Goal: Task Accomplishment & Management: Manage account settings

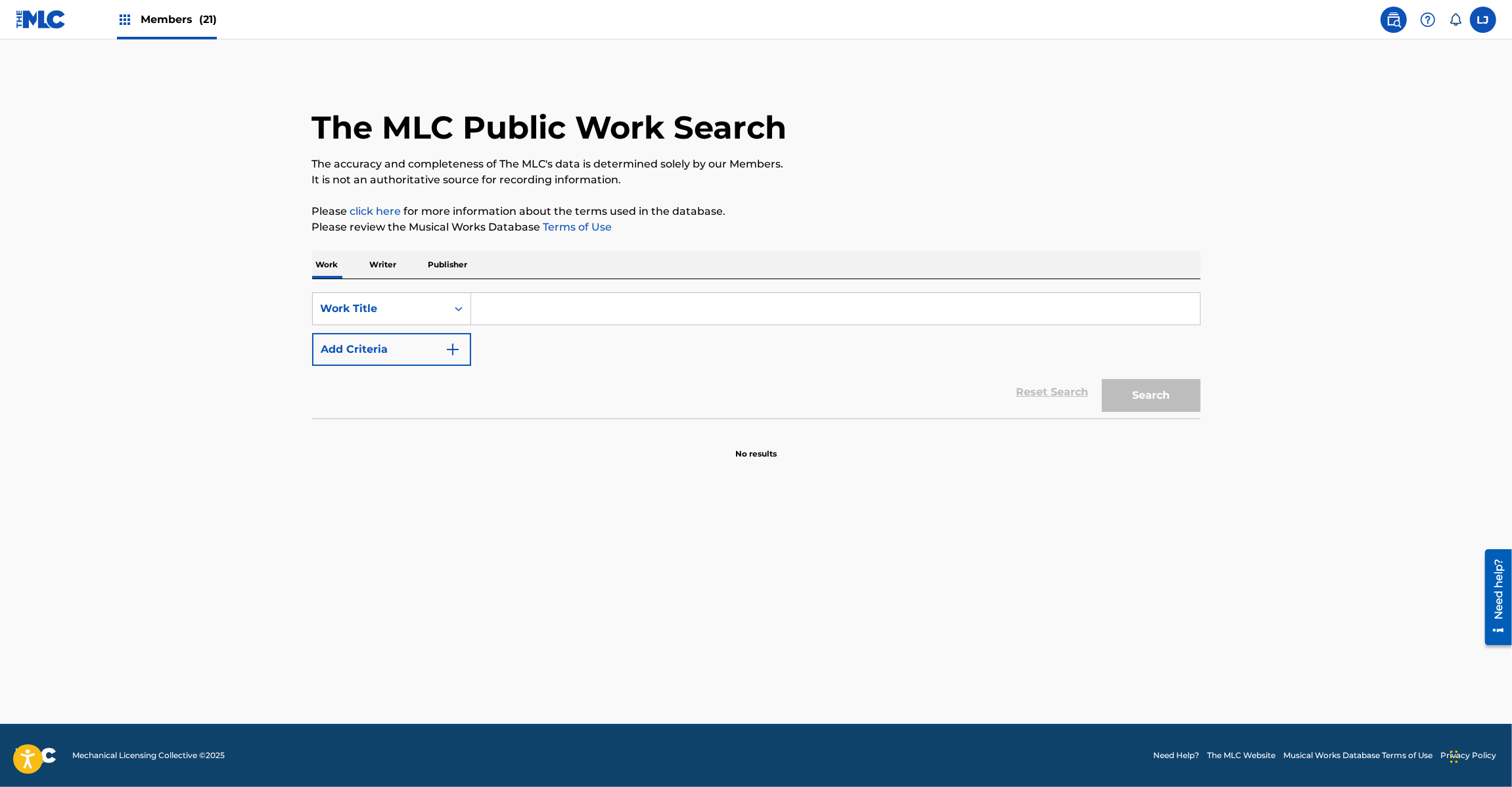
click at [30, 11] on img at bounding box center [41, 20] width 51 height 19
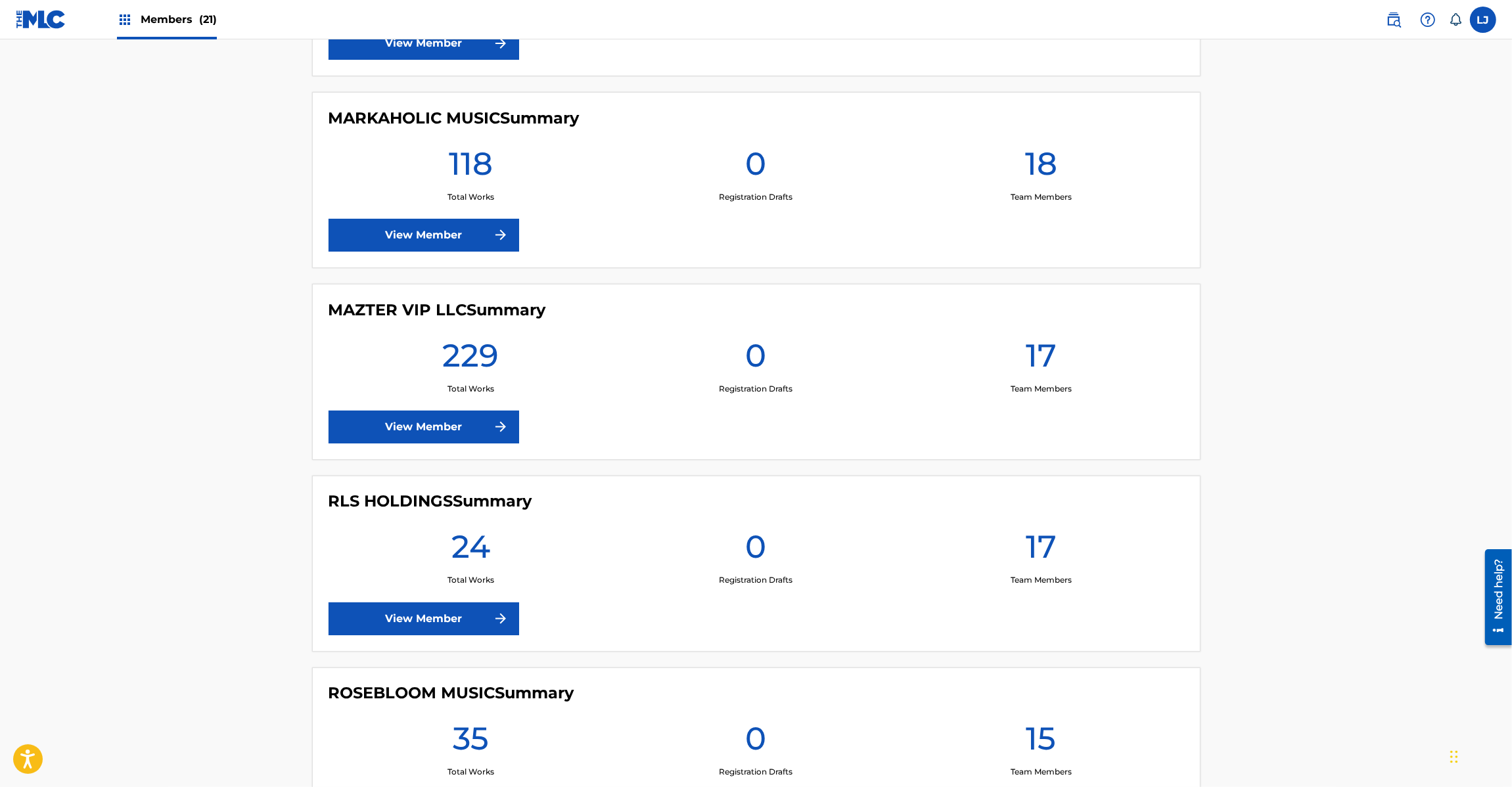
scroll to position [1971, 0]
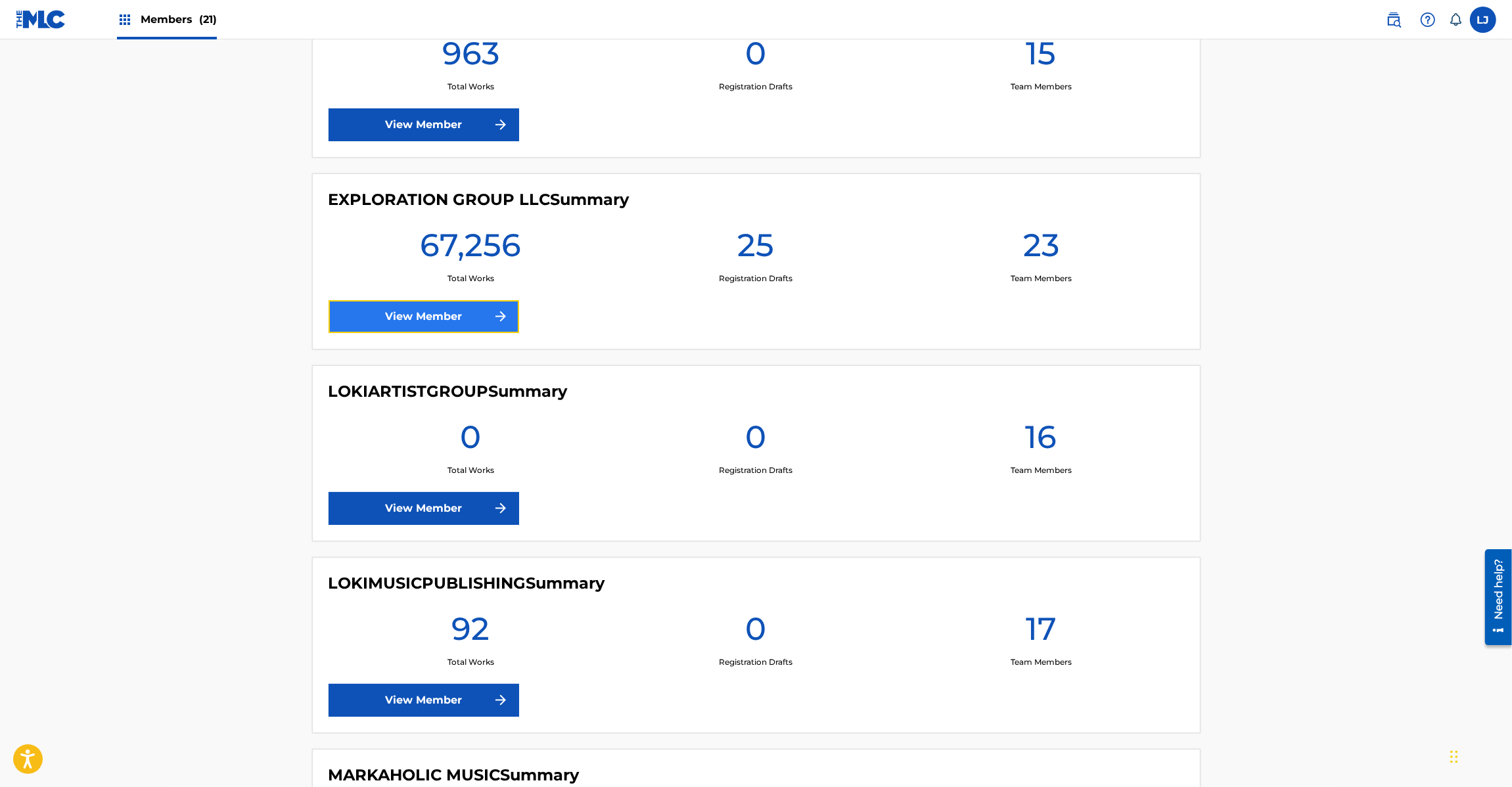
click at [391, 314] on link "View Member" at bounding box center [424, 316] width 191 height 33
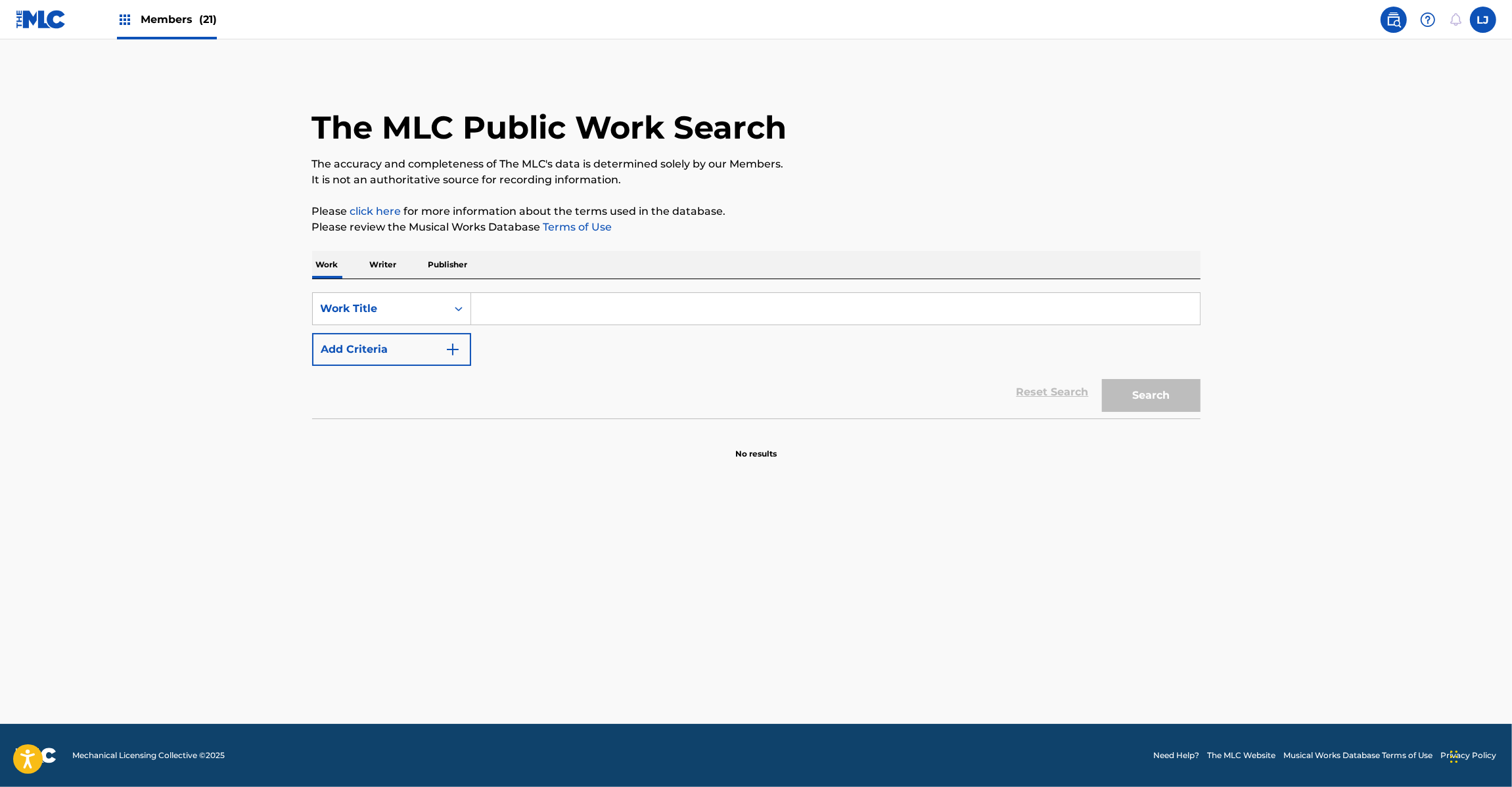
click at [41, 22] on img at bounding box center [41, 20] width 51 height 19
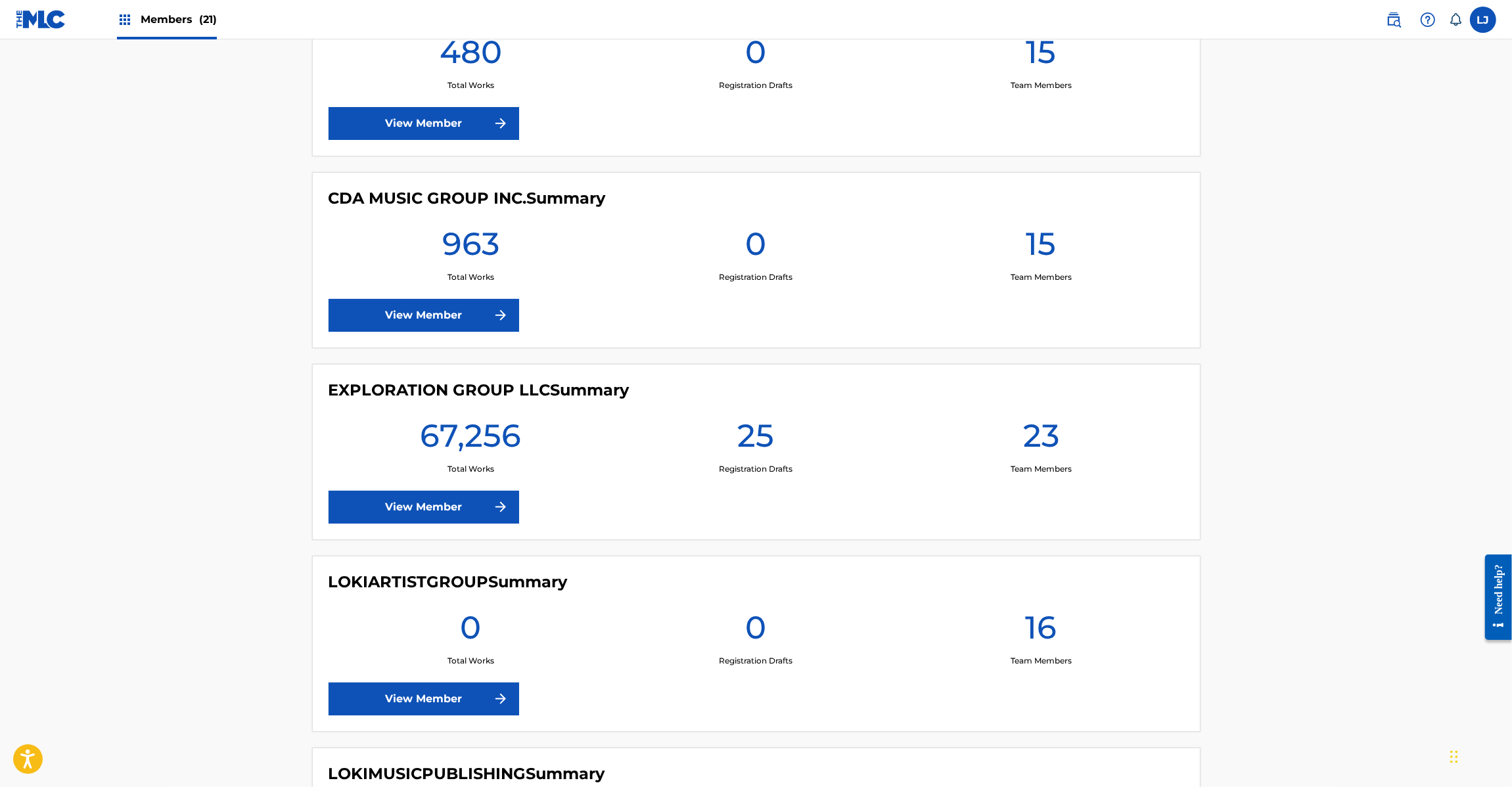
scroll to position [1971, 0]
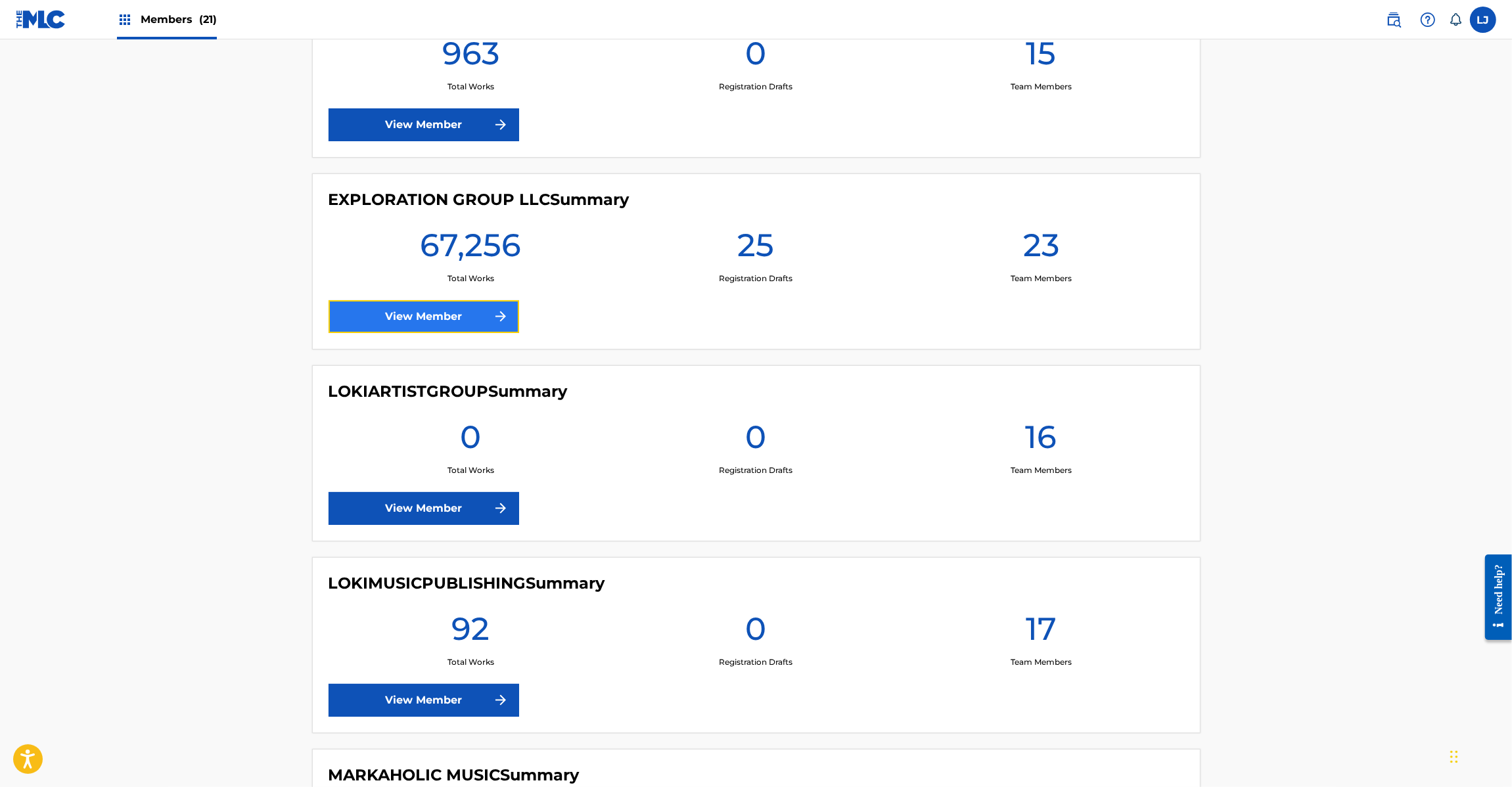
click at [424, 313] on link "View Member" at bounding box center [424, 316] width 191 height 33
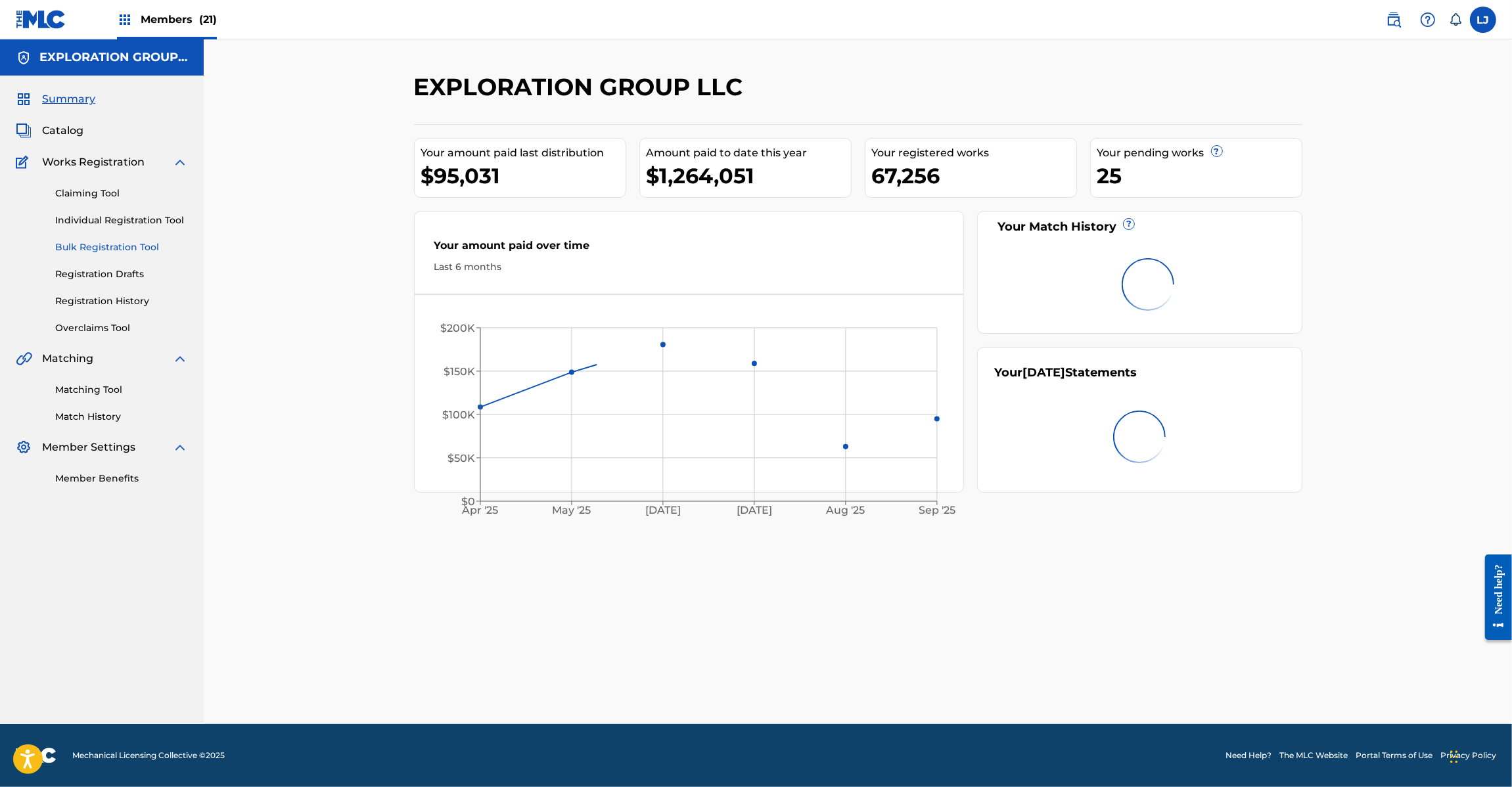
click at [93, 245] on link "Bulk Registration Tool" at bounding box center [122, 247] width 132 height 14
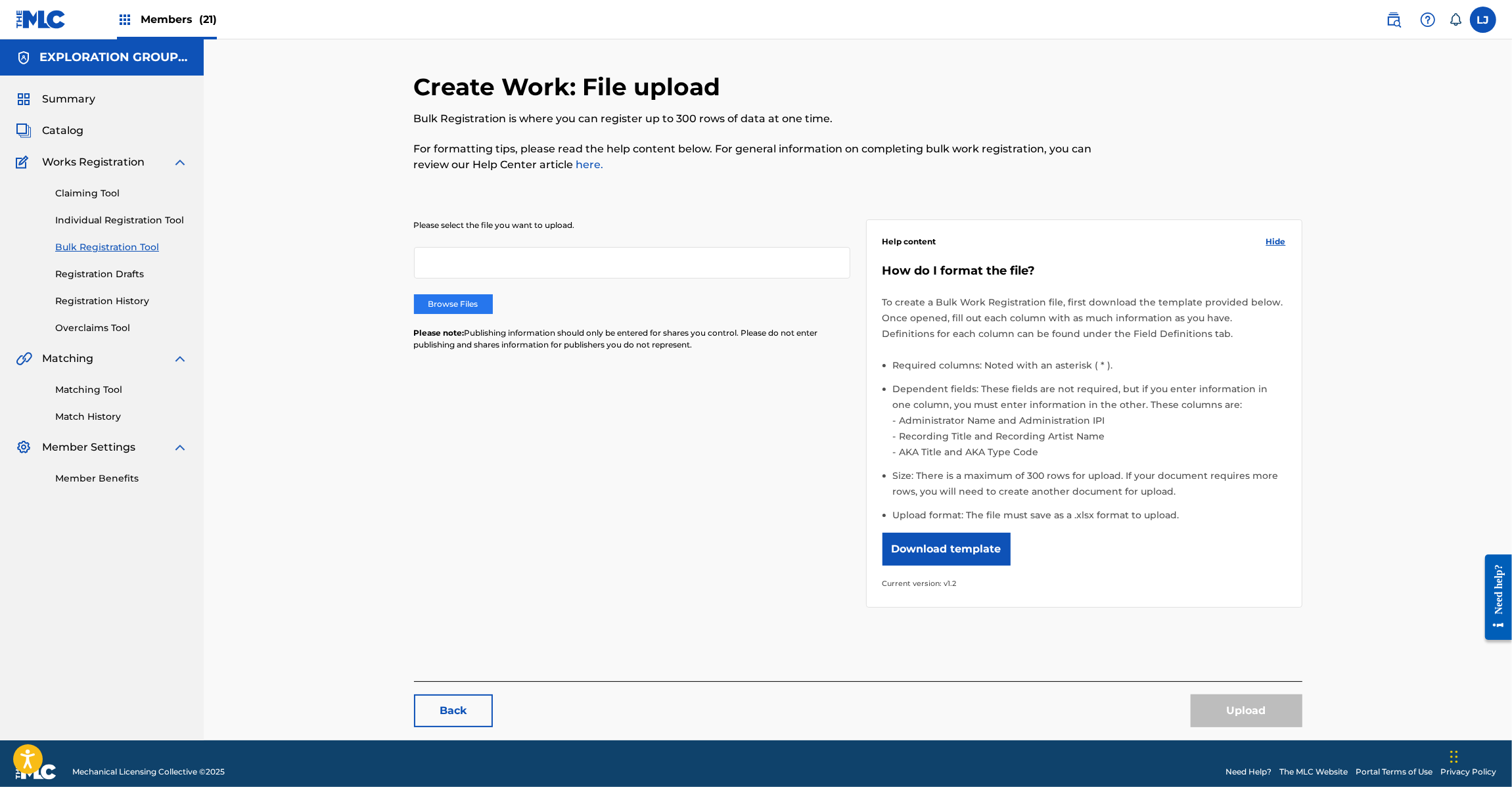
click at [465, 303] on label "Browse Files" at bounding box center [454, 304] width 79 height 20
click at [0, 0] on input "Browse Files" at bounding box center [0, 0] width 0 height 0
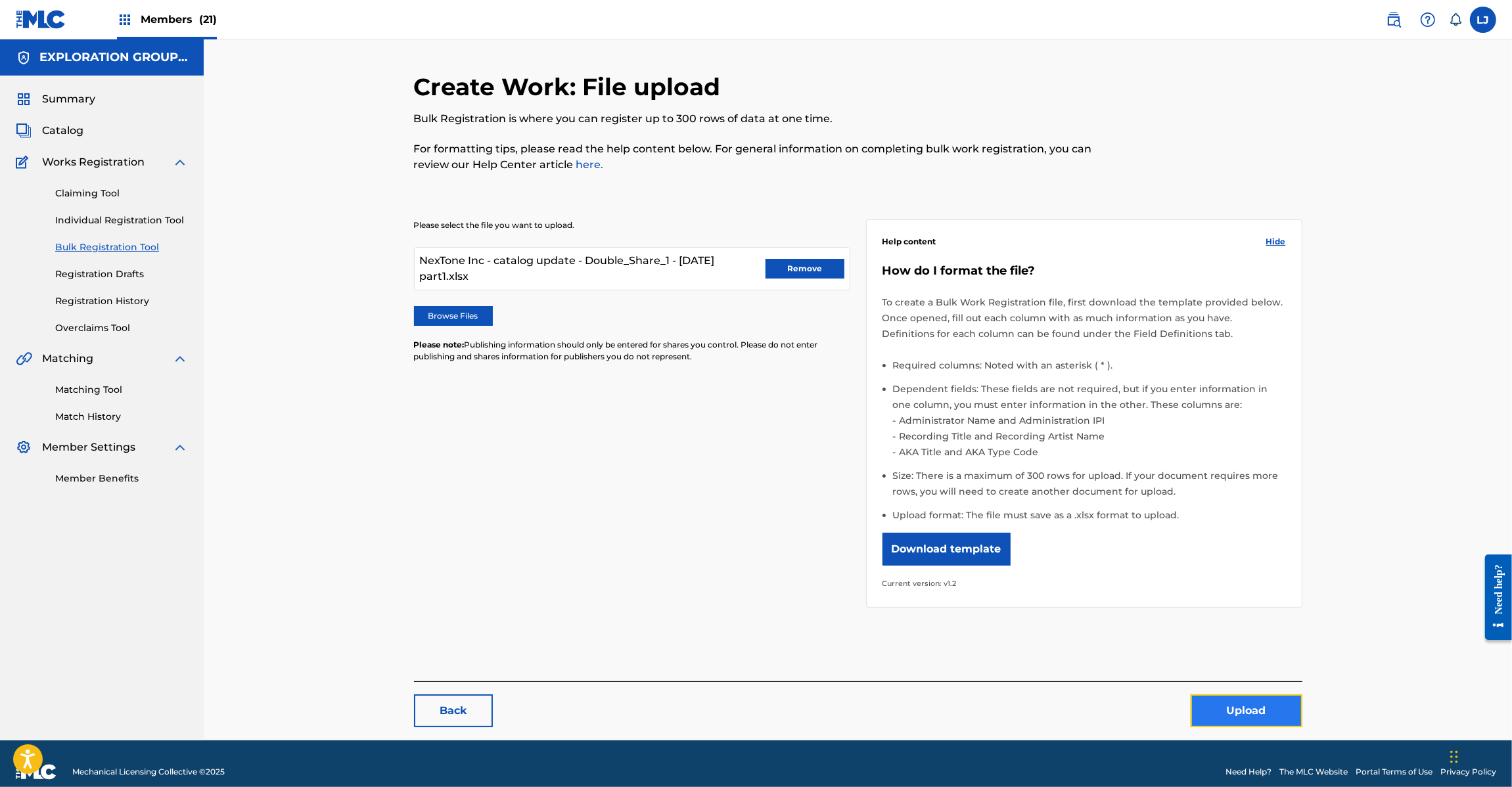
click at [1249, 703] on button "Upload" at bounding box center [1246, 711] width 112 height 33
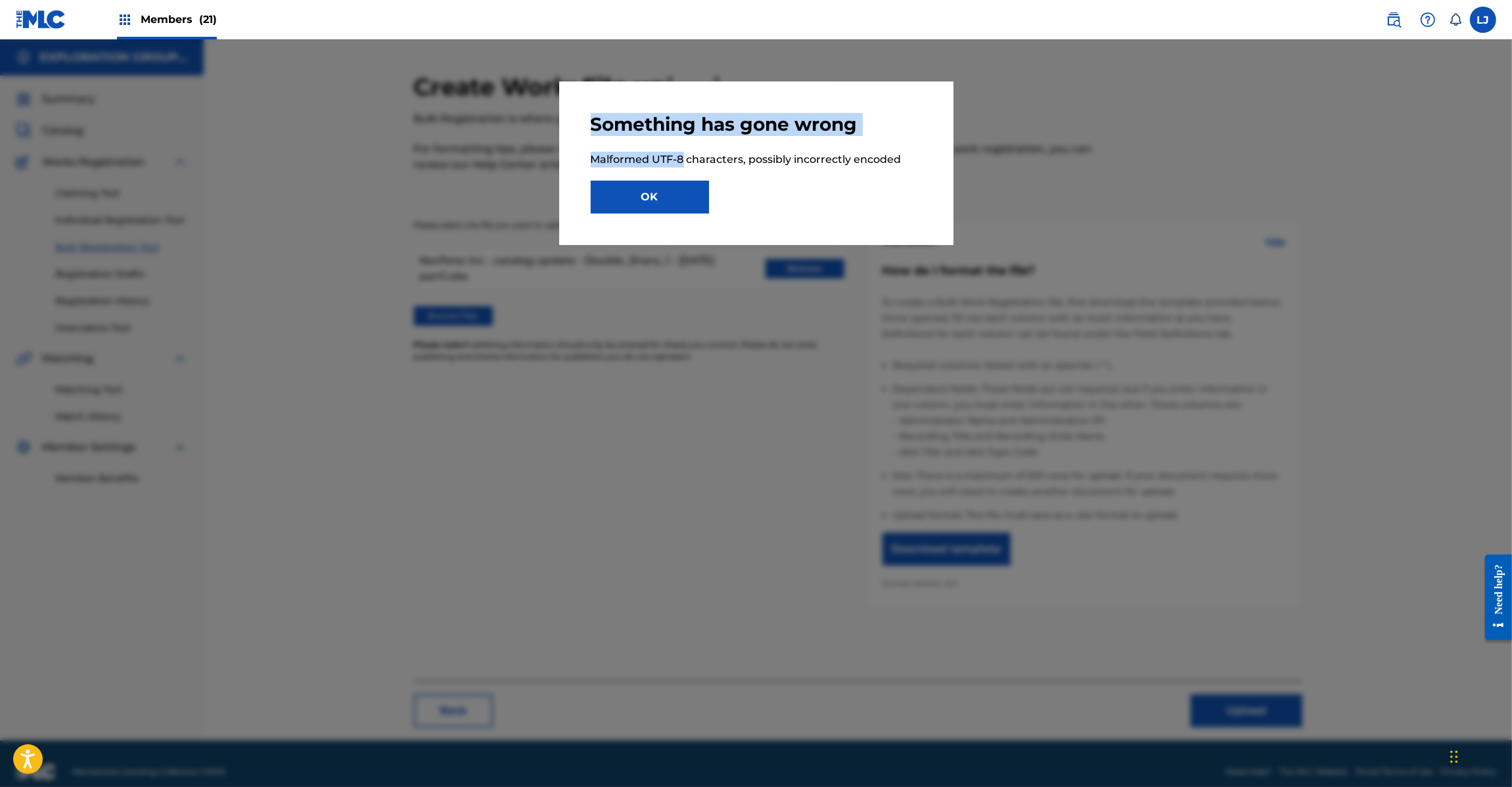
drag, startPoint x: 683, startPoint y: 159, endPoint x: 553, endPoint y: 158, distance: 130.0
click at [553, 158] on div "Something has gone wrong Malformed UTF-8 characters, possibly incorrectly encod…" at bounding box center [756, 413] width 1512 height 747
click at [665, 161] on p "Malformed UTF-8 characters, possibly incorrectly encoded" at bounding box center [756, 159] width 331 height 16
drag, startPoint x: 684, startPoint y: 161, endPoint x: 500, endPoint y: 161, distance: 184.0
click at [500, 161] on div "Something has gone wrong Malformed UTF-8 characters, possibly incorrectly encod…" at bounding box center [756, 413] width 1512 height 747
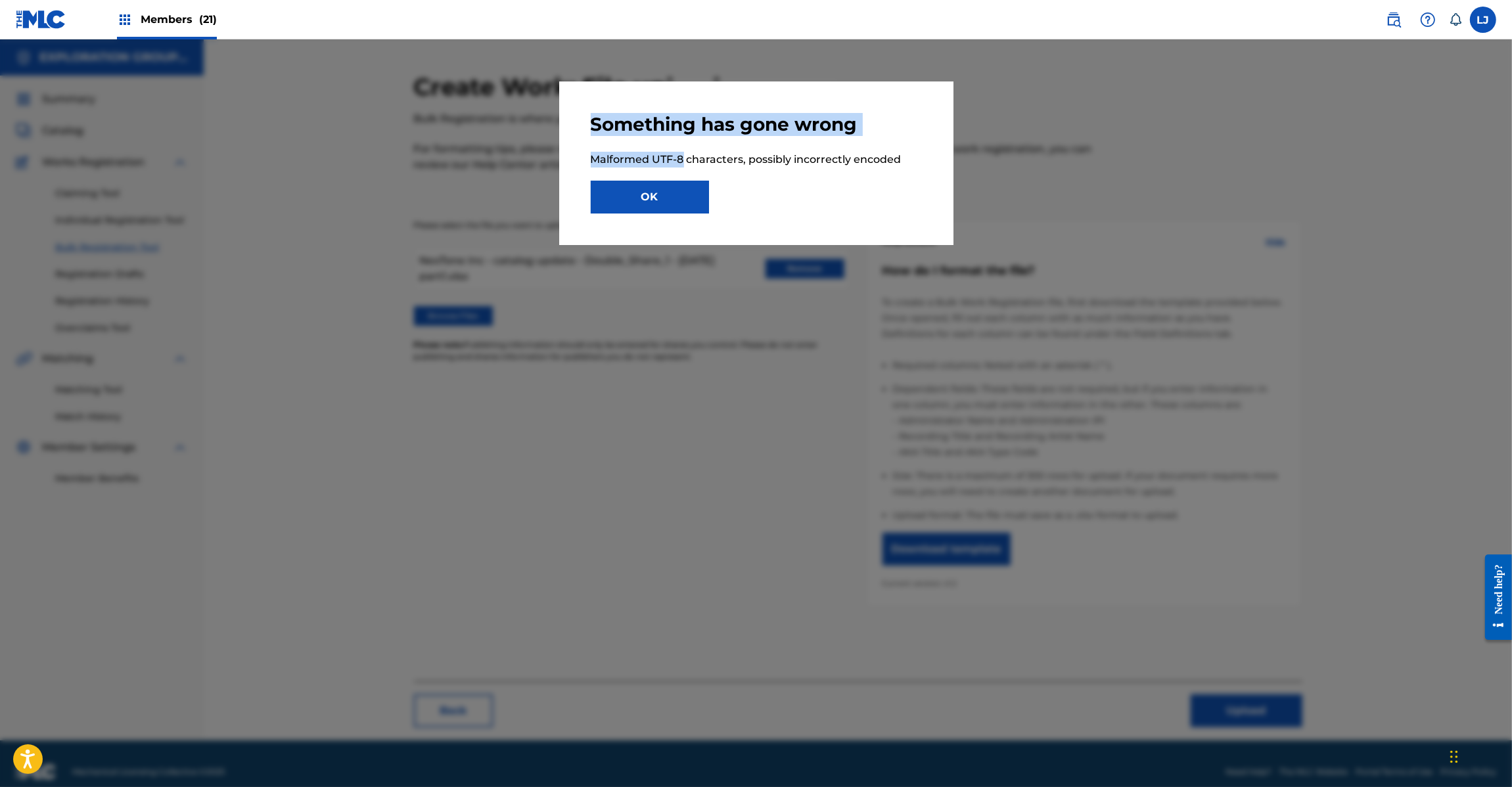
click at [623, 159] on p "Malformed UTF-8 characters, possibly incorrectly encoded" at bounding box center [756, 159] width 331 height 16
click at [685, 162] on p "Malformed UTF-8 characters, possibly incorrectly encoded" at bounding box center [756, 159] width 331 height 16
drag, startPoint x: 681, startPoint y: 159, endPoint x: 593, endPoint y: 161, distance: 88.0
click at [593, 161] on p "Malformed UTF-8 characters, possibly incorrectly encoded" at bounding box center [756, 159] width 331 height 16
copy p "Malformed UTF-8"
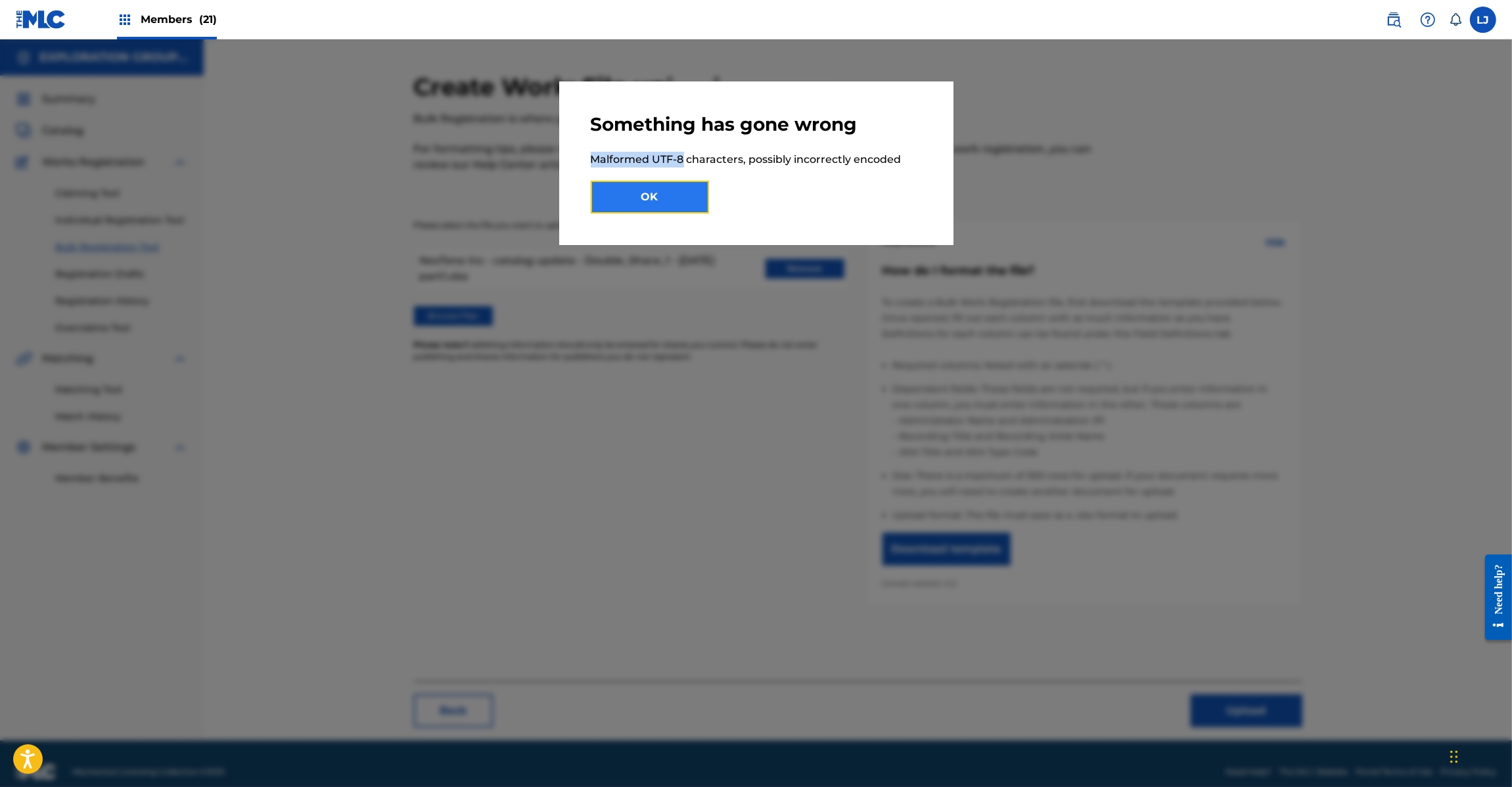
click at [648, 205] on button "OK" at bounding box center [650, 197] width 118 height 33
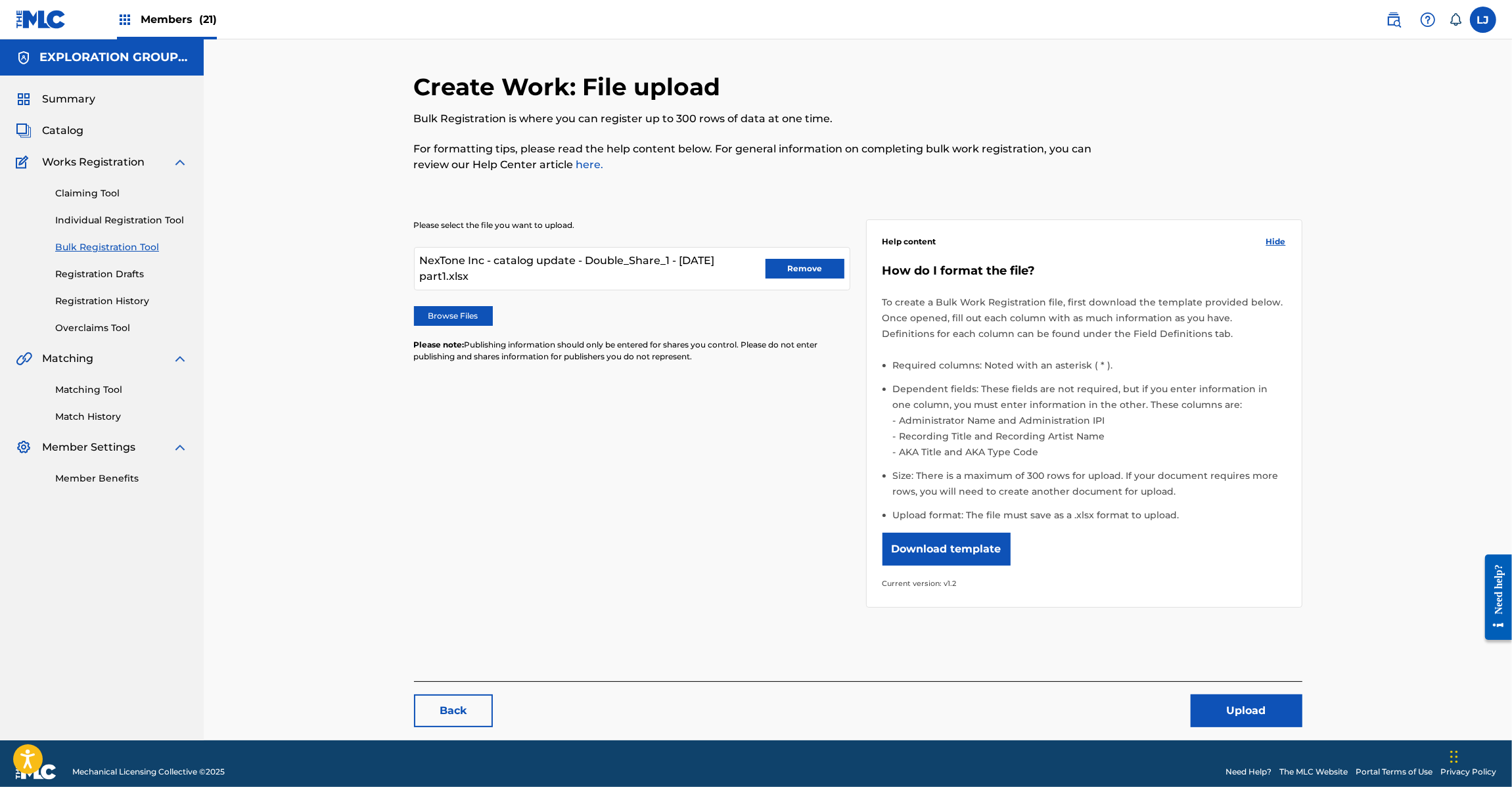
click at [35, 18] on img at bounding box center [41, 20] width 51 height 19
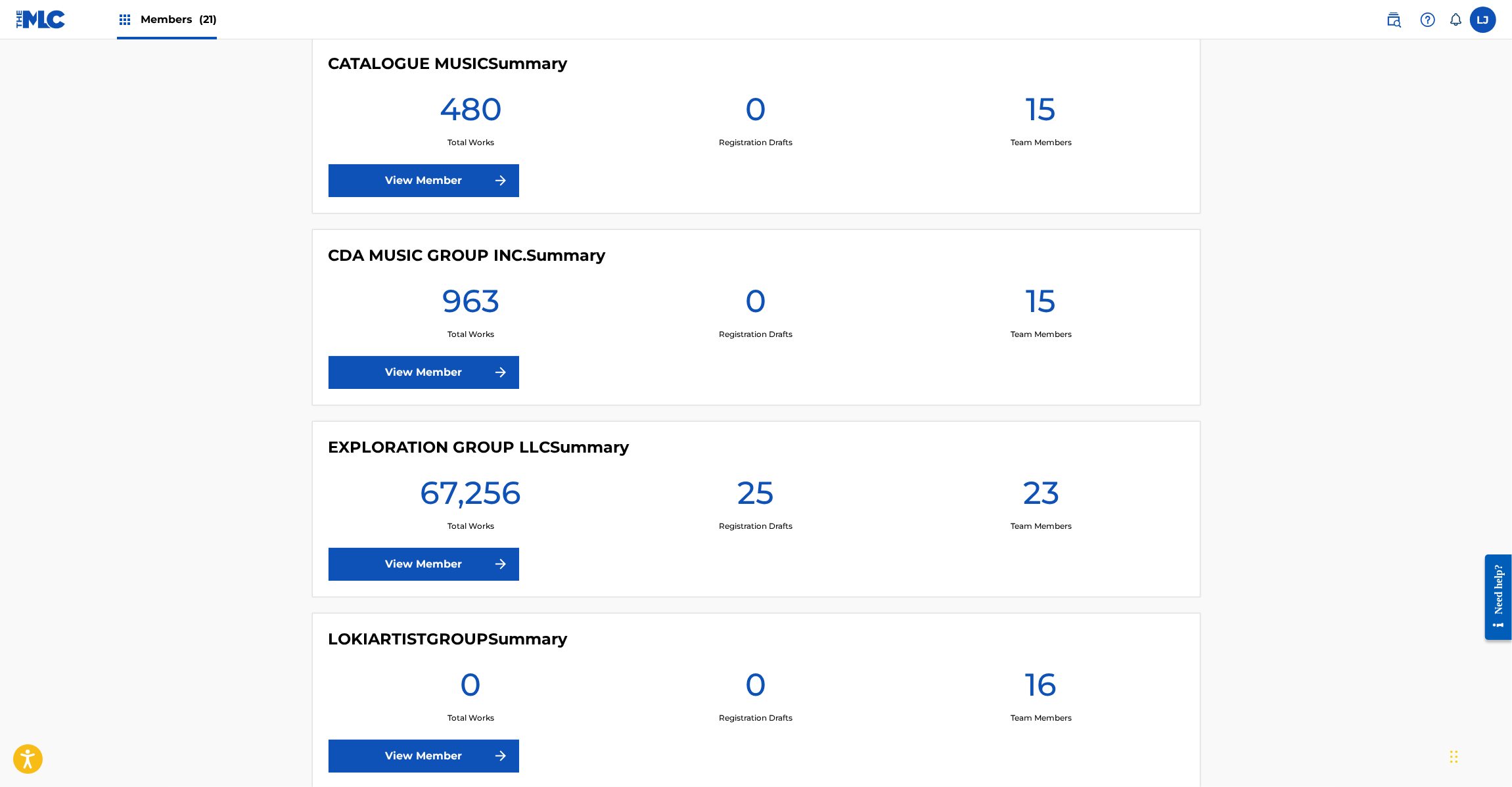
scroll to position [1971, 0]
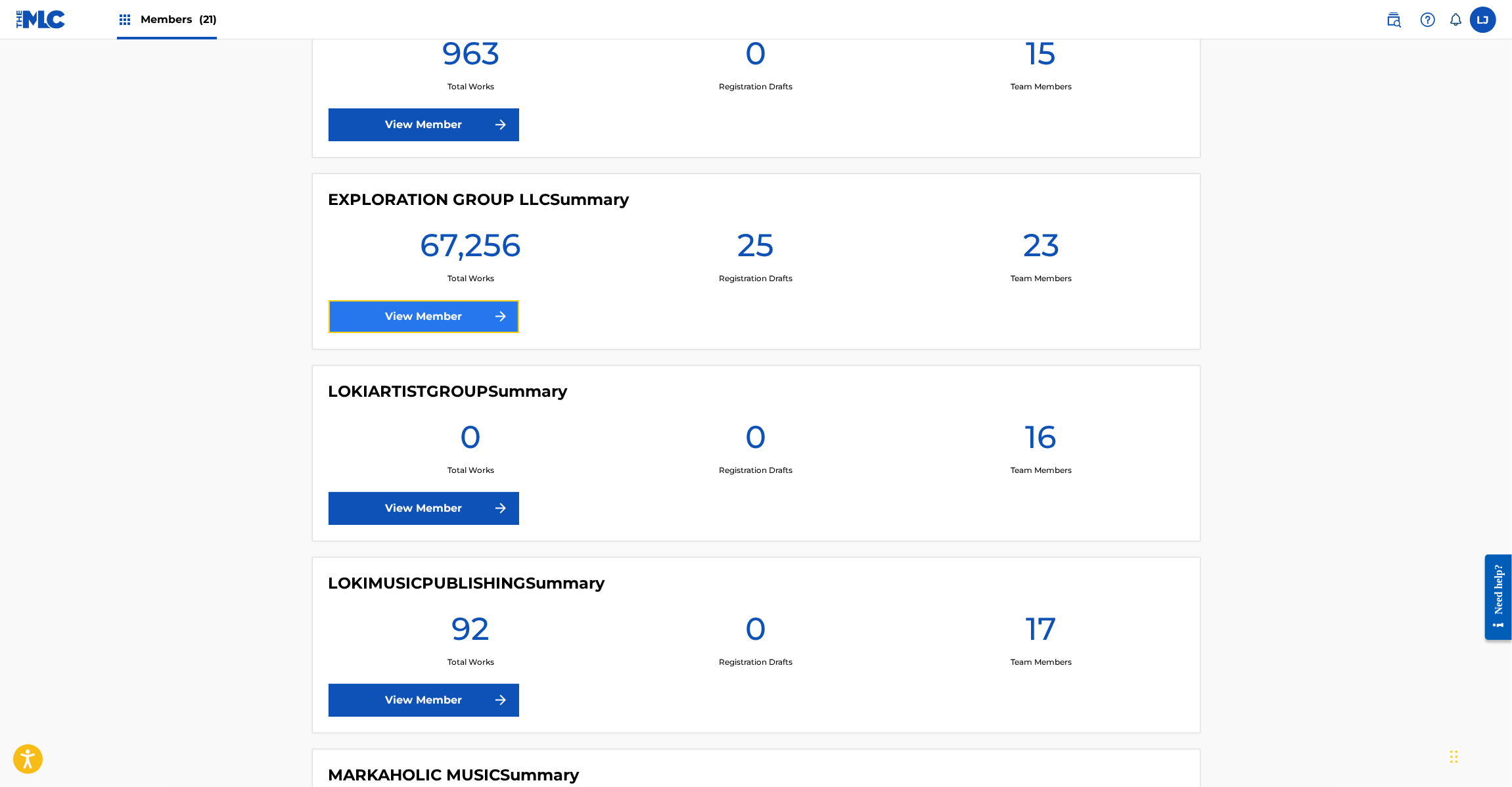
click at [440, 319] on link "View Member" at bounding box center [424, 316] width 191 height 33
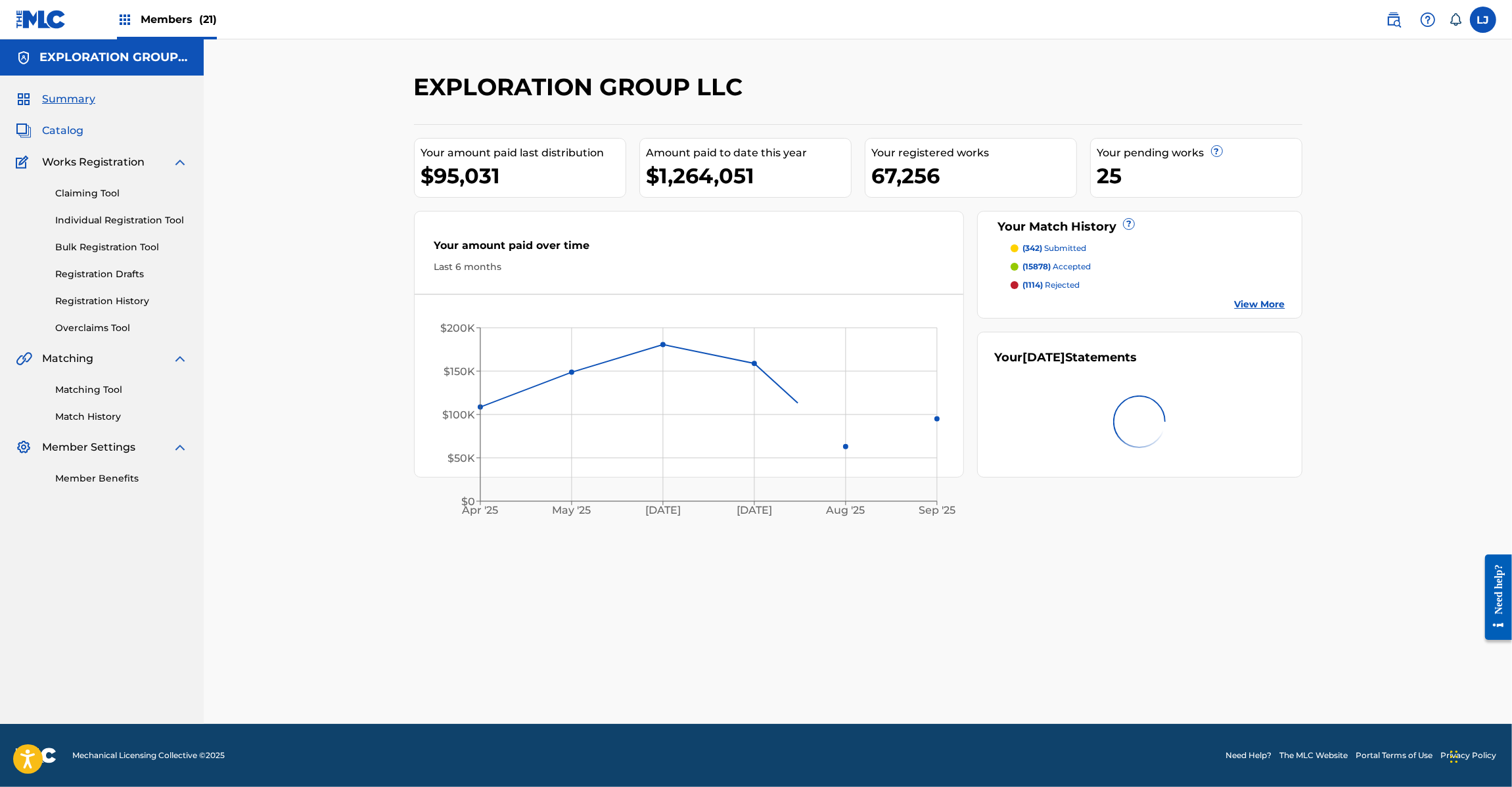
click at [76, 133] on span "Catalog" at bounding box center [62, 130] width 41 height 16
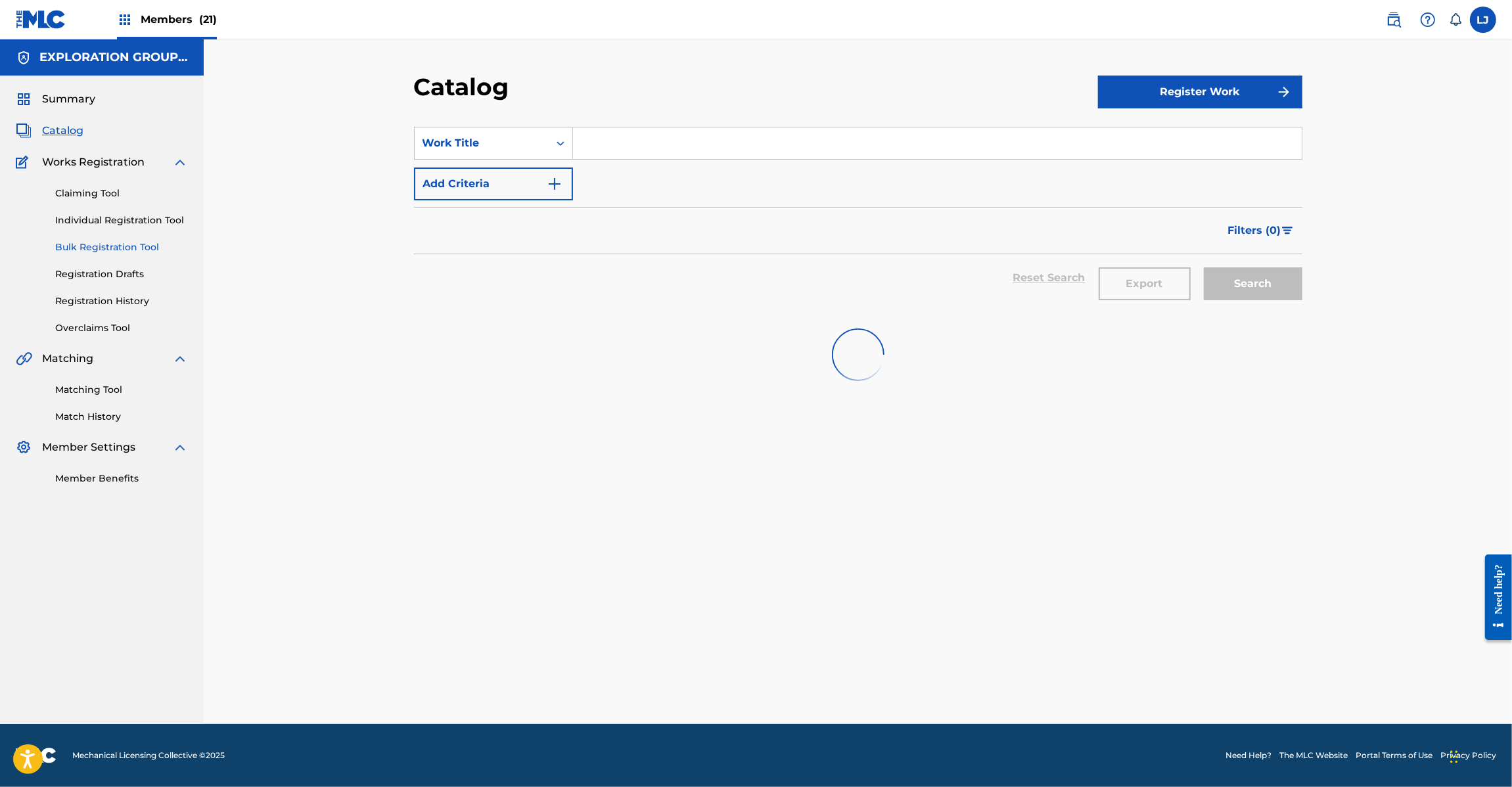
click at [129, 247] on link "Bulk Registration Tool" at bounding box center [122, 247] width 132 height 14
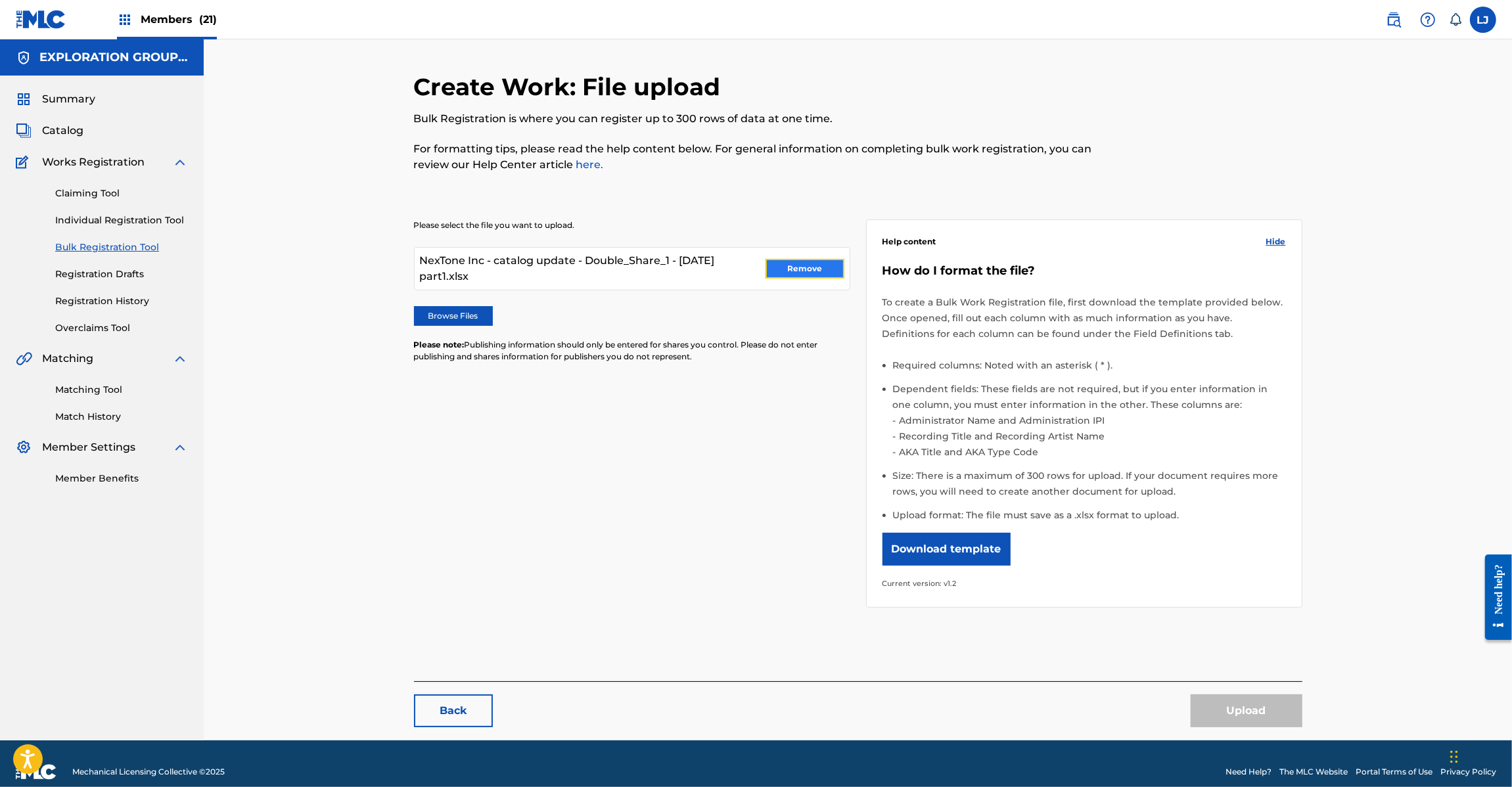
click at [814, 263] on button "Remove" at bounding box center [805, 268] width 79 height 20
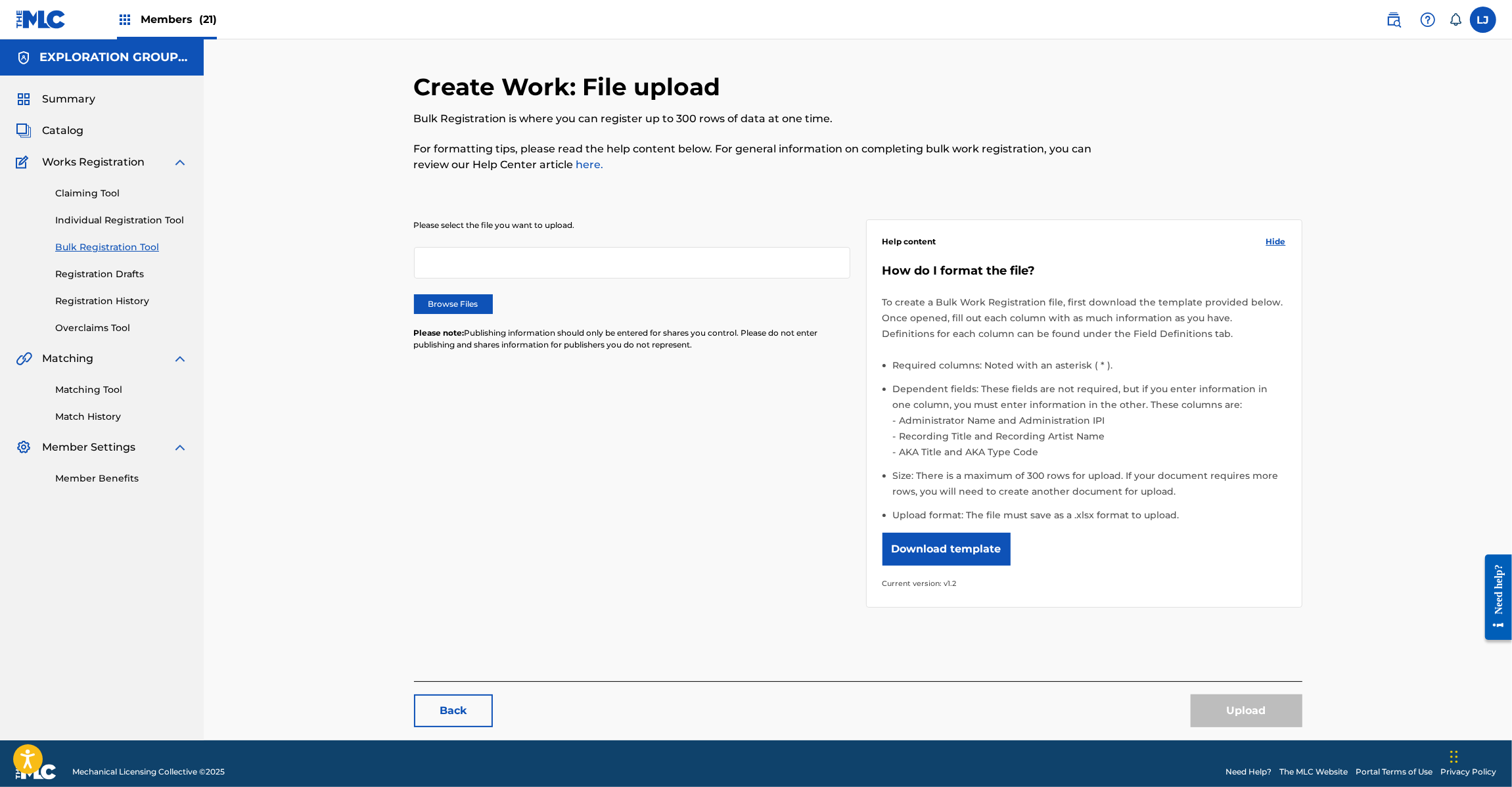
click at [470, 314] on div "Please select the file you want to upload. Browse Files Please note: Publishing…" at bounding box center [633, 293] width 437 height 147
click at [470, 302] on label "Browse Files" at bounding box center [454, 304] width 79 height 20
click at [0, 0] on input "Browse Files" at bounding box center [0, 0] width 0 height 0
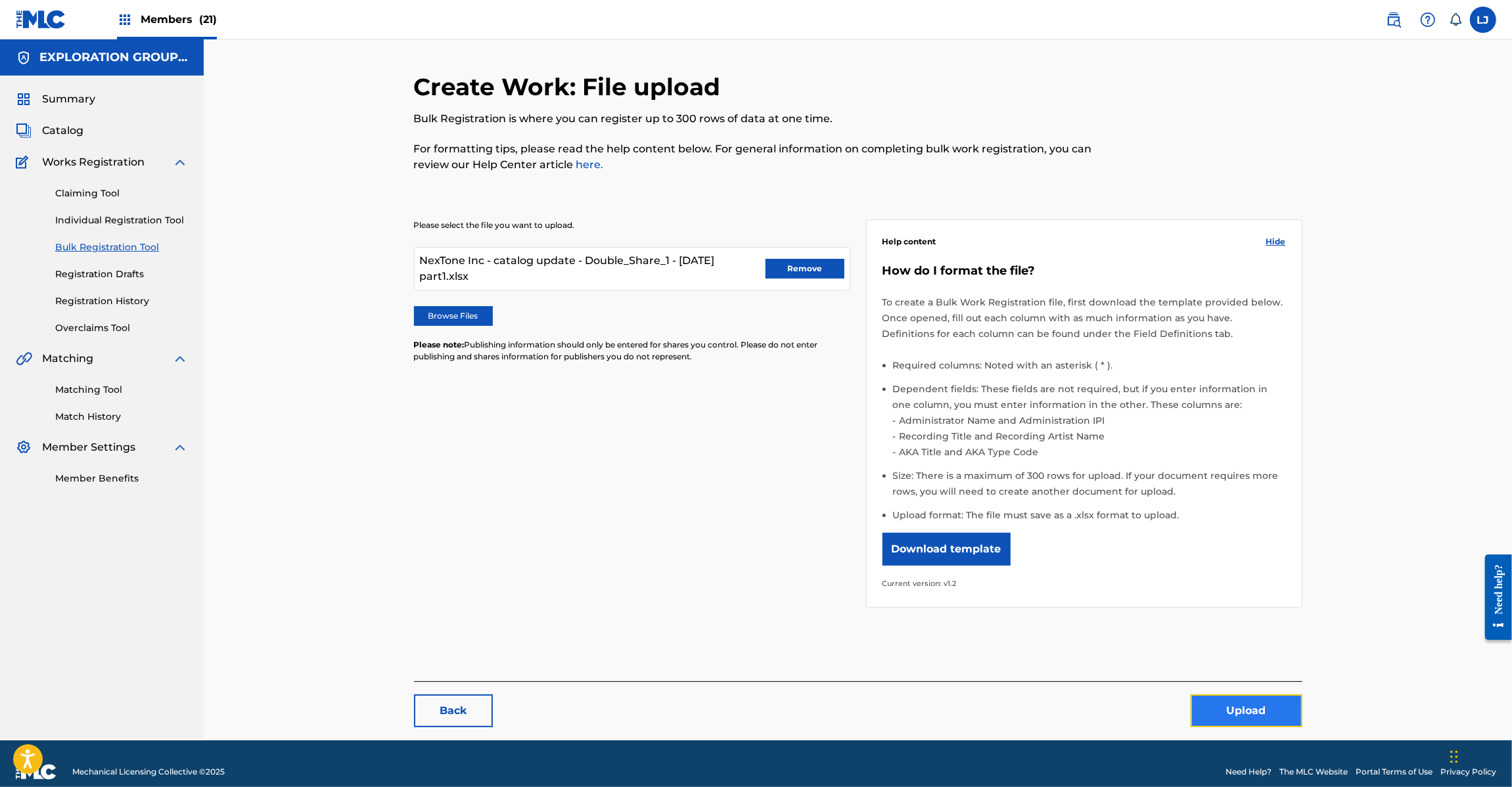
click at [1257, 710] on button "Upload" at bounding box center [1246, 711] width 112 height 33
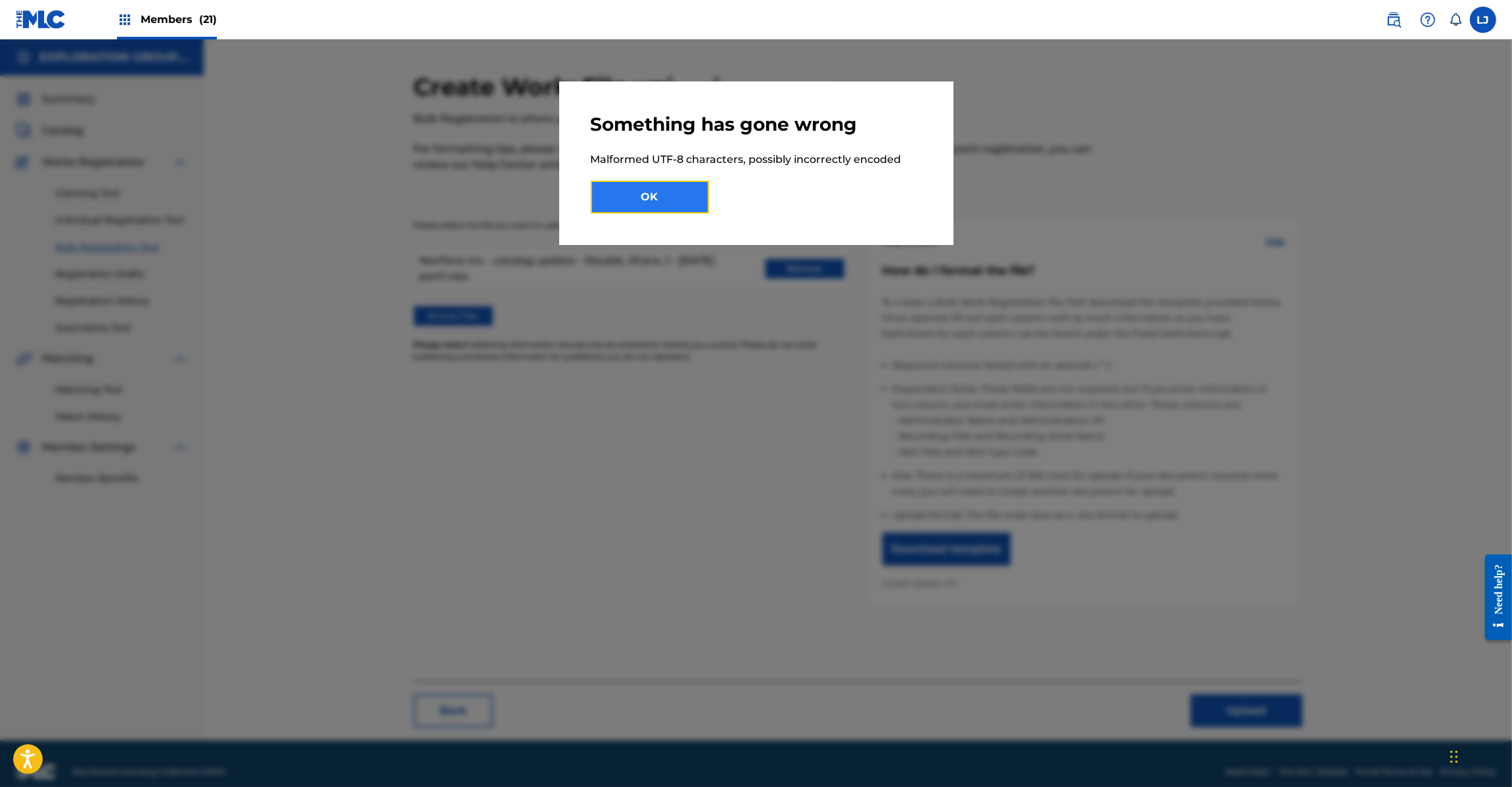
click at [648, 195] on button "OK" at bounding box center [650, 197] width 118 height 33
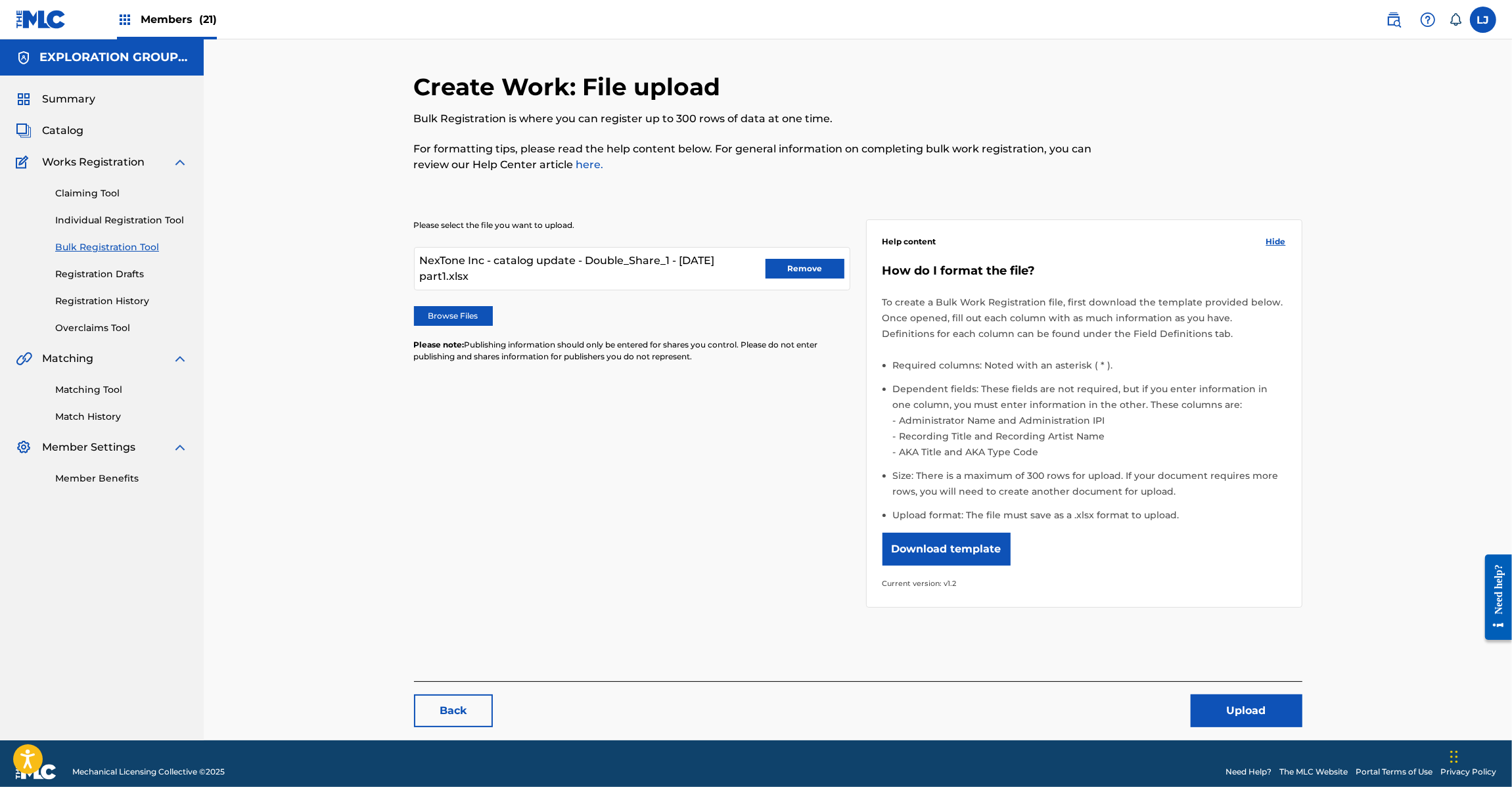
click at [565, 272] on span "NexTone Inc - catalog update - Double_Share_1 - [DATE] part1.xlsx" at bounding box center [592, 268] width 345 height 32
click at [570, 264] on span "NexTone Inc - catalog update - Double_Share_1 - [DATE] part1.xlsx" at bounding box center [592, 268] width 345 height 32
click at [14, 17] on nav "Members (21) [PERSON_NAME] [PERSON_NAME] [PERSON_NAME] [PERSON_NAME][EMAIL_ADDR…" at bounding box center [756, 20] width 1512 height 39
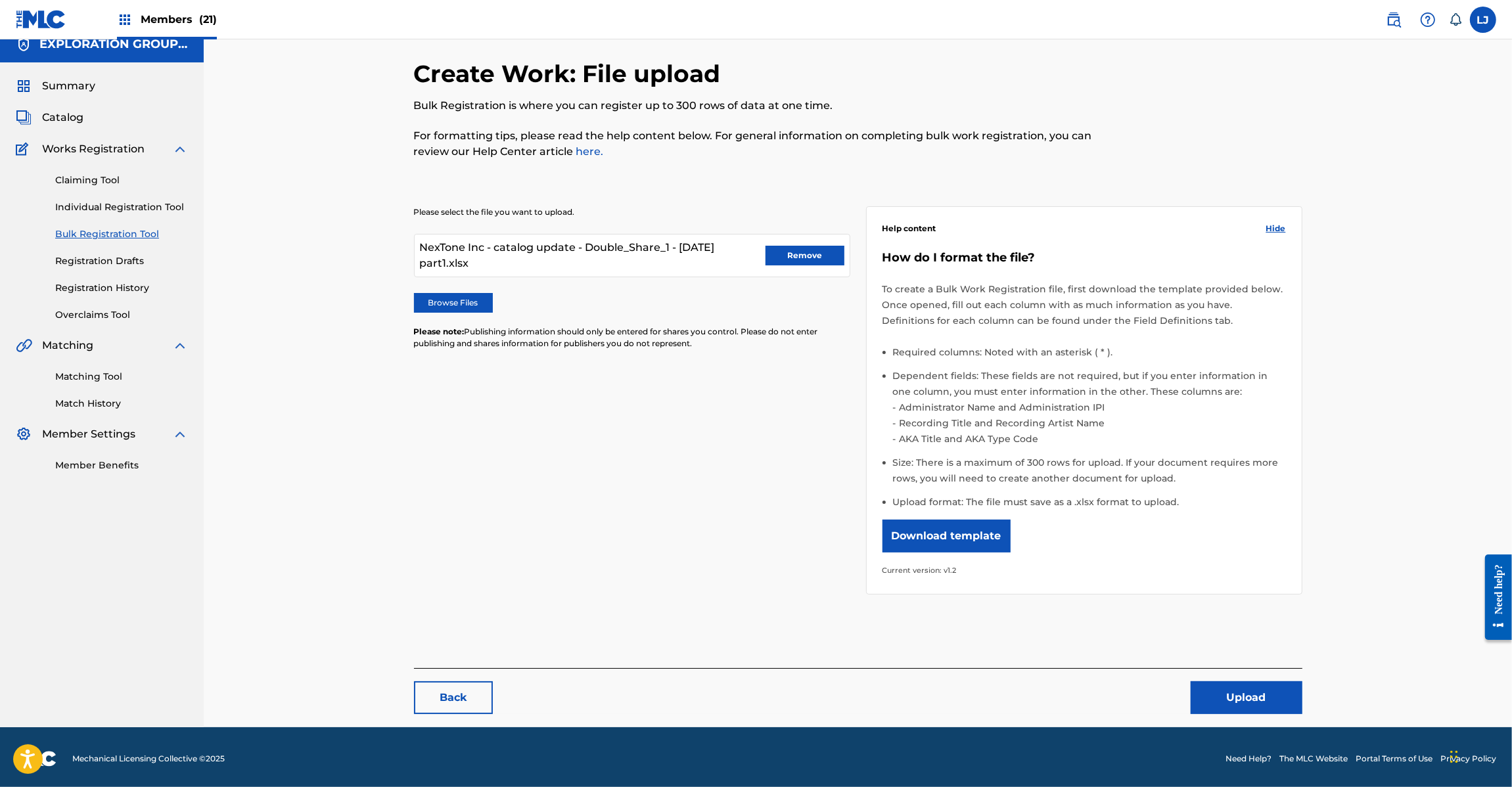
scroll to position [15, 0]
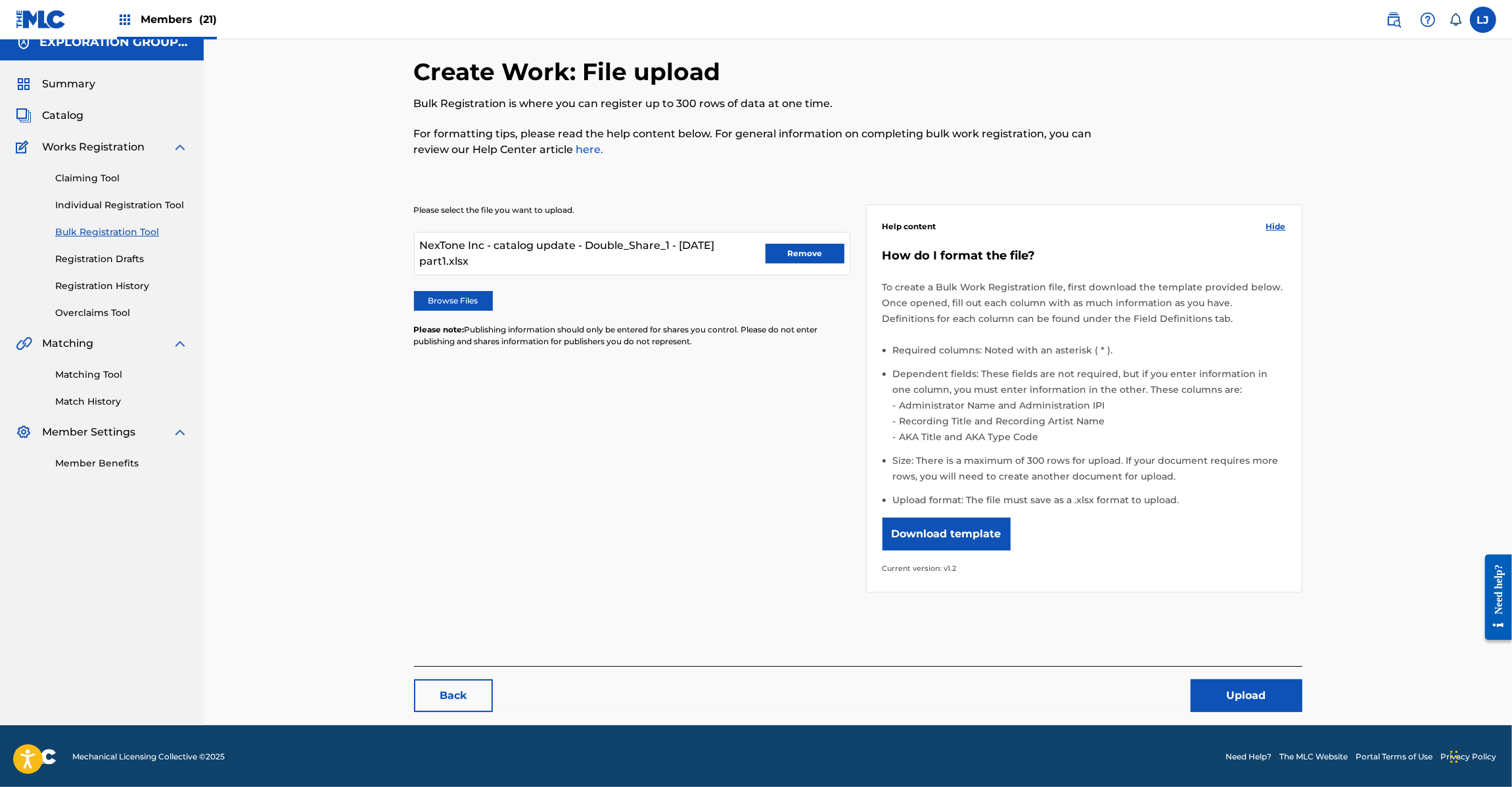
click at [46, 20] on img at bounding box center [41, 20] width 51 height 19
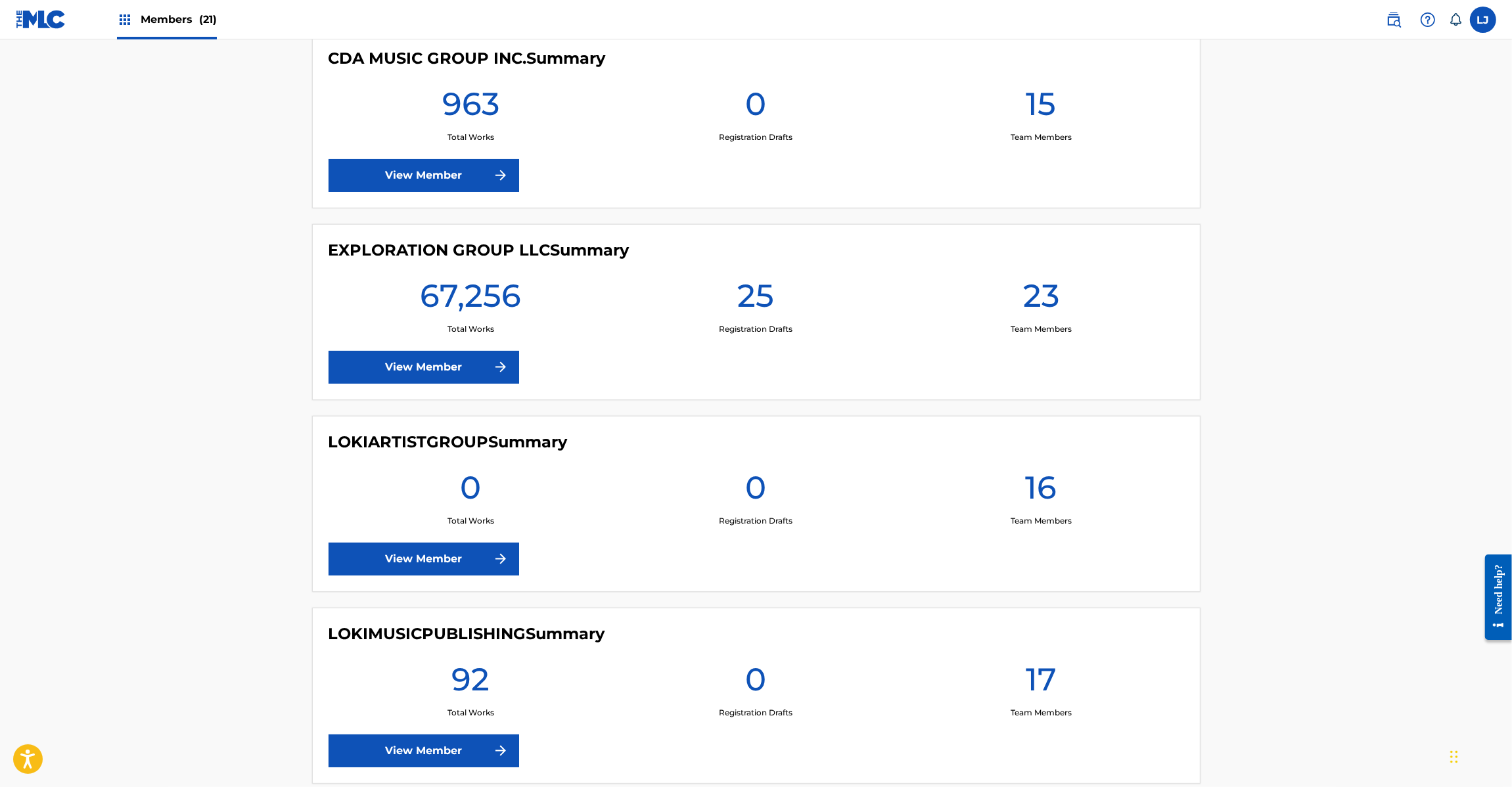
scroll to position [1971, 0]
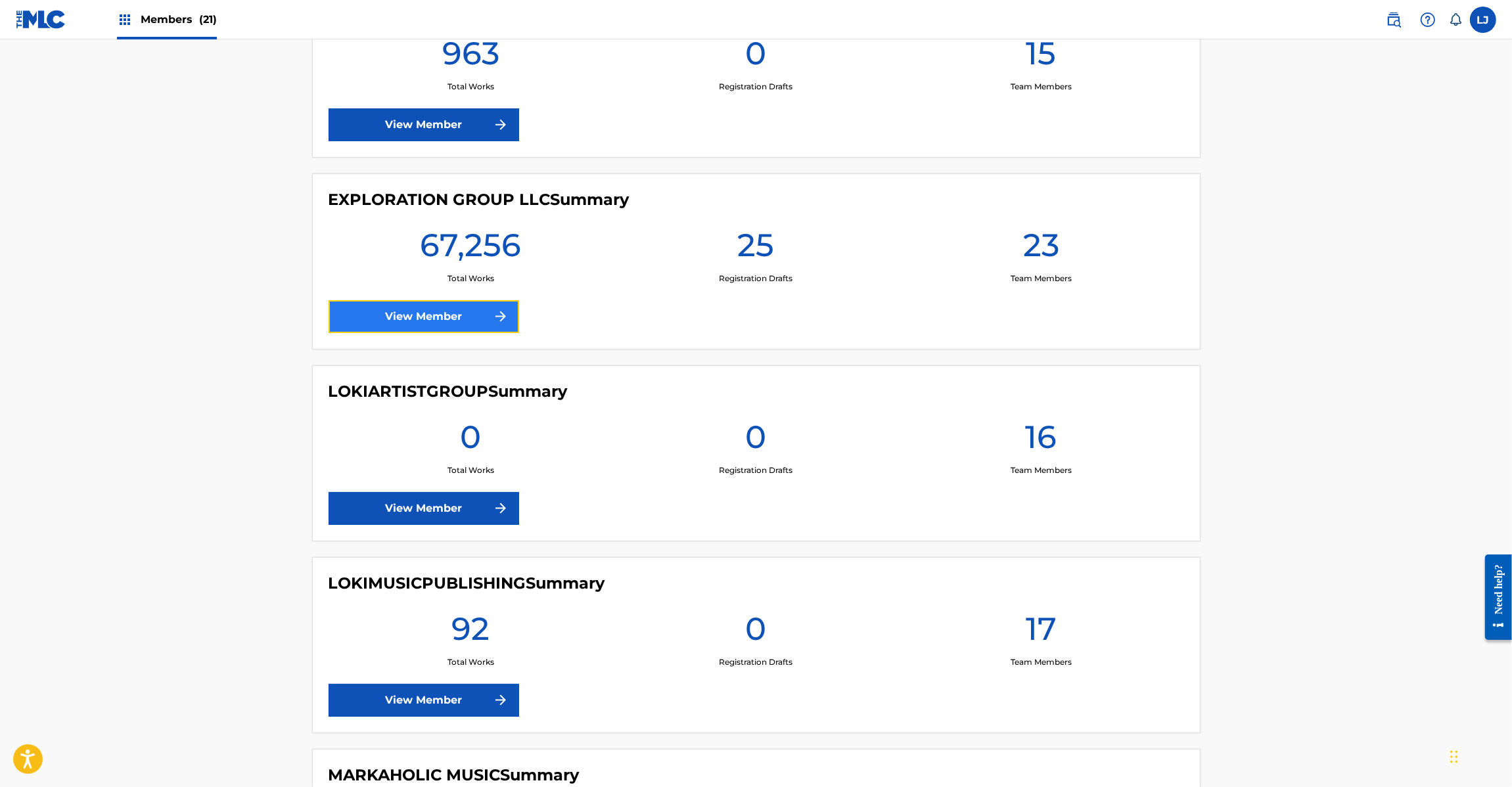
click at [428, 325] on link "View Member" at bounding box center [424, 316] width 191 height 33
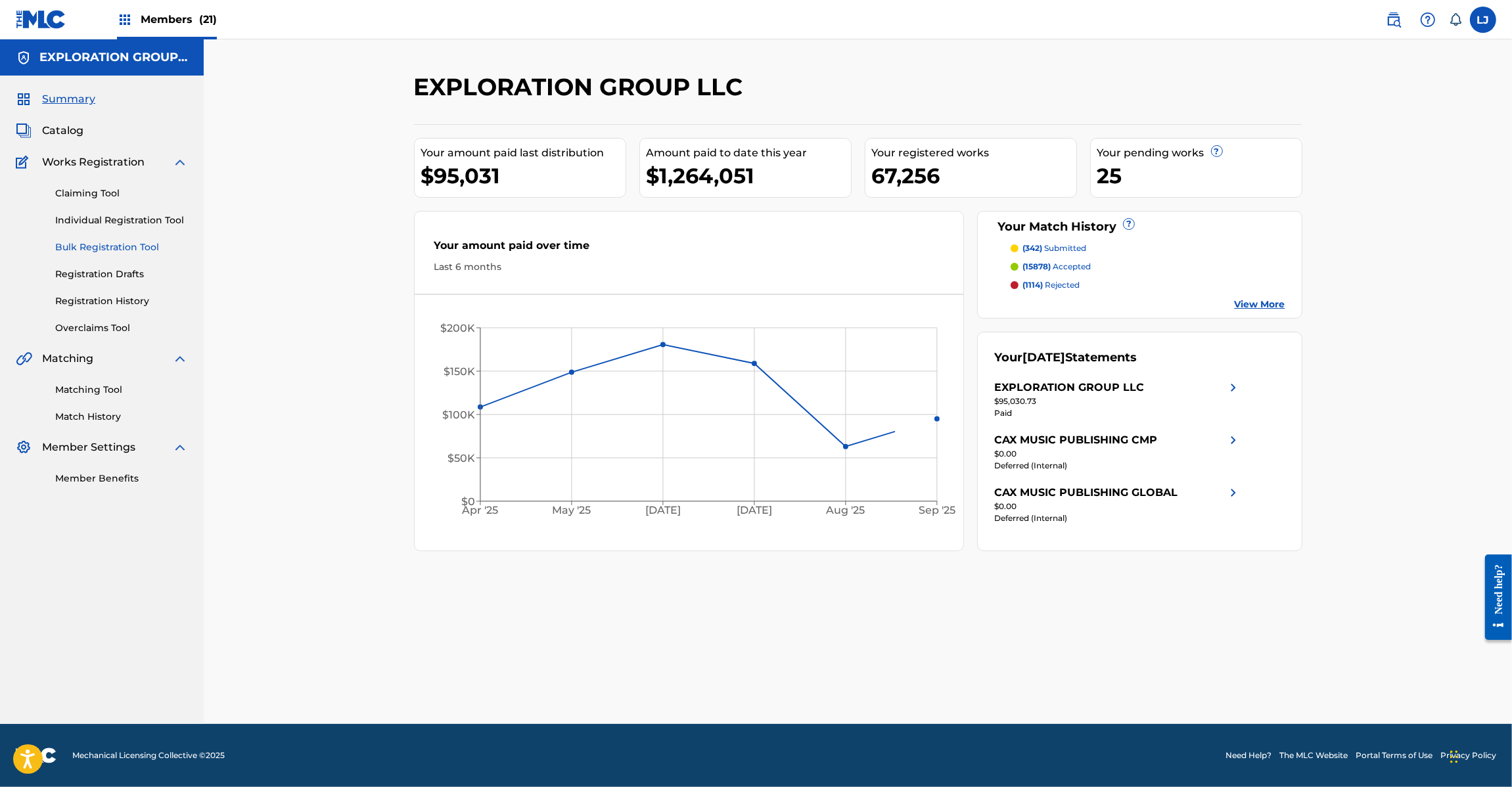
click at [74, 244] on link "Bulk Registration Tool" at bounding box center [122, 247] width 132 height 14
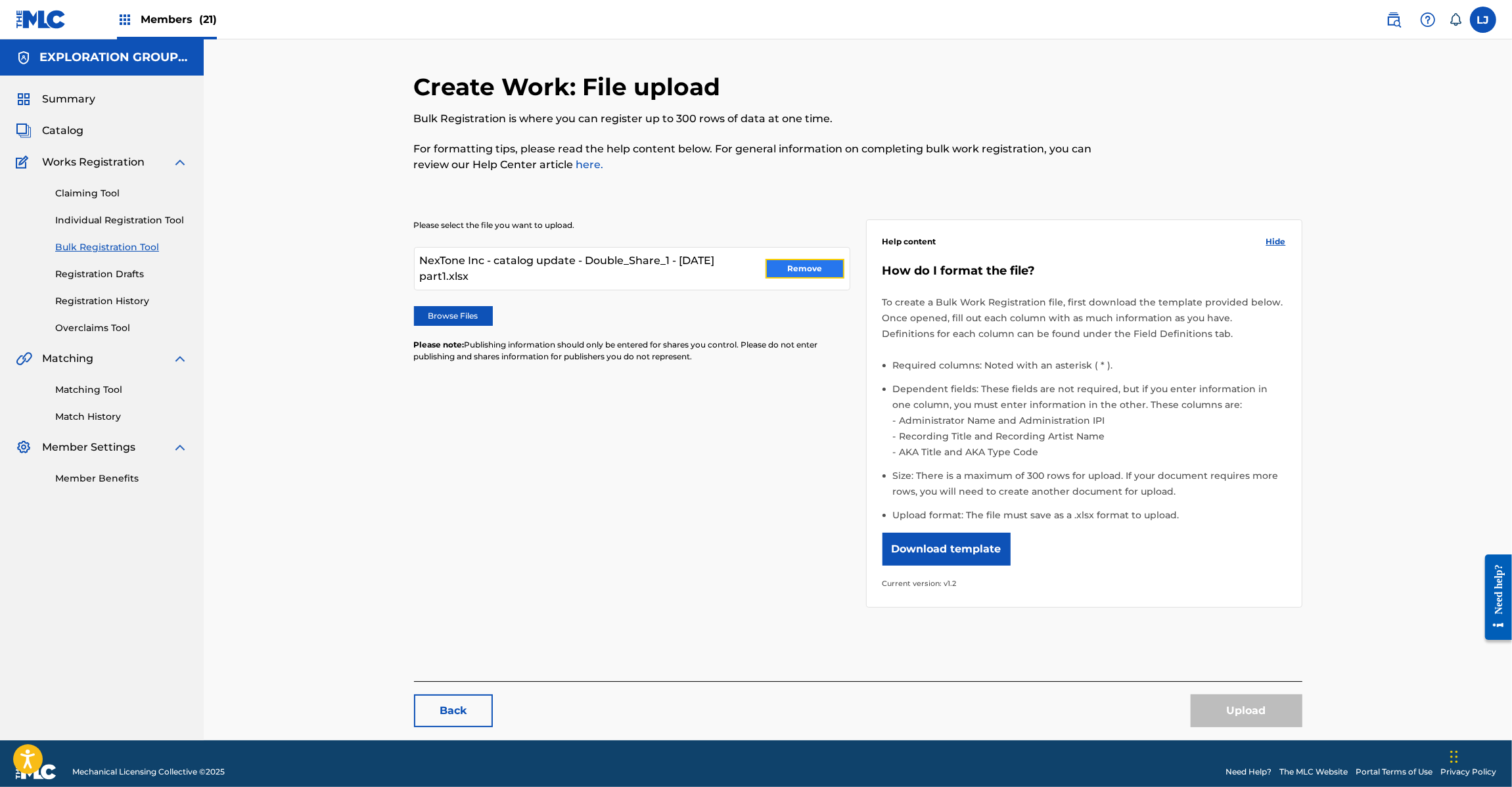
click at [779, 265] on button "Remove" at bounding box center [805, 268] width 79 height 20
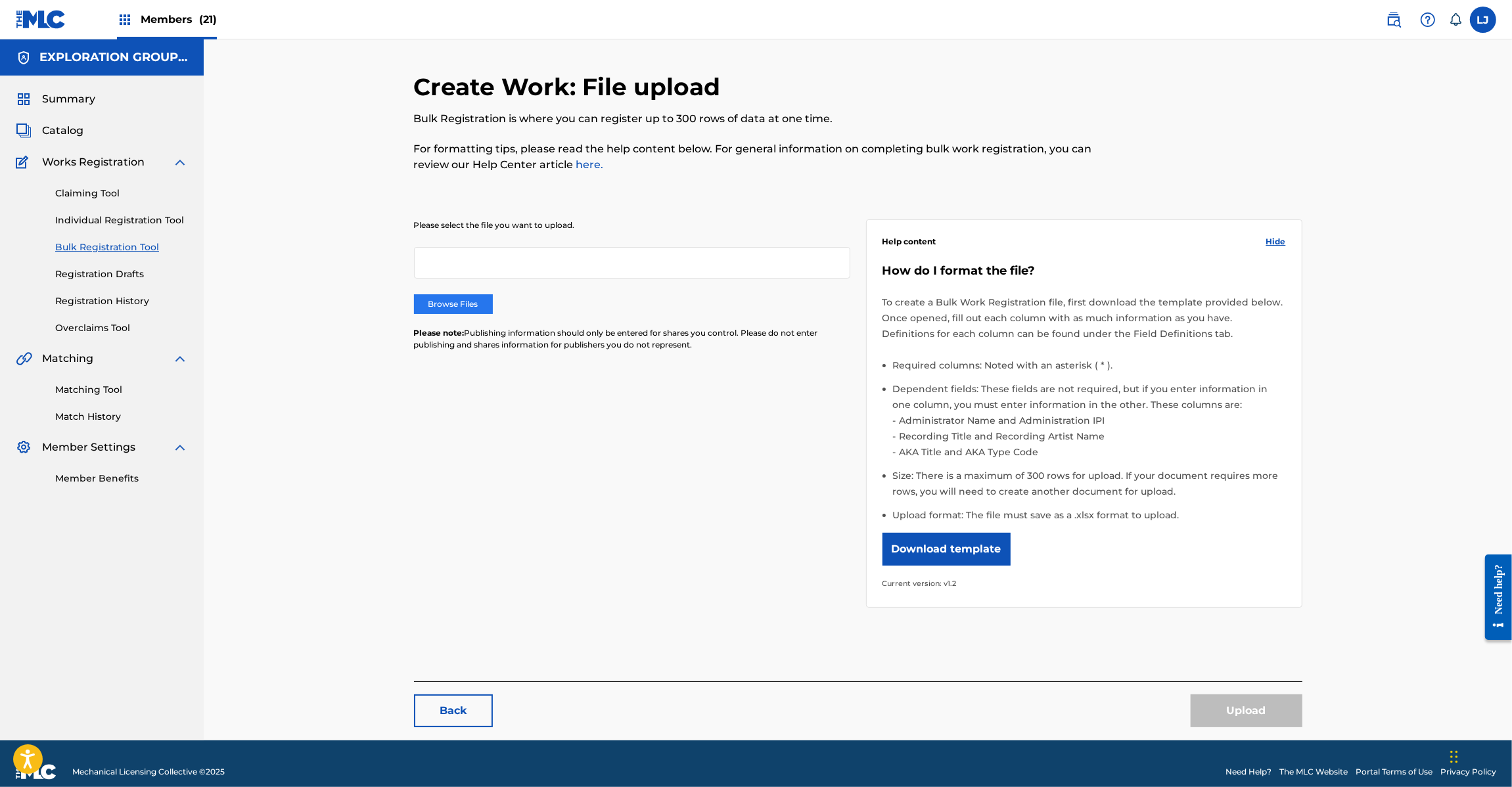
click at [436, 301] on label "Browse Files" at bounding box center [454, 304] width 79 height 20
click at [0, 0] on input "Browse Files" at bounding box center [0, 0] width 0 height 0
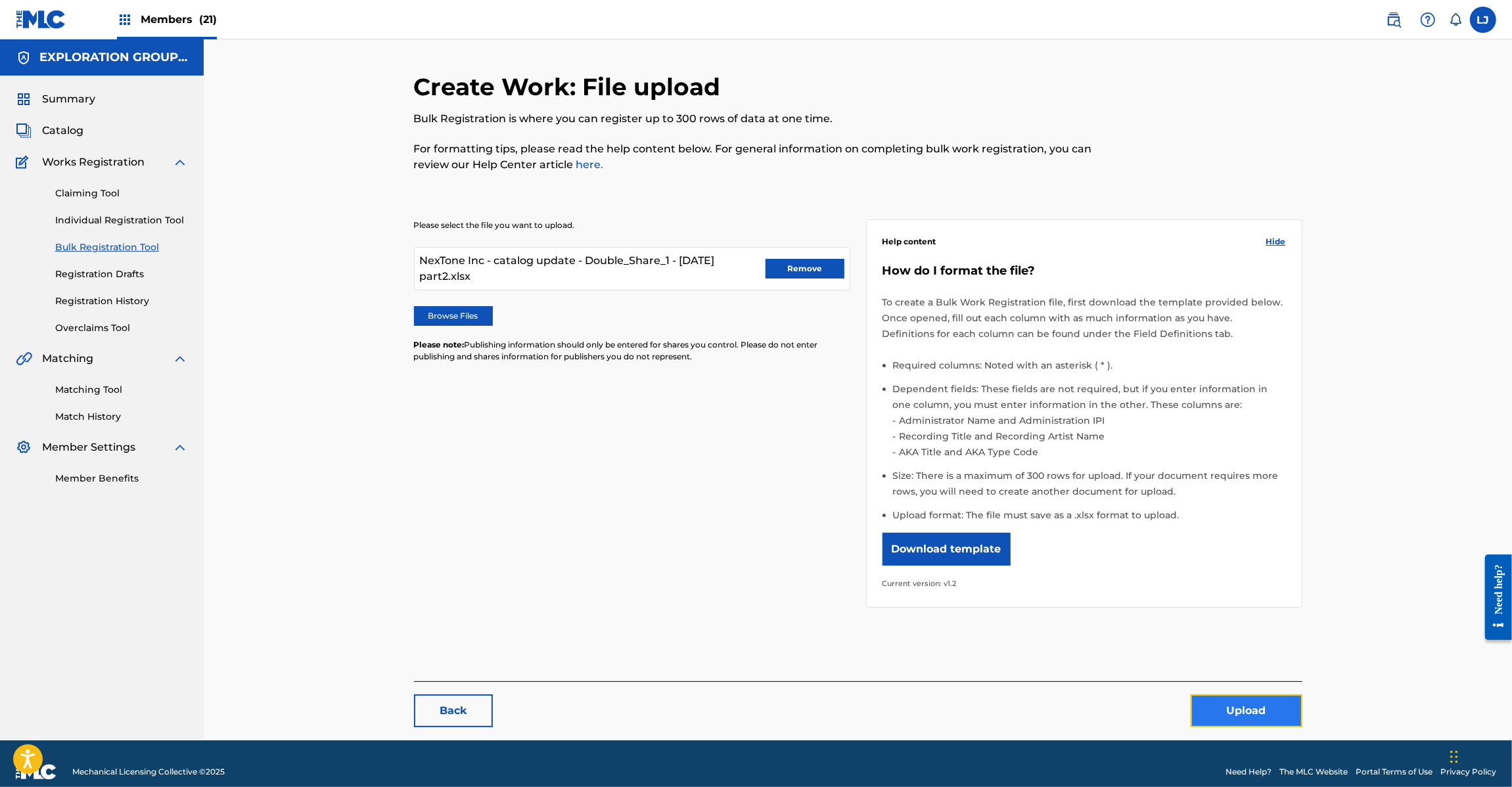
click at [1229, 708] on button "Upload" at bounding box center [1246, 711] width 112 height 33
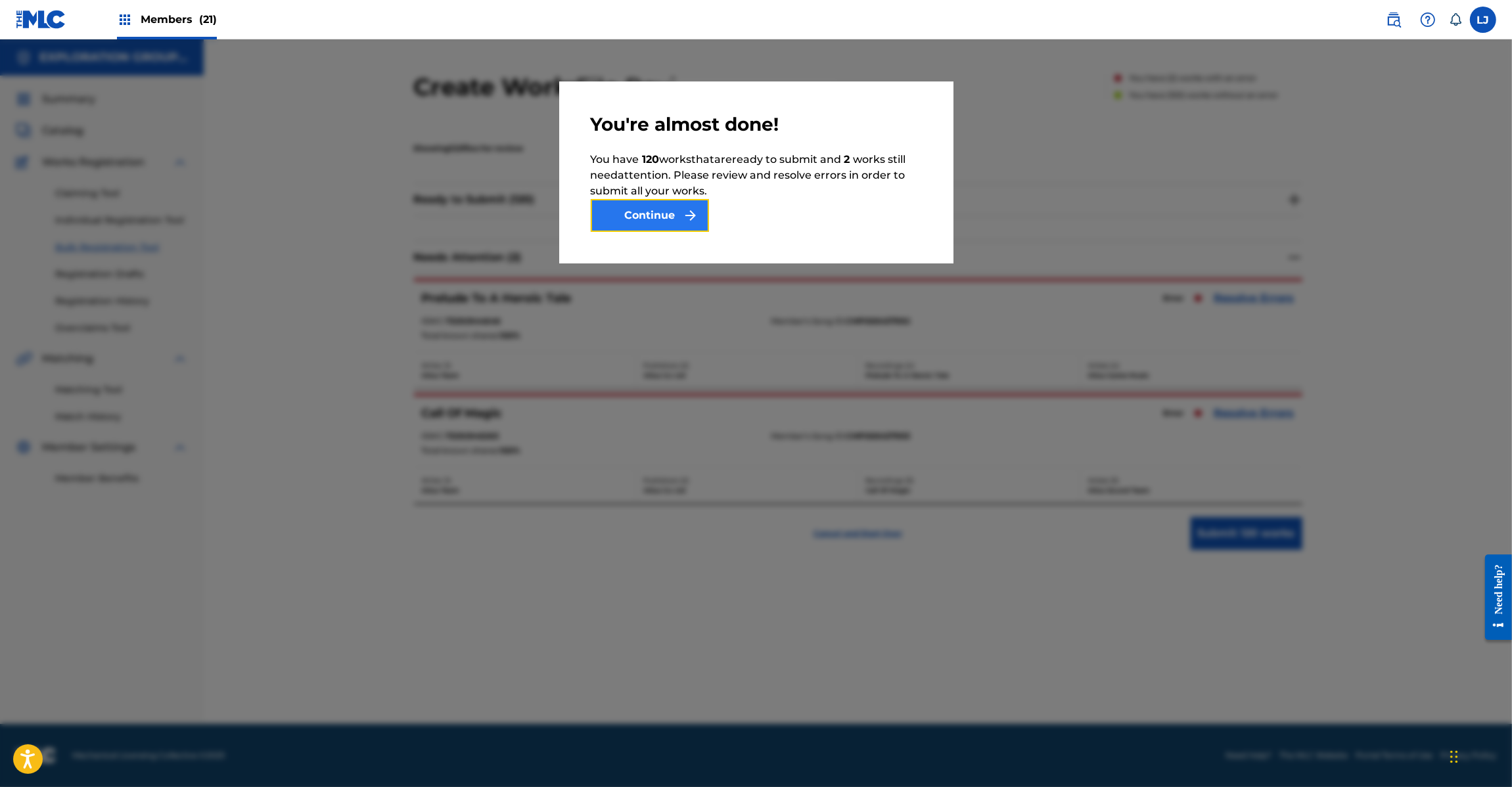
click at [652, 214] on button "Continue" at bounding box center [650, 215] width 118 height 33
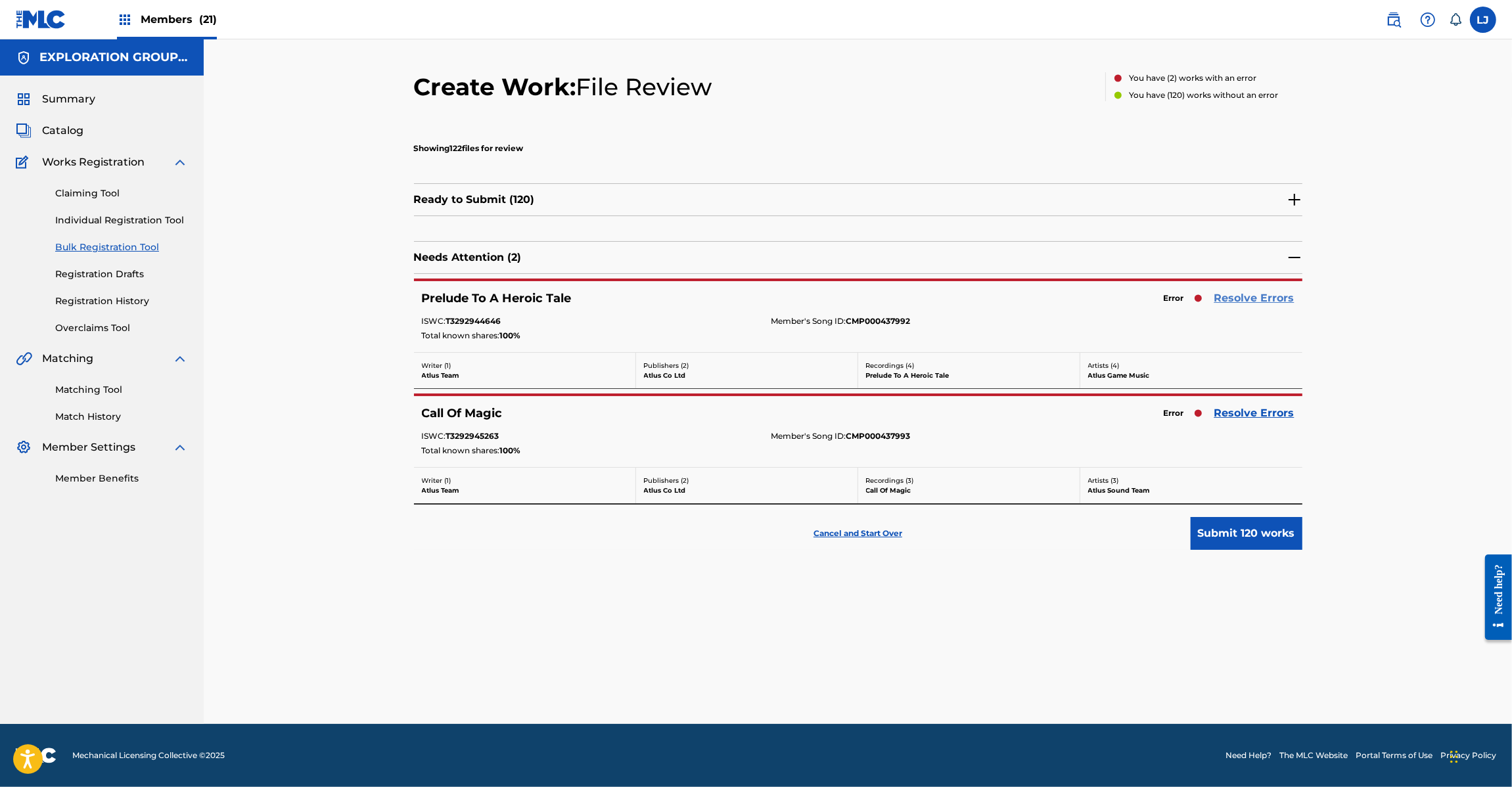
click at [1246, 299] on link "Resolve Errors" at bounding box center [1254, 298] width 80 height 16
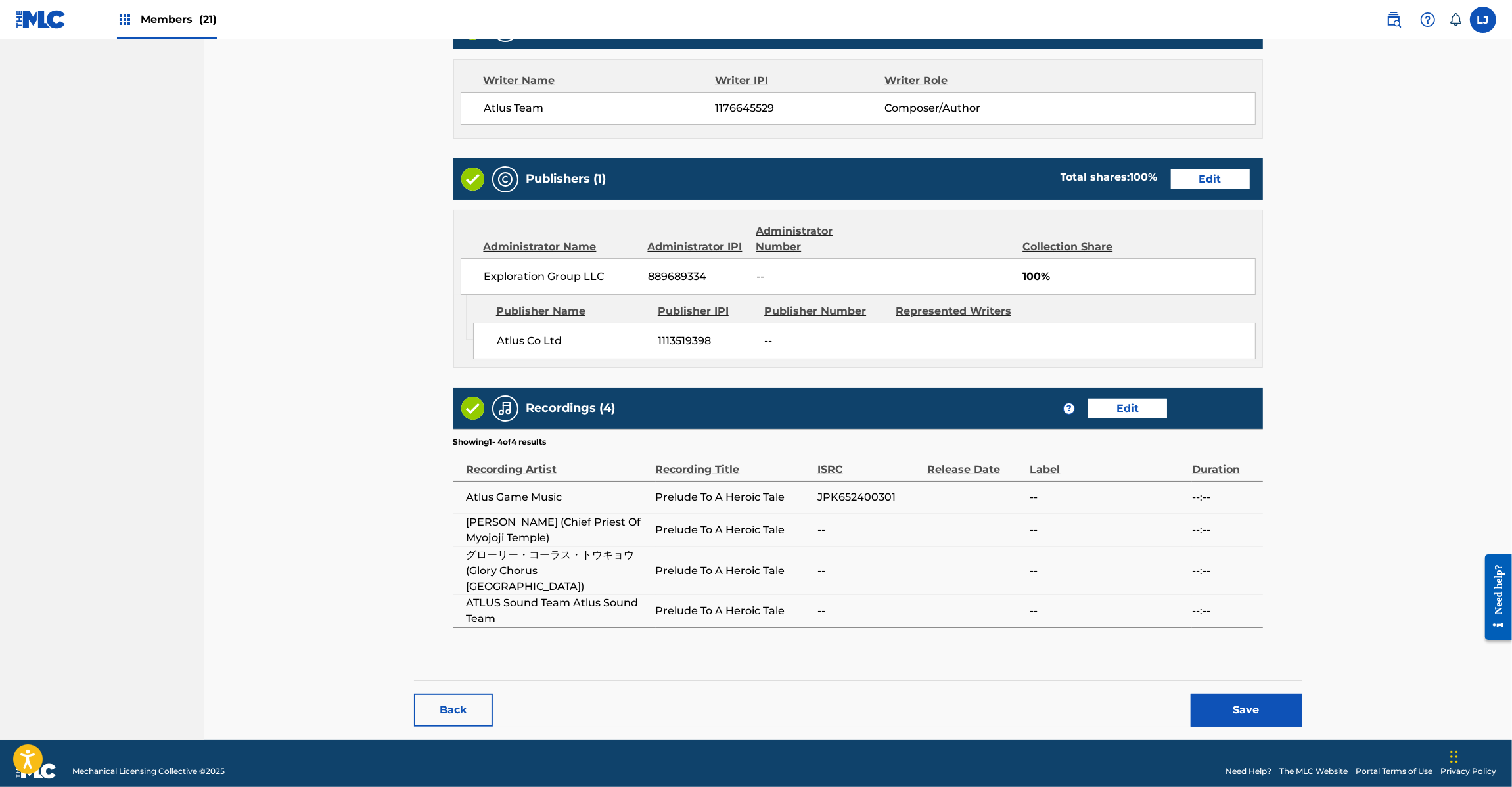
scroll to position [468, 0]
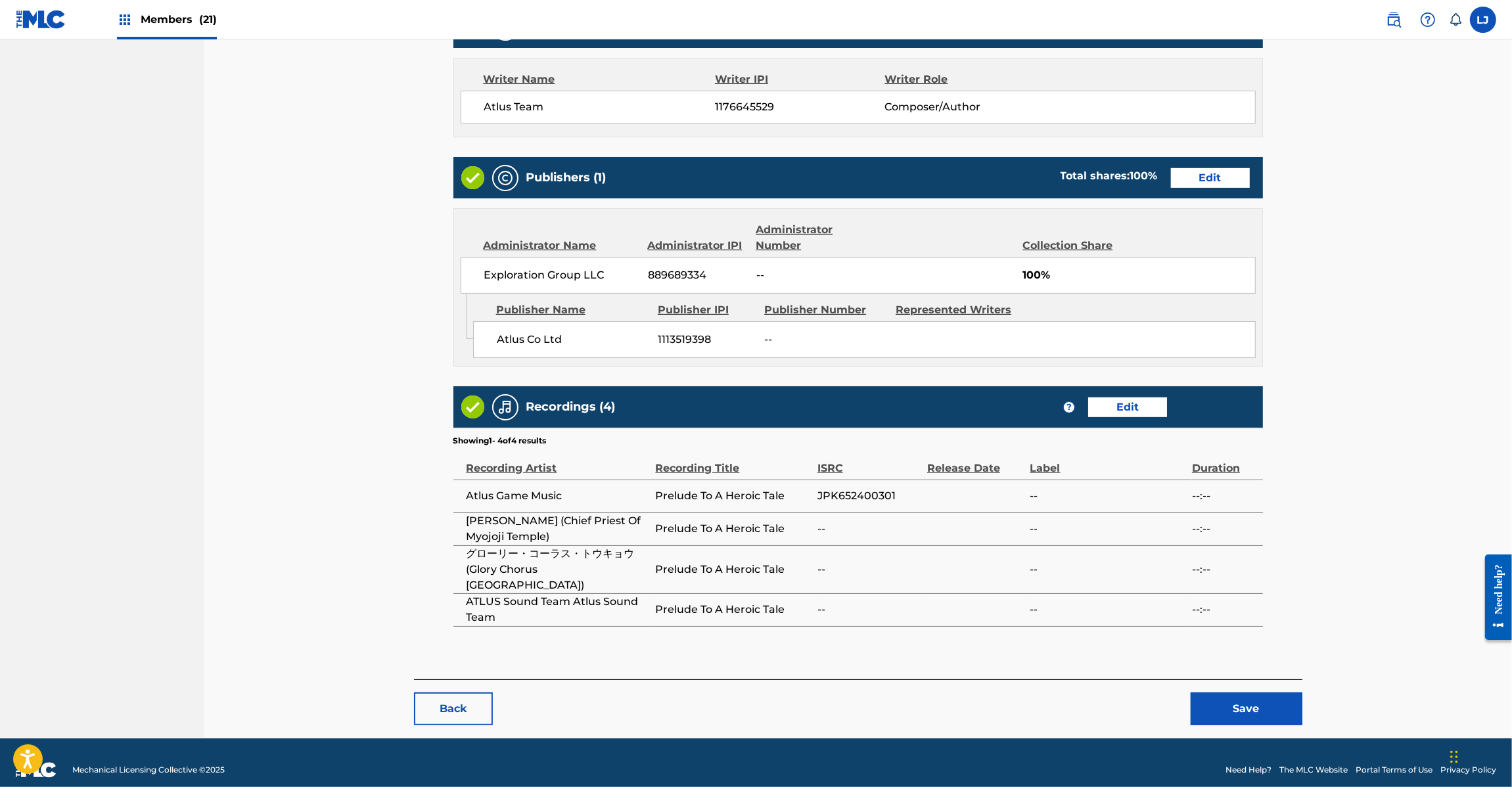
drag, startPoint x: 1515, startPoint y: 260, endPoint x: 0, endPoint y: 29, distance: 1532.5
click at [1227, 693] on button "Save" at bounding box center [1246, 709] width 112 height 33
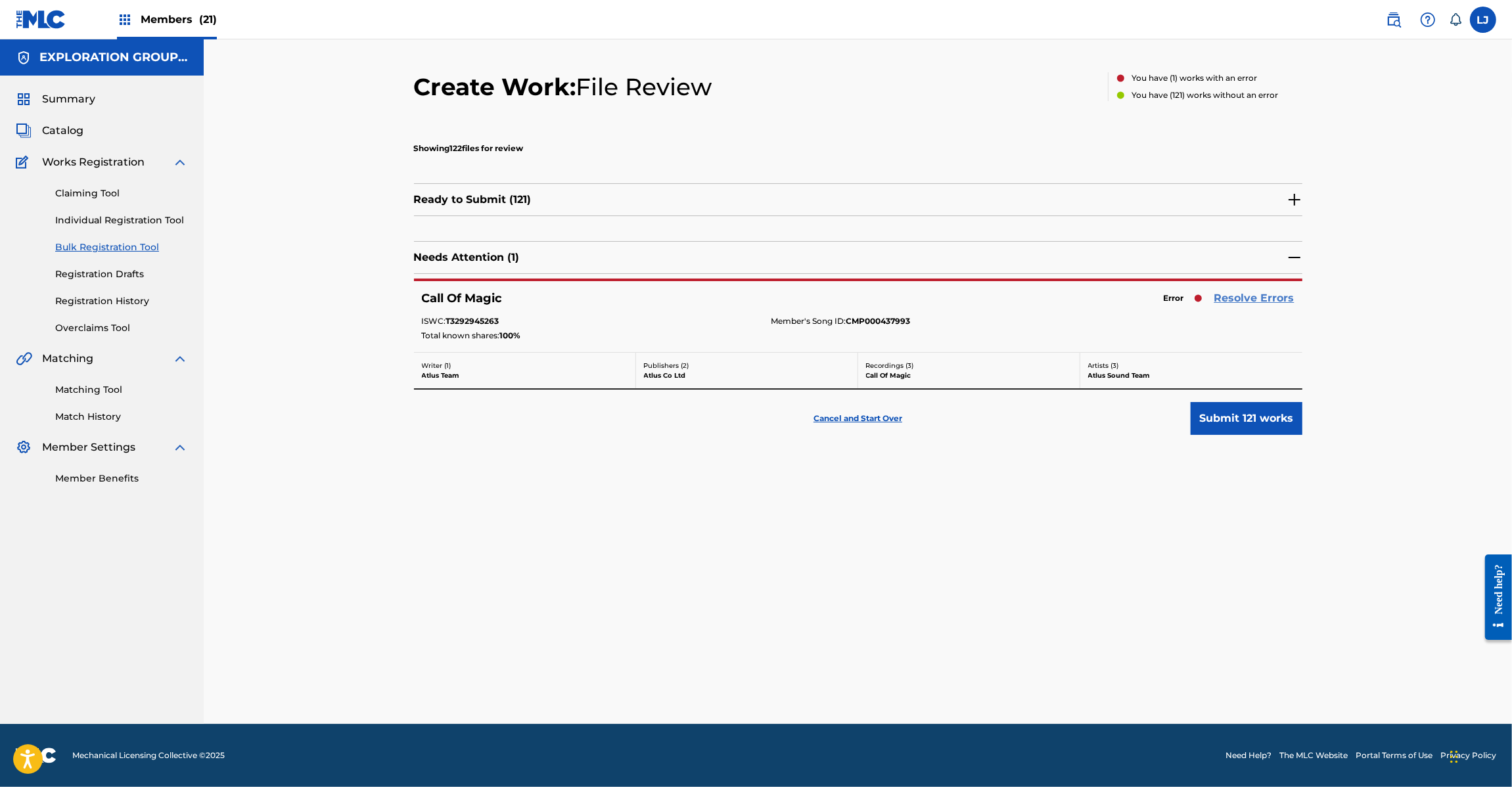
click at [1243, 294] on link "Resolve Errors" at bounding box center [1254, 298] width 80 height 16
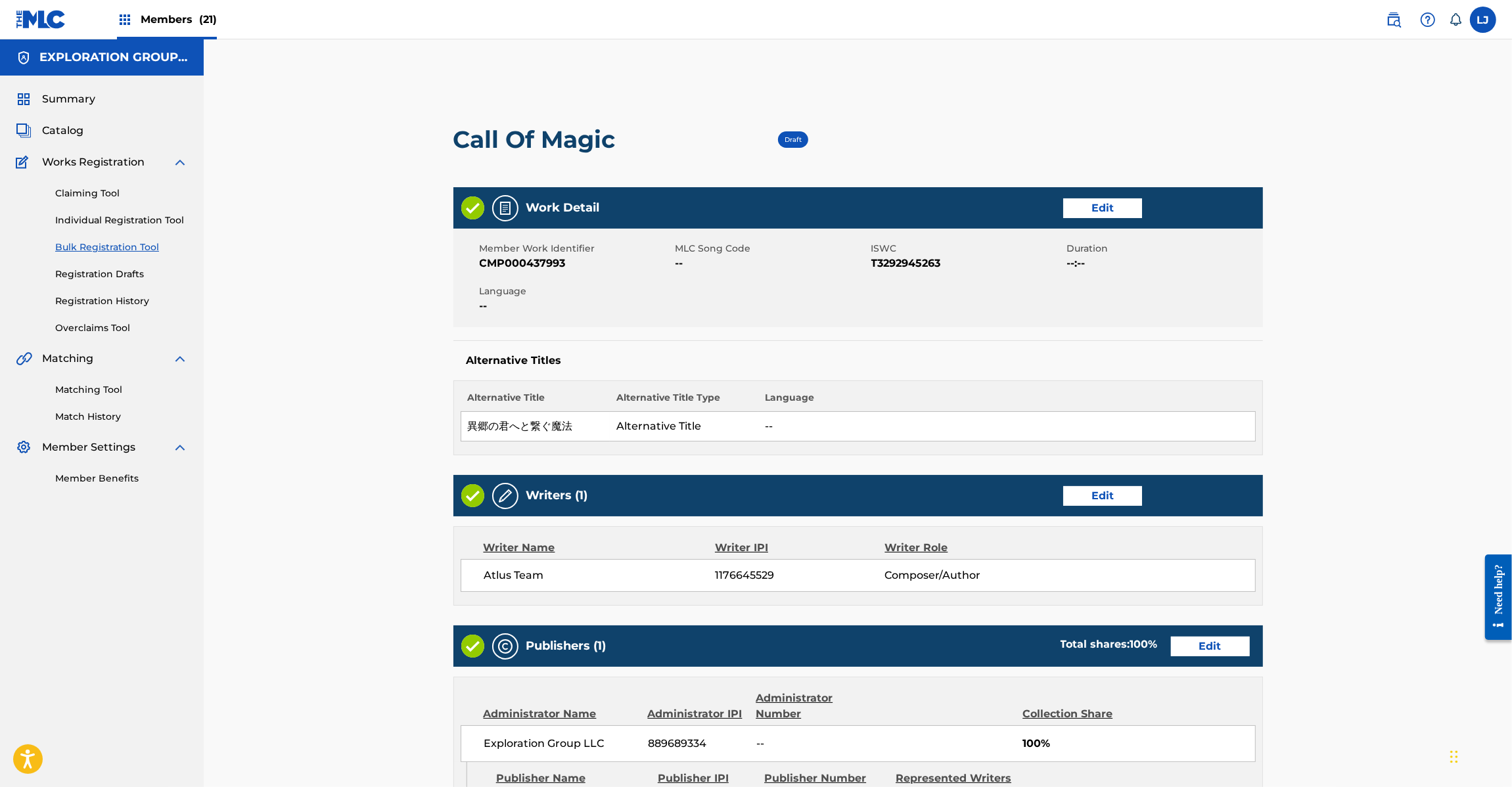
scroll to position [436, 0]
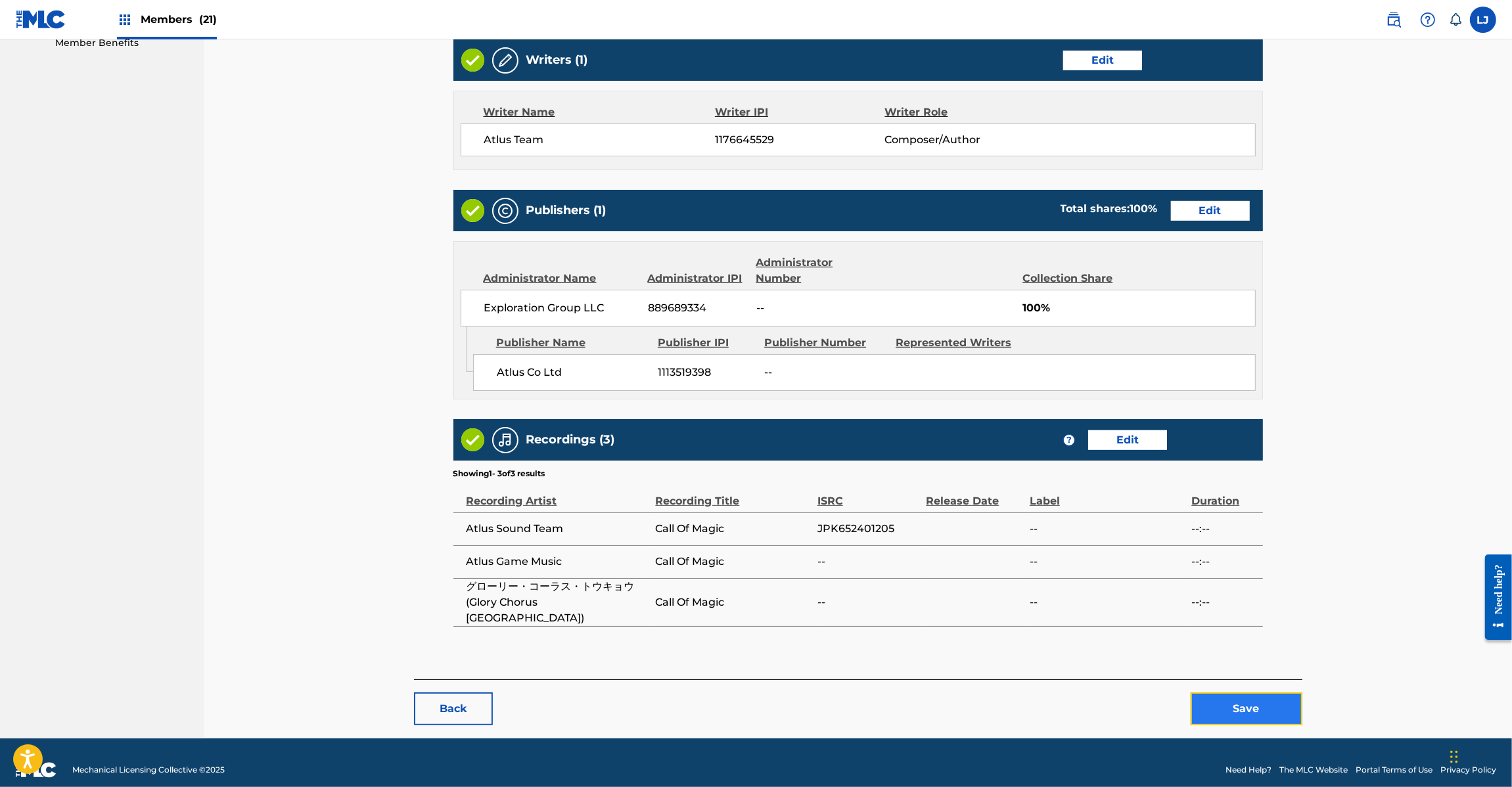
click at [1262, 697] on button "Save" at bounding box center [1246, 709] width 112 height 33
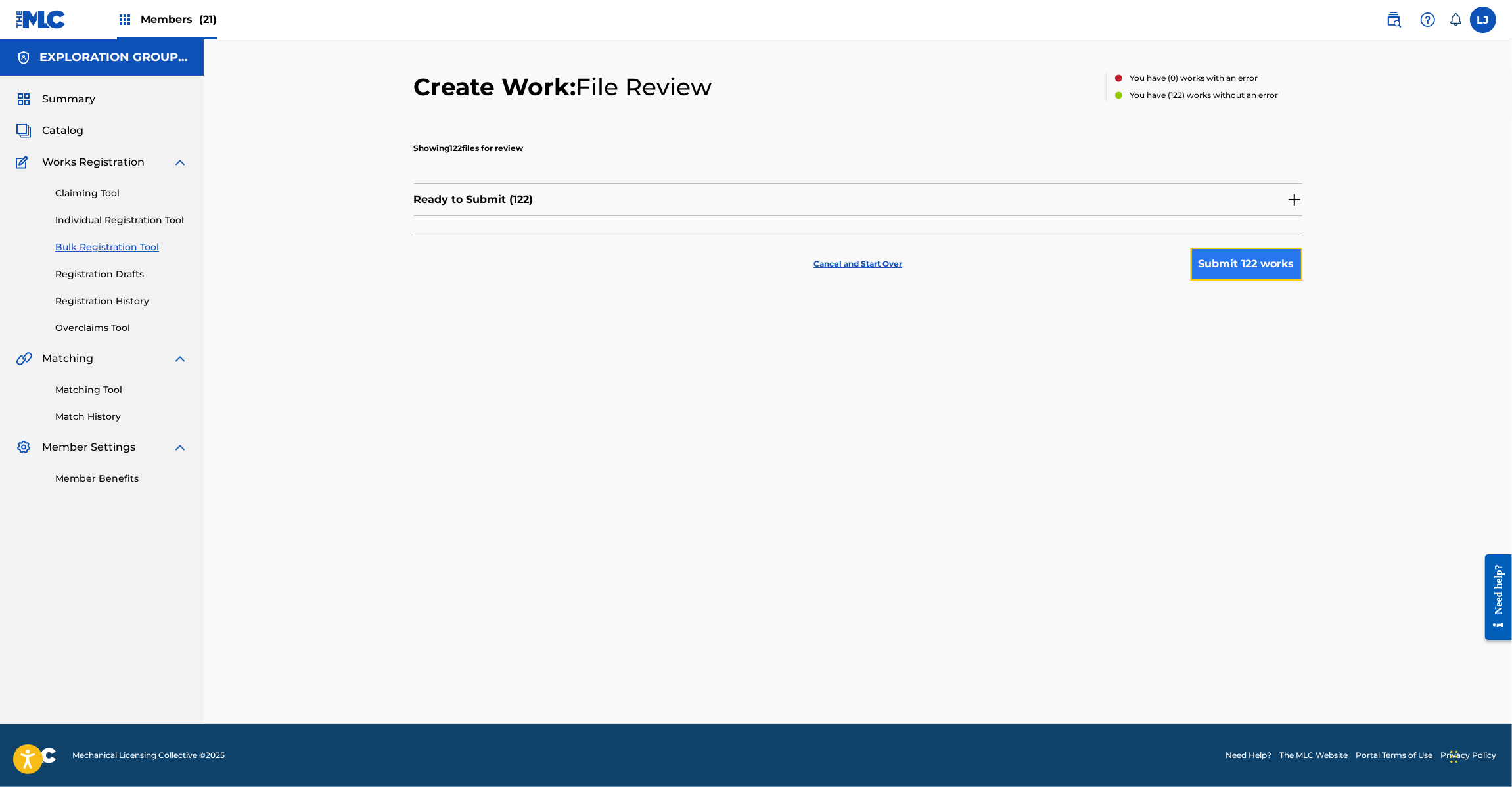
click at [1252, 268] on button "Submit 122 works" at bounding box center [1246, 264] width 112 height 33
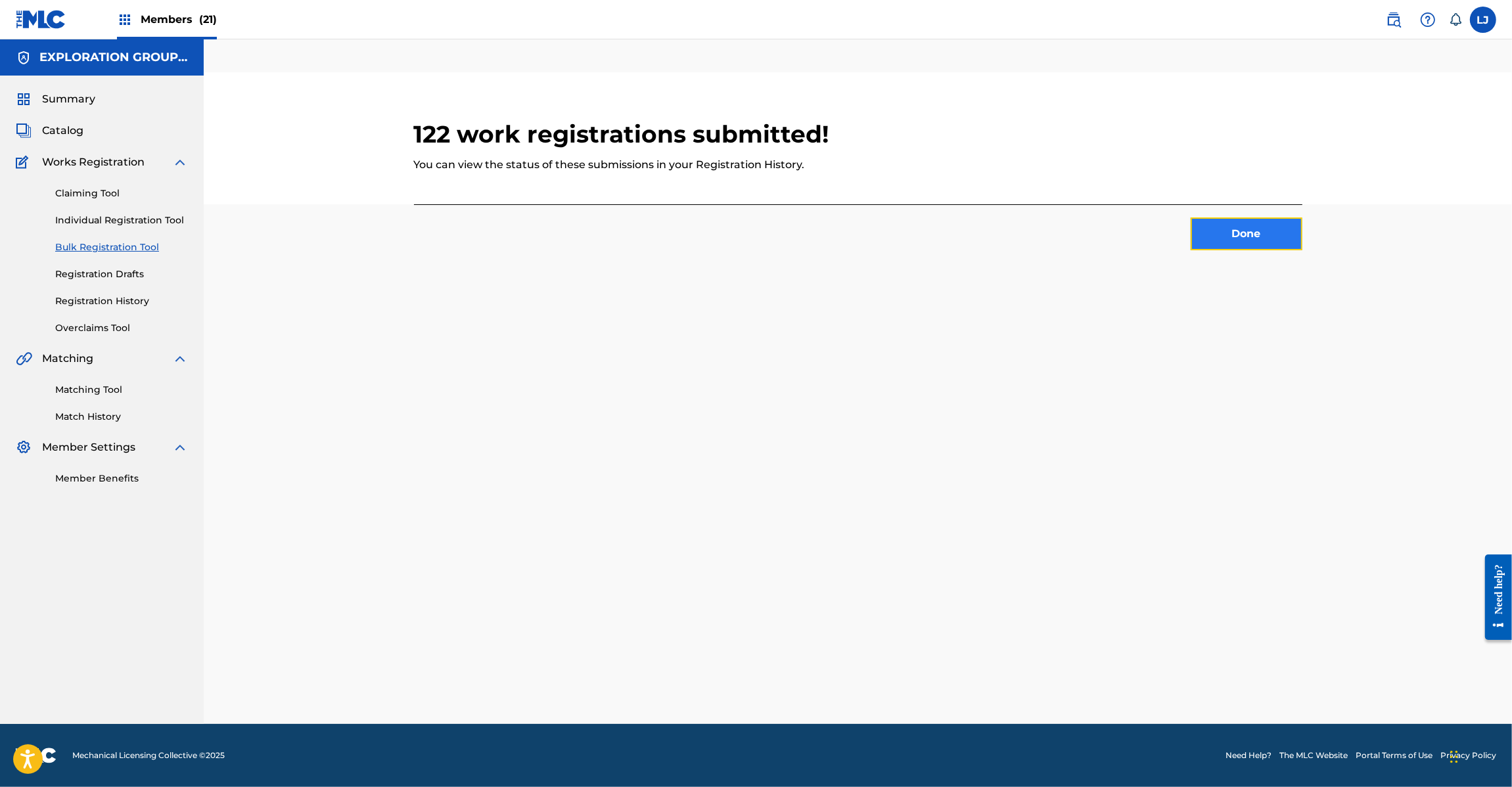
click at [1208, 238] on button "Done" at bounding box center [1246, 234] width 112 height 33
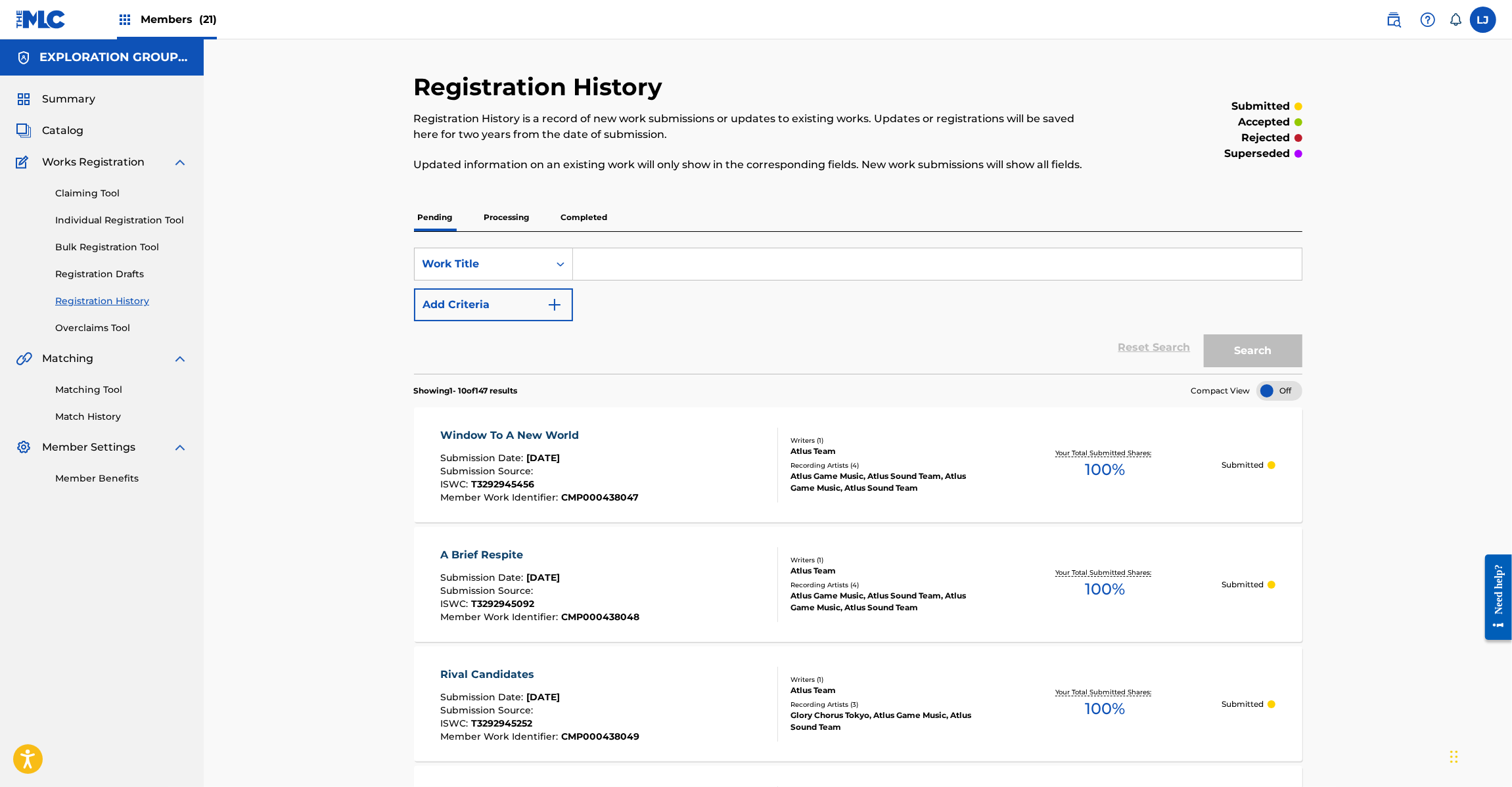
click at [24, 17] on img at bounding box center [41, 20] width 51 height 19
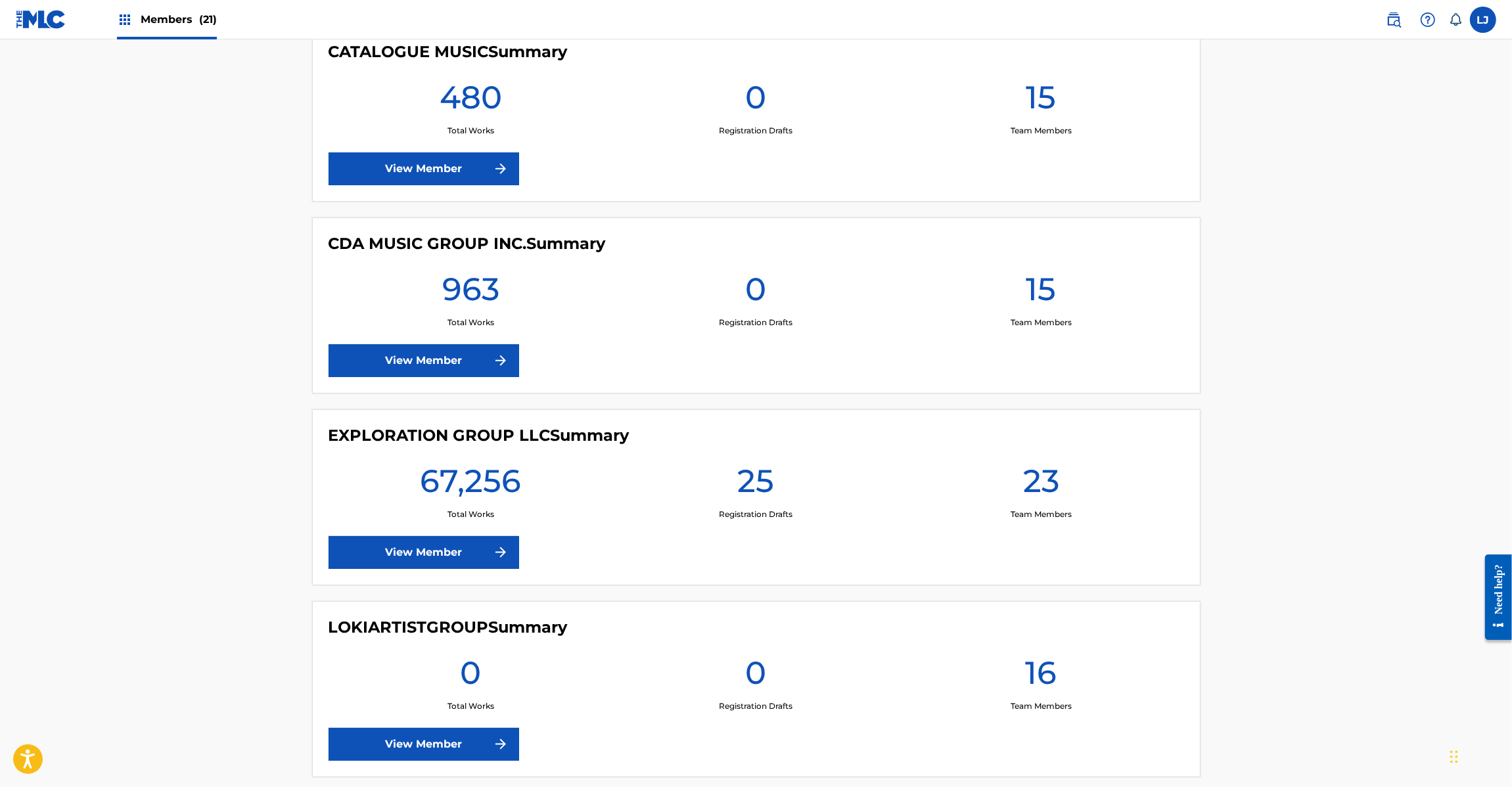
scroll to position [1971, 0]
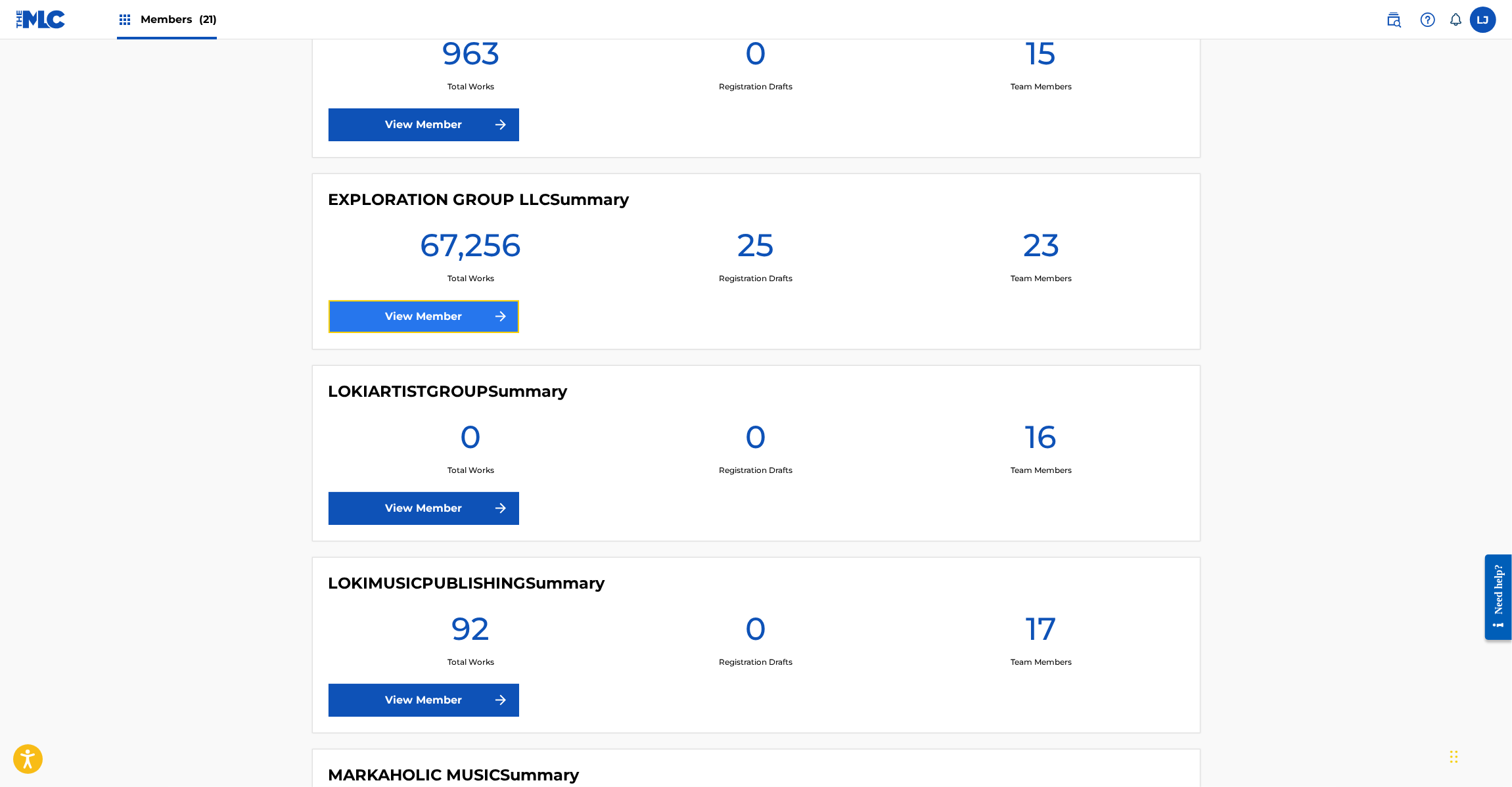
click at [427, 333] on link "View Member" at bounding box center [424, 316] width 191 height 33
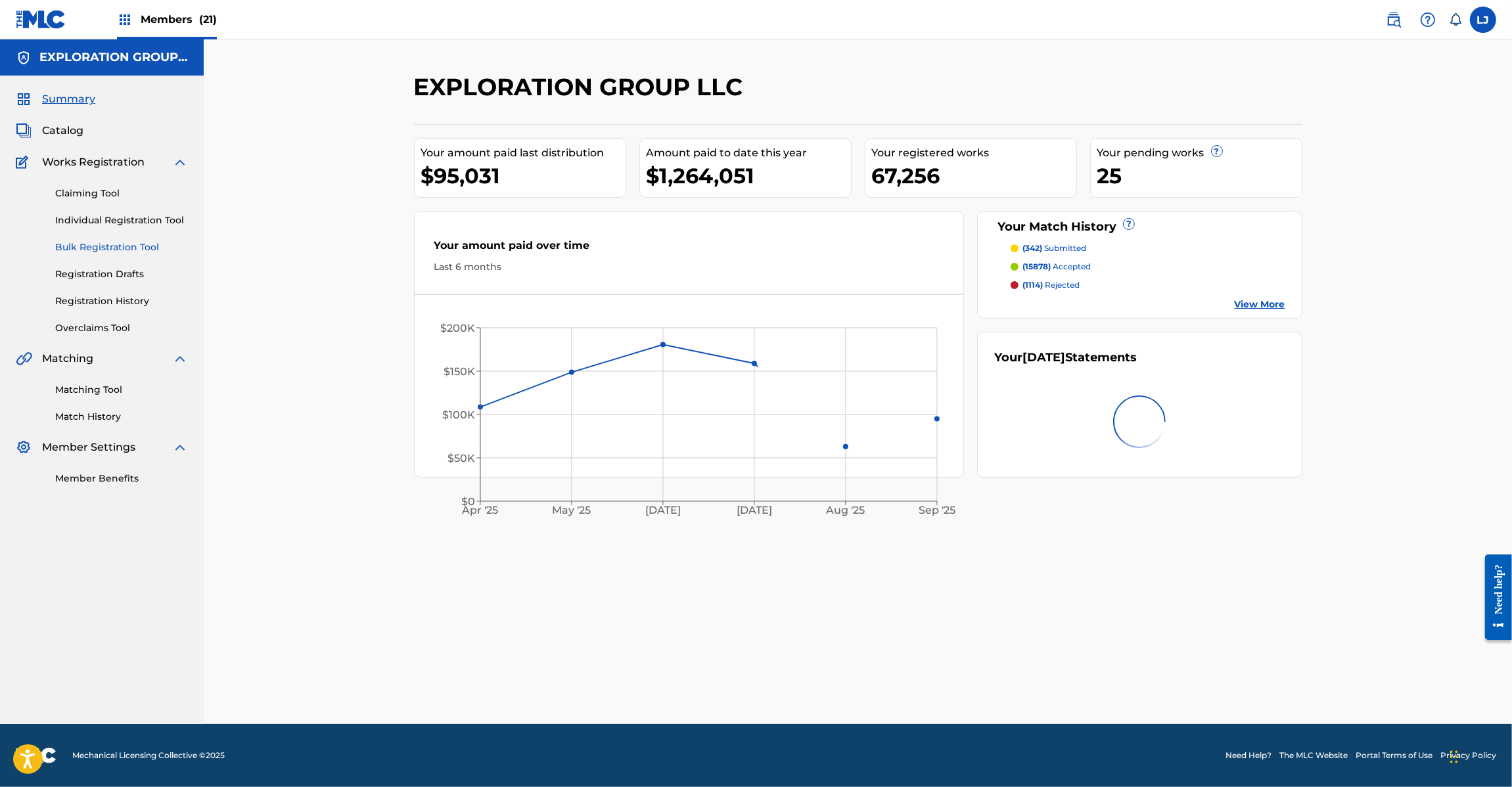
click at [76, 245] on link "Bulk Registration Tool" at bounding box center [122, 247] width 132 height 14
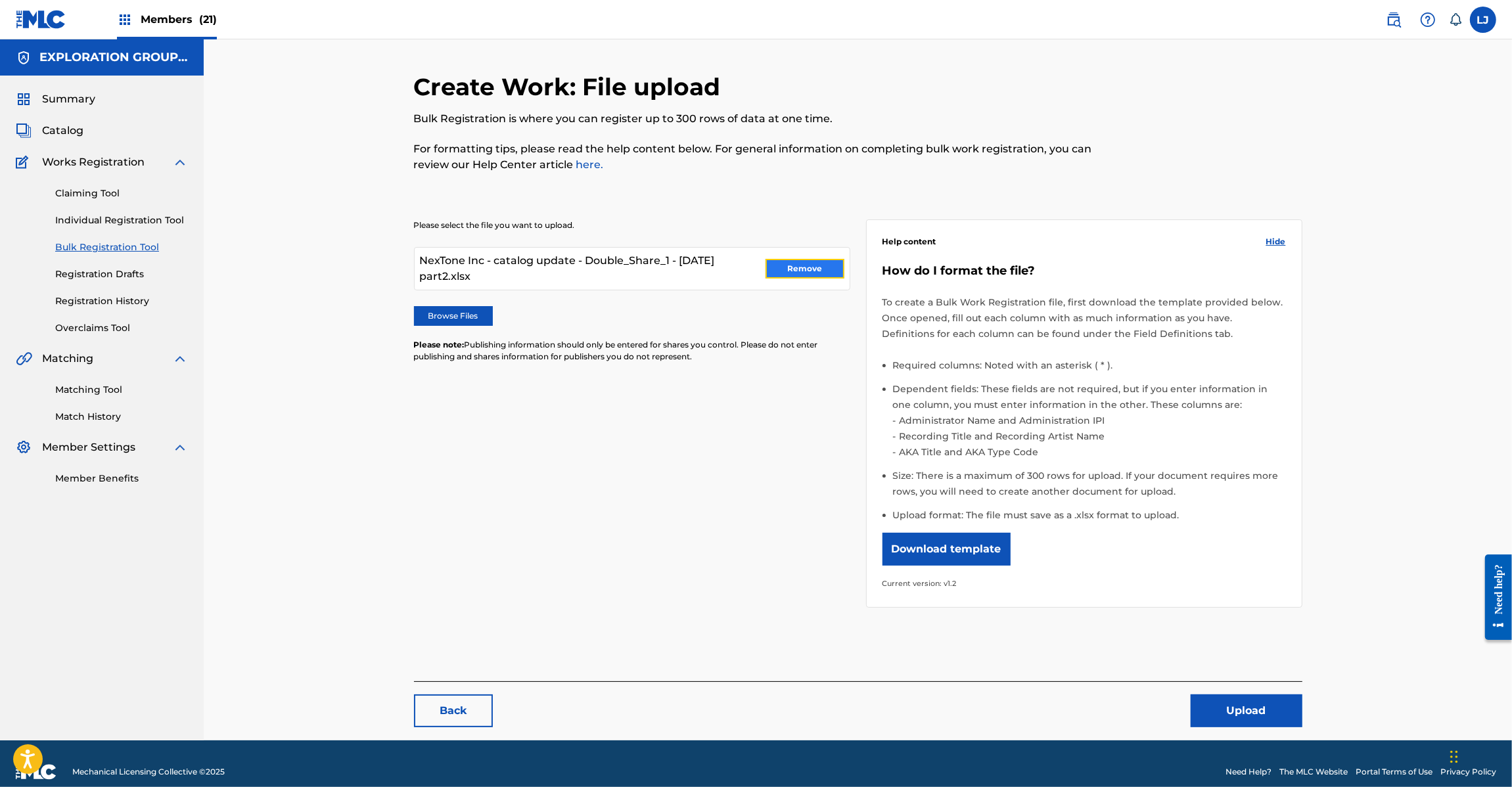
click at [814, 265] on button "Remove" at bounding box center [805, 268] width 79 height 20
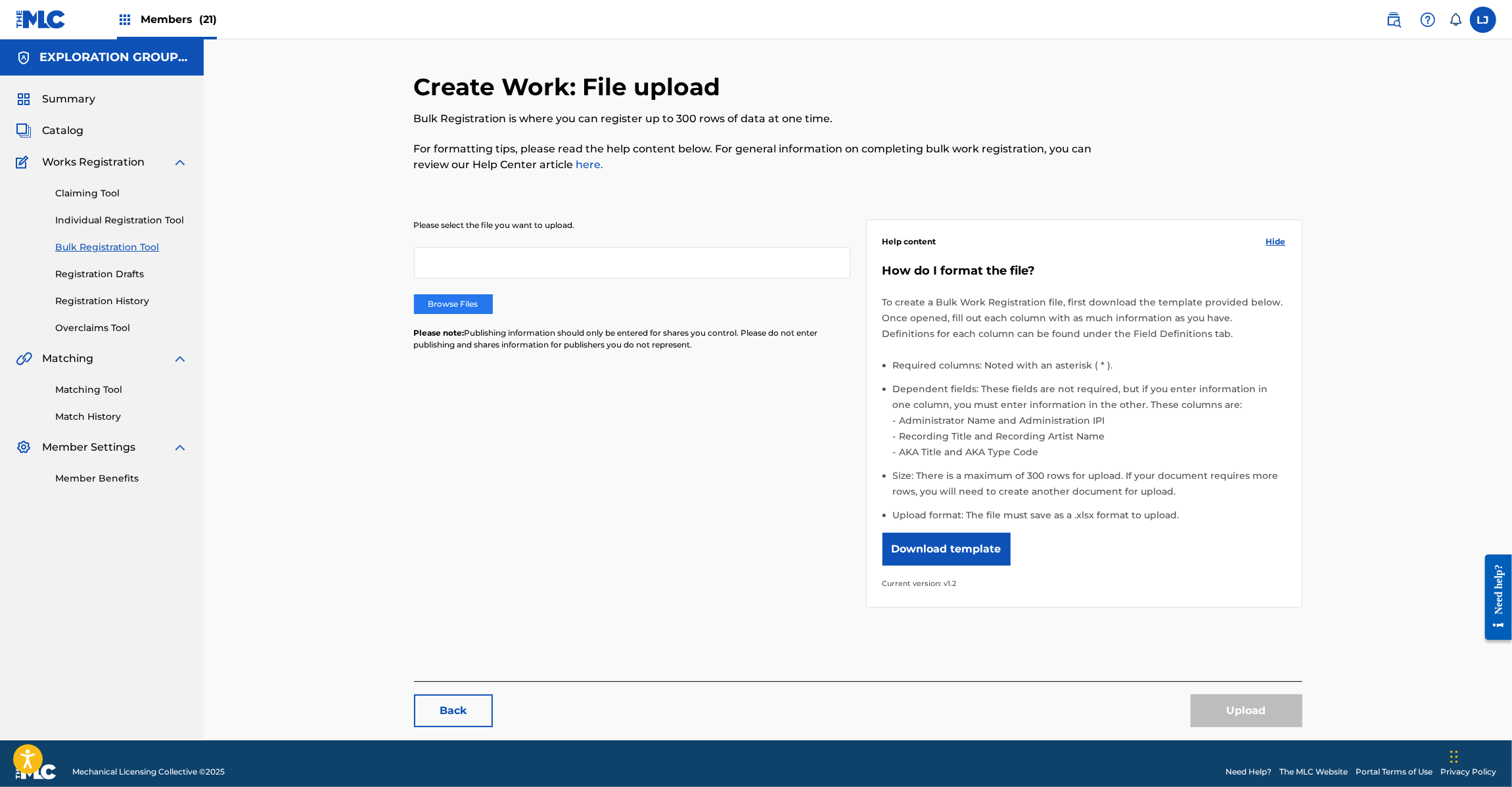
click at [464, 303] on label "Browse Files" at bounding box center [454, 304] width 79 height 20
click at [0, 0] on input "Browse Files" at bounding box center [0, 0] width 0 height 0
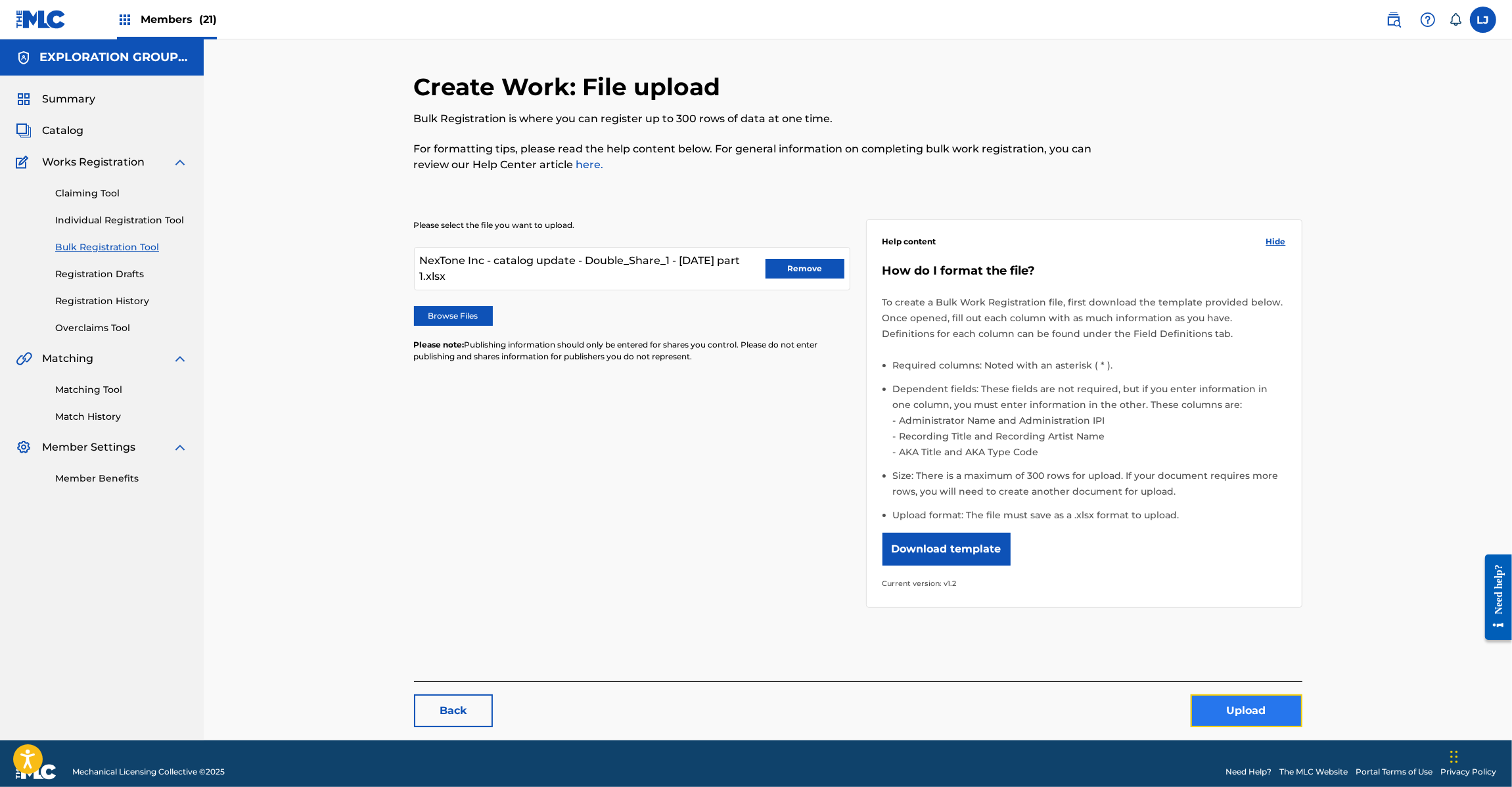
click at [1219, 709] on button "Upload" at bounding box center [1246, 711] width 112 height 33
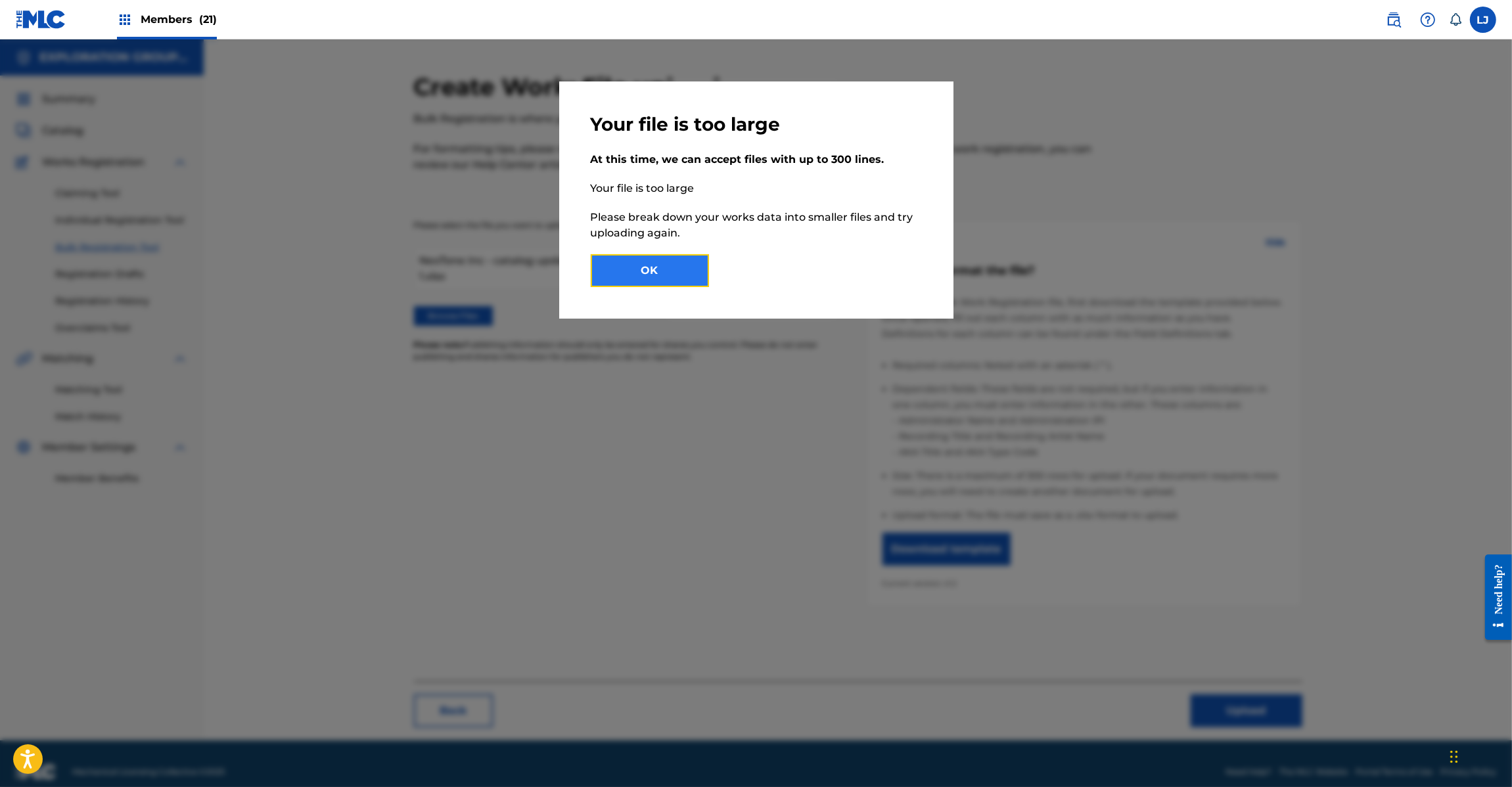
click at [654, 268] on button "OK" at bounding box center [650, 270] width 118 height 33
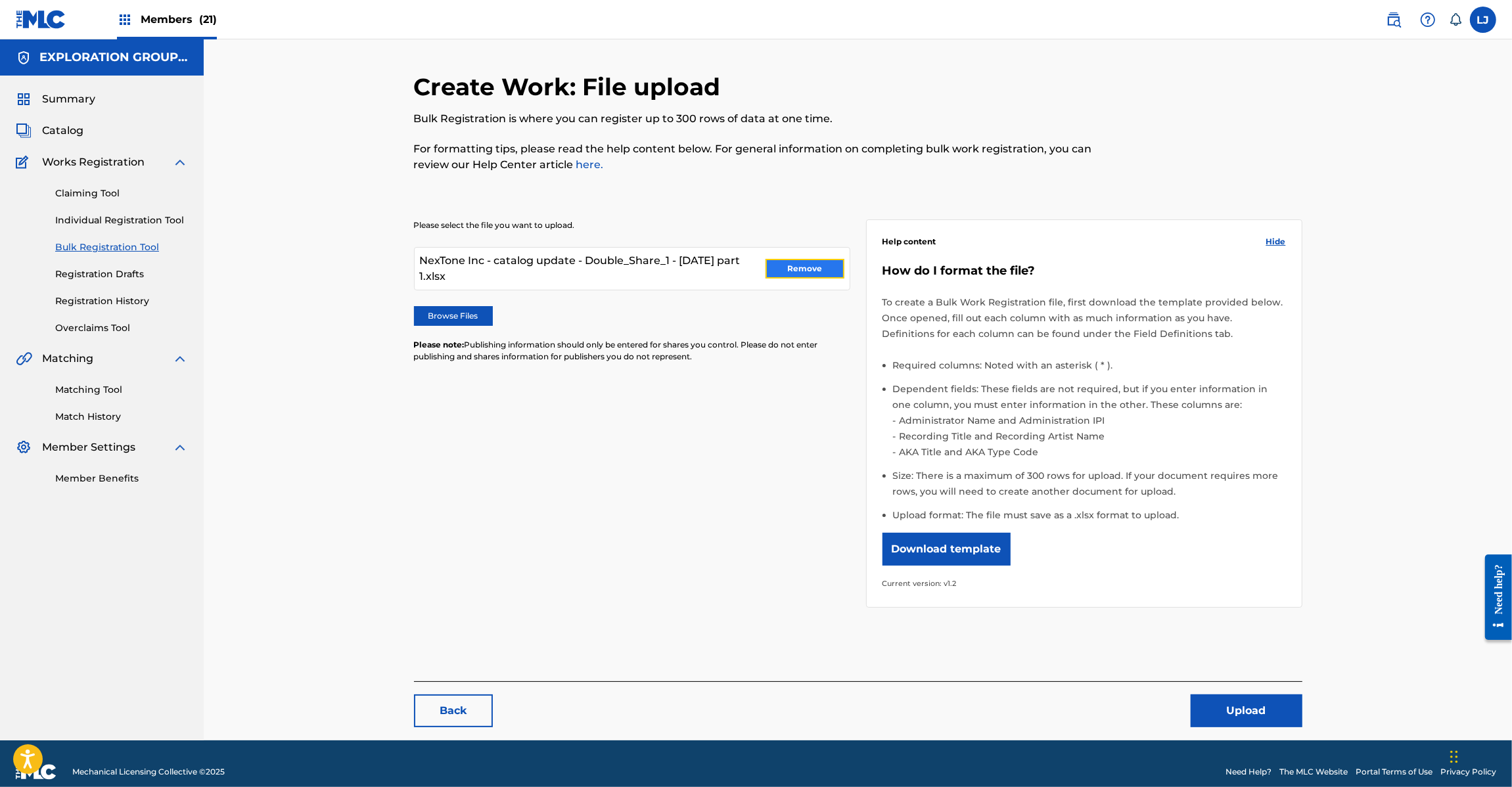
click at [790, 264] on button "Remove" at bounding box center [805, 268] width 79 height 20
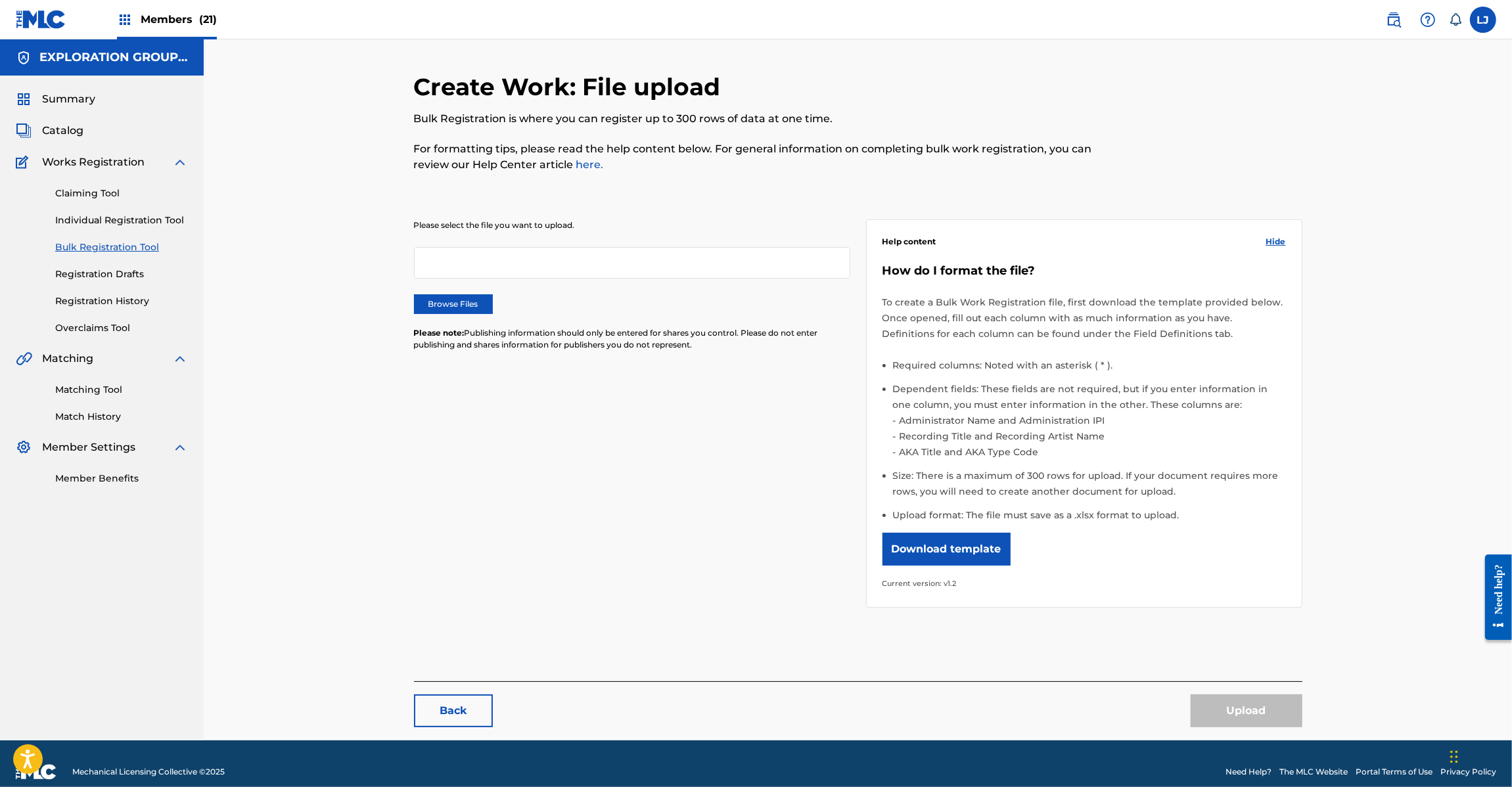
click at [40, 20] on img at bounding box center [41, 20] width 51 height 19
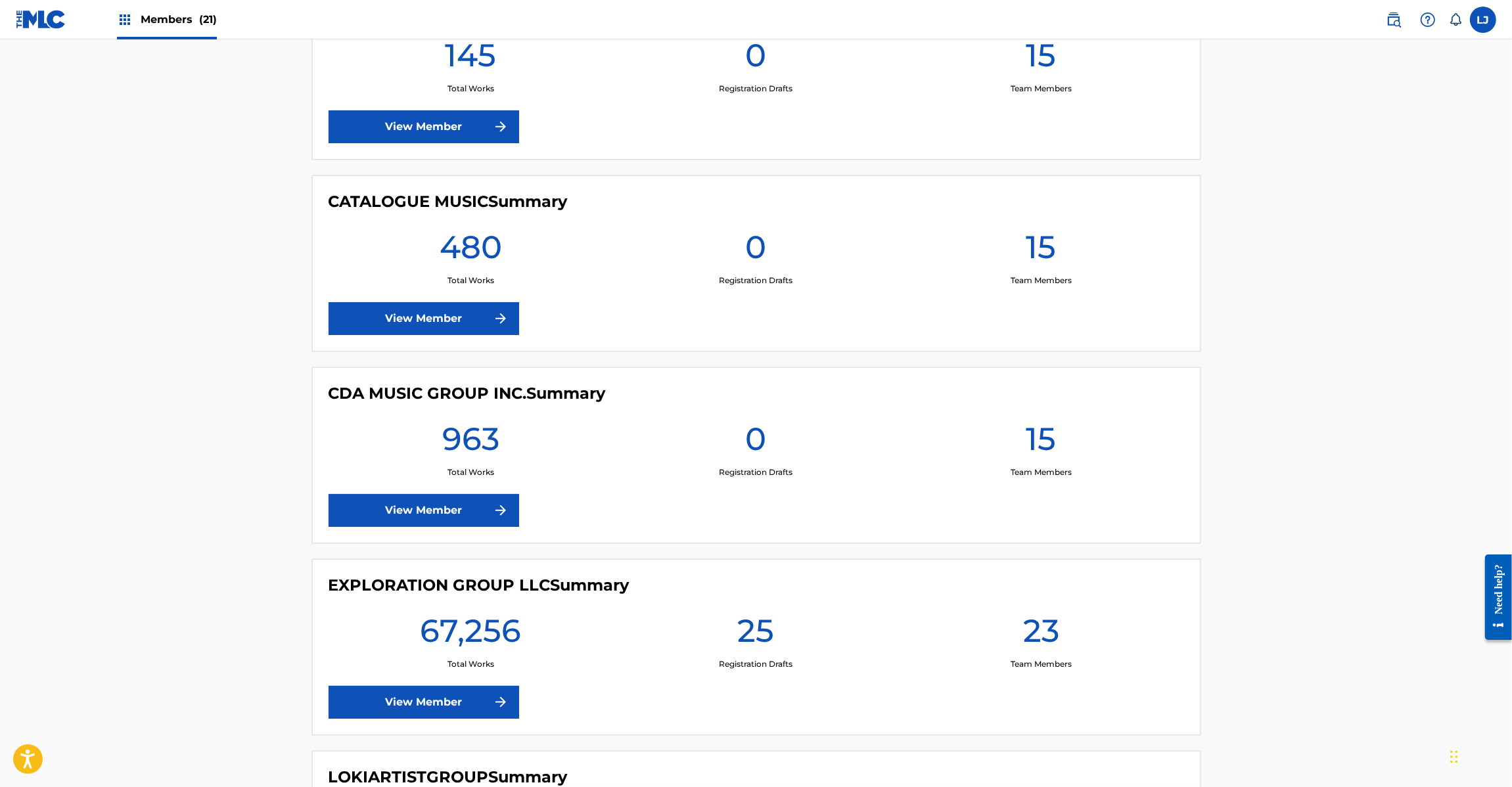
scroll to position [1971, 0]
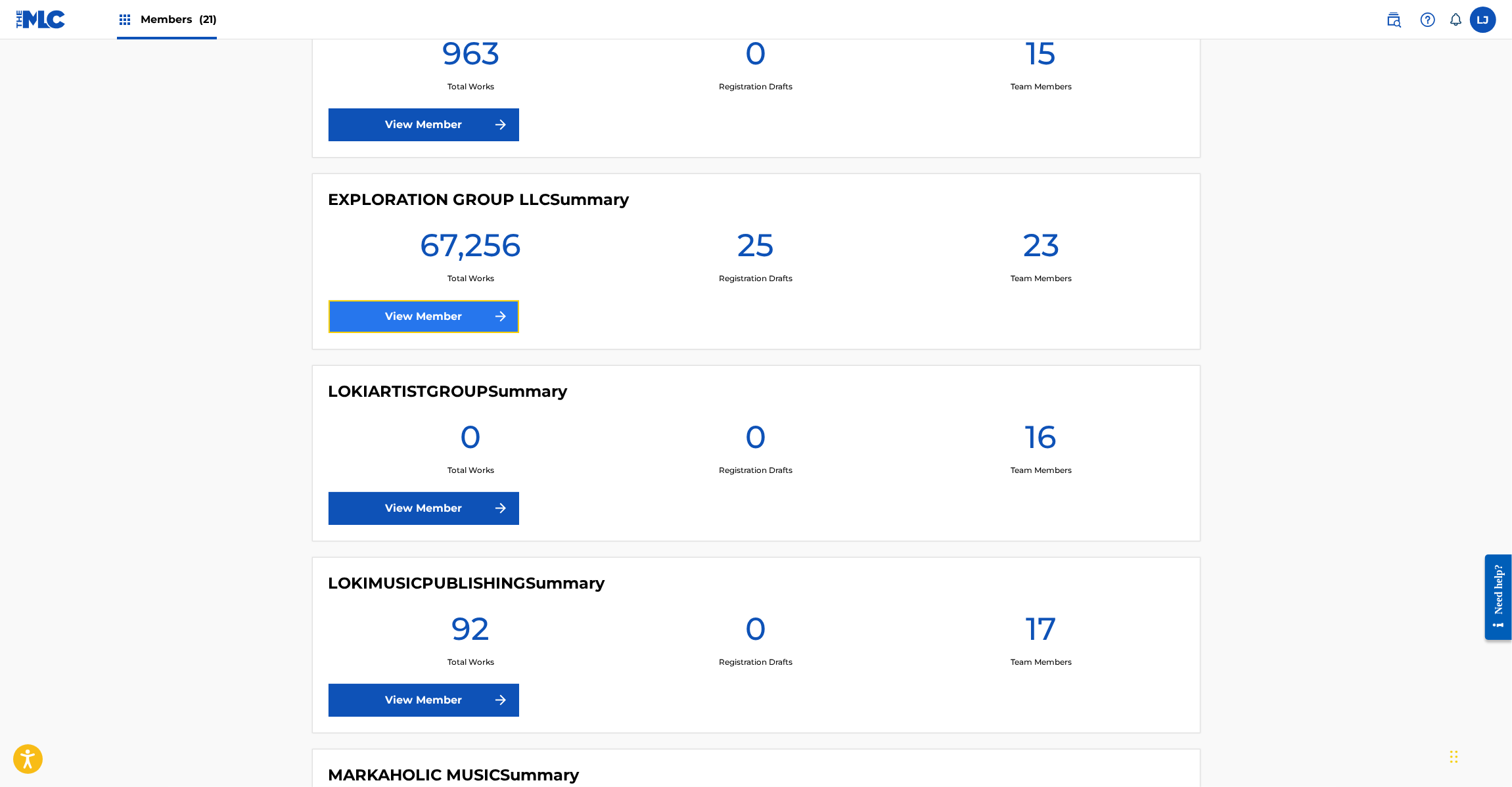
click at [424, 332] on link "View Member" at bounding box center [424, 316] width 191 height 33
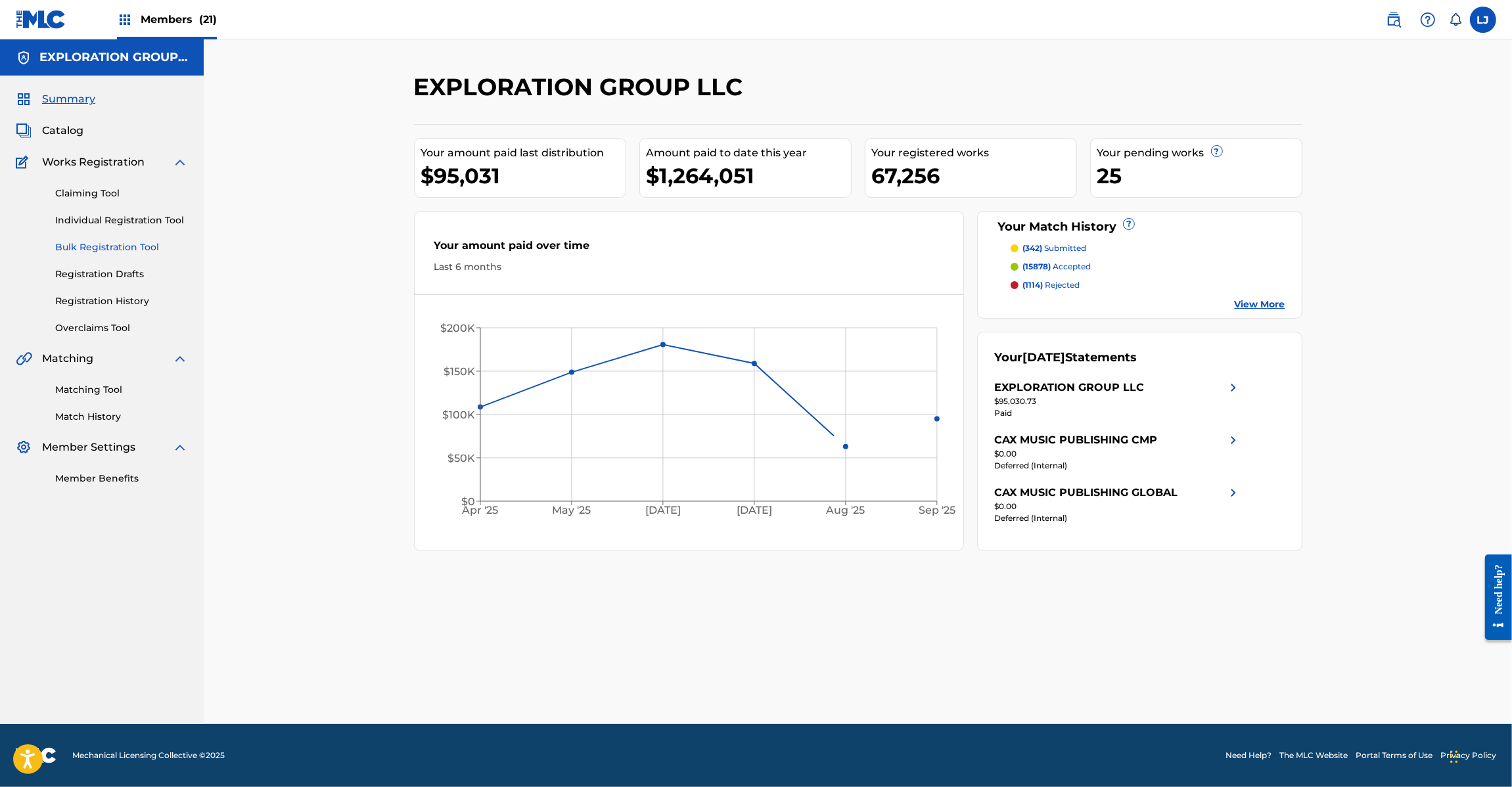
click at [63, 248] on link "Bulk Registration Tool" at bounding box center [122, 247] width 132 height 14
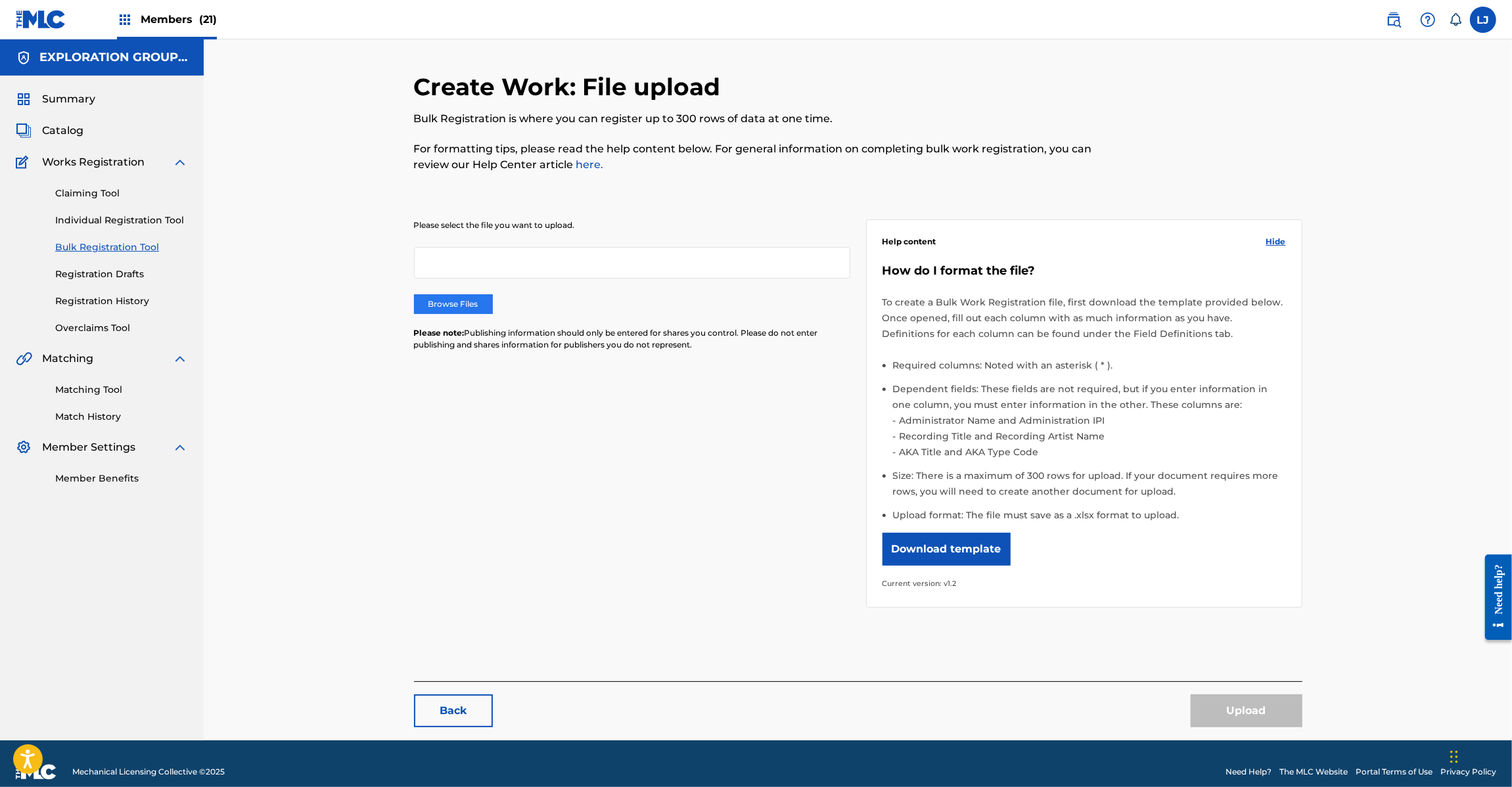
click at [465, 300] on label "Browse Files" at bounding box center [454, 304] width 79 height 20
click at [0, 0] on input "Browse Files" at bounding box center [0, 0] width 0 height 0
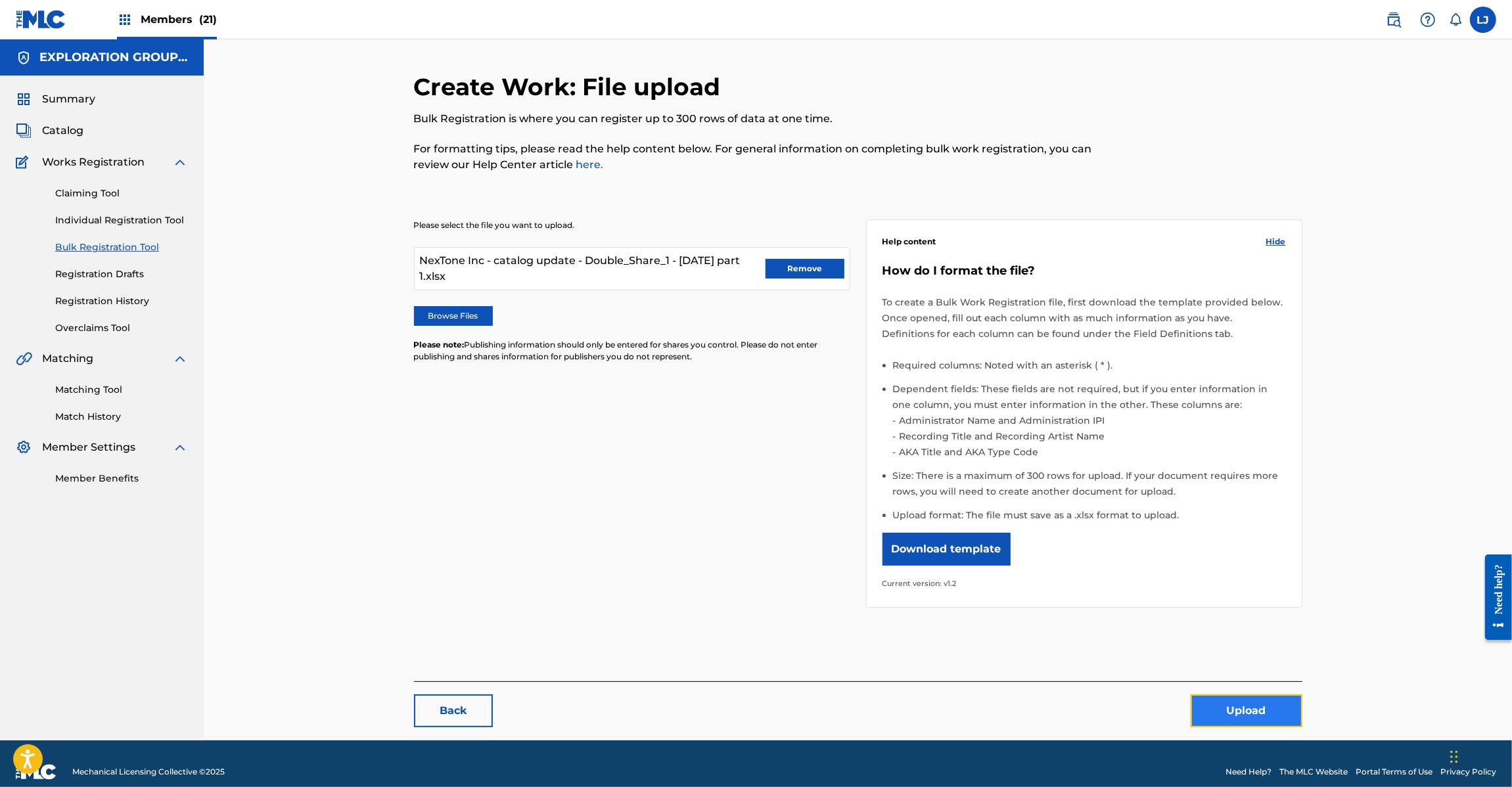
click at [1257, 706] on button "Upload" at bounding box center [1246, 711] width 112 height 33
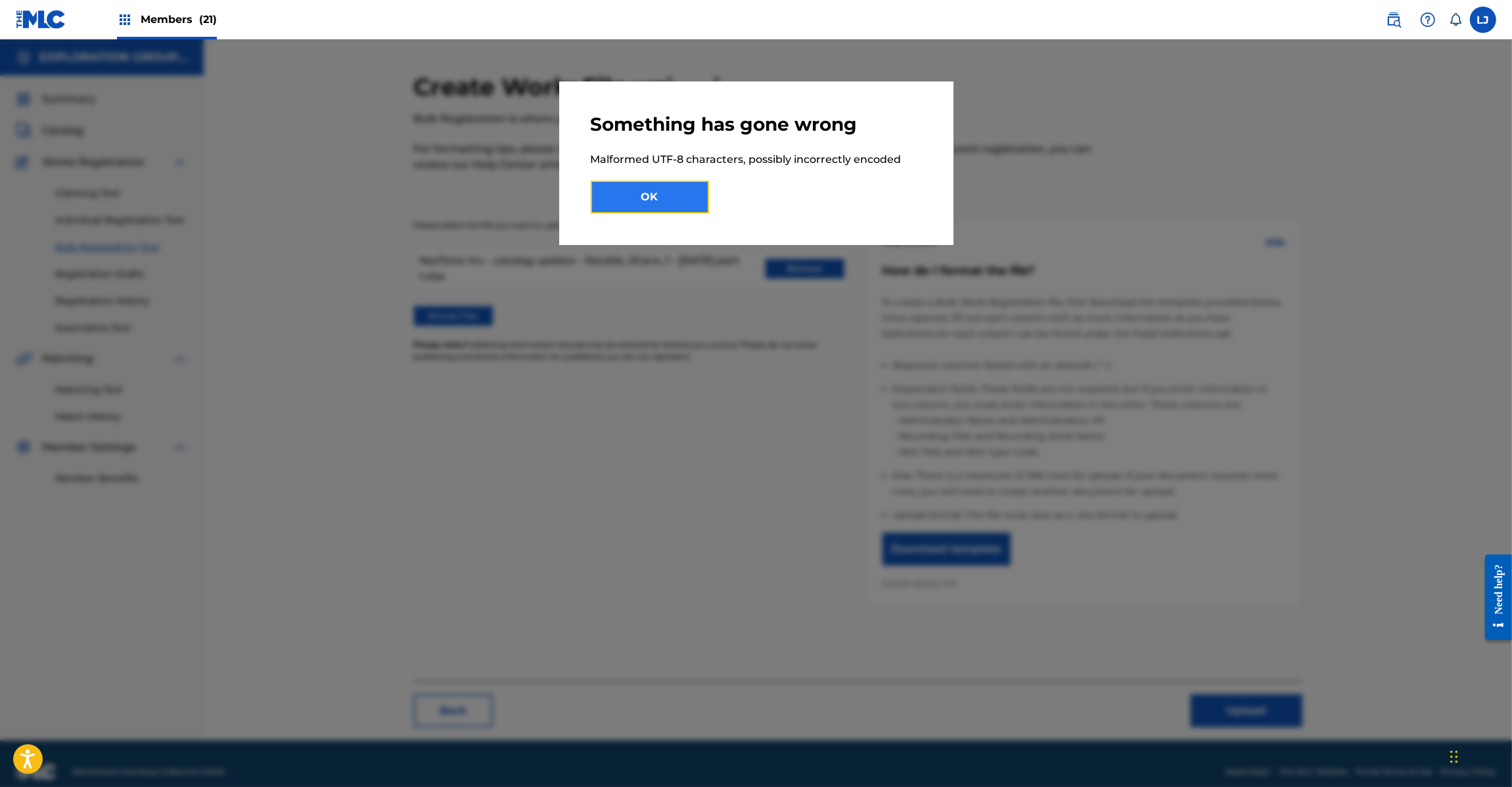
click at [675, 198] on button "OK" at bounding box center [650, 197] width 118 height 33
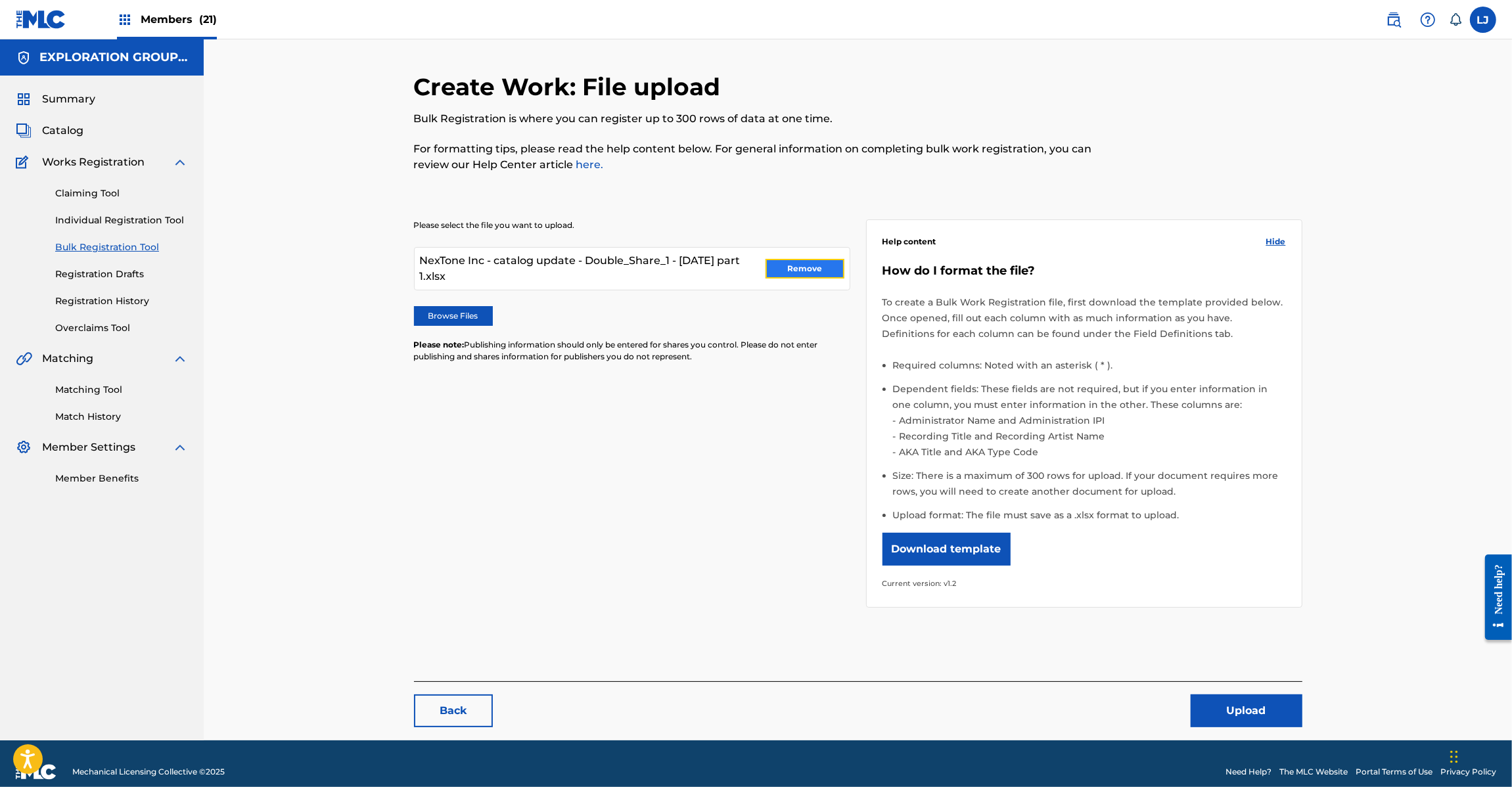
click at [815, 266] on button "Remove" at bounding box center [805, 268] width 79 height 20
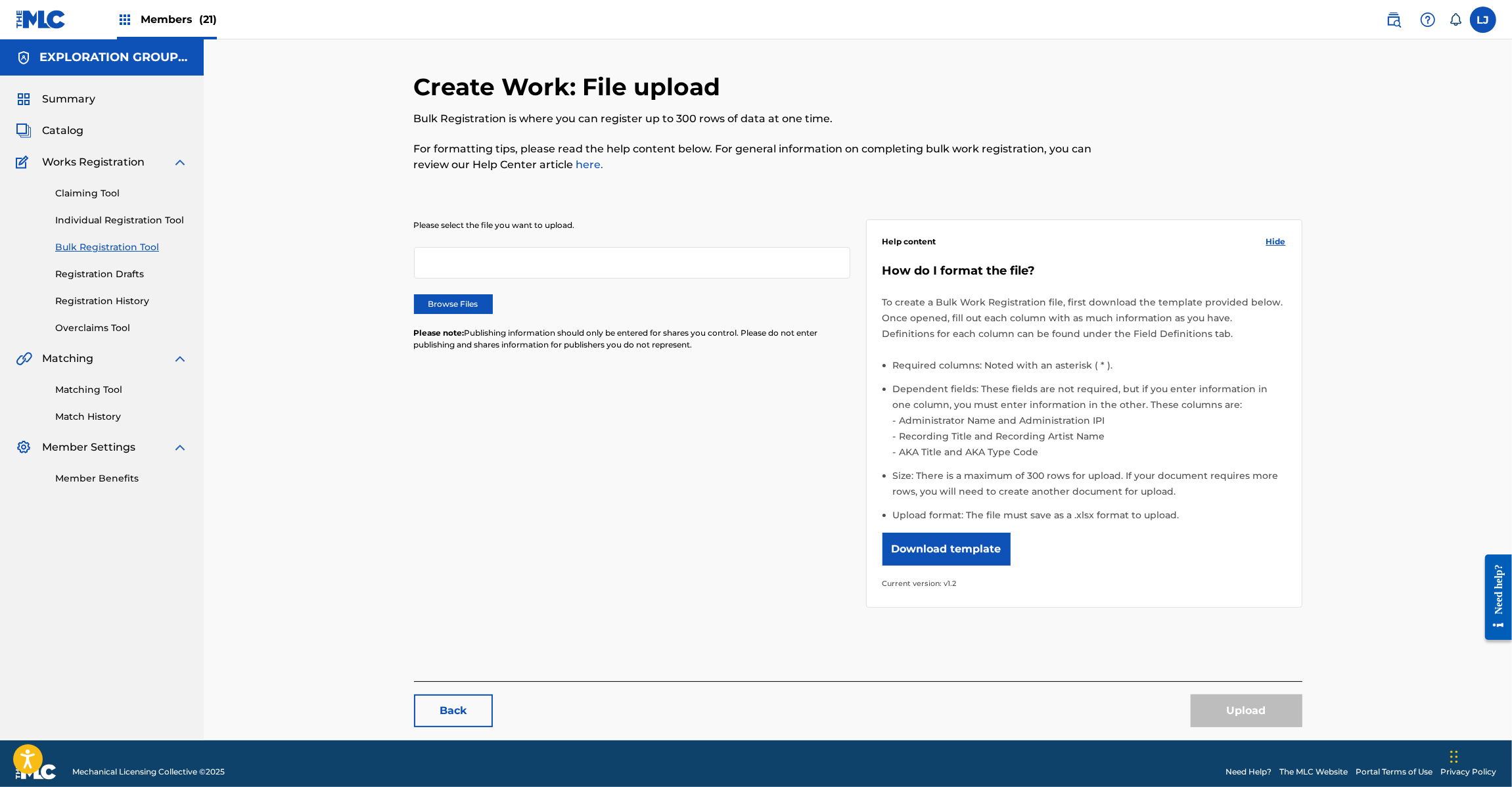
click at [30, 10] on img at bounding box center [41, 20] width 51 height 19
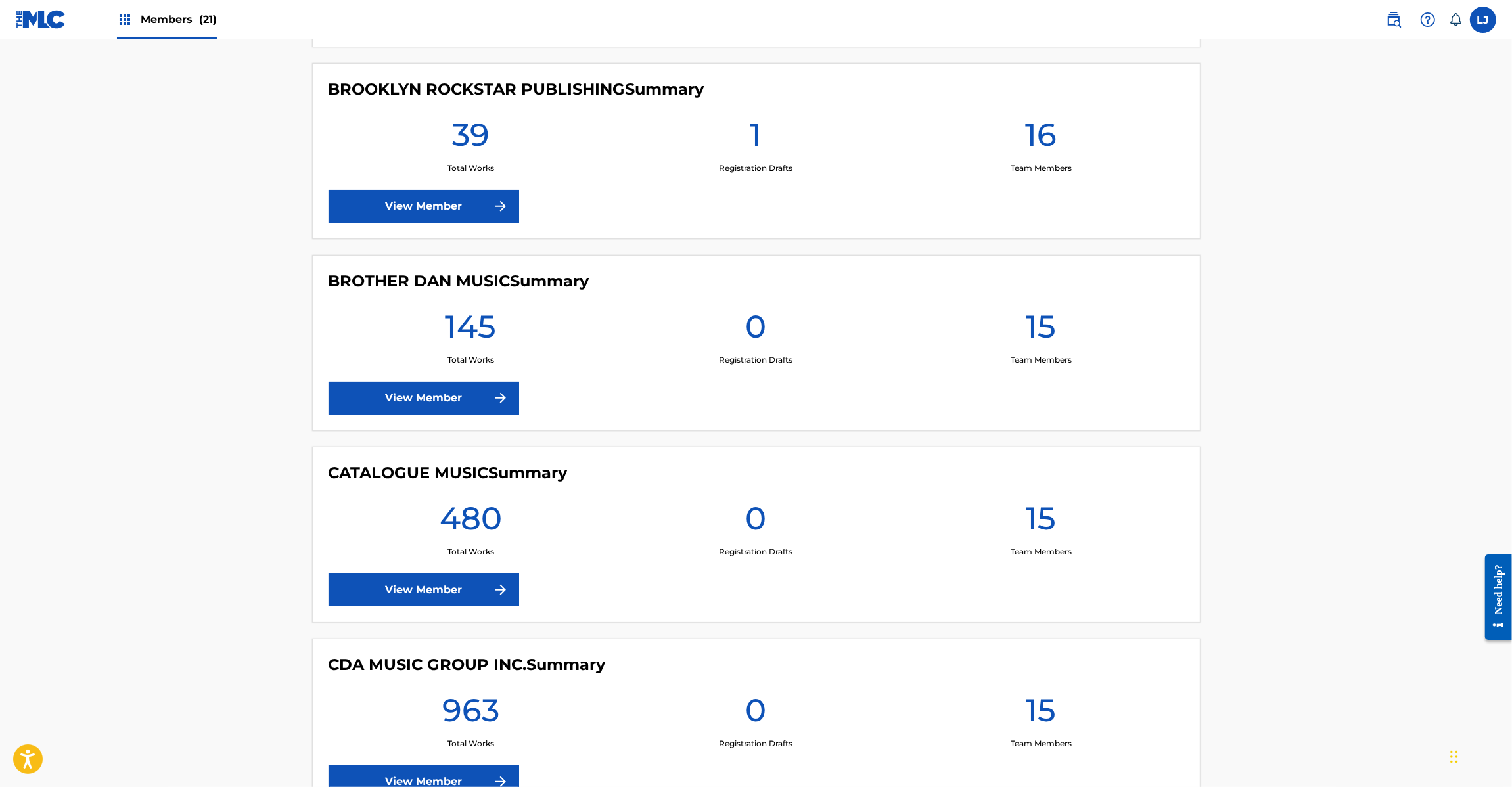
scroll to position [1971, 0]
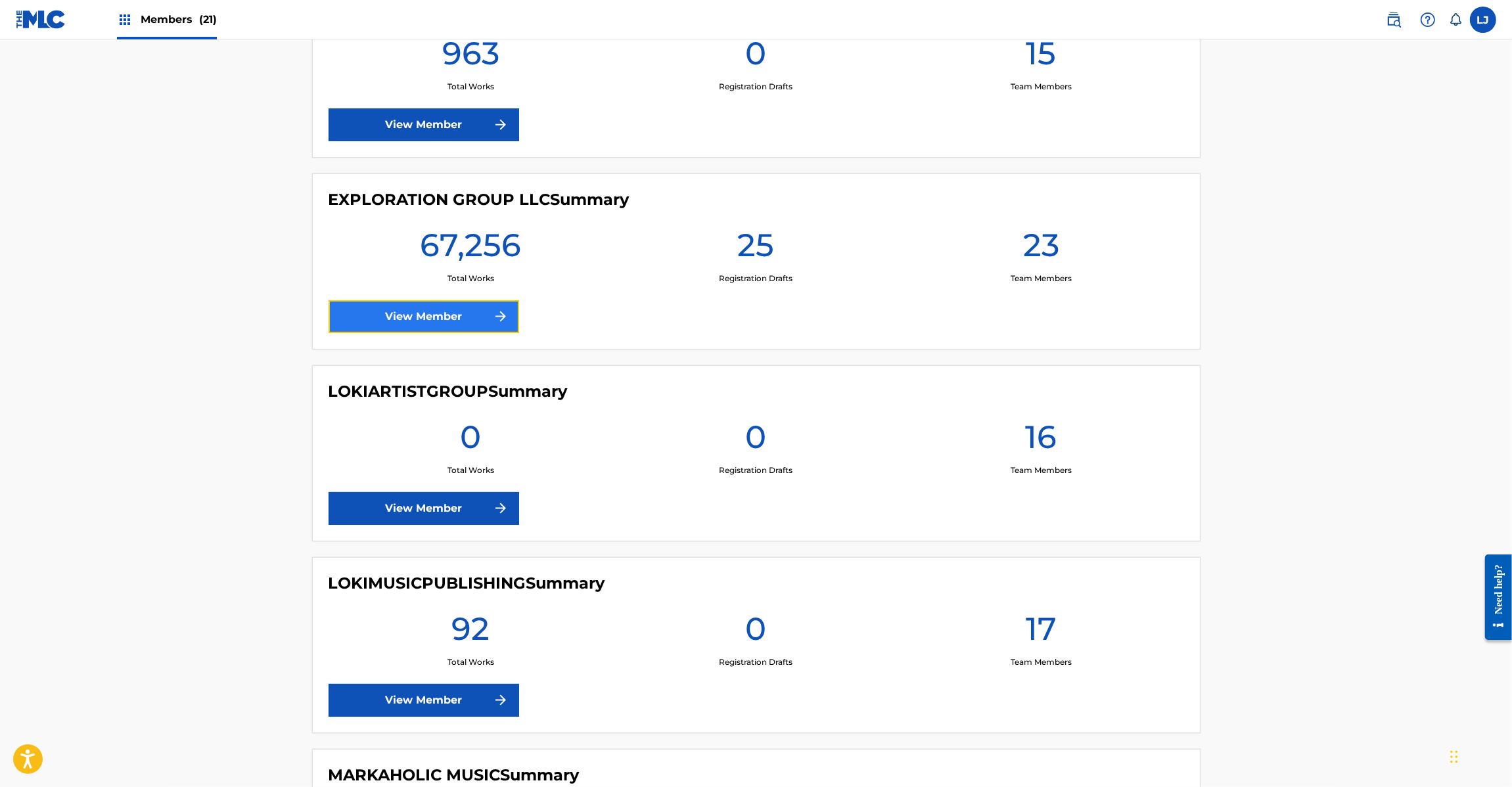
click at [392, 318] on link "View Member" at bounding box center [424, 316] width 191 height 33
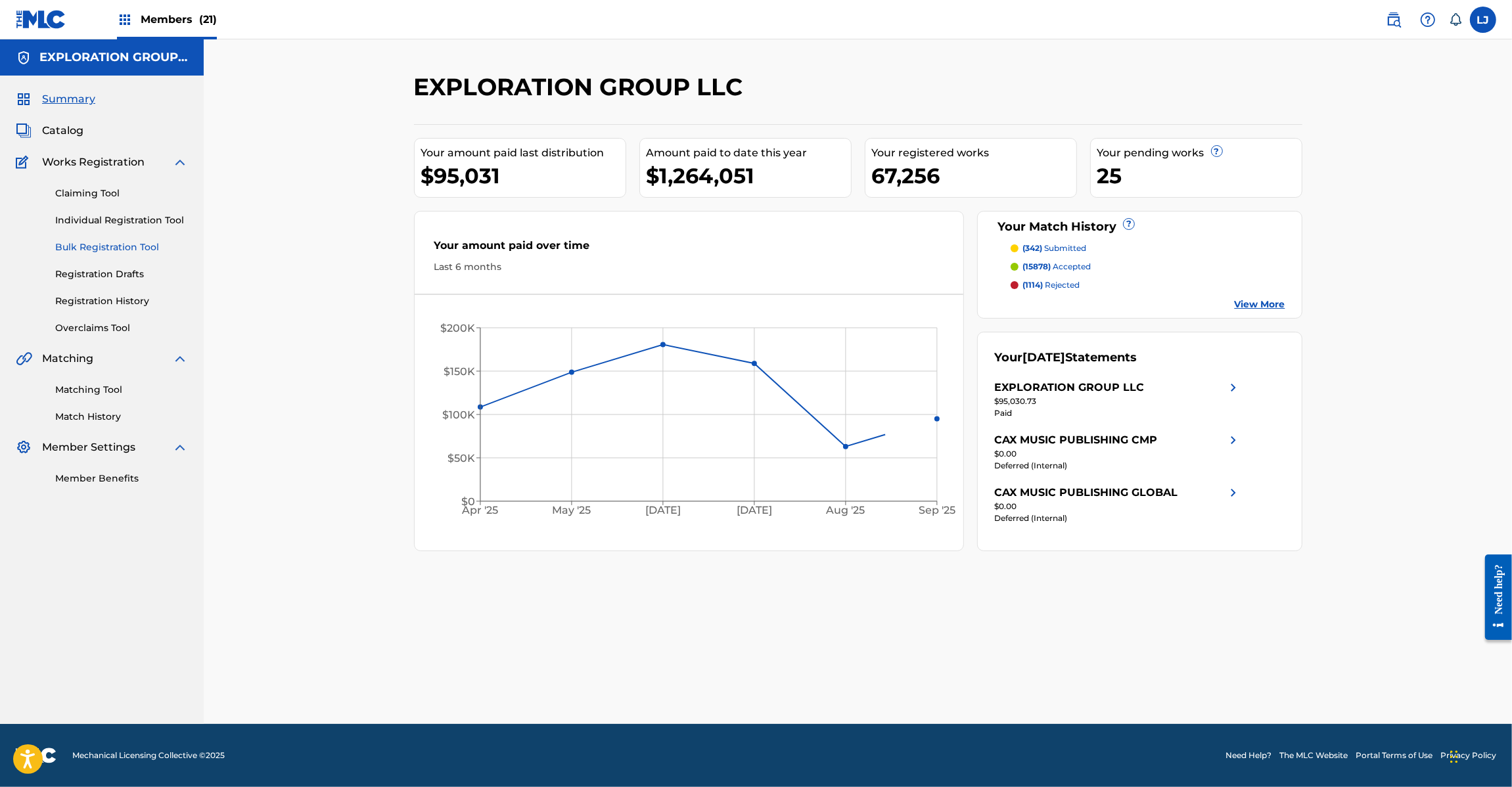
click at [62, 245] on link "Bulk Registration Tool" at bounding box center [122, 247] width 132 height 14
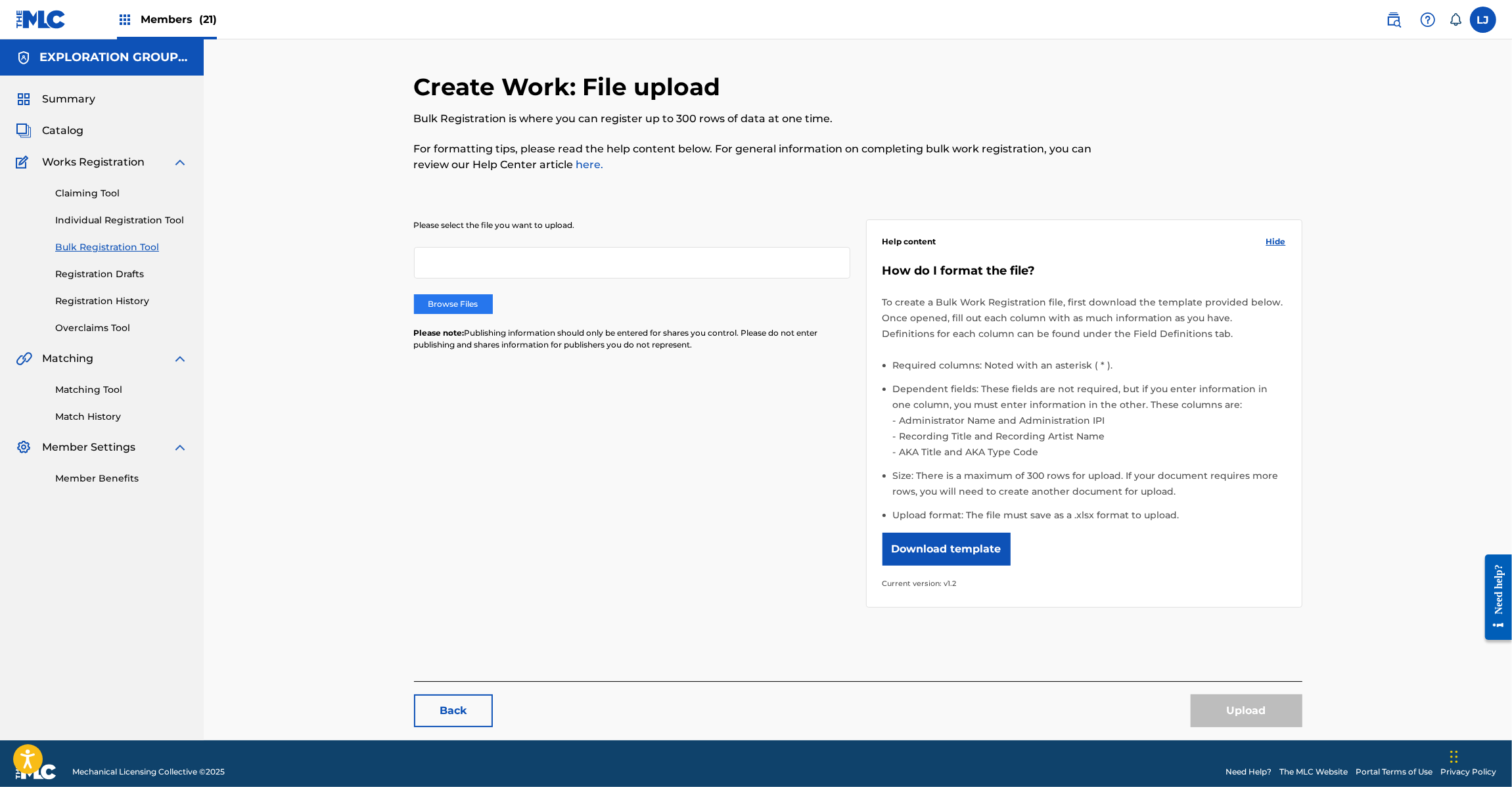
click at [460, 297] on label "Browse Files" at bounding box center [454, 304] width 79 height 20
click at [0, 0] on input "Browse Files" at bounding box center [0, 0] width 0 height 0
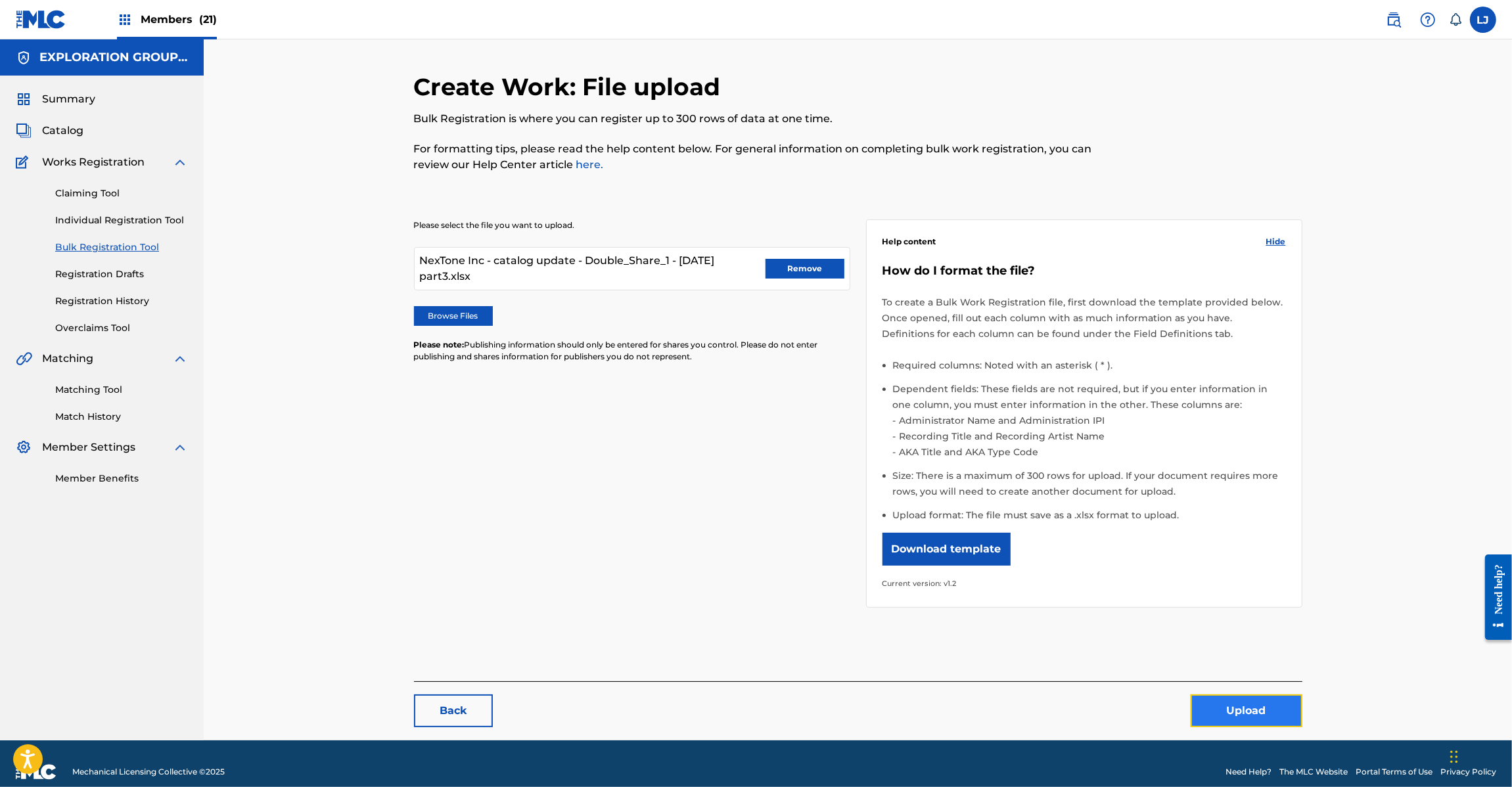
click at [1233, 694] on button "Upload" at bounding box center [1246, 711] width 112 height 33
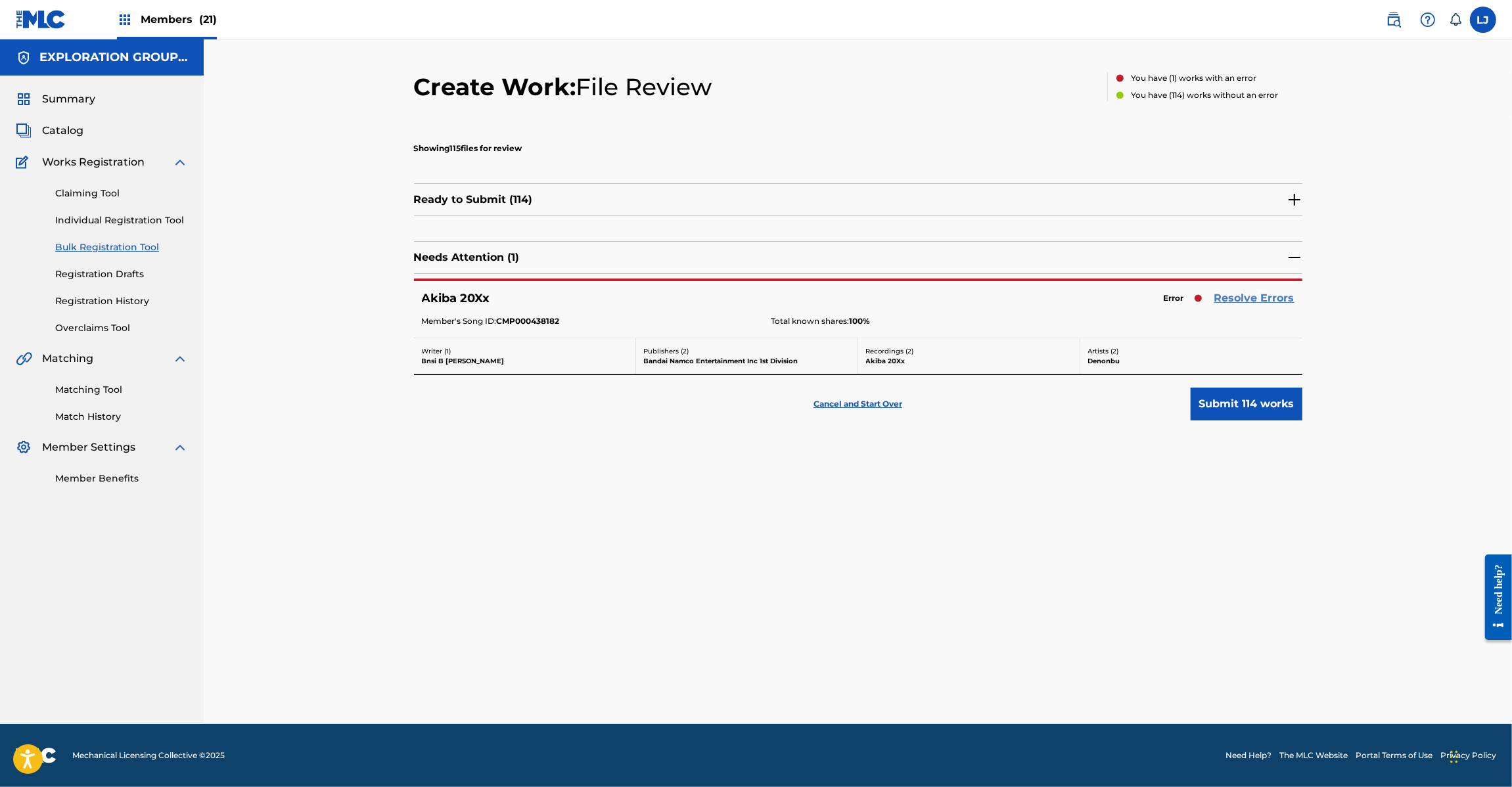
click at [1269, 293] on link "Resolve Errors" at bounding box center [1254, 298] width 80 height 16
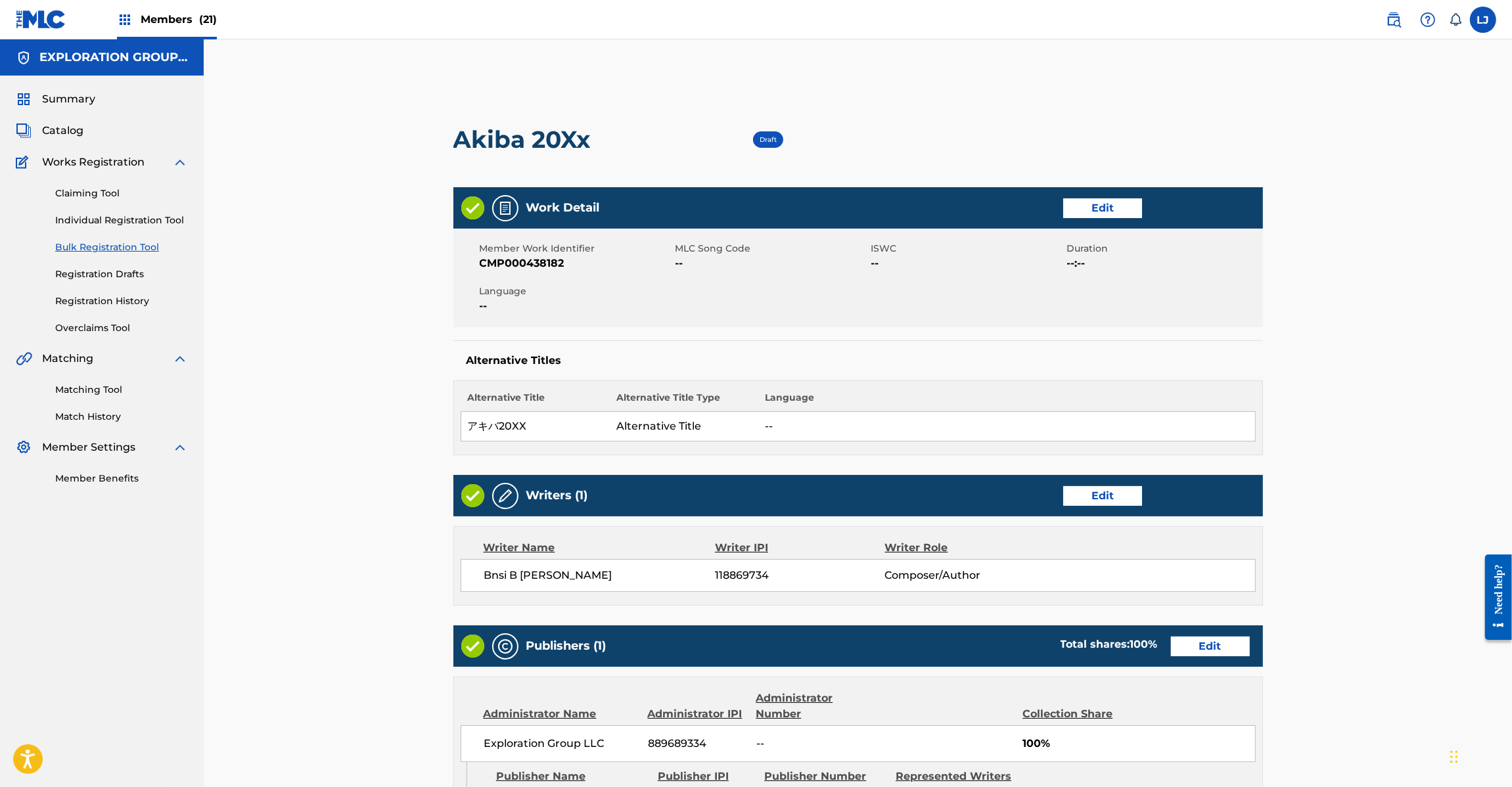
scroll to position [432, 0]
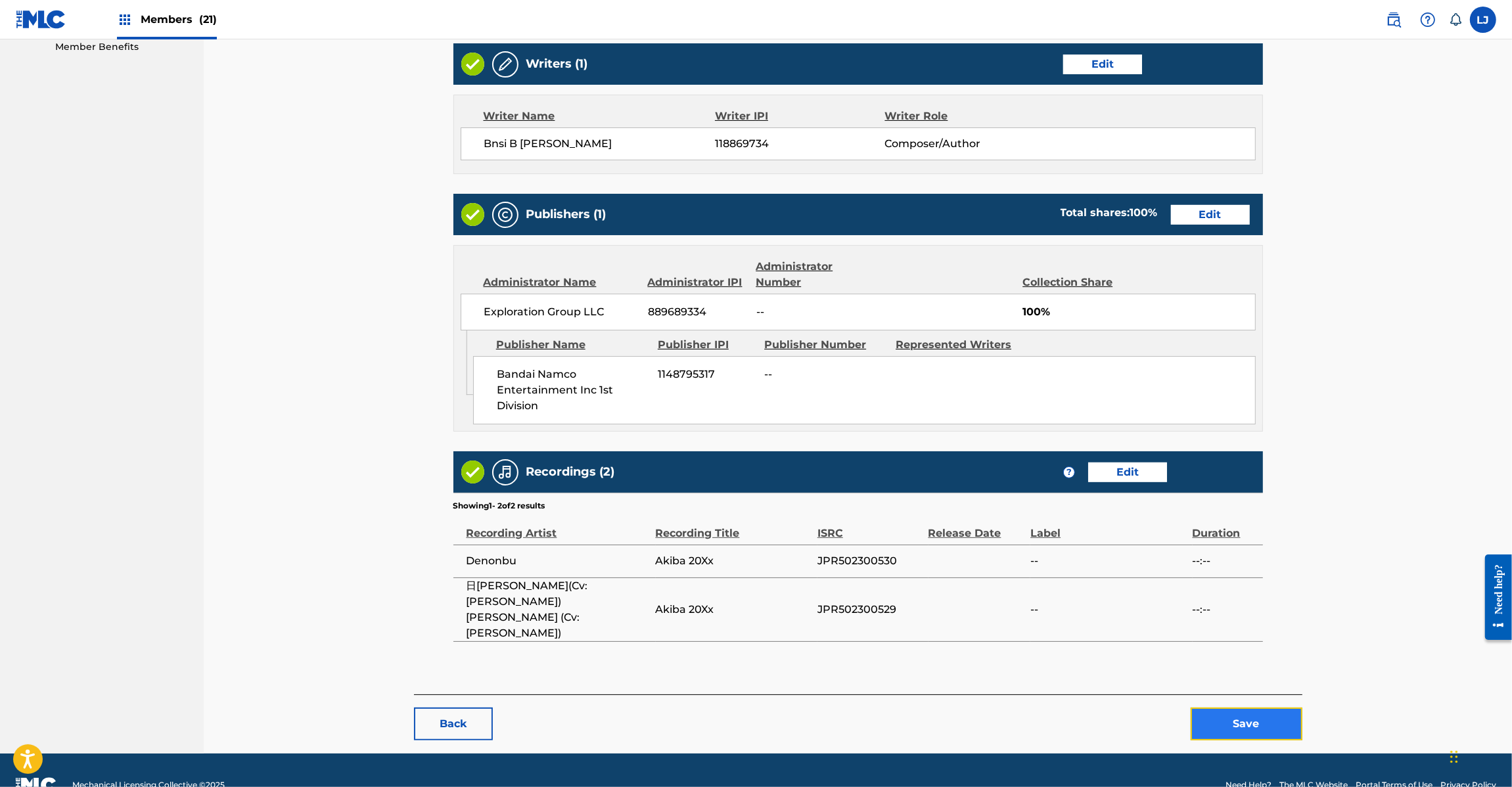
click at [1200, 707] on button "Save" at bounding box center [1246, 723] width 112 height 33
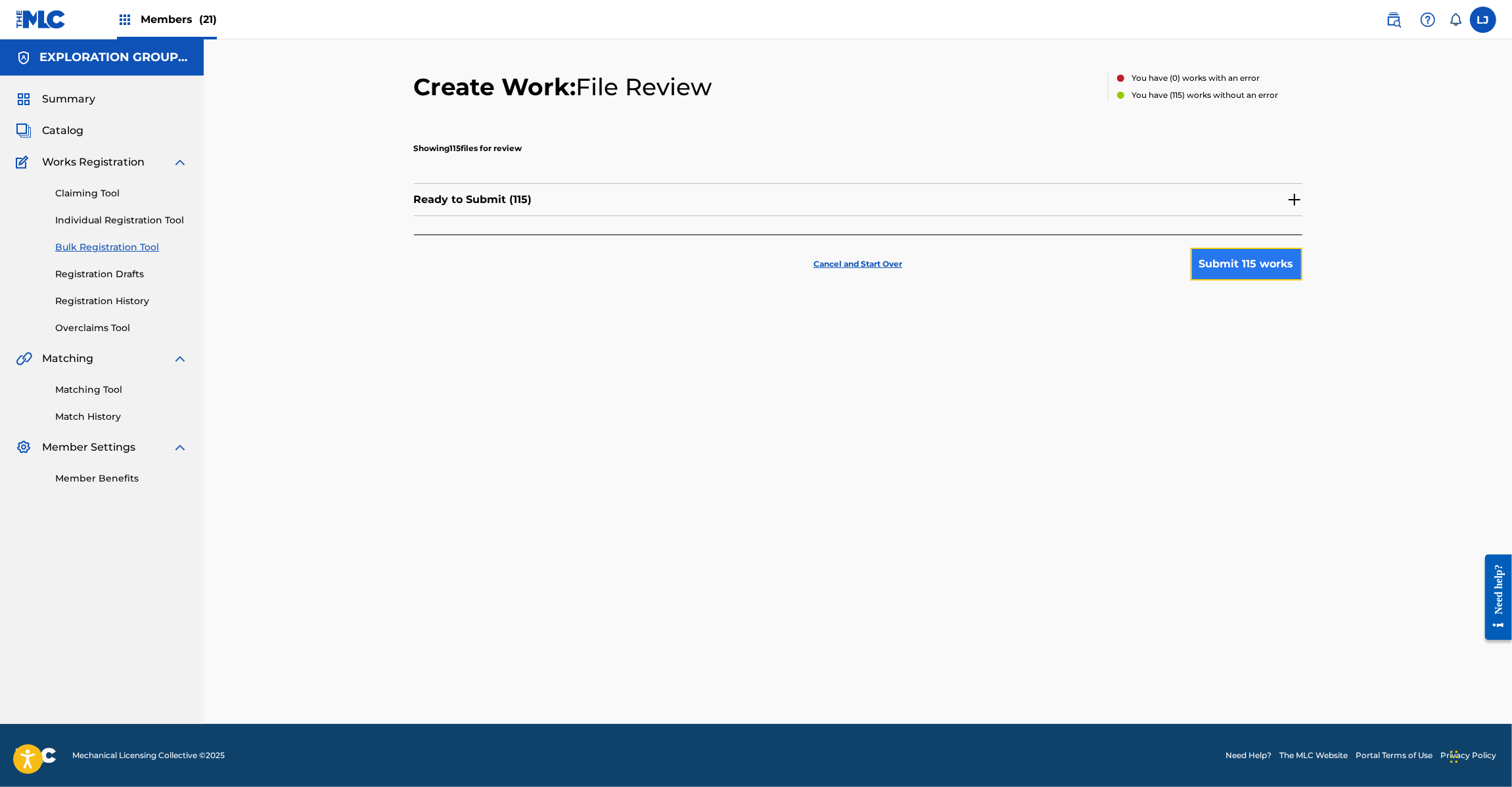
click at [1221, 274] on button "Submit 115 works" at bounding box center [1246, 264] width 112 height 33
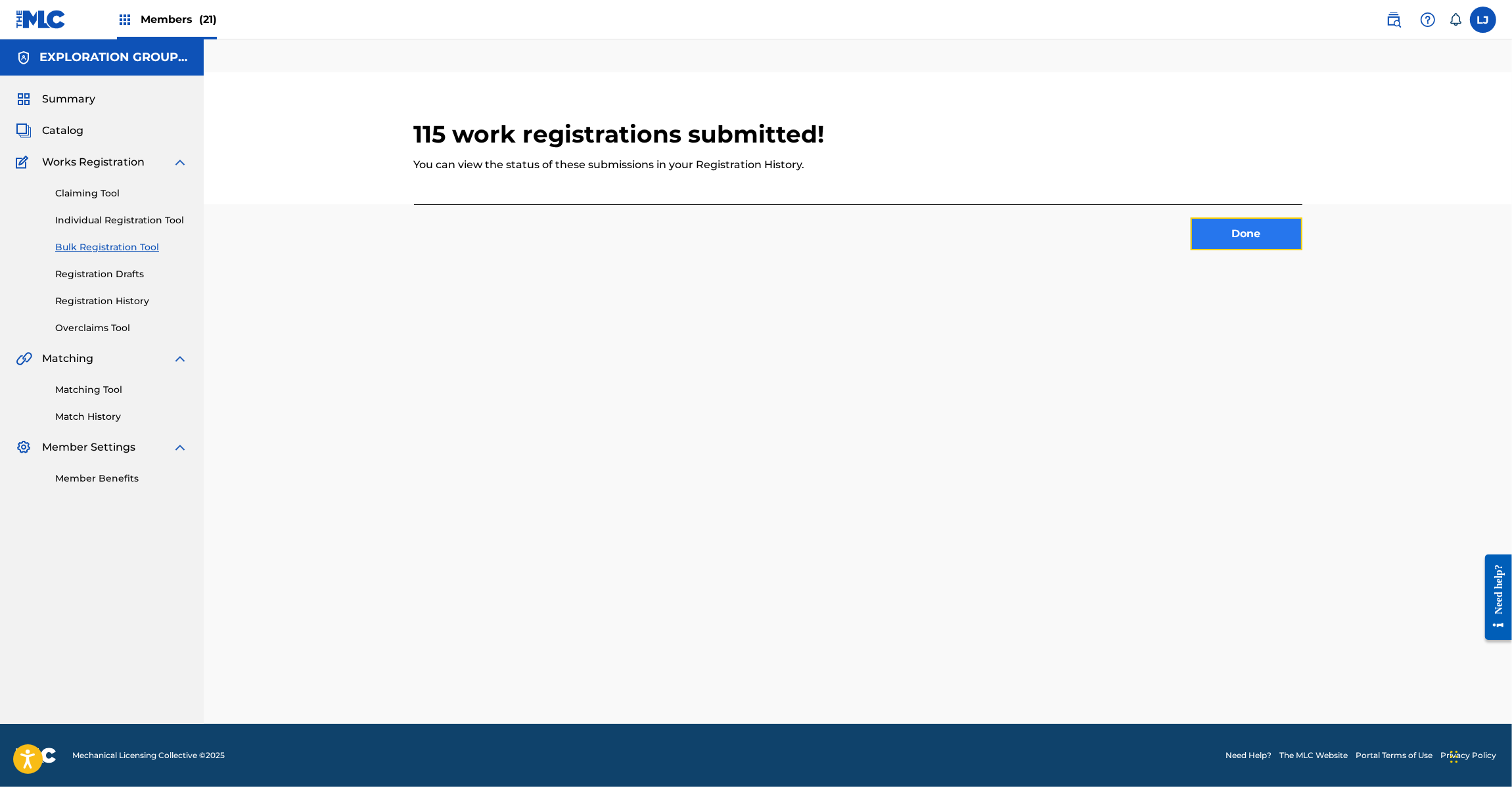
click at [1229, 232] on button "Done" at bounding box center [1246, 234] width 112 height 33
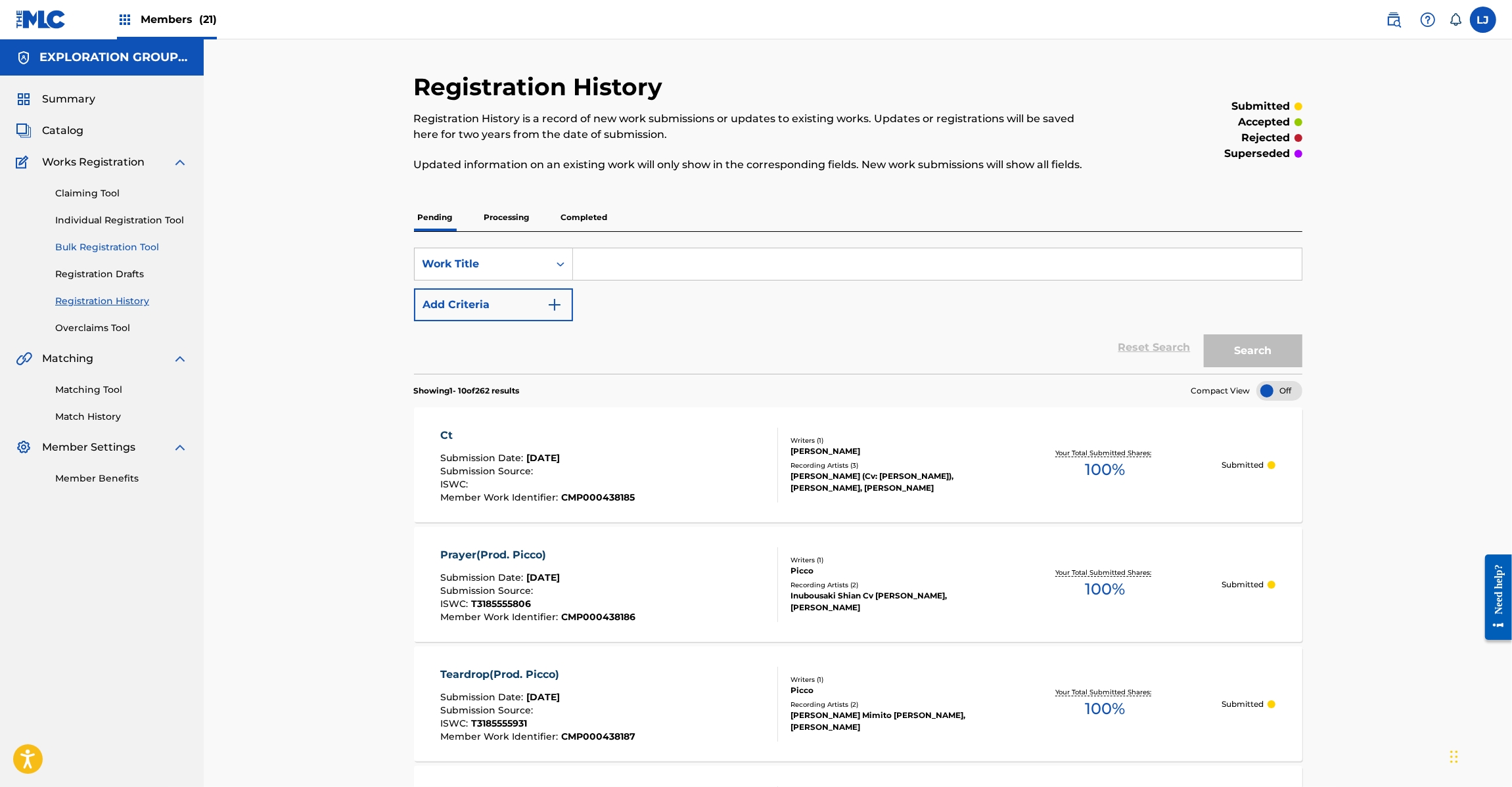
click at [76, 249] on link "Bulk Registration Tool" at bounding box center [122, 247] width 132 height 14
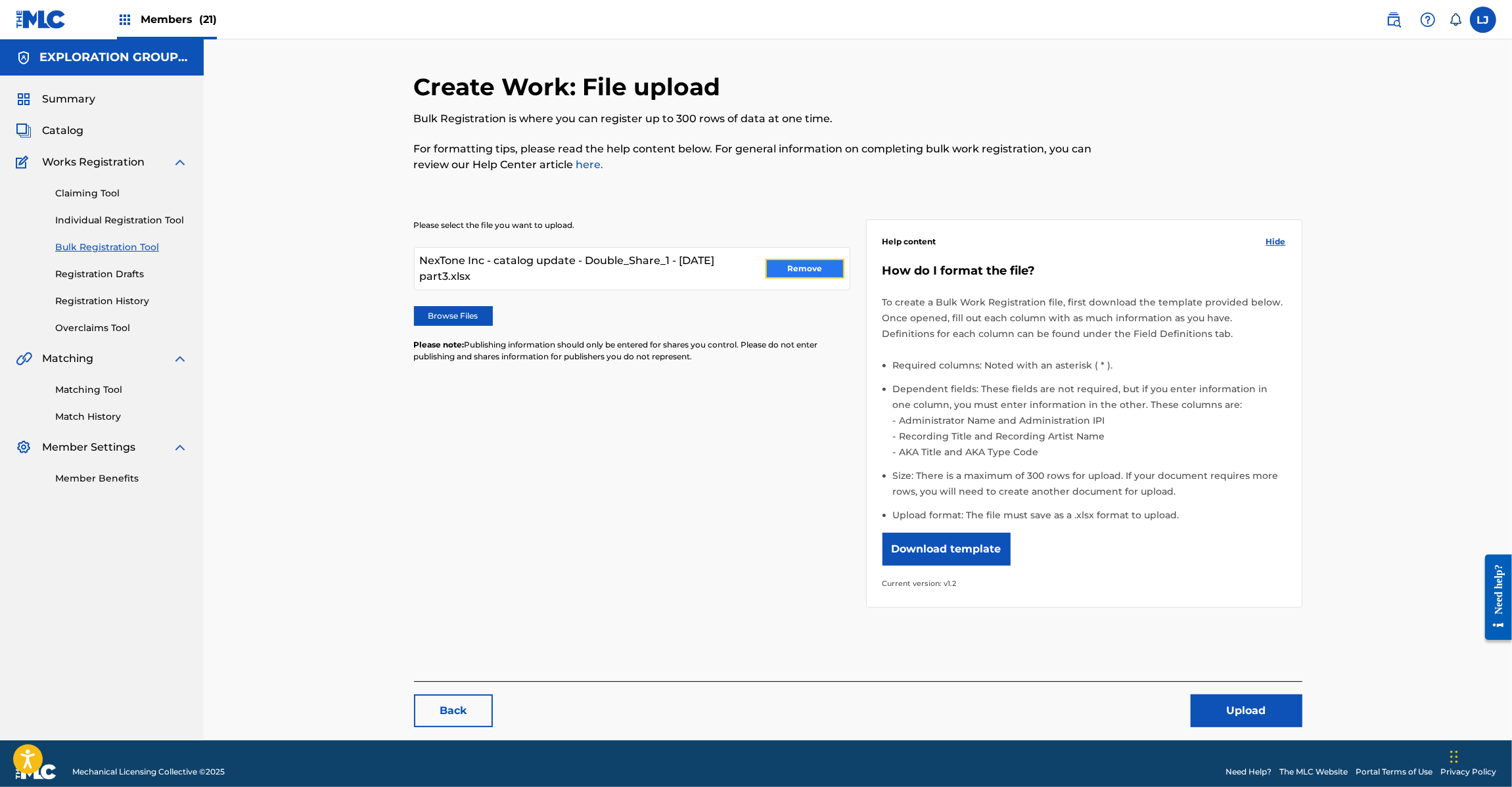
click at [802, 263] on button "Remove" at bounding box center [805, 268] width 79 height 20
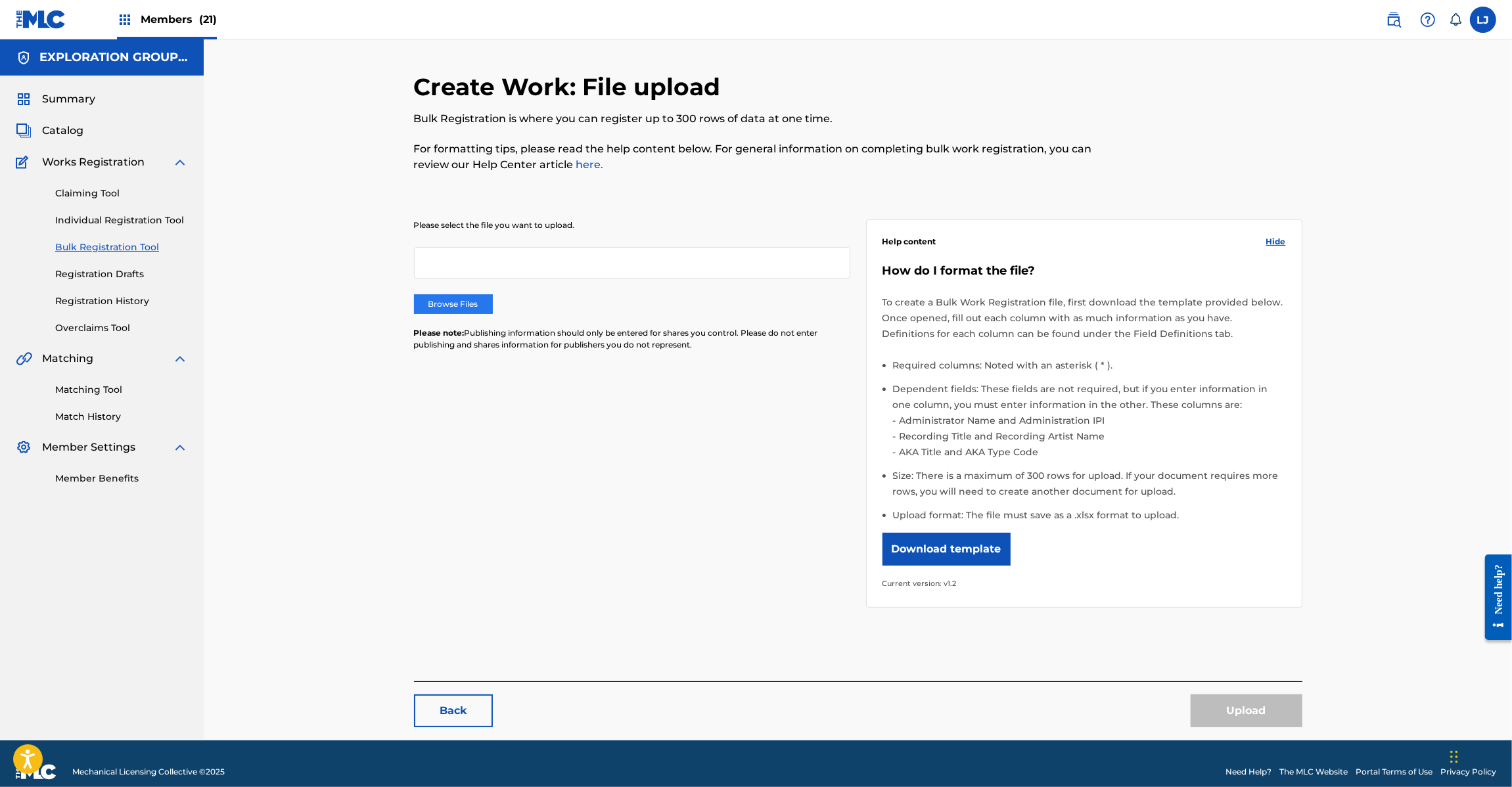
click at [464, 296] on label "Browse Files" at bounding box center [454, 304] width 79 height 20
click at [0, 0] on input "Browse Files" at bounding box center [0, 0] width 0 height 0
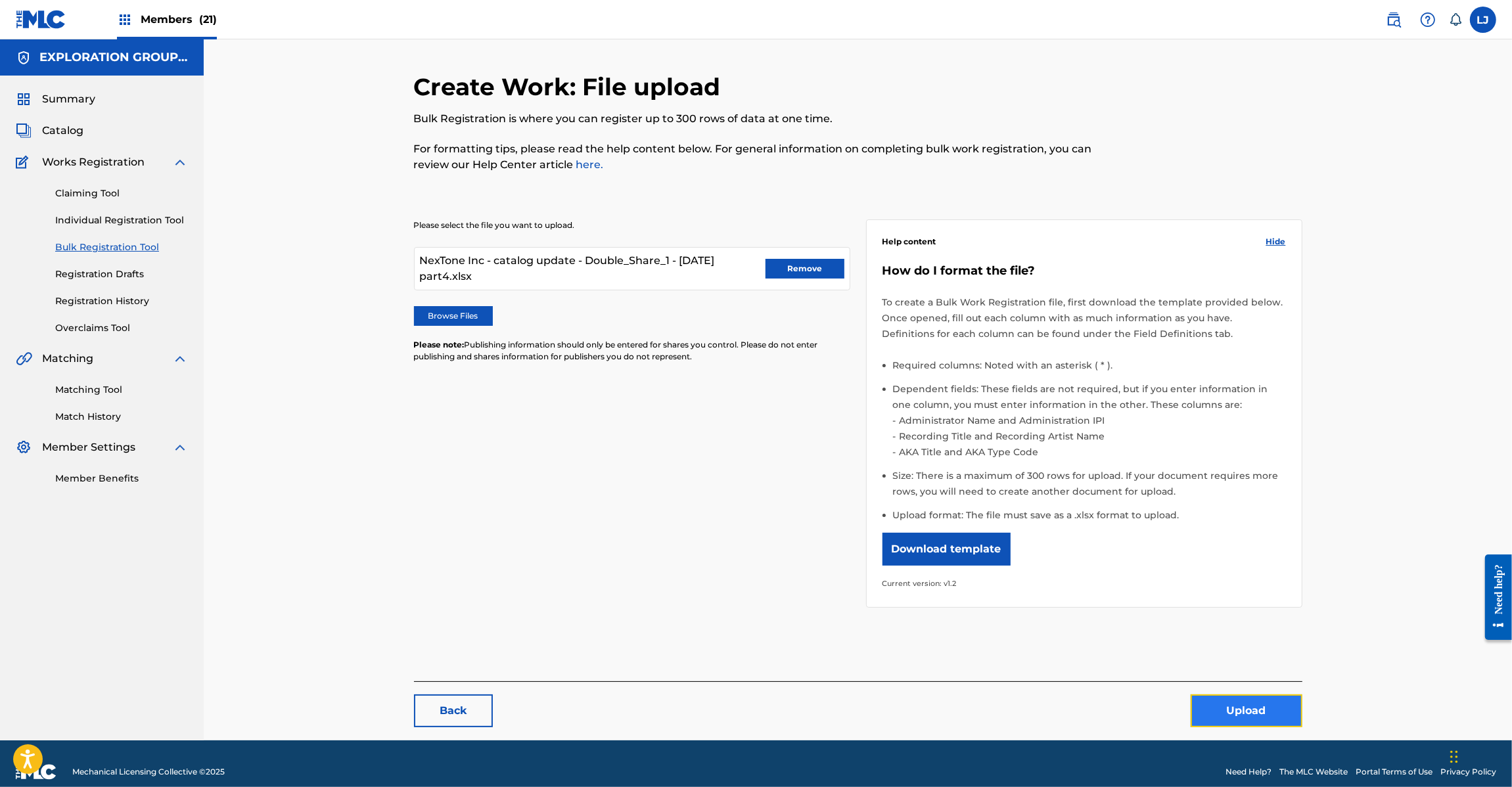
click at [1255, 708] on button "Upload" at bounding box center [1246, 711] width 112 height 33
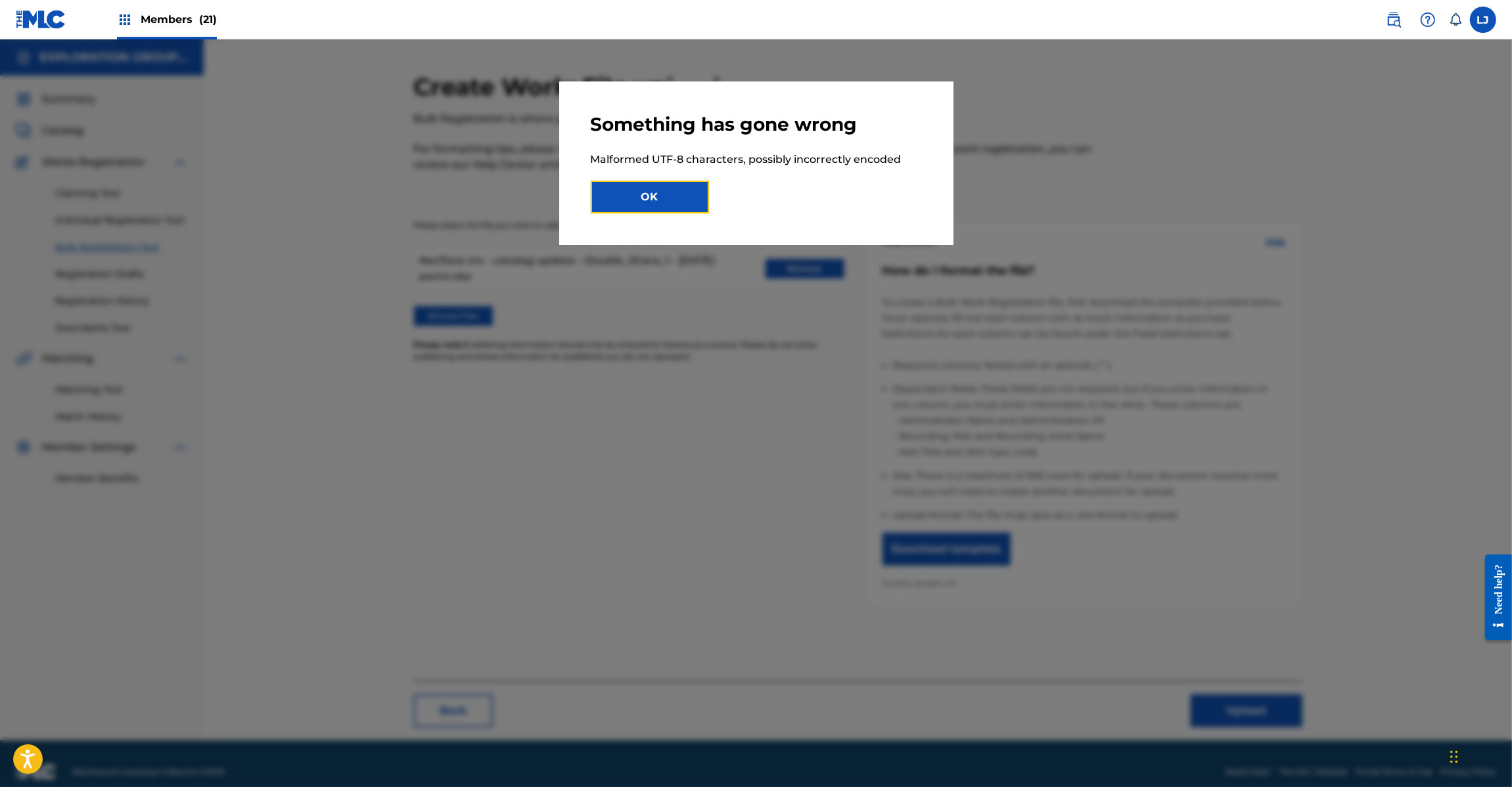
click at [683, 207] on button "OK" at bounding box center [650, 197] width 118 height 33
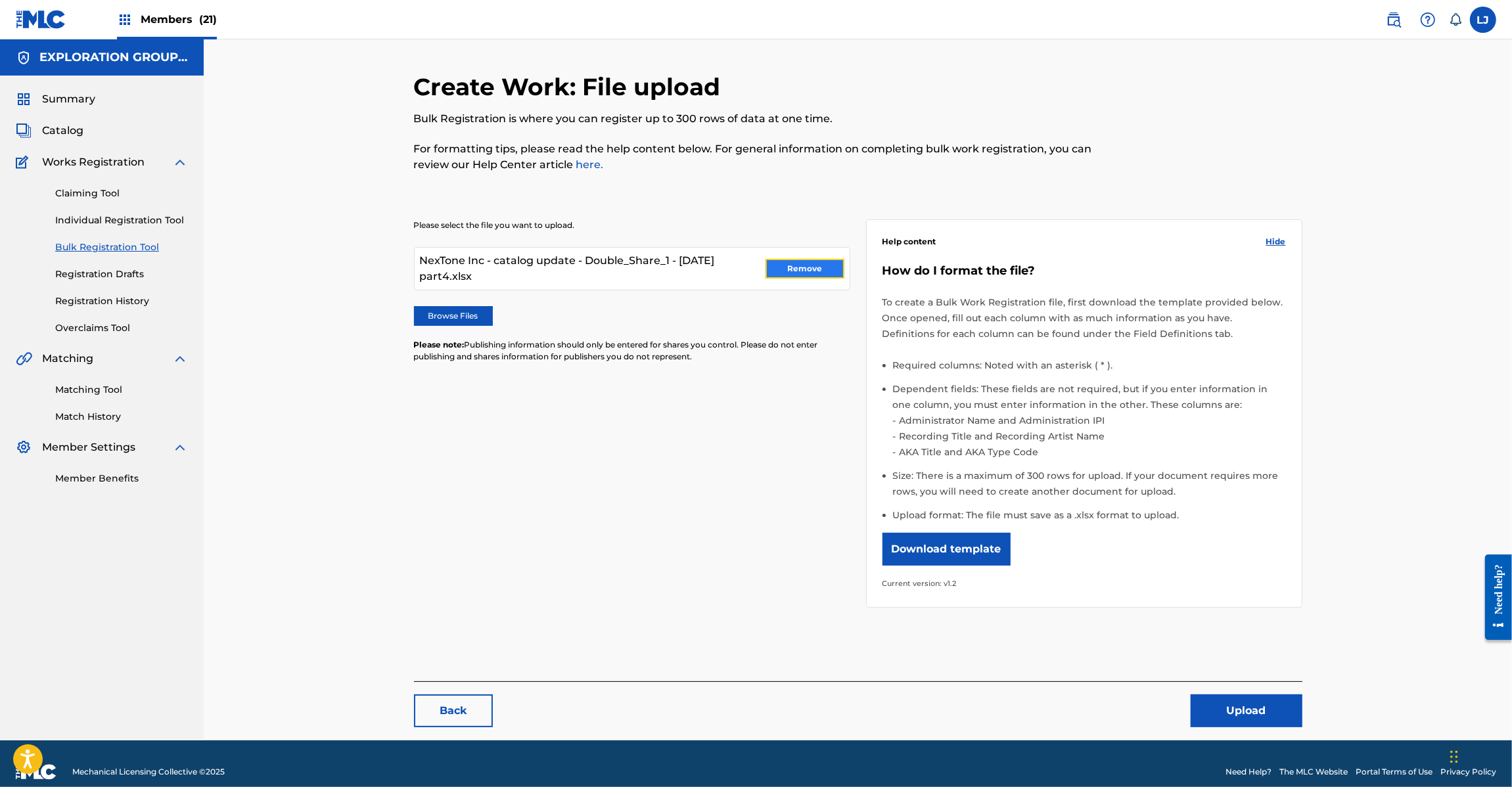
click at [805, 267] on button "Remove" at bounding box center [805, 268] width 79 height 20
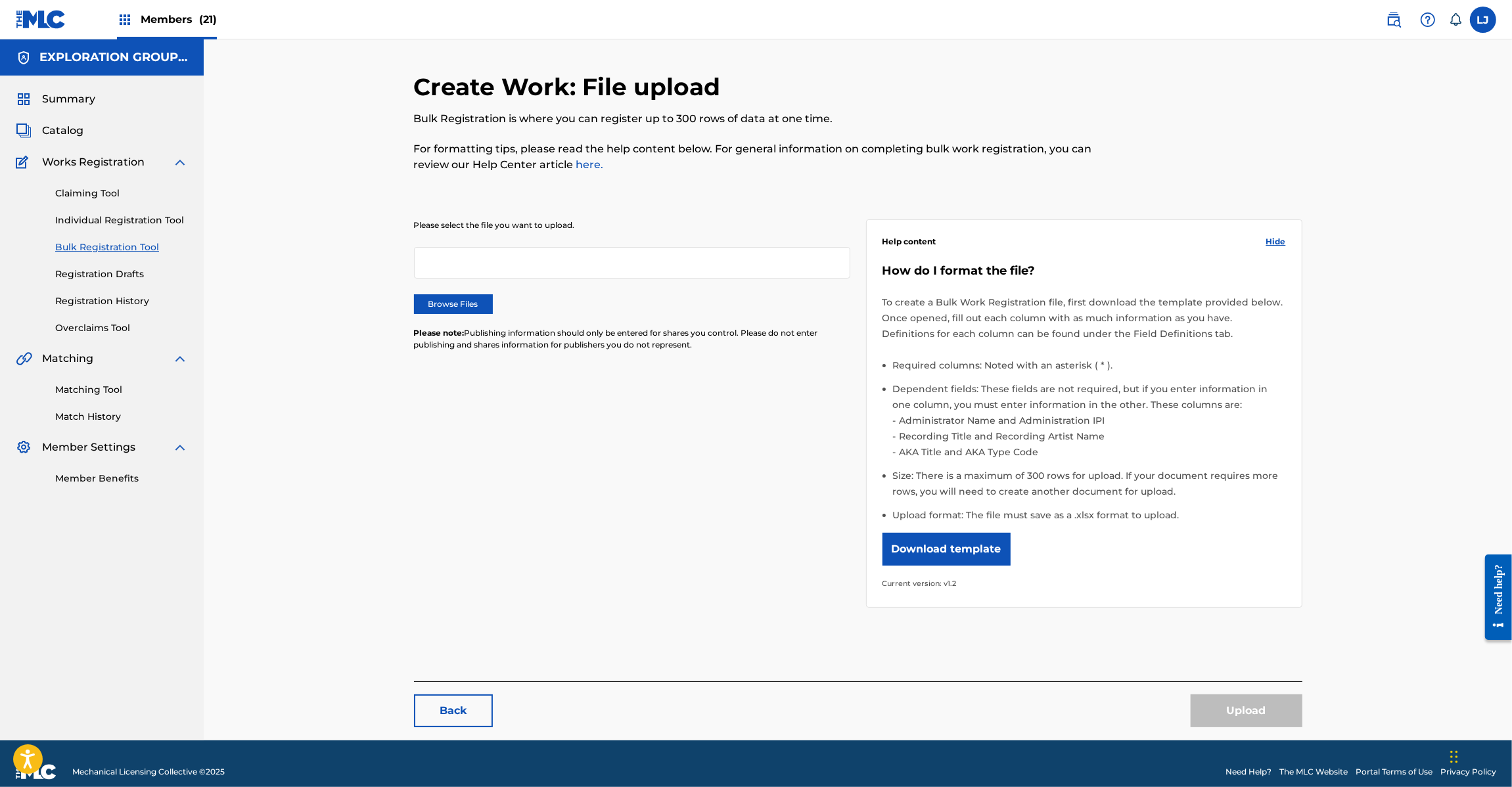
click at [24, 30] on link at bounding box center [41, 19] width 51 height 39
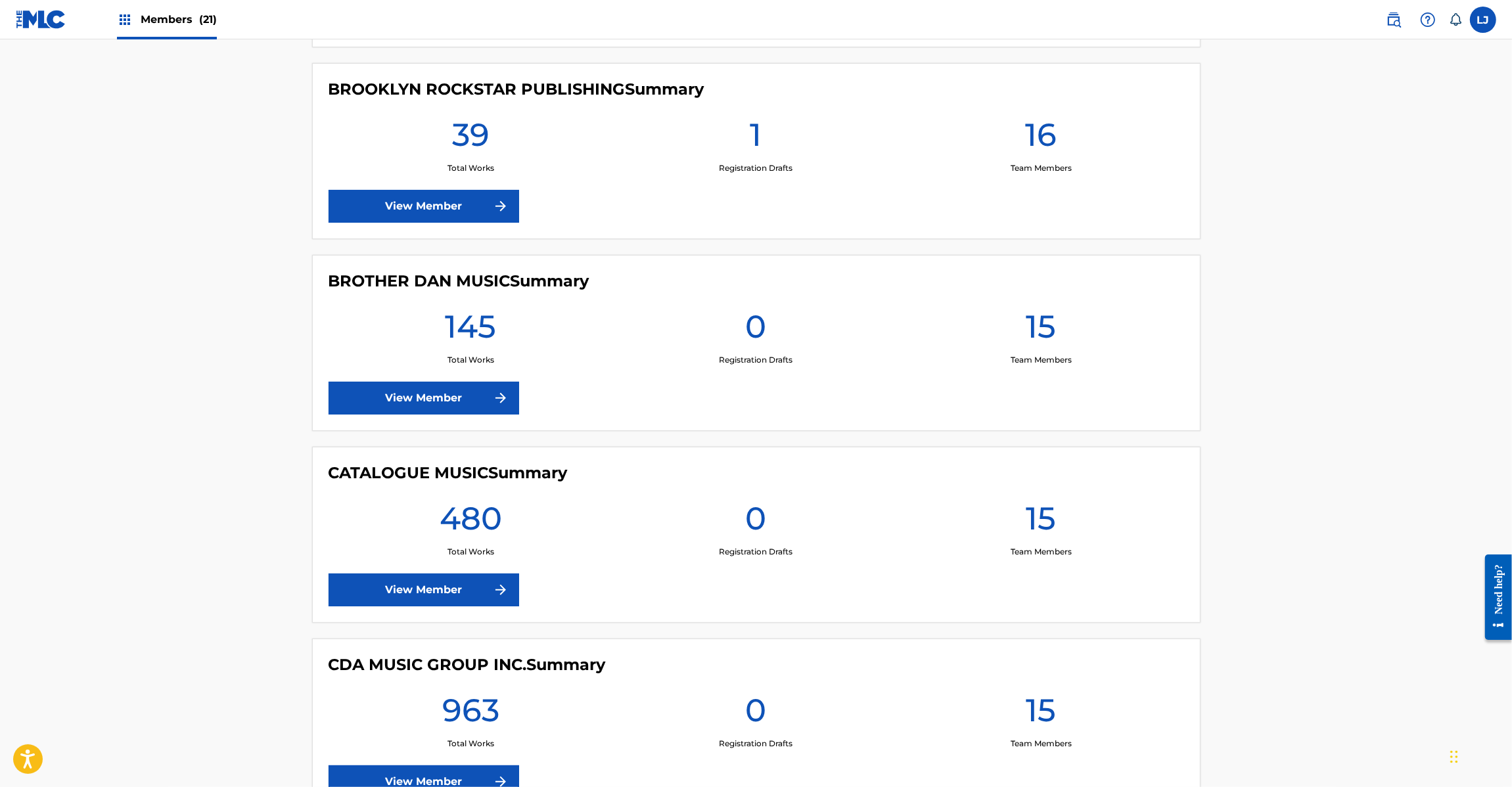
scroll to position [1971, 0]
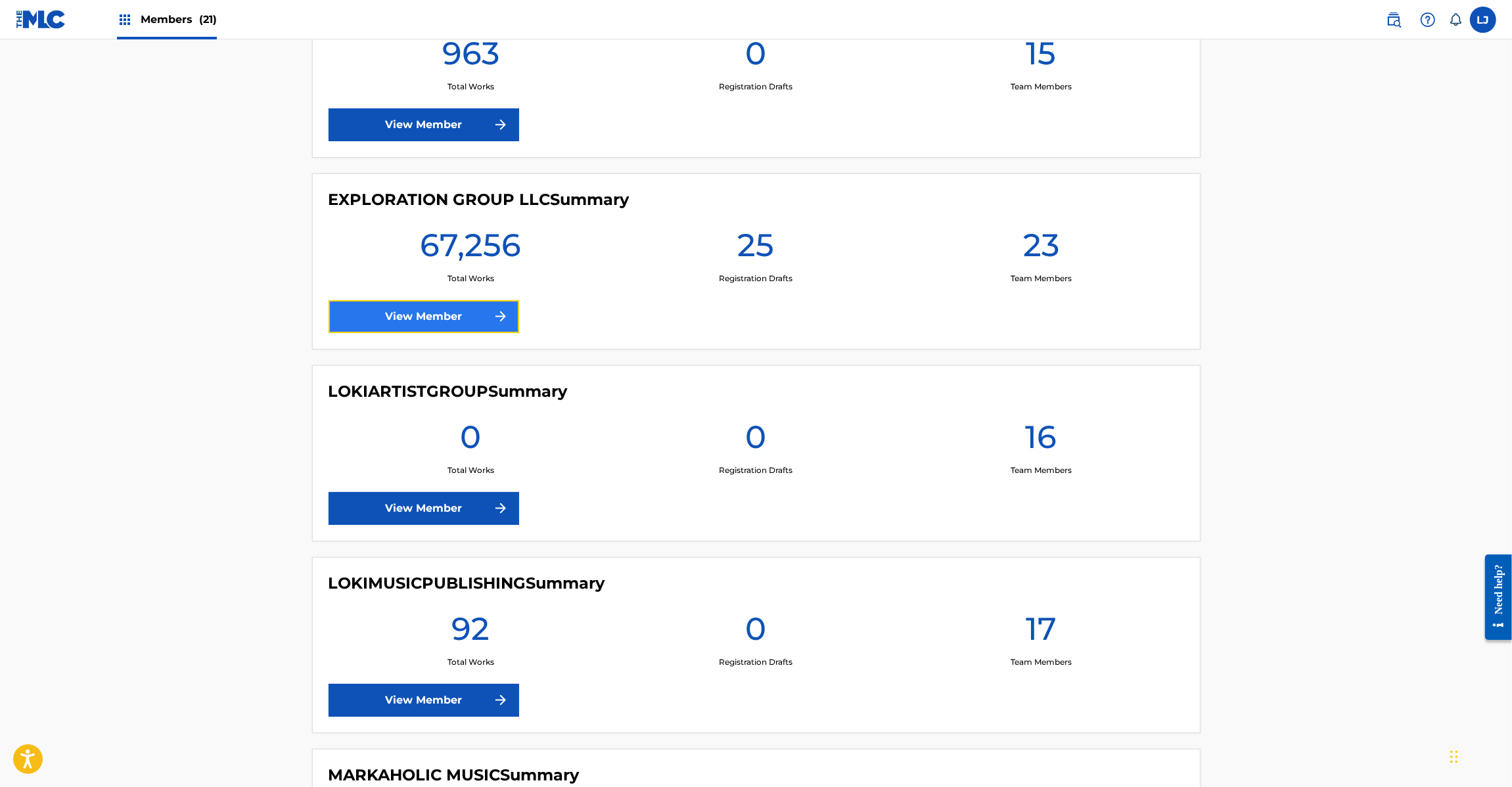
click at [414, 312] on link "View Member" at bounding box center [424, 316] width 191 height 33
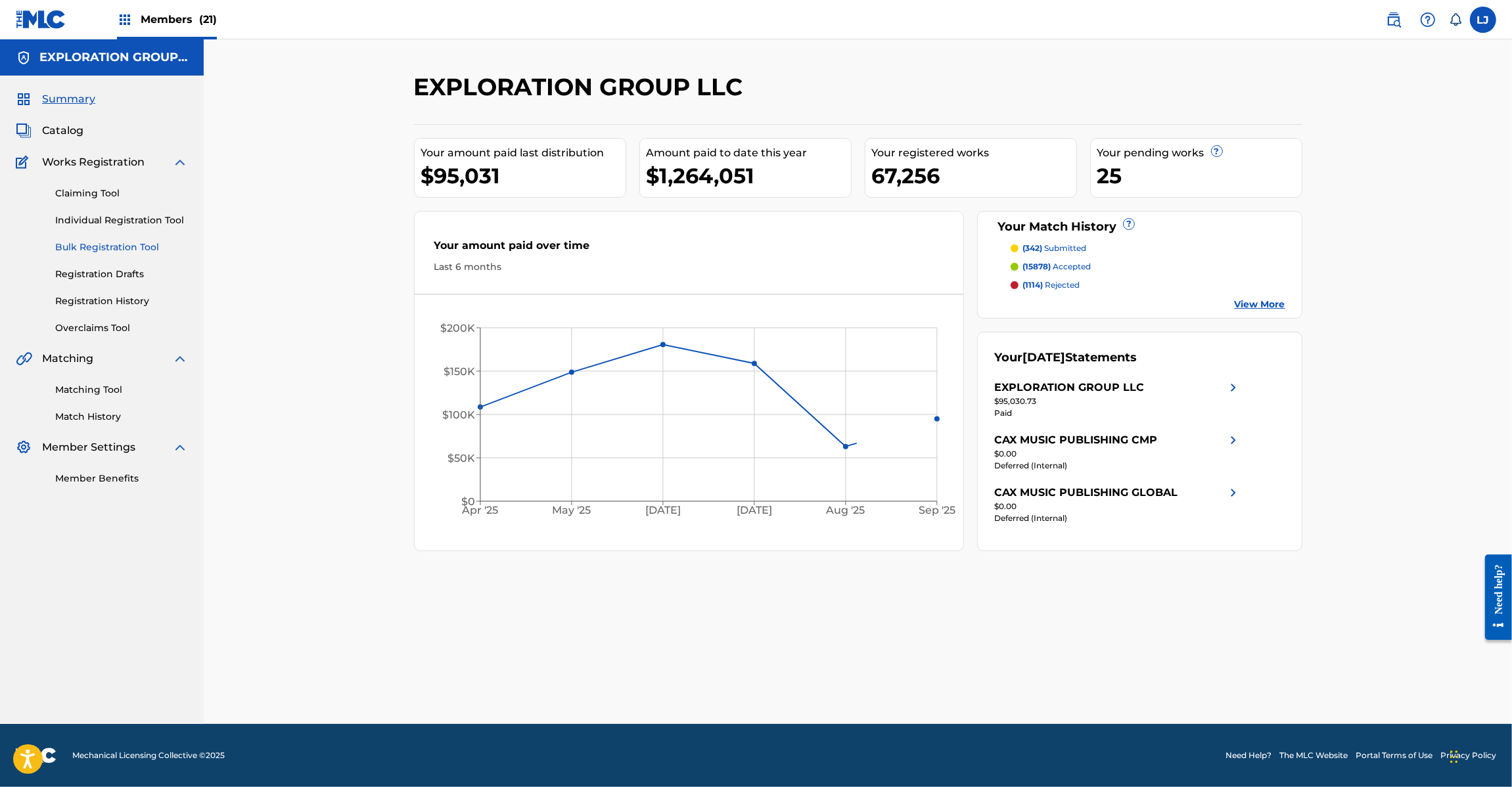
click at [82, 240] on link "Bulk Registration Tool" at bounding box center [122, 247] width 132 height 14
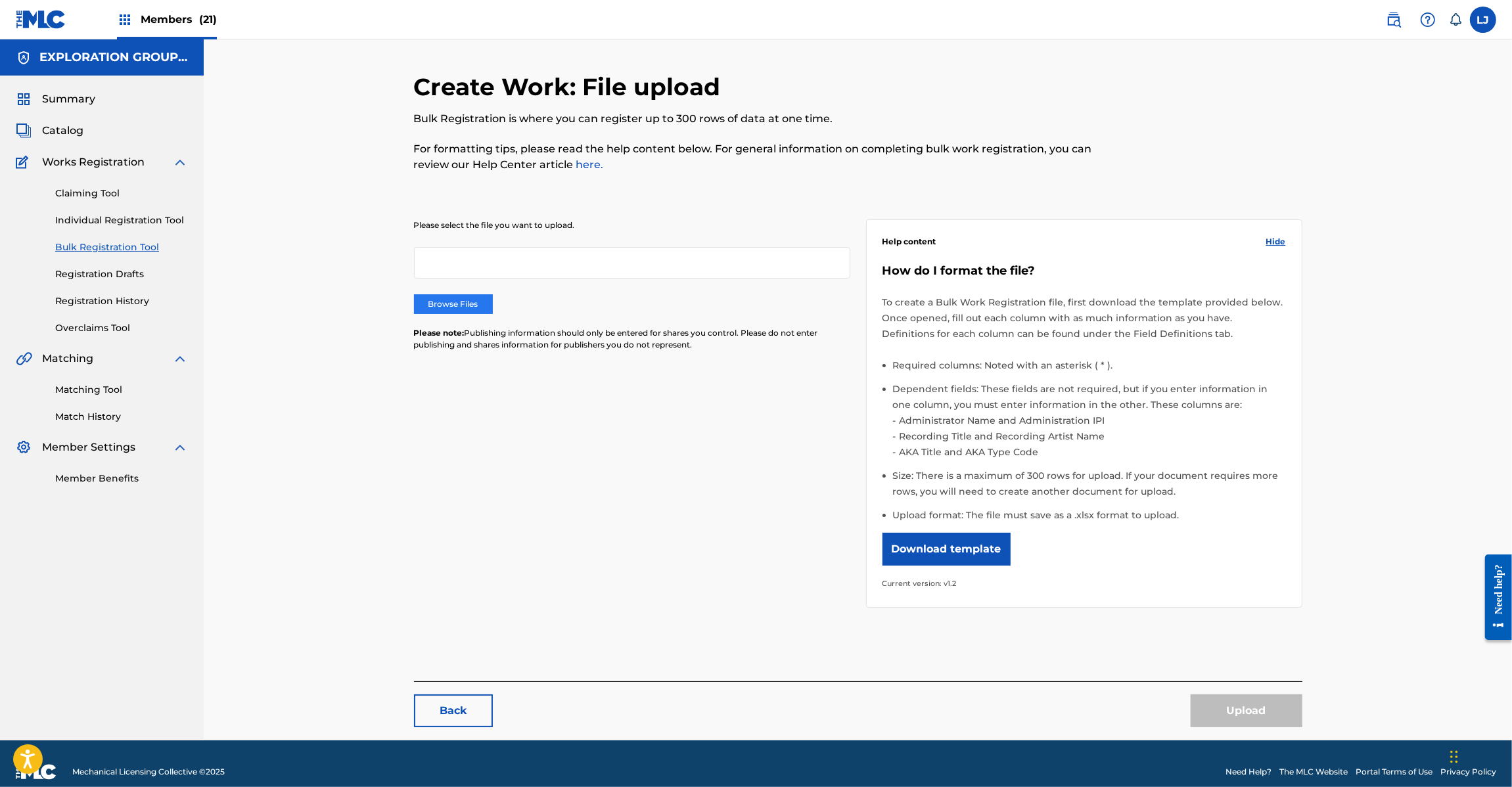
click at [454, 296] on label "Browse Files" at bounding box center [454, 304] width 79 height 20
click at [0, 0] on input "Browse Files" at bounding box center [0, 0] width 0 height 0
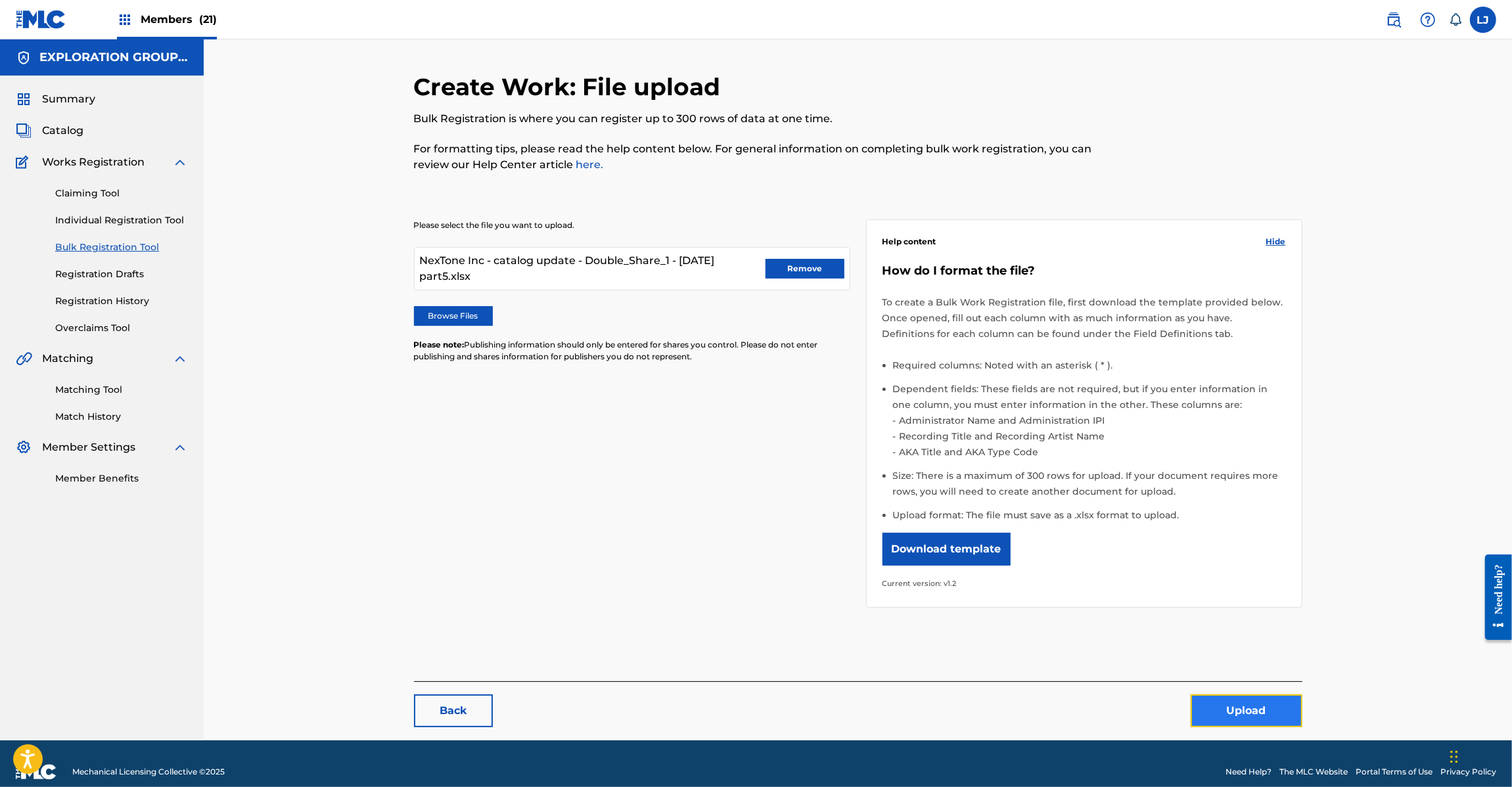
click at [1216, 713] on button "Upload" at bounding box center [1246, 711] width 112 height 33
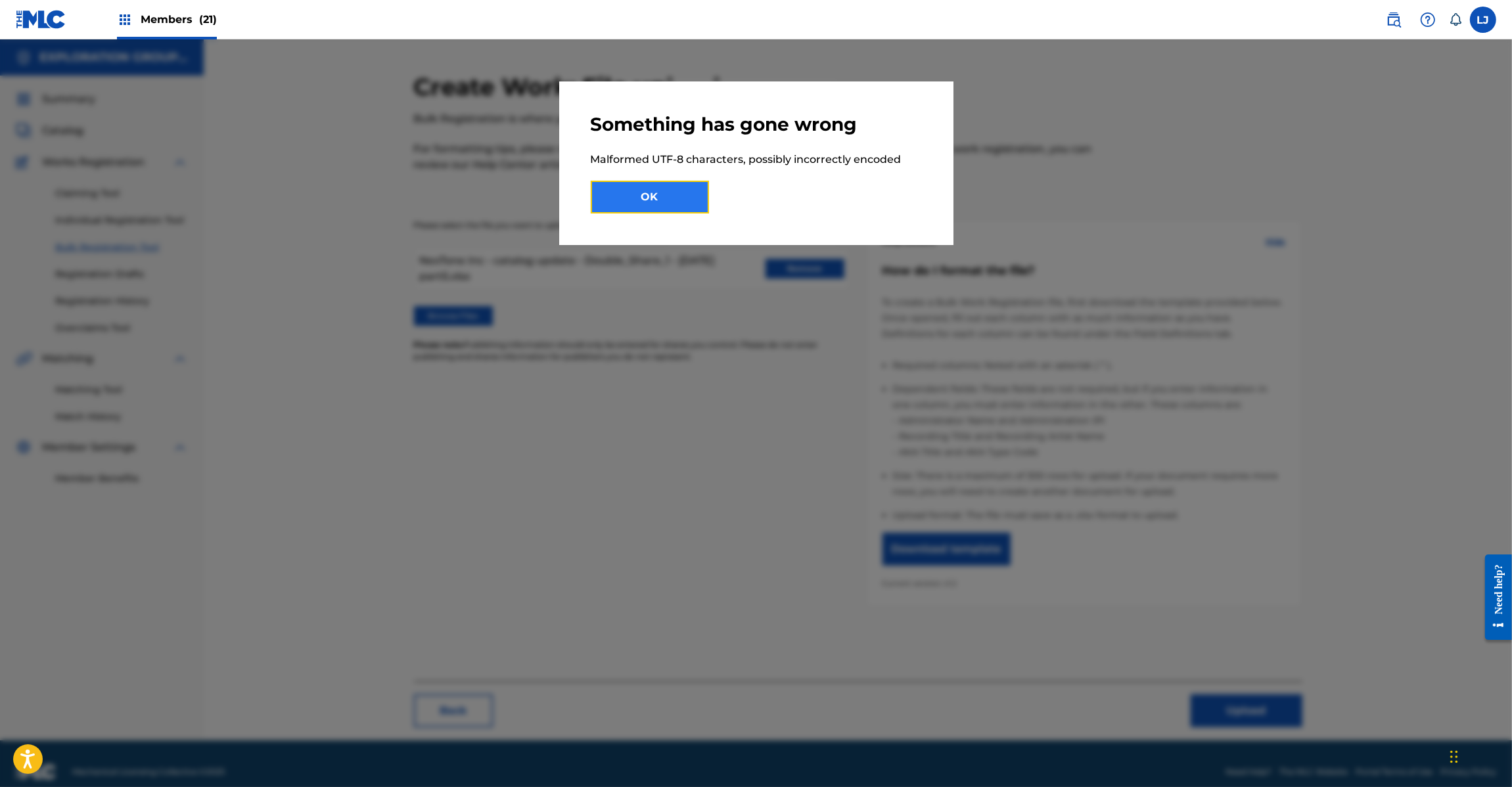
click at [692, 197] on button "OK" at bounding box center [650, 197] width 118 height 33
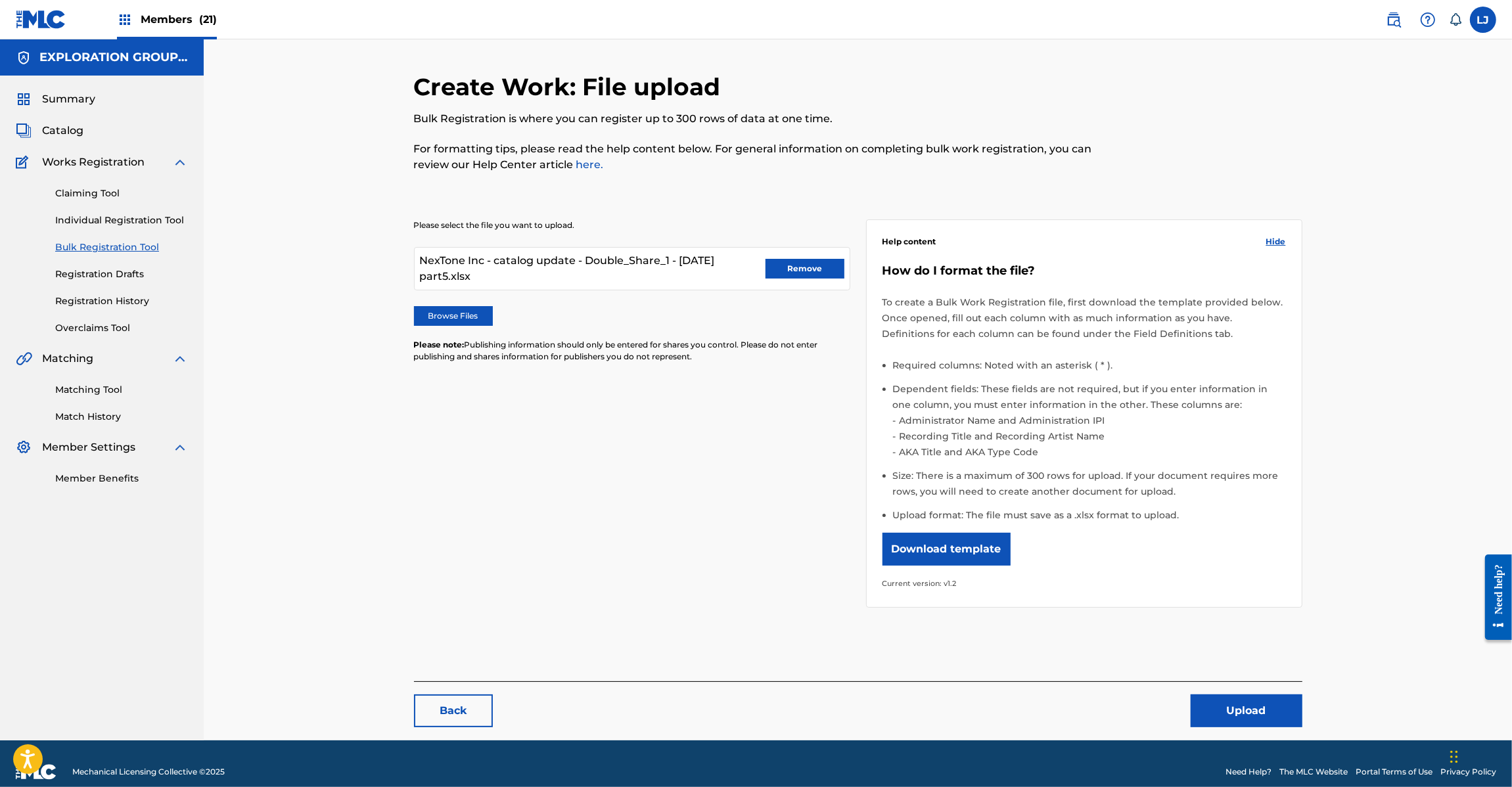
drag, startPoint x: 308, startPoint y: 490, endPoint x: 314, endPoint y: 477, distance: 14.3
click at [309, 490] on div "Create Work: File upload Bulk Registration is where you can register up to 300 …" at bounding box center [858, 389] width 1309 height 701
click at [806, 268] on button "Remove" at bounding box center [805, 268] width 79 height 20
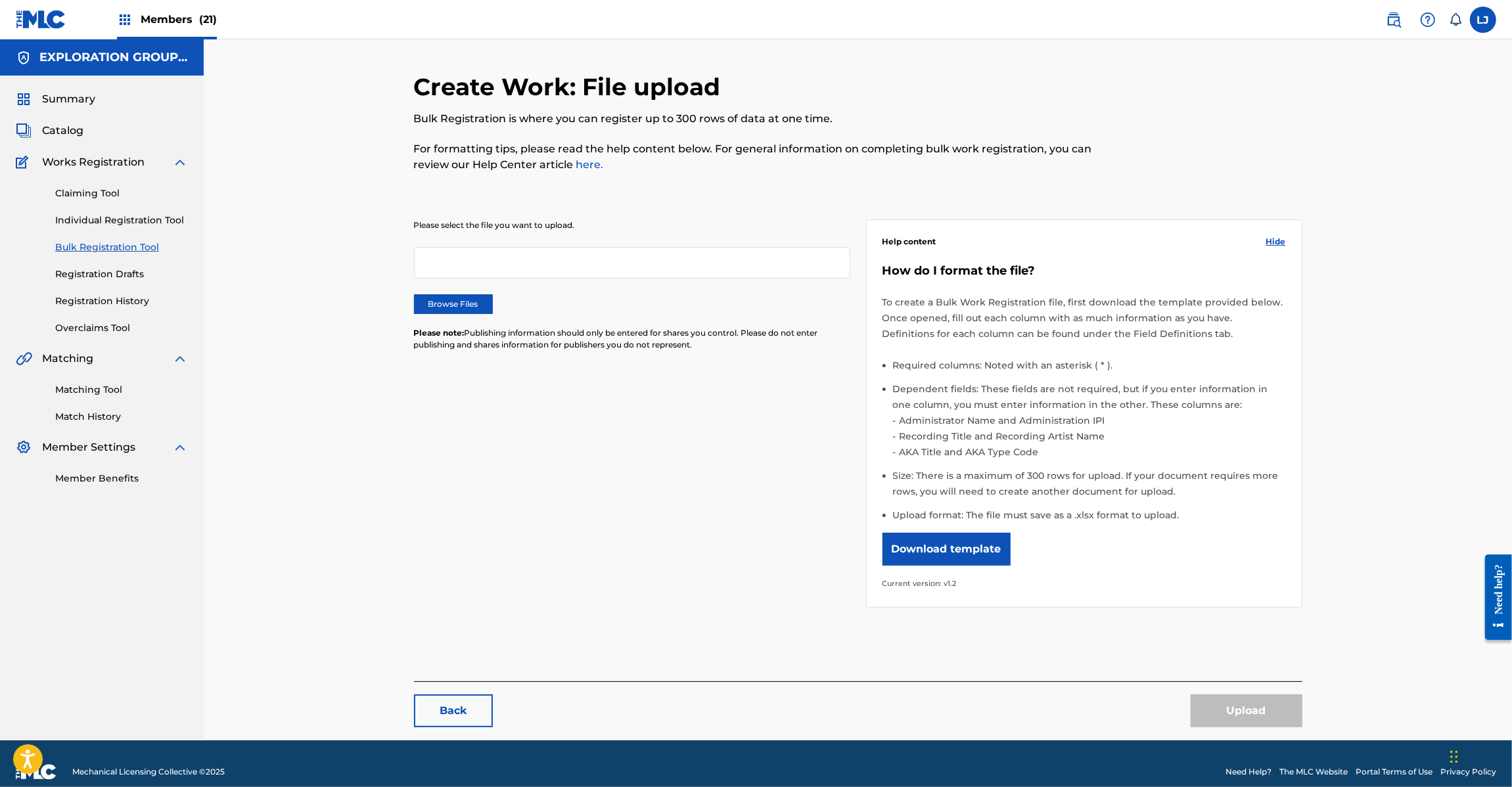
click at [28, 8] on link at bounding box center [41, 19] width 51 height 39
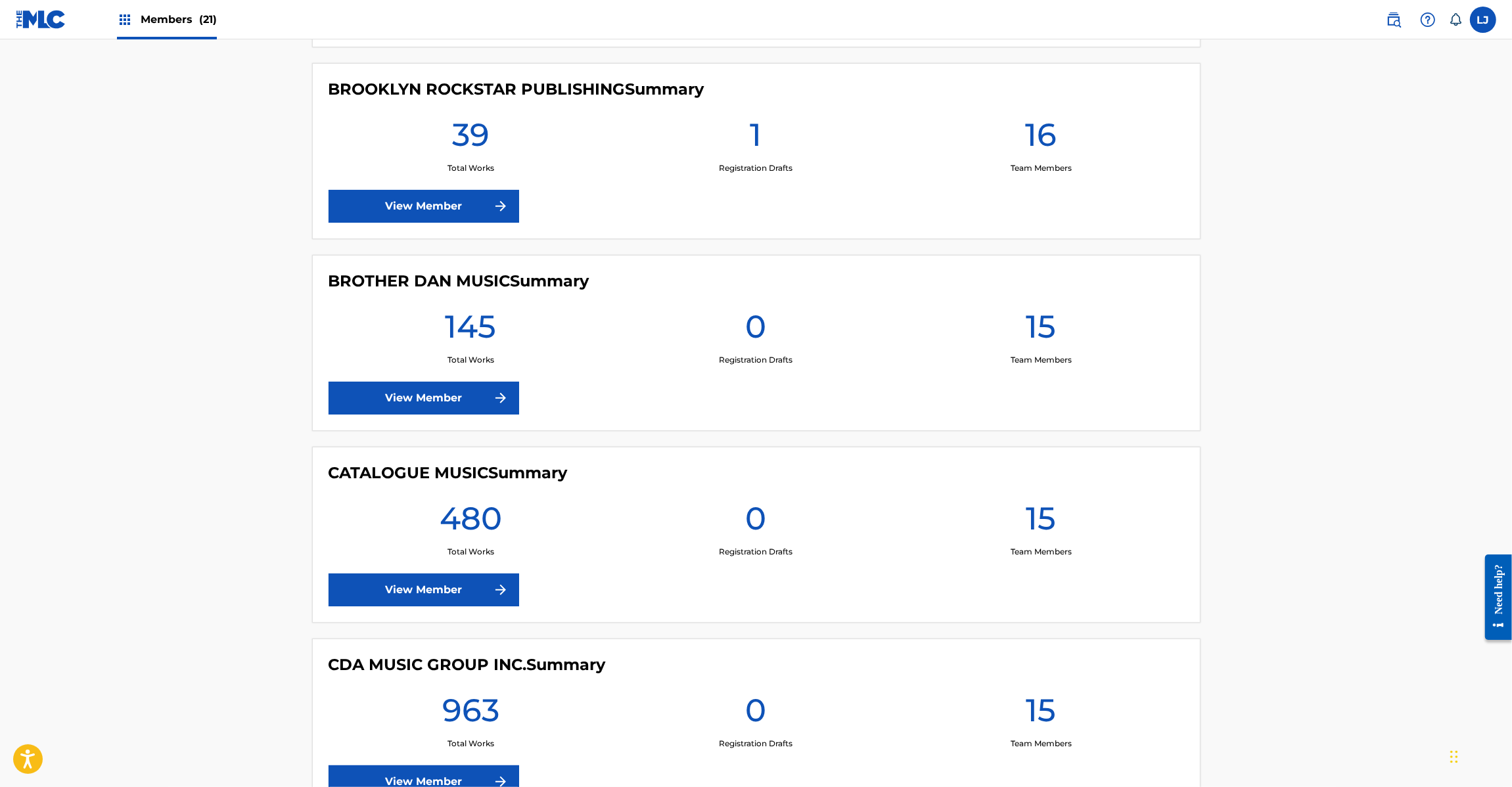
scroll to position [1971, 0]
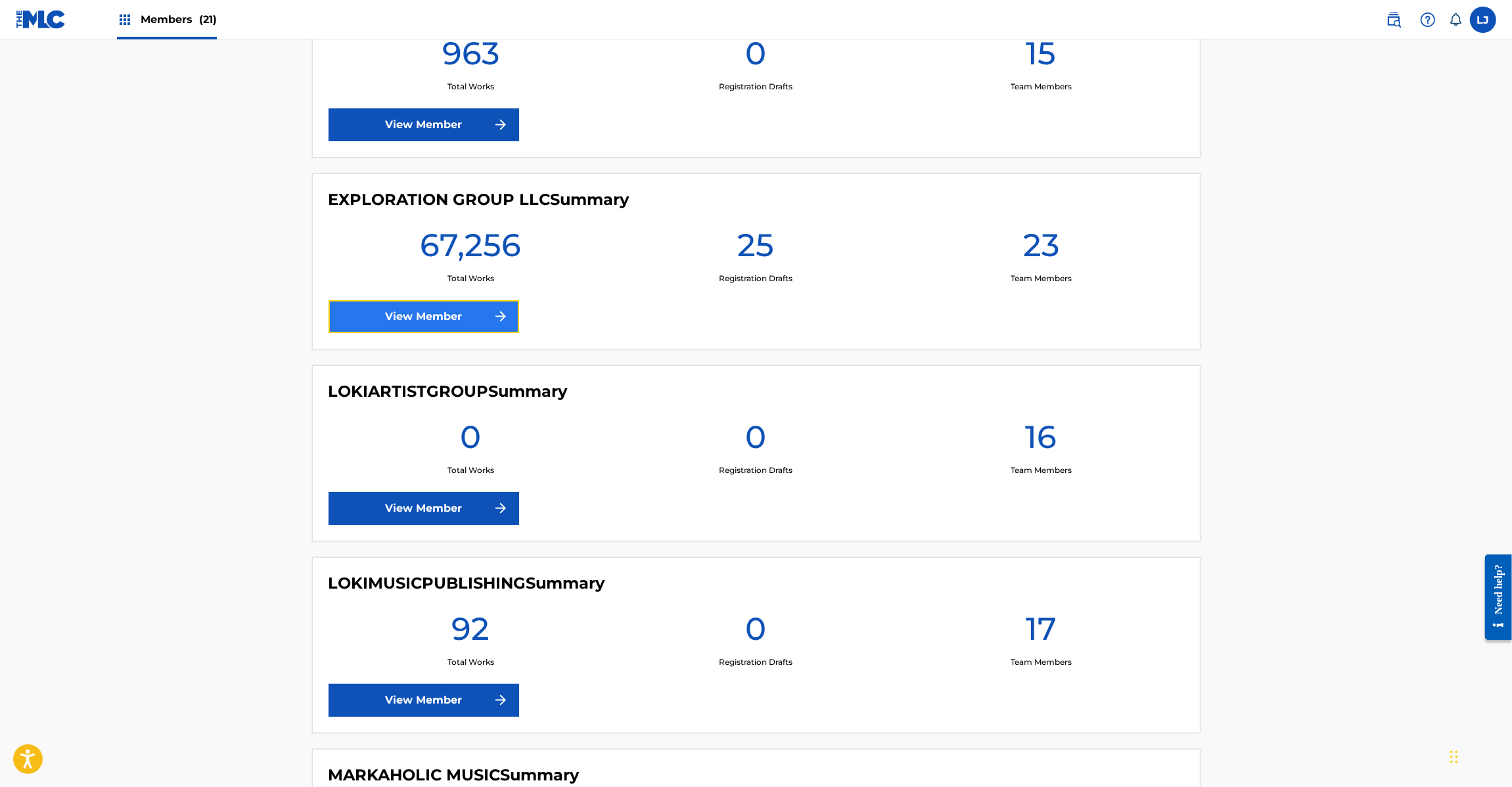
click at [406, 313] on link "View Member" at bounding box center [424, 316] width 191 height 33
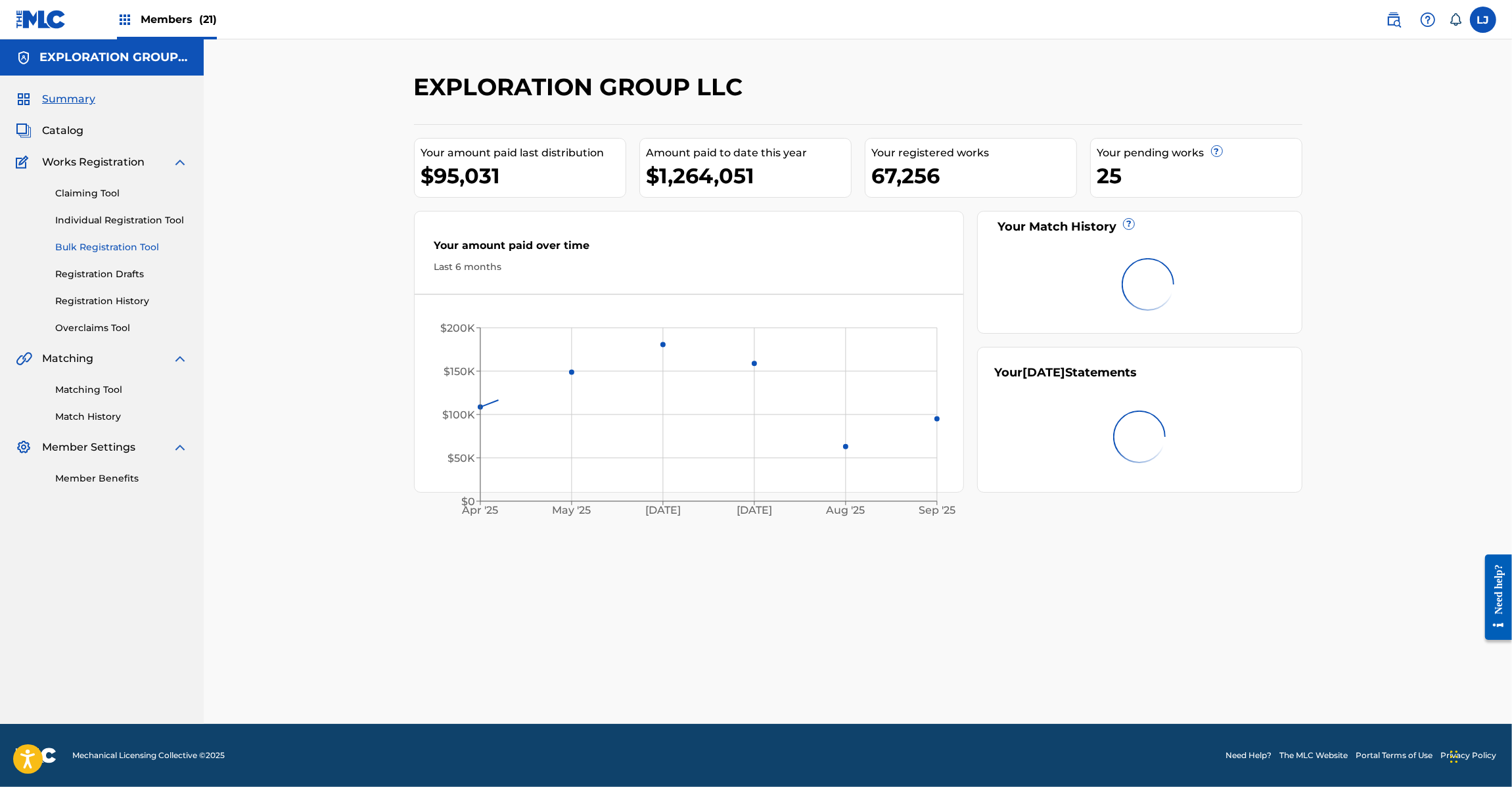
click at [71, 249] on link "Bulk Registration Tool" at bounding box center [122, 247] width 132 height 14
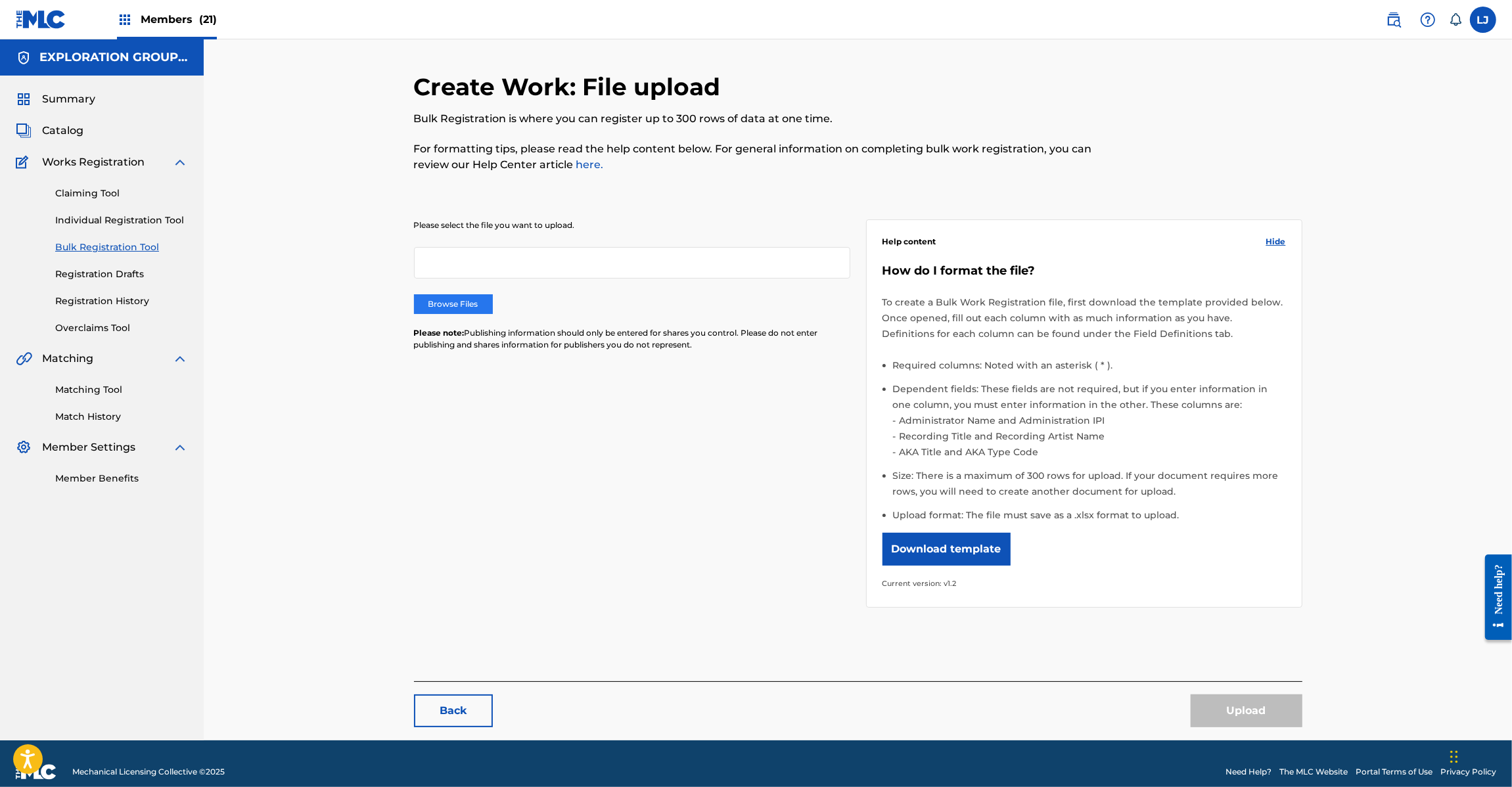
click at [462, 300] on label "Browse Files" at bounding box center [454, 304] width 79 height 20
click at [0, 0] on input "Browse Files" at bounding box center [0, 0] width 0 height 0
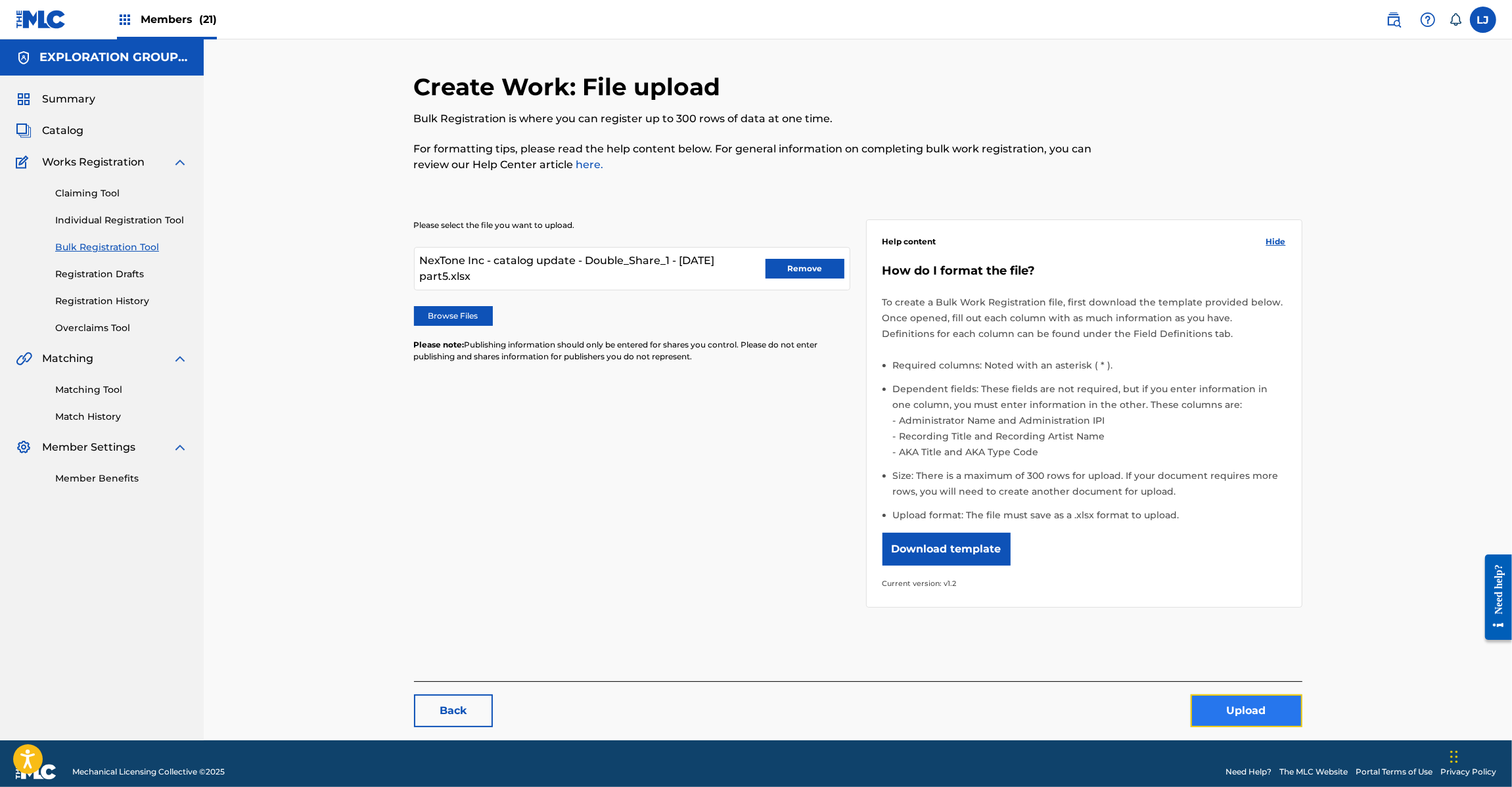
click at [1221, 707] on button "Upload" at bounding box center [1246, 711] width 112 height 33
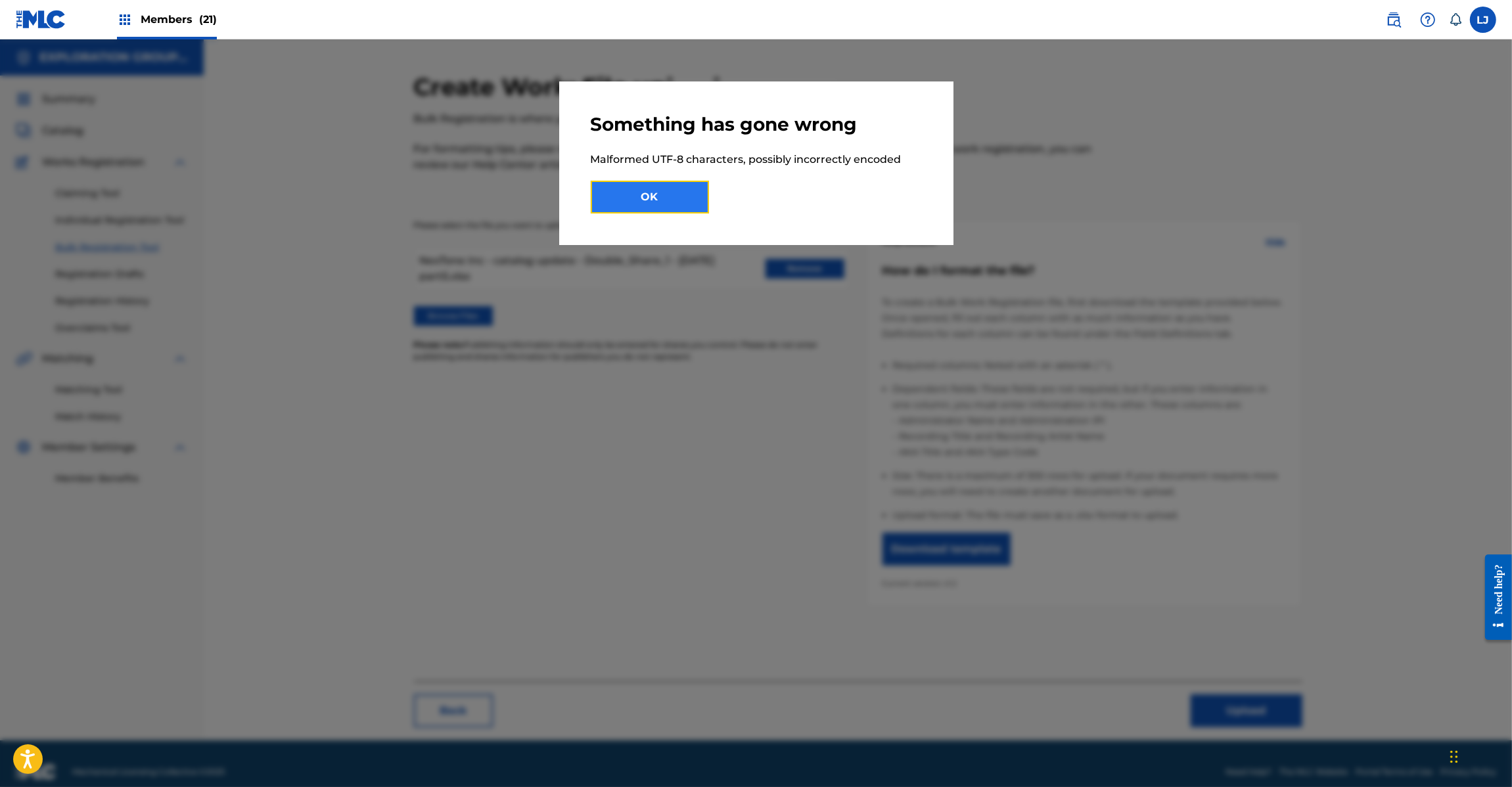
click at [668, 195] on button "OK" at bounding box center [650, 197] width 118 height 33
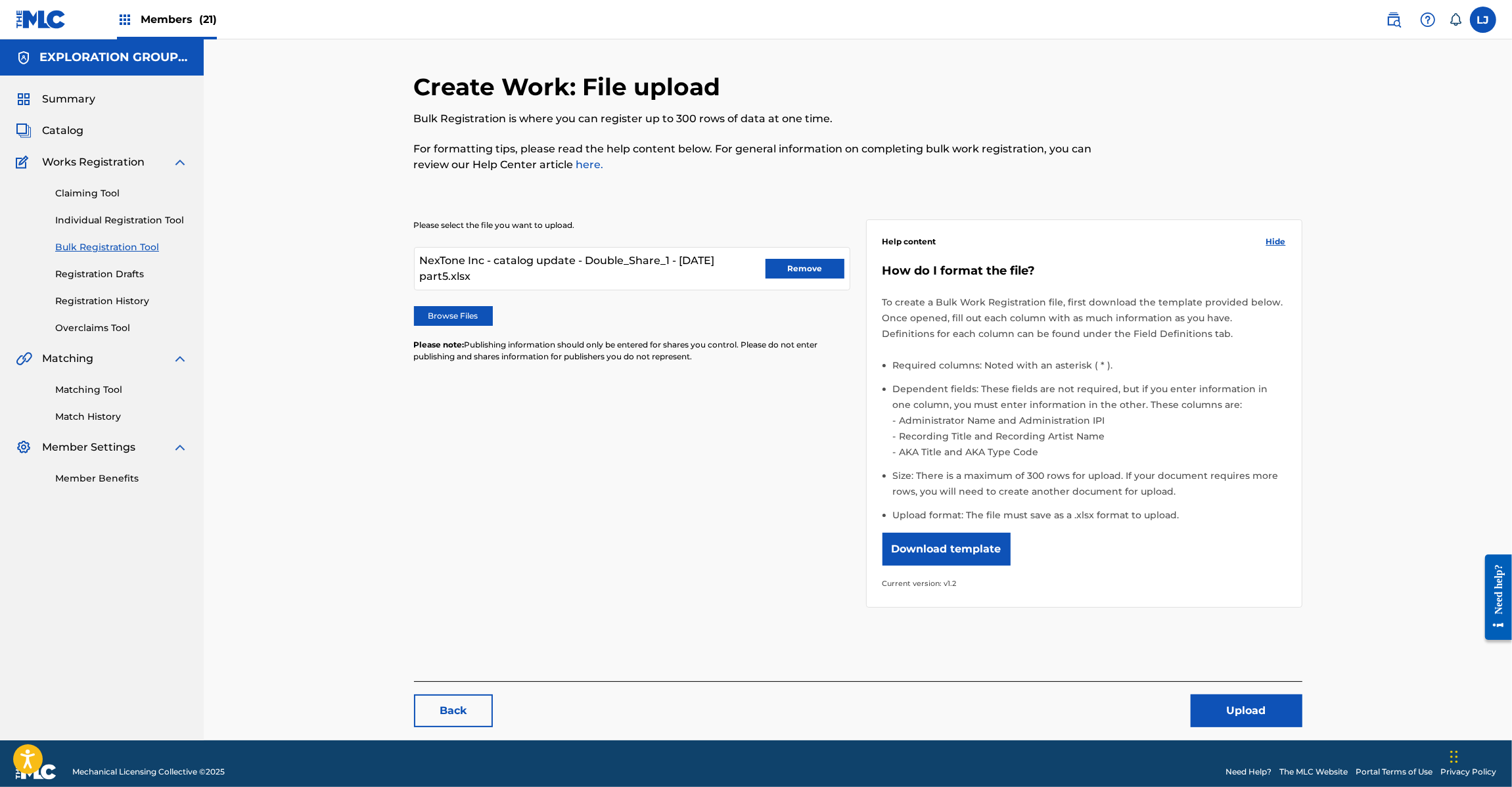
click at [1373, 453] on div "Create Work: File upload Bulk Registration is where you can register up to 300 …" at bounding box center [858, 389] width 1309 height 701
click at [797, 271] on button "Remove" at bounding box center [805, 268] width 79 height 20
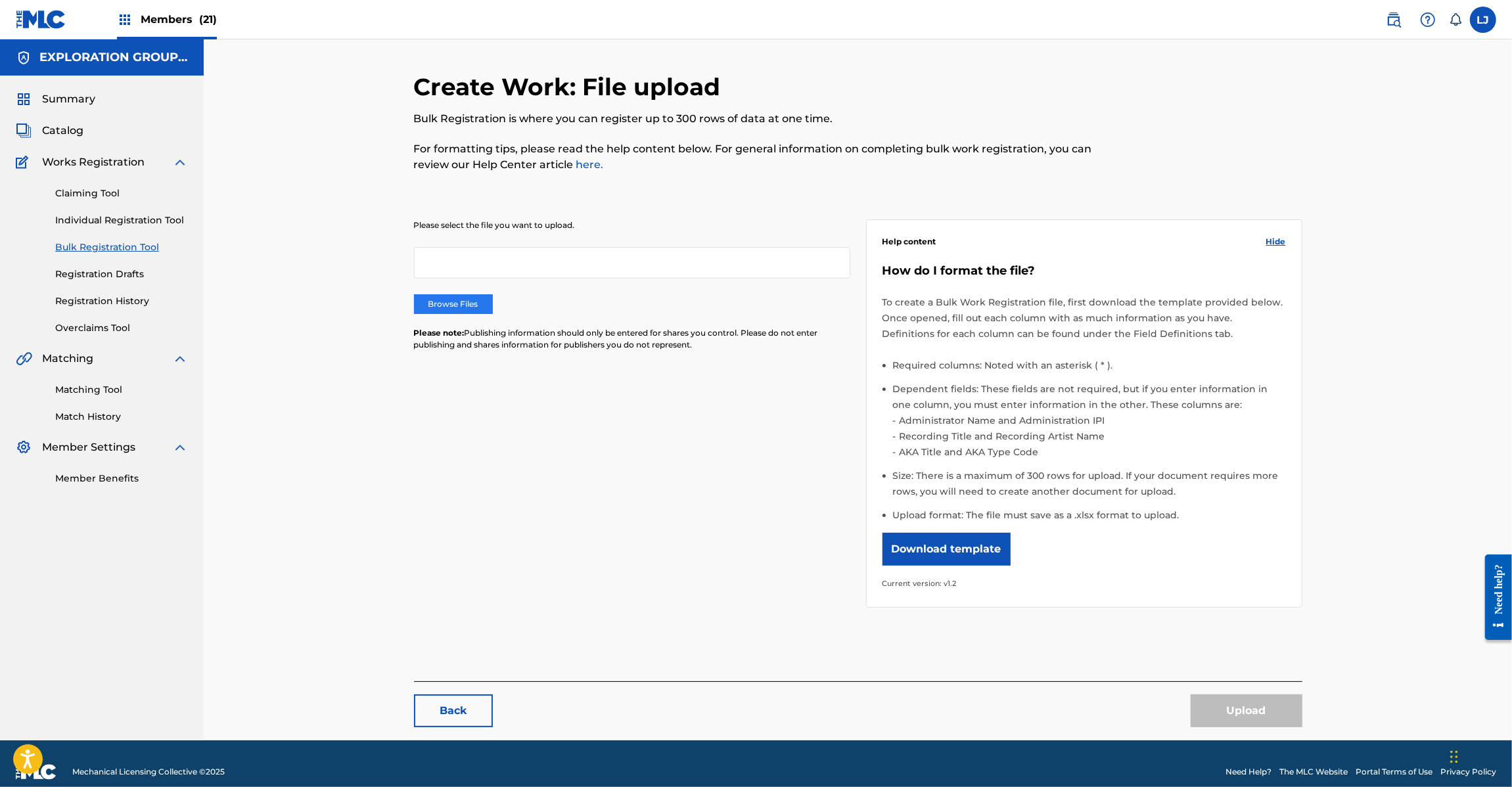
click at [461, 307] on label "Browse Files" at bounding box center [454, 304] width 79 height 20
click at [0, 0] on input "Browse Files" at bounding box center [0, 0] width 0 height 0
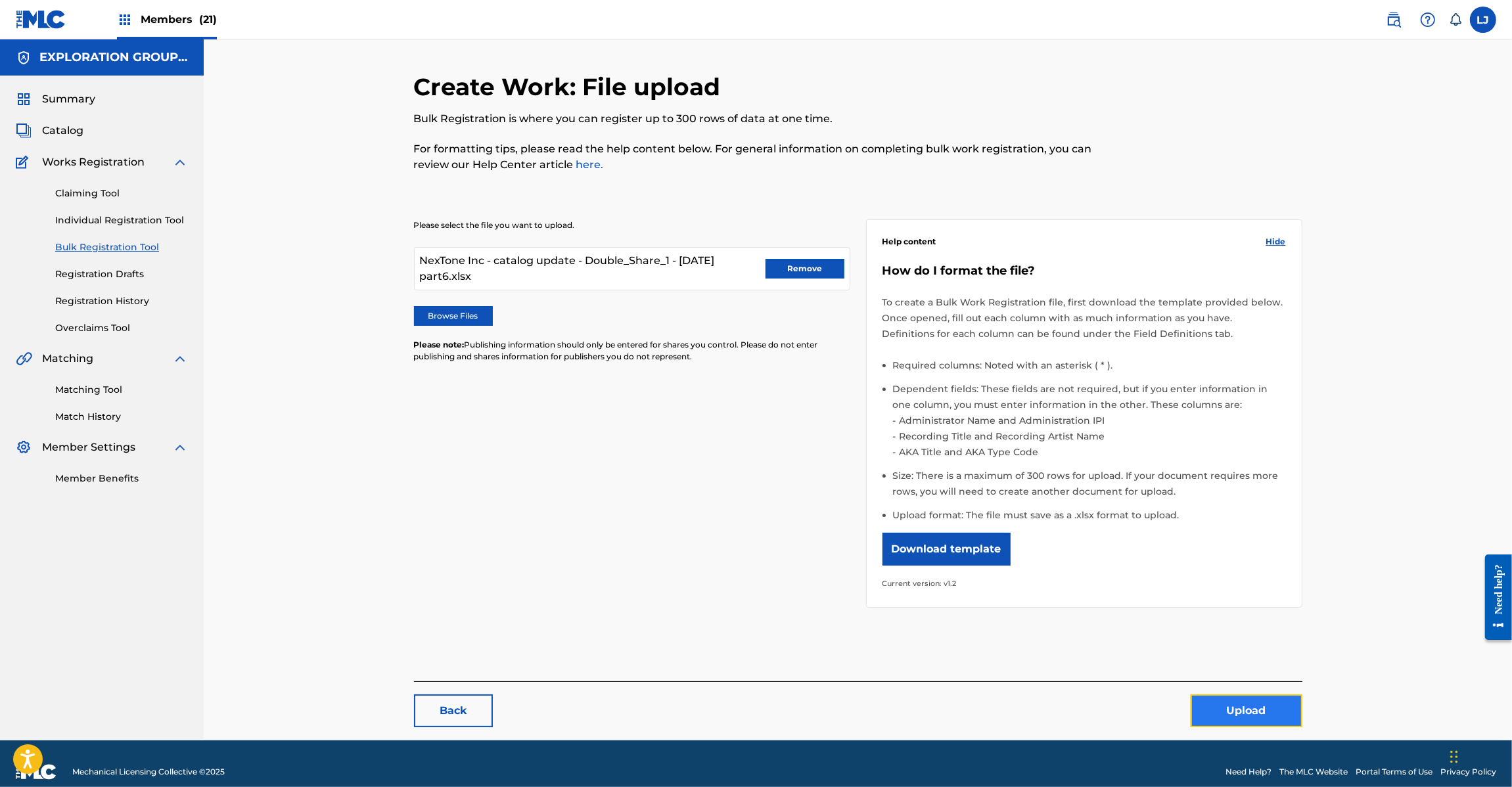
click at [1219, 721] on button "Upload" at bounding box center [1246, 711] width 112 height 33
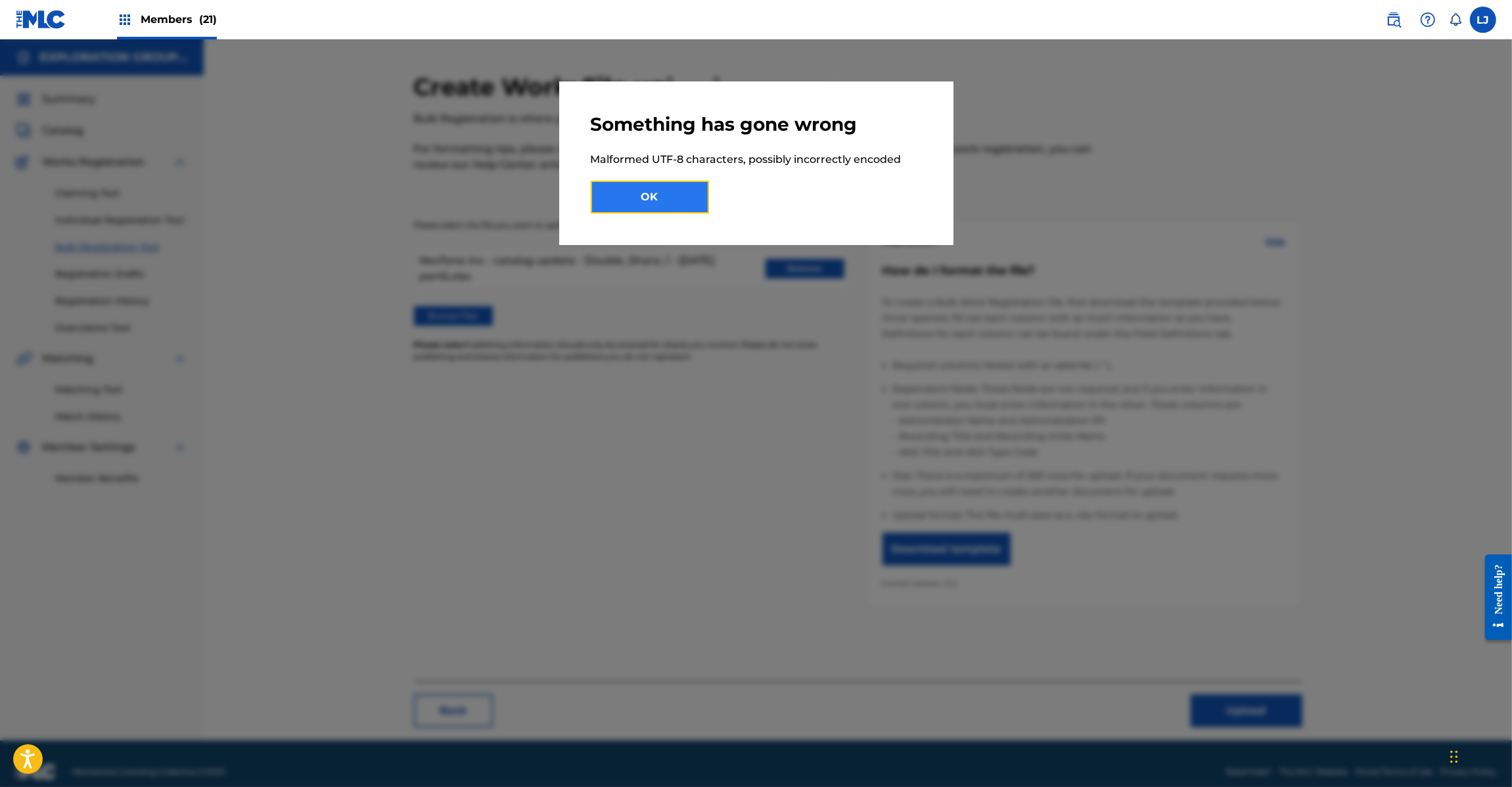
click at [675, 201] on button "OK" at bounding box center [650, 197] width 118 height 33
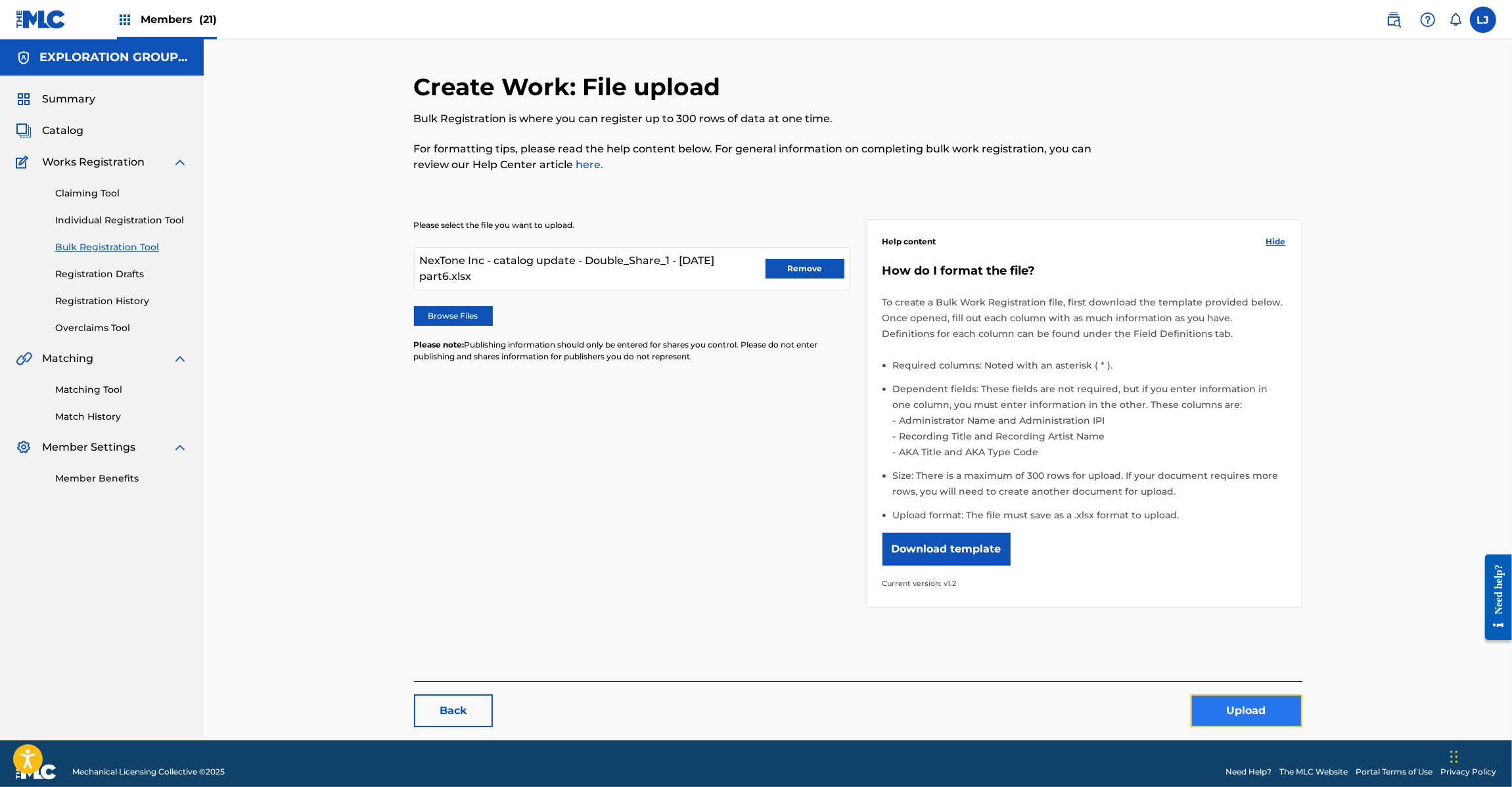
click at [1236, 713] on button "Upload" at bounding box center [1246, 711] width 112 height 33
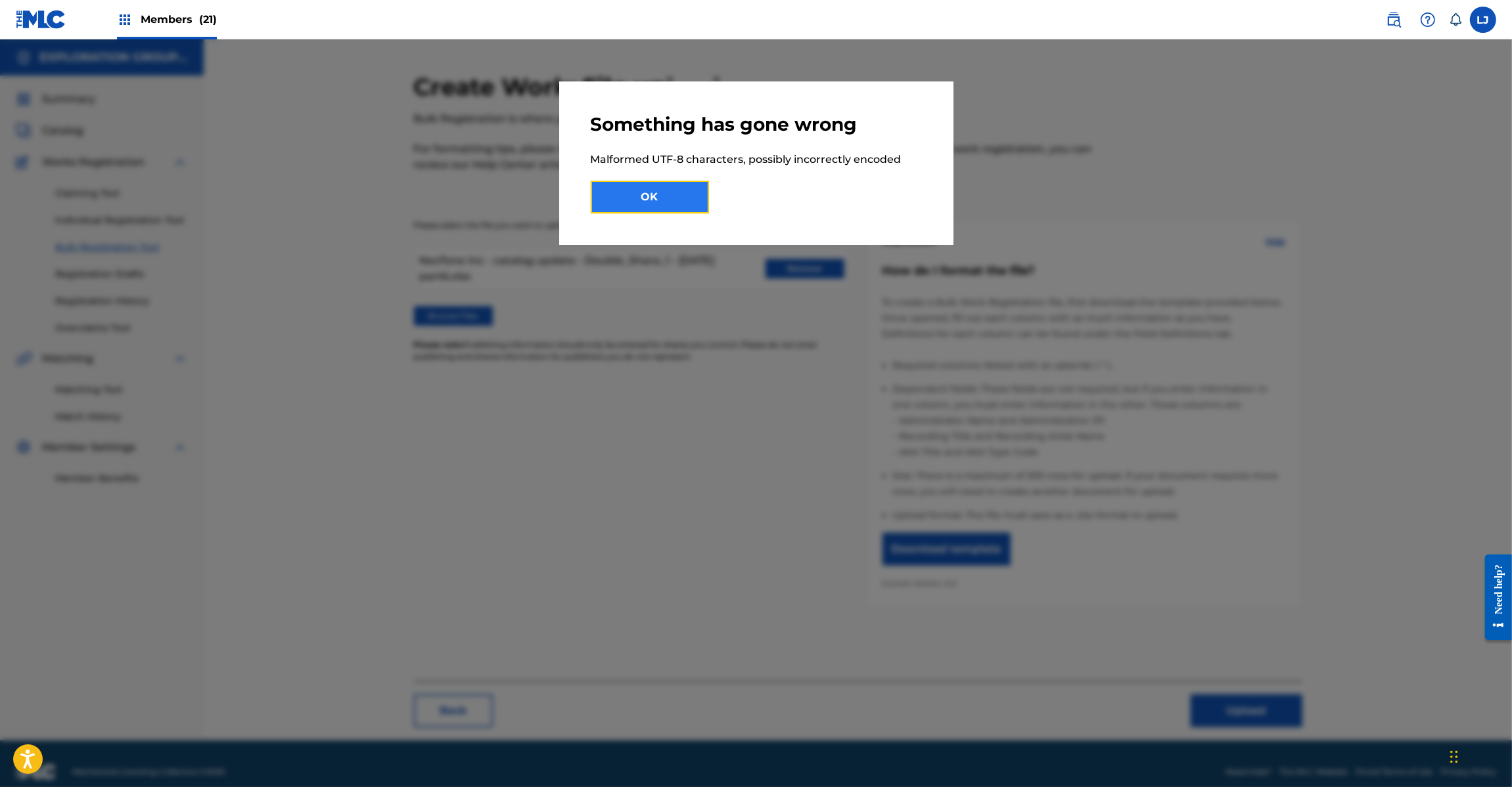
click at [632, 192] on button "OK" at bounding box center [650, 197] width 118 height 33
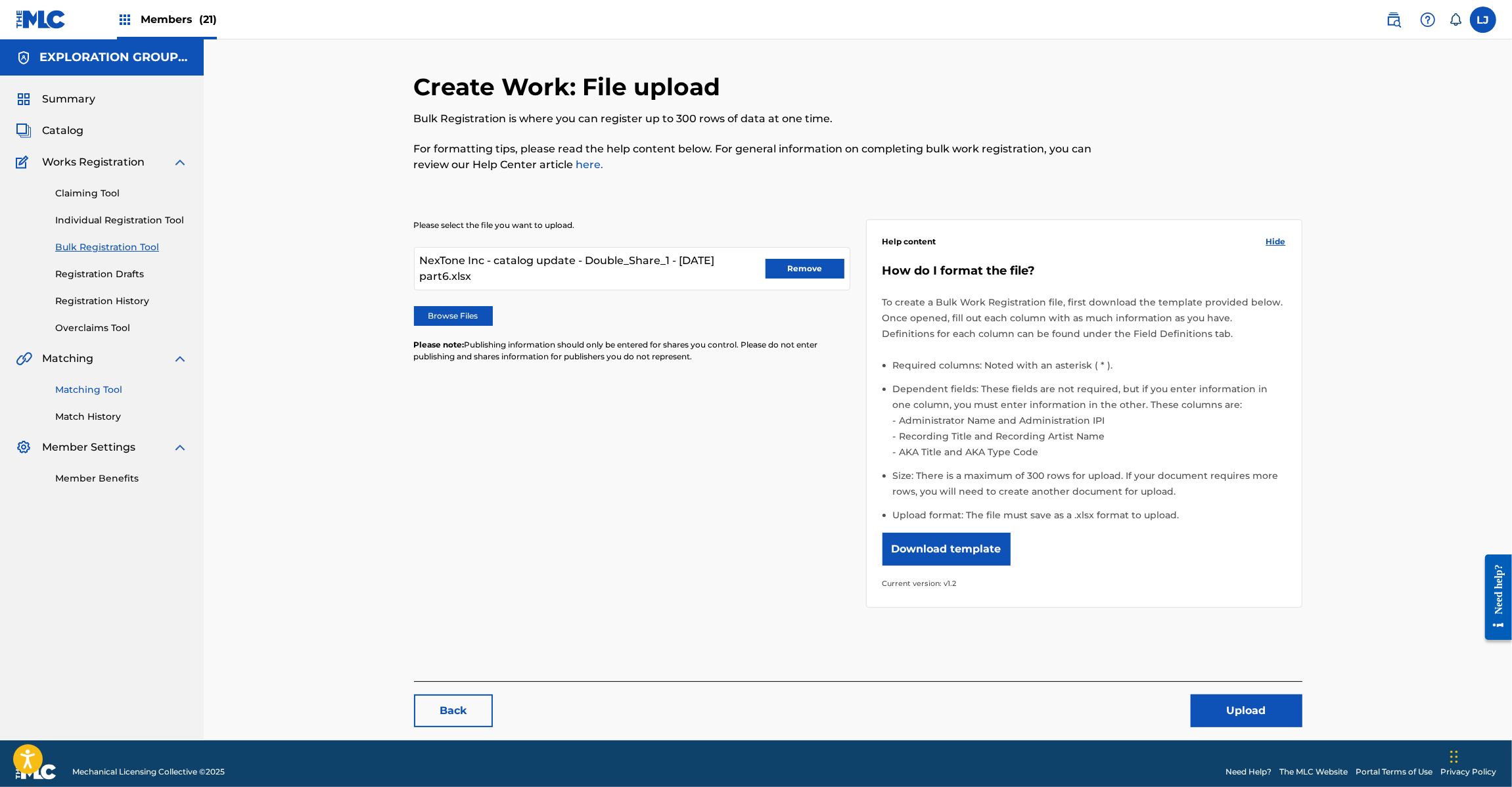
click at [101, 389] on link "Matching Tool" at bounding box center [122, 390] width 132 height 14
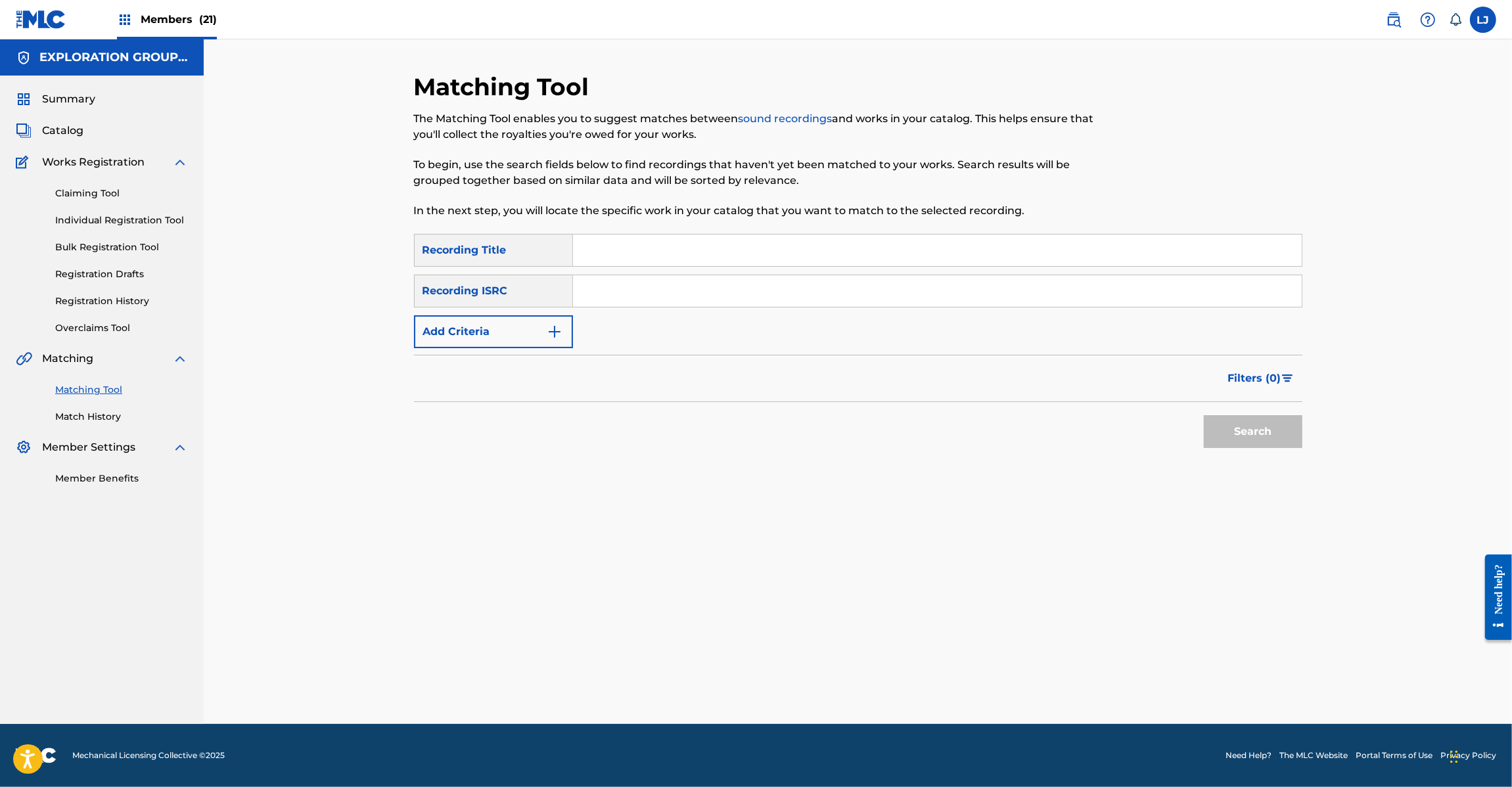
click at [667, 309] on div "SearchWithCriteriac3009f98-f789-45c7-9858-ae186670337c Recording Title SearchWi…" at bounding box center [858, 290] width 888 height 114
click at [664, 288] on input "Search Form" at bounding box center [937, 290] width 729 height 32
paste input "JPX492100590"
type input "JPX492100590"
click at [1261, 428] on button "Search" at bounding box center [1253, 431] width 99 height 33
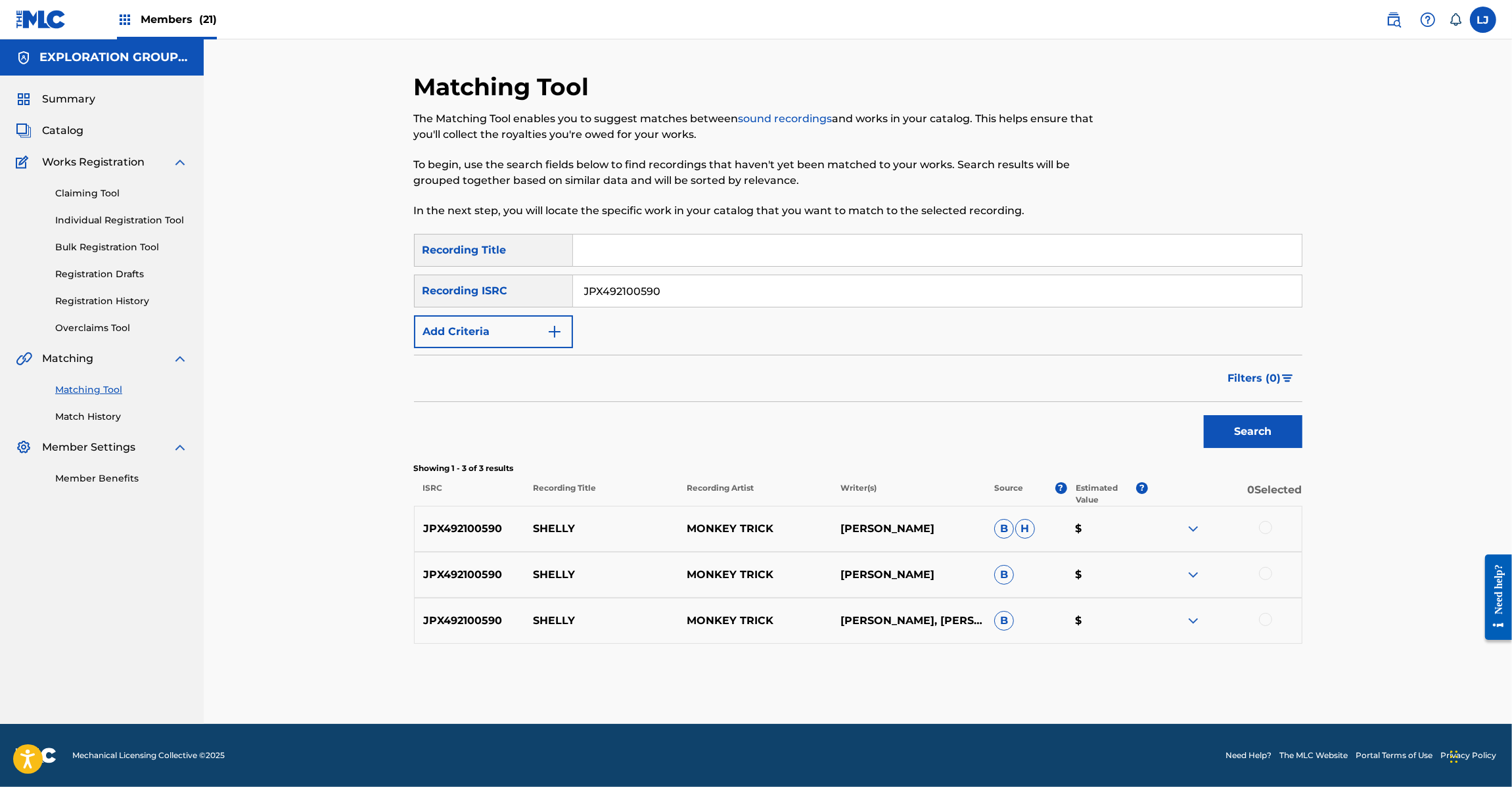
click at [1261, 531] on div at bounding box center [1265, 527] width 13 height 13
click at [1263, 580] on div at bounding box center [1265, 573] width 13 height 13
click at [1263, 619] on div at bounding box center [1265, 619] width 13 height 13
click at [971, 674] on button "Match 3 Groups" at bounding box center [923, 680] width 145 height 33
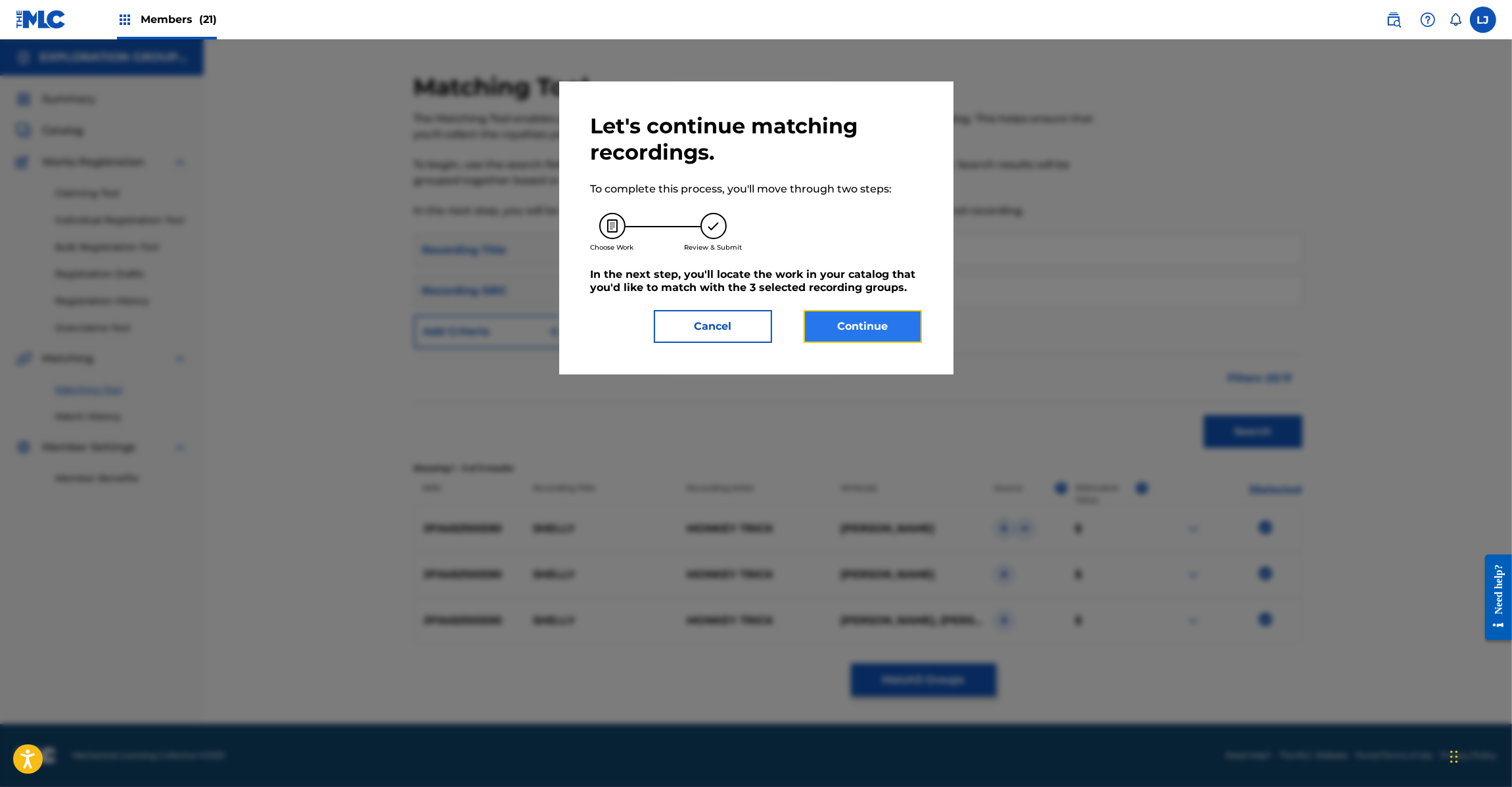
click at [897, 330] on button "Continue" at bounding box center [862, 326] width 118 height 33
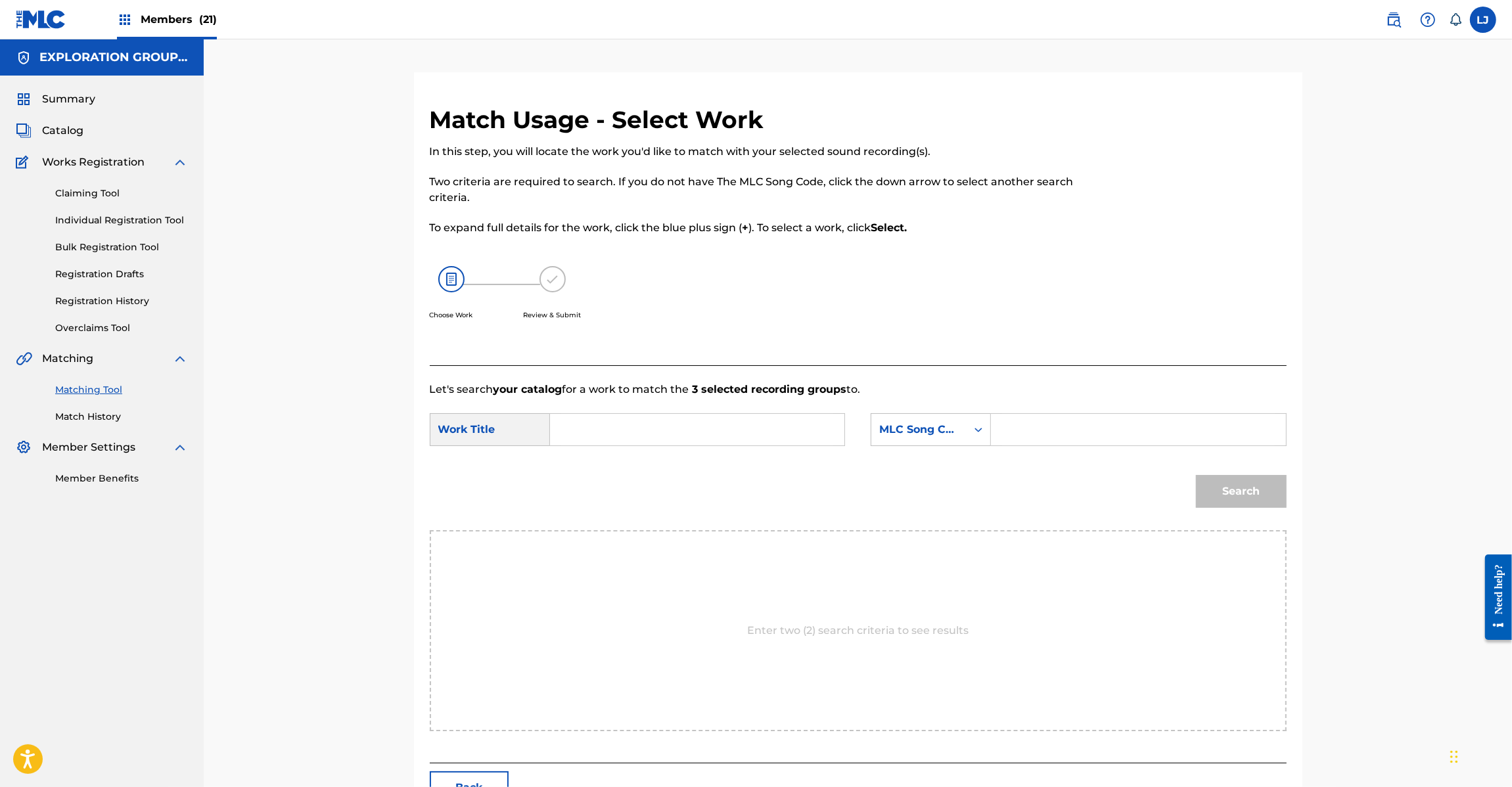
click at [657, 422] on input "Search Form" at bounding box center [697, 430] width 272 height 32
paste input "[PERSON_NAME] S70I9A"
click at [710, 422] on input "[PERSON_NAME] S70I9A" at bounding box center [697, 430] width 272 height 32
type input "[PERSON_NAME]"
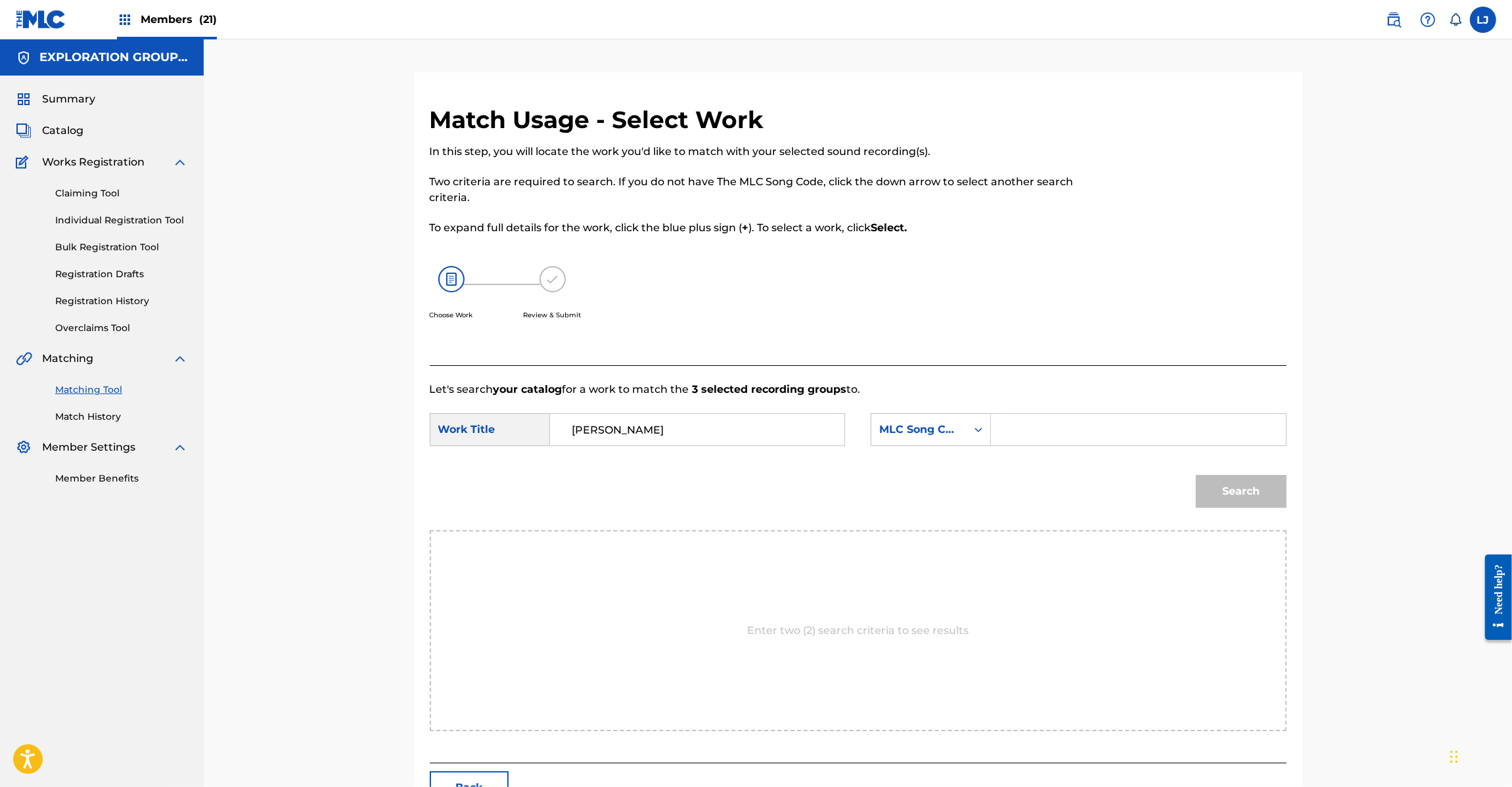
click at [1053, 422] on input "Search Form" at bounding box center [1138, 430] width 272 height 32
paste input "S70I9A"
type input "S70I9A"
click at [1253, 476] on button "Search" at bounding box center [1241, 491] width 91 height 33
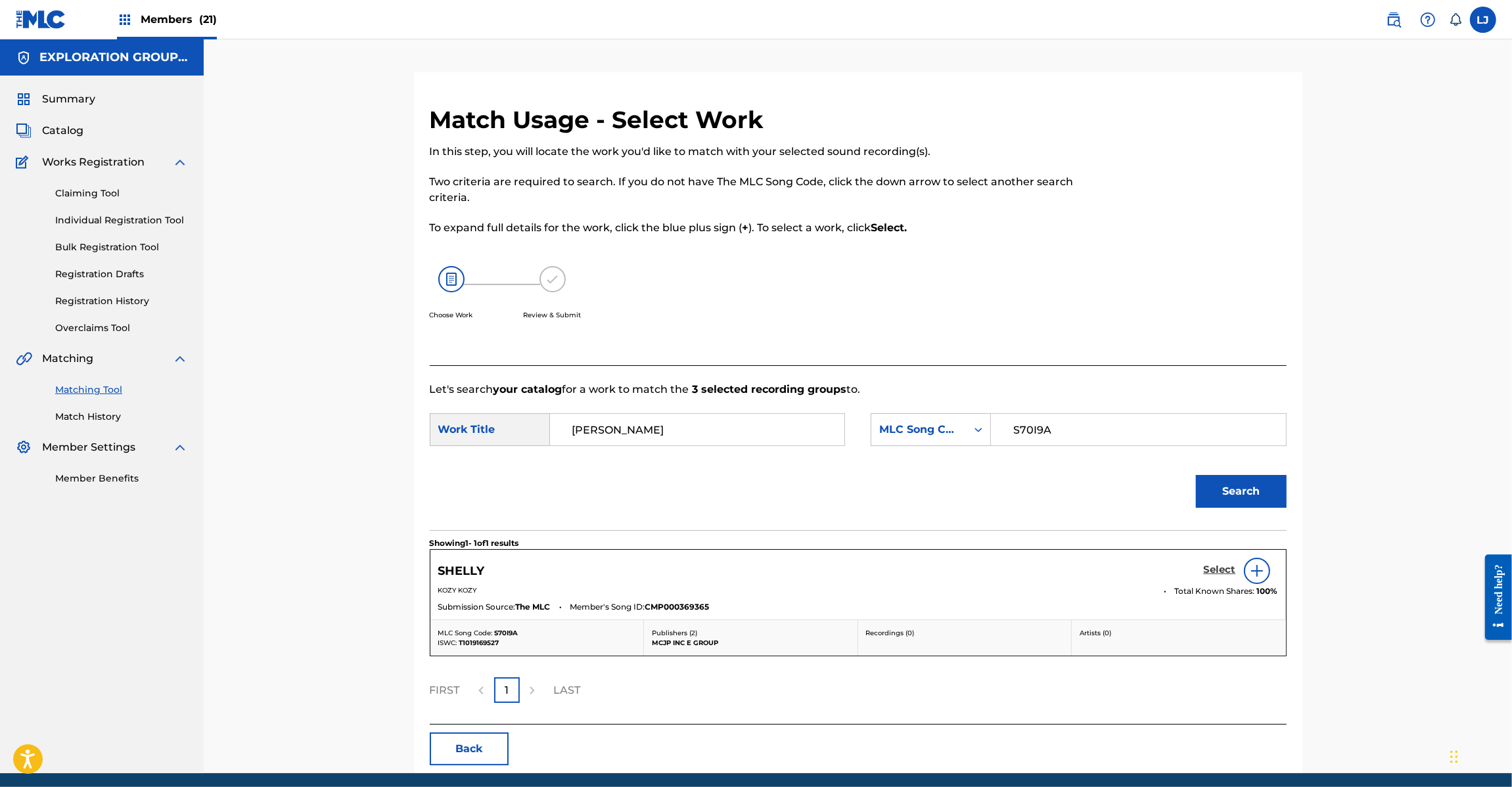
click at [1226, 572] on h5 "Select" at bounding box center [1220, 569] width 32 height 12
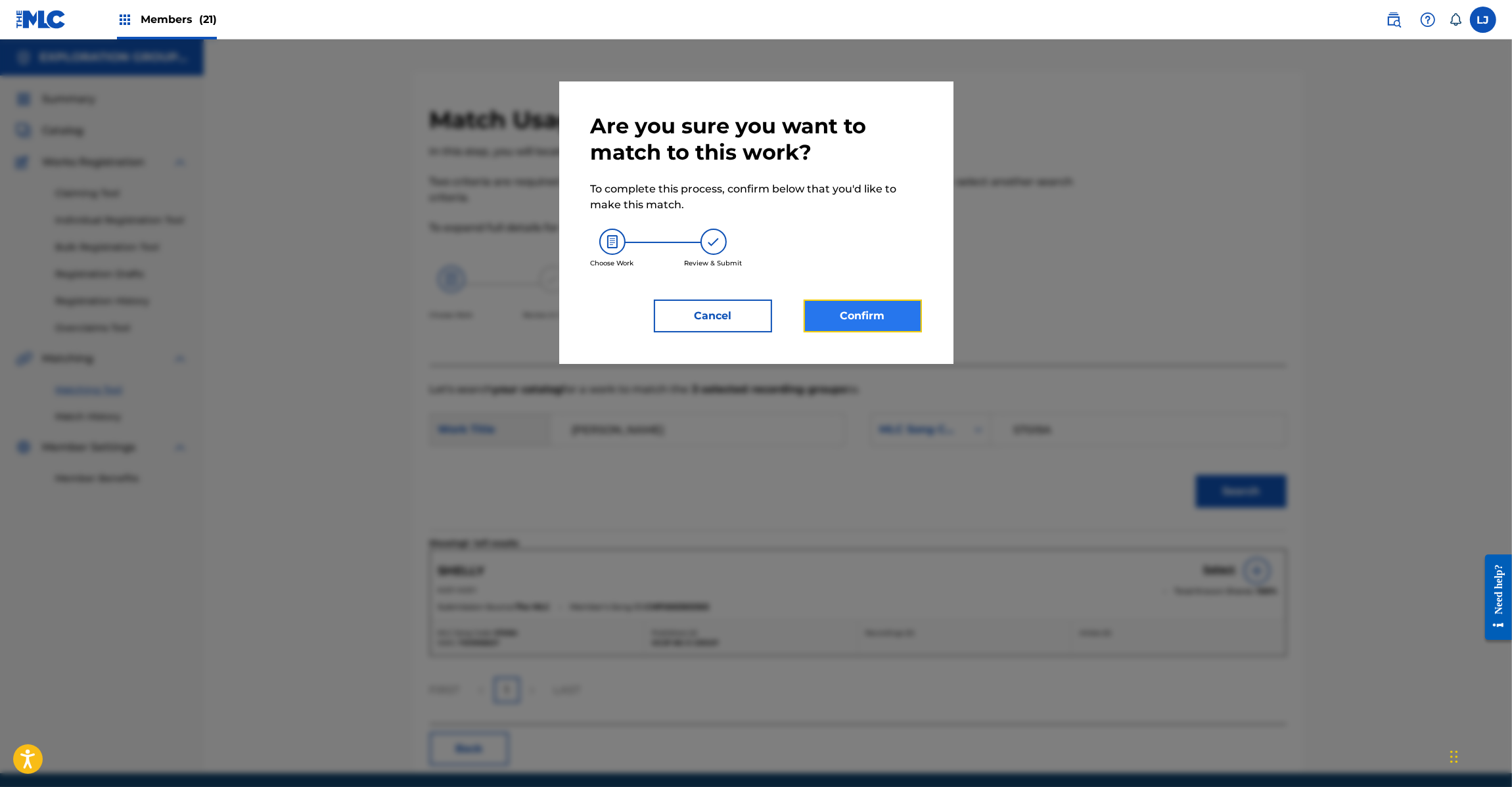
click at [839, 329] on button "Confirm" at bounding box center [862, 315] width 118 height 33
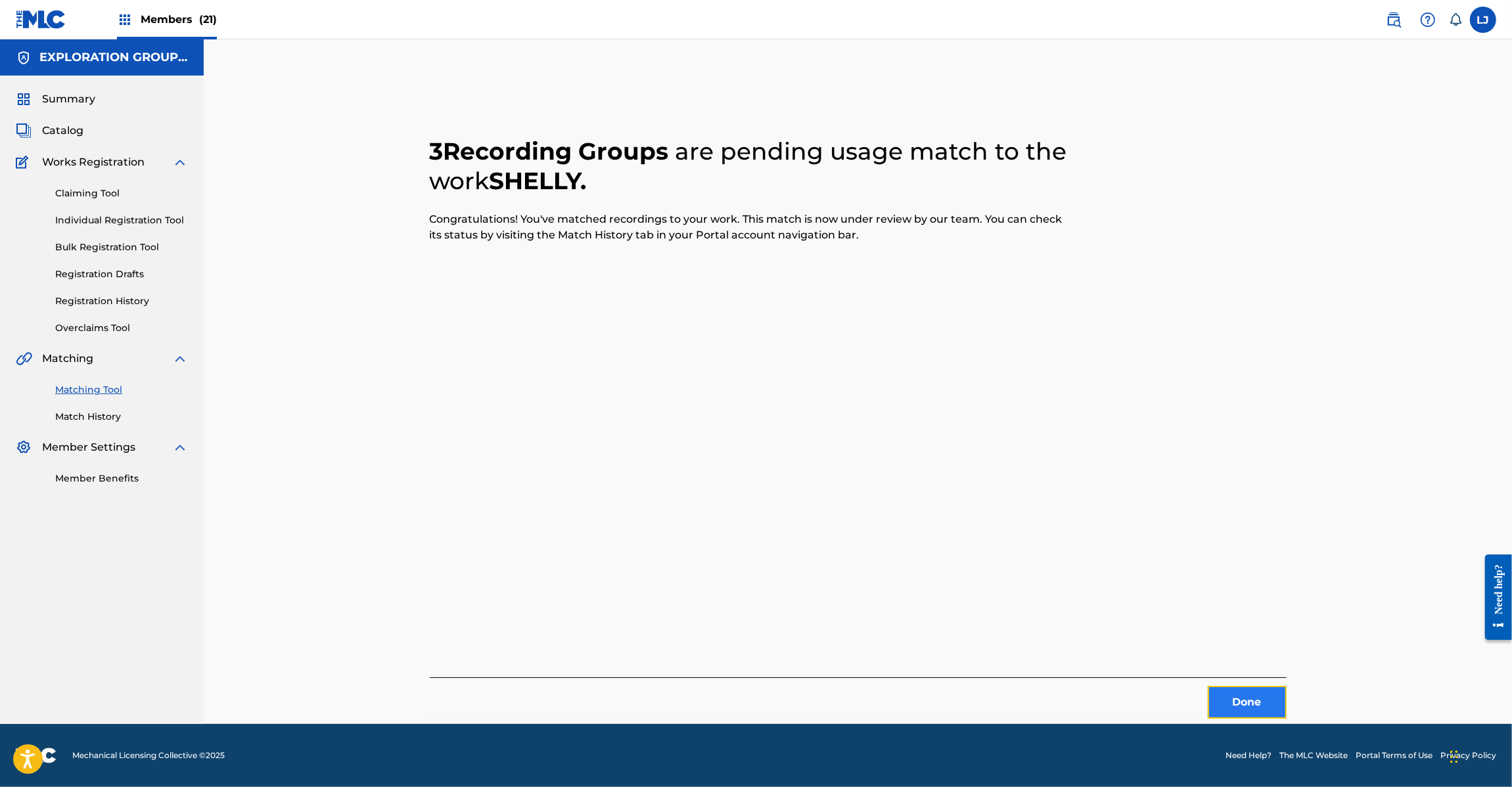
click at [1273, 688] on button "Done" at bounding box center [1247, 702] width 79 height 33
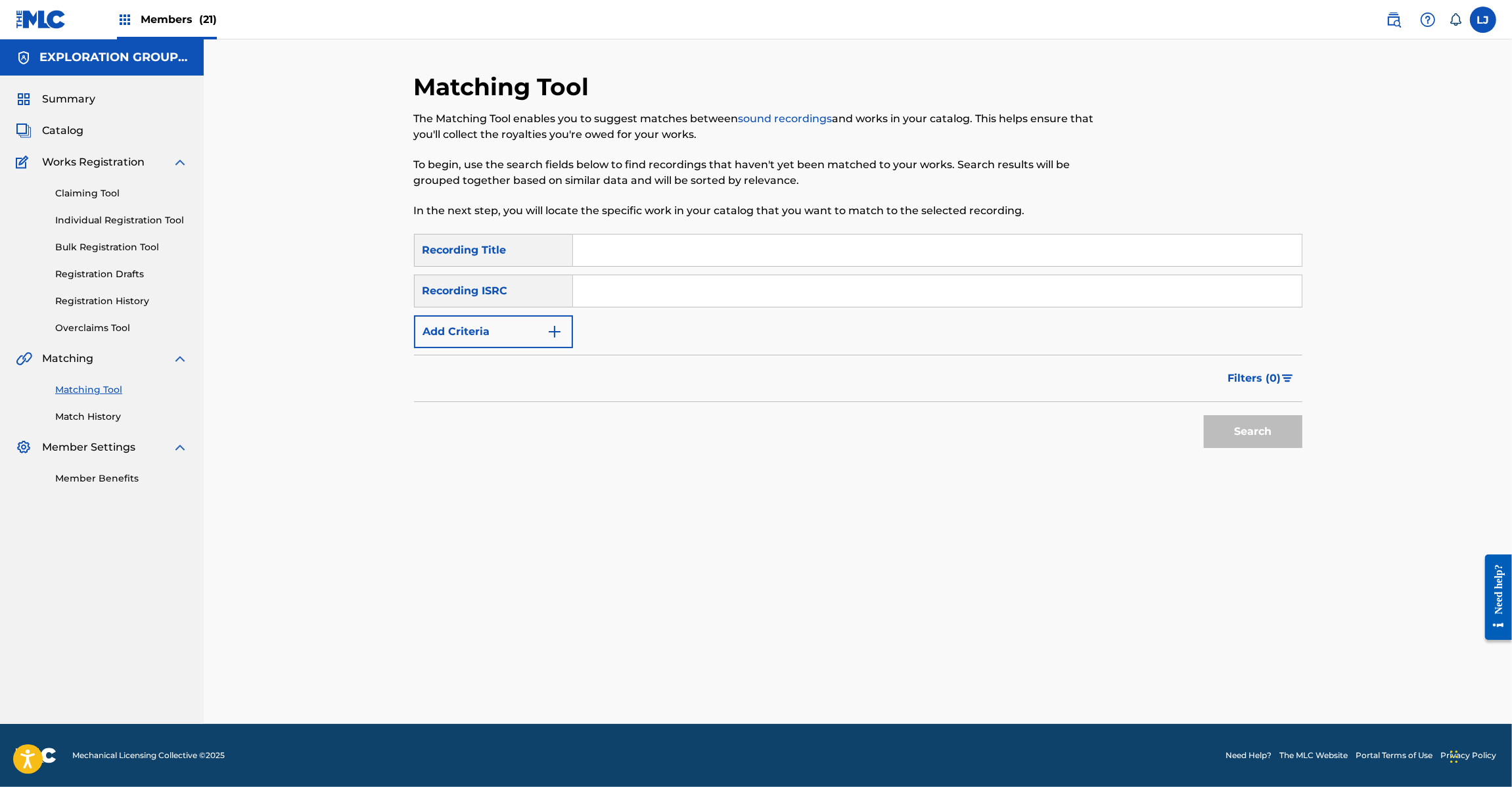
click at [623, 294] on input "Search Form" at bounding box center [937, 290] width 729 height 32
paste input "JPD420800062"
type input "JPD420800062"
click at [1286, 434] on button "Search" at bounding box center [1253, 431] width 99 height 33
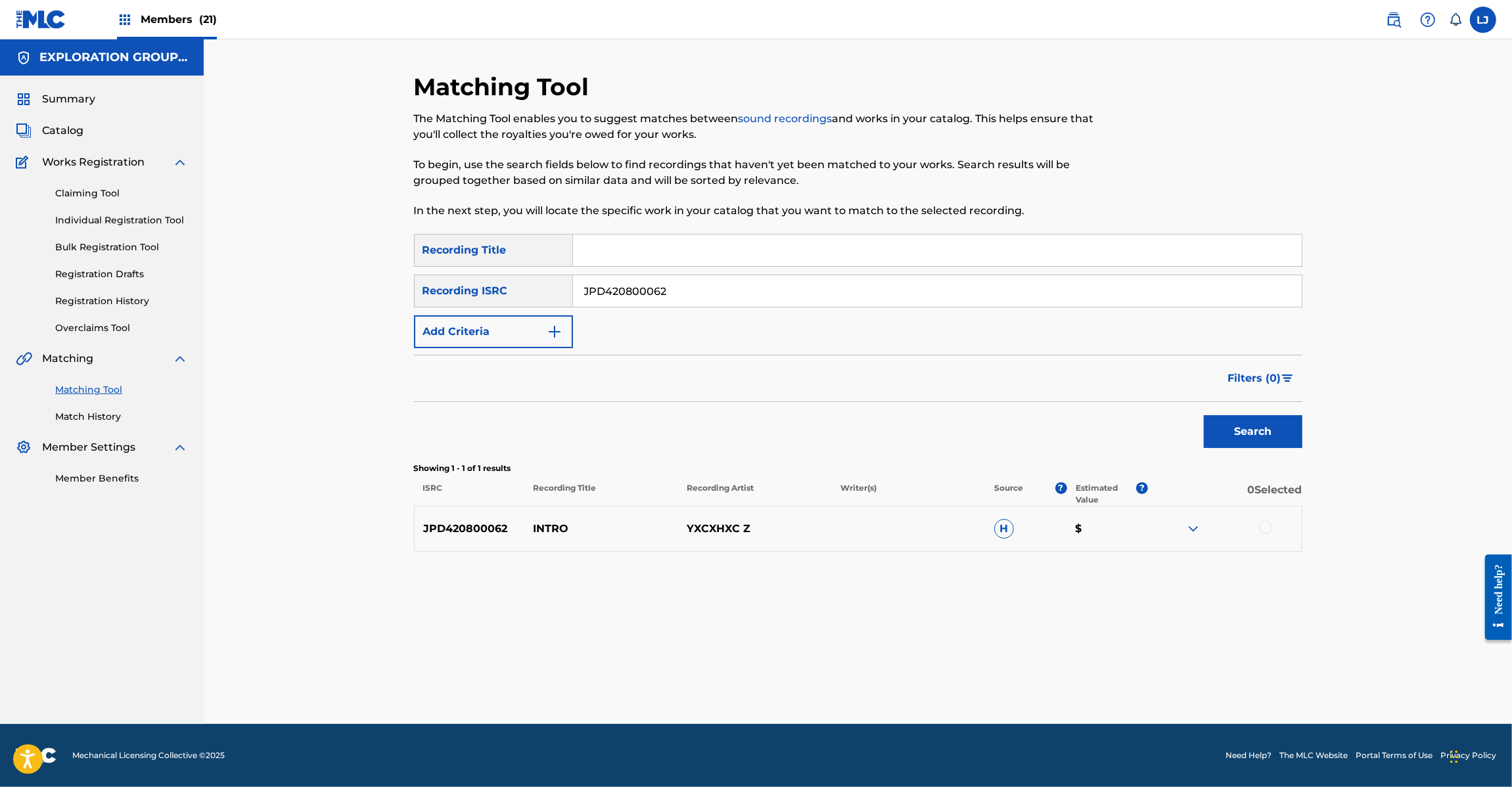
click at [1245, 530] on div at bounding box center [1225, 528] width 154 height 16
click at [1260, 530] on div at bounding box center [1265, 527] width 13 height 13
drag, startPoint x: 944, startPoint y: 720, endPoint x: 940, endPoint y: 703, distance: 17.5
click at [942, 714] on div "Matching Tool The Matching Tool enables you to suggest matches between sound re…" at bounding box center [858, 398] width 888 height 651
click at [940, 703] on div "Matching Tool The Matching Tool enables you to suggest matches between sound re…" at bounding box center [858, 398] width 888 height 651
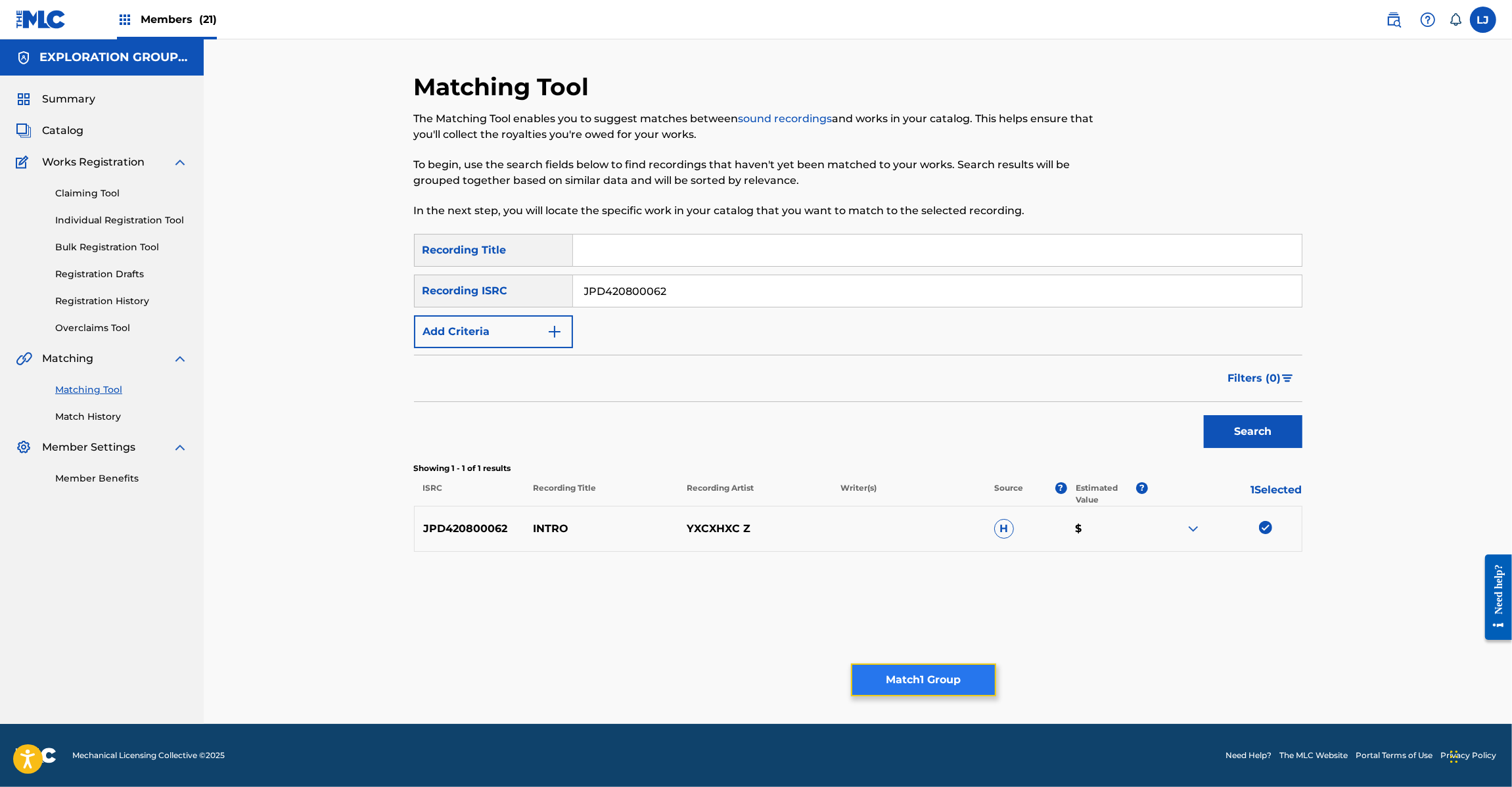
click at [879, 684] on button "Match 1 Group" at bounding box center [923, 680] width 145 height 33
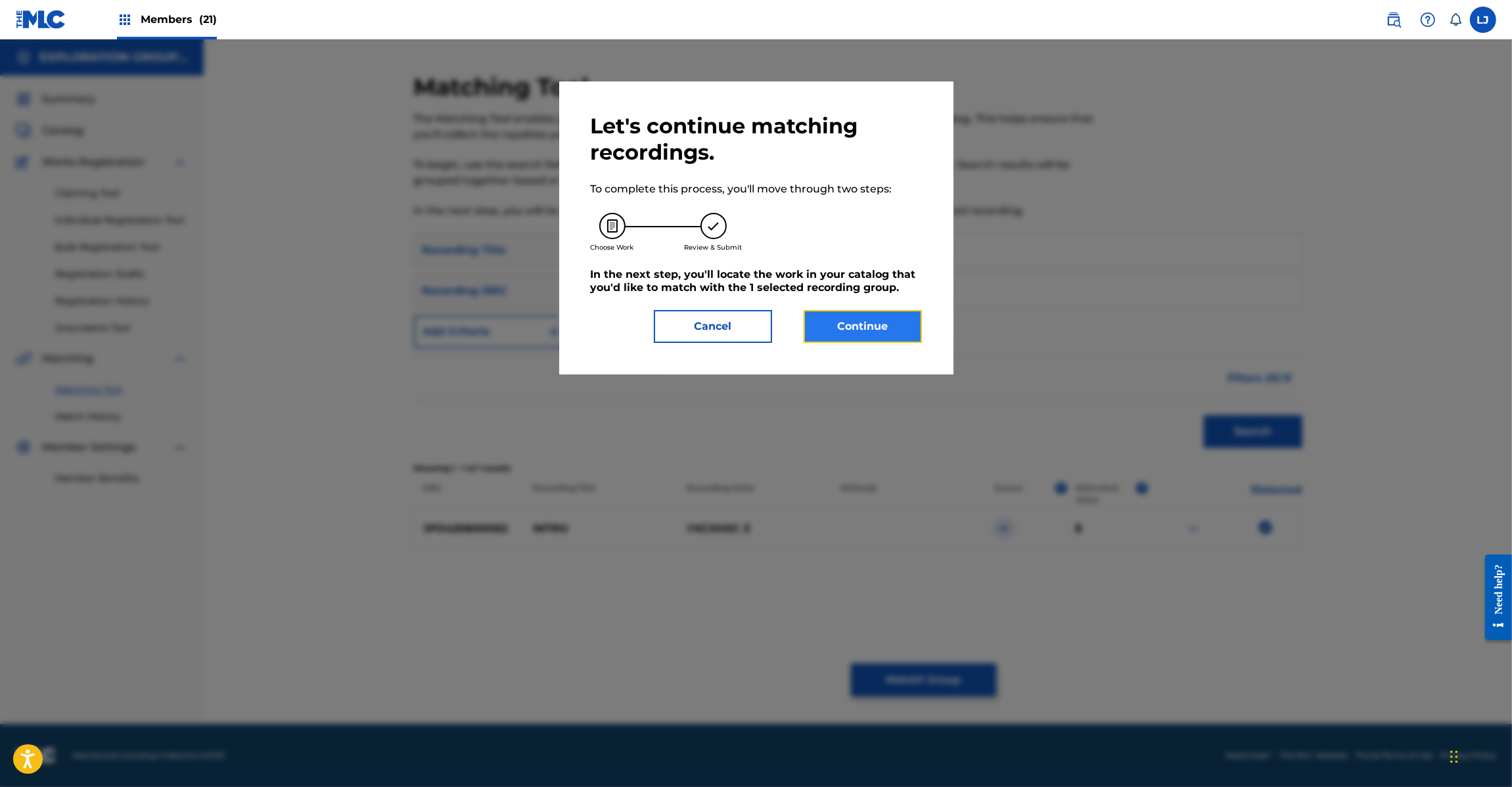
click at [840, 329] on button "Continue" at bounding box center [862, 326] width 118 height 33
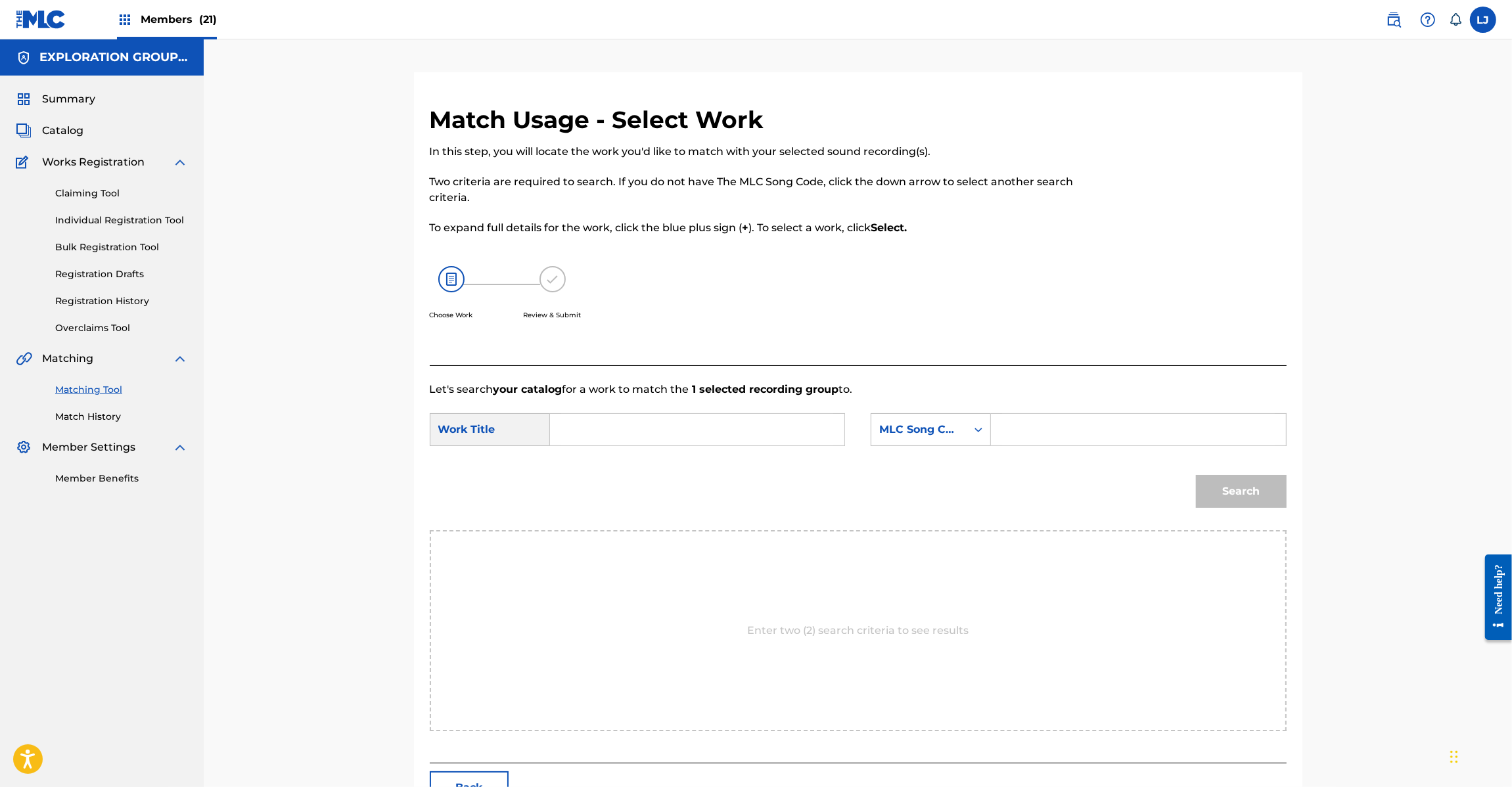
click at [705, 434] on input "Search Form" at bounding box center [697, 430] width 272 height 32
paste input "Intro IG622R"
click at [764, 438] on input "Intro IG622R" at bounding box center [697, 430] width 272 height 32
type input "Intro"
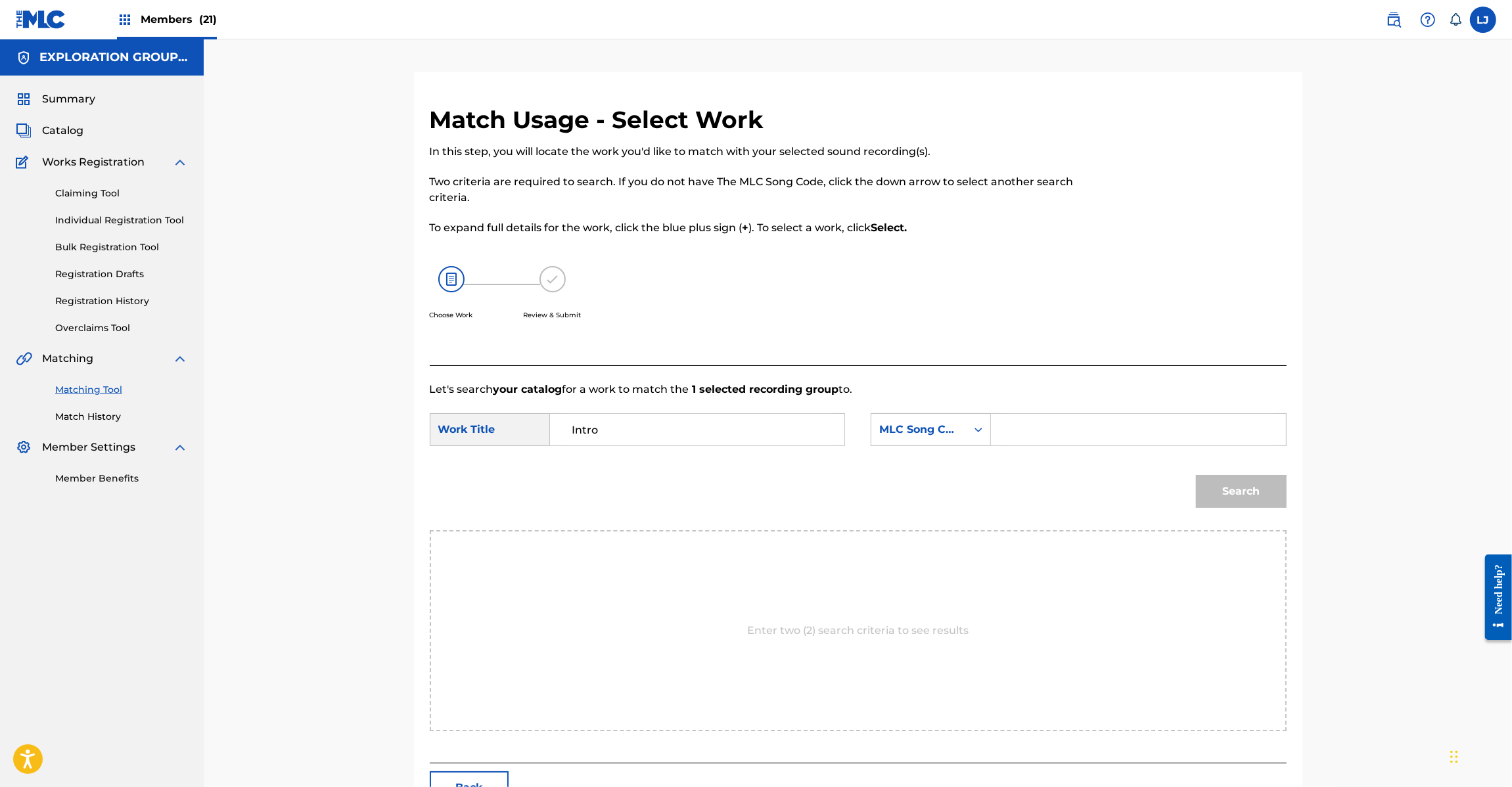
click at [1095, 440] on input "Search Form" at bounding box center [1138, 430] width 272 height 32
paste input "IG622R"
type input "IG622R"
click at [1206, 480] on button "Search" at bounding box center [1241, 491] width 91 height 33
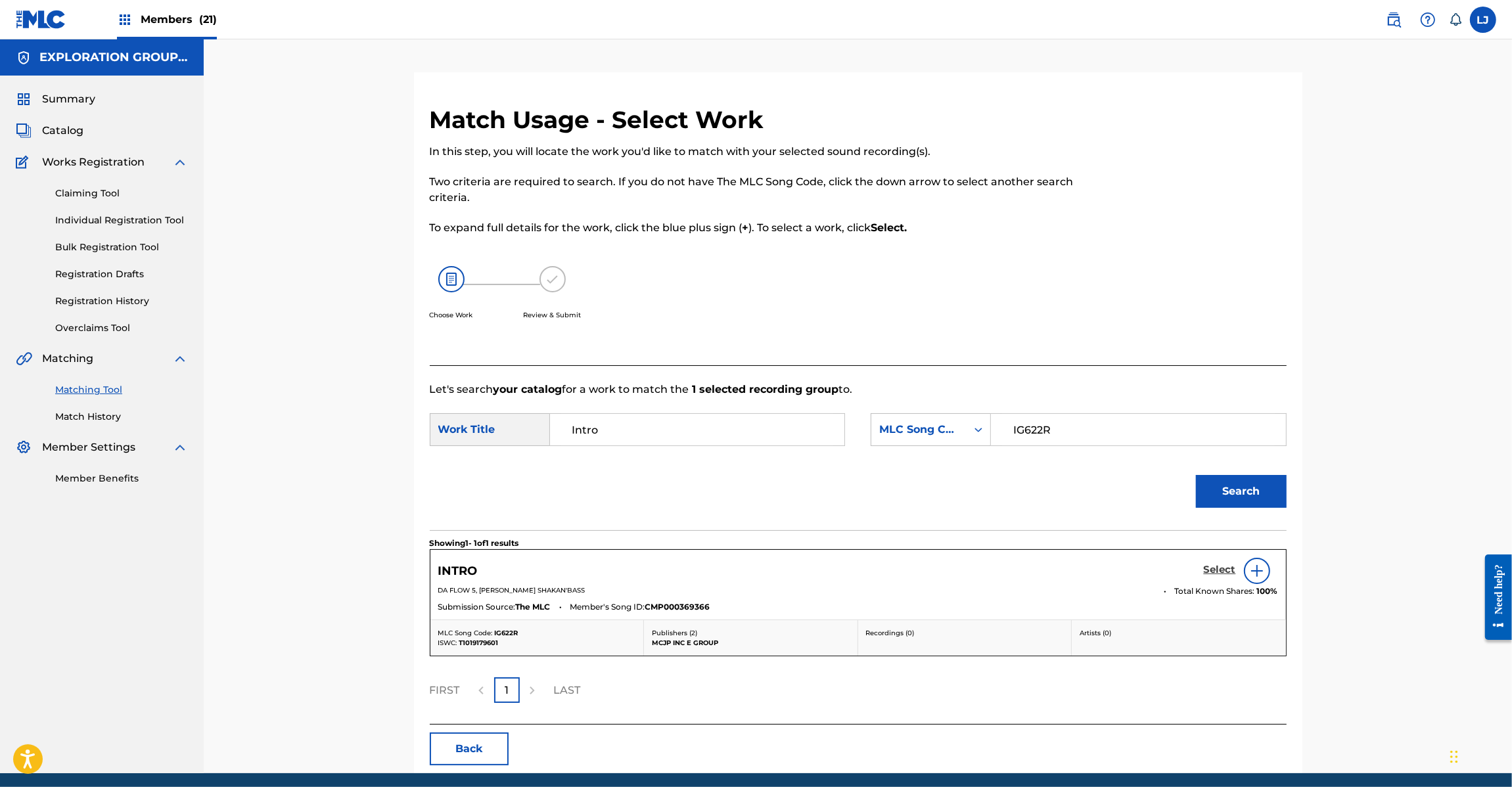
click at [1211, 573] on h5 "Select" at bounding box center [1220, 569] width 32 height 12
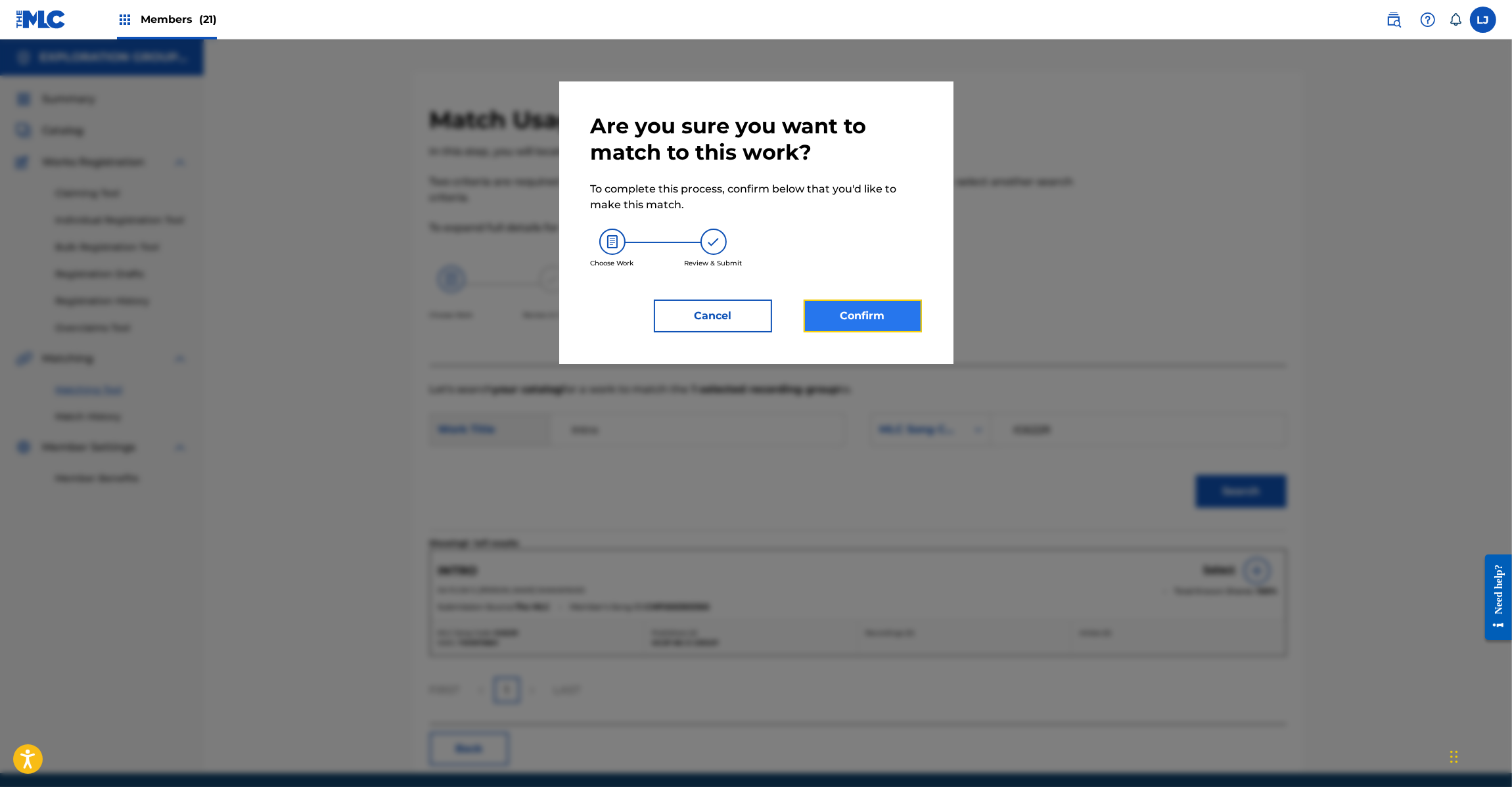
click at [883, 313] on button "Confirm" at bounding box center [862, 315] width 118 height 33
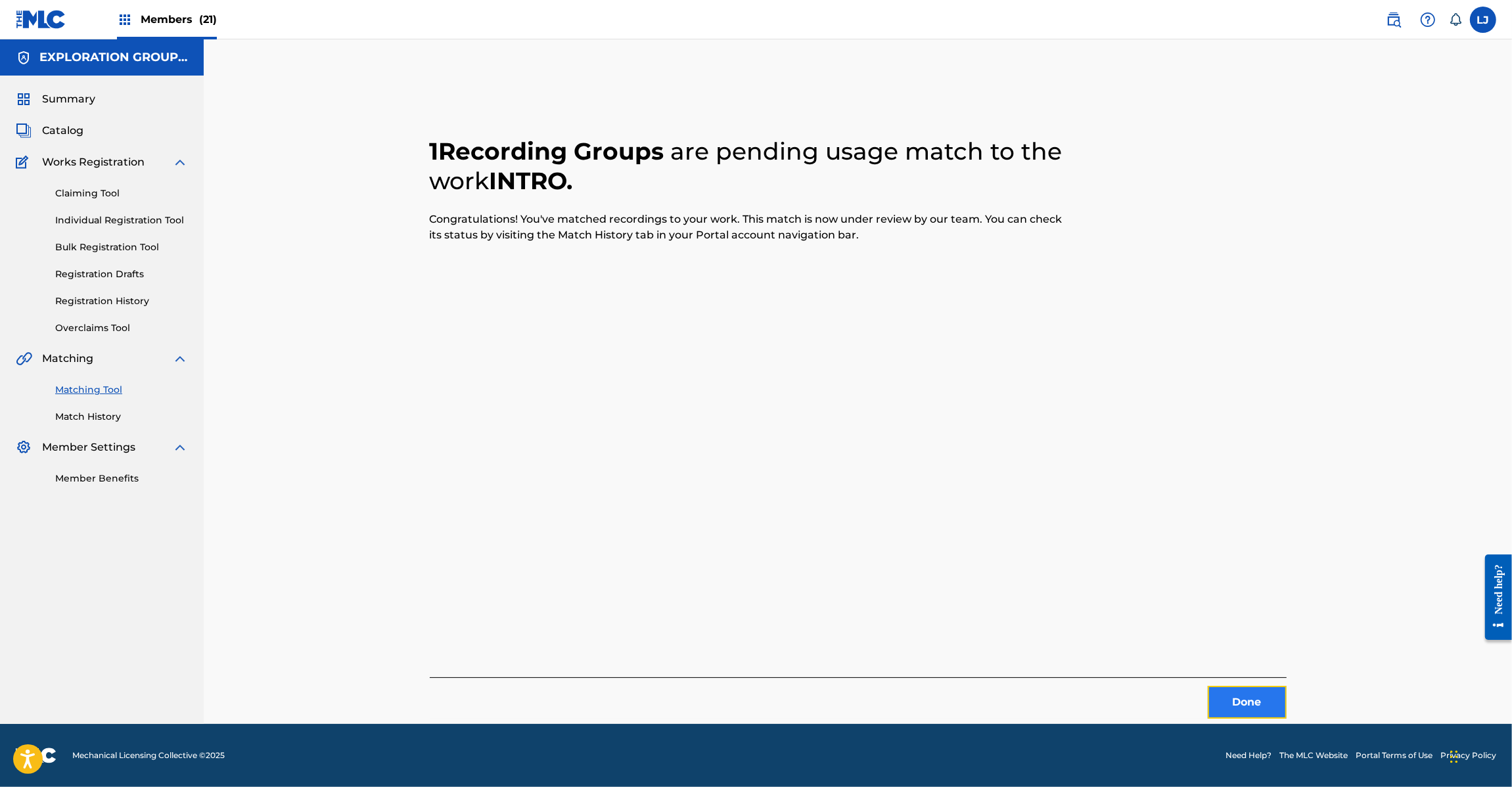
click at [1265, 706] on button "Done" at bounding box center [1247, 702] width 79 height 33
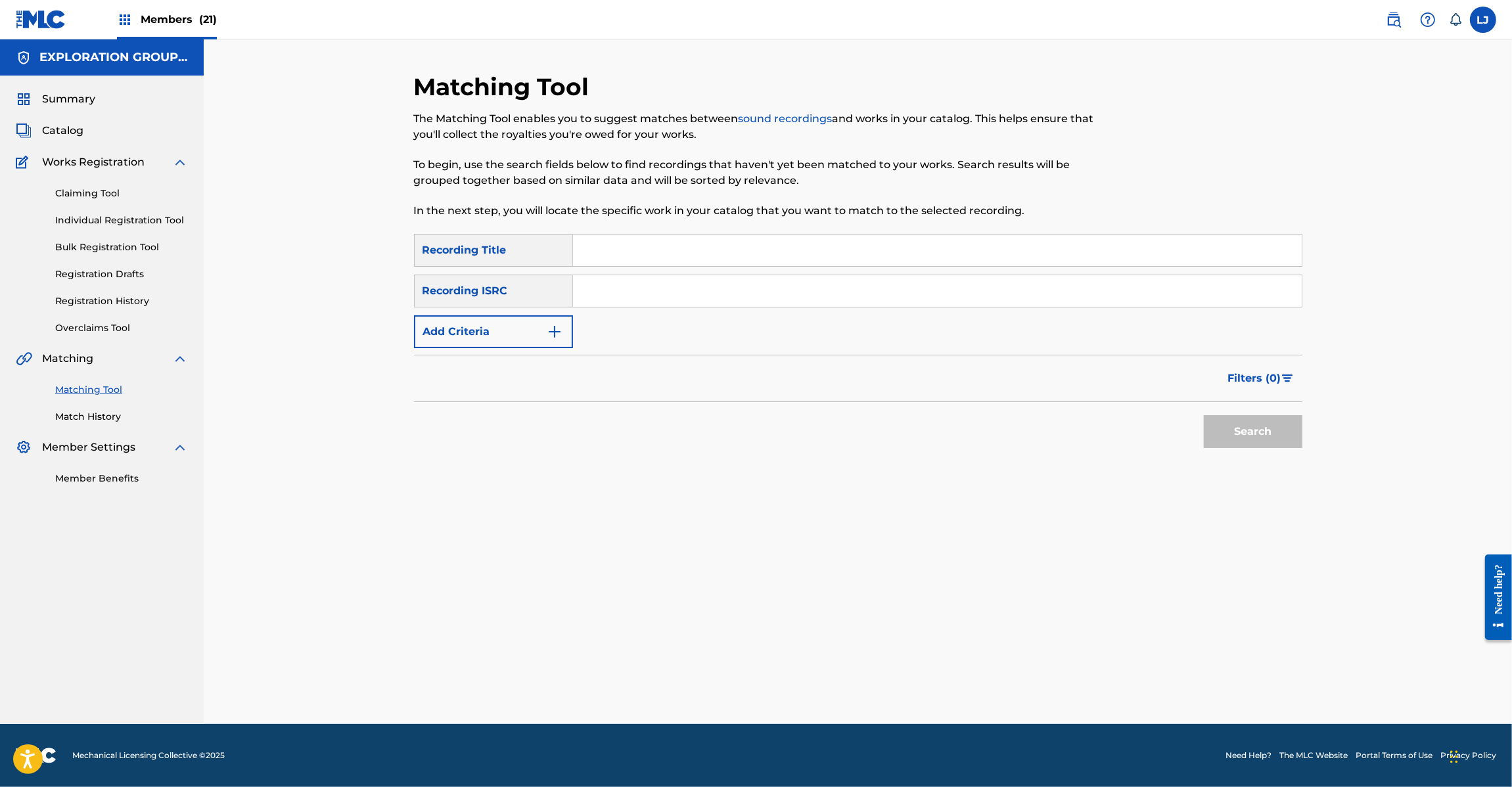
click at [713, 301] on input "Search Form" at bounding box center [937, 290] width 729 height 32
paste input "JPD420800123"
click at [1236, 422] on button "Search" at bounding box center [1253, 431] width 99 height 33
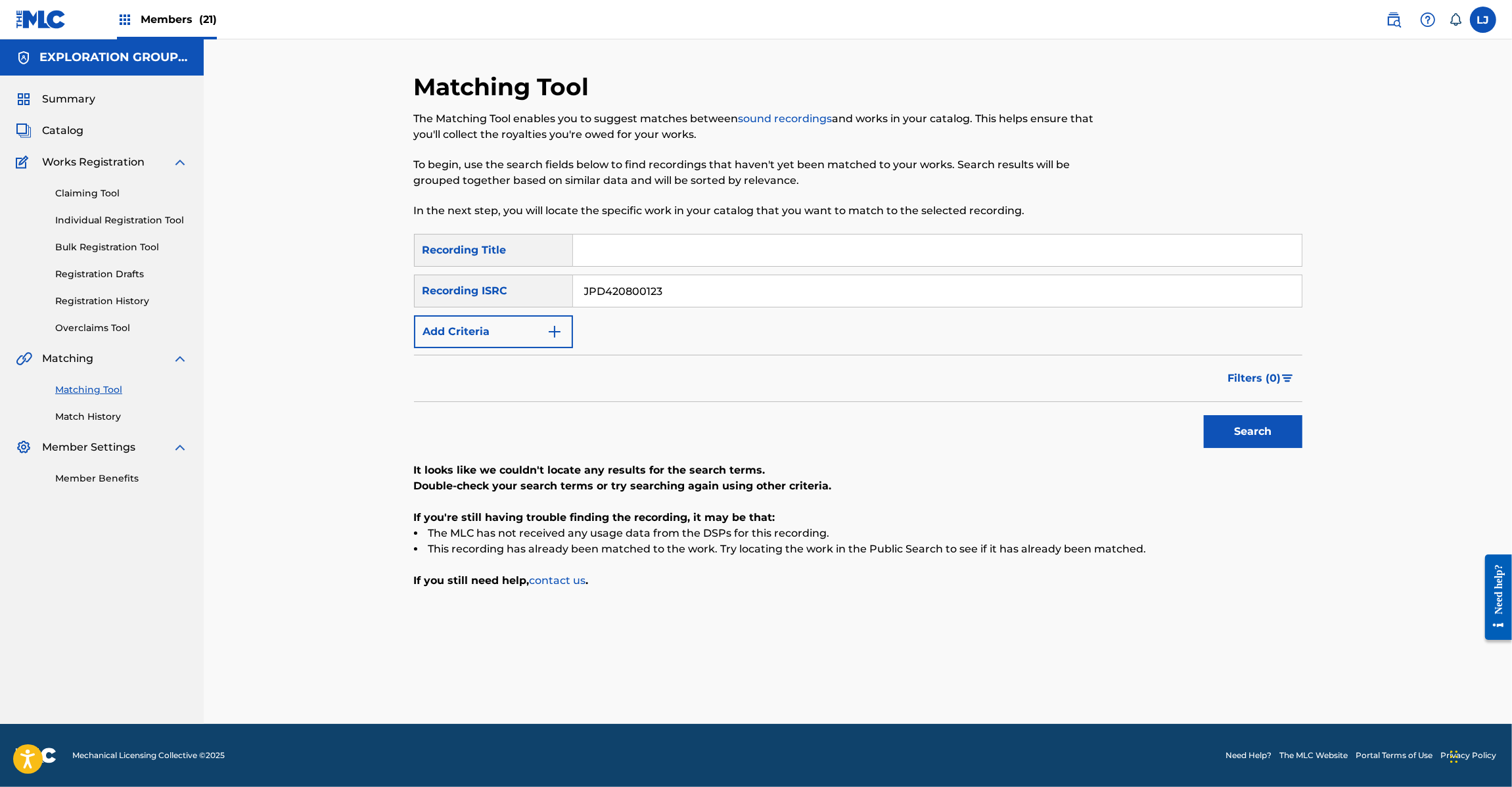
click at [628, 300] on input "JPD420800123" at bounding box center [937, 290] width 729 height 32
paste input "5"
click at [1244, 434] on button "Search" at bounding box center [1253, 431] width 99 height 33
click at [636, 288] on input "JPD420800125" at bounding box center [937, 290] width 729 height 32
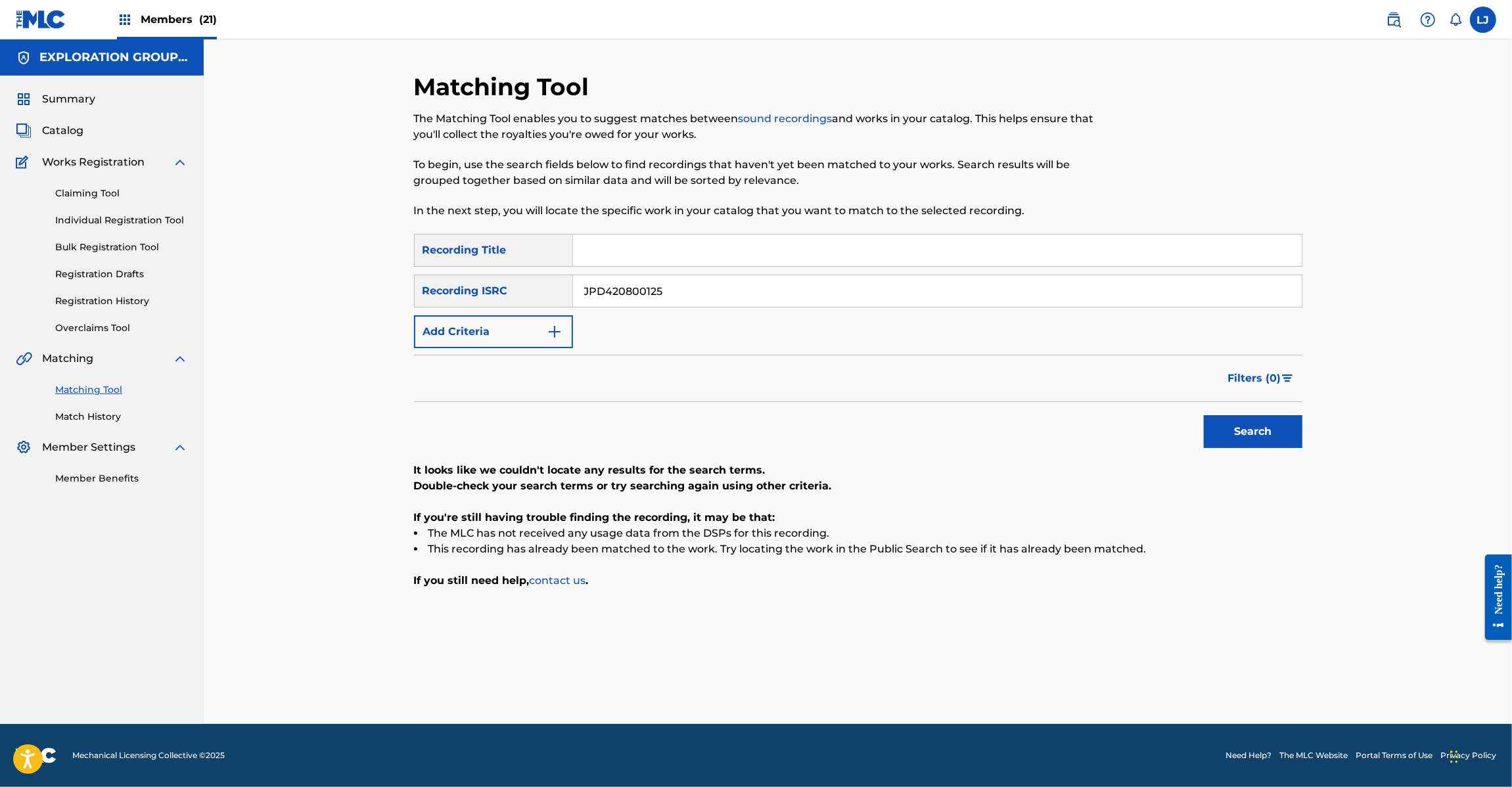
paste input "JPD420800124"
click at [636, 288] on input "JPD42080JPD4208001240125" at bounding box center [937, 290] width 729 height 32
click at [658, 296] on input "JPD42080JPD4208001240125" at bounding box center [937, 290] width 729 height 32
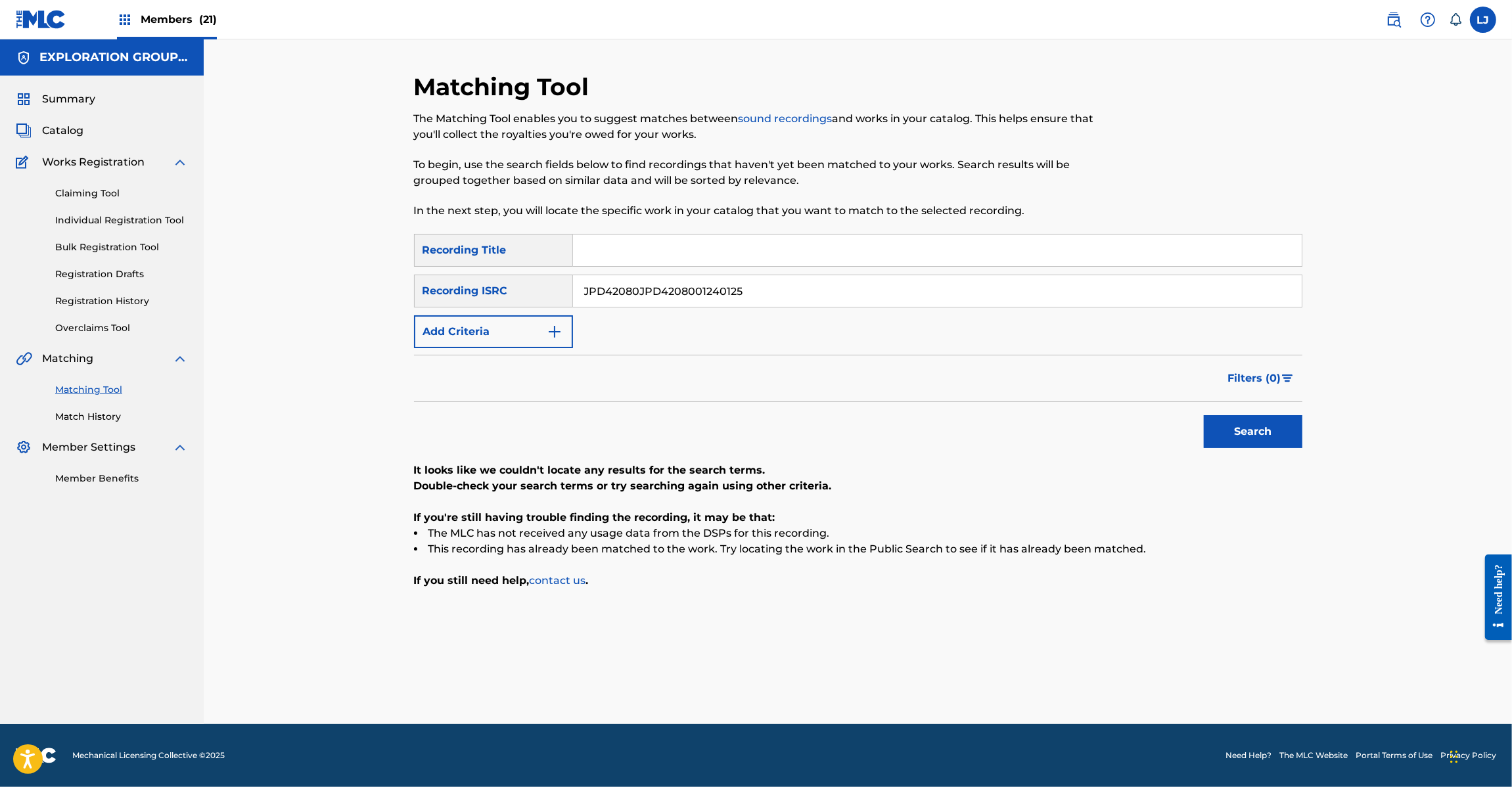
paste input "0124"
type input "JPD420800124"
click at [1247, 432] on button "Search" at bounding box center [1253, 431] width 99 height 33
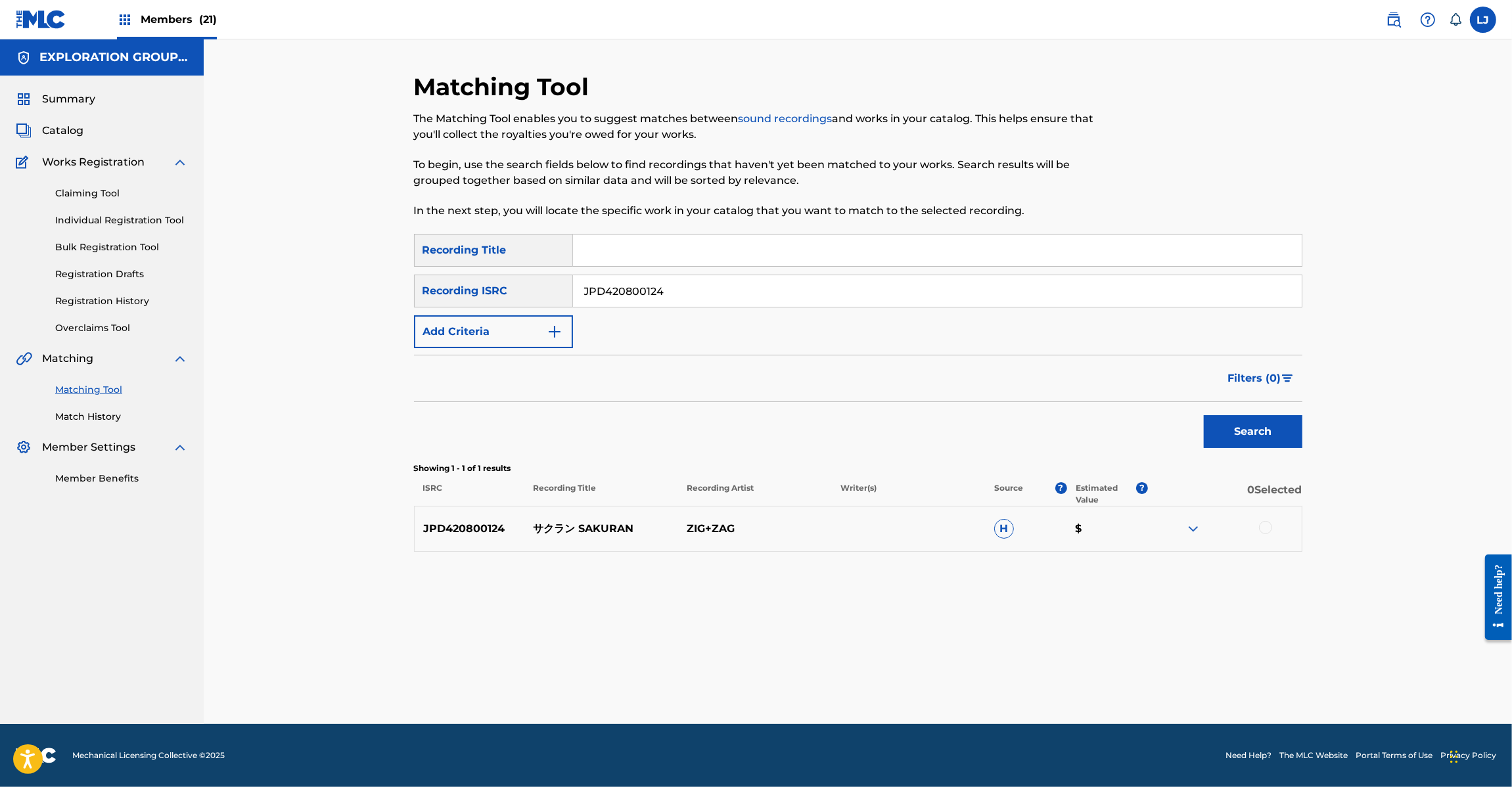
click at [1263, 537] on div "JPD420800124 サクラン SAKURAN ZIG+ZAG H $" at bounding box center [858, 529] width 888 height 46
click at [1267, 530] on div at bounding box center [1265, 527] width 13 height 13
click at [881, 688] on button "Match 1 Group" at bounding box center [923, 680] width 145 height 33
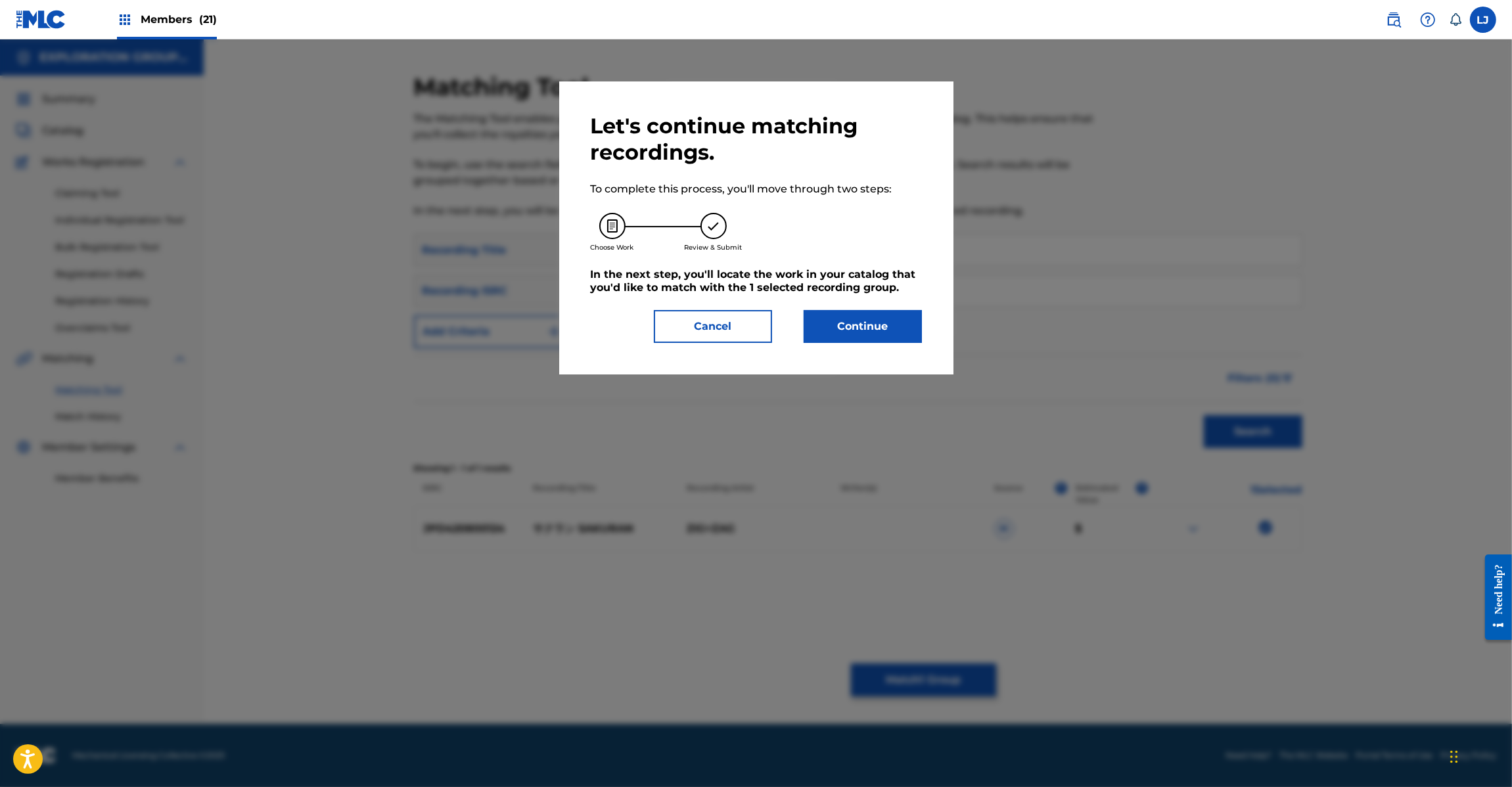
click at [868, 355] on div "Let's continue matching recordings. To complete this process, you'll move throu…" at bounding box center [756, 228] width 394 height 293
click at [860, 333] on button "Continue" at bounding box center [862, 326] width 118 height 33
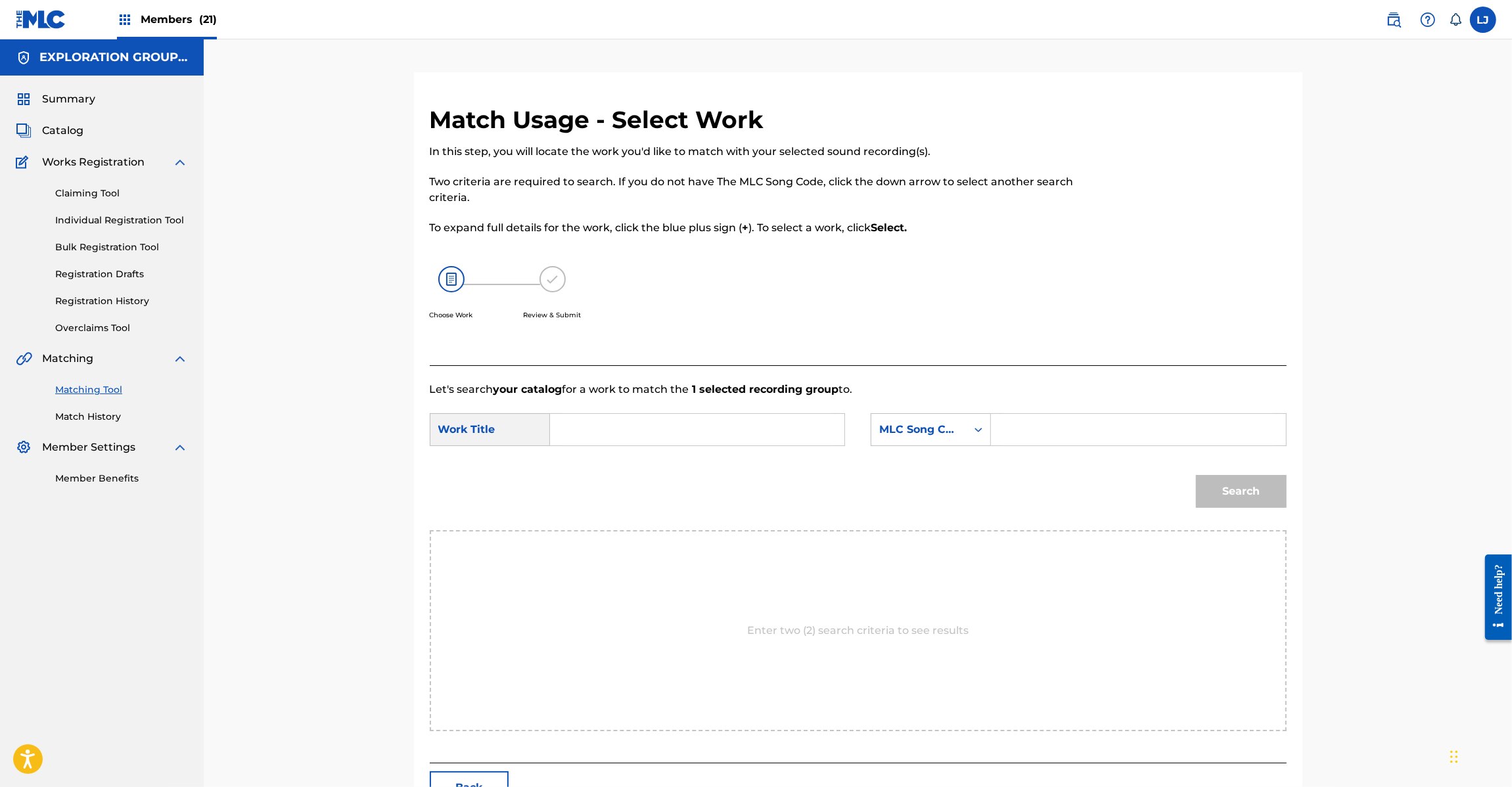
click at [785, 417] on input "Search Form" at bounding box center [697, 430] width 272 height 32
paste input "Sakuran SC3S04"
click at [733, 422] on input "Sakuran SC3S04" at bounding box center [697, 430] width 272 height 32
type input "Sakuran"
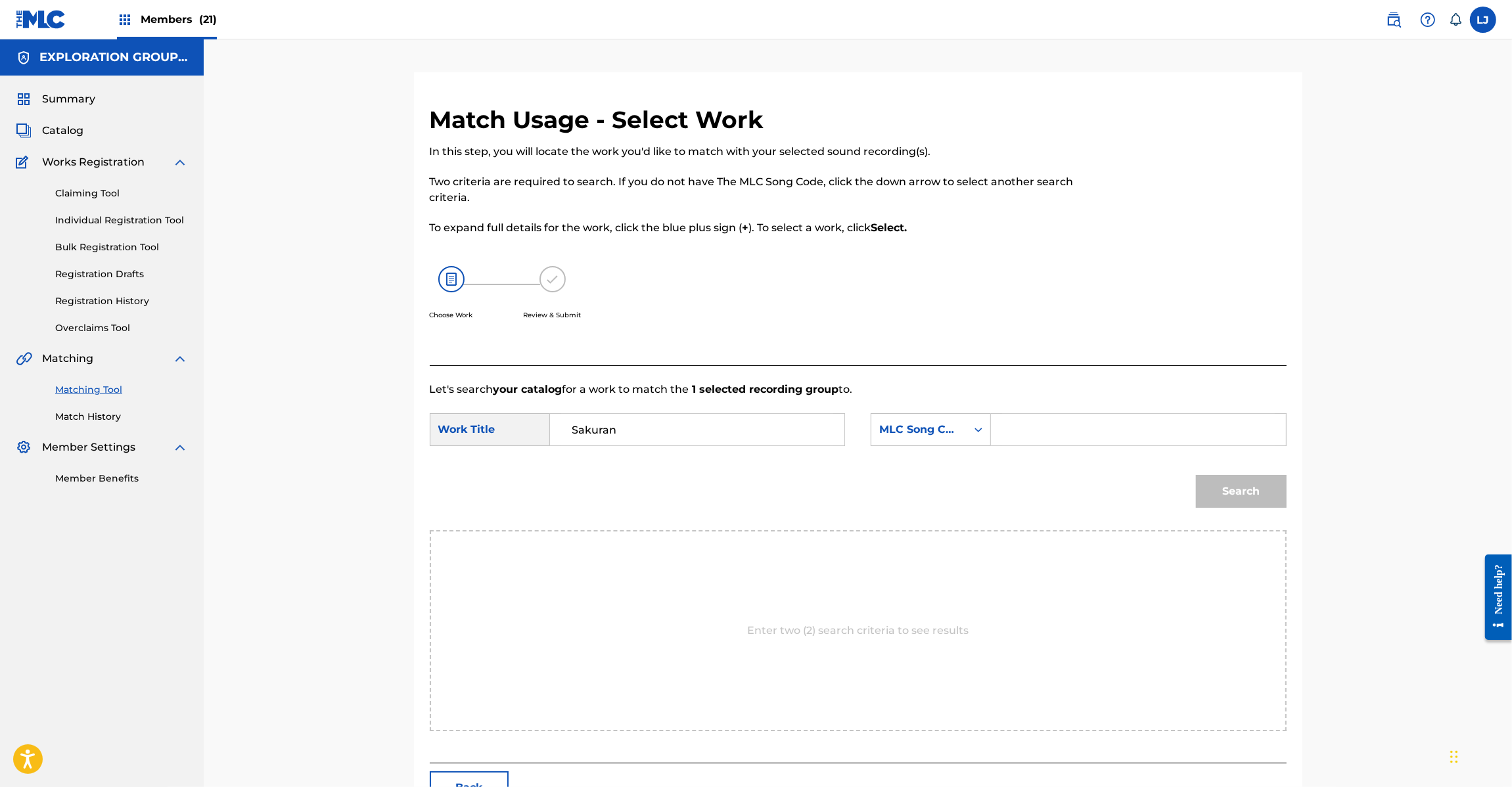
click at [1102, 442] on input "Search Form" at bounding box center [1138, 430] width 272 height 32
paste input "SC3S04"
type input "SC3S04"
click at [1213, 494] on button "Search" at bounding box center [1241, 491] width 91 height 33
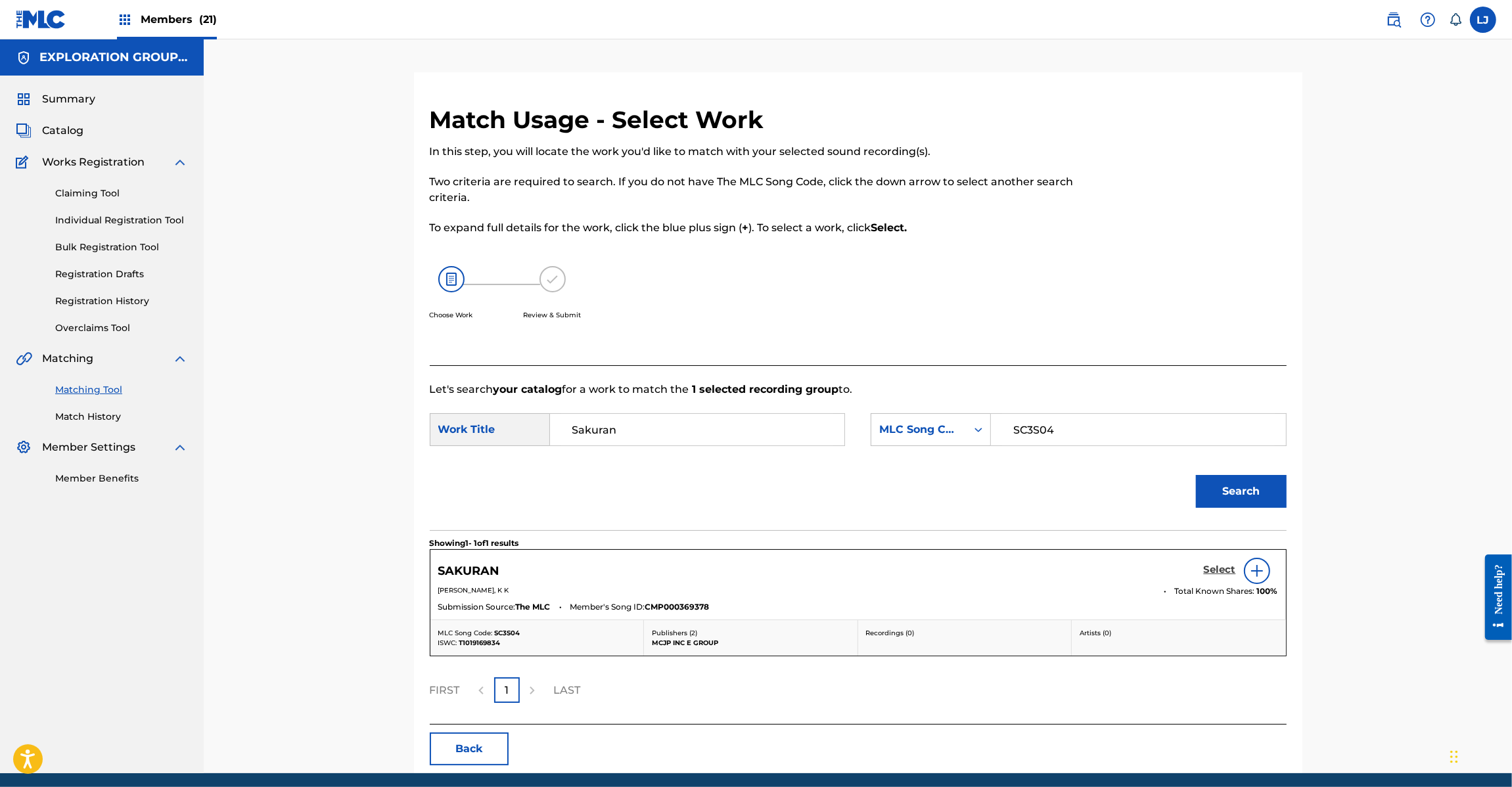
click at [1213, 573] on h5 "Select" at bounding box center [1220, 569] width 32 height 12
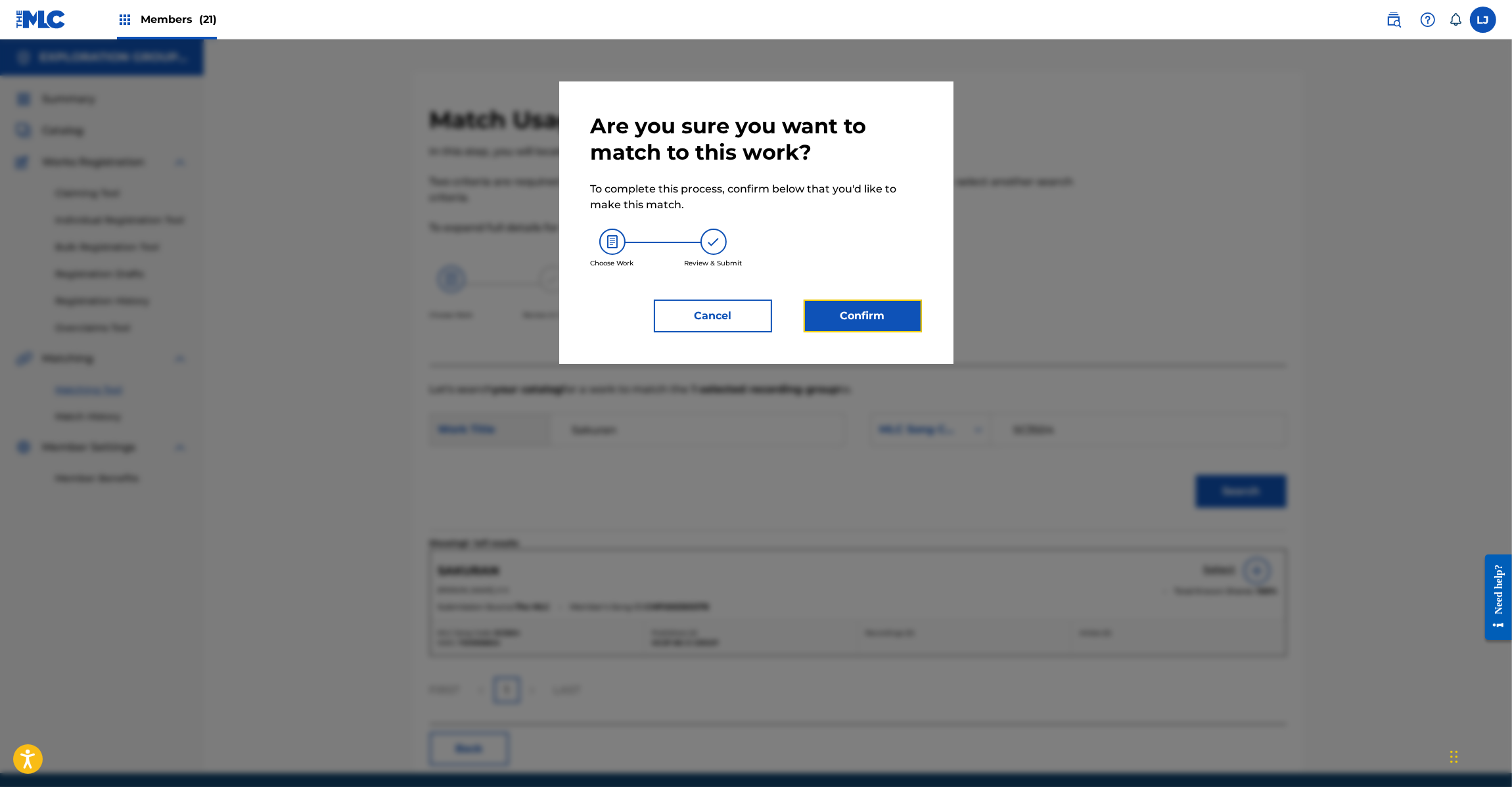
click at [898, 318] on button "Confirm" at bounding box center [862, 315] width 118 height 33
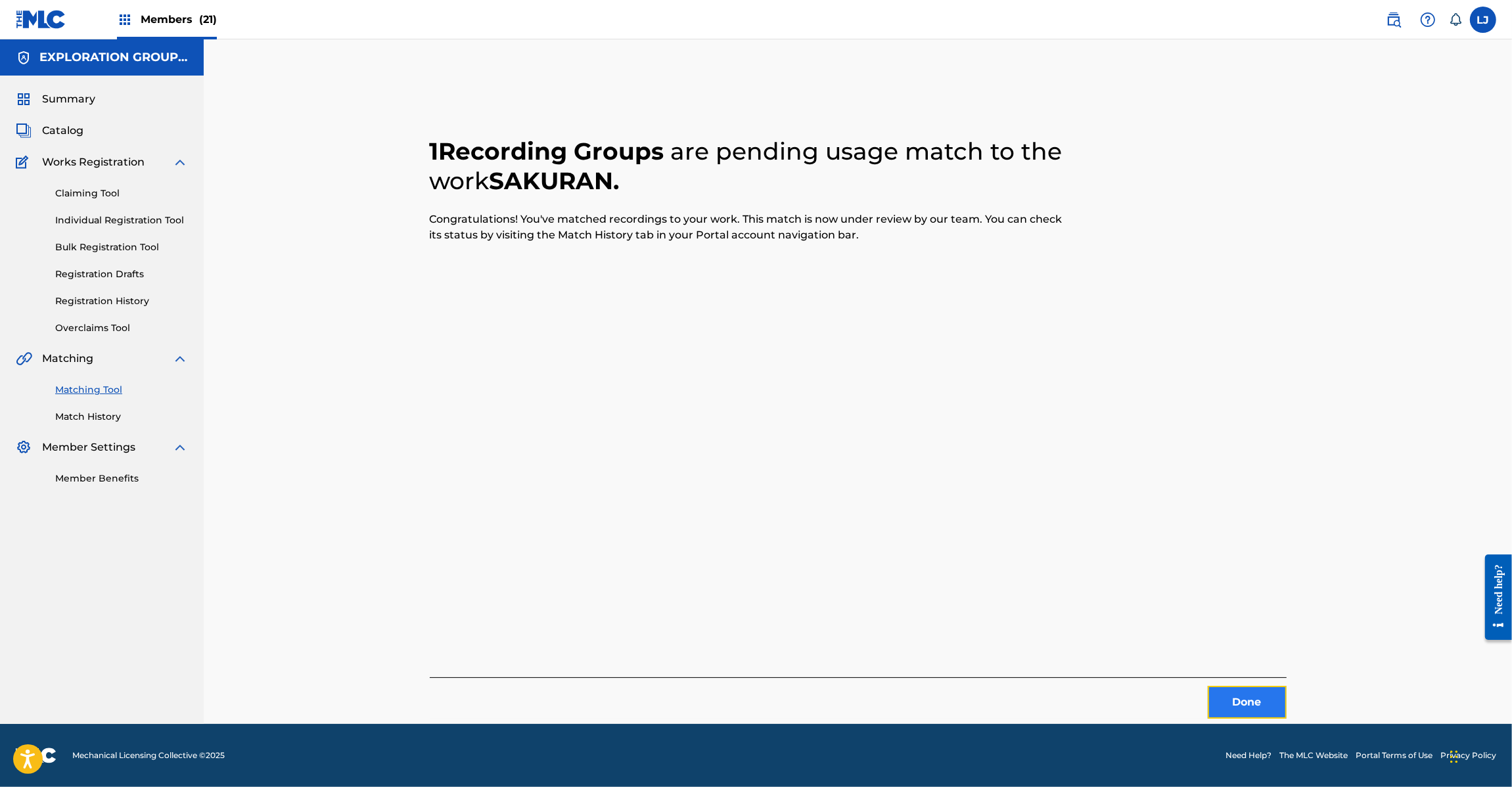
click at [1273, 707] on button "Done" at bounding box center [1247, 702] width 79 height 33
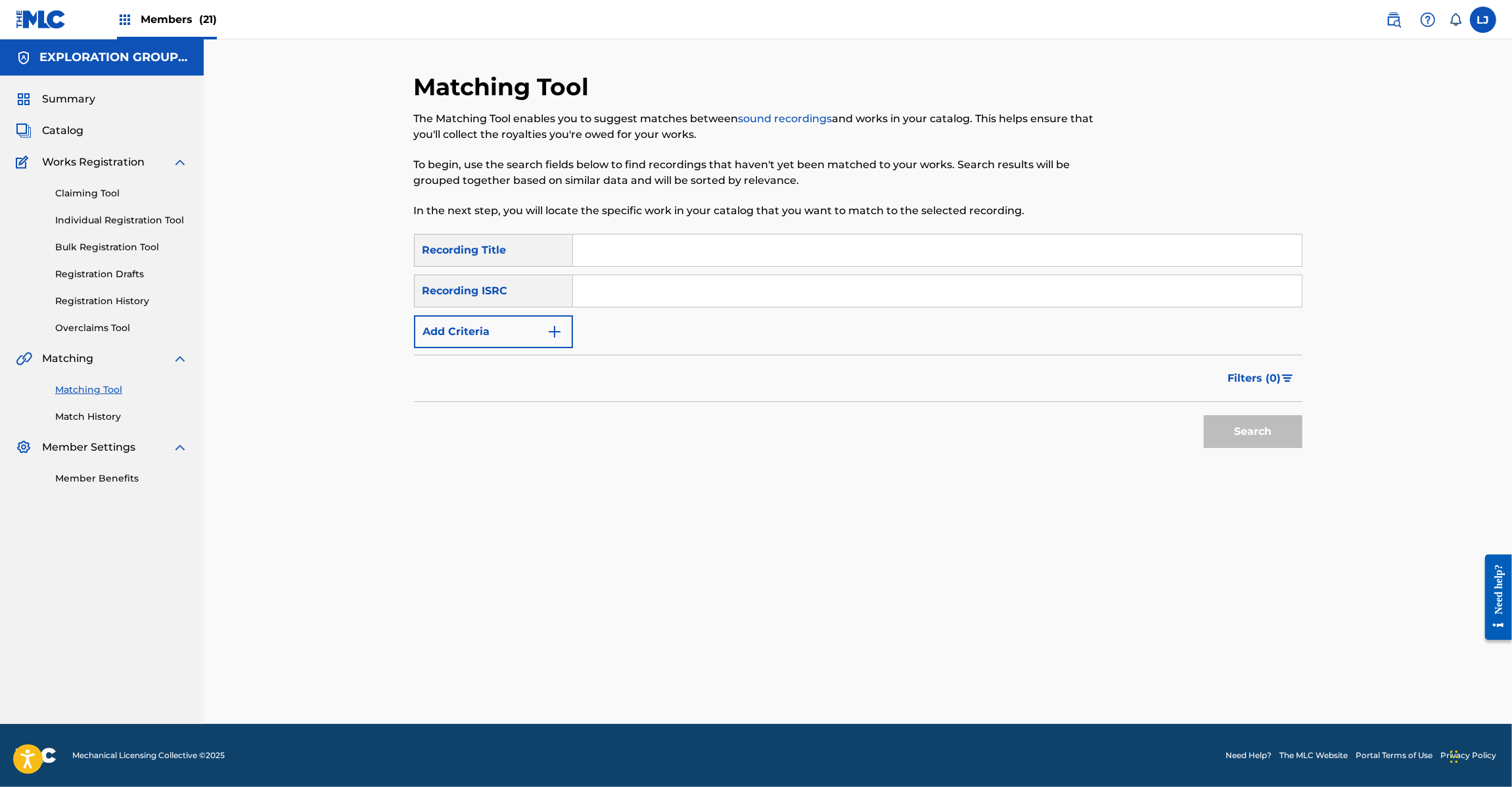
click at [615, 288] on input "Search Form" at bounding box center [937, 290] width 729 height 32
paste input "JPD420800101"
type input "JPD420800101"
click at [1257, 438] on button "Search" at bounding box center [1253, 431] width 99 height 33
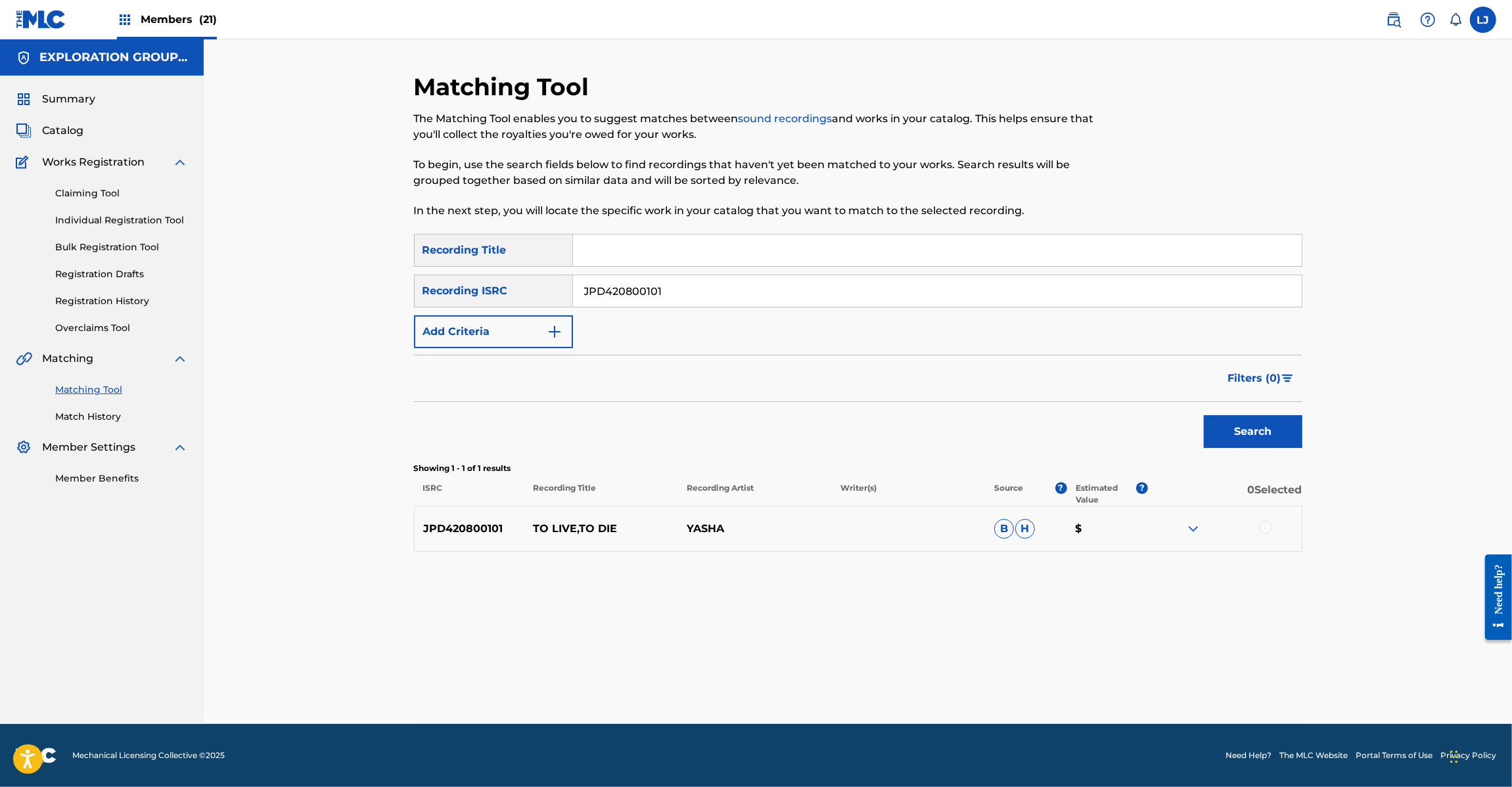
click at [1266, 526] on div at bounding box center [1265, 527] width 13 height 13
click at [905, 686] on button "Match 1 Group" at bounding box center [923, 680] width 145 height 33
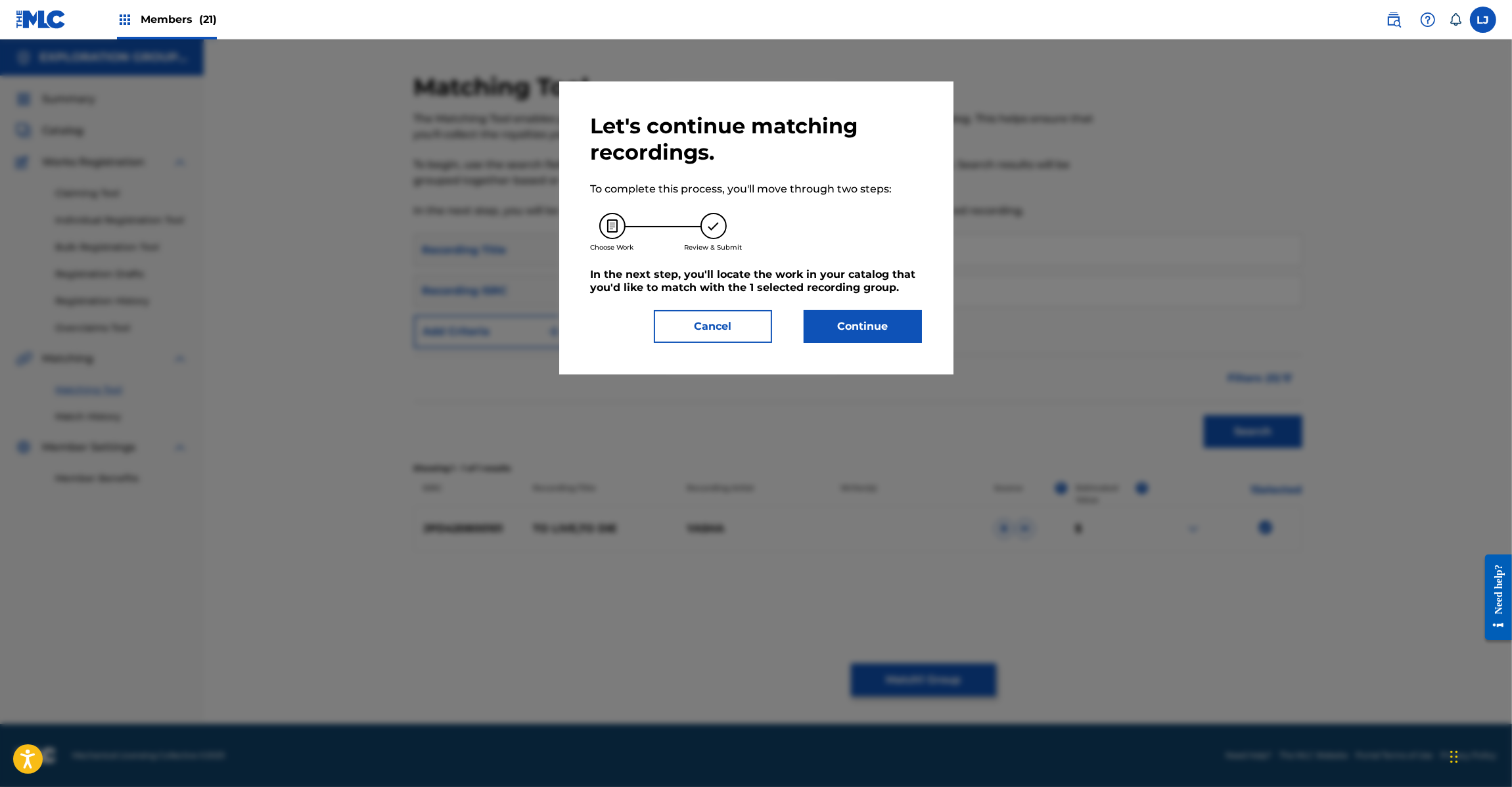
drag, startPoint x: 860, startPoint y: 282, endPoint x: 858, endPoint y: 299, distance: 17.1
click at [859, 284] on h5 "In the next step, you'll locate the work in your catalog that you'd like to mat…" at bounding box center [756, 281] width 331 height 26
click at [855, 319] on button "Continue" at bounding box center [862, 326] width 118 height 33
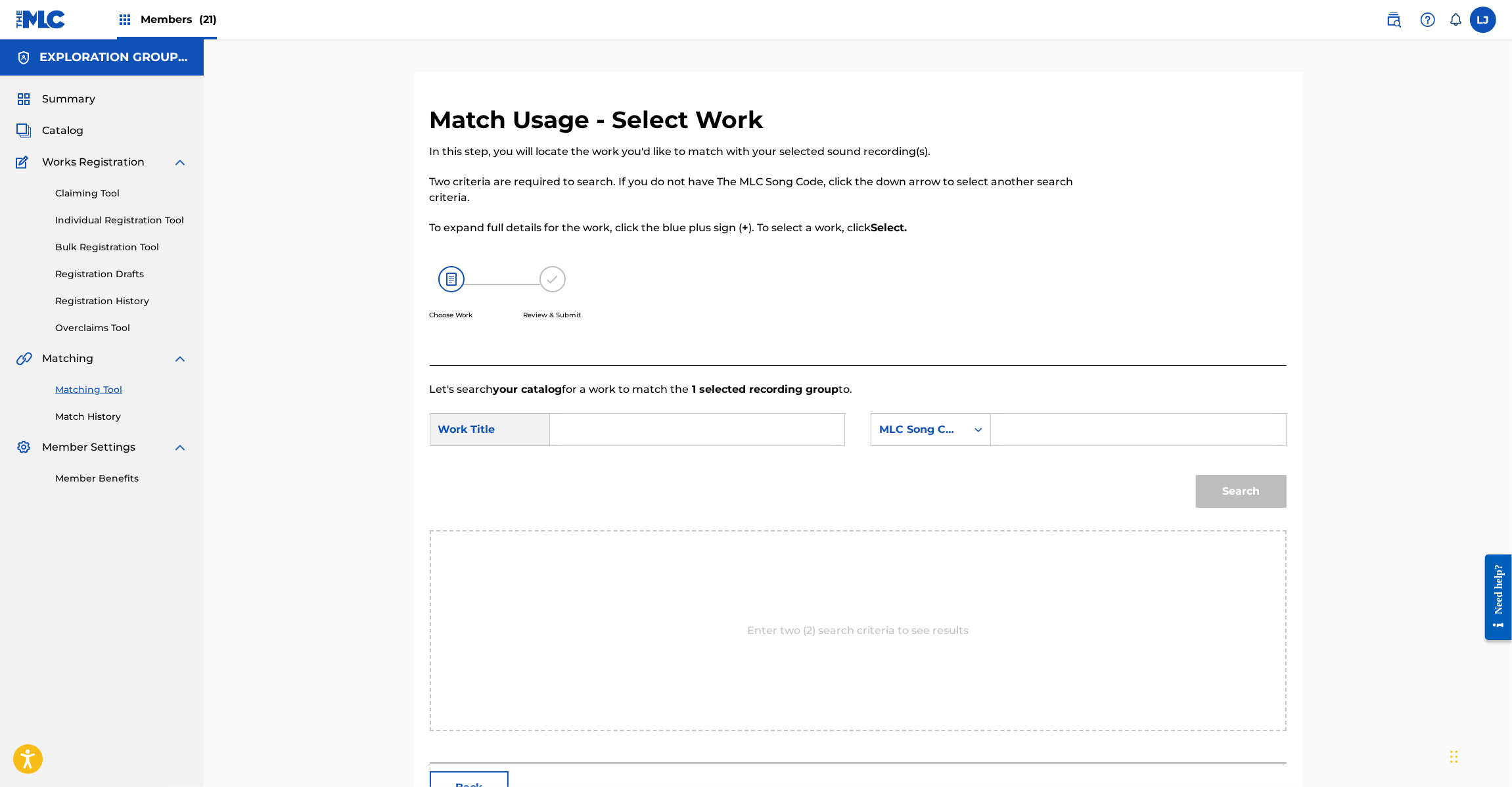
click at [713, 436] on input "Search Form" at bounding box center [697, 430] width 272 height 32
paste input "To Live,To Die TA0DHR"
click at [743, 430] on input "To Live,To Die TA0DHR" at bounding box center [697, 430] width 272 height 32
type input "To Live,To Die"
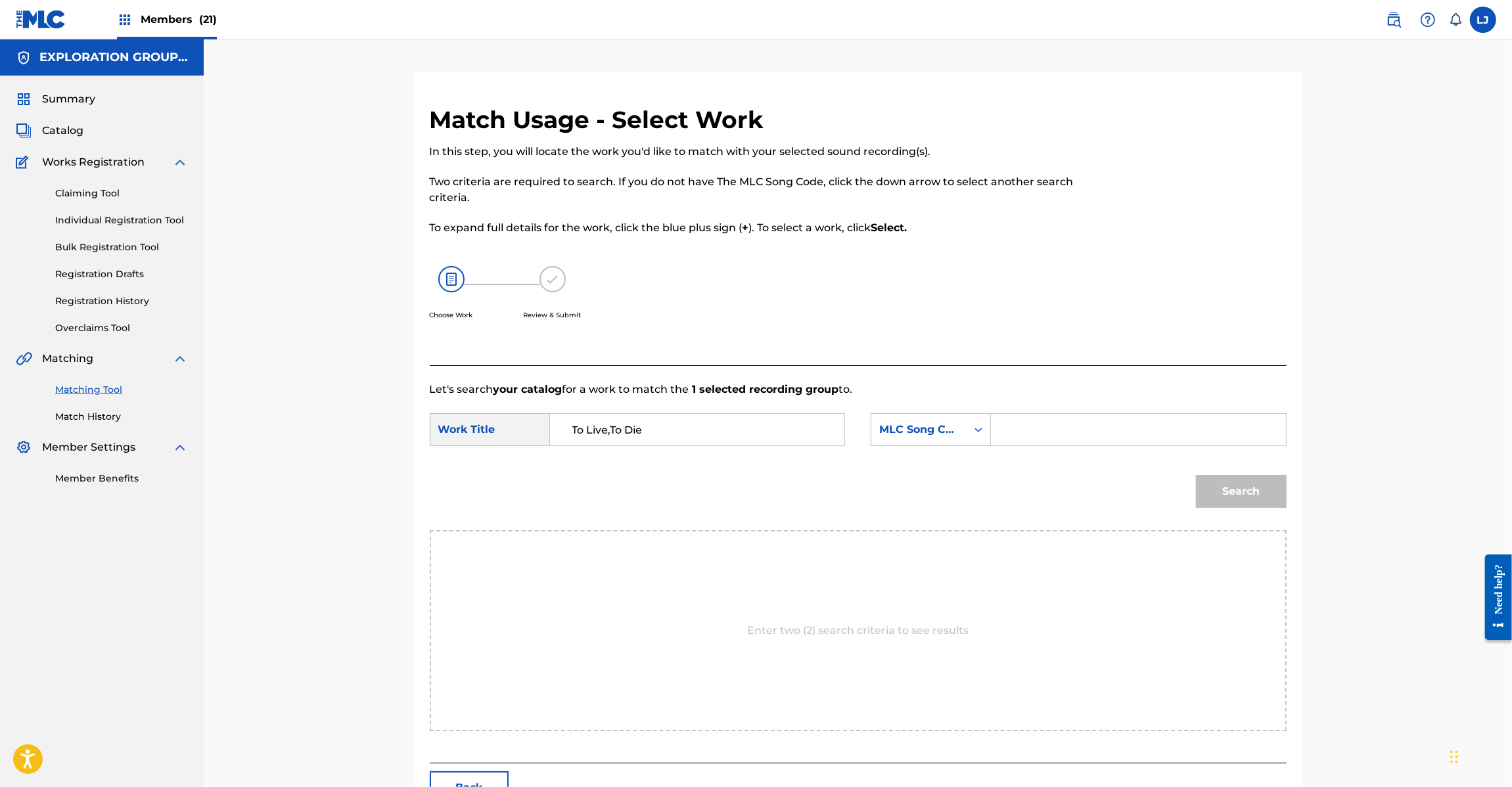
click at [1102, 427] on input "Search Form" at bounding box center [1138, 430] width 272 height 32
paste input "TA0DHR"
type input "TA0DHR"
click at [1226, 487] on button "Search" at bounding box center [1241, 491] width 91 height 33
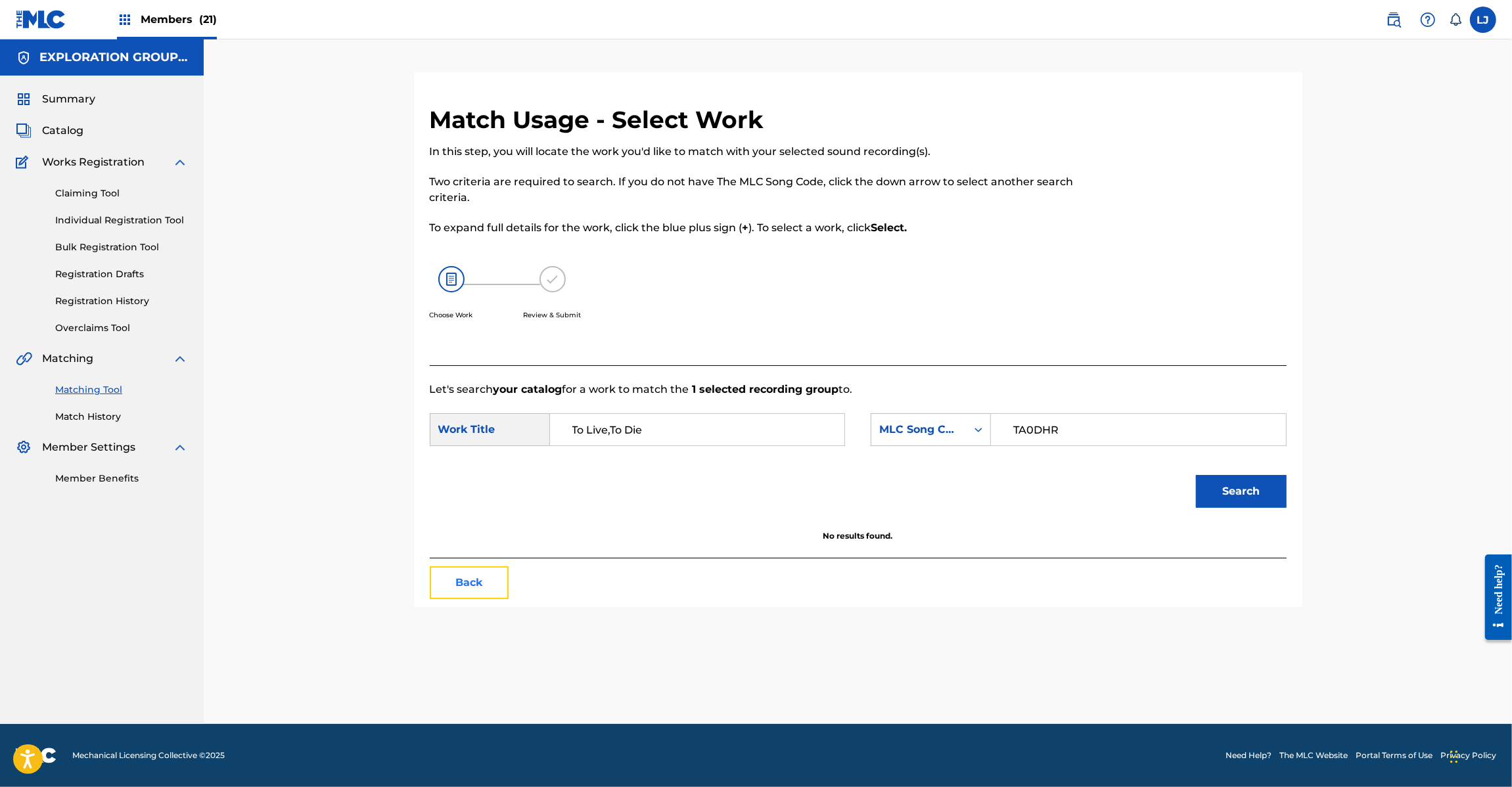
click at [475, 592] on button "Back" at bounding box center [469, 582] width 79 height 33
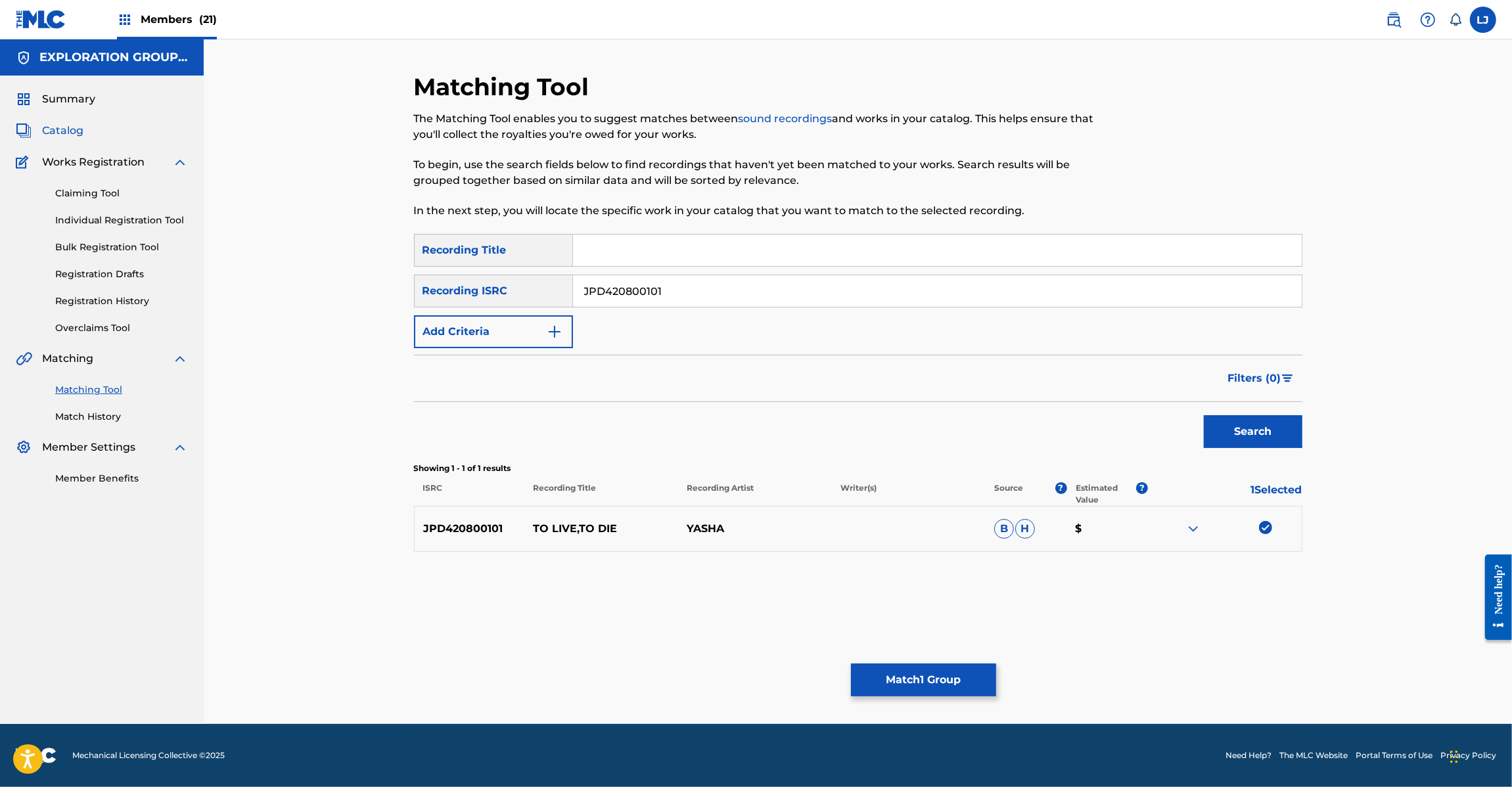
click at [57, 131] on span "Catalog" at bounding box center [62, 130] width 41 height 16
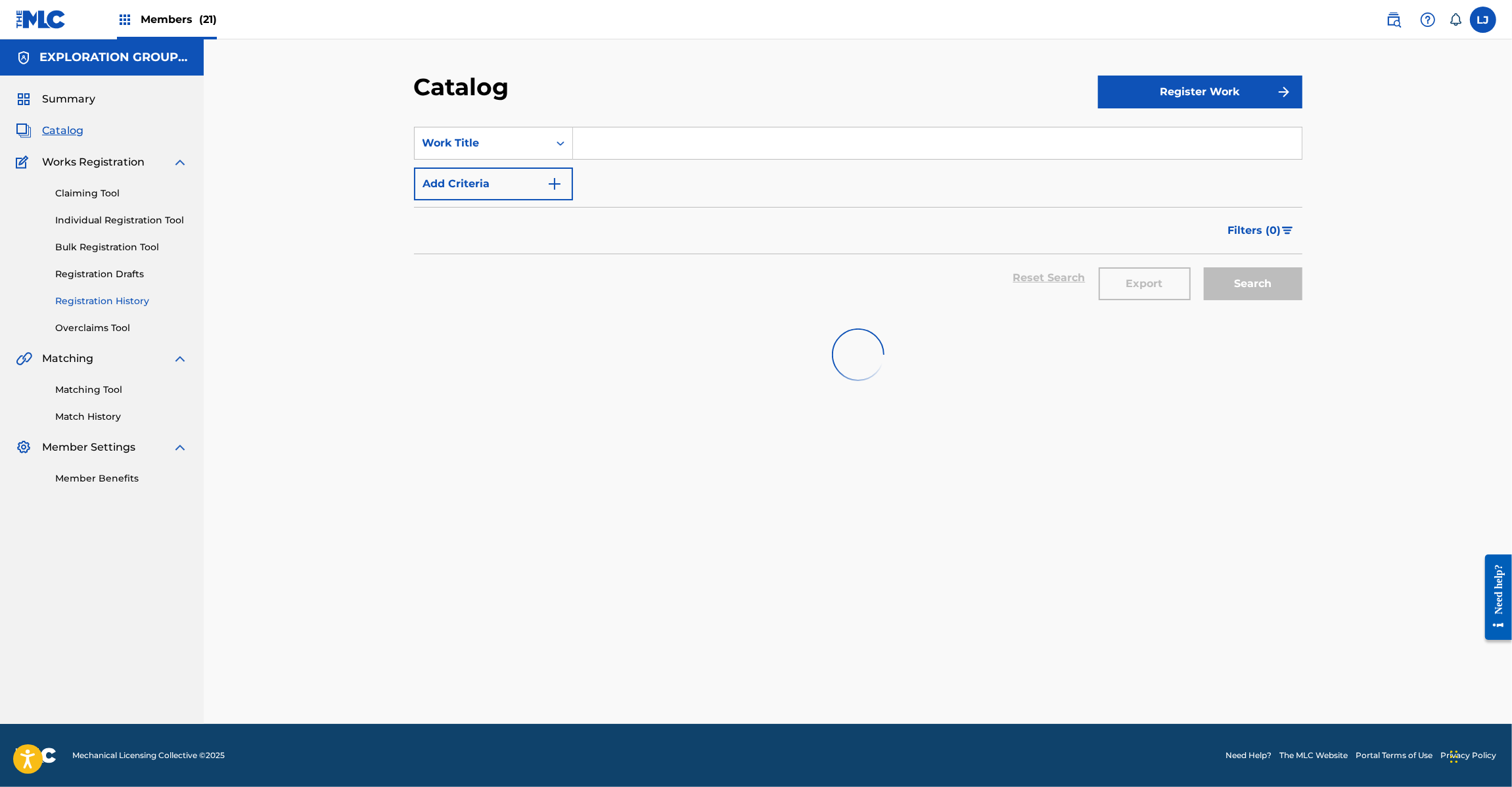
click at [99, 295] on link "Registration History" at bounding box center [122, 301] width 132 height 14
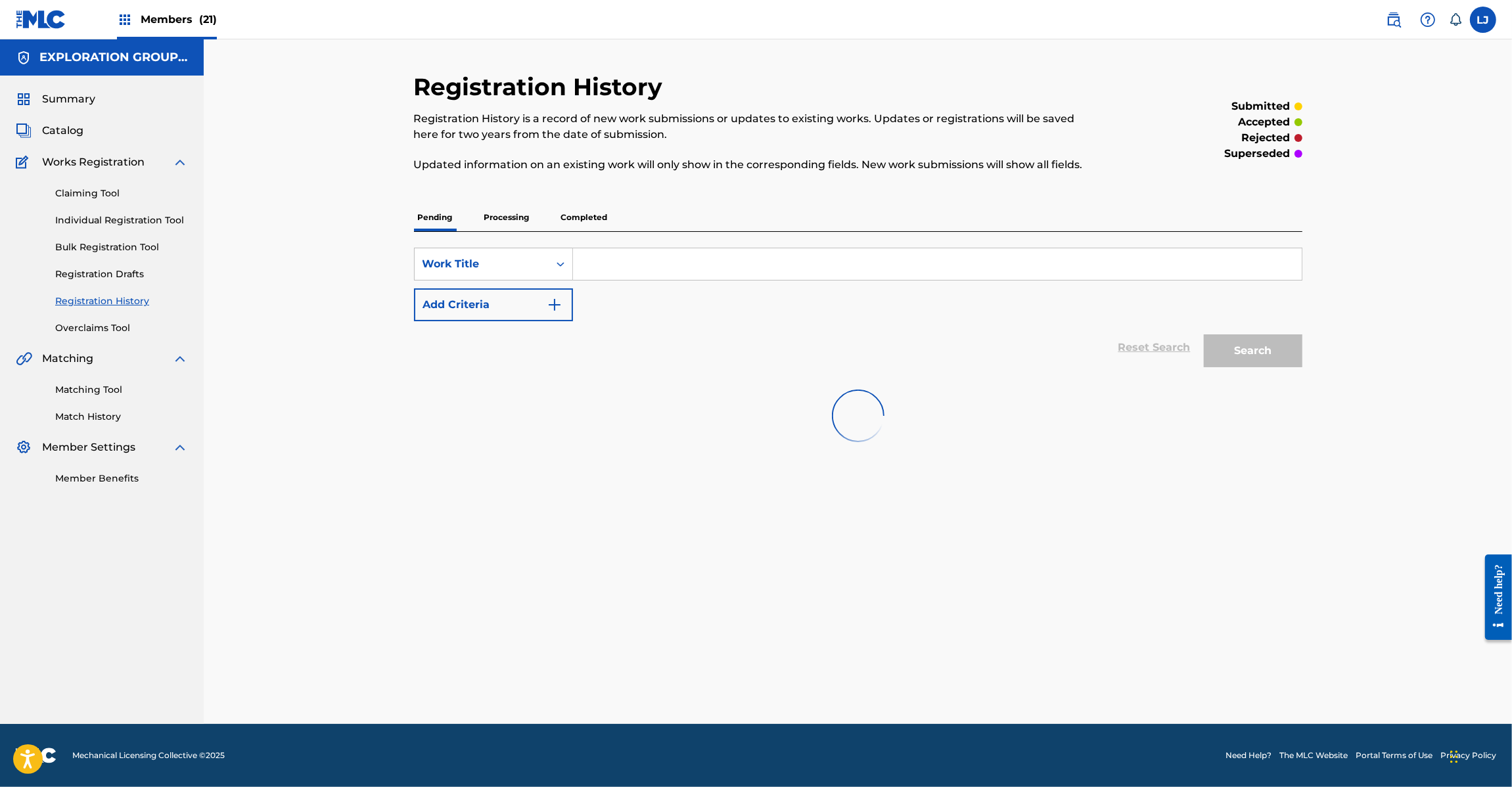
click at [654, 272] on input "Search Form" at bounding box center [937, 264] width 729 height 32
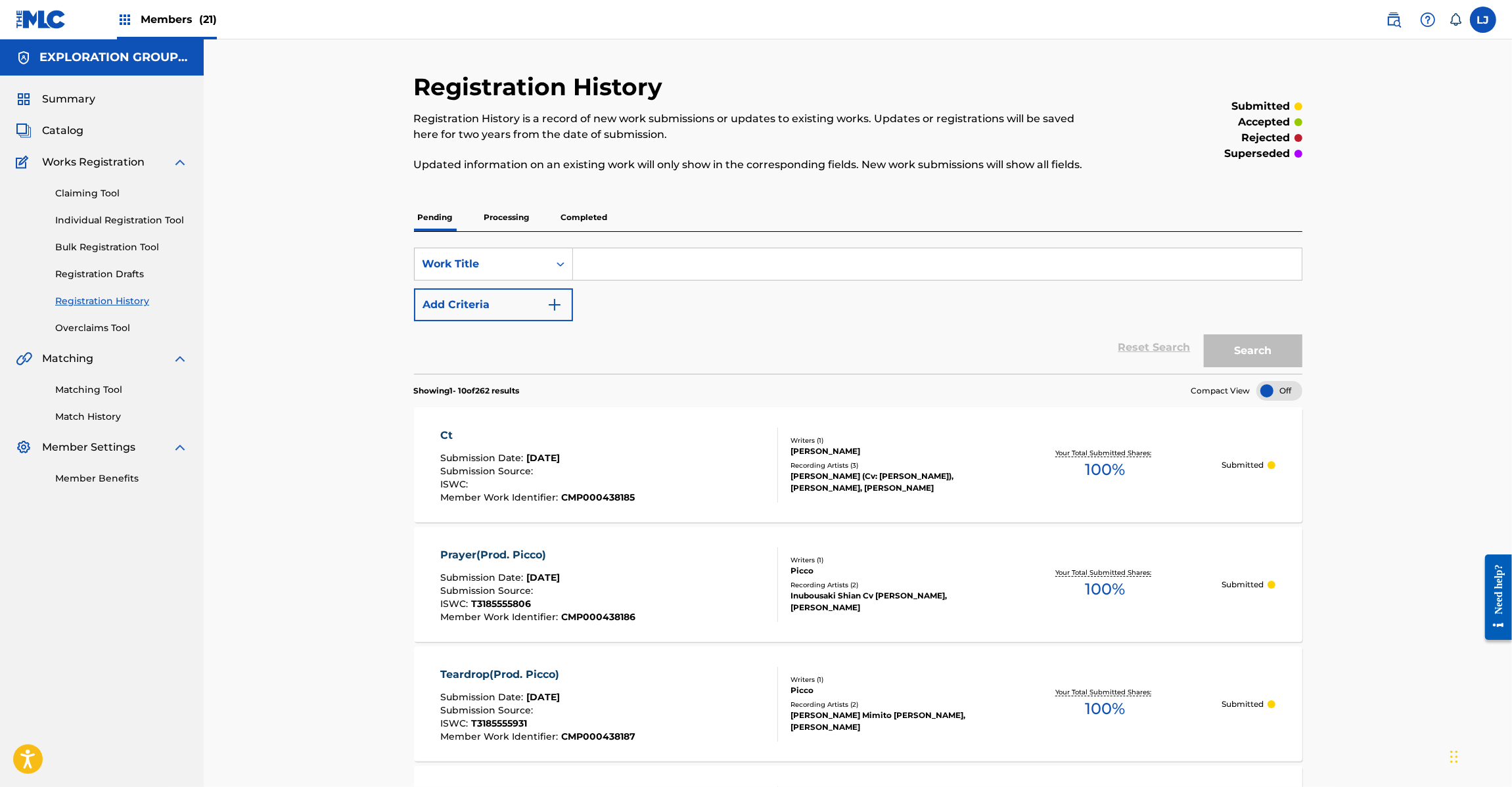
drag, startPoint x: 119, startPoint y: 392, endPoint x: 362, endPoint y: 329, distance: 251.0
click at [120, 392] on link "Matching Tool" at bounding box center [122, 390] width 132 height 14
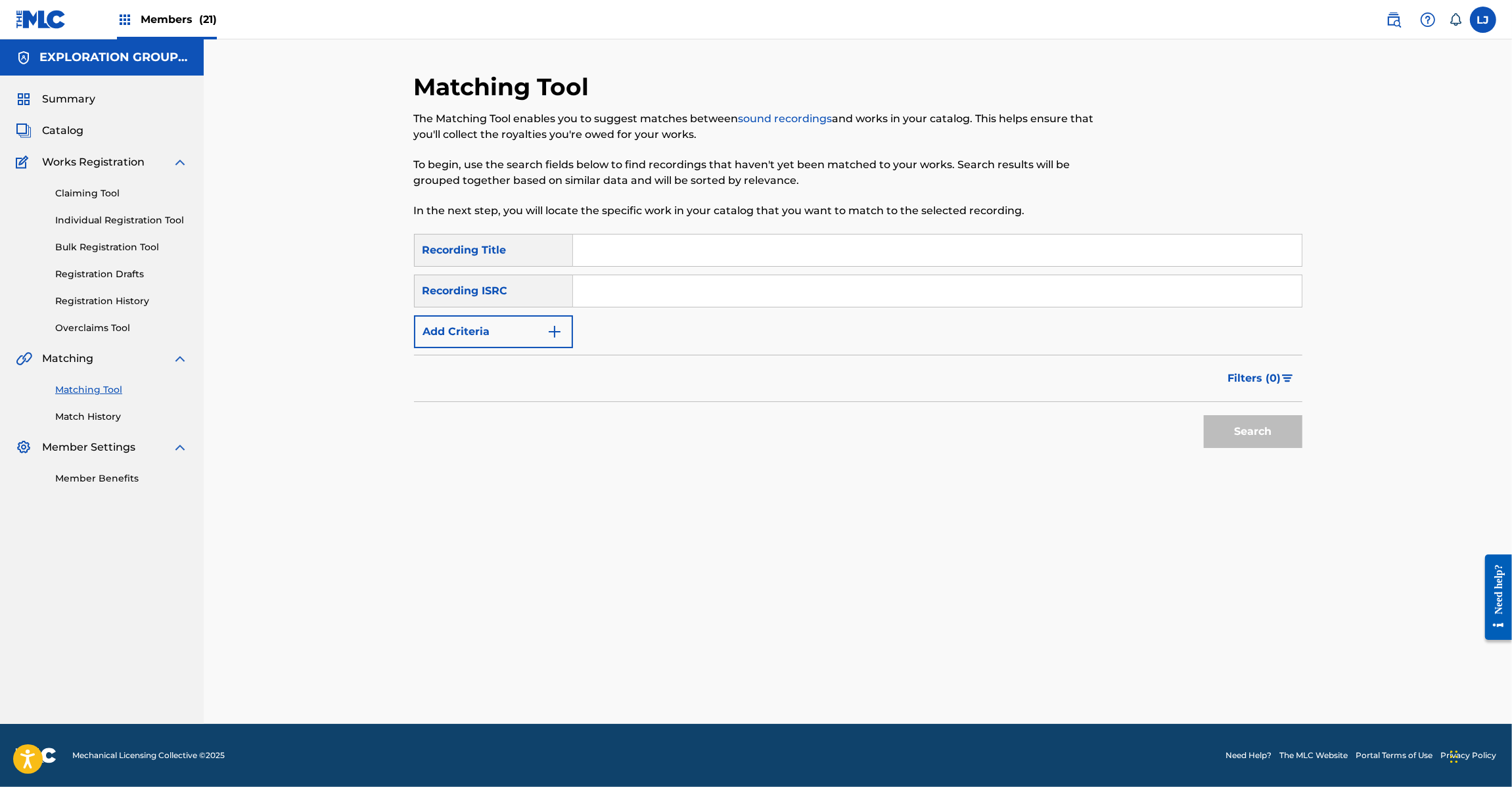
drag, startPoint x: 654, startPoint y: 218, endPoint x: 629, endPoint y: 261, distance: 49.7
click at [655, 232] on div "Matching Tool The Matching Tool enables you to suggest matches between sound re…" at bounding box center [756, 153] width 684 height 161
drag, startPoint x: 626, startPoint y: 268, endPoint x: 627, endPoint y: 296, distance: 28.0
click at [626, 270] on div "SearchWithCriteriac3009f98-f789-45c7-9858-ae186670337c Recording Title SearchWi…" at bounding box center [858, 290] width 888 height 114
drag, startPoint x: 627, startPoint y: 296, endPoint x: 651, endPoint y: 297, distance: 24.0
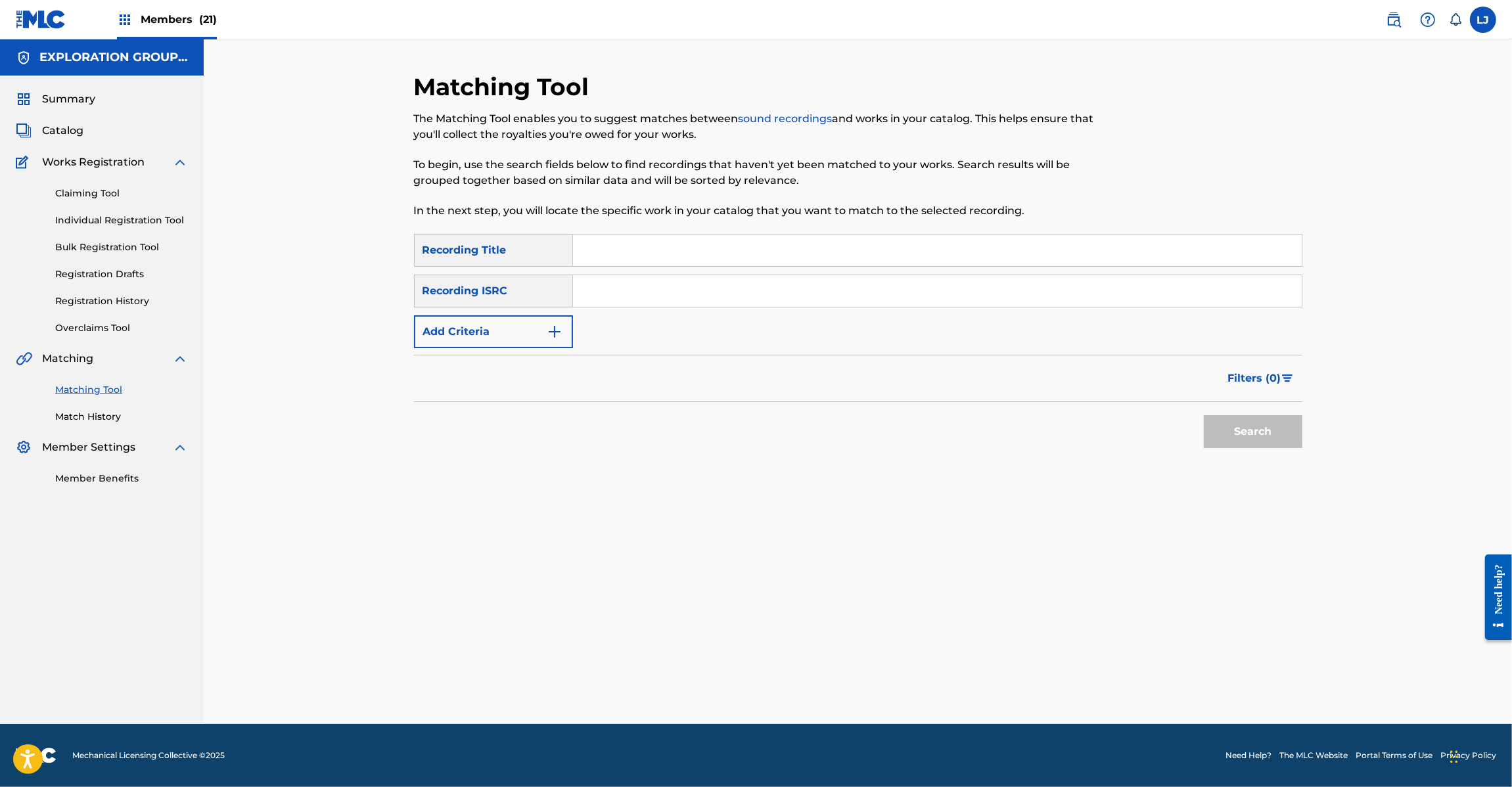
click at [627, 297] on input "Search Form" at bounding box center [937, 290] width 729 height 32
paste input "JPD420800099"
type input "JPD420800099"
click at [1263, 437] on button "Search" at bounding box center [1253, 431] width 99 height 33
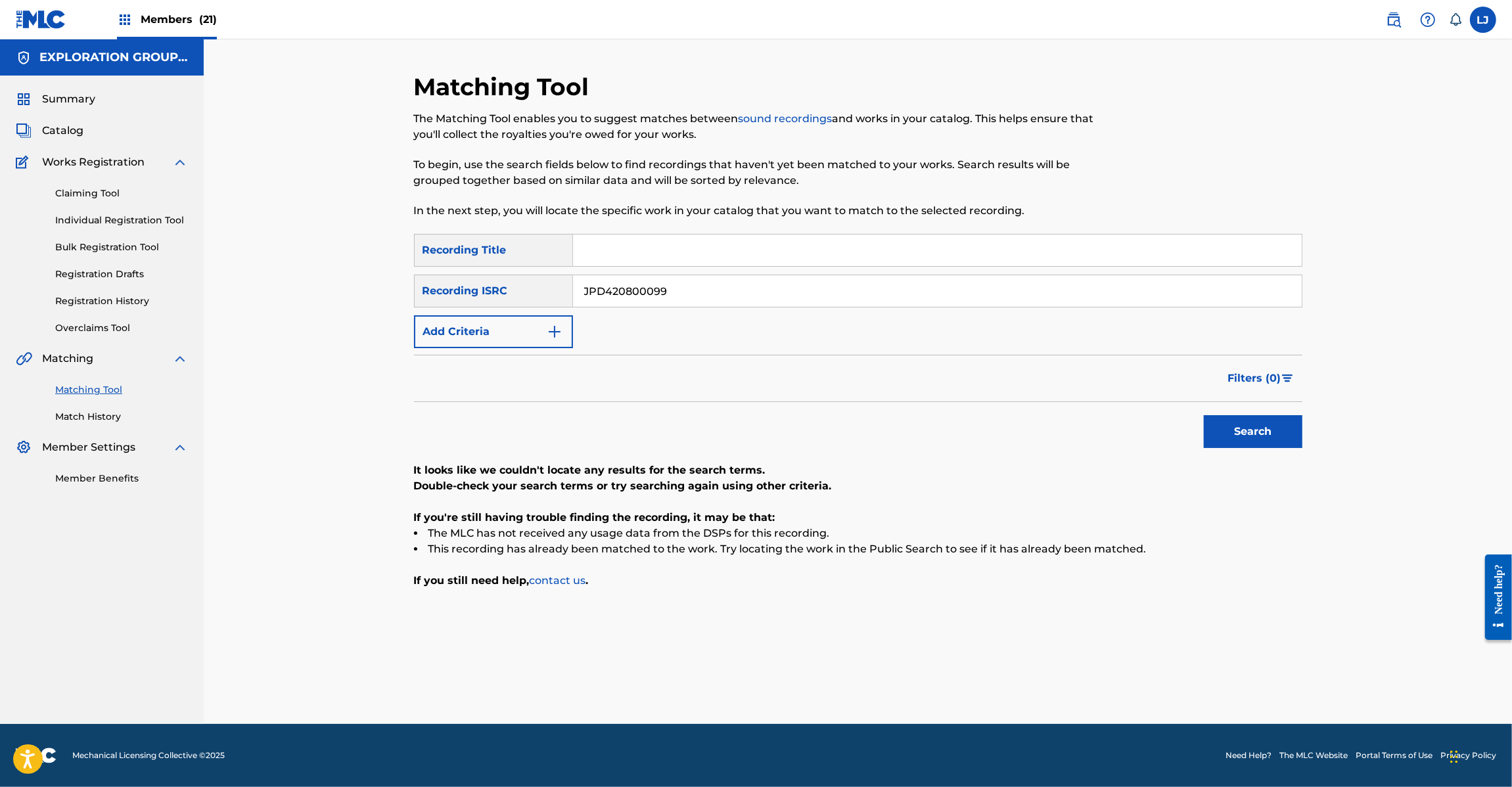
click at [652, 300] on input "JPD420800099" at bounding box center [937, 290] width 729 height 32
paste input "8"
click at [652, 300] on input "JPD420800099" at bounding box center [937, 290] width 729 height 32
type input "JPD420800098"
click at [1238, 445] on button "Search" at bounding box center [1253, 431] width 99 height 33
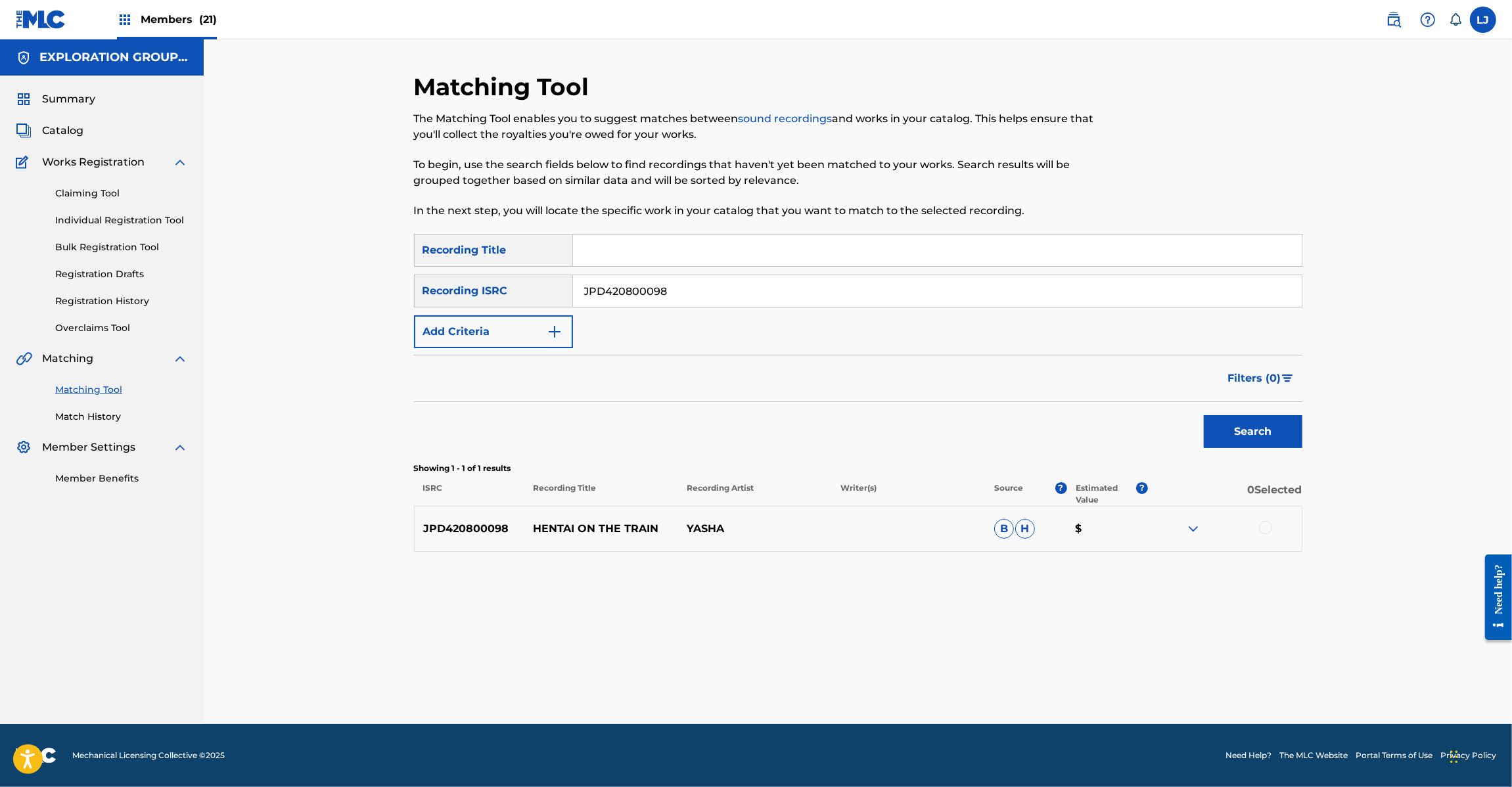
click at [685, 297] on input "JPD420800098" at bounding box center [937, 290] width 729 height 32
click at [1259, 531] on div at bounding box center [1225, 528] width 154 height 16
click at [1263, 530] on div at bounding box center [1265, 527] width 13 height 13
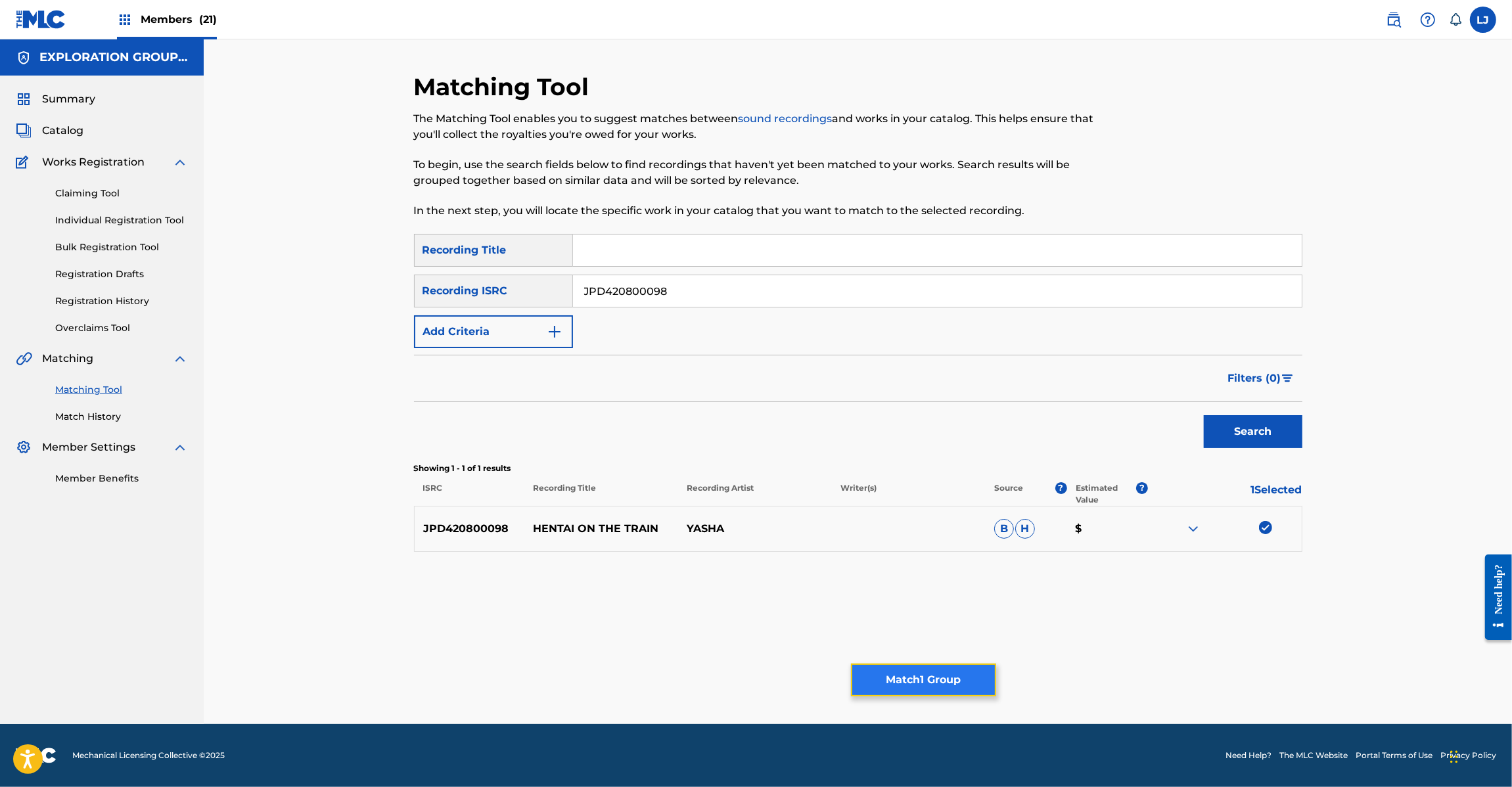
click at [931, 691] on button "Match 1 Group" at bounding box center [923, 680] width 145 height 33
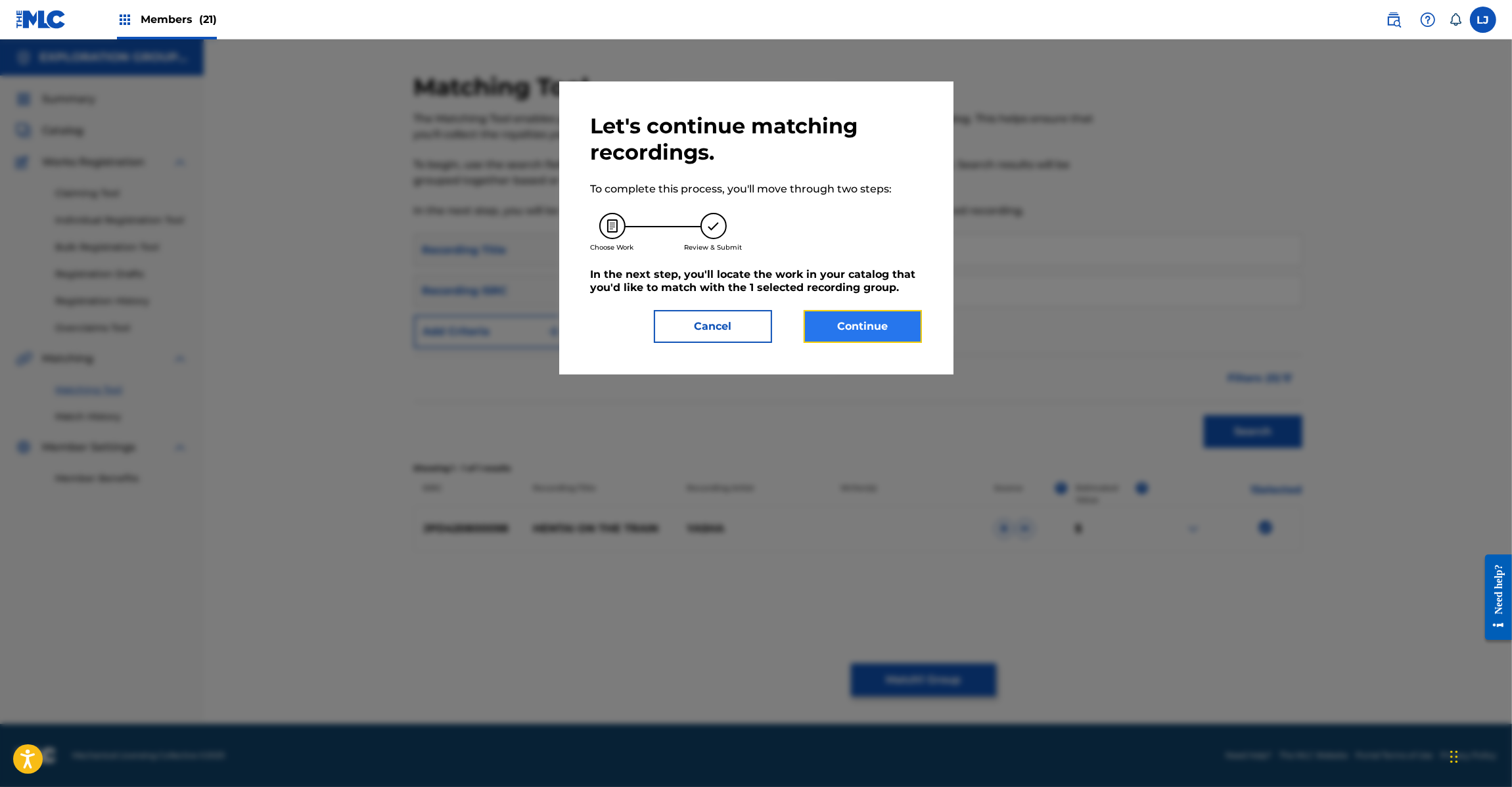
click at [830, 318] on button "Continue" at bounding box center [862, 326] width 118 height 33
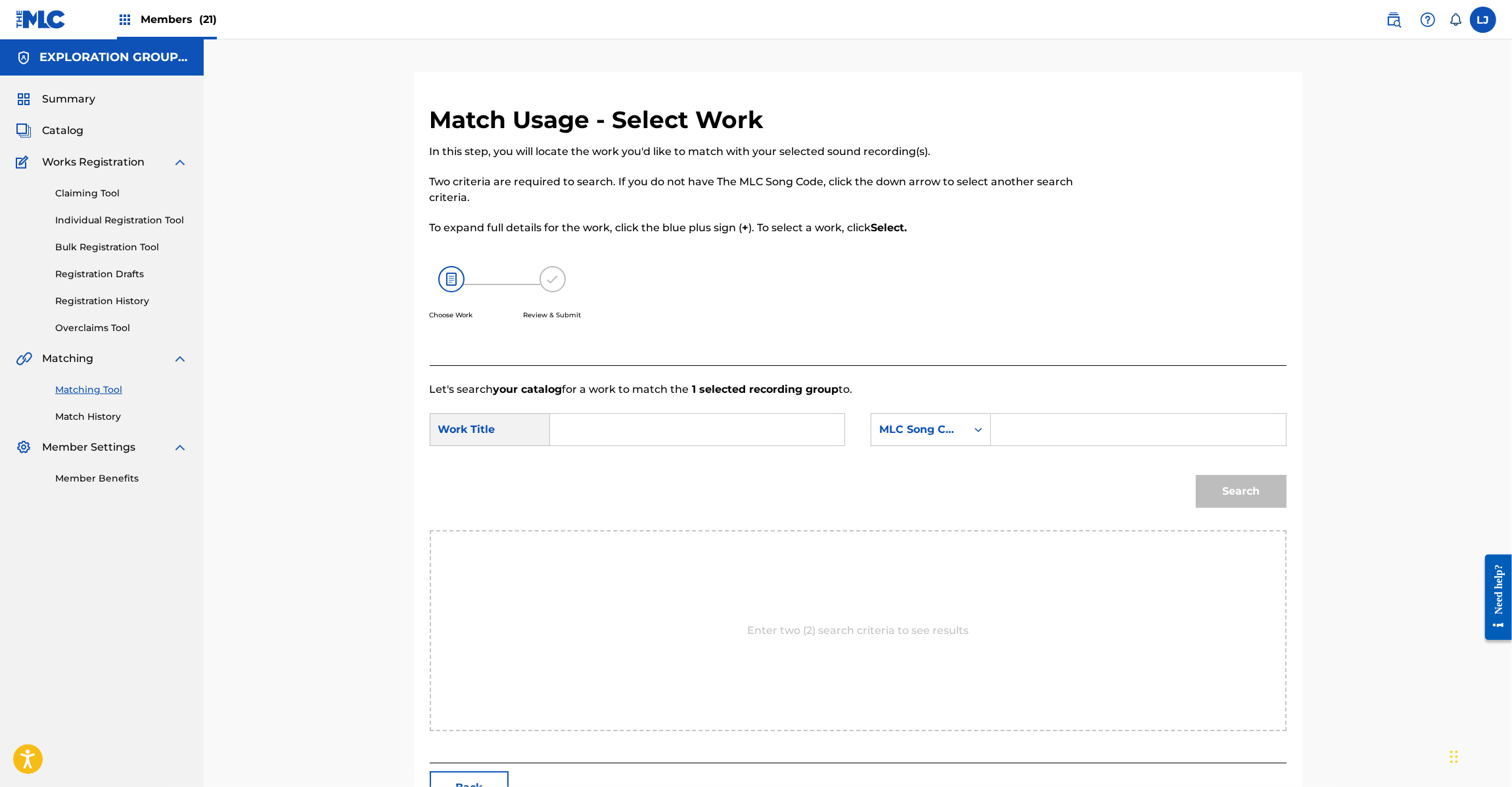
click at [731, 445] on div "Search Form" at bounding box center [698, 430] width 295 height 33
click at [727, 441] on input "Search Form" at bounding box center [697, 430] width 272 height 32
paste input "Hentai On The Train HC0BZ1"
click at [727, 435] on input "Hentai On The Train HC0BZ1" at bounding box center [697, 430] width 272 height 32
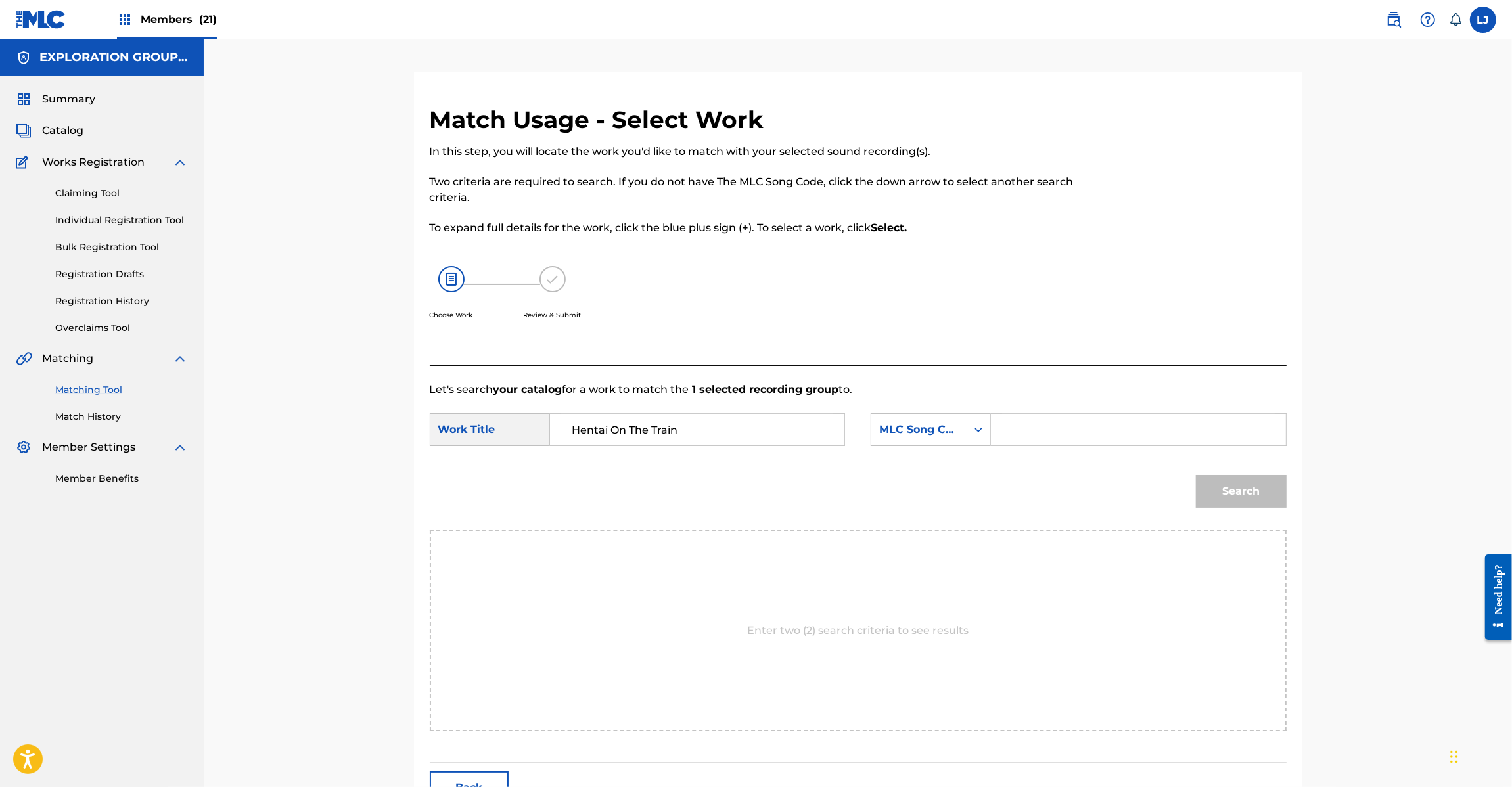
type input "Hentai On The Train"
click at [1223, 417] on input "Search Form" at bounding box center [1138, 430] width 272 height 32
click at [1127, 442] on input "Search Form" at bounding box center [1138, 430] width 272 height 32
paste input "HC0BZ1"
type input "HC0BZ1"
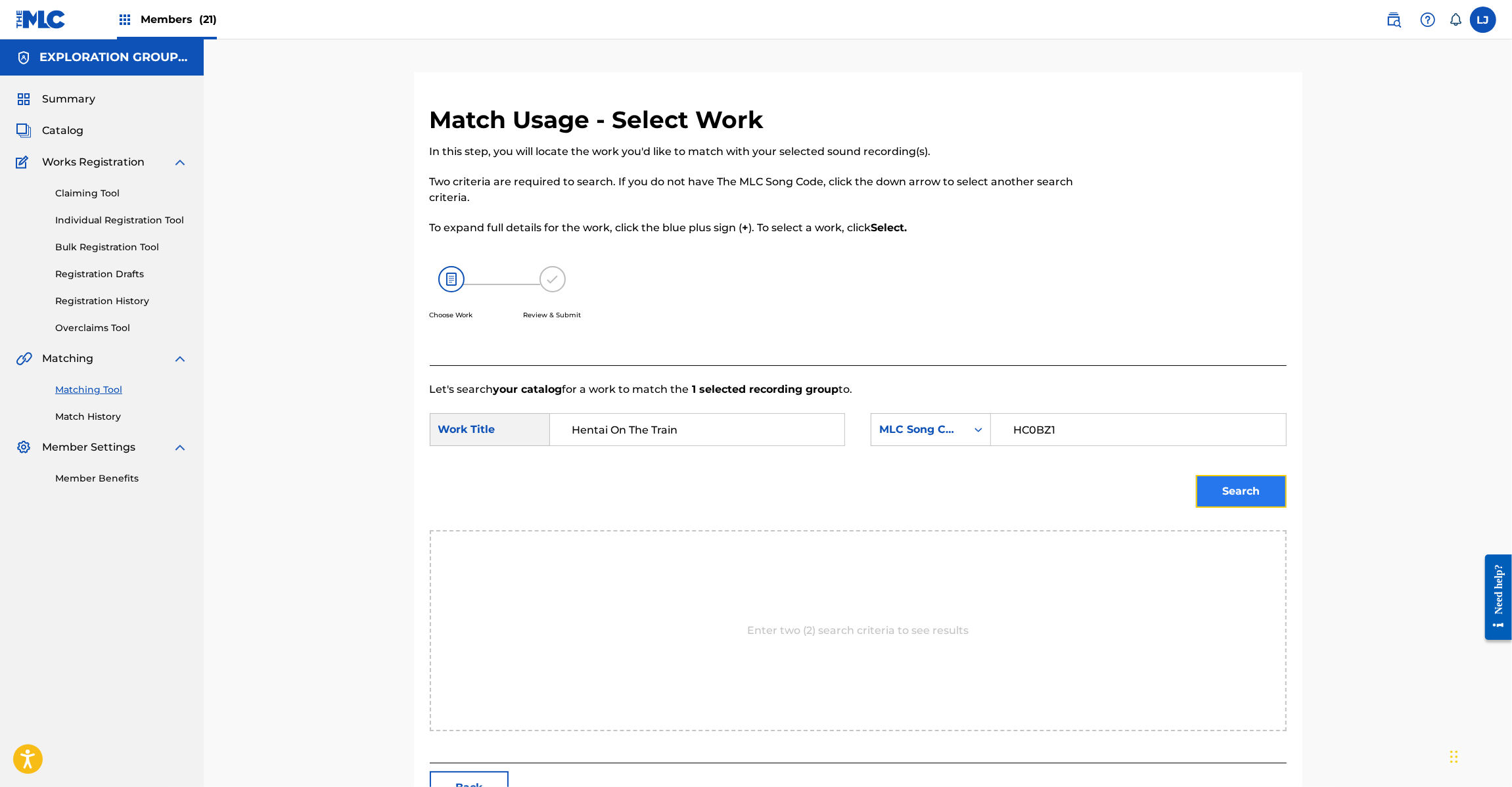
click at [1229, 481] on button "Search" at bounding box center [1241, 491] width 91 height 33
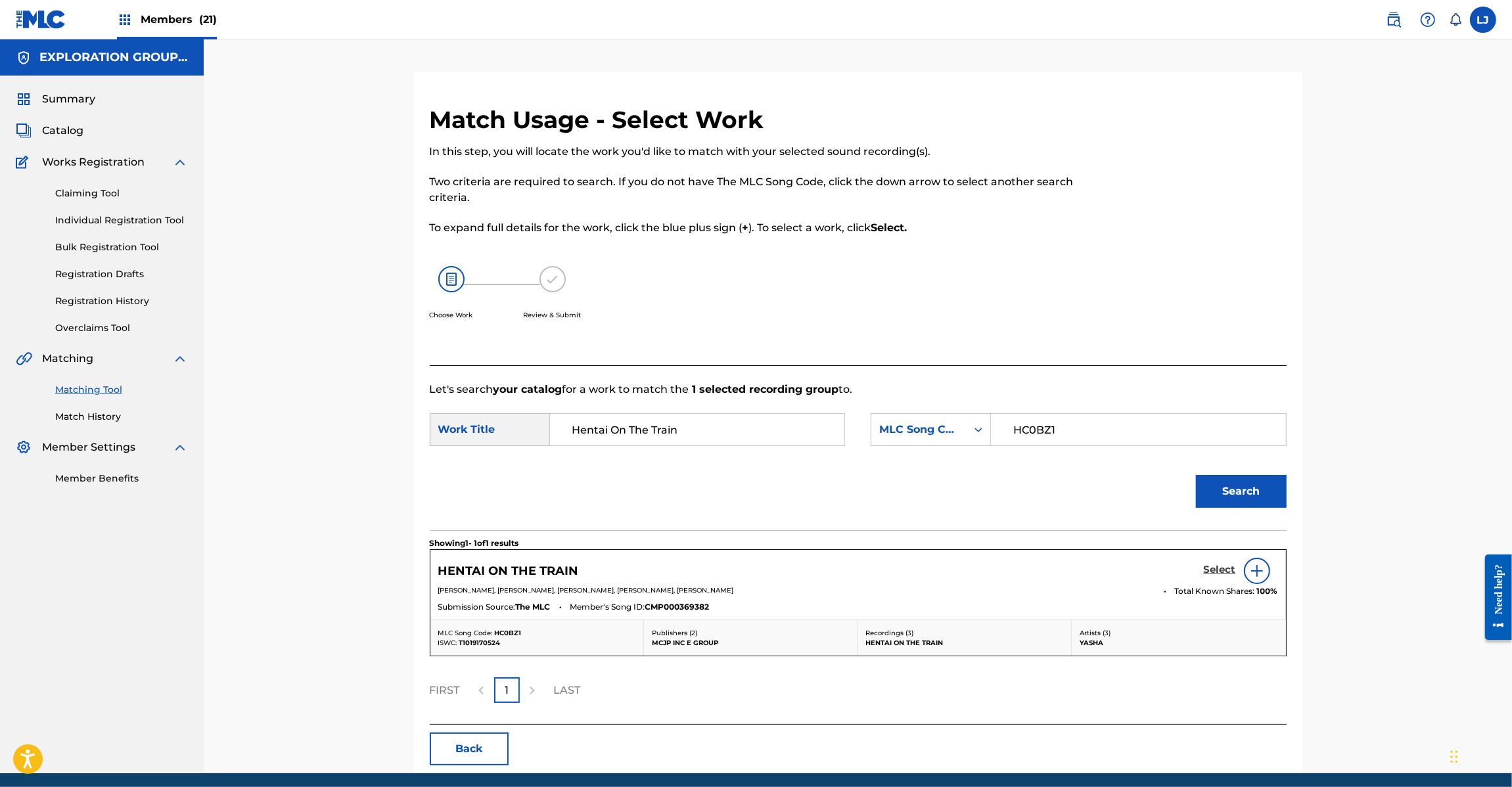
click at [1214, 572] on h5 "Select" at bounding box center [1220, 569] width 32 height 12
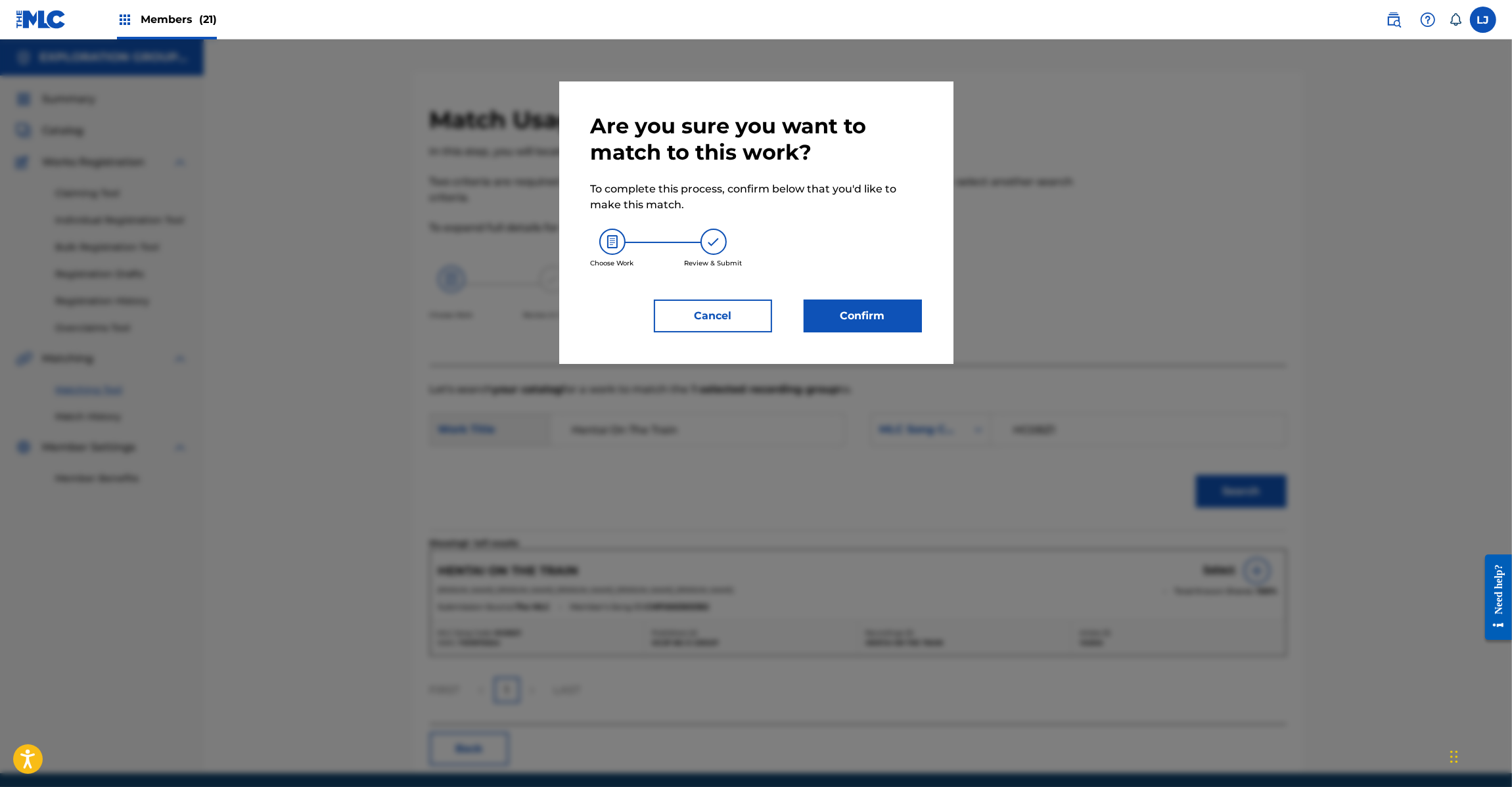
click at [806, 276] on div "Choose Work Review & Submit" at bounding box center [756, 248] width 331 height 71
click at [819, 299] on button "Confirm" at bounding box center [862, 315] width 118 height 33
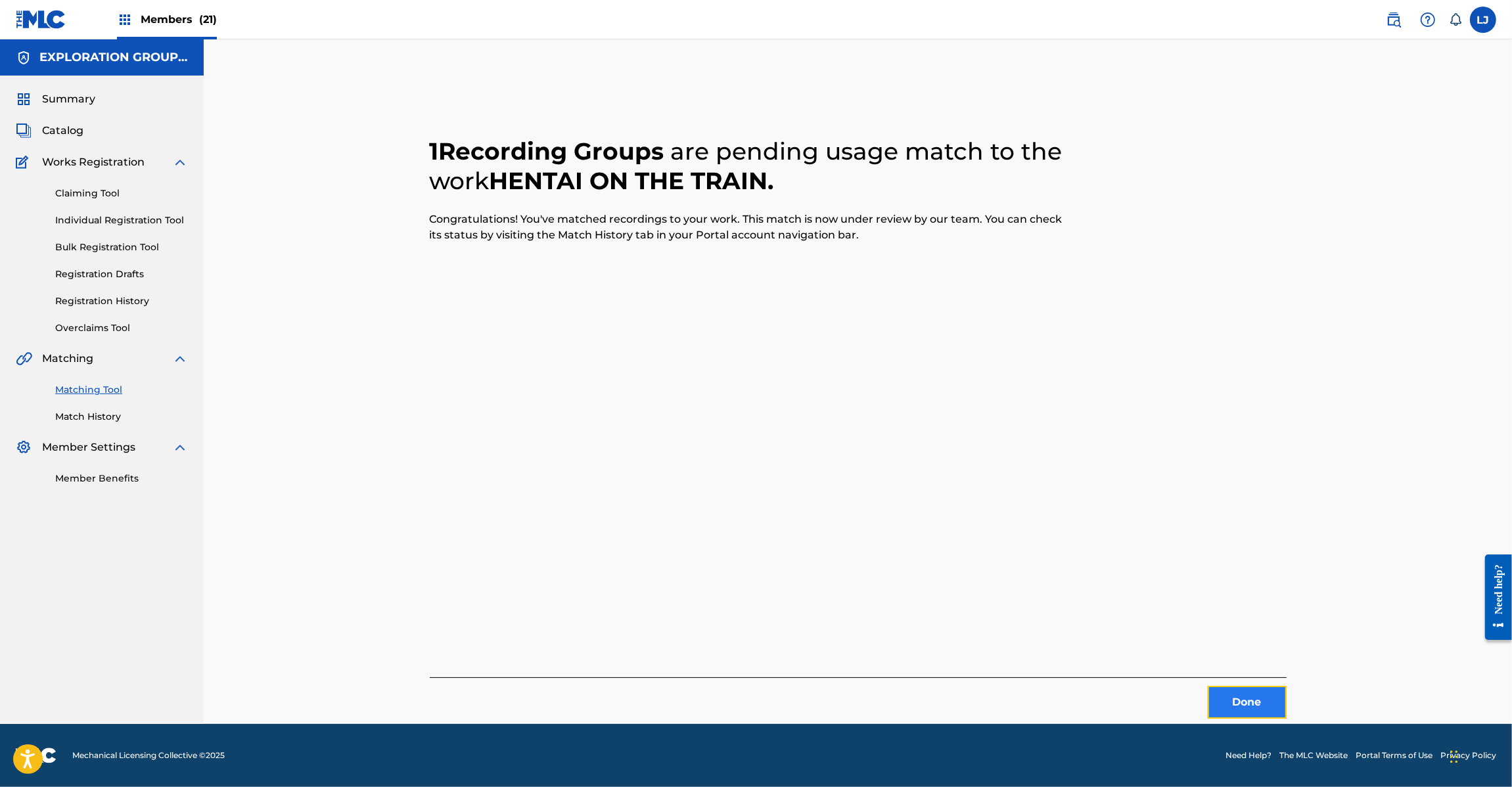
click at [1220, 694] on button "Done" at bounding box center [1247, 702] width 79 height 33
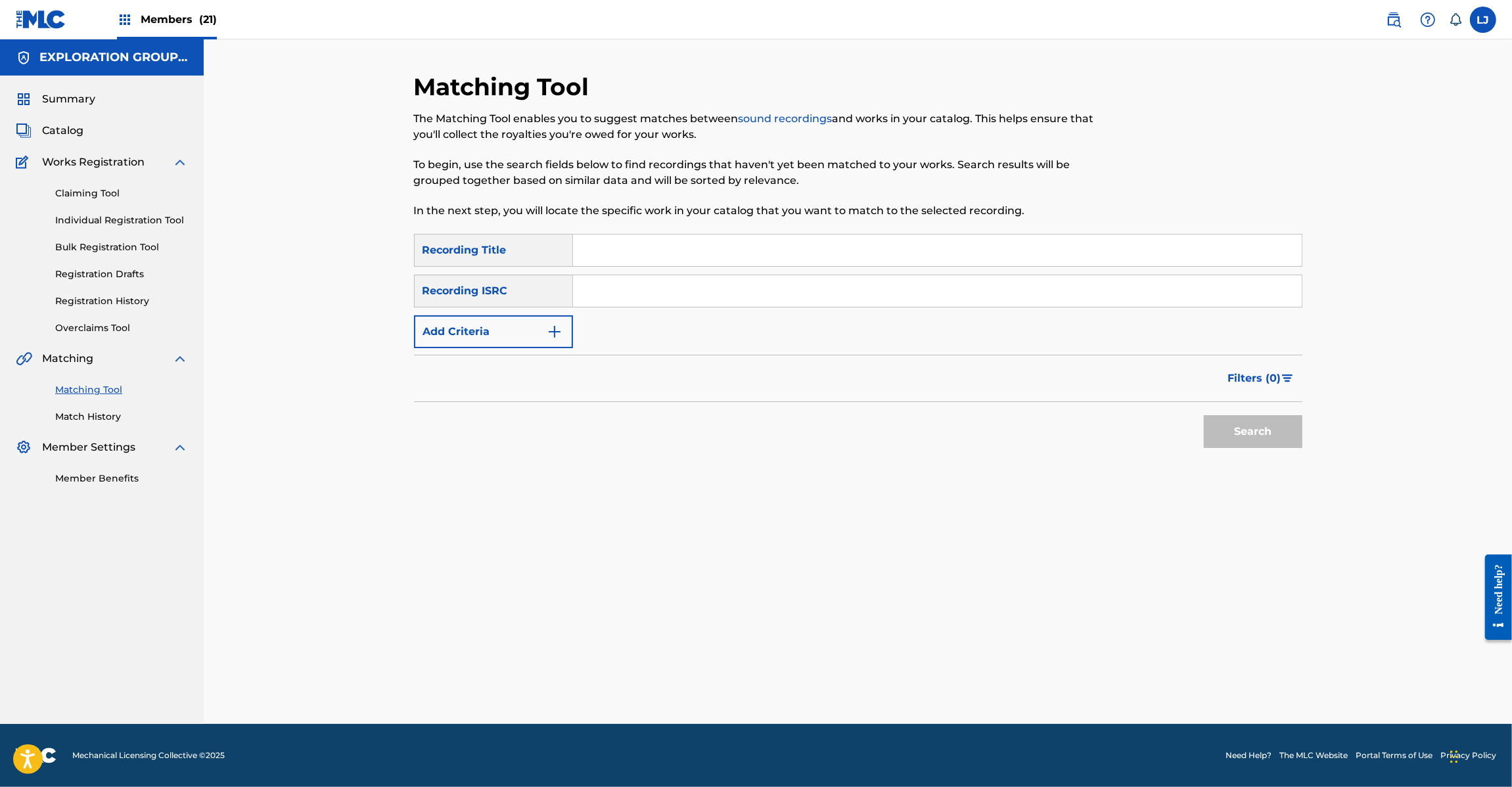
click at [592, 299] on input "Search Form" at bounding box center [937, 290] width 729 height 32
paste input "JPD420800097"
click at [1241, 426] on button "Search" at bounding box center [1253, 431] width 99 height 33
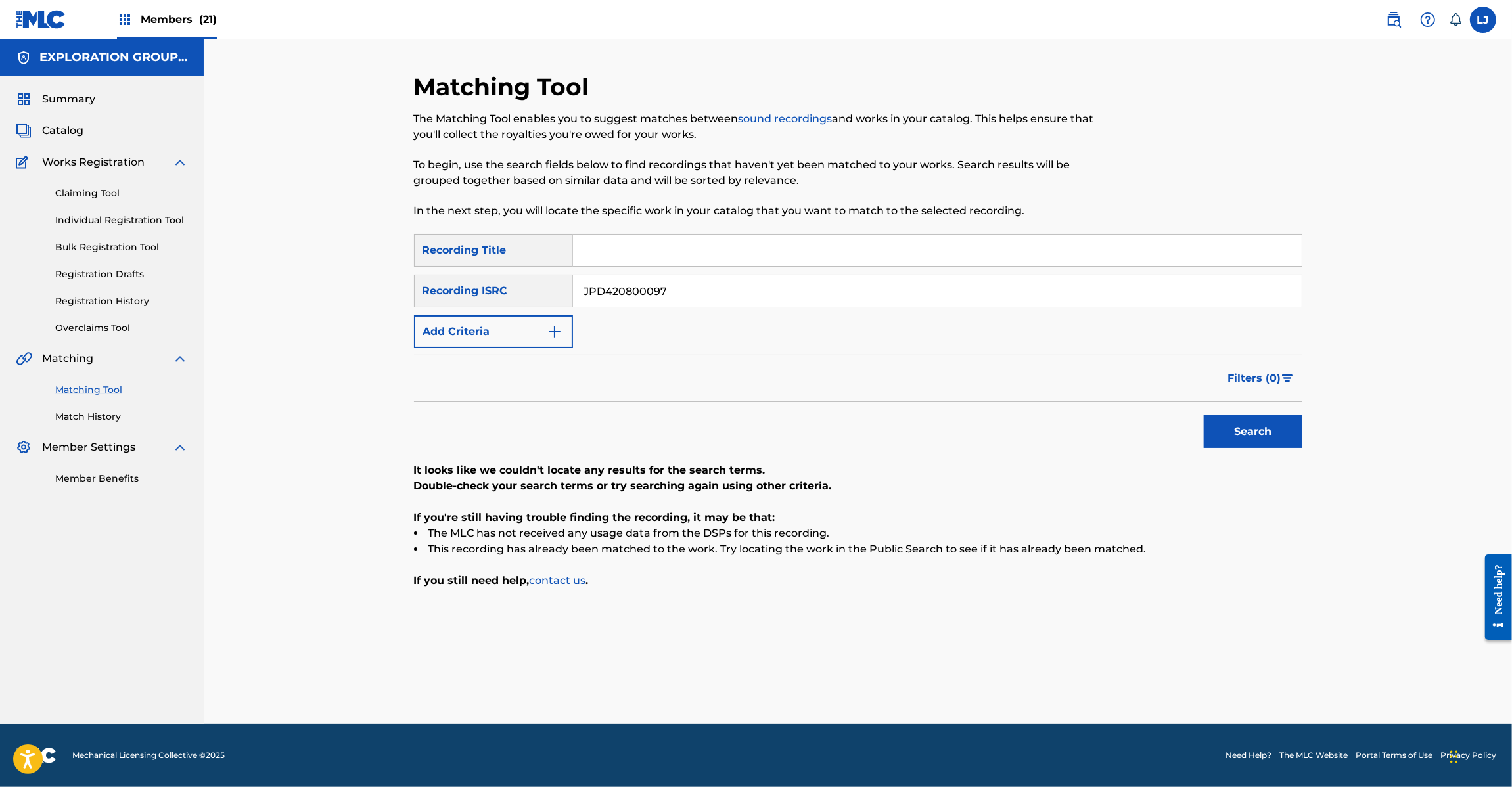
click at [715, 297] on input "JPD420800097" at bounding box center [937, 290] width 729 height 32
paste input "5"
type input "JPD420800095"
drag, startPoint x: 1304, startPoint y: 434, endPoint x: 1291, endPoint y: 434, distance: 13.0
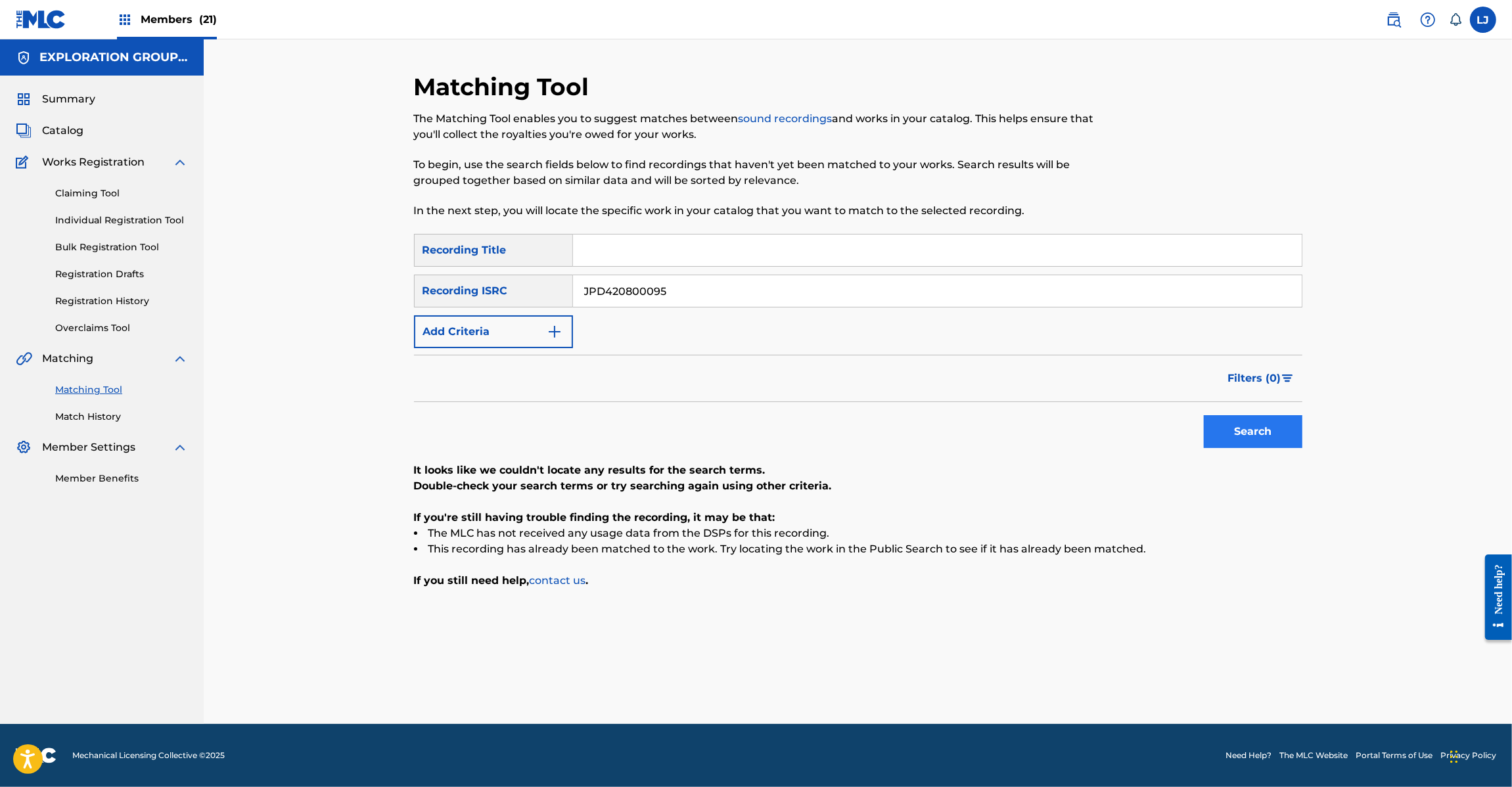
click at [1291, 434] on div "Matching Tool The Matching Tool enables you to suggest matches between sound re…" at bounding box center [858, 398] width 920 height 651
click at [1232, 426] on button "Search" at bounding box center [1253, 431] width 99 height 33
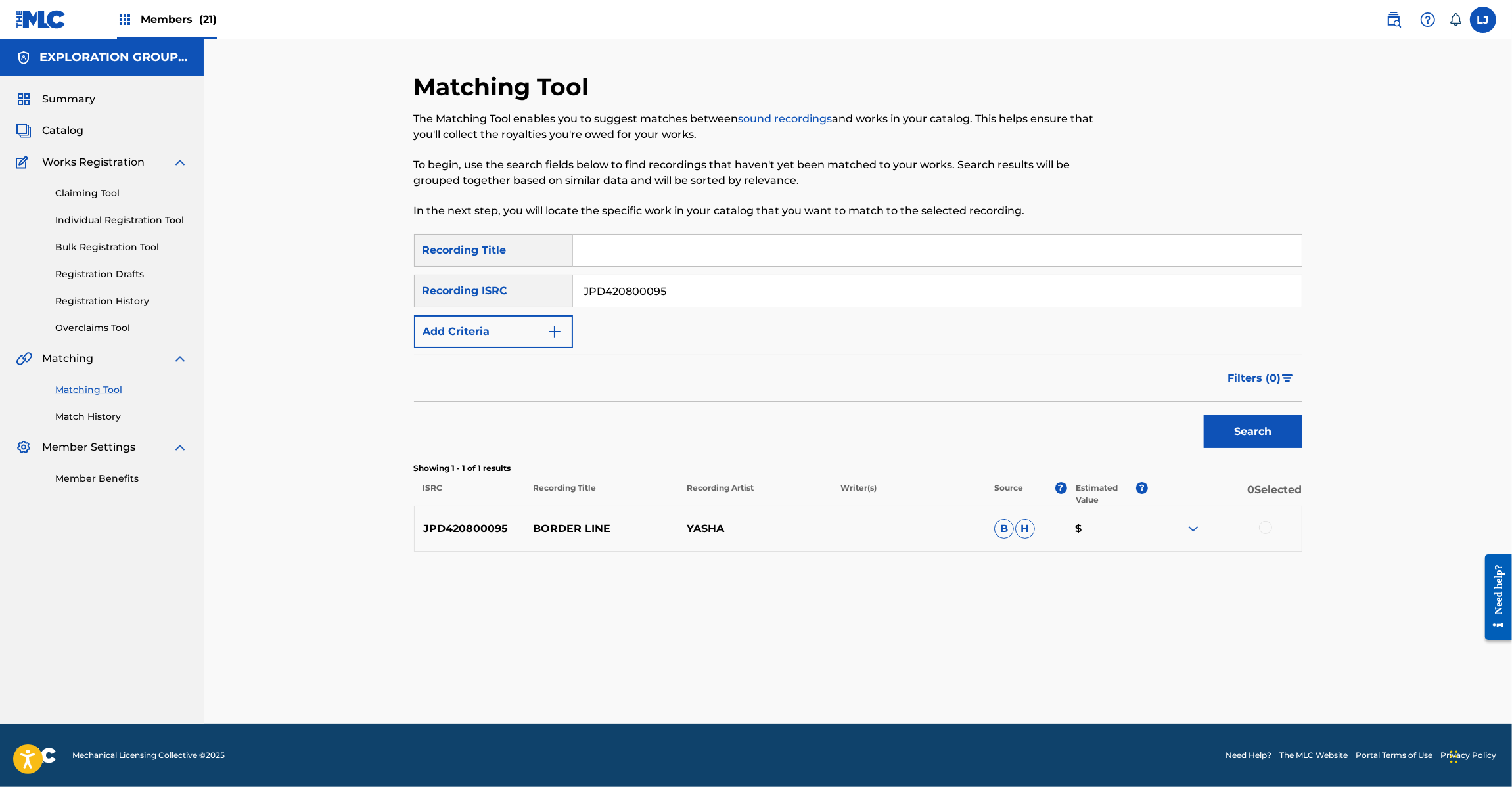
click at [1259, 523] on div at bounding box center [1225, 528] width 154 height 16
click at [1261, 524] on div at bounding box center [1265, 527] width 13 height 13
click at [910, 711] on div "Matching Tool The Matching Tool enables you to suggest matches between sound re…" at bounding box center [858, 398] width 888 height 651
click at [909, 690] on button "Match 1 Group" at bounding box center [923, 680] width 145 height 33
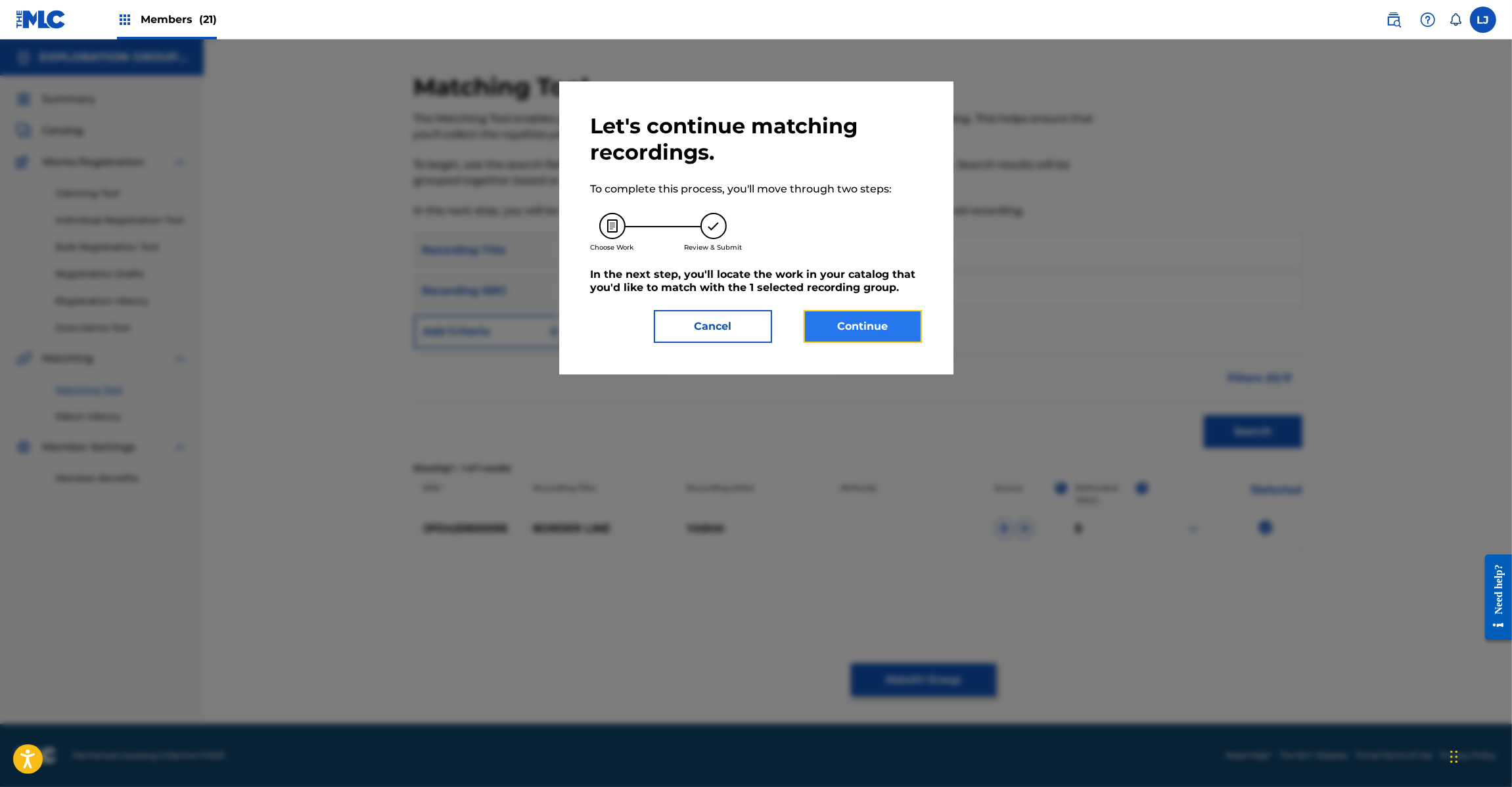
click at [838, 334] on button "Continue" at bounding box center [862, 326] width 118 height 33
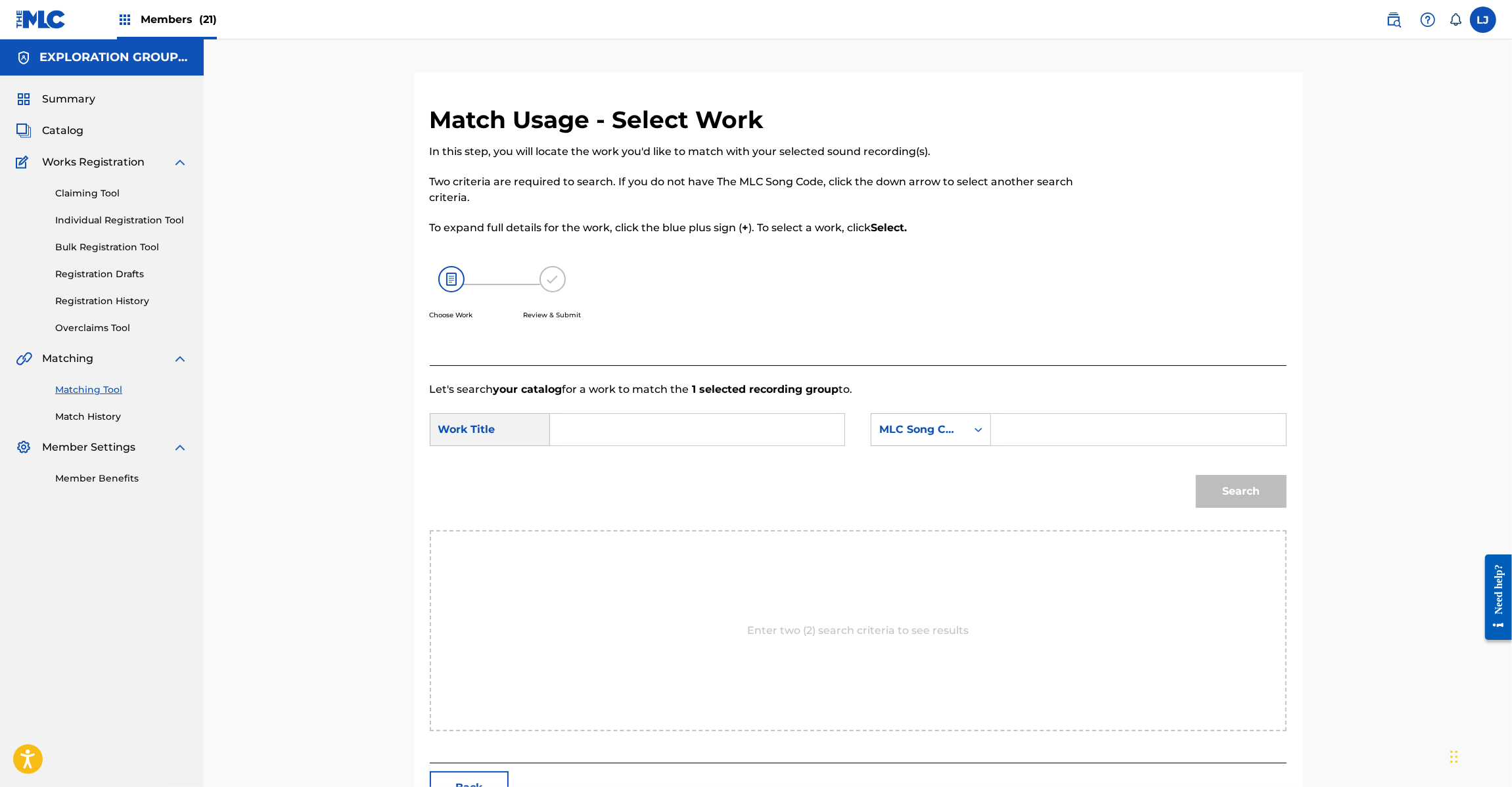
click at [731, 413] on div "Search Form" at bounding box center [698, 430] width 295 height 33
click at [717, 432] on input "Search Form" at bounding box center [697, 430] width 272 height 32
paste input "Border Line BD38LG"
click at [787, 425] on input "Border Line BD38LG" at bounding box center [697, 430] width 272 height 32
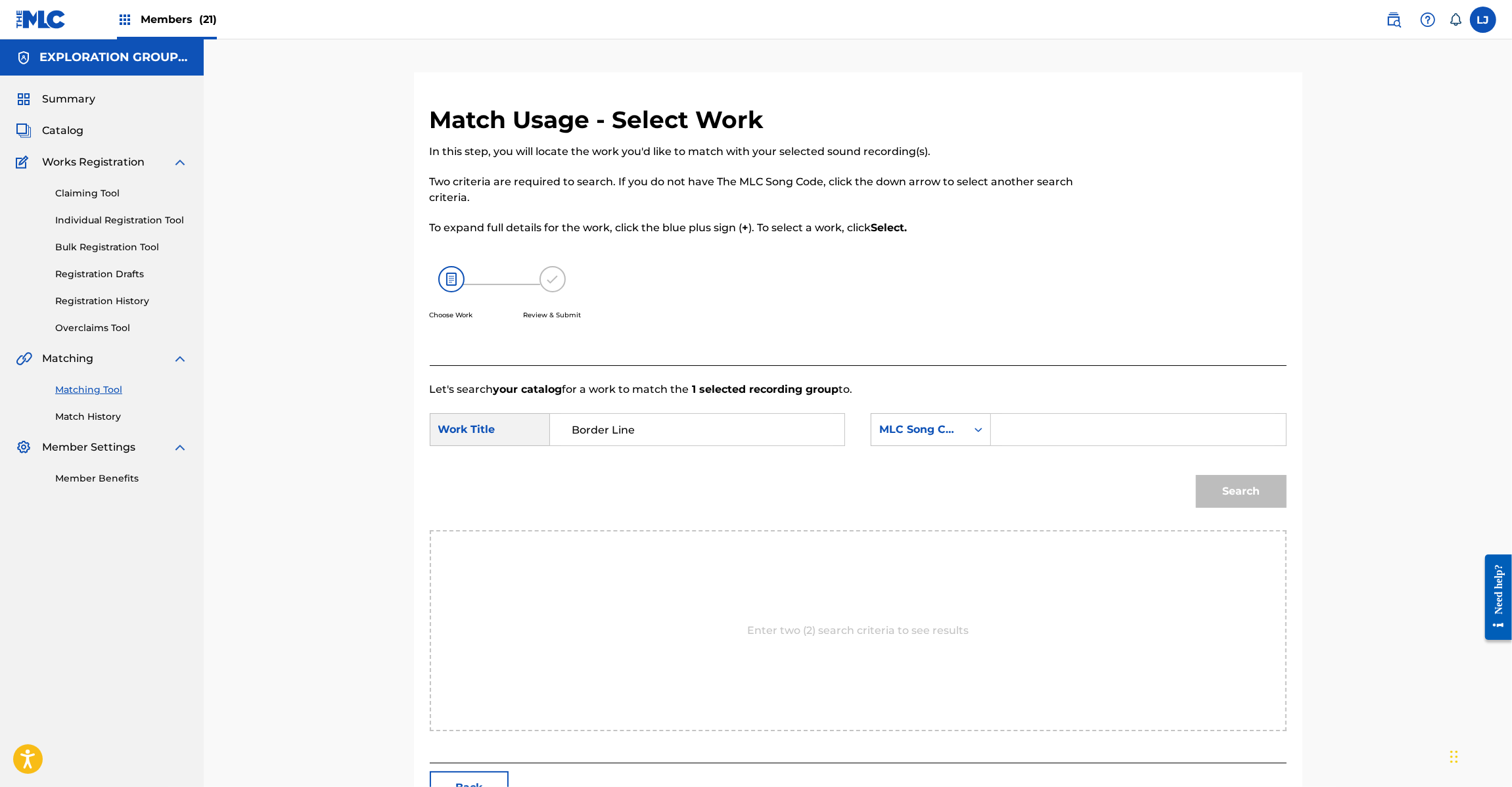
type input "Border Line"
click at [1131, 428] on input "Search Form" at bounding box center [1138, 430] width 272 height 32
paste input "BD38LG"
type input "BD38LG"
click at [1264, 484] on button "Search" at bounding box center [1241, 491] width 91 height 33
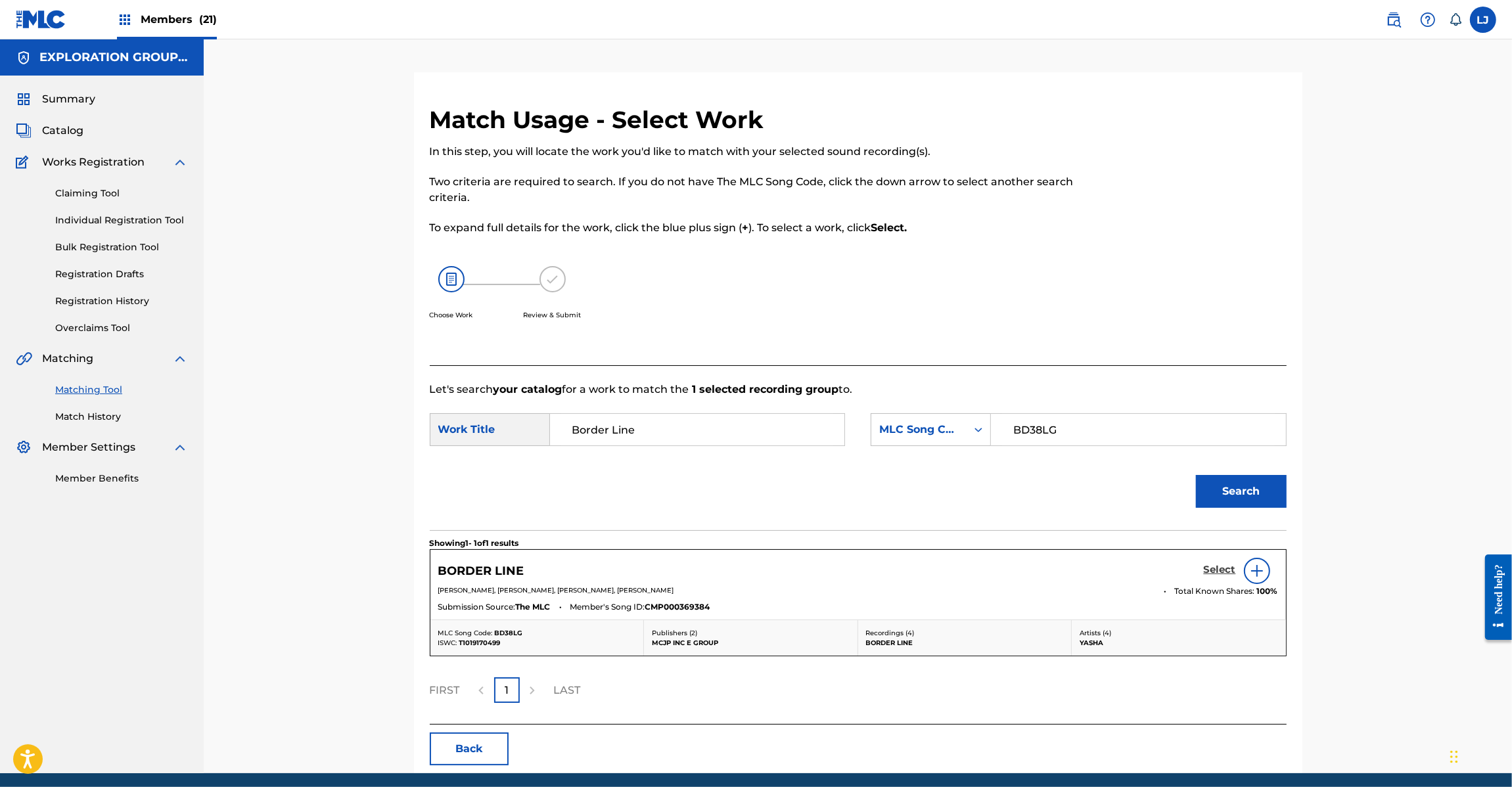
click at [1210, 570] on h5 "Select" at bounding box center [1220, 569] width 32 height 12
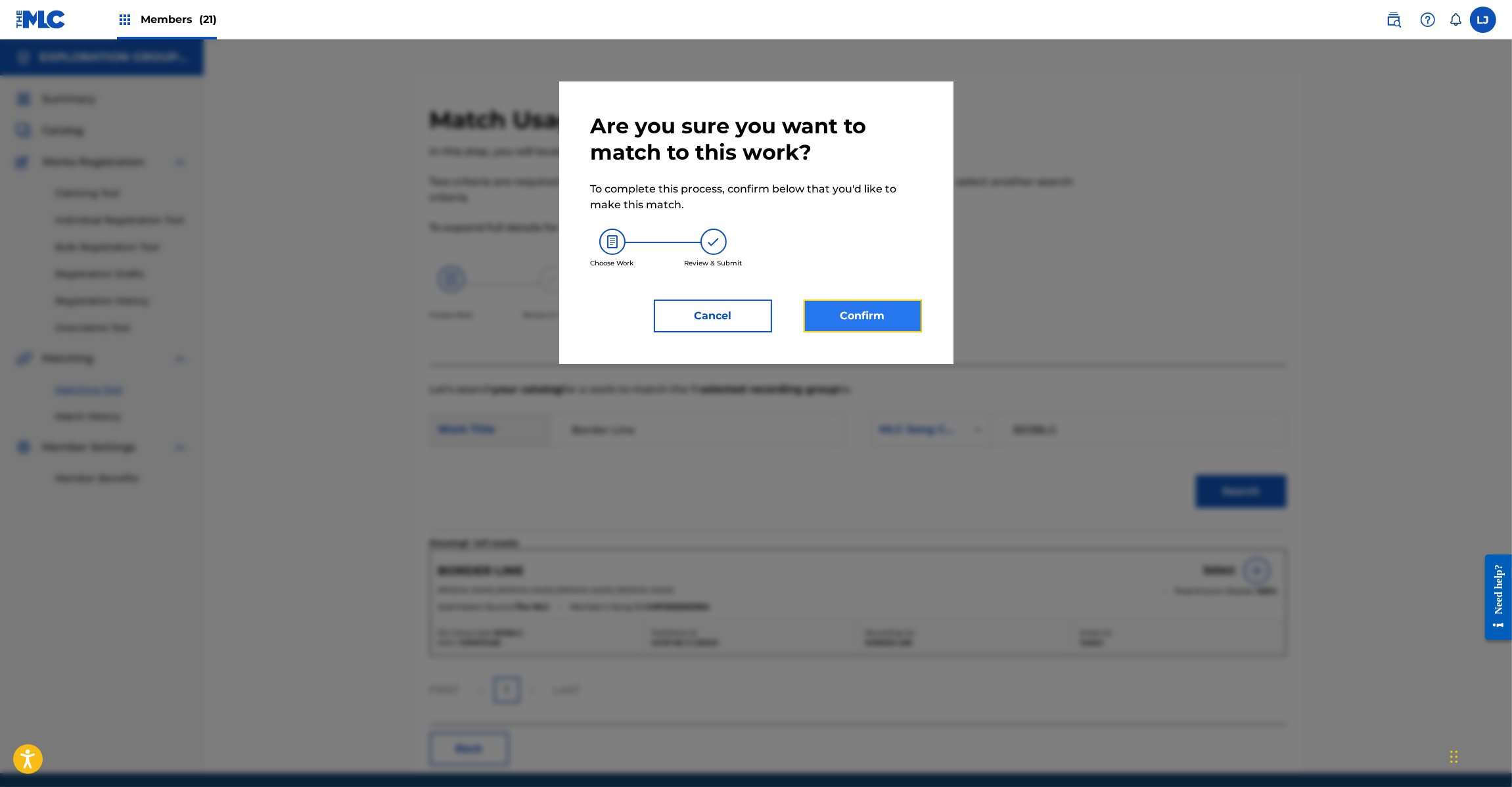
click at [823, 301] on button "Confirm" at bounding box center [862, 315] width 118 height 33
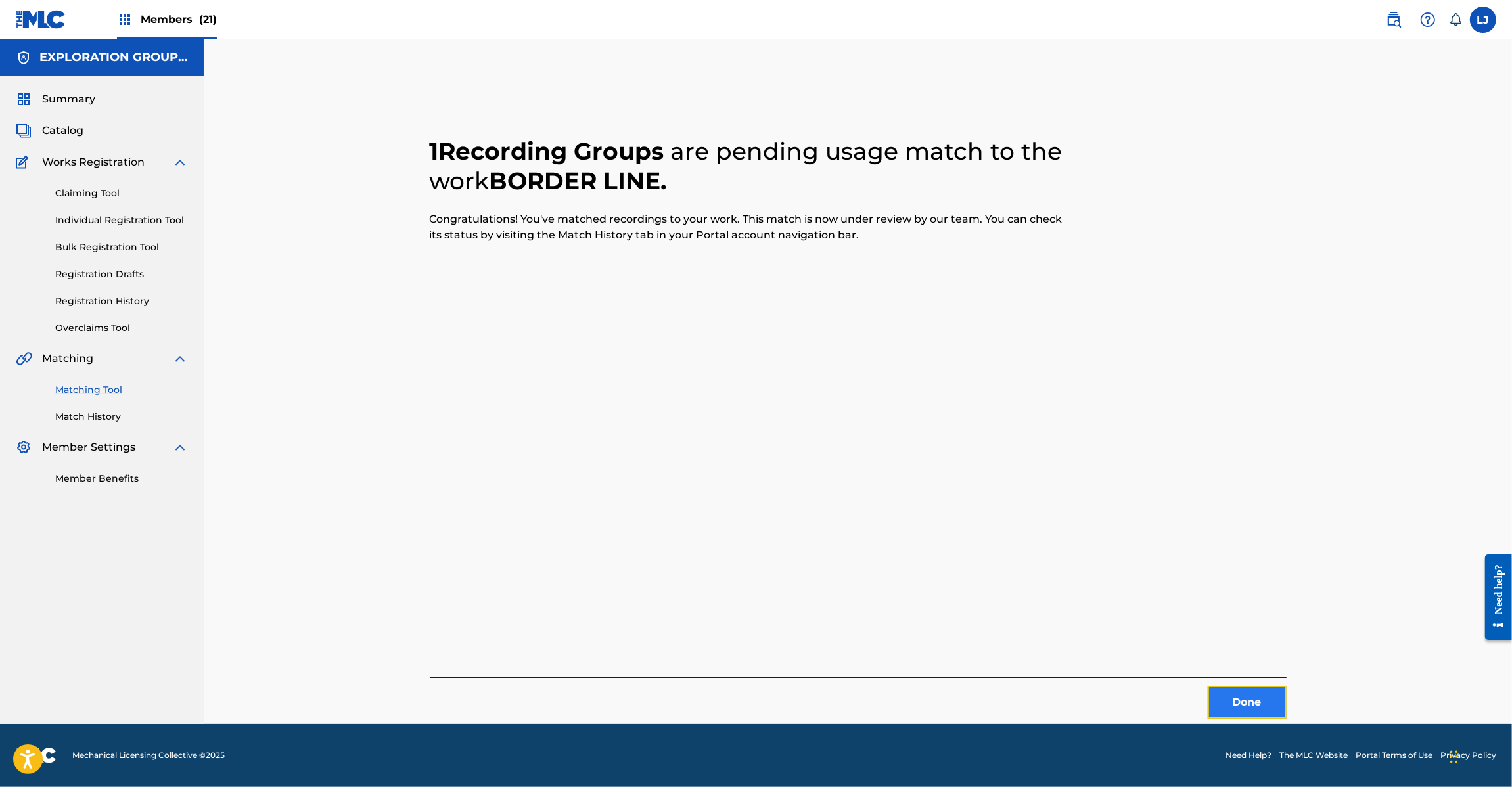
click at [1263, 688] on button "Done" at bounding box center [1247, 702] width 79 height 33
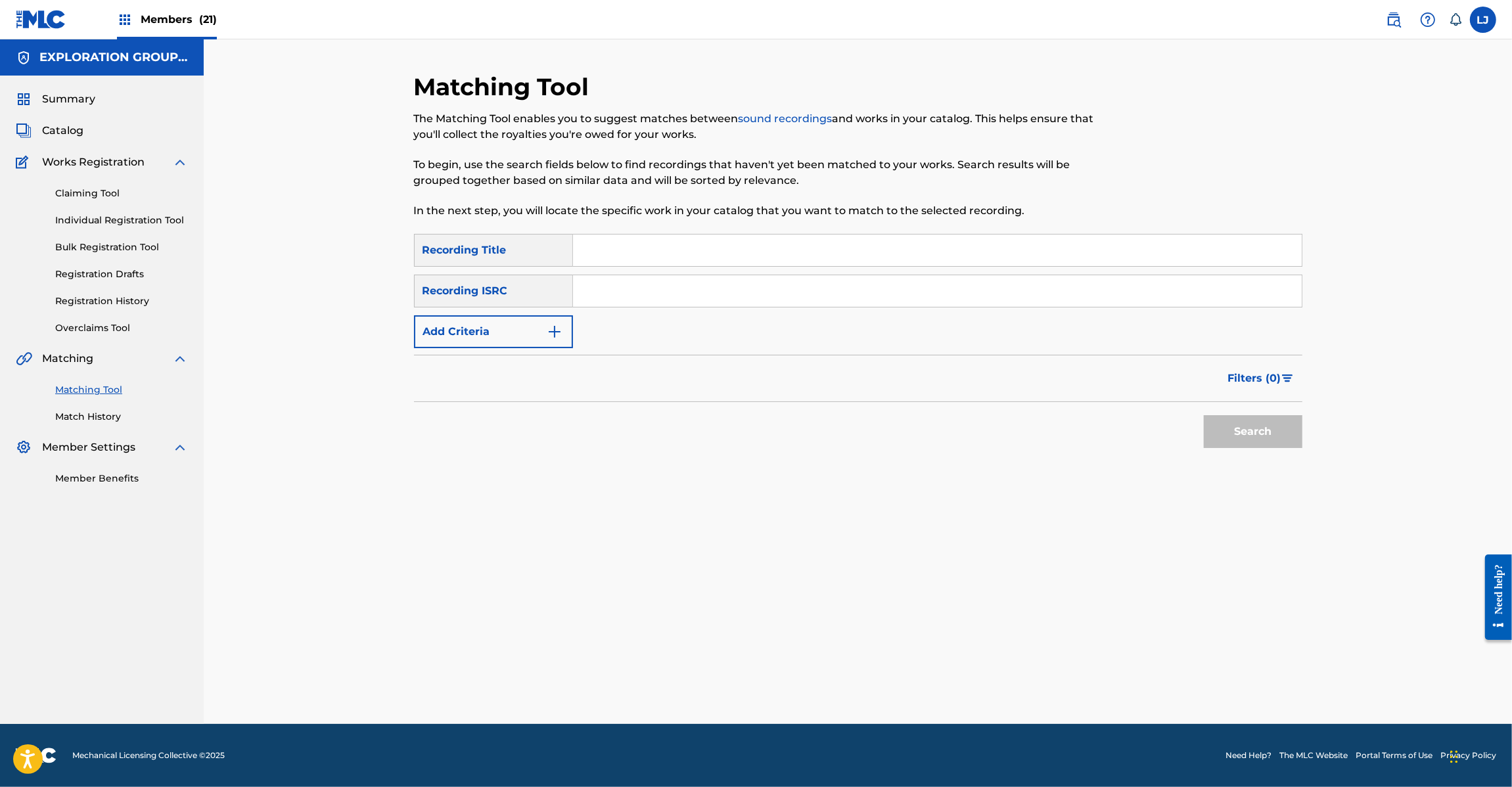
click at [651, 297] on input "Search Form" at bounding box center [937, 290] width 729 height 32
paste input "JPW721800236 | JPD420800094"
click at [754, 296] on input "JPW721800236 | JPD420800094" at bounding box center [937, 290] width 729 height 32
drag, startPoint x: 1249, startPoint y: 424, endPoint x: 1243, endPoint y: 417, distance: 9.2
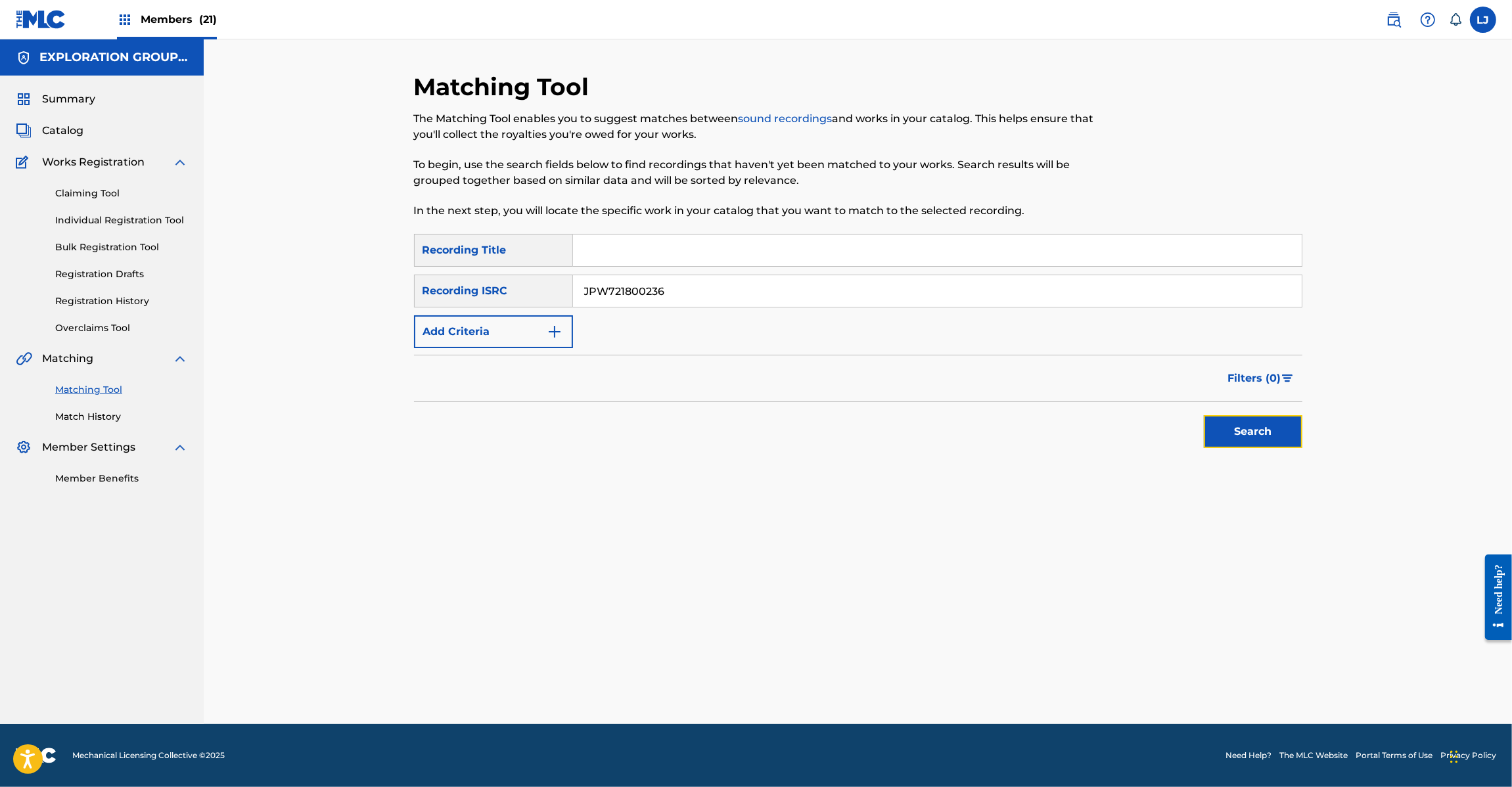
click at [1249, 425] on button "Search" at bounding box center [1253, 431] width 99 height 33
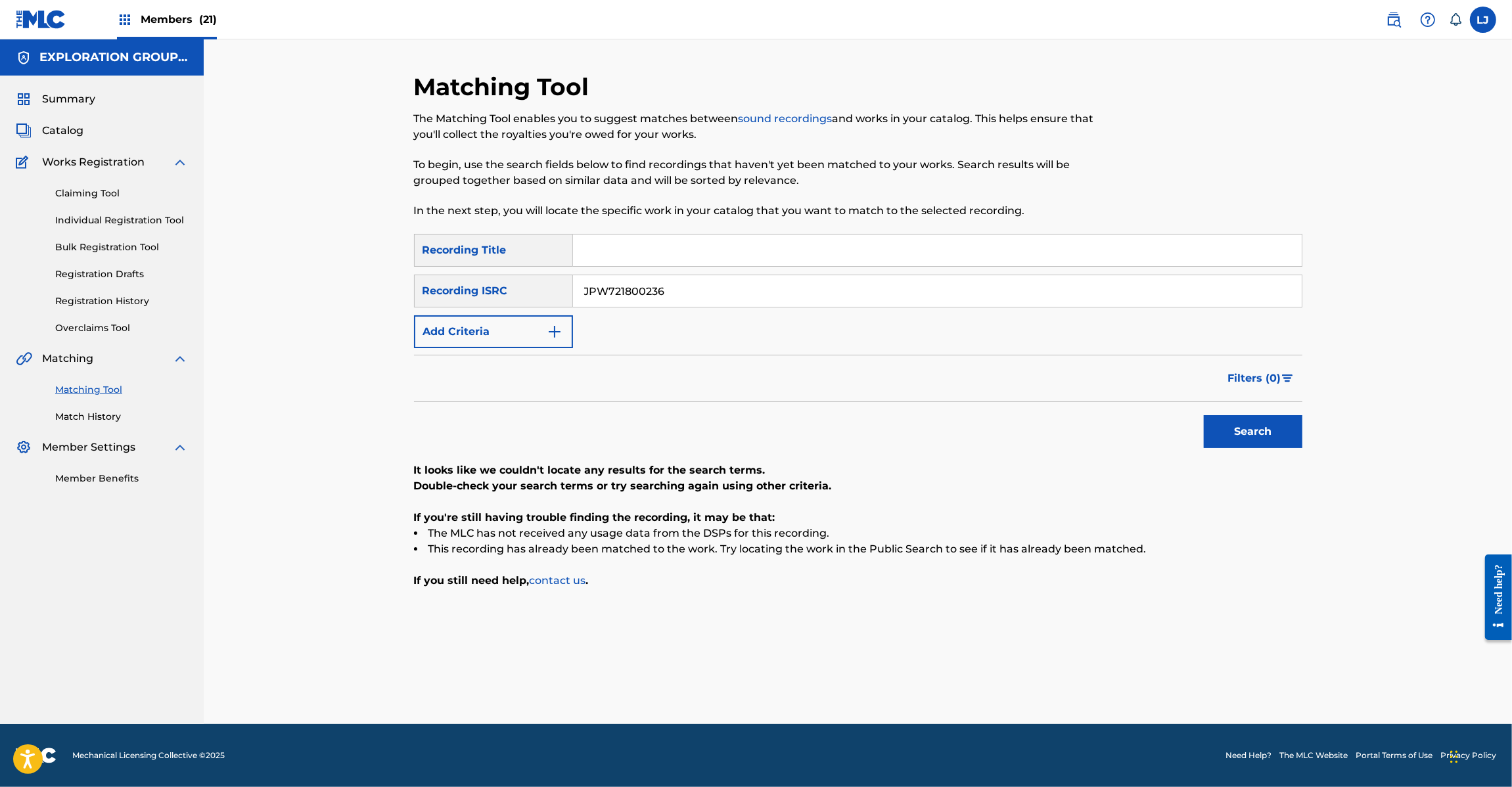
click at [627, 284] on input "JPW721800236" at bounding box center [937, 290] width 729 height 32
paste input "| JPD420800094"
click at [642, 286] on input "JPW721800236 | JPD420800094" at bounding box center [937, 290] width 729 height 32
click at [642, 286] on input "| JPD420800094" at bounding box center [937, 290] width 729 height 32
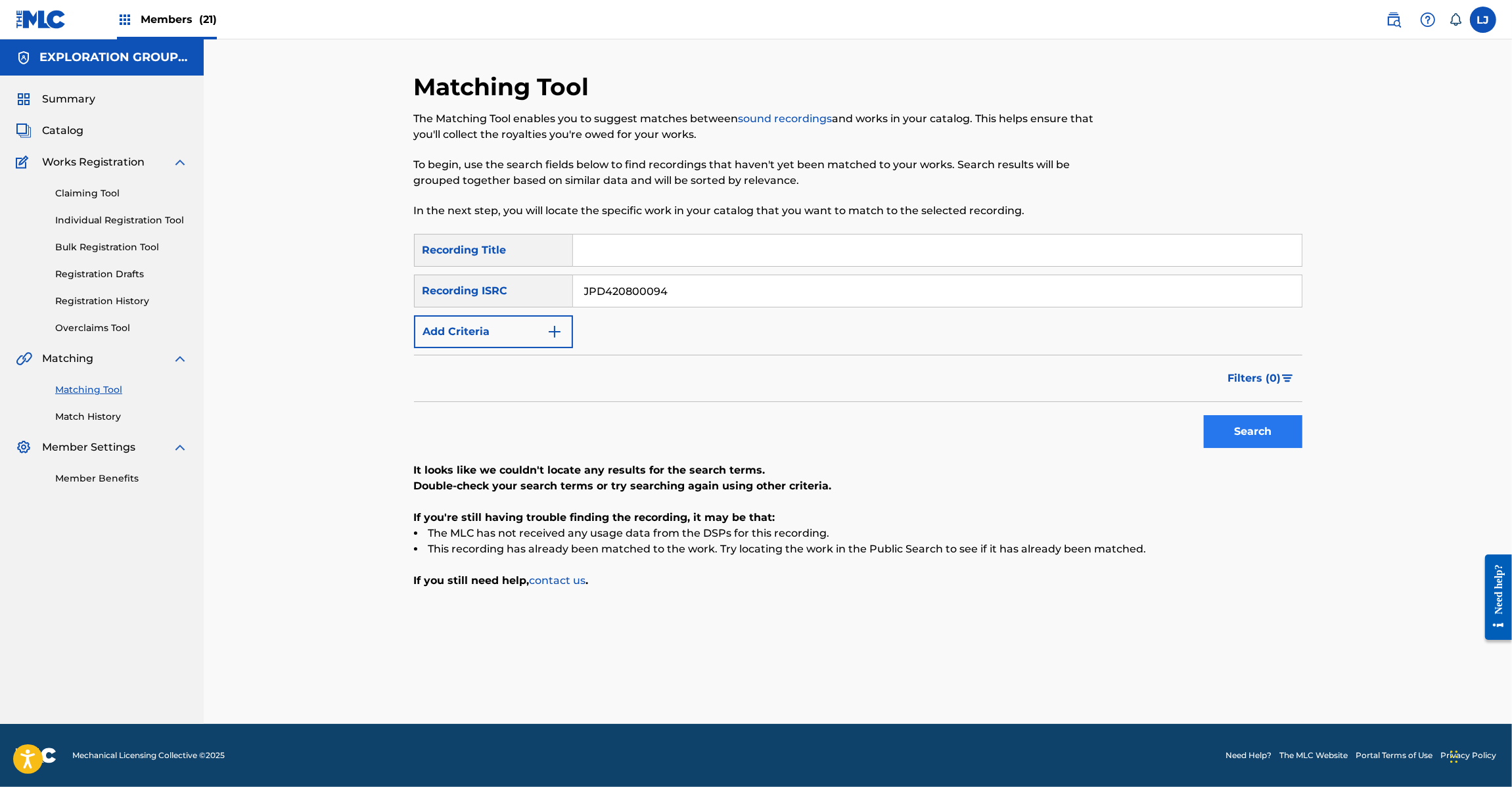
type input "JPD420800094"
click at [1293, 442] on button "Search" at bounding box center [1253, 431] width 99 height 33
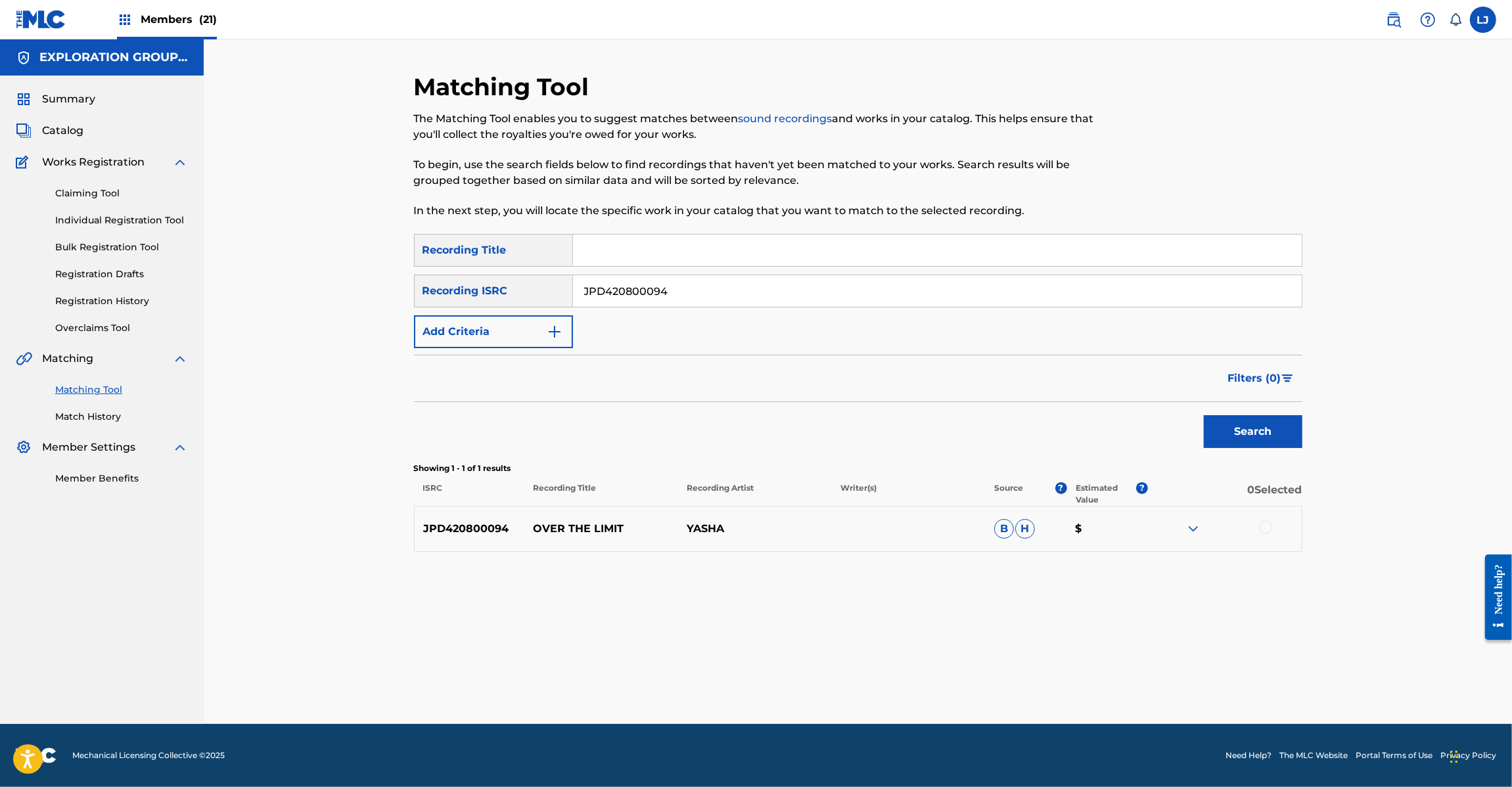
click at [1272, 528] on div at bounding box center [1265, 527] width 13 height 13
click at [947, 677] on button "Match 1 Group" at bounding box center [923, 680] width 145 height 33
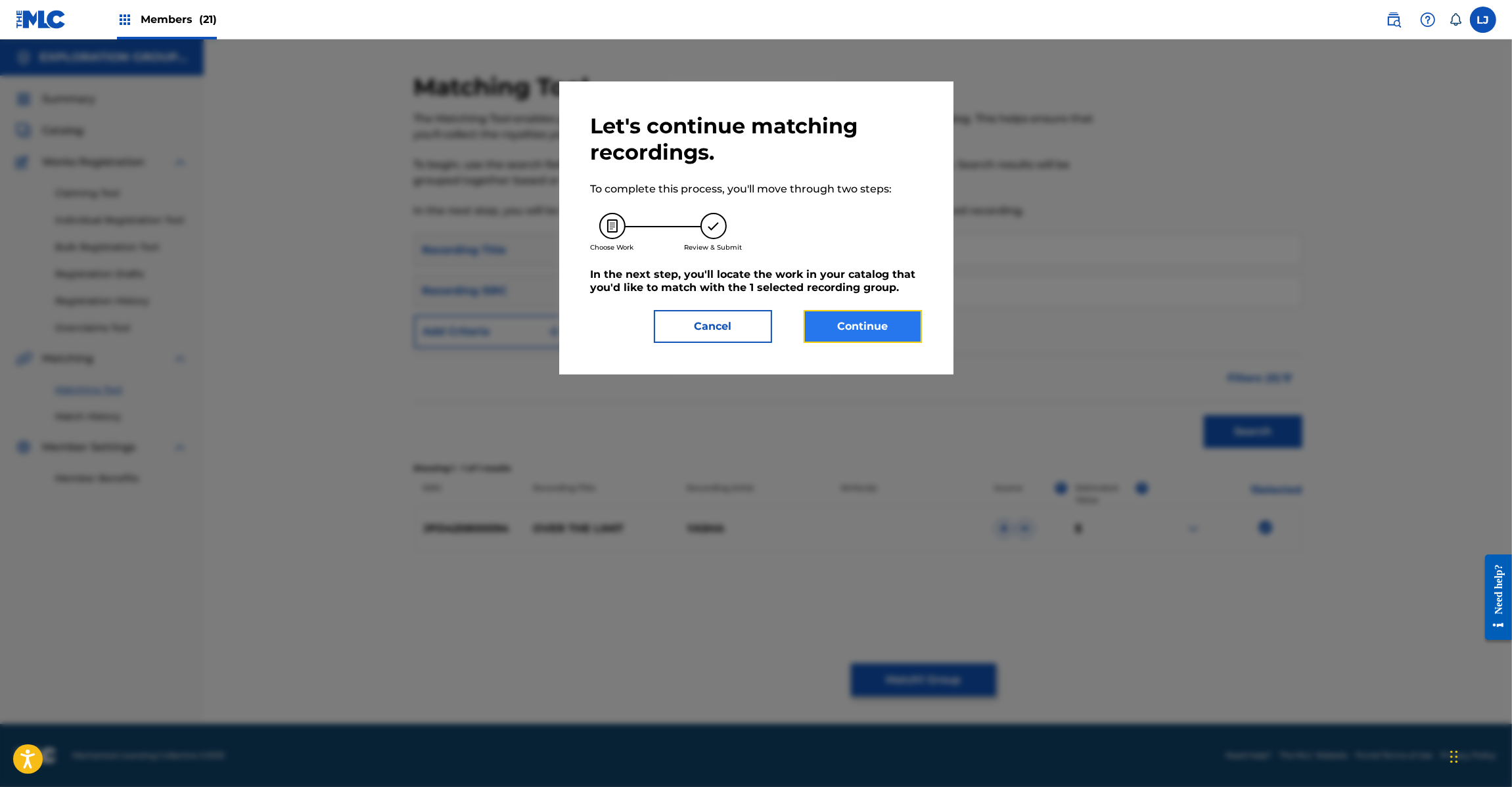
click at [875, 322] on button "Continue" at bounding box center [862, 326] width 118 height 33
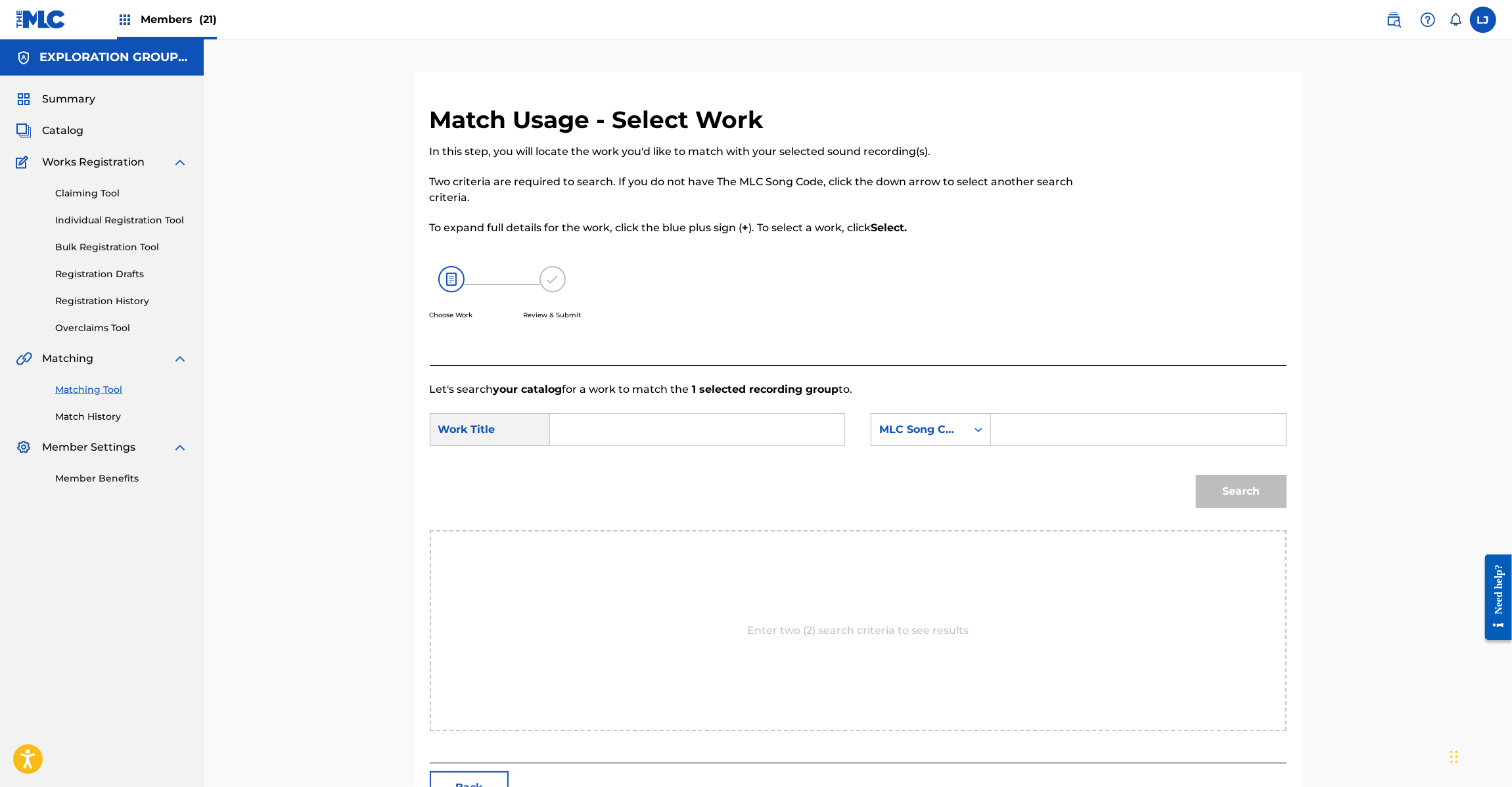
click at [684, 430] on input "Search Form" at bounding box center [697, 430] width 272 height 32
paste input "Over The Limit OC3M76"
click at [700, 422] on input "Over The Limit OC3M76" at bounding box center [697, 430] width 272 height 32
type input "Over The Limit"
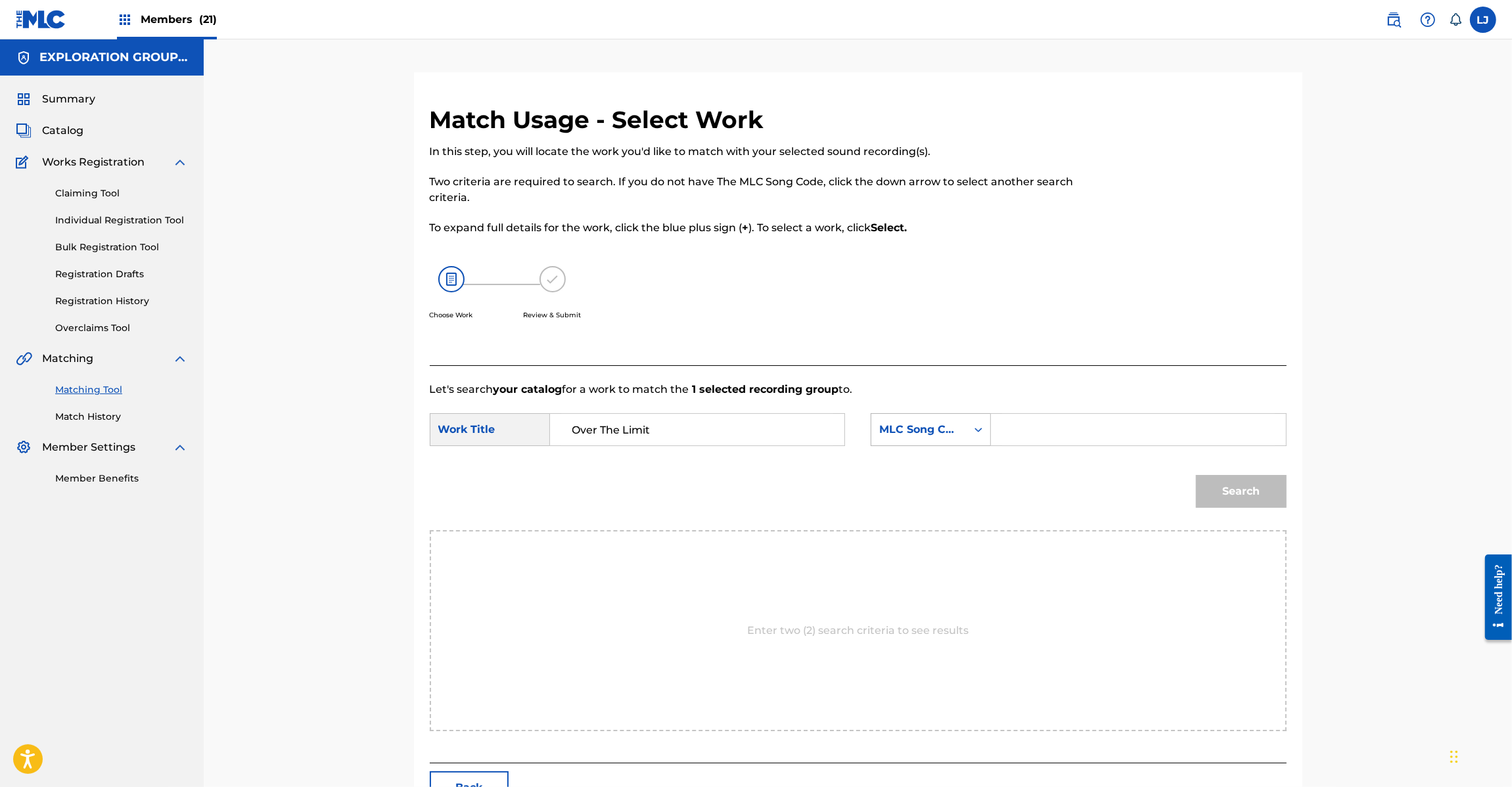
click at [964, 430] on div "MLC Song Code" at bounding box center [919, 429] width 95 height 25
click at [1085, 440] on input "Search Form" at bounding box center [1138, 430] width 272 height 32
paste input "OC3M76"
type input "OC3M76"
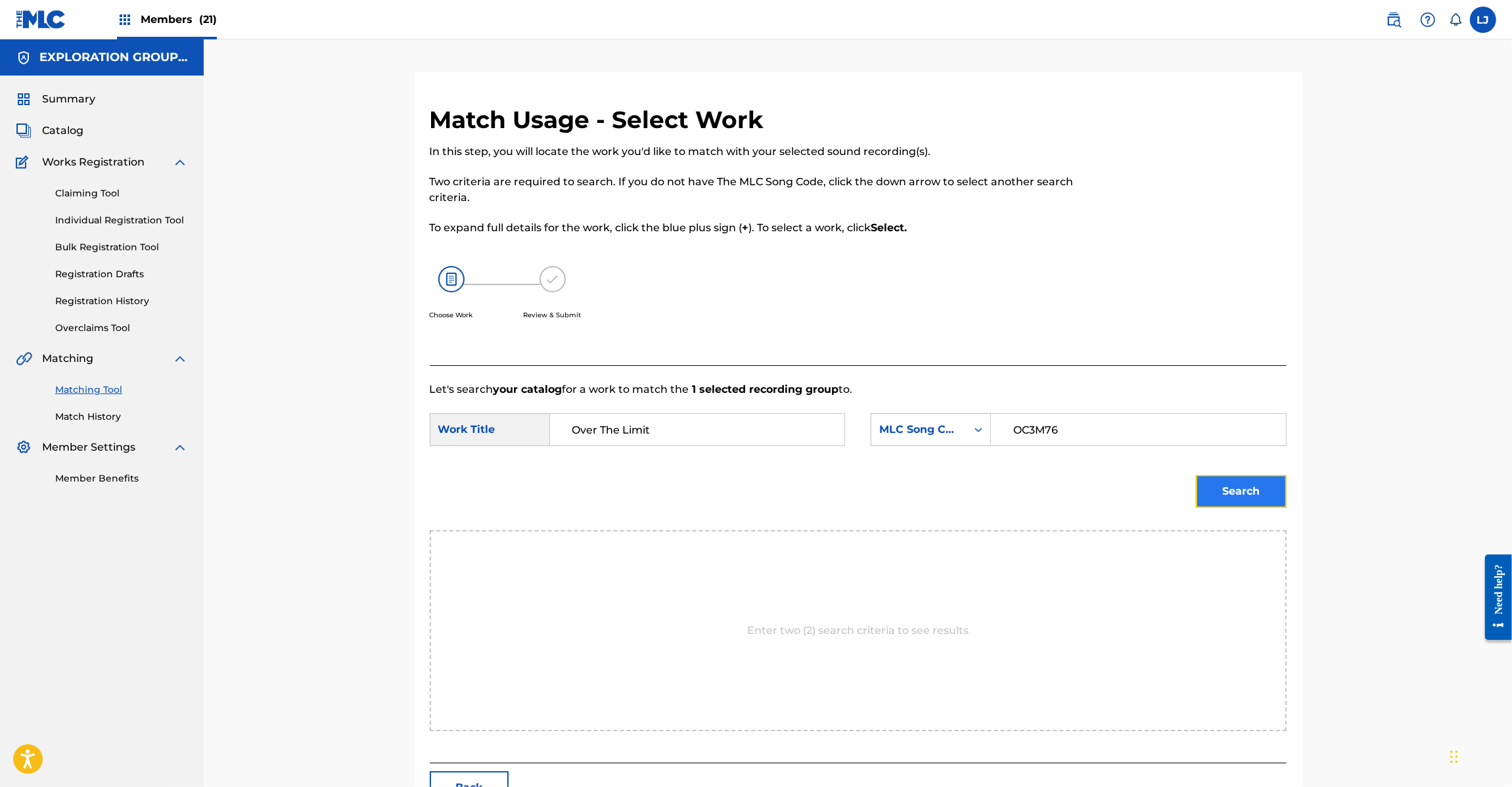
click at [1229, 499] on button "Search" at bounding box center [1241, 491] width 91 height 33
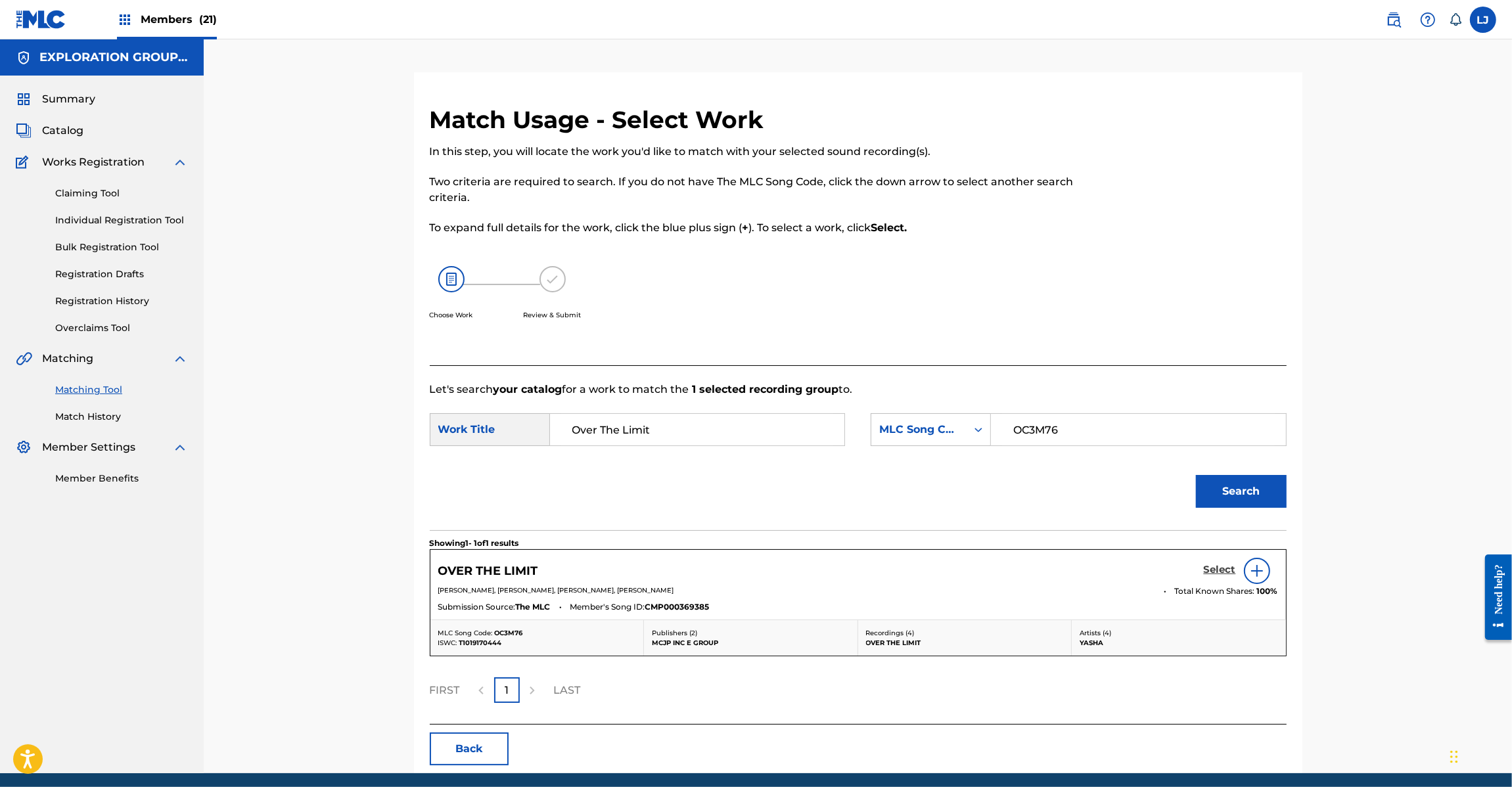
click at [1213, 568] on h5 "Select" at bounding box center [1220, 569] width 32 height 12
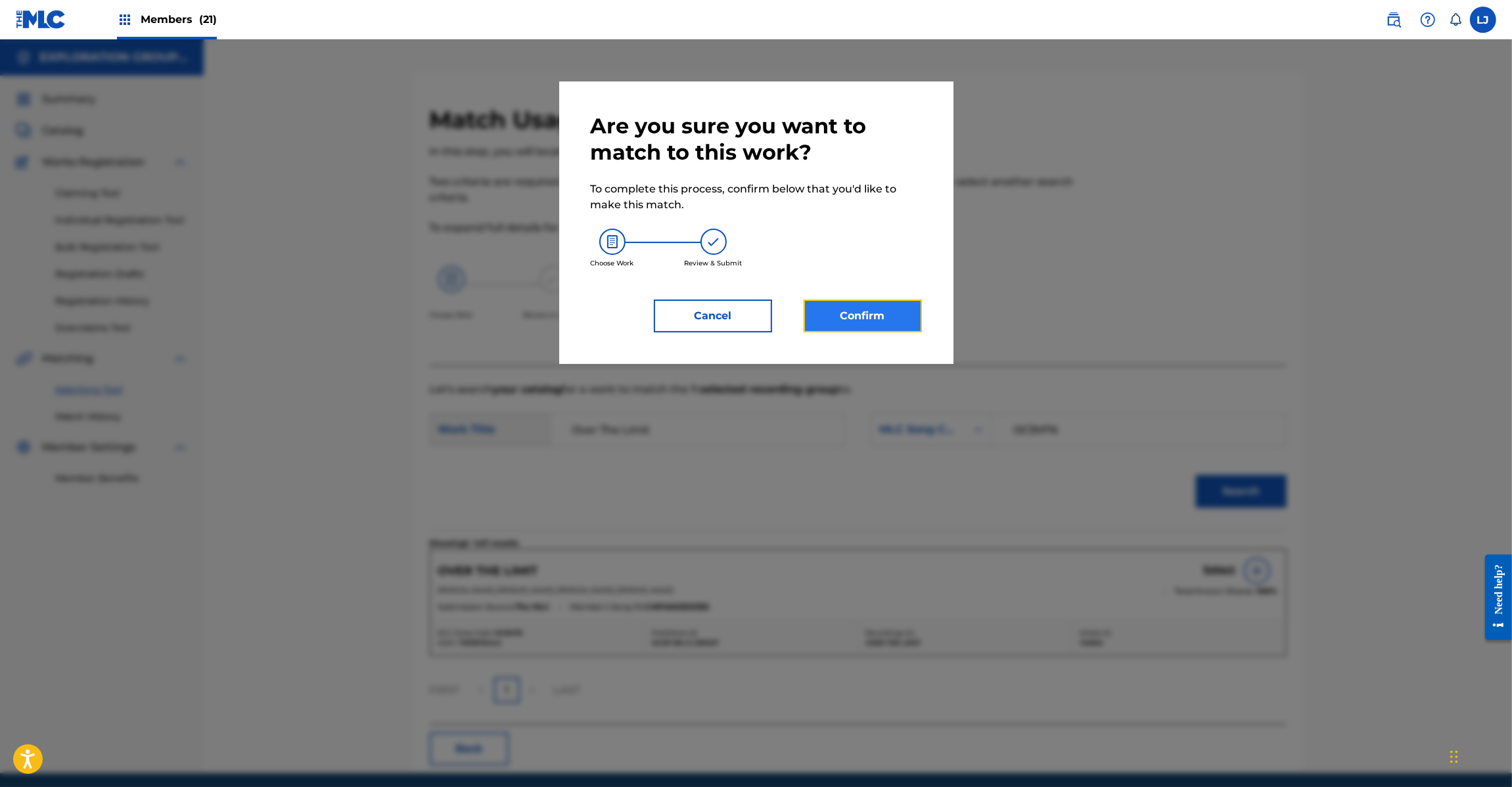
click at [852, 330] on button "Confirm" at bounding box center [862, 315] width 118 height 33
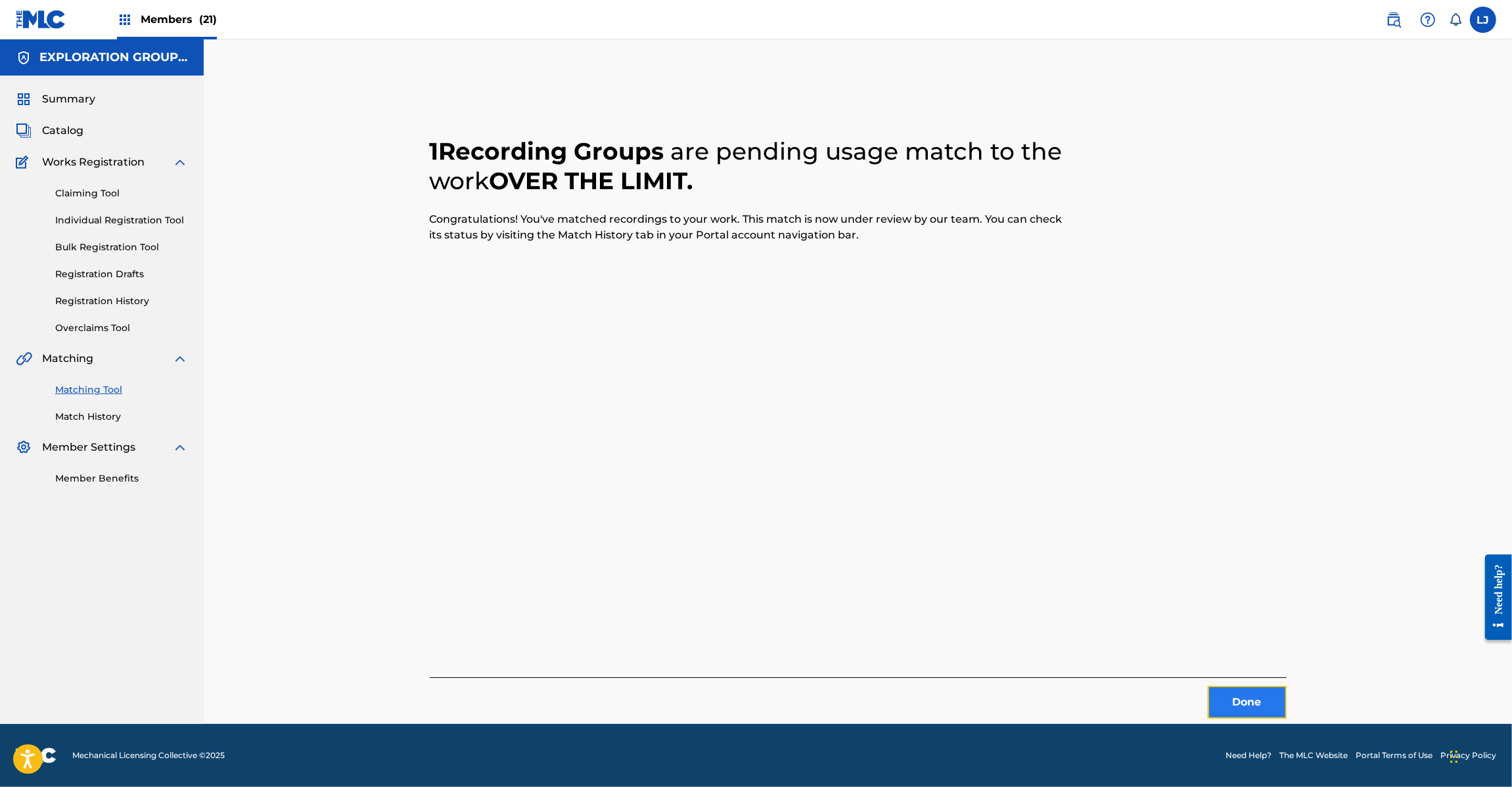
click at [1223, 696] on button "Done" at bounding box center [1247, 702] width 79 height 33
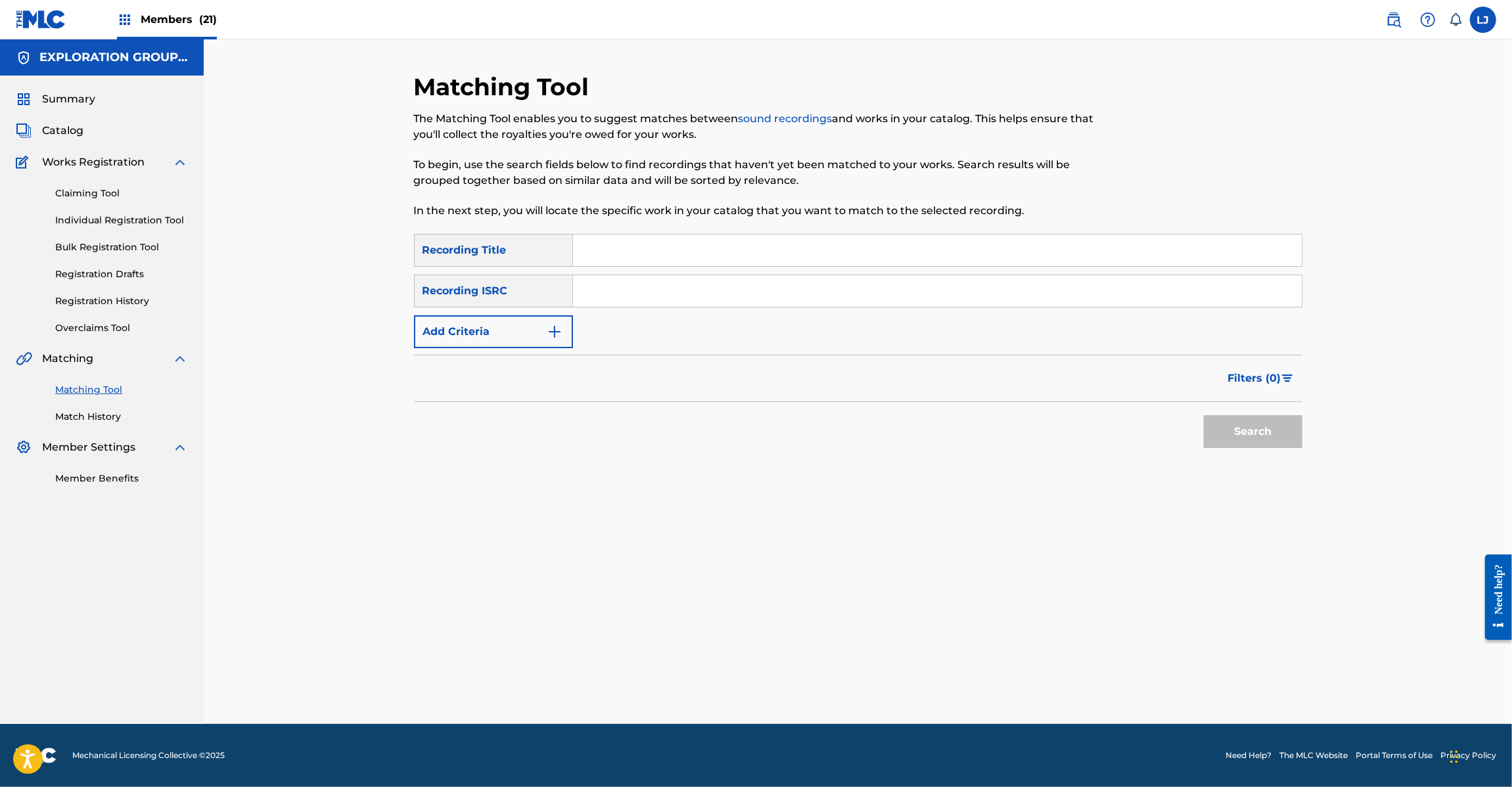
click at [650, 293] on input "Search Form" at bounding box center [937, 290] width 729 height 32
paste input "JPD420800093"
type input "JPD420800093"
click at [1233, 438] on button "Search" at bounding box center [1253, 431] width 99 height 33
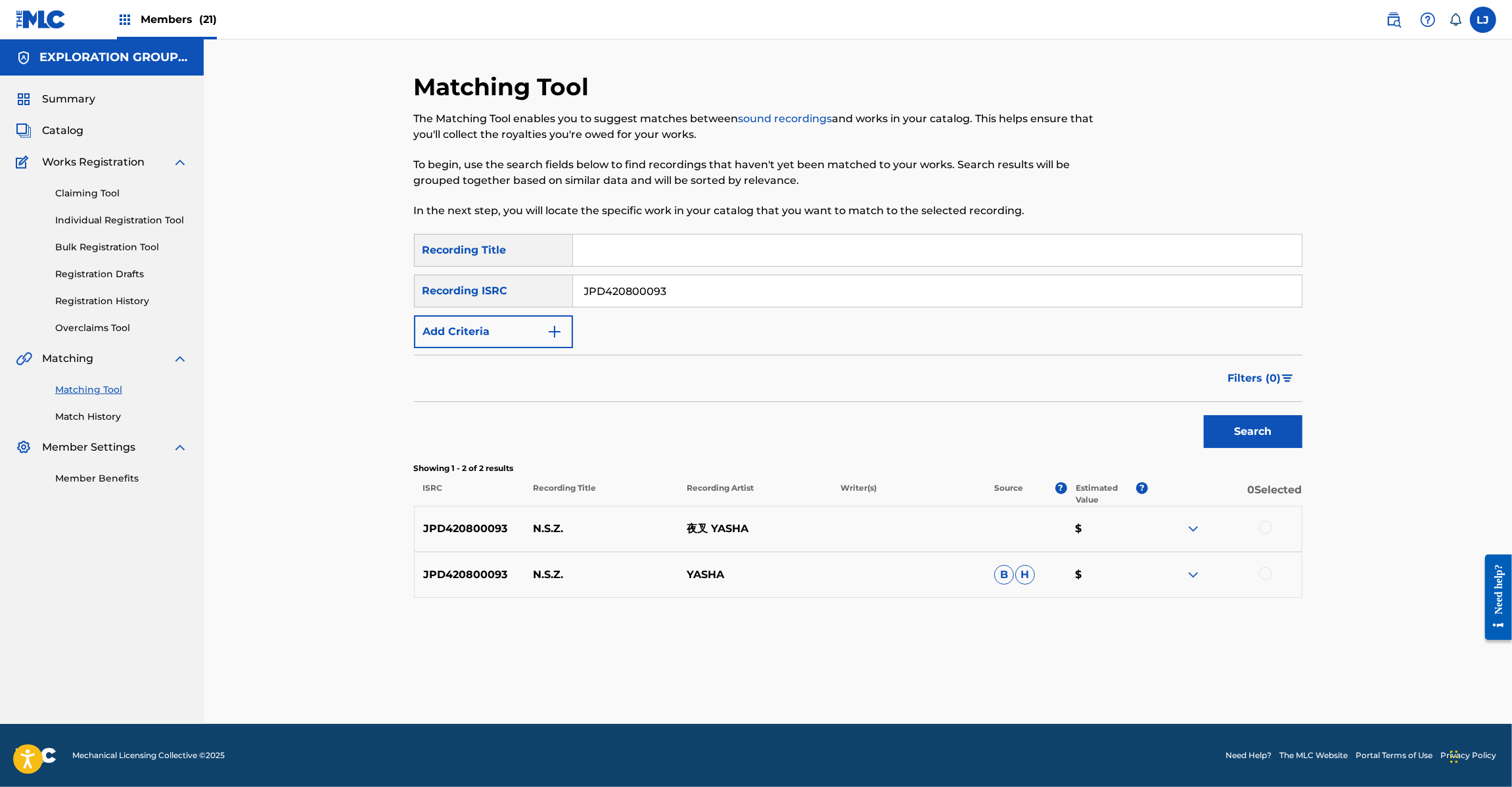
click at [682, 288] on input "JPD420800093" at bounding box center [937, 290] width 729 height 32
click at [1268, 529] on div at bounding box center [1265, 527] width 13 height 13
click at [1268, 575] on div at bounding box center [1265, 573] width 13 height 13
click at [943, 671] on button "Match 2 Groups" at bounding box center [923, 680] width 145 height 33
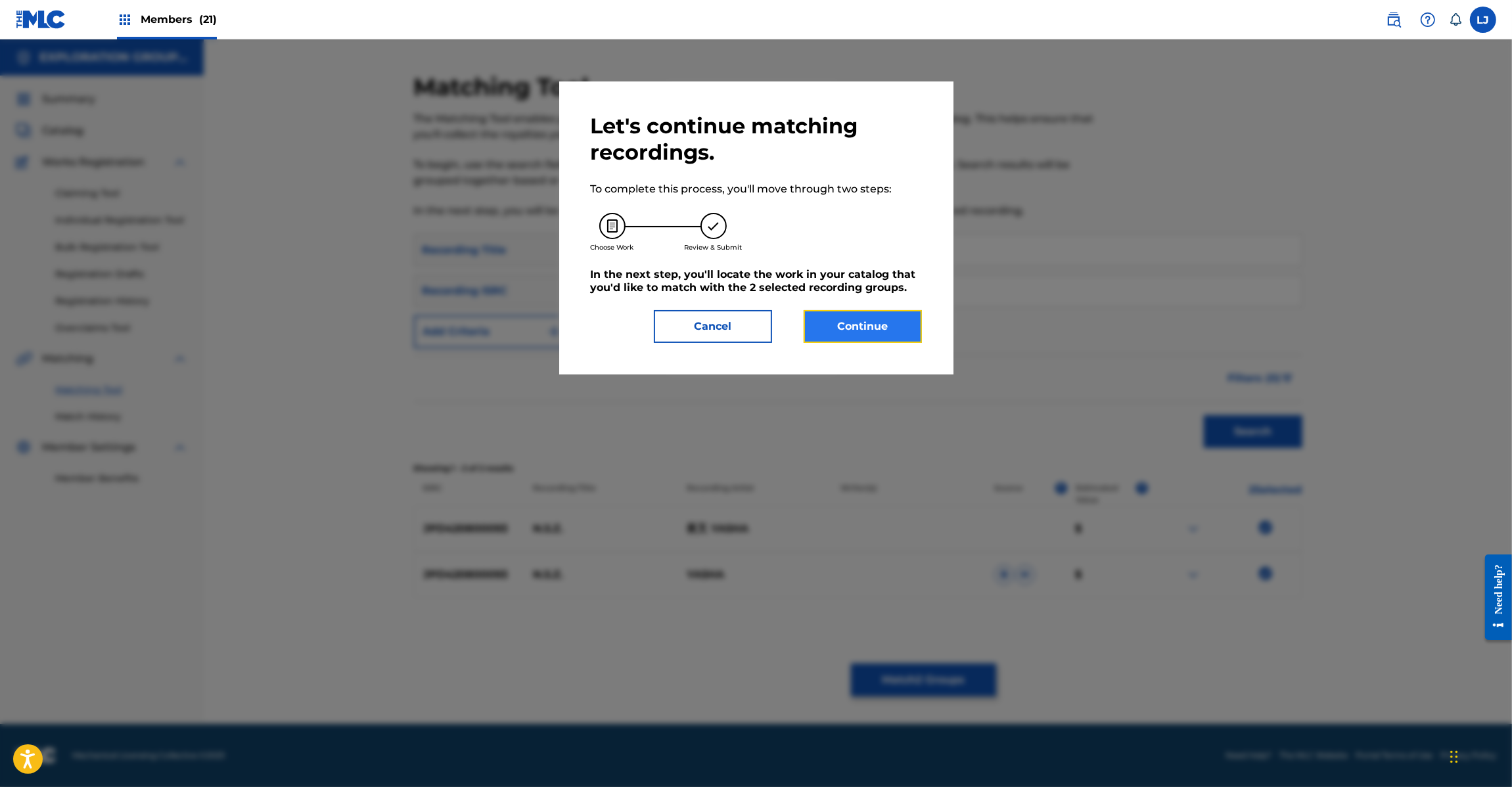
click at [868, 336] on button "Continue" at bounding box center [862, 326] width 118 height 33
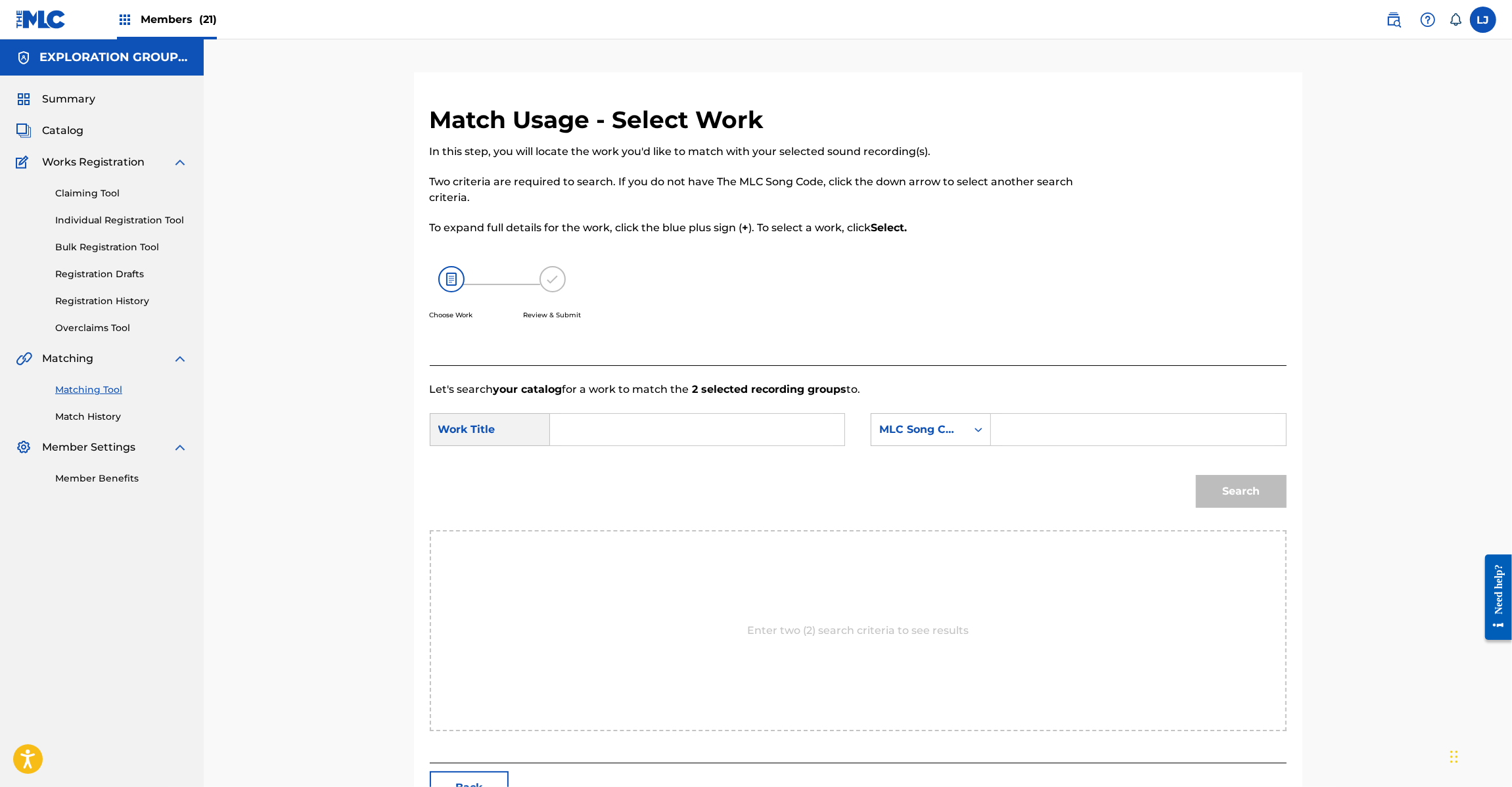
click at [773, 445] on input "Search Form" at bounding box center [697, 430] width 272 height 32
paste input "N.S.Z. NH468P"
click at [654, 434] on input "N.S.Z. NH468P" at bounding box center [697, 430] width 272 height 32
type input "N.S.Z."
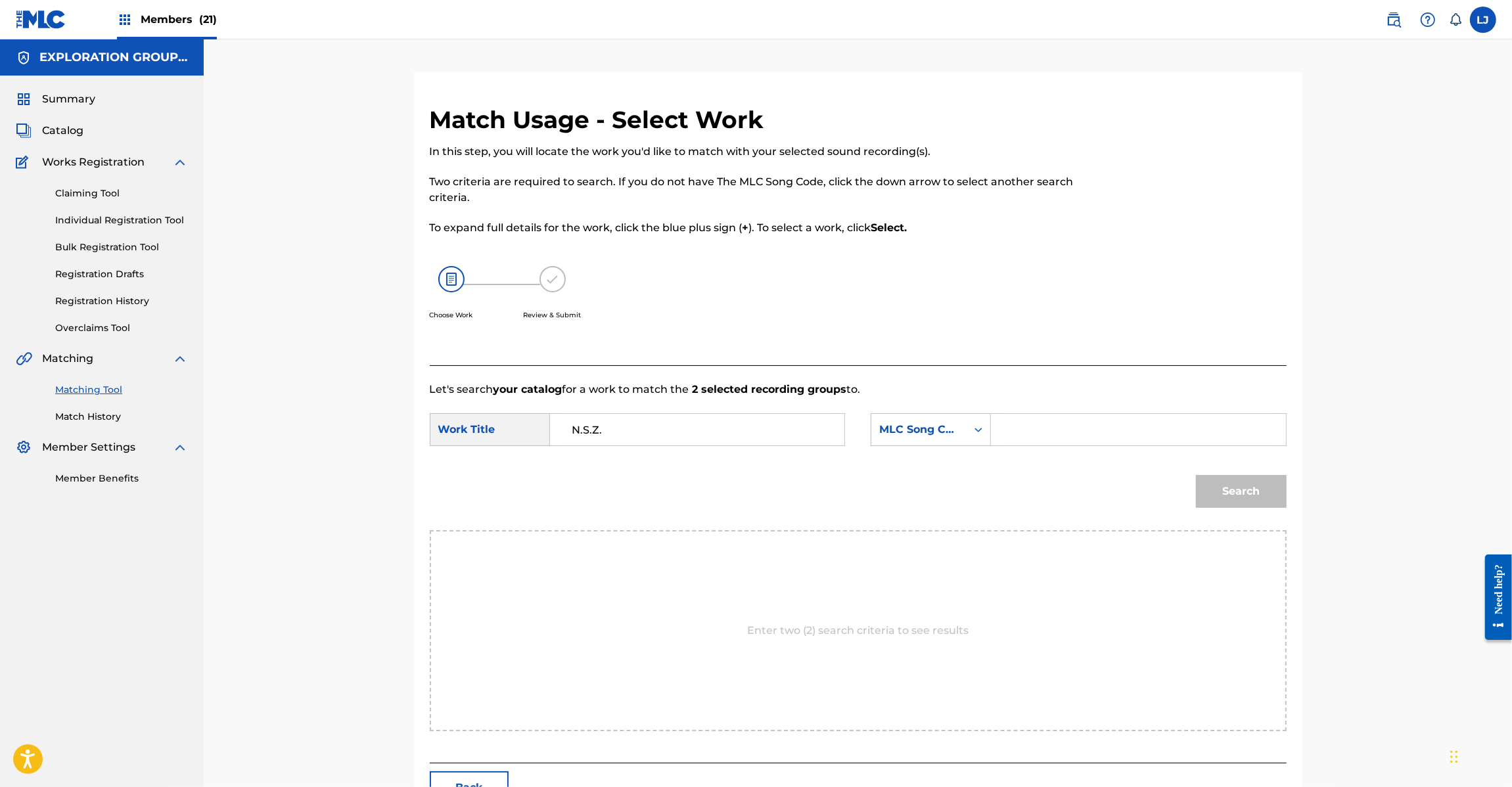
click at [1059, 434] on input "Search Form" at bounding box center [1138, 430] width 272 height 32
paste input "NH468P"
type input "NH468P"
click at [1208, 470] on div "Search" at bounding box center [1238, 488] width 97 height 53
click at [1229, 492] on button "Search" at bounding box center [1241, 491] width 91 height 33
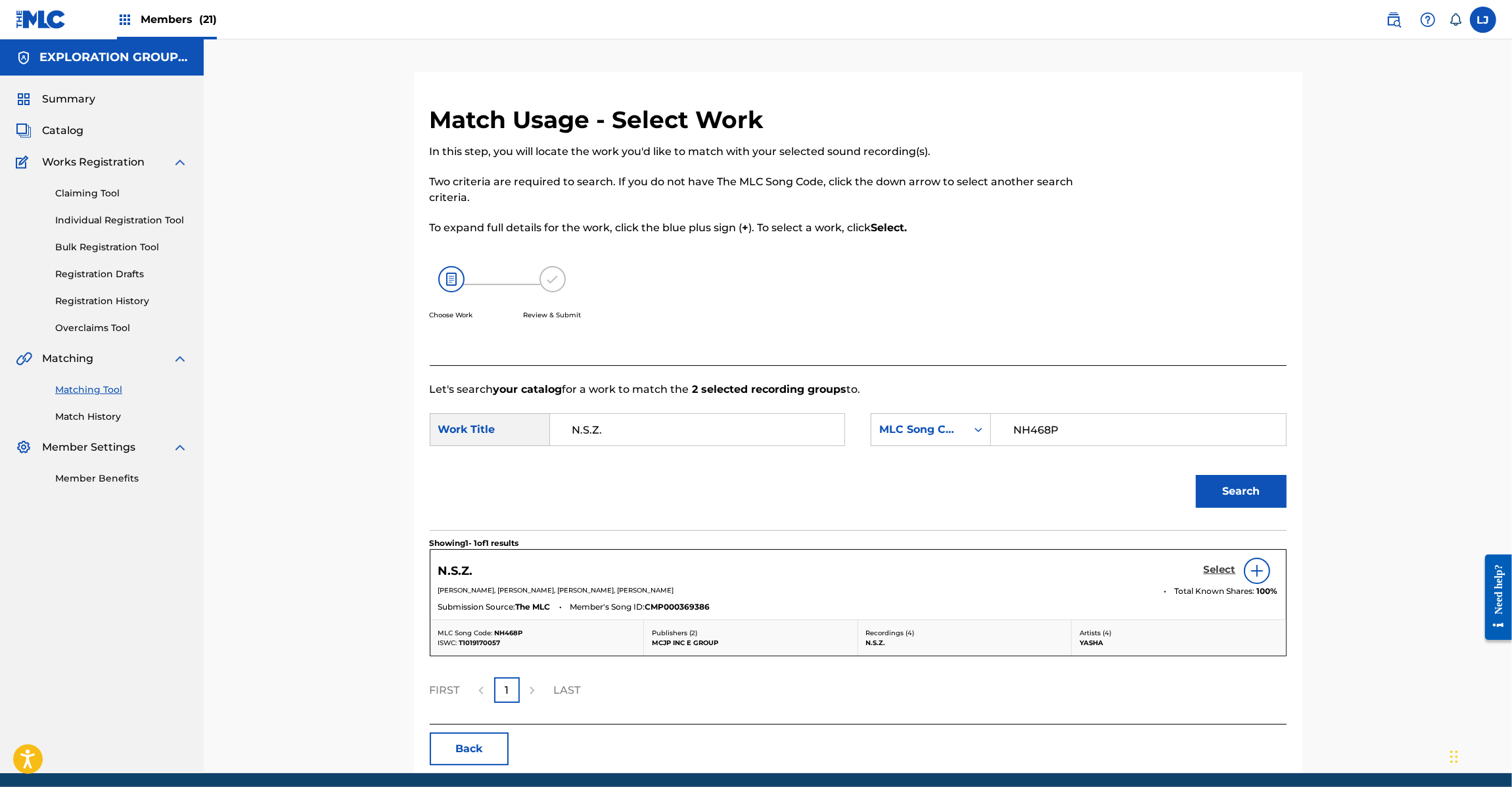
click at [1206, 572] on h5 "Select" at bounding box center [1220, 569] width 32 height 12
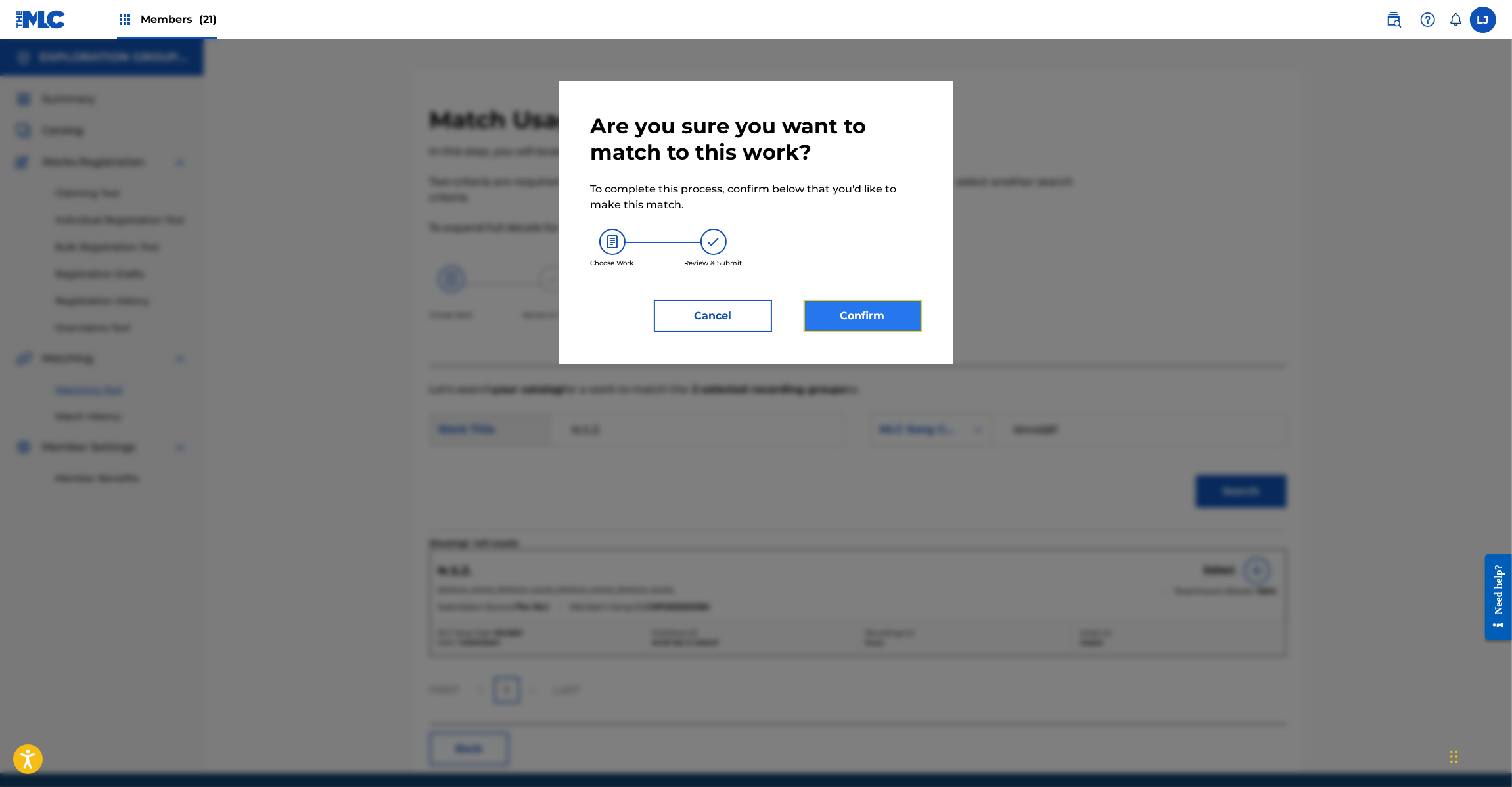
click at [846, 307] on button "Confirm" at bounding box center [862, 315] width 118 height 33
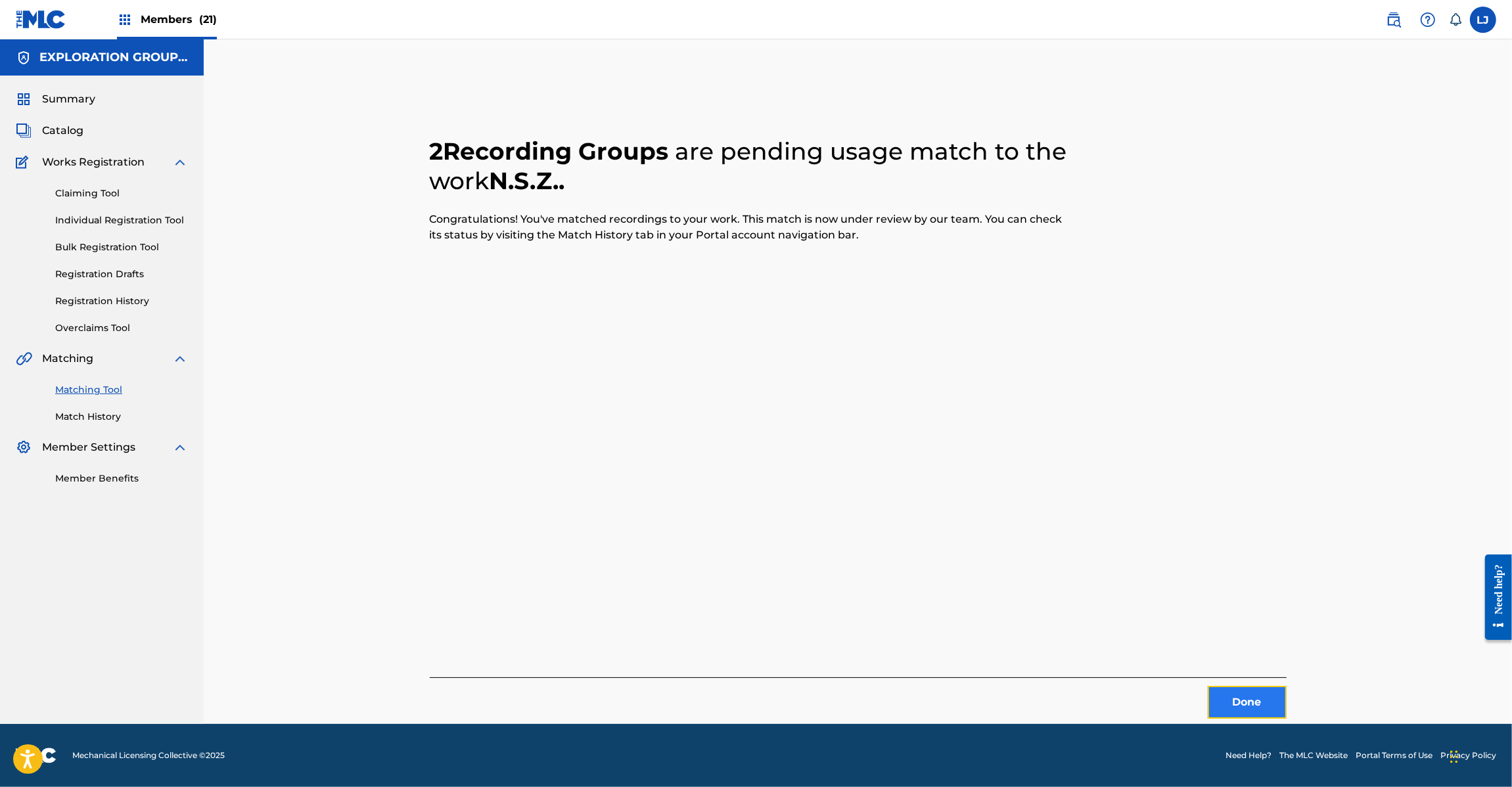
click at [1238, 703] on button "Done" at bounding box center [1247, 702] width 79 height 33
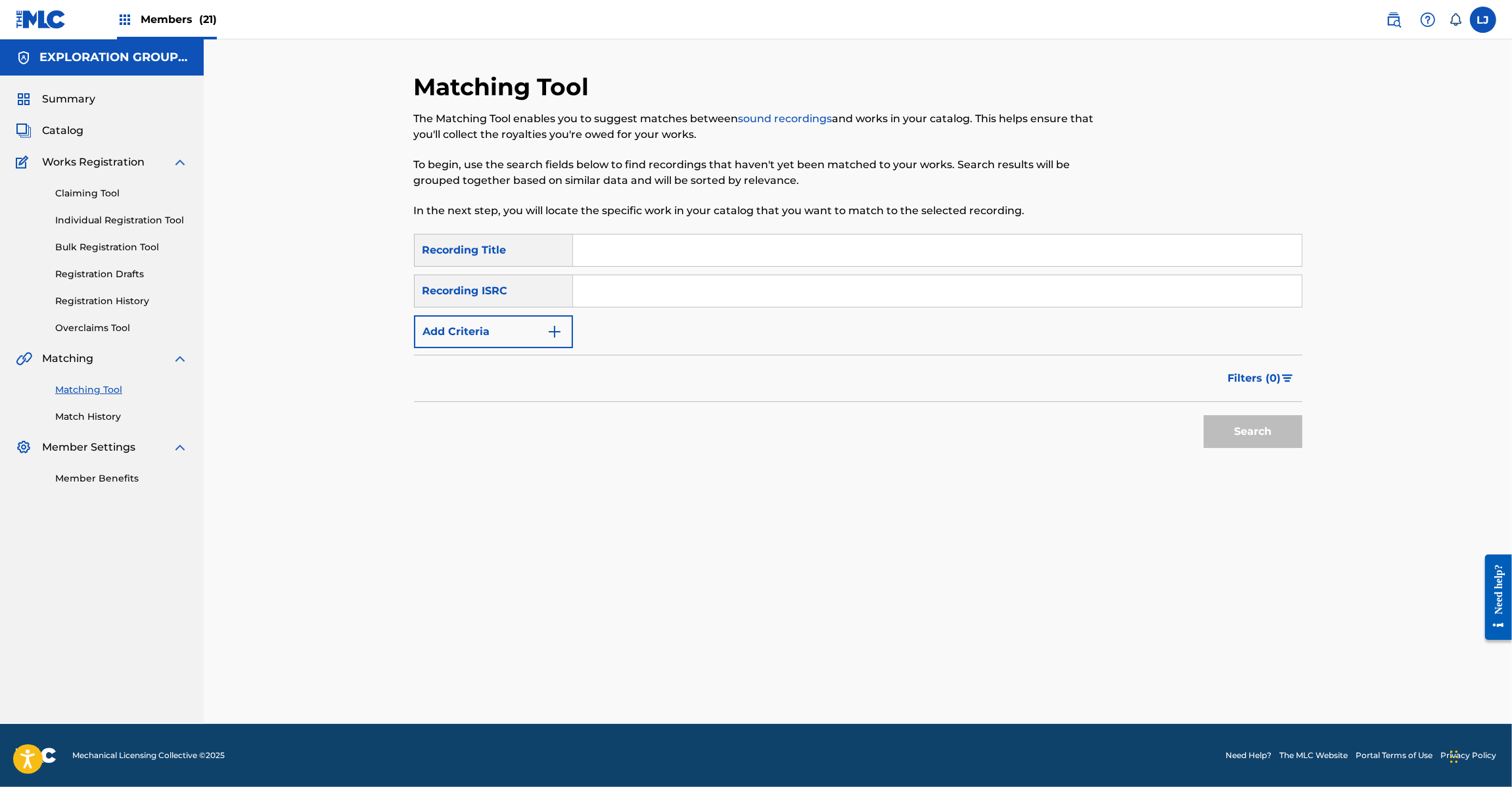
click at [633, 294] on input "Search Form" at bounding box center [937, 290] width 729 height 32
paste input "JPD420800093"
click at [1259, 432] on button "Search" at bounding box center [1253, 431] width 99 height 33
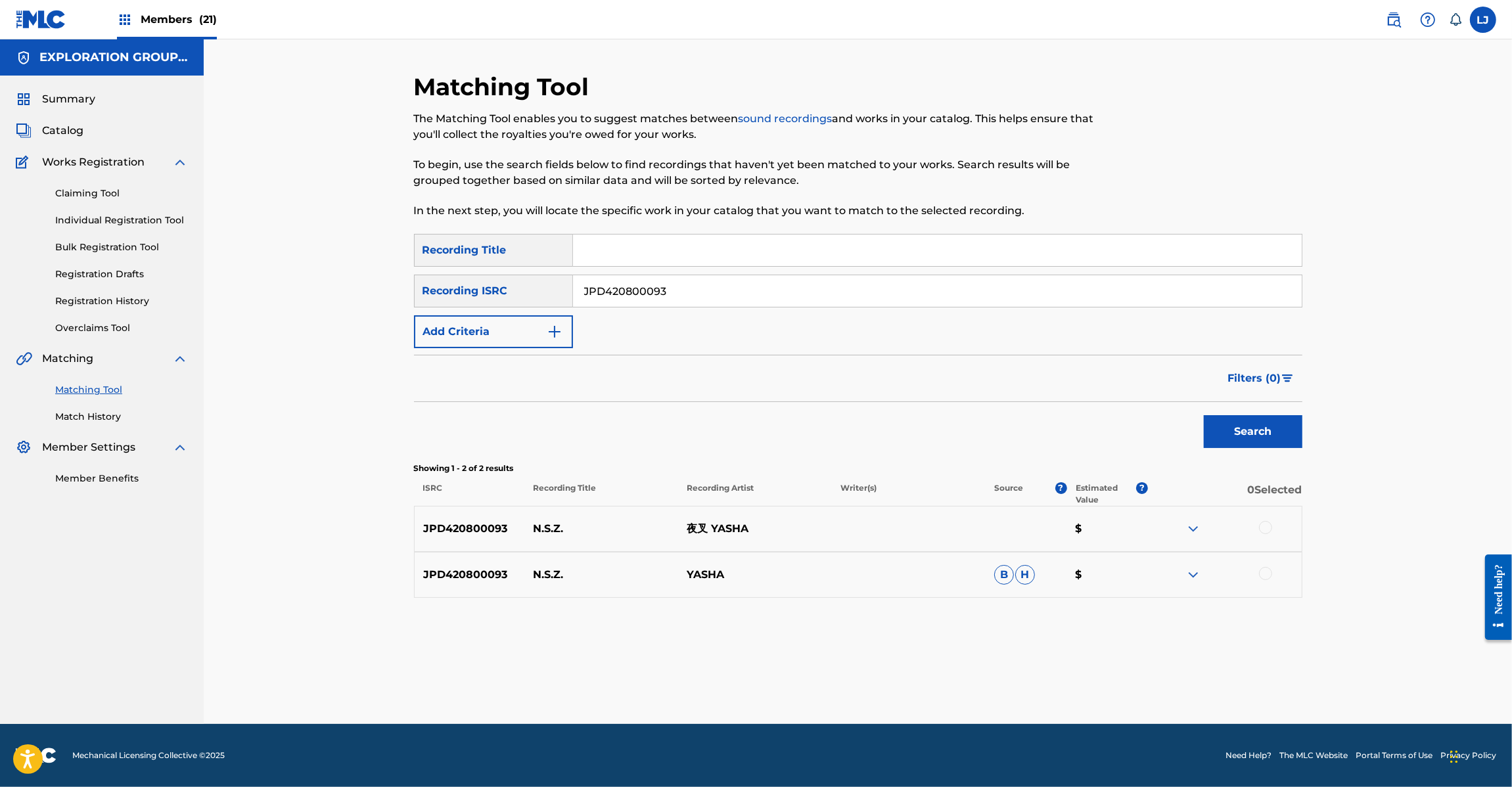
click at [650, 264] on input "Search Form" at bounding box center [937, 250] width 729 height 32
click at [645, 295] on input "JPD420800093" at bounding box center [937, 290] width 729 height 32
paste input "127"
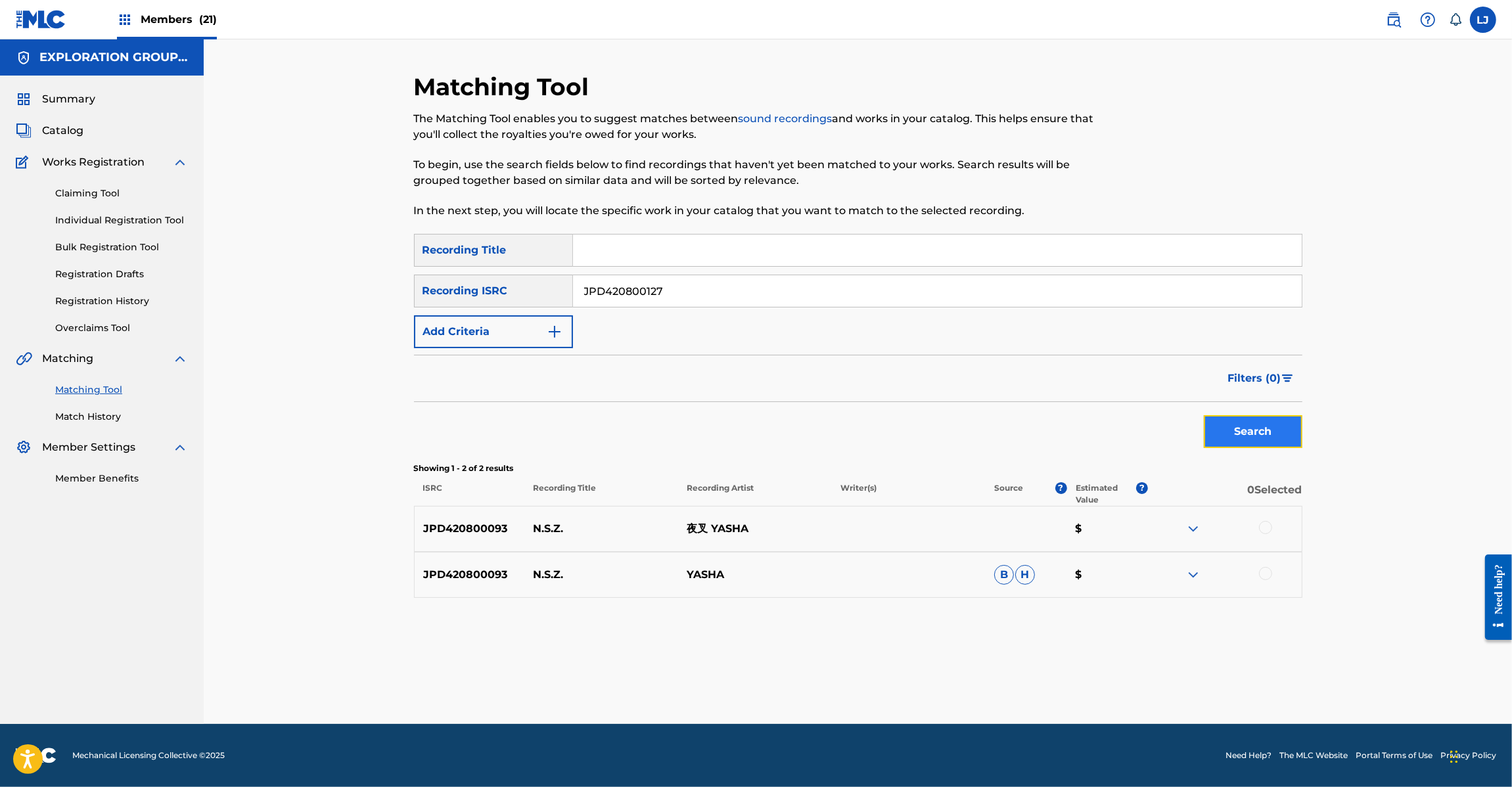
click at [1261, 436] on button "Search" at bounding box center [1253, 431] width 99 height 33
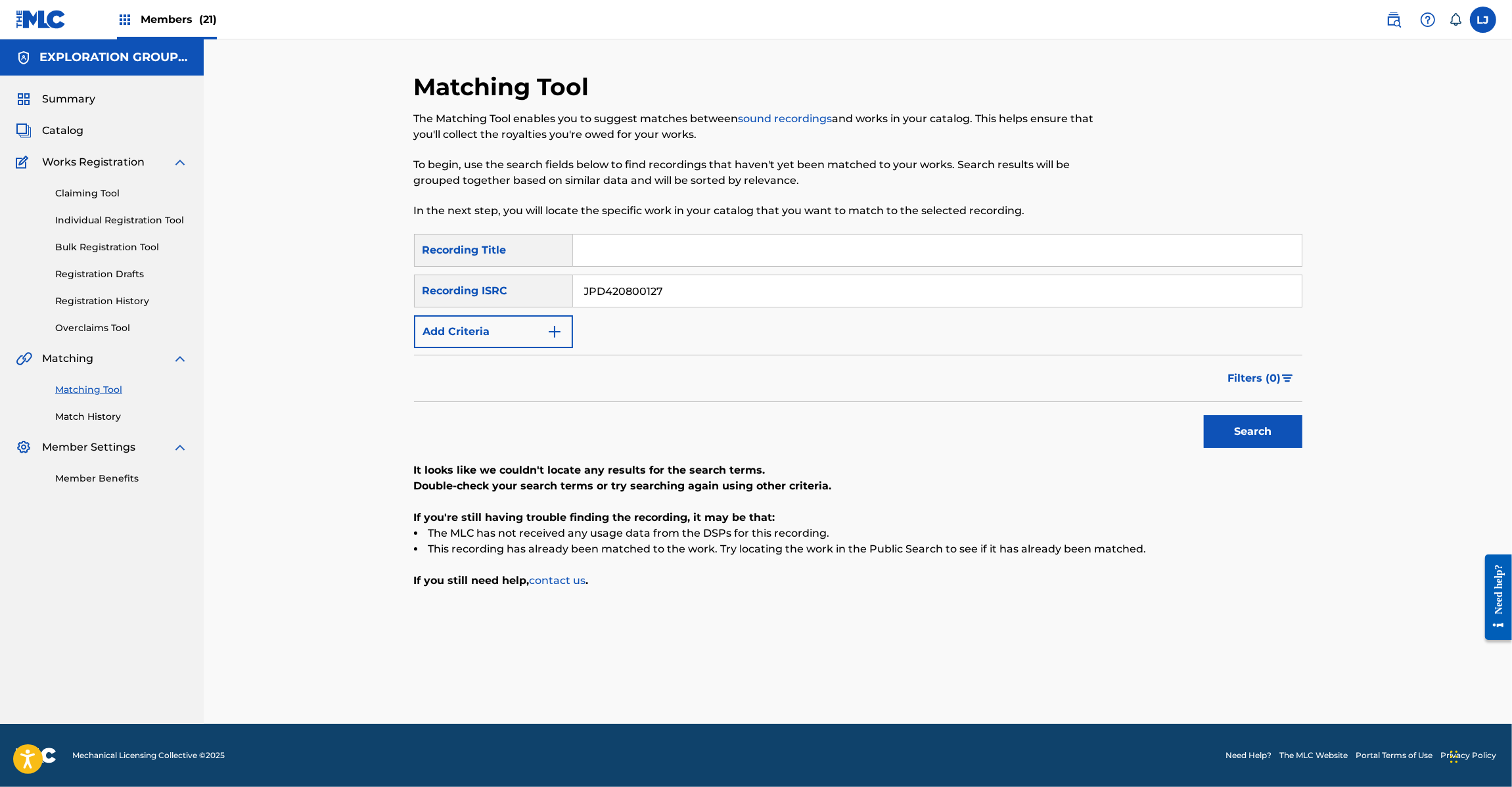
click at [616, 286] on input "JPD420800127" at bounding box center [937, 290] width 729 height 32
drag, startPoint x: 616, startPoint y: 286, endPoint x: 809, endPoint y: 342, distance: 201.0
click at [616, 286] on input "JPD420800127" at bounding box center [937, 290] width 729 height 32
paste input "6"
click at [1275, 442] on button "Search" at bounding box center [1253, 431] width 99 height 33
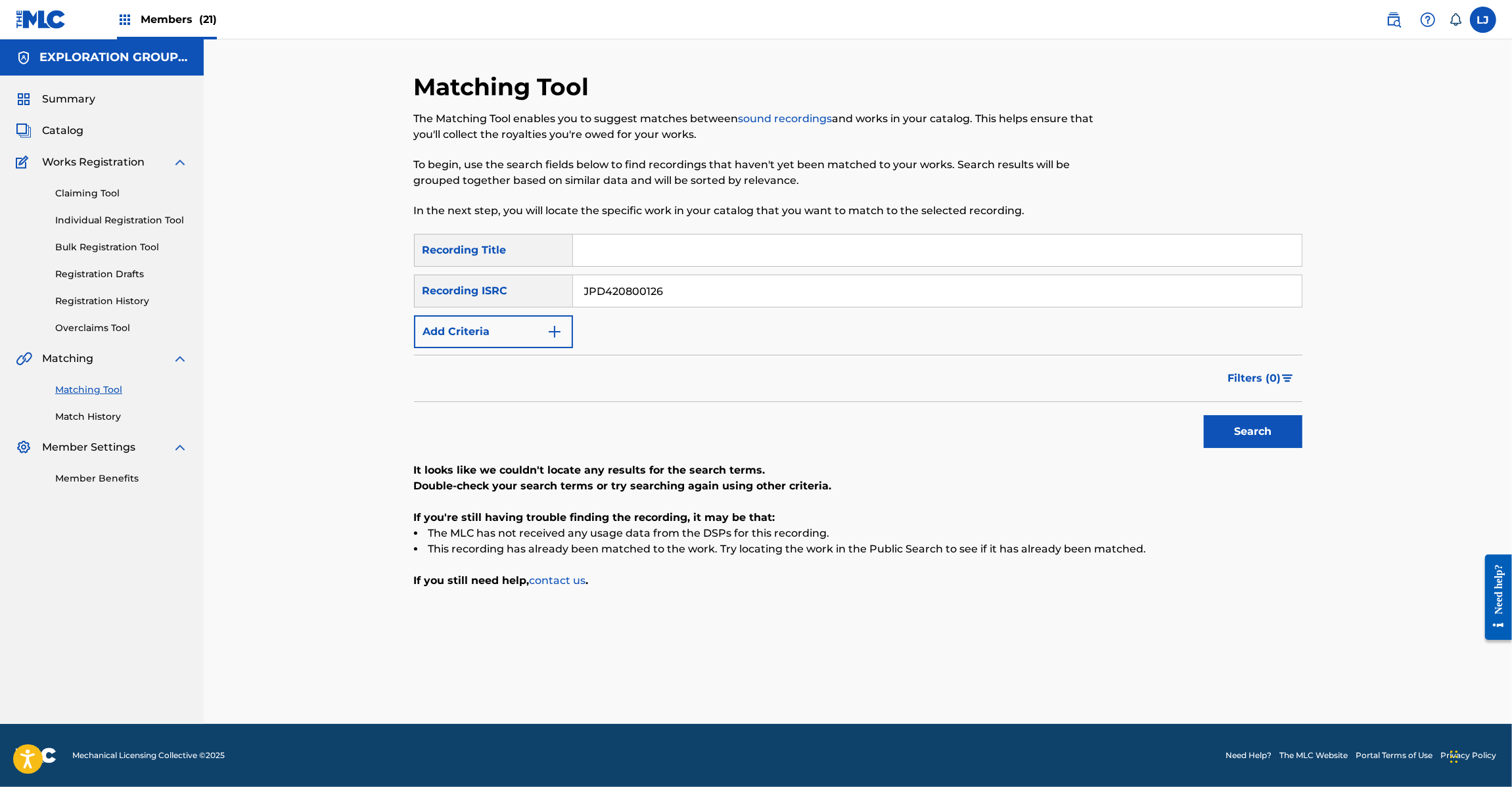
click at [635, 283] on input "JPD420800126" at bounding box center [937, 290] width 729 height 32
paste input "02"
click at [635, 283] on input "JPD420800102" at bounding box center [937, 290] width 729 height 32
type input "JPD420800102"
click at [1273, 438] on button "Search" at bounding box center [1253, 431] width 99 height 33
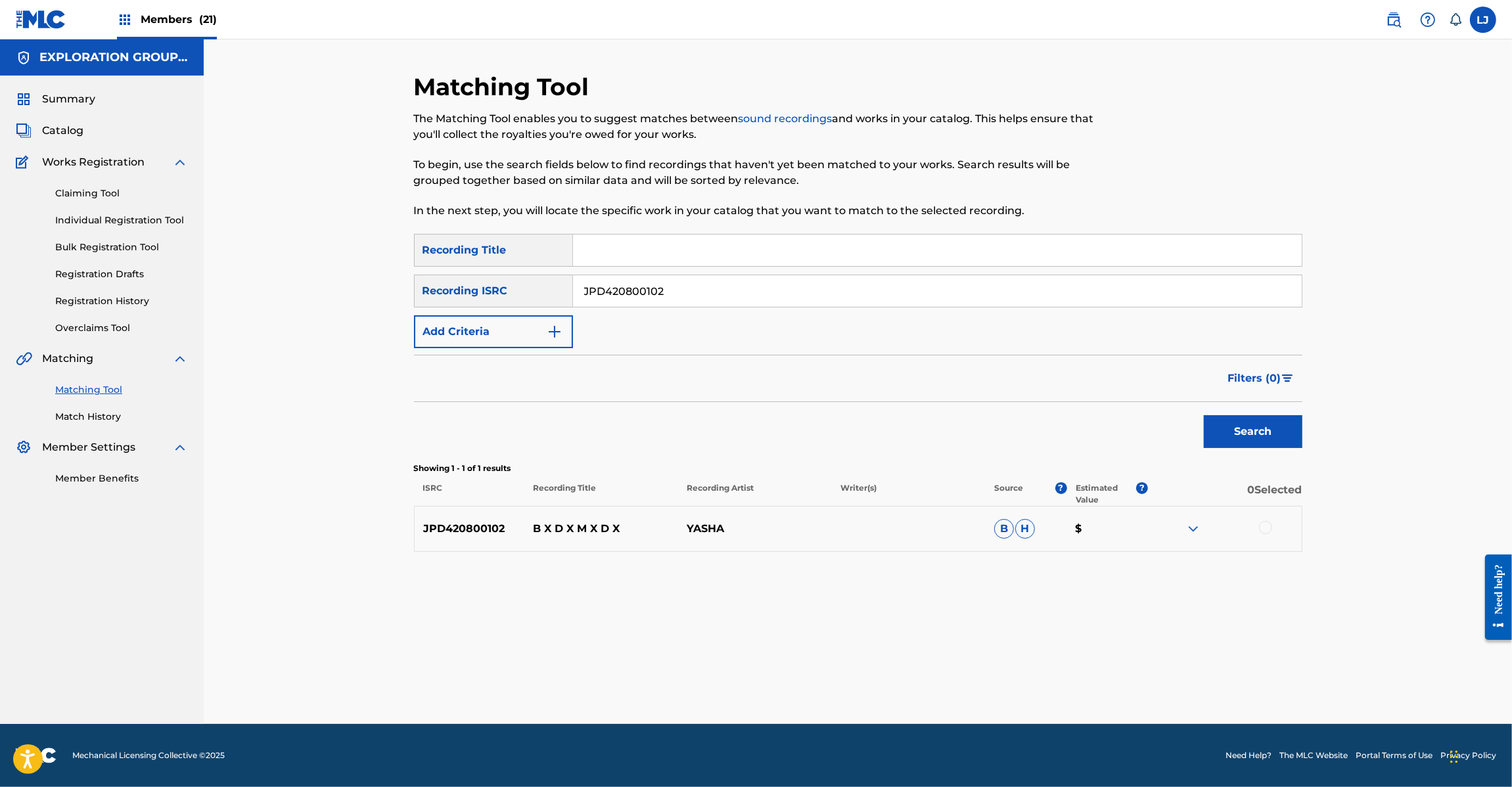
click at [1269, 532] on div at bounding box center [1265, 527] width 13 height 13
click at [975, 694] on button "Match 1 Group" at bounding box center [923, 680] width 145 height 33
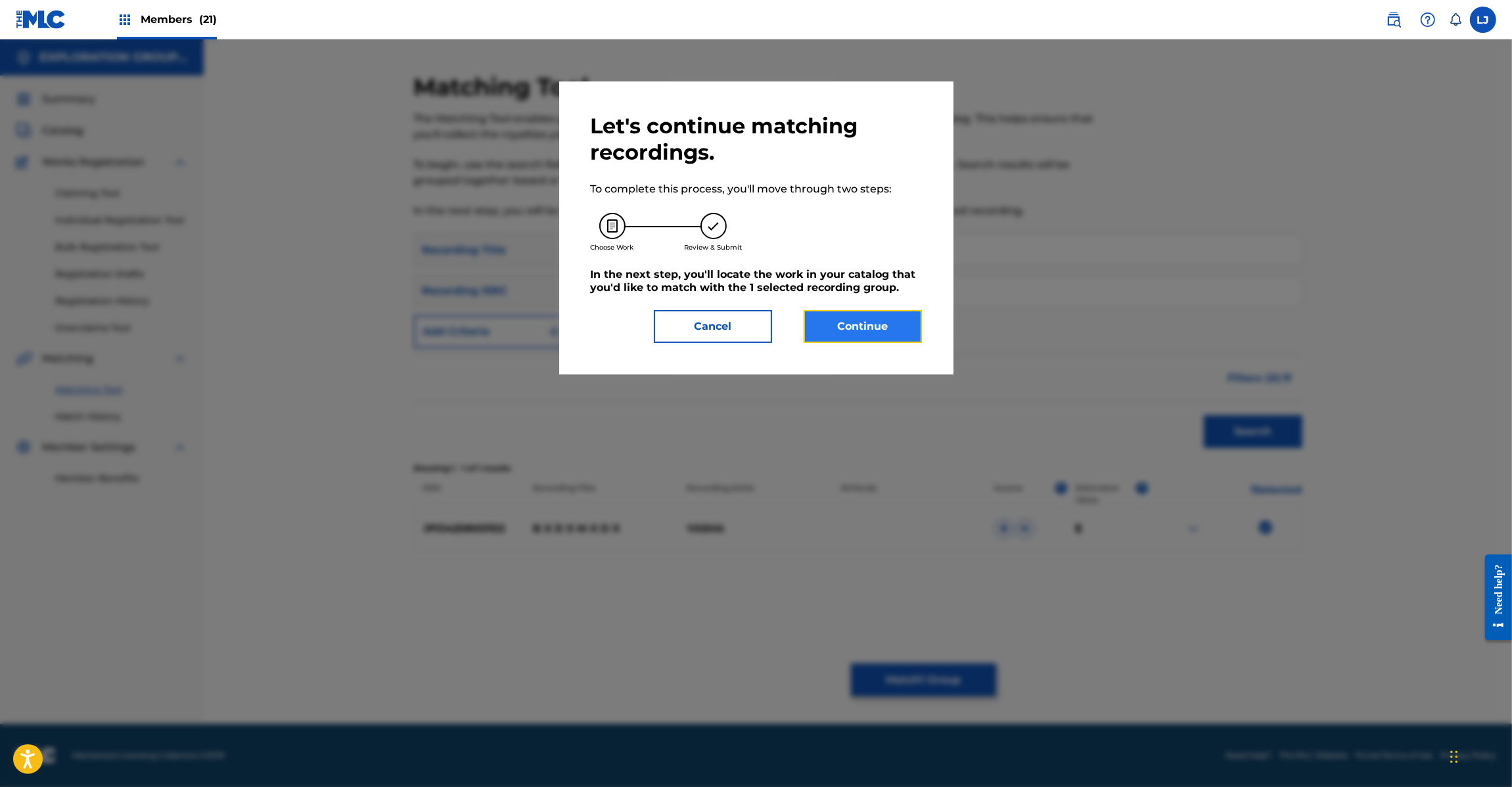
click at [841, 332] on button "Continue" at bounding box center [862, 326] width 118 height 33
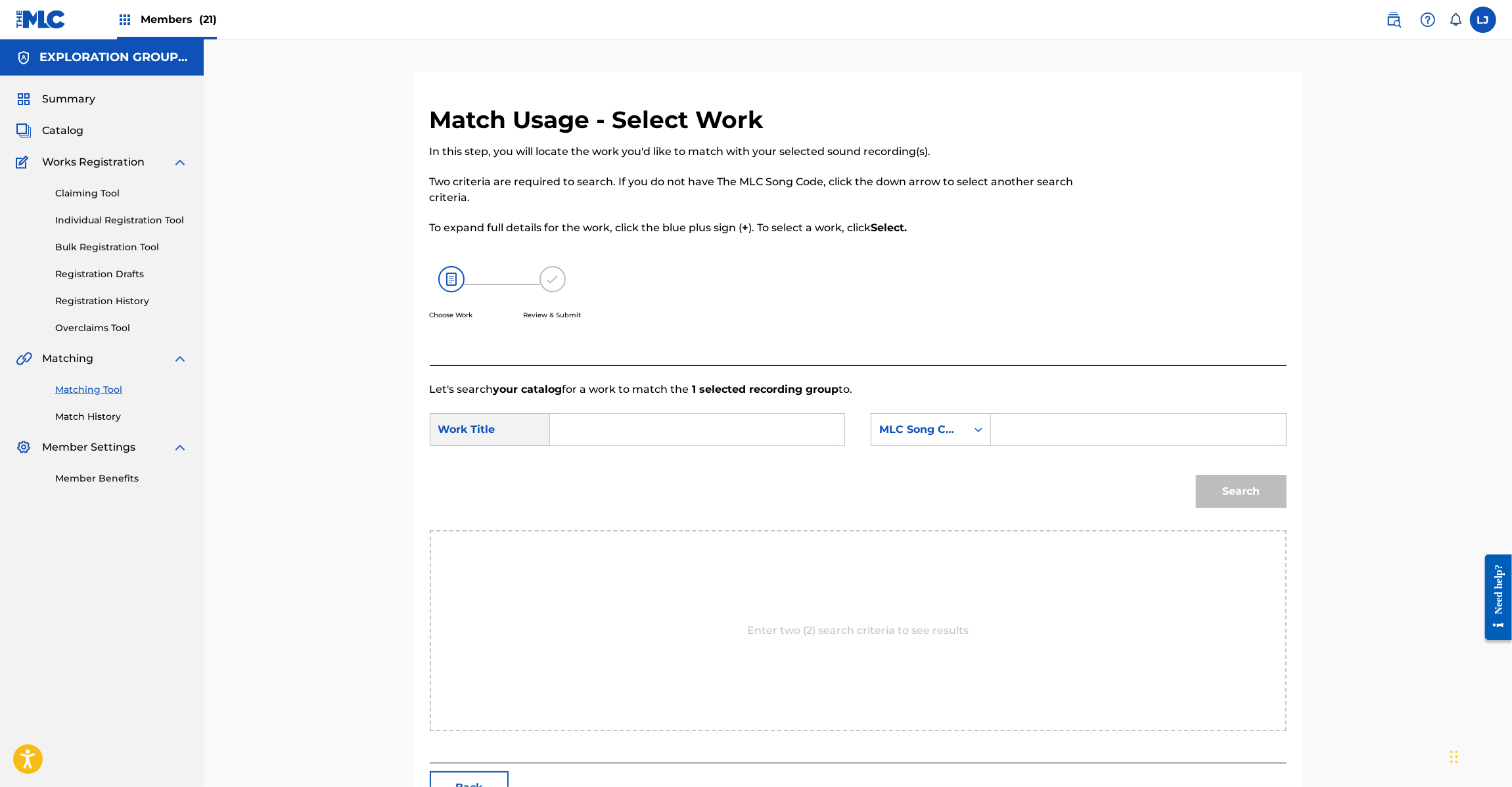
click at [668, 401] on form "SearchWithCriteriaf3eeb09d-3b1d-4a9a-8f23-992cec974094 Work Title SearchWithCri…" at bounding box center [858, 463] width 857 height 132
click at [658, 420] on input "Search Form" at bounding box center [697, 430] width 272 height 32
paste input "Bxdxmxdx BD4NJX"
click at [733, 424] on input "Bxdxmxdx BD4NJX" at bounding box center [697, 430] width 272 height 32
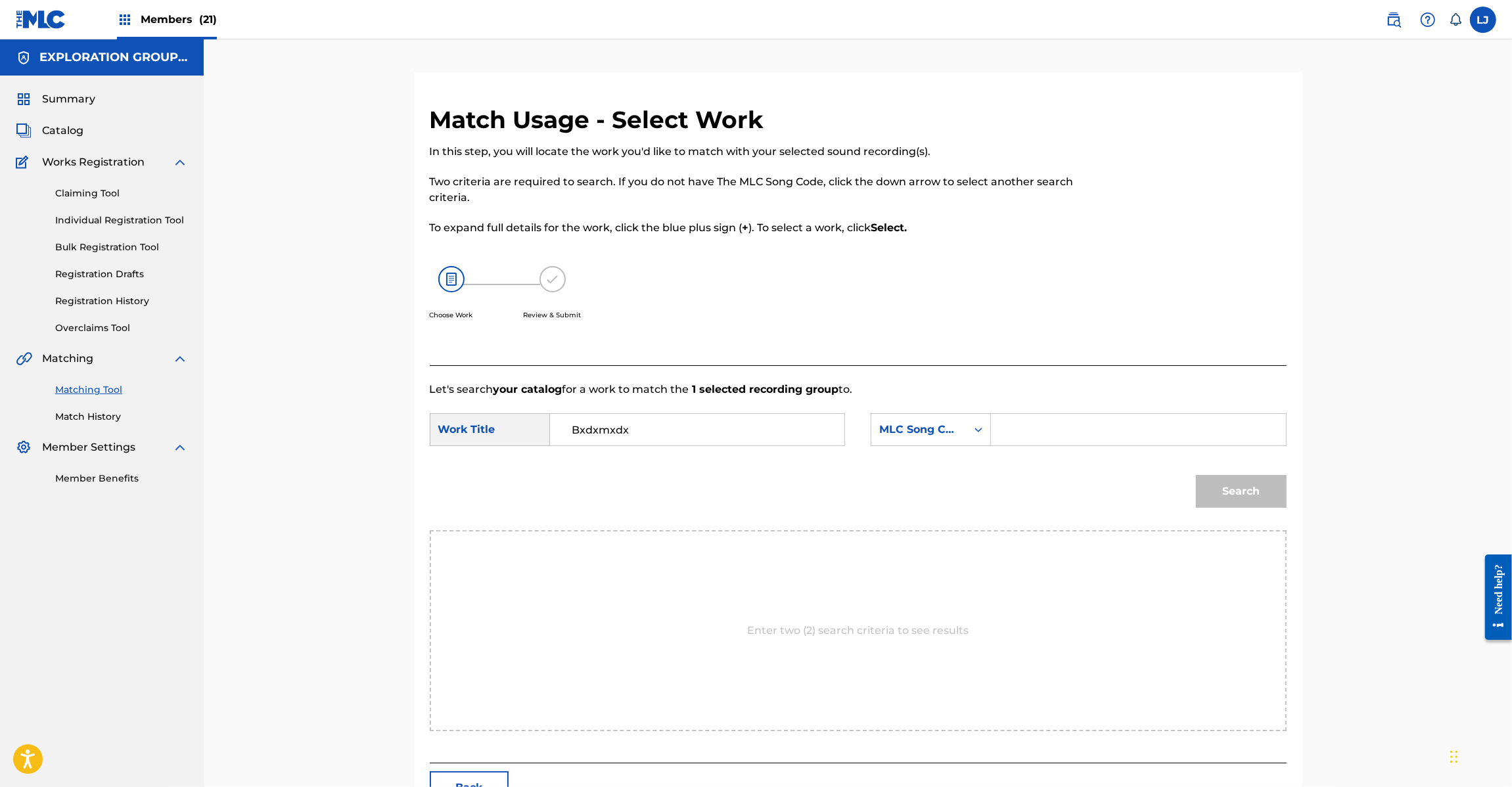
type input "Bxdxmxdx"
click at [1093, 424] on input "Search Form" at bounding box center [1138, 430] width 272 height 32
paste input "BD4NJX"
type input "BD4NJX"
click at [1223, 484] on button "Search" at bounding box center [1241, 491] width 91 height 33
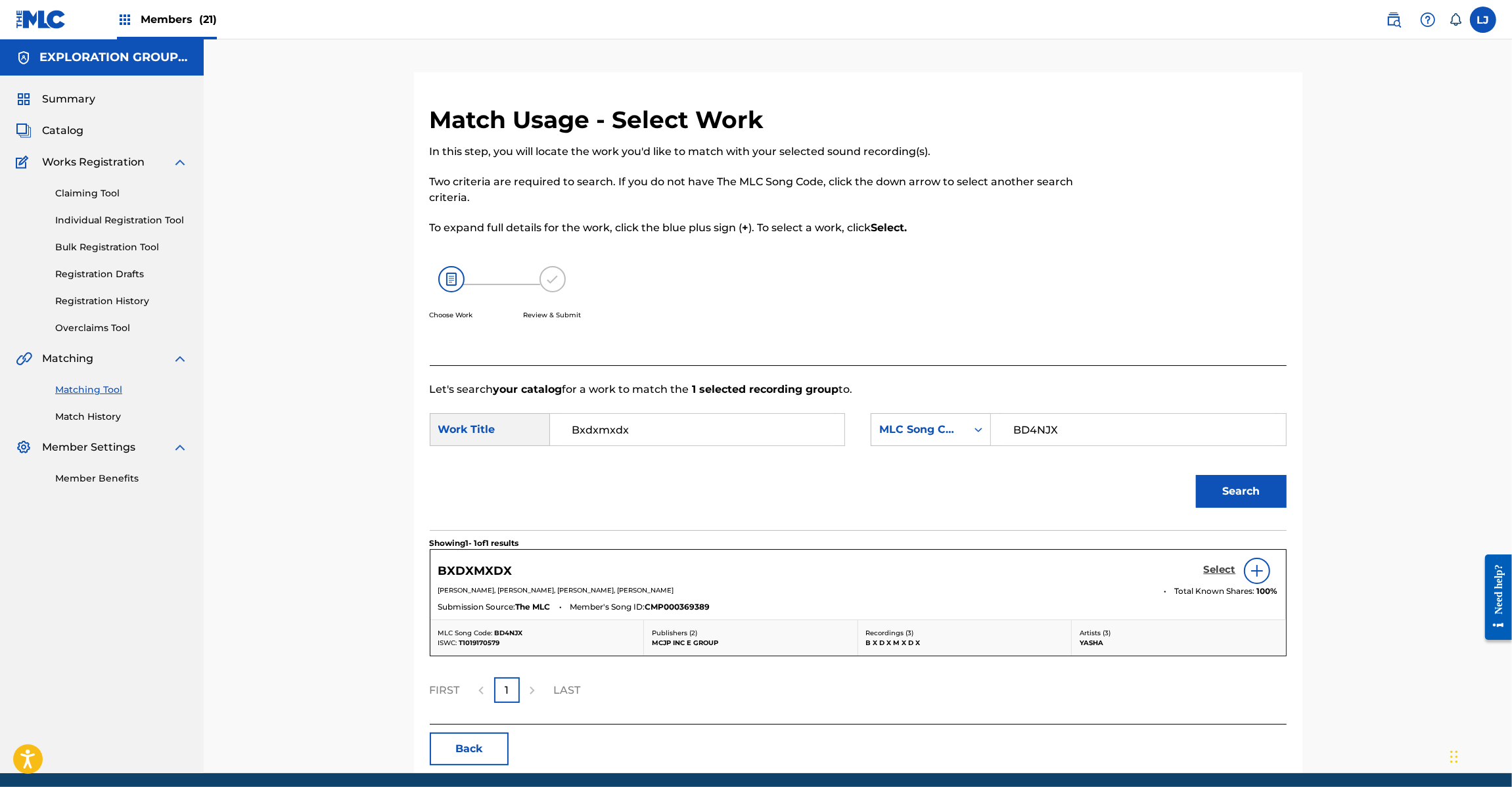
click at [1216, 575] on h5 "Select" at bounding box center [1220, 569] width 32 height 12
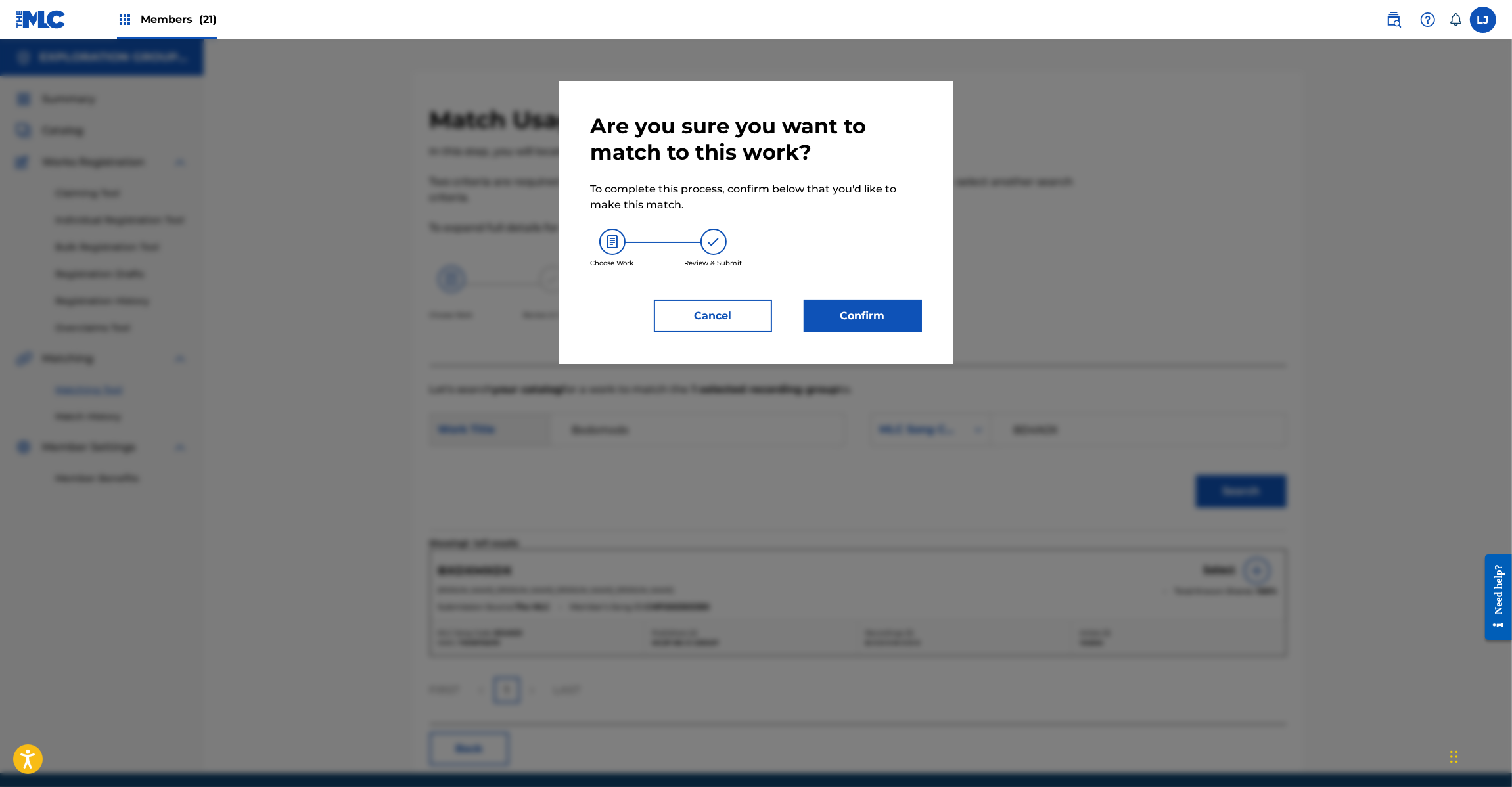
click at [886, 334] on div "Are you sure you want to match to this work? To complete this process, confirm …" at bounding box center [756, 223] width 394 height 282
click at [885, 320] on button "Confirm" at bounding box center [862, 315] width 118 height 33
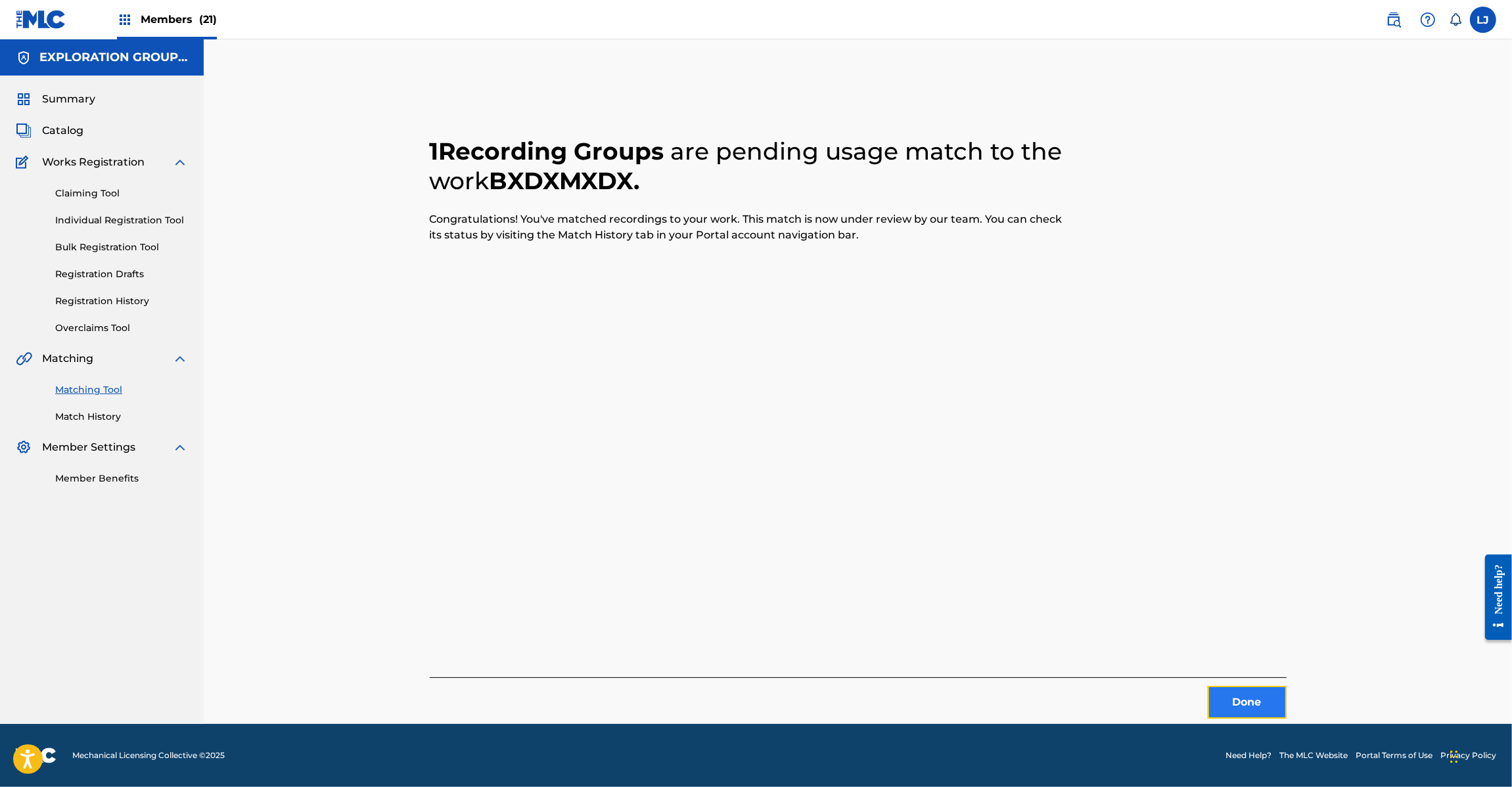
click at [1236, 701] on button "Done" at bounding box center [1247, 702] width 79 height 33
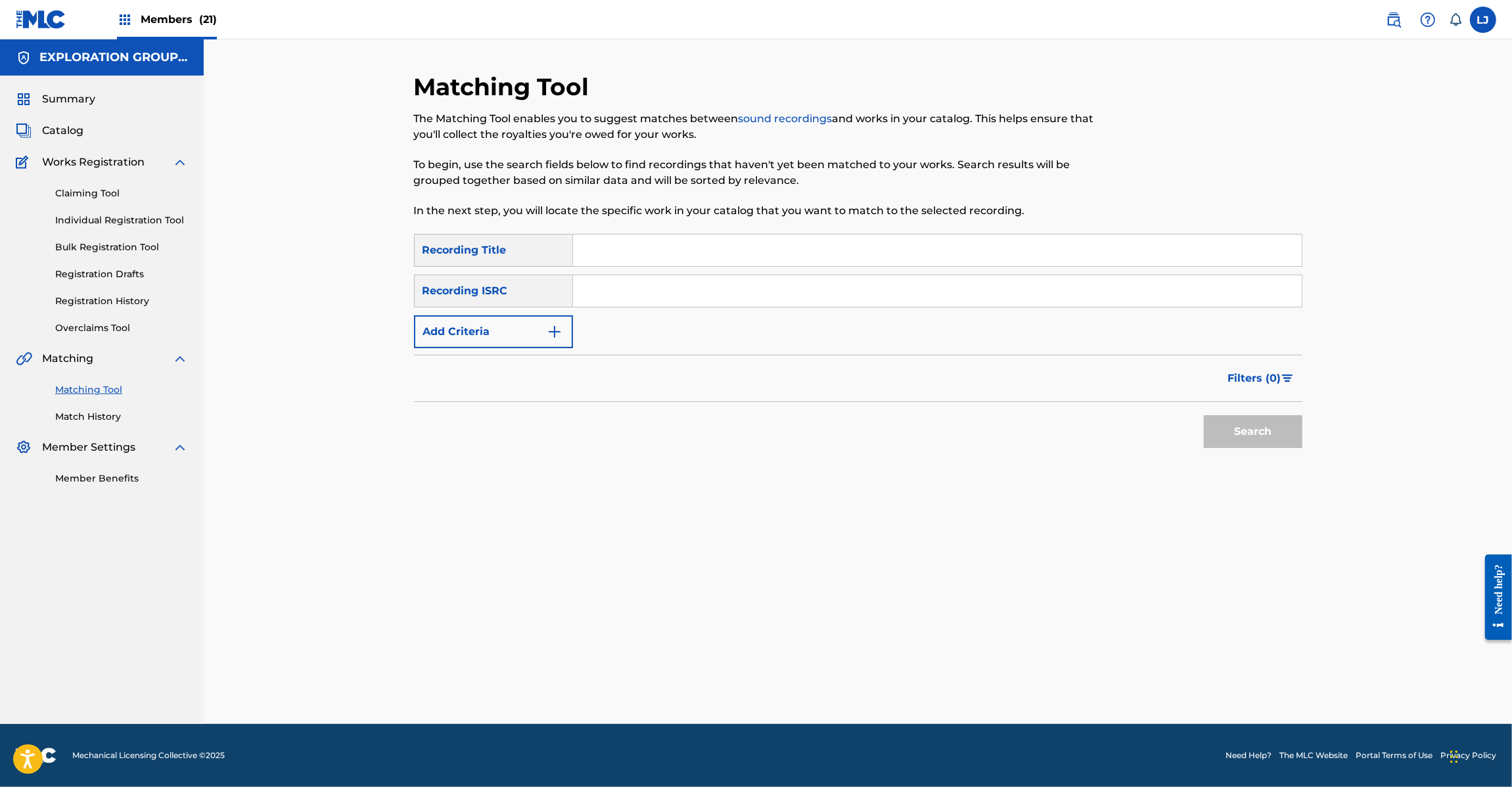
click at [685, 280] on input "Search Form" at bounding box center [937, 290] width 729 height 32
paste input "JPD102250033"
click at [1279, 430] on button "Search" at bounding box center [1253, 431] width 99 height 33
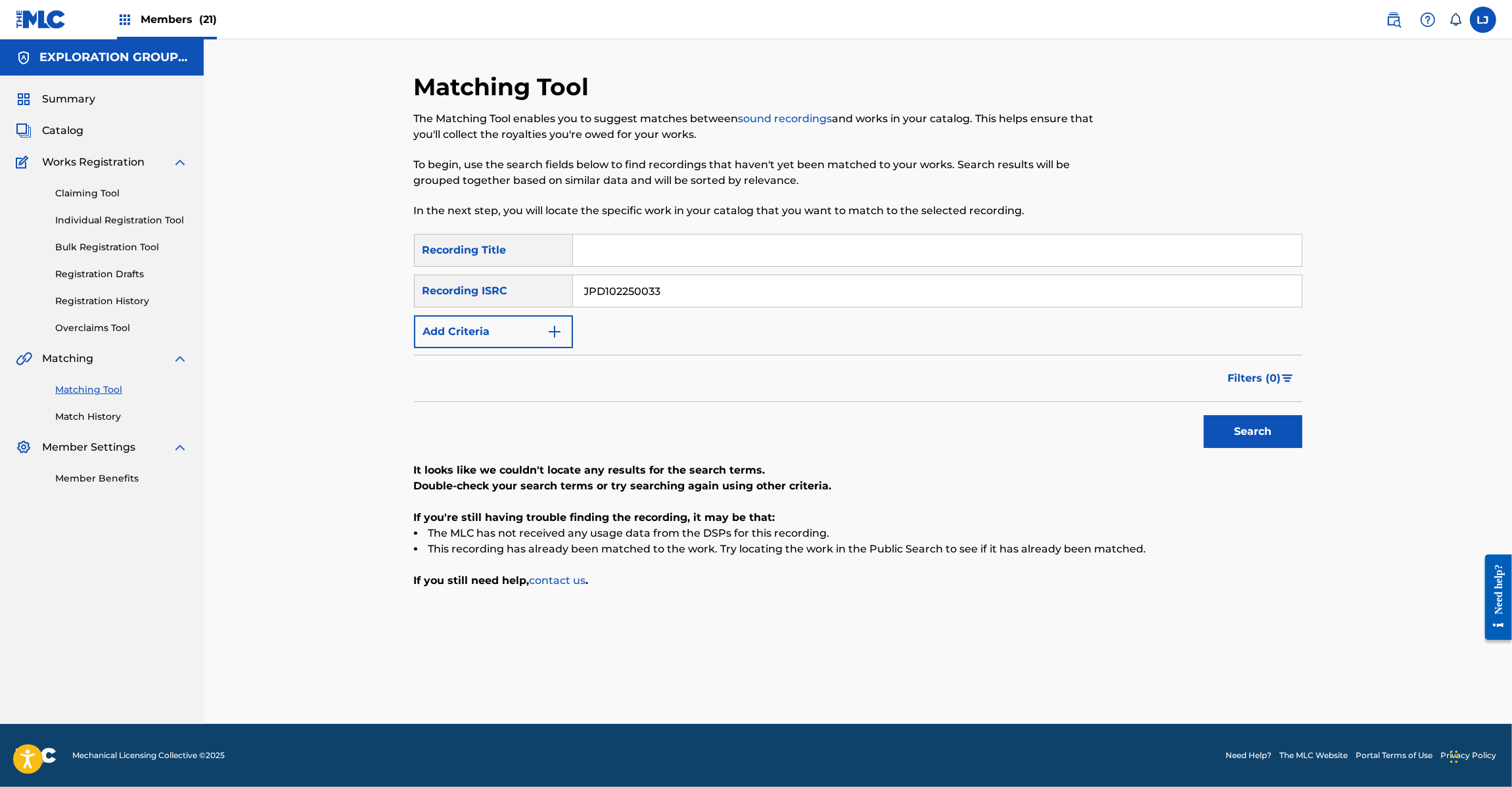
click at [638, 299] on input "JPD102250033" at bounding box center [937, 290] width 729 height 32
paste input "52"
click at [638, 299] on input "JPD102250033" at bounding box center [937, 290] width 729 height 32
drag, startPoint x: 1333, startPoint y: 428, endPoint x: 1219, endPoint y: 438, distance: 114.4
click at [1293, 438] on div "Matching Tool The Matching Tool enables you to suggest matches between sound re…" at bounding box center [858, 381] width 1309 height 684
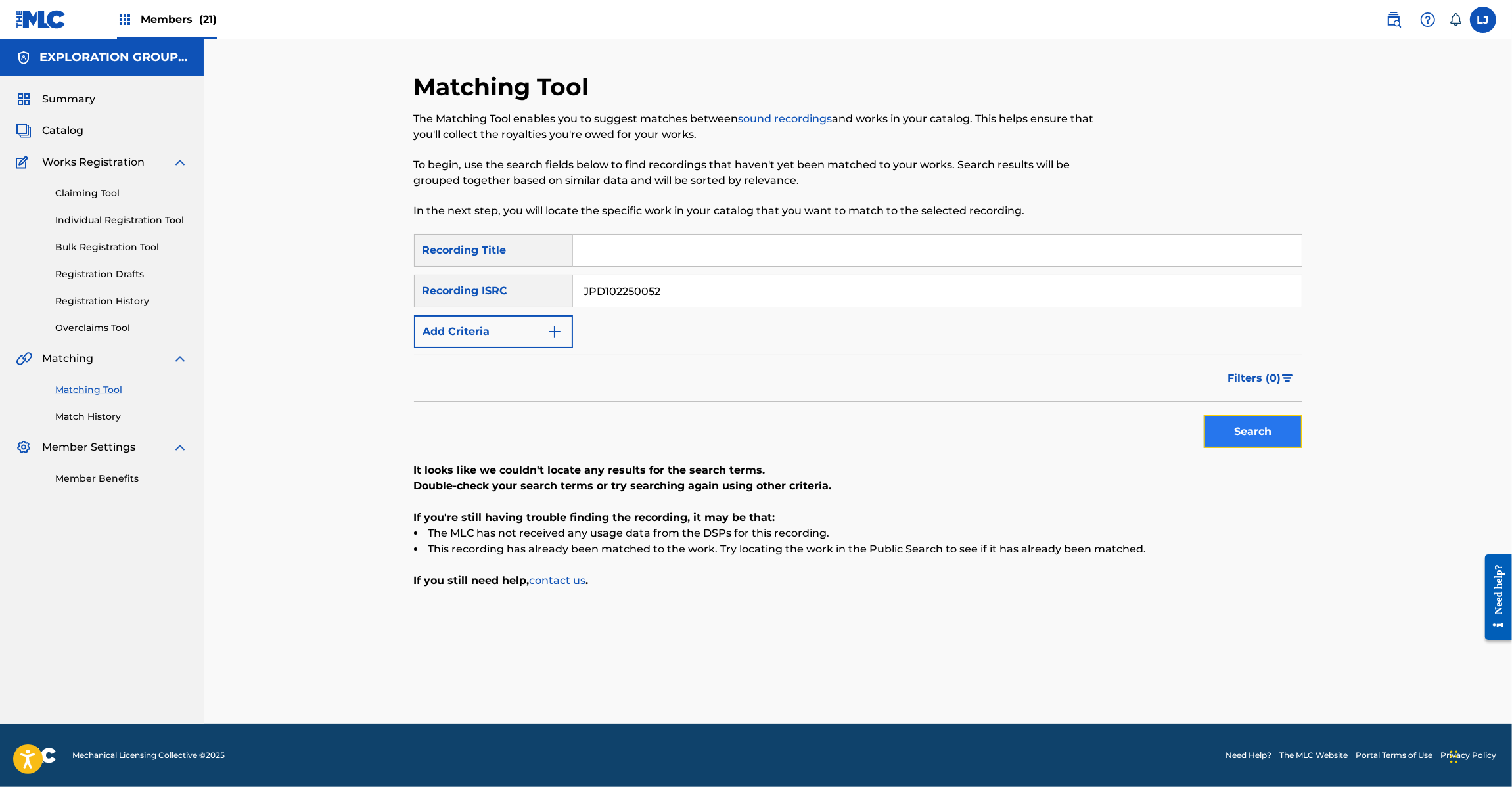
click at [1219, 438] on button "Search" at bounding box center [1253, 431] width 99 height 33
click at [631, 299] on input "JPD102250052" at bounding box center [937, 290] width 729 height 32
paste input "19"
click at [631, 299] on input "JPD102250052" at bounding box center [937, 290] width 729 height 32
click at [1292, 434] on button "Search" at bounding box center [1253, 431] width 99 height 33
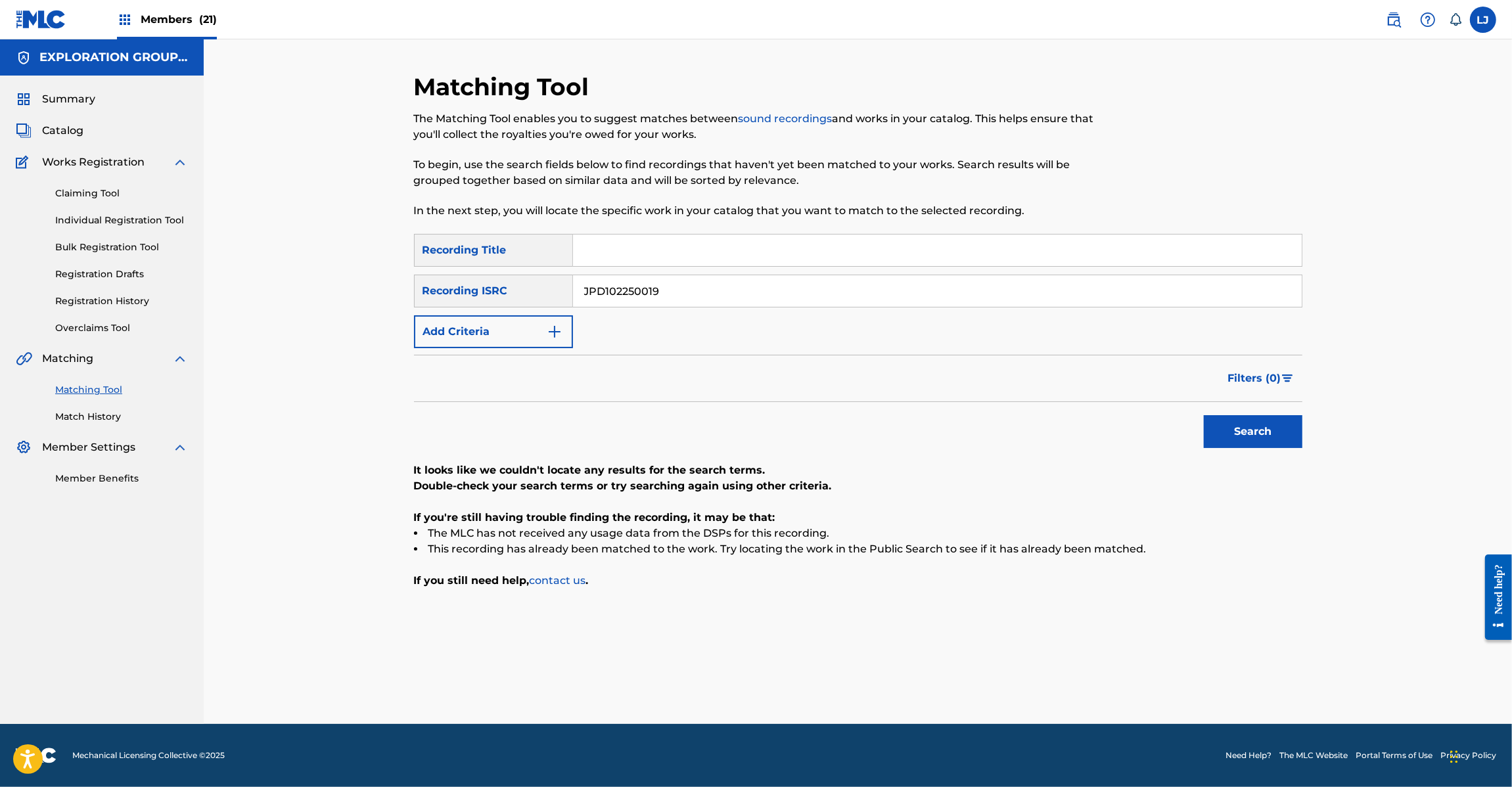
click at [583, 300] on input "JPD102250019" at bounding box center [937, 290] width 729 height 32
paste input "26"
click at [1245, 424] on button "Search" at bounding box center [1253, 431] width 99 height 33
click at [681, 286] on input "JPD102250026" at bounding box center [937, 290] width 729 height 32
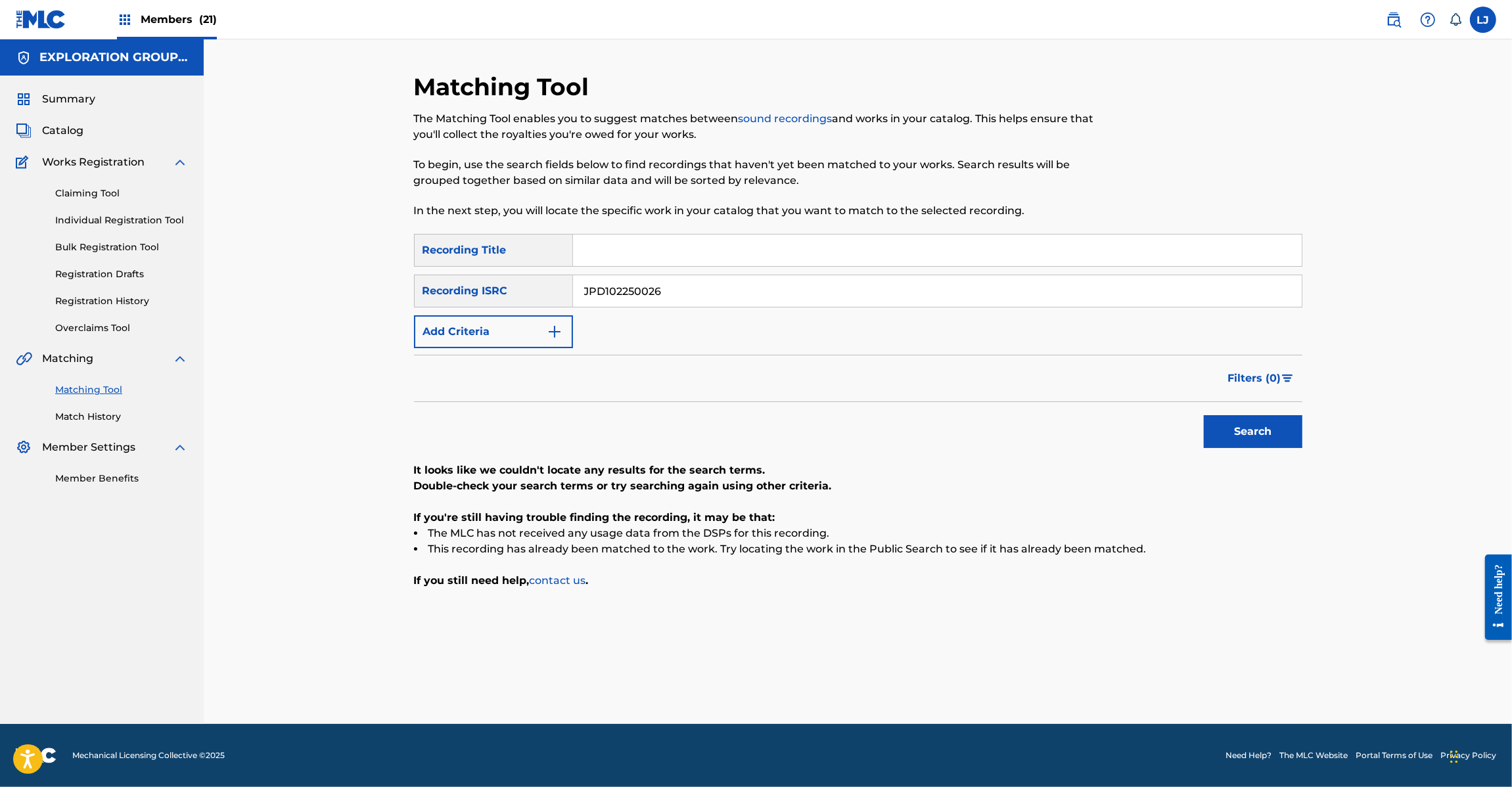
paste input "53"
drag, startPoint x: 681, startPoint y: 286, endPoint x: 690, endPoint y: 286, distance: 9.0
click at [682, 284] on input "JPD102250026" at bounding box center [937, 290] width 729 height 32
click at [1221, 424] on button "Search" at bounding box center [1253, 431] width 99 height 33
click at [722, 296] on input "JPD102250053" at bounding box center [937, 290] width 729 height 32
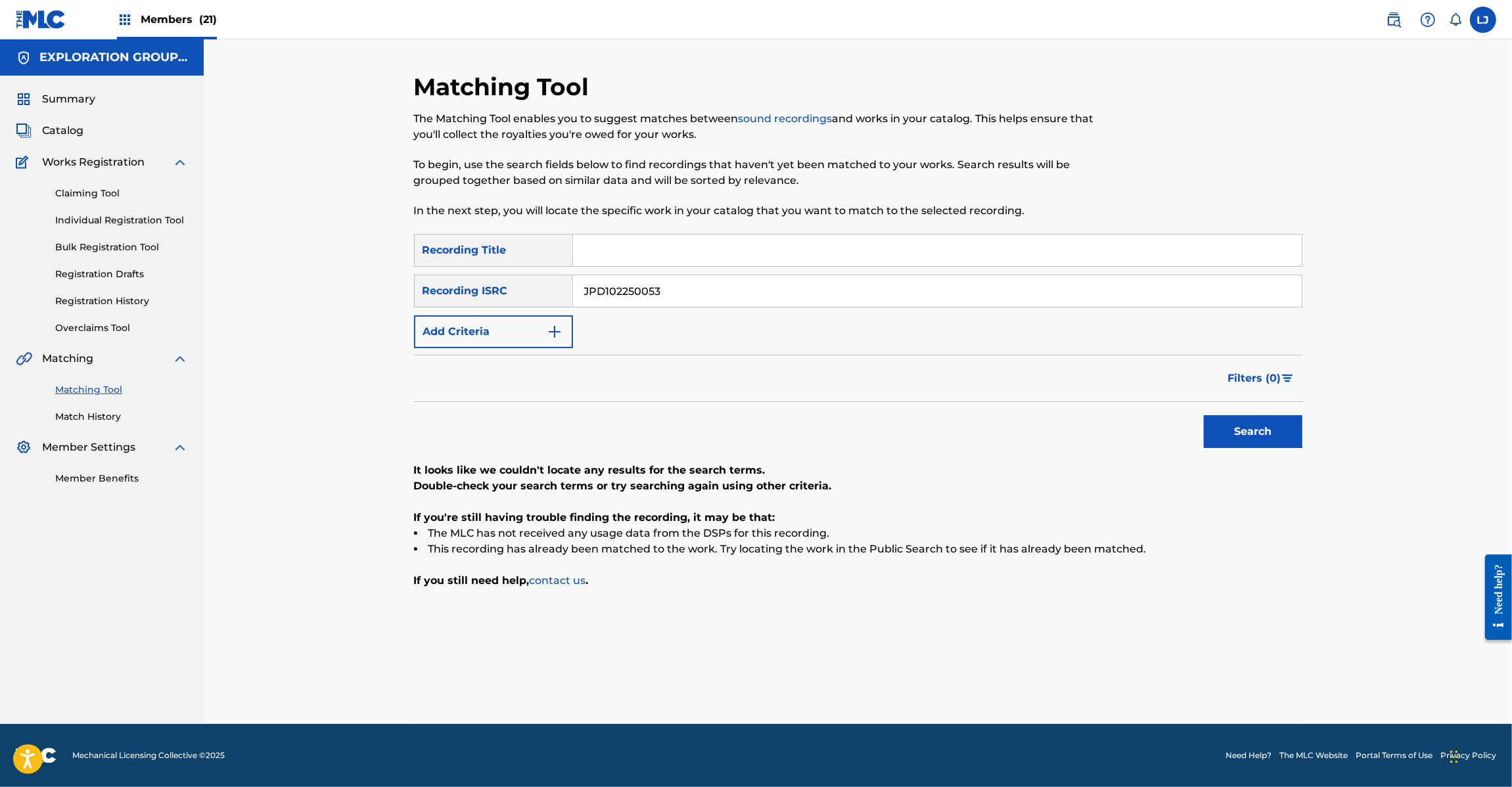
paste input "48"
click at [722, 296] on input "JPD102250053" at bounding box center [937, 290] width 729 height 32
click at [1269, 427] on button "Search" at bounding box center [1253, 431] width 99 height 33
click at [611, 291] on input "JPD102250048" at bounding box center [937, 290] width 729 height 32
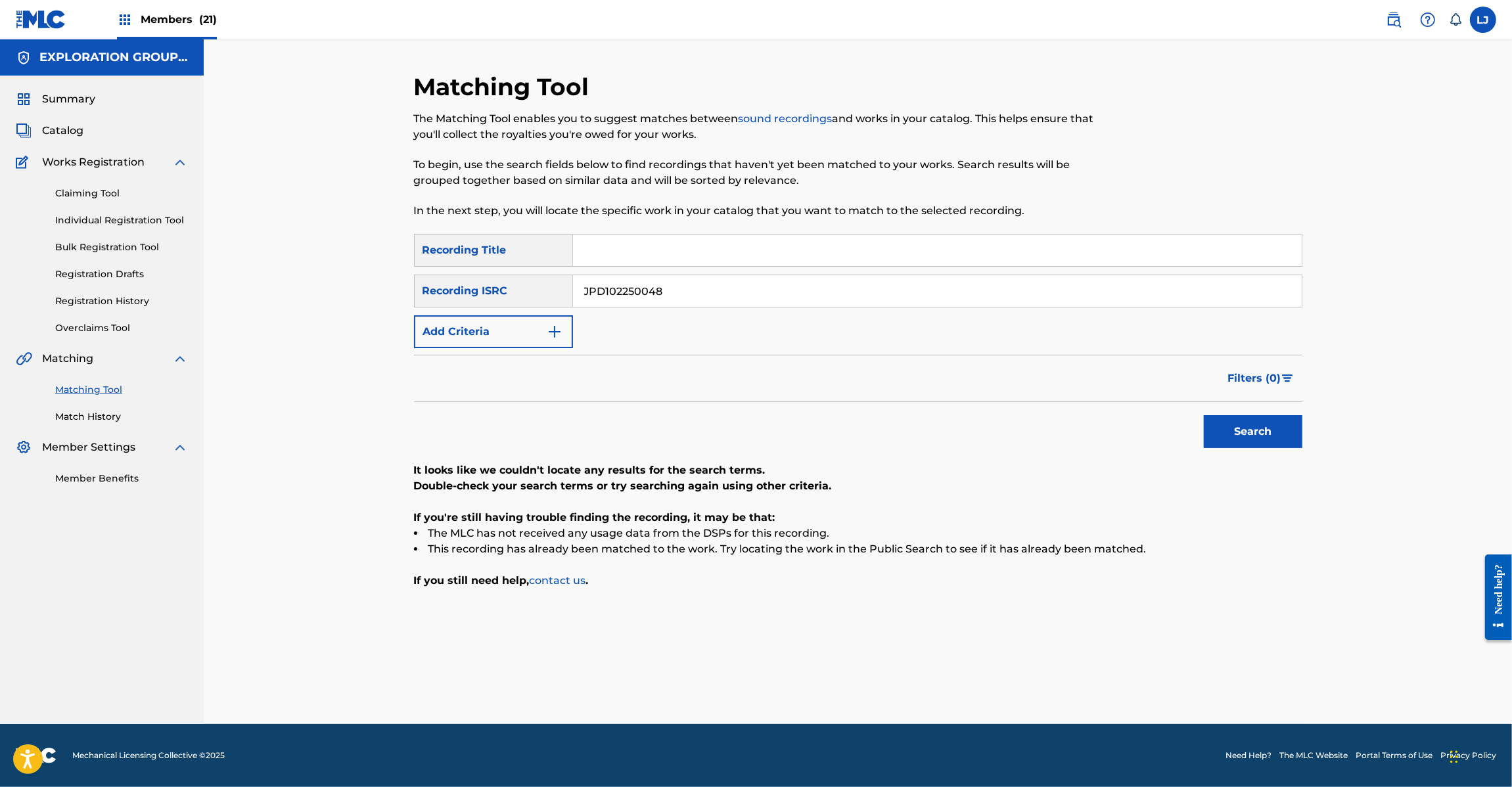
paste input "14"
click at [1246, 430] on button "Search" at bounding box center [1253, 431] width 99 height 33
click at [662, 281] on input "JPD102250014" at bounding box center [937, 290] width 729 height 32
paste input "20"
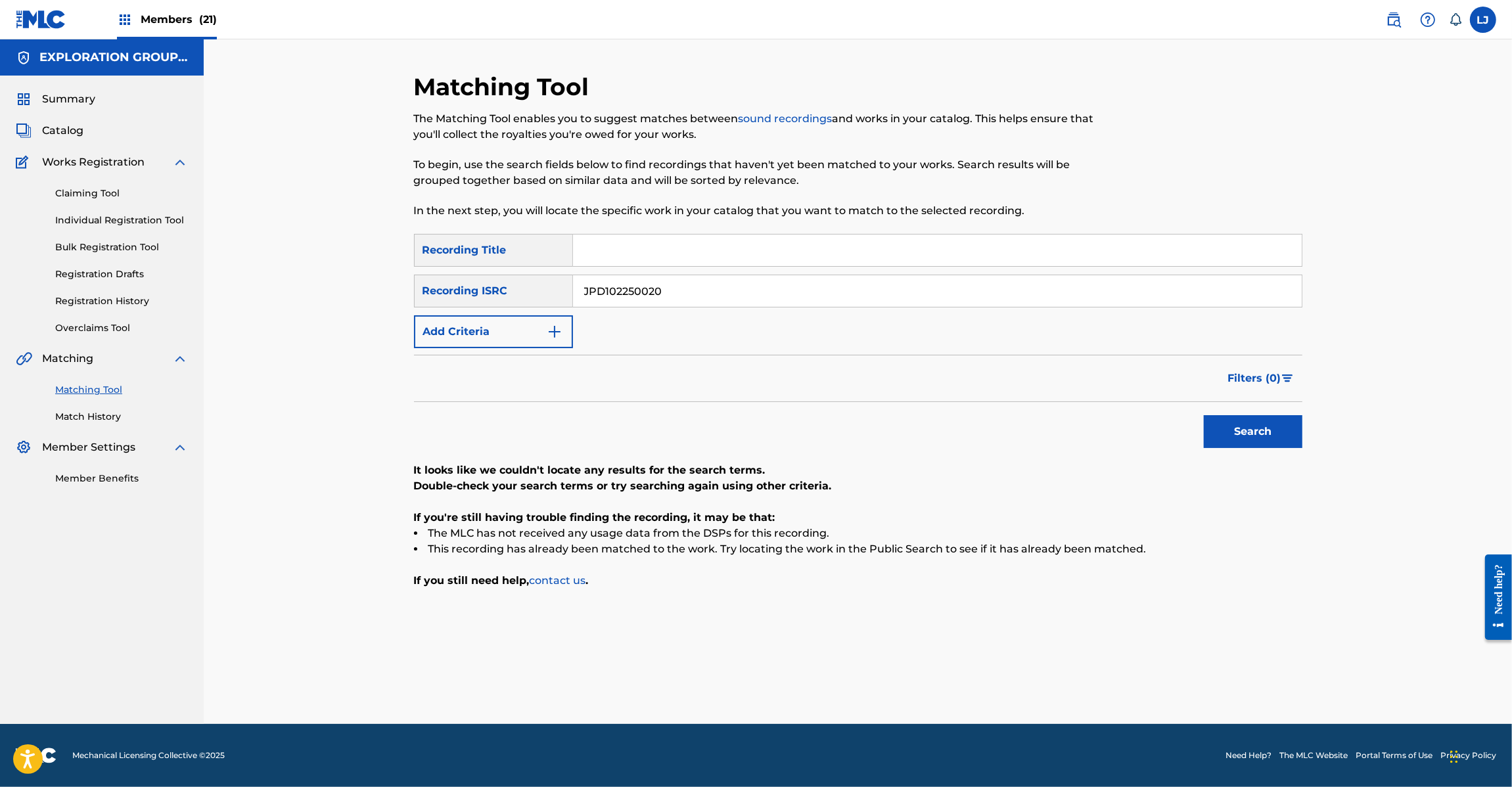
click at [1234, 412] on div "Search" at bounding box center [1250, 428] width 105 height 53
click at [1229, 418] on button "Search" at bounding box center [1253, 431] width 99 height 33
click at [660, 291] on input "JPD102250020" at bounding box center [937, 290] width 729 height 32
paste input "P60030204"
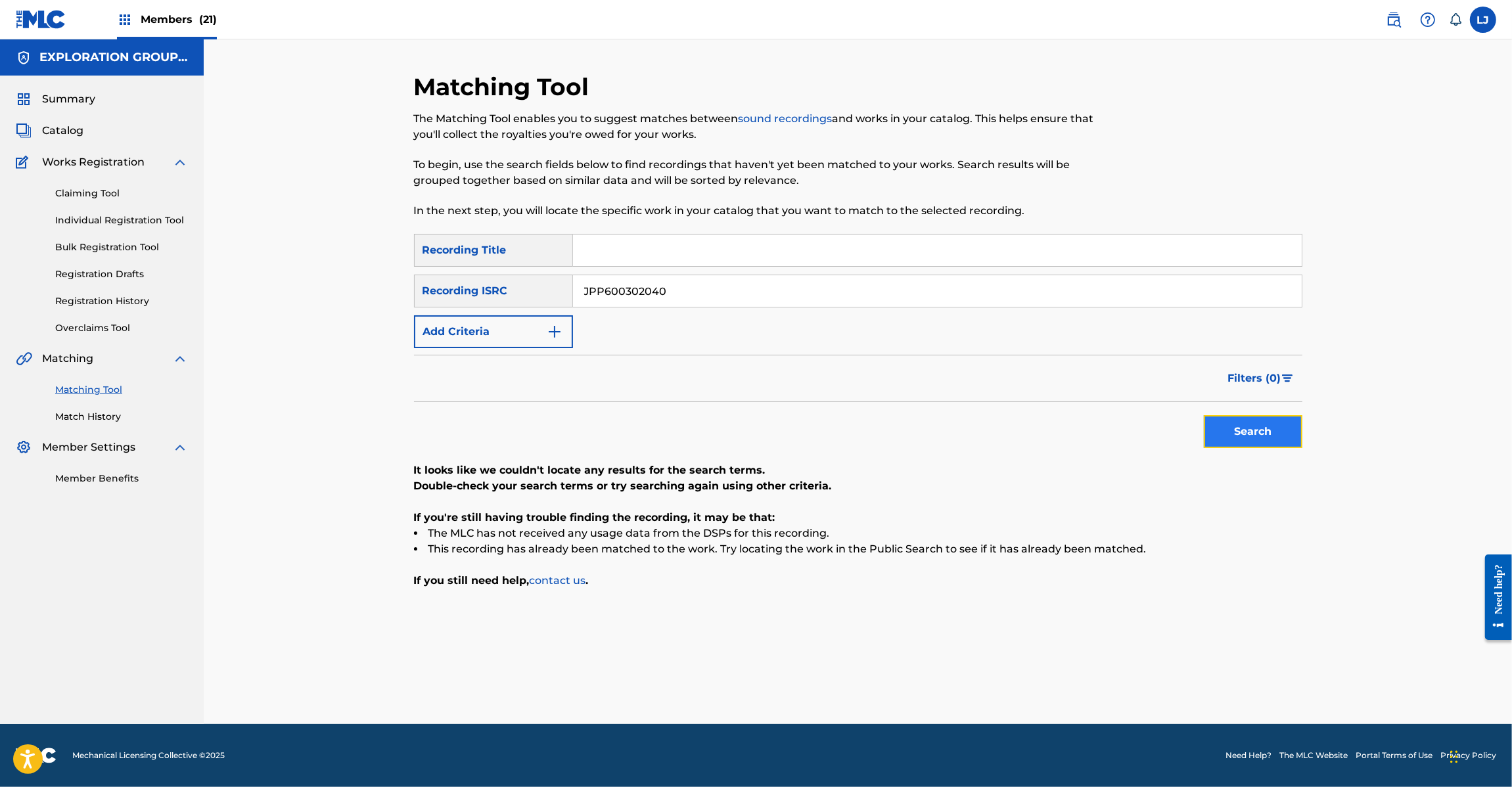
click at [1300, 425] on button "Search" at bounding box center [1253, 431] width 99 height 33
click at [658, 307] on div "JPP600302040" at bounding box center [937, 290] width 729 height 33
click at [664, 283] on input "JPP600302040" at bounding box center [937, 290] width 729 height 32
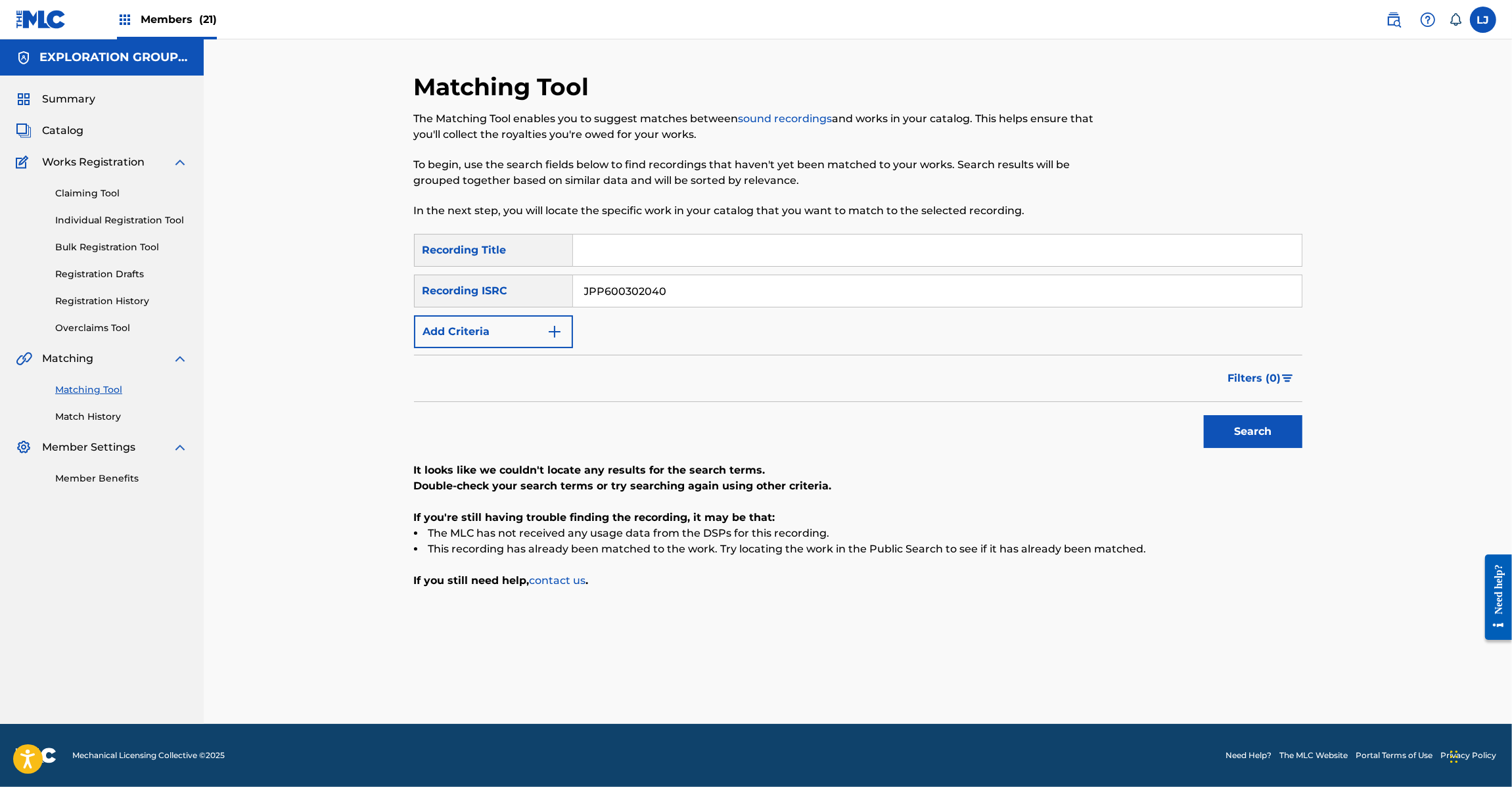
paste input "D102250006"
click at [1290, 425] on button "Search" at bounding box center [1253, 431] width 99 height 33
click at [681, 266] on div "Search Form" at bounding box center [937, 250] width 729 height 33
click at [681, 289] on input "JPD102250006" at bounding box center [937, 290] width 729 height 32
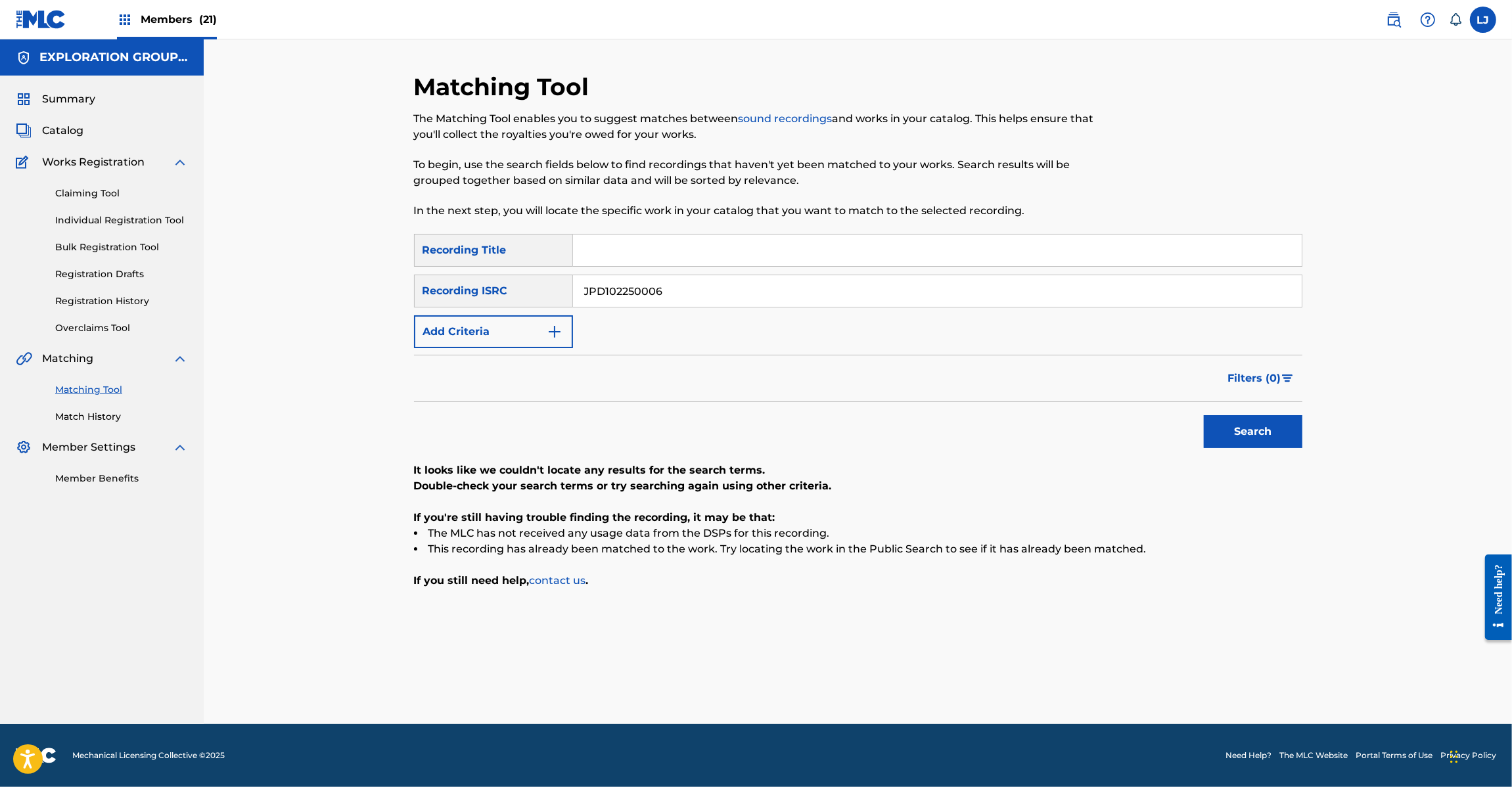
click at [681, 289] on input "JPD102250006" at bounding box center [937, 290] width 729 height 32
paste input "27"
click at [1275, 432] on button "Search" at bounding box center [1253, 431] width 99 height 33
click at [675, 293] on input "JPD102250027" at bounding box center [937, 290] width 729 height 32
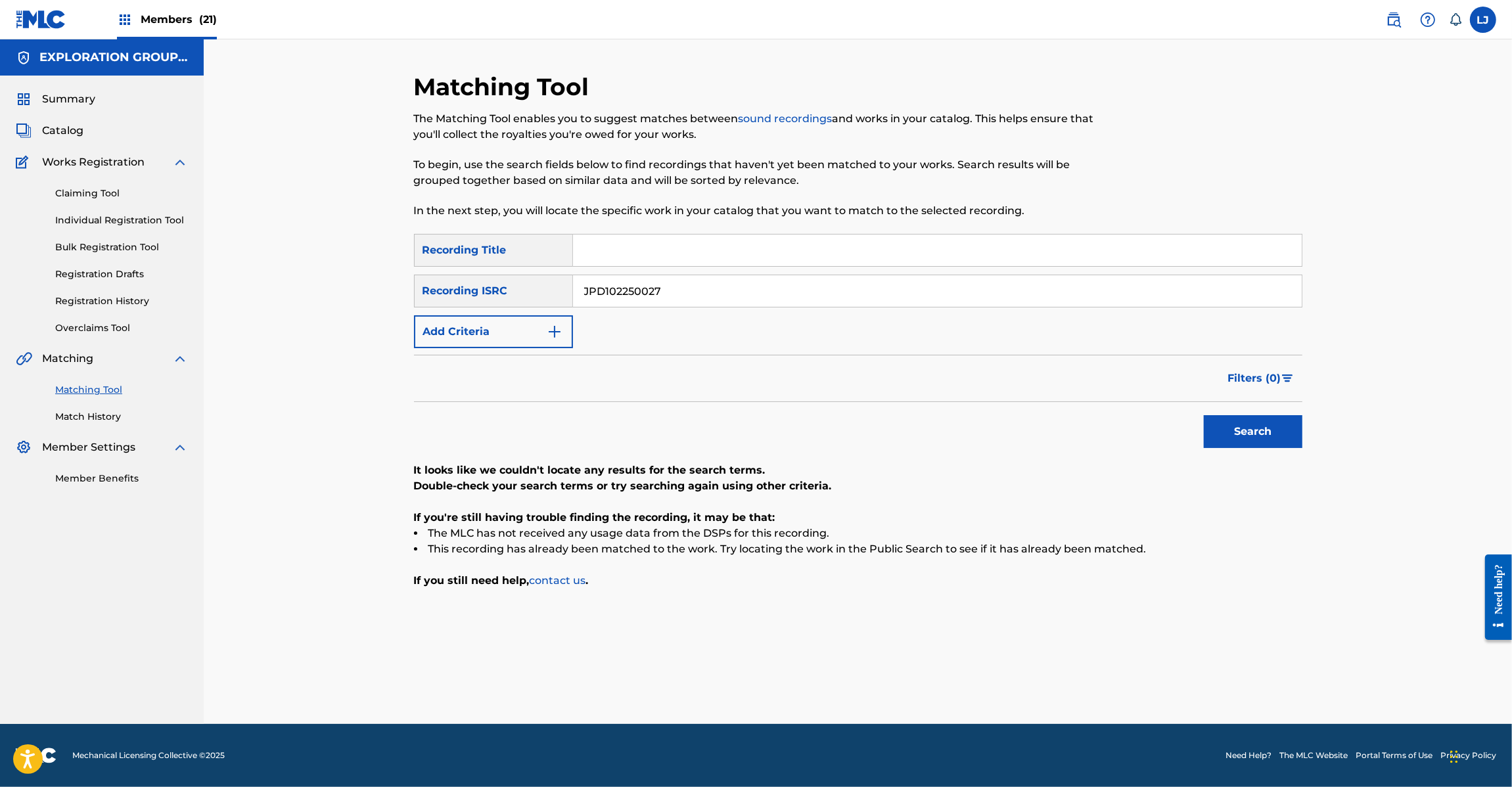
paste input "04"
click at [1230, 445] on button "Search" at bounding box center [1253, 431] width 99 height 33
paste input "21"
drag, startPoint x: 595, startPoint y: 293, endPoint x: 551, endPoint y: 294, distance: 44.0
click at [547, 293] on div "SearchWithCriteriacb2bafbc-c031-412c-8f83-f071943b1838 Recording ISRC JPD102250…" at bounding box center [858, 290] width 888 height 33
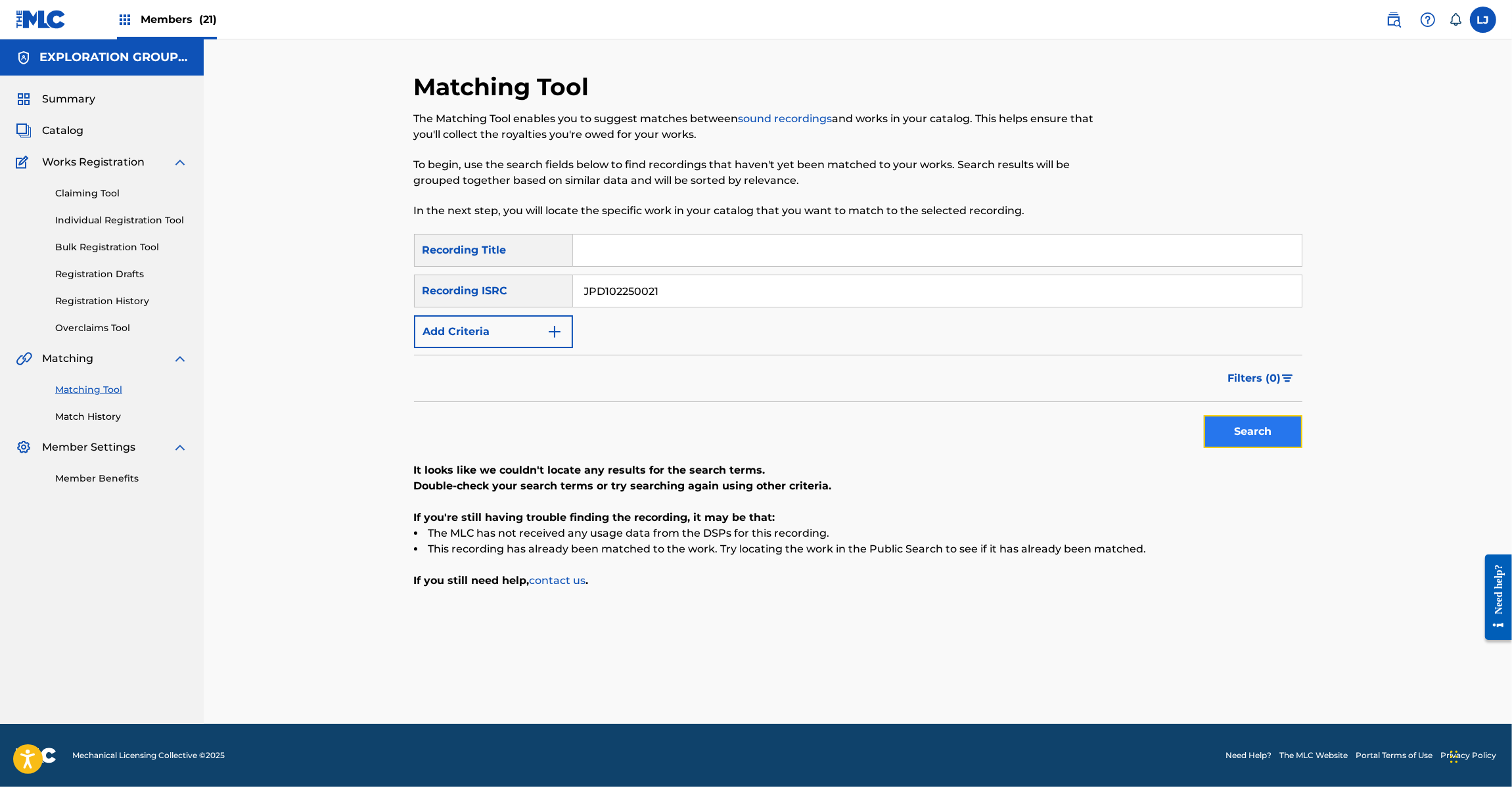
click at [1267, 428] on button "Search" at bounding box center [1253, 431] width 99 height 33
click at [675, 303] on input "JPD102250021" at bounding box center [937, 290] width 729 height 32
paste input "03"
click at [1304, 434] on div "Matching Tool The Matching Tool enables you to suggest matches between sound re…" at bounding box center [858, 398] width 920 height 651
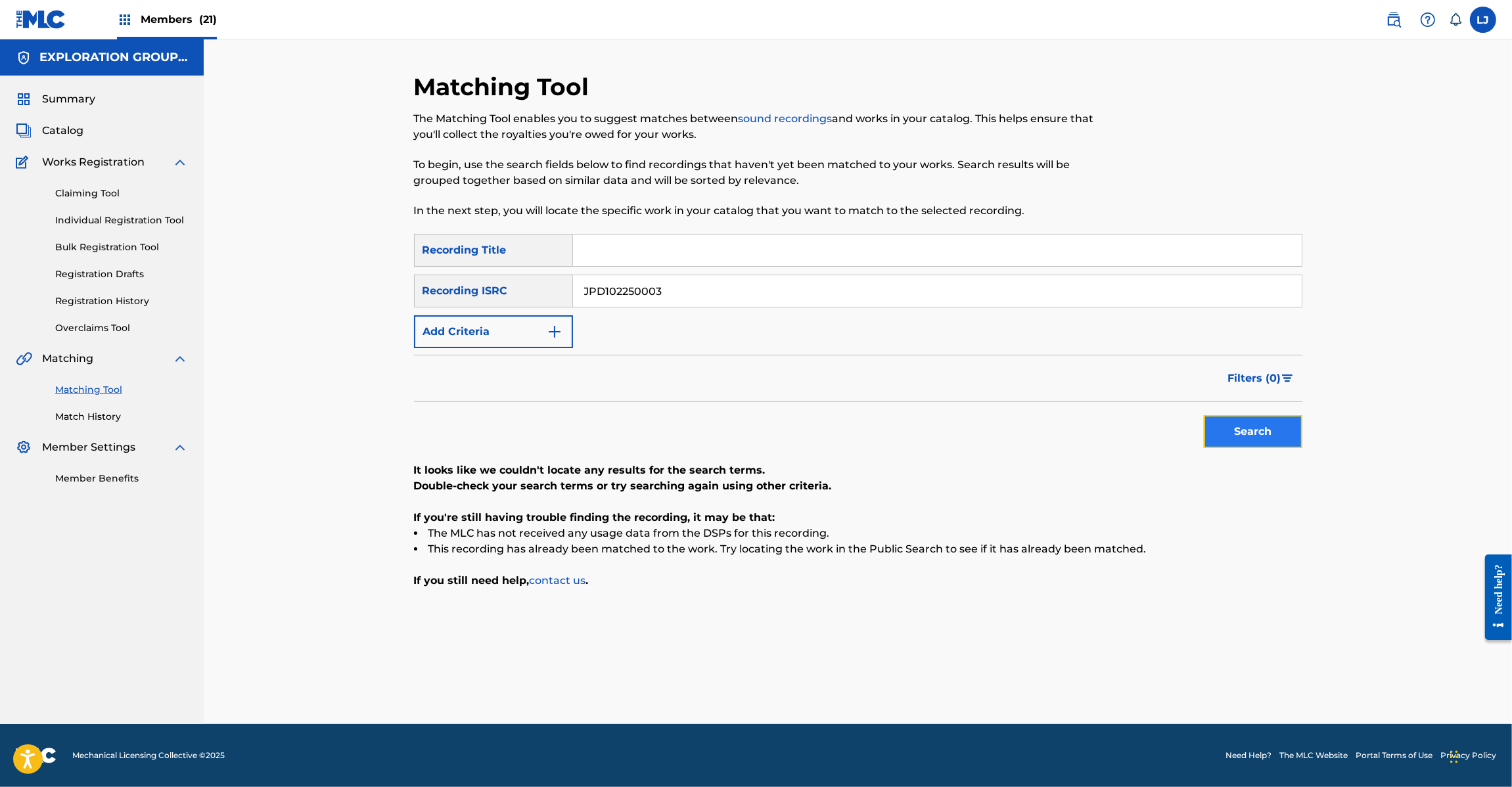
click at [1275, 426] on button "Search" at bounding box center [1253, 431] width 99 height 33
click at [669, 290] on input "JPD102250003" at bounding box center [937, 290] width 729 height 32
paste input "2"
click at [669, 290] on input "JPD102250003" at bounding box center [937, 290] width 729 height 32
drag, startPoint x: 1184, startPoint y: 395, endPoint x: 1218, endPoint y: 422, distance: 43.4
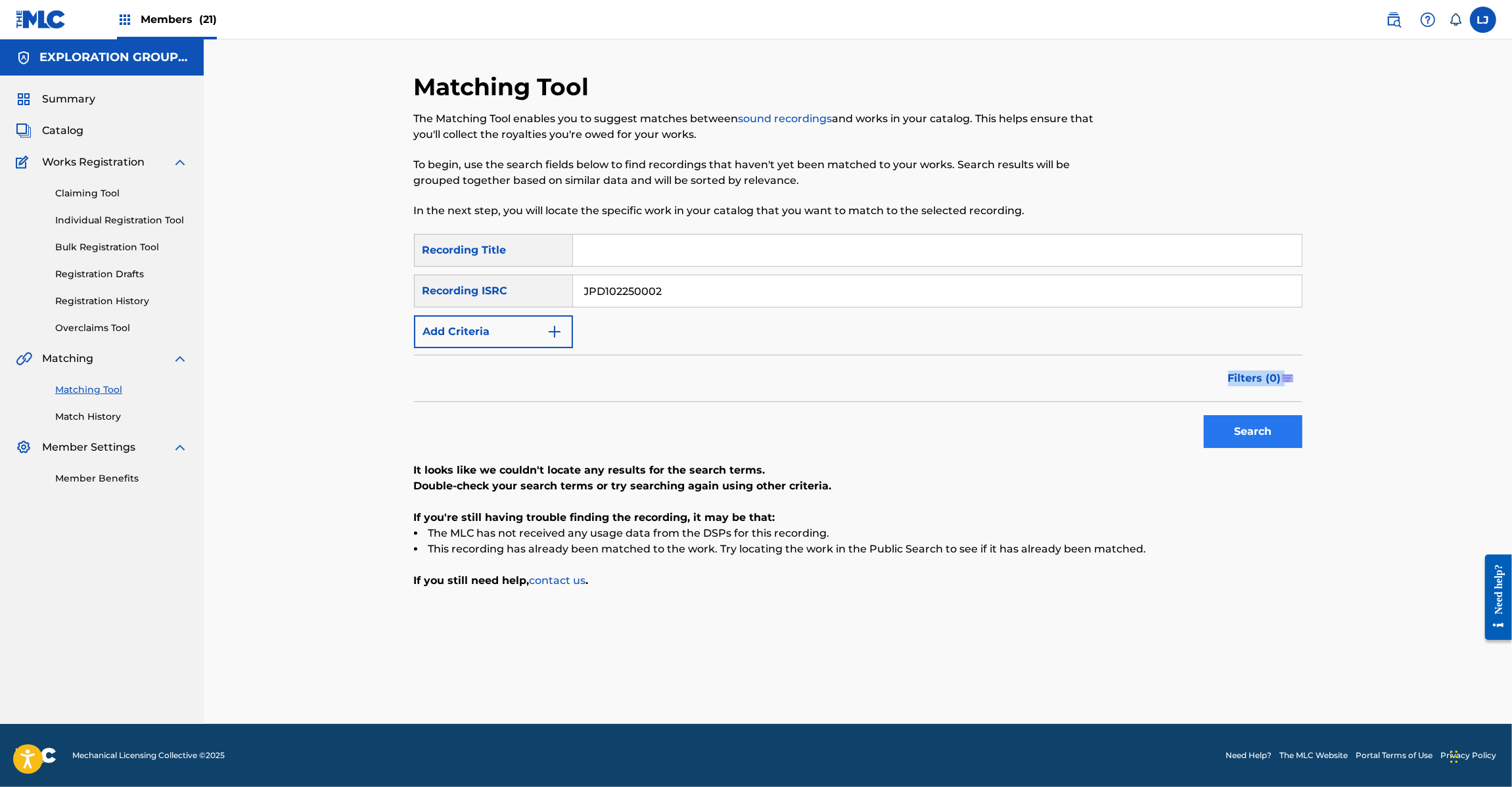
click at [1218, 422] on form "SearchWithCriteriac3009f98-f789-45c7-9858-ae186670337c Recording Title SearchWi…" at bounding box center [858, 344] width 888 height 221
click at [1218, 422] on button "Search" at bounding box center [1253, 431] width 99 height 33
click at [618, 301] on input "JPD102250002" at bounding box center [937, 290] width 729 height 32
paste input "P600302100"
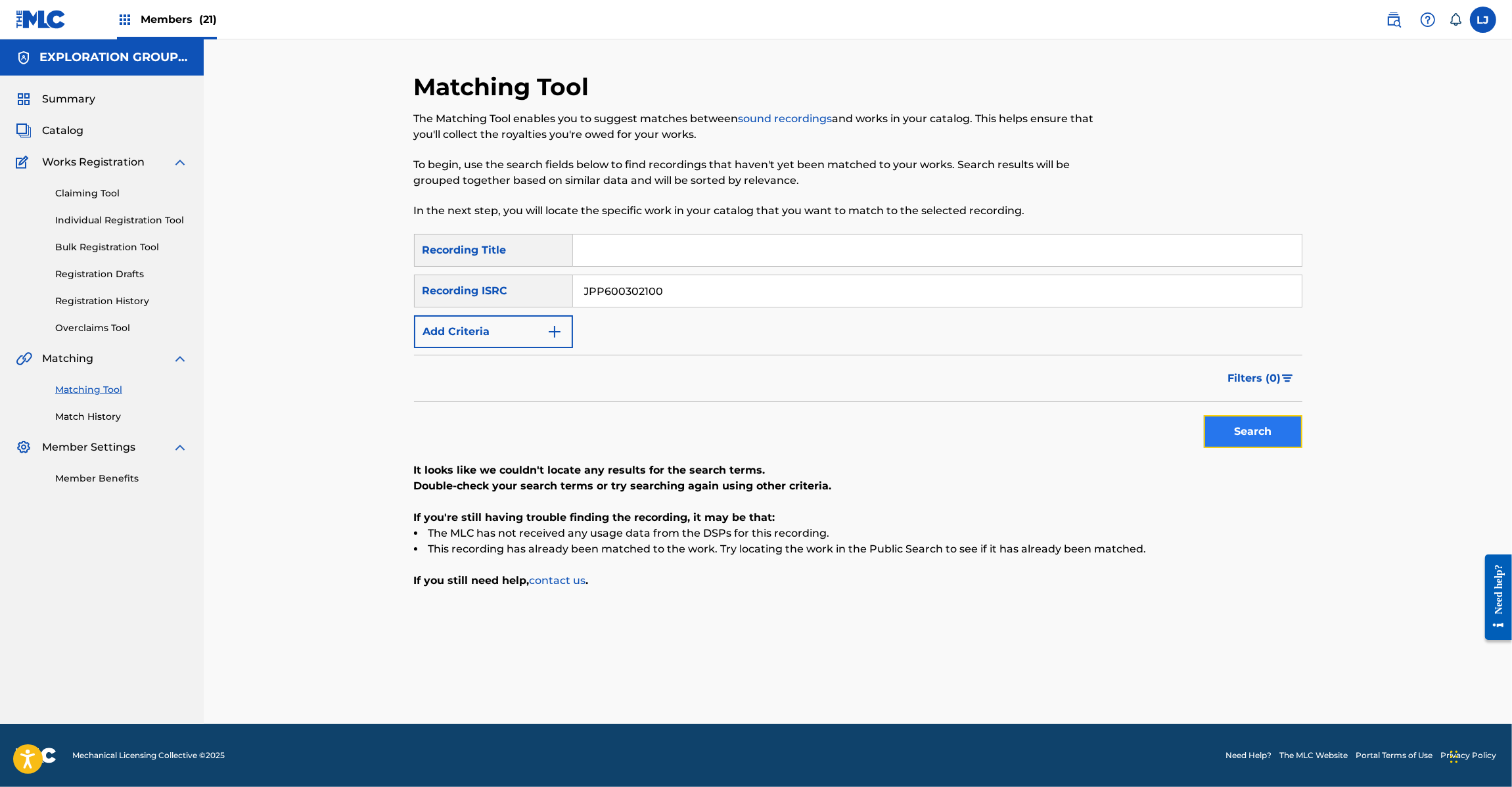
click at [1236, 441] on button "Search" at bounding box center [1253, 431] width 99 height 33
paste input "09"
drag, startPoint x: 731, startPoint y: 296, endPoint x: 508, endPoint y: 290, distance: 223.1
click at [508, 290] on div "SearchWithCriteriacb2bafbc-c031-412c-8f83-f071943b1838 Recording ISRC JPP600302…" at bounding box center [858, 290] width 888 height 33
click at [1213, 418] on button "Search" at bounding box center [1253, 431] width 99 height 33
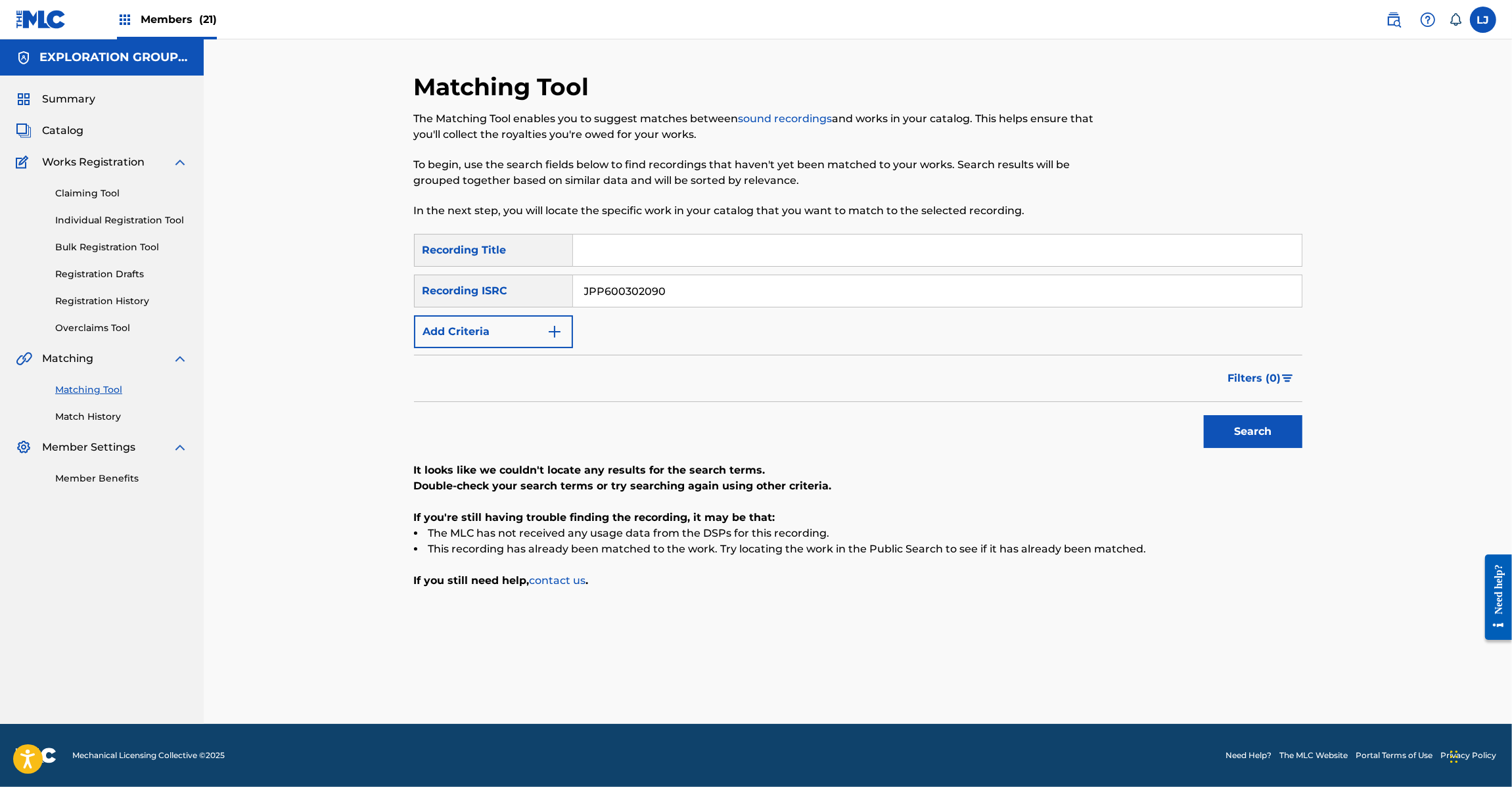
paste input "8"
drag, startPoint x: 673, startPoint y: 286, endPoint x: 513, endPoint y: 278, distance: 160.2
click at [513, 278] on div "SearchWithCriteriacb2bafbc-c031-412c-8f83-f071943b1838 Recording ISRC JPP600302…" at bounding box center [858, 290] width 888 height 33
click at [1234, 431] on button "Search" at bounding box center [1253, 431] width 99 height 33
click at [763, 290] on input "JPP600302080" at bounding box center [937, 290] width 729 height 32
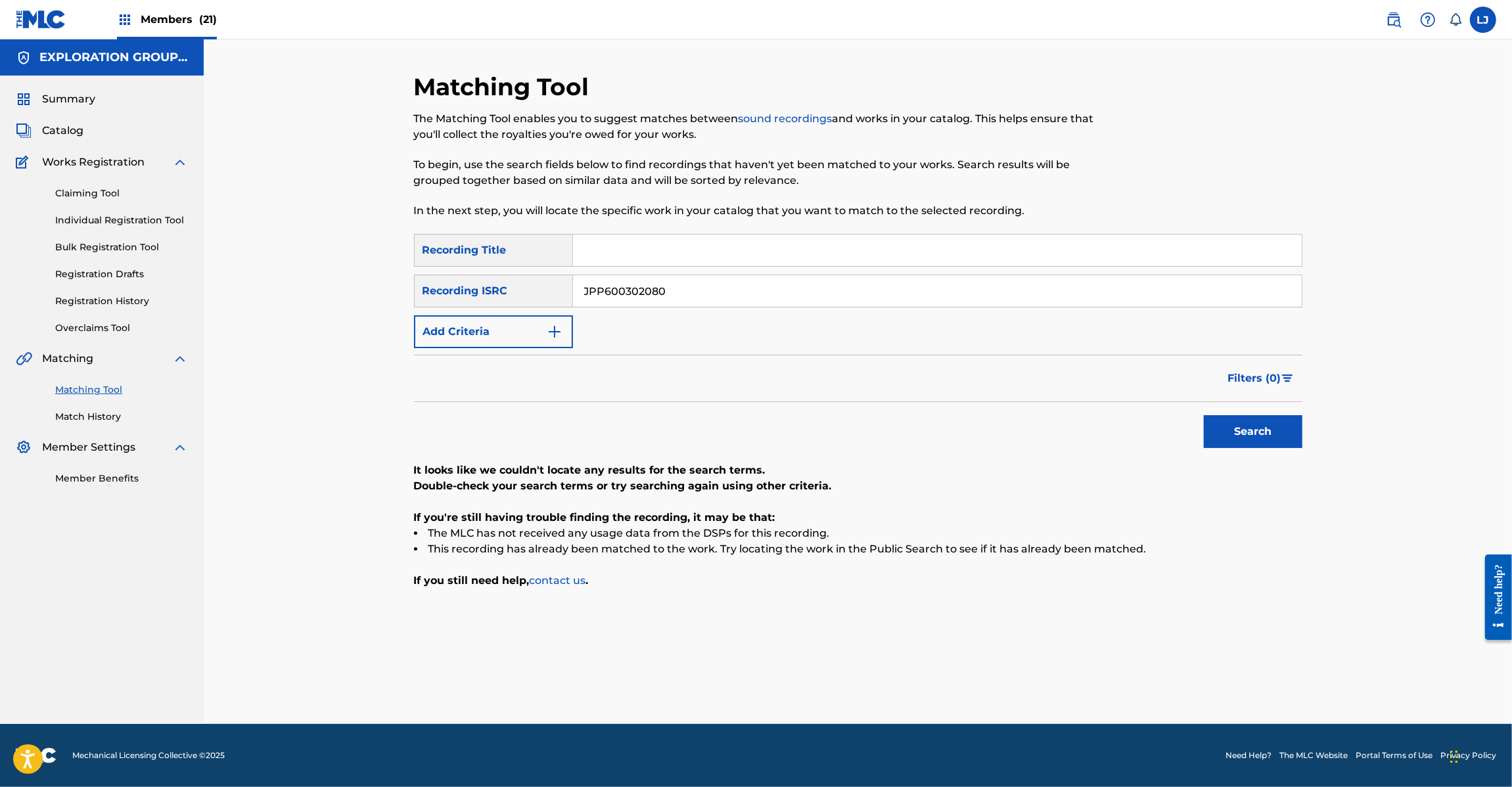
click at [763, 290] on input "JPP600302080" at bounding box center [937, 290] width 729 height 32
click at [761, 290] on input "JPP600302080" at bounding box center [937, 290] width 729 height 32
paste input "6"
click at [1248, 417] on button "Search" at bounding box center [1253, 431] width 99 height 33
click at [592, 299] on input "JPP600302060" at bounding box center [937, 290] width 729 height 32
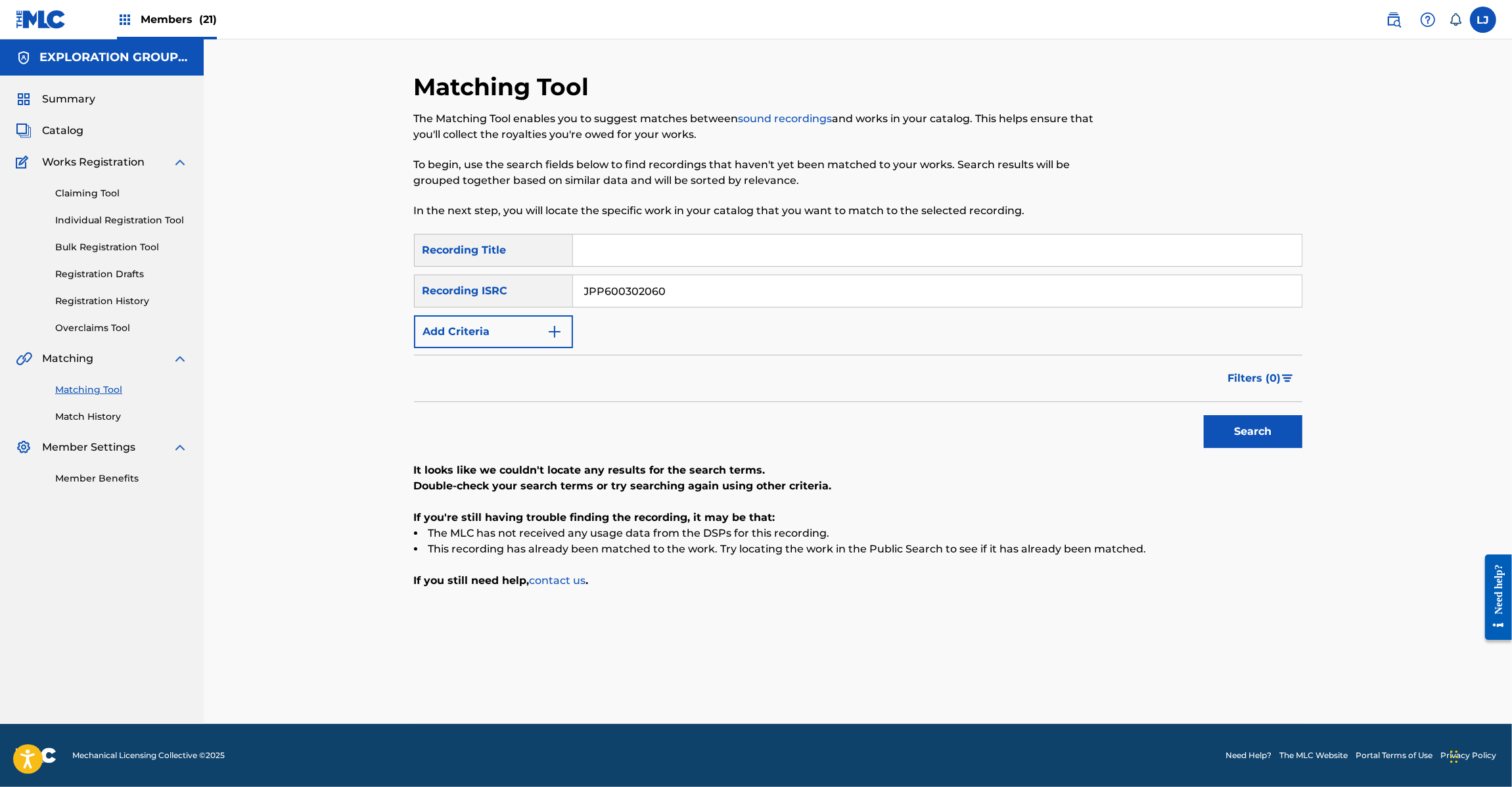
click at [592, 299] on input "JPP600302060" at bounding box center [937, 290] width 729 height 32
paste input "D102250005"
type input "JPD102250005"
click at [1242, 424] on button "Search" at bounding box center [1253, 431] width 99 height 33
click at [89, 301] on link "Registration History" at bounding box center [122, 301] width 132 height 14
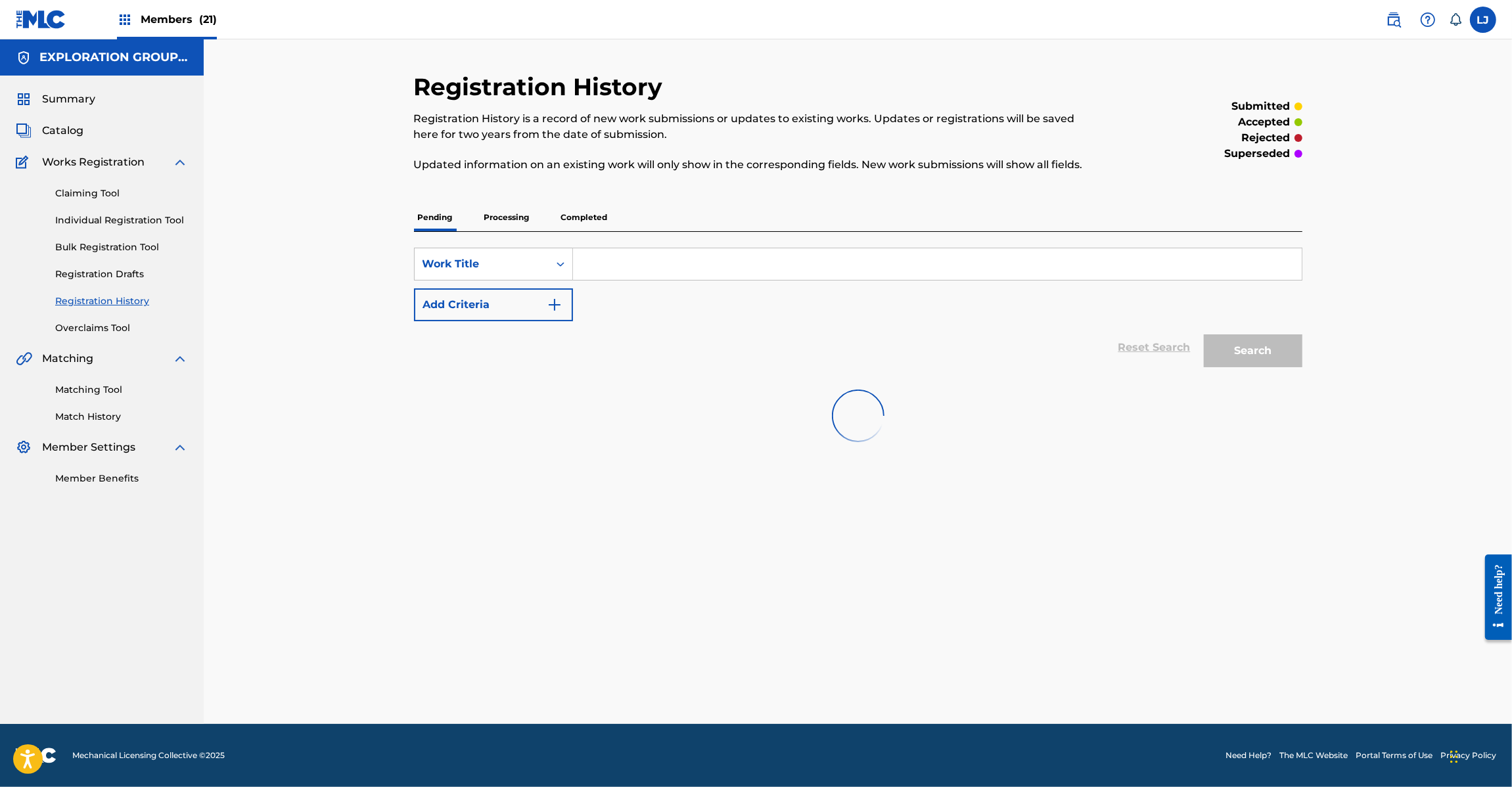
click at [58, 117] on div "Summary Catalog Works Registration Claiming Tool Individual Registration Tool B…" at bounding box center [101, 288] width 203 height 426
click at [68, 123] on span "Catalog" at bounding box center [62, 130] width 41 height 16
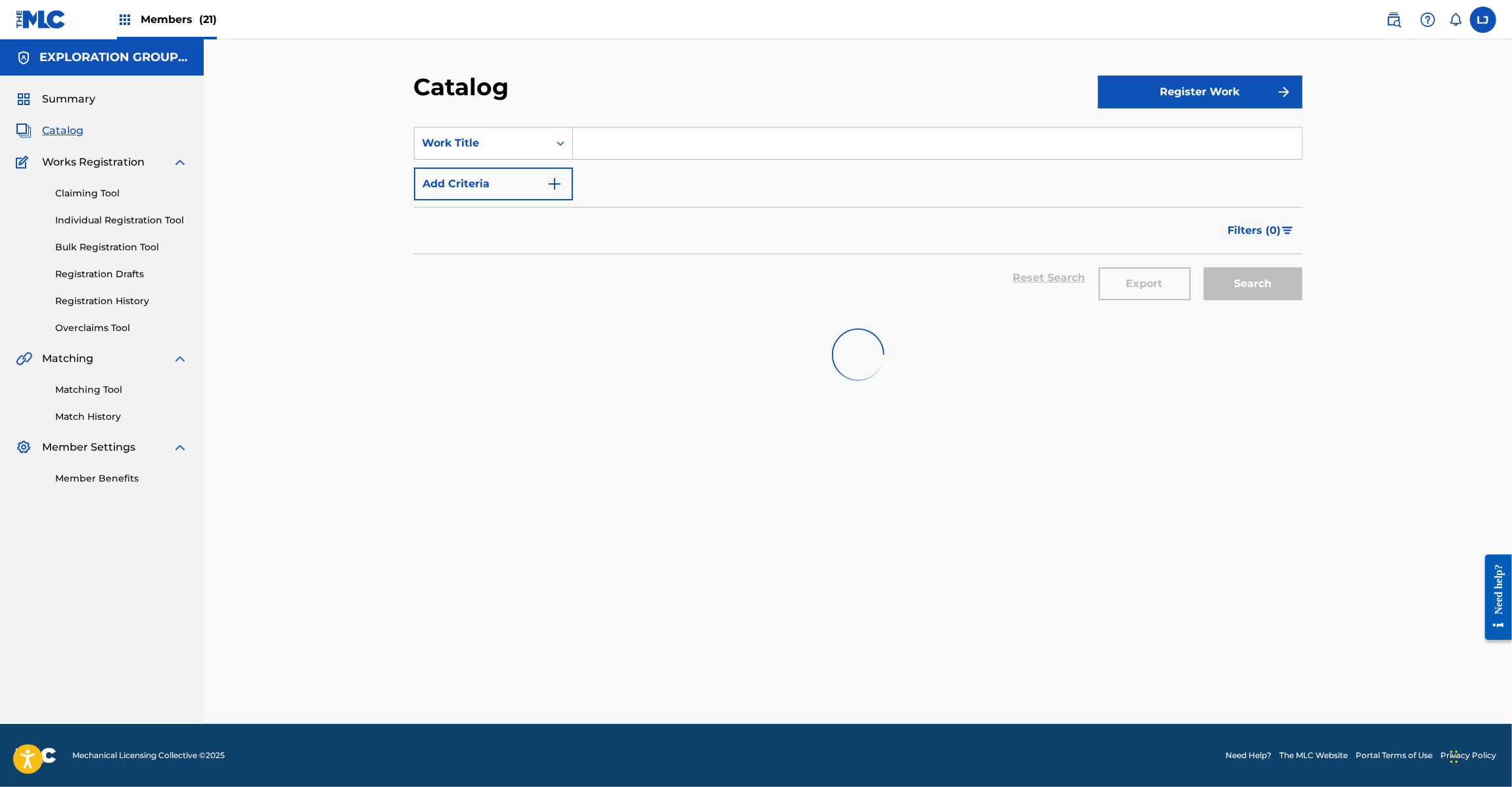
click at [580, 149] on input "Search Form" at bounding box center [937, 143] width 729 height 32
click at [549, 147] on div "Search Form" at bounding box center [560, 143] width 24 height 32
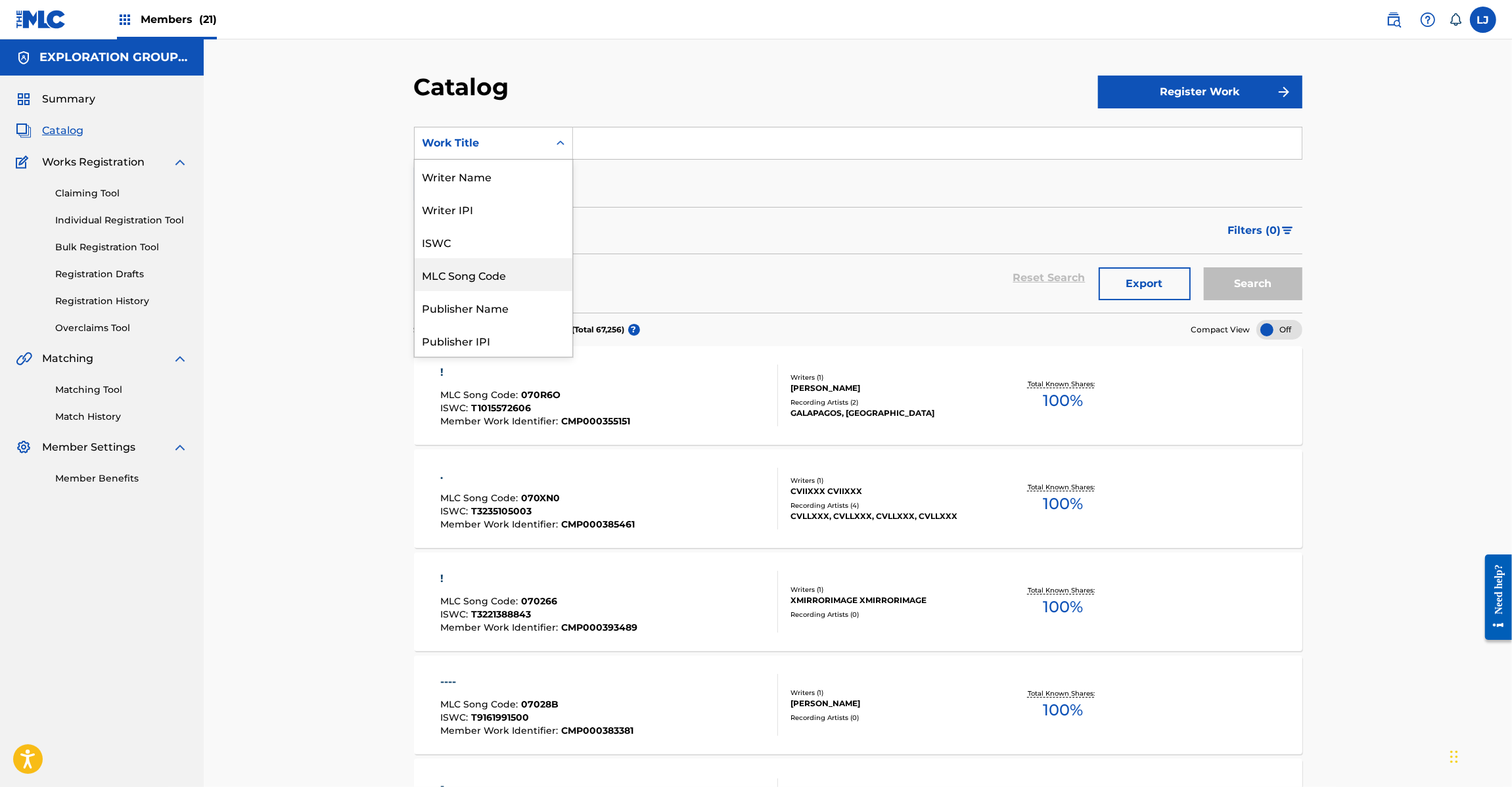
click at [521, 277] on div "MLC Song Code" at bounding box center [493, 274] width 157 height 33
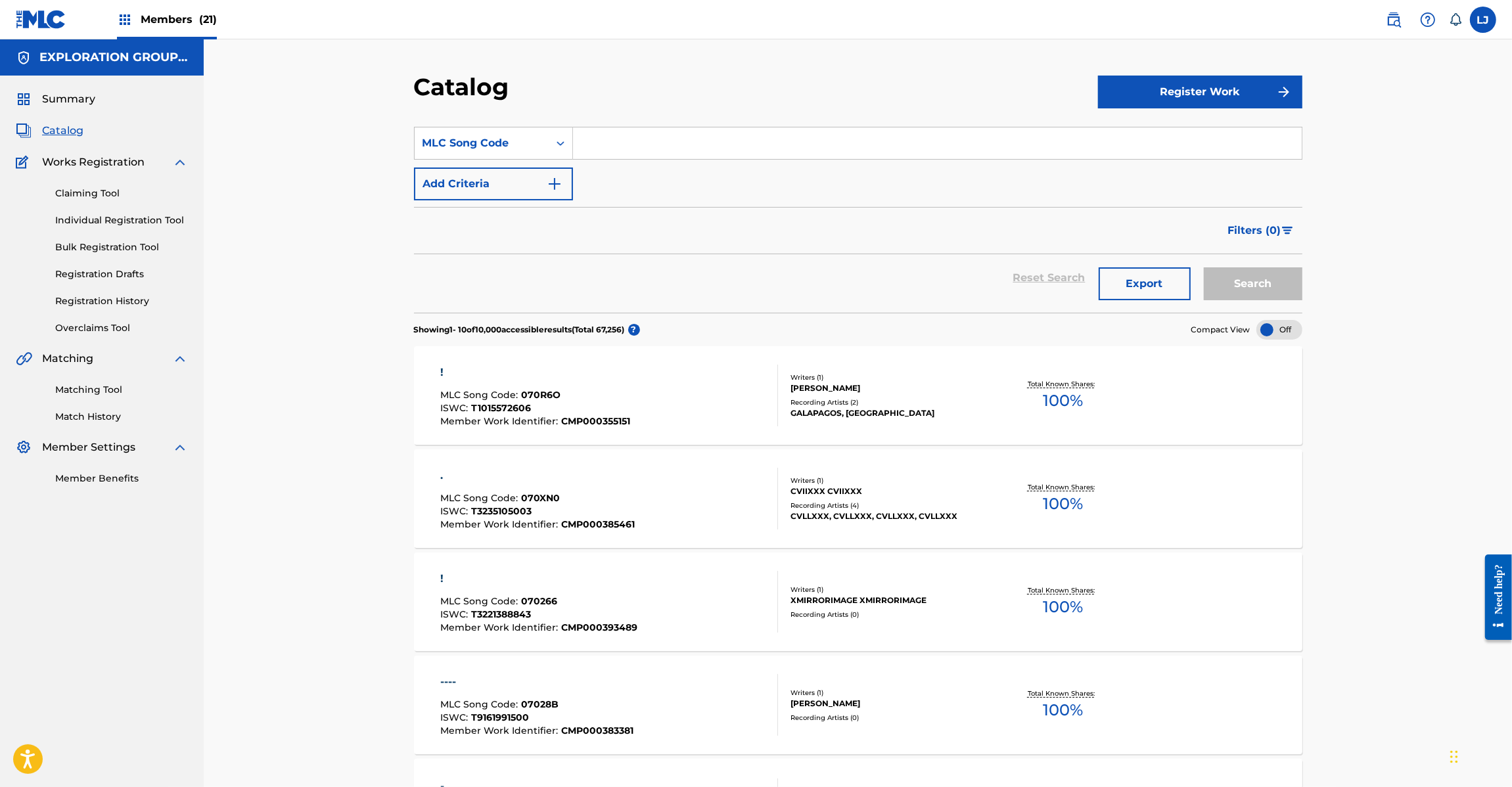
drag, startPoint x: 645, startPoint y: 164, endPoint x: 645, endPoint y: 157, distance: 7.0
click at [645, 162] on div "SearchWithCriteria61d1f3c3-db47-4977-b205-f3d70db8daf6 MLC Song Code Add Criter…" at bounding box center [858, 163] width 888 height 74
paste input "I26N9X"
click at [643, 147] on input "Search Form" at bounding box center [937, 143] width 729 height 32
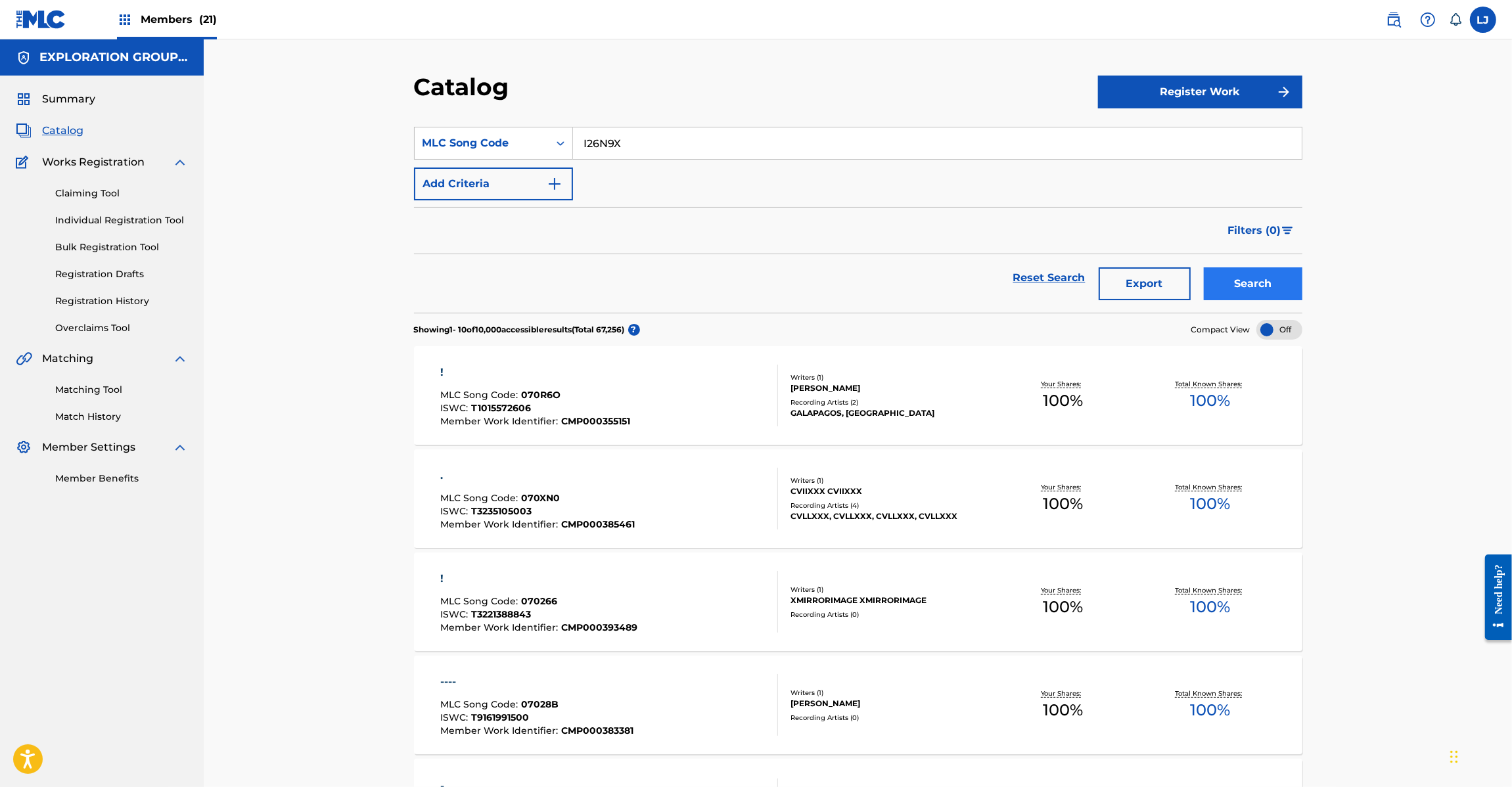
type input "I26N9X"
click at [1217, 276] on button "Search" at bounding box center [1253, 284] width 99 height 33
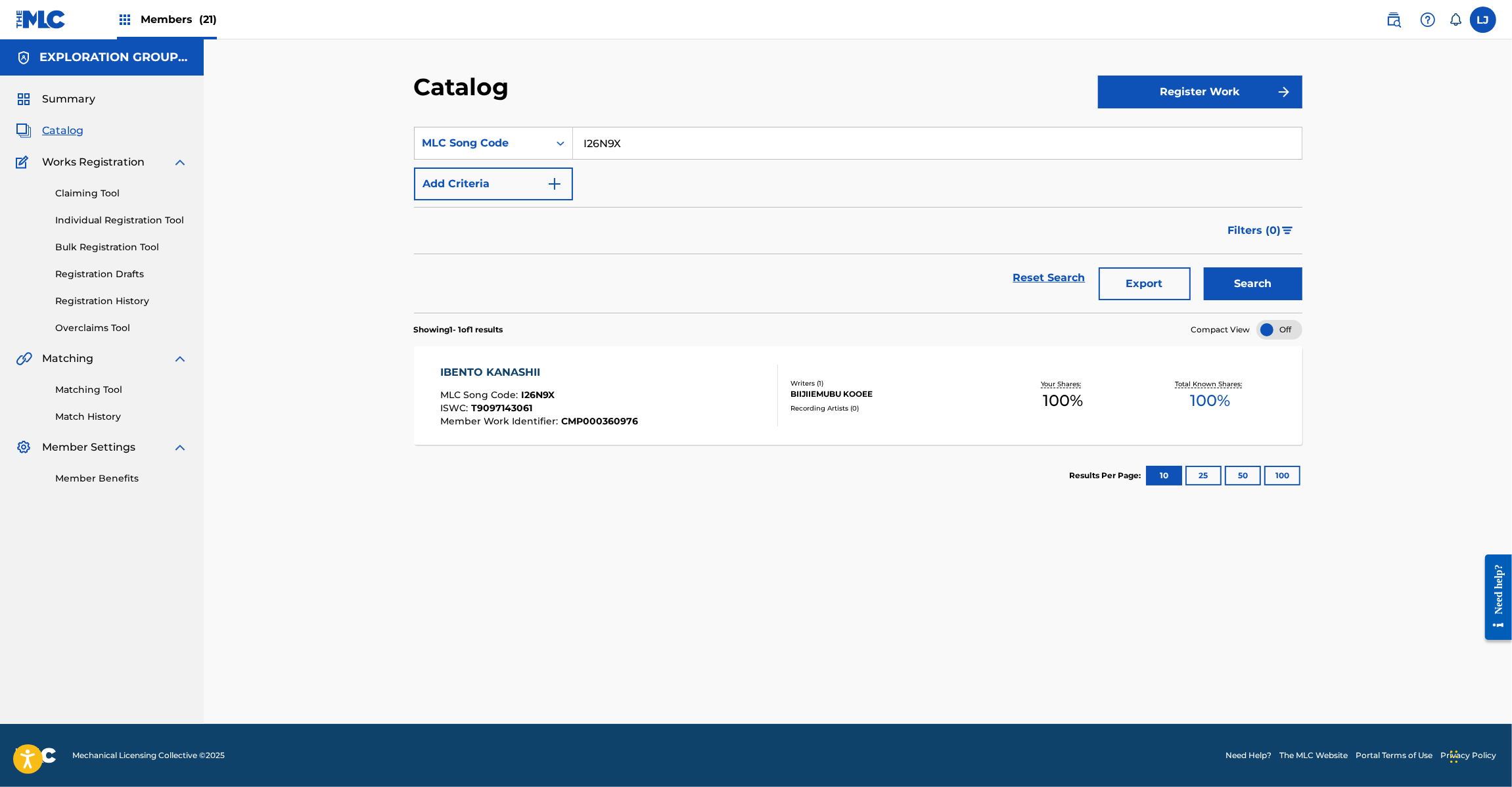
click at [701, 371] on div "IBENTO KANASHII MLC Song Code : I26N9X ISWC : T9097143061 Member Work Identifie…" at bounding box center [609, 395] width 338 height 61
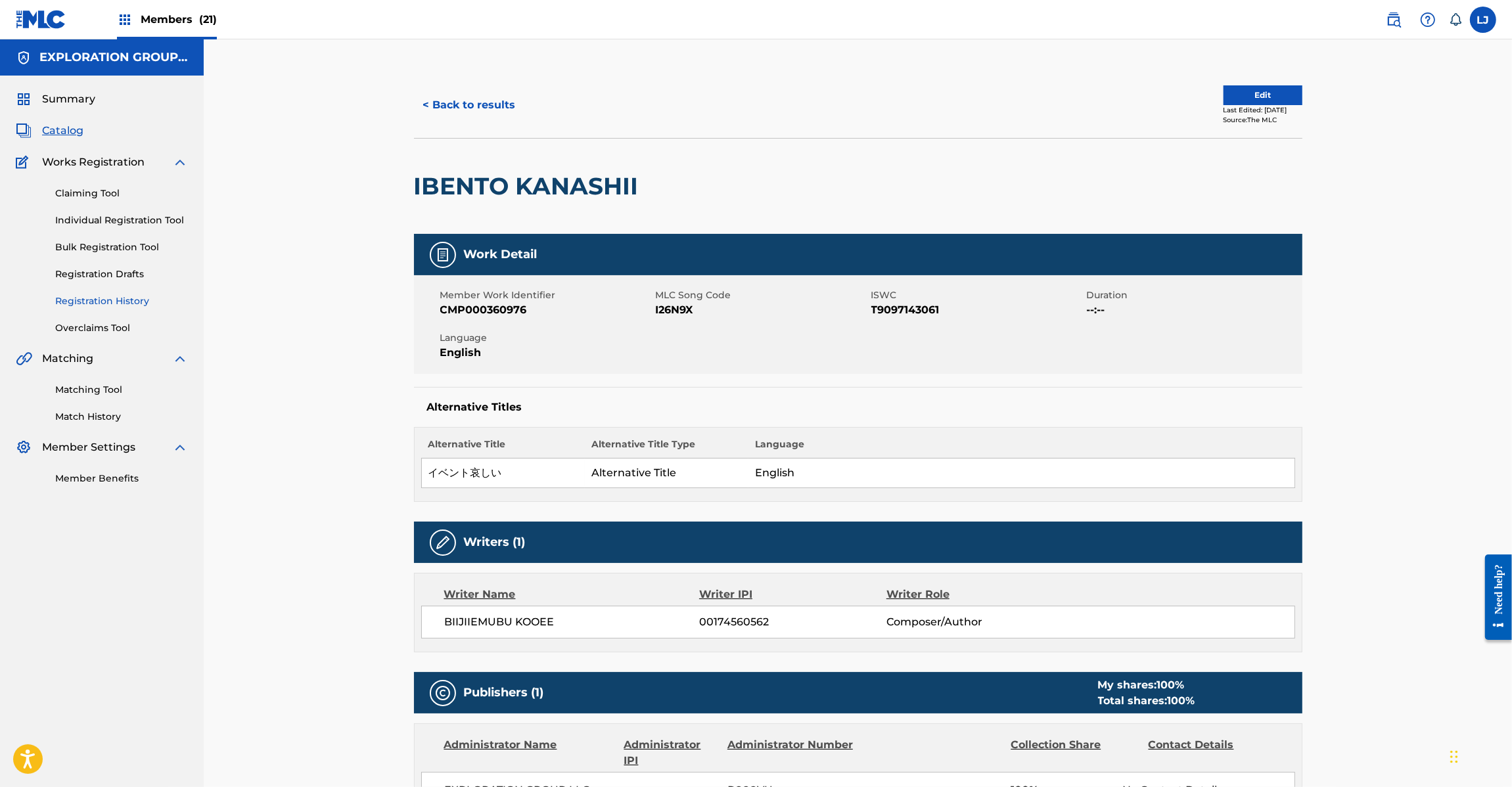
click at [103, 303] on link "Registration History" at bounding box center [122, 301] width 132 height 14
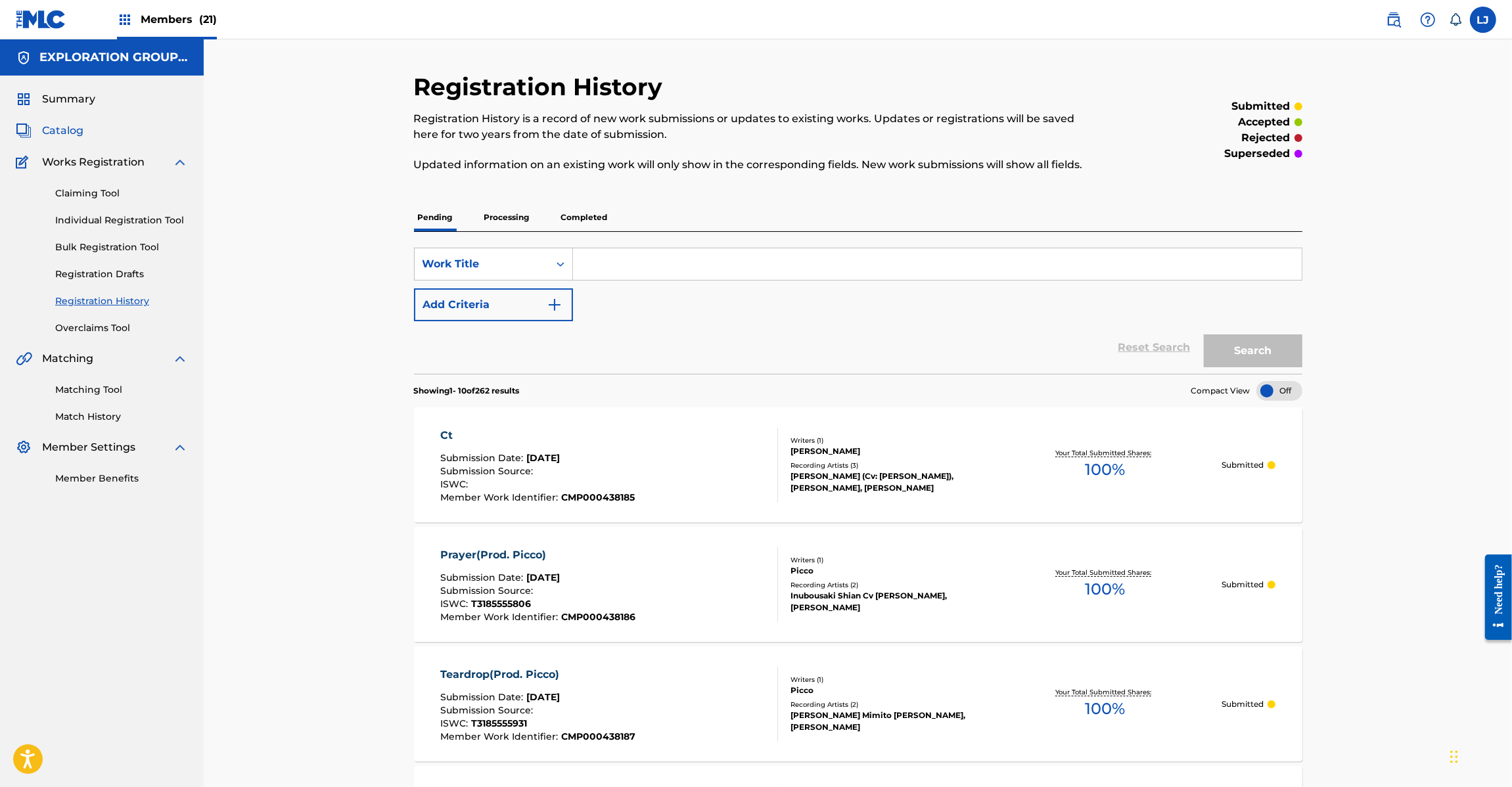
click at [64, 134] on span "Catalog" at bounding box center [62, 130] width 41 height 16
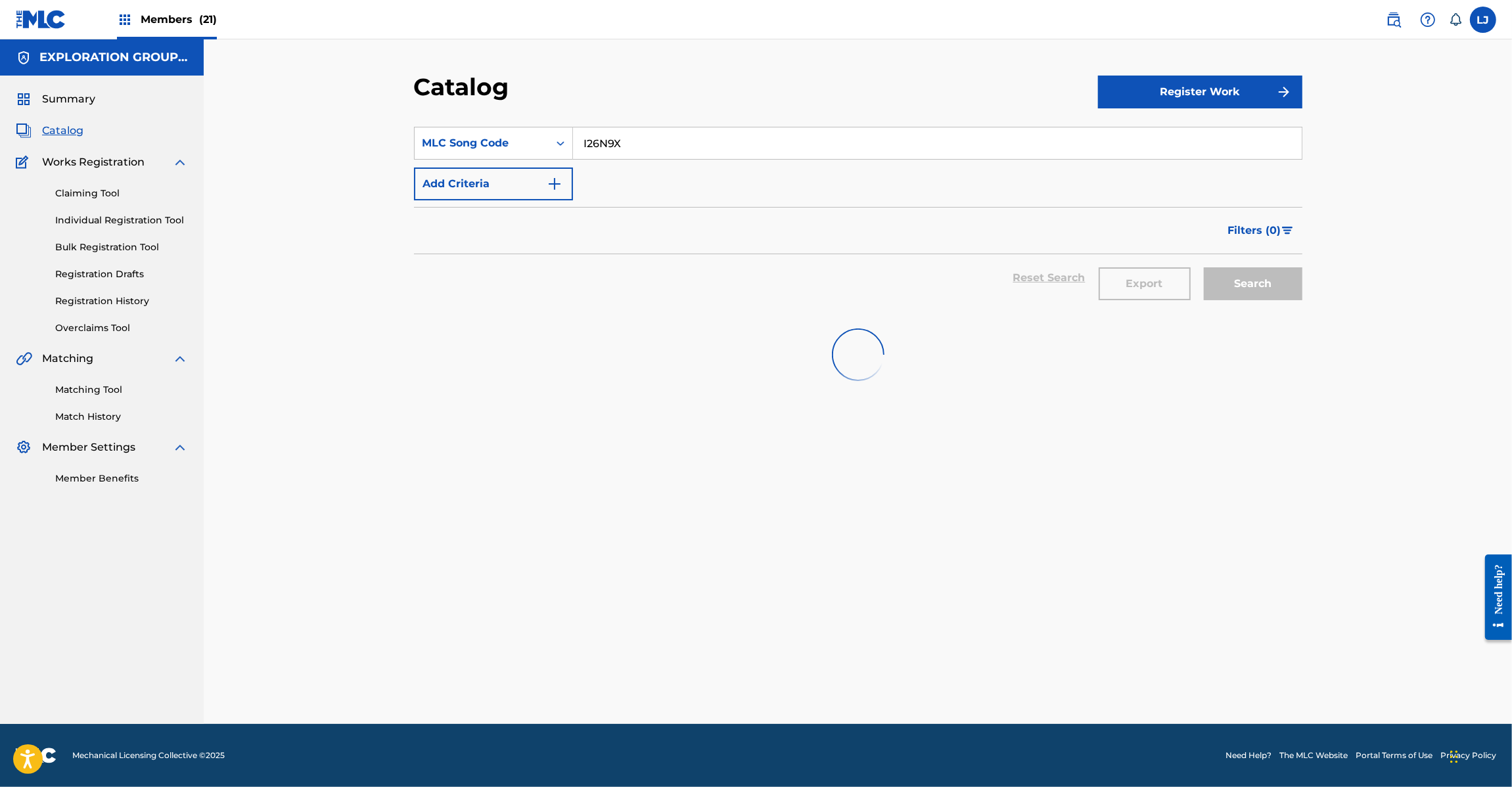
click at [623, 147] on input "I26N9X" at bounding box center [937, 143] width 729 height 32
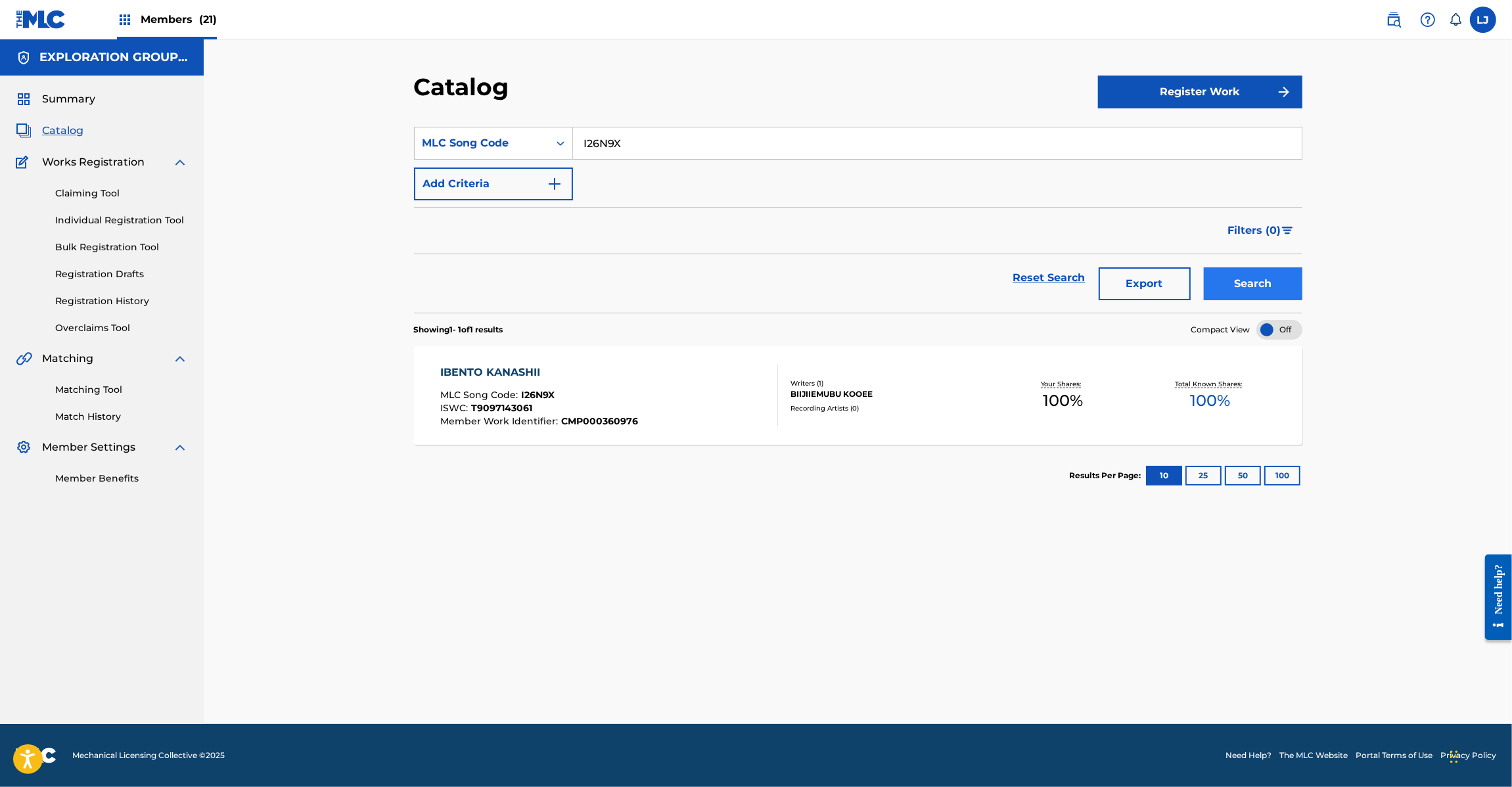
drag, startPoint x: 1278, startPoint y: 301, endPoint x: 1272, endPoint y: 289, distance: 13.4
click at [1276, 297] on div "Search" at bounding box center [1250, 278] width 105 height 47
click at [1269, 286] on button "Search" at bounding box center [1253, 284] width 99 height 33
click at [681, 413] on div "IBENTO KANASHII MLC Song Code : I26N9X ISWC : T9097143061 Member Work Identifie…" at bounding box center [609, 395] width 338 height 61
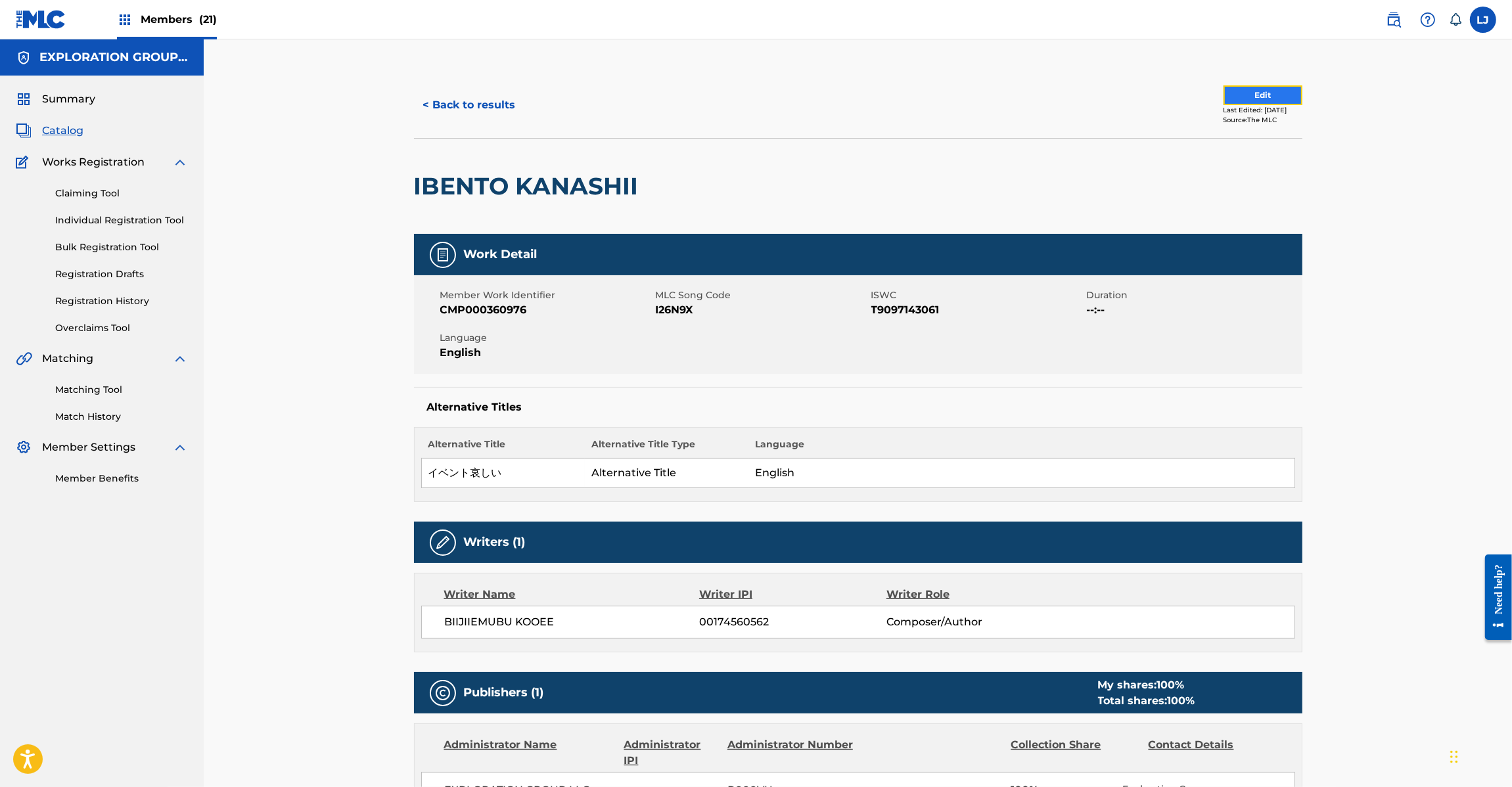
click at [1267, 89] on button "Edit" at bounding box center [1263, 95] width 79 height 20
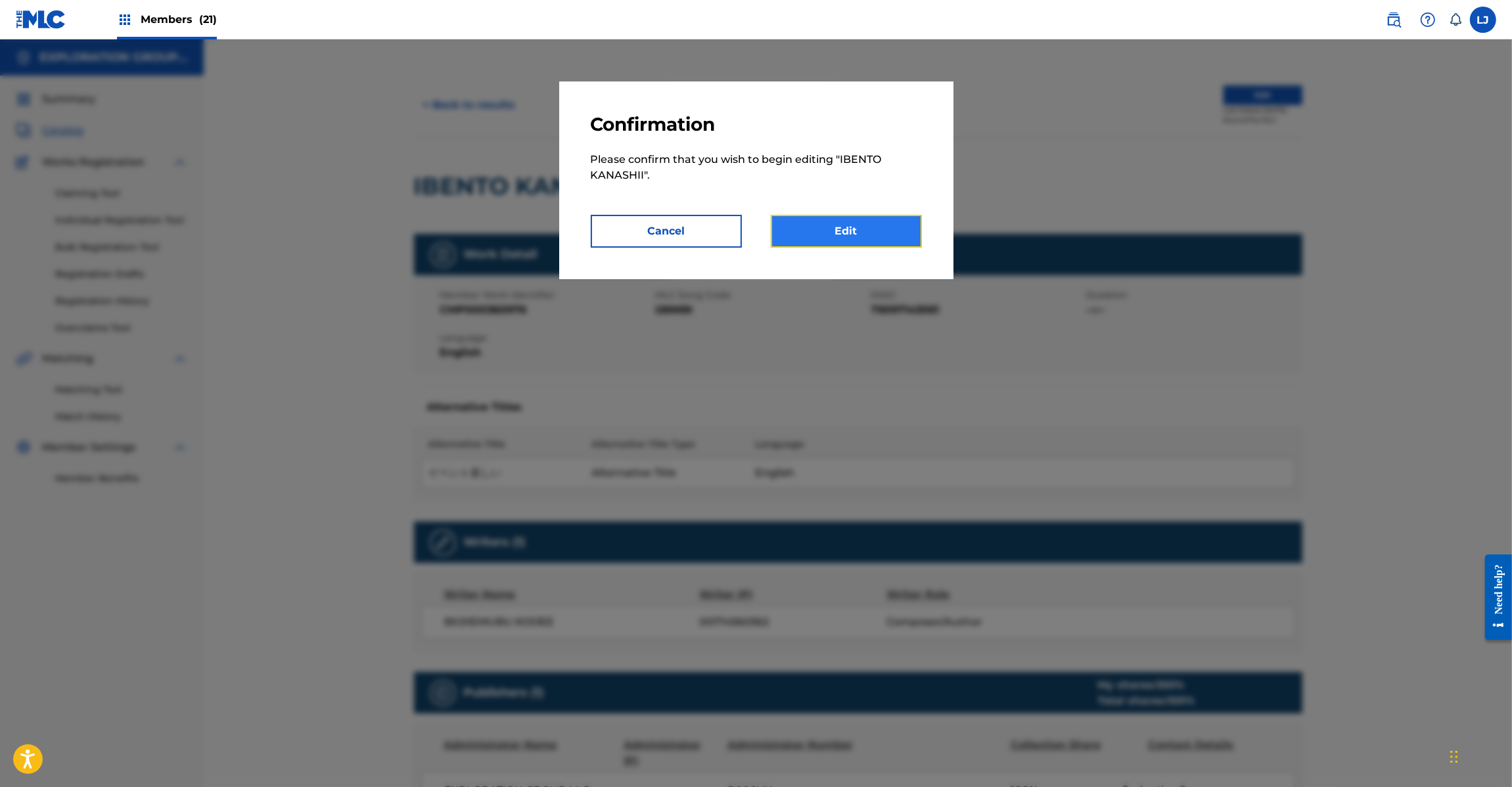
click at [839, 237] on link "Edit" at bounding box center [846, 231] width 151 height 33
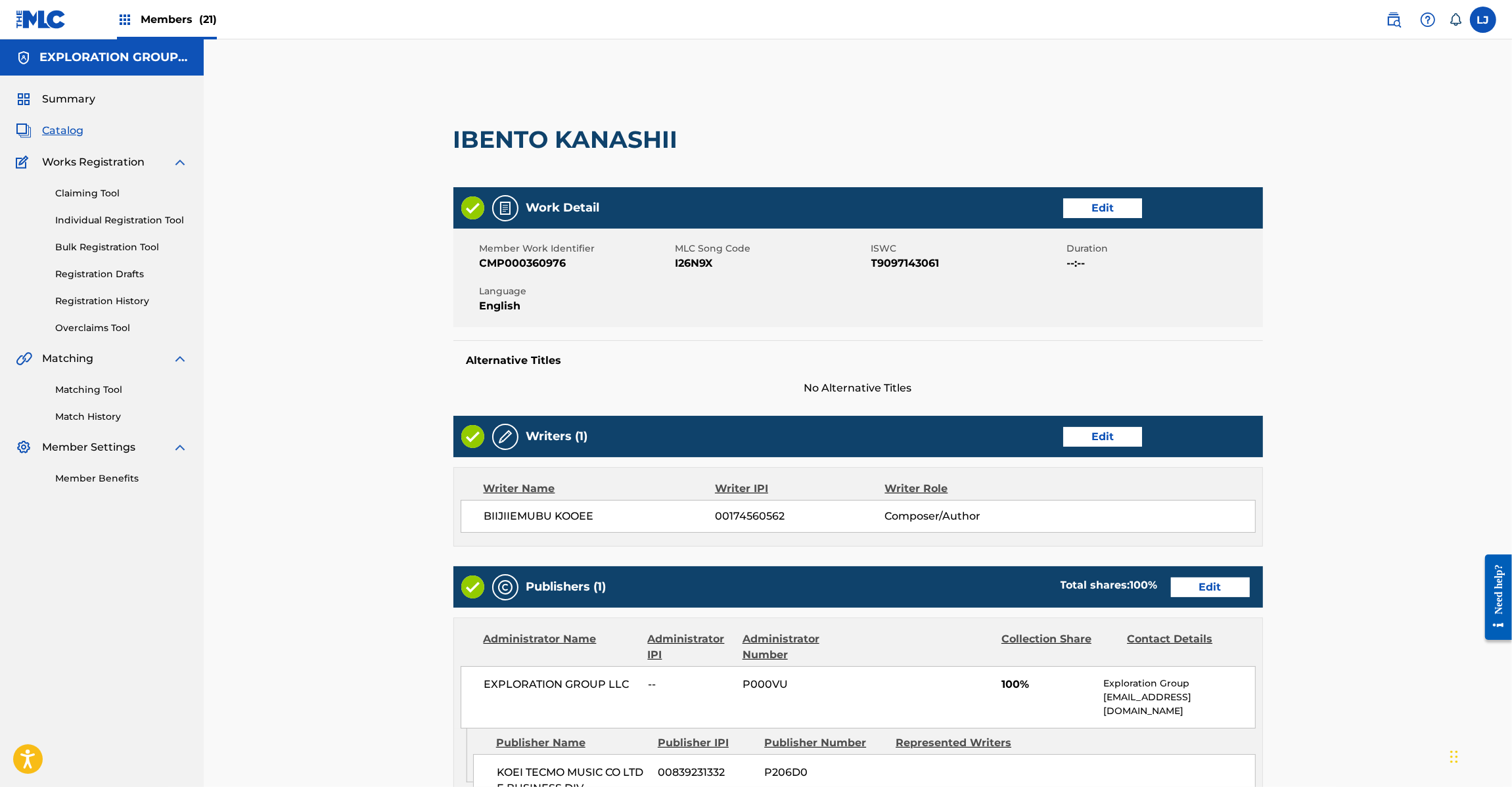
click at [1193, 598] on div "Publishers (1) Total shares: 100 % Edit" at bounding box center [858, 586] width 810 height 41
click at [1227, 585] on link "Edit" at bounding box center [1211, 587] width 79 height 20
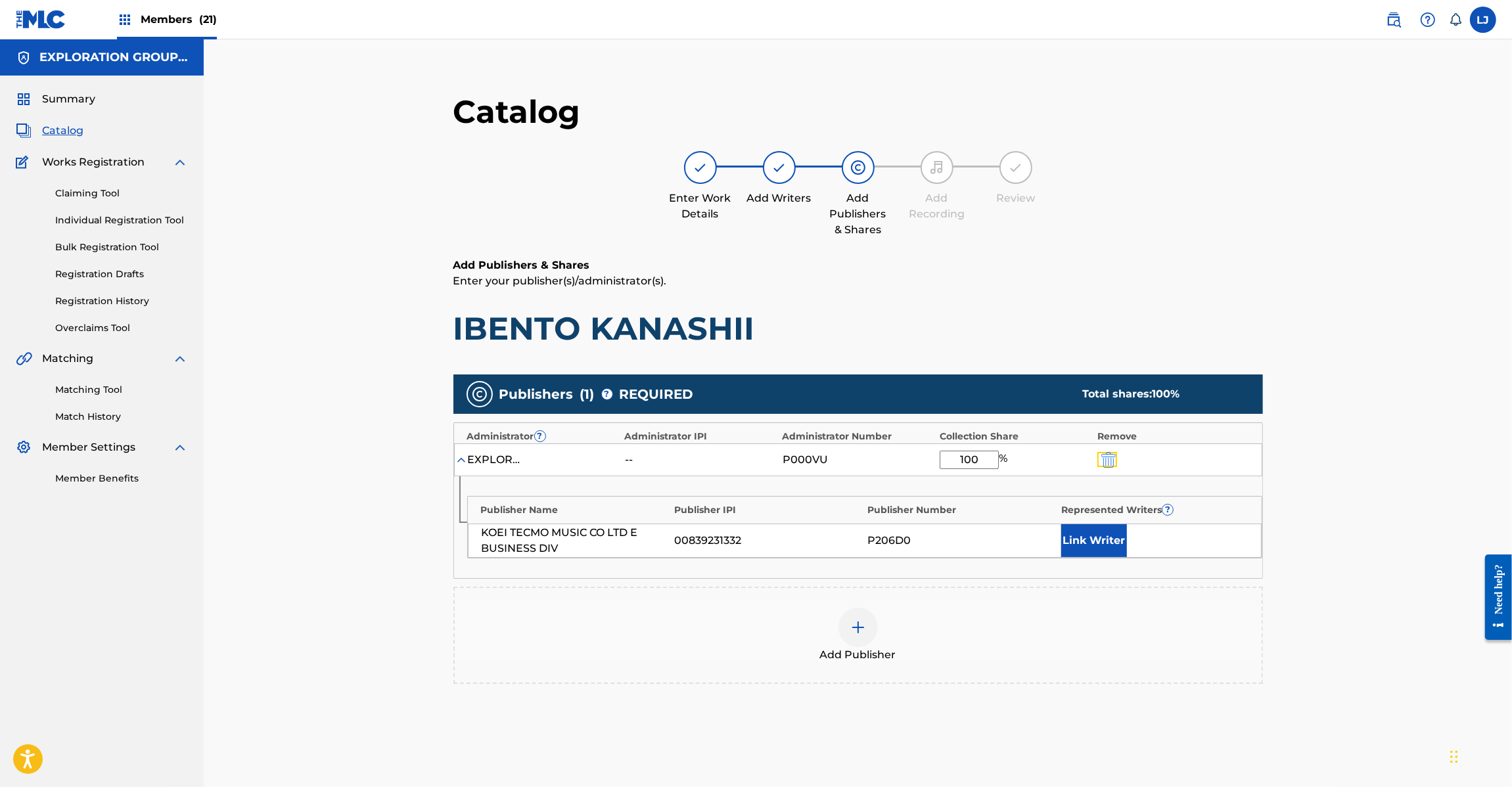
click at [1116, 460] on button "submit" at bounding box center [1107, 459] width 20 height 15
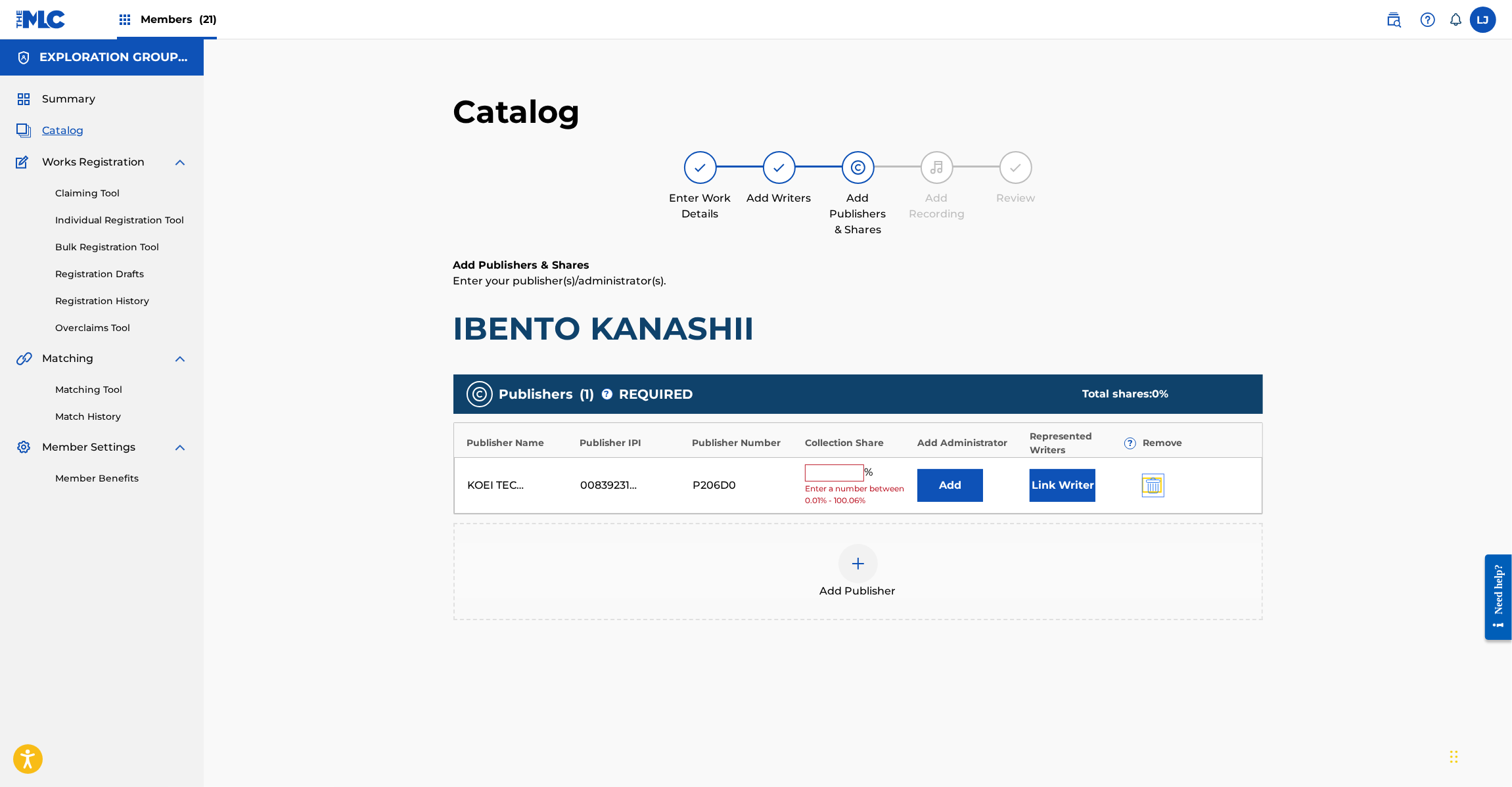
click at [1151, 489] on img "submit" at bounding box center [1153, 485] width 14 height 16
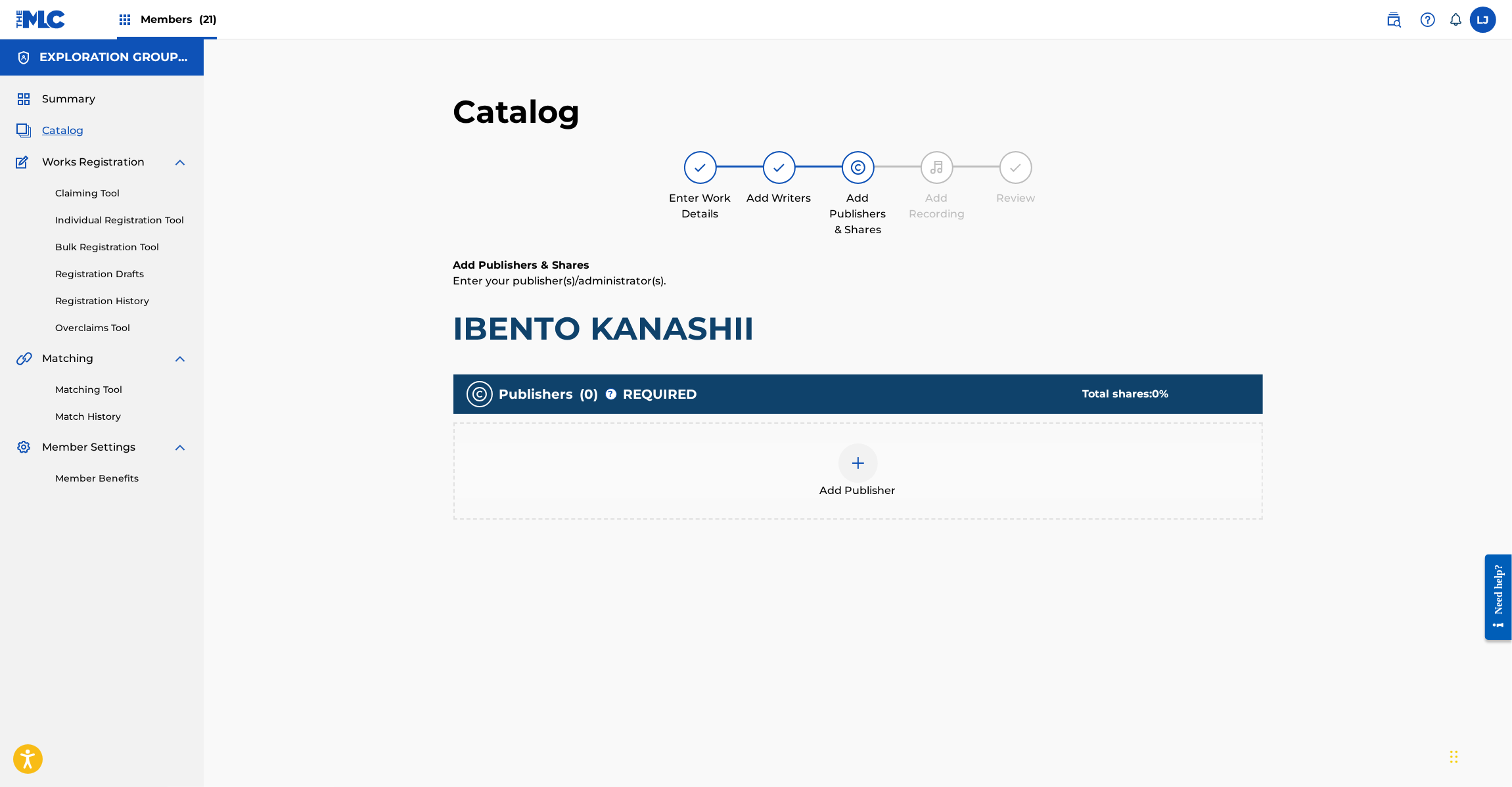
click at [901, 461] on div "Add Publisher" at bounding box center [858, 471] width 807 height 55
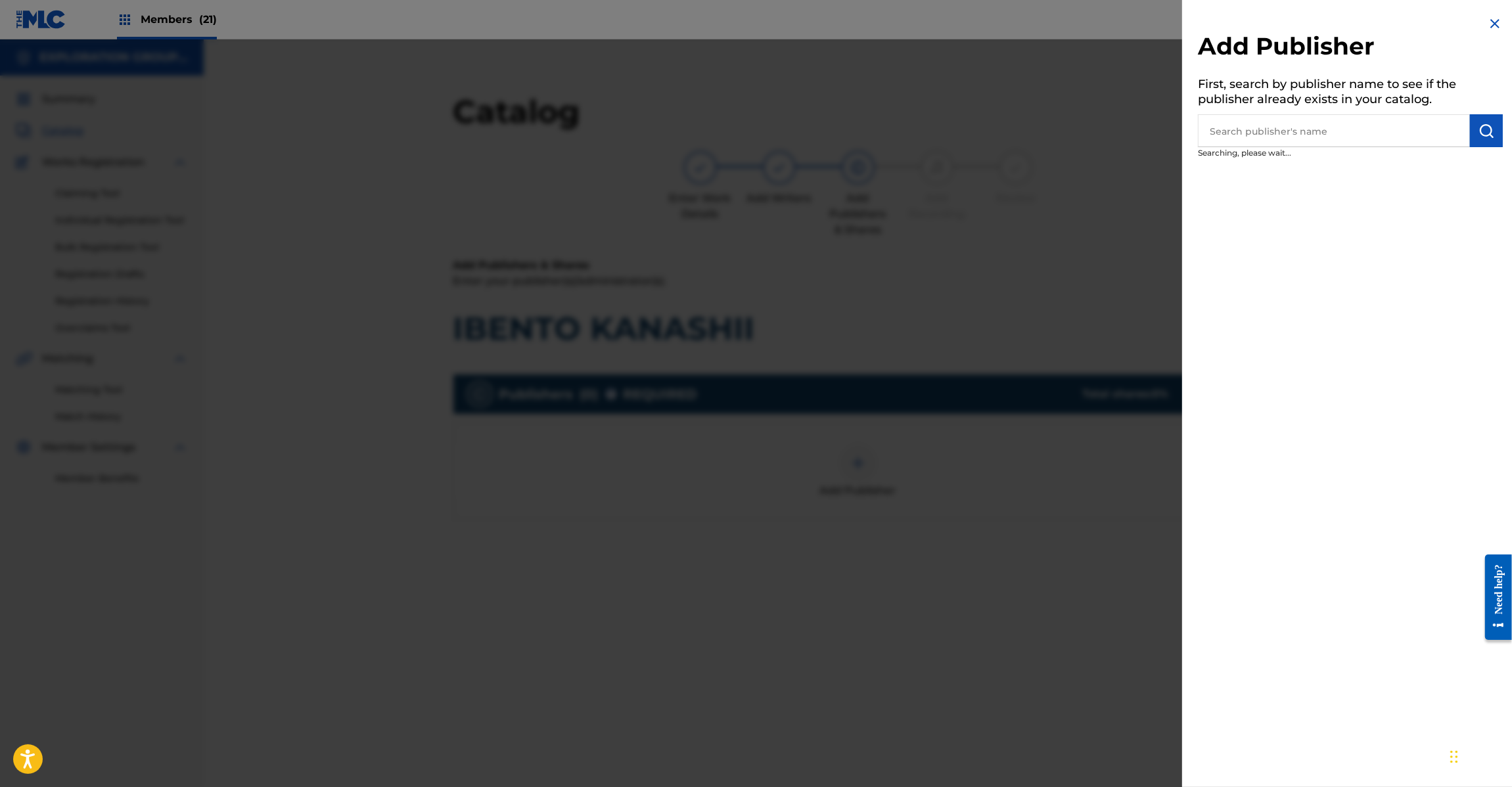
click at [845, 463] on div at bounding box center [756, 432] width 1512 height 787
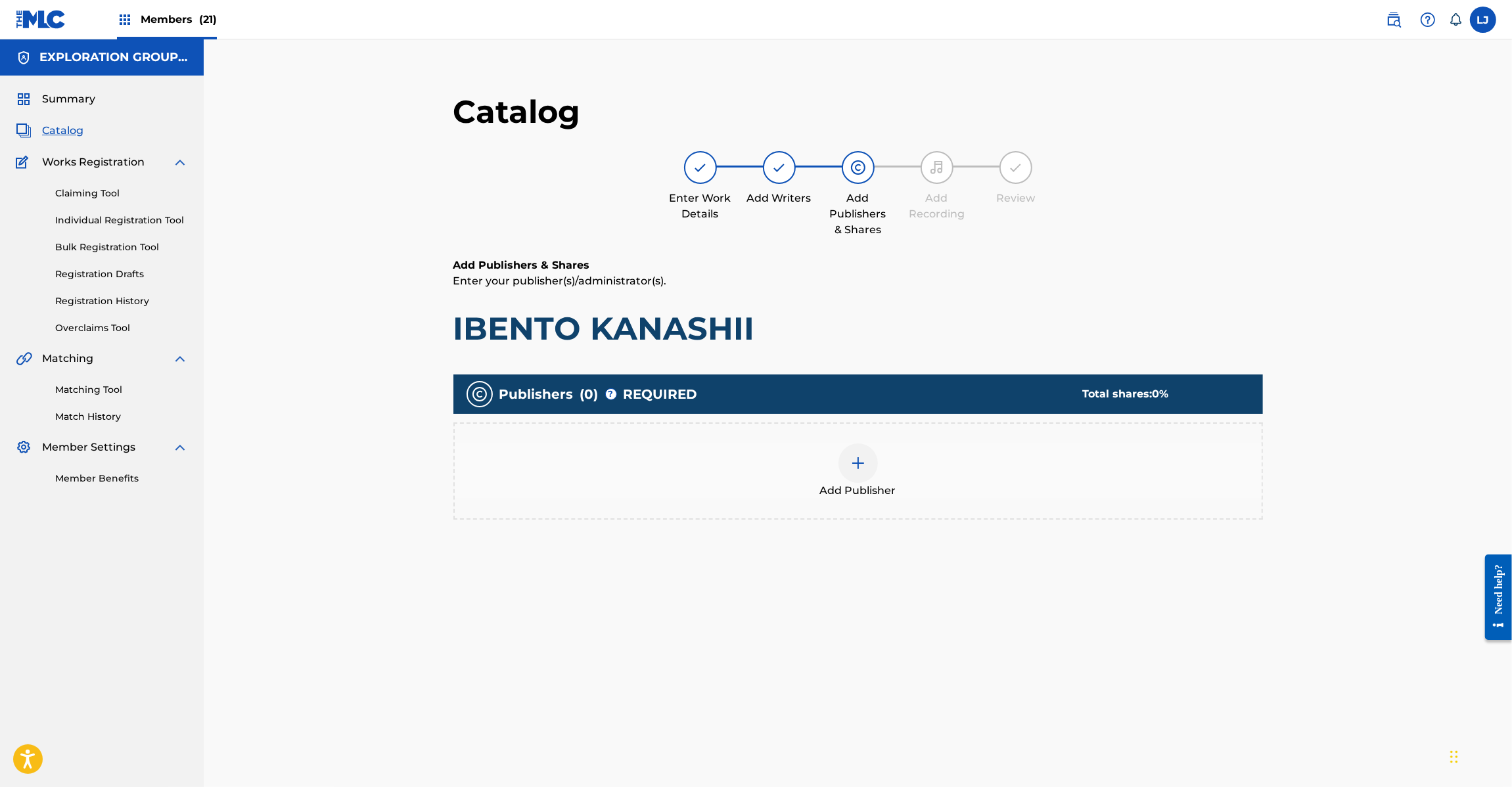
click at [858, 461] on img at bounding box center [858, 463] width 16 height 16
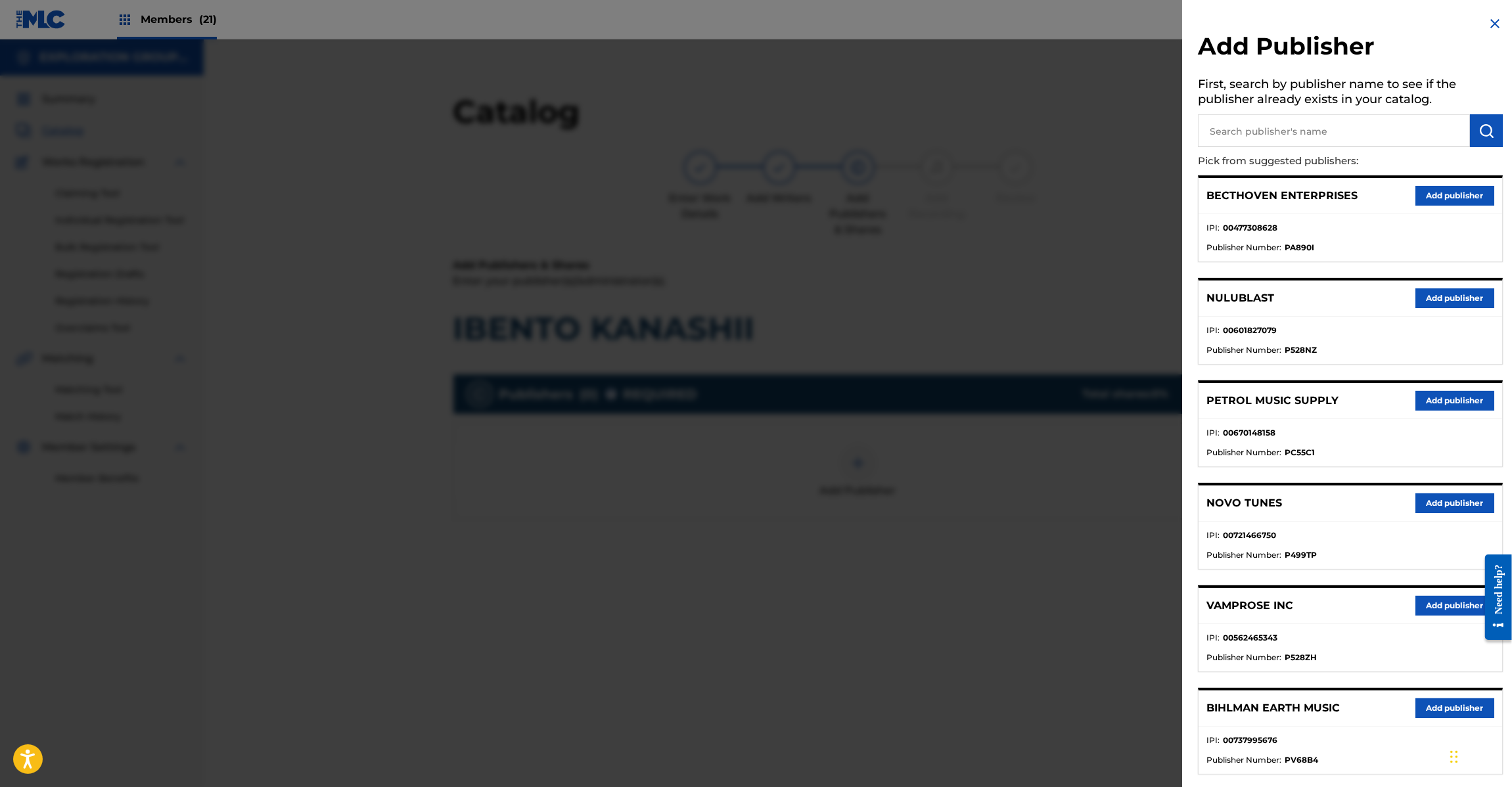
paste input "Koei Tecmo Music Co Ltd N Business Div"
drag, startPoint x: 1279, startPoint y: 132, endPoint x: 1329, endPoint y: 136, distance: 50.2
click at [1286, 132] on input "text" at bounding box center [1334, 130] width 272 height 33
type input "Koei Tecmo Music Co Ltd N Business Div"
click at [1472, 139] on button "submit" at bounding box center [1486, 130] width 33 height 33
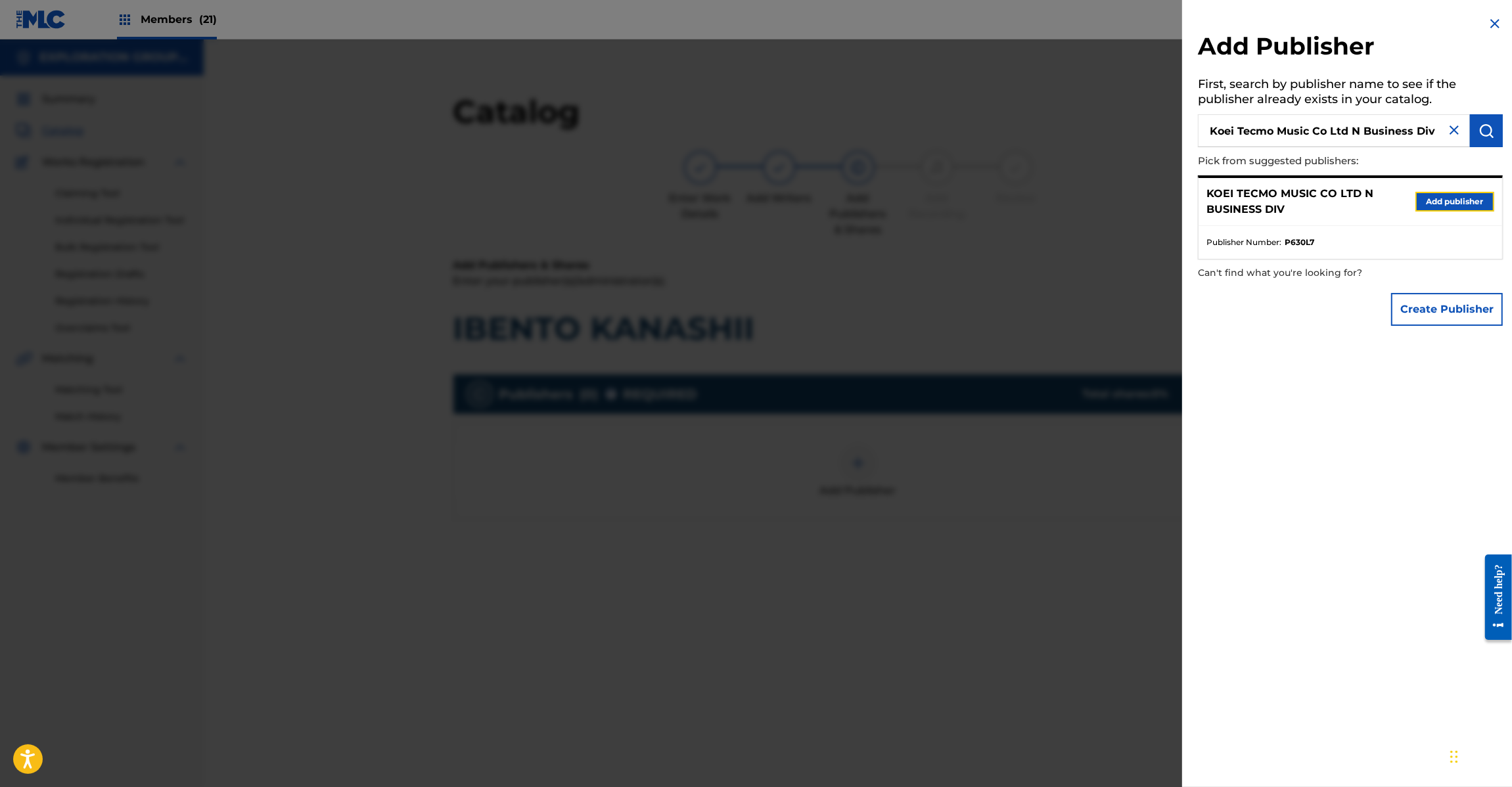
drag, startPoint x: 1464, startPoint y: 205, endPoint x: 1455, endPoint y: 197, distance: 12.0
click at [1459, 195] on button "Add publisher" at bounding box center [1455, 201] width 79 height 20
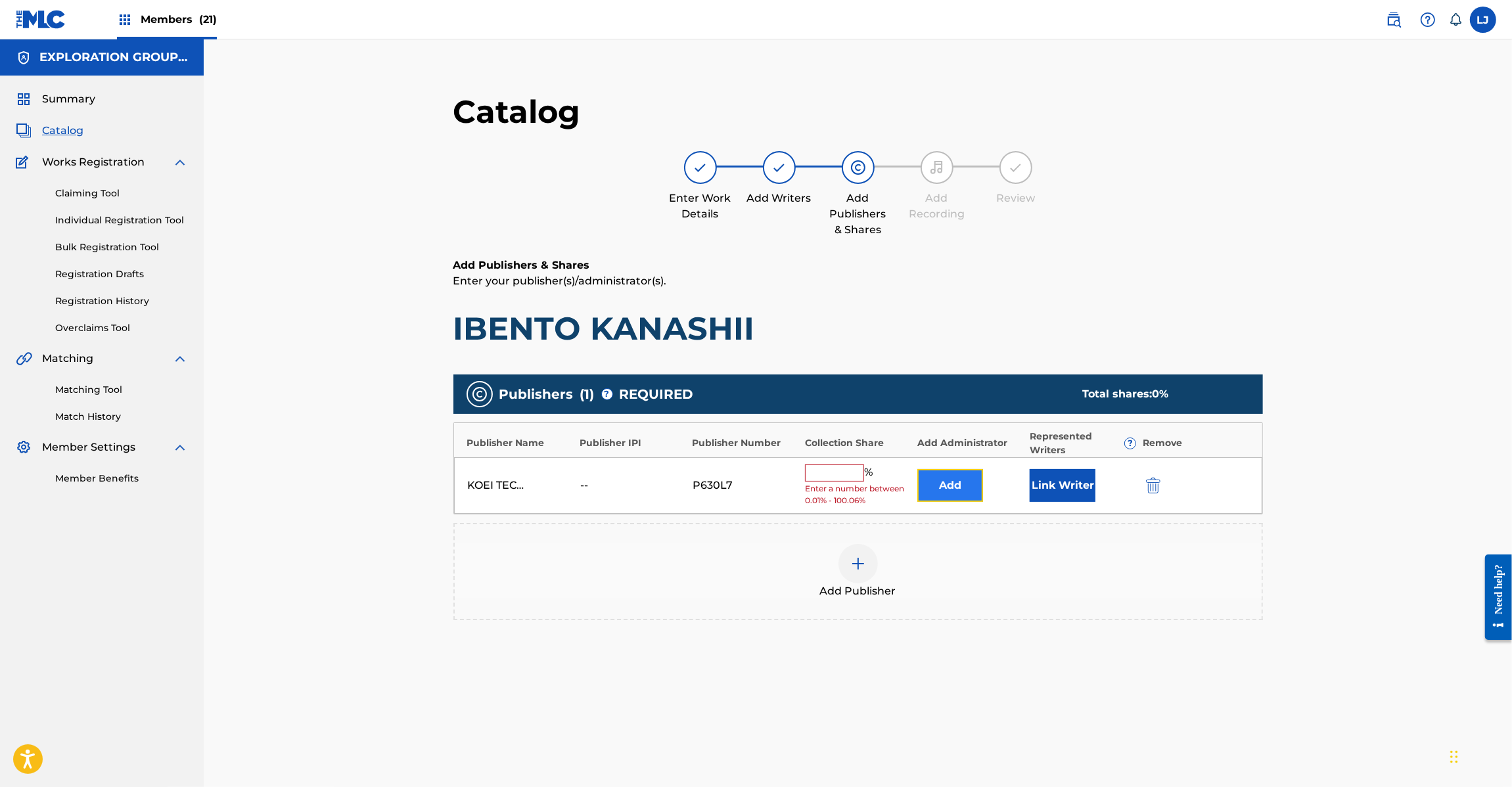
click at [965, 481] on button "Add" at bounding box center [950, 485] width 66 height 33
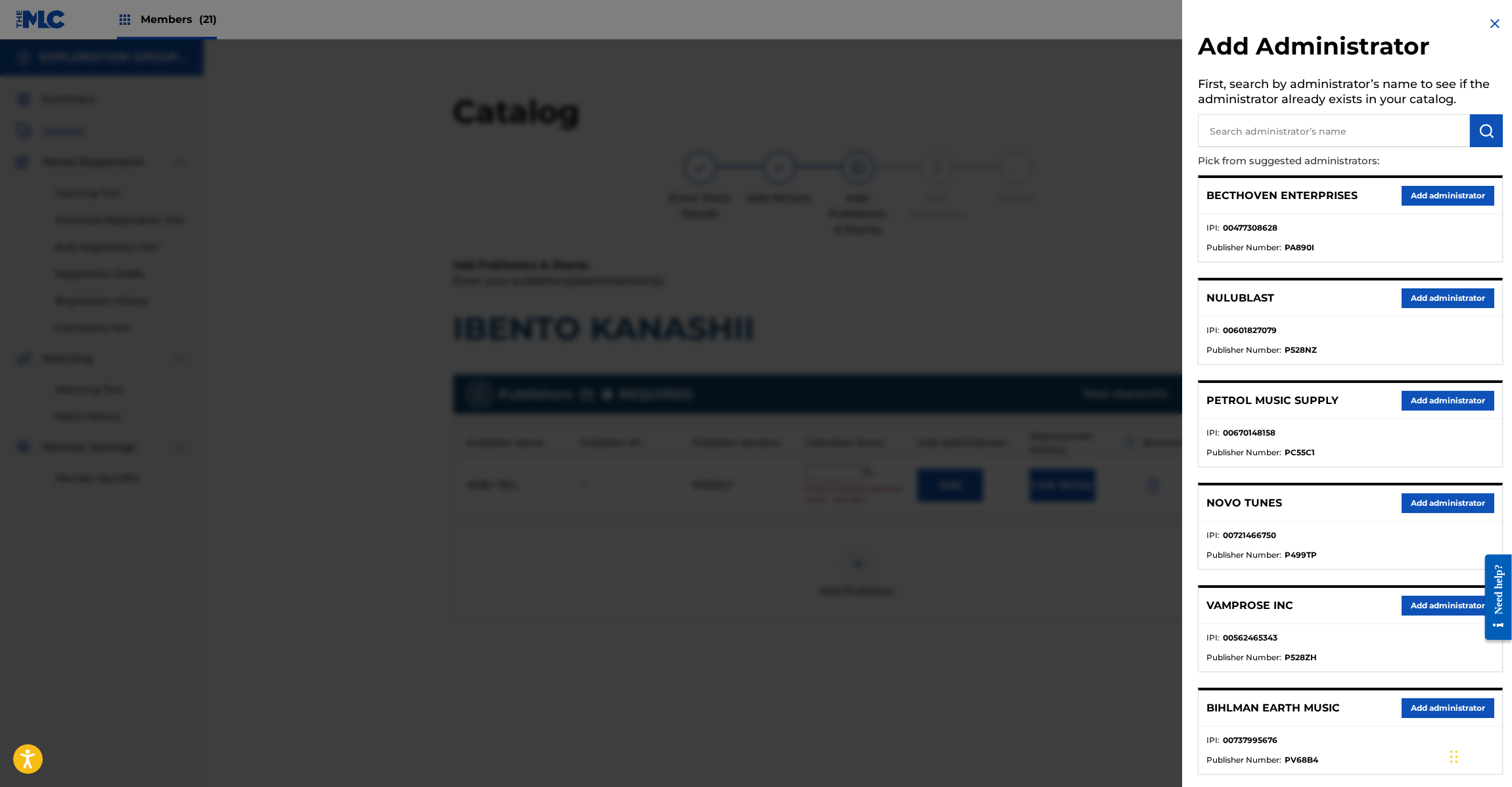
drag, startPoint x: 1354, startPoint y: 140, endPoint x: 1384, endPoint y: 142, distance: 30.1
click at [1354, 142] on input "text" at bounding box center [1334, 130] width 272 height 33
paste input "Exploration Group LLC"
click at [1465, 135] on input "Exploration Group LLC" at bounding box center [1334, 130] width 272 height 33
type input "Exploration Group LLC"
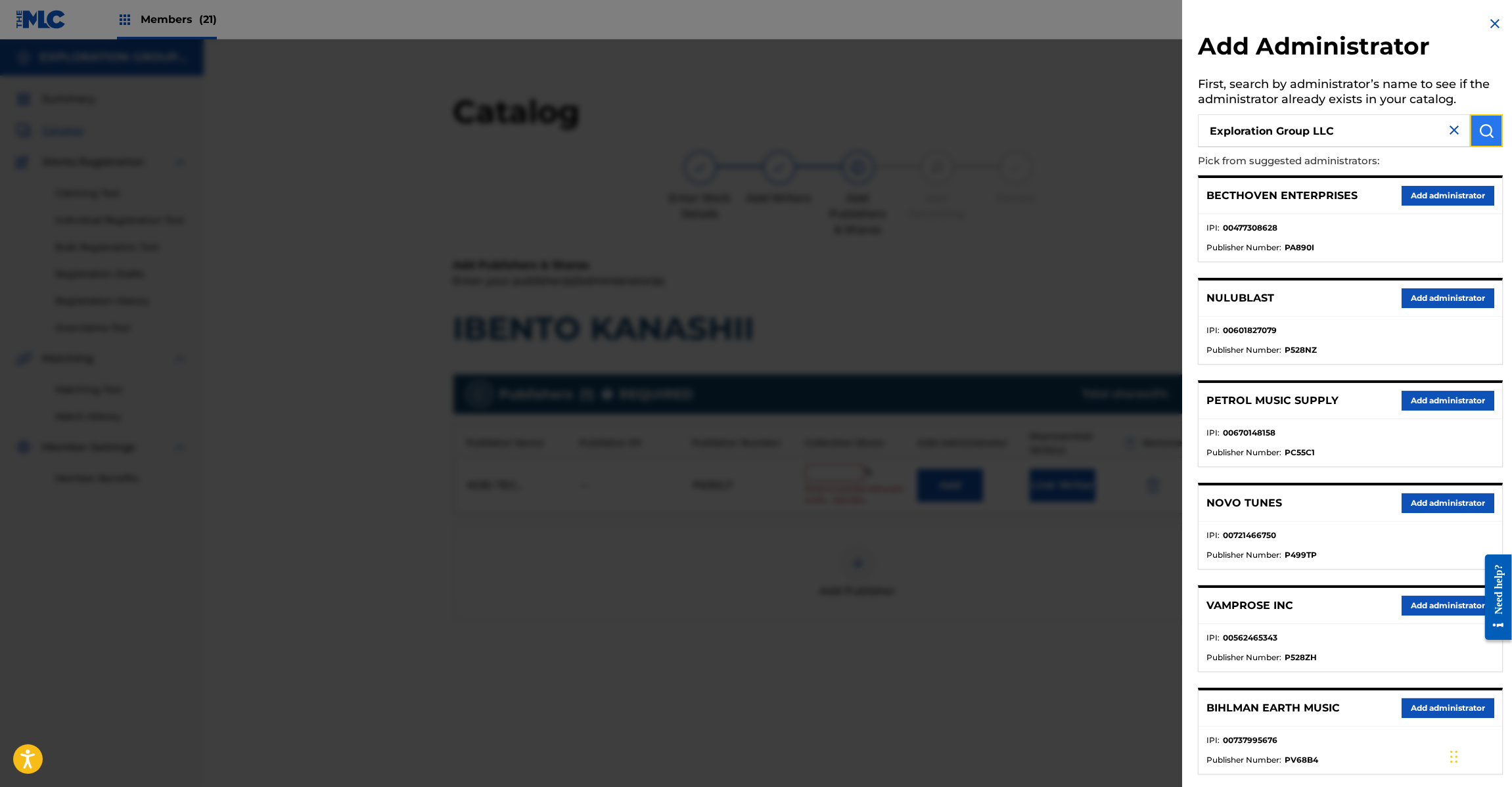
click at [1480, 130] on img "submit" at bounding box center [1486, 130] width 16 height 16
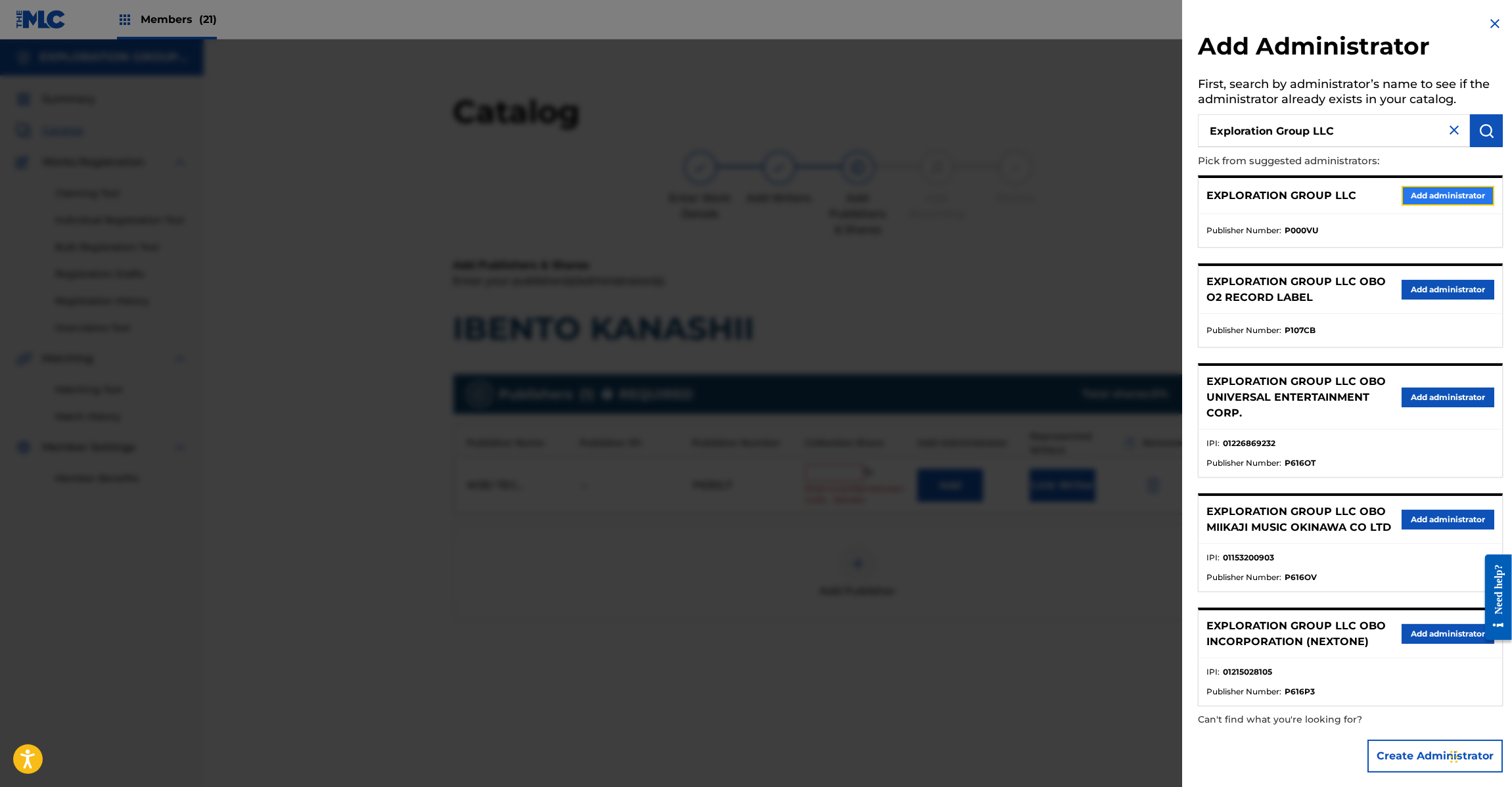
click at [1413, 188] on button "Add administrator" at bounding box center [1448, 195] width 93 height 20
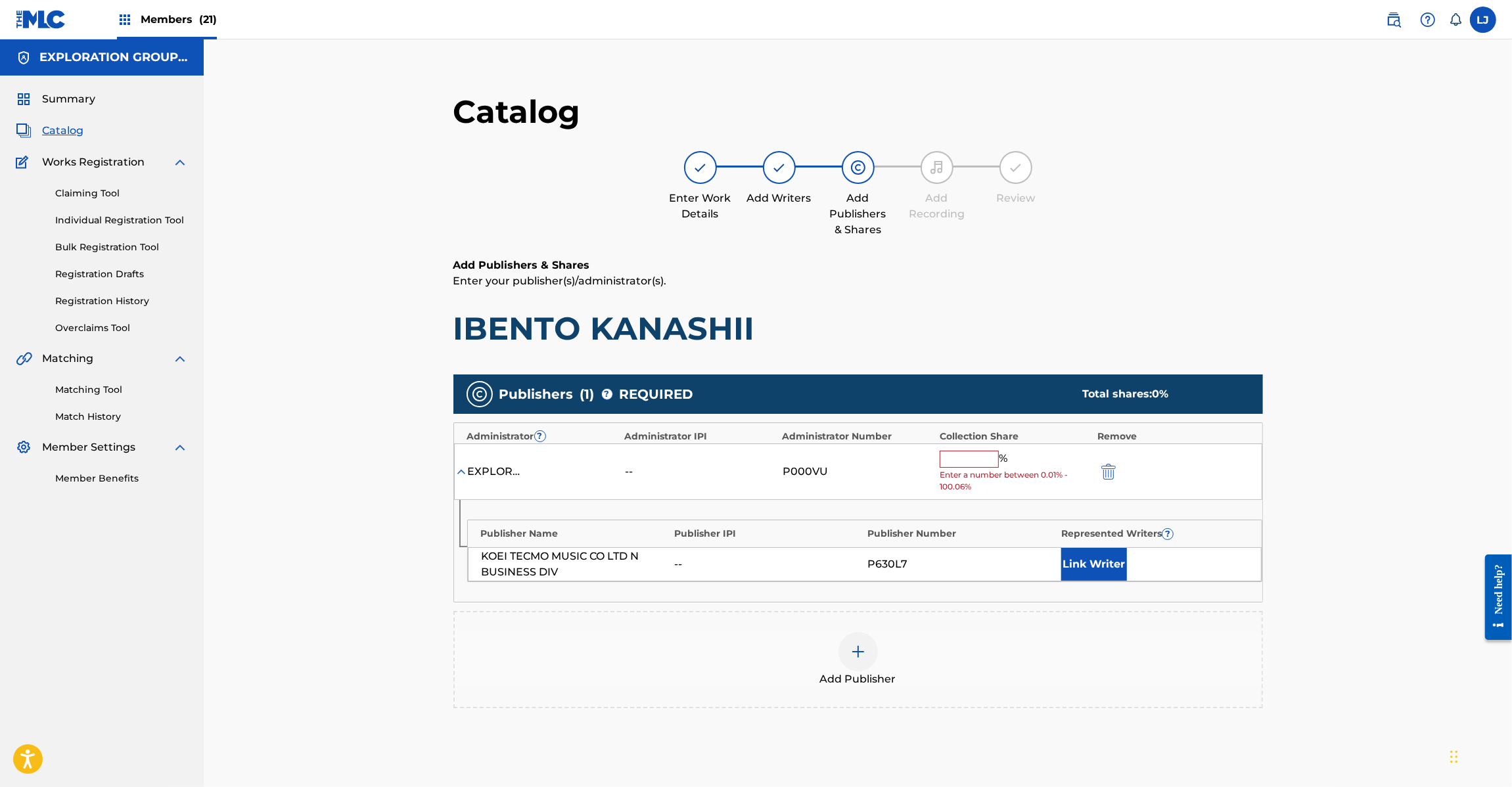
click at [960, 464] on input "text" at bounding box center [969, 459] width 59 height 17
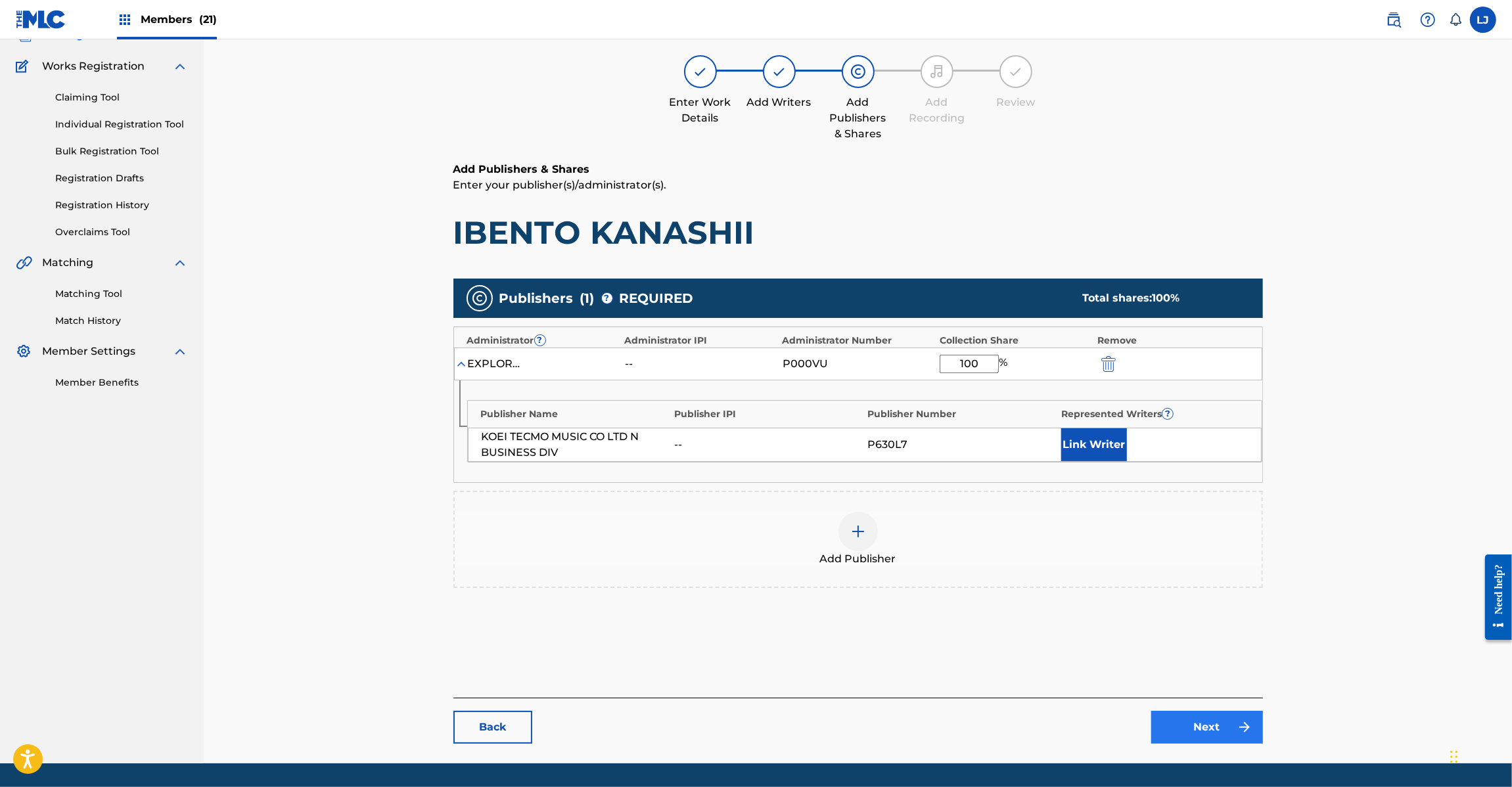
scroll to position [135, 0]
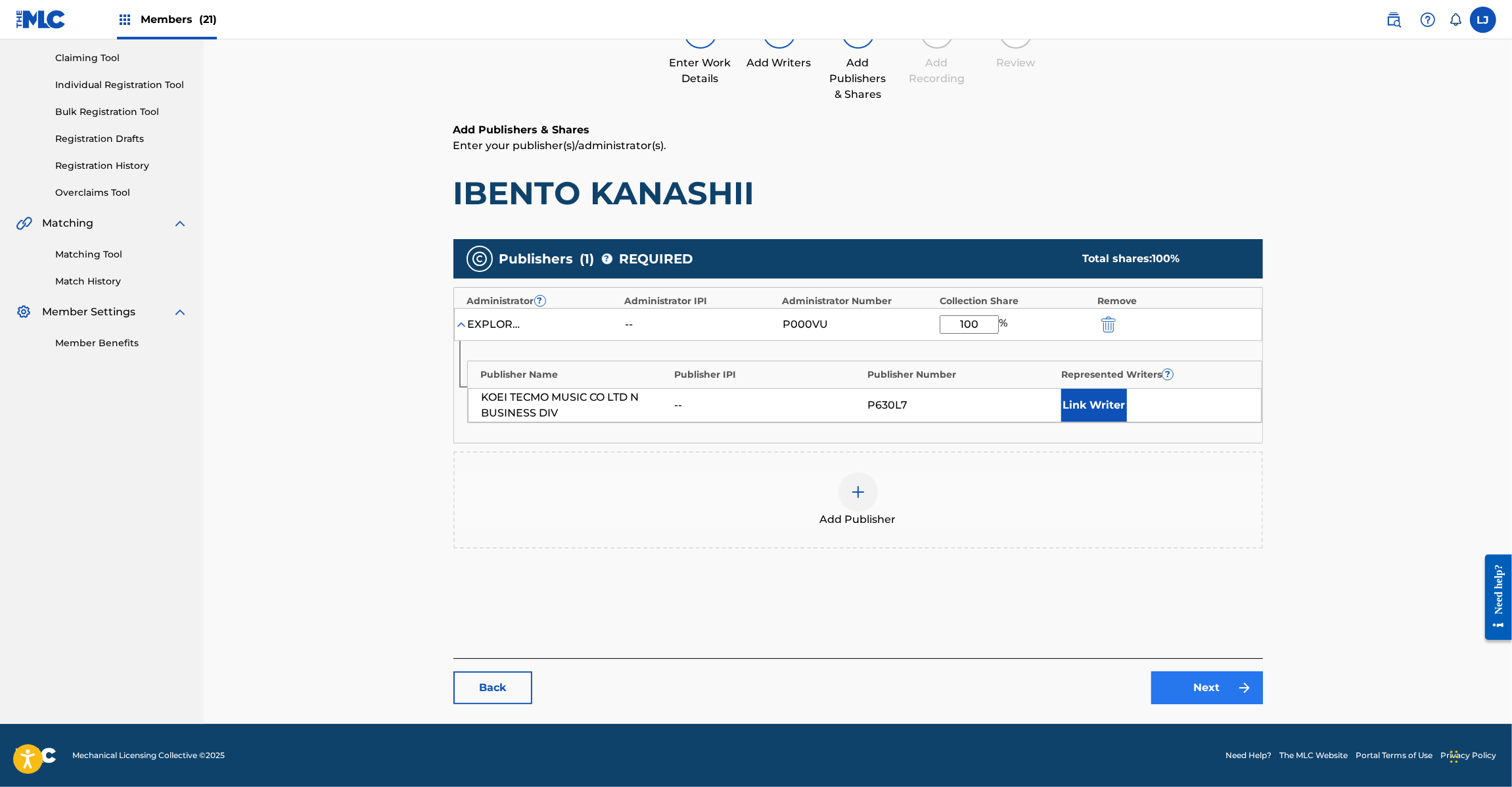
type input "100"
click at [1232, 674] on link "Next" at bounding box center [1206, 688] width 112 height 33
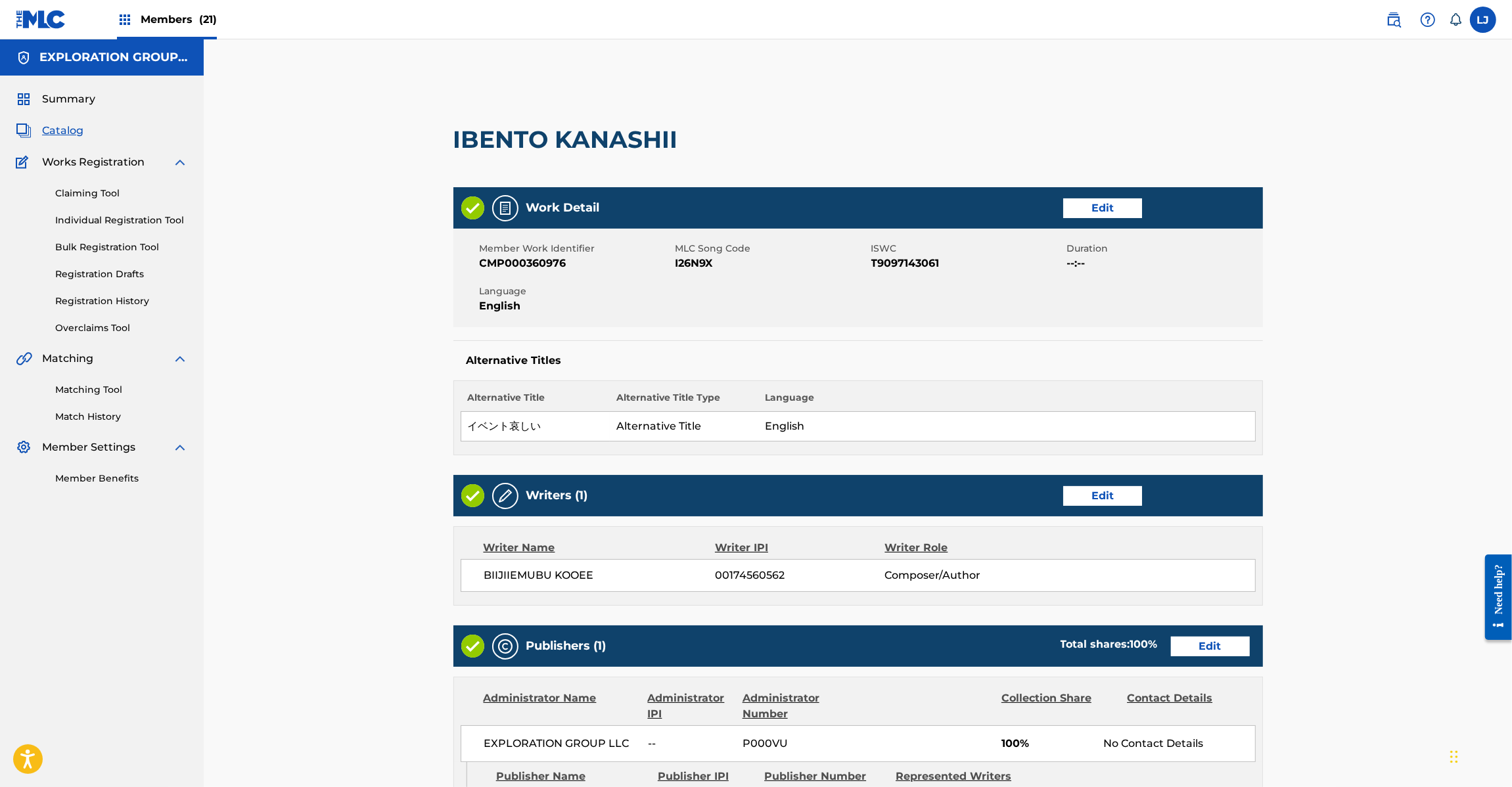
scroll to position [313, 0]
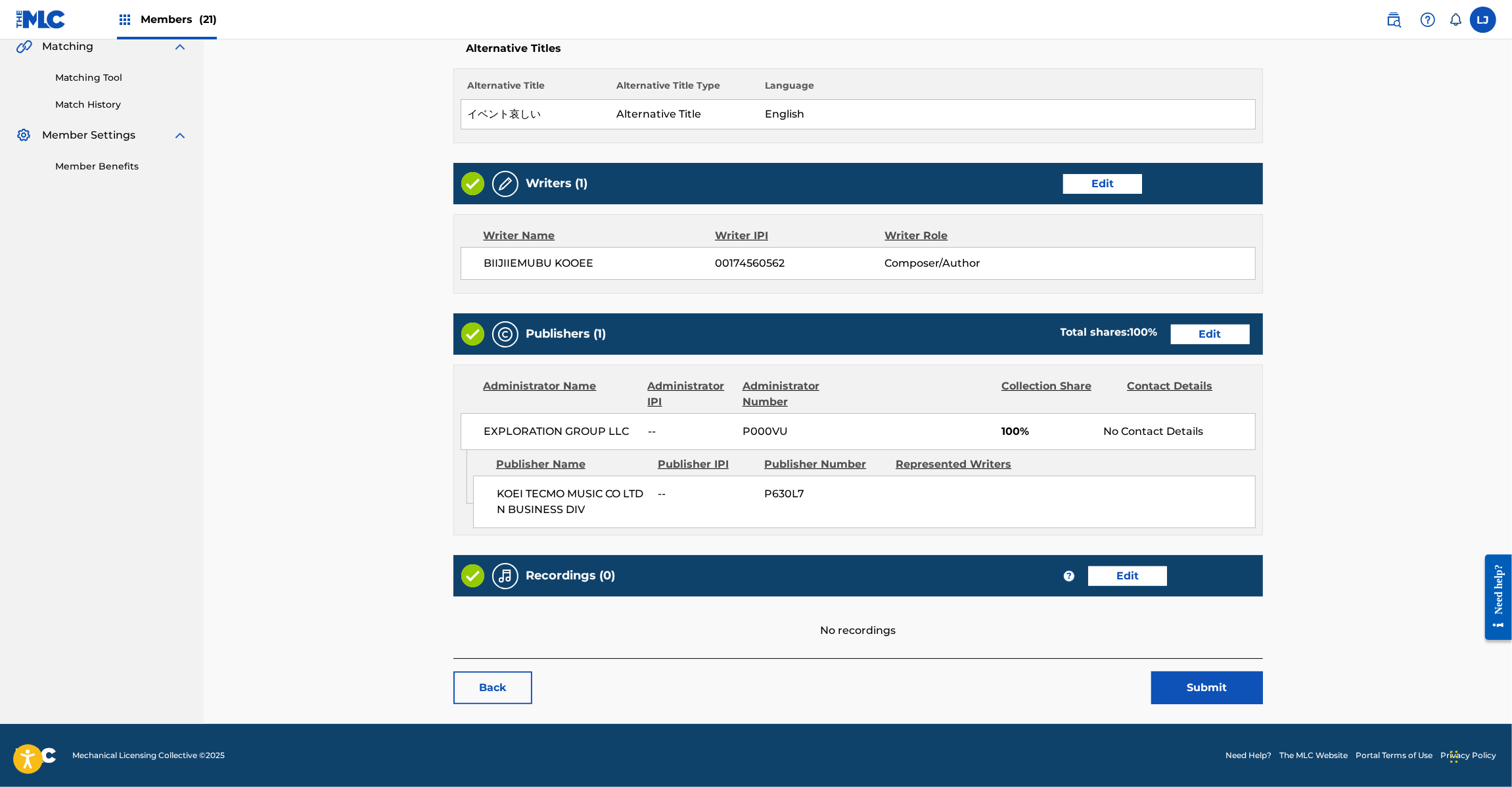
click at [1206, 709] on main "< Back IBENTO KANASHII Work Detail Edit Member Work Identifier CMP000360976 MLC…" at bounding box center [858, 242] width 888 height 963
click at [1206, 700] on button "Submit" at bounding box center [1206, 688] width 112 height 33
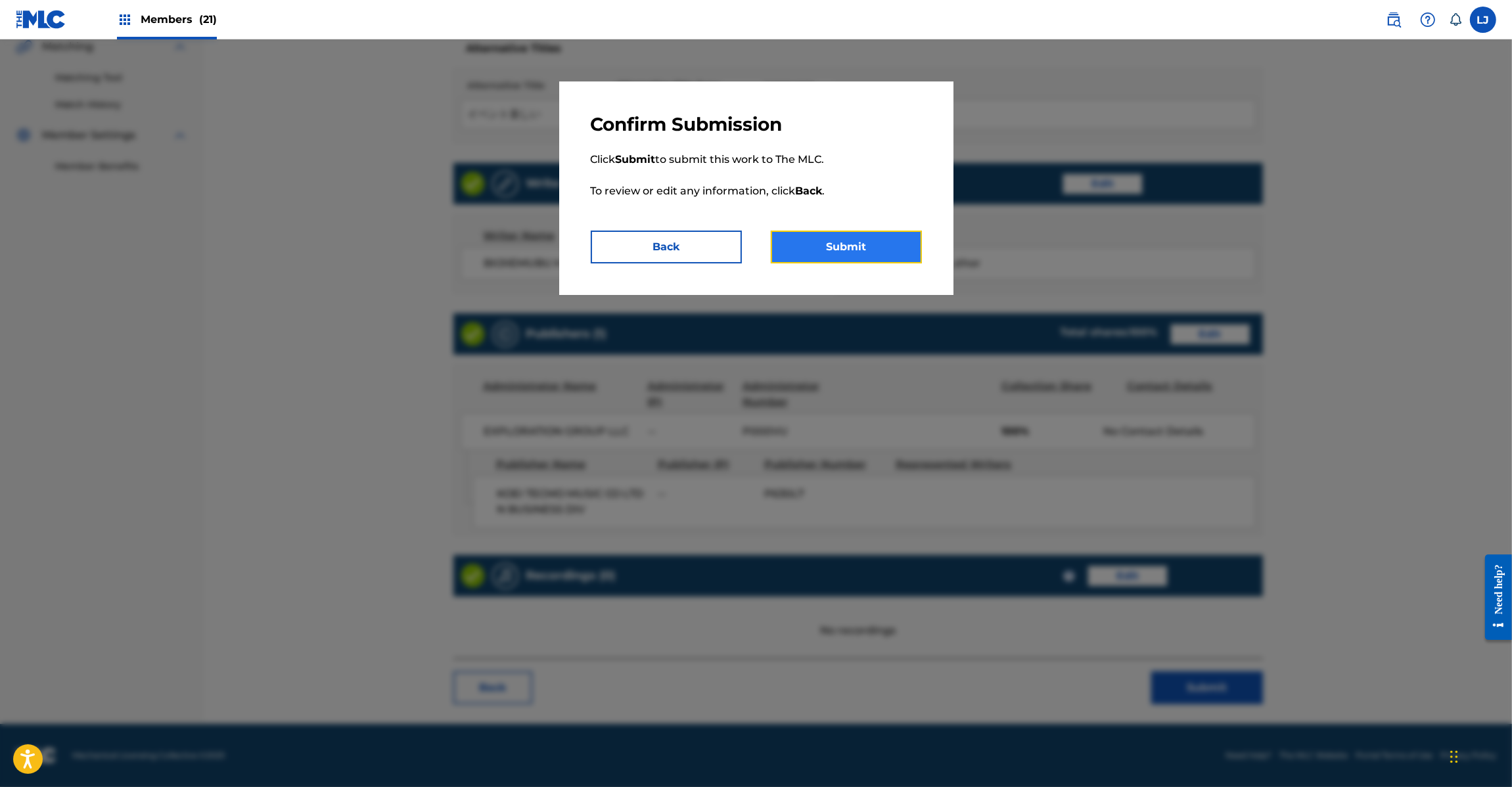
click at [840, 231] on button "Submit" at bounding box center [846, 247] width 151 height 33
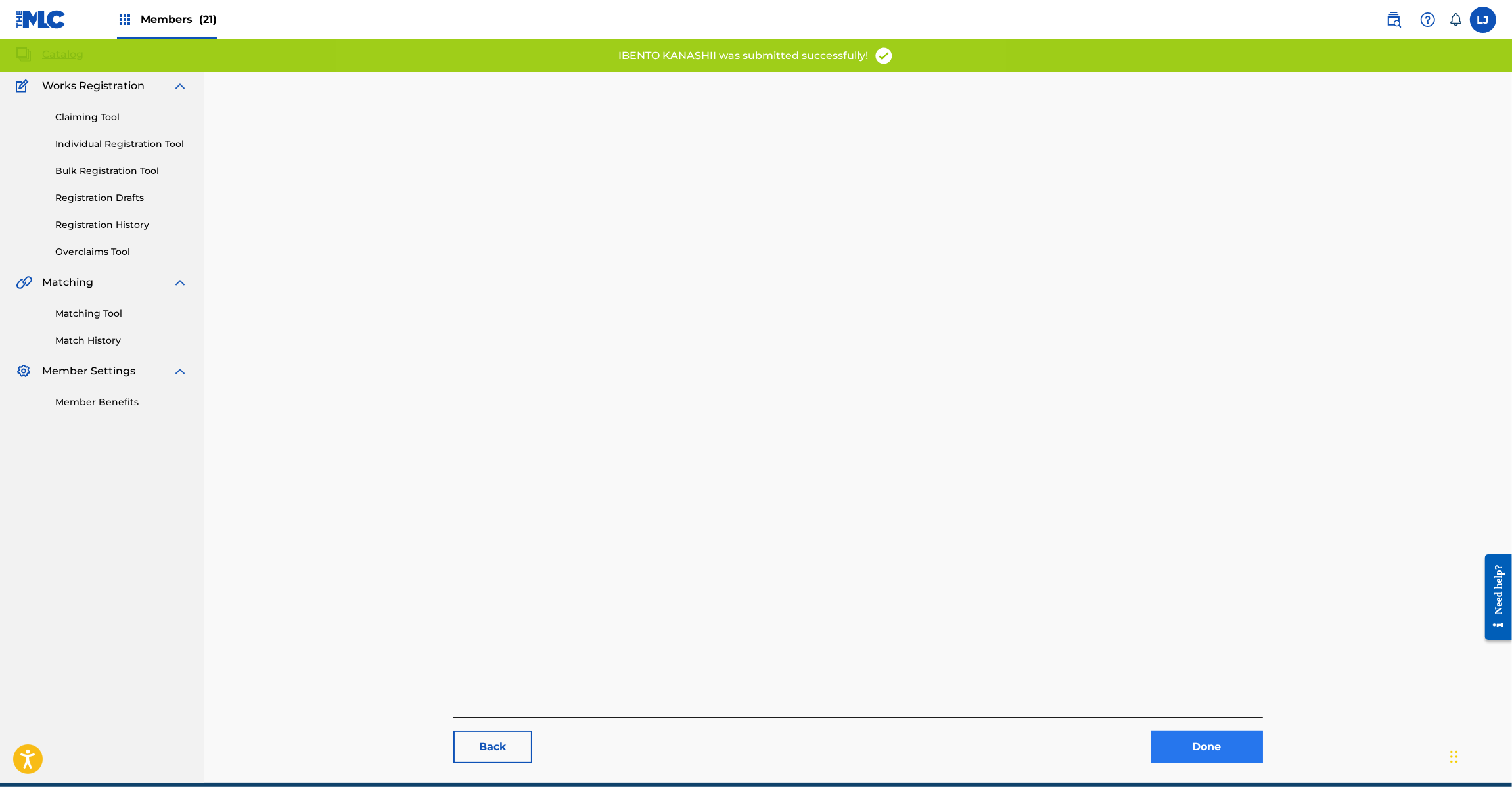
scroll to position [135, 0]
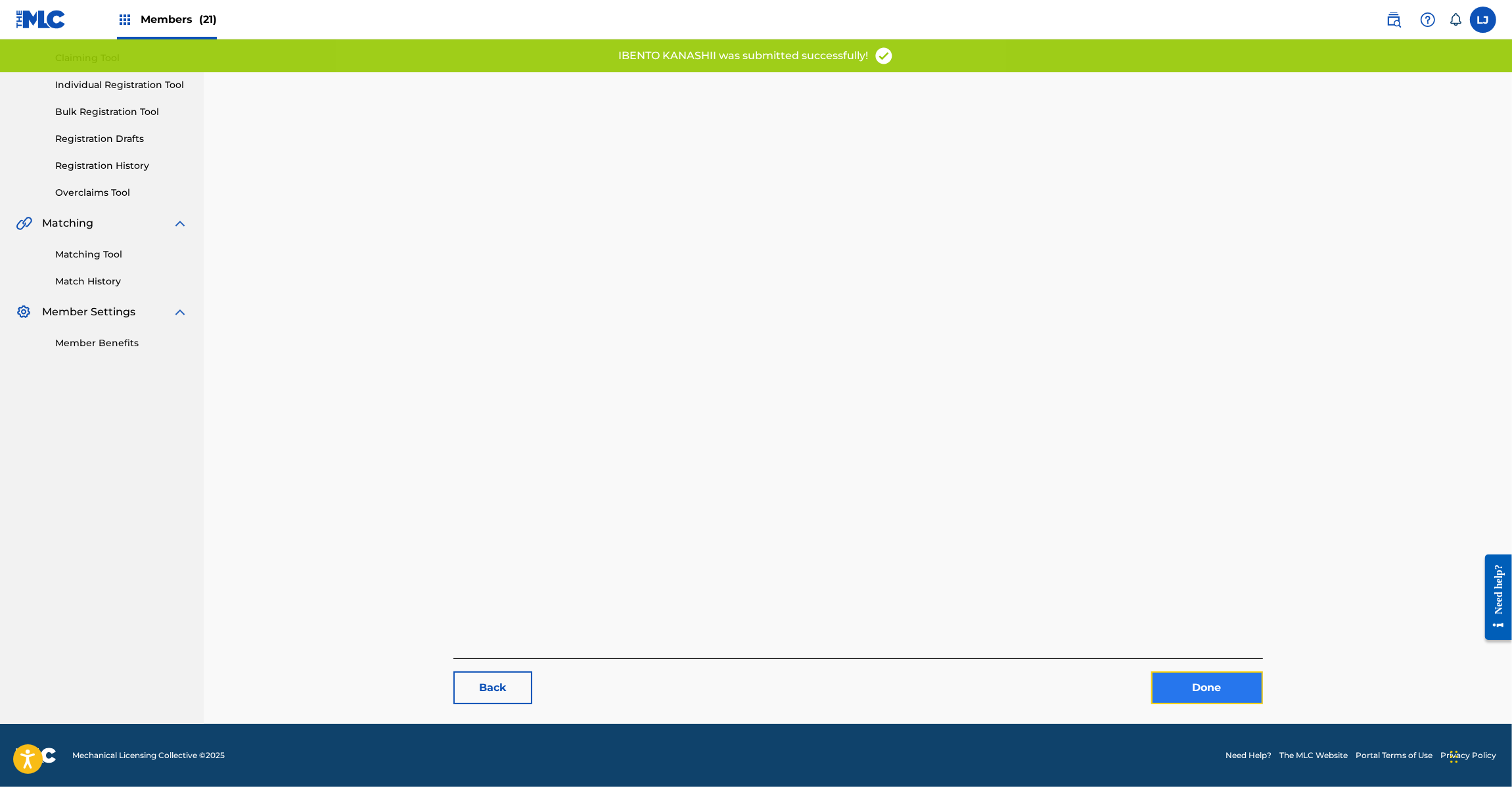
click at [1172, 688] on link "Done" at bounding box center [1206, 688] width 112 height 33
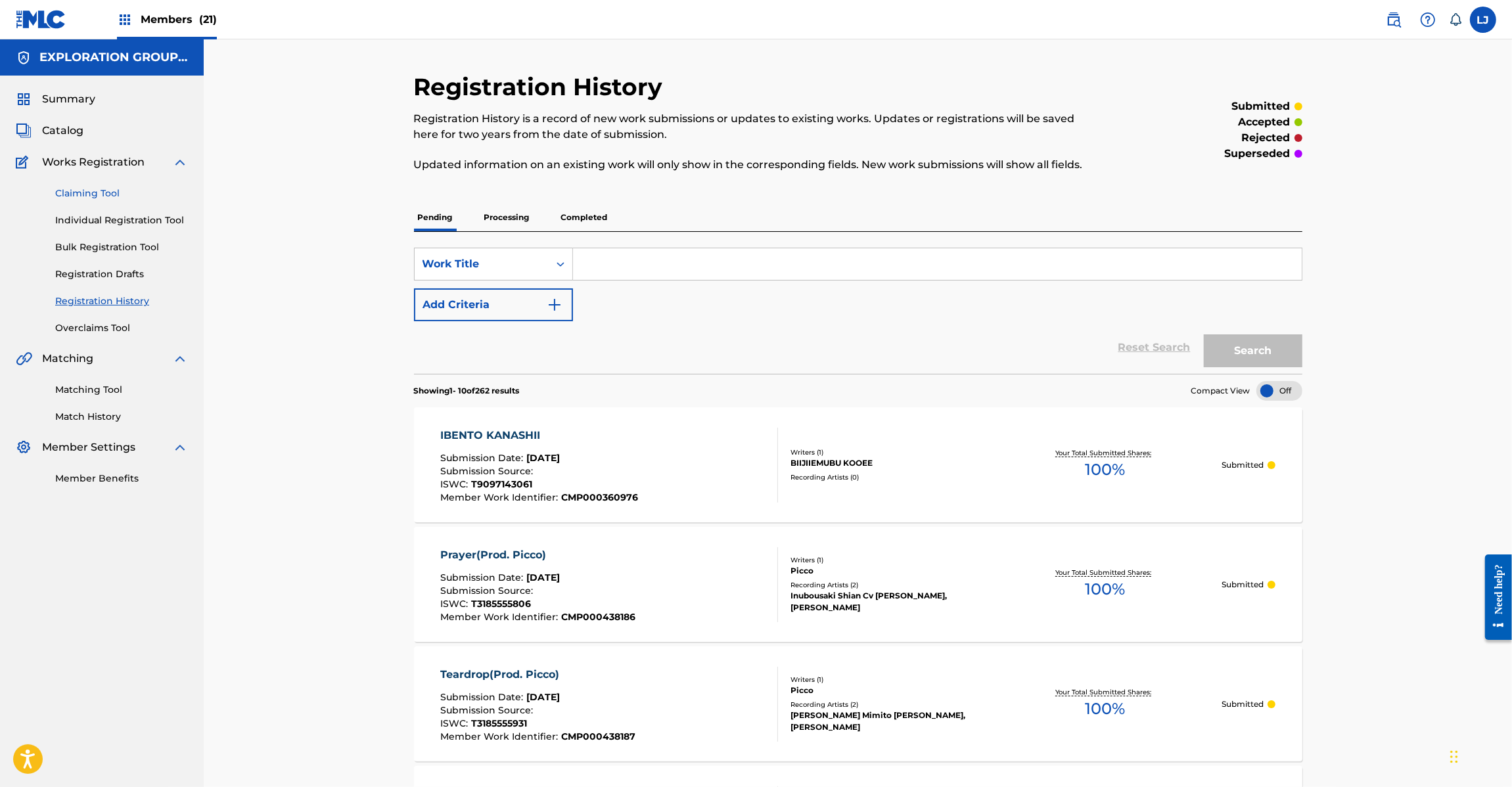
click at [76, 193] on link "Claiming Tool" at bounding box center [122, 193] width 132 height 14
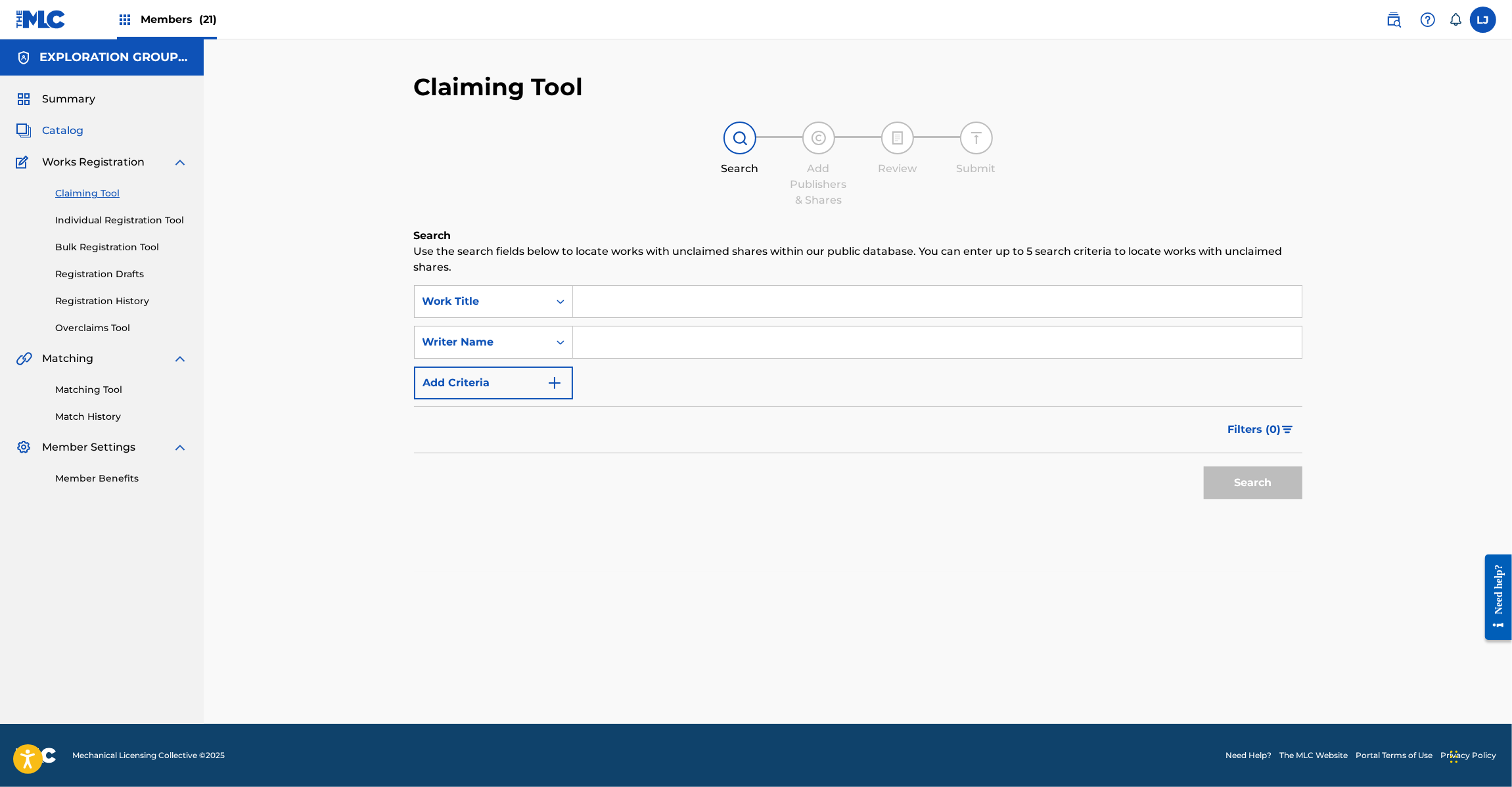
click at [46, 127] on span "Catalog" at bounding box center [62, 130] width 41 height 16
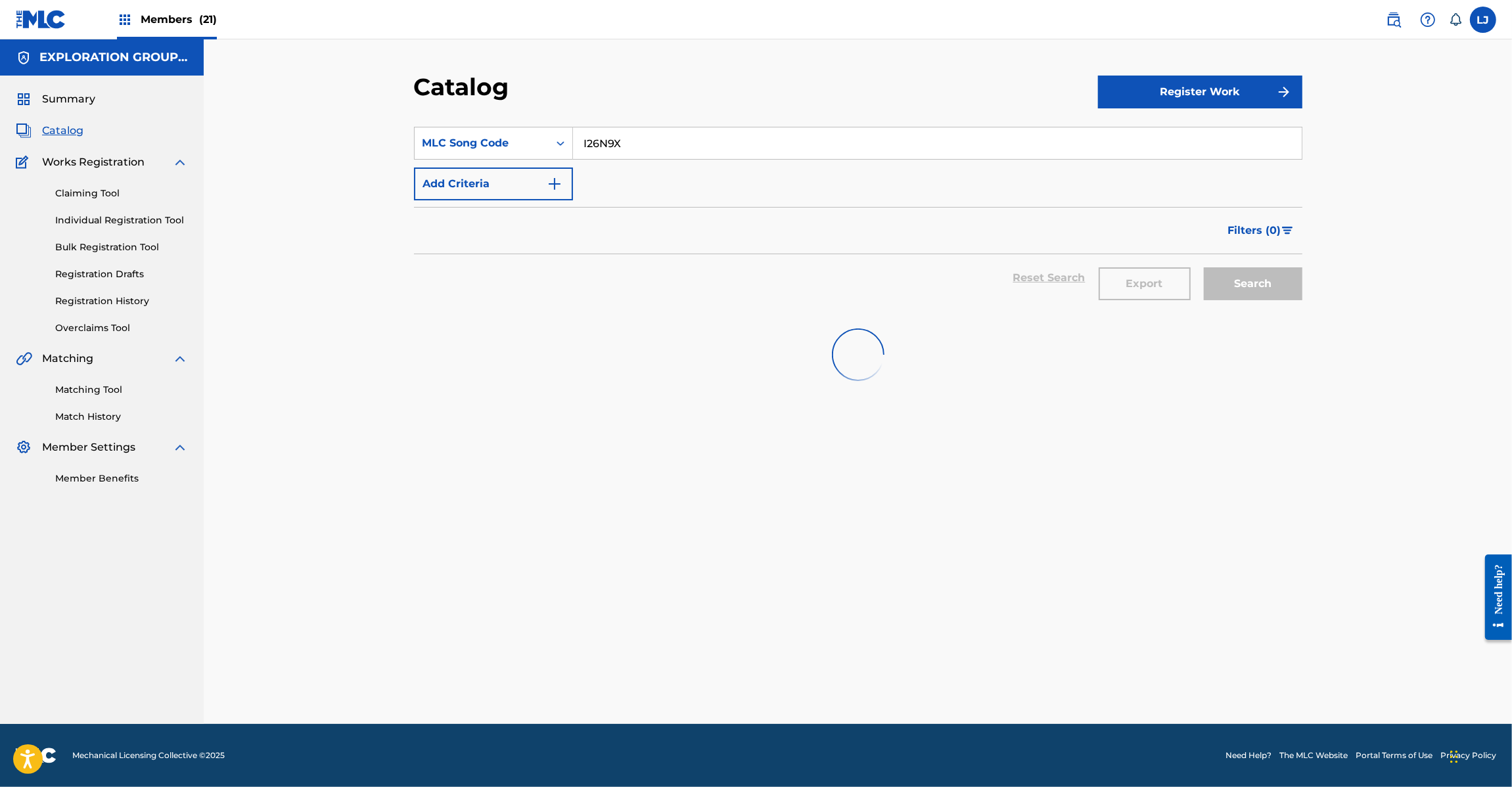
click at [658, 152] on input "I26N9X" at bounding box center [937, 143] width 729 height 32
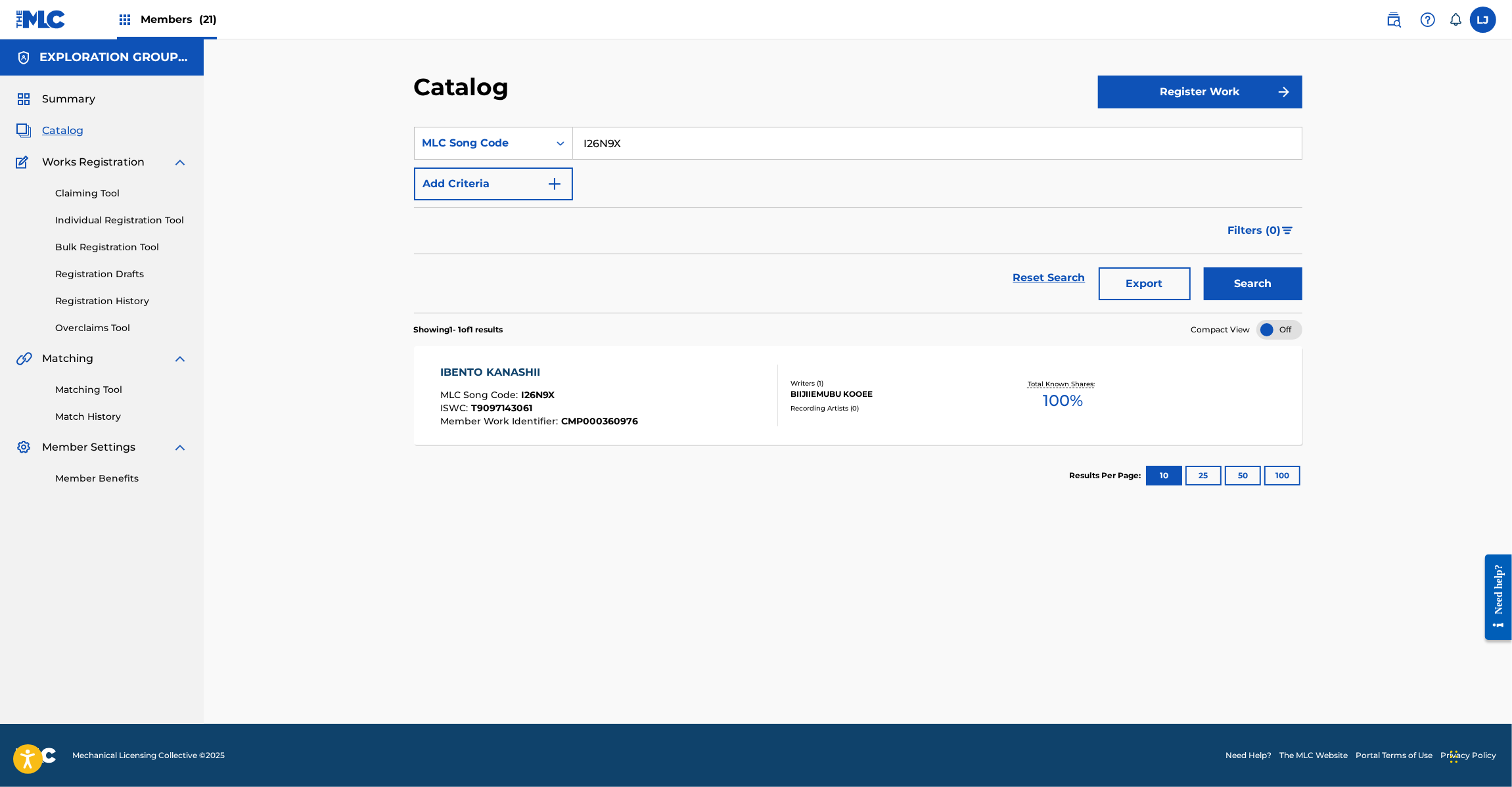
paste input "OBC"
type input "I26OBC"
click at [1252, 290] on button "Search" at bounding box center [1253, 284] width 99 height 33
click at [770, 404] on div at bounding box center [773, 395] width 11 height 61
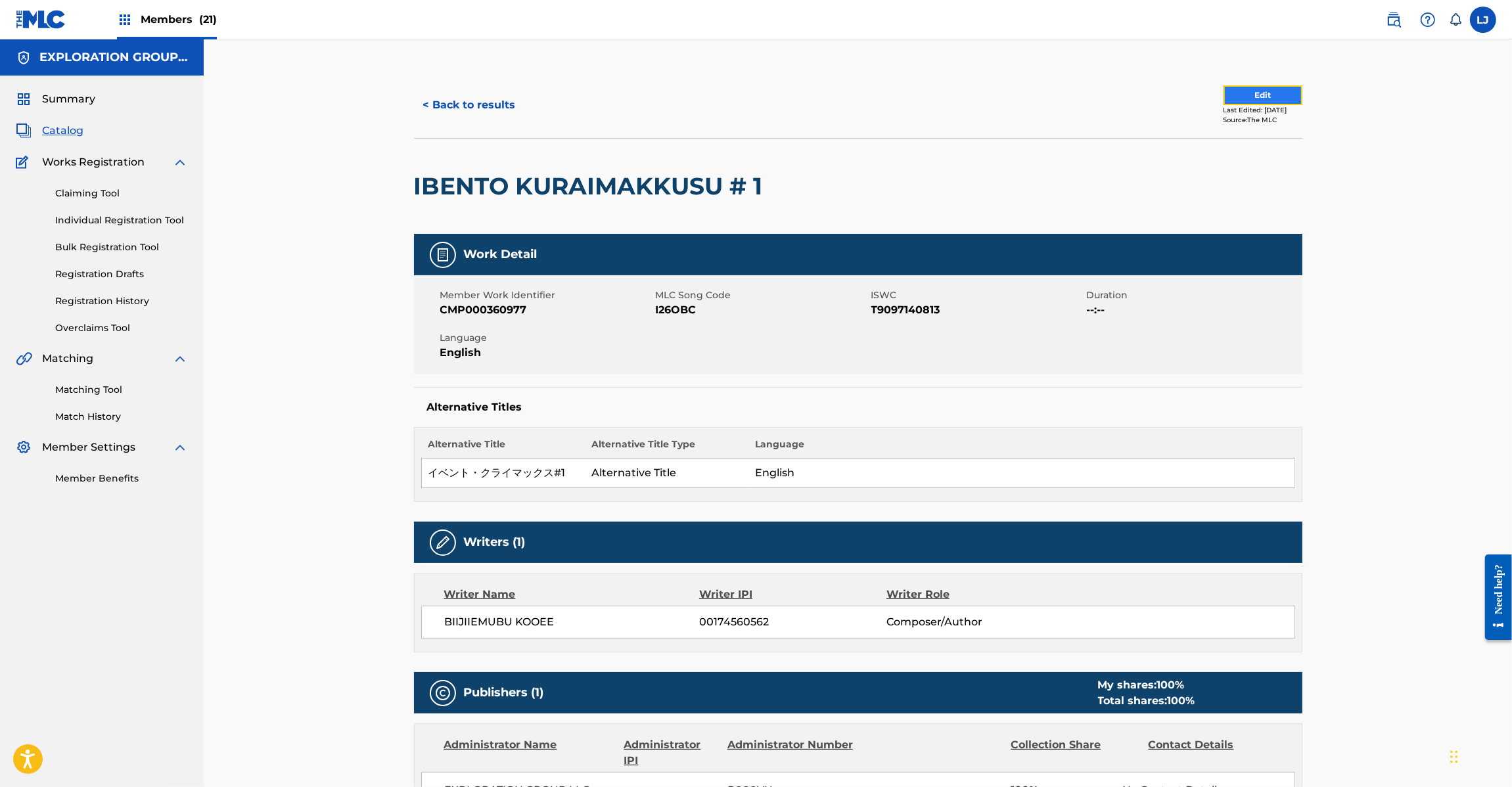
click at [1252, 97] on button "Edit" at bounding box center [1263, 95] width 79 height 20
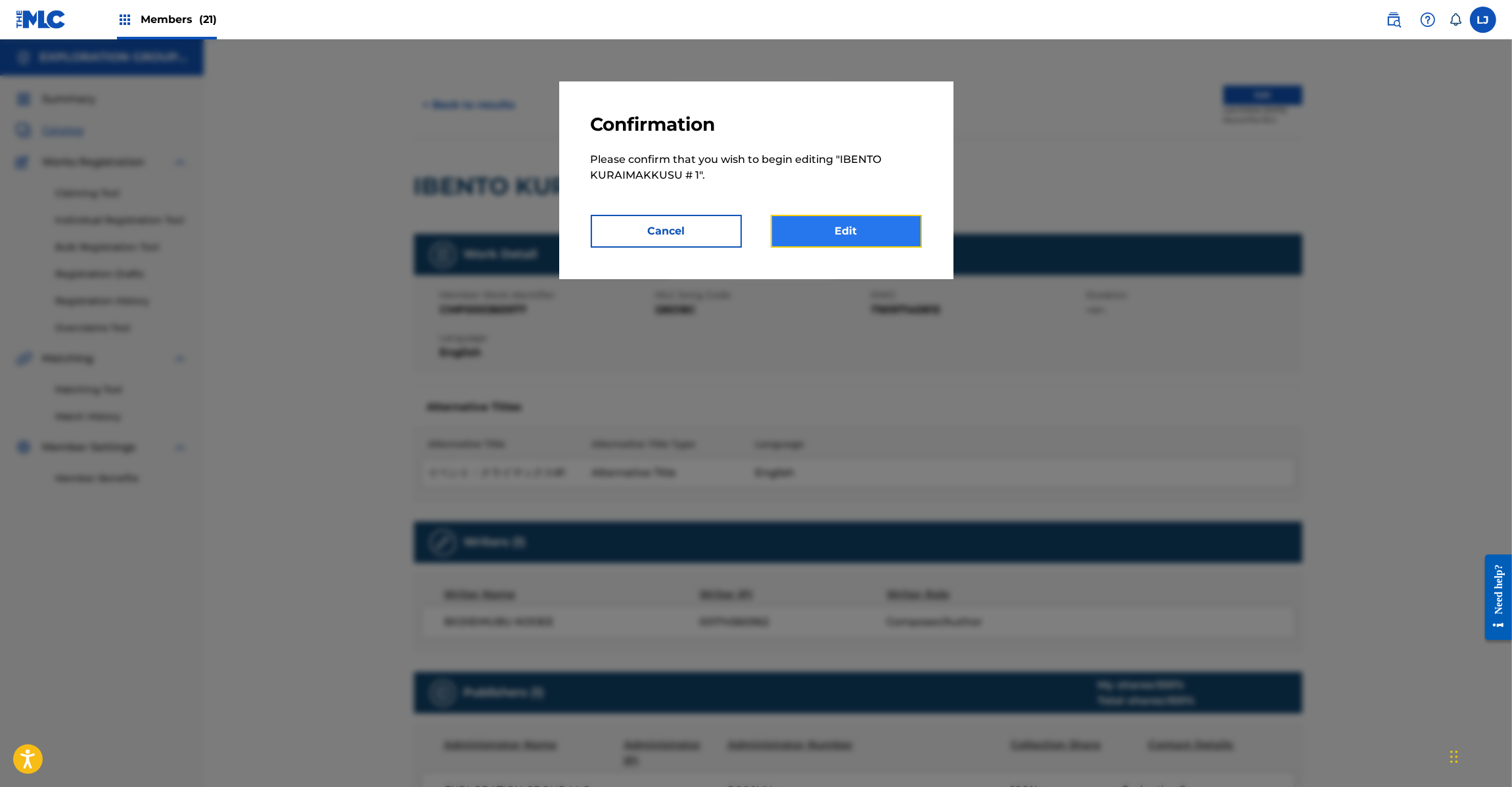
click at [816, 242] on link "Edit" at bounding box center [846, 231] width 151 height 33
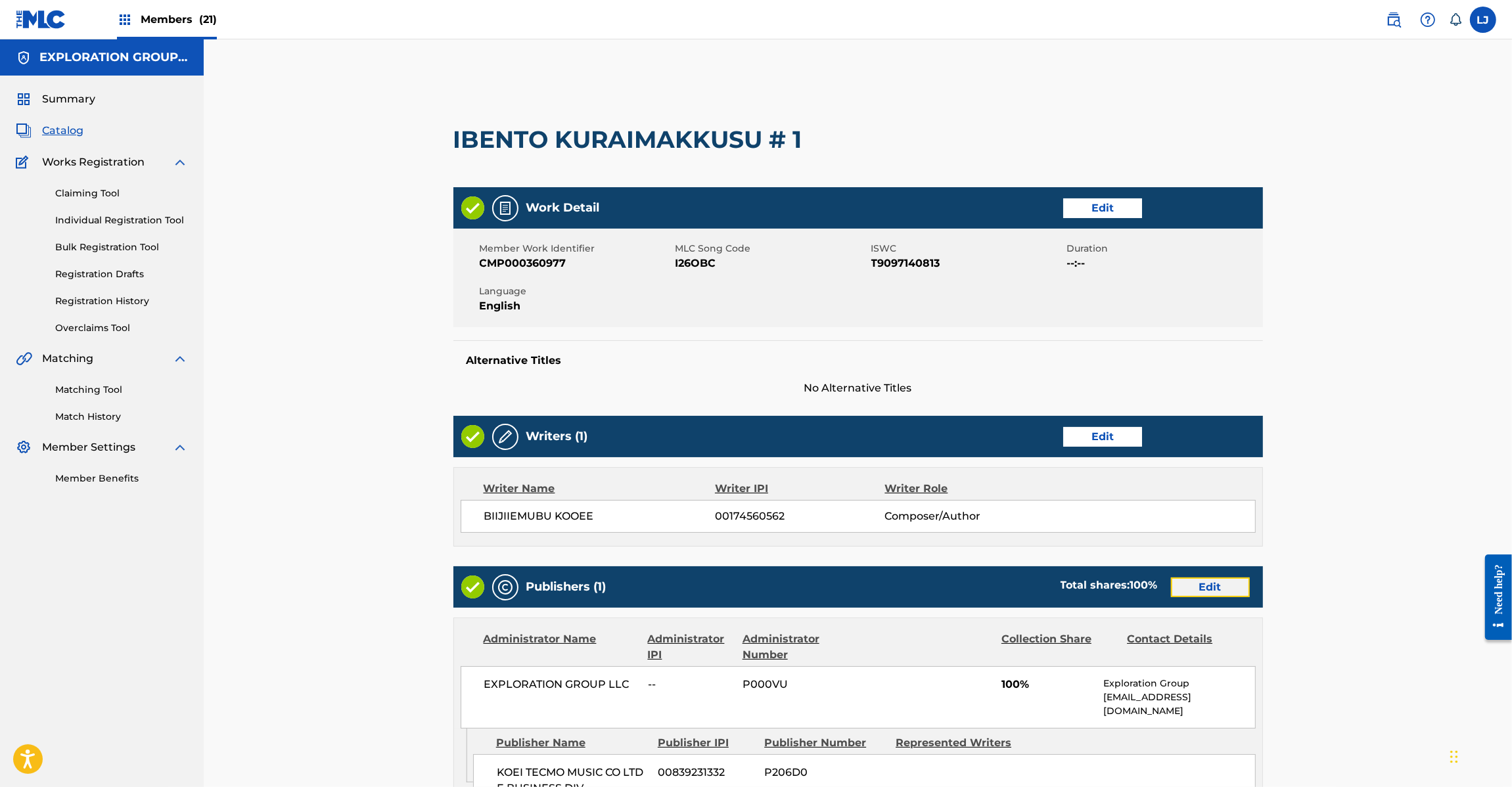
click at [1206, 591] on link "Edit" at bounding box center [1211, 587] width 79 height 20
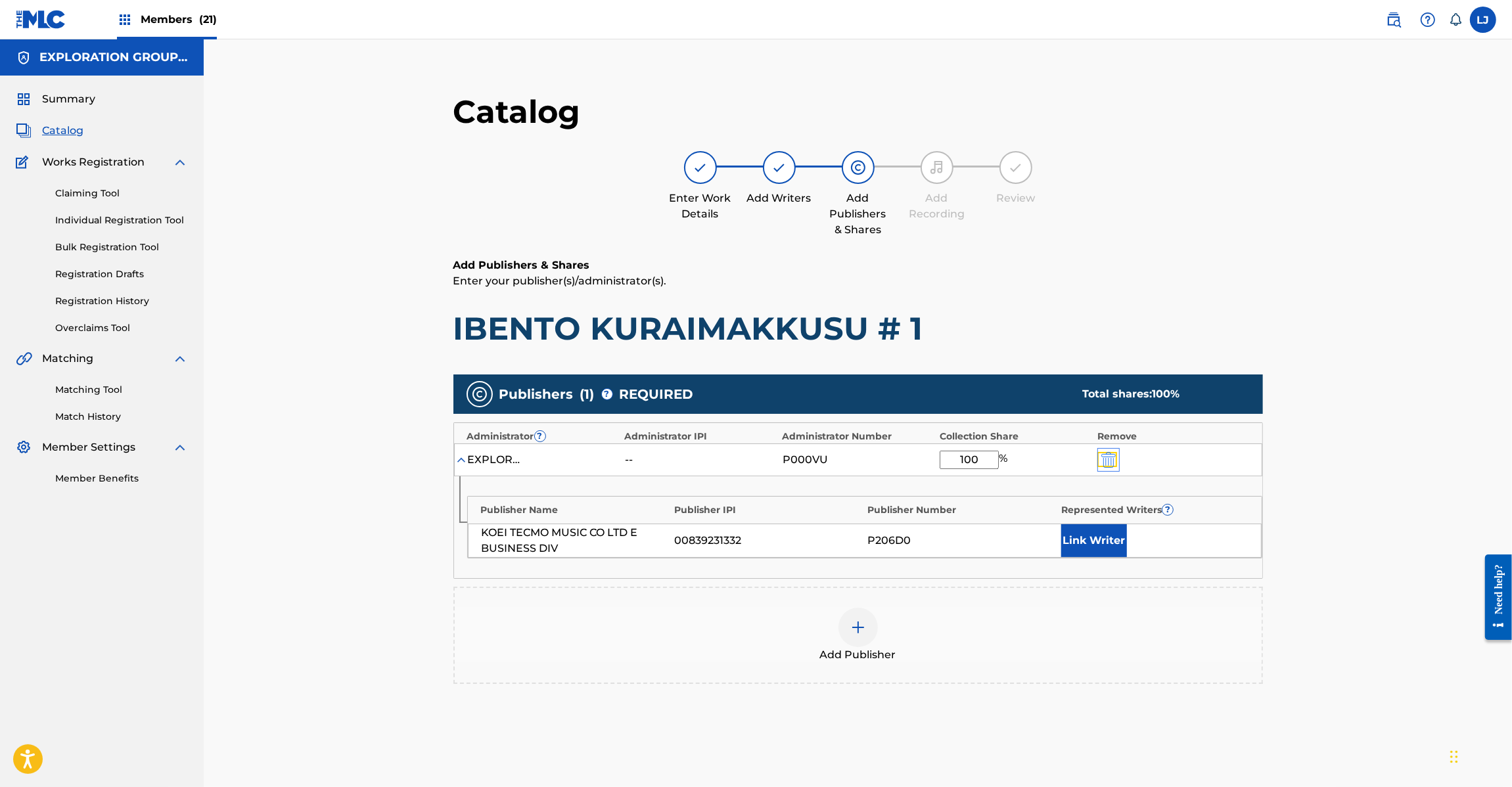
click at [1106, 457] on img "submit" at bounding box center [1108, 459] width 14 height 16
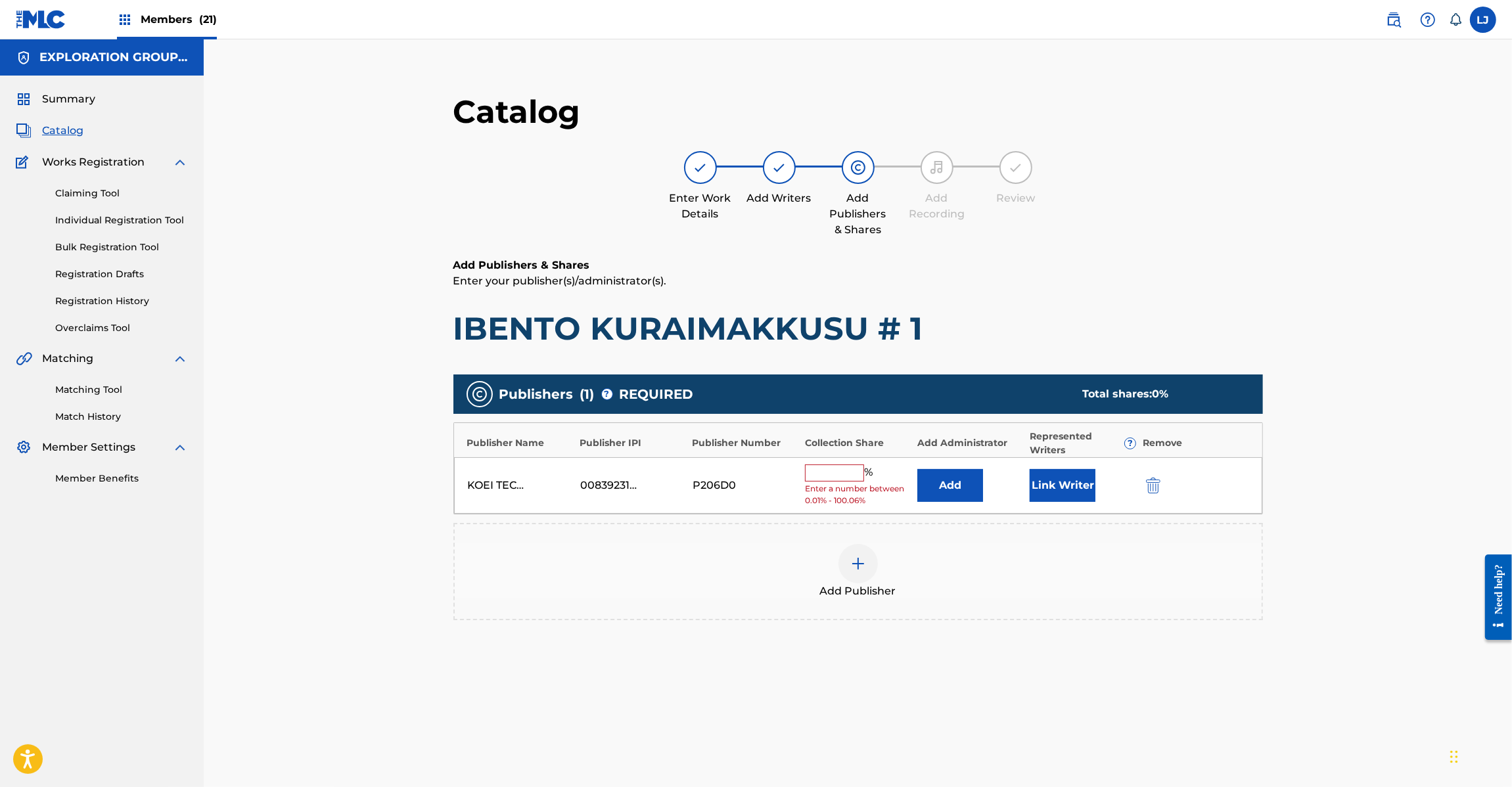
click at [1152, 497] on div "KOEI TECMO MUSIC CO LTD E BUSINESS DIV 00839231332 P206D0 % Enter a number betw…" at bounding box center [858, 486] width 808 height 57
drag, startPoint x: 1141, startPoint y: 490, endPoint x: 1148, endPoint y: 489, distance: 7.1
click at [1148, 489] on div "KOEI TECMO MUSIC CO LTD E BUSINESS DIV 00839231332 P206D0 % Enter a number betw…" at bounding box center [858, 486] width 808 height 57
click at [1148, 489] on img "submit" at bounding box center [1153, 485] width 14 height 16
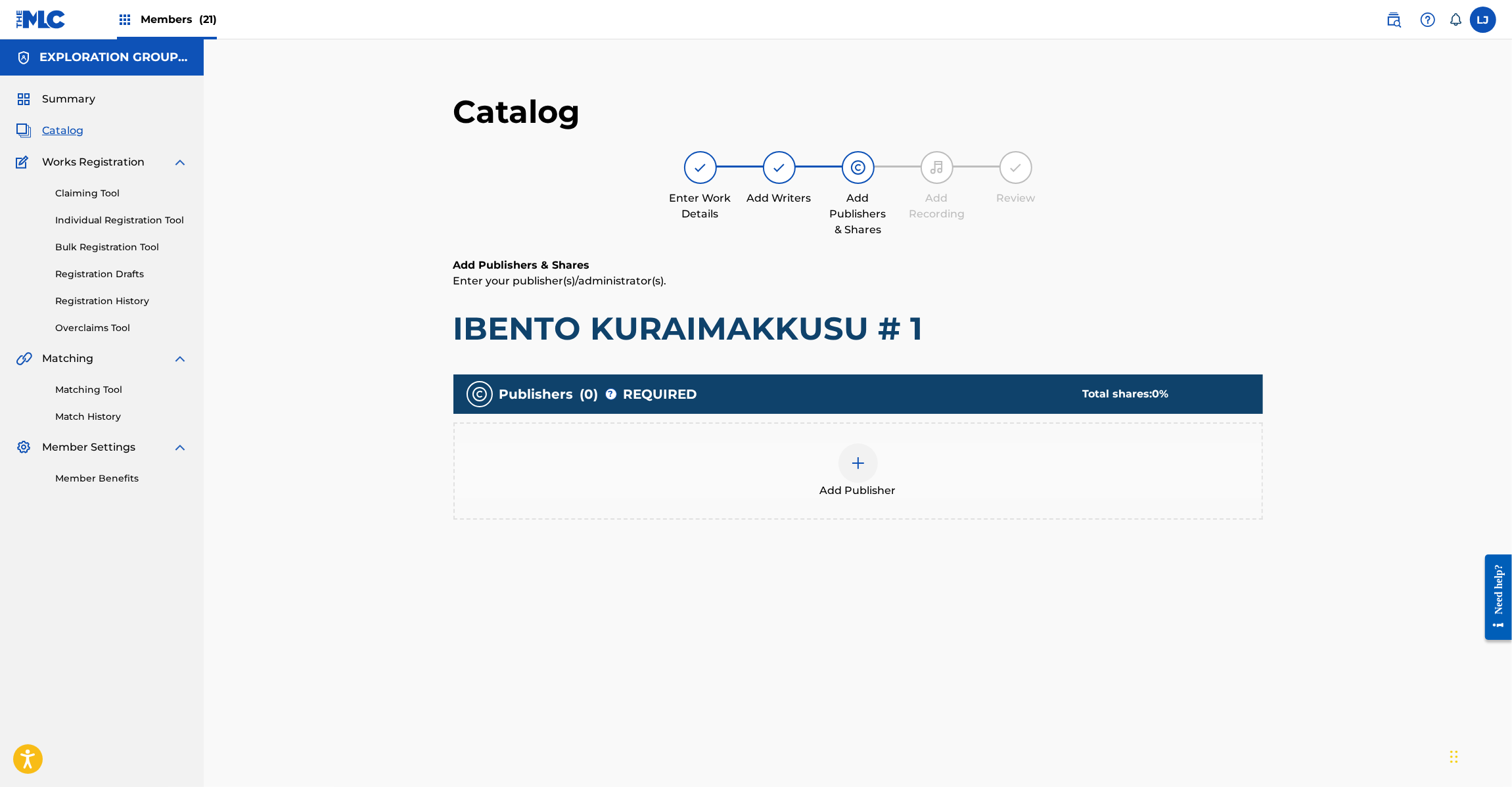
click at [862, 455] on img at bounding box center [858, 463] width 16 height 16
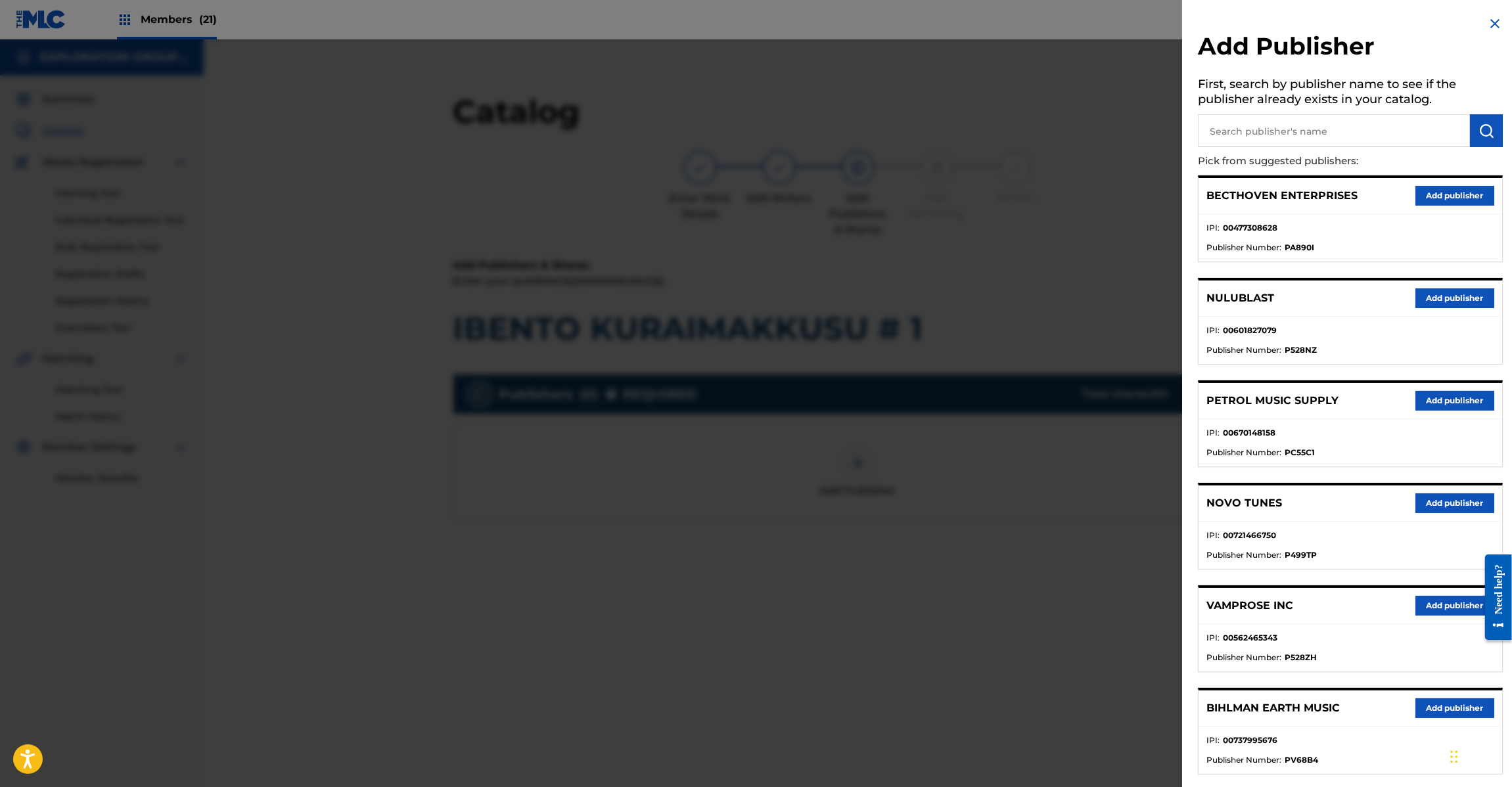
click at [1249, 112] on h5 "First, search by publisher name to see if the publisher already exists in your …" at bounding box center [1350, 93] width 305 height 41
click at [1331, 124] on input "text" at bounding box center [1334, 130] width 272 height 33
paste input "Koei Tecmo Music Co Ltd N Business Div"
type input "Koei Tecmo Music Co Ltd N Business Div"
click at [1479, 126] on img "submit" at bounding box center [1486, 130] width 16 height 16
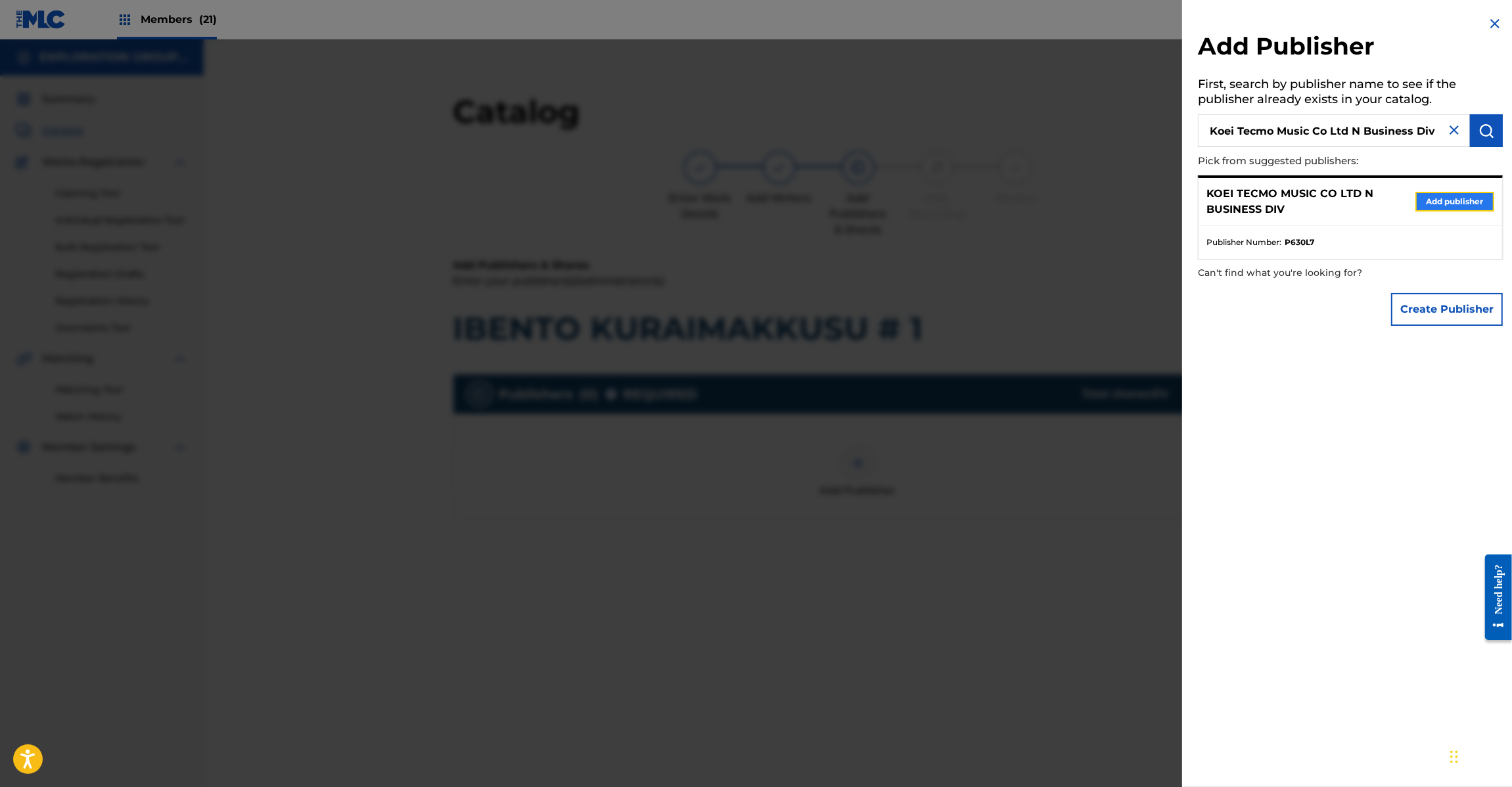
click at [1459, 201] on button "Add publisher" at bounding box center [1455, 201] width 79 height 20
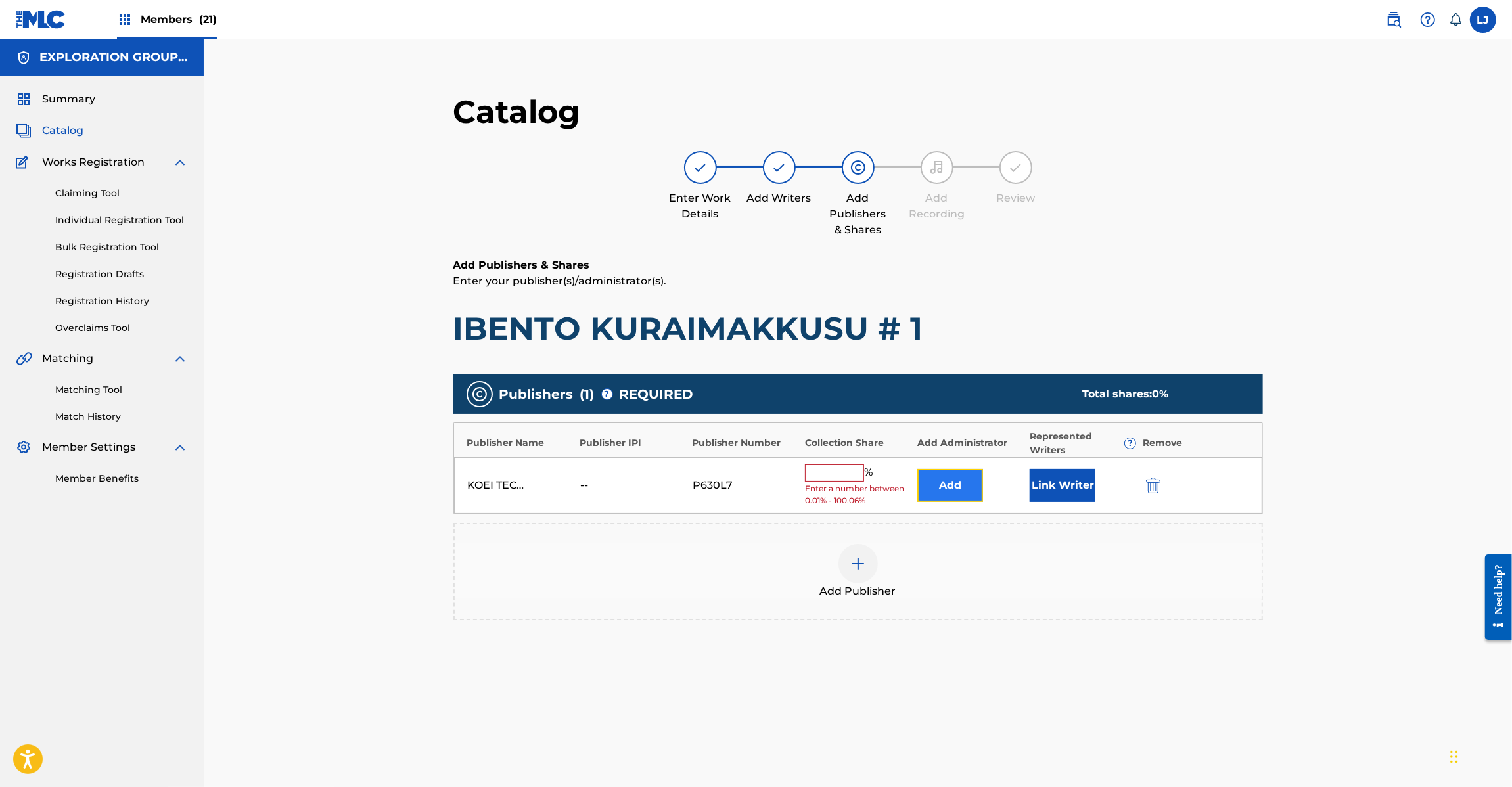
click at [955, 493] on button "Add" at bounding box center [950, 485] width 66 height 33
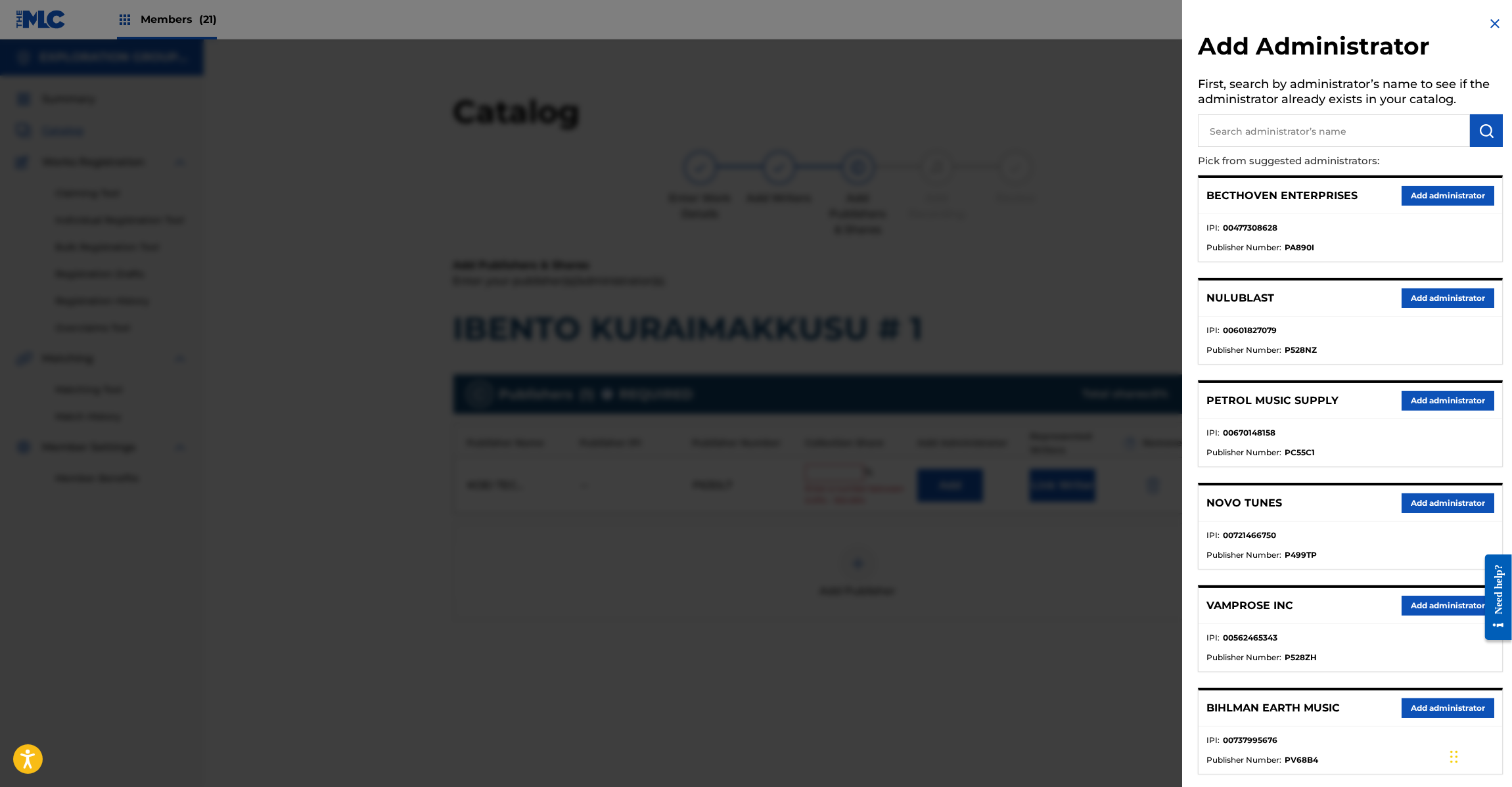
click at [1413, 133] on input "text" at bounding box center [1334, 130] width 272 height 33
paste input "Exploration Group LLC"
type input "Exploration Group LLC"
click at [1480, 123] on img "submit" at bounding box center [1486, 130] width 16 height 16
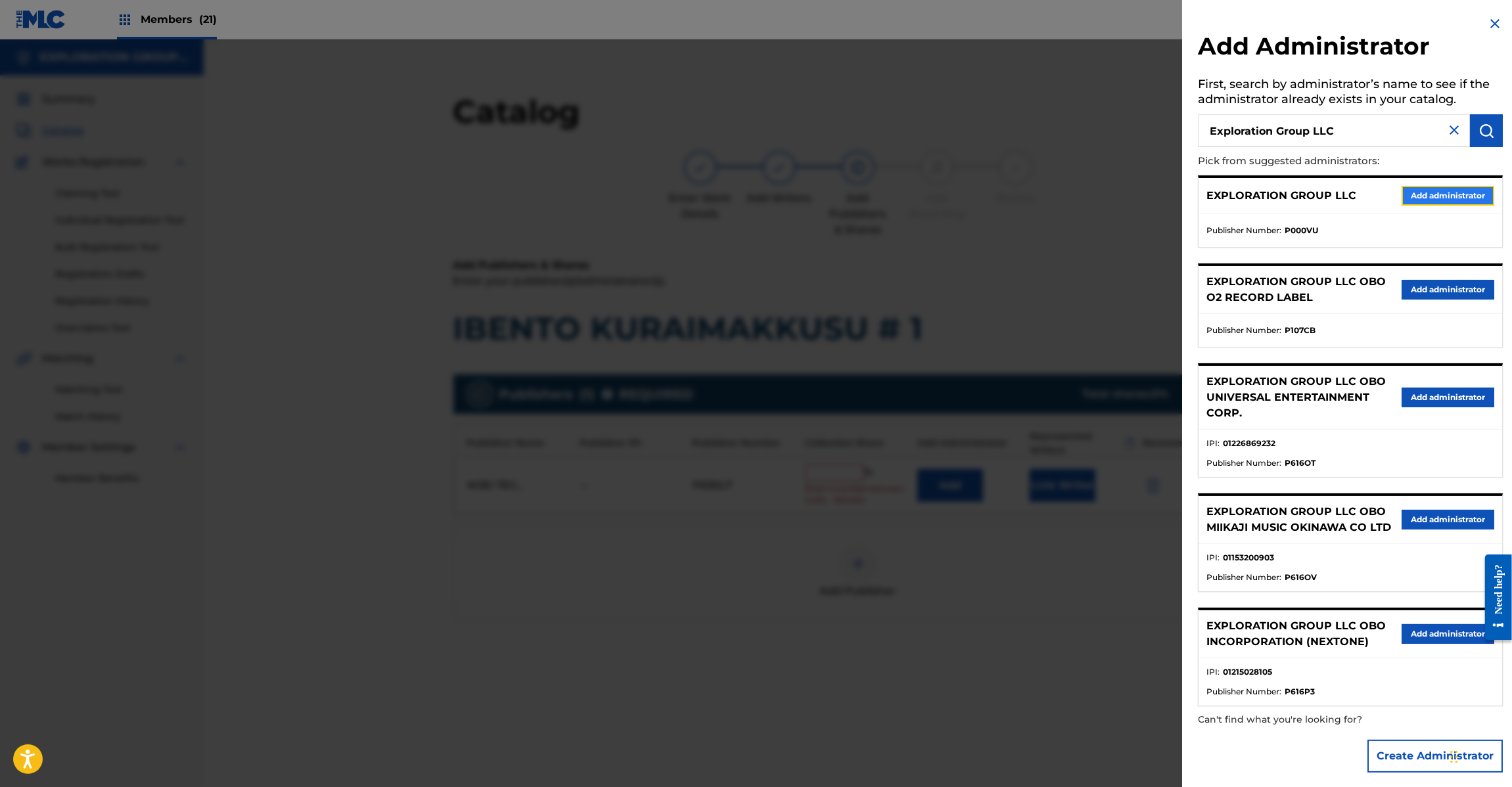
click at [1447, 197] on button "Add administrator" at bounding box center [1448, 195] width 93 height 20
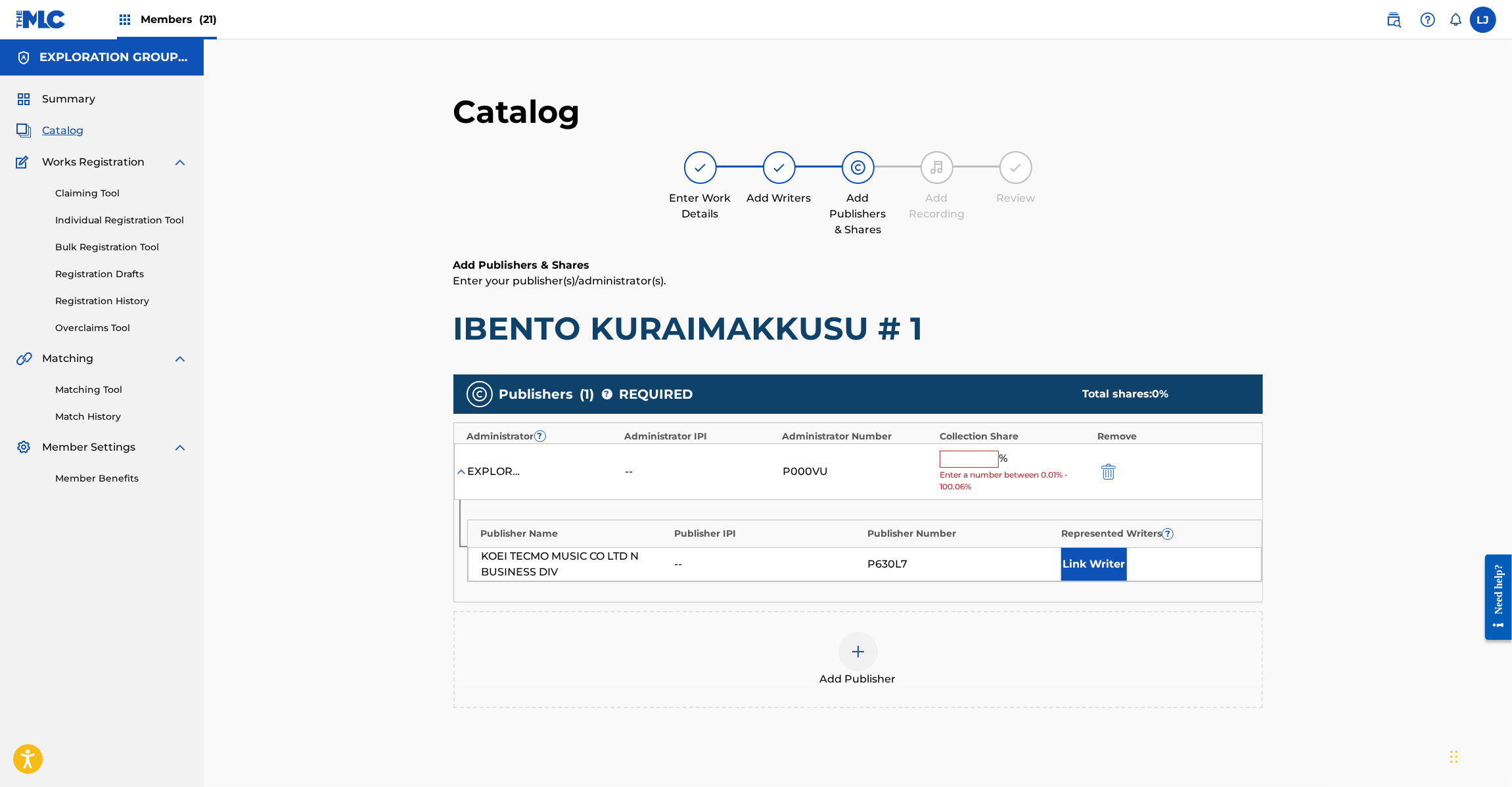
click at [973, 451] on input "text" at bounding box center [969, 459] width 59 height 17
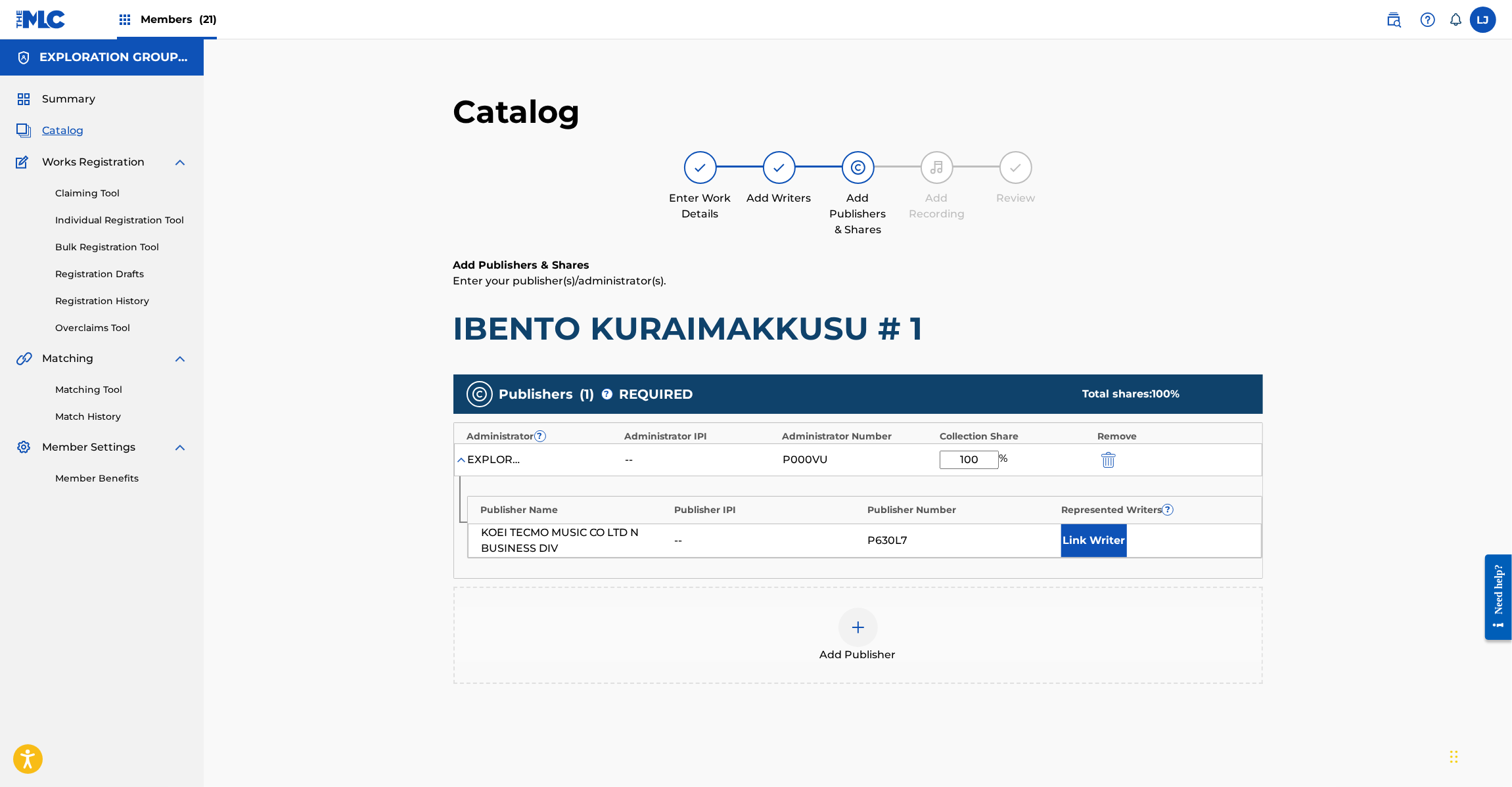
type input "100"
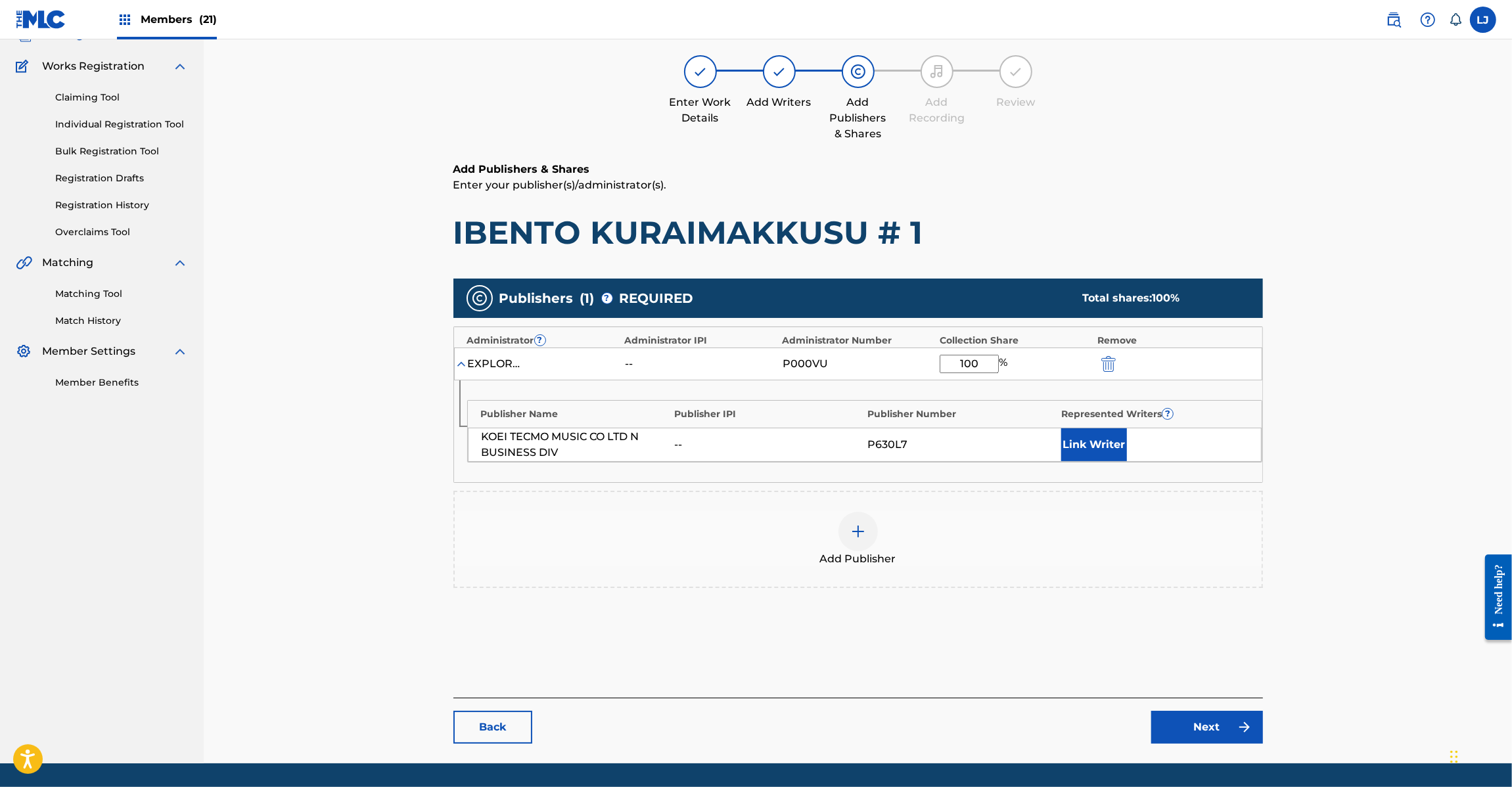
scroll to position [135, 0]
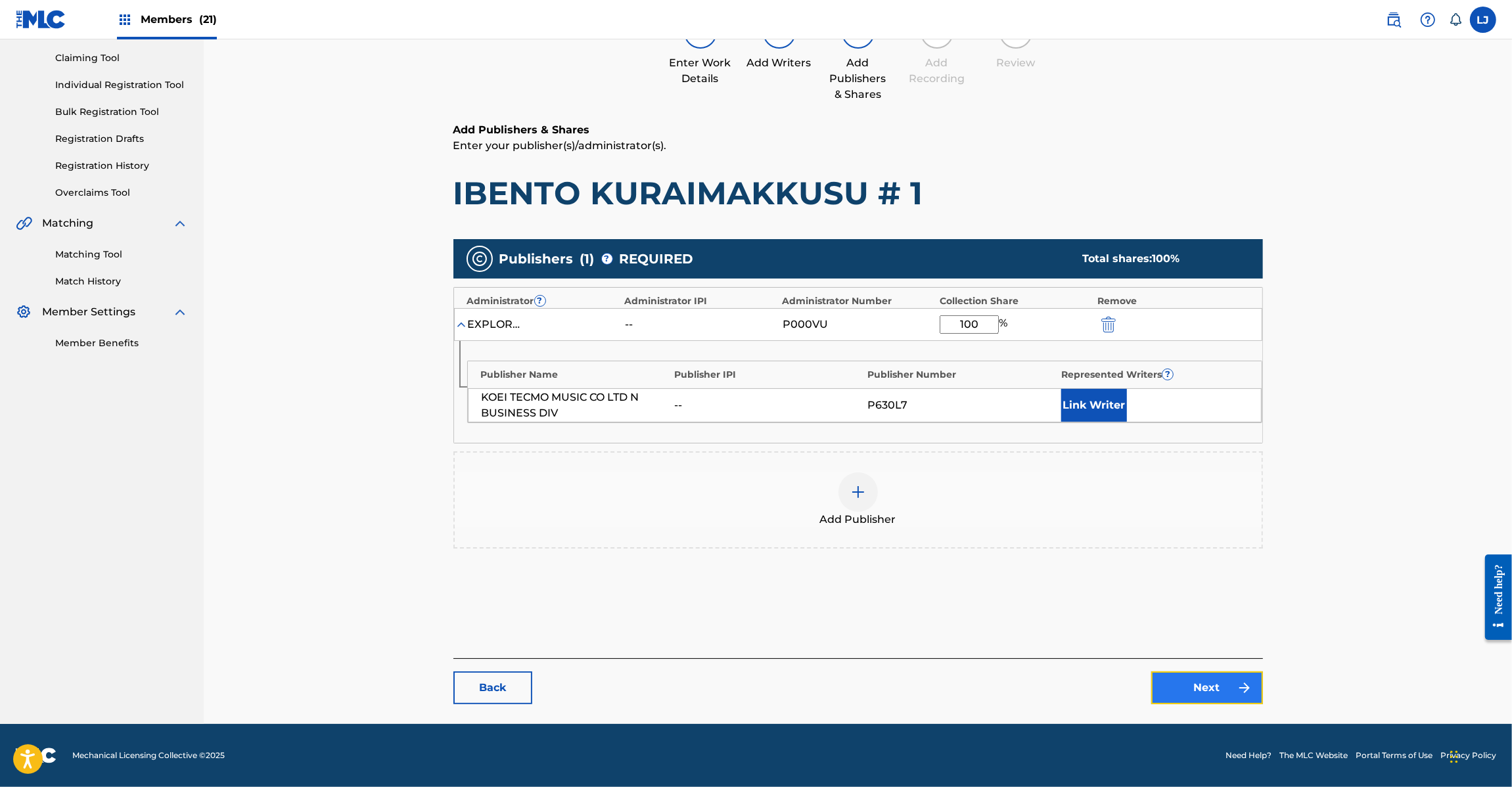
click at [1197, 680] on link "Next" at bounding box center [1206, 688] width 112 height 33
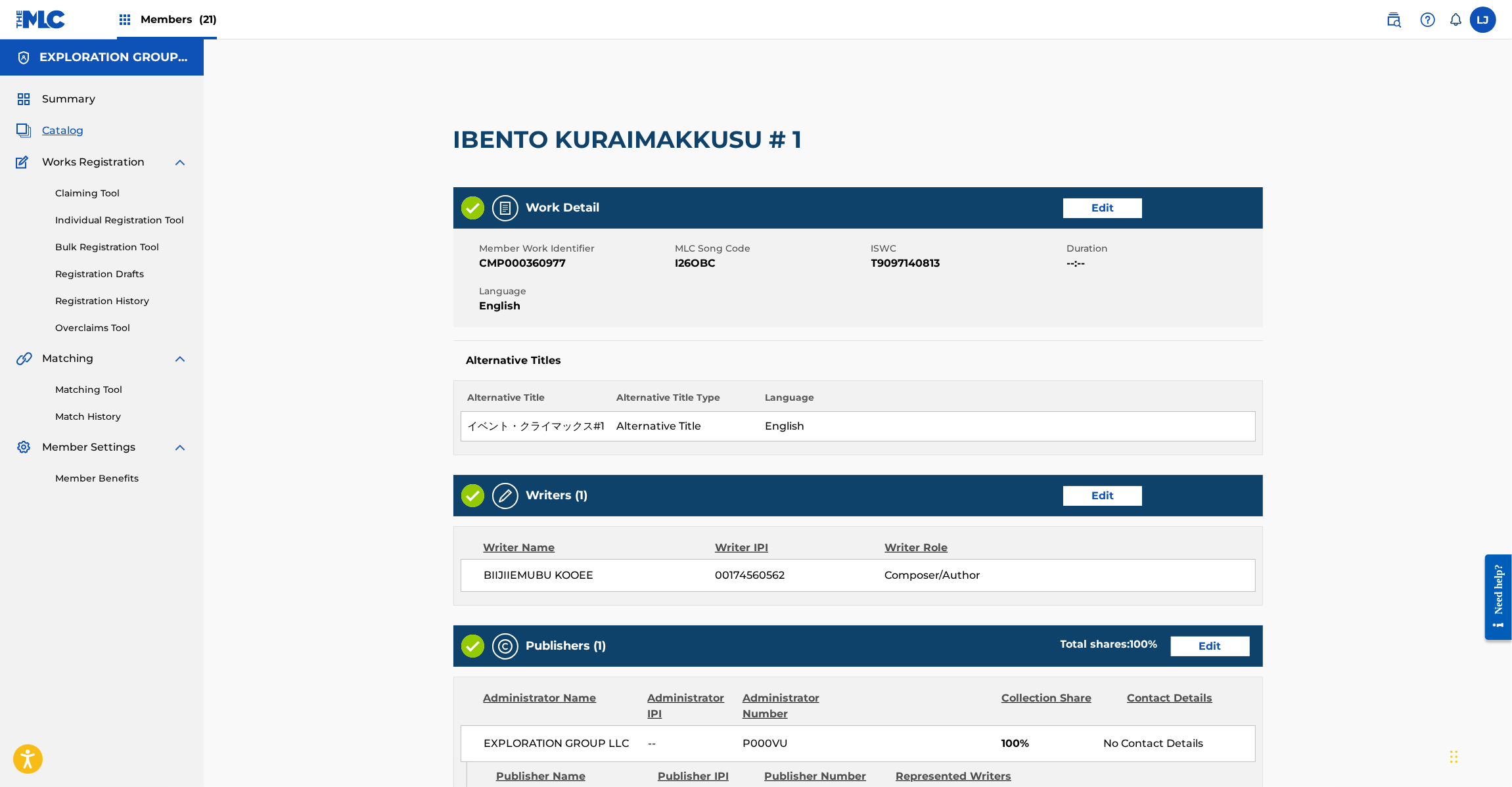
scroll to position [313, 0]
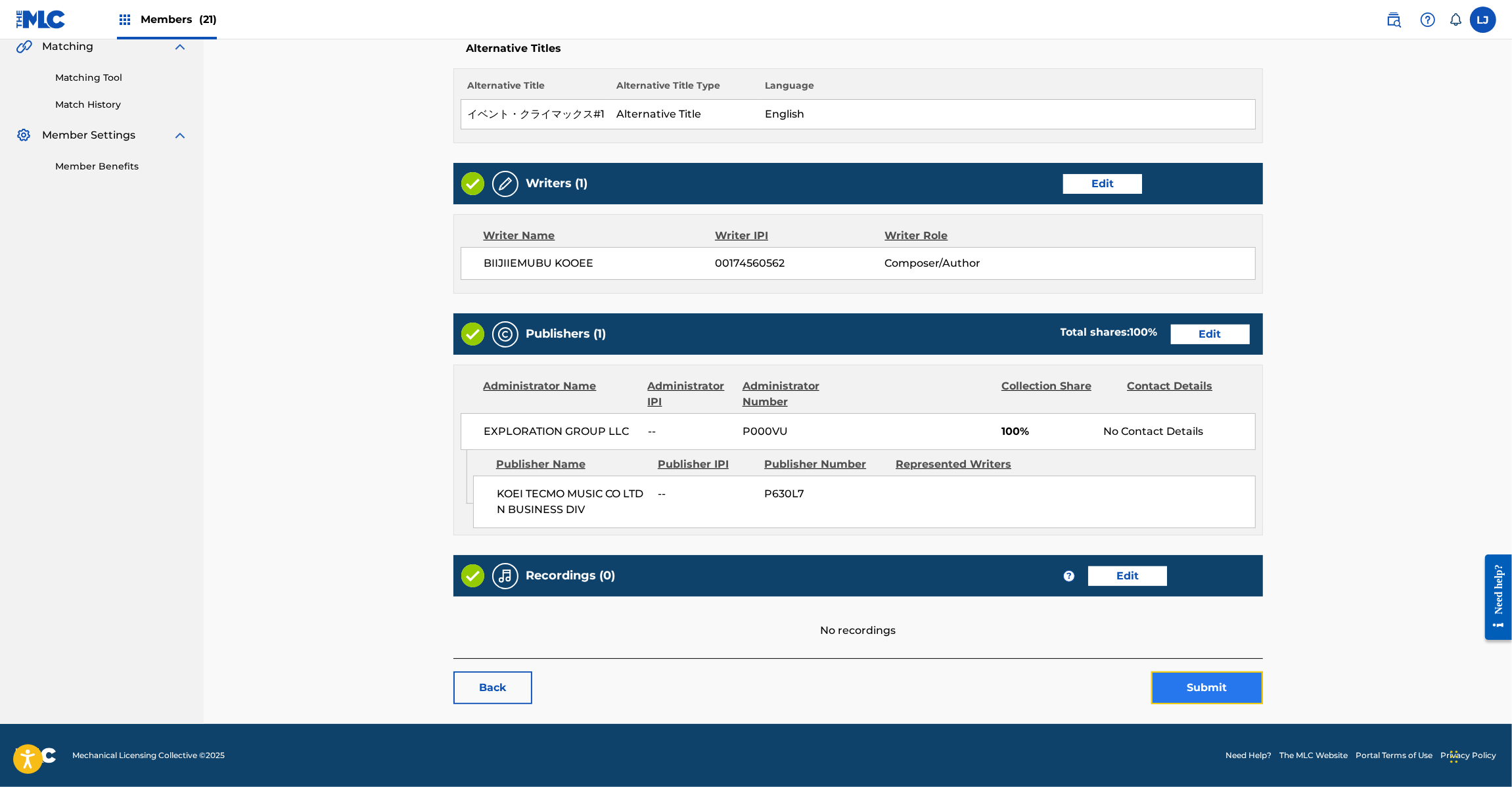
click at [1213, 693] on button "Submit" at bounding box center [1206, 688] width 112 height 33
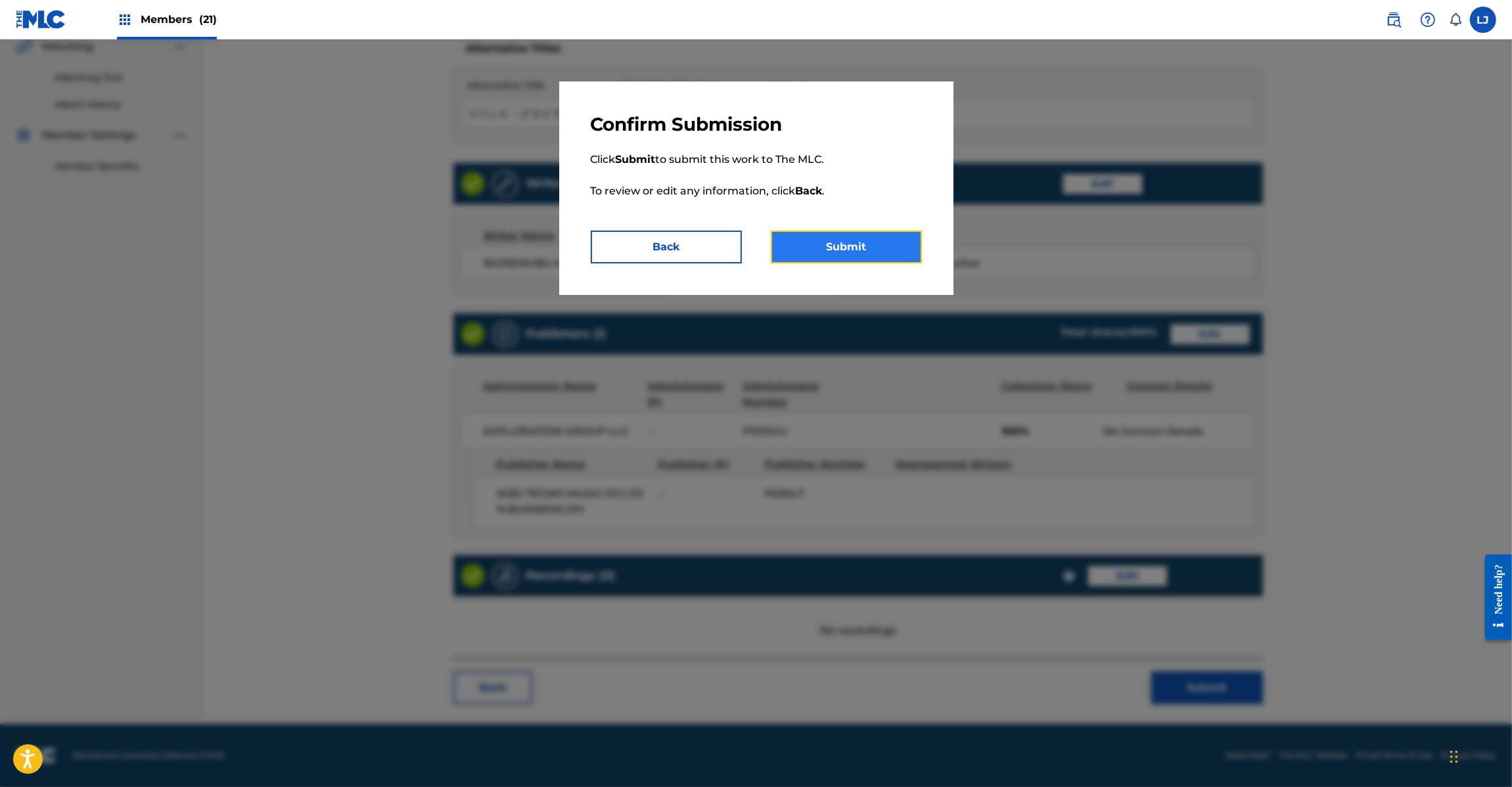
click at [881, 249] on button "Submit" at bounding box center [846, 247] width 151 height 33
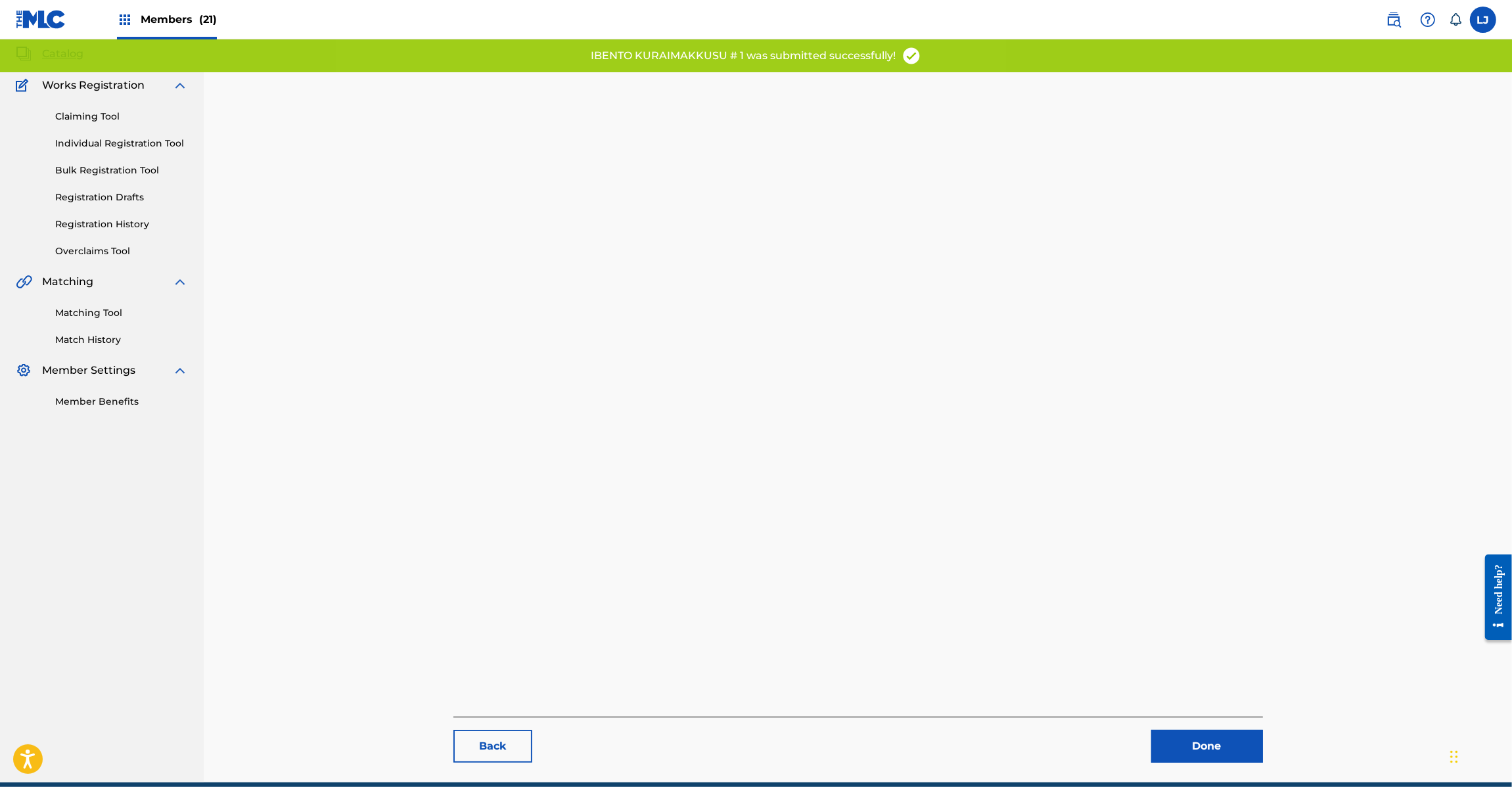
scroll to position [135, 0]
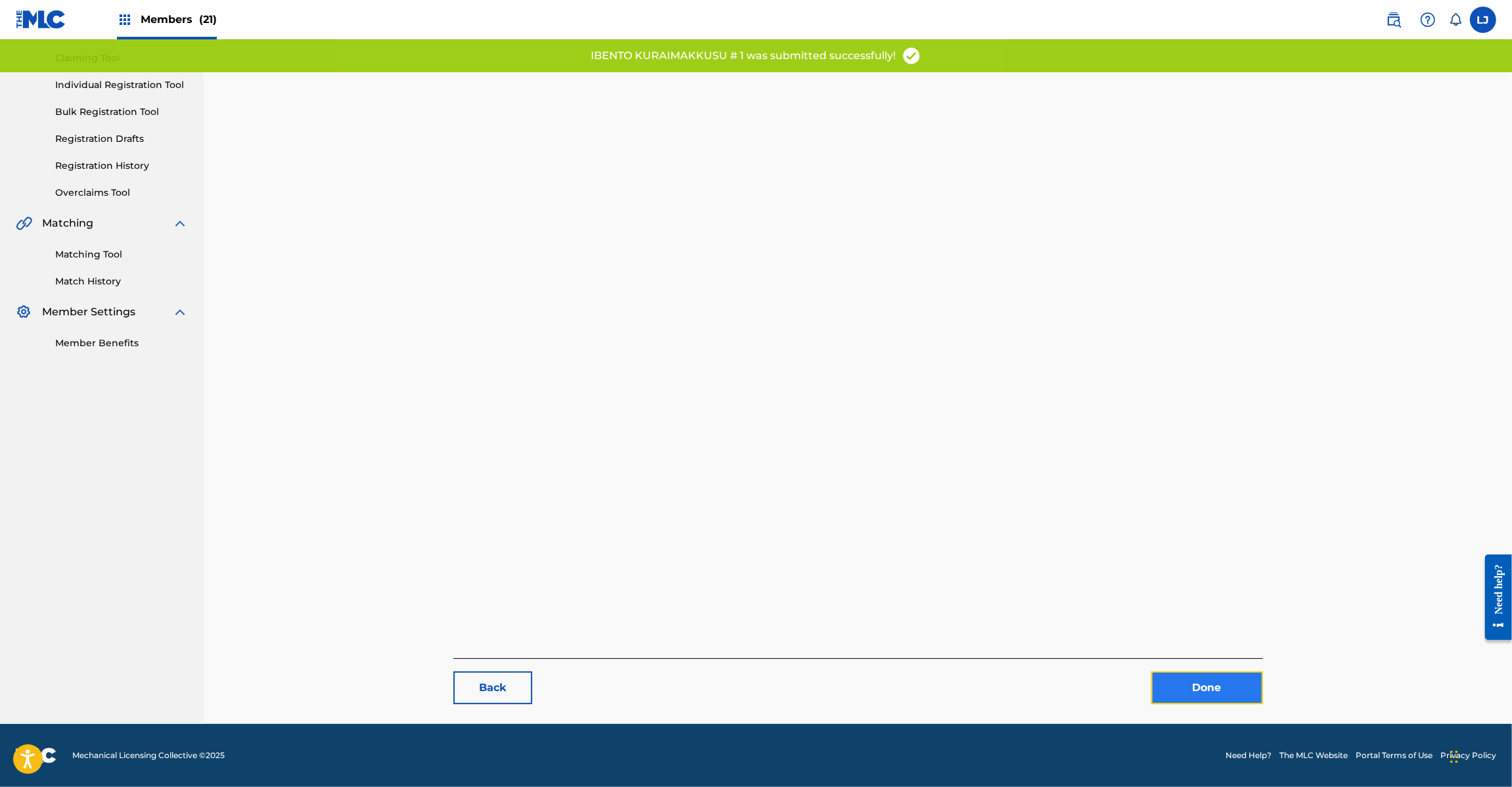
click at [1186, 694] on link "Done" at bounding box center [1206, 688] width 112 height 33
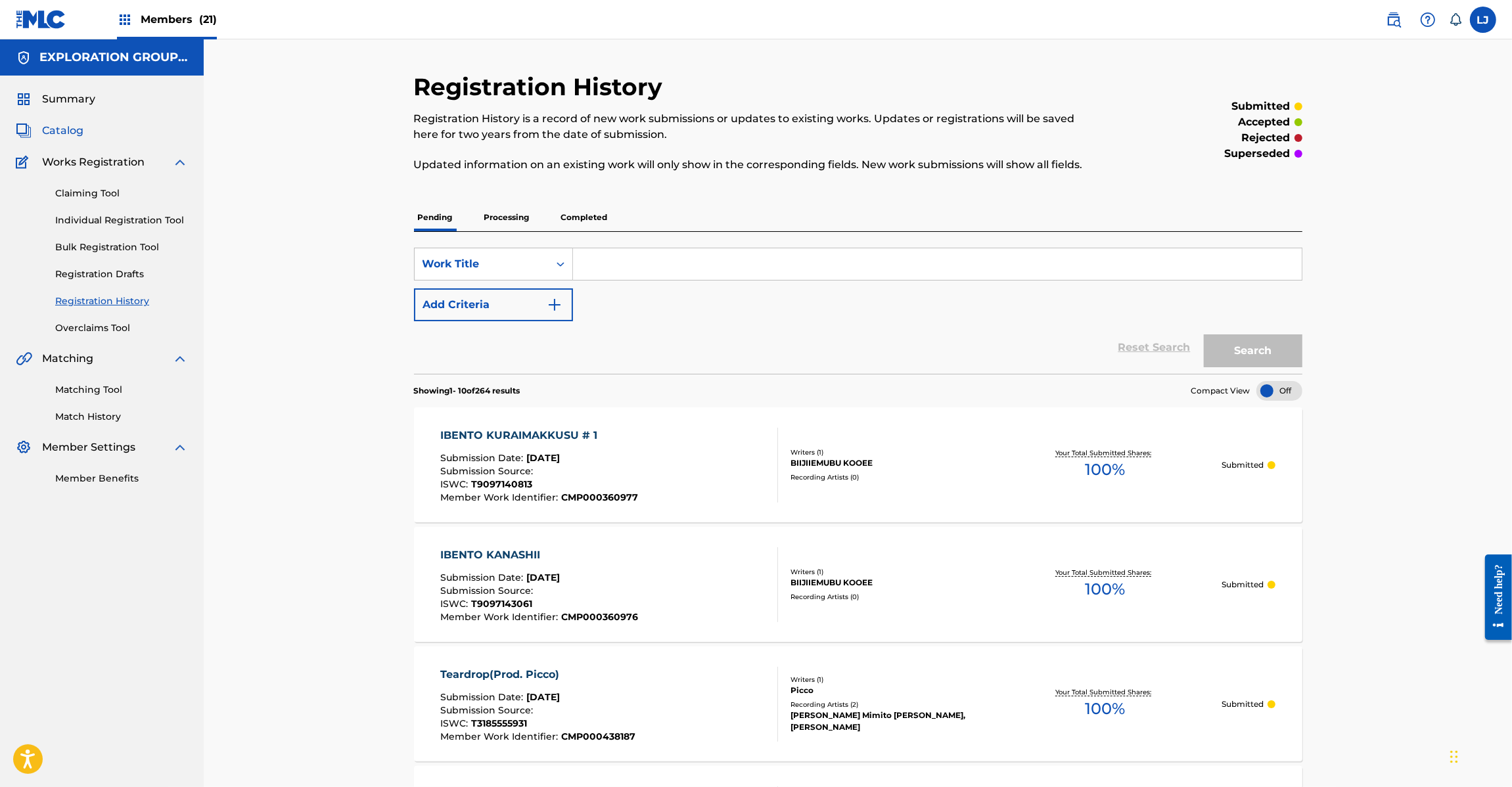
click at [81, 124] on span "Catalog" at bounding box center [62, 130] width 41 height 16
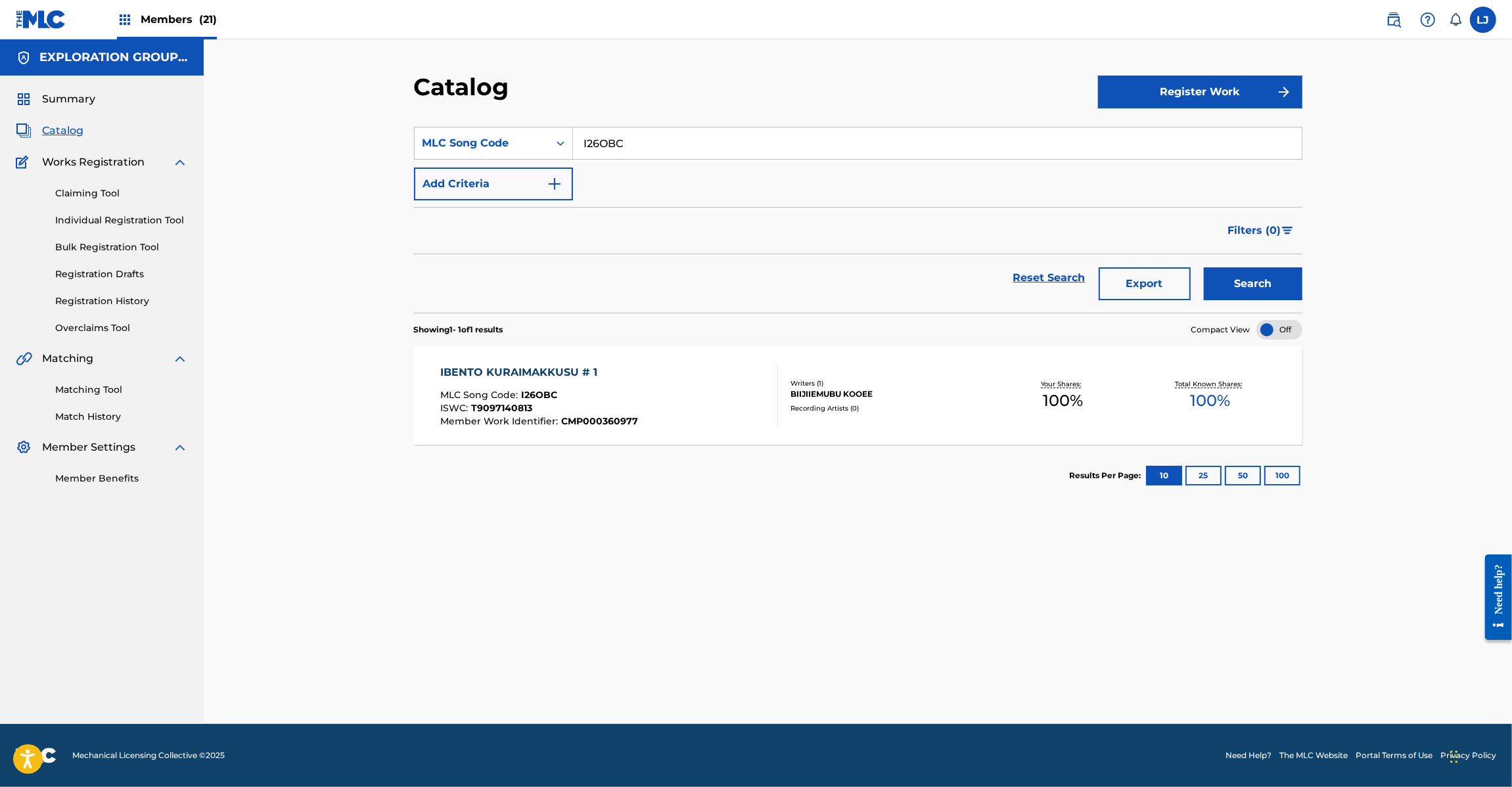
click at [681, 133] on input "I26OBC" at bounding box center [937, 143] width 729 height 32
paste input "N"
type input "I26OBN"
click at [1262, 272] on button "Search" at bounding box center [1253, 284] width 99 height 33
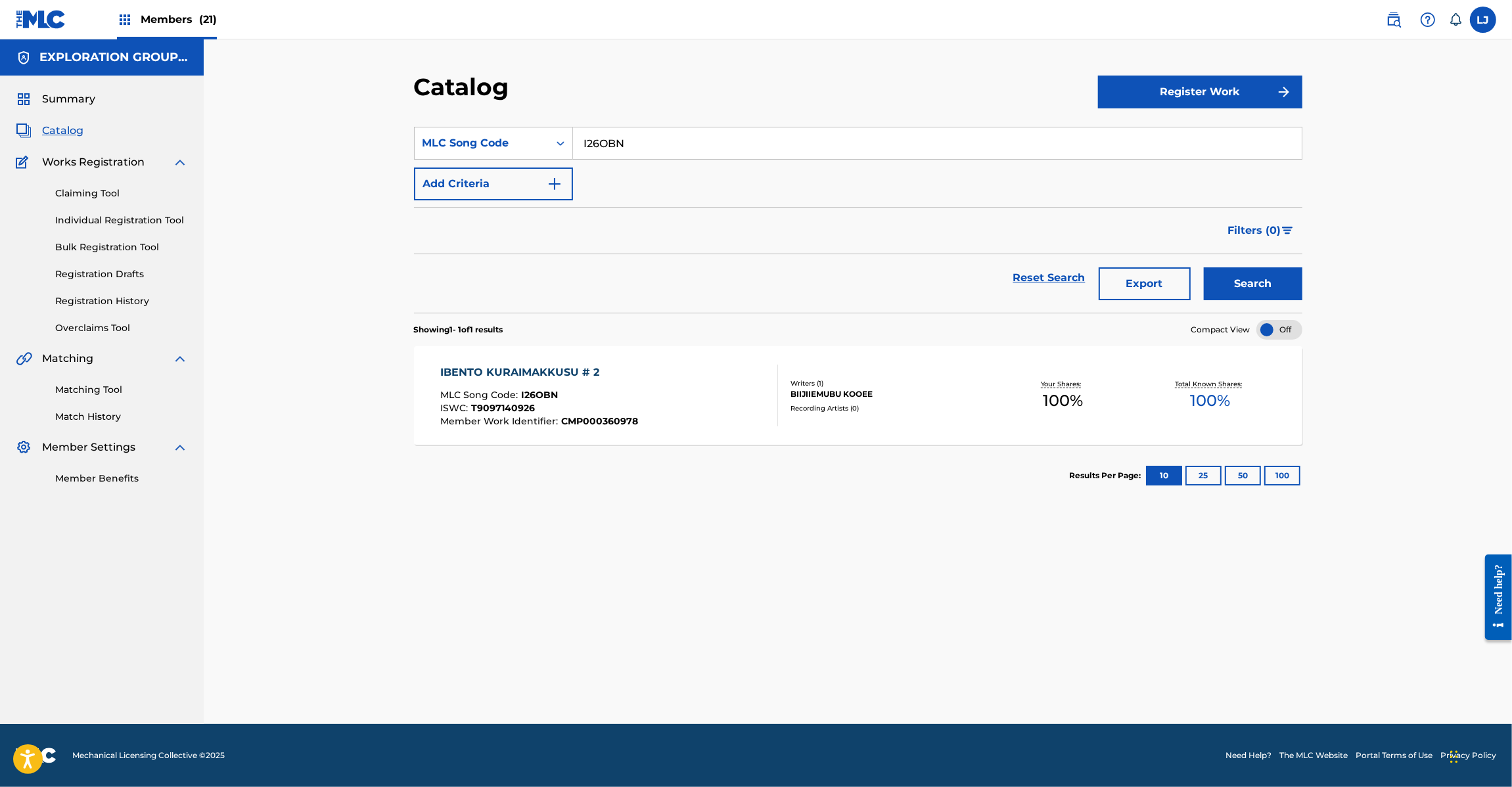
click at [595, 363] on div "IBENTO KURAIMAKKUSU # 2 MLC Song Code : I26OBN ISWC : T9097140926 Member Work I…" at bounding box center [858, 395] width 888 height 99
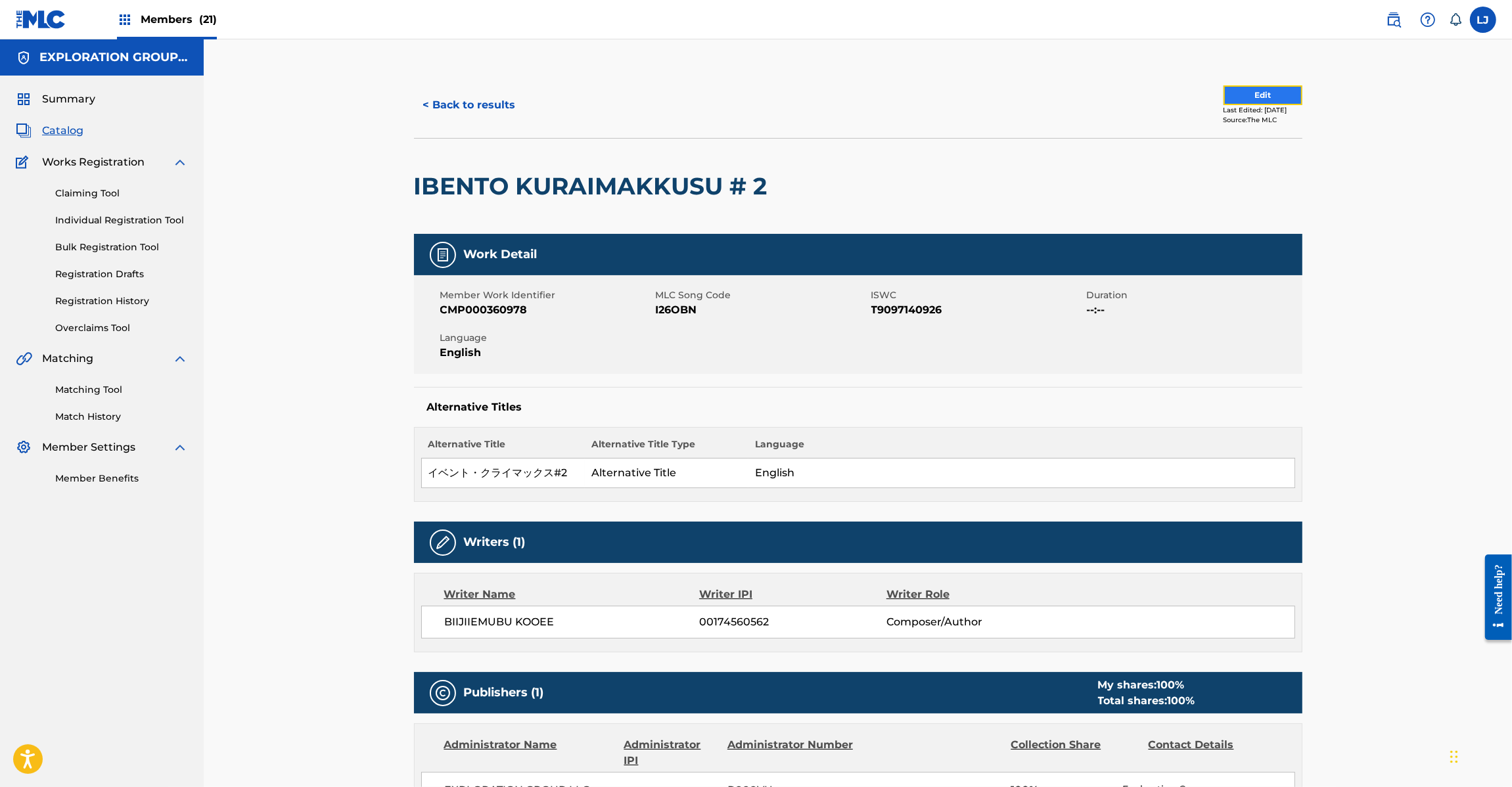
click at [1231, 97] on button "Edit" at bounding box center [1263, 95] width 79 height 20
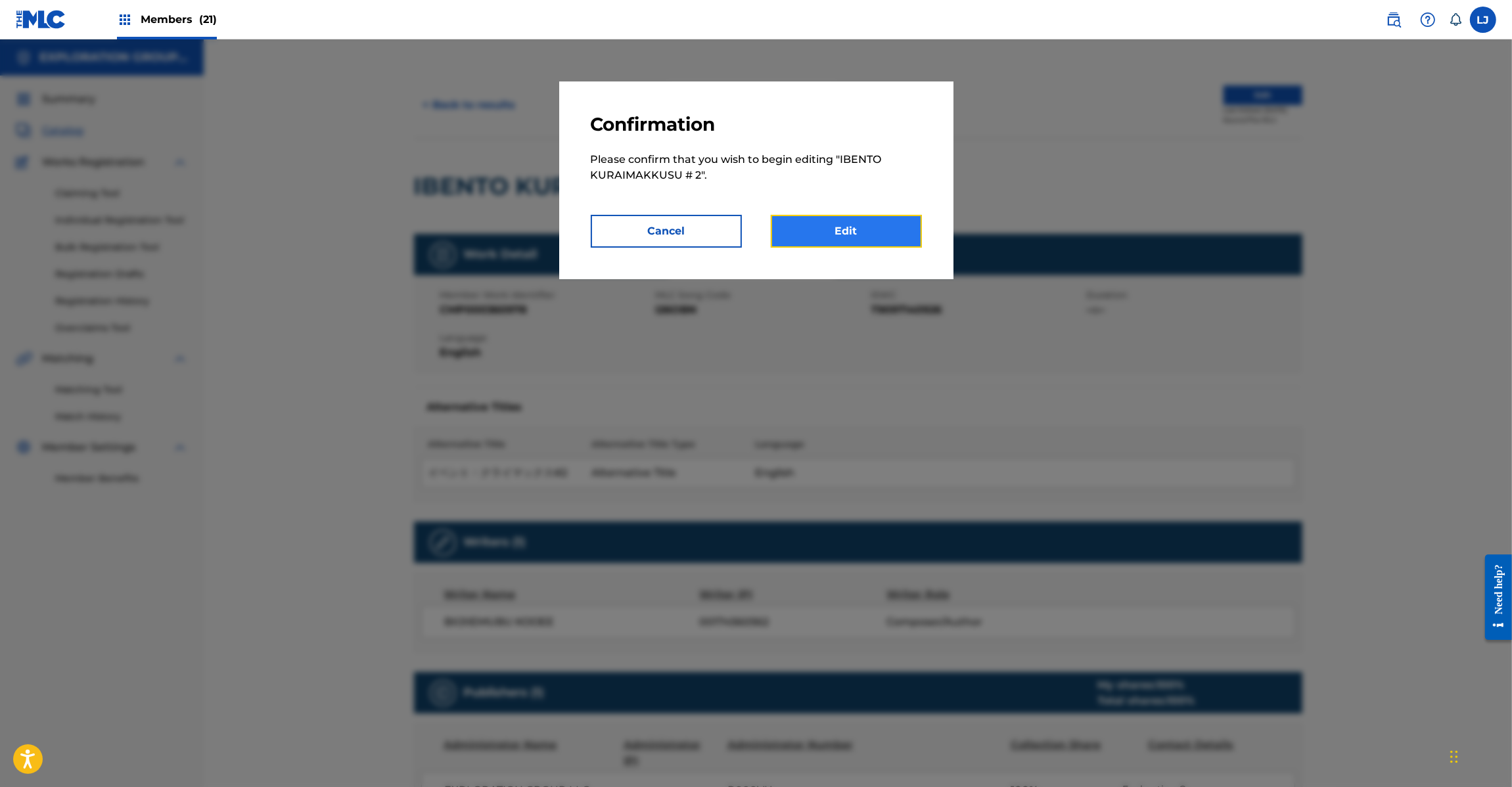
click at [853, 233] on link "Edit" at bounding box center [846, 231] width 151 height 33
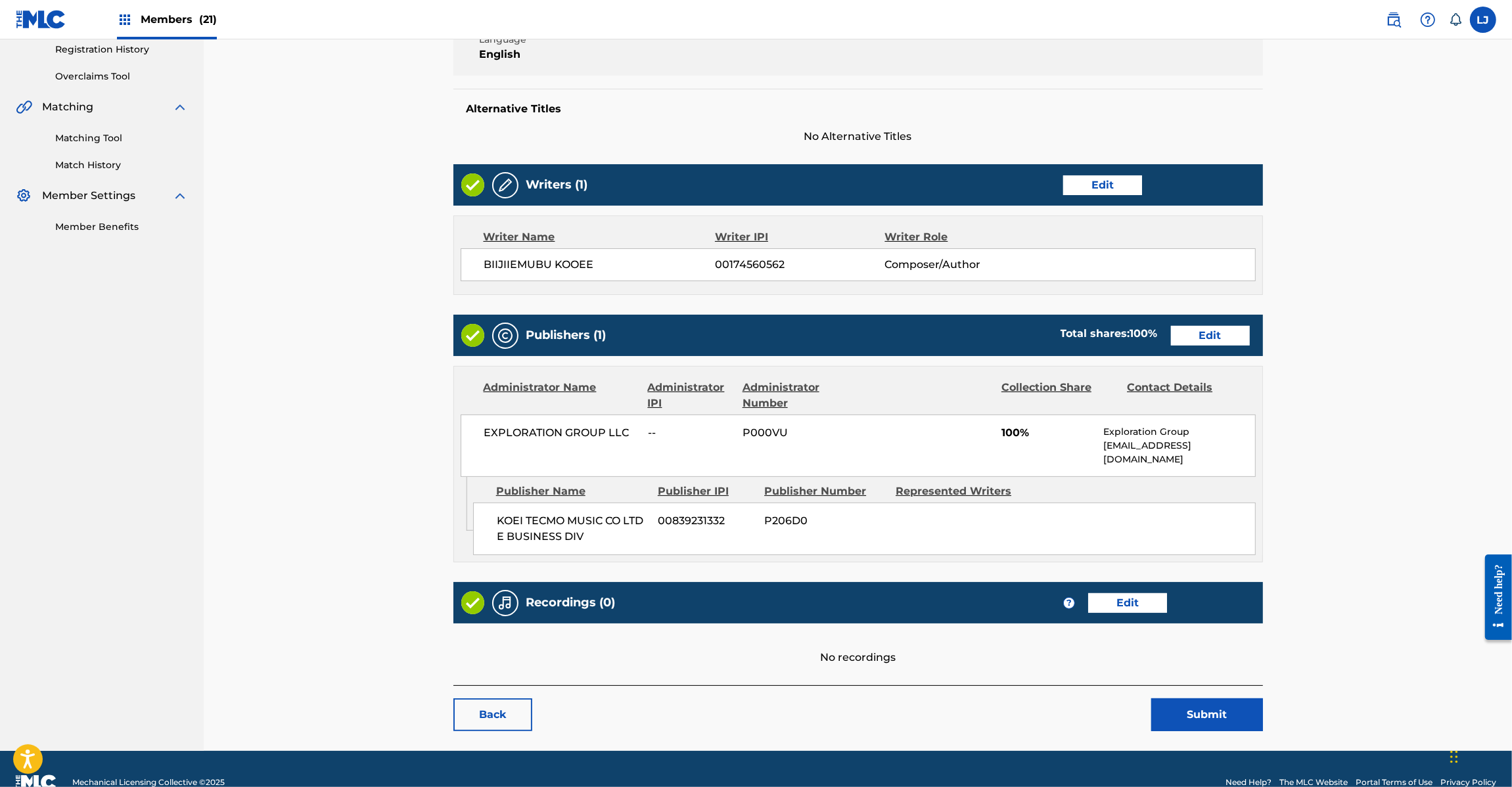
scroll to position [265, 0]
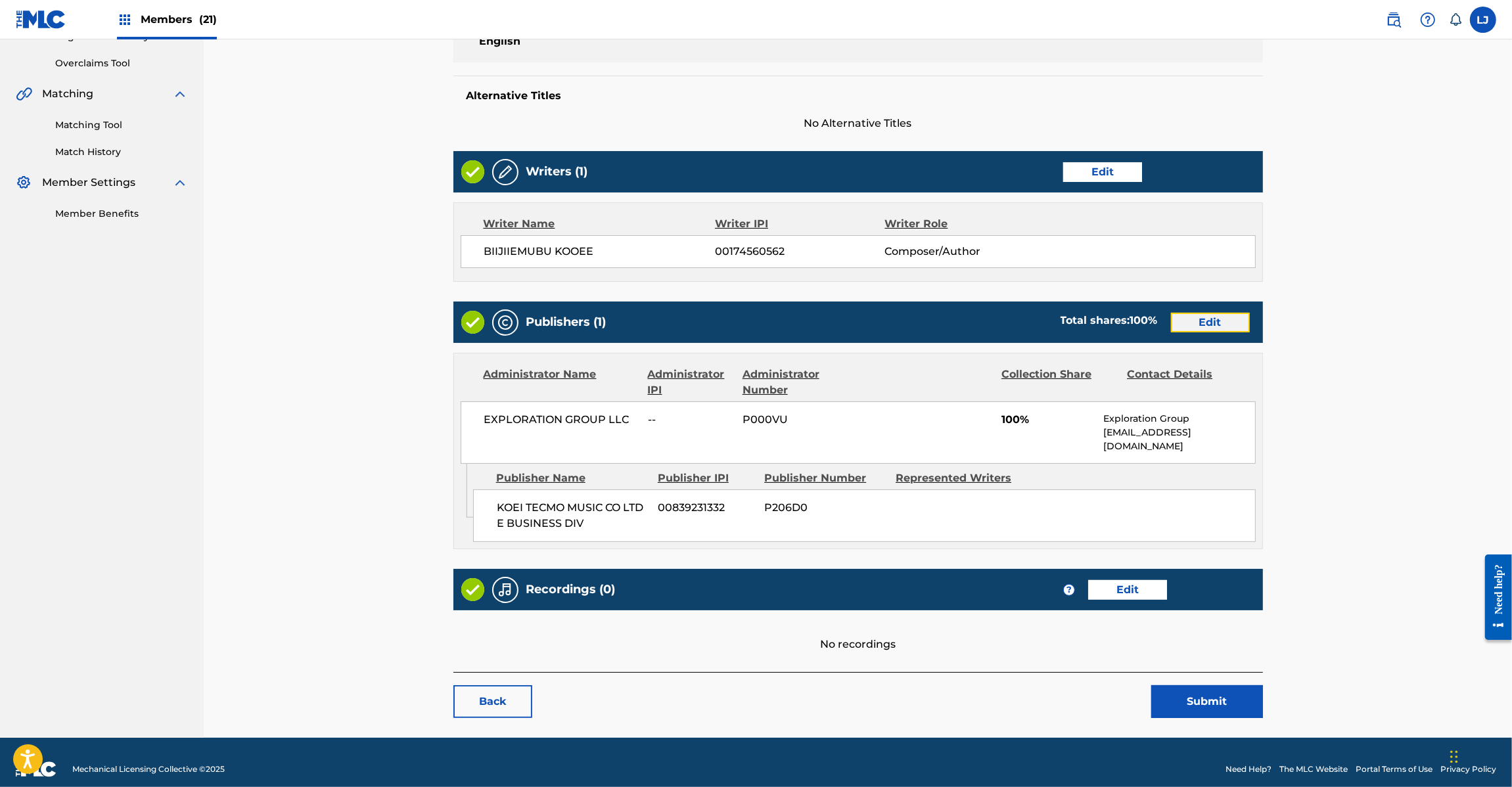
click at [1190, 330] on link "Edit" at bounding box center [1211, 322] width 79 height 20
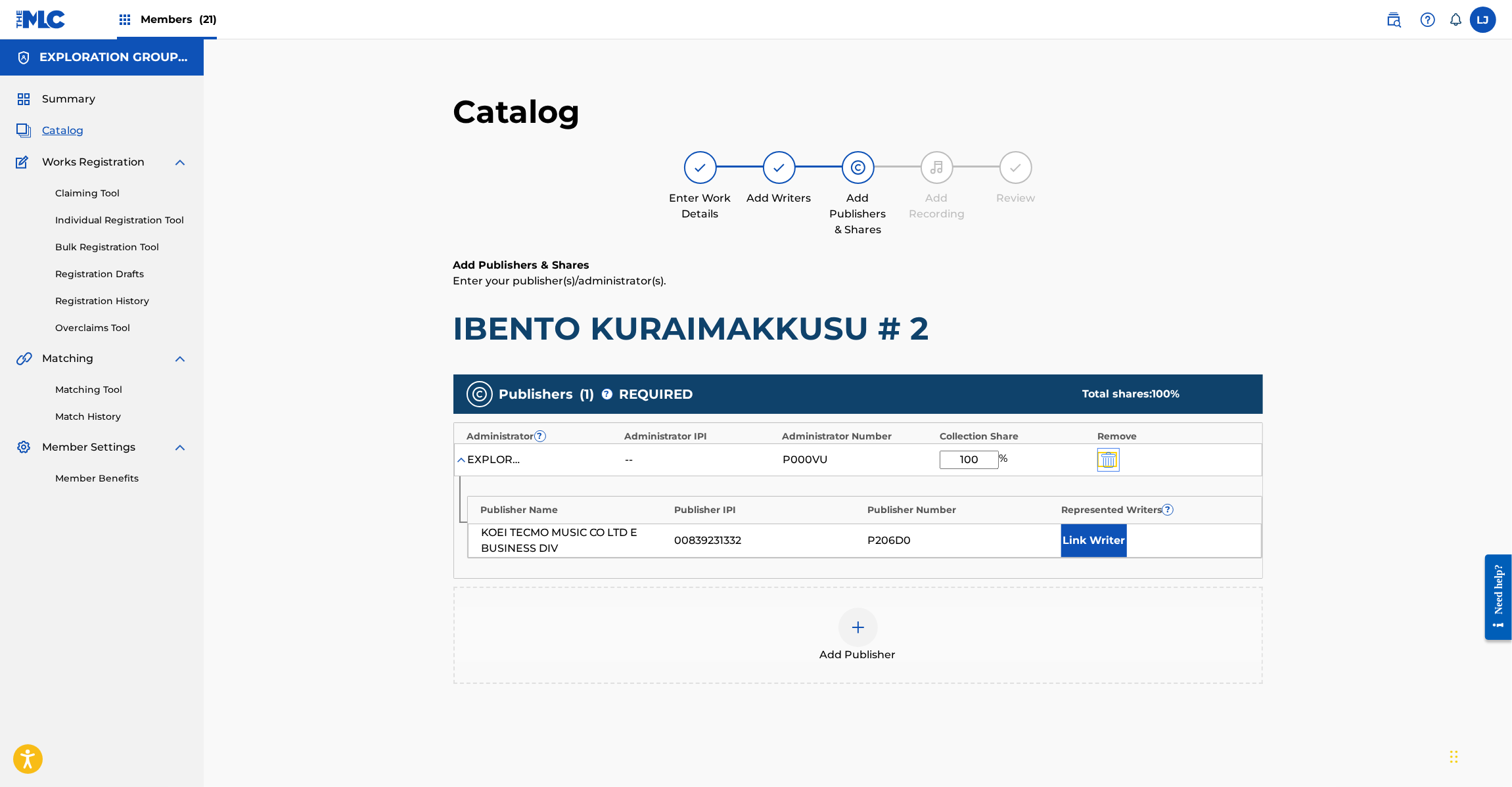
click at [1105, 457] on img "submit" at bounding box center [1108, 459] width 14 height 16
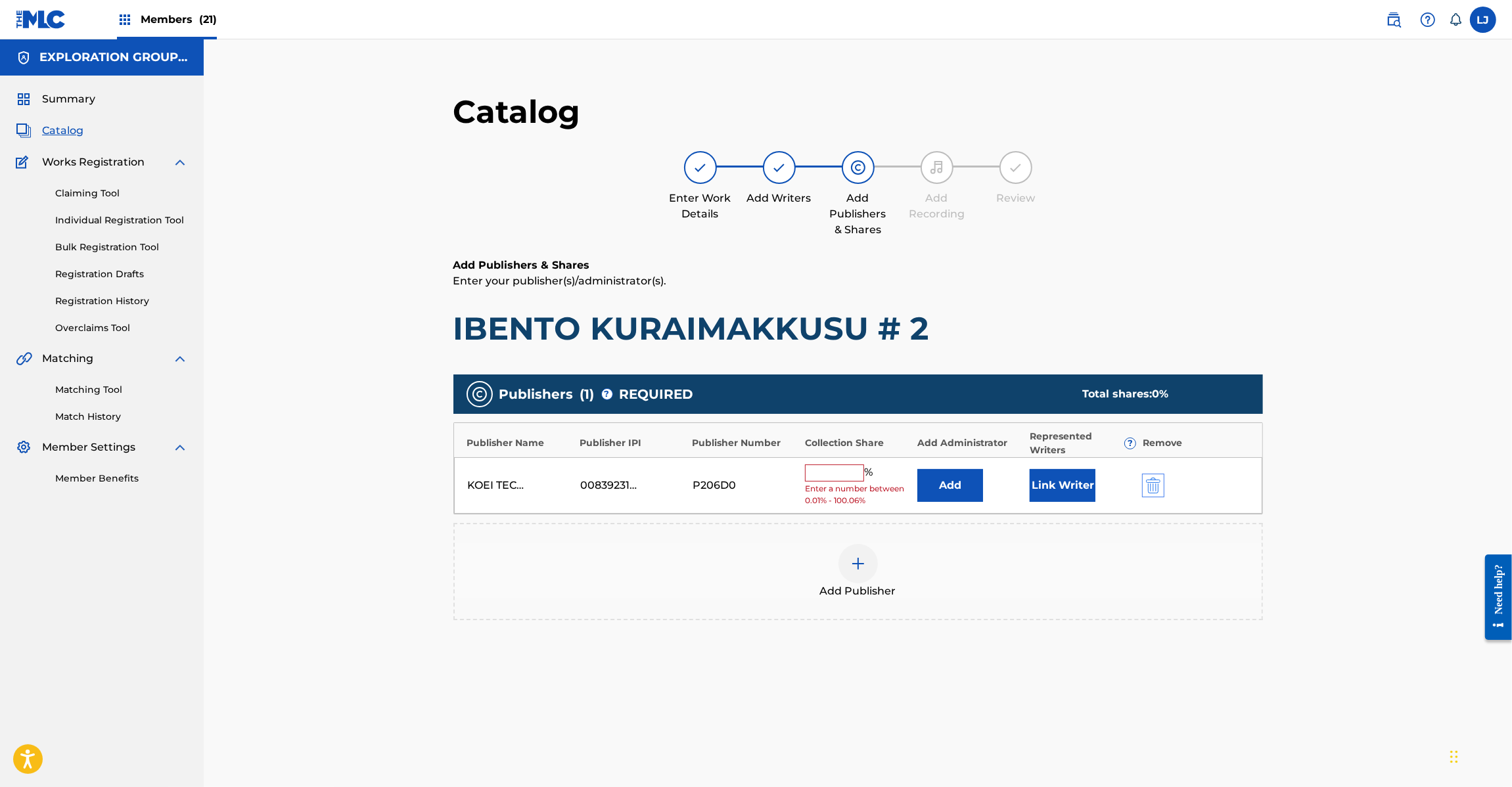
drag, startPoint x: 1140, startPoint y: 460, endPoint x: 1150, endPoint y: 480, distance: 22.4
click at [1144, 465] on div "KOEI TECMO MUSIC CO LTD E BUSINESS DIV 00839231332 P206D0 % Enter a number betw…" at bounding box center [858, 486] width 808 height 57
click at [1150, 480] on img "submit" at bounding box center [1153, 485] width 14 height 16
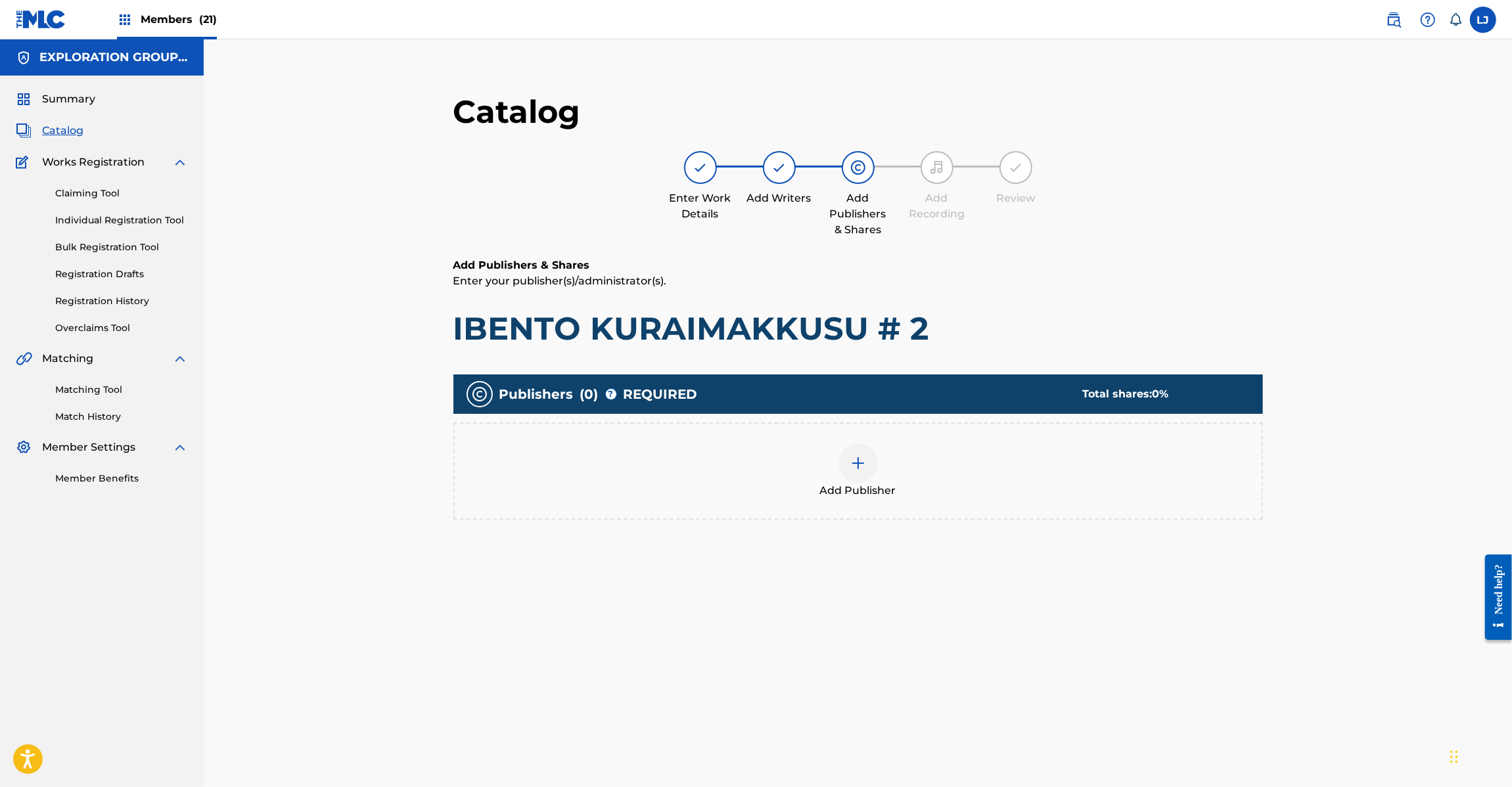
click at [871, 461] on div at bounding box center [858, 463] width 39 height 39
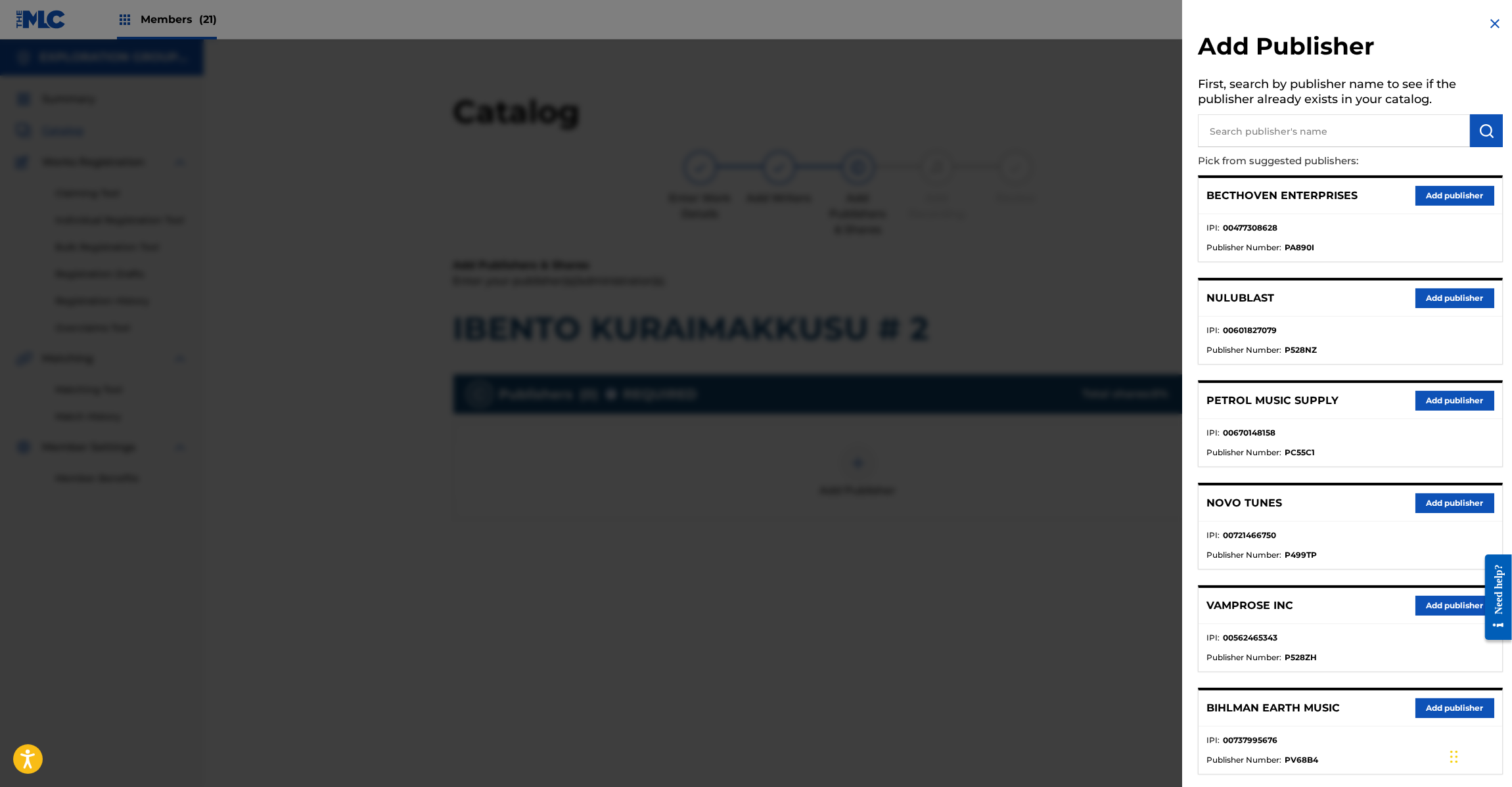
click at [1275, 127] on input "text" at bounding box center [1334, 130] width 272 height 33
paste input "Koei Tecmo Music Co Ltd N Business Div"
type input "Koei Tecmo Music Co Ltd N Business Div"
click at [1487, 132] on img "submit" at bounding box center [1486, 130] width 16 height 16
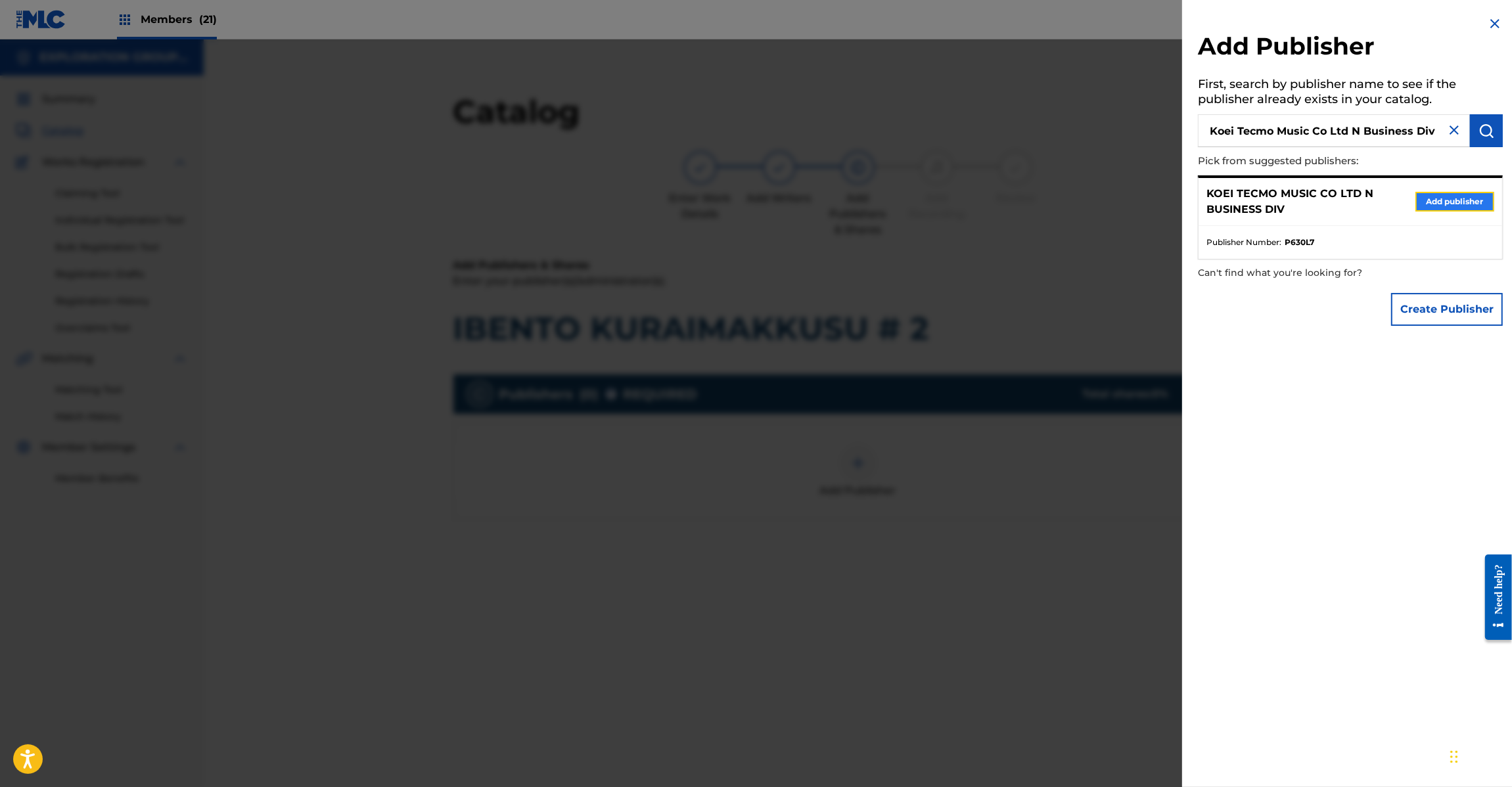
click at [1453, 210] on button "Add publisher" at bounding box center [1455, 201] width 79 height 20
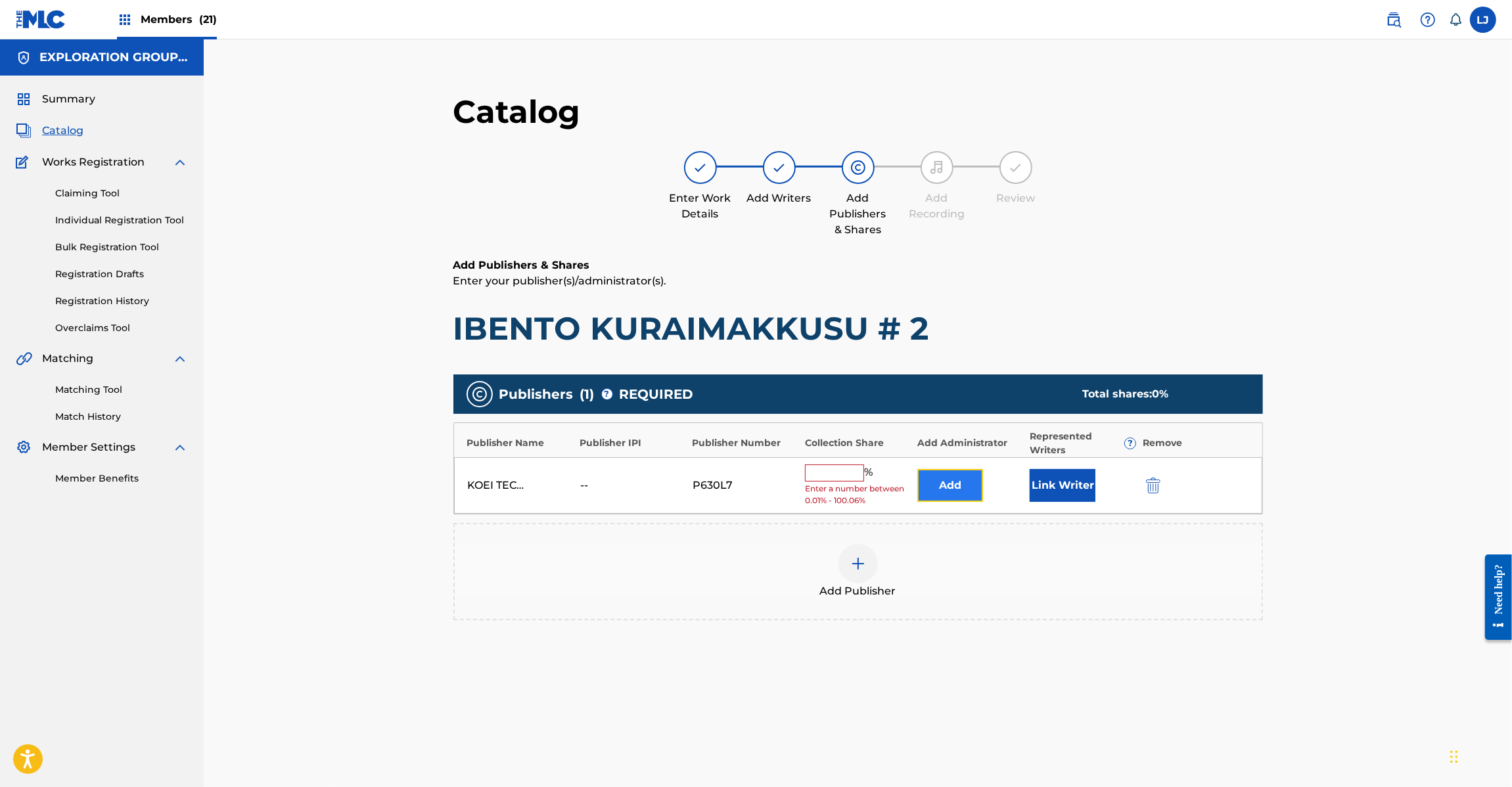
click at [967, 497] on button "Add" at bounding box center [950, 485] width 66 height 33
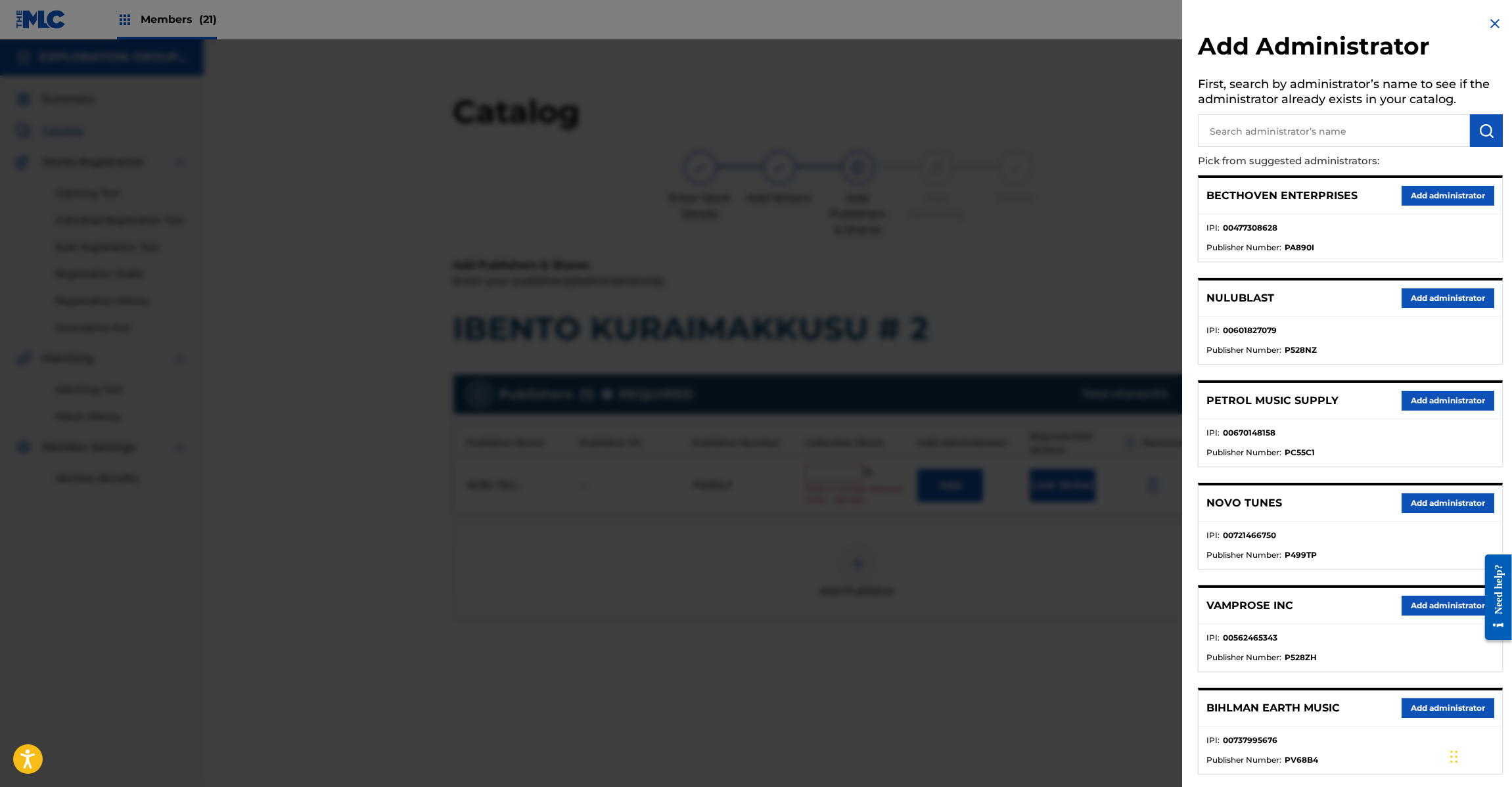
click at [1409, 133] on input "text" at bounding box center [1334, 130] width 272 height 33
paste input "Exploration Group LLC"
type input "Exploration Group LLC"
click at [1480, 120] on button "submit" at bounding box center [1486, 130] width 33 height 33
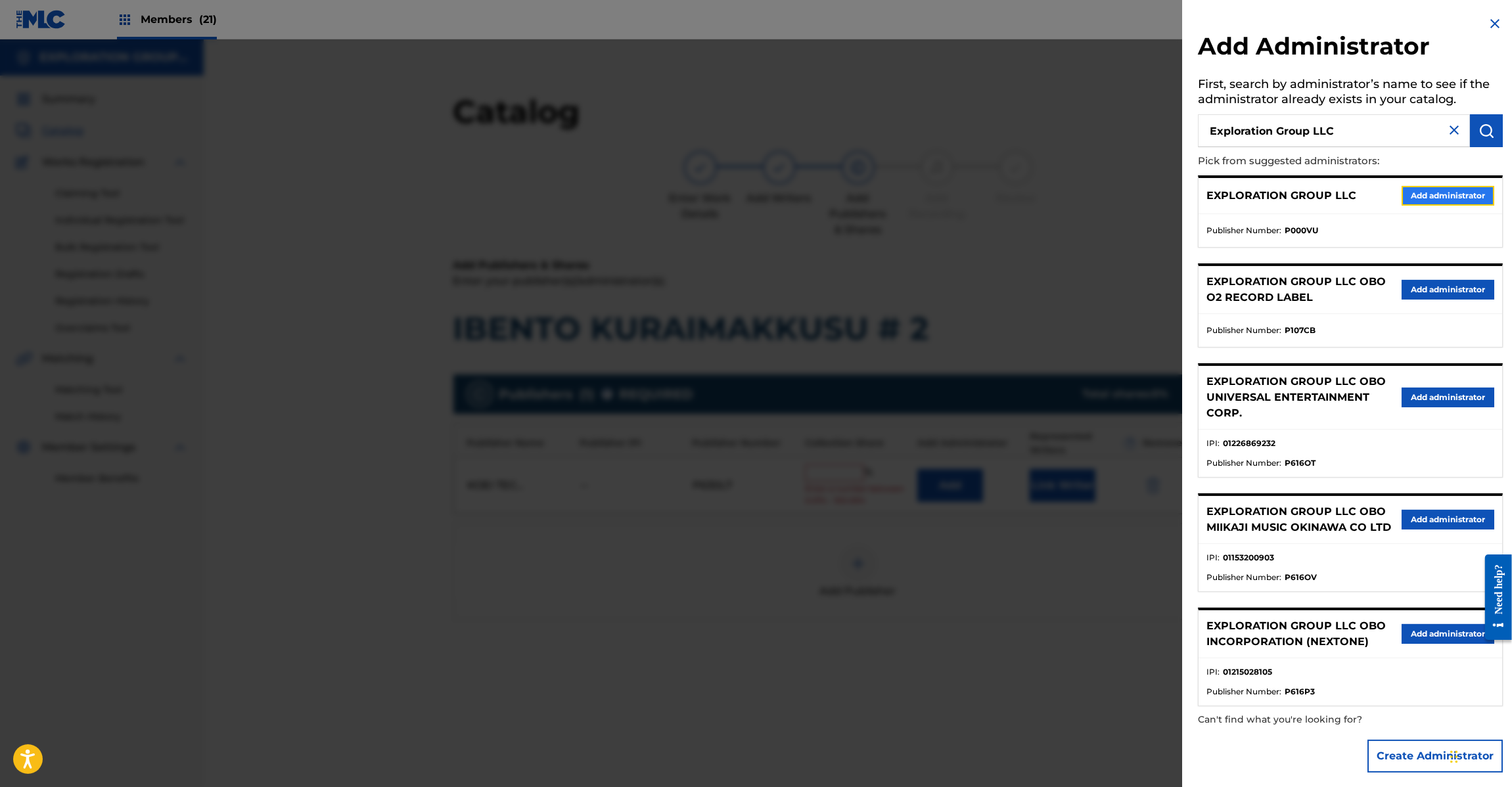
click at [1440, 194] on button "Add administrator" at bounding box center [1448, 195] width 93 height 20
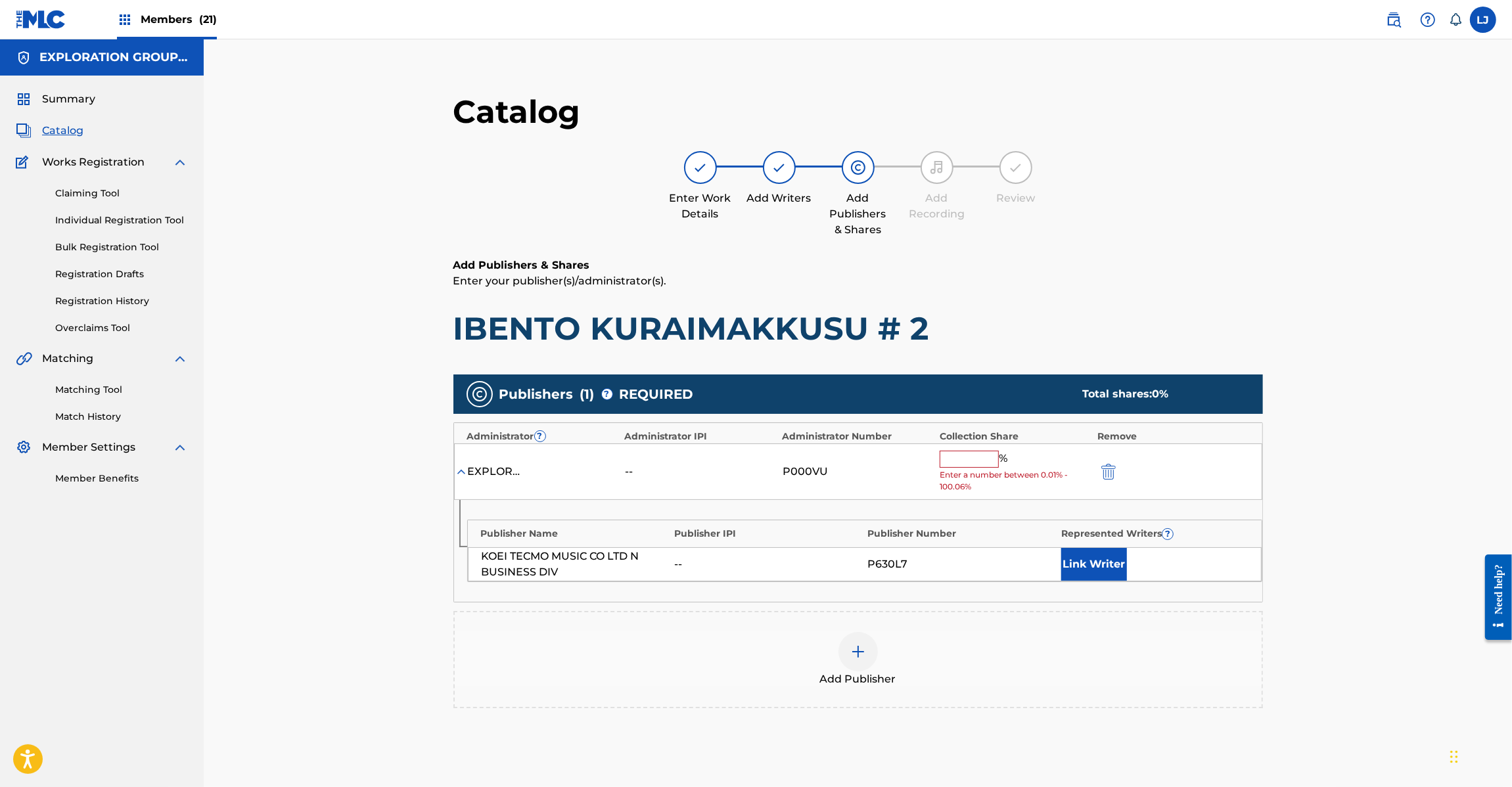
click at [962, 459] on input "text" at bounding box center [969, 459] width 59 height 17
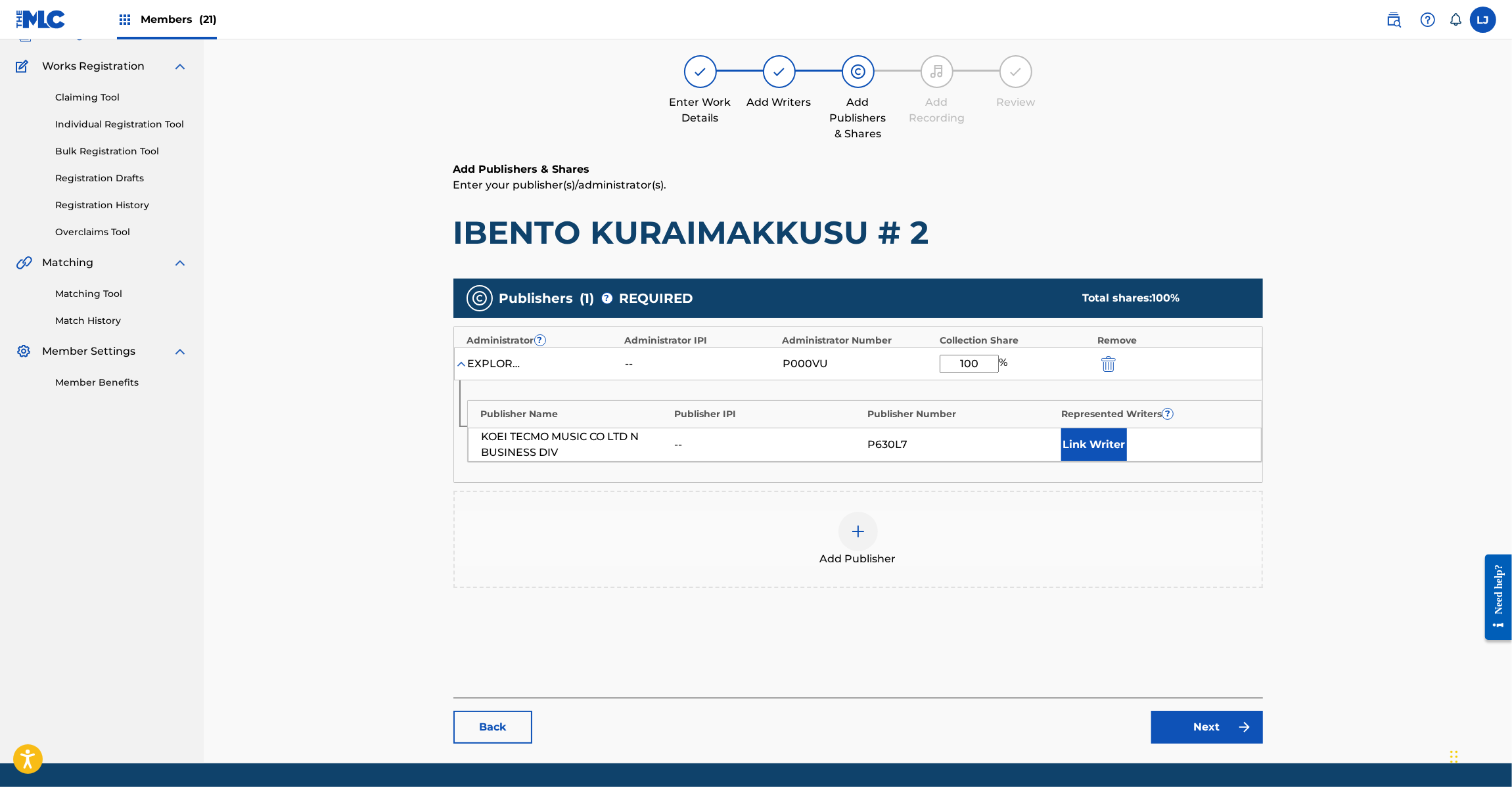
scroll to position [135, 0]
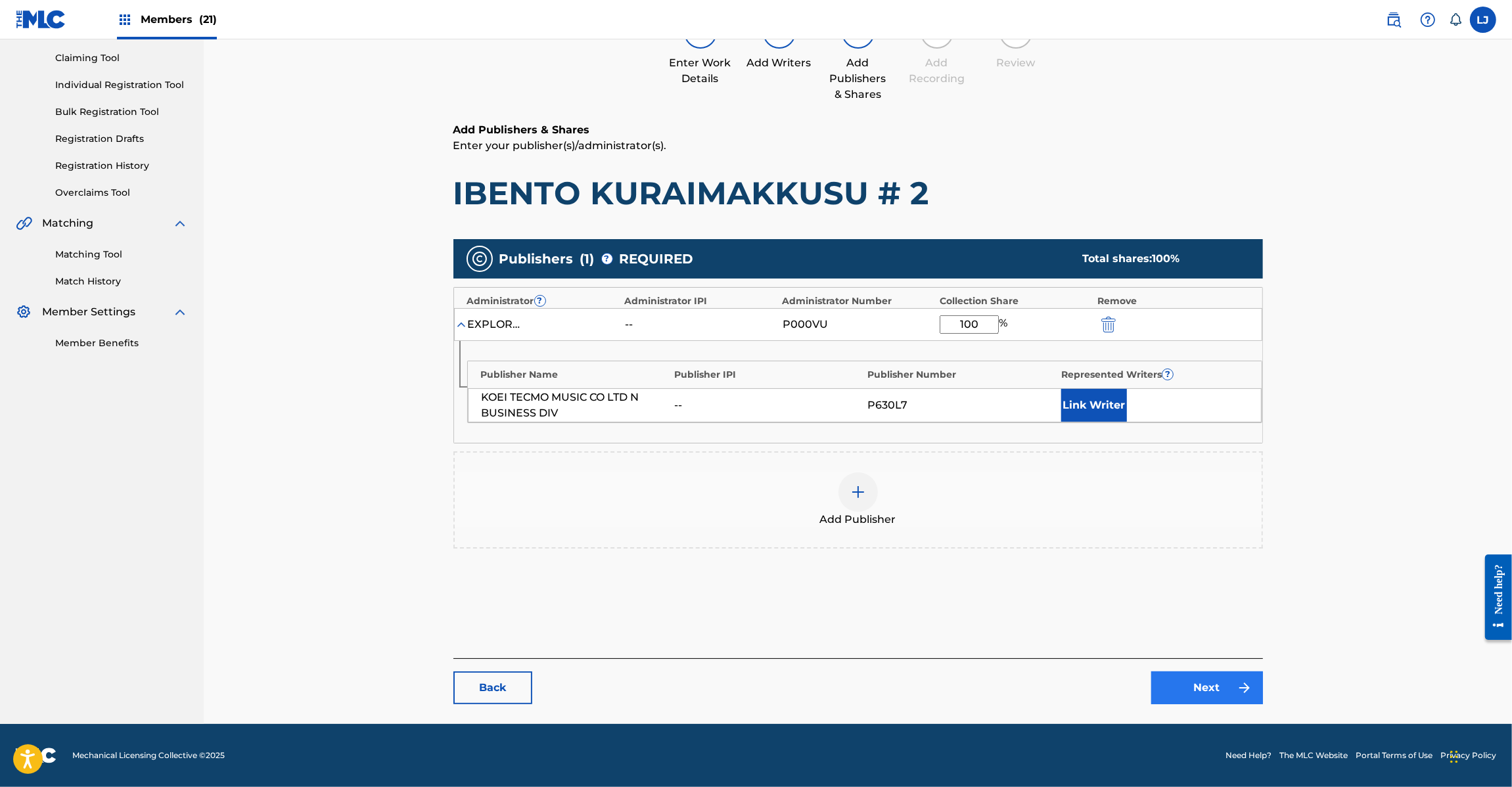
type input "100"
click at [1223, 701] on link "Next" at bounding box center [1206, 688] width 112 height 33
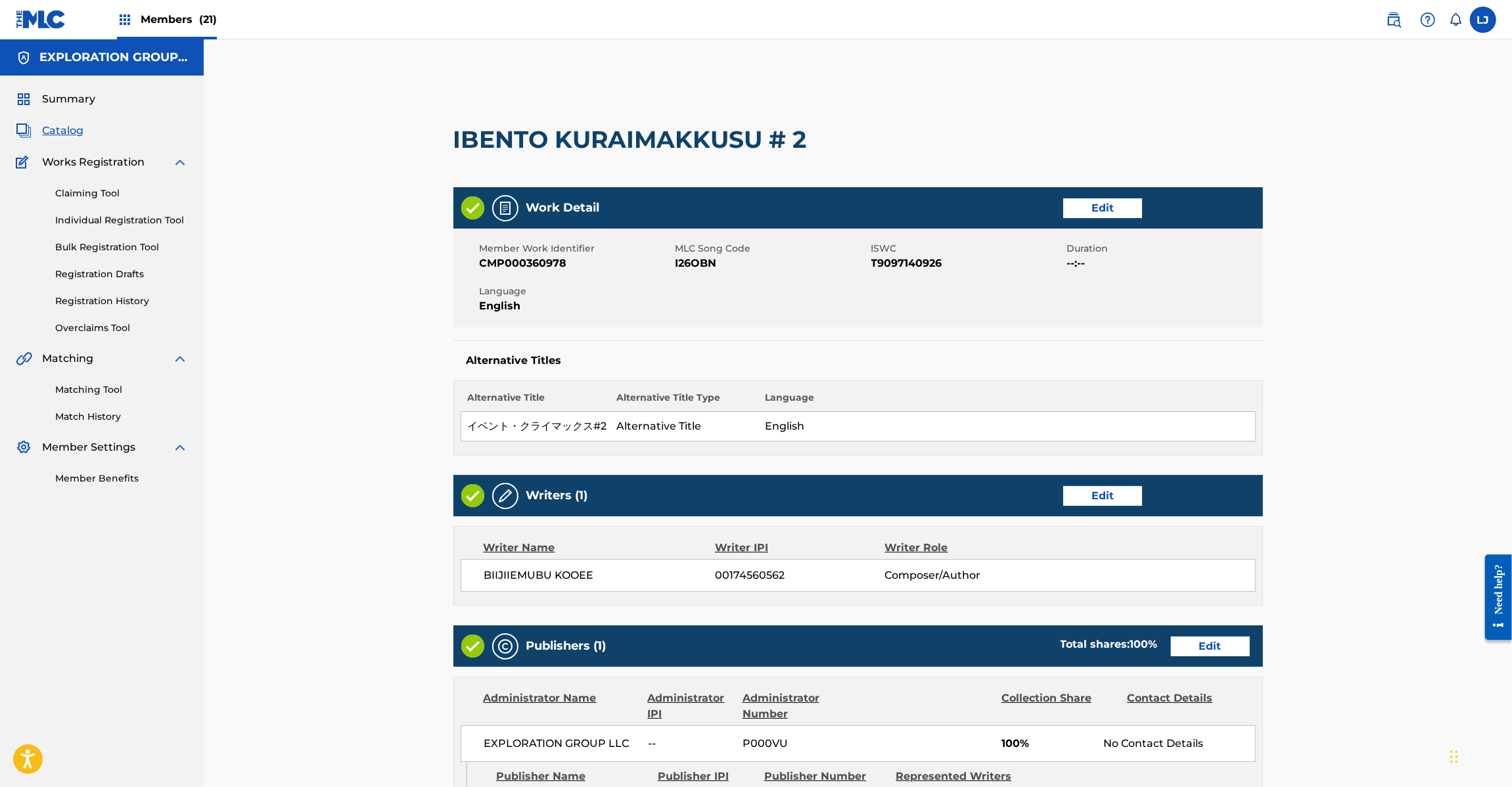
scroll to position [313, 0]
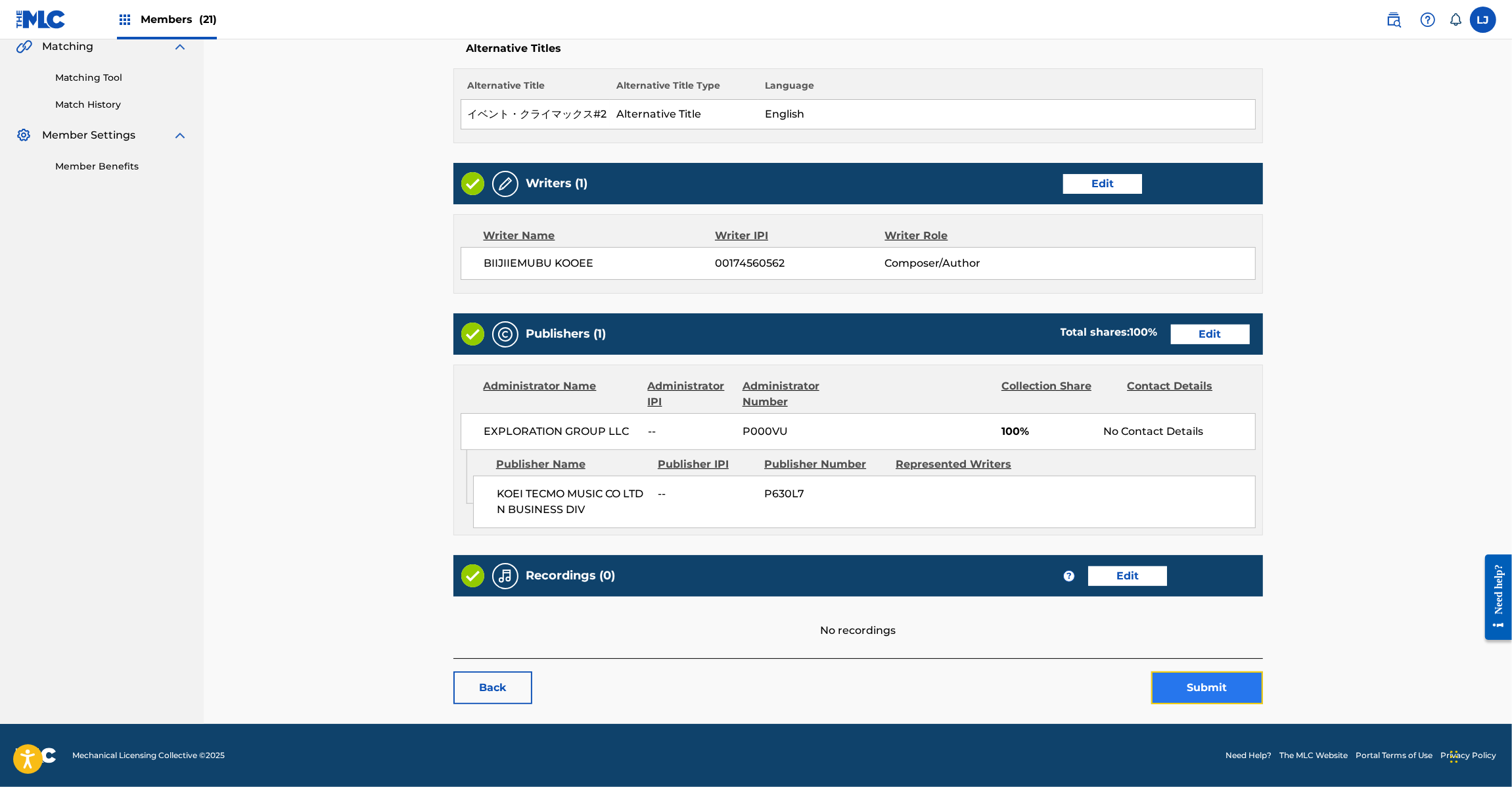
click at [1223, 695] on button "Submit" at bounding box center [1206, 688] width 112 height 33
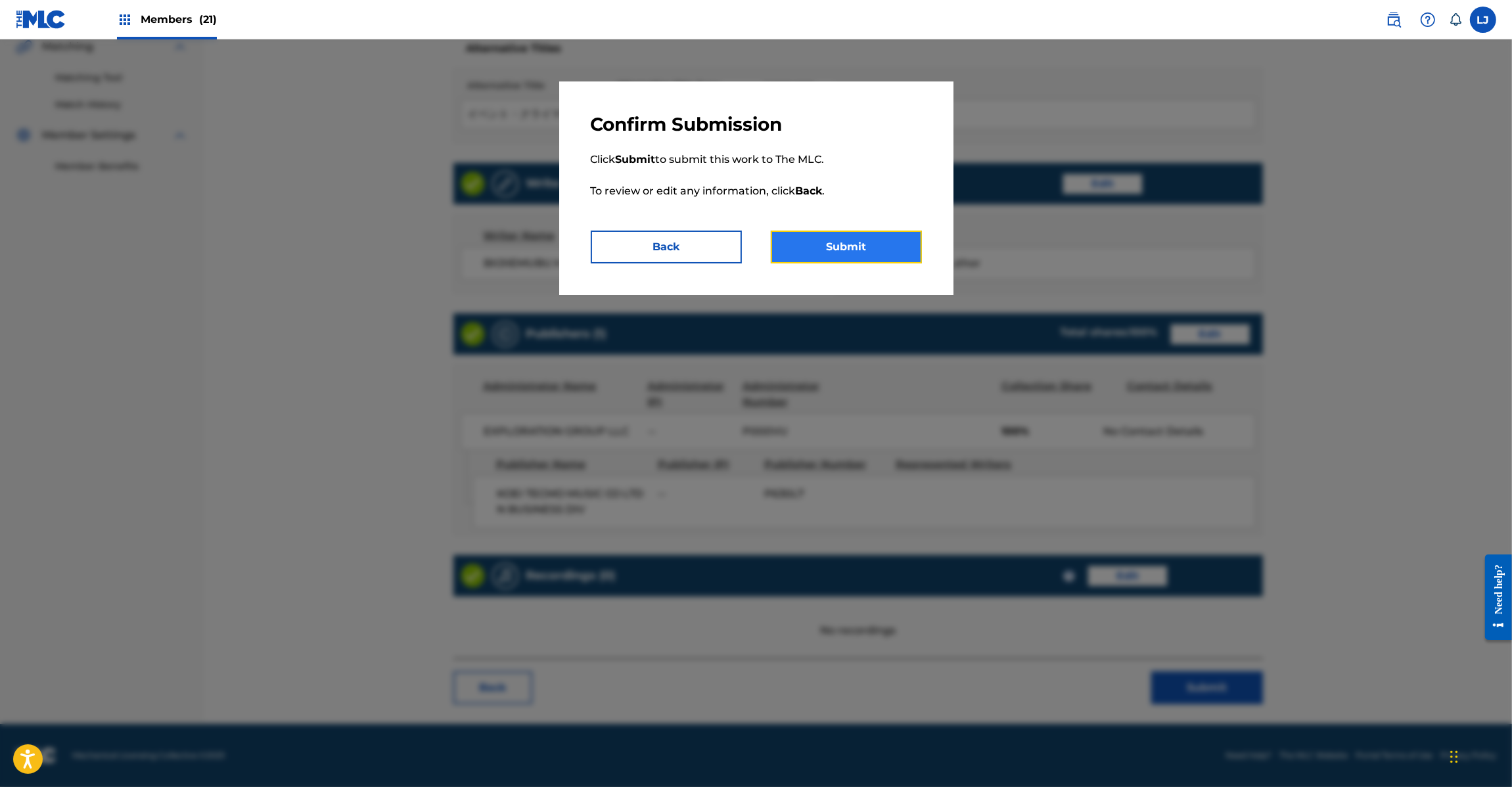
click at [848, 243] on button "Submit" at bounding box center [846, 247] width 151 height 33
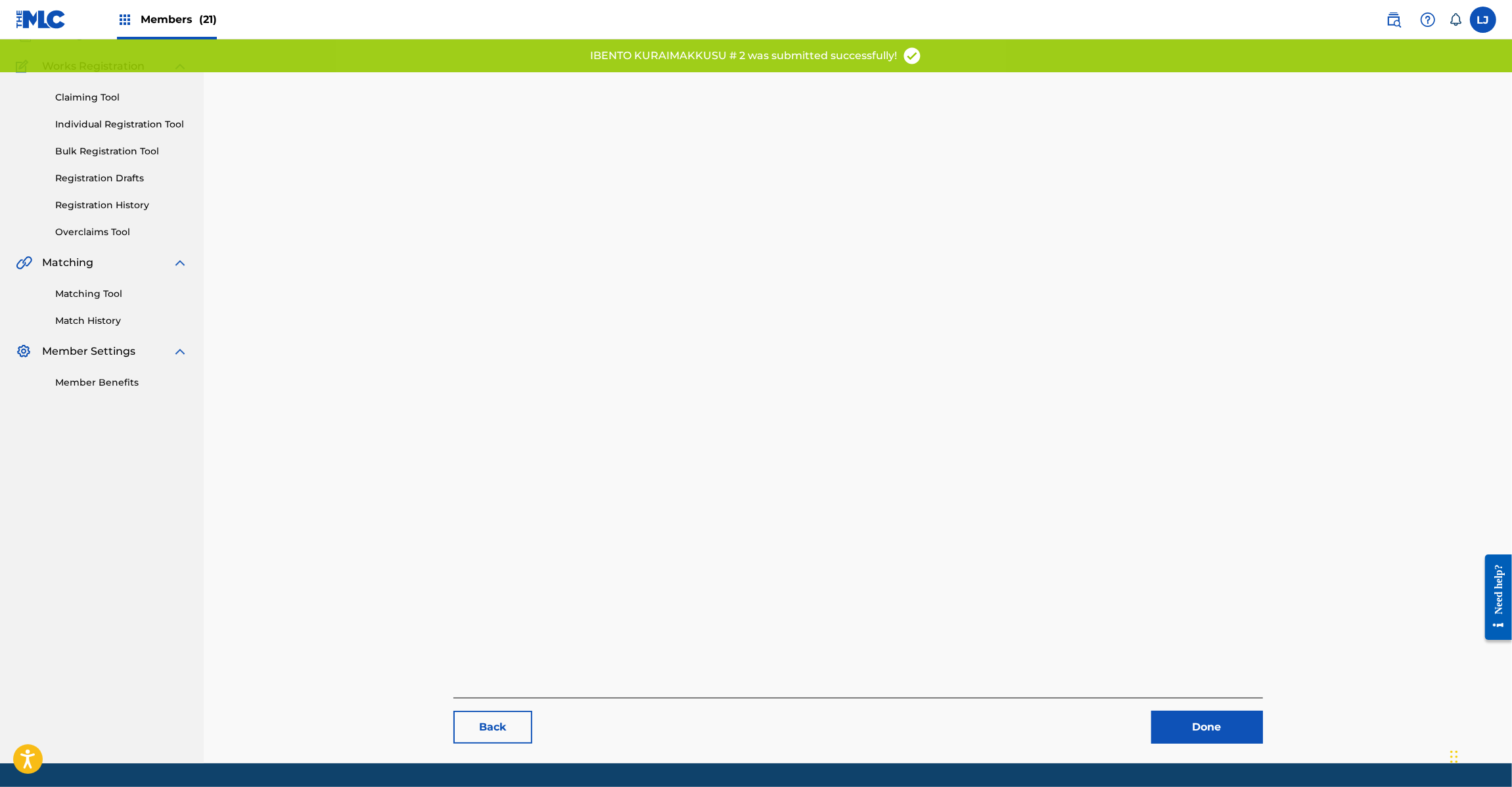
scroll to position [135, 0]
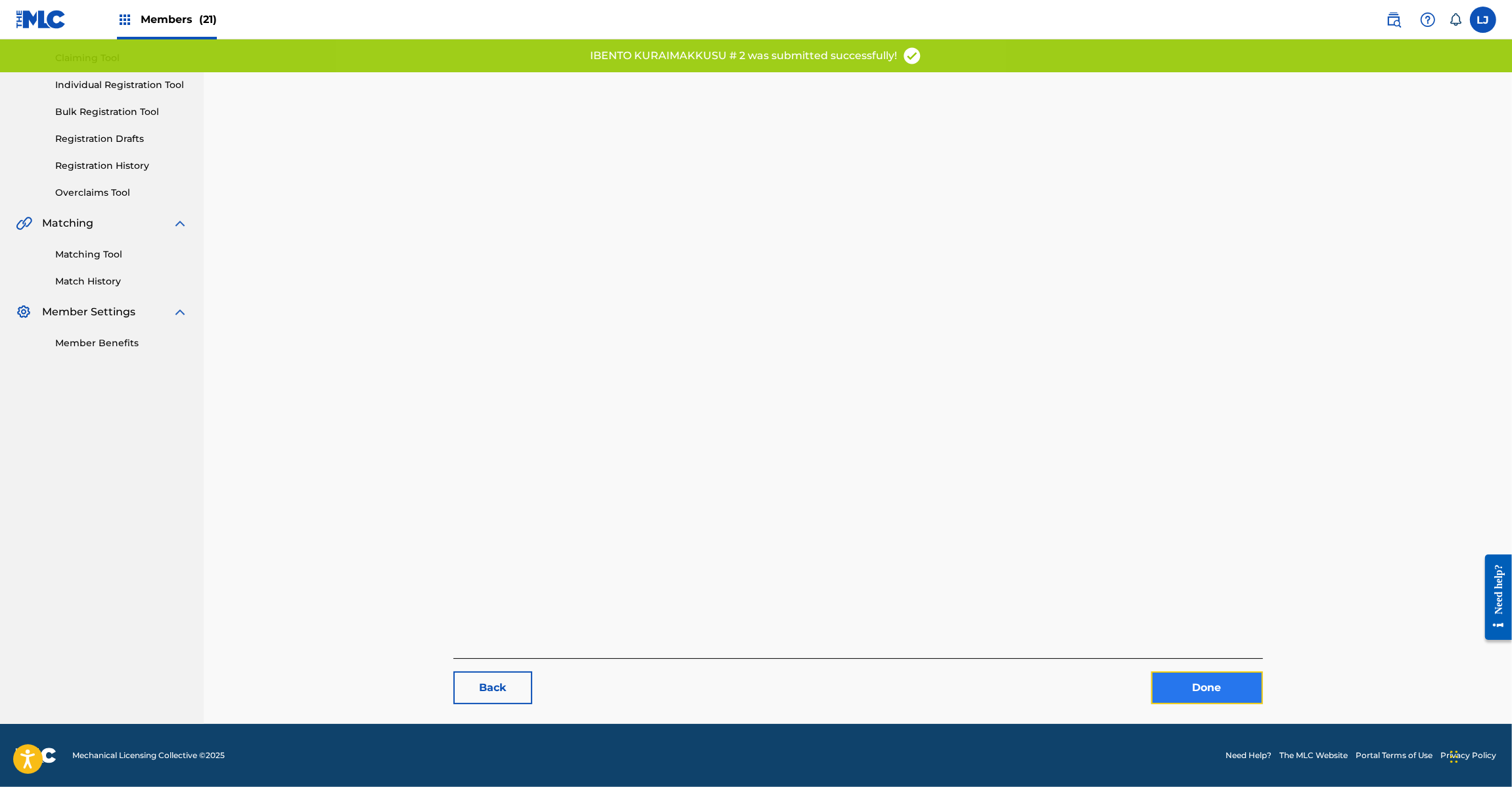
click at [1198, 676] on link "Done" at bounding box center [1206, 688] width 112 height 33
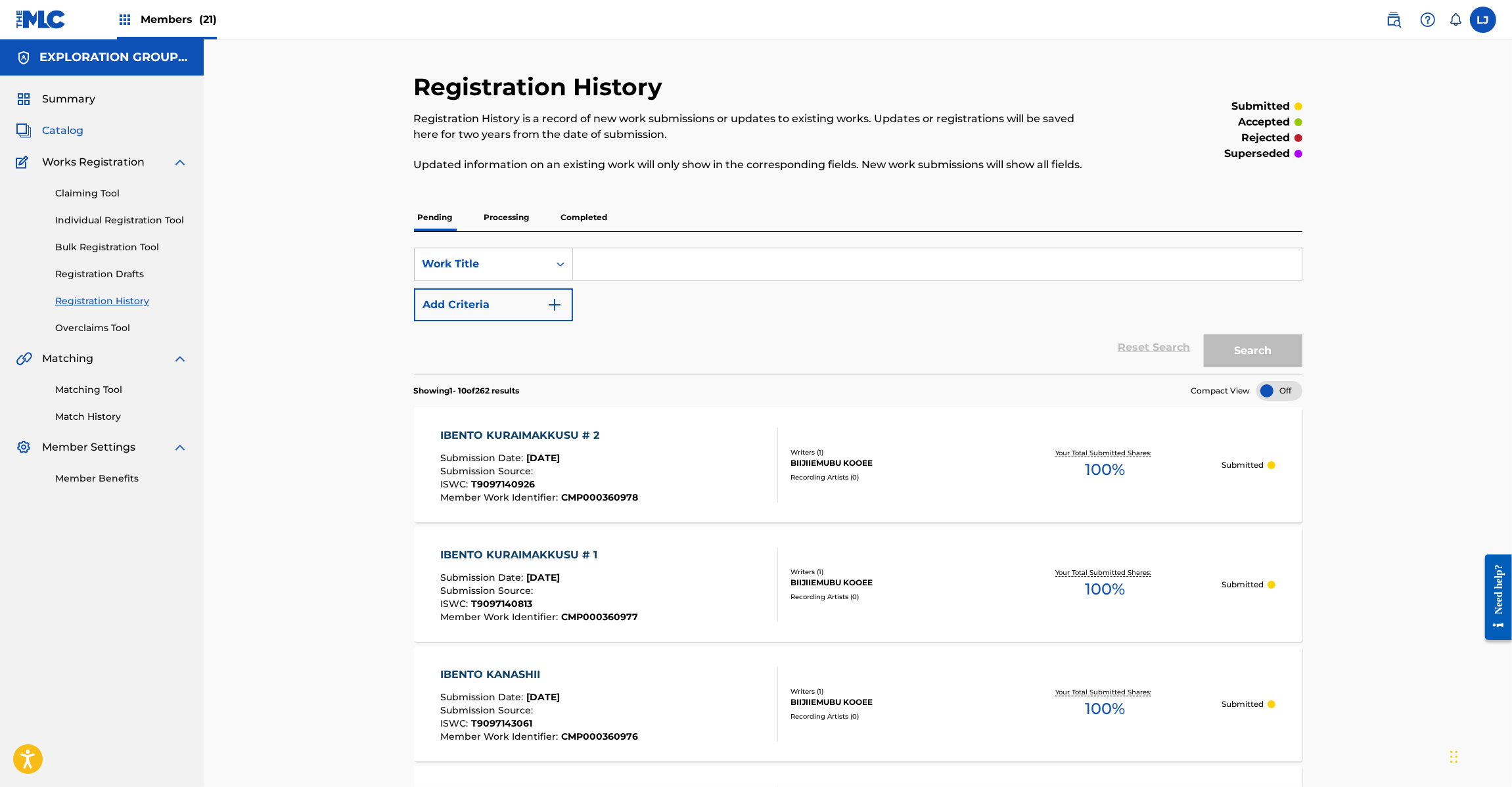
click at [55, 132] on span "Catalog" at bounding box center [62, 130] width 41 height 16
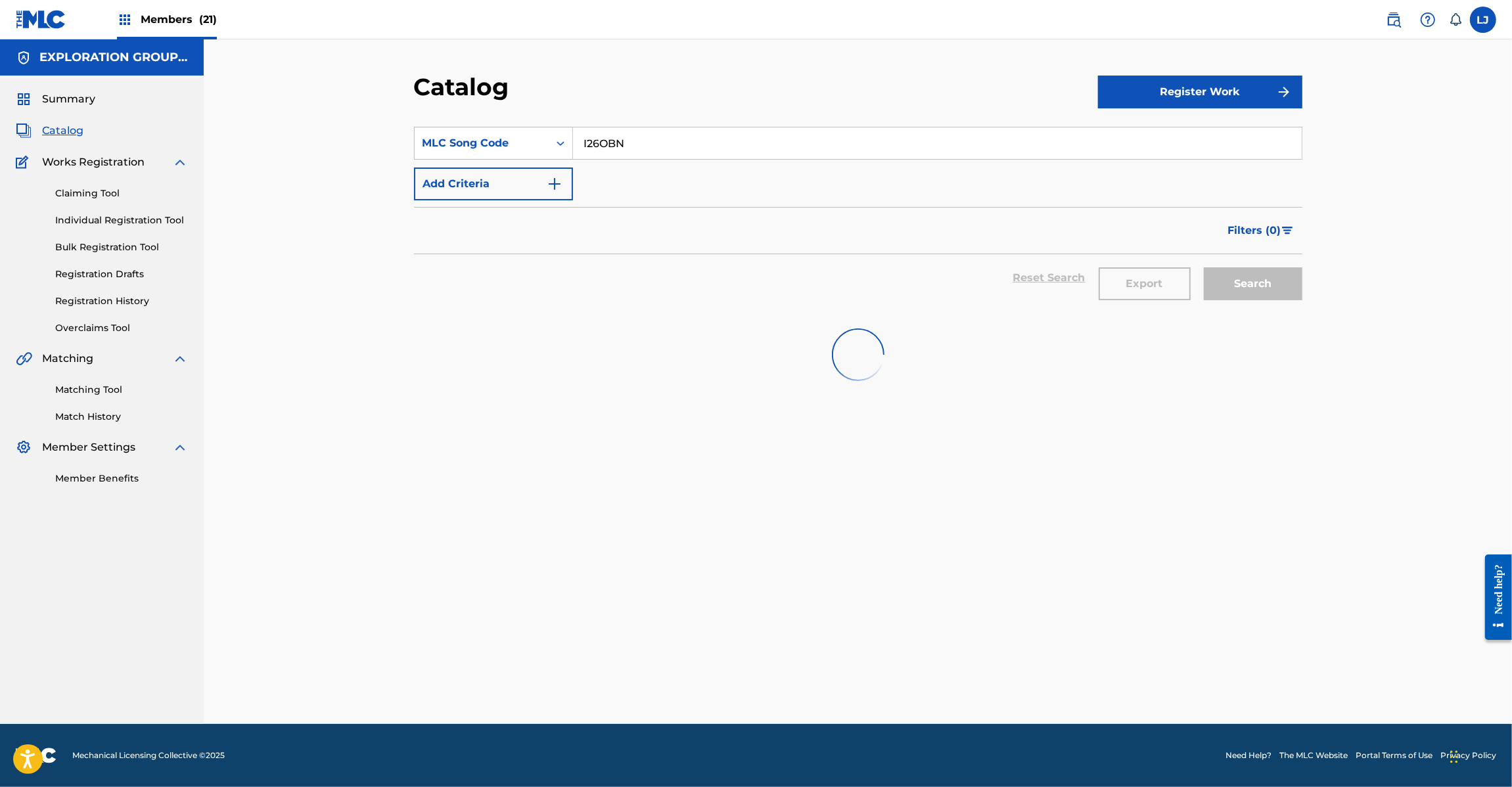
click at [583, 149] on input "I26OBN" at bounding box center [937, 143] width 729 height 32
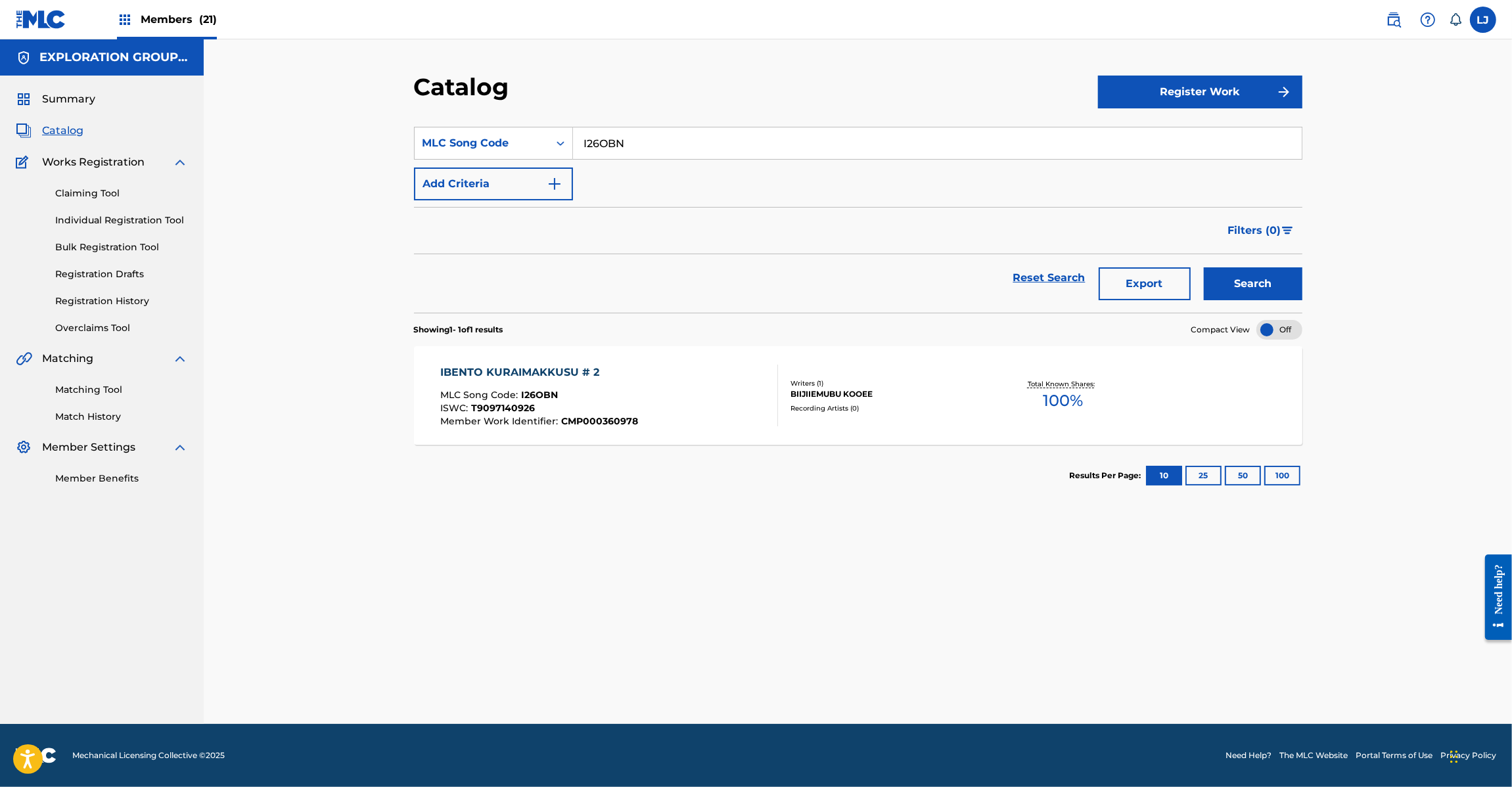
click at [587, 148] on input "I26OBN" at bounding box center [937, 143] width 729 height 32
paste input "I26N97"
click at [589, 148] on input "II26N9726OBN" at bounding box center [937, 143] width 729 height 32
paste input "26N97"
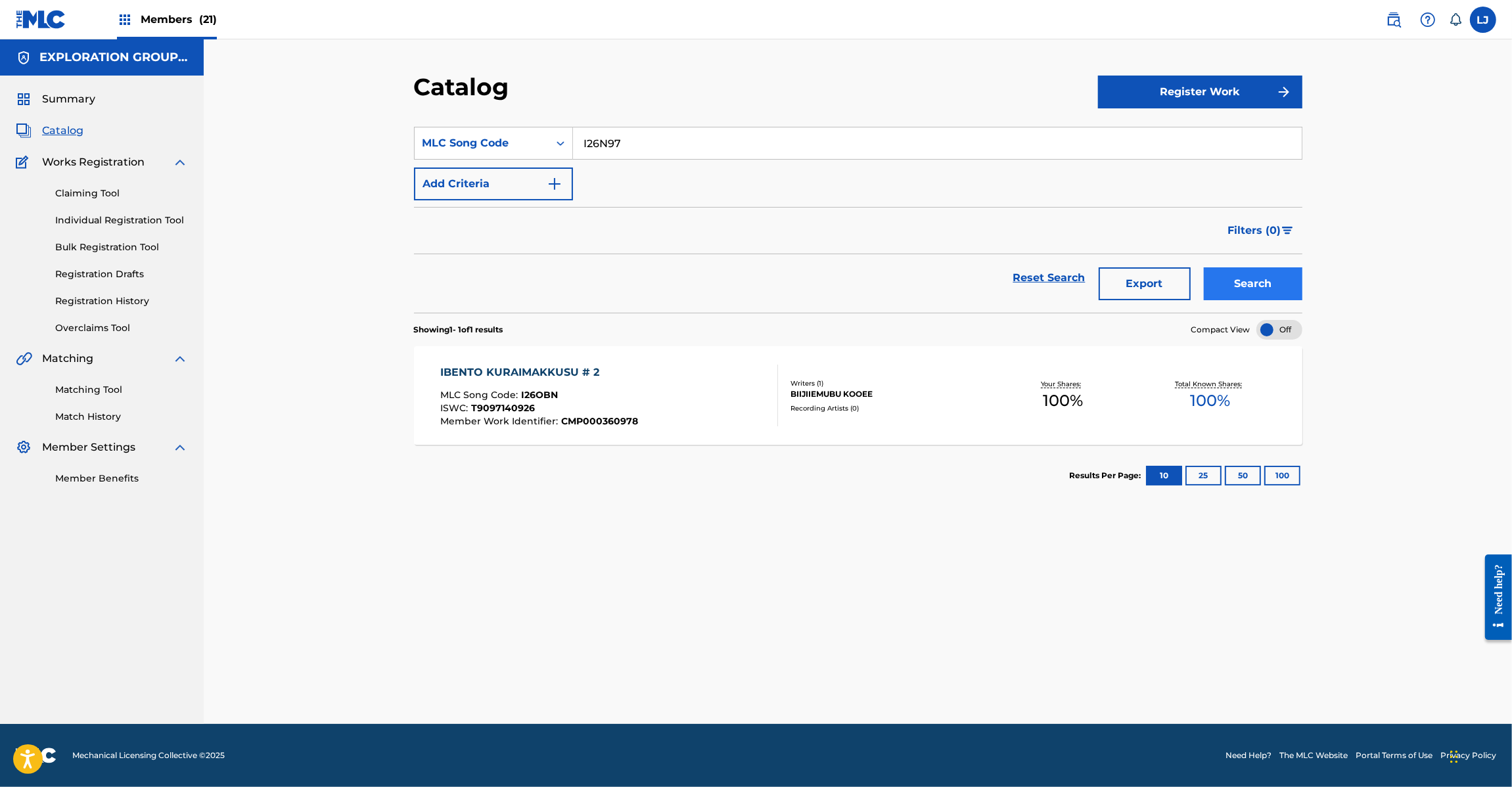
type input "I26N97"
click at [1245, 273] on button "Search" at bounding box center [1253, 284] width 99 height 33
click at [657, 406] on div "IBENTO MASUTAA RERIKKU MLC Song Code : I26N97 ISWC : T9097141316 Member Work Id…" at bounding box center [609, 395] width 338 height 61
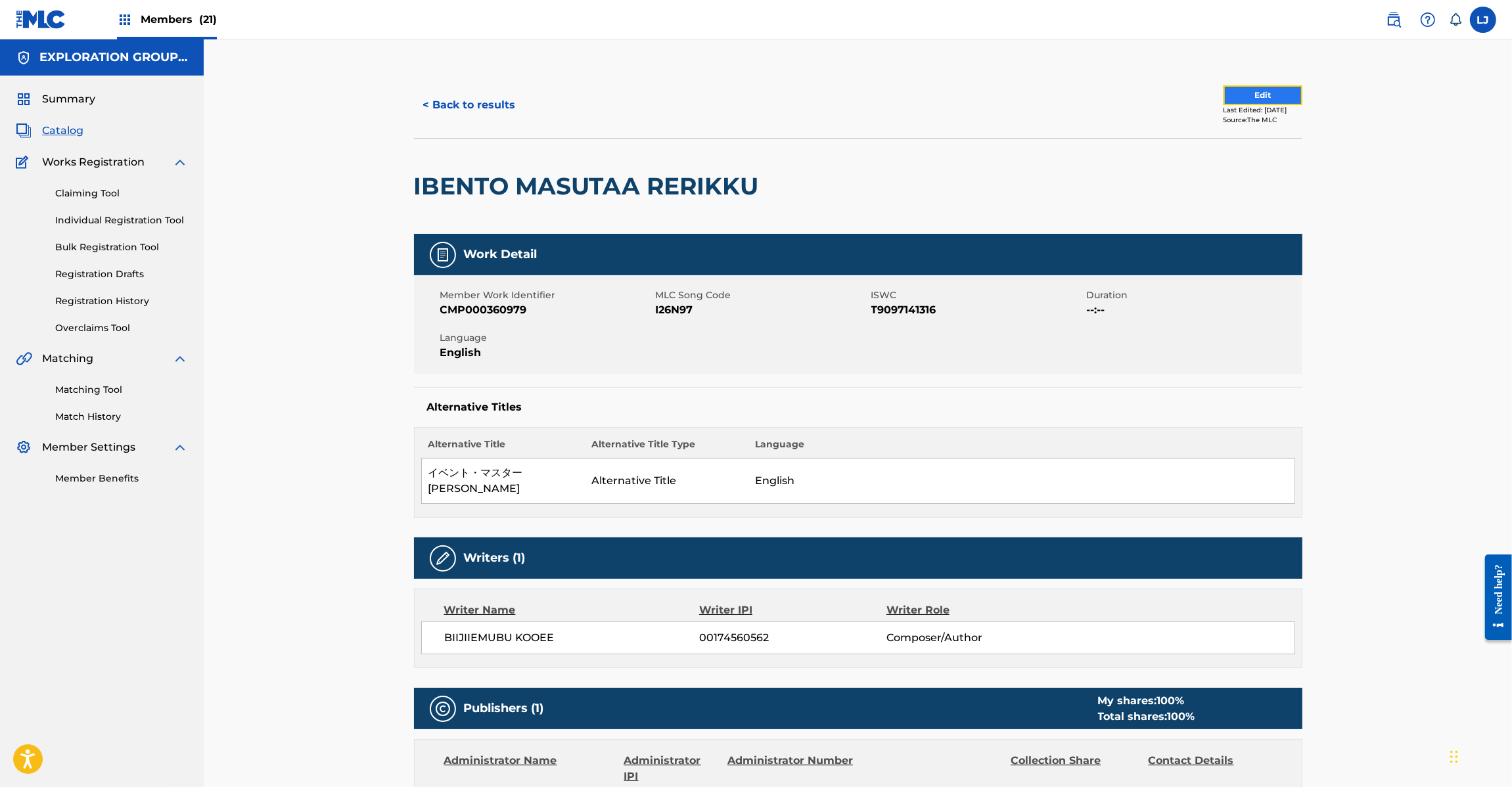
click at [1239, 93] on button "Edit" at bounding box center [1263, 95] width 79 height 20
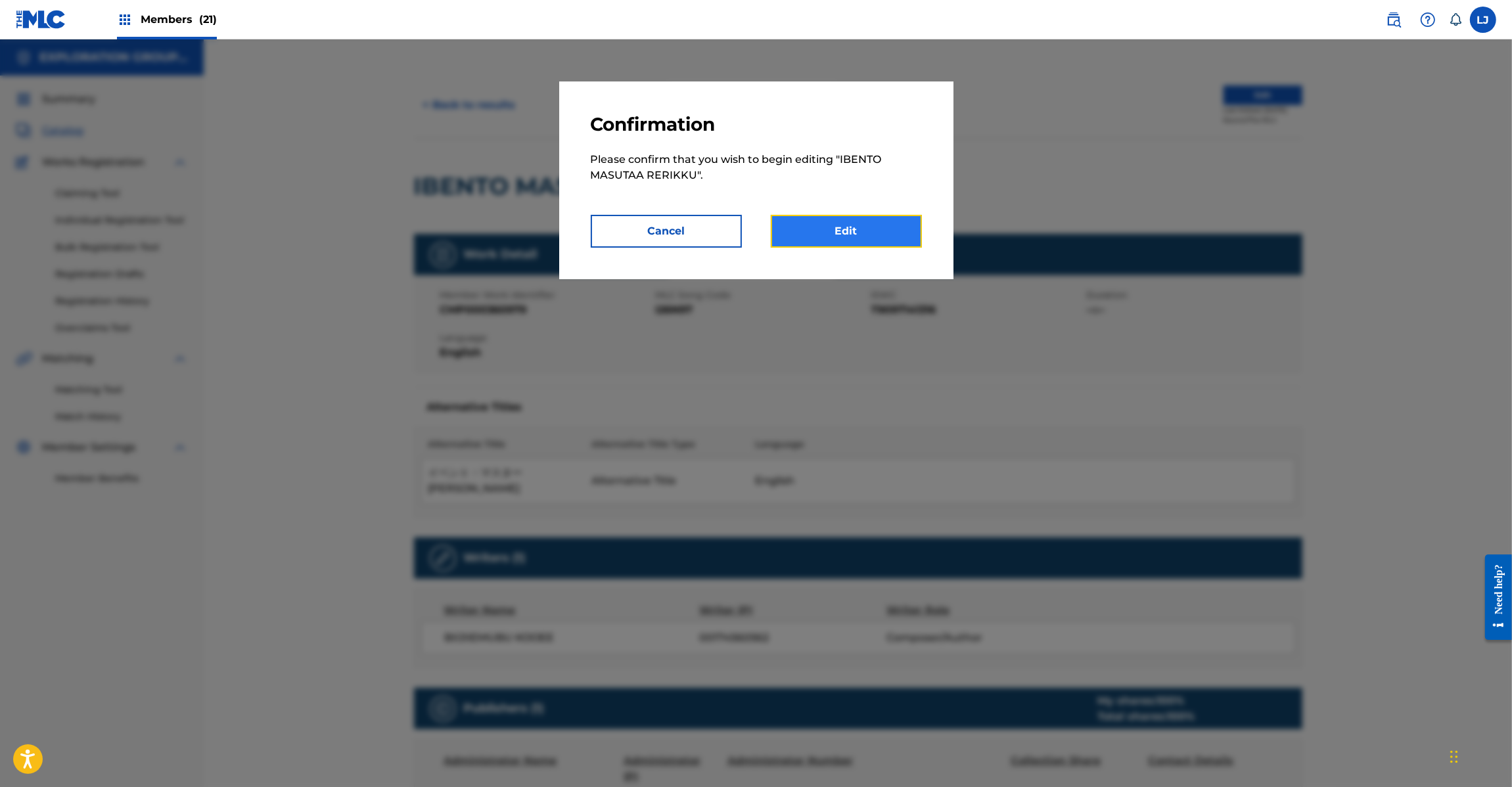
click at [864, 230] on link "Edit" at bounding box center [846, 231] width 151 height 33
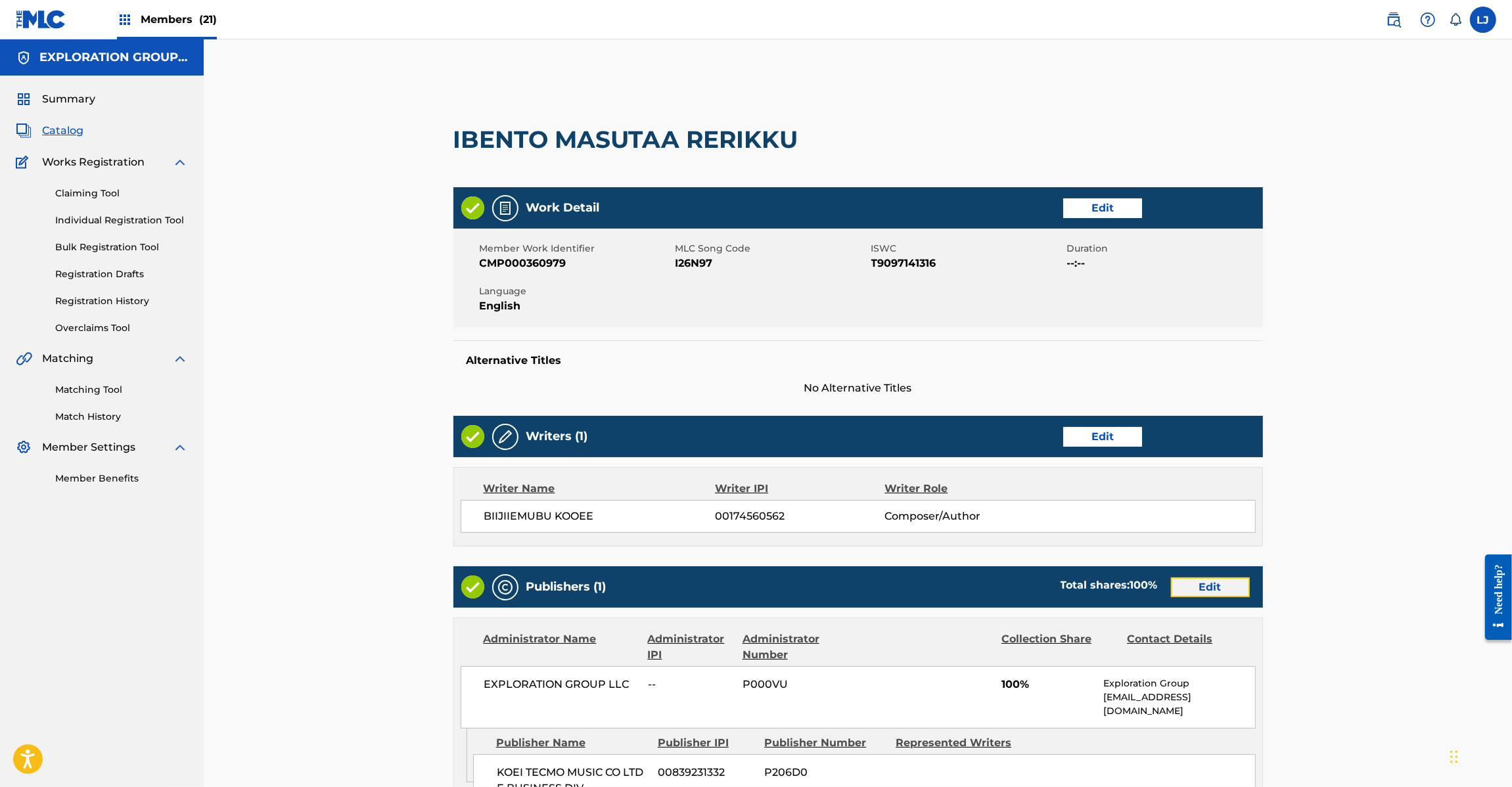
click at [1216, 586] on link "Edit" at bounding box center [1211, 587] width 79 height 20
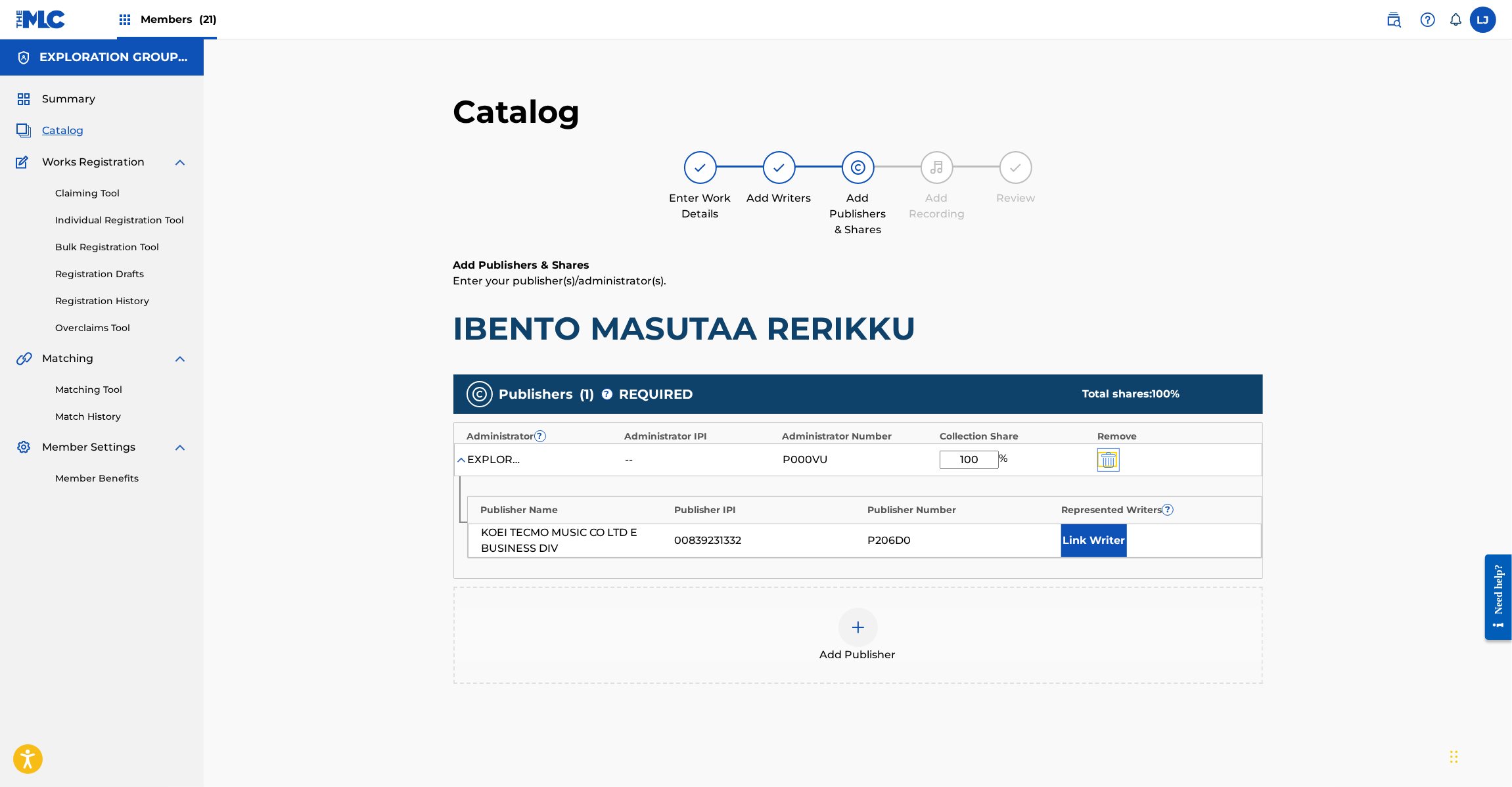
click at [1108, 461] on img "submit" at bounding box center [1108, 459] width 14 height 16
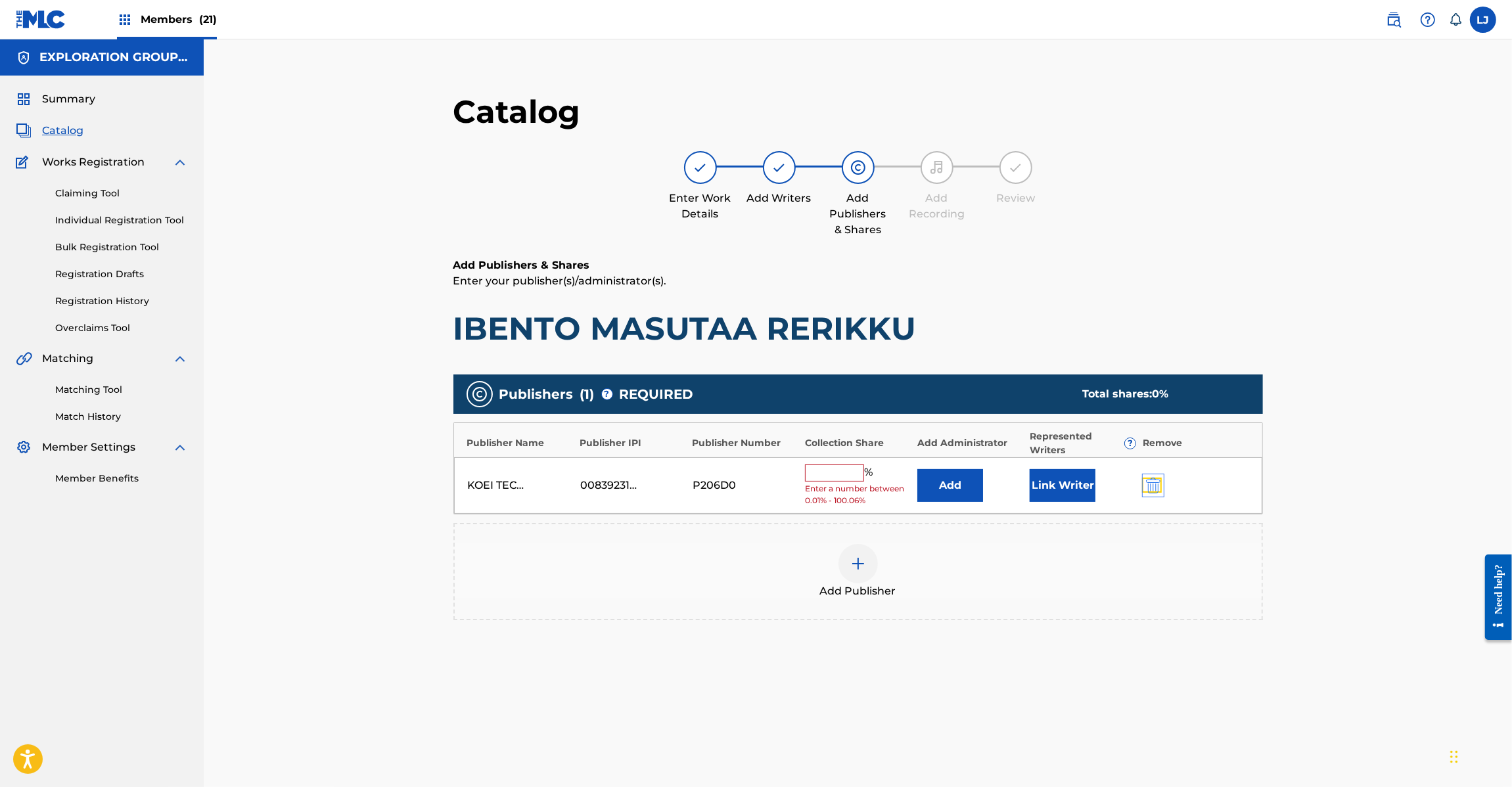
click at [1160, 486] on img "submit" at bounding box center [1153, 485] width 14 height 16
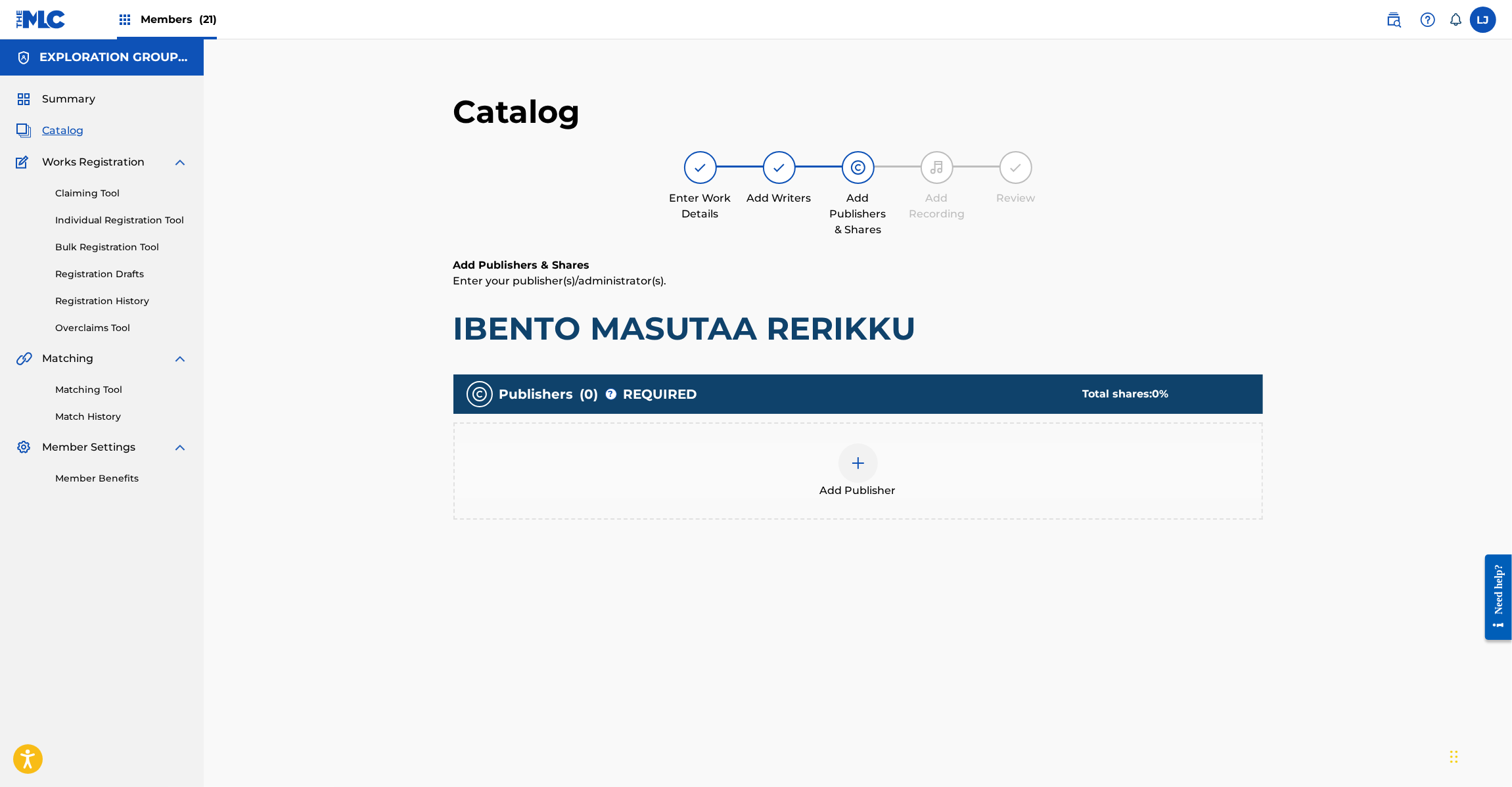
click at [848, 474] on div at bounding box center [858, 463] width 39 height 39
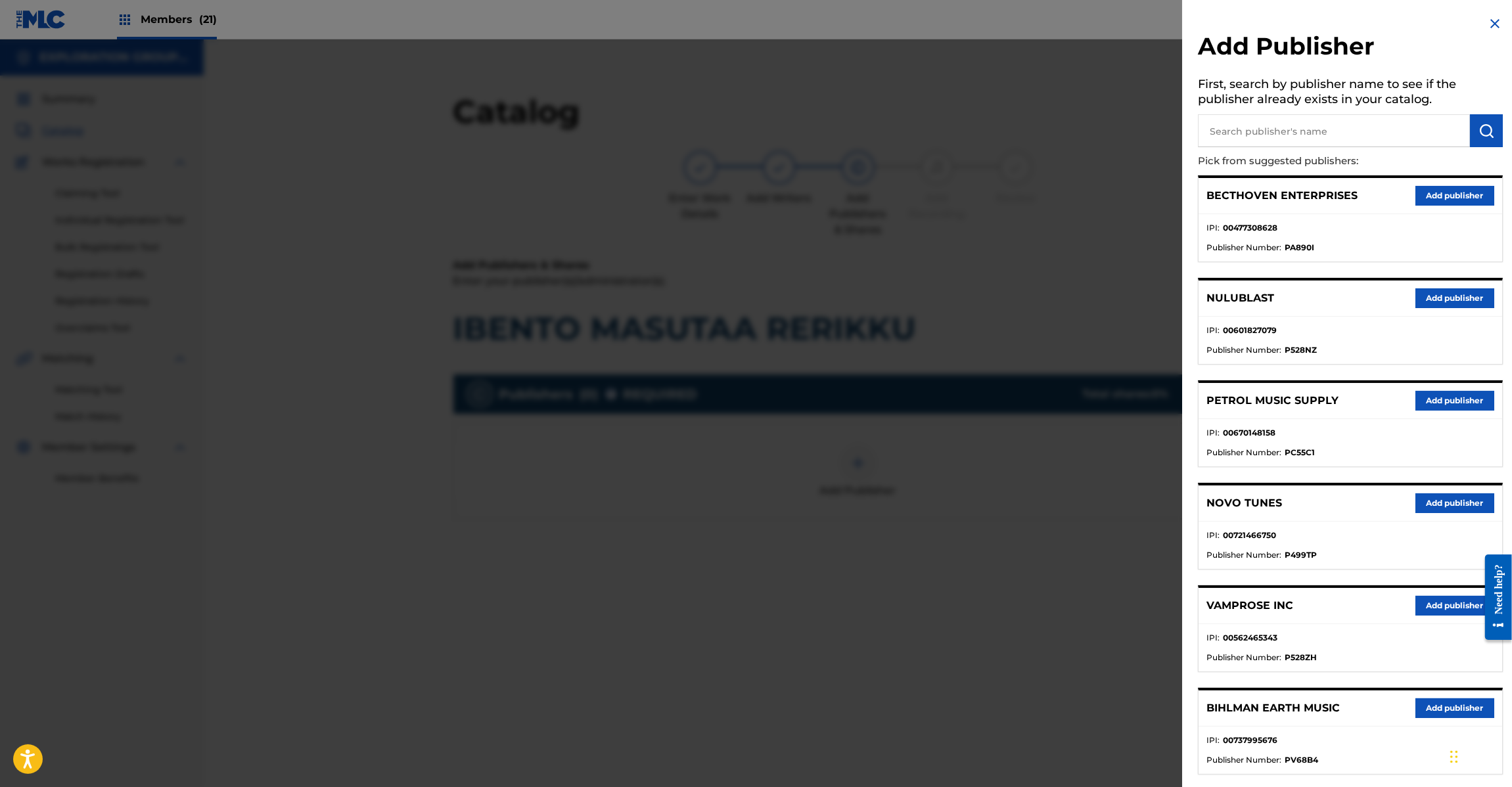
click at [1340, 136] on input "text" at bounding box center [1334, 130] width 272 height 33
paste input "Koei Tecmo Music Co Ltd N Business Div"
type input "Koei Tecmo Music Co Ltd N Business Div"
click at [1480, 128] on img "submit" at bounding box center [1486, 130] width 16 height 16
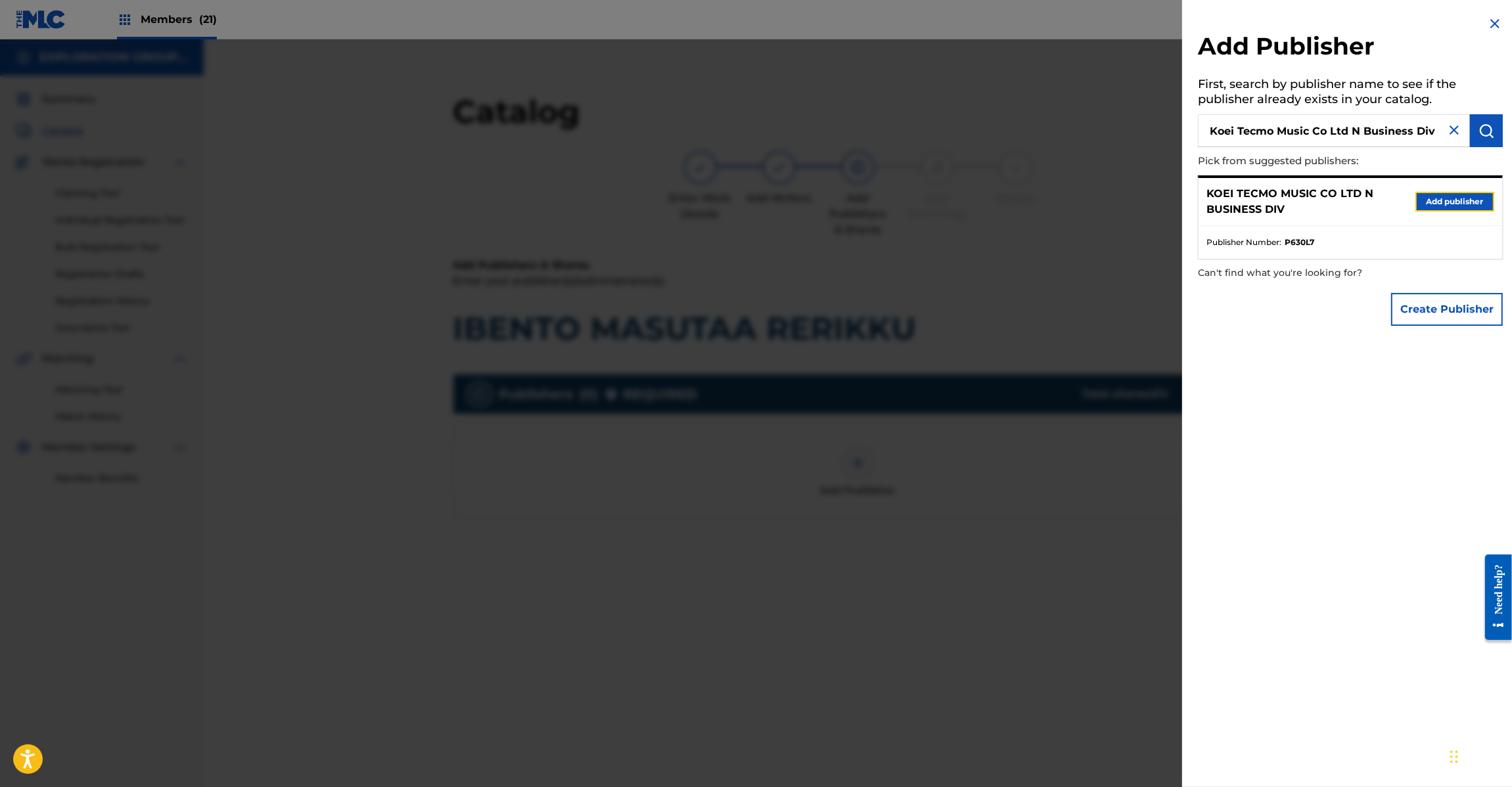
click at [1433, 203] on button "Add publisher" at bounding box center [1455, 201] width 79 height 20
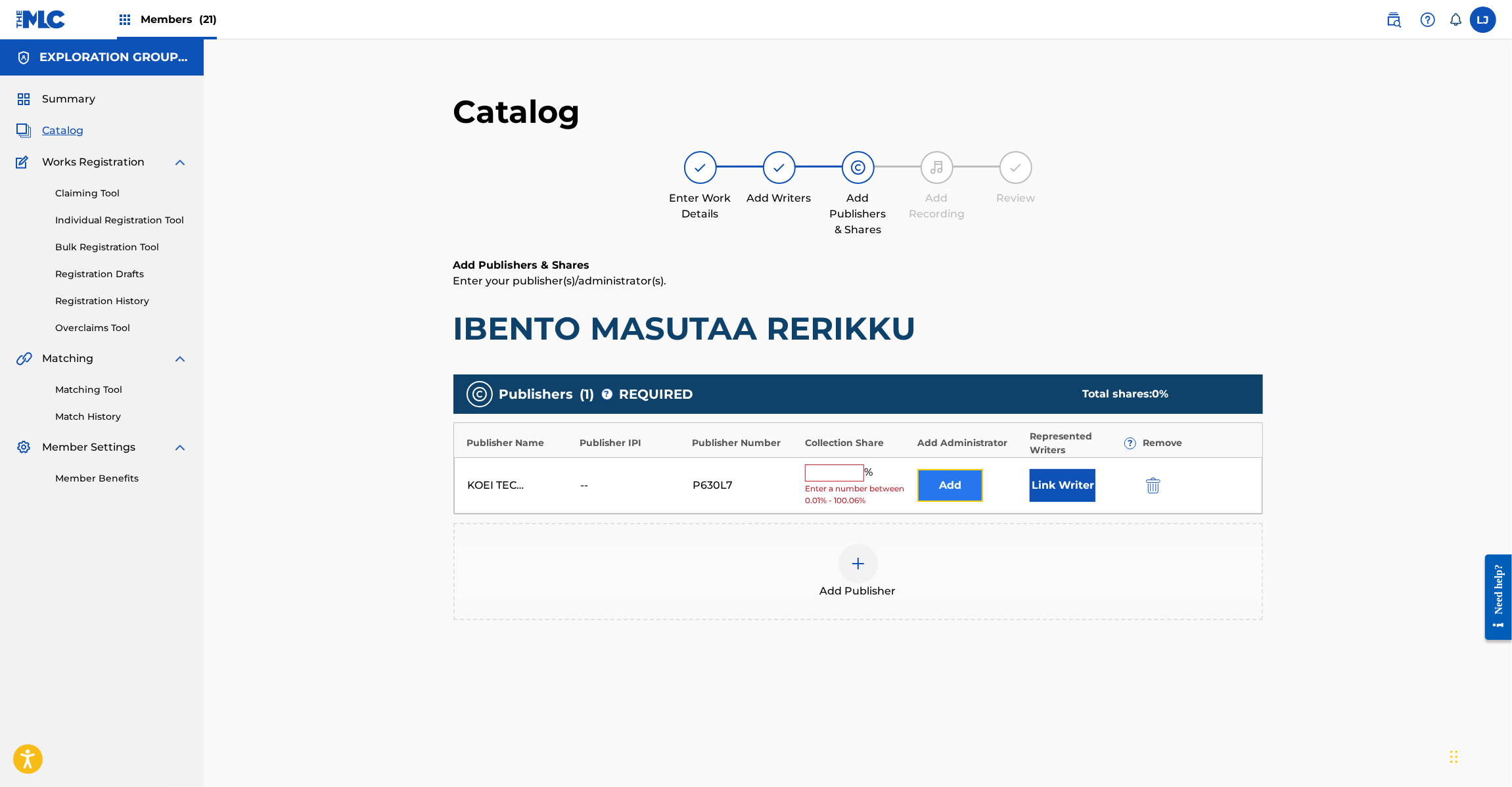
click at [971, 497] on button "Add" at bounding box center [950, 485] width 66 height 33
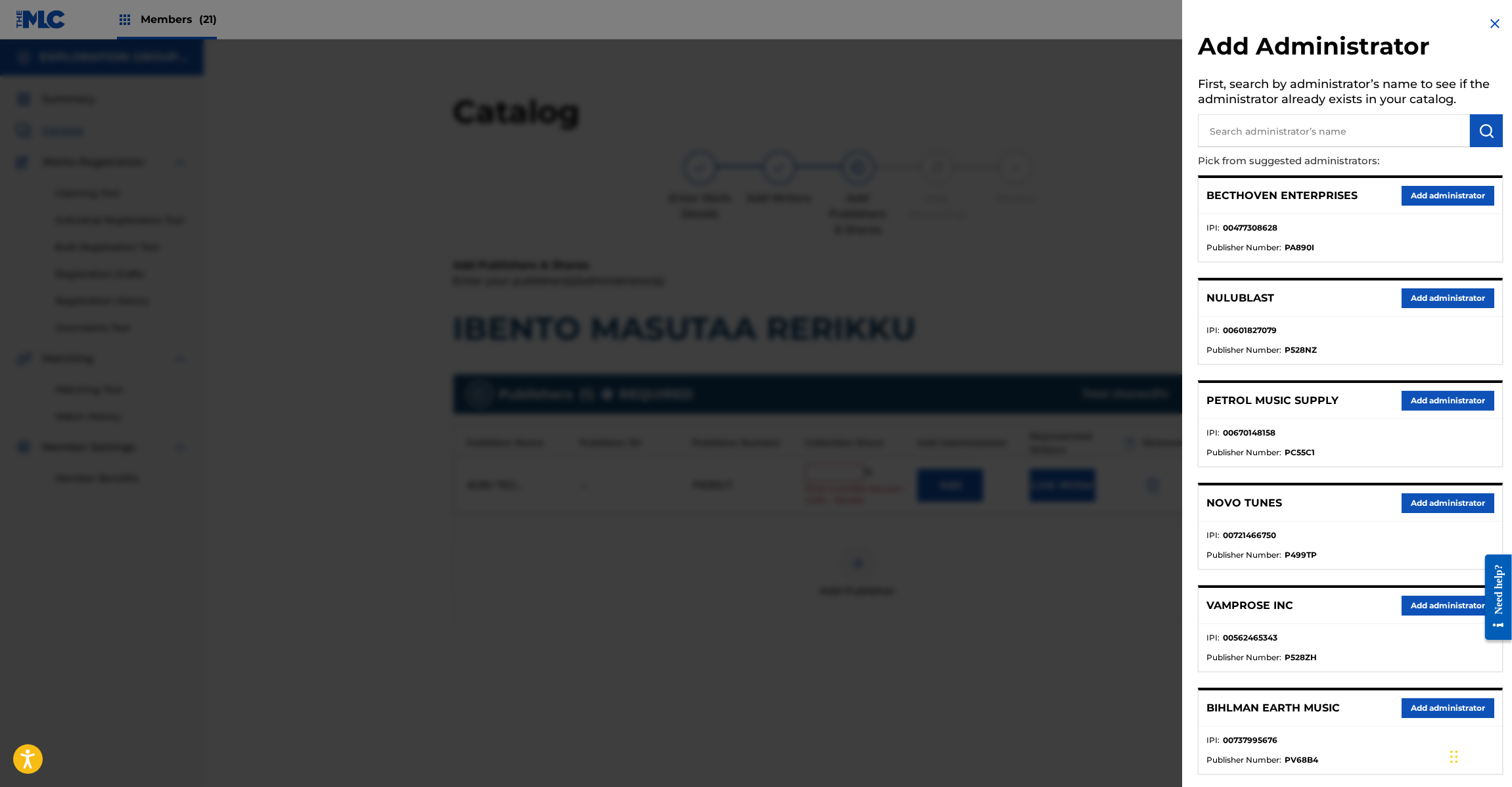
click at [1352, 126] on input "text" at bounding box center [1334, 130] width 272 height 33
paste input "Exploration Group LLC"
type input "Exploration Group LLC"
click at [1496, 134] on button "submit" at bounding box center [1486, 130] width 33 height 33
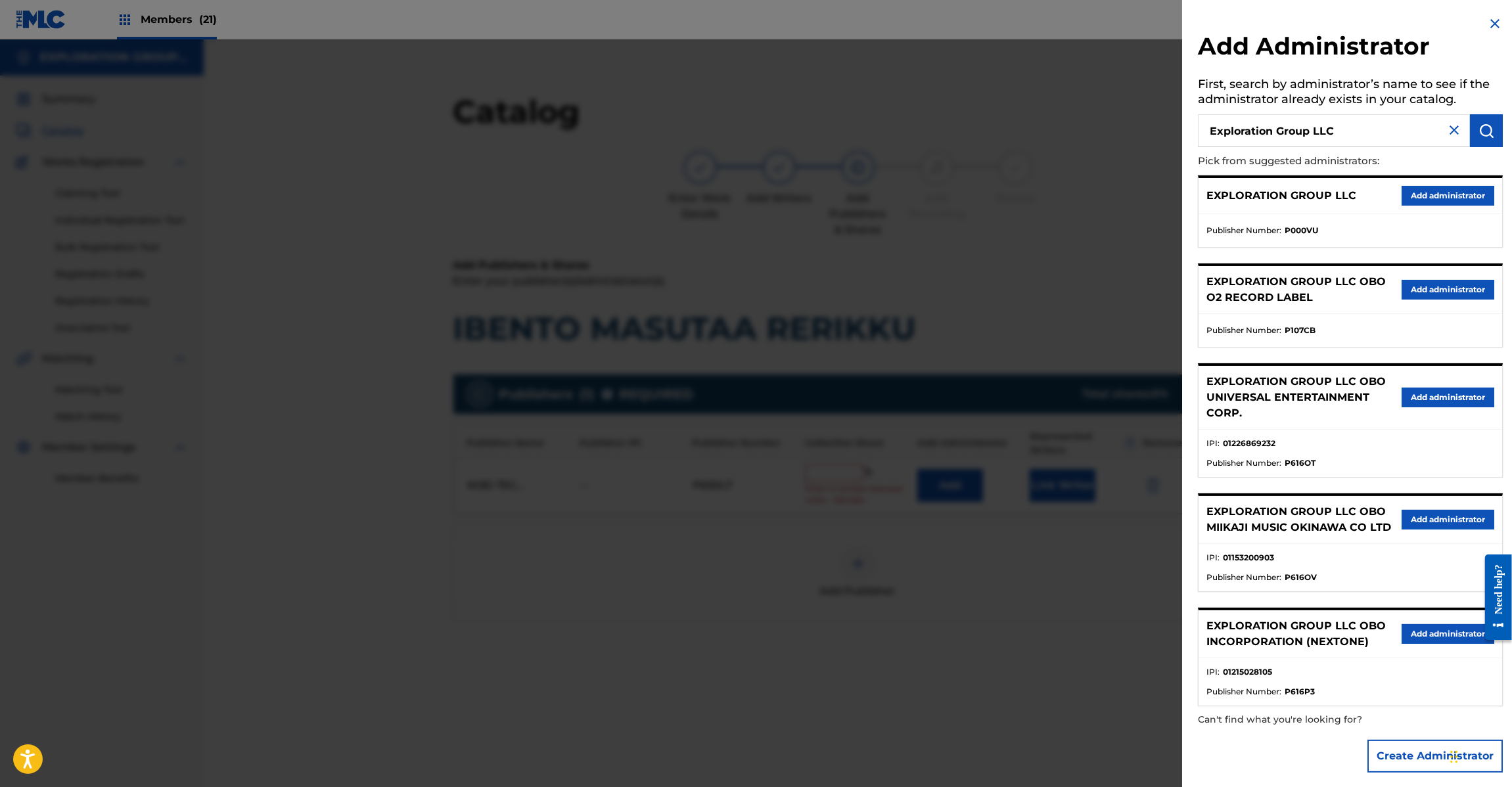
click at [1432, 205] on div "EXPLORATION GROUP LLC Add administrator" at bounding box center [1350, 195] width 303 height 36
click at [1428, 199] on button "Add administrator" at bounding box center [1448, 195] width 93 height 20
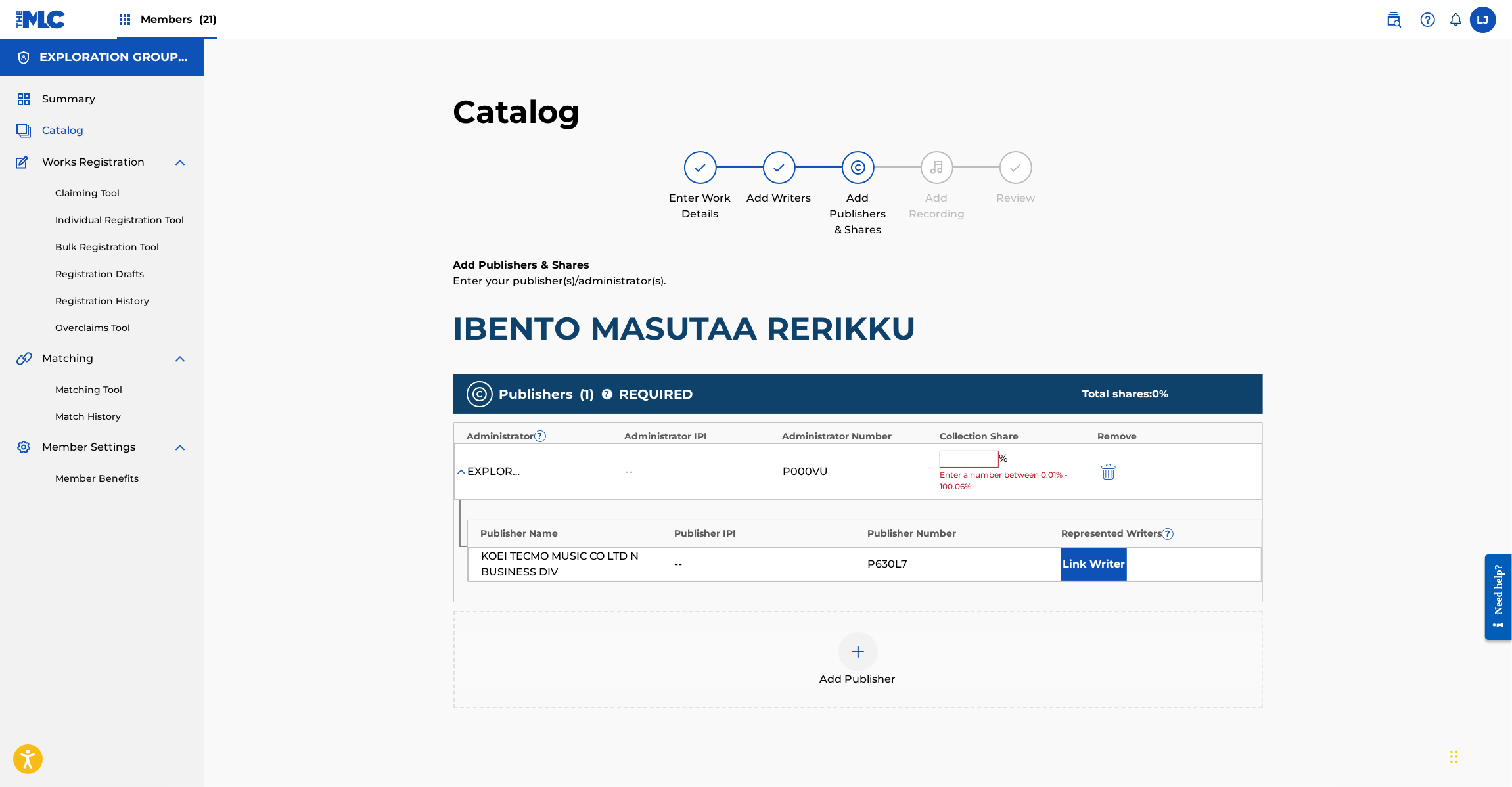
click at [994, 466] on input "text" at bounding box center [969, 459] width 59 height 17
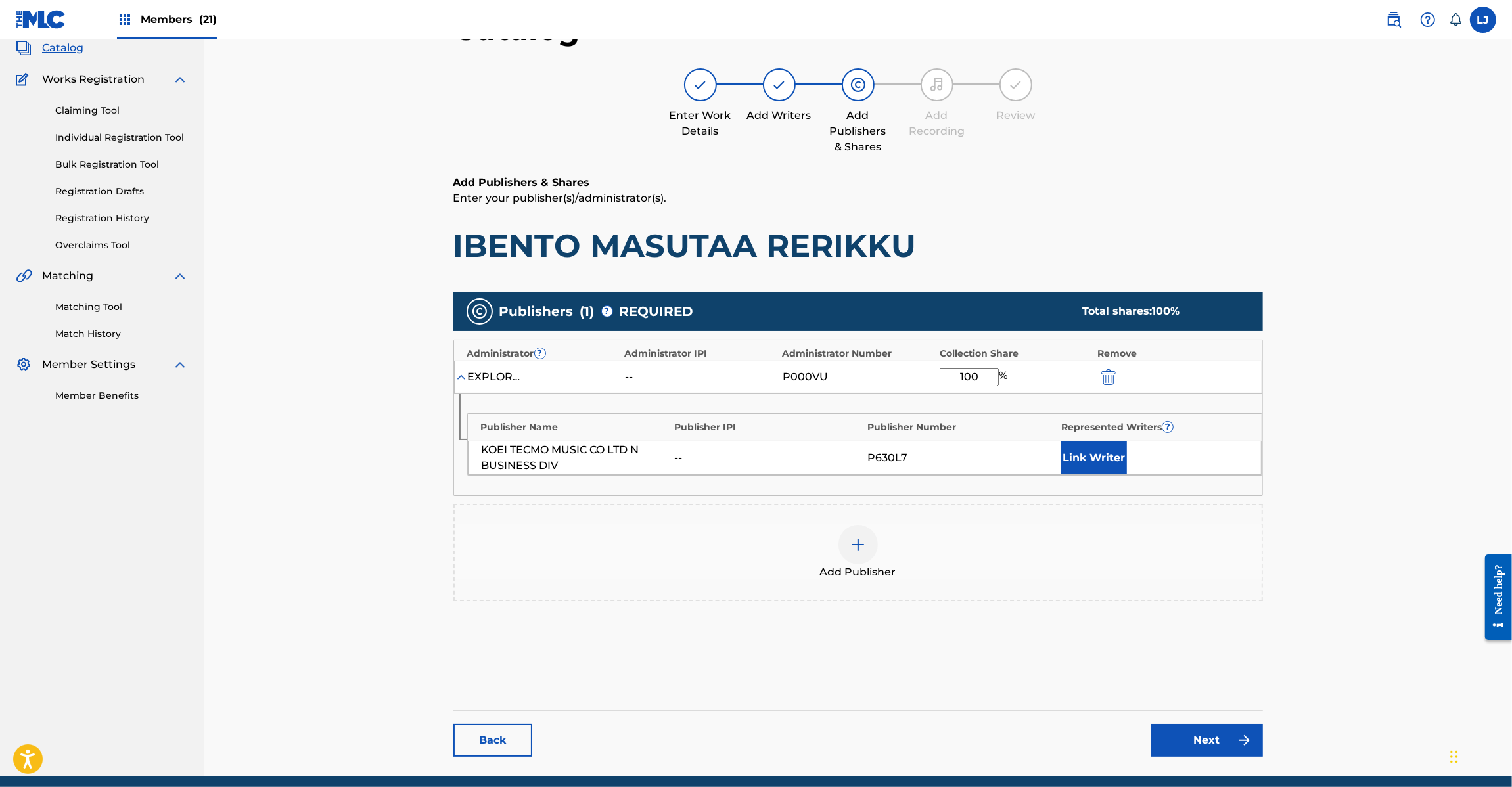
scroll to position [135, 0]
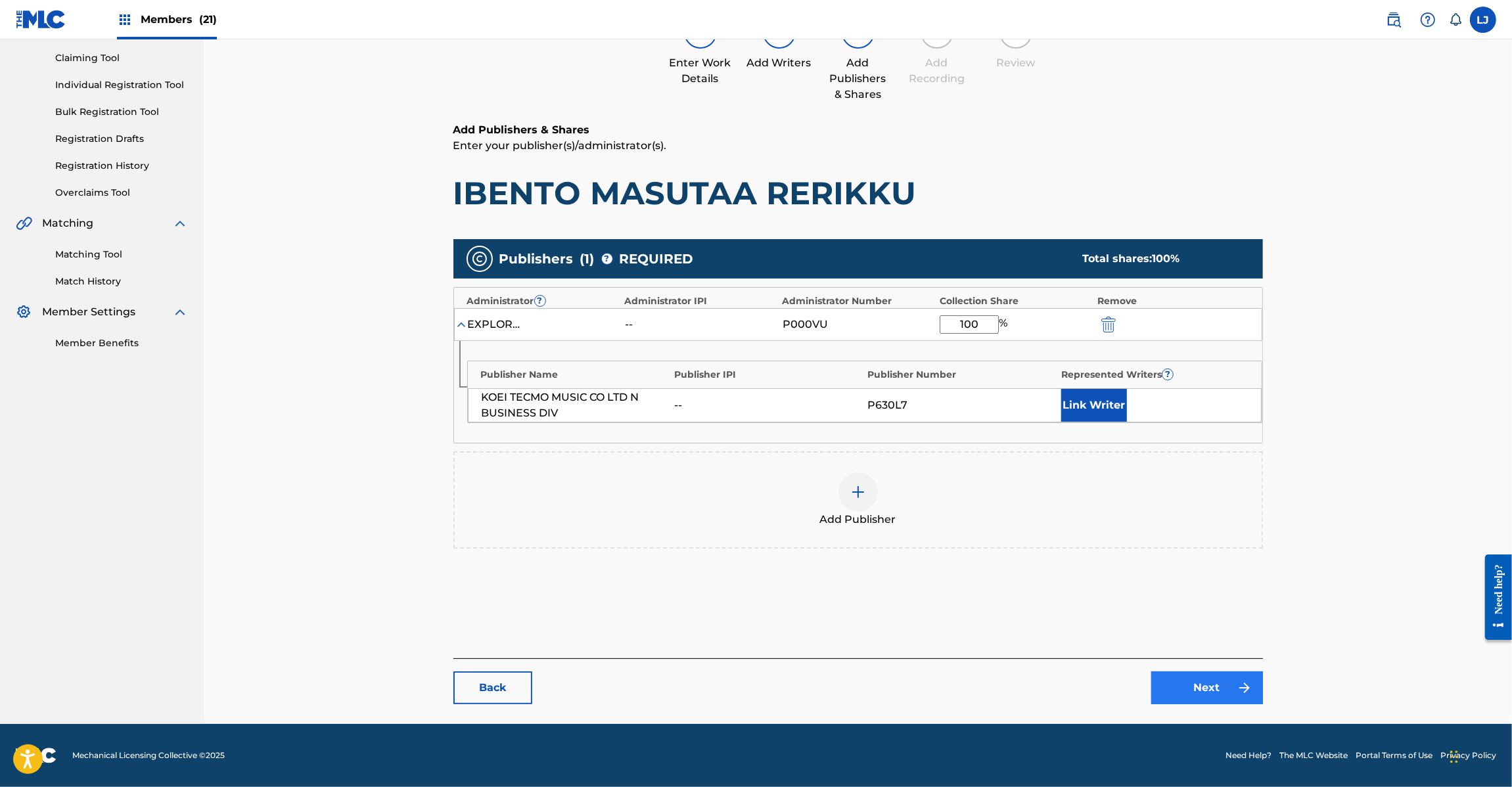
type input "100"
click at [1187, 683] on link "Next" at bounding box center [1206, 688] width 112 height 33
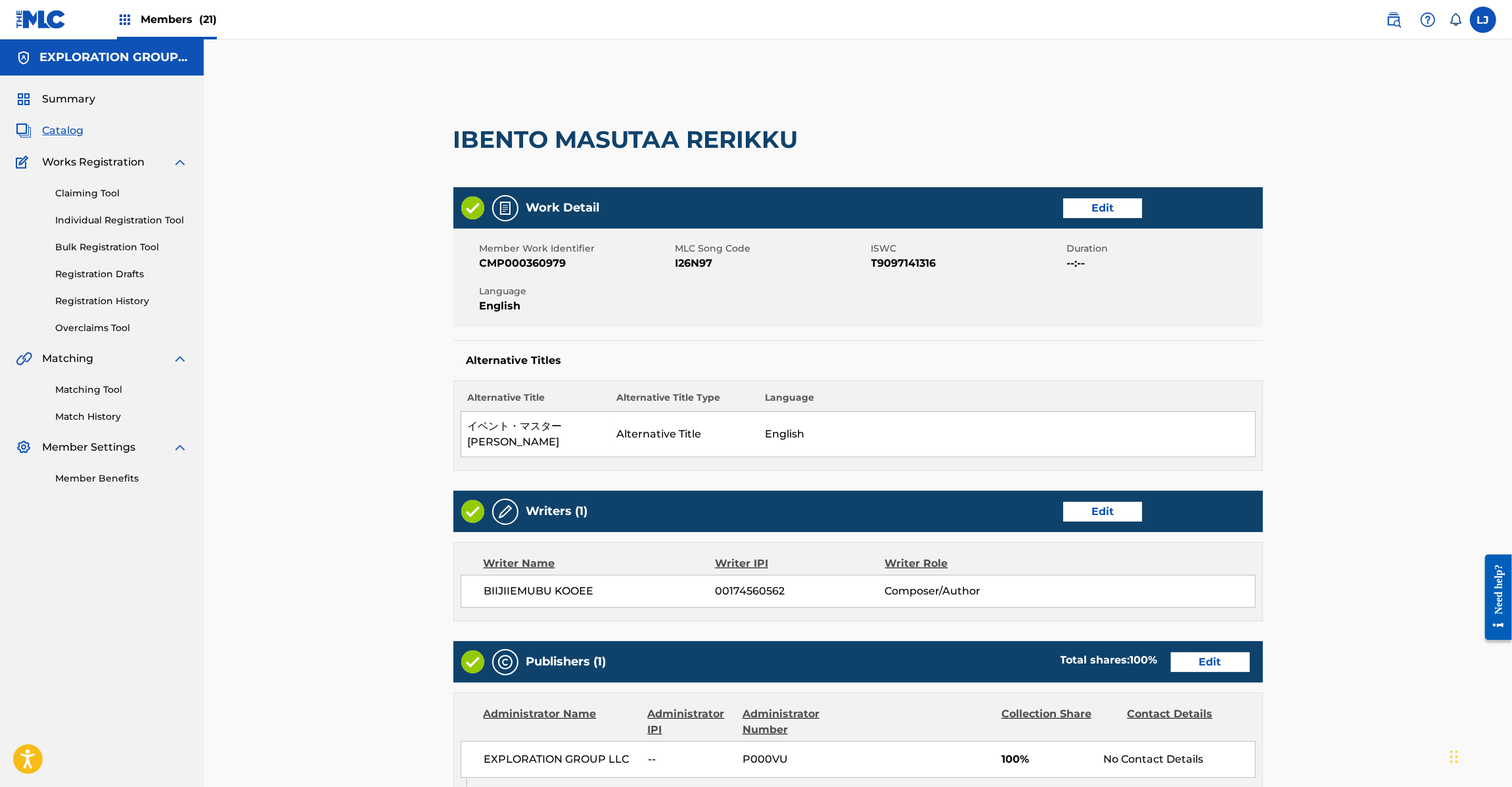
scroll to position [313, 0]
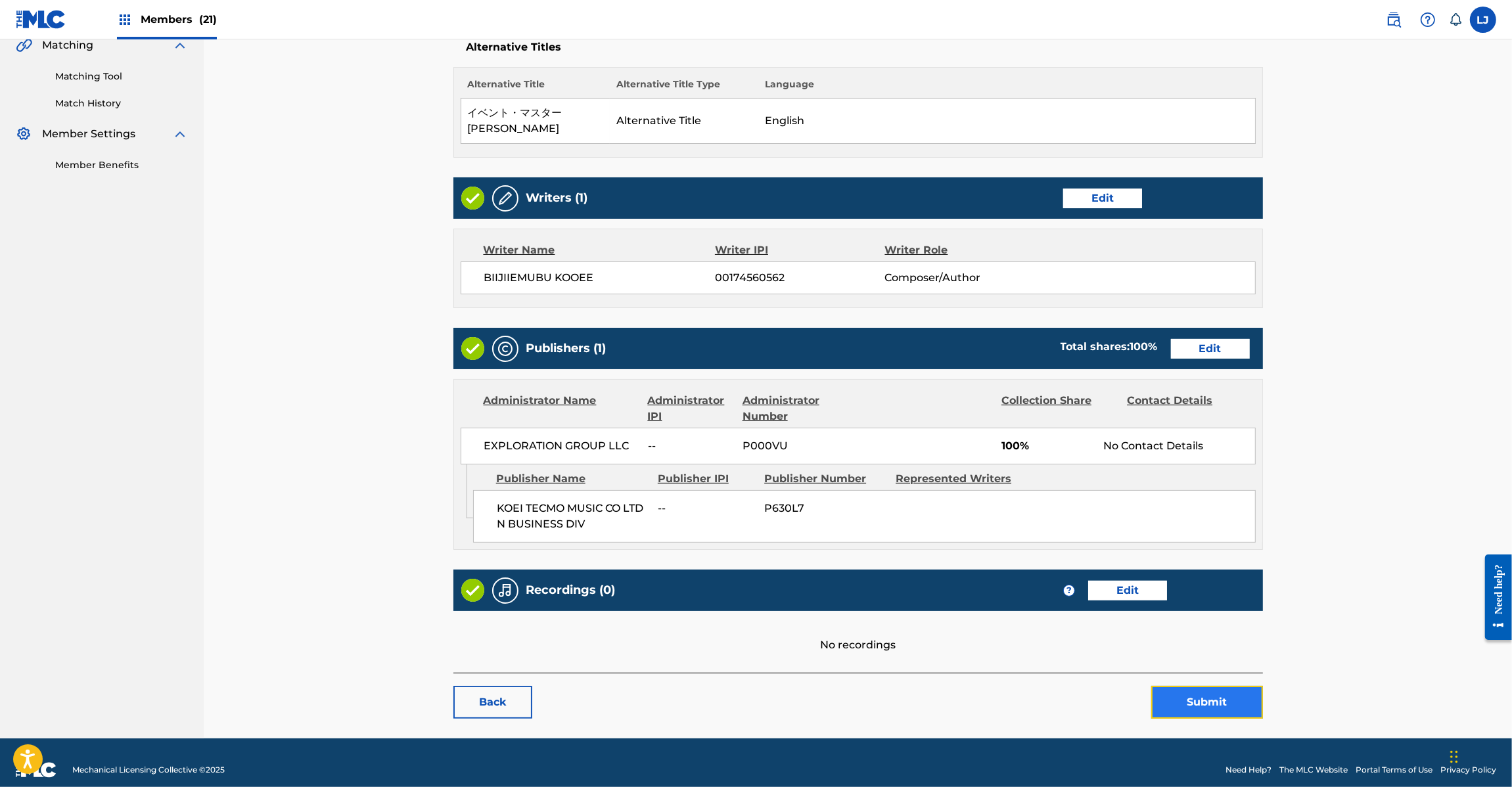
click at [1209, 696] on button "Submit" at bounding box center [1206, 702] width 112 height 33
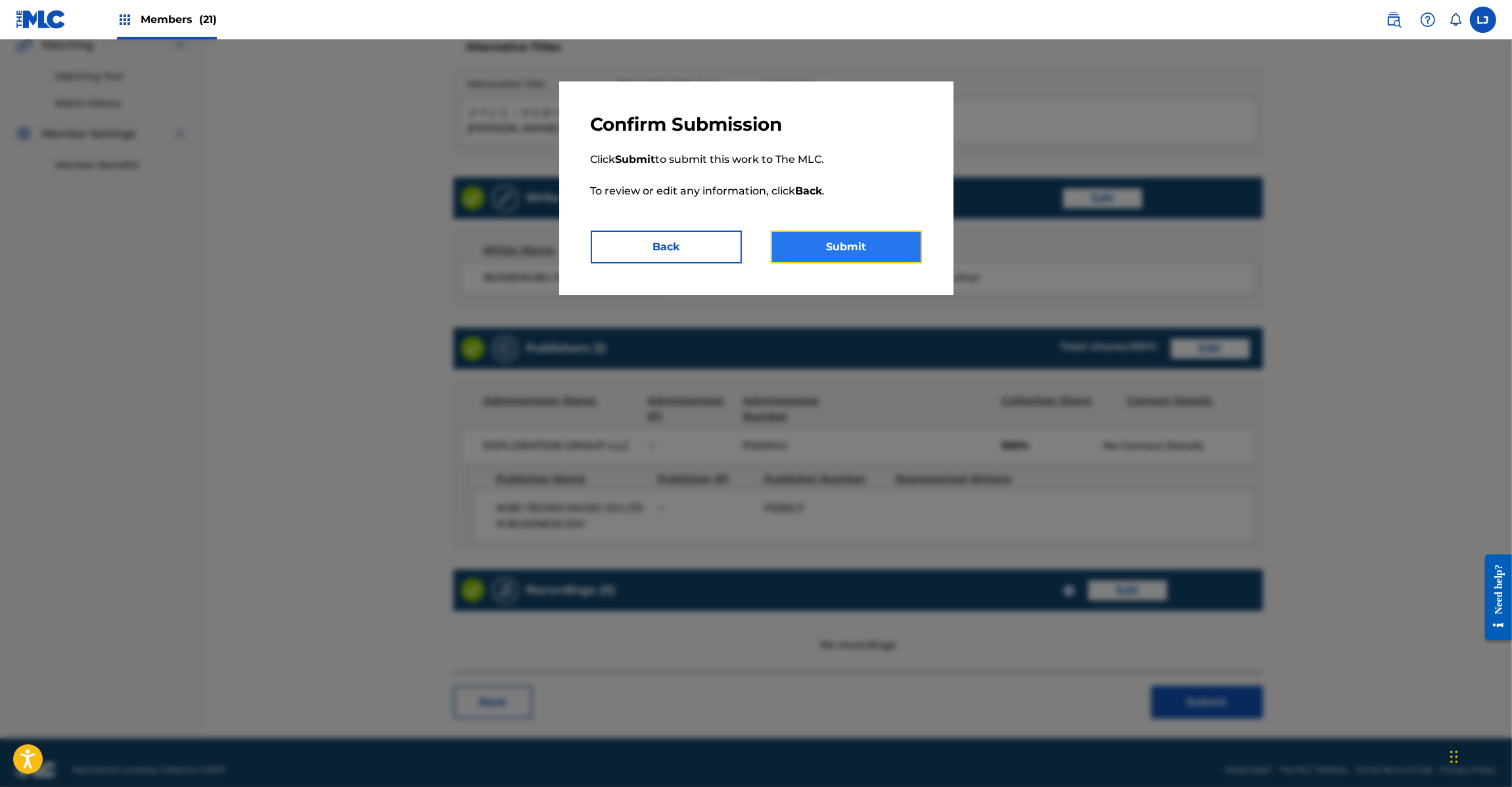
click at [839, 251] on button "Submit" at bounding box center [846, 247] width 151 height 33
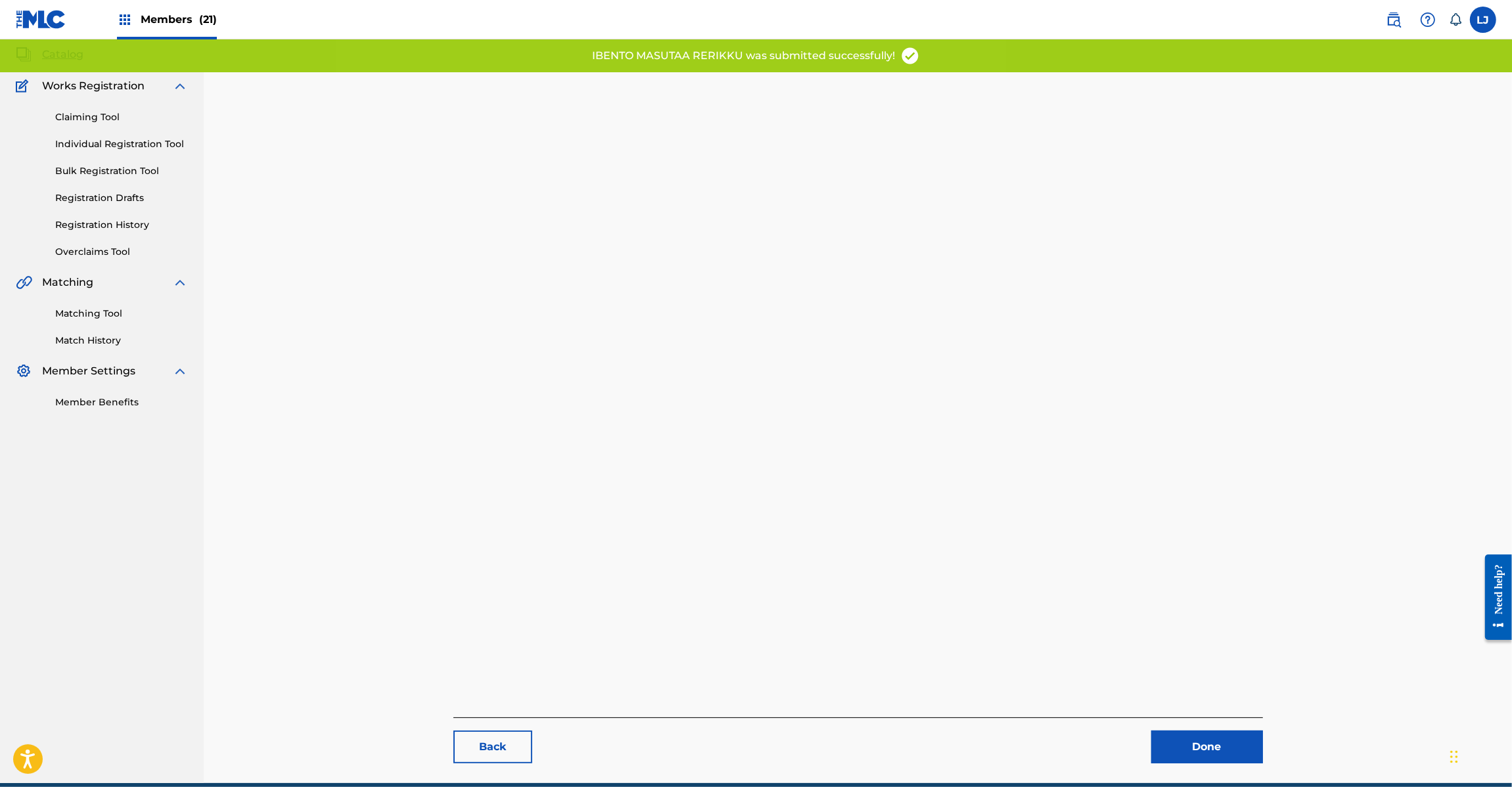
scroll to position [135, 0]
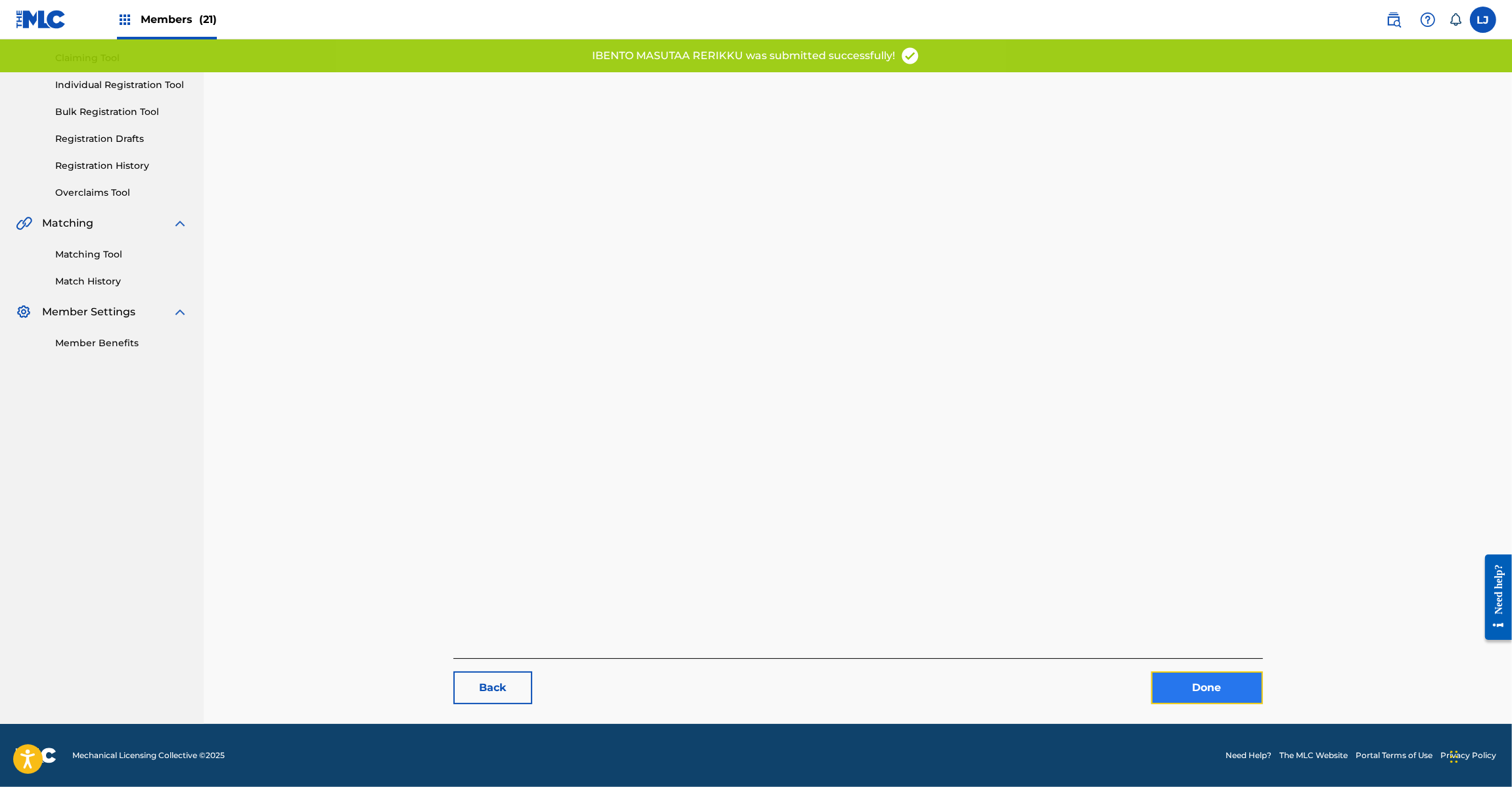
click at [1204, 674] on link "Done" at bounding box center [1206, 688] width 112 height 33
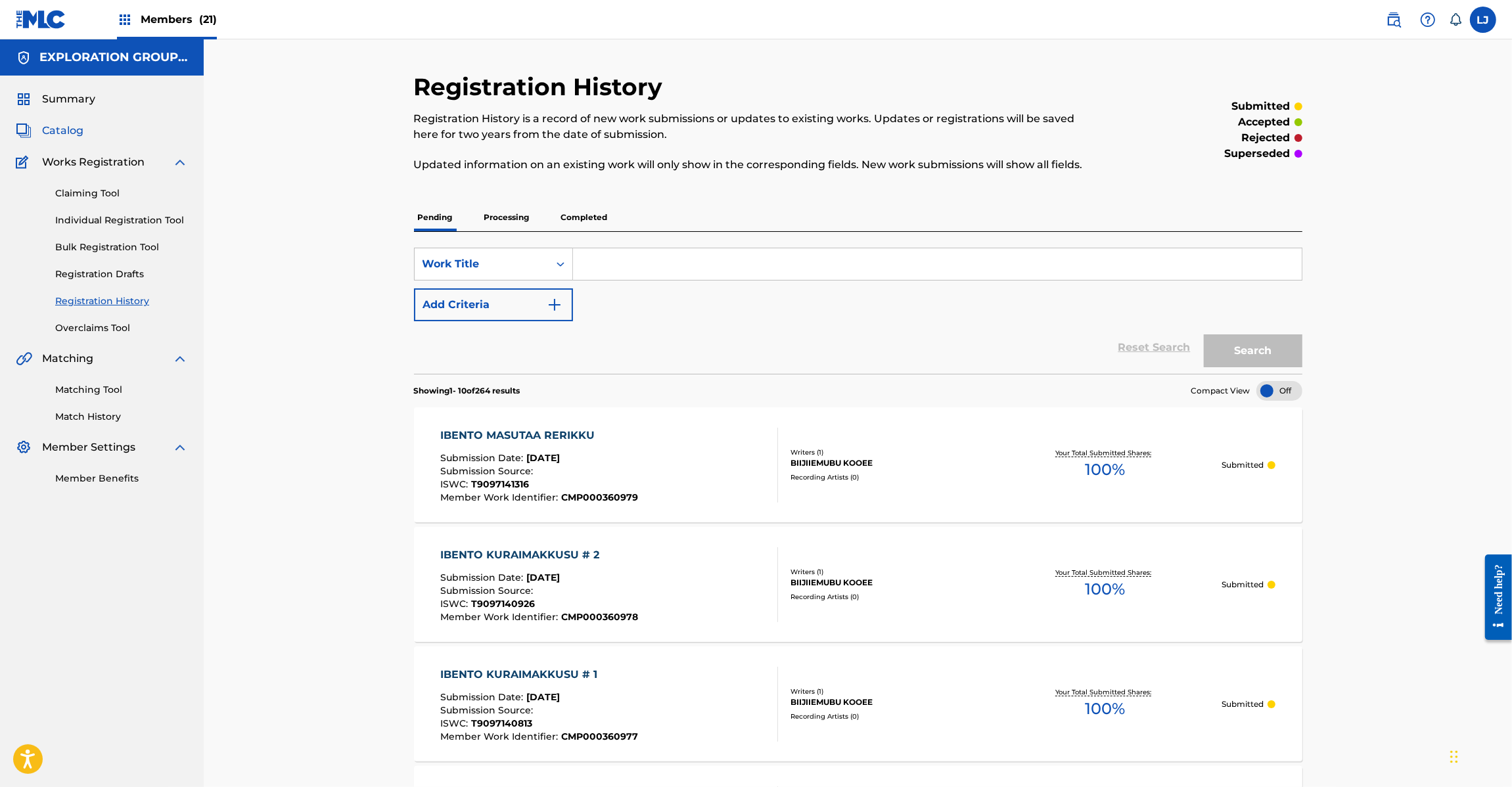
click at [58, 127] on span "Catalog" at bounding box center [62, 130] width 41 height 16
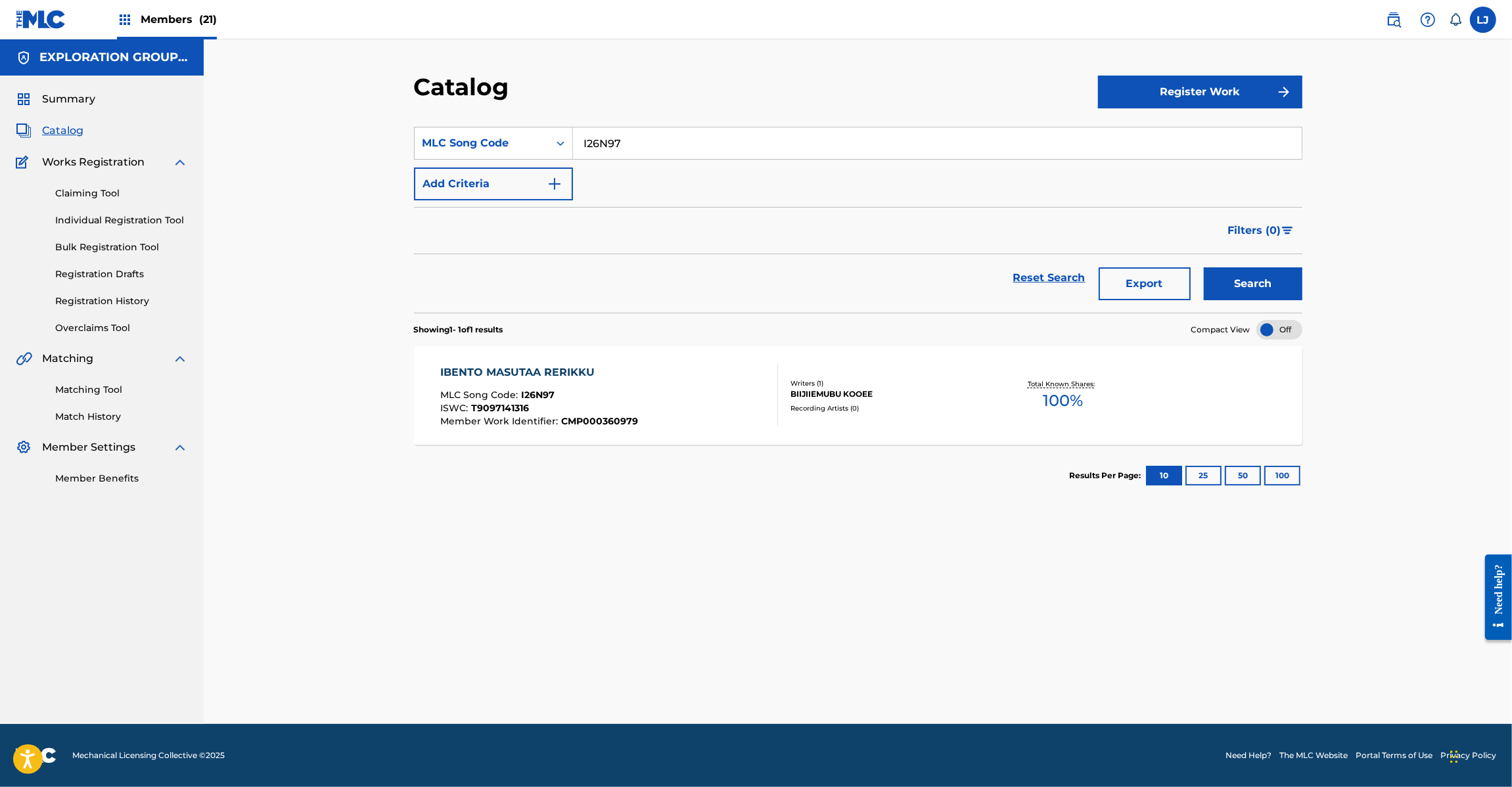
click at [602, 141] on input "I26N97" at bounding box center [937, 143] width 729 height 32
paste input "OAV"
type input "I26OAV"
click at [1229, 287] on button "Search" at bounding box center [1253, 284] width 99 height 33
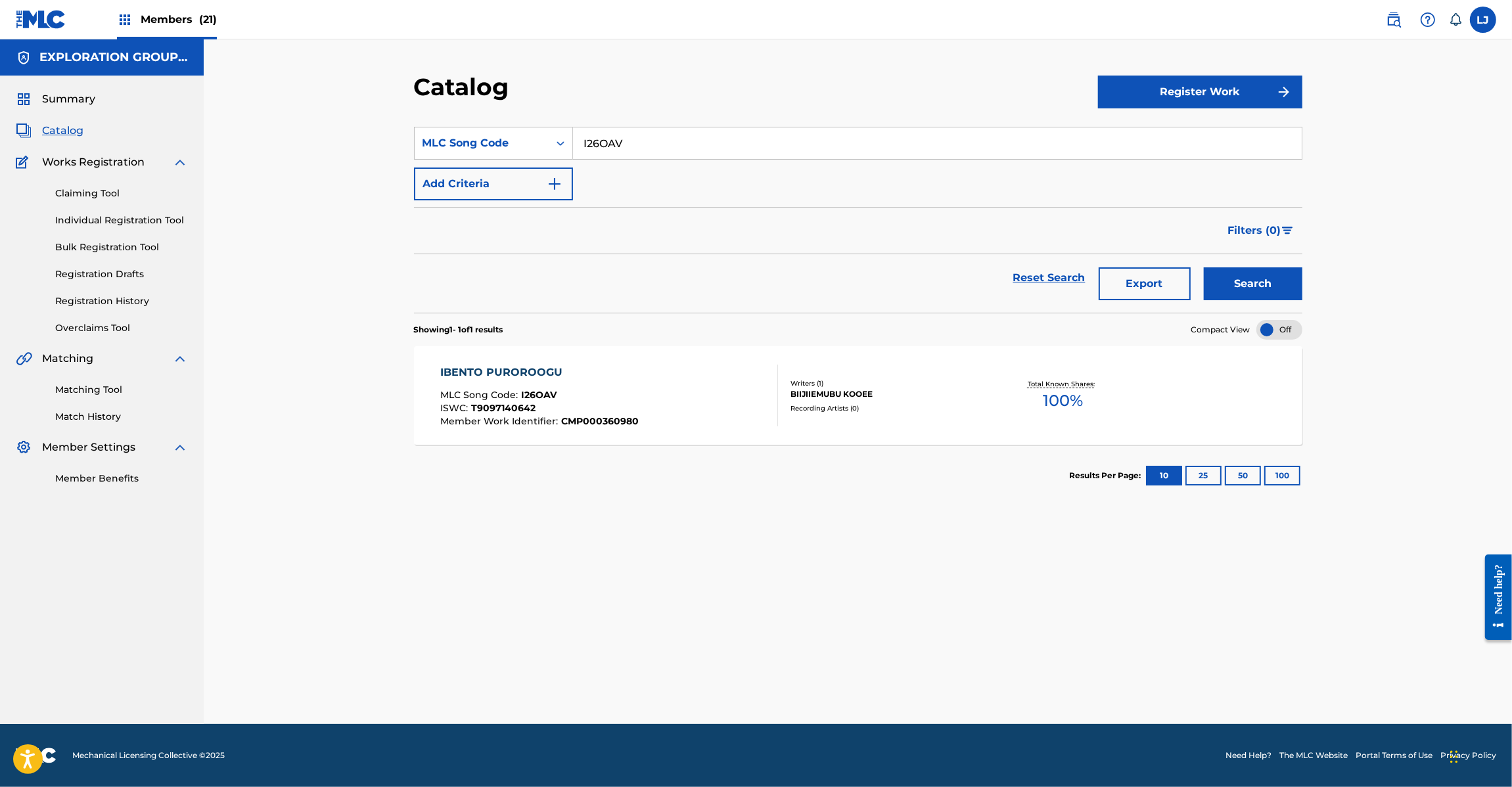
click at [662, 389] on div "IBENTO PUROROOGU MLC Song Code : I26OAV ISWC : T9097140642 Member Work Identifi…" at bounding box center [609, 395] width 338 height 61
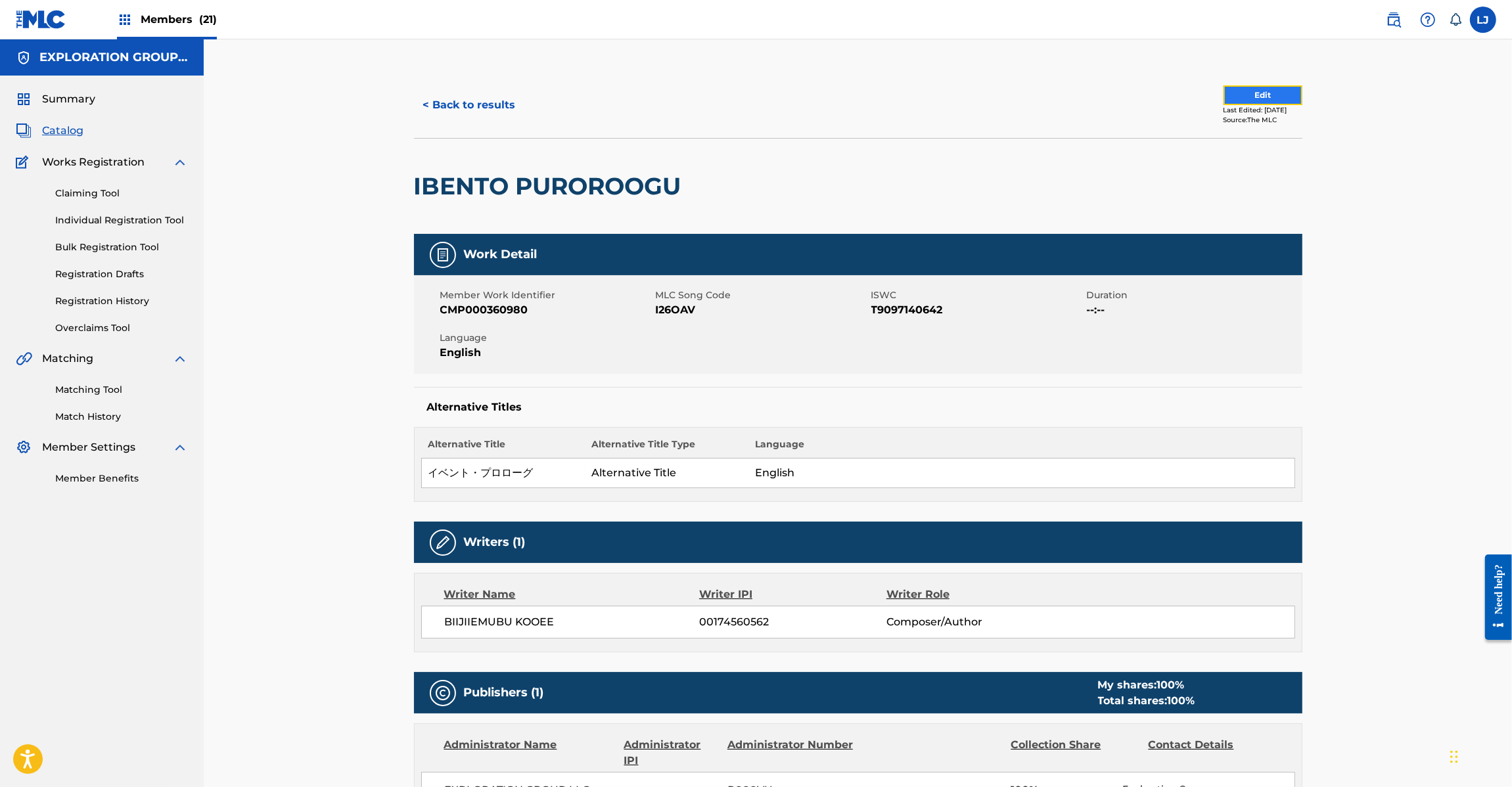
click at [1232, 87] on button "Edit" at bounding box center [1263, 95] width 79 height 20
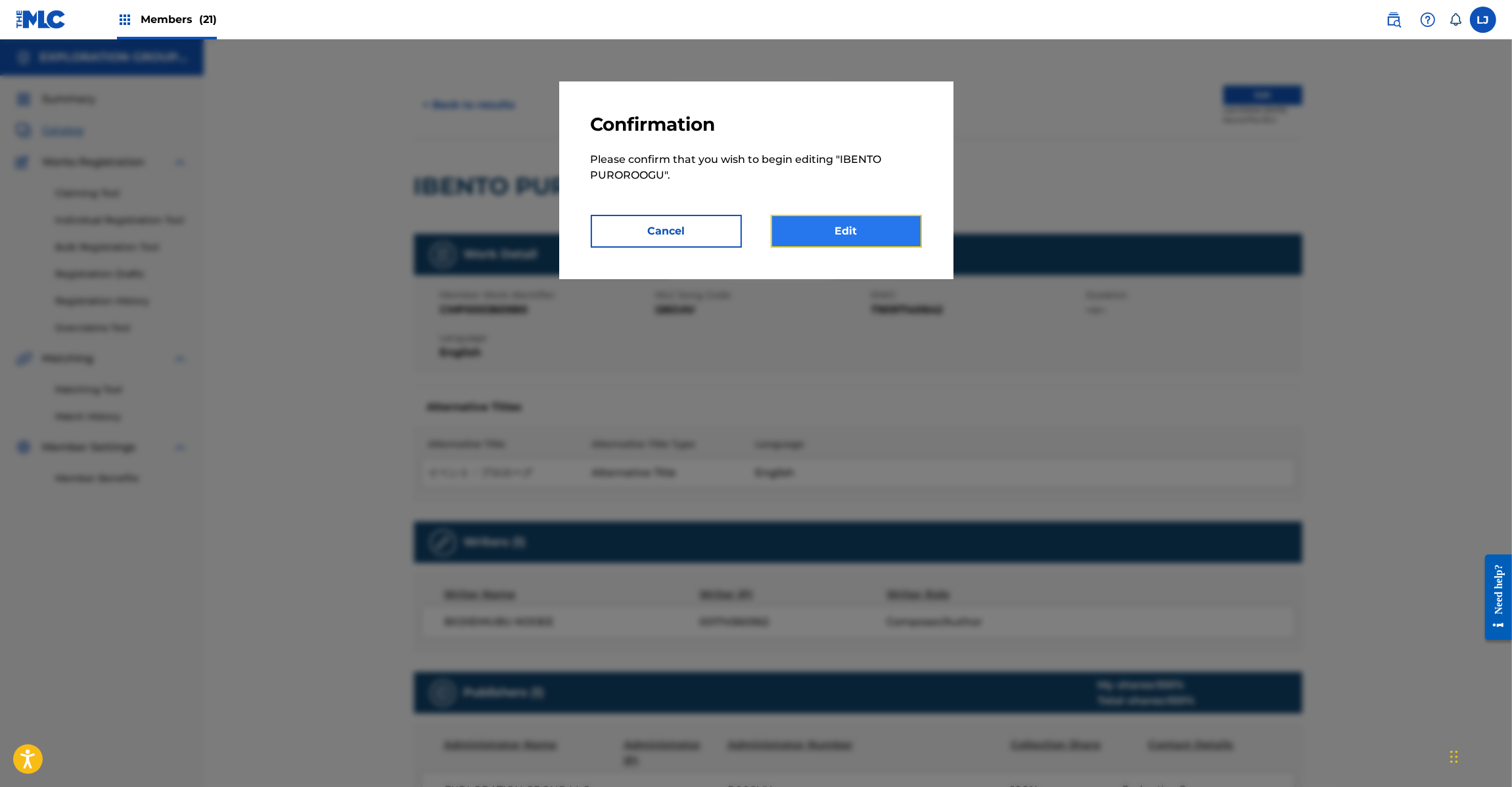
click at [836, 228] on link "Edit" at bounding box center [846, 231] width 151 height 33
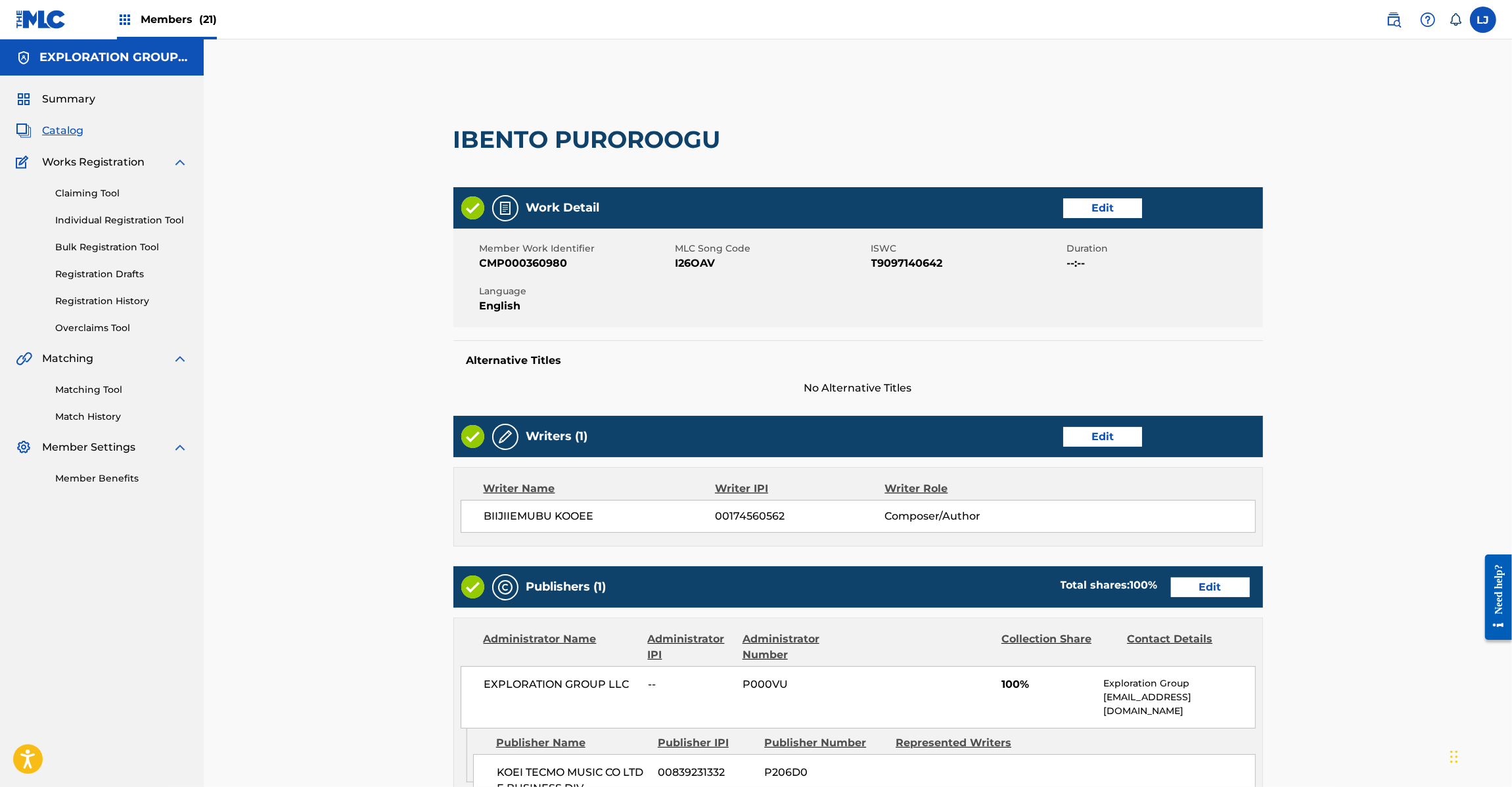
scroll to position [265, 0]
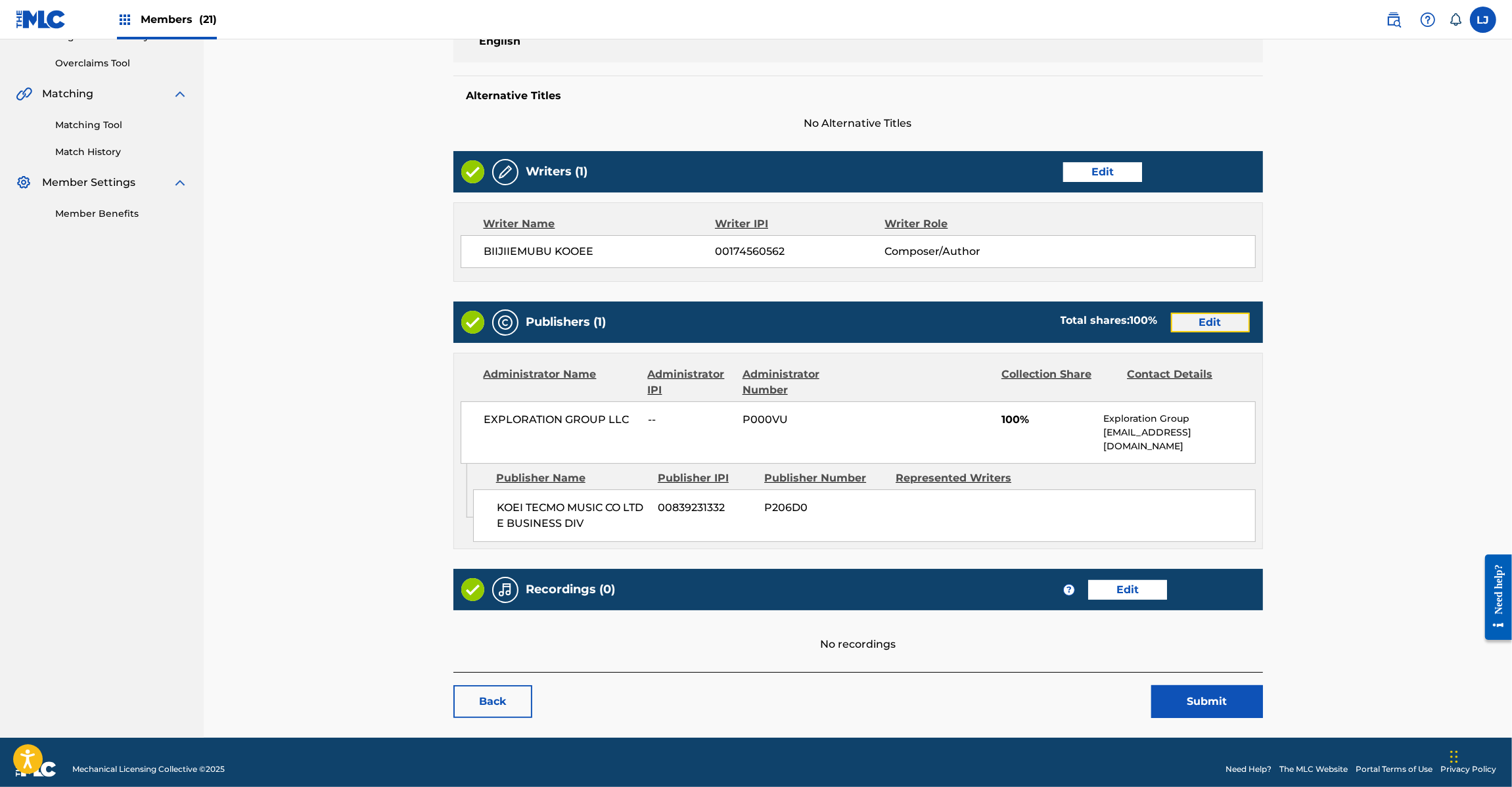
click at [1181, 329] on link "Edit" at bounding box center [1211, 322] width 79 height 20
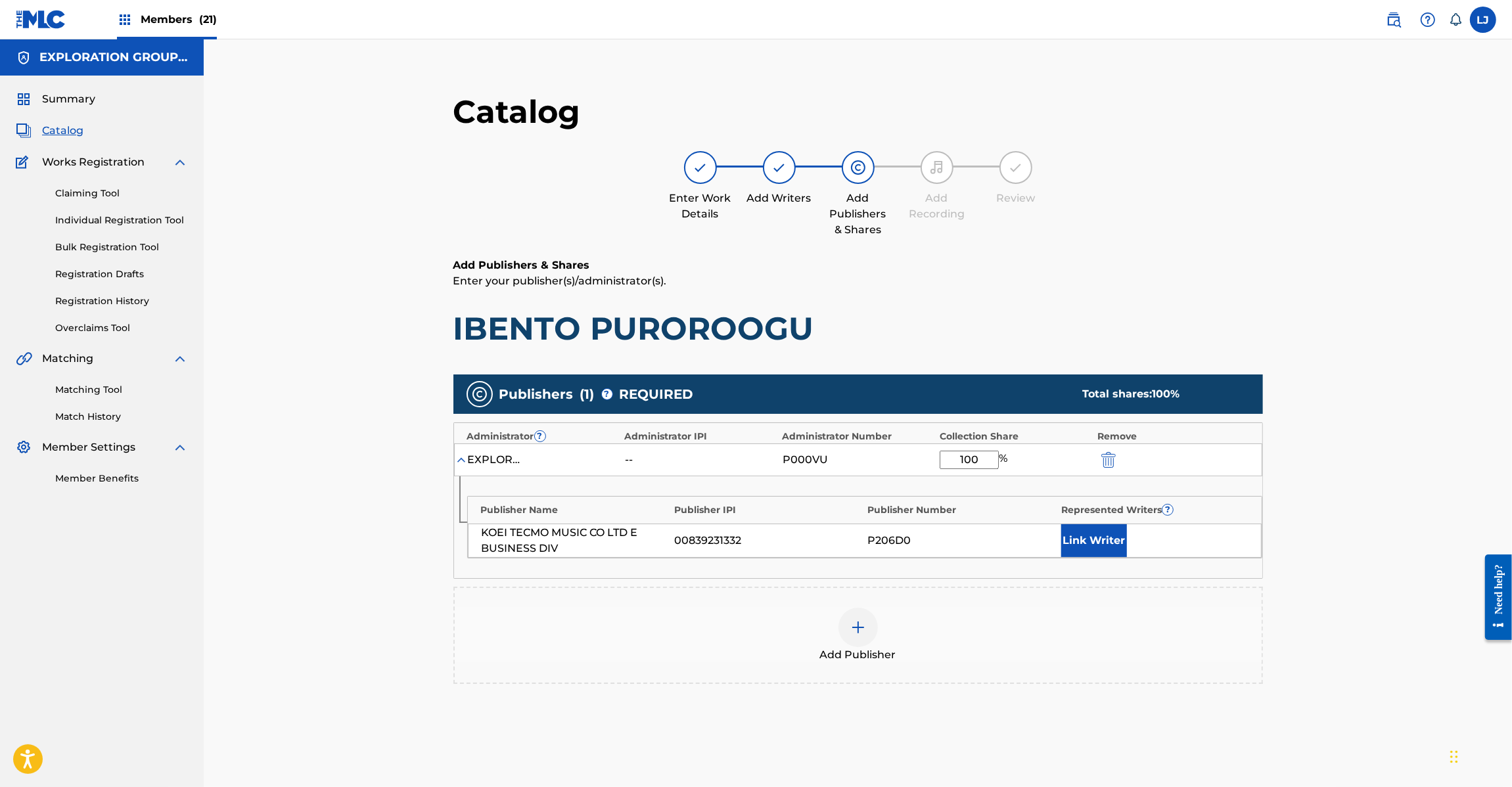
click at [1119, 458] on div at bounding box center [1127, 459] width 59 height 15
click at [1107, 458] on img "submit" at bounding box center [1108, 459] width 14 height 16
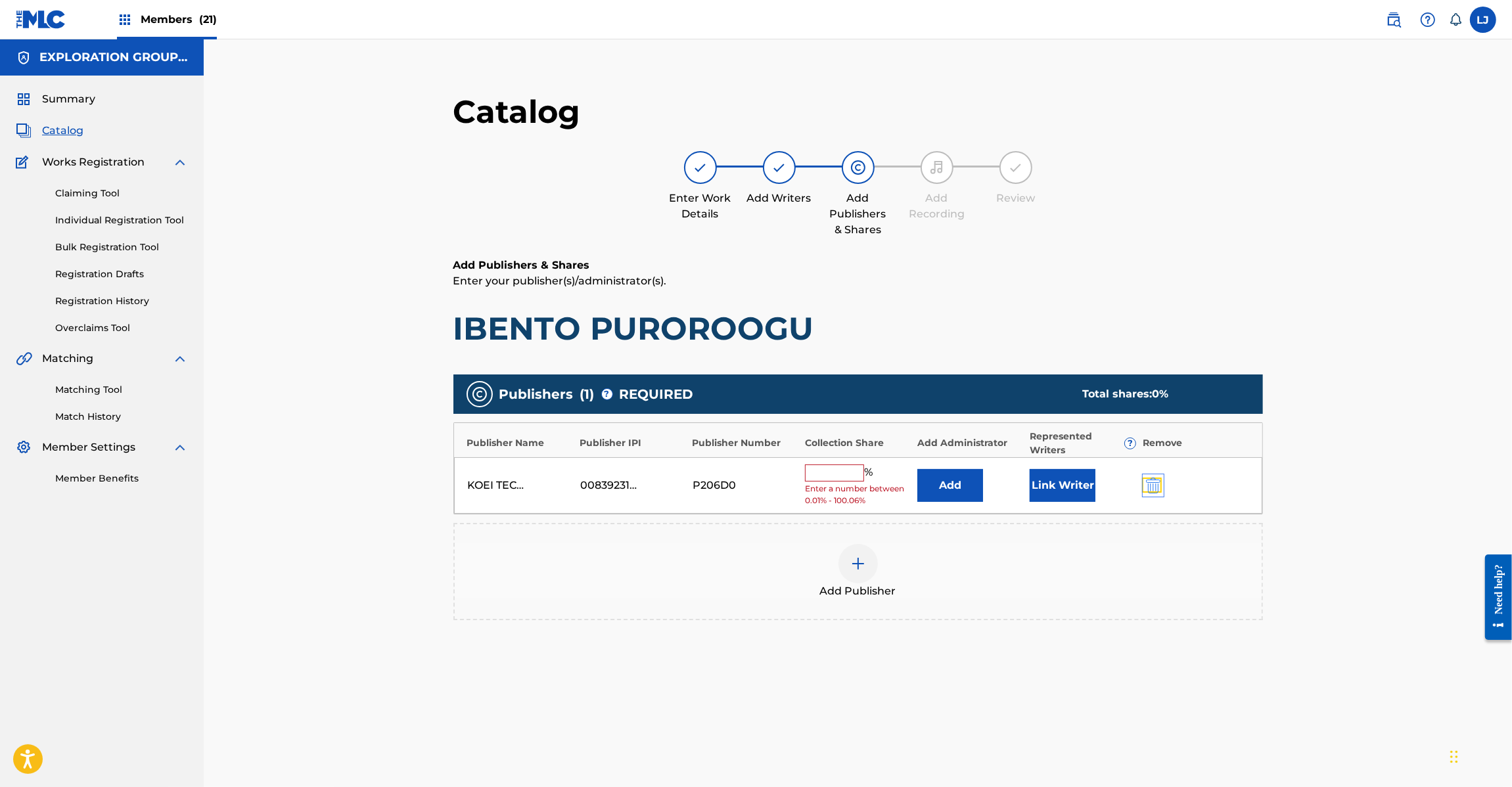
click at [1155, 478] on img "submit" at bounding box center [1153, 485] width 14 height 16
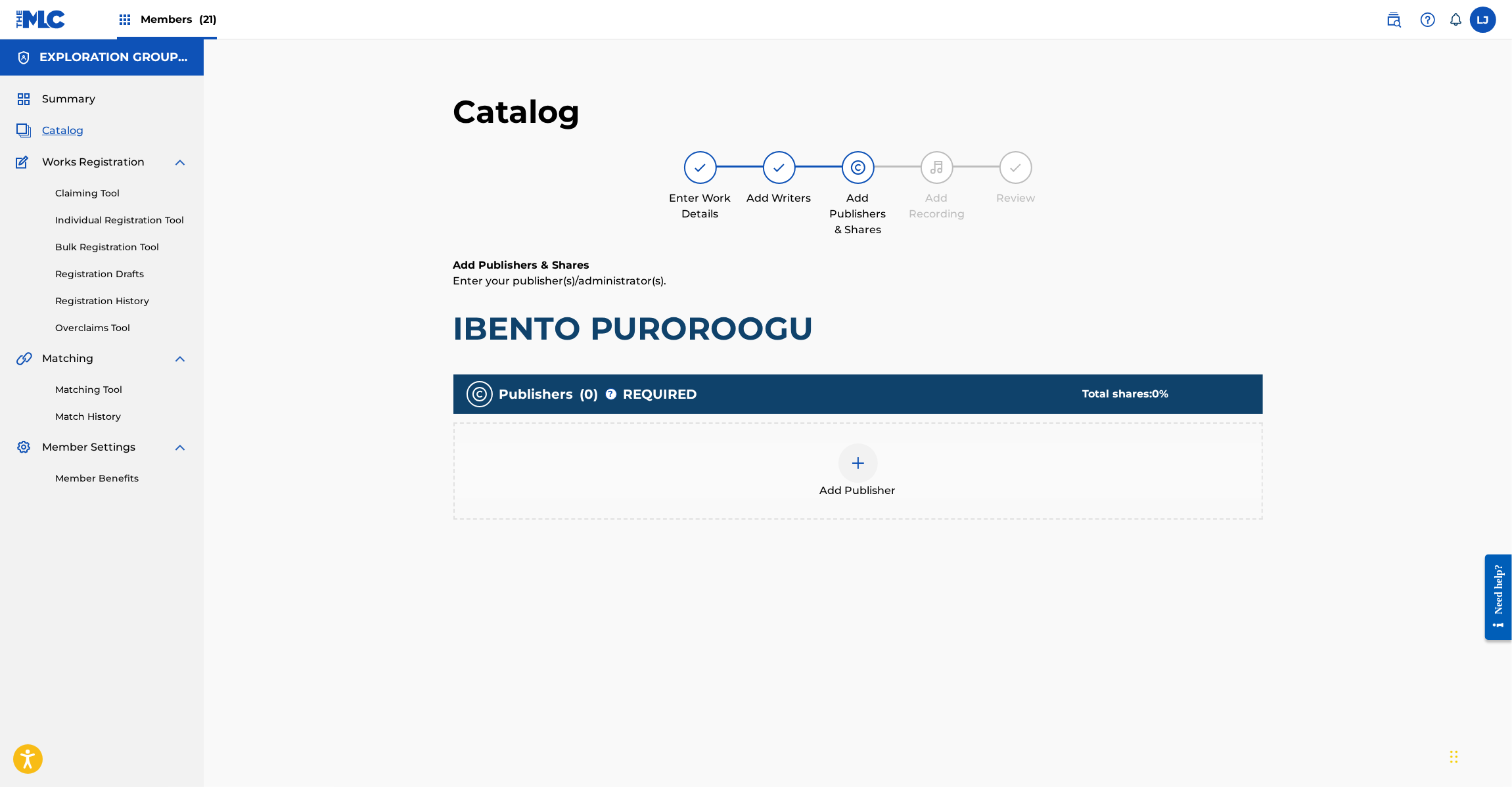
click at [833, 461] on div "Add Publisher" at bounding box center [858, 471] width 807 height 55
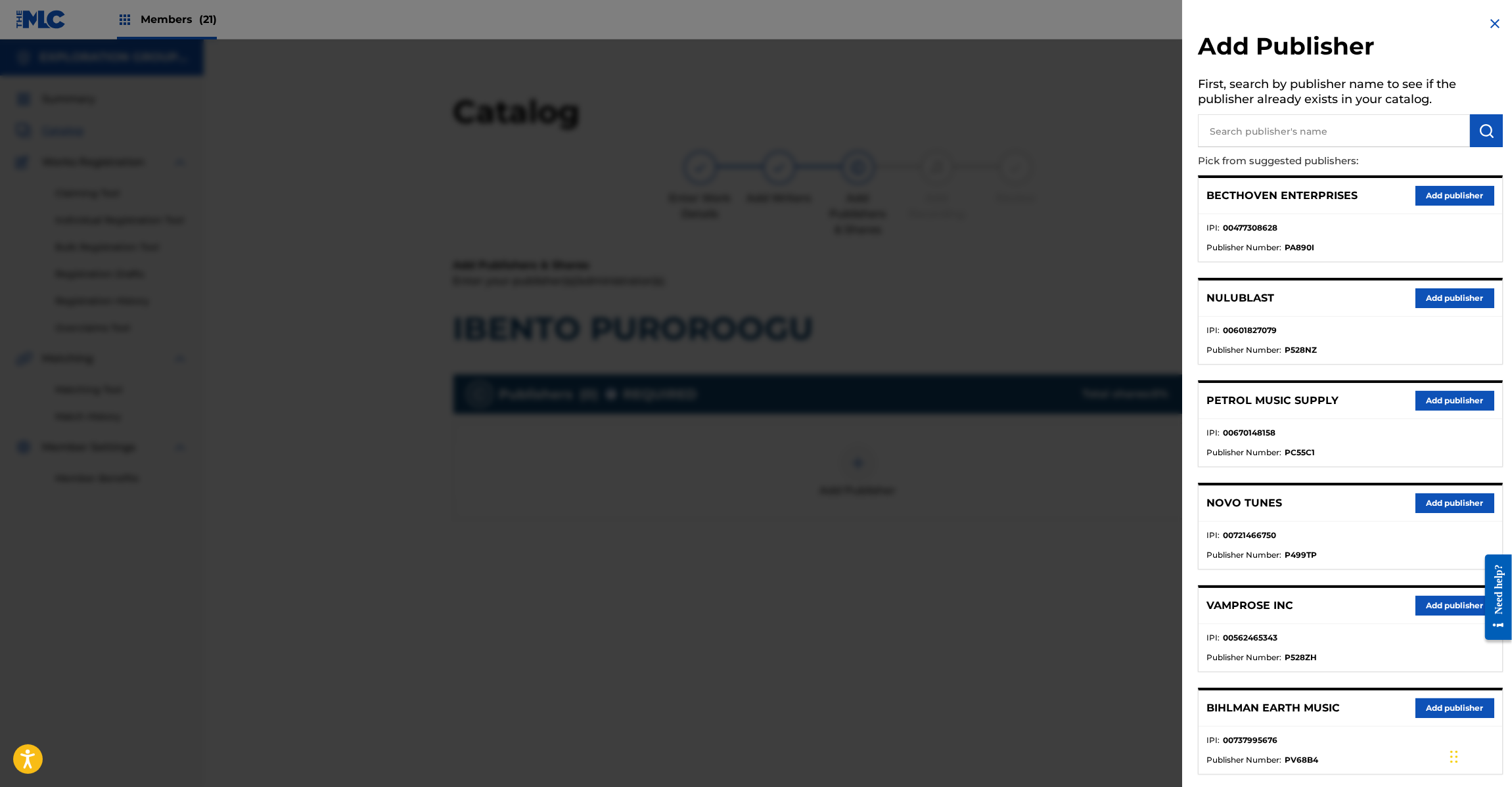
click at [1303, 116] on input "text" at bounding box center [1334, 130] width 272 height 33
paste input "Koei Tecmo Music Co Ltd N Business Div"
type input "Koei Tecmo Music Co Ltd N Business Div"
click at [1479, 131] on img "submit" at bounding box center [1486, 130] width 16 height 16
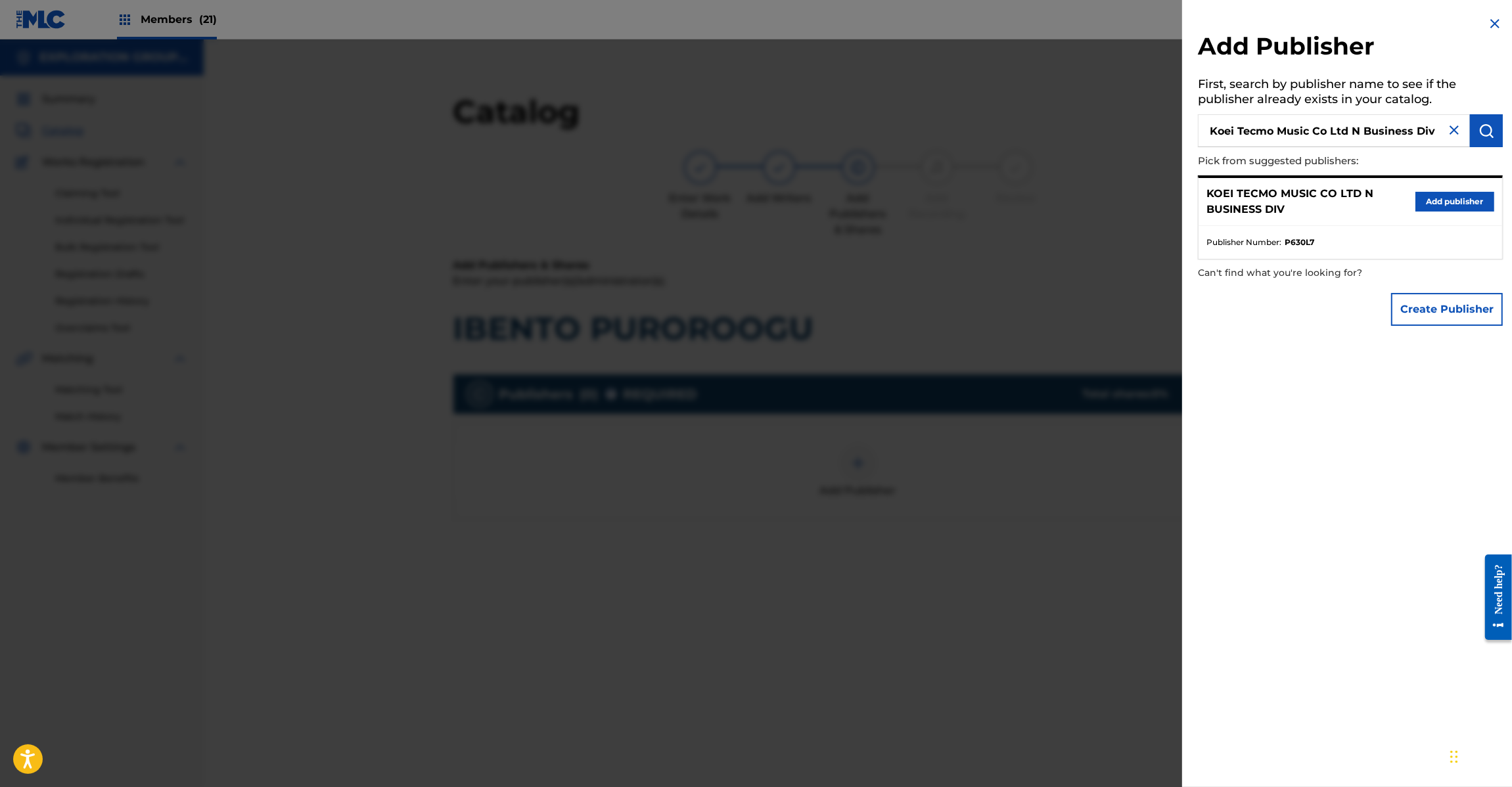
click at [1465, 189] on div "KOEI TECMO MUSIC CO LTD N BUSINESS DIV Add publisher" at bounding box center [1350, 201] width 303 height 48
click at [1459, 197] on button "Add publisher" at bounding box center [1455, 201] width 79 height 20
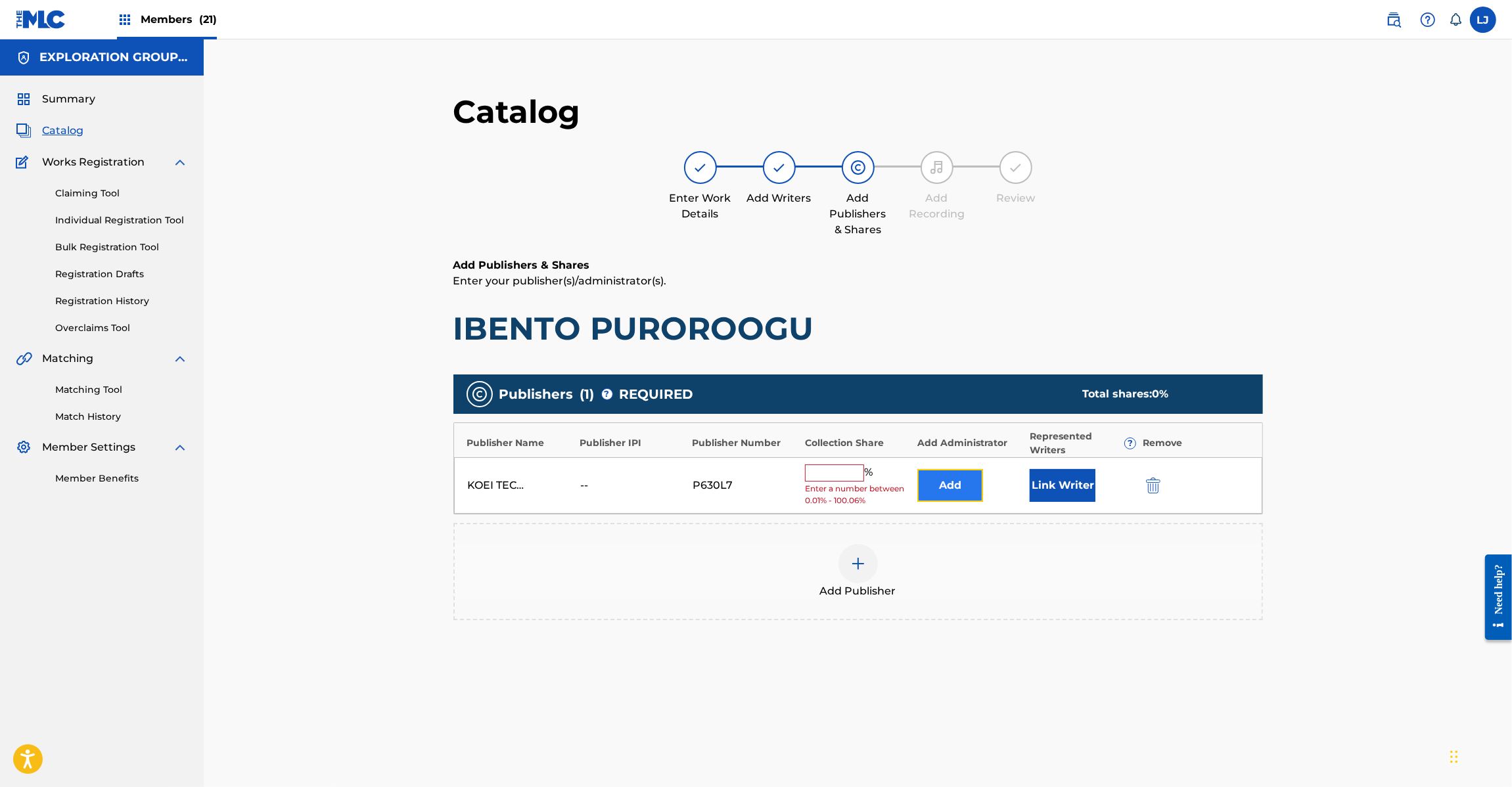
click at [971, 492] on button "Add" at bounding box center [950, 485] width 66 height 33
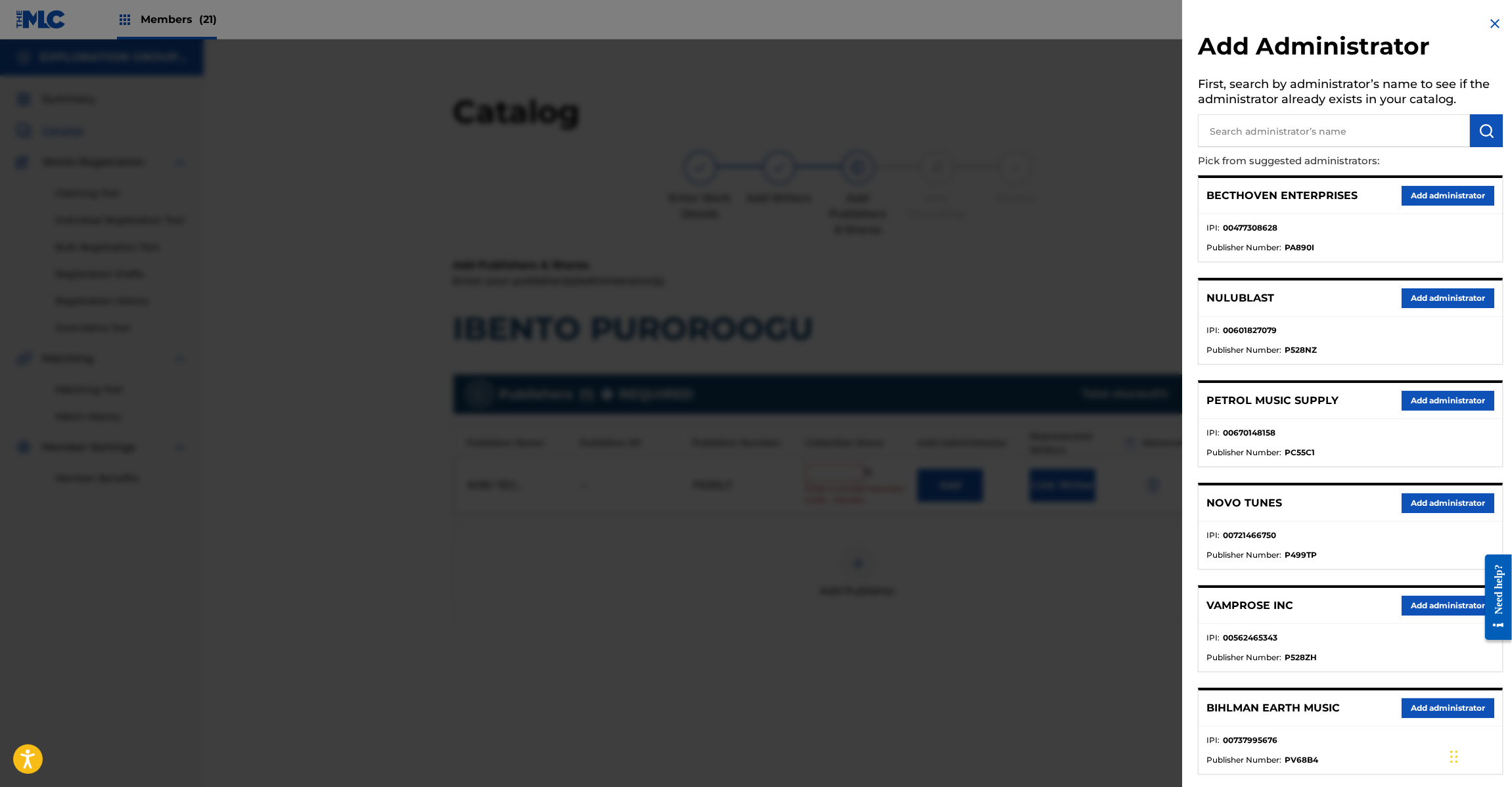
click at [1331, 140] on input "text" at bounding box center [1334, 130] width 272 height 33
paste input "Exploration Group LLC"
type input "Exploration Group LLC"
click at [1497, 132] on button "submit" at bounding box center [1486, 130] width 33 height 33
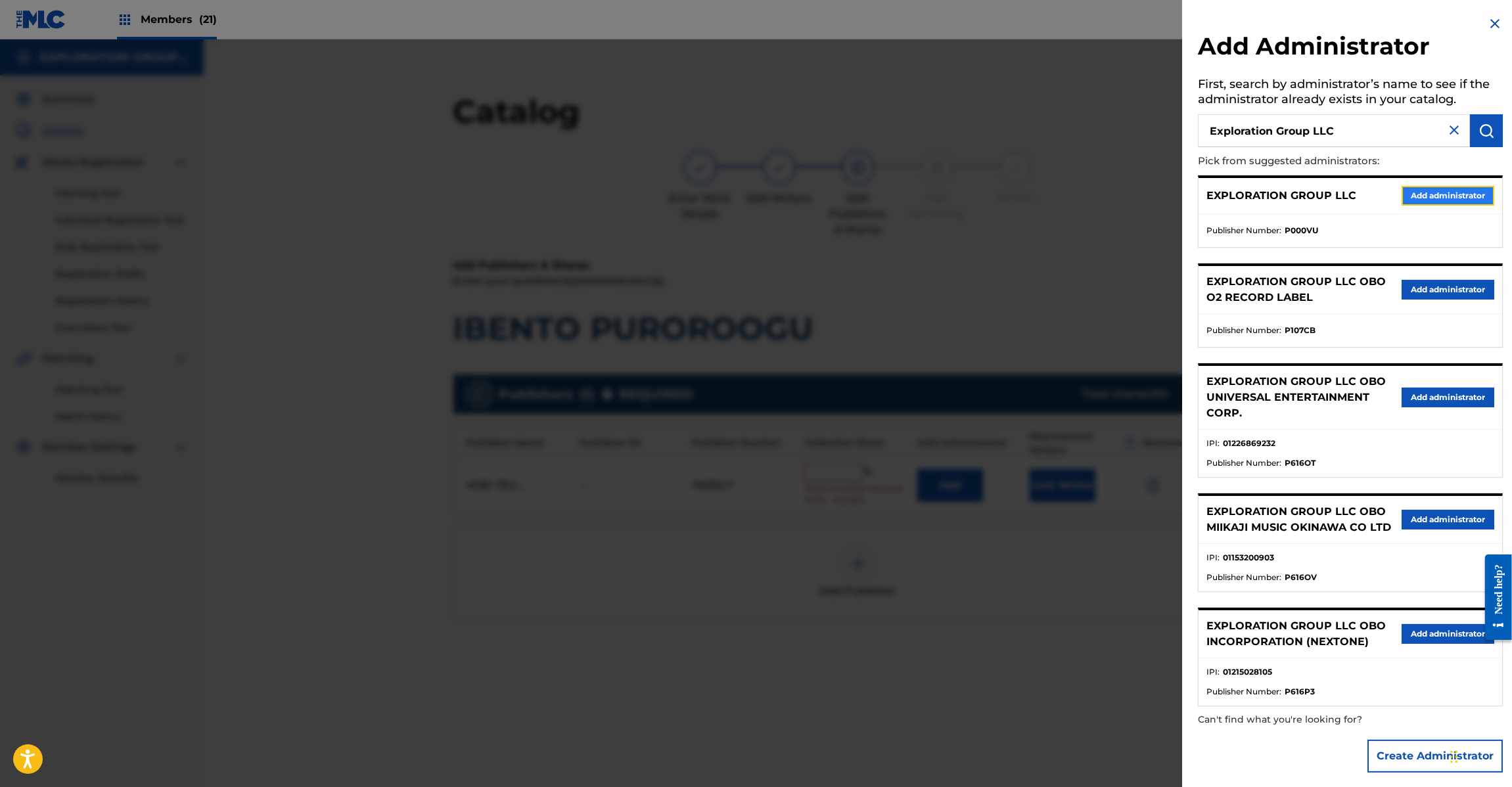
click at [1437, 192] on button "Add administrator" at bounding box center [1448, 195] width 93 height 20
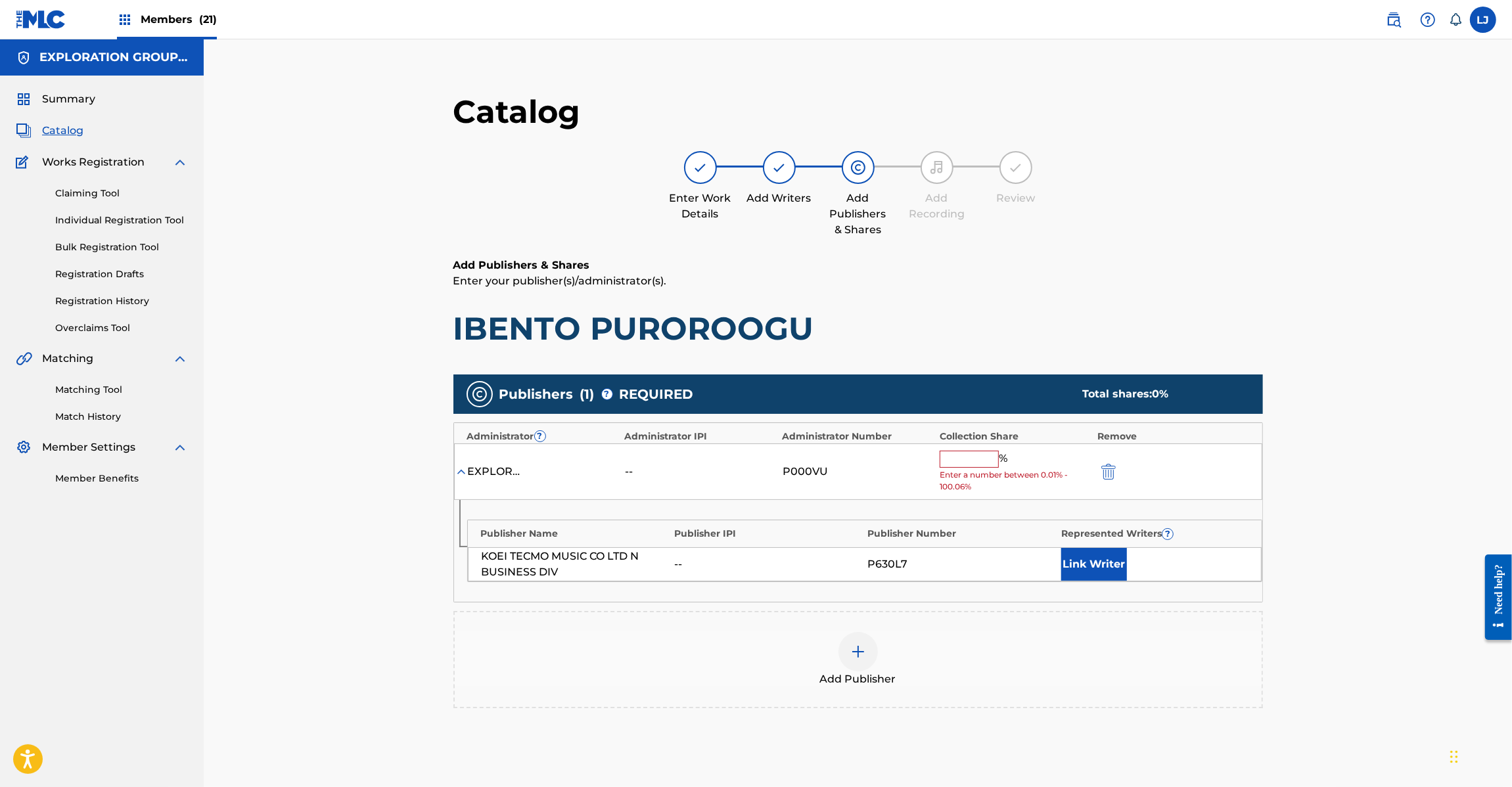
click at [979, 464] on input "text" at bounding box center [969, 459] width 59 height 17
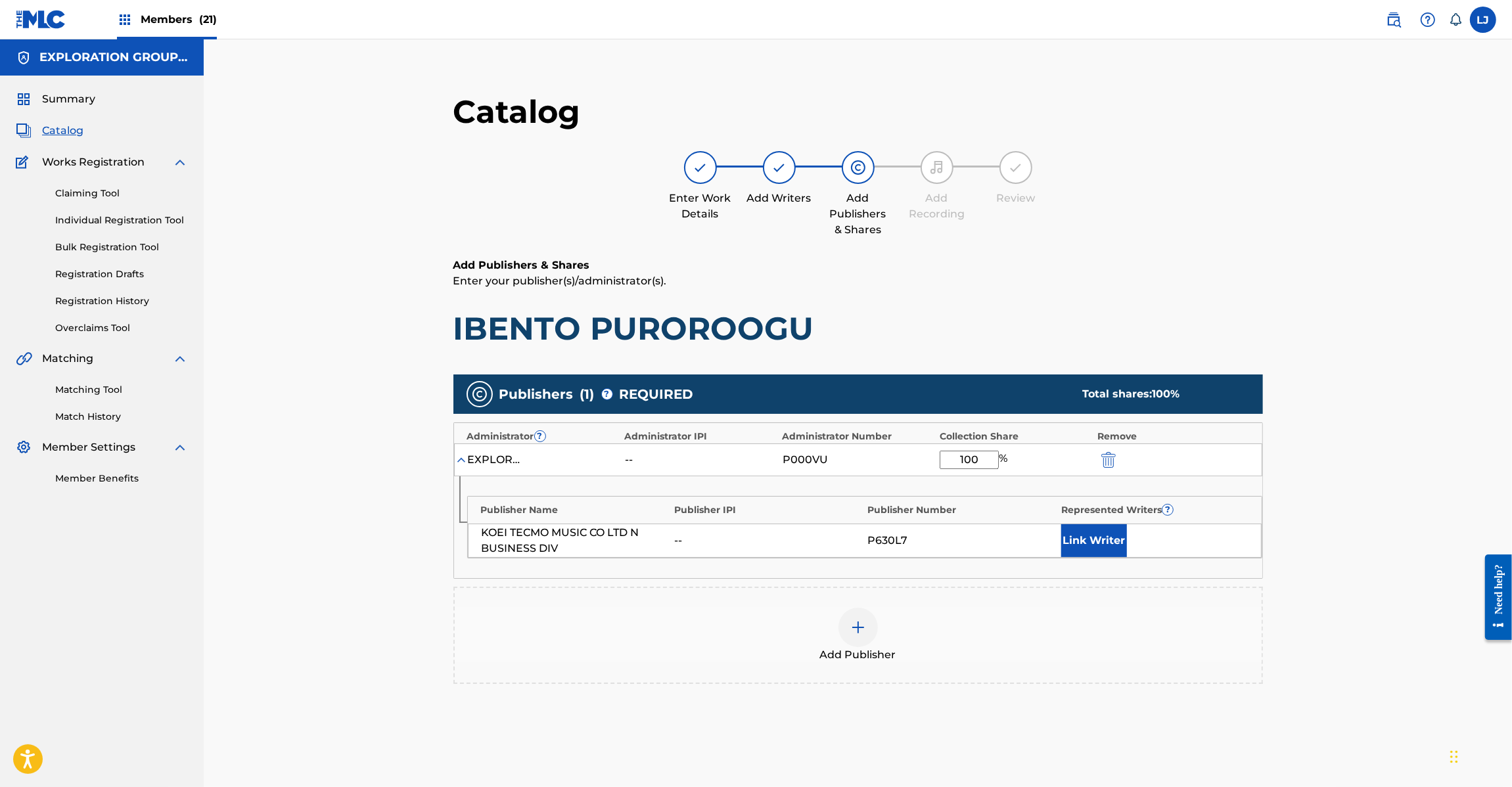
scroll to position [135, 0]
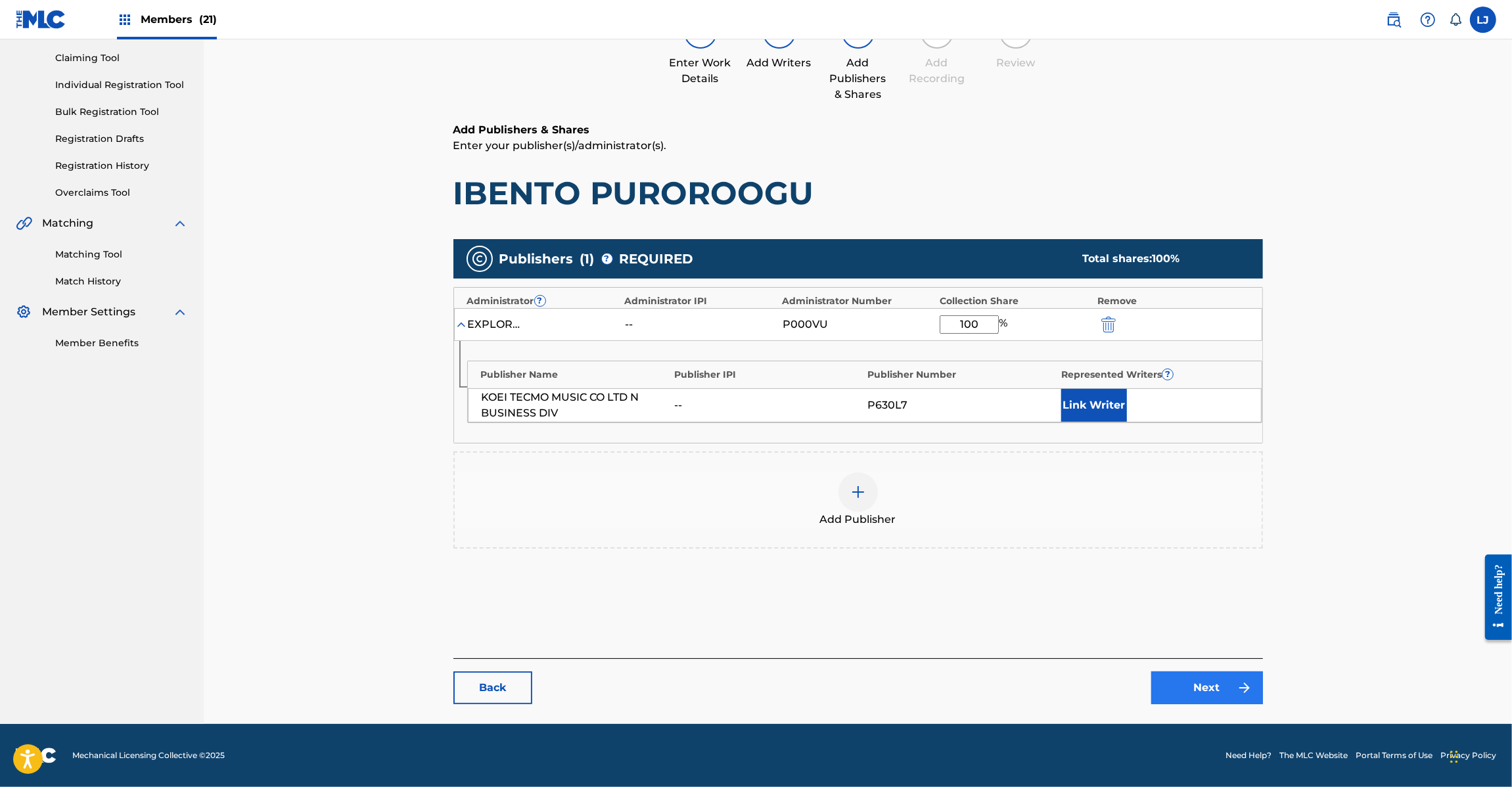
type input "100"
click at [1165, 677] on link "Next" at bounding box center [1206, 688] width 112 height 33
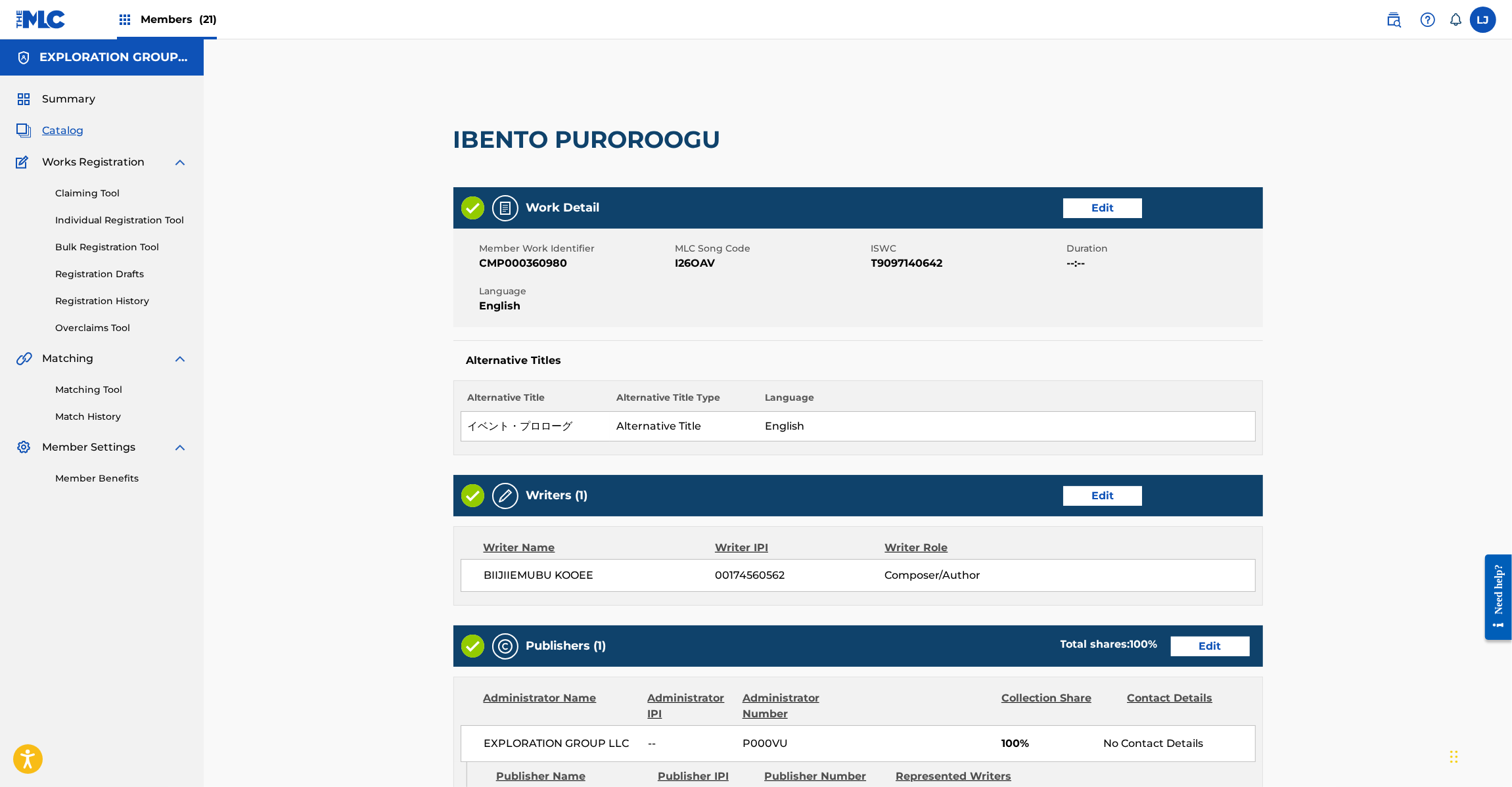
scroll to position [313, 0]
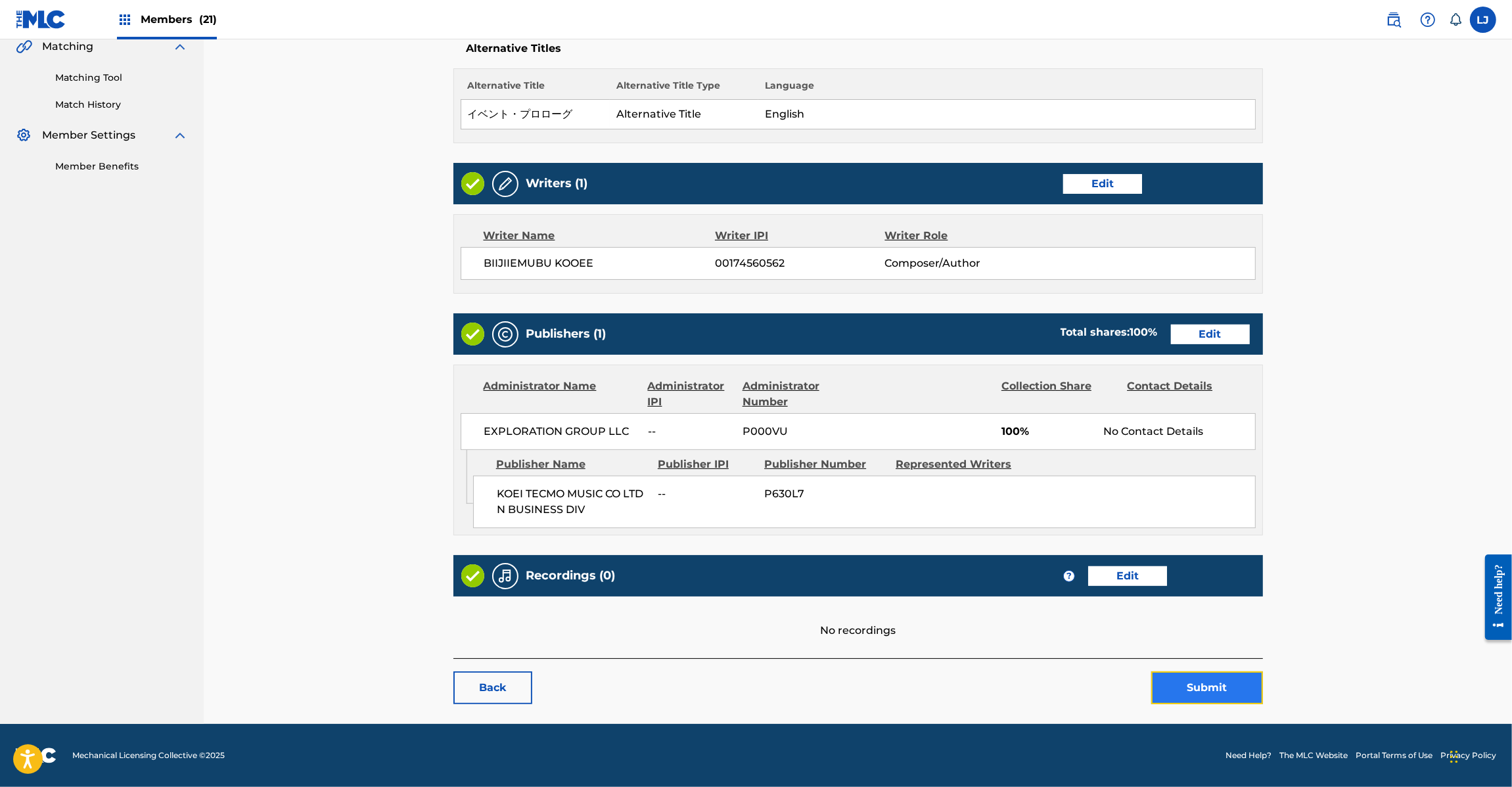
click at [1213, 692] on button "Submit" at bounding box center [1206, 688] width 112 height 33
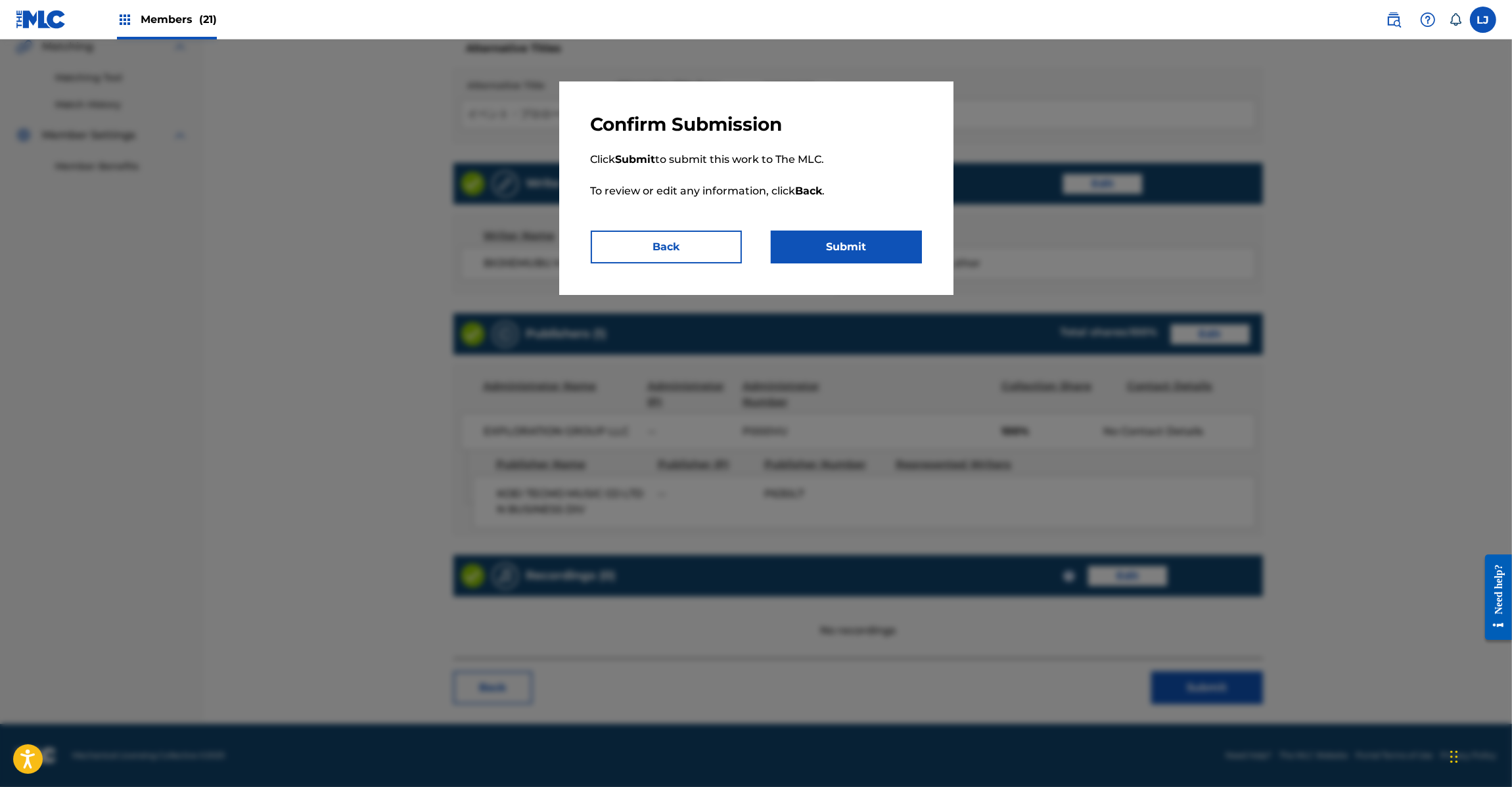
click at [861, 226] on p "Click Submit to submit this work to The MLC. To review or edit any information,…" at bounding box center [756, 183] width 331 height 95
click at [856, 240] on button "Submit" at bounding box center [846, 247] width 151 height 33
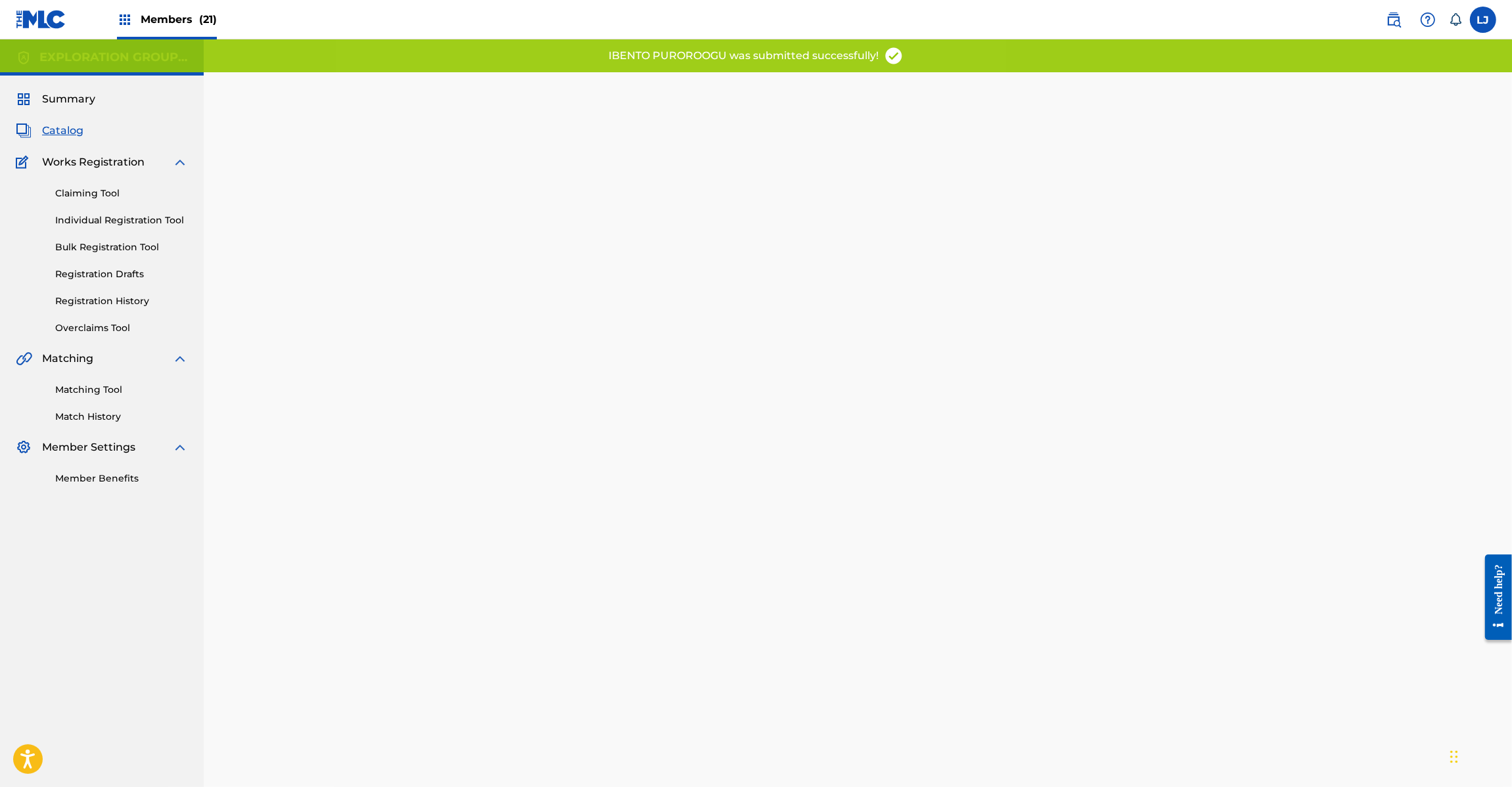
scroll to position [135, 0]
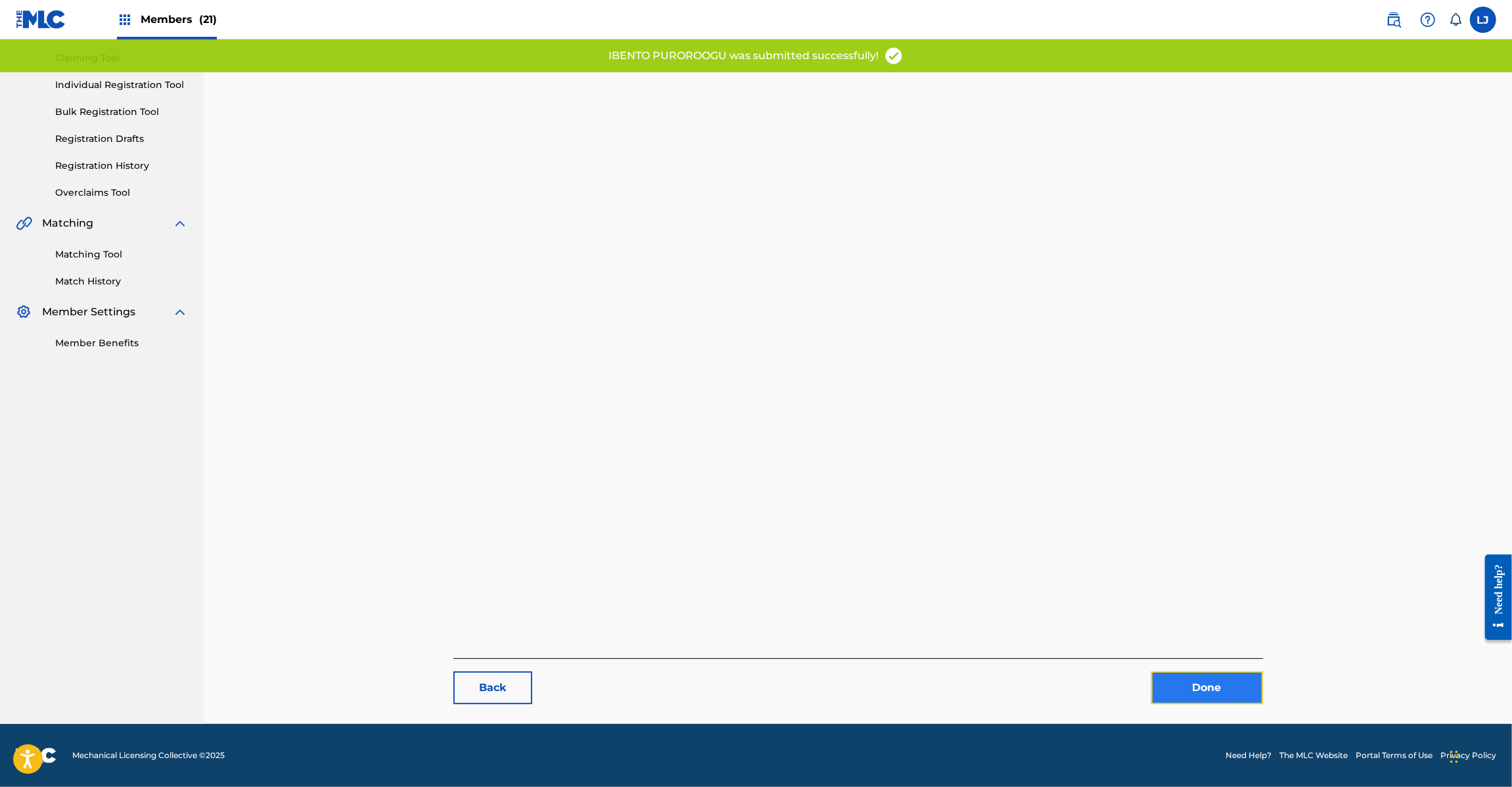
click at [1175, 690] on link "Done" at bounding box center [1206, 688] width 112 height 33
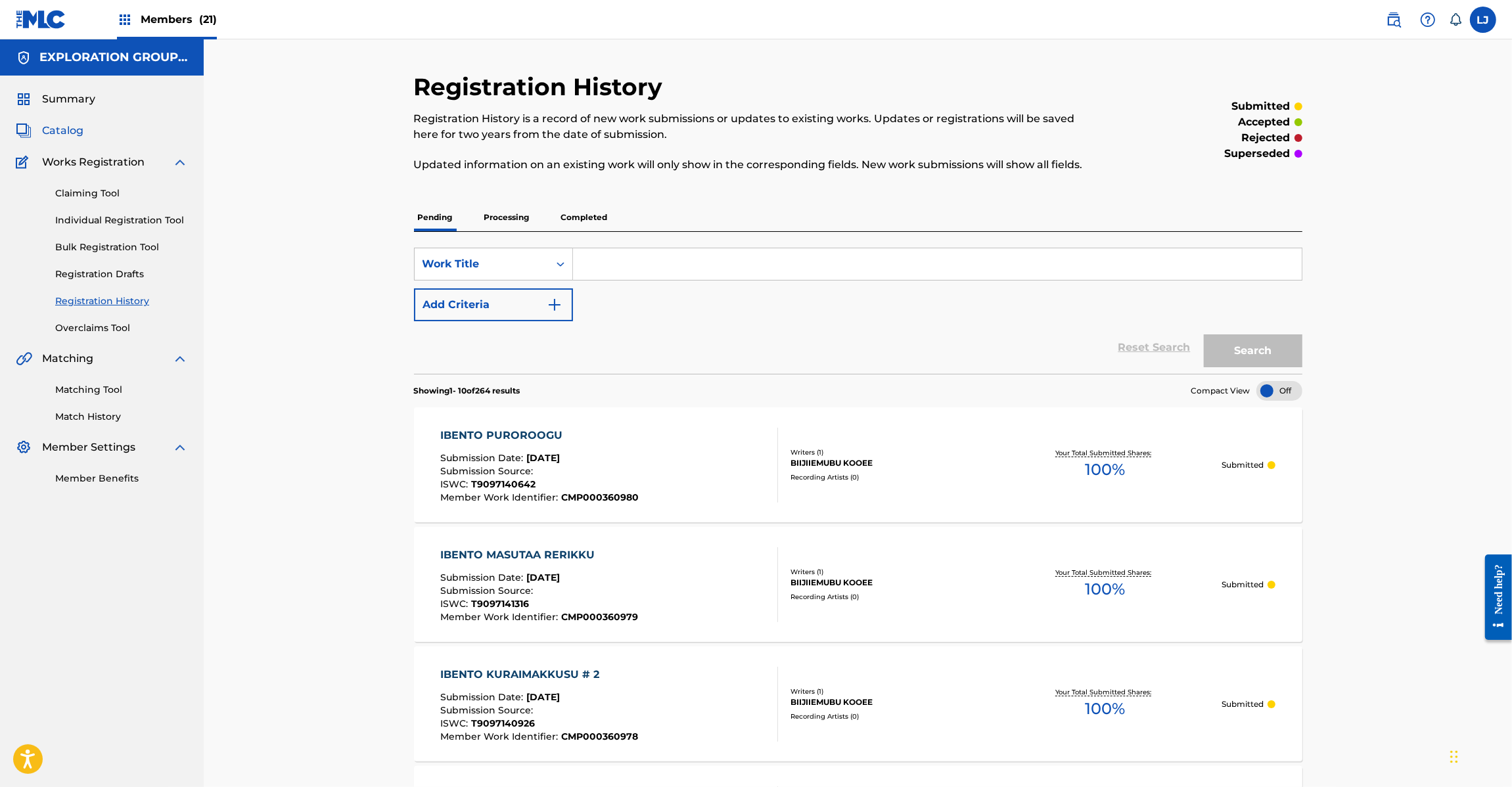
click at [64, 123] on span "Catalog" at bounding box center [62, 130] width 41 height 16
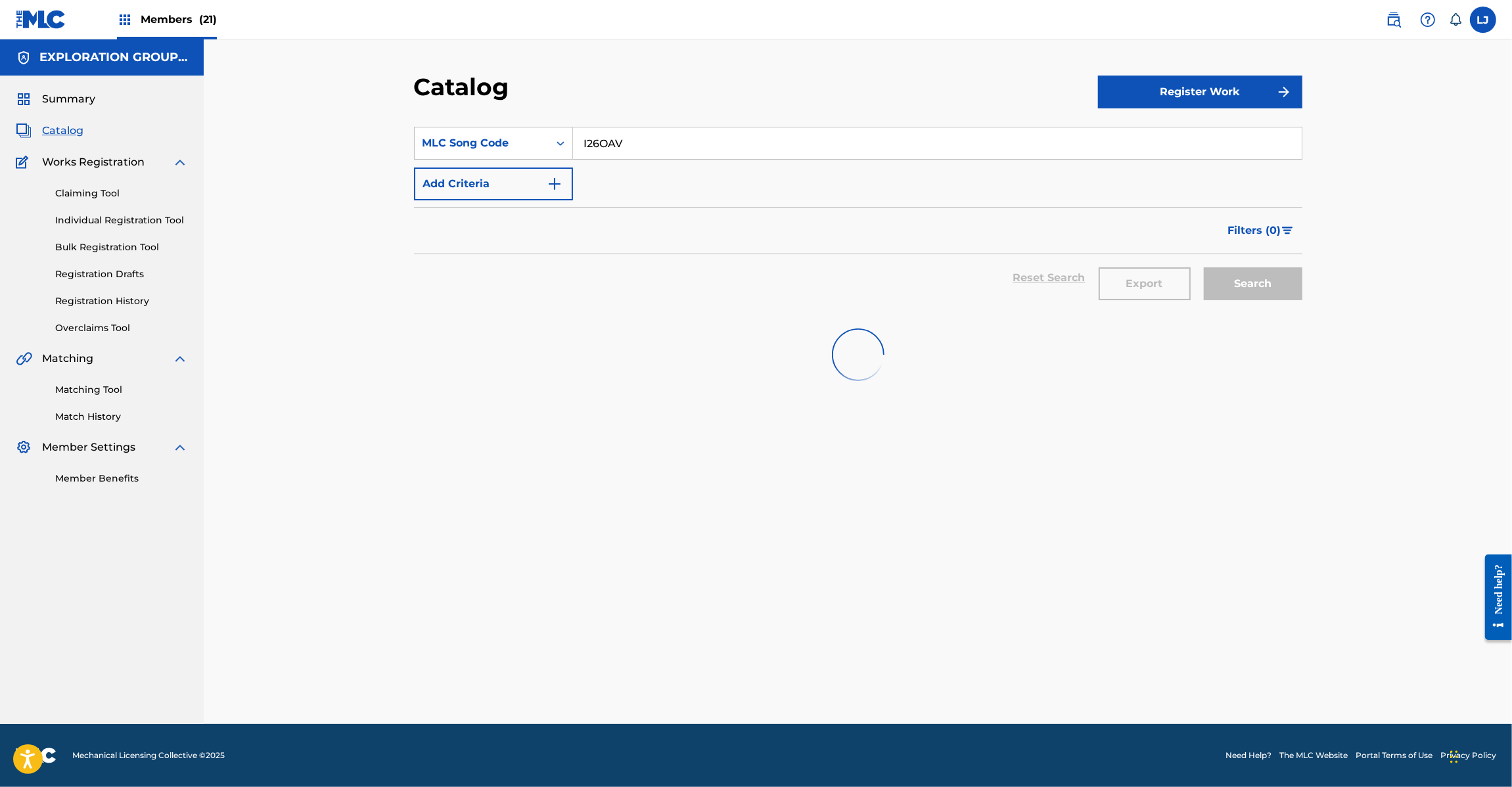
click at [662, 138] on input "I26OAV" at bounding box center [937, 143] width 729 height 32
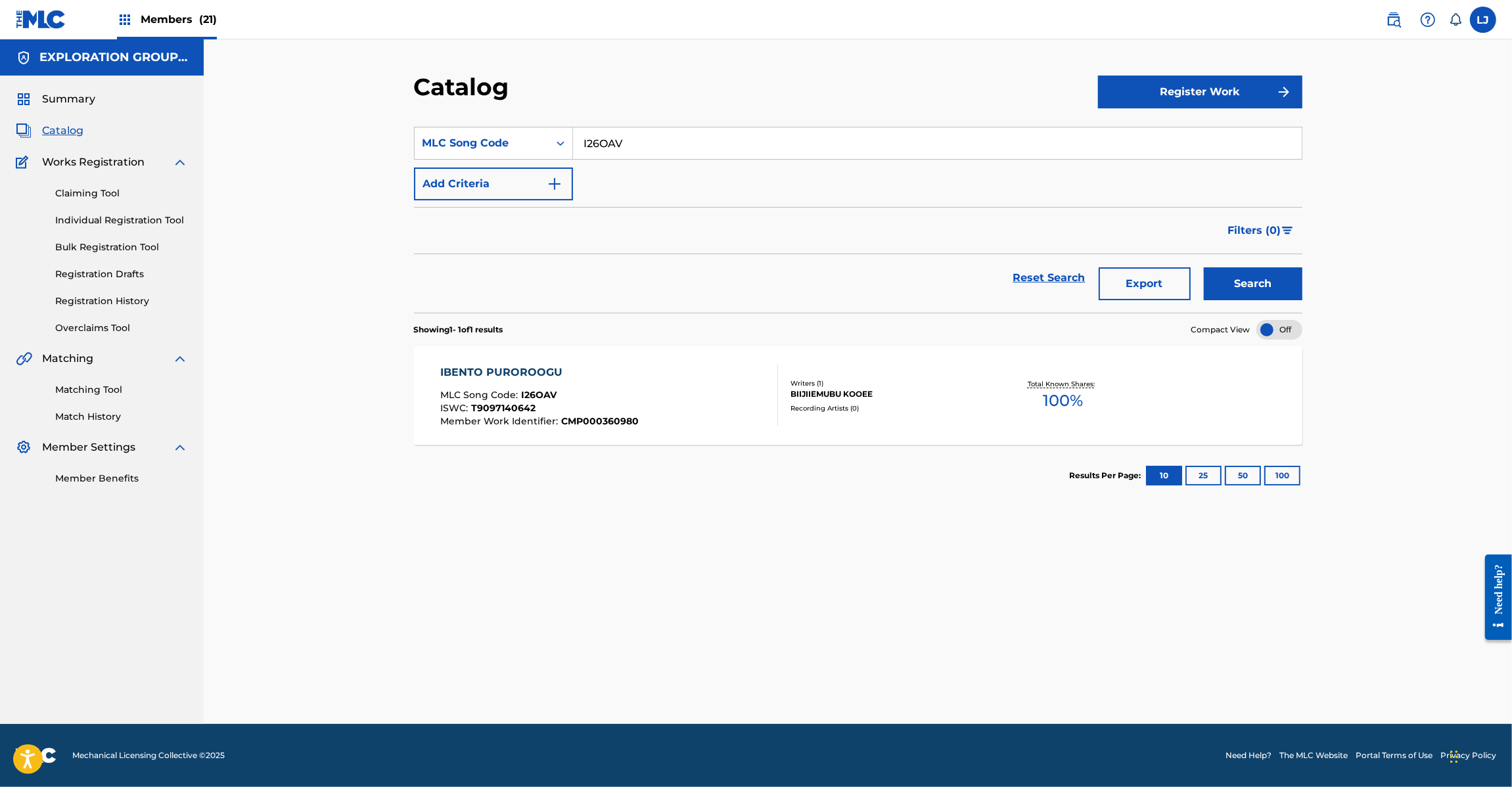
click at [662, 138] on input "I26OAV" at bounding box center [937, 143] width 729 height 32
paste input "N83"
type input "I26N83"
click at [1264, 279] on button "Search" at bounding box center [1253, 284] width 99 height 33
click at [670, 408] on div "IBENTO SANGEKI MLC Song Code : I26N83 ISWC : T9097143094 Member Work Identifier…" at bounding box center [609, 395] width 338 height 61
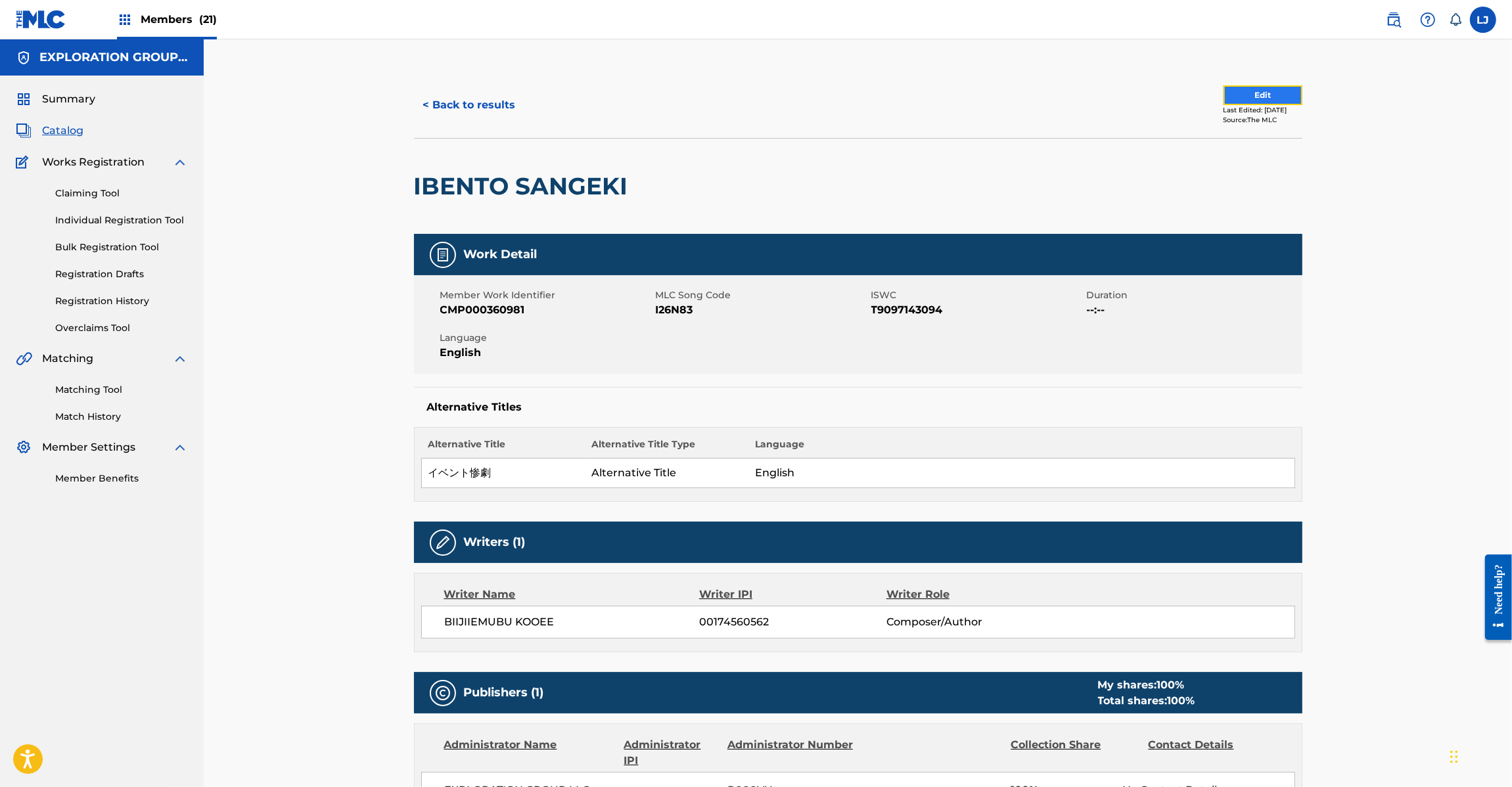
click at [1257, 99] on button "Edit" at bounding box center [1263, 95] width 79 height 20
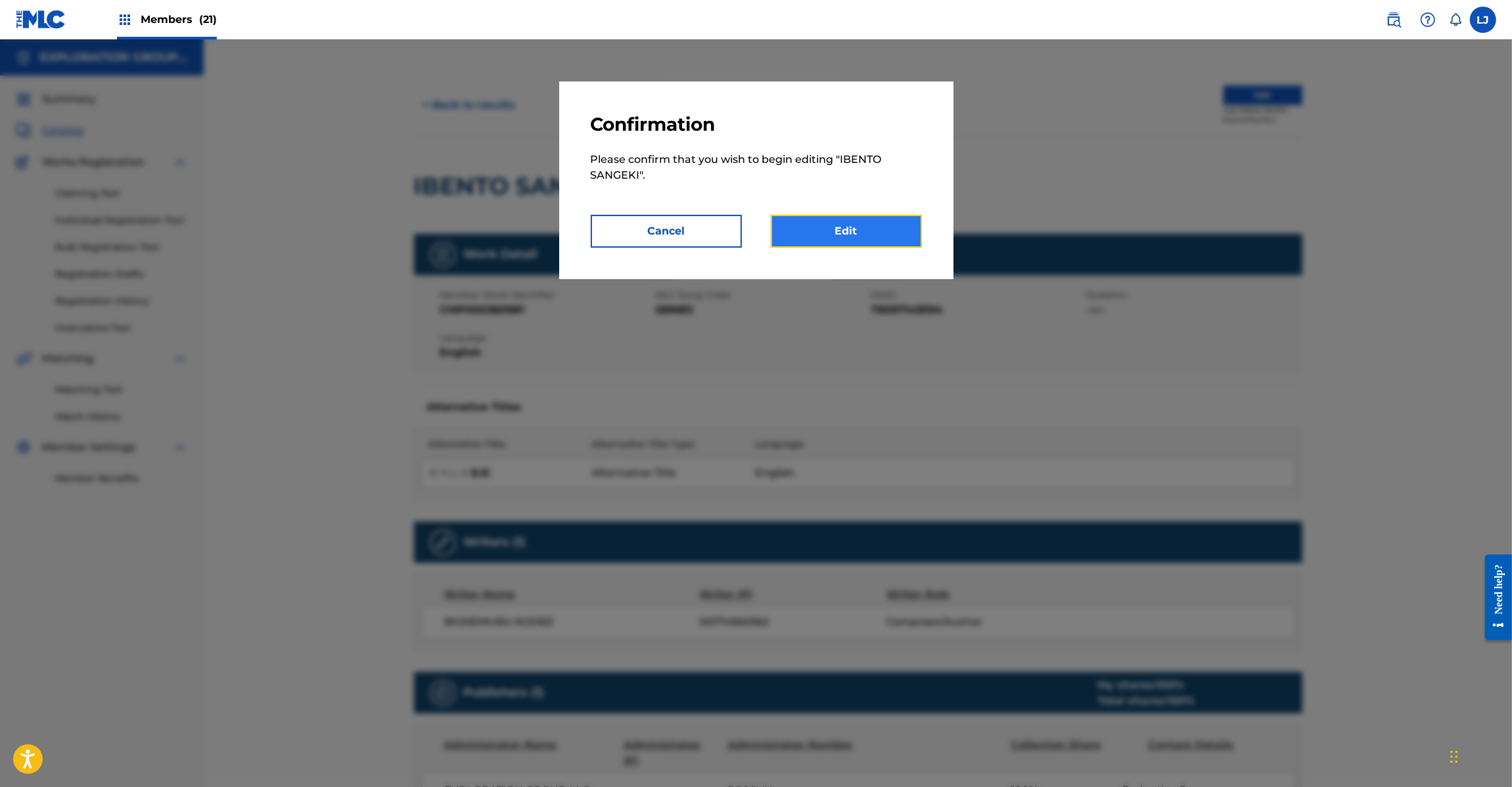
click at [842, 245] on link "Edit" at bounding box center [846, 231] width 151 height 33
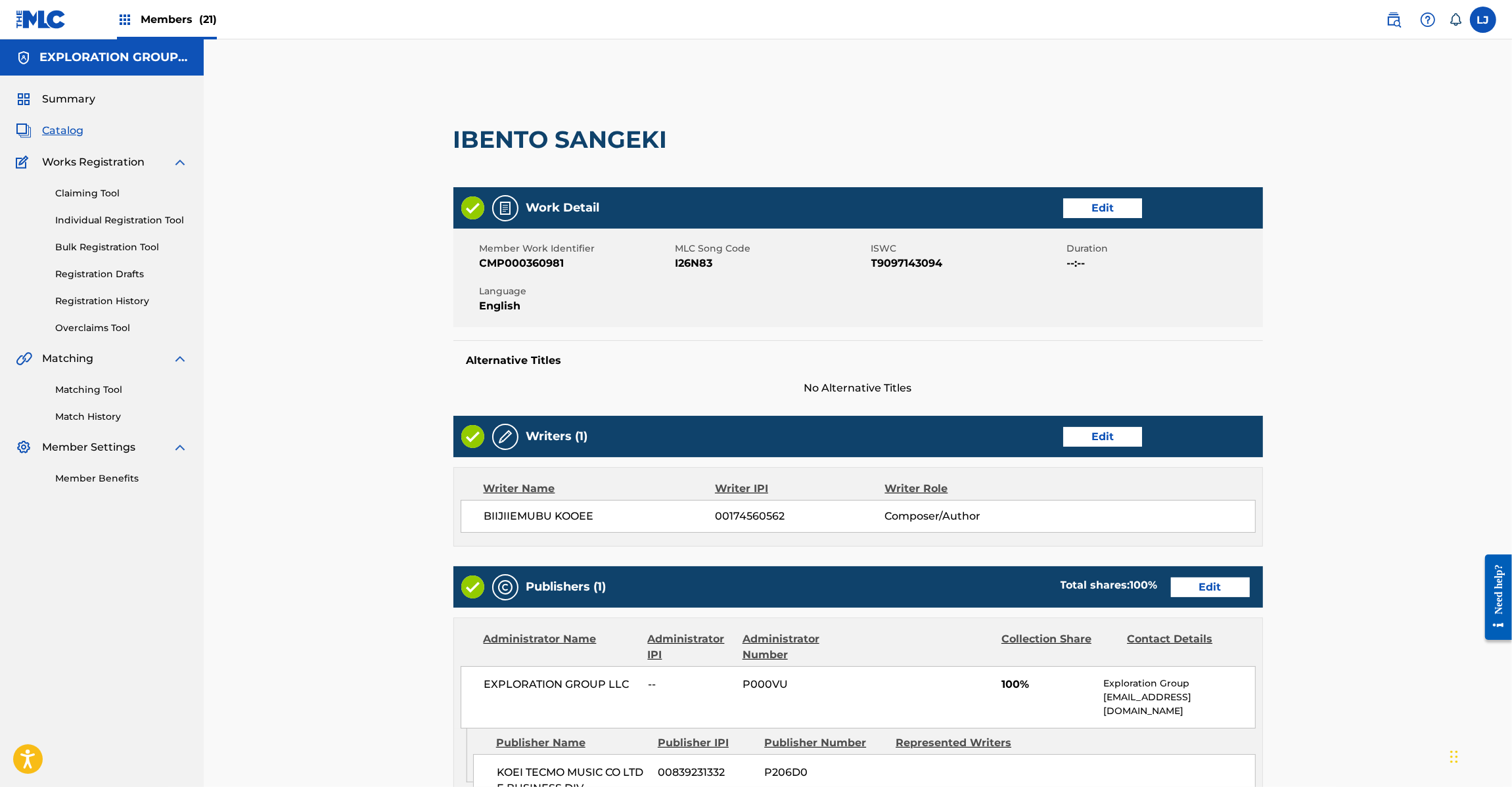
click at [1229, 599] on div "Publishers (1) Total shares: 100 % Edit" at bounding box center [858, 586] width 810 height 41
click at [1227, 593] on link "Edit" at bounding box center [1211, 587] width 79 height 20
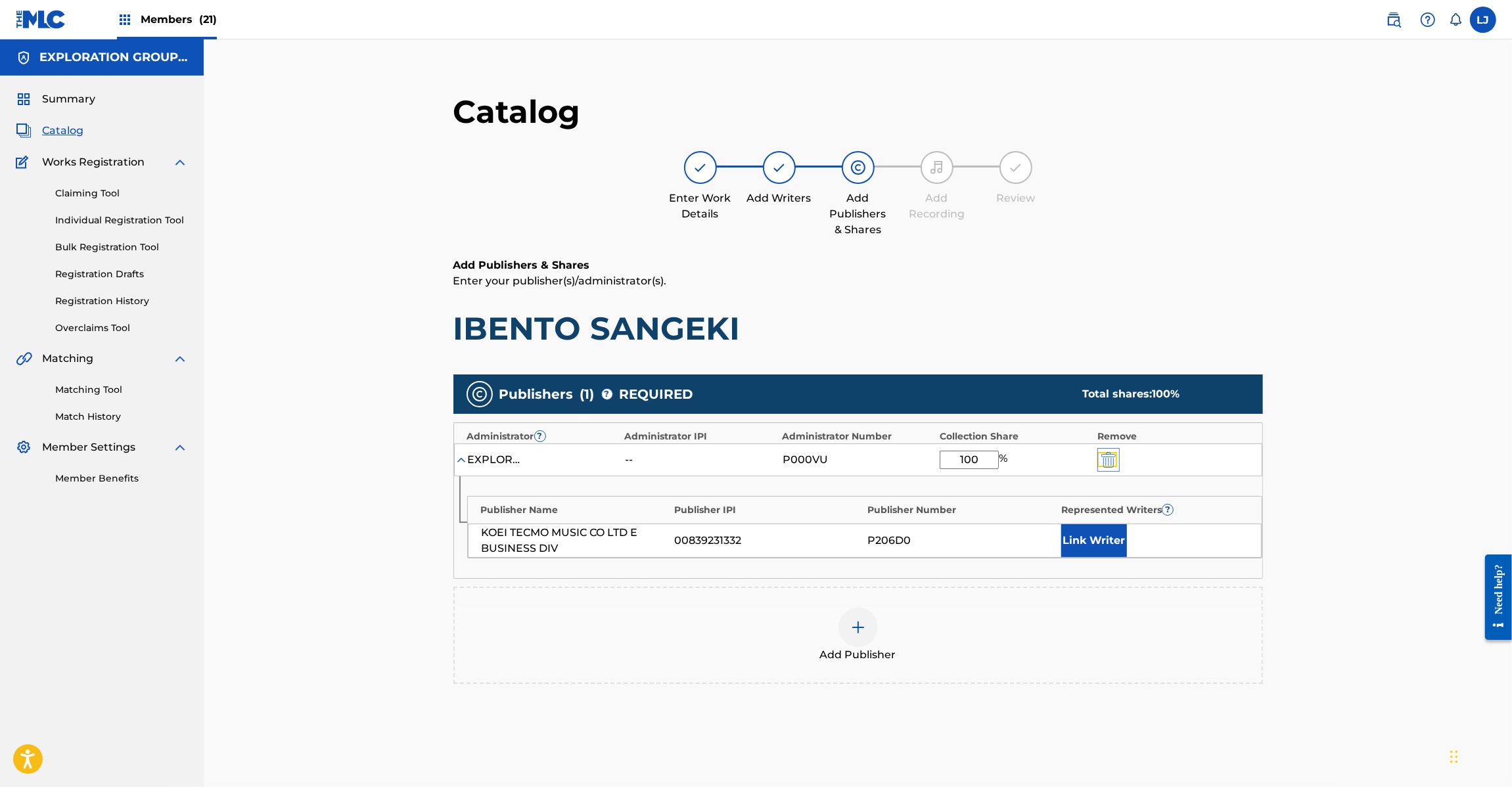
click at [1107, 458] on img "submit" at bounding box center [1108, 459] width 14 height 16
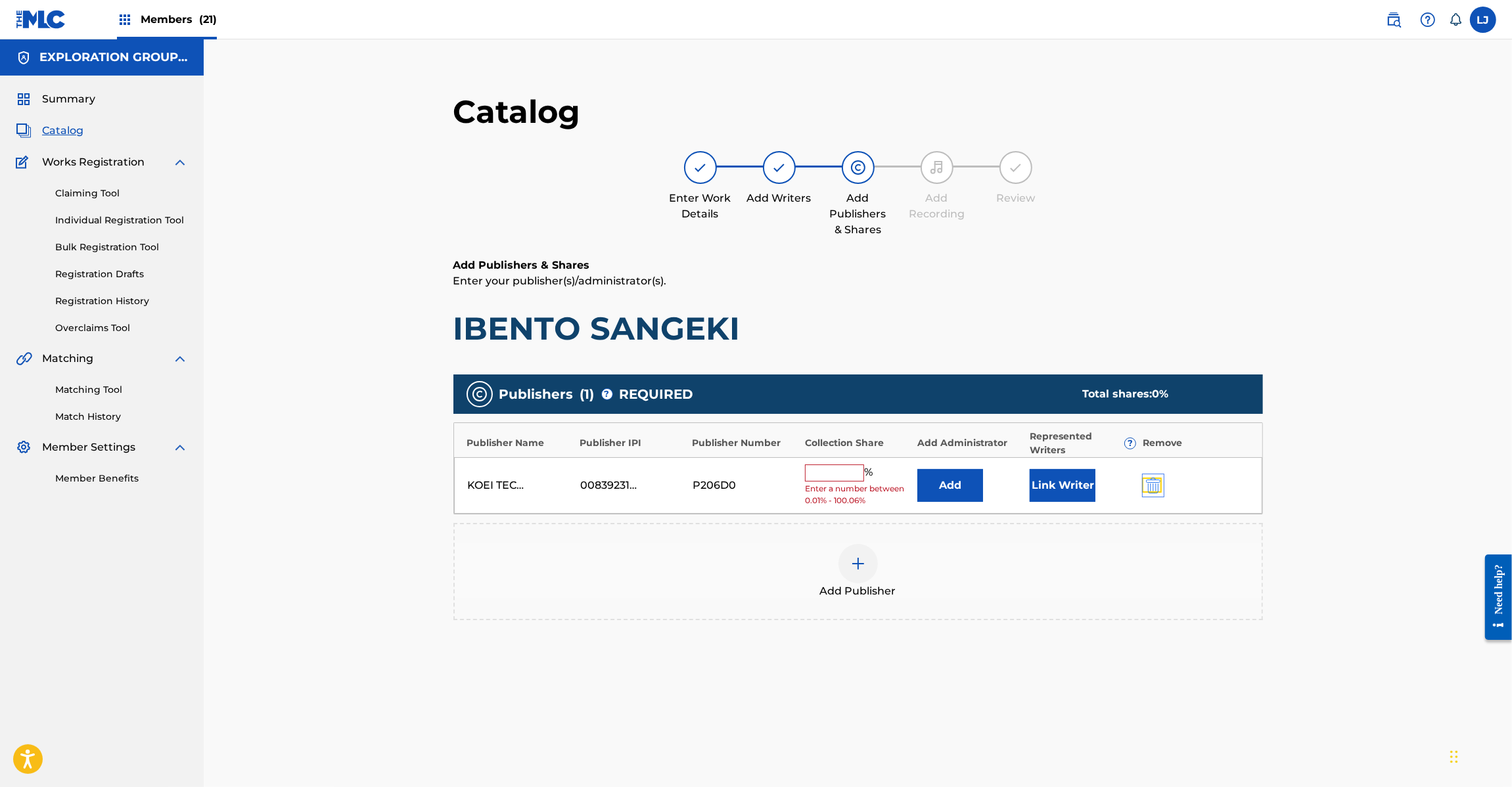
click at [1147, 486] on img "submit" at bounding box center [1153, 485] width 14 height 16
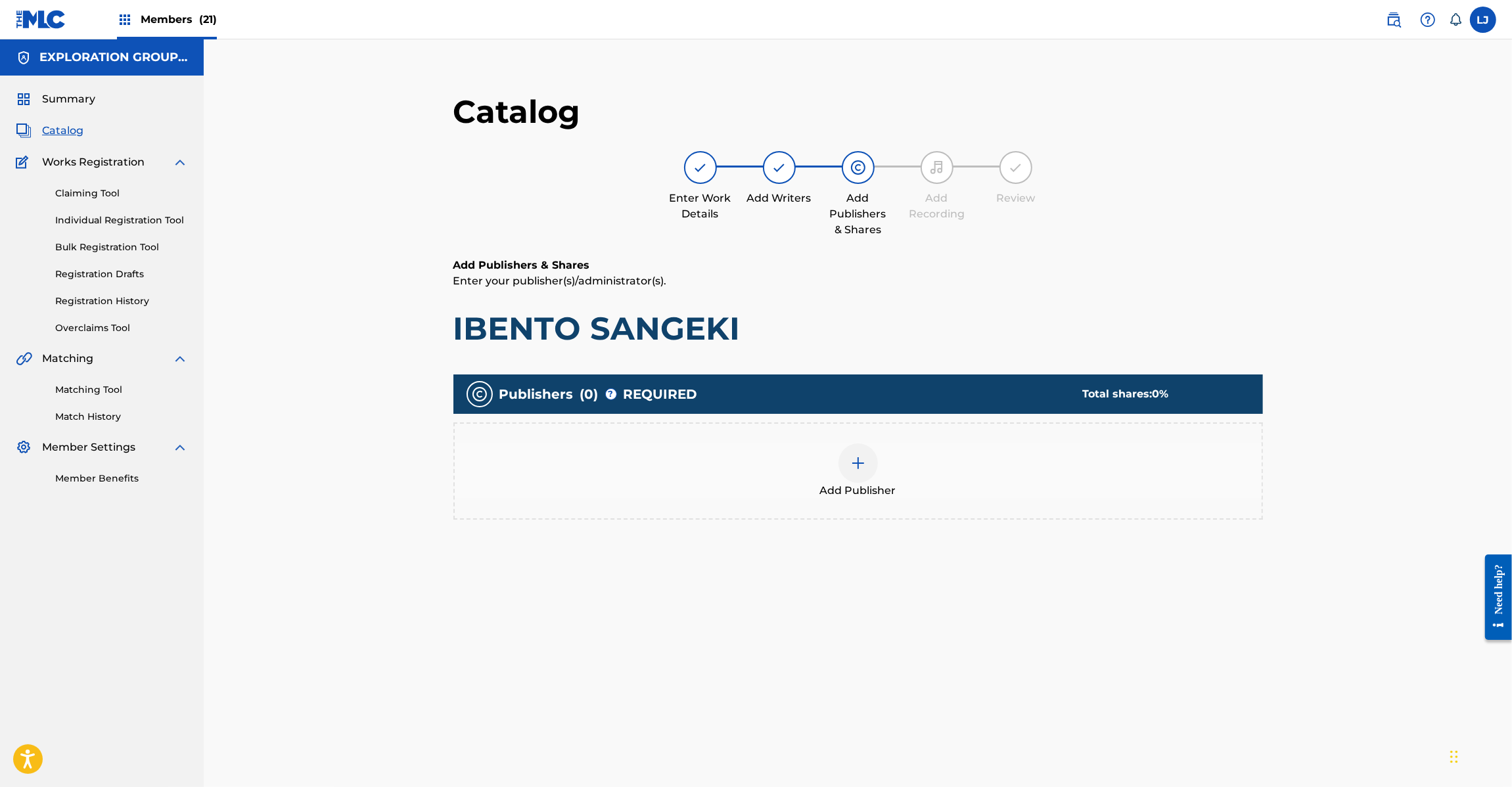
click at [881, 466] on div "Add Publisher" at bounding box center [858, 471] width 807 height 55
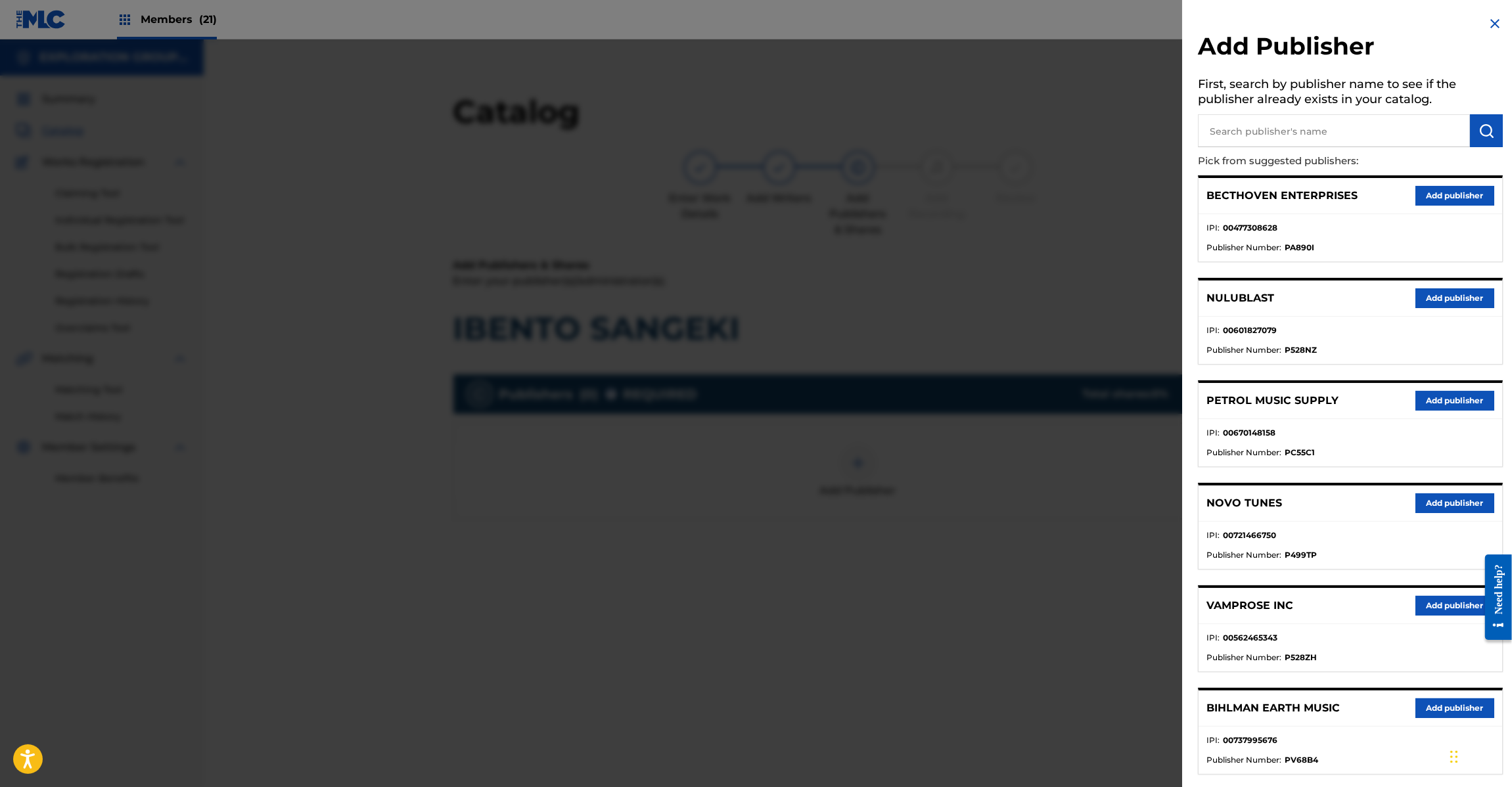
click at [1367, 117] on input "text" at bounding box center [1334, 130] width 272 height 33
paste input "Koei Tecmo Music Co Ltd N Business Div"
type input "Koei Tecmo Music Co Ltd N Business Div"
click at [1496, 130] on button "submit" at bounding box center [1486, 130] width 33 height 33
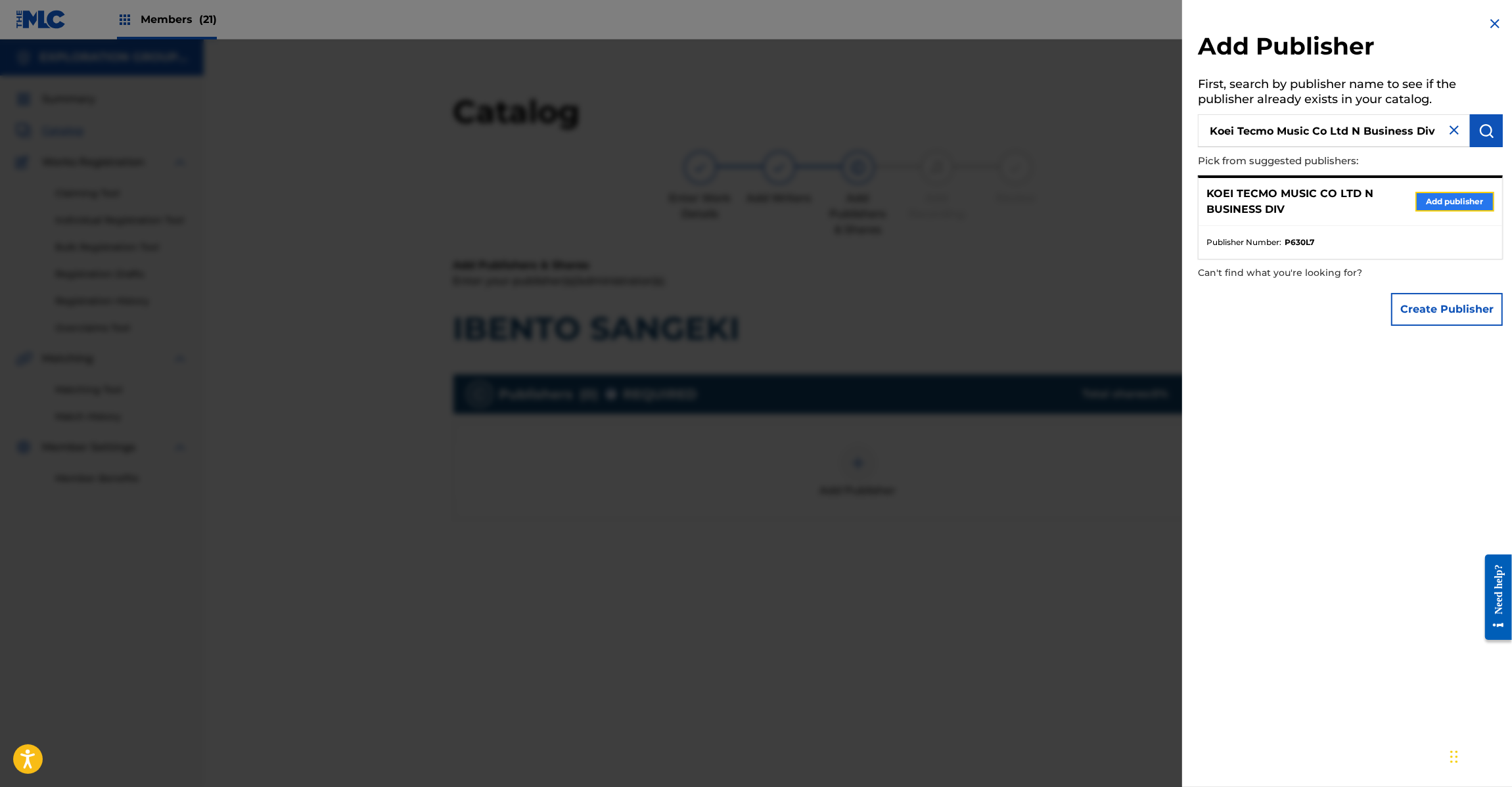
click at [1440, 205] on button "Add publisher" at bounding box center [1455, 201] width 79 height 20
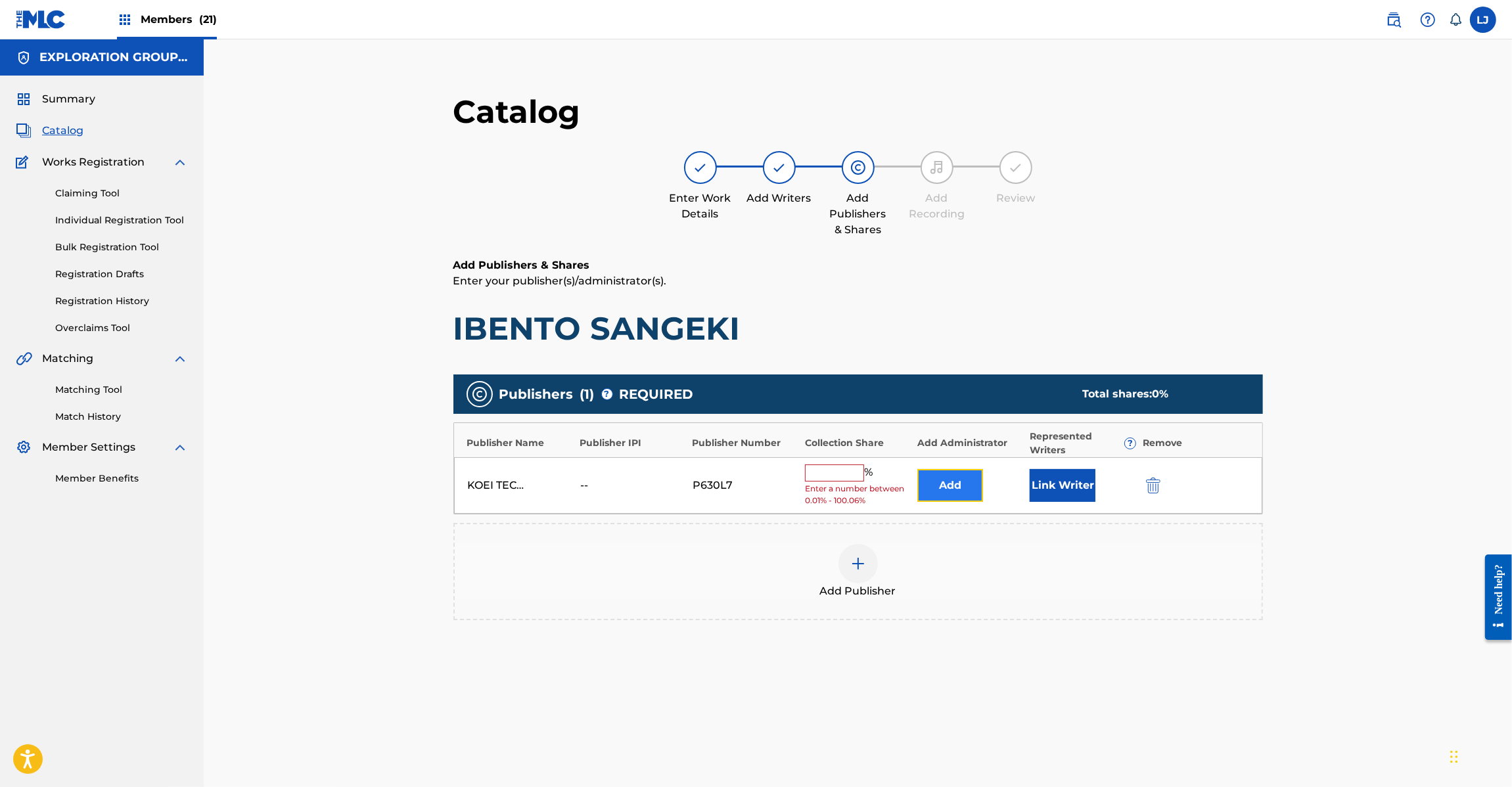
click at [932, 476] on button "Add" at bounding box center [950, 485] width 66 height 33
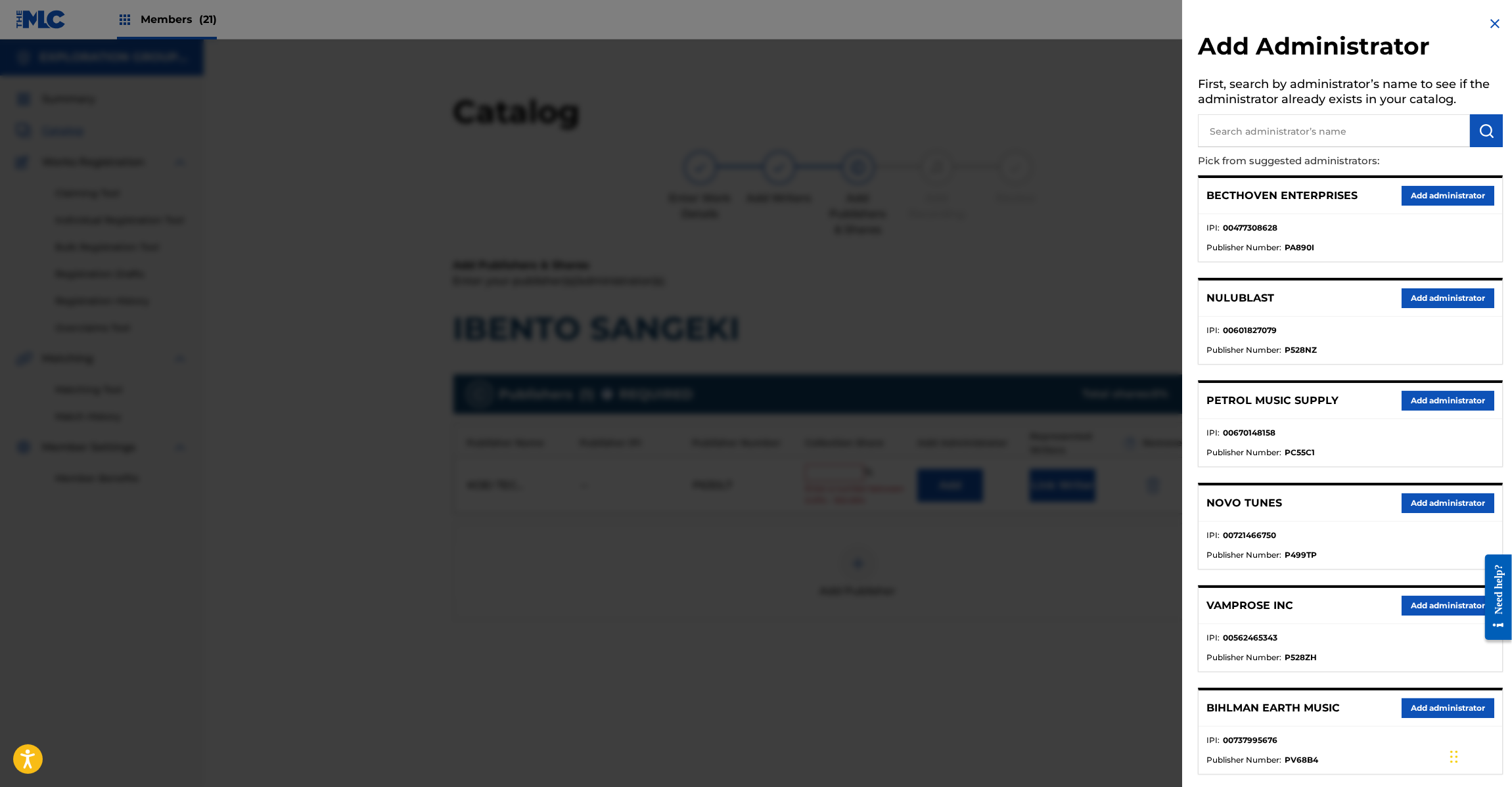
click at [1361, 145] on input "text" at bounding box center [1334, 130] width 272 height 33
paste input "Exploration Group LLC"
type input "Exploration Group LLC"
click at [1505, 126] on div "Add Administrator First, search by administrator’s name to see if the administr…" at bounding box center [1350, 591] width 337 height 1182
click at [1497, 126] on button "submit" at bounding box center [1486, 130] width 33 height 33
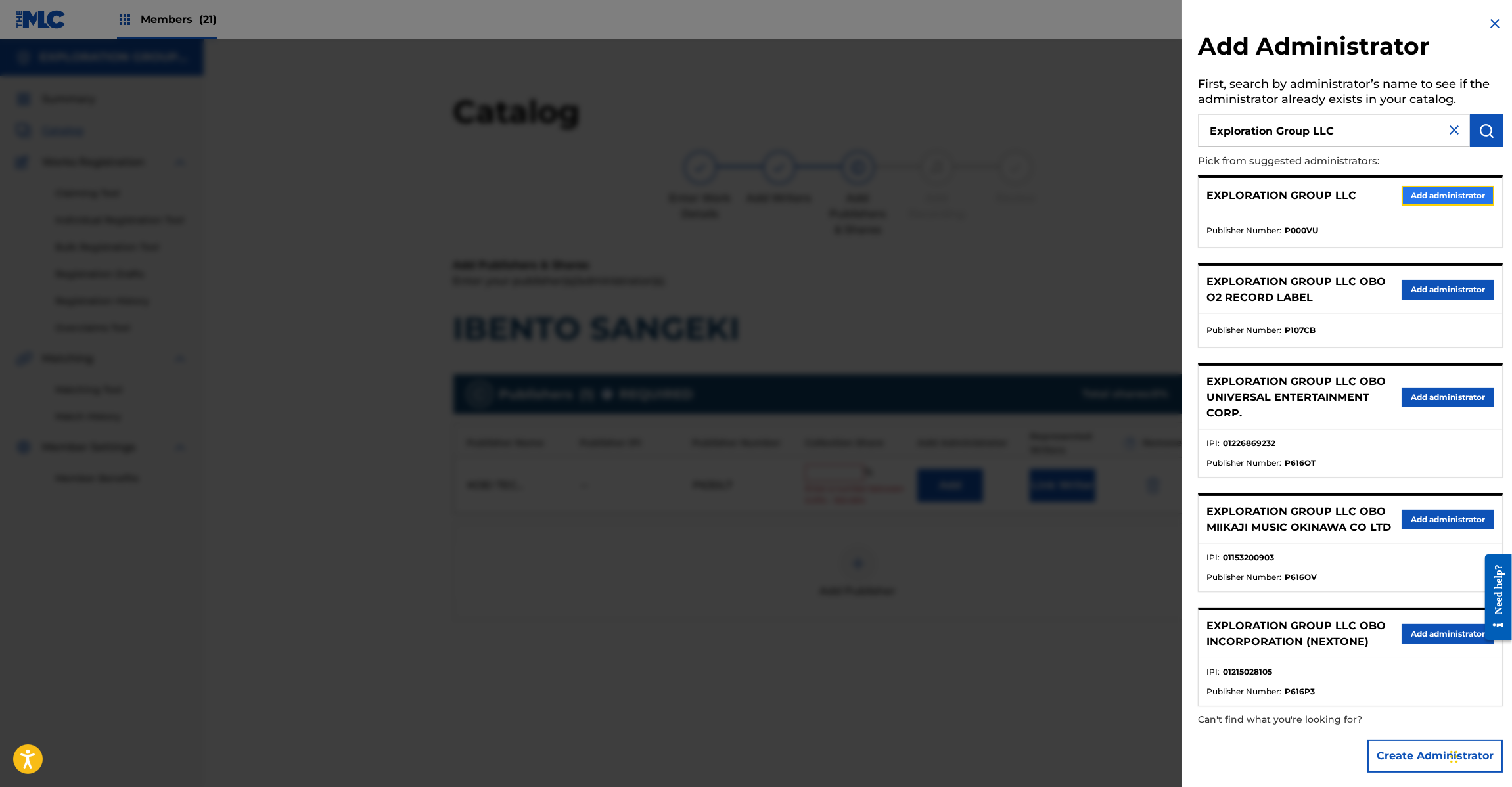
click at [1449, 196] on button "Add administrator" at bounding box center [1448, 195] width 93 height 20
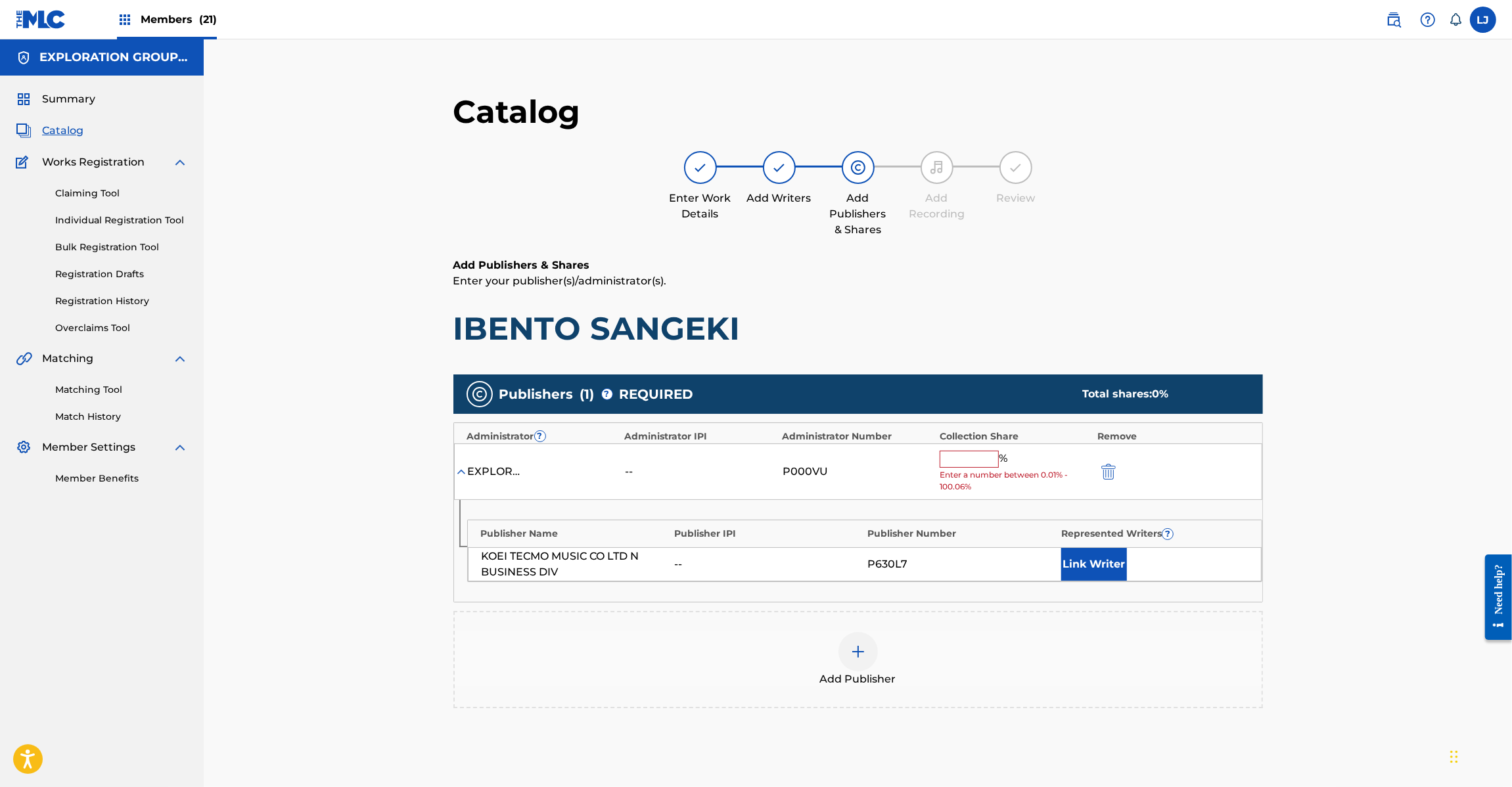
click at [958, 463] on input "text" at bounding box center [969, 459] width 59 height 17
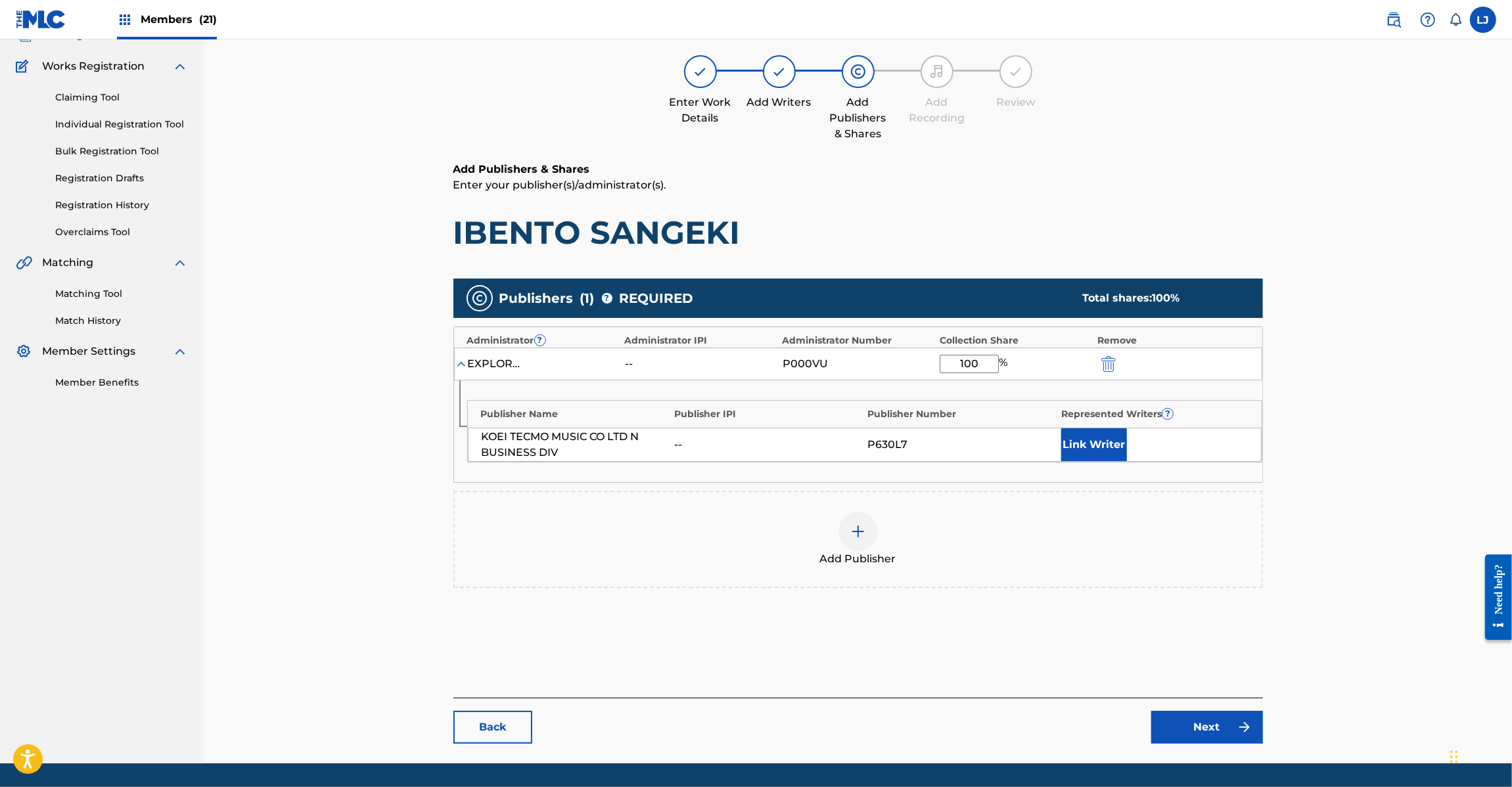
scroll to position [135, 0]
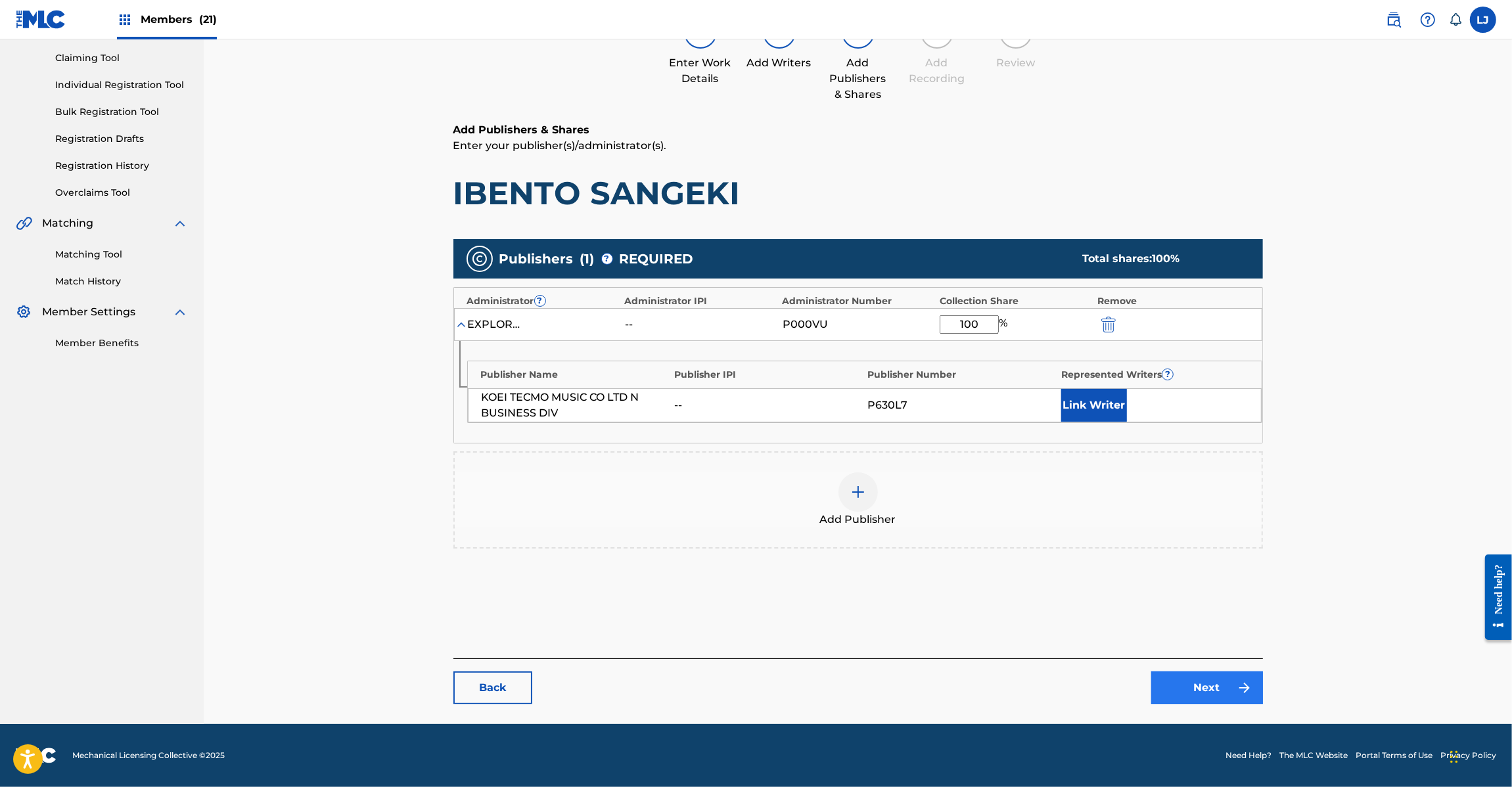
type input "100"
click at [1191, 697] on link "Next" at bounding box center [1206, 688] width 112 height 33
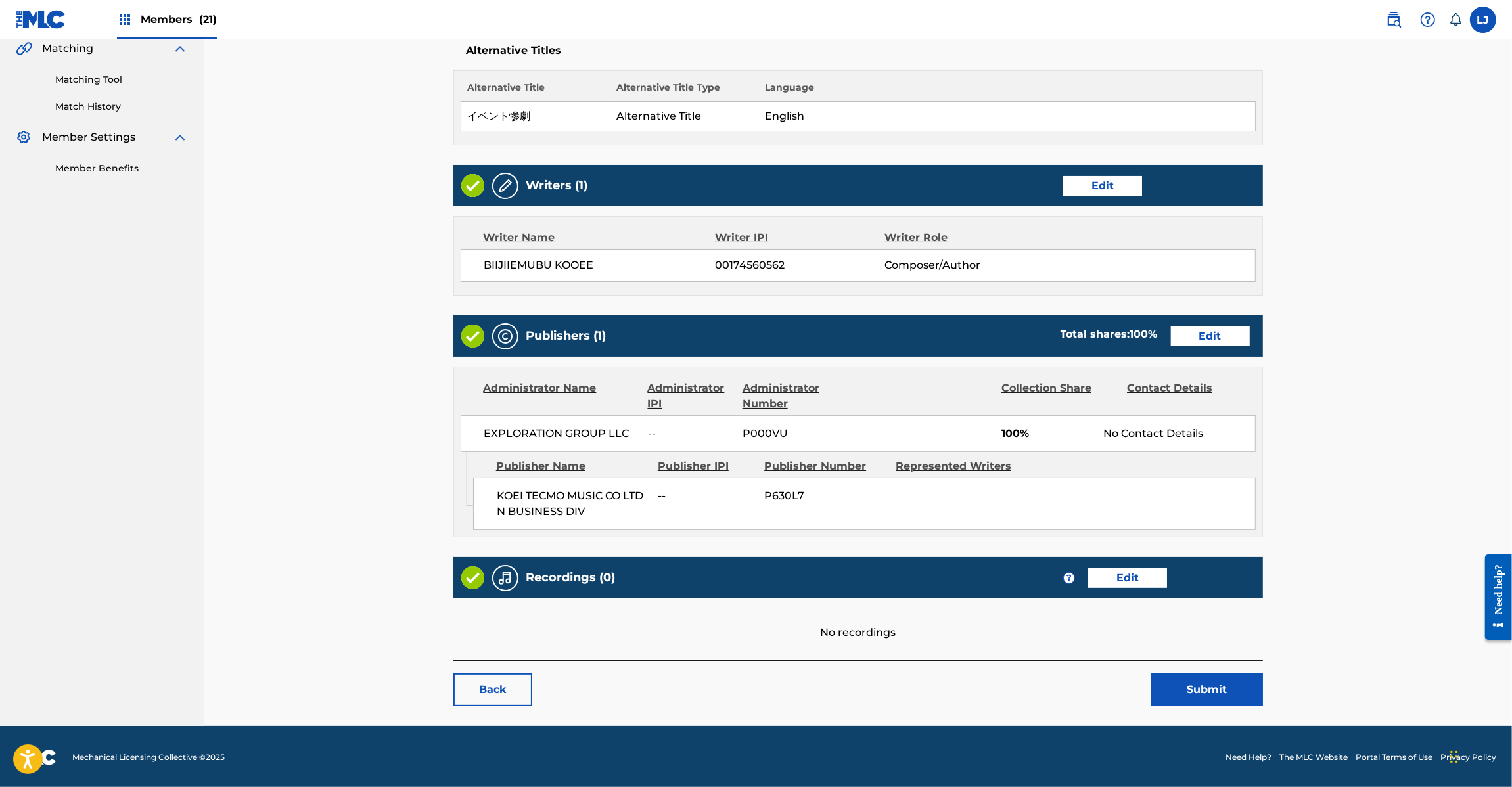
scroll to position [313, 0]
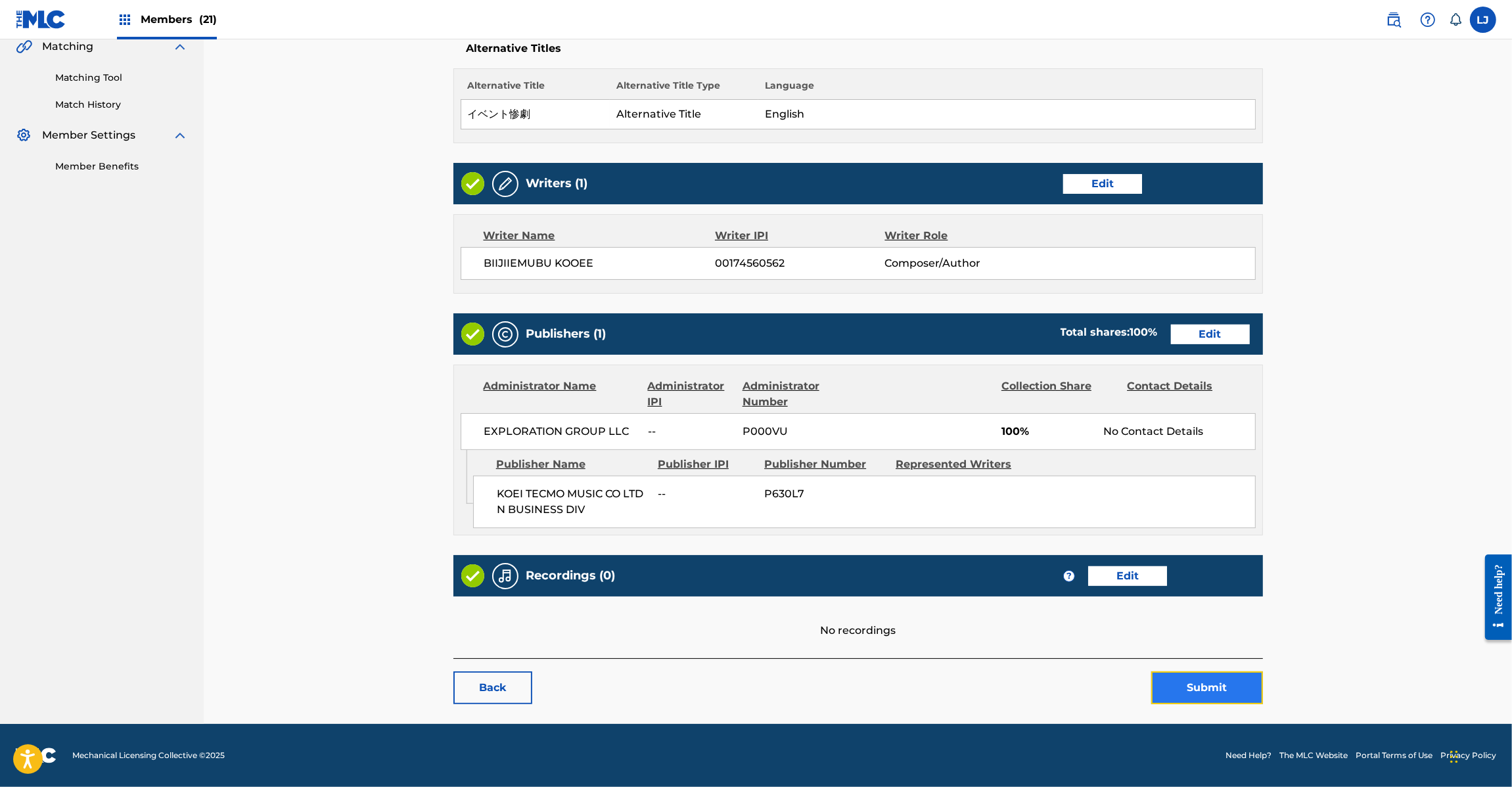
click at [1190, 695] on button "Submit" at bounding box center [1206, 688] width 112 height 33
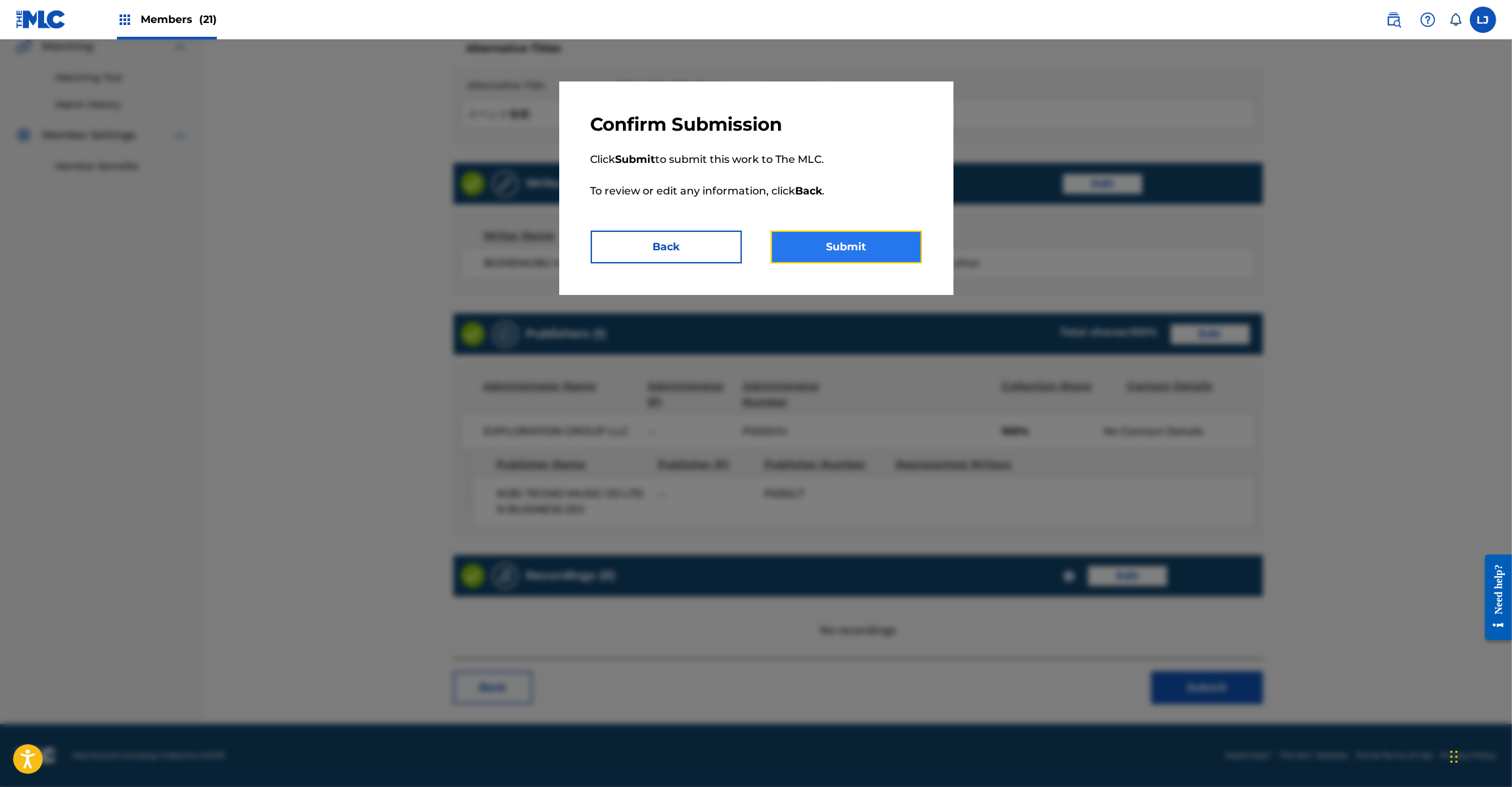
click at [825, 230] on button "Submit" at bounding box center [846, 247] width 151 height 33
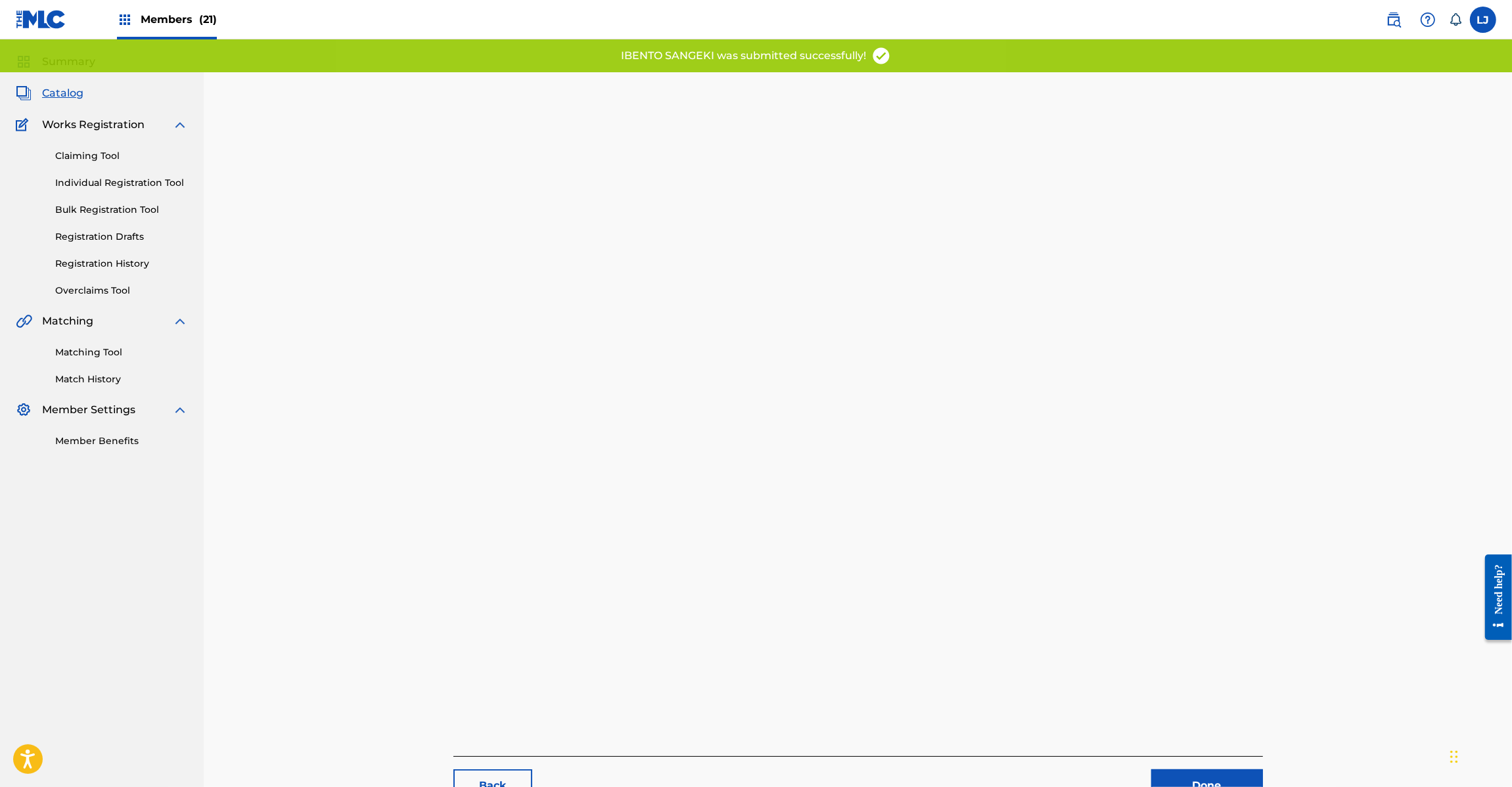
scroll to position [135, 0]
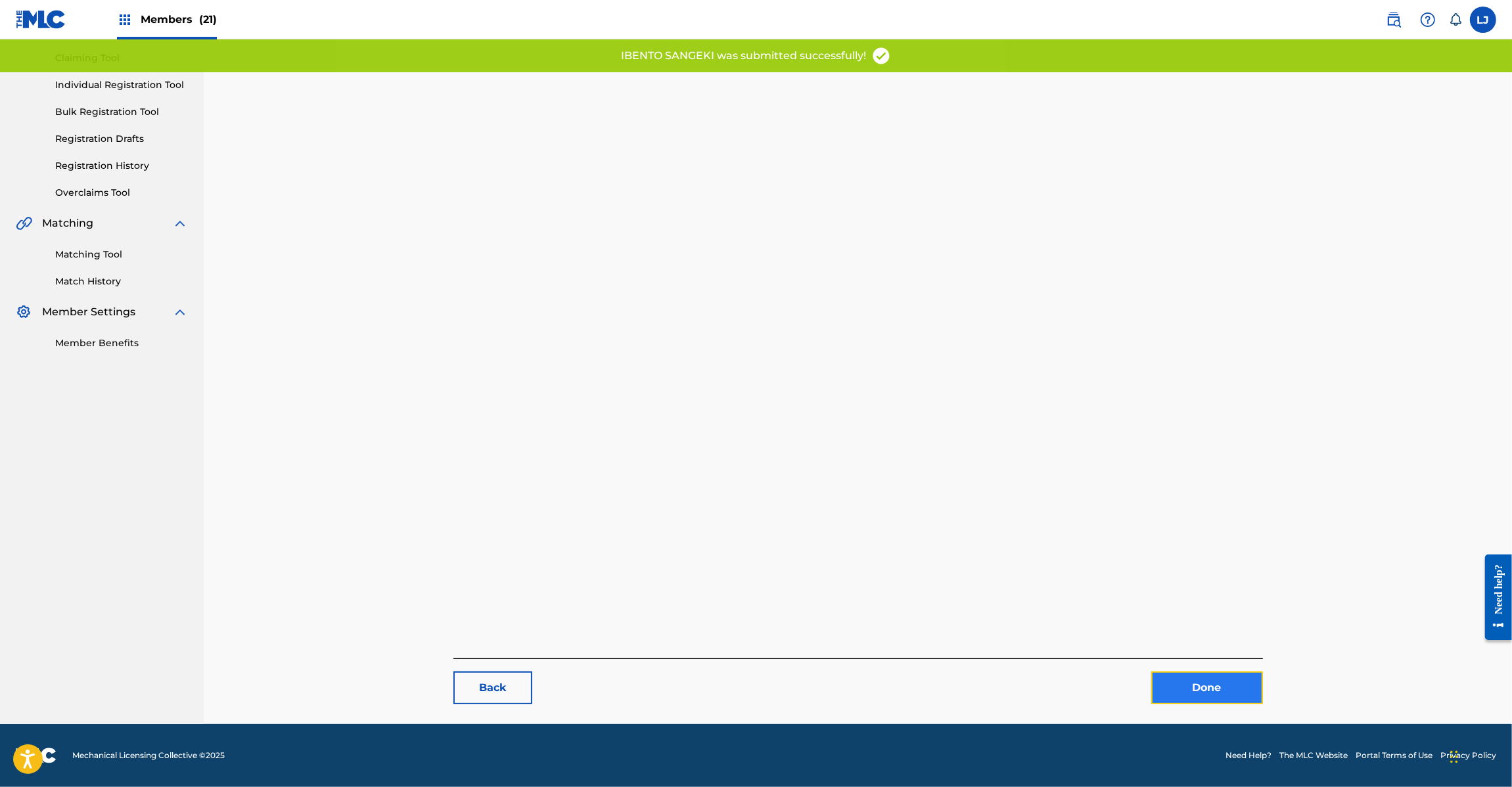
click at [1210, 694] on link "Done" at bounding box center [1206, 688] width 112 height 33
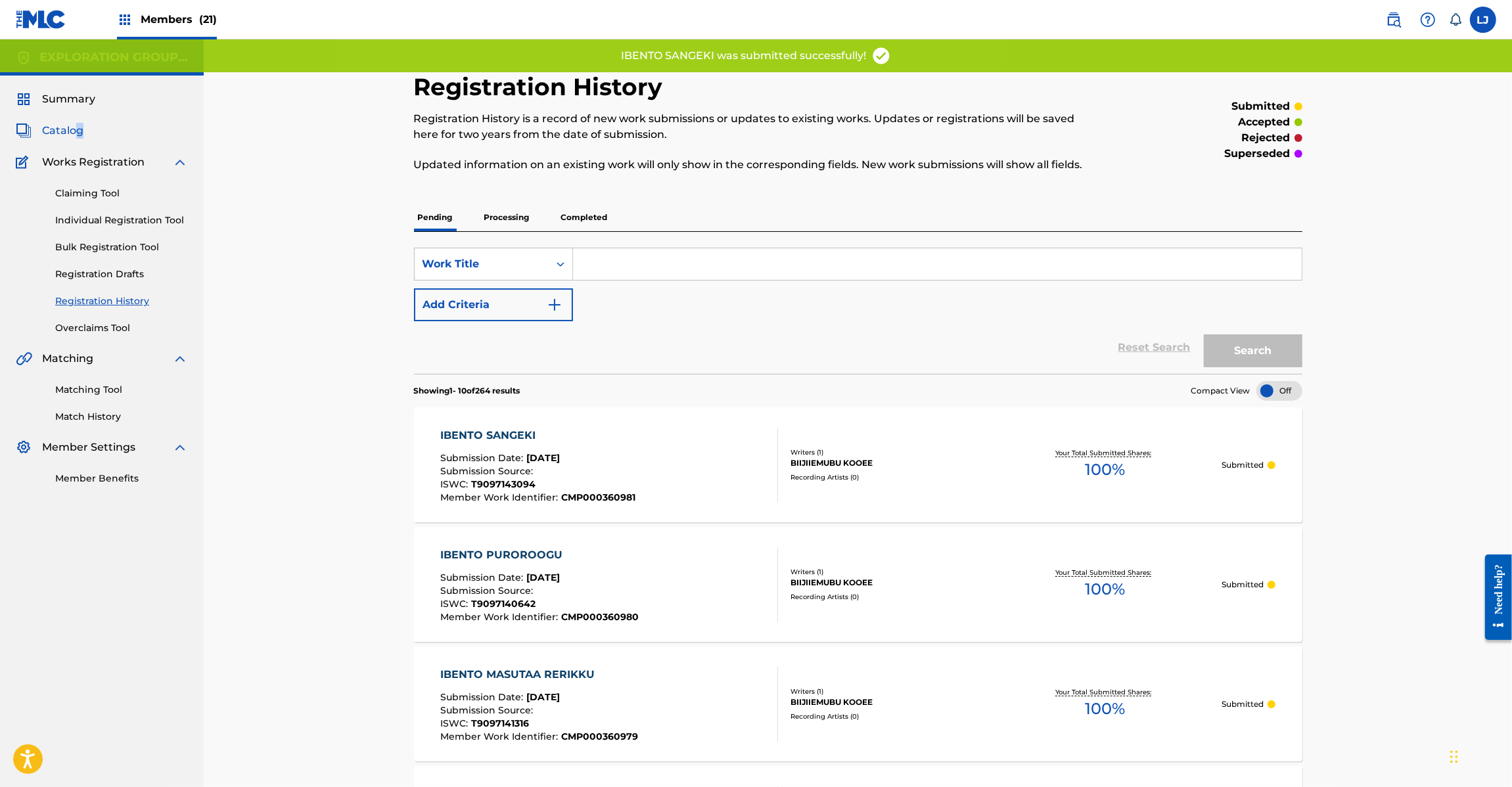
click at [76, 124] on div "Catalog" at bounding box center [101, 130] width 172 height 16
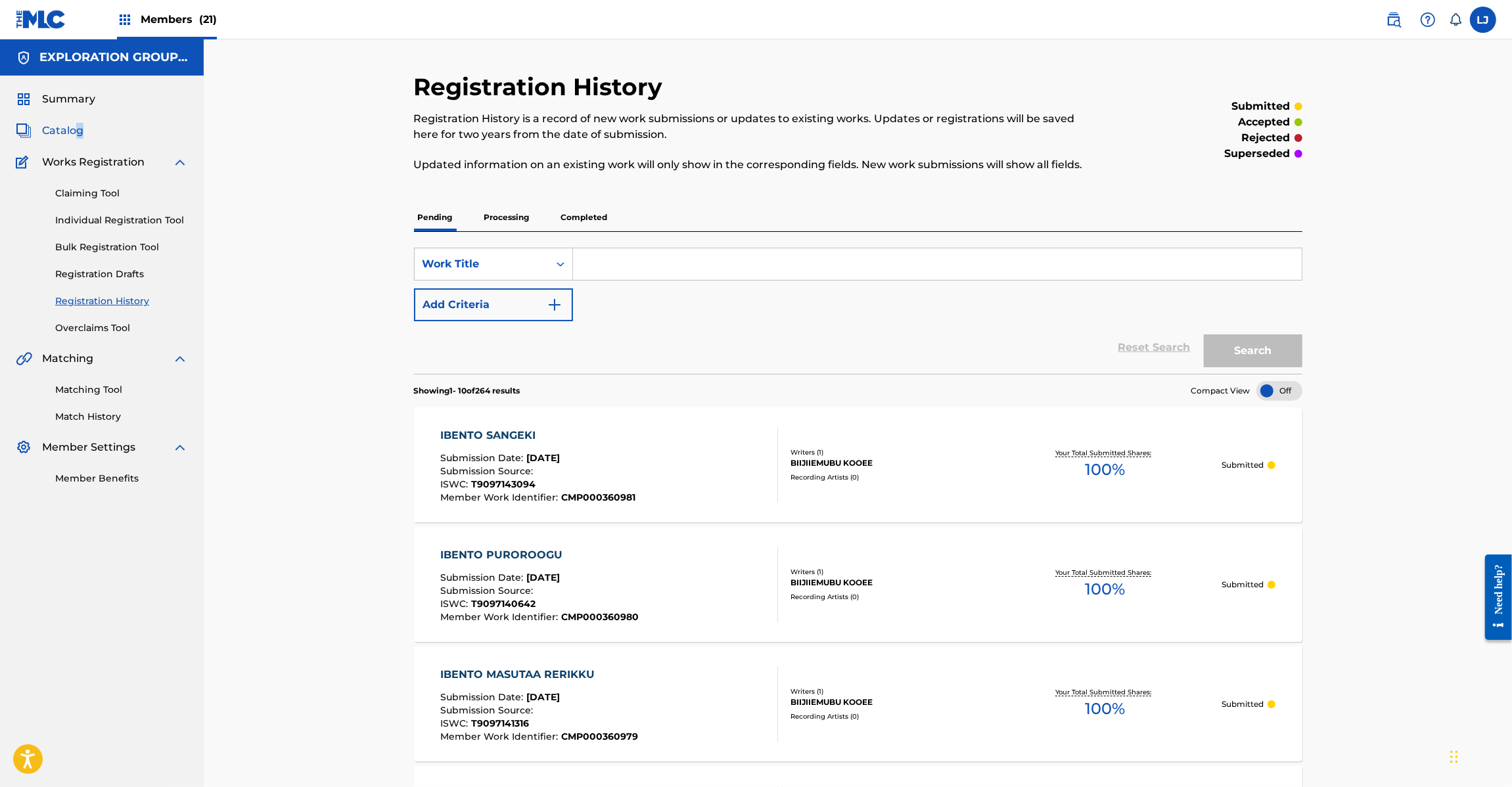
click at [81, 125] on span "Catalog" at bounding box center [62, 130] width 41 height 16
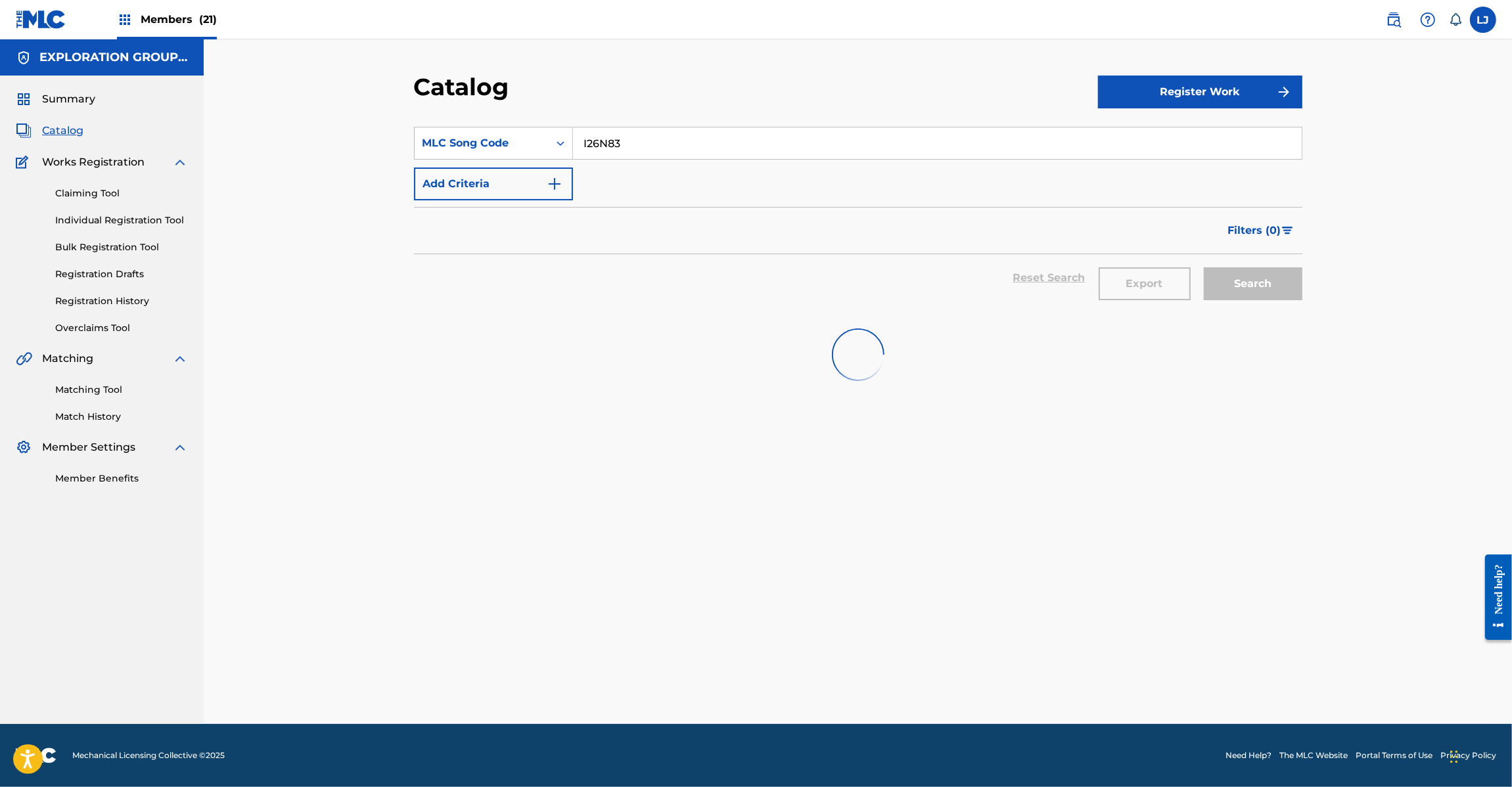
click at [690, 142] on input "I26N83" at bounding box center [937, 143] width 729 height 32
paste input "OBA"
click at [690, 142] on input "I26OBA" at bounding box center [937, 143] width 729 height 32
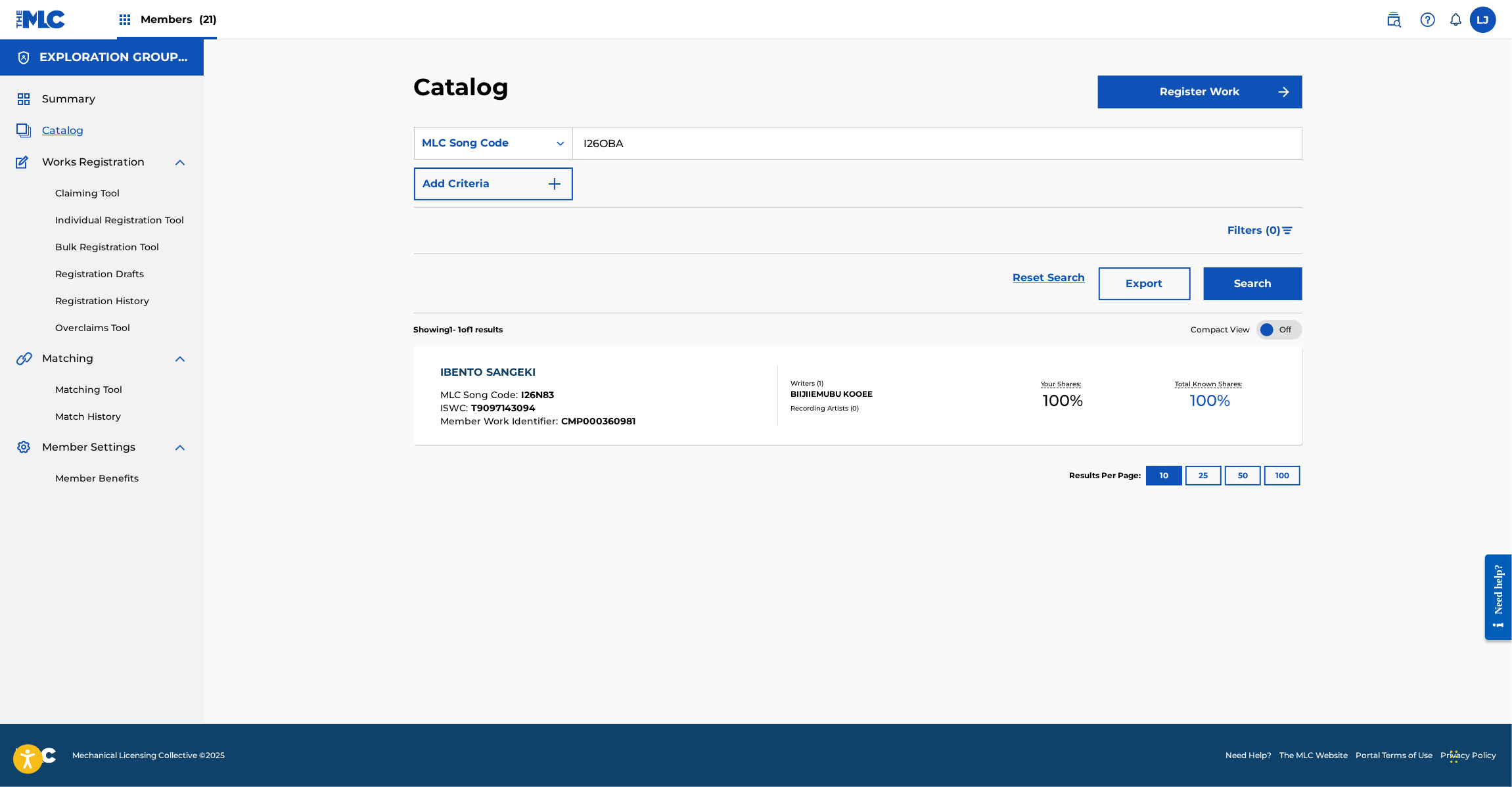
type input "I26OBA"
click at [1309, 290] on div "Catalog Register Work SearchWithCriteria61d1f3c3-db47-4977-b205-f3d70db8daf6 ML…" at bounding box center [858, 398] width 920 height 651
click at [1263, 284] on button "Search" at bounding box center [1253, 284] width 99 height 33
click at [705, 432] on div "IBENTO SENTOU # 1 MLC Song Code : I26OBA ISWC : T9097141054 Member Work Identif…" at bounding box center [858, 395] width 888 height 99
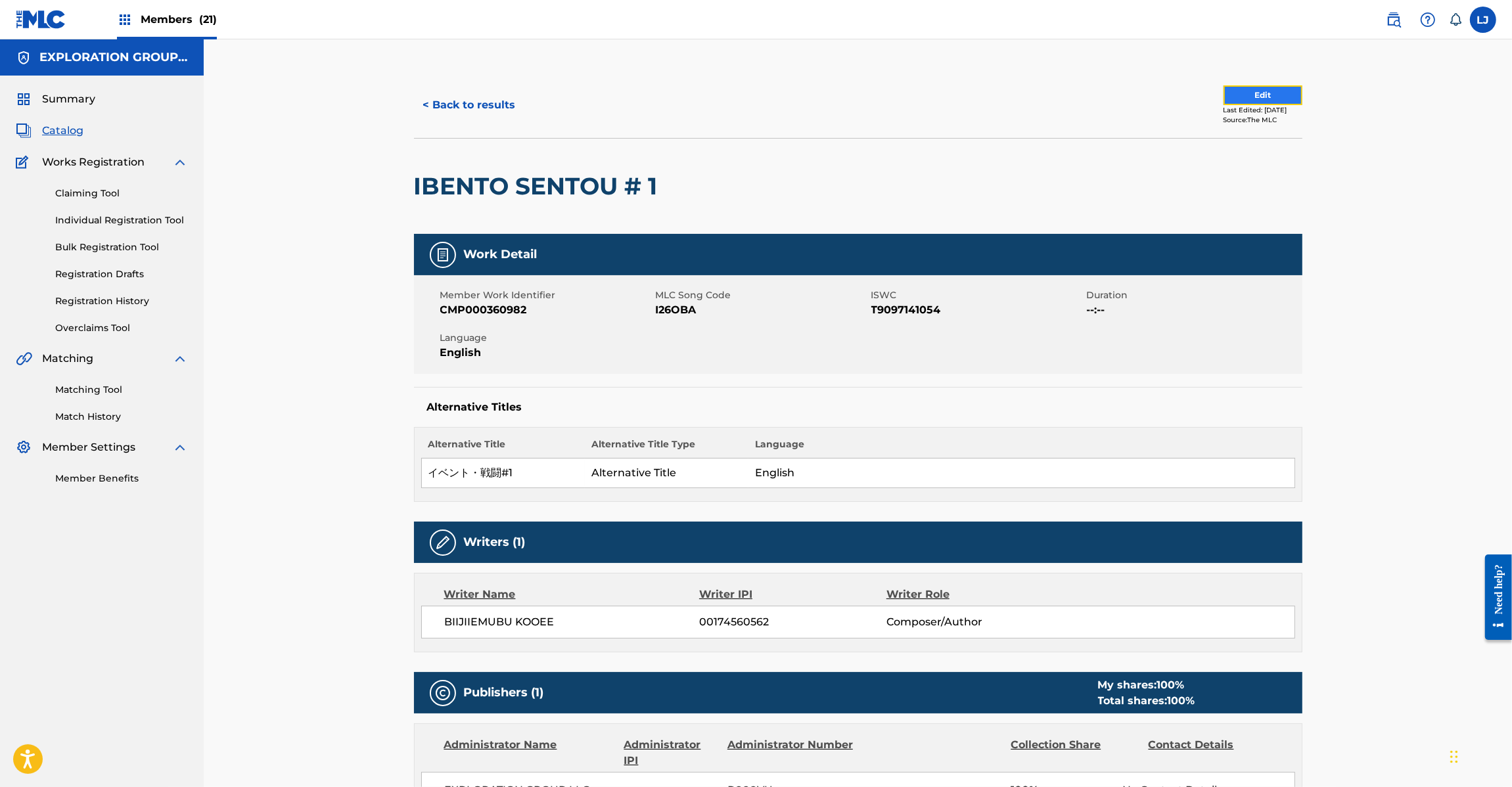
click at [1263, 88] on button "Edit" at bounding box center [1263, 95] width 79 height 20
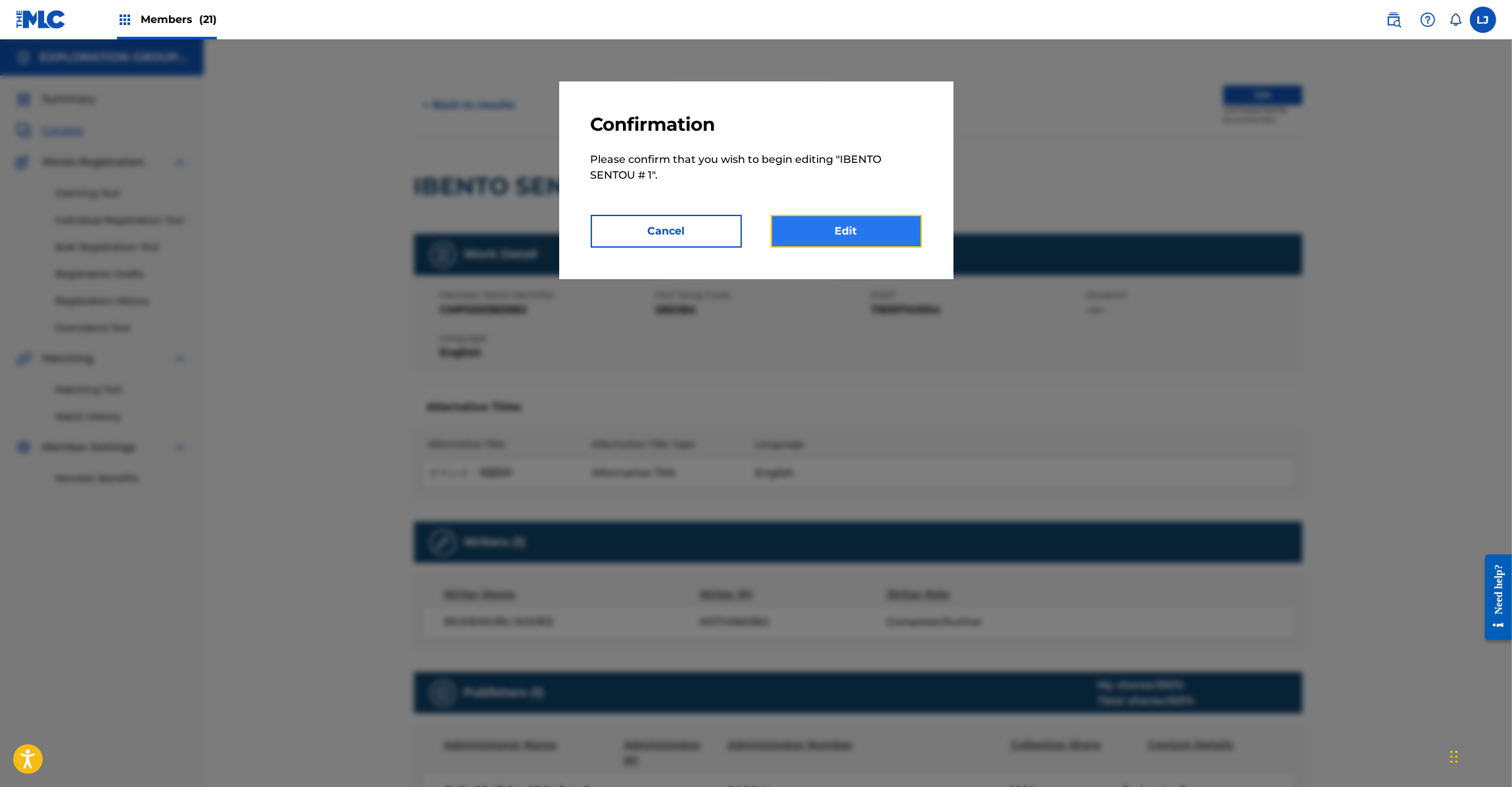
click at [829, 231] on link "Edit" at bounding box center [846, 231] width 151 height 33
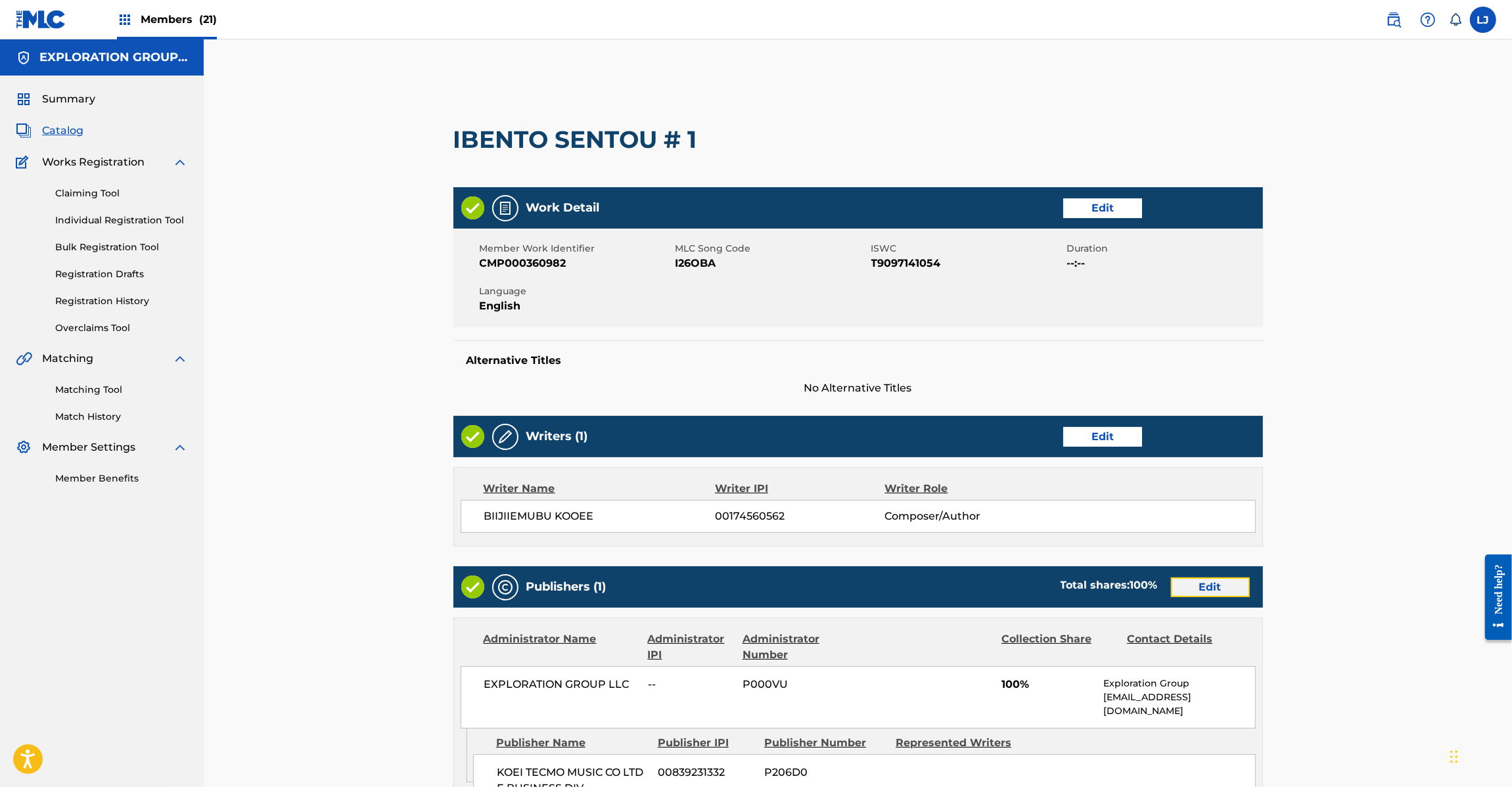
click at [1206, 592] on link "Edit" at bounding box center [1211, 587] width 79 height 20
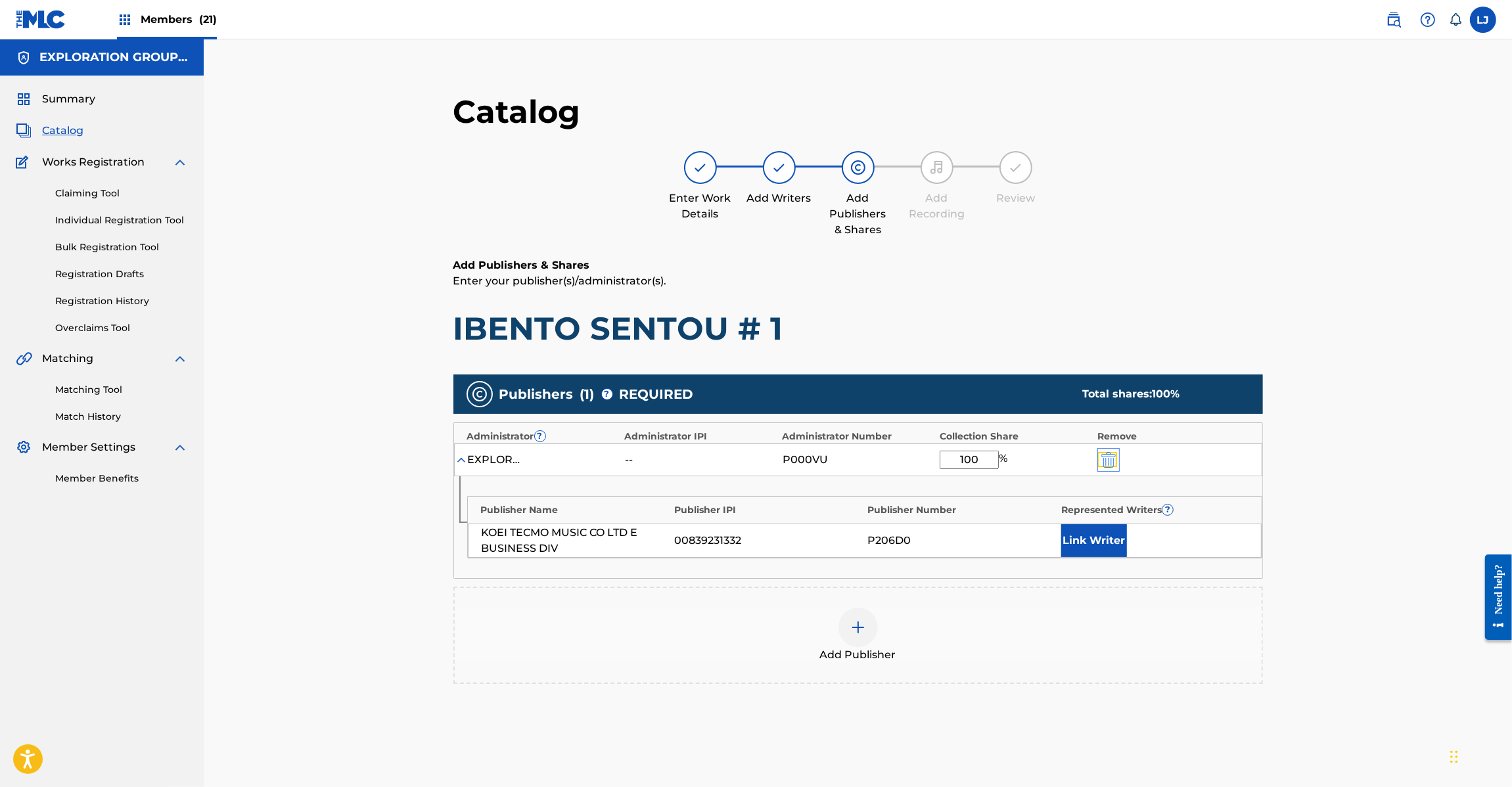
click at [1114, 463] on img "submit" at bounding box center [1108, 459] width 14 height 16
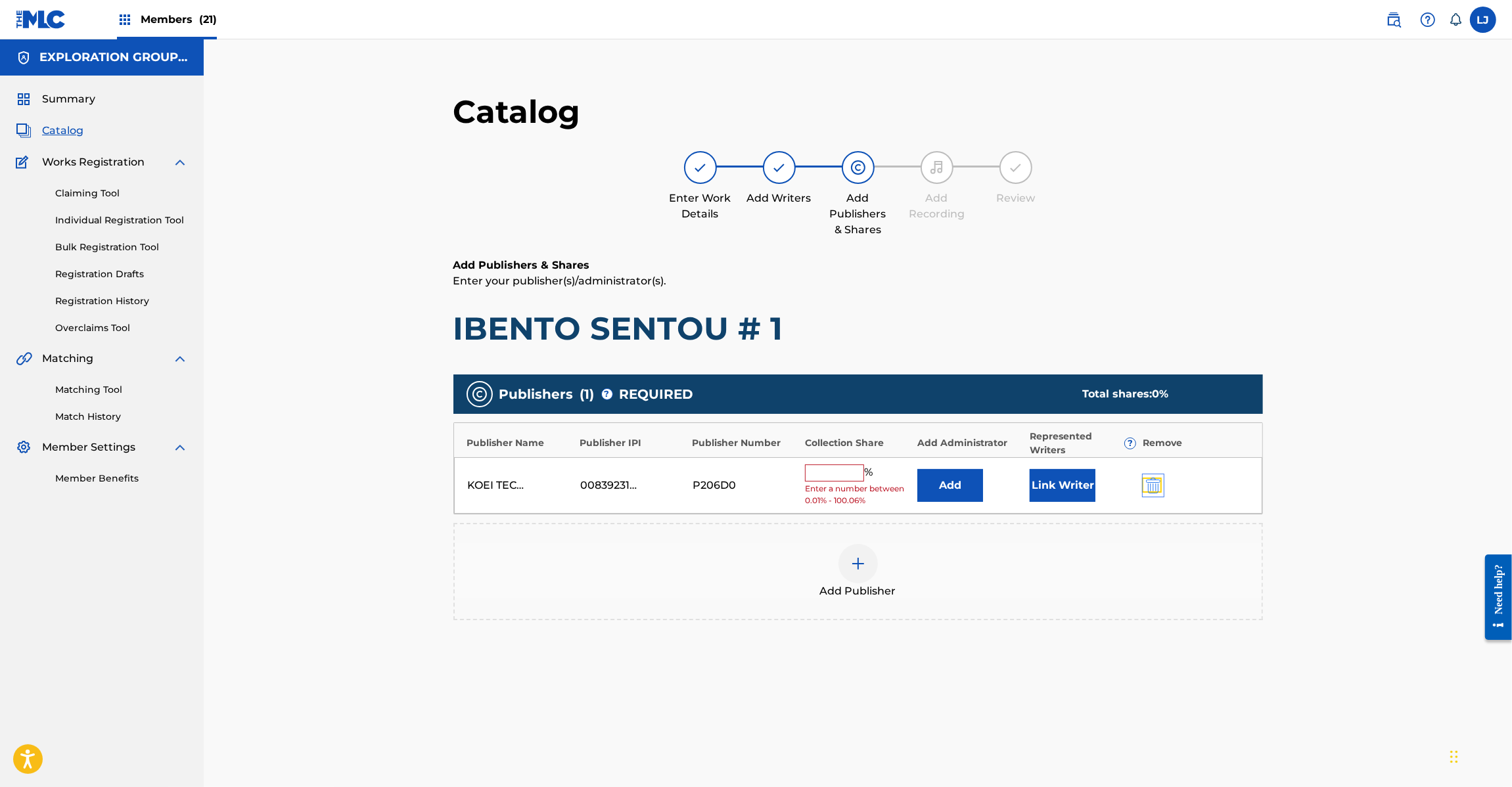
click at [1148, 478] on img "submit" at bounding box center [1153, 485] width 14 height 16
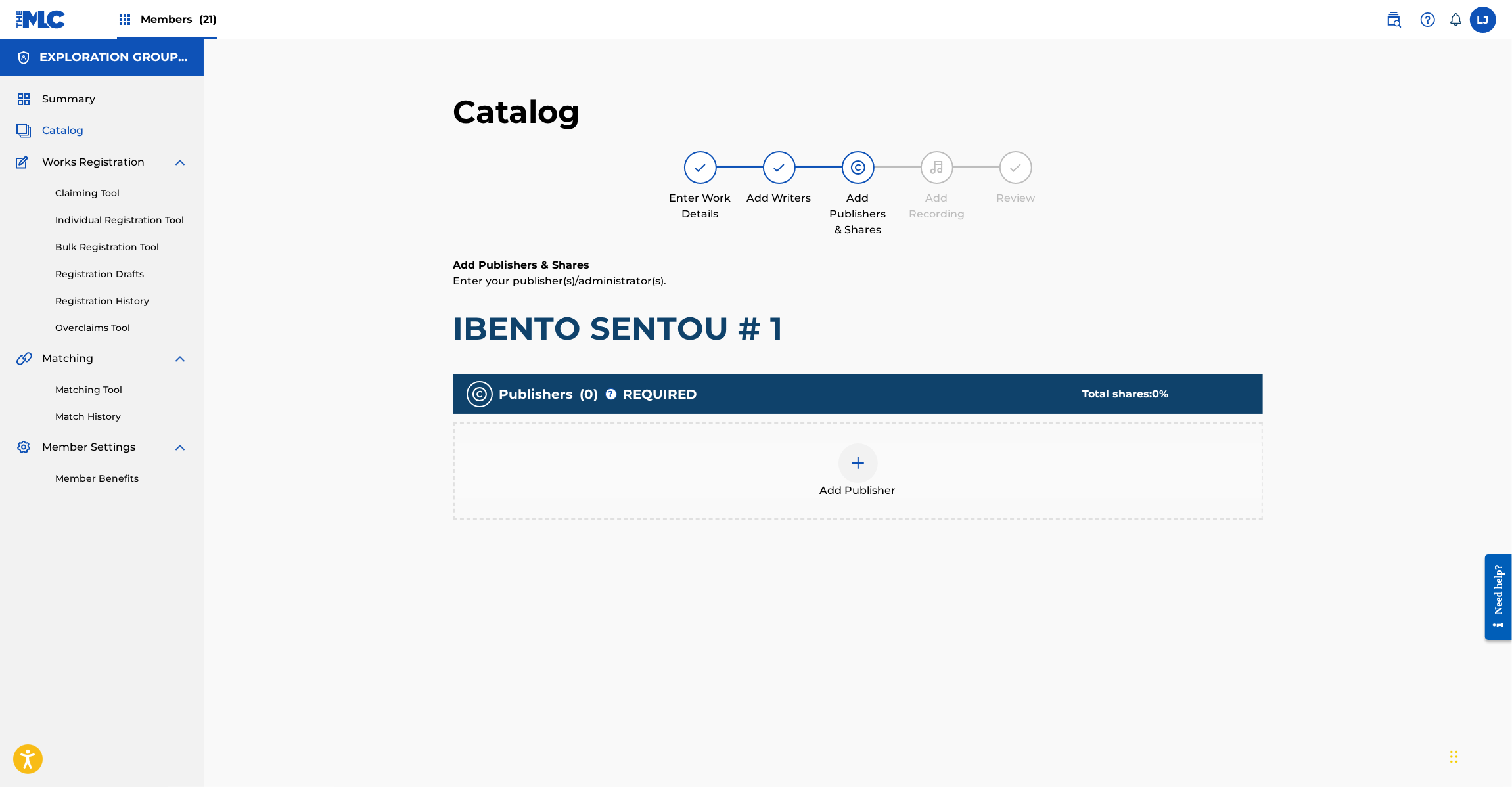
click at [844, 457] on div at bounding box center [858, 463] width 39 height 39
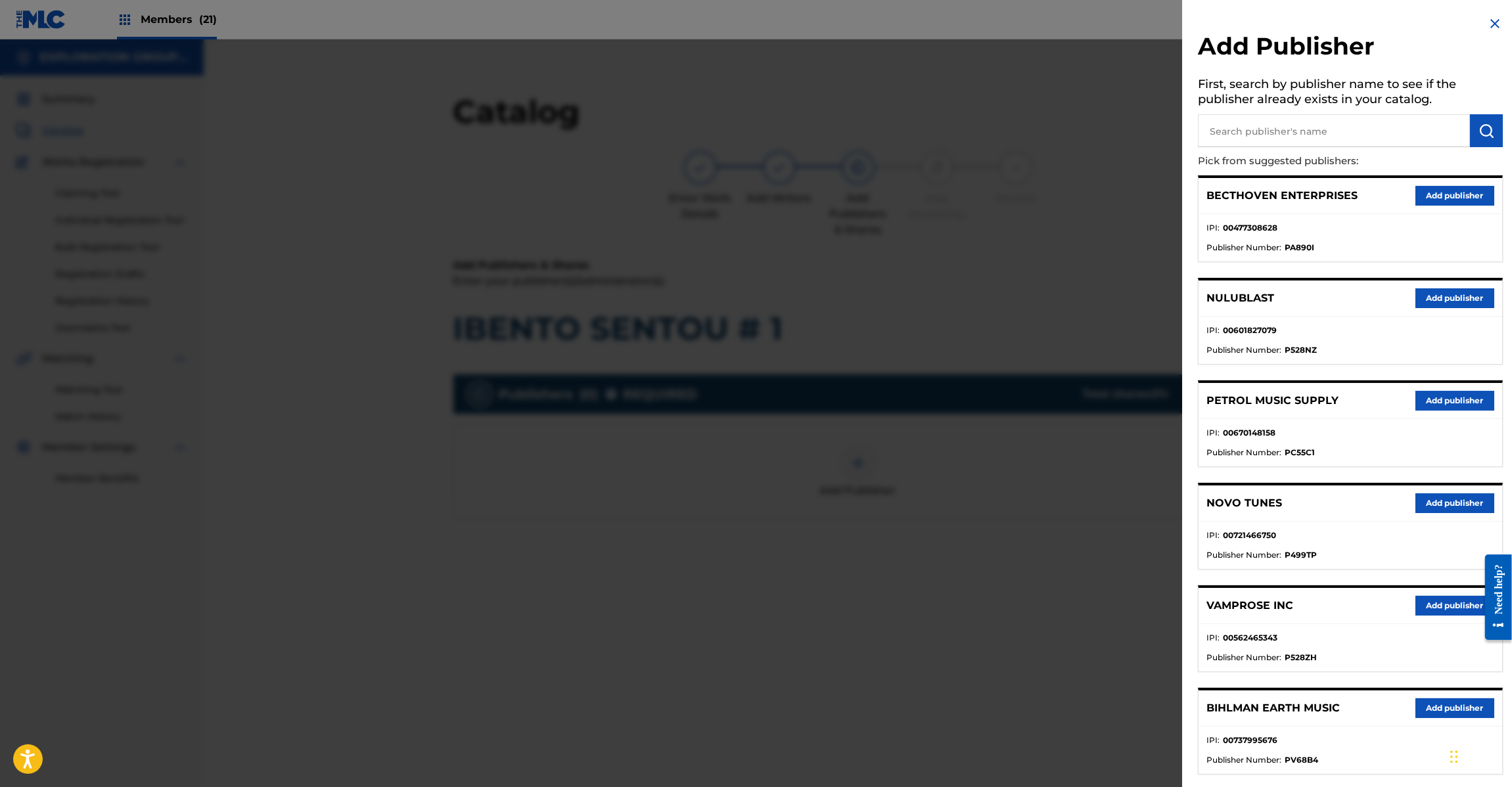
click at [1334, 132] on input "text" at bounding box center [1334, 130] width 272 height 33
paste input "Koei Tecmo Music Co Ltd N Business Div"
type input "Koei Tecmo Music Co Ltd N Business Div"
click at [1472, 128] on button "submit" at bounding box center [1486, 130] width 33 height 33
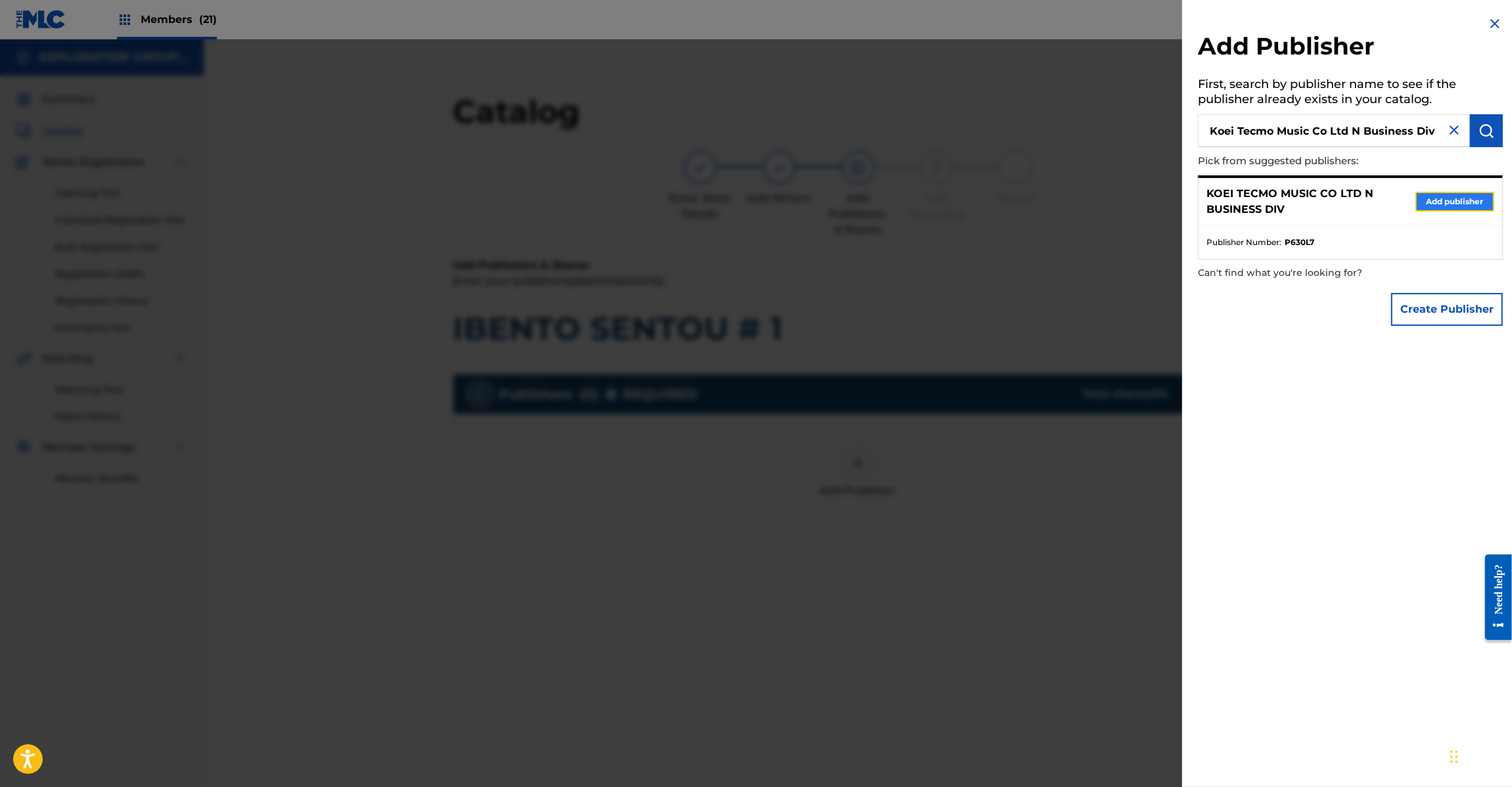
click at [1457, 201] on button "Add publisher" at bounding box center [1455, 201] width 79 height 20
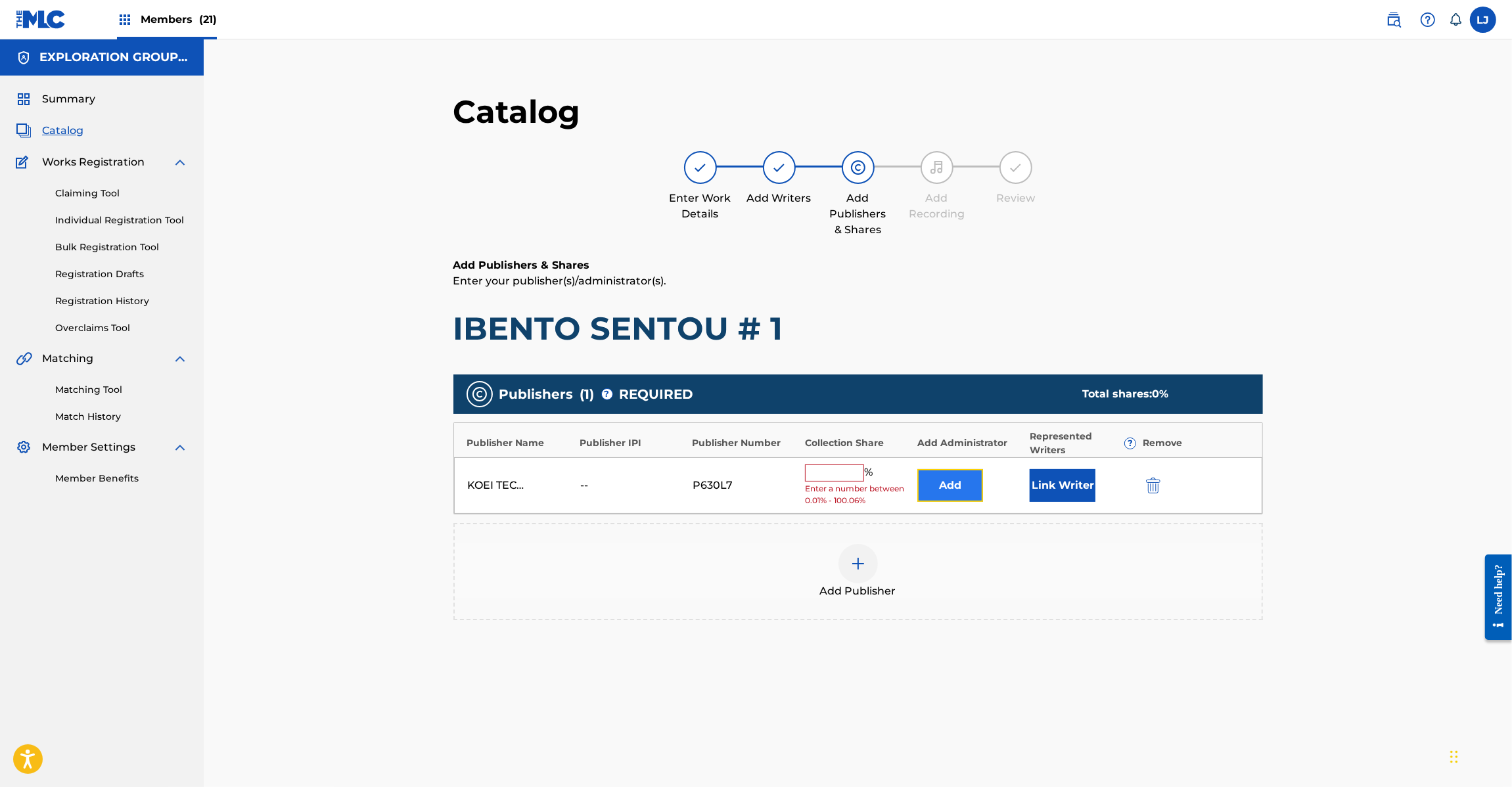
click at [941, 483] on button "Add" at bounding box center [950, 485] width 66 height 33
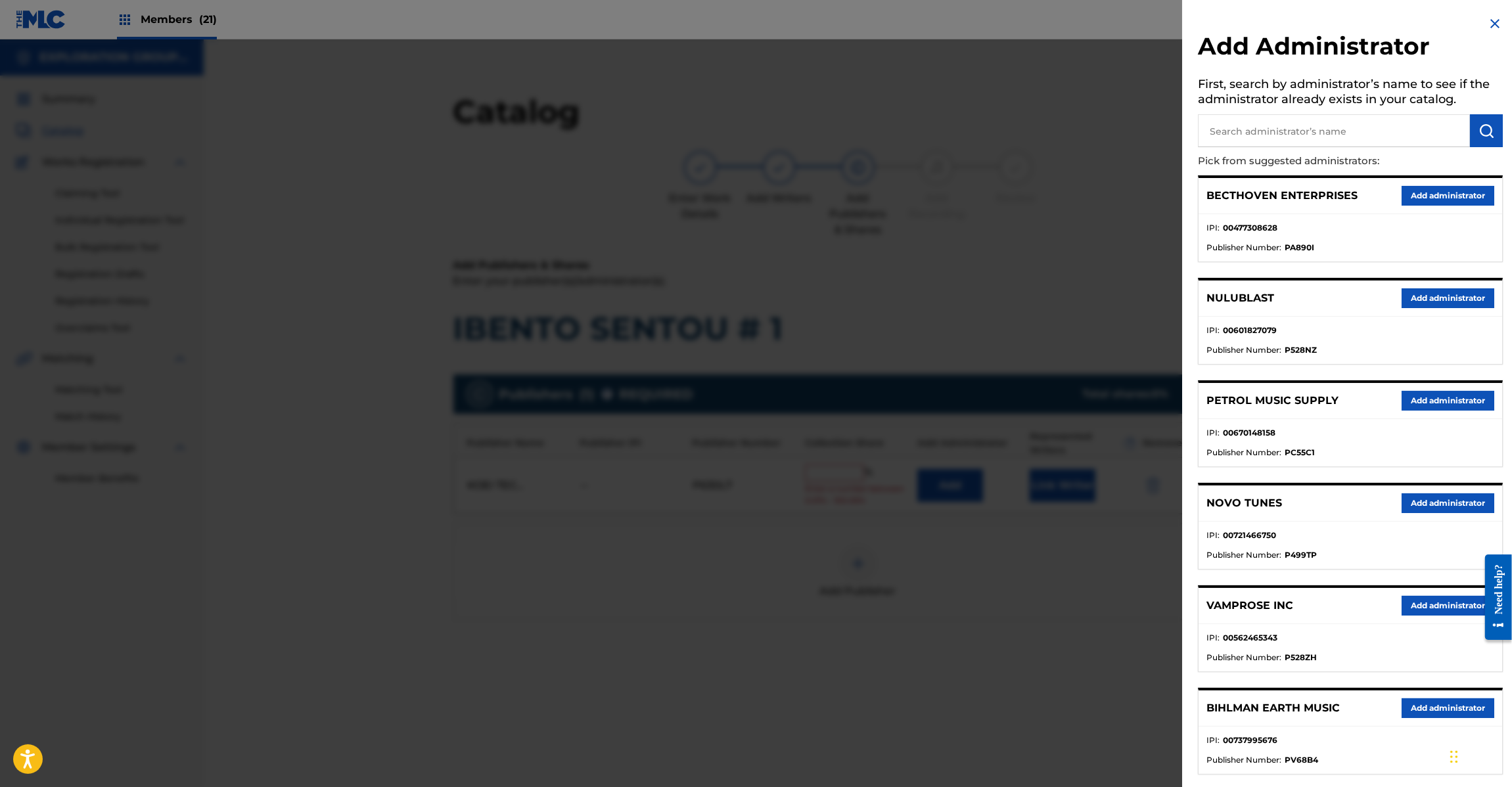
click at [1207, 136] on input "text" at bounding box center [1334, 130] width 272 height 33
paste input "Exploration Group LLC"
type input "Exploration Group LLC"
click at [1479, 128] on img "submit" at bounding box center [1486, 130] width 16 height 16
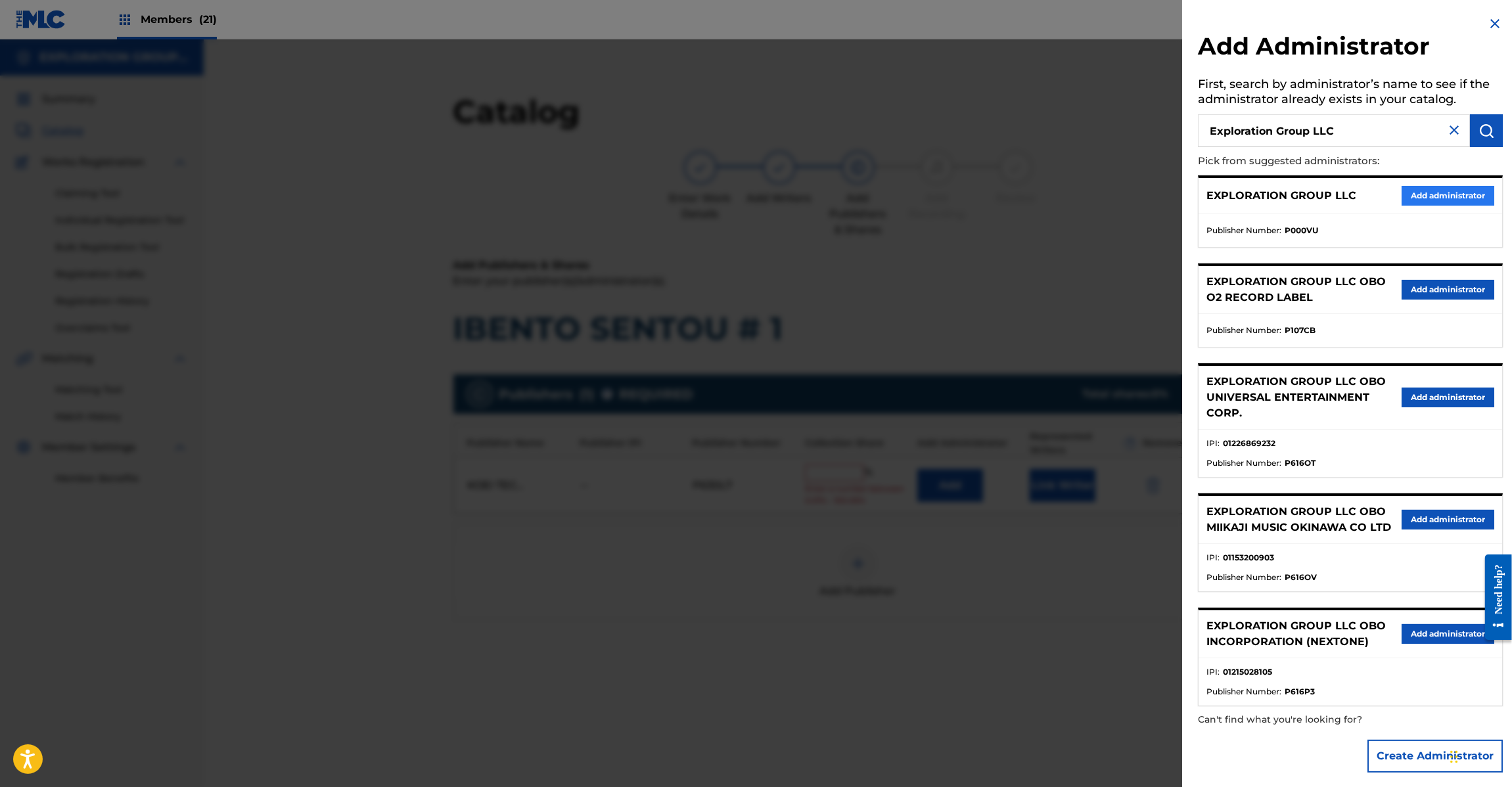
drag, startPoint x: 1439, startPoint y: 173, endPoint x: 1424, endPoint y: 192, distance: 24.2
click at [1427, 184] on div "EXPLORATION GROUP LLC Add administrator" at bounding box center [1350, 195] width 303 height 36
click at [1424, 192] on button "Add administrator" at bounding box center [1448, 195] width 93 height 20
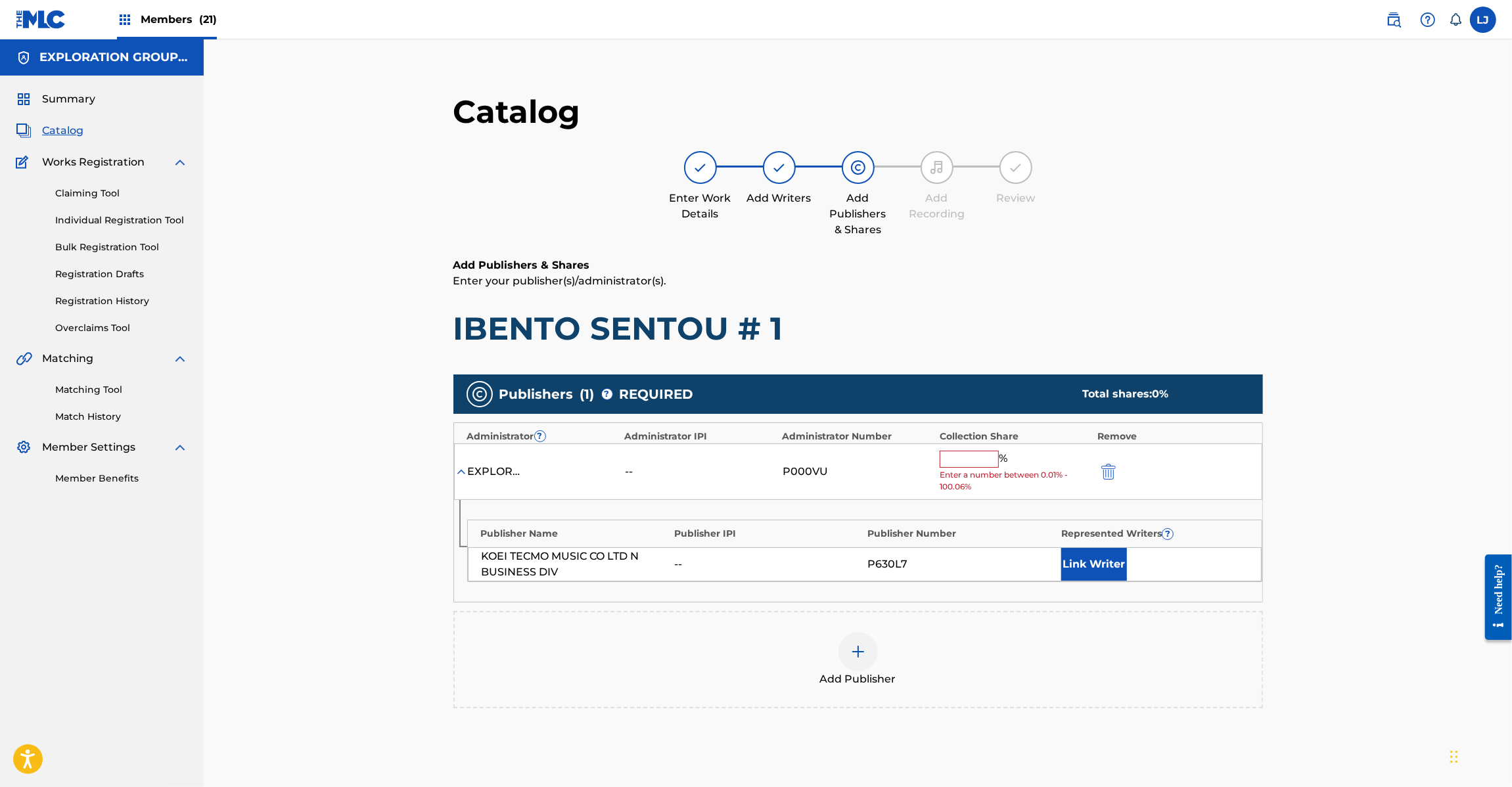
click at [975, 465] on input "text" at bounding box center [969, 459] width 59 height 17
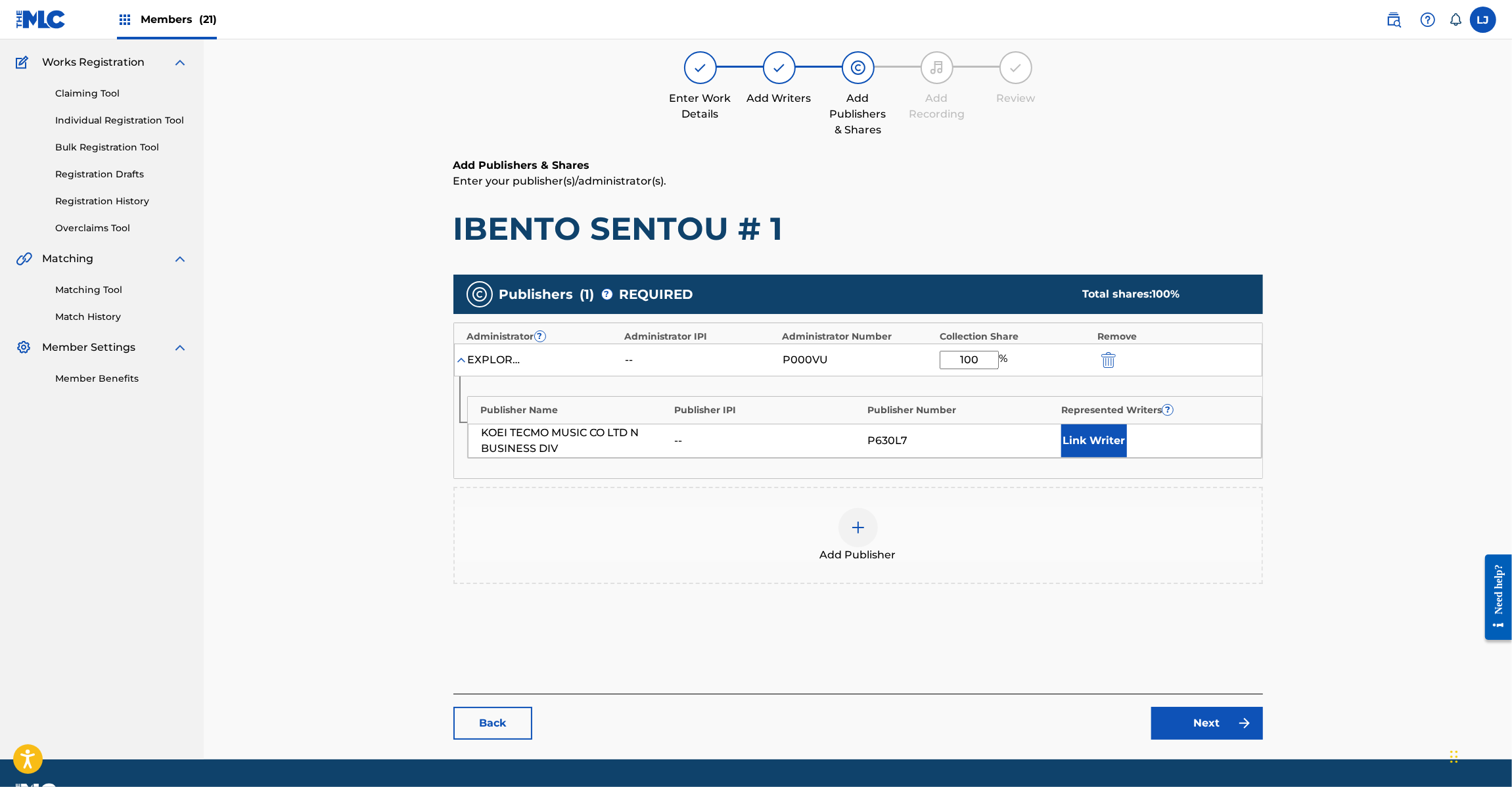
scroll to position [135, 0]
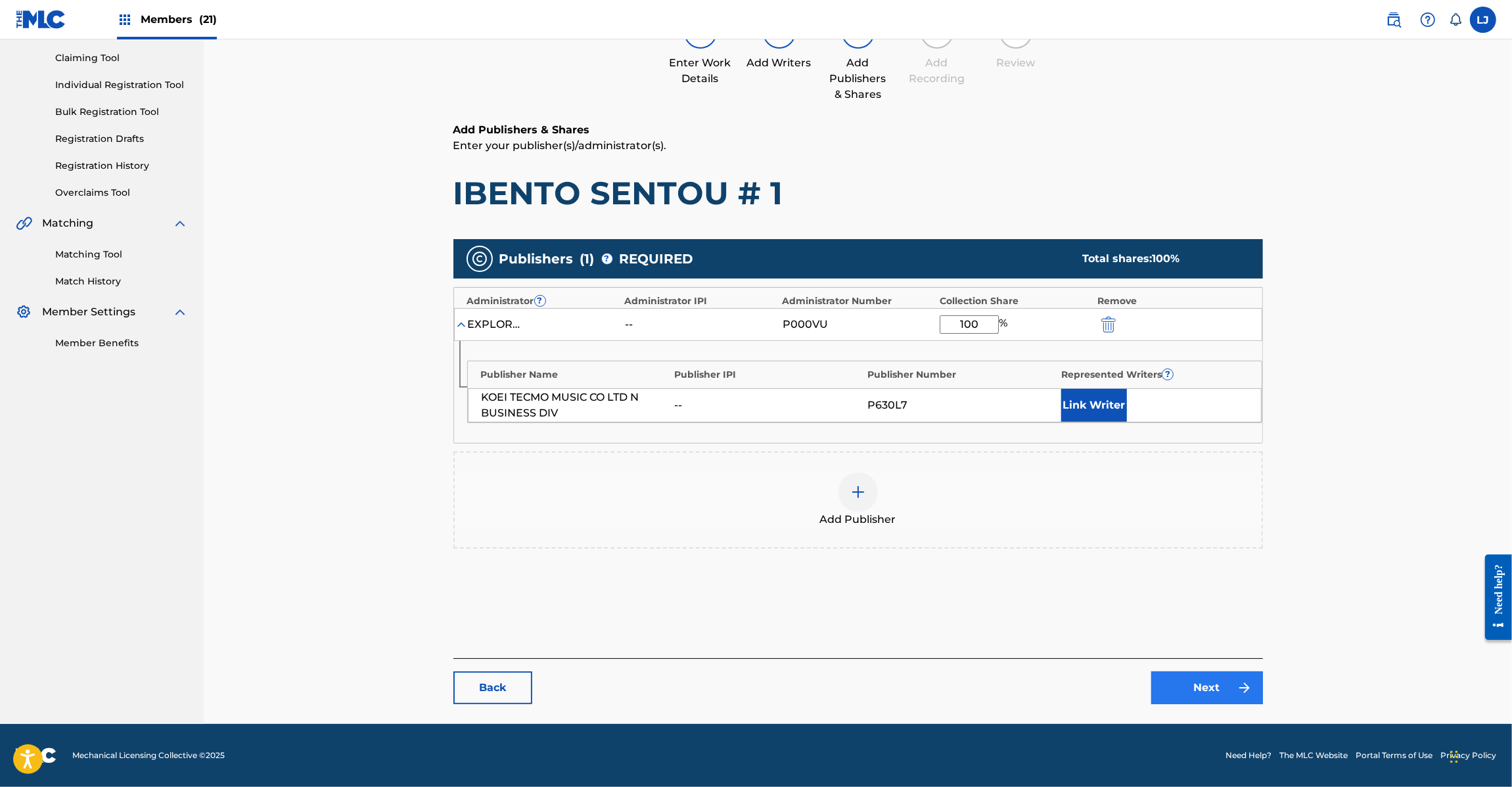
type input "100"
click at [1191, 680] on link "Next" at bounding box center [1206, 688] width 112 height 33
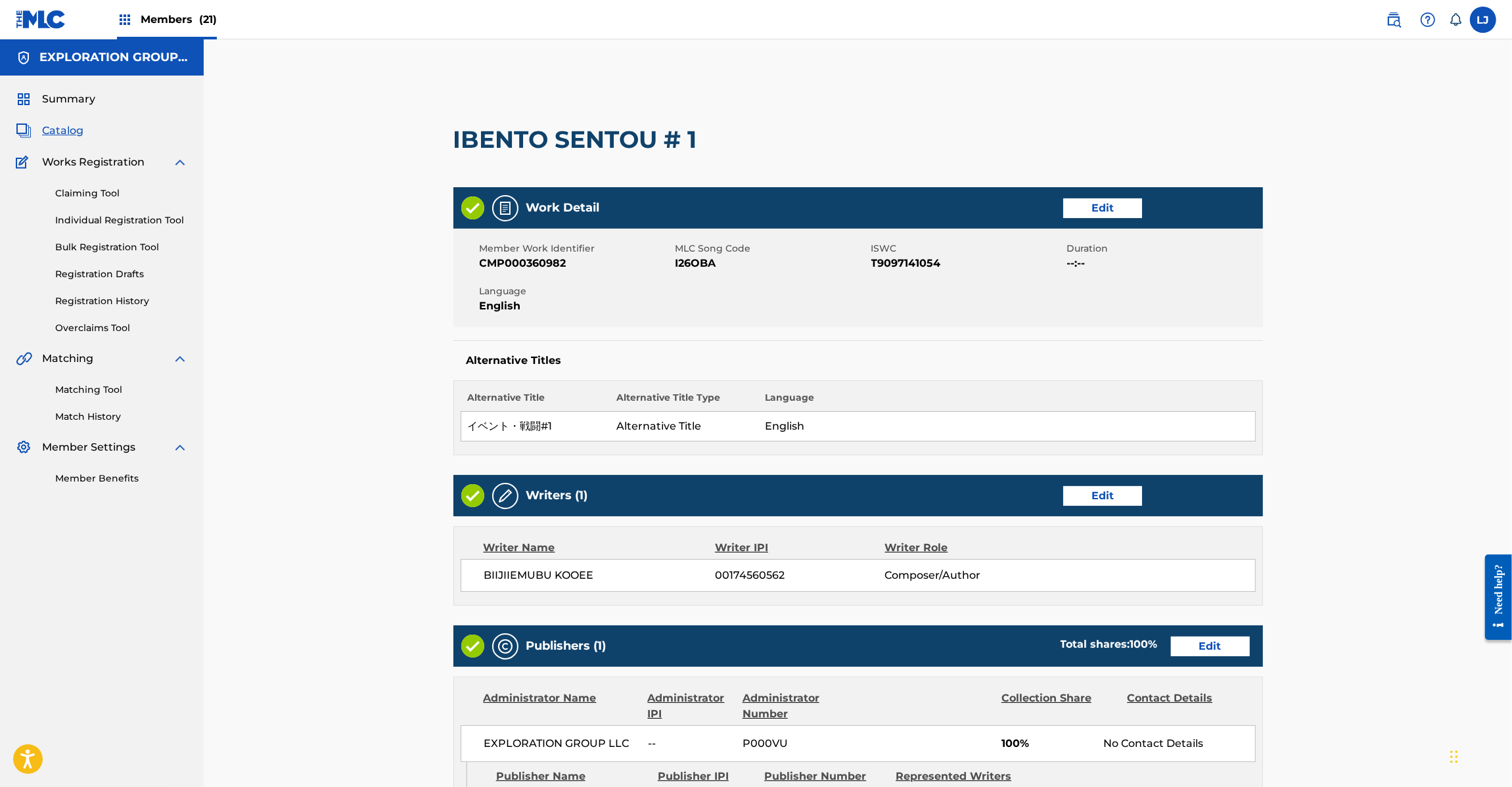
scroll to position [313, 0]
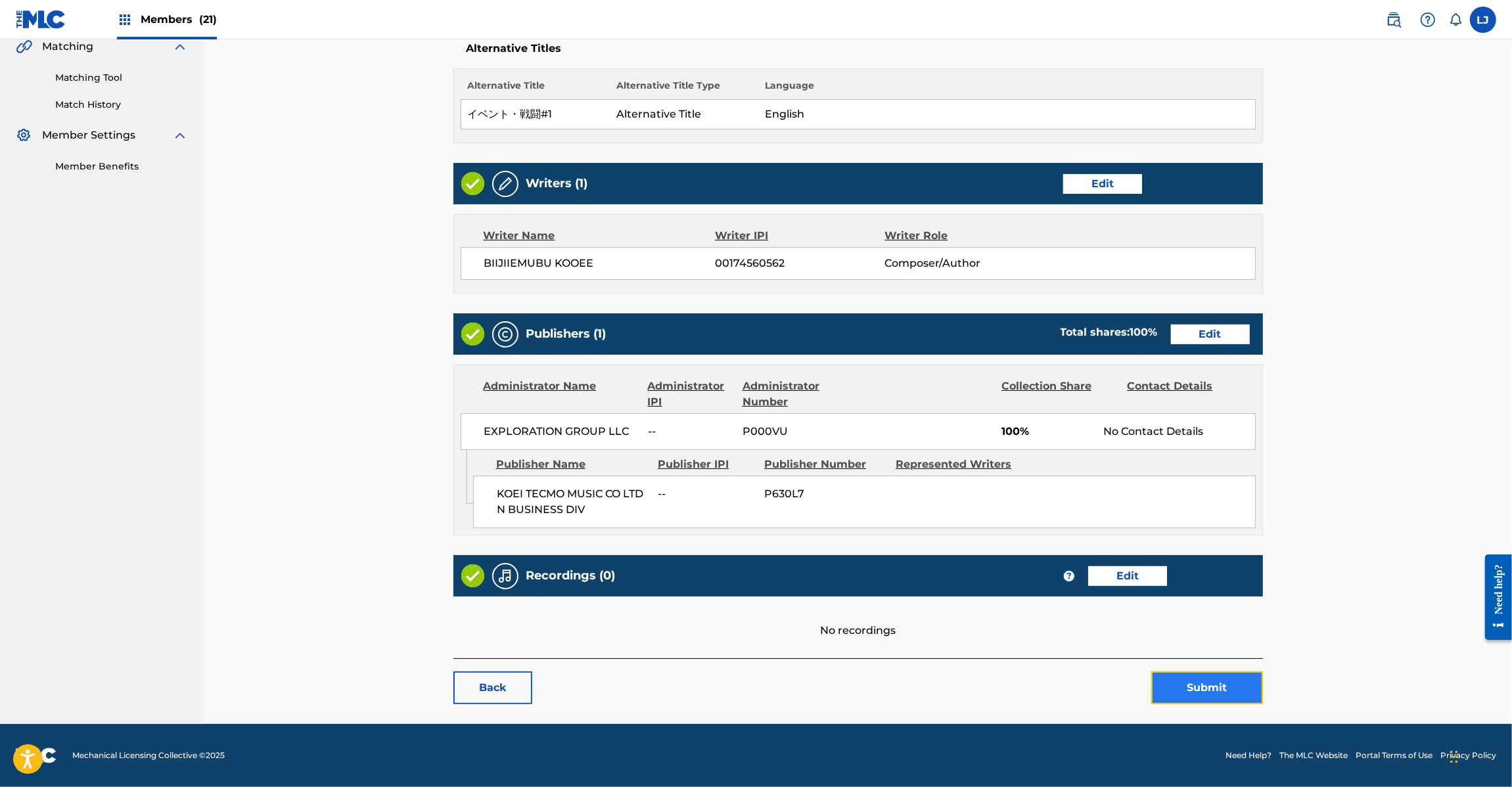
click at [1206, 688] on button "Submit" at bounding box center [1206, 688] width 112 height 33
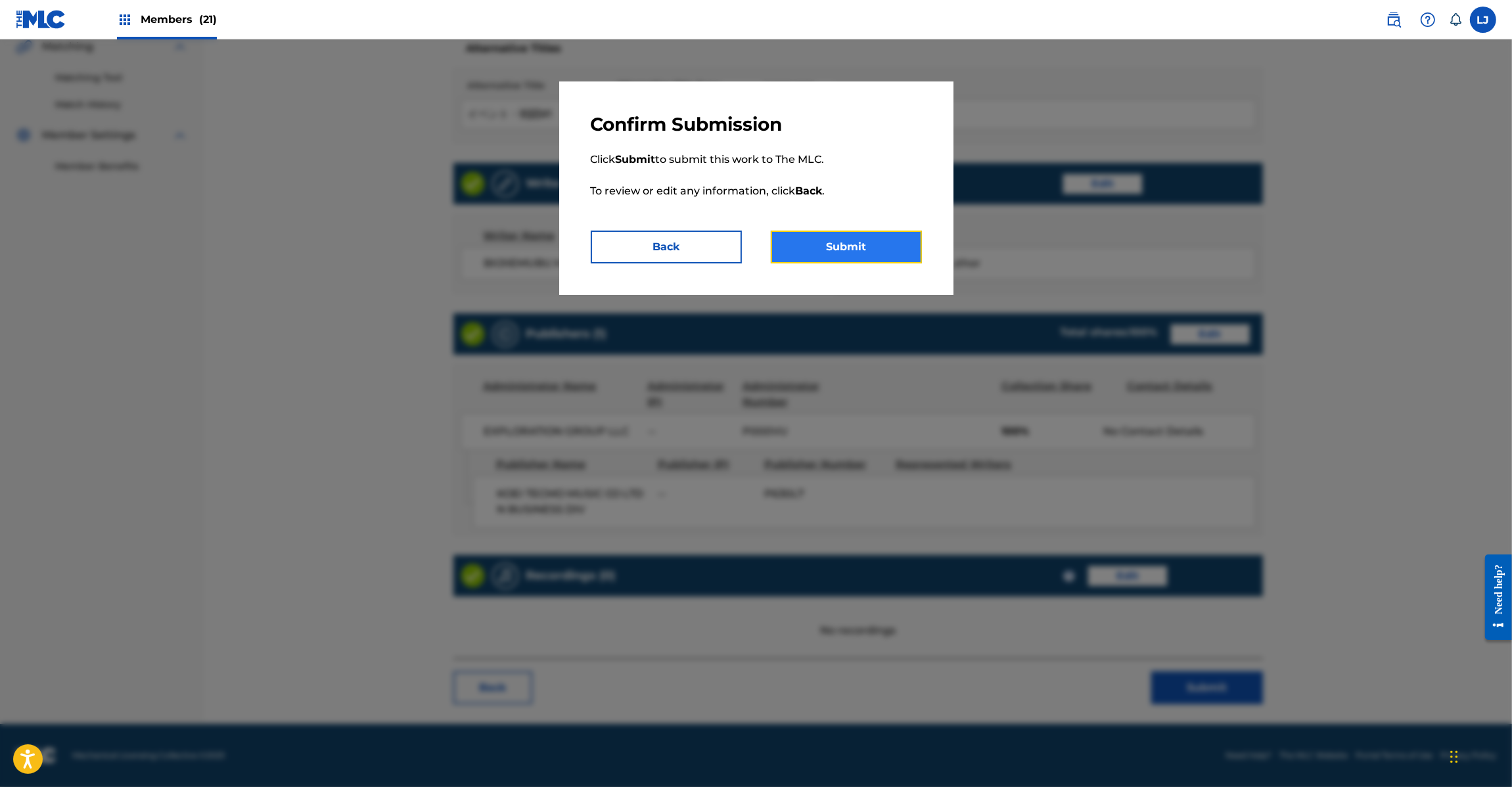
click at [878, 231] on button "Submit" at bounding box center [846, 247] width 151 height 33
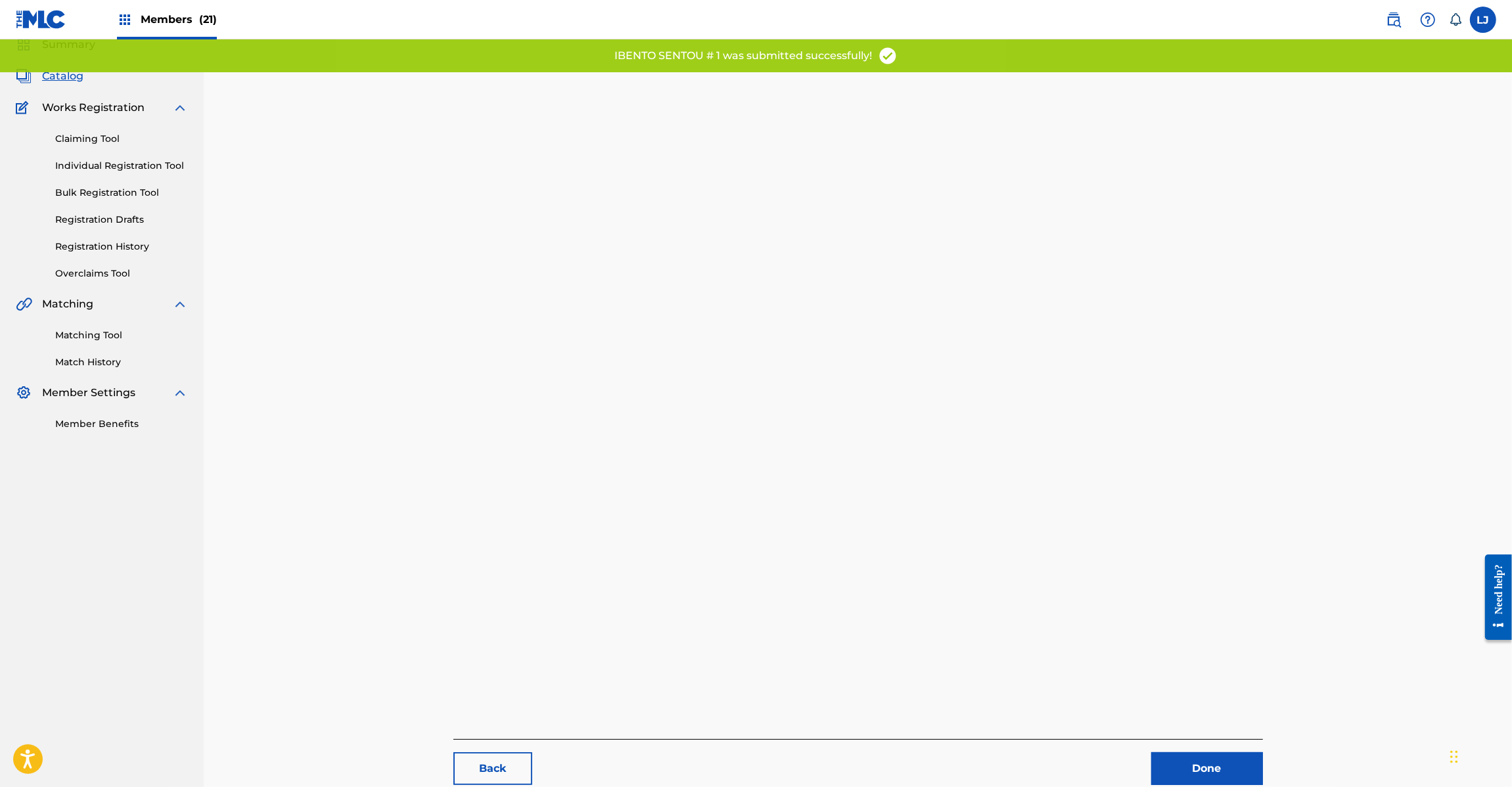
scroll to position [135, 0]
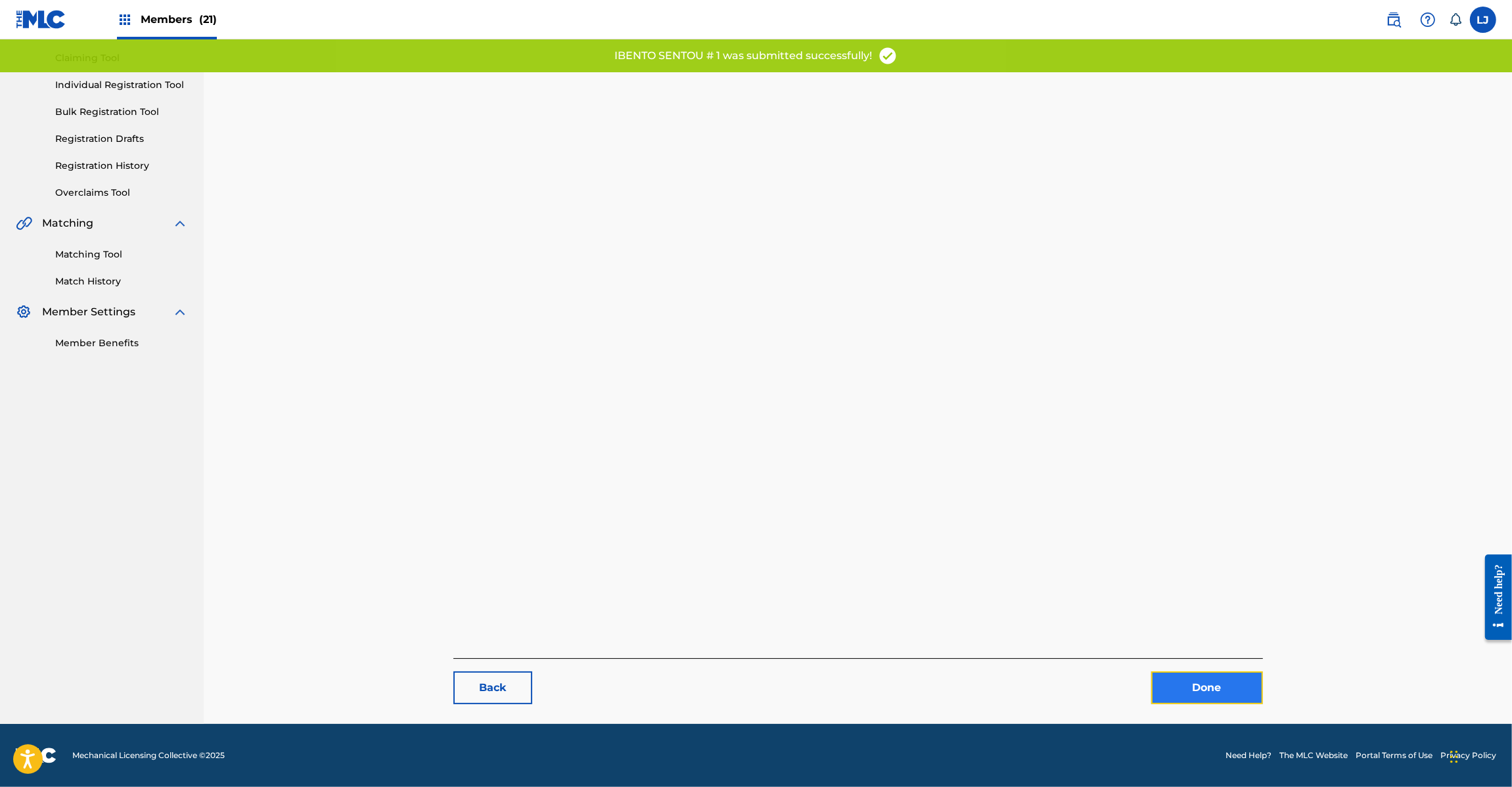
click at [1211, 687] on link "Done" at bounding box center [1206, 688] width 112 height 33
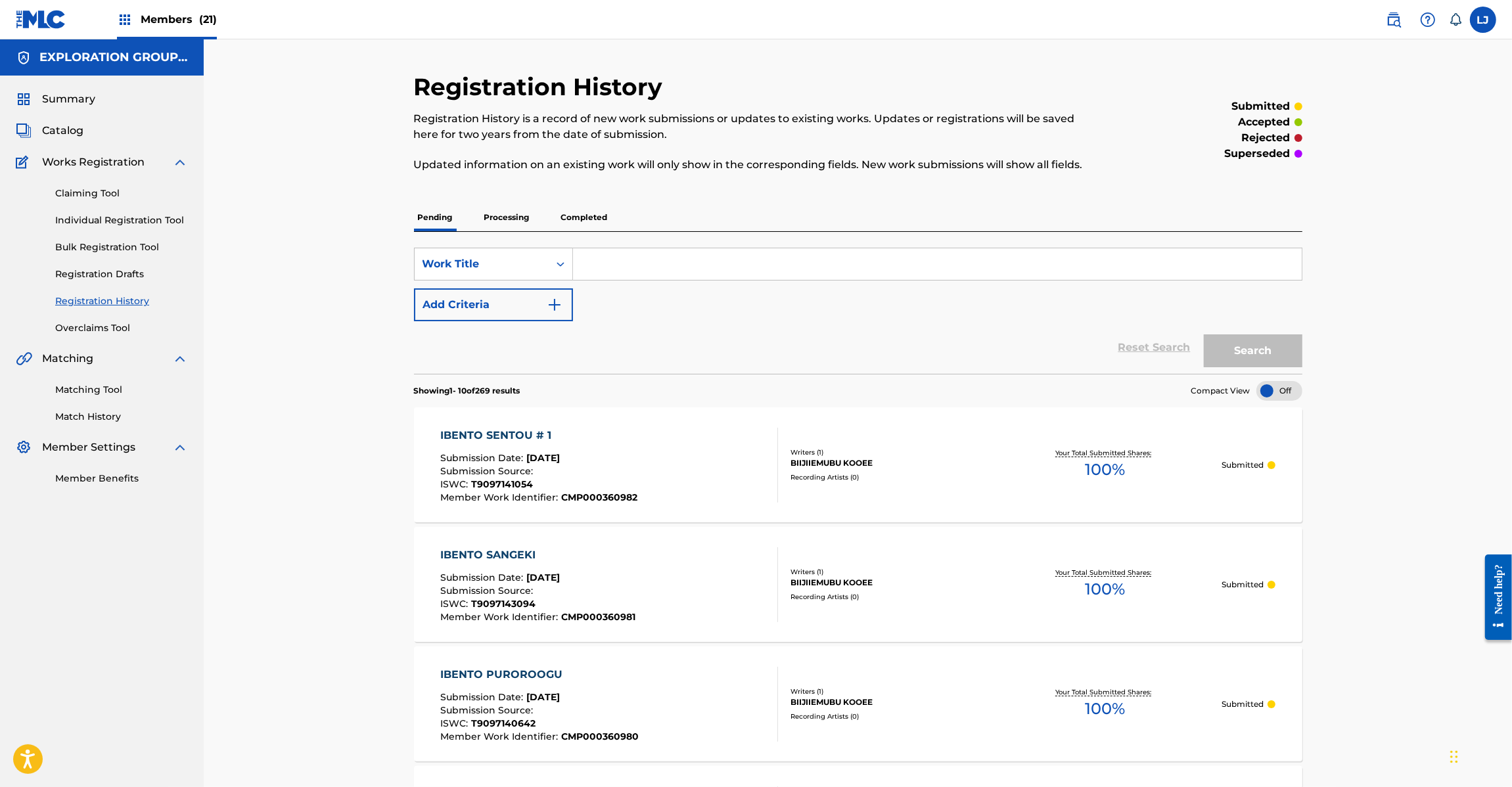
click at [45, 122] on div "Summary Catalog Works Registration Claiming Tool Individual Registration Tool B…" at bounding box center [101, 288] width 203 height 426
click at [67, 135] on span "Catalog" at bounding box center [62, 130] width 41 height 16
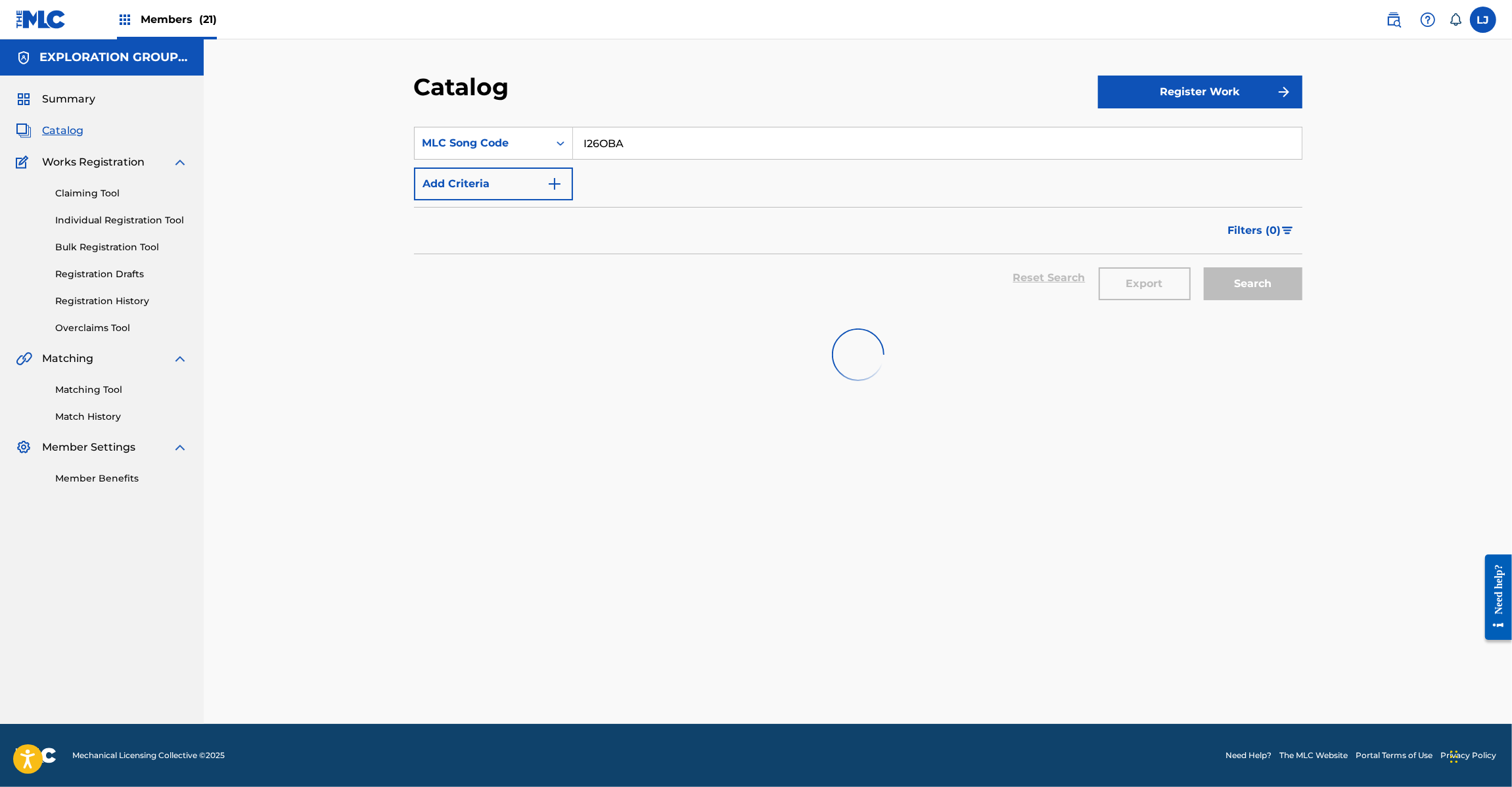
click at [654, 143] on input "I26OBA" at bounding box center [937, 143] width 729 height 32
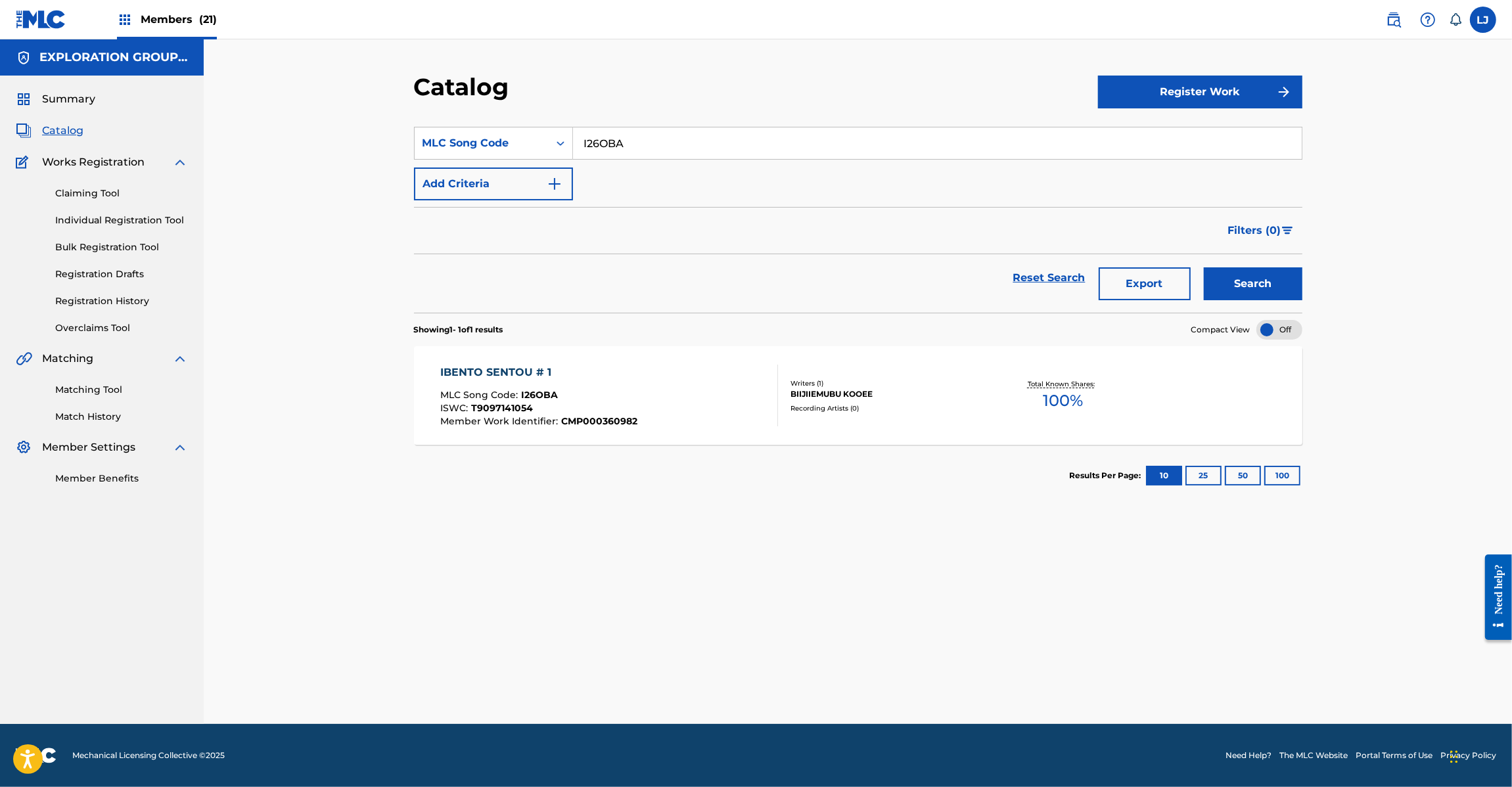
paste input "AX"
click at [654, 143] on input "I26OBA" at bounding box center [937, 143] width 729 height 32
type input "I26OAX"
click at [1250, 281] on button "Search" at bounding box center [1253, 284] width 99 height 33
click at [652, 383] on div "IBENTO SENTOU # 2 MLC Song Code : I26OAX ISWC : T9097141167 Member Work Identif…" at bounding box center [609, 395] width 338 height 61
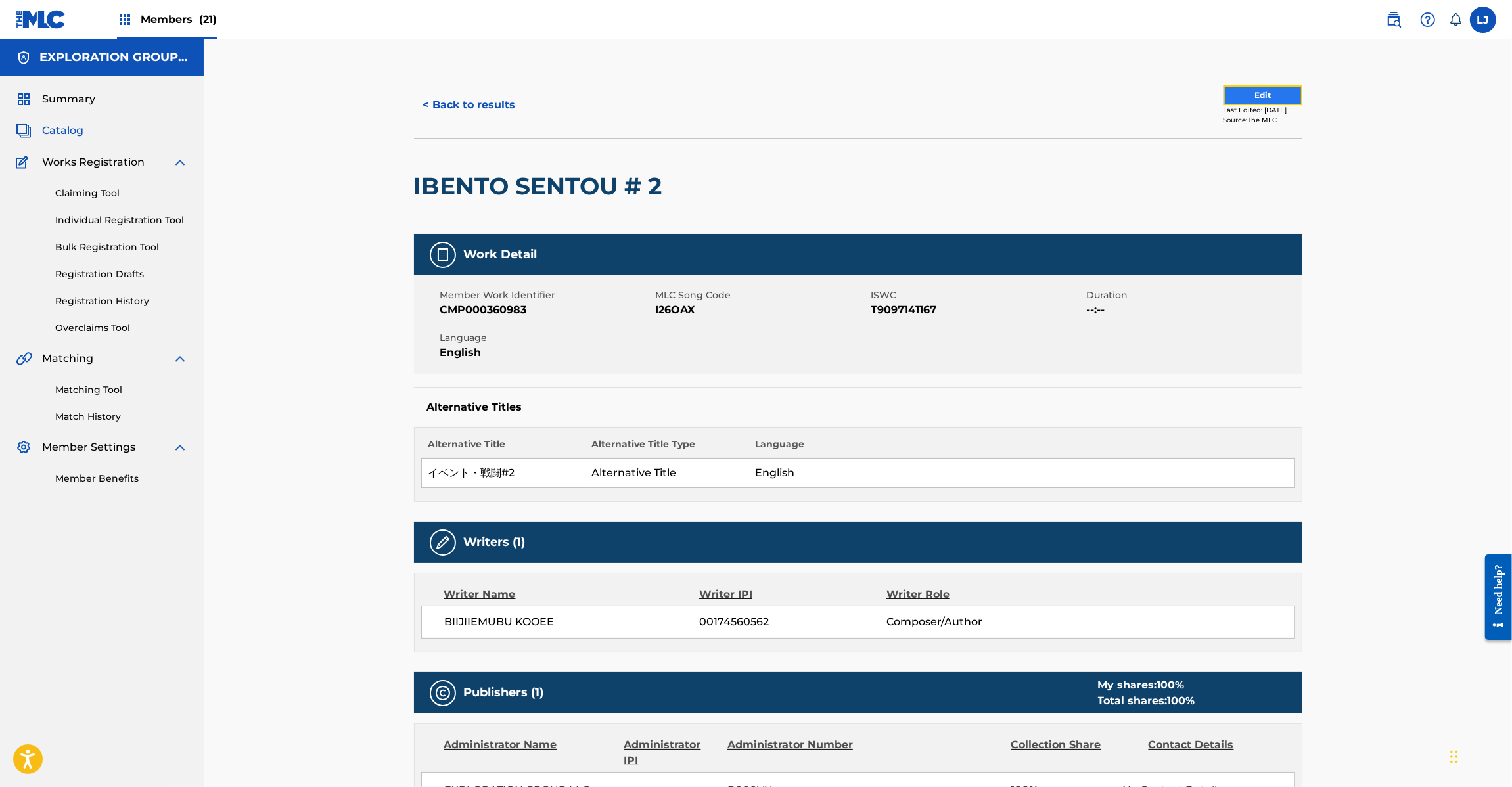
click at [1280, 94] on button "Edit" at bounding box center [1263, 95] width 79 height 20
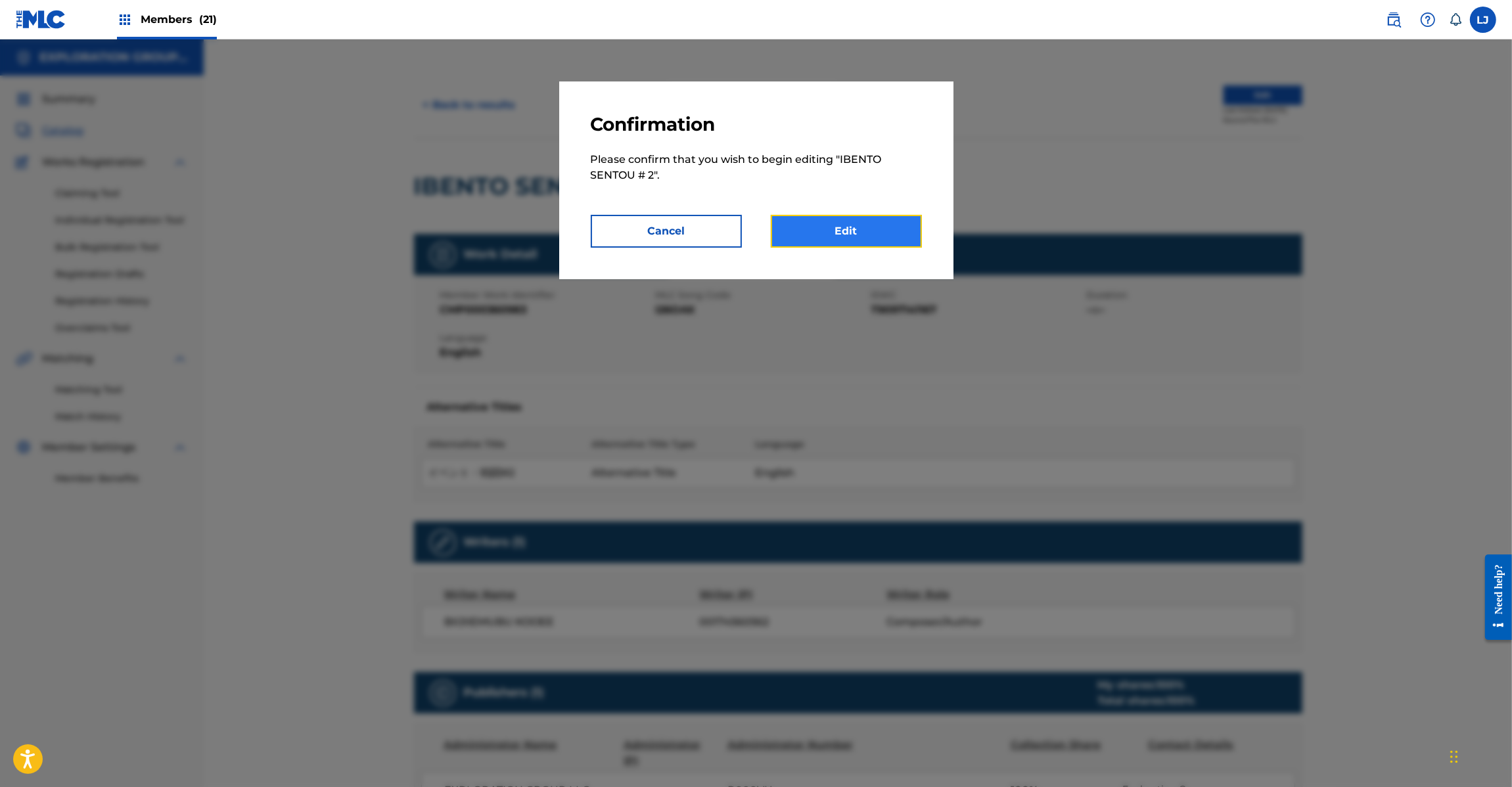
click at [881, 231] on link "Edit" at bounding box center [846, 231] width 151 height 33
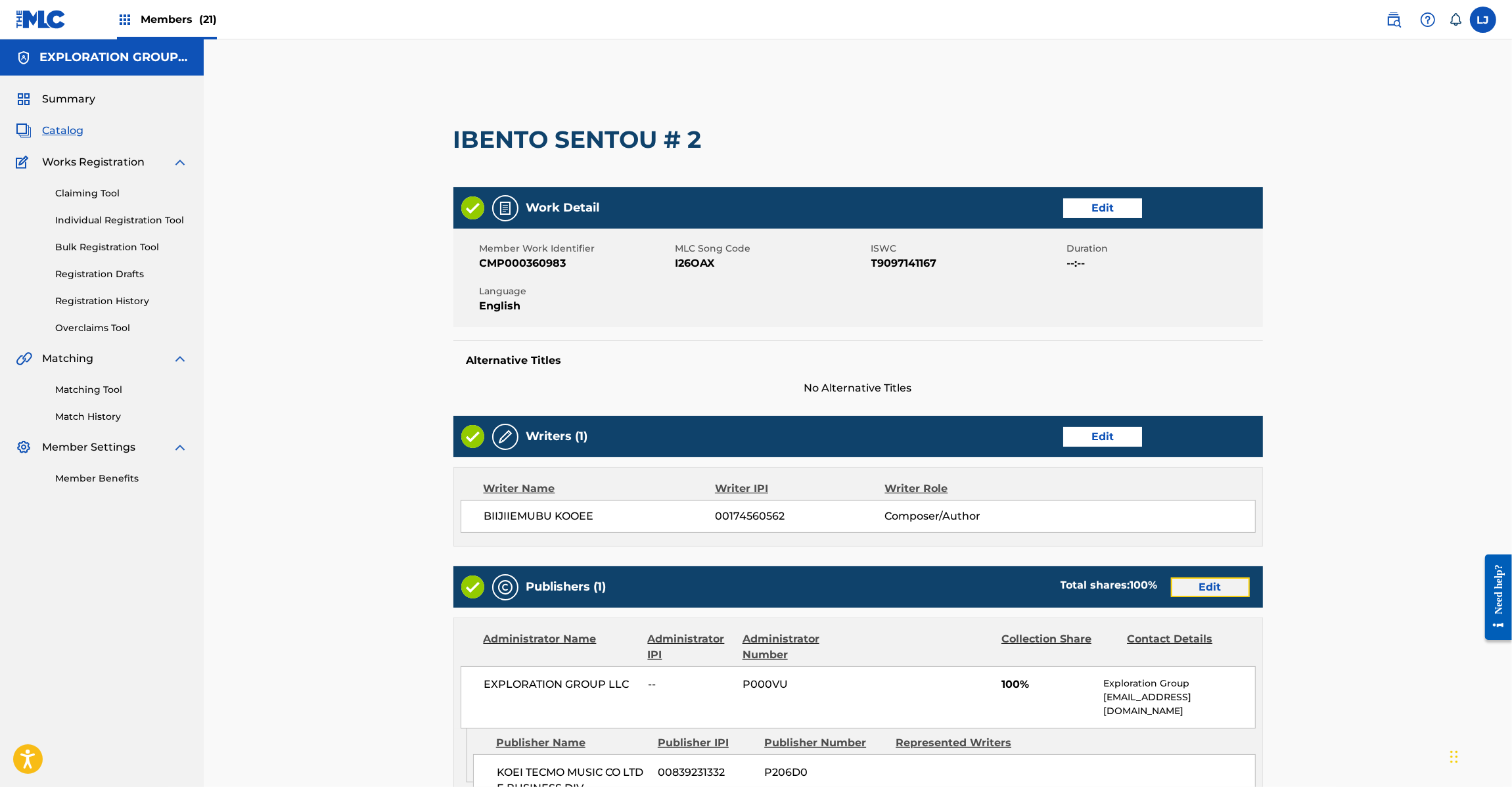
click at [1213, 586] on link "Edit" at bounding box center [1211, 587] width 79 height 20
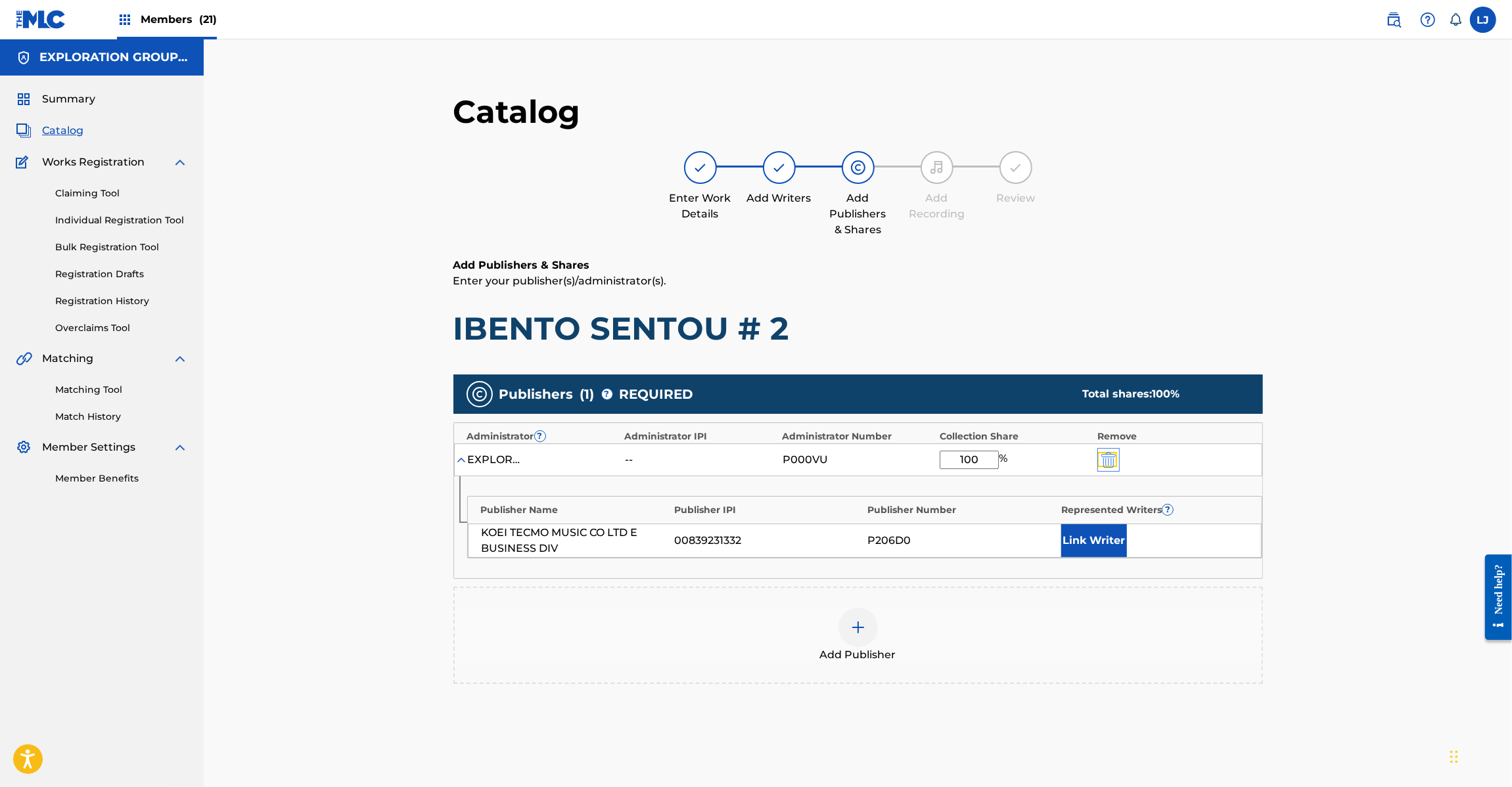
click at [1115, 463] on img "submit" at bounding box center [1108, 459] width 14 height 16
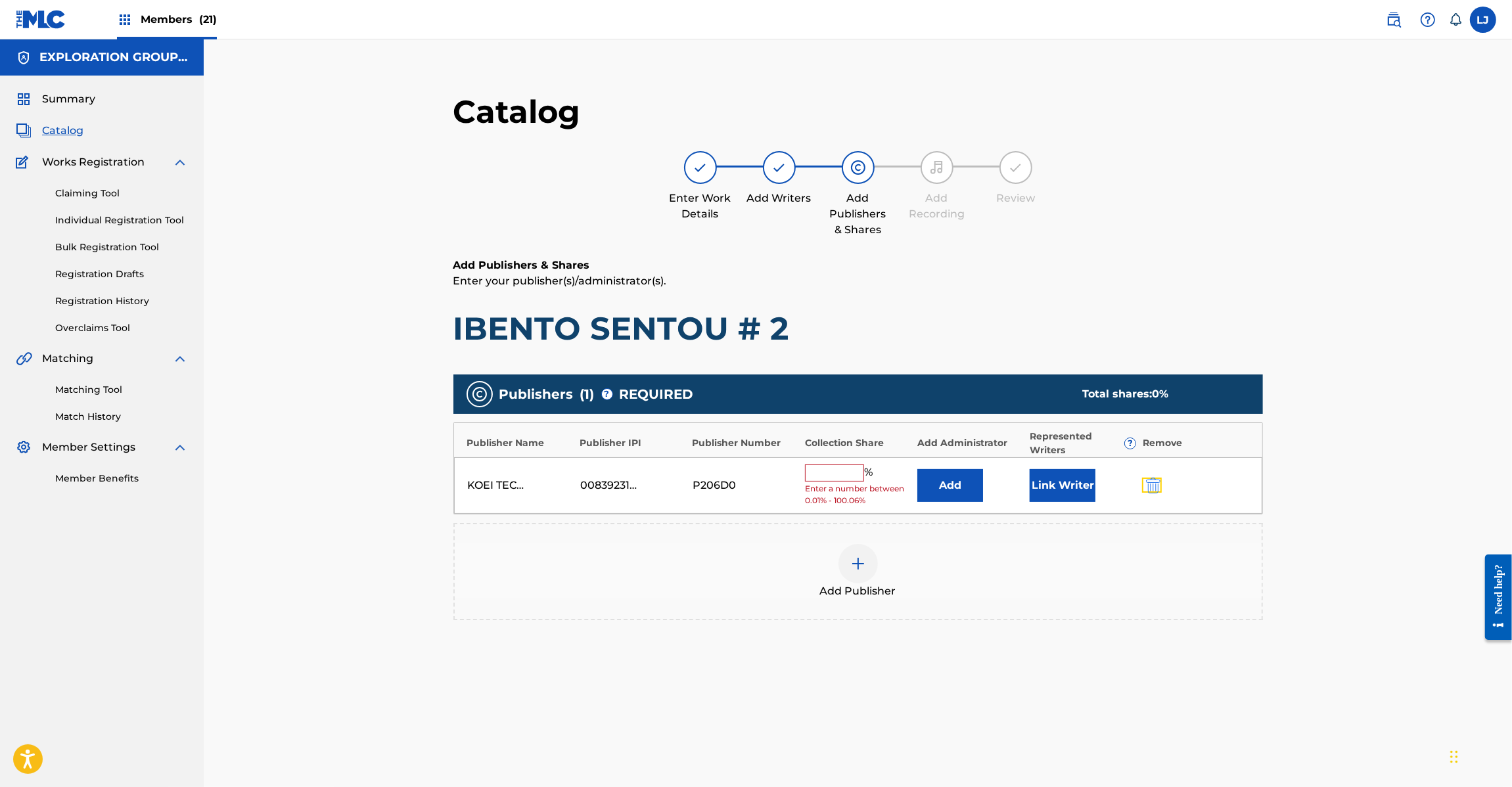
click at [1156, 483] on img "submit" at bounding box center [1153, 485] width 14 height 16
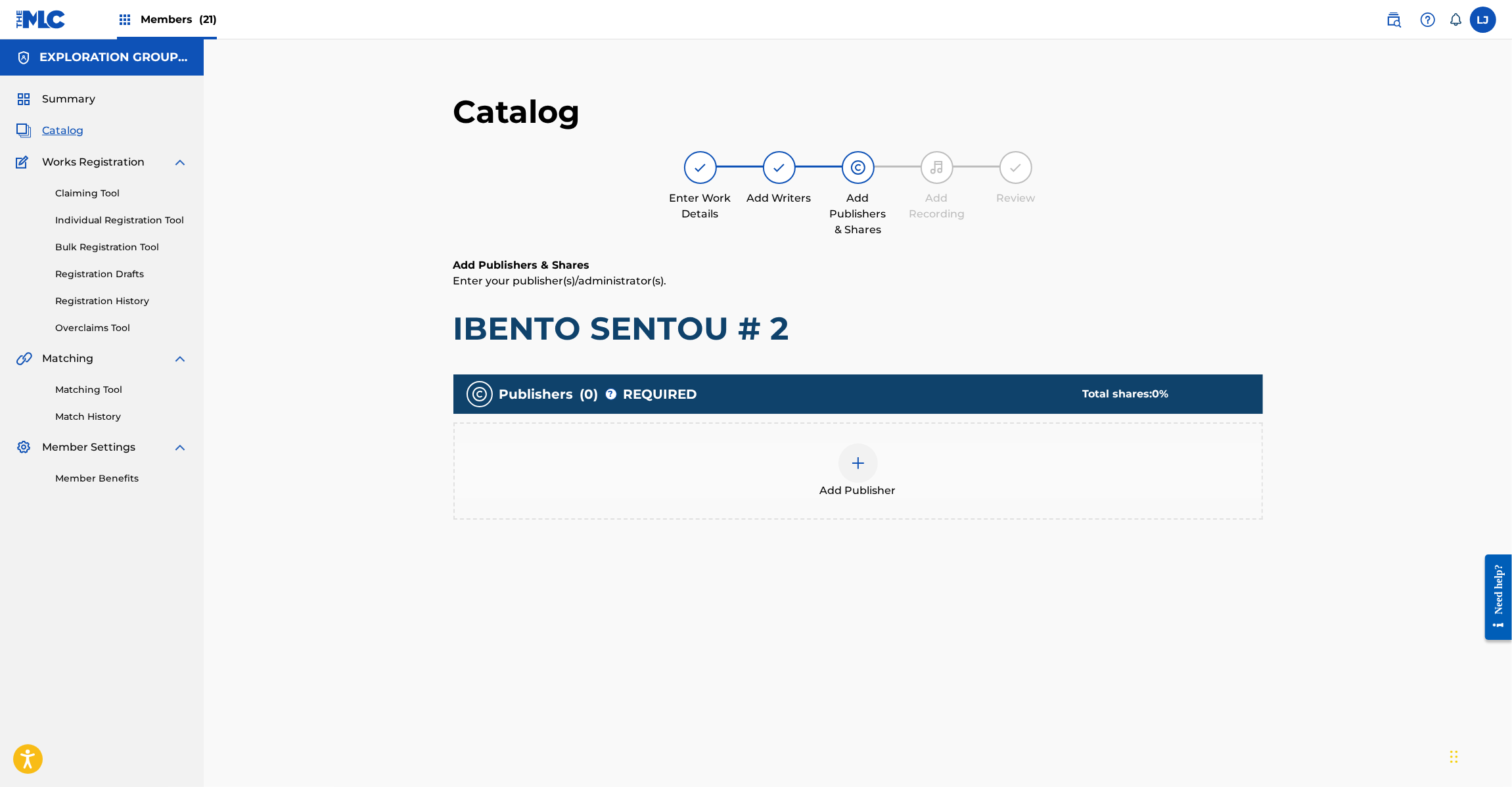
click at [861, 474] on div at bounding box center [858, 463] width 39 height 39
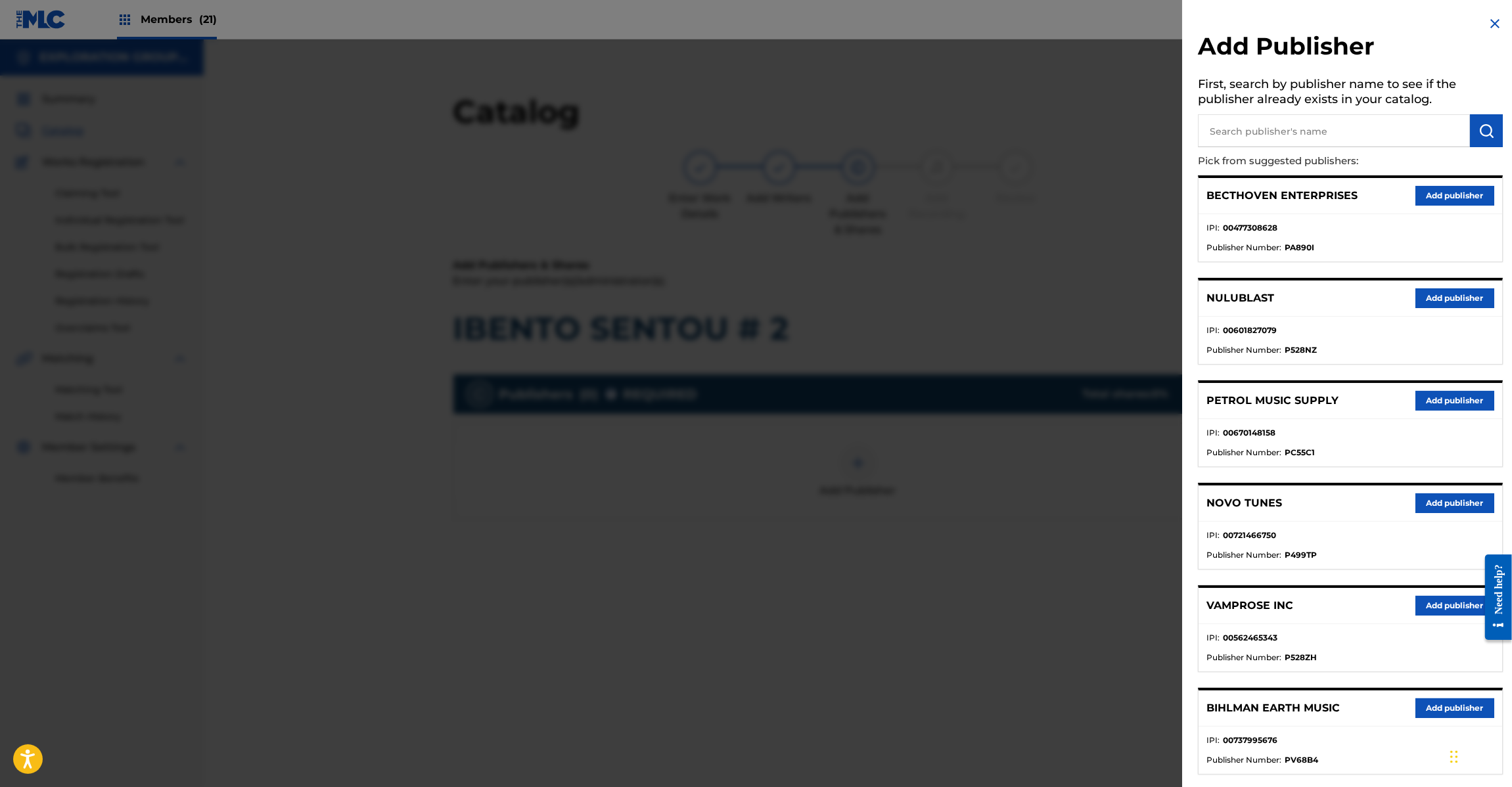
click at [1267, 157] on p "Pick from suggested publishers:" at bounding box center [1313, 161] width 230 height 28
click at [1268, 141] on input "text" at bounding box center [1334, 130] width 272 height 33
paste input "Koei Tecmo Music Co Ltd N Business Div"
type input "Koei Tecmo Music Co Ltd N Business Div"
click at [1473, 120] on button "submit" at bounding box center [1486, 130] width 33 height 33
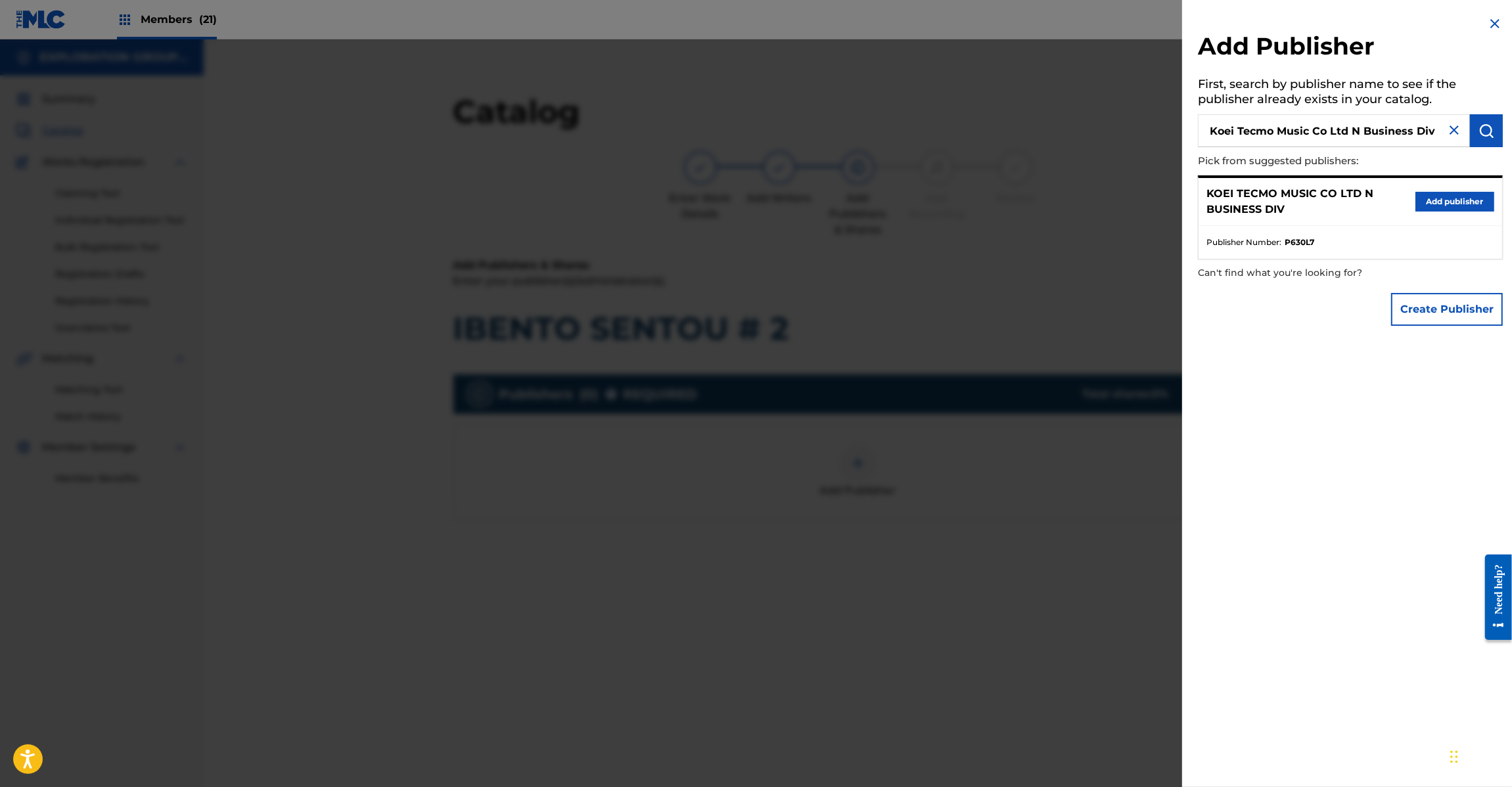
click at [1441, 184] on div "KOEI TECMO MUSIC CO LTD N BUSINESS DIV Add publisher" at bounding box center [1350, 201] width 303 height 48
click at [1436, 197] on button "Add publisher" at bounding box center [1455, 201] width 79 height 20
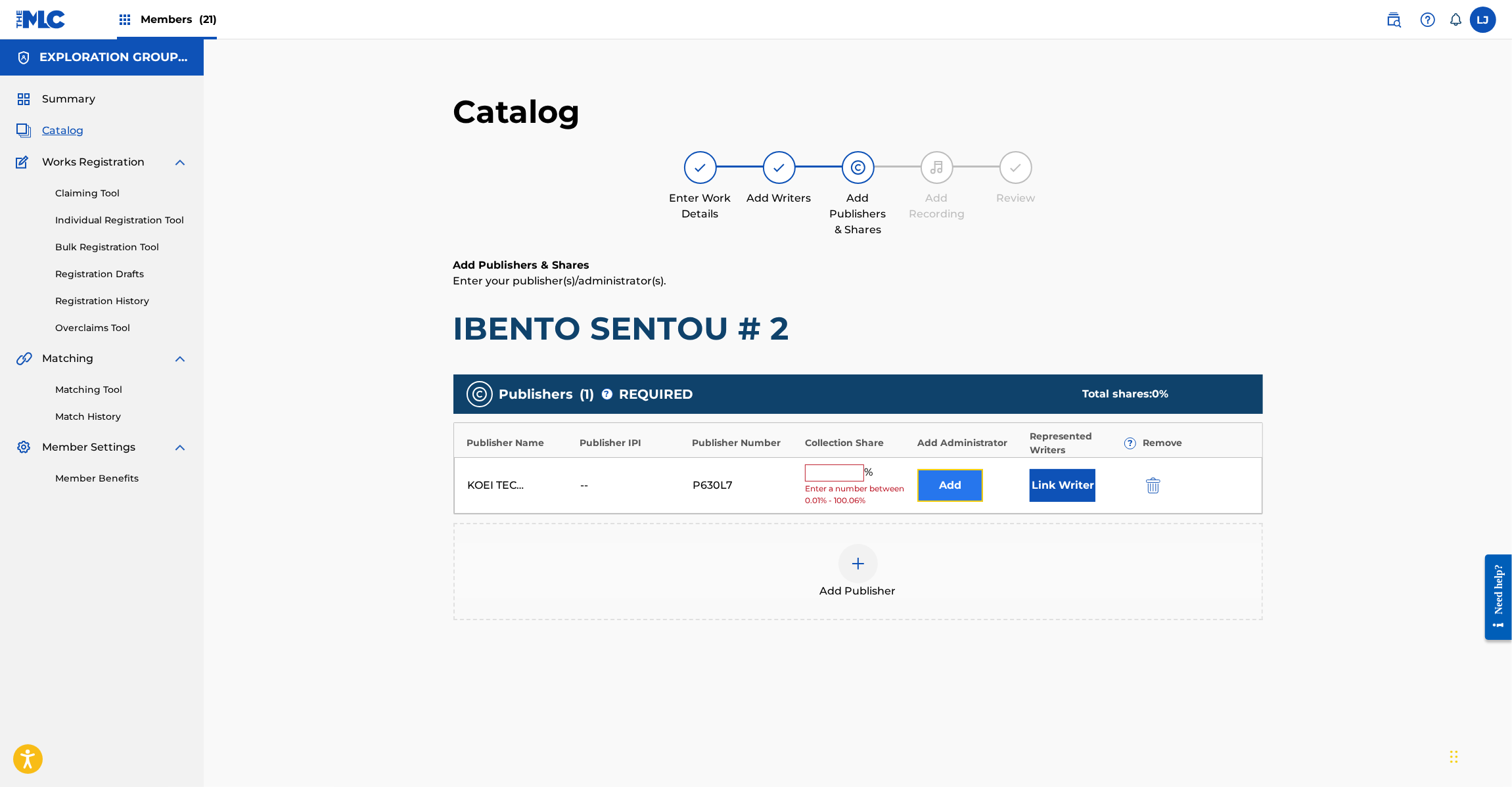
click at [954, 494] on button "Add" at bounding box center [950, 485] width 66 height 33
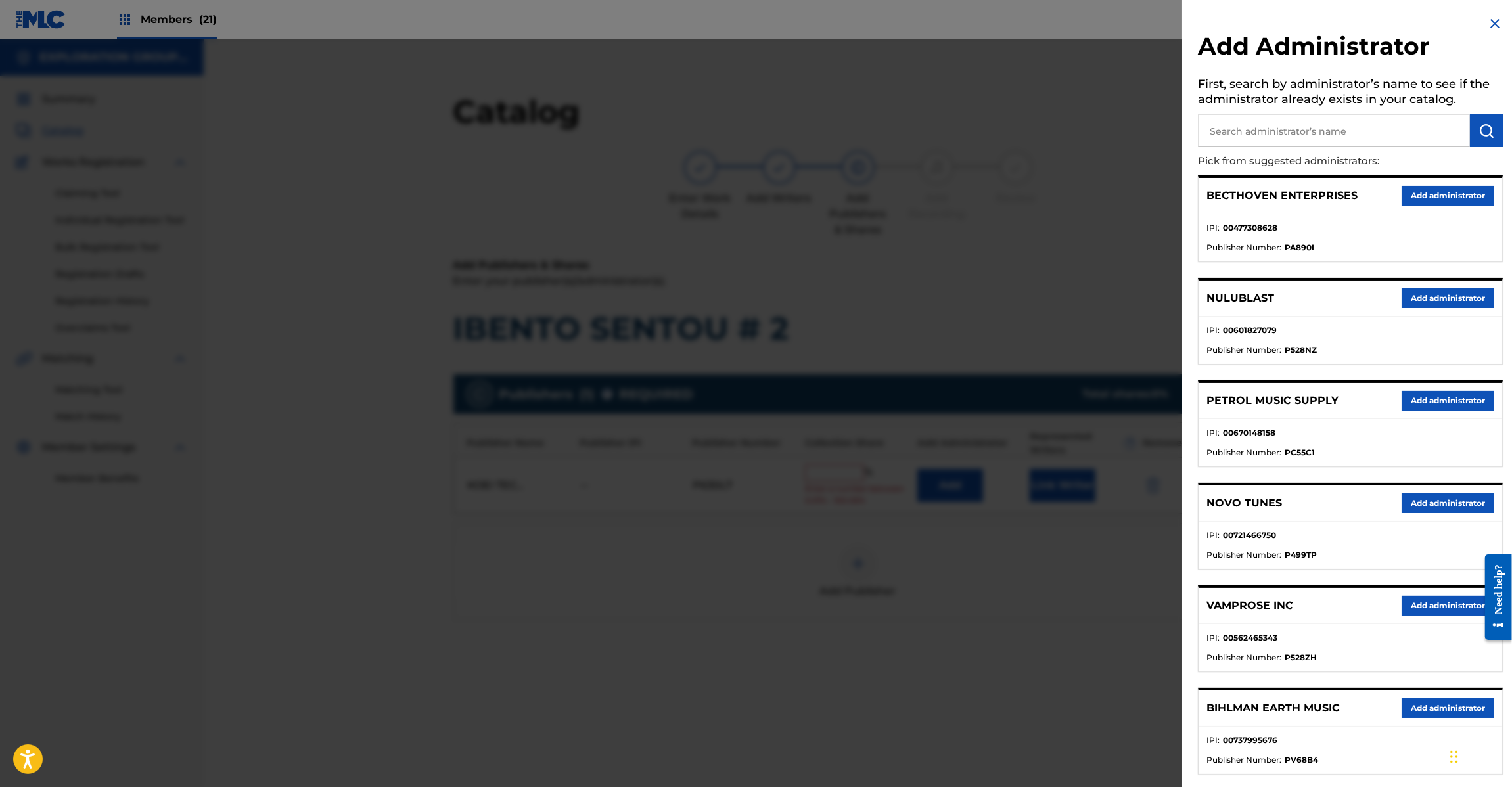
click at [1309, 136] on input "text" at bounding box center [1334, 130] width 272 height 33
paste input "Exploration Group LLC"
type input "Exploration Group LLC"
click at [1485, 120] on button "submit" at bounding box center [1486, 130] width 33 height 33
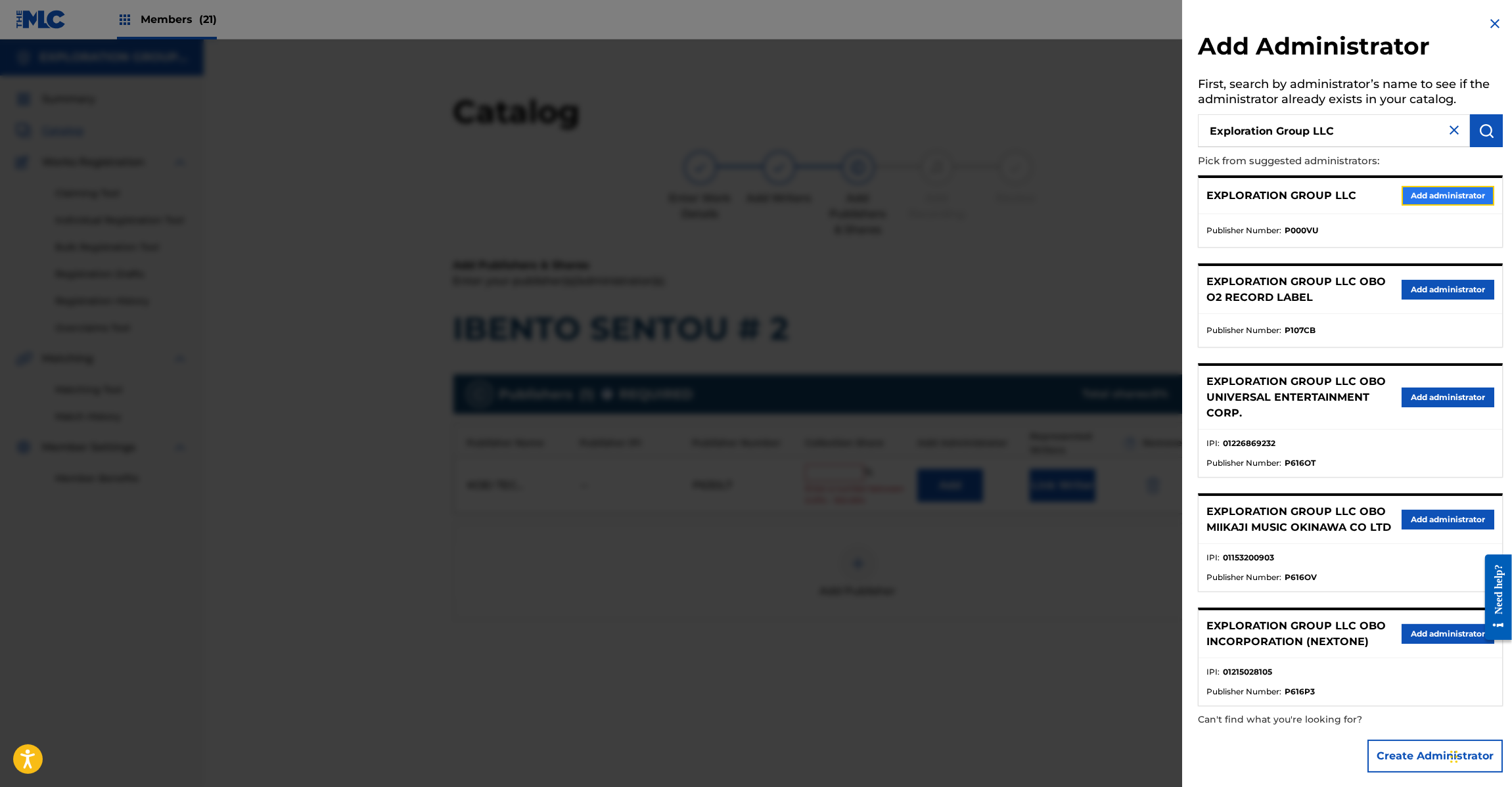
click at [1436, 196] on button "Add administrator" at bounding box center [1448, 195] width 93 height 20
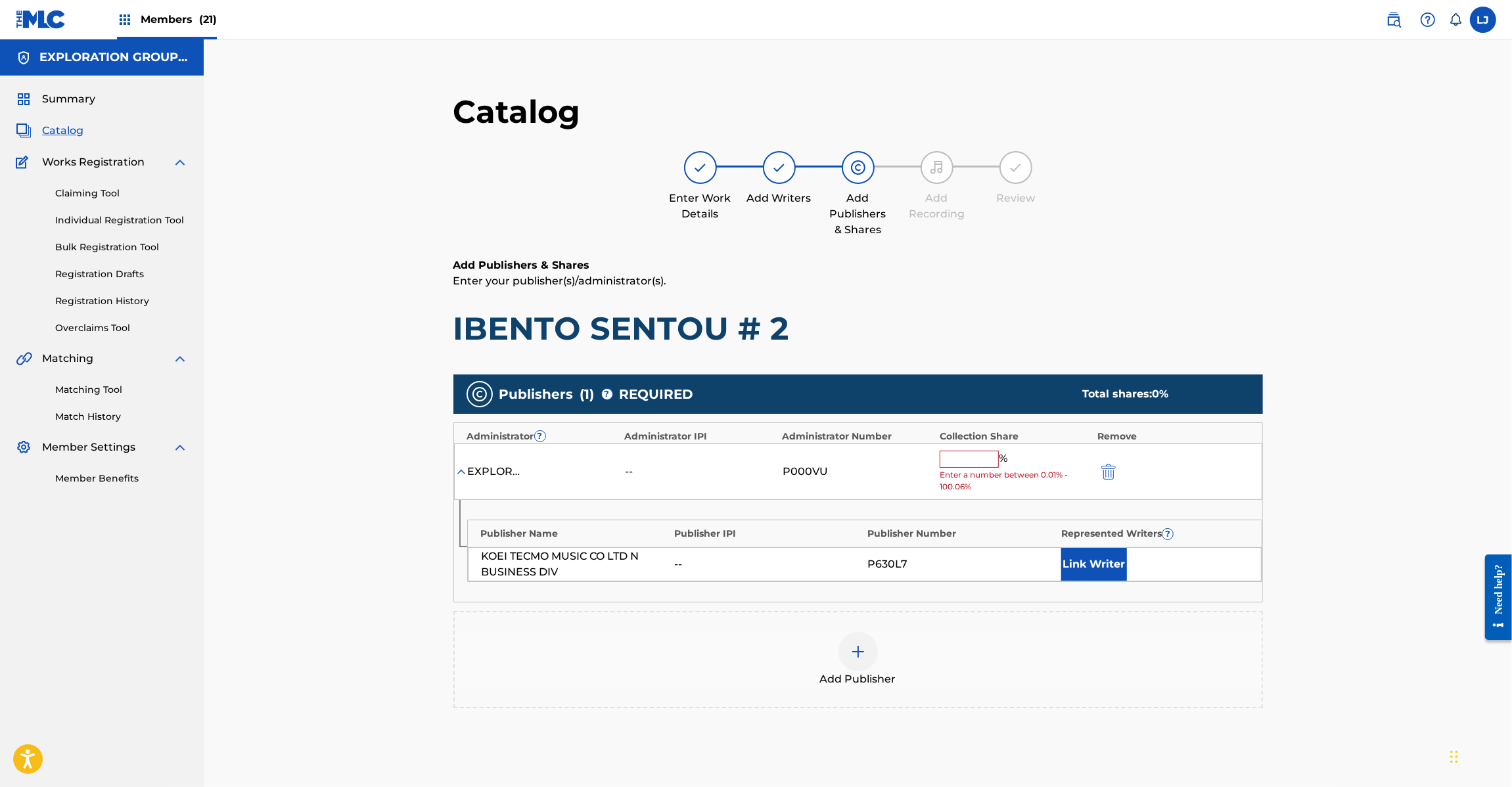
click at [966, 466] on input "text" at bounding box center [969, 459] width 59 height 17
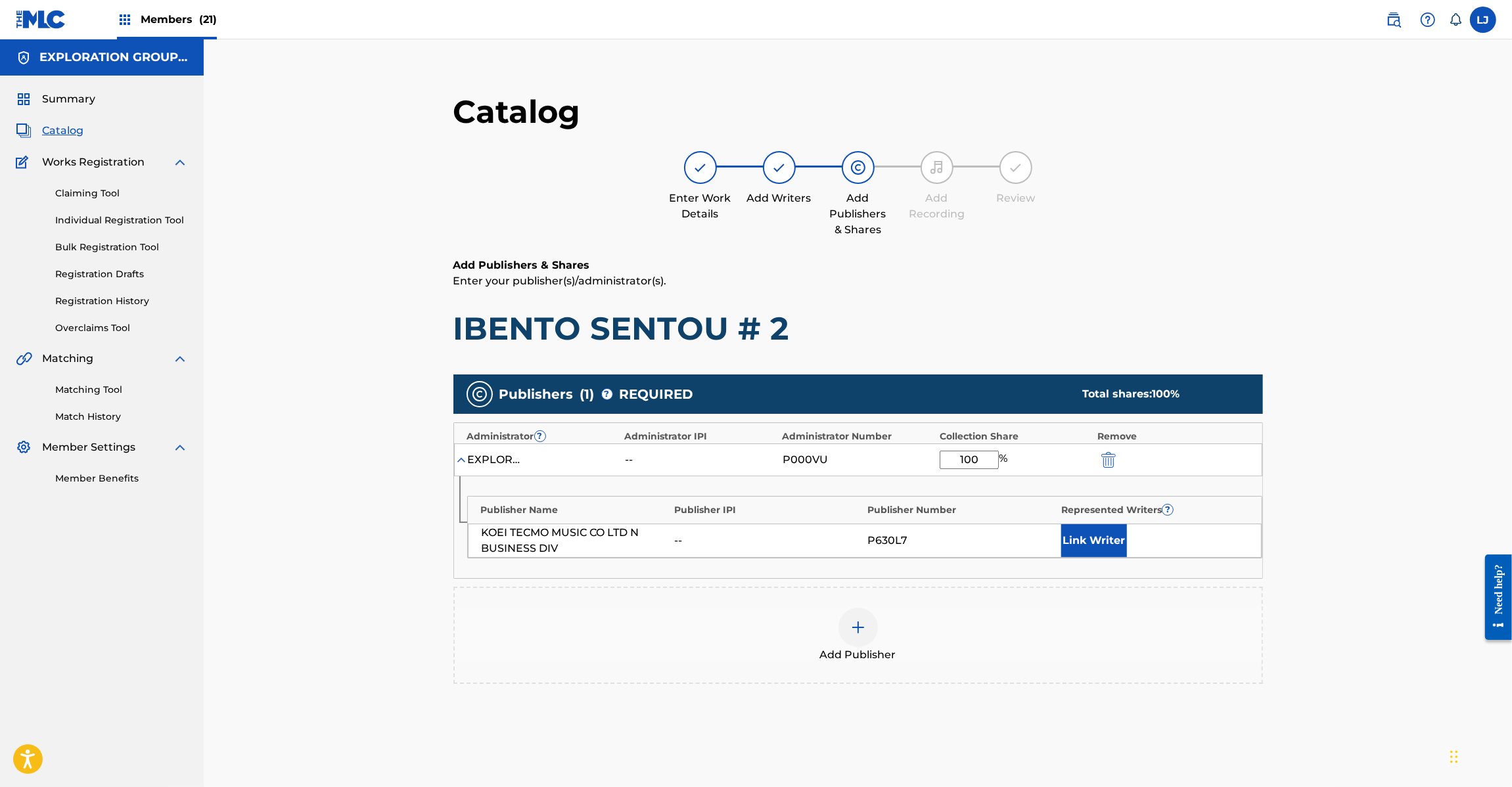
scroll to position [135, 0]
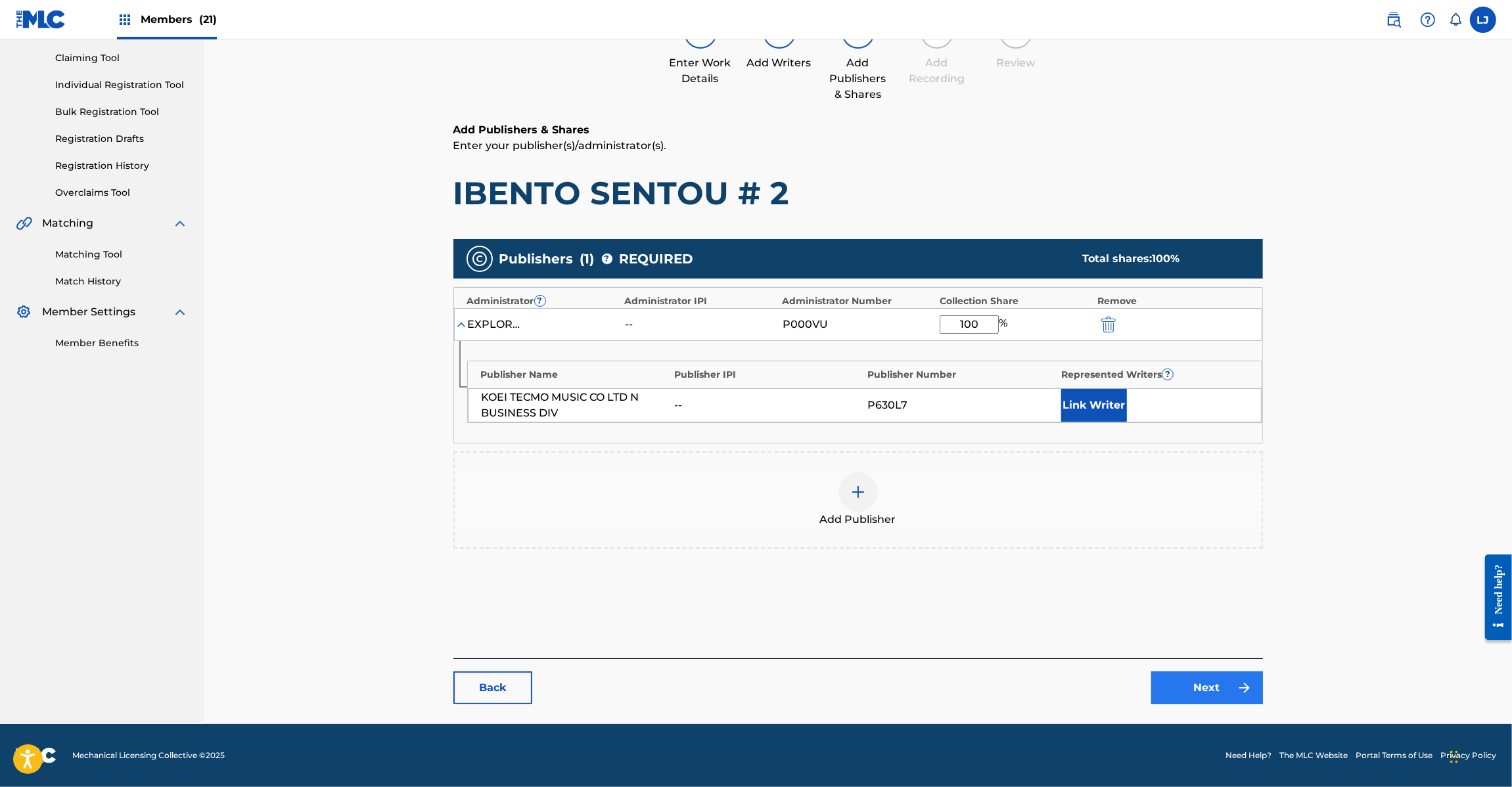
type input "100"
click at [1197, 674] on link "Next" at bounding box center [1206, 688] width 112 height 33
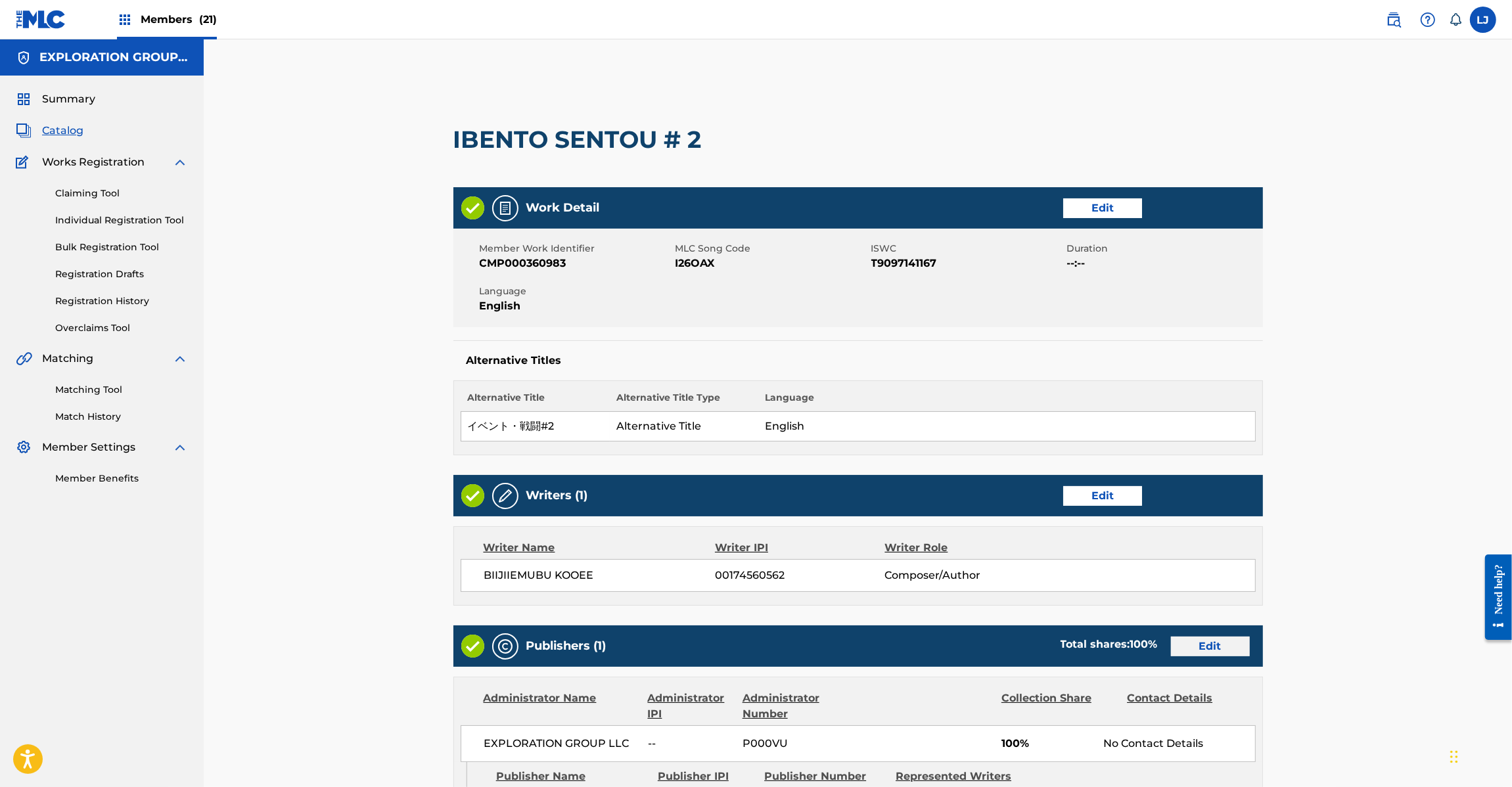
scroll to position [313, 0]
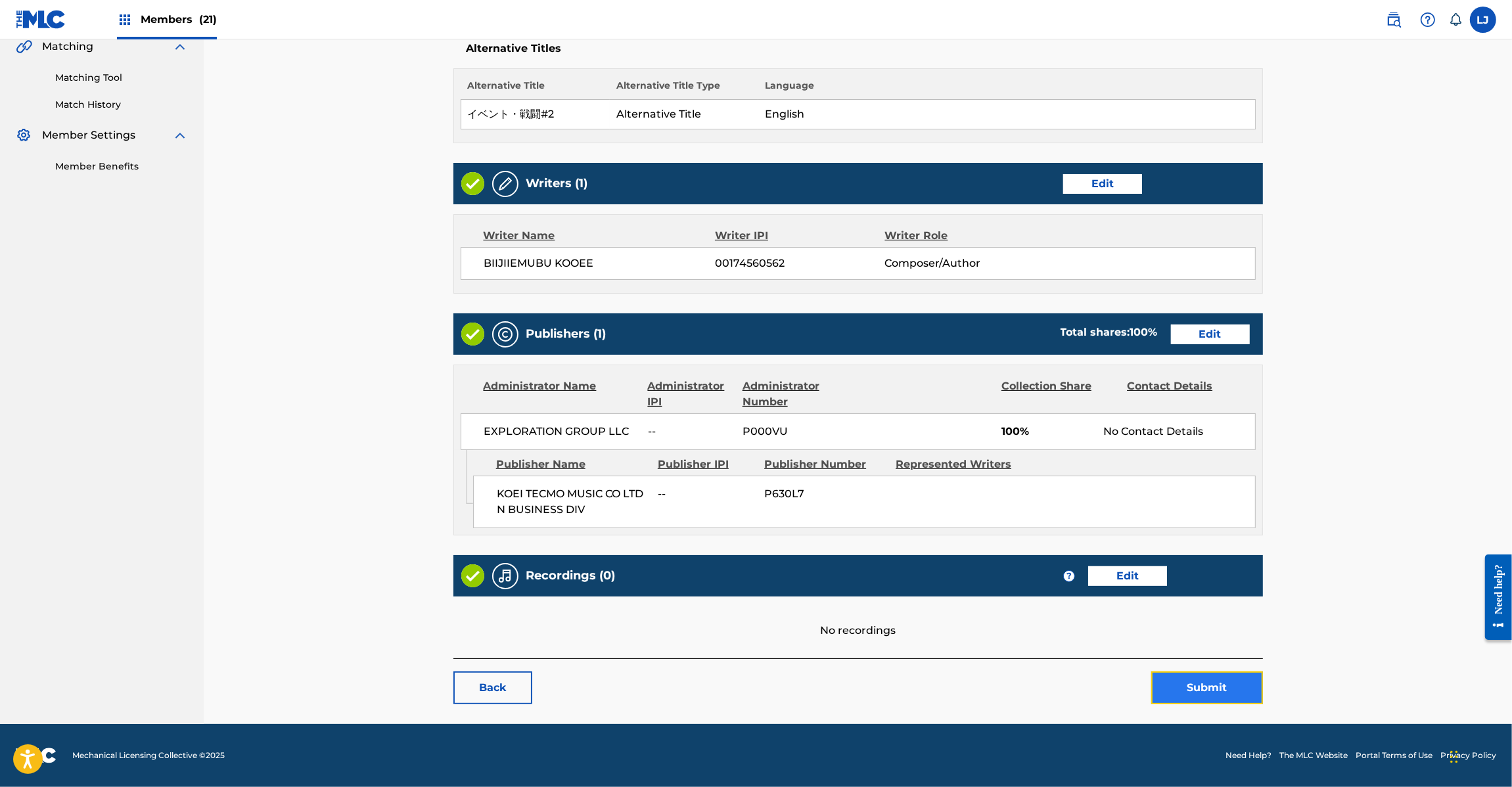
click at [1188, 698] on button "Submit" at bounding box center [1206, 688] width 112 height 33
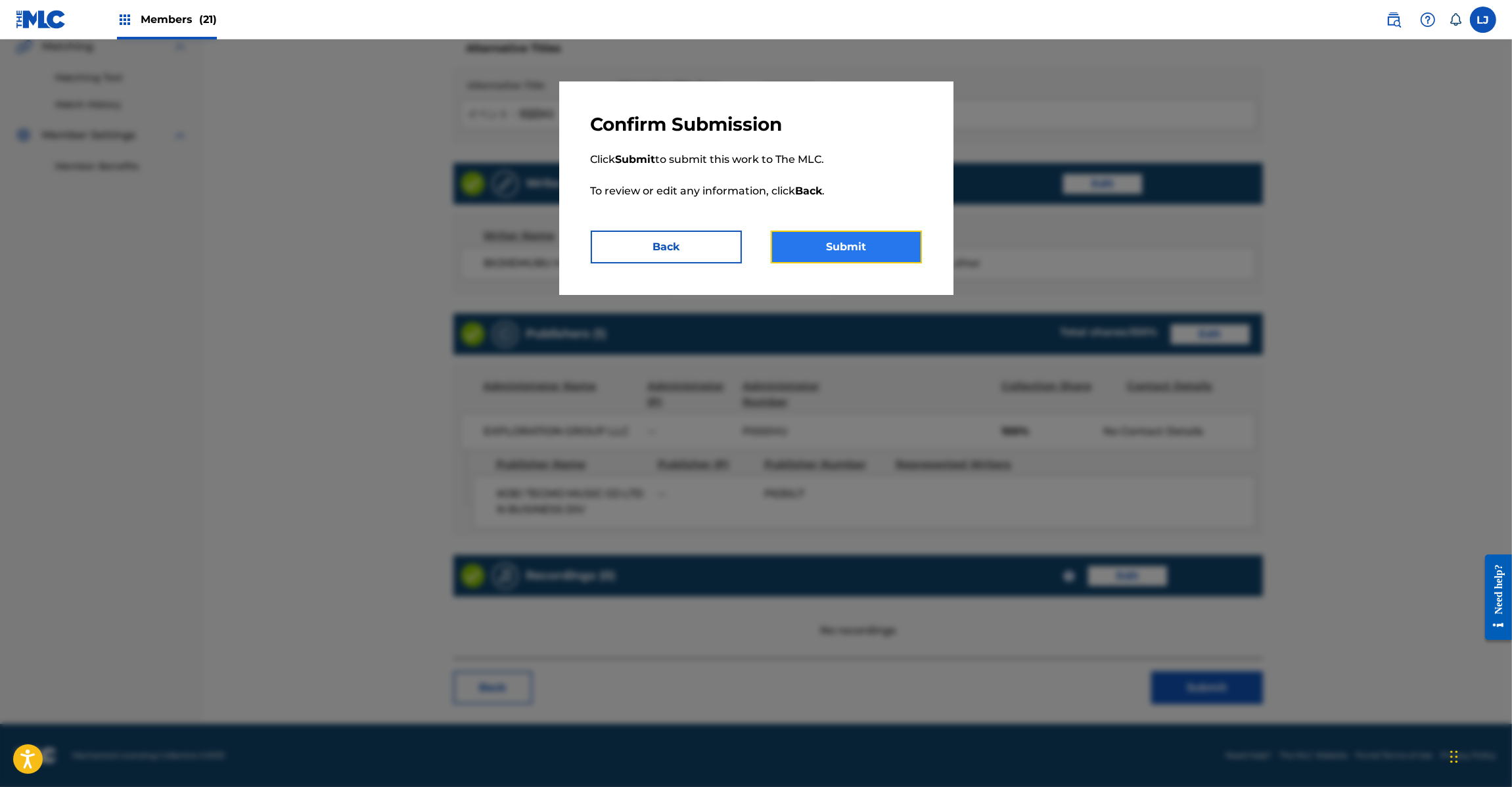
click at [842, 230] on button "Submit" at bounding box center [846, 247] width 151 height 33
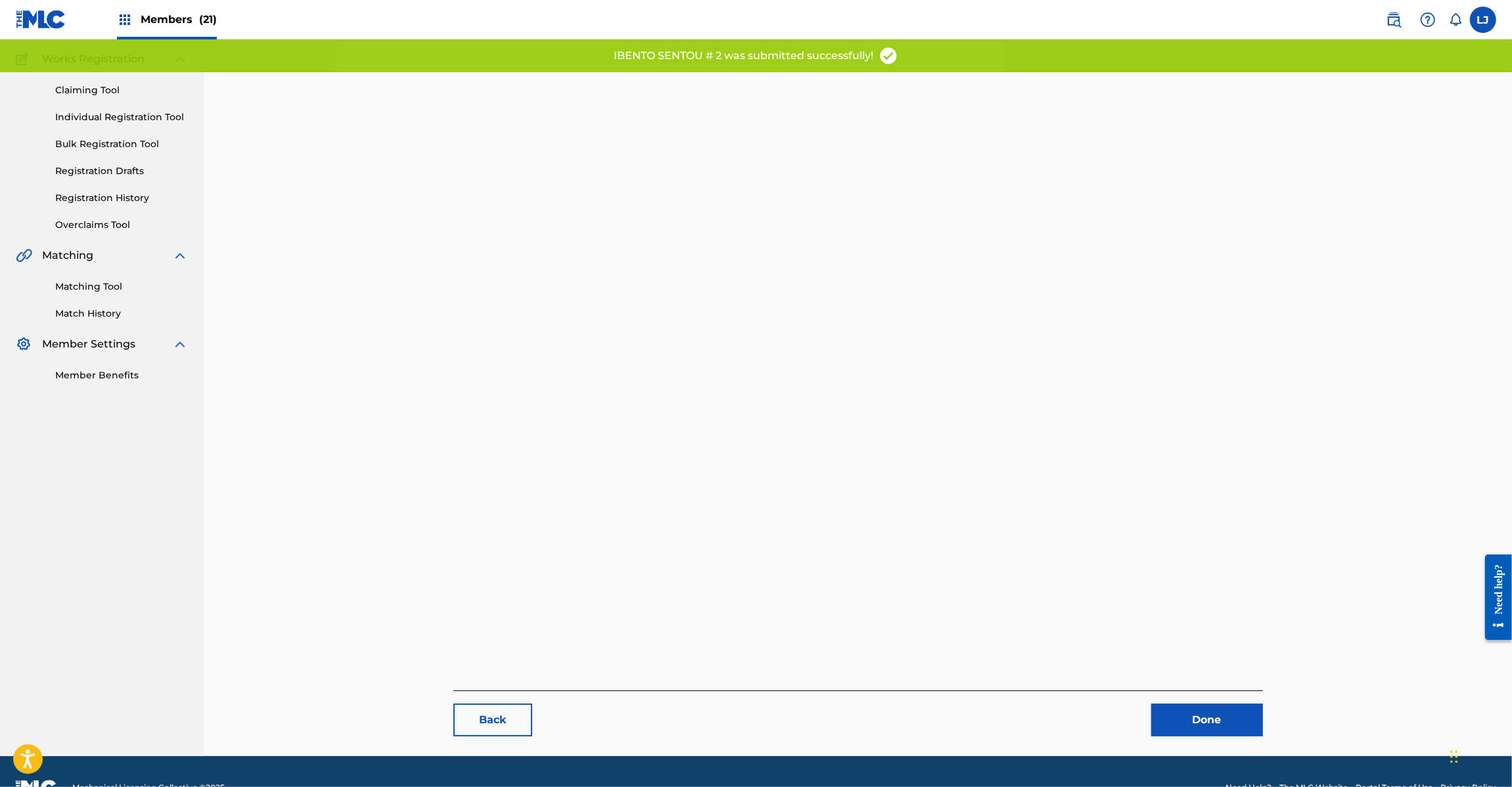
scroll to position [135, 0]
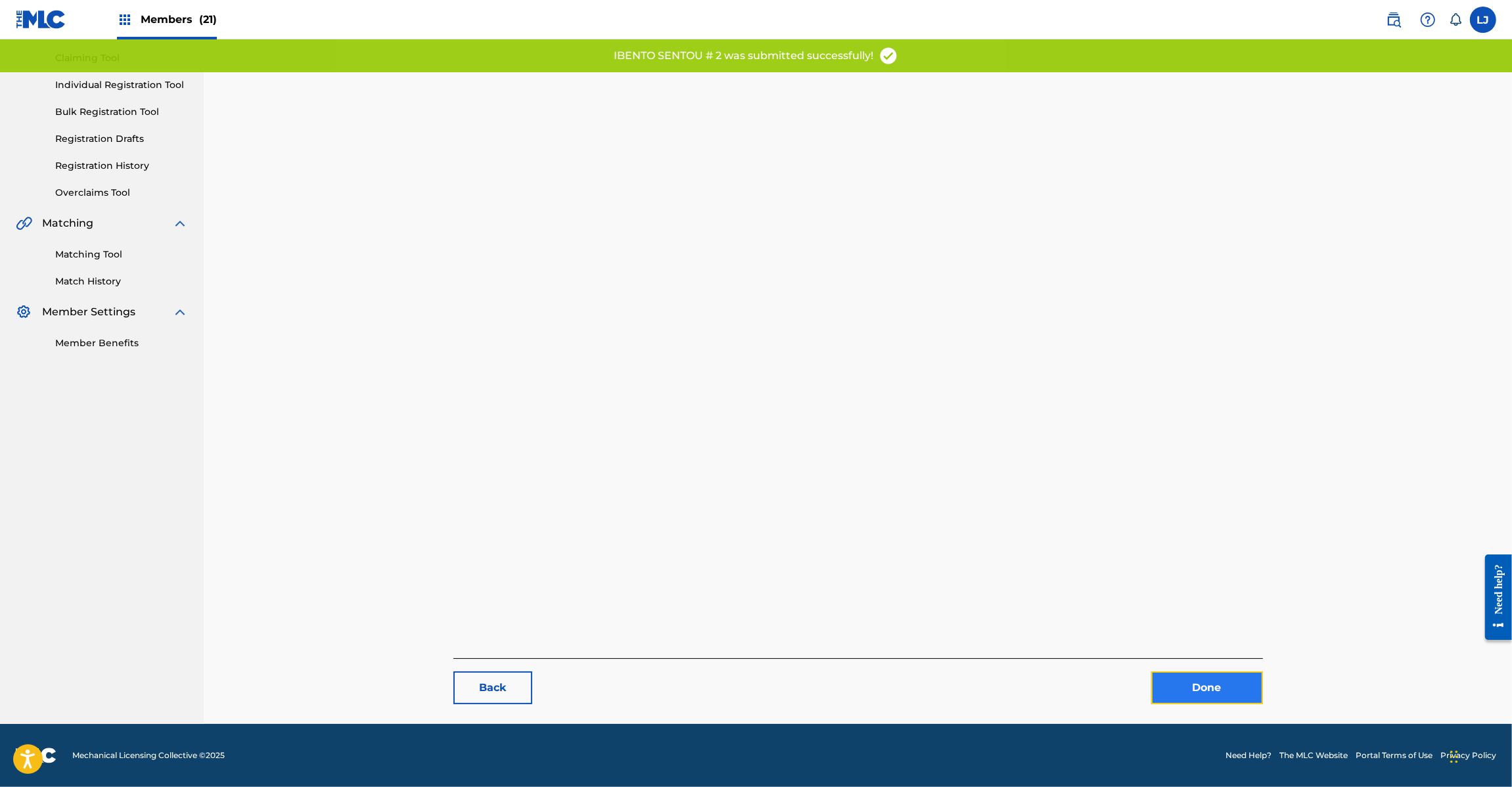
click at [1209, 678] on link "Done" at bounding box center [1206, 688] width 112 height 33
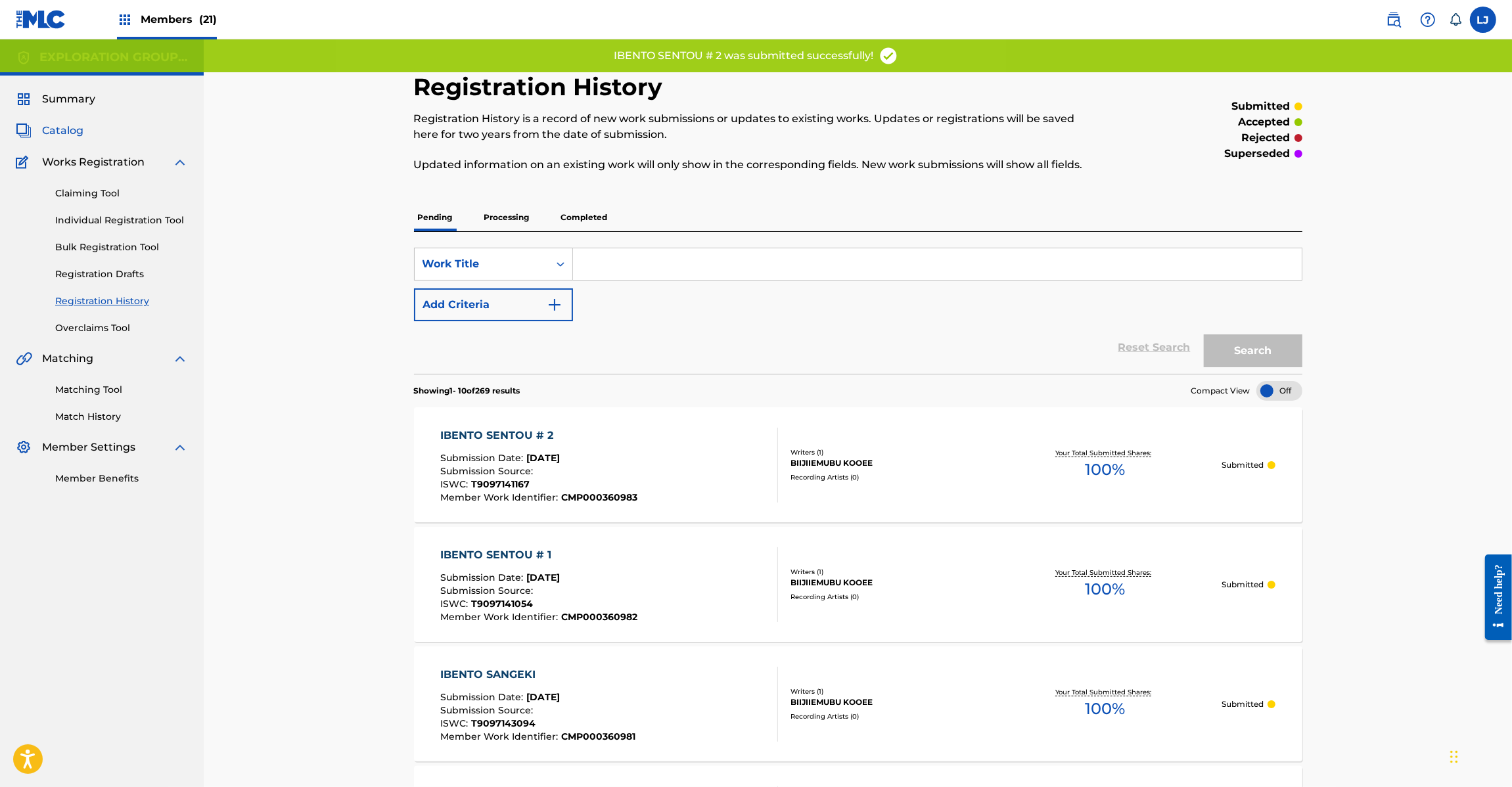
click at [59, 132] on span "Catalog" at bounding box center [62, 130] width 41 height 16
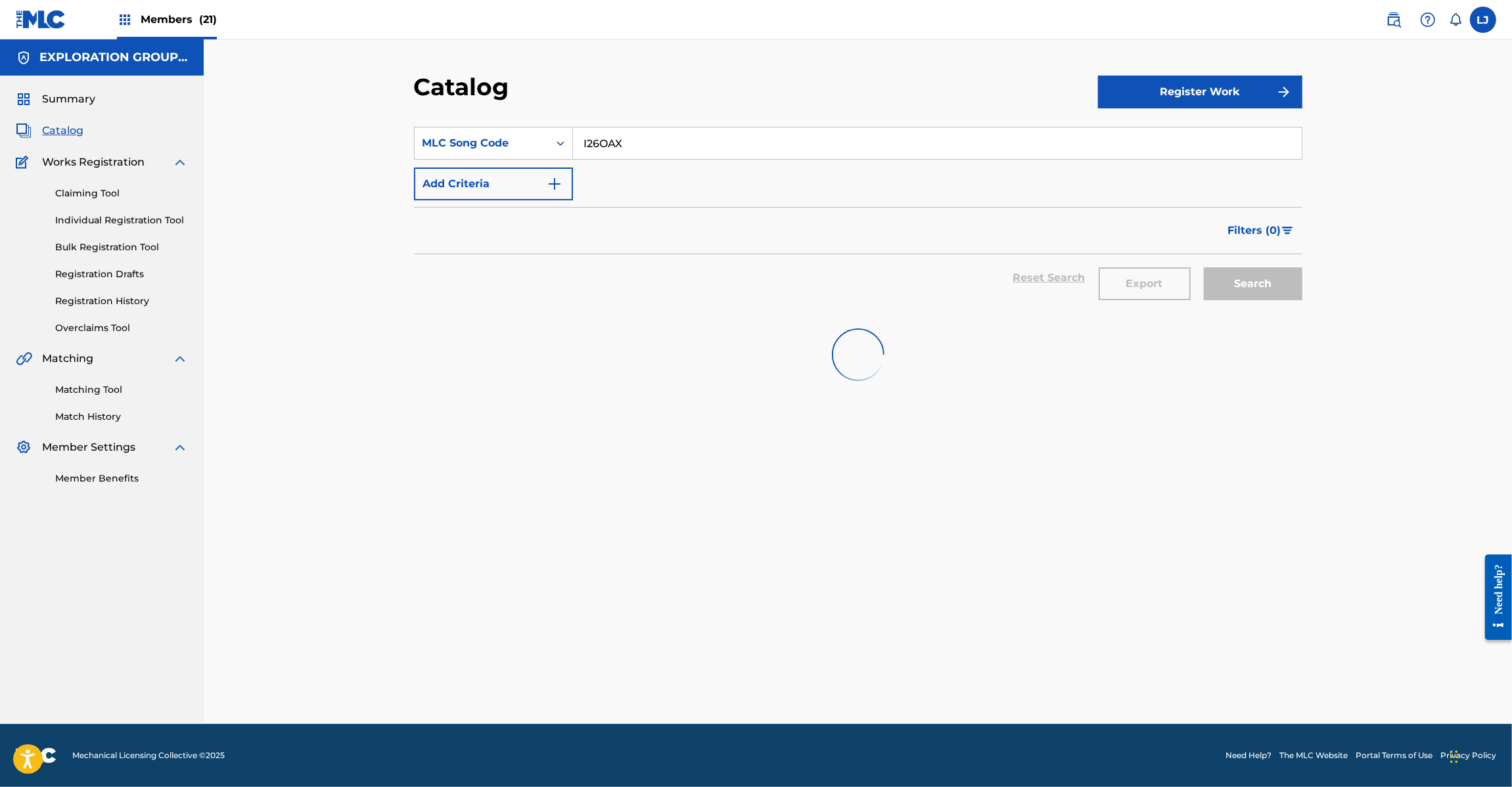
click at [670, 151] on input "I26OAX" at bounding box center [937, 143] width 729 height 32
paste input "B6"
click at [670, 151] on input "I26OB6" at bounding box center [937, 143] width 729 height 32
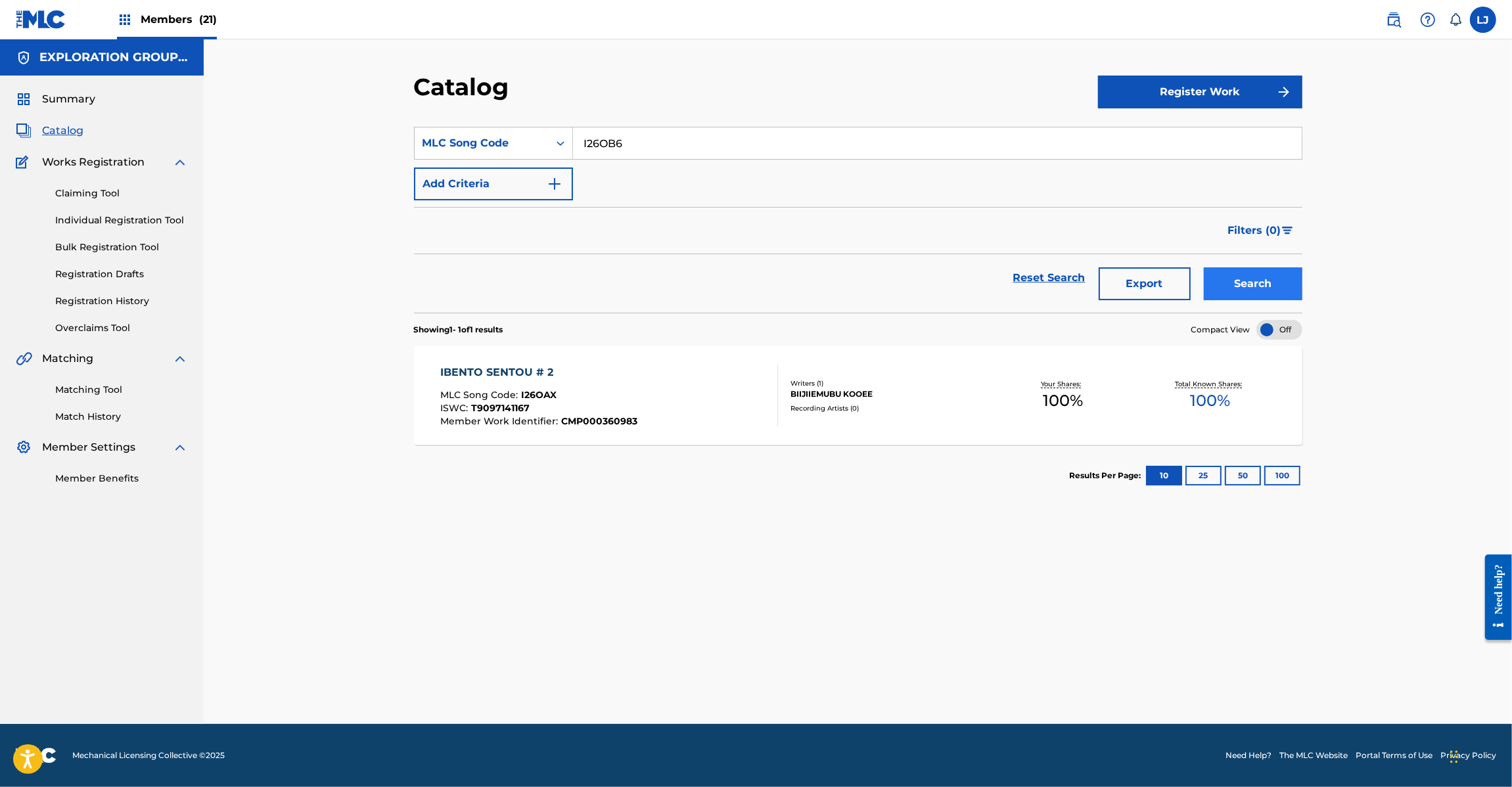
type input "I26OB6"
click at [1284, 289] on button "Search" at bounding box center [1253, 284] width 99 height 33
click at [539, 382] on div "[PERSON_NAME] SETSUMEI MLC Song Code : I26OB6 ISWC : T9097141350 Member Work Id…" at bounding box center [539, 395] width 199 height 61
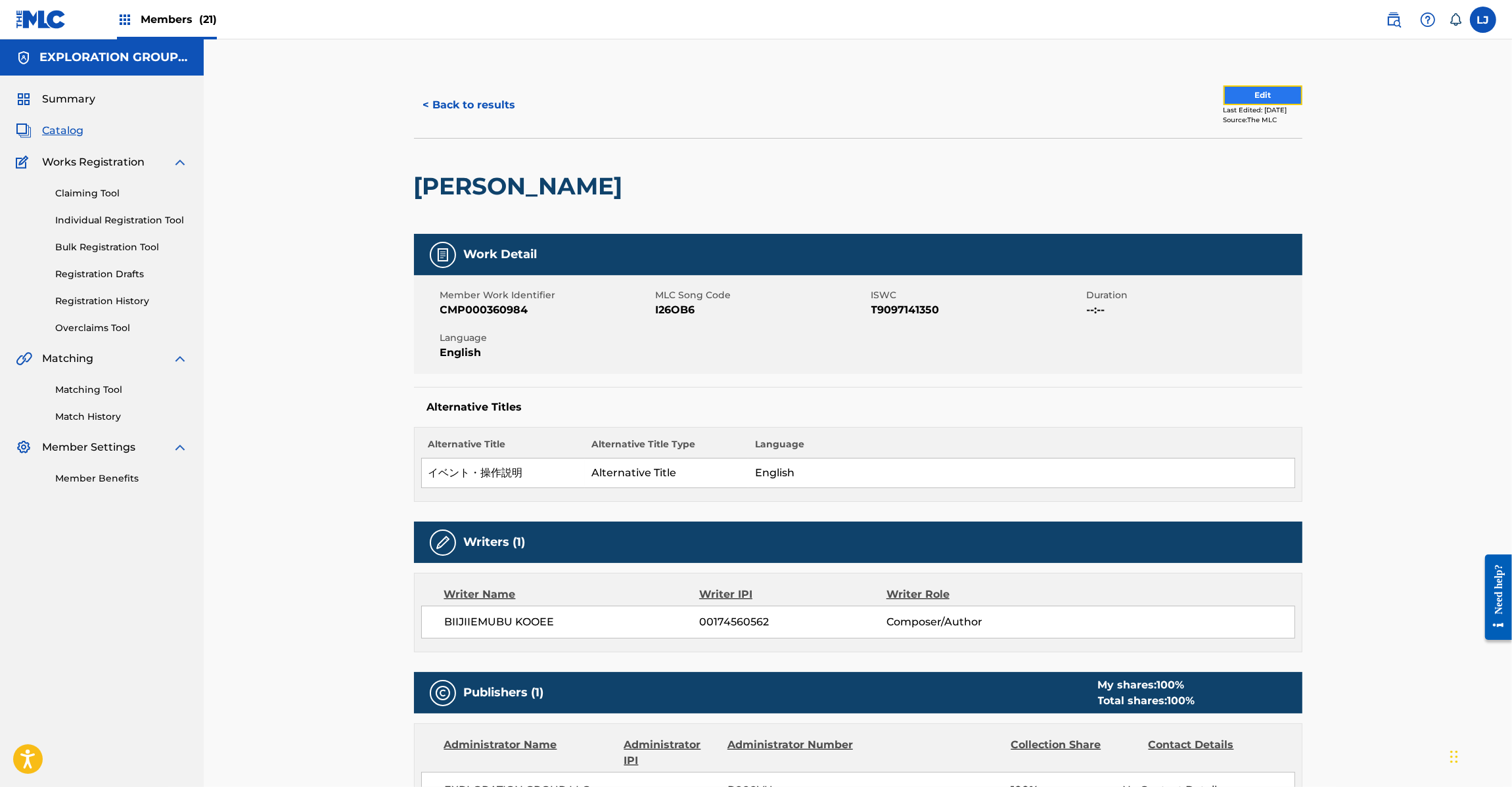
click at [1223, 90] on button "Edit" at bounding box center [1263, 95] width 79 height 20
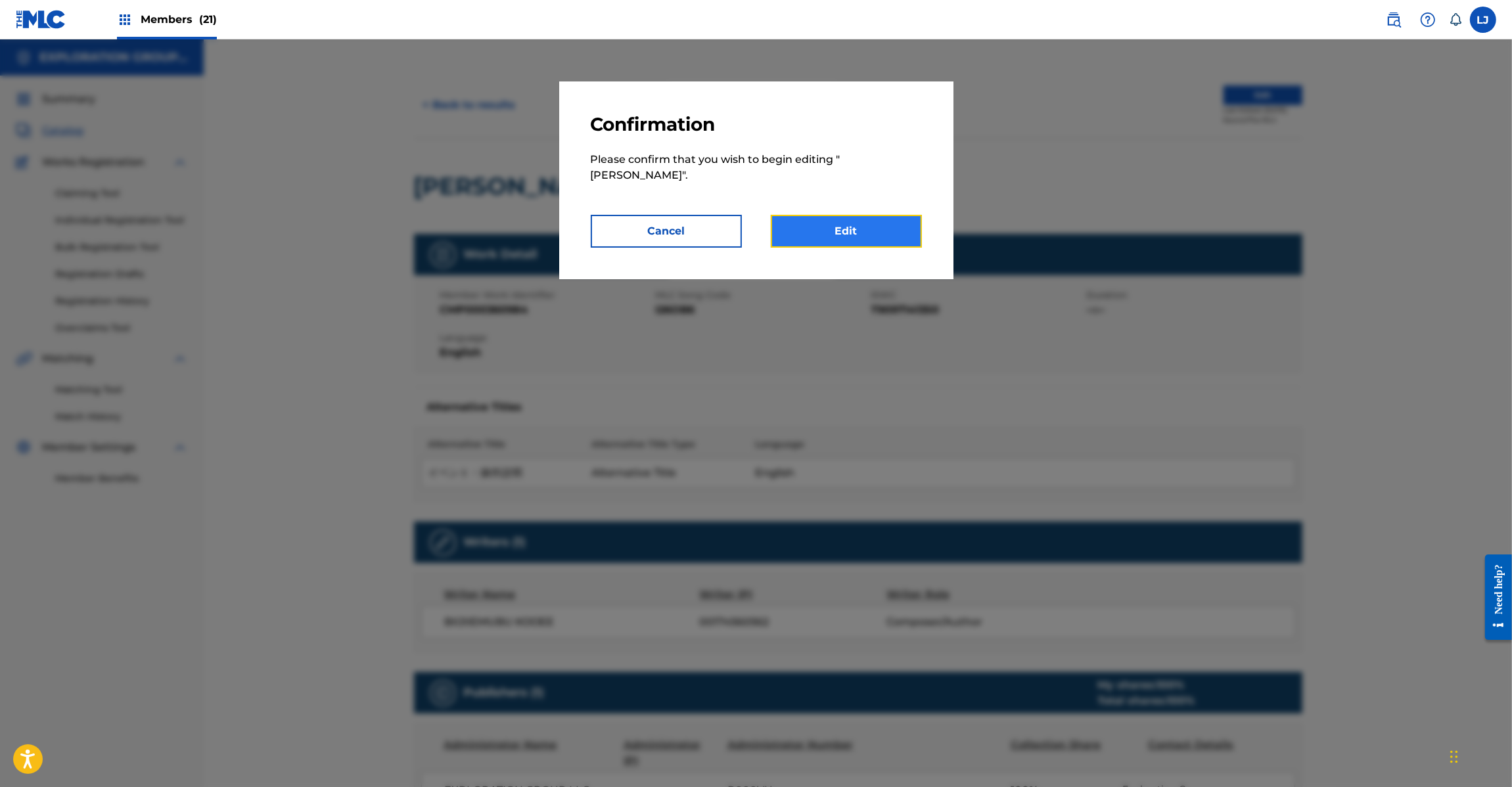
click at [853, 219] on link "Edit" at bounding box center [846, 231] width 151 height 33
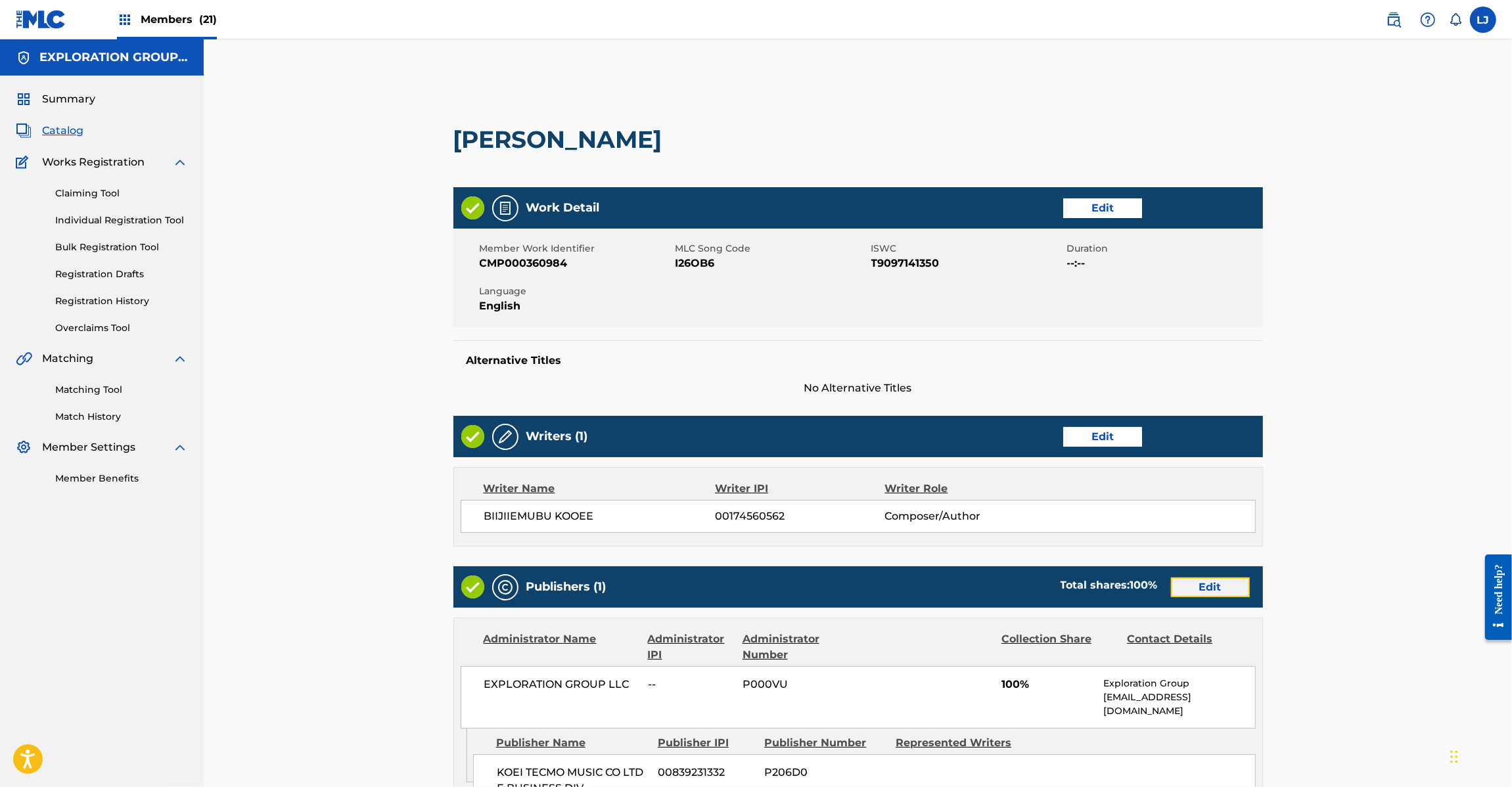
click at [1231, 578] on link "Edit" at bounding box center [1211, 587] width 79 height 20
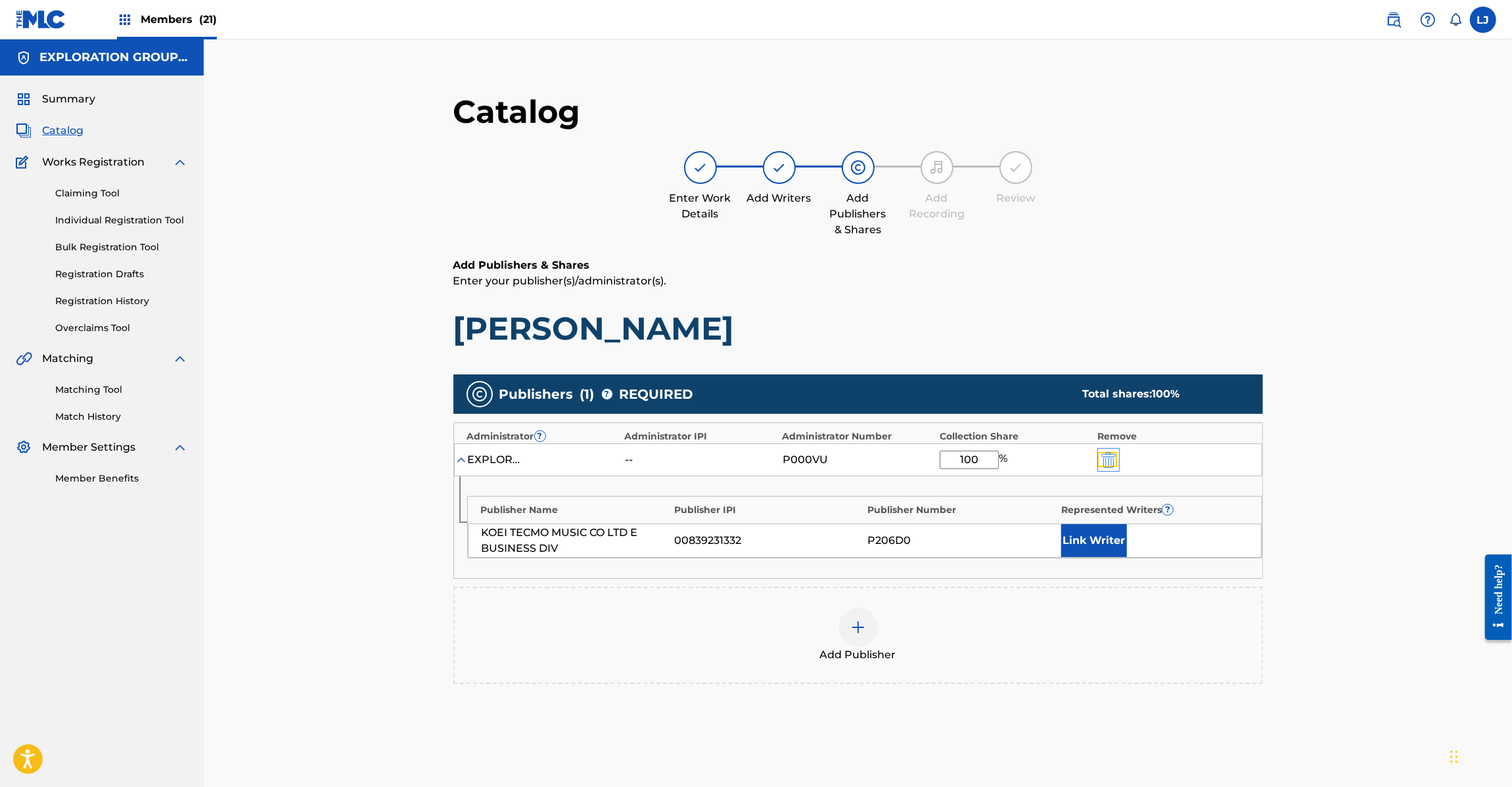
click at [1105, 455] on img "submit" at bounding box center [1108, 459] width 14 height 16
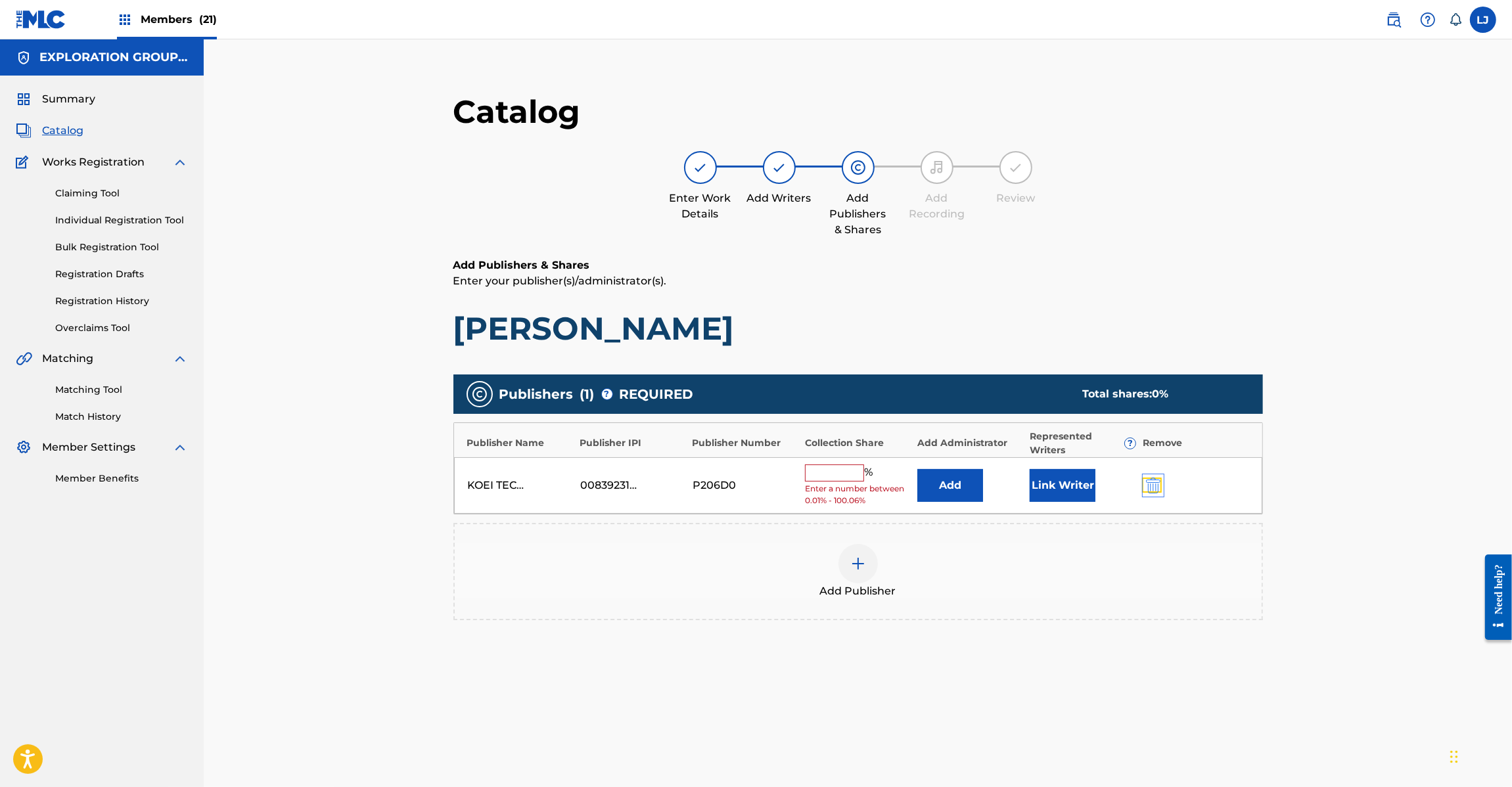
click at [1154, 485] on img "submit" at bounding box center [1153, 485] width 14 height 16
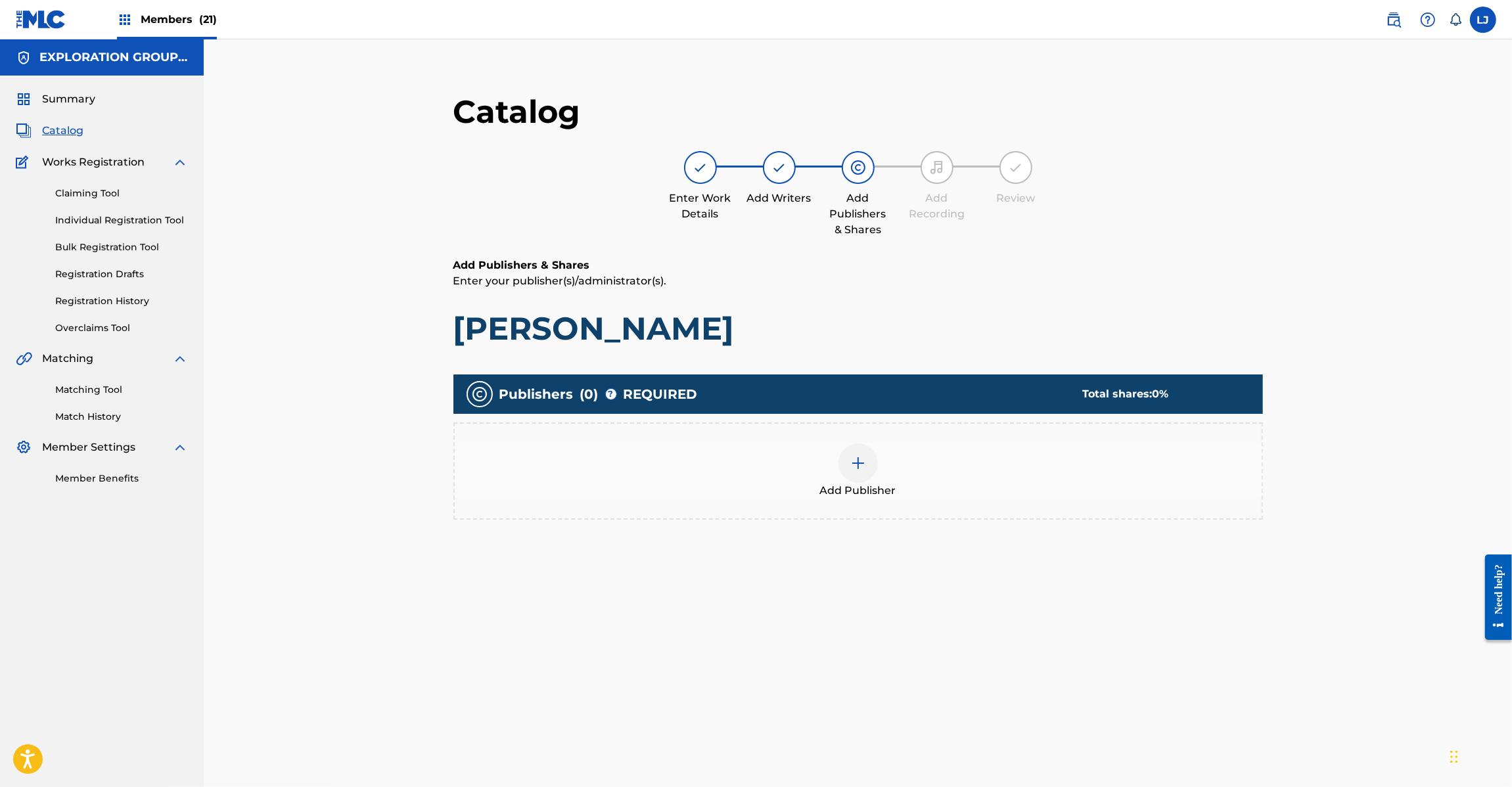
click at [871, 455] on div at bounding box center [858, 463] width 39 height 39
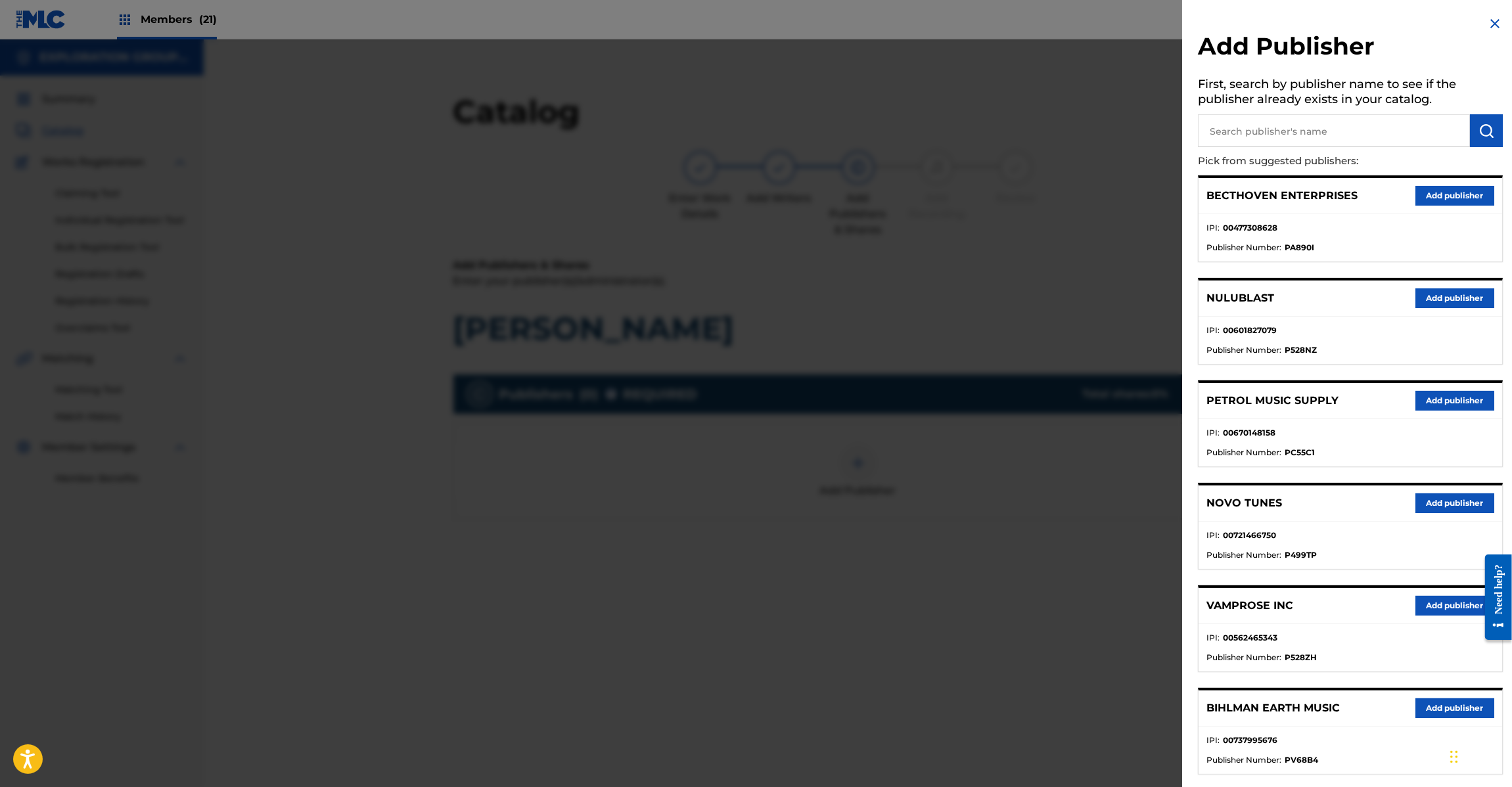
click at [1336, 136] on input "text" at bounding box center [1334, 130] width 272 height 33
paste input "Koei Tecmo Music Co Ltd N Business Div"
type input "Koei Tecmo Music Co Ltd N Business Div"
click at [1490, 128] on img "submit" at bounding box center [1486, 130] width 16 height 16
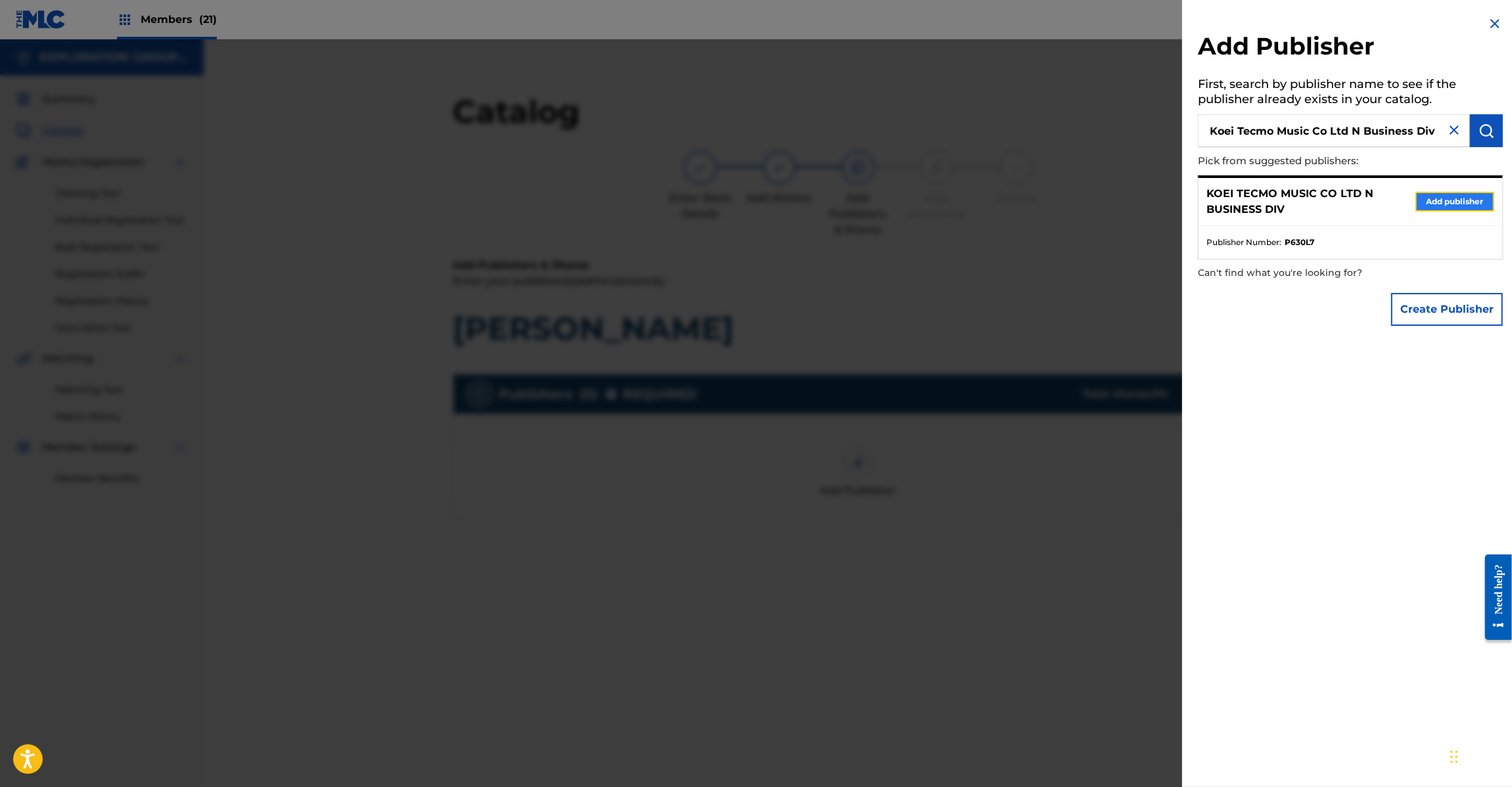
click at [1441, 204] on button "Add publisher" at bounding box center [1455, 201] width 79 height 20
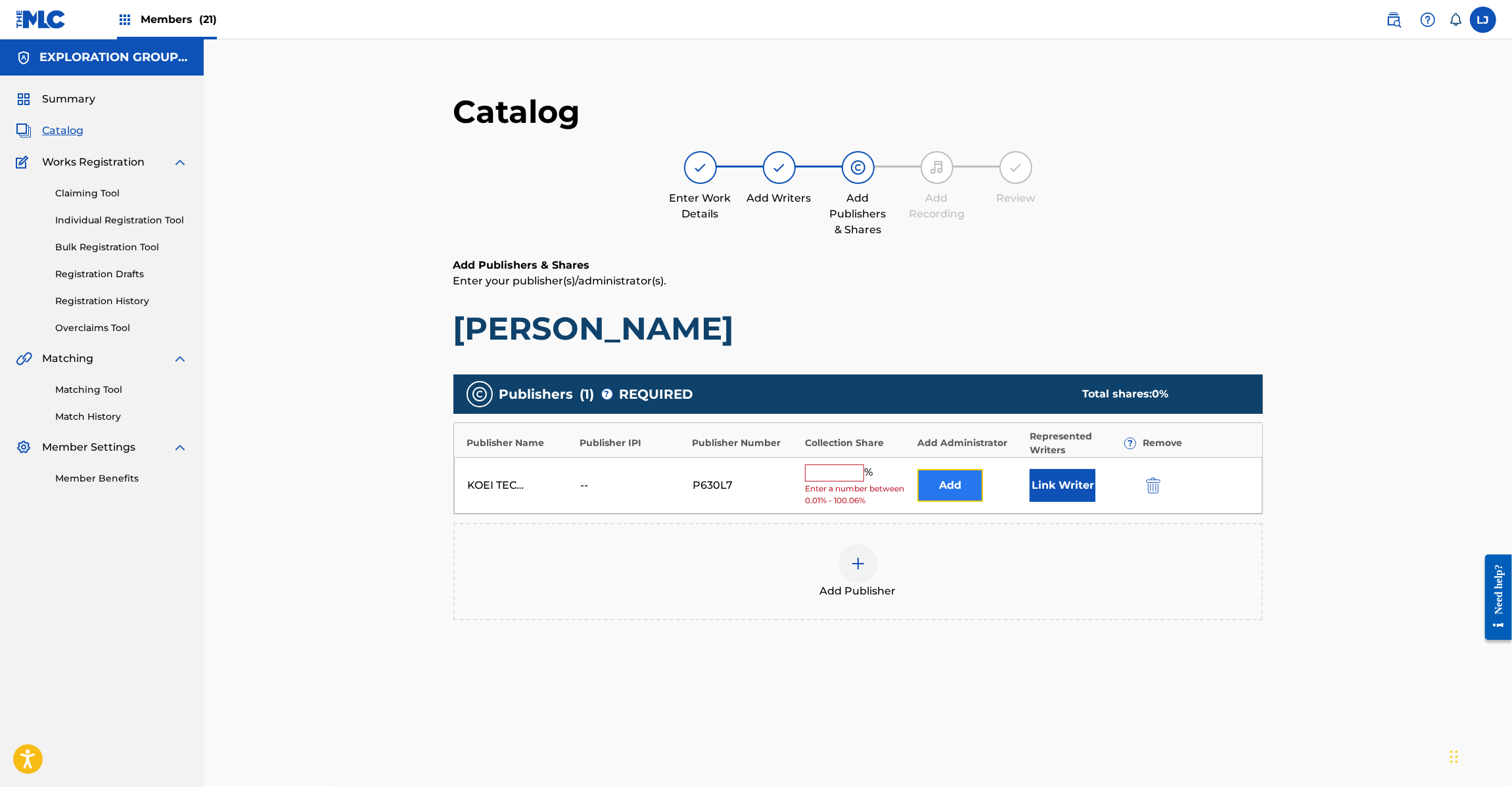
click at [931, 488] on button "Add" at bounding box center [950, 485] width 66 height 33
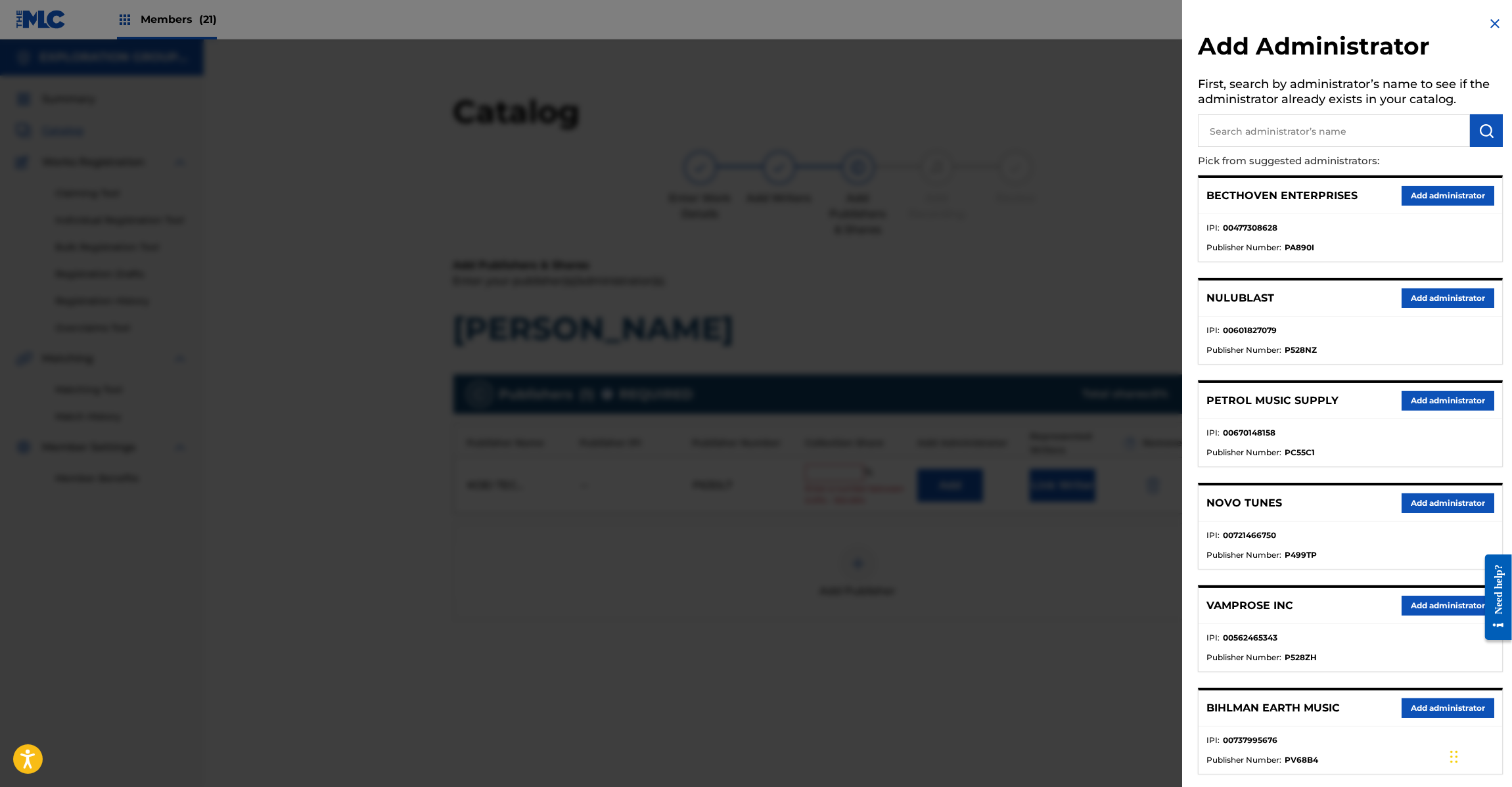
click at [1357, 125] on input "text" at bounding box center [1334, 130] width 272 height 33
paste input "Exploration Group LLC"
type input "Exploration Group LLC"
click at [1479, 132] on img "submit" at bounding box center [1486, 130] width 16 height 16
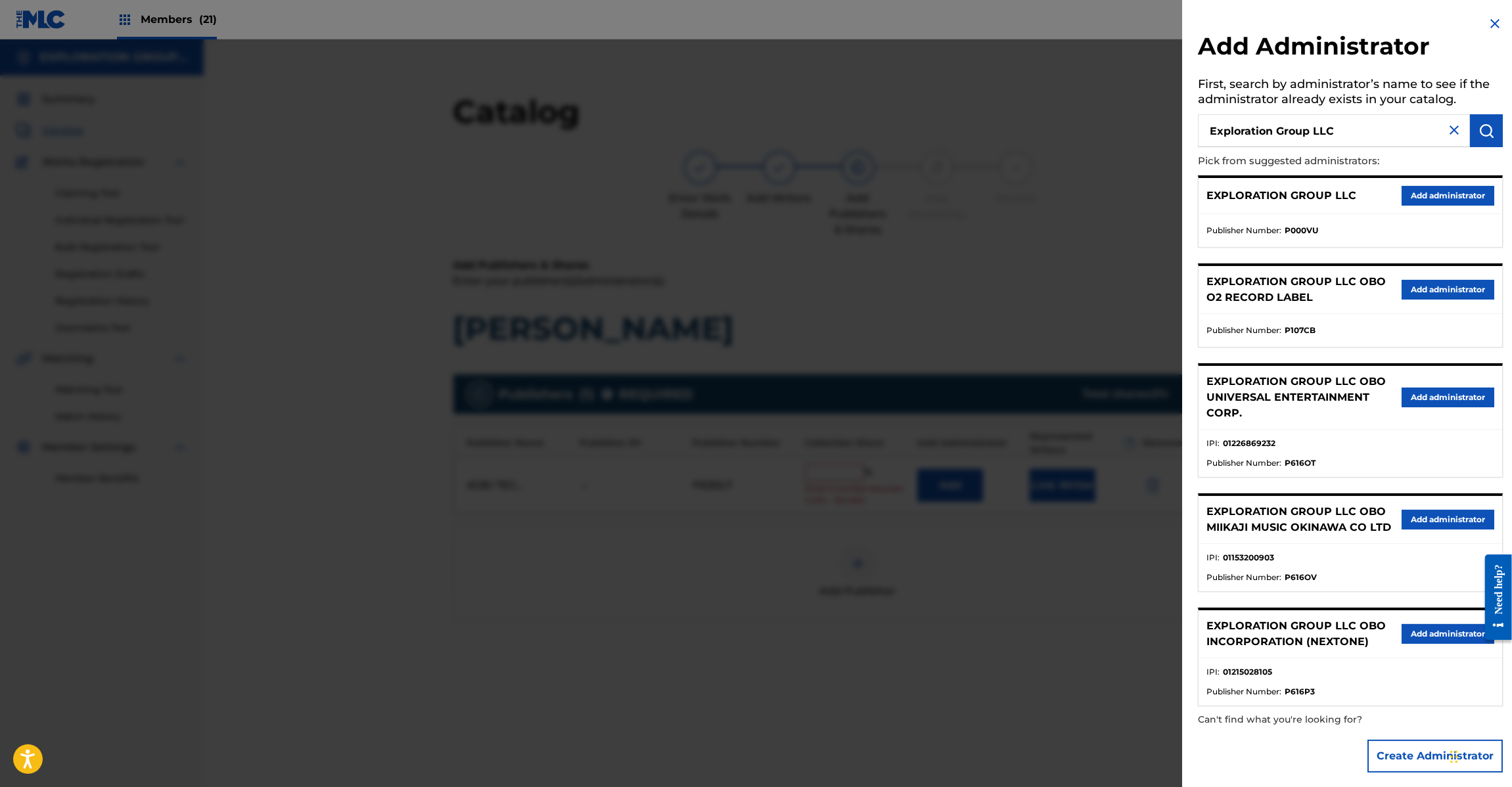
click at [1462, 199] on button "Add administrator" at bounding box center [1448, 195] width 93 height 20
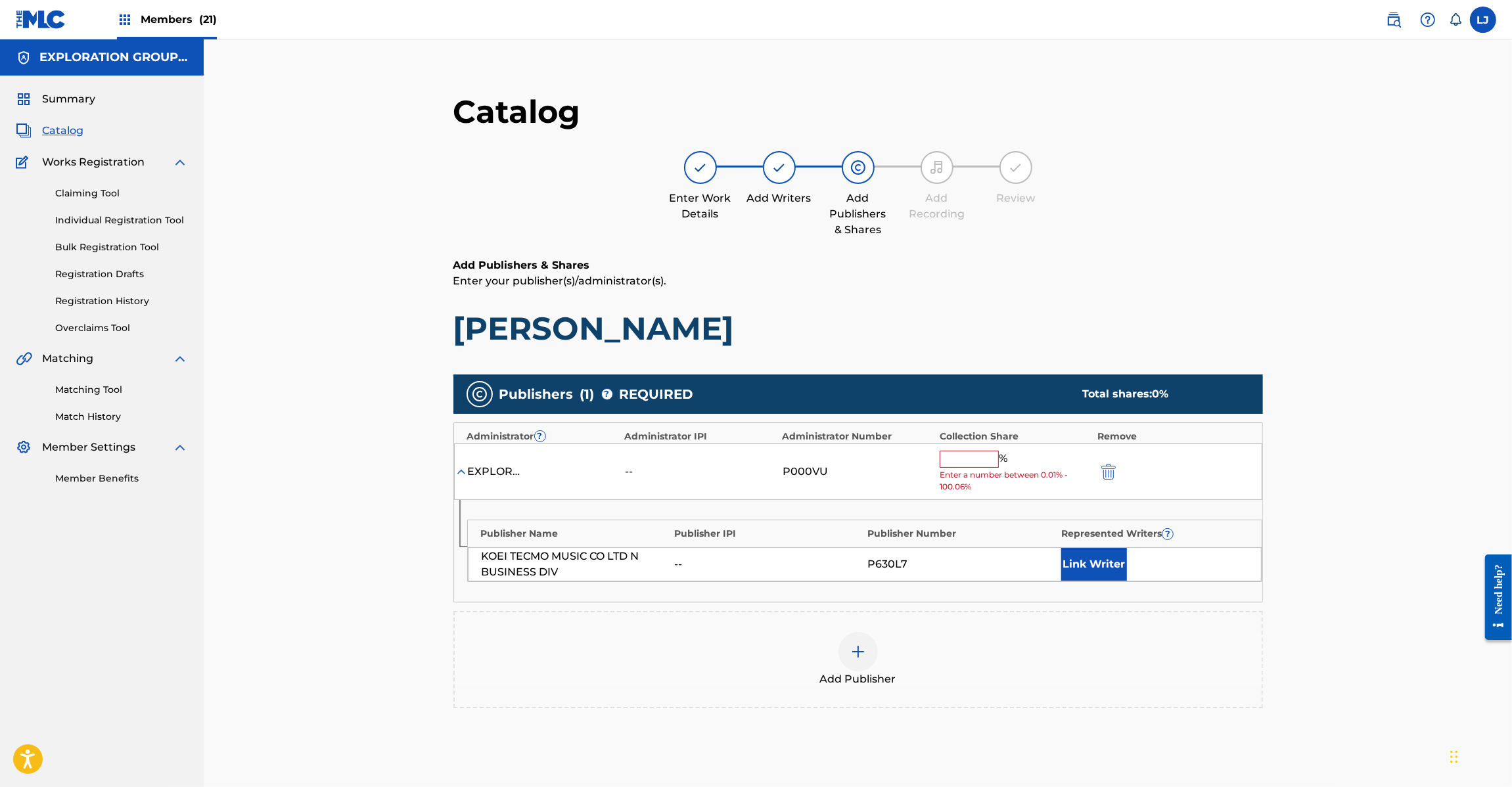
click at [964, 459] on input "text" at bounding box center [969, 459] width 59 height 17
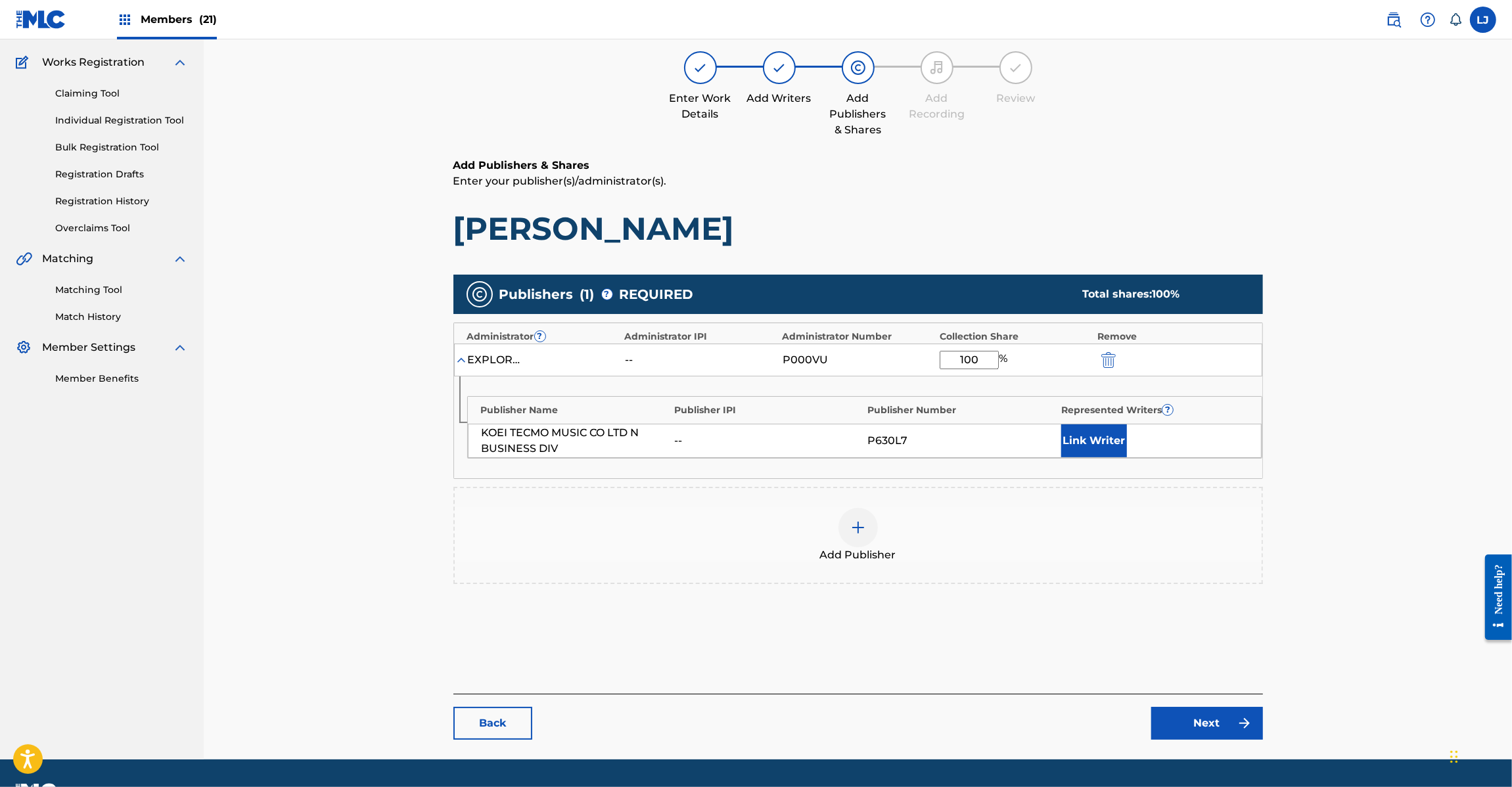
scroll to position [135, 0]
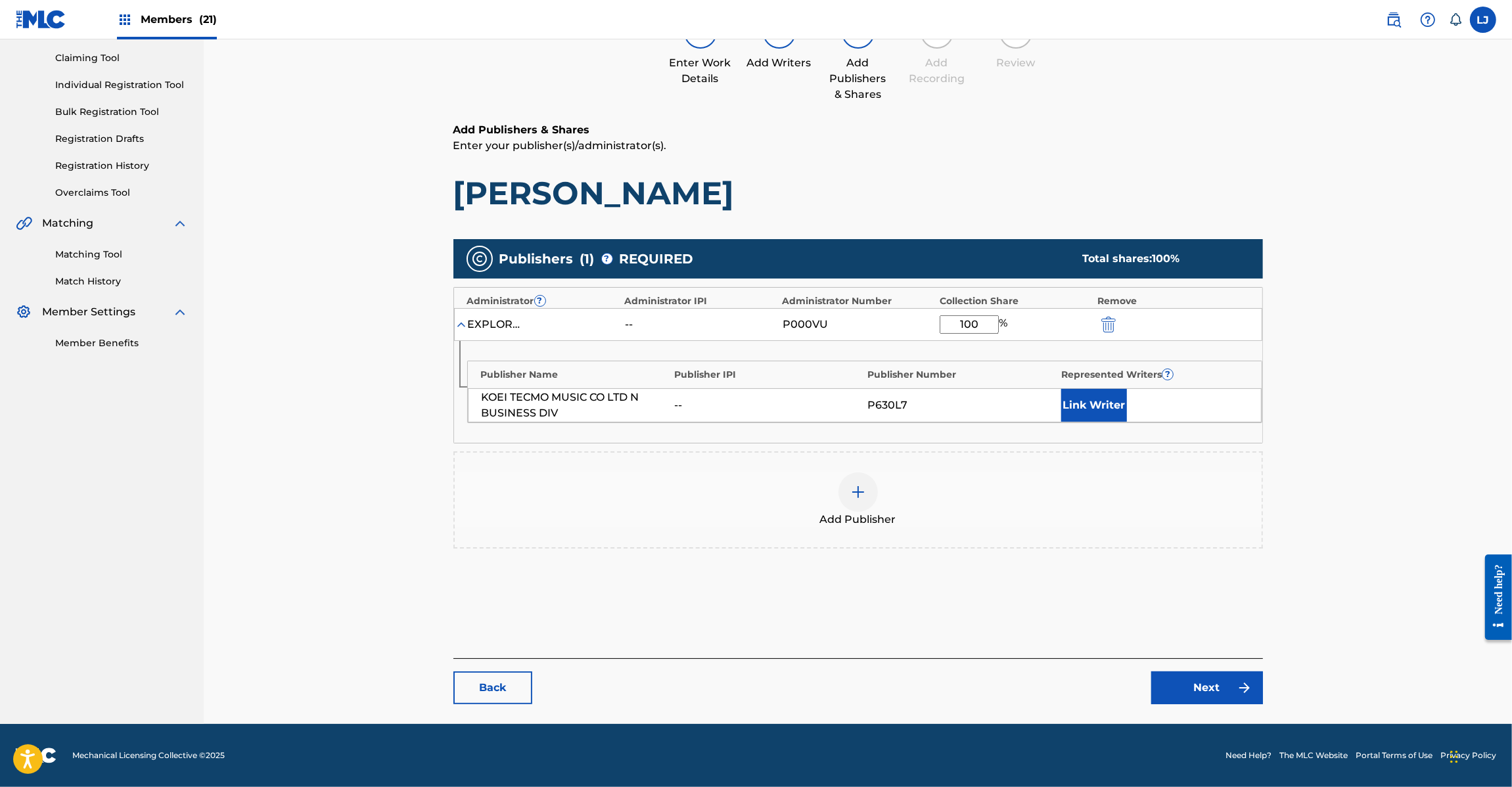
type input "100"
click at [1263, 696] on div "Back Next" at bounding box center [858, 681] width 810 height 46
click at [1207, 687] on link "Next" at bounding box center [1206, 688] width 112 height 33
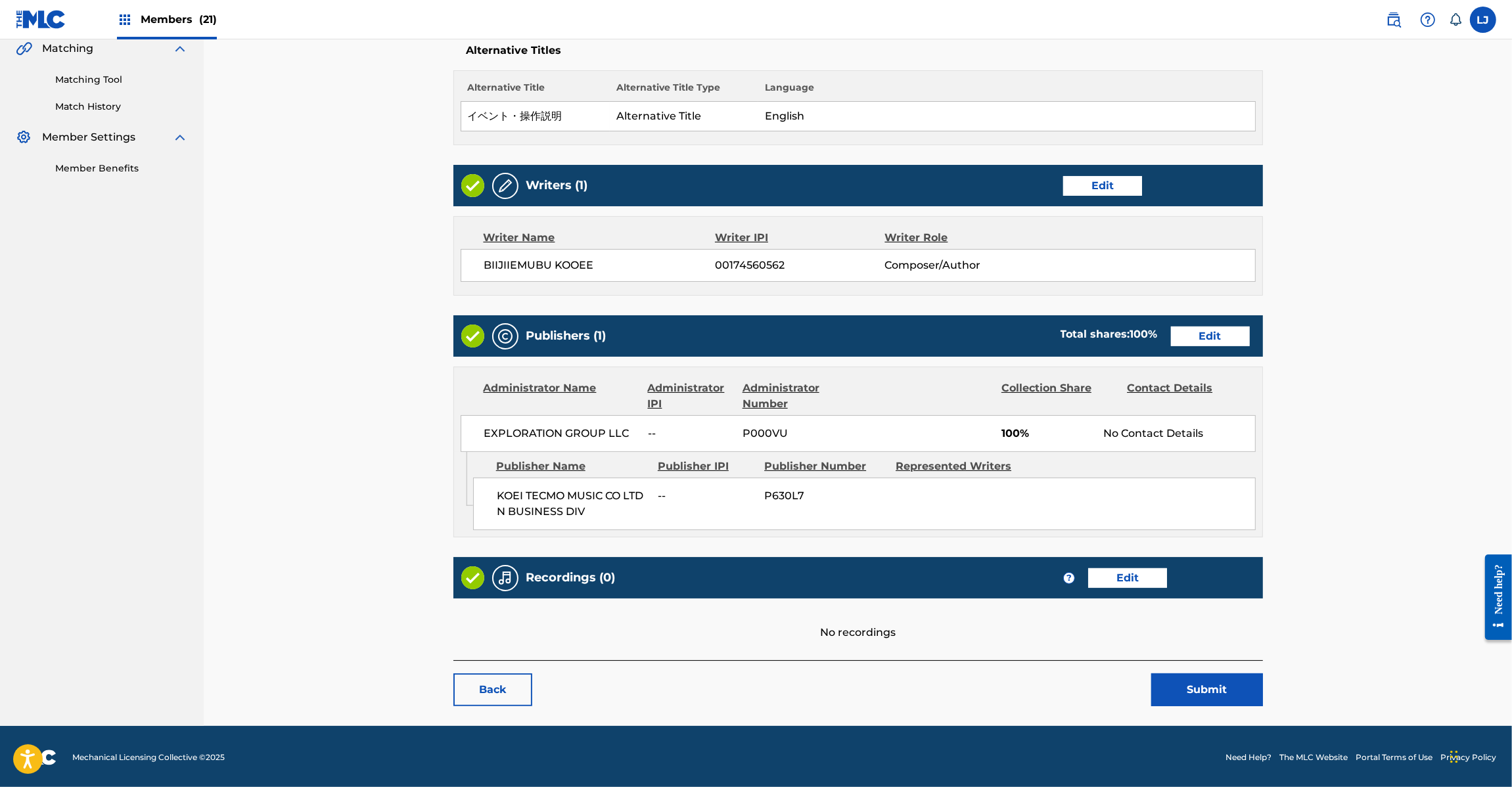
scroll to position [313, 0]
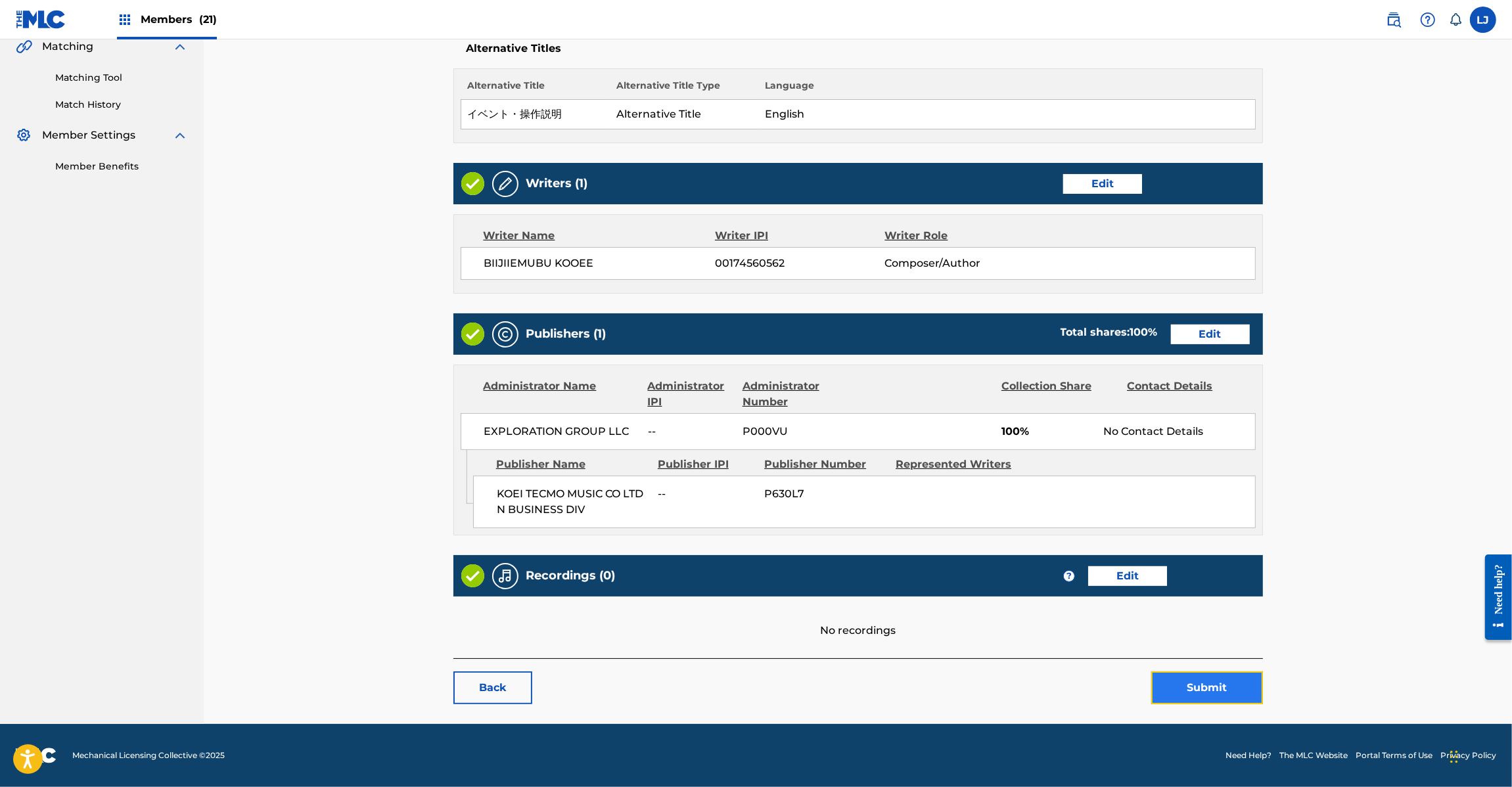
click at [1180, 686] on button "Submit" at bounding box center [1206, 688] width 112 height 33
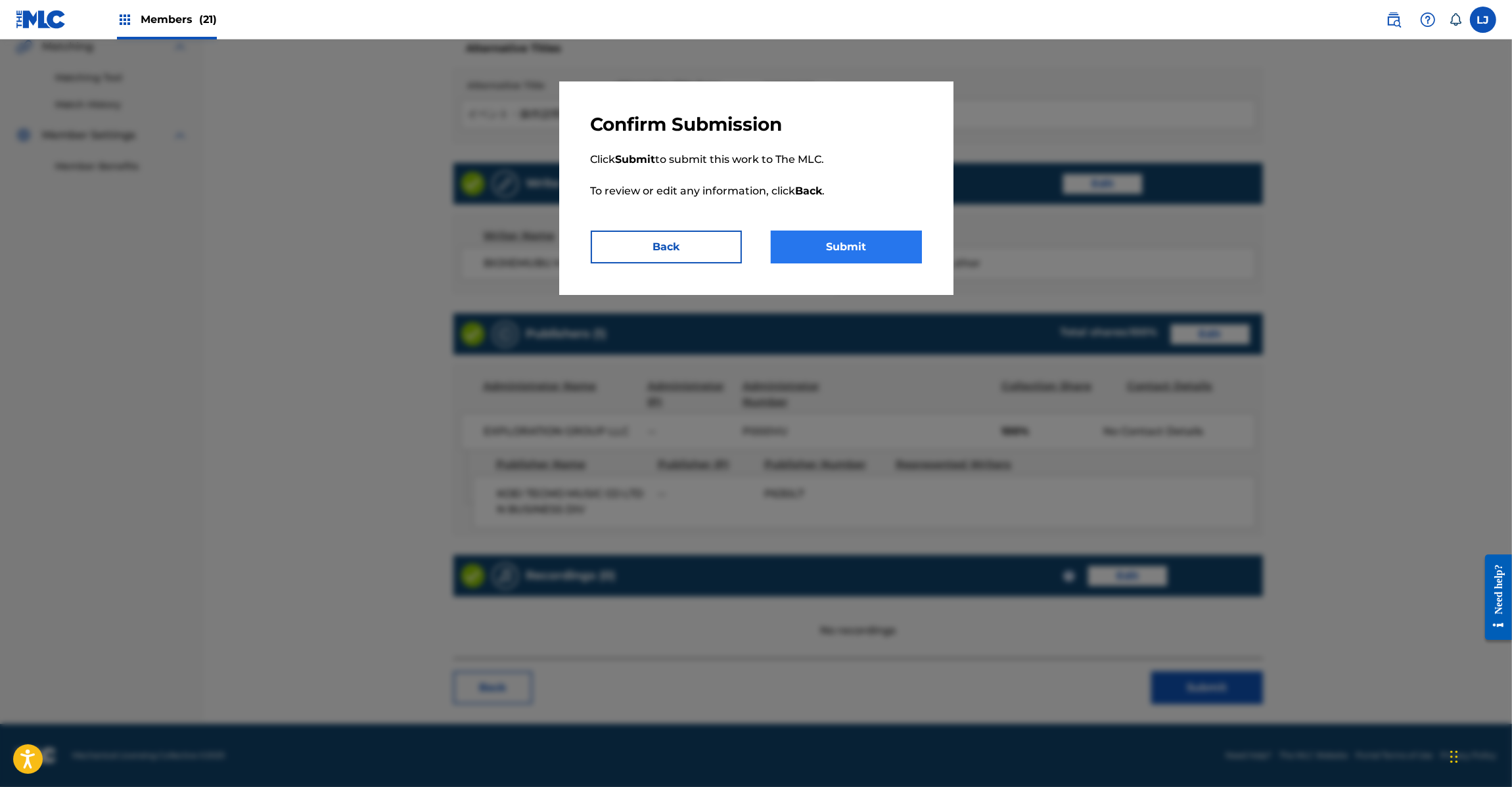
drag, startPoint x: 924, startPoint y: 217, endPoint x: 885, endPoint y: 234, distance: 42.5
click at [892, 234] on div "Confirm Submission Click Submit to submit this work to The MLC. To review or ed…" at bounding box center [756, 188] width 394 height 213
click at [885, 234] on button "Submit" at bounding box center [846, 247] width 151 height 33
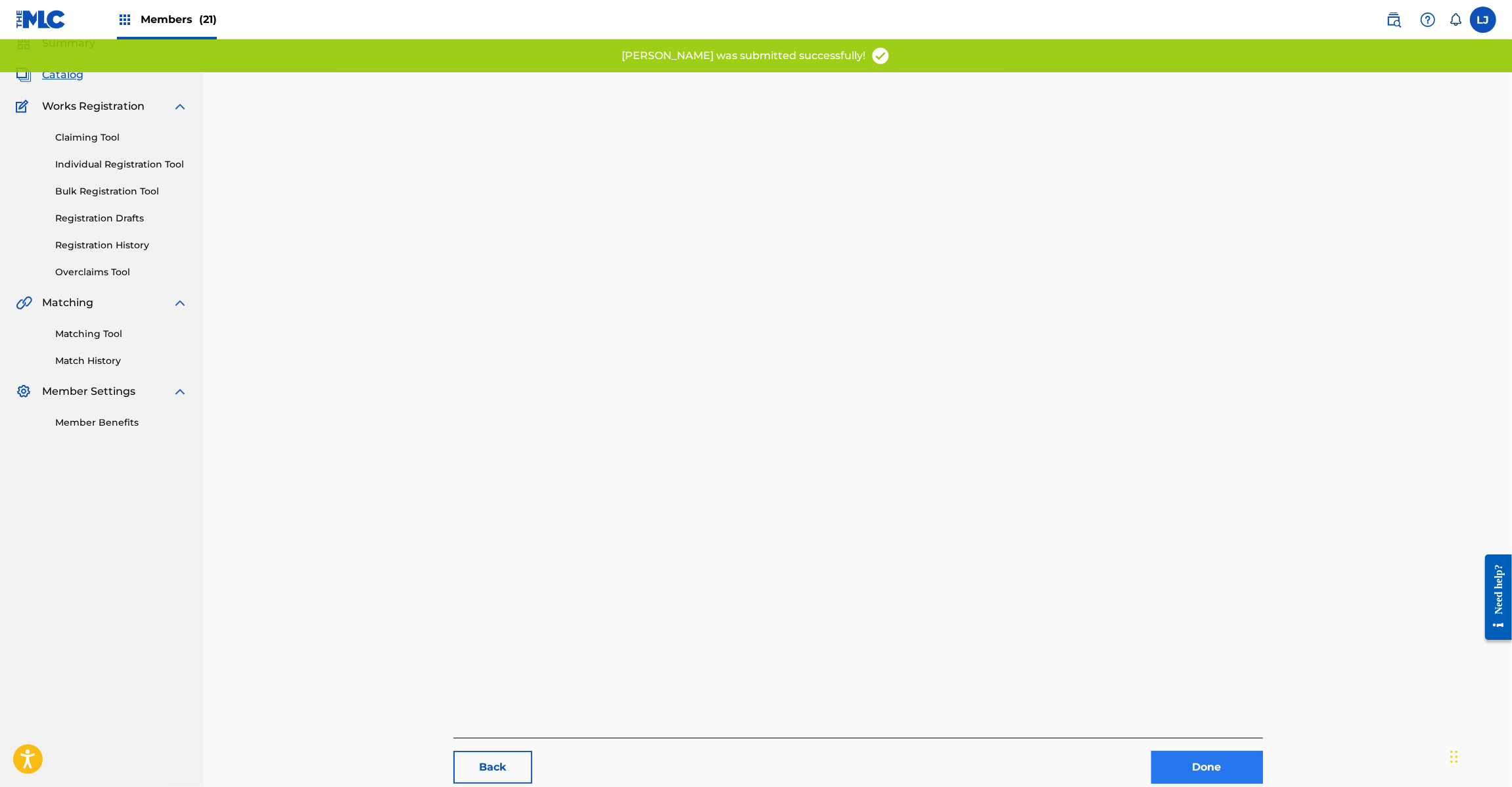
scroll to position [135, 0]
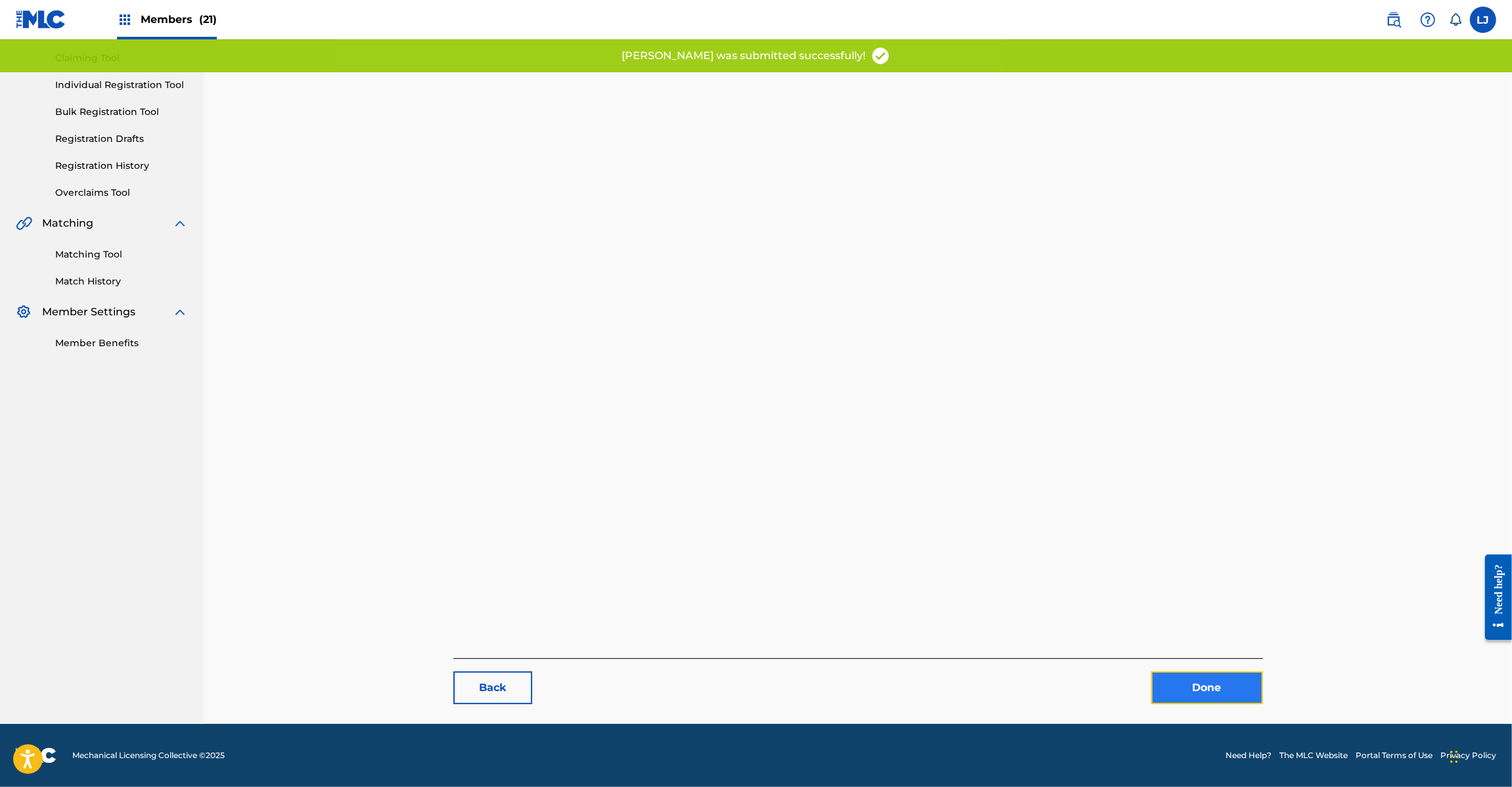
click at [1198, 698] on link "Done" at bounding box center [1206, 688] width 112 height 33
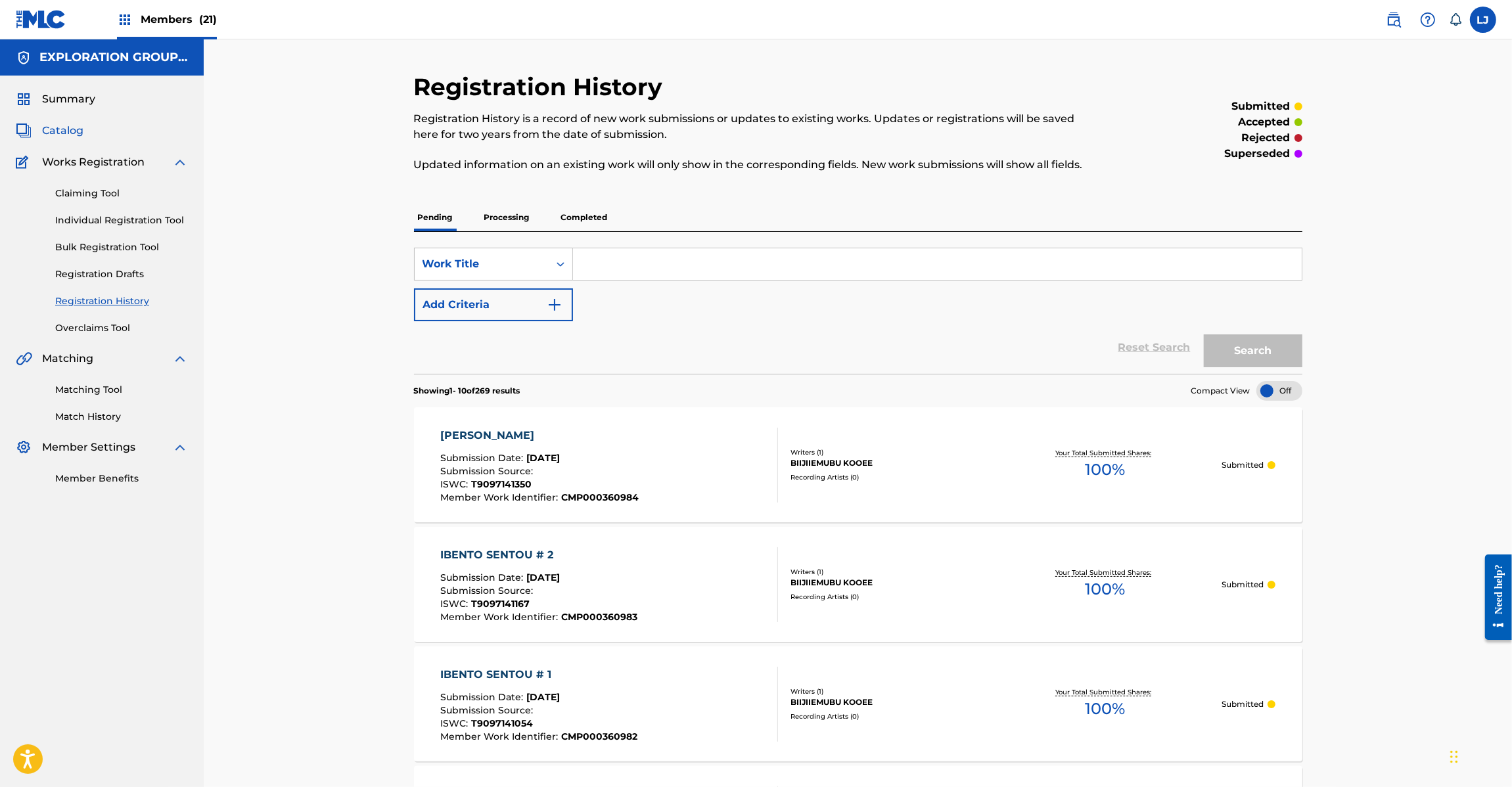
click at [60, 123] on span "Catalog" at bounding box center [62, 130] width 41 height 16
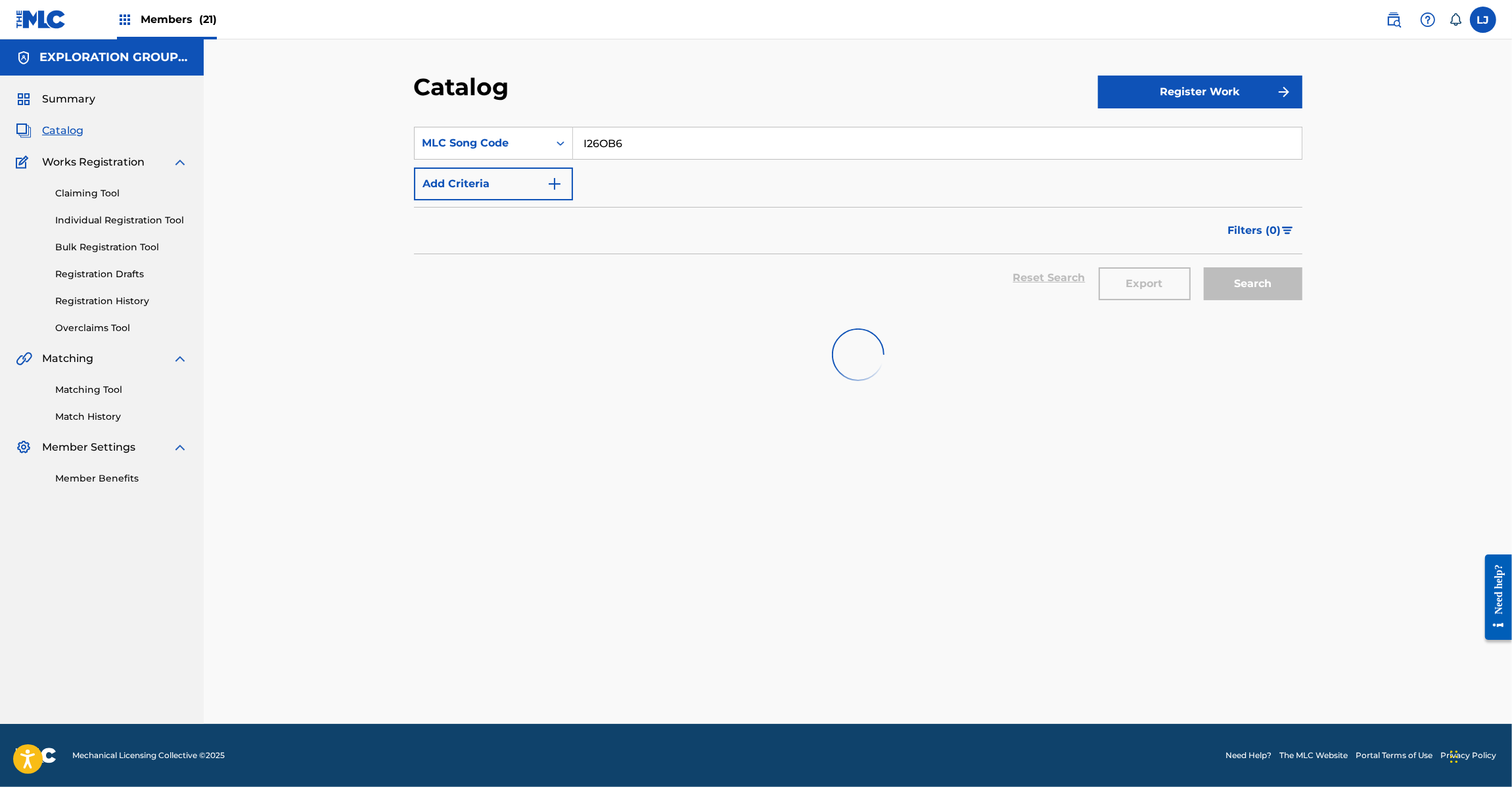
click at [675, 146] on input "I26OB6" at bounding box center [937, 143] width 729 height 32
paste input "C311K"
click at [675, 146] on input "IC311K" at bounding box center [937, 143] width 729 height 32
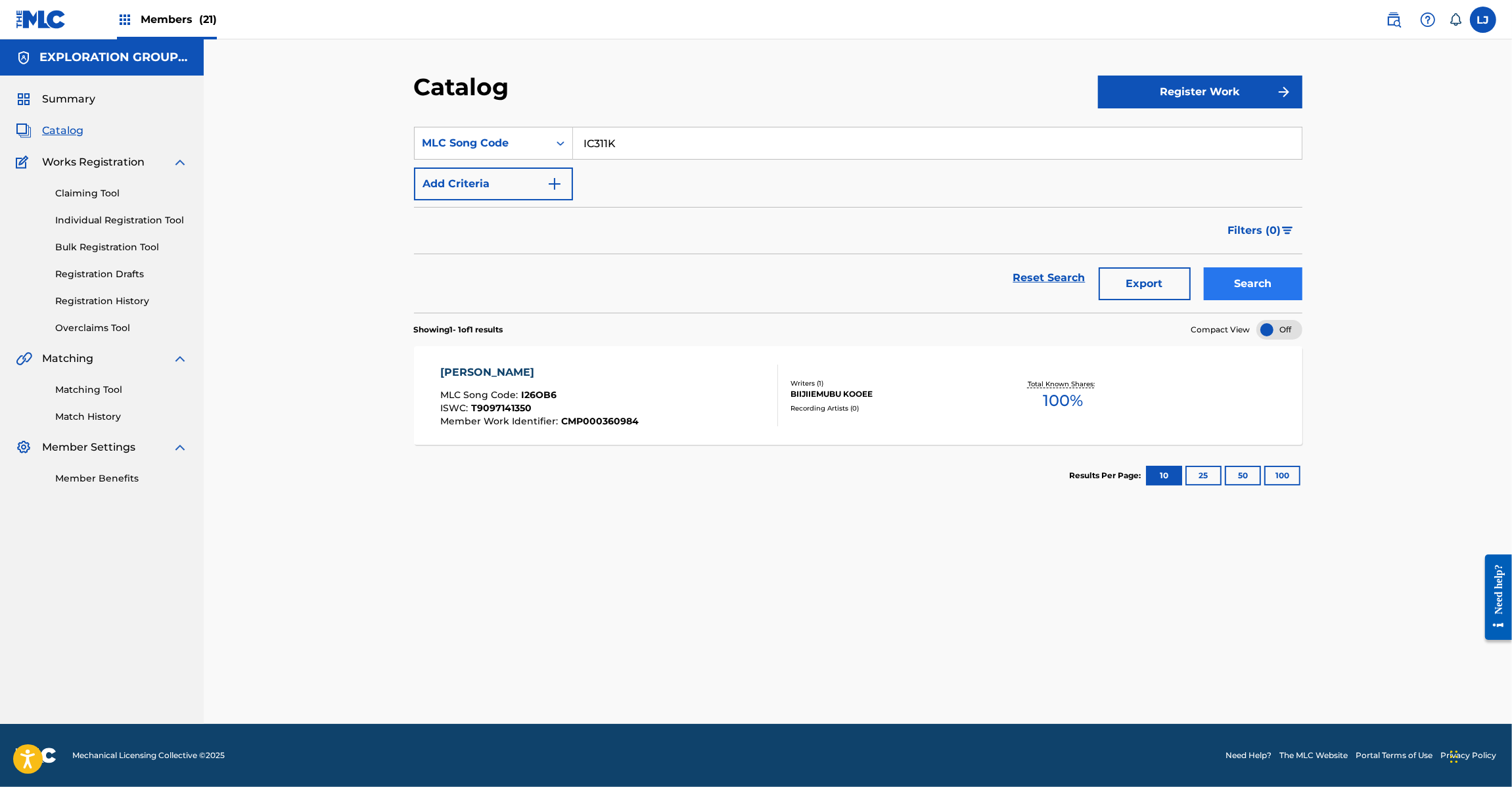
type input "IC311K"
click at [1267, 268] on button "Search" at bounding box center [1253, 284] width 99 height 33
drag, startPoint x: 853, startPoint y: 326, endPoint x: 848, endPoint y: 336, distance: 11.2
click at [848, 334] on section "Showing 1 - 1 of 1 results Compact View" at bounding box center [858, 326] width 888 height 27
click at [829, 367] on div "IBENTO TANOSHII MLC Song Code : IC311K ISWC : T9097324657 Writers ( 1 ) BIIJIIE…" at bounding box center [858, 395] width 888 height 99
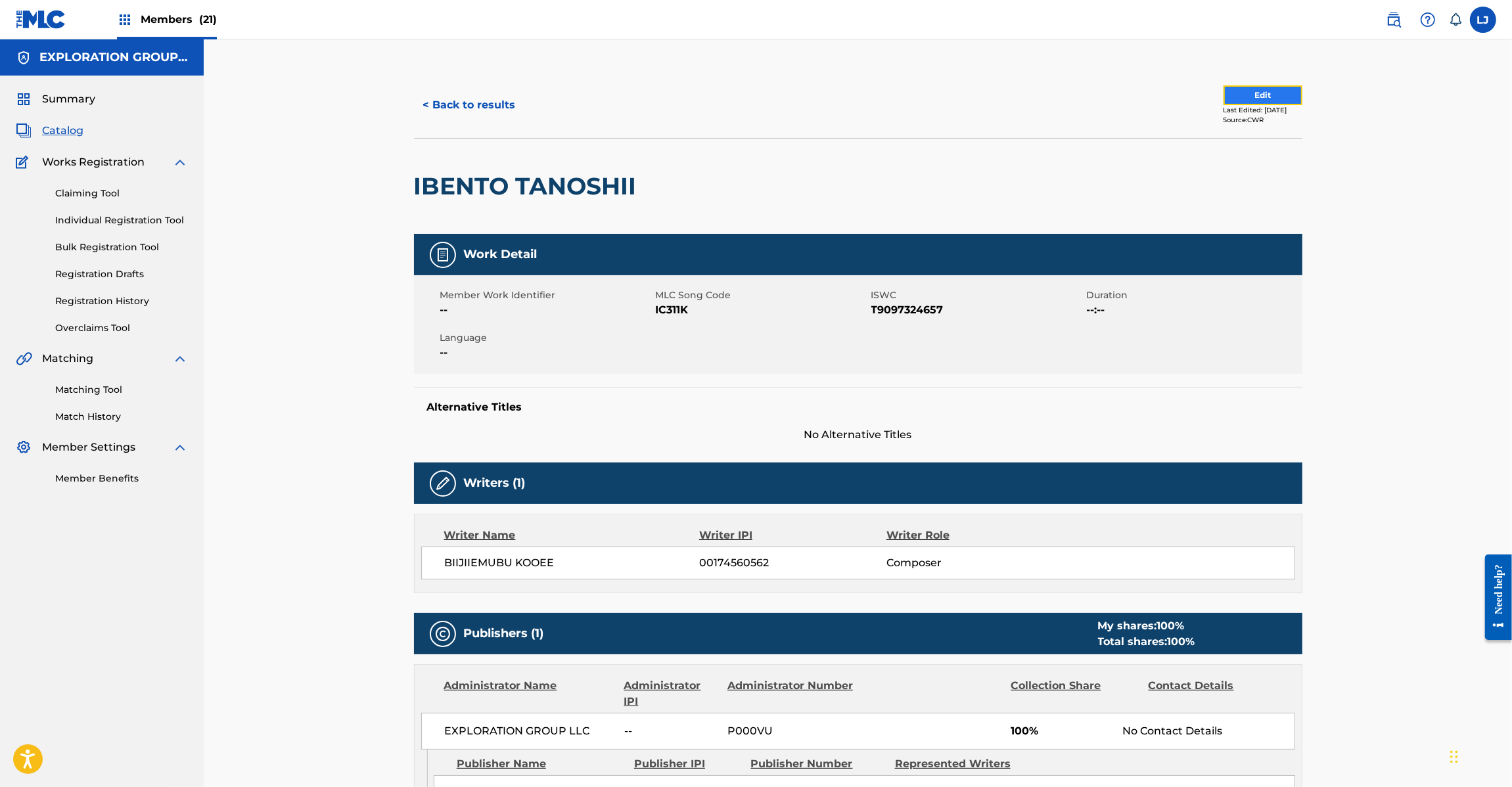
click at [1246, 94] on button "Edit" at bounding box center [1263, 95] width 79 height 20
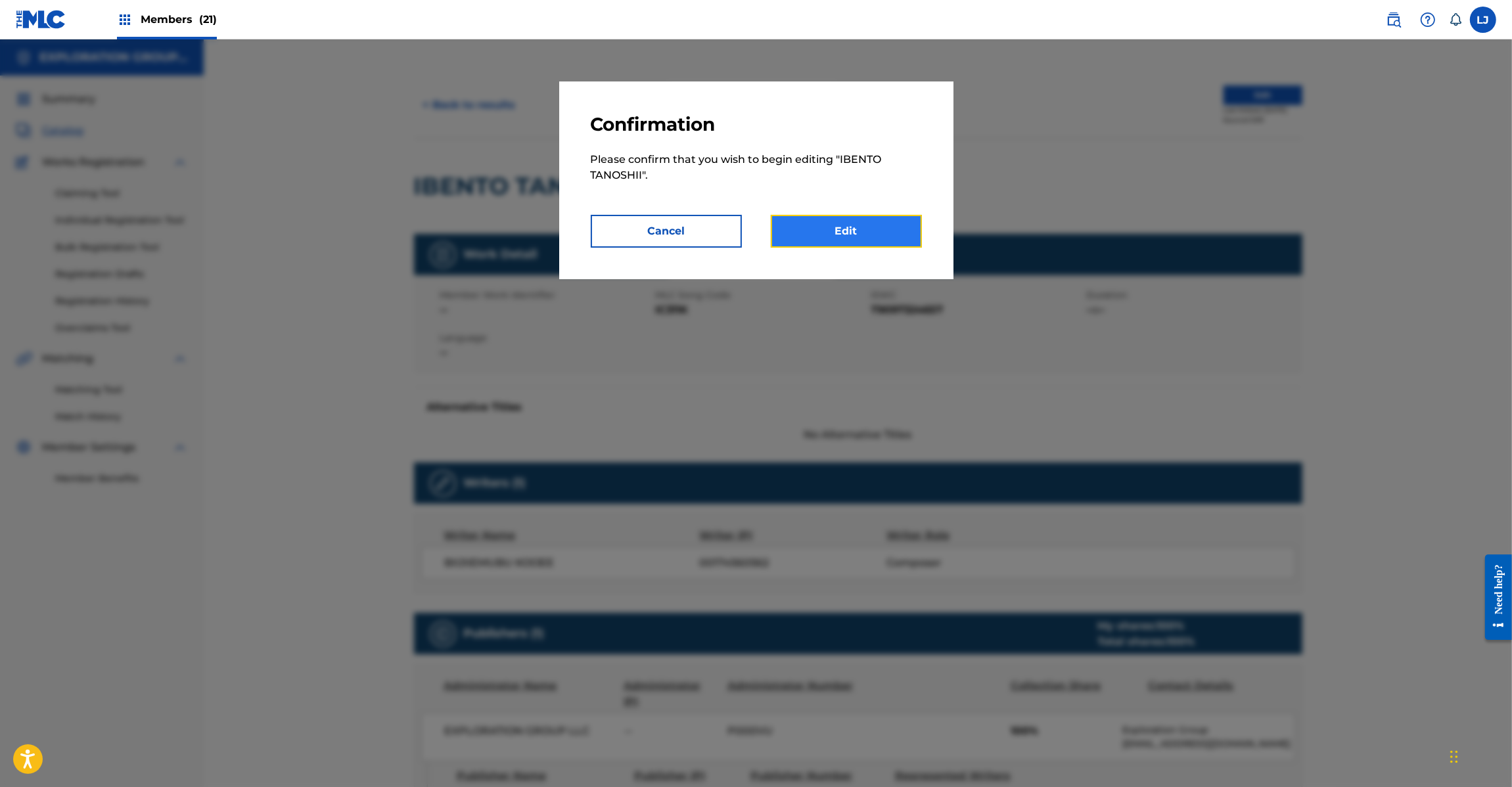
click at [881, 238] on link "Edit" at bounding box center [846, 231] width 151 height 33
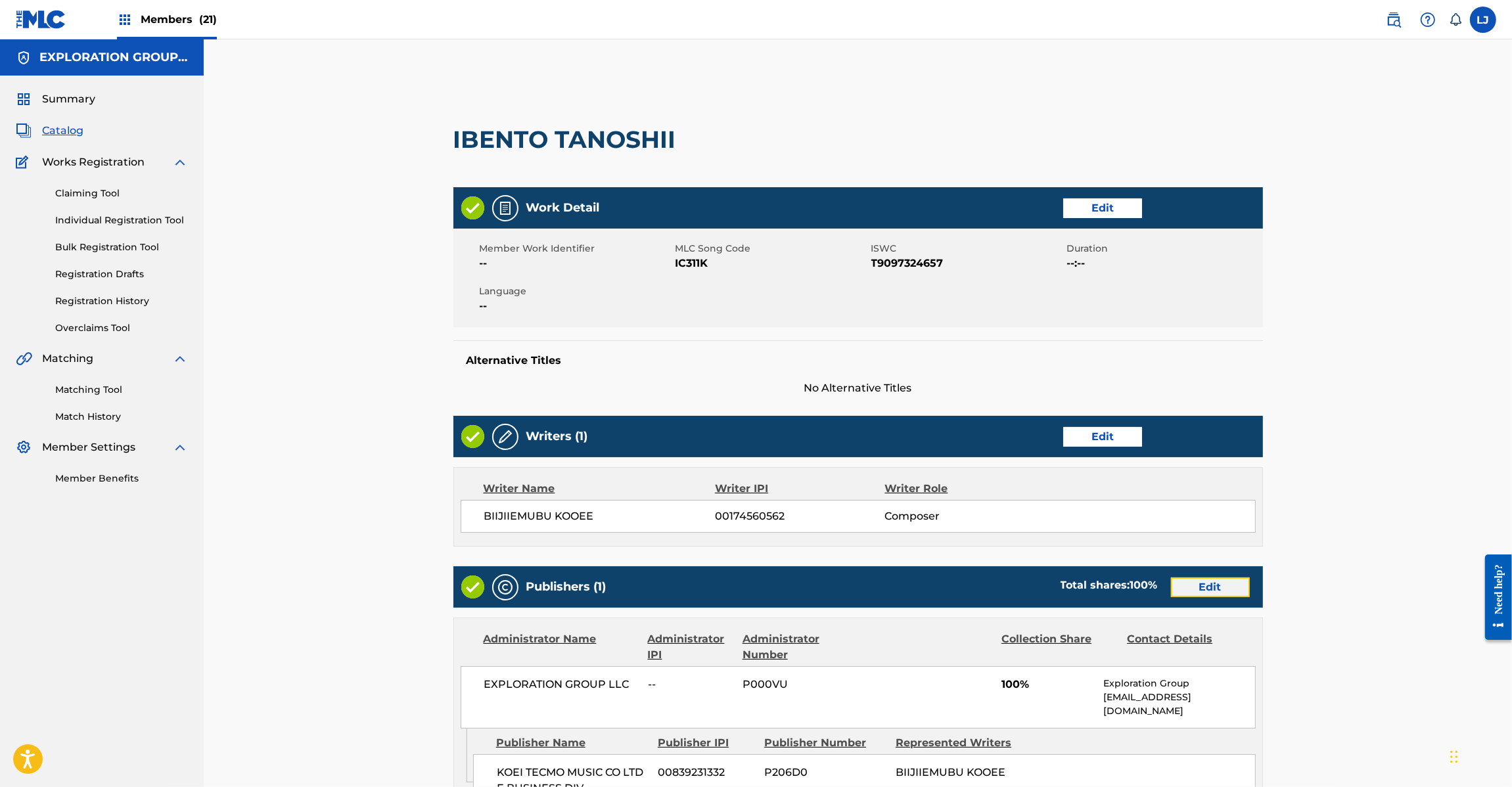
click at [1219, 586] on link "Edit" at bounding box center [1211, 587] width 79 height 20
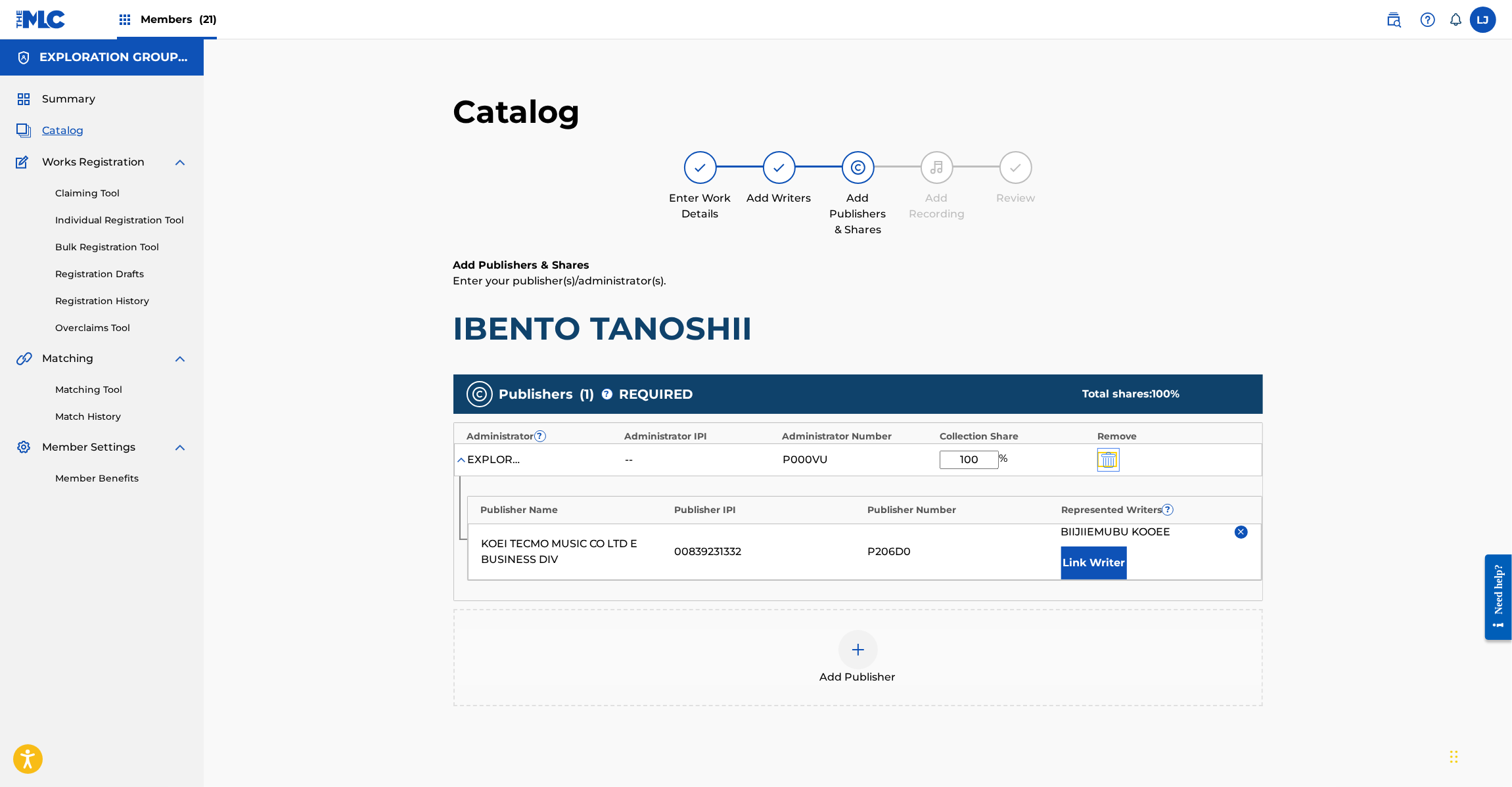
click at [1115, 453] on img "submit" at bounding box center [1108, 459] width 14 height 16
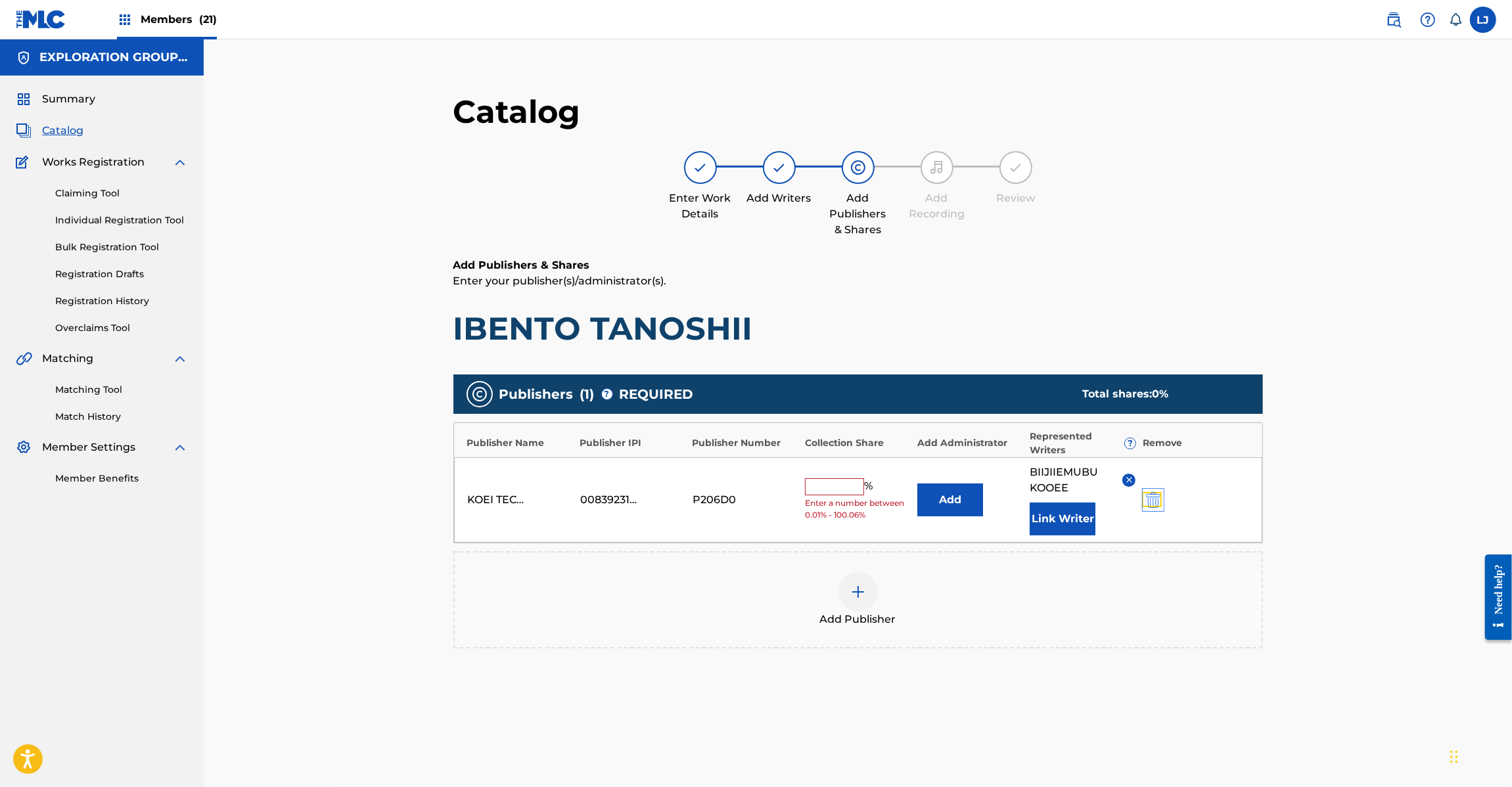
click at [1156, 500] on img "submit" at bounding box center [1153, 499] width 14 height 16
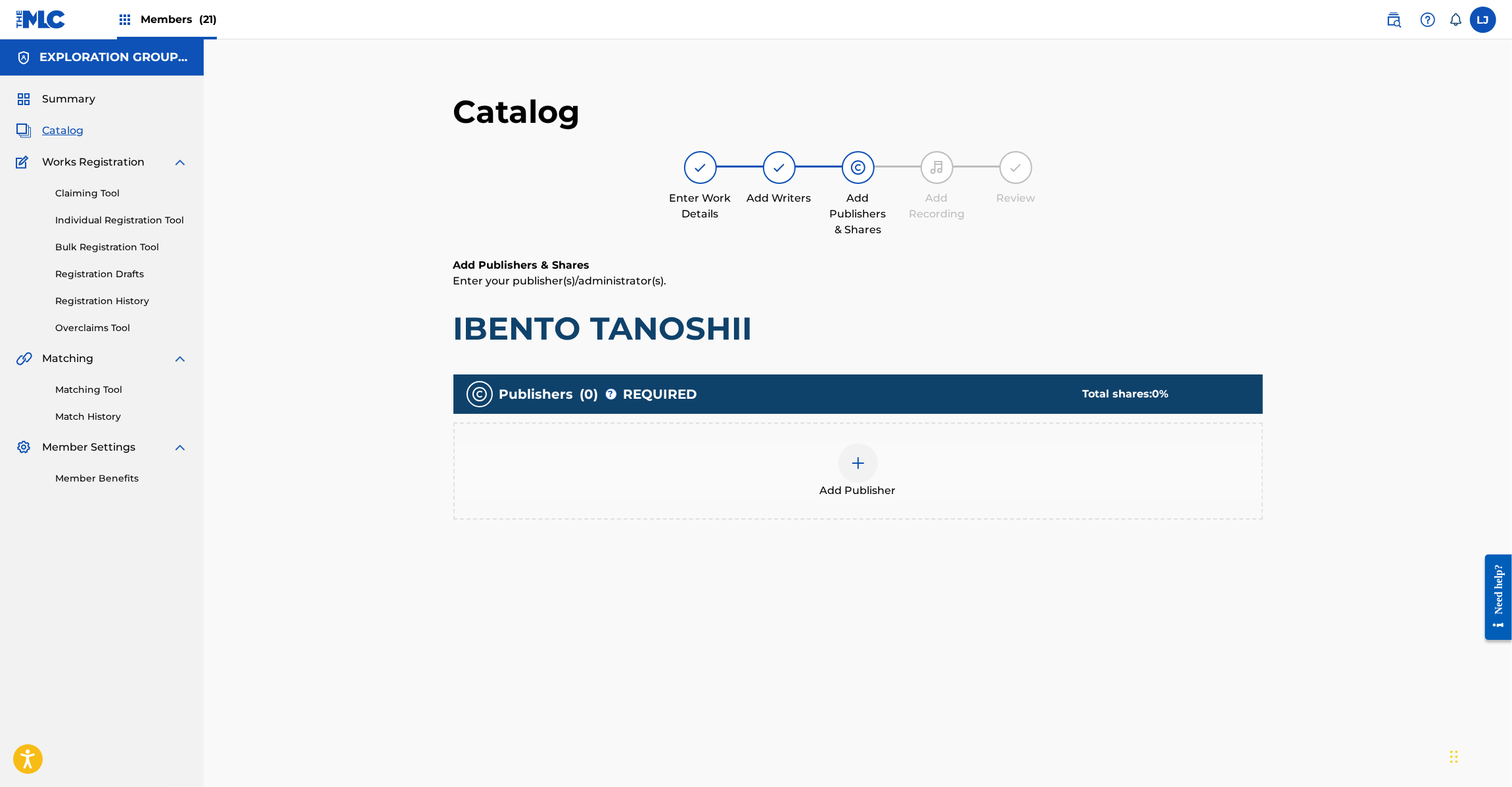
click at [877, 461] on div at bounding box center [858, 463] width 39 height 39
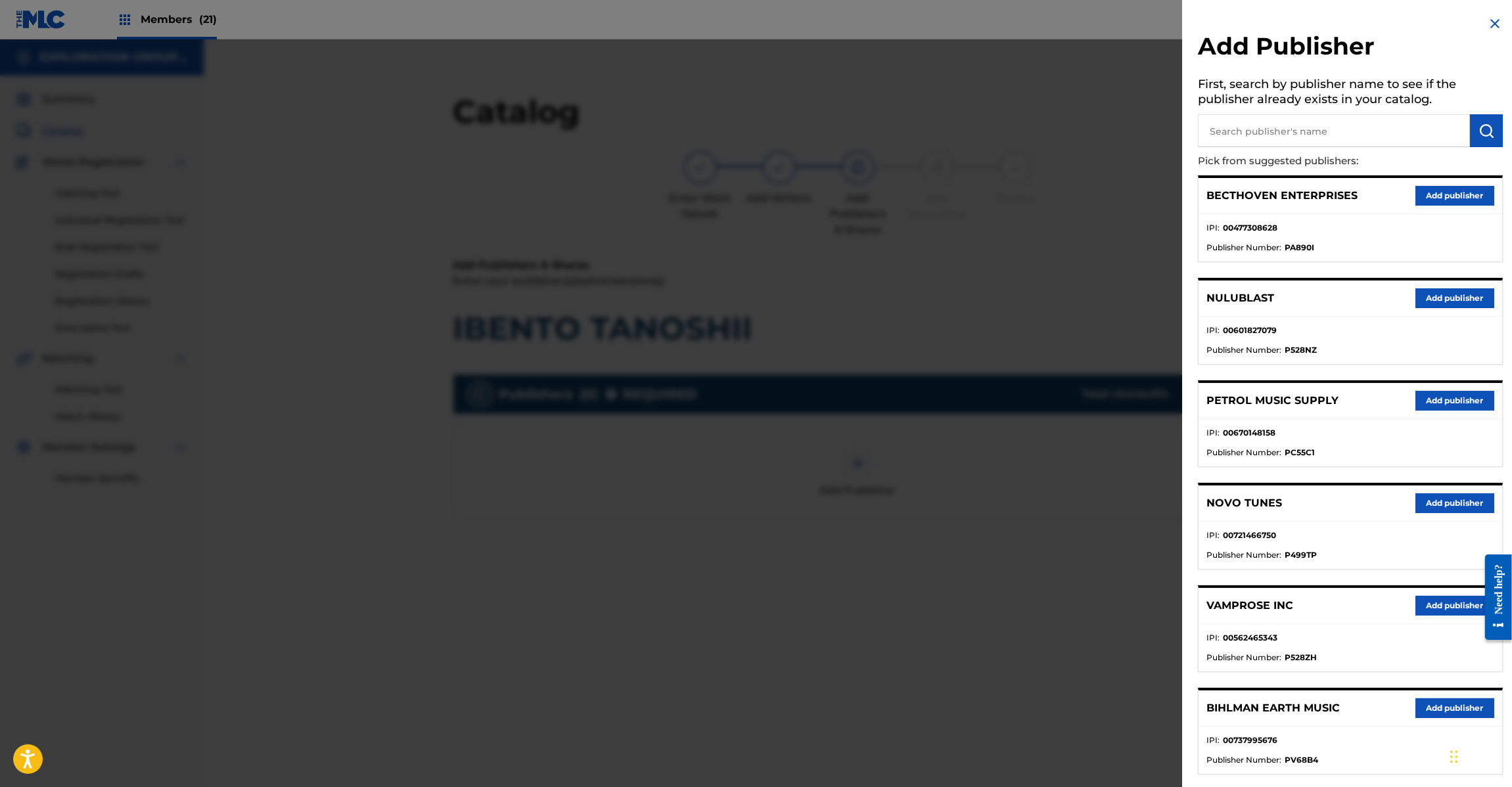
drag, startPoint x: 1309, startPoint y: 126, endPoint x: 1384, endPoint y: 129, distance: 75.1
click at [1309, 125] on input "text" at bounding box center [1334, 130] width 272 height 33
paste input "Koei Tecmo Music Co Ltd N Business Div"
type input "Koei Tecmo Music Co Ltd N Business Div"
click at [1479, 127] on img "submit" at bounding box center [1486, 130] width 16 height 16
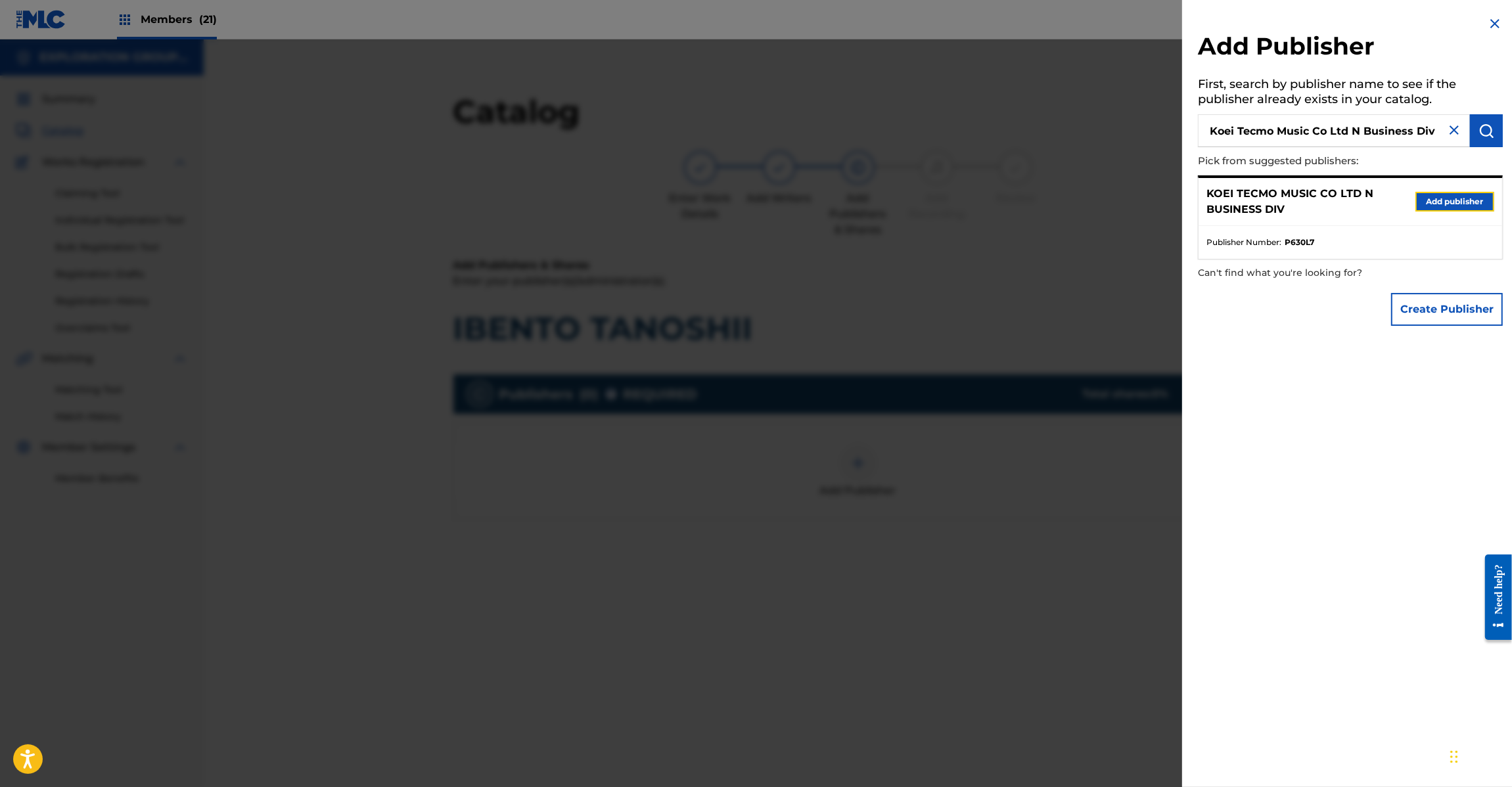
click at [1424, 202] on button "Add publisher" at bounding box center [1455, 201] width 79 height 20
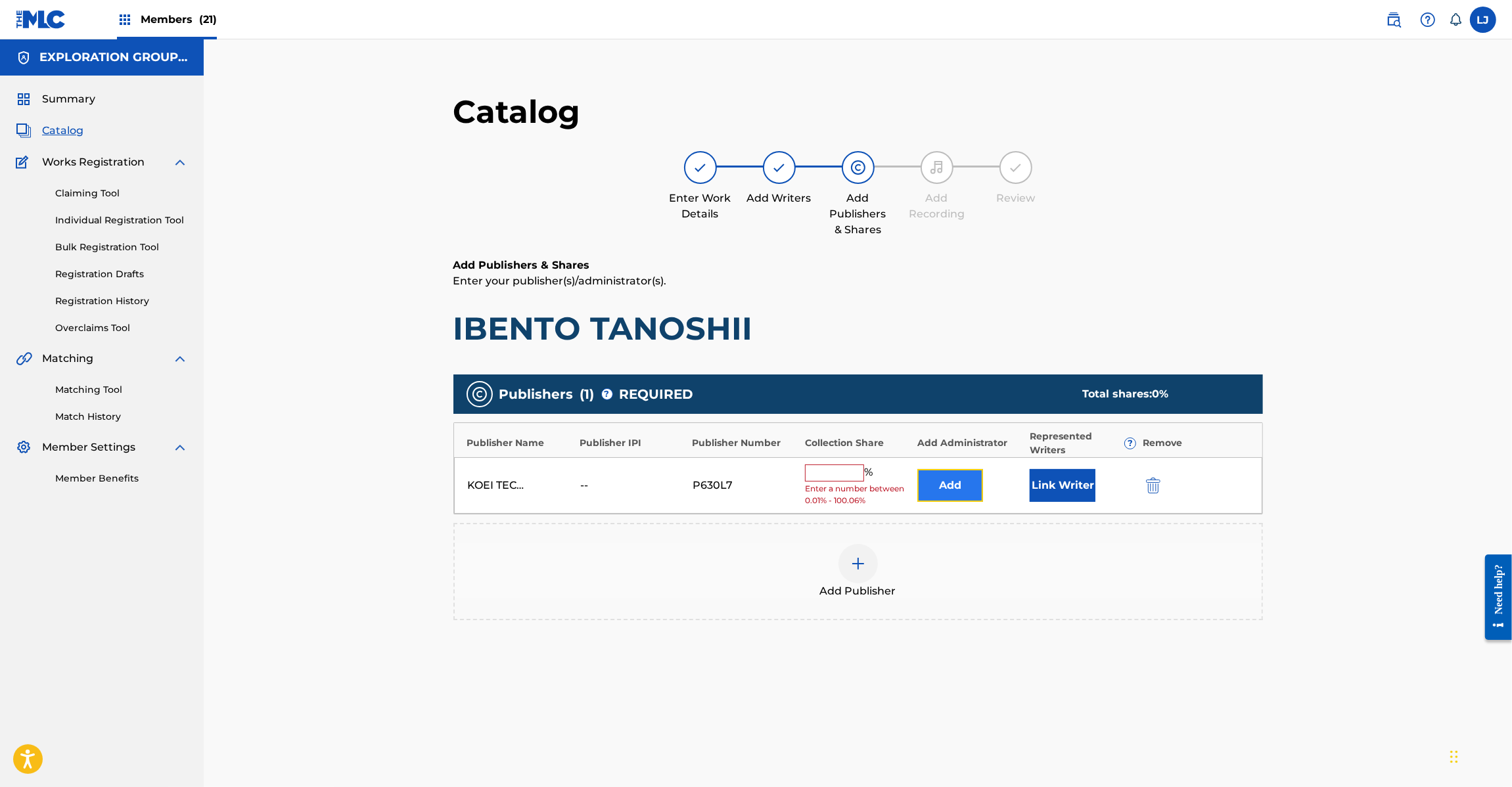
click at [958, 496] on button "Add" at bounding box center [950, 485] width 66 height 33
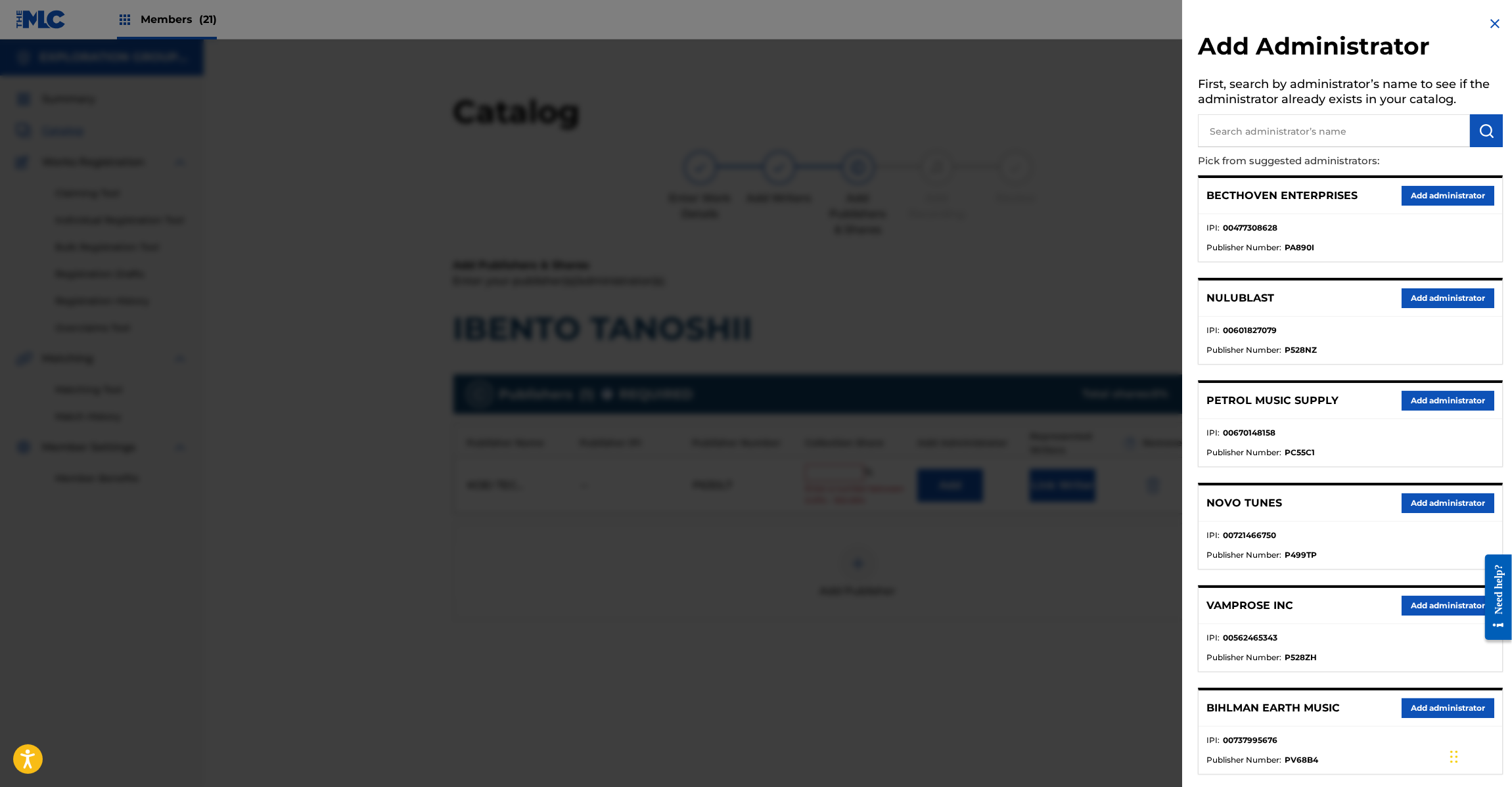
click at [1294, 135] on input "text" at bounding box center [1334, 130] width 272 height 33
paste input "Exploration Group LLC"
type input "Exploration Group LLC"
click at [1492, 124] on button "submit" at bounding box center [1486, 130] width 33 height 33
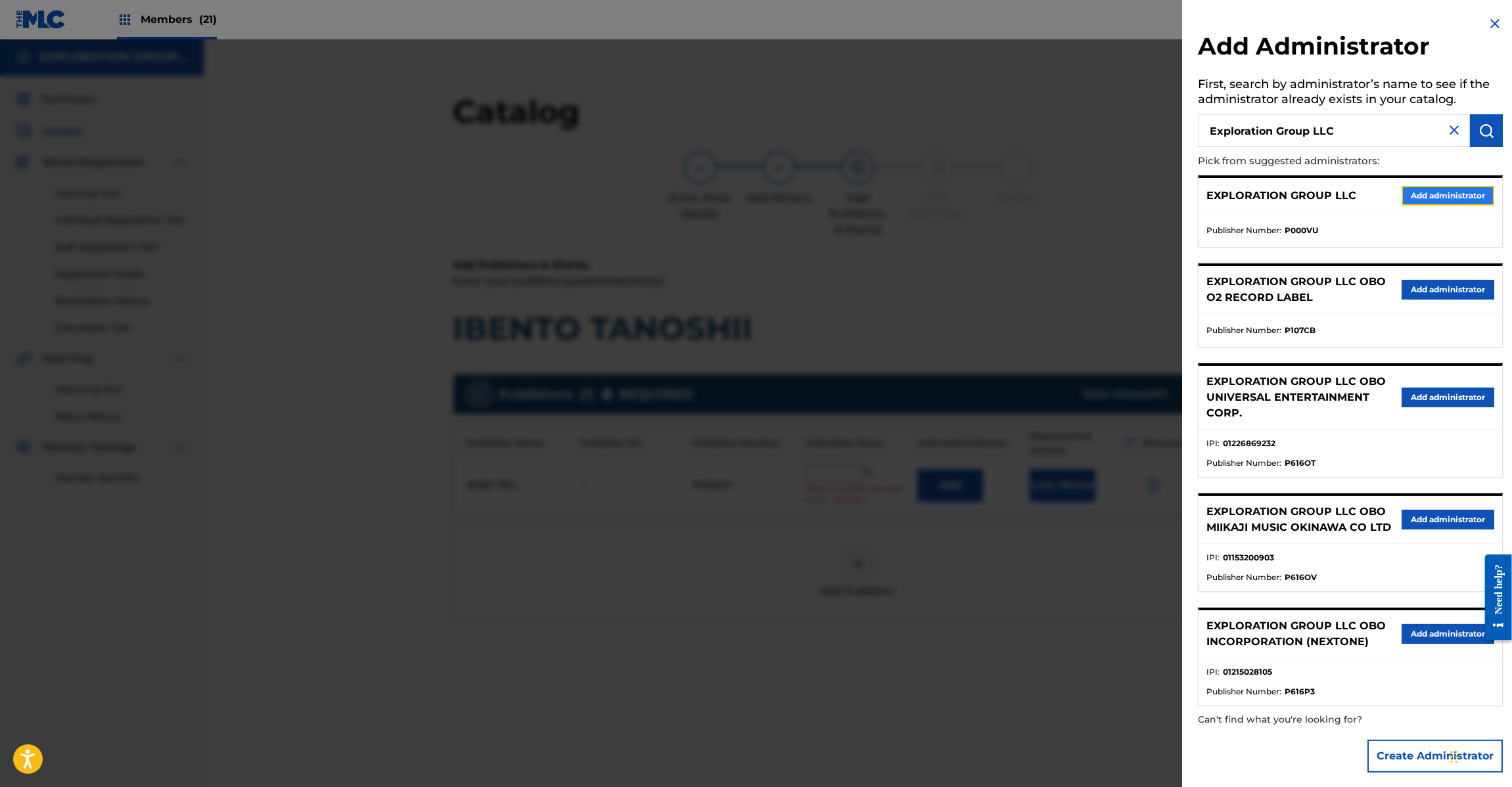
click at [1447, 204] on button "Add administrator" at bounding box center [1448, 195] width 93 height 20
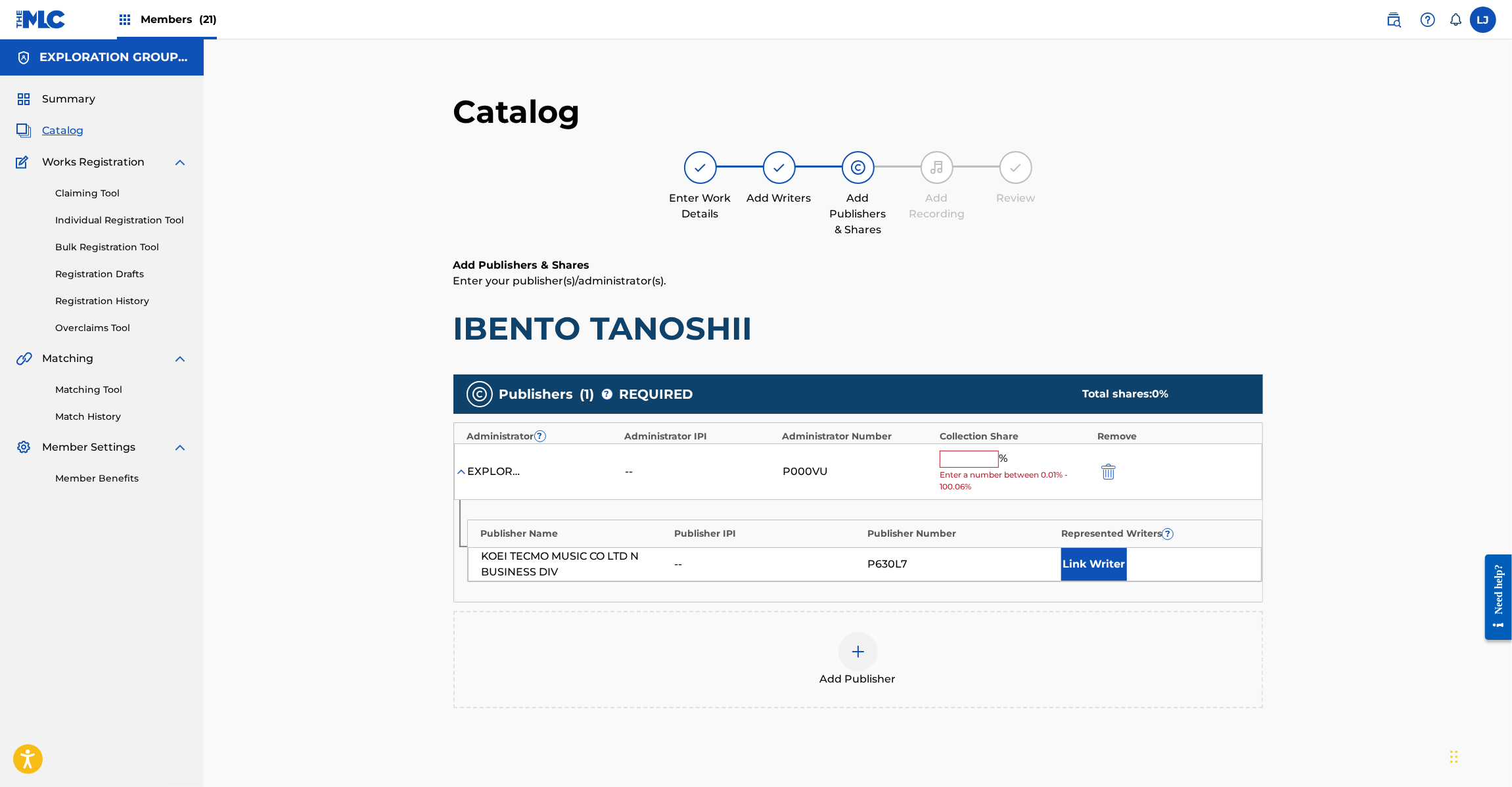
click at [959, 461] on input "text" at bounding box center [969, 459] width 59 height 17
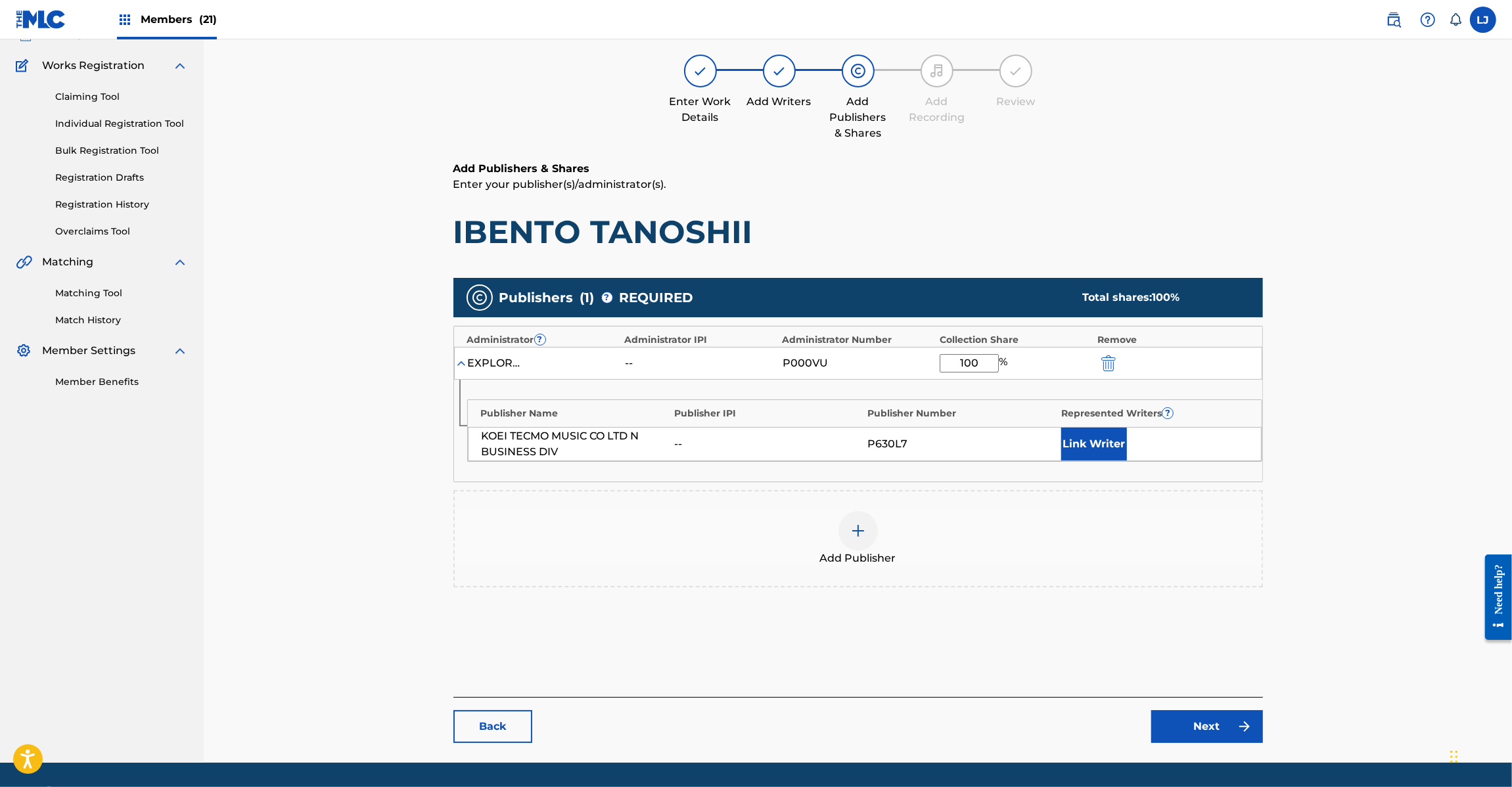
scroll to position [135, 0]
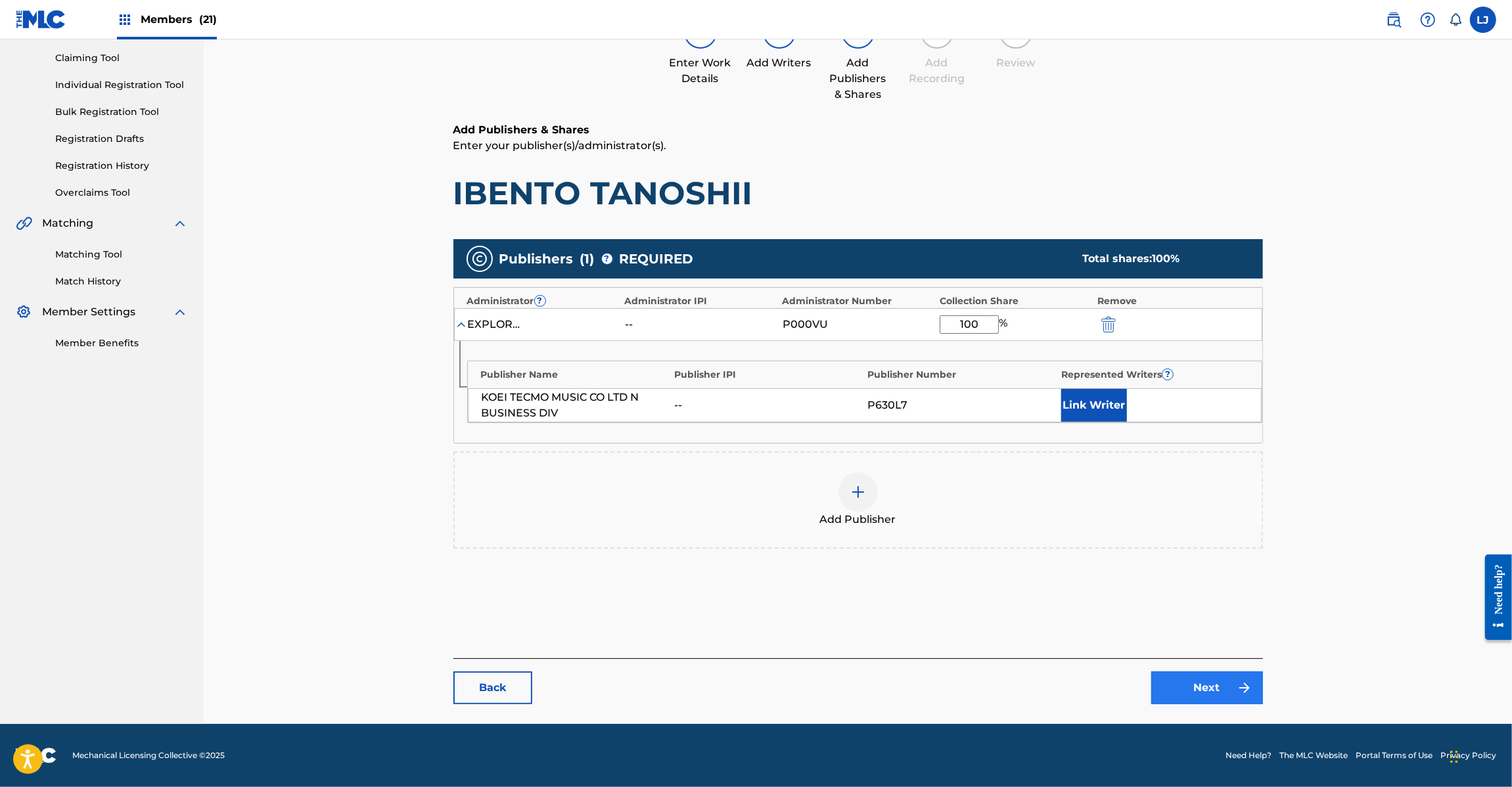
type input "100"
click at [1213, 695] on link "Next" at bounding box center [1206, 688] width 112 height 33
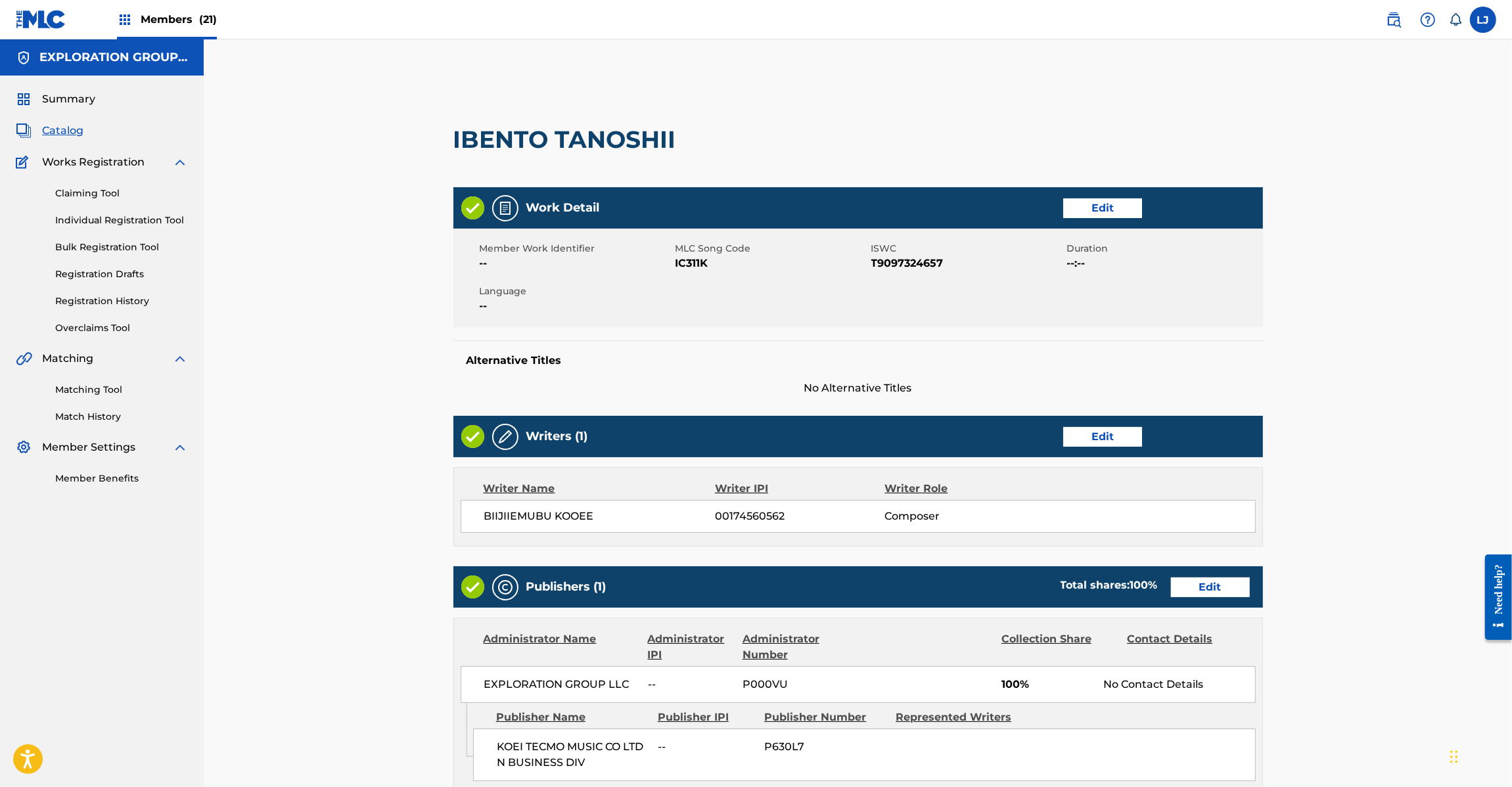
scroll to position [253, 0]
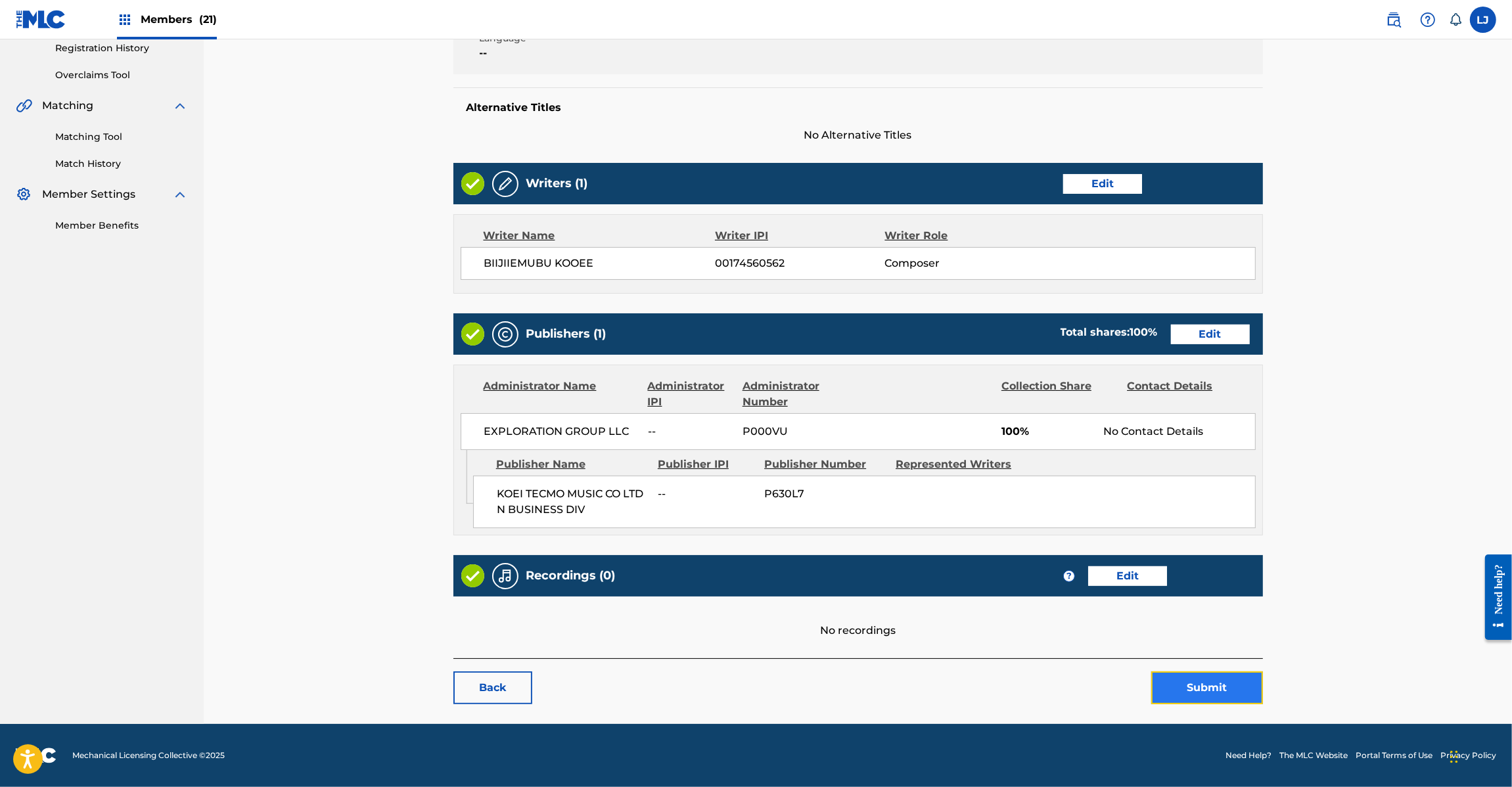
click at [1224, 688] on button "Submit" at bounding box center [1206, 688] width 112 height 33
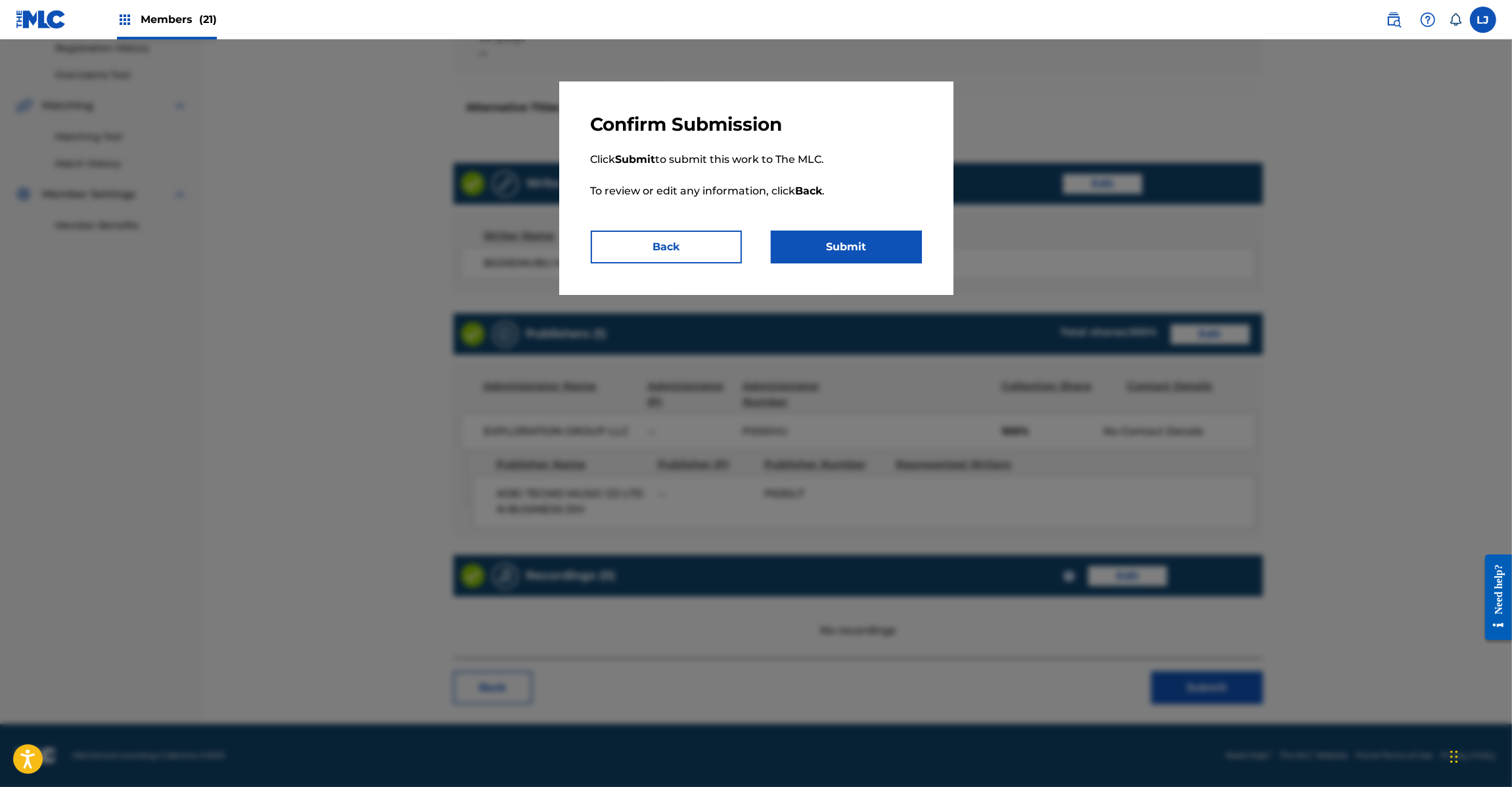
click at [868, 265] on div "Confirm Submission Click Submit to submit this work to The MLC. To review or ed…" at bounding box center [756, 188] width 394 height 213
click at [865, 249] on button "Submit" at bounding box center [846, 247] width 151 height 33
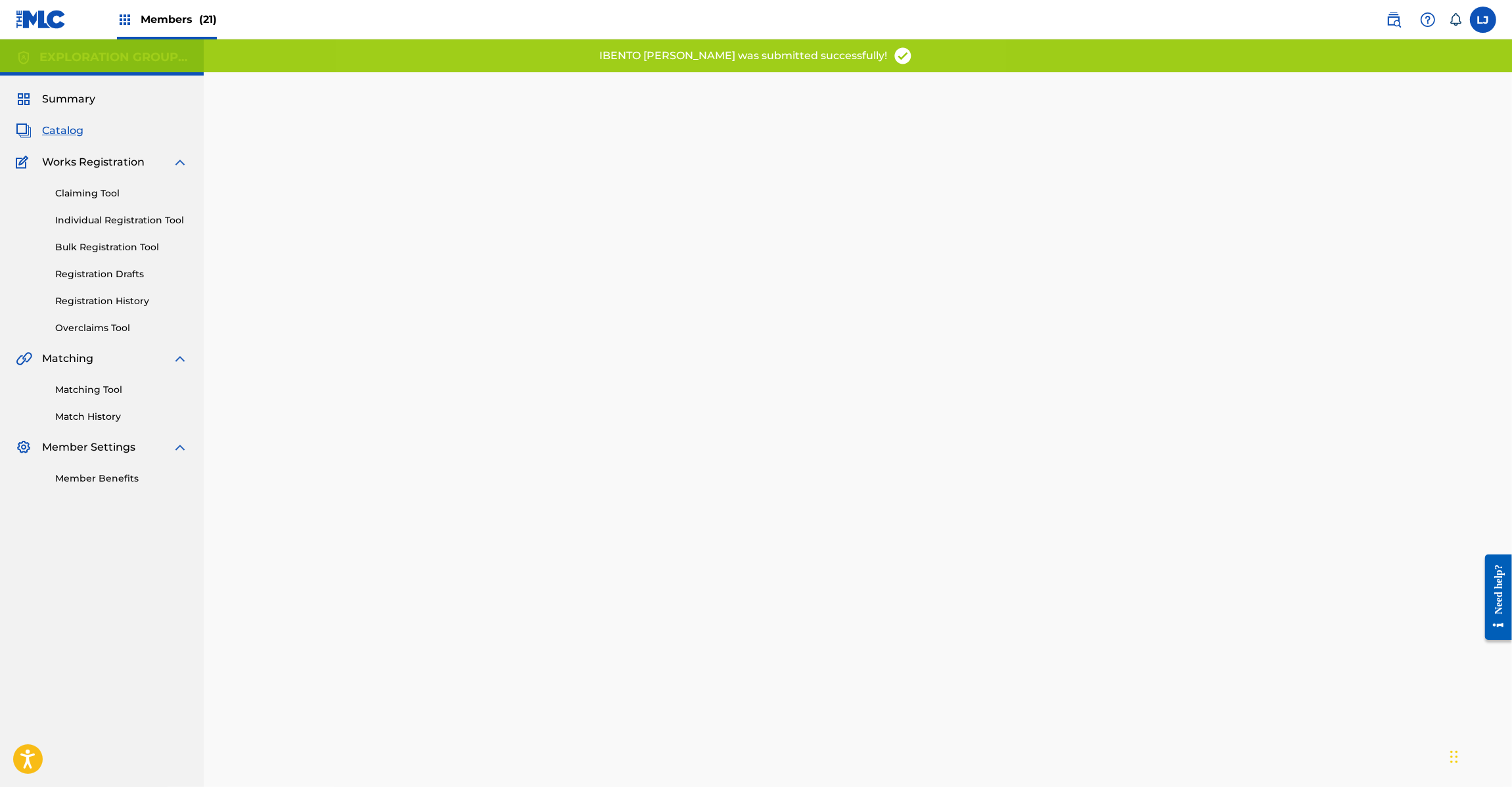
scroll to position [135, 0]
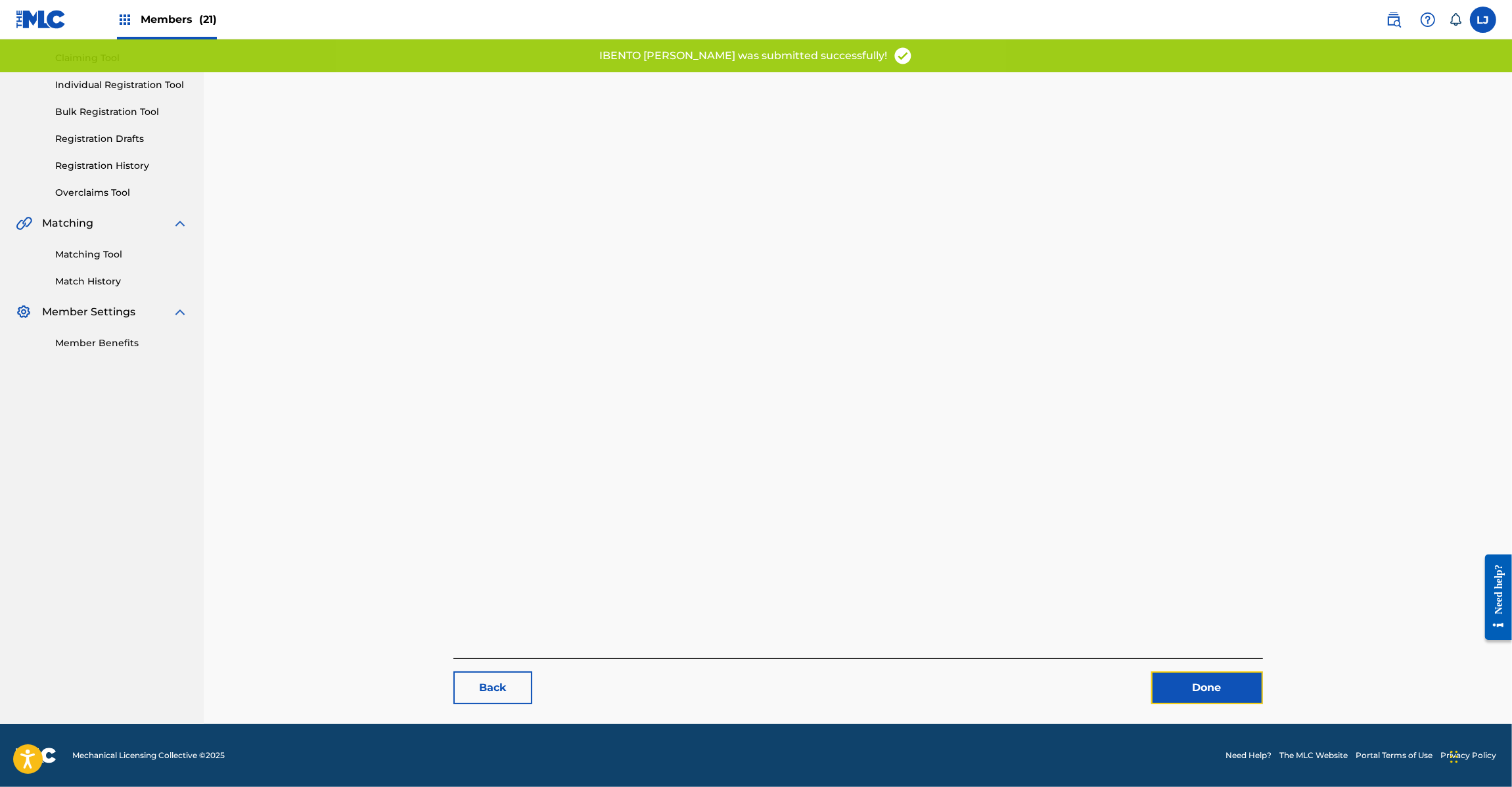
click at [1195, 692] on link "Done" at bounding box center [1206, 688] width 112 height 33
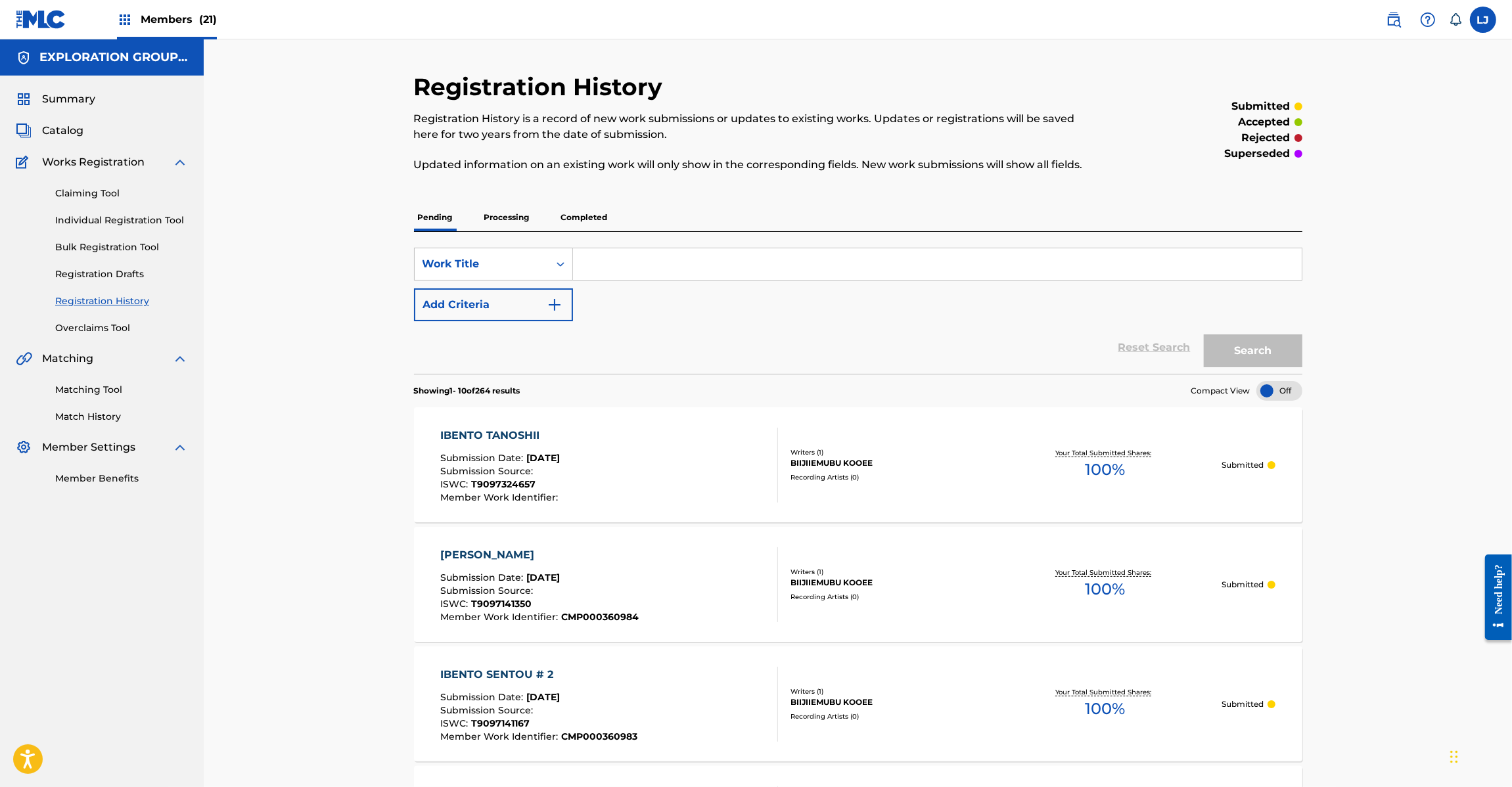
click at [84, 130] on div "Catalog" at bounding box center [101, 130] width 172 height 16
click at [77, 129] on span "Catalog" at bounding box center [62, 130] width 41 height 16
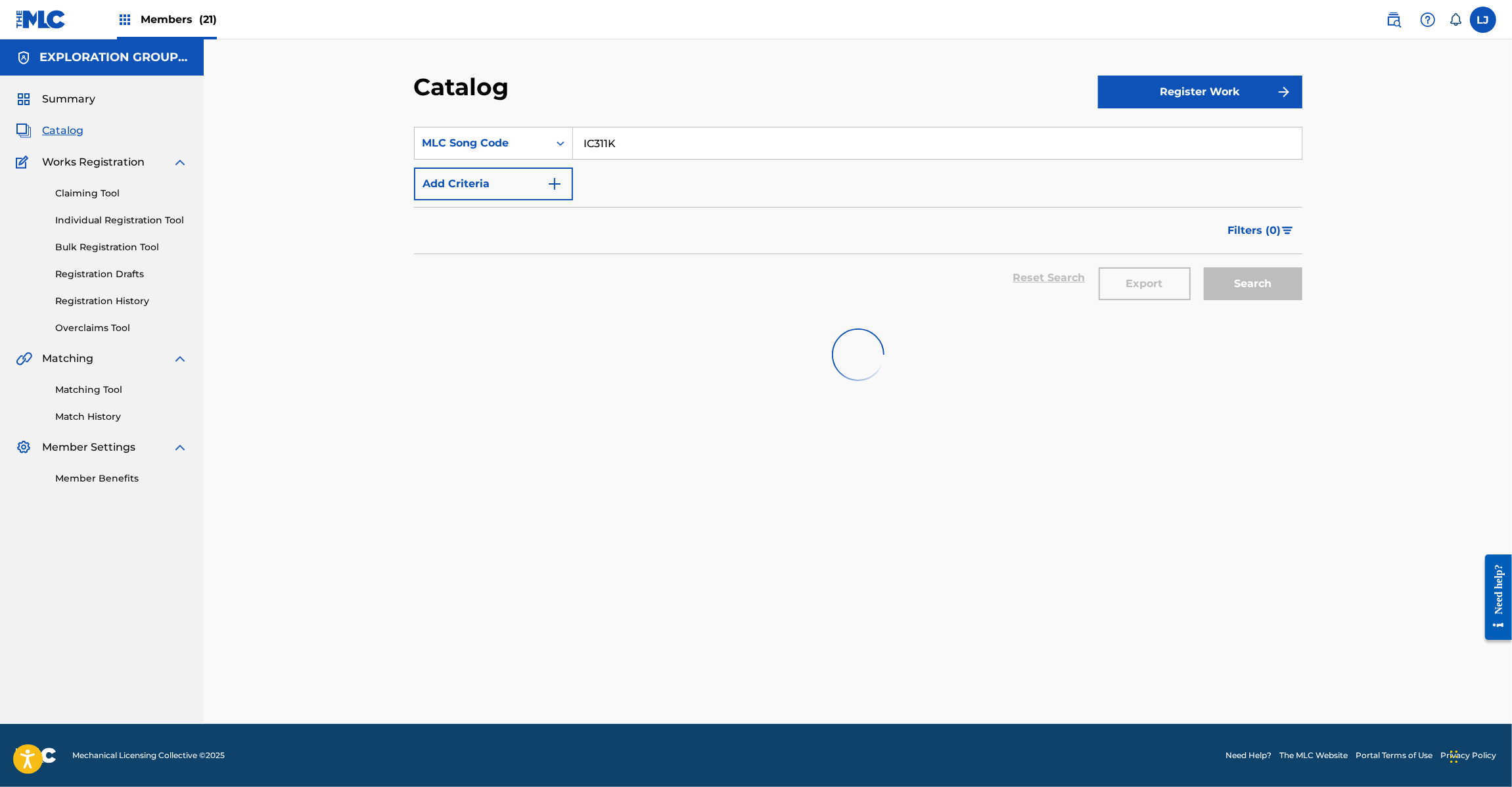
click at [603, 132] on input "IC311K" at bounding box center [937, 143] width 729 height 32
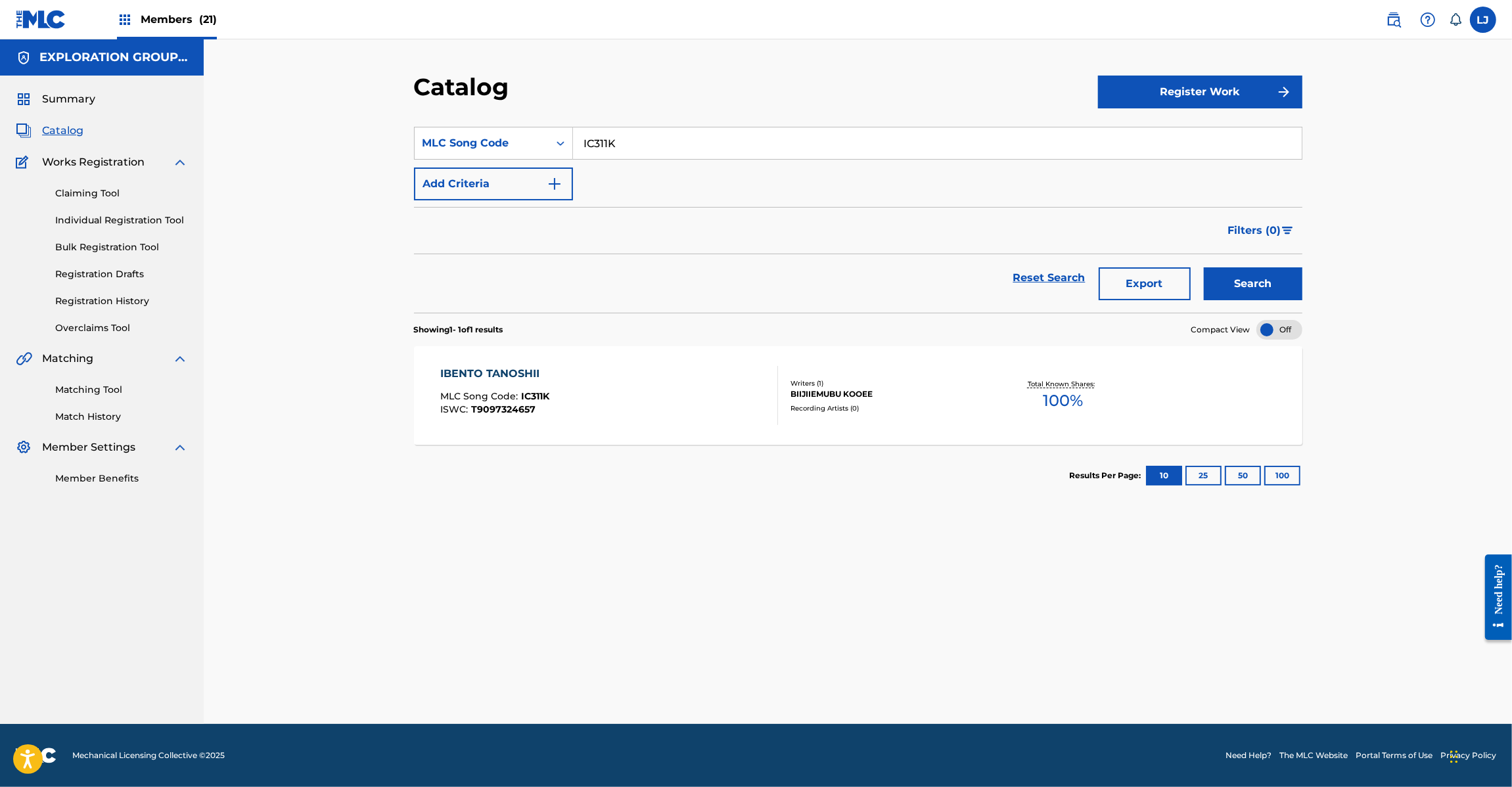
paste input "26OAH"
type input "I26OAH"
click at [1275, 276] on button "Search" at bounding box center [1253, 284] width 99 height 33
click at [681, 371] on div "IBENTO TEEMA # 1 MLC Song Code : I26OAH ISWC : T9097140675 Member Work Identifi…" at bounding box center [609, 395] width 338 height 61
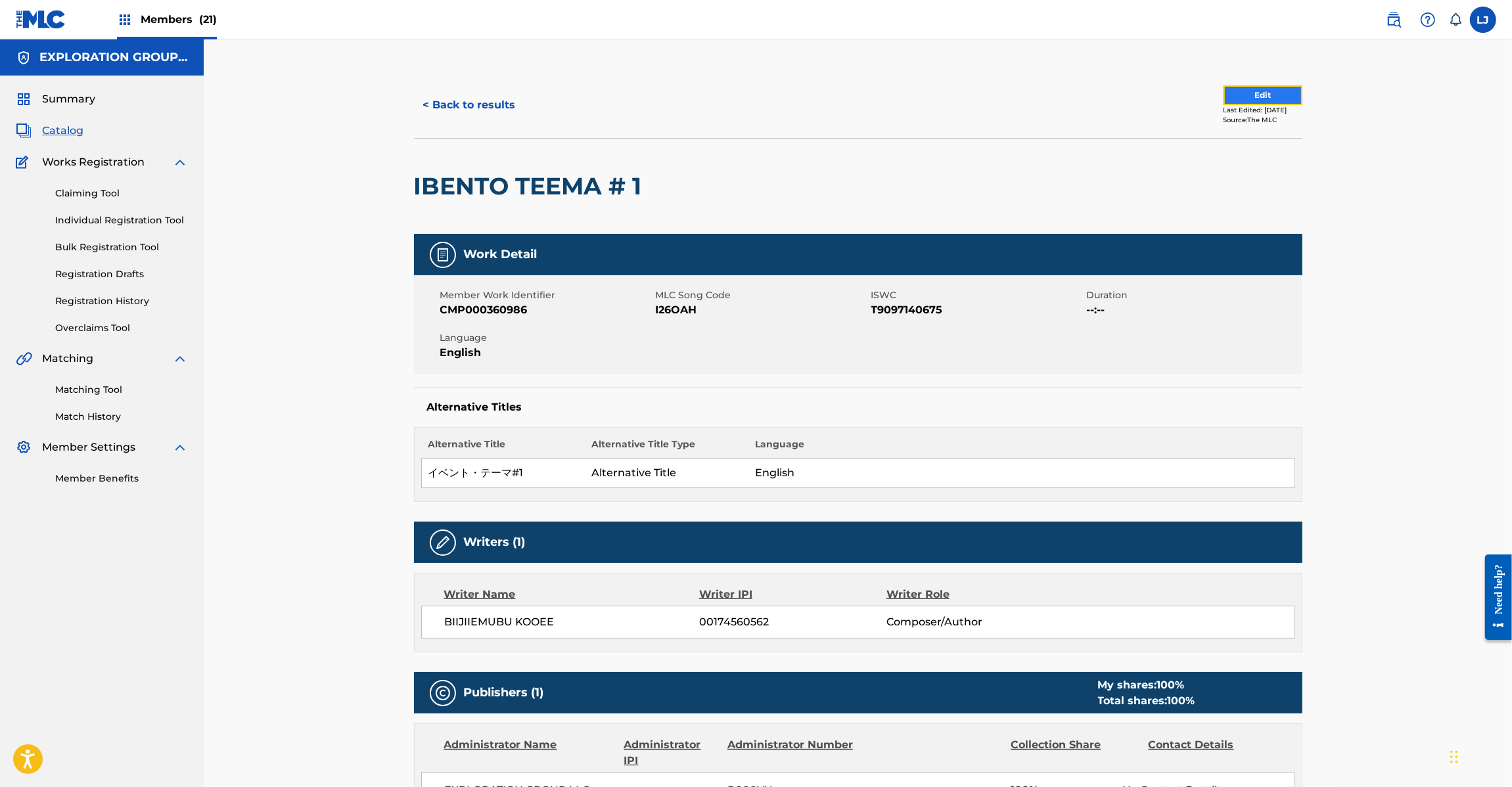
click at [1259, 85] on button "Edit" at bounding box center [1263, 95] width 79 height 20
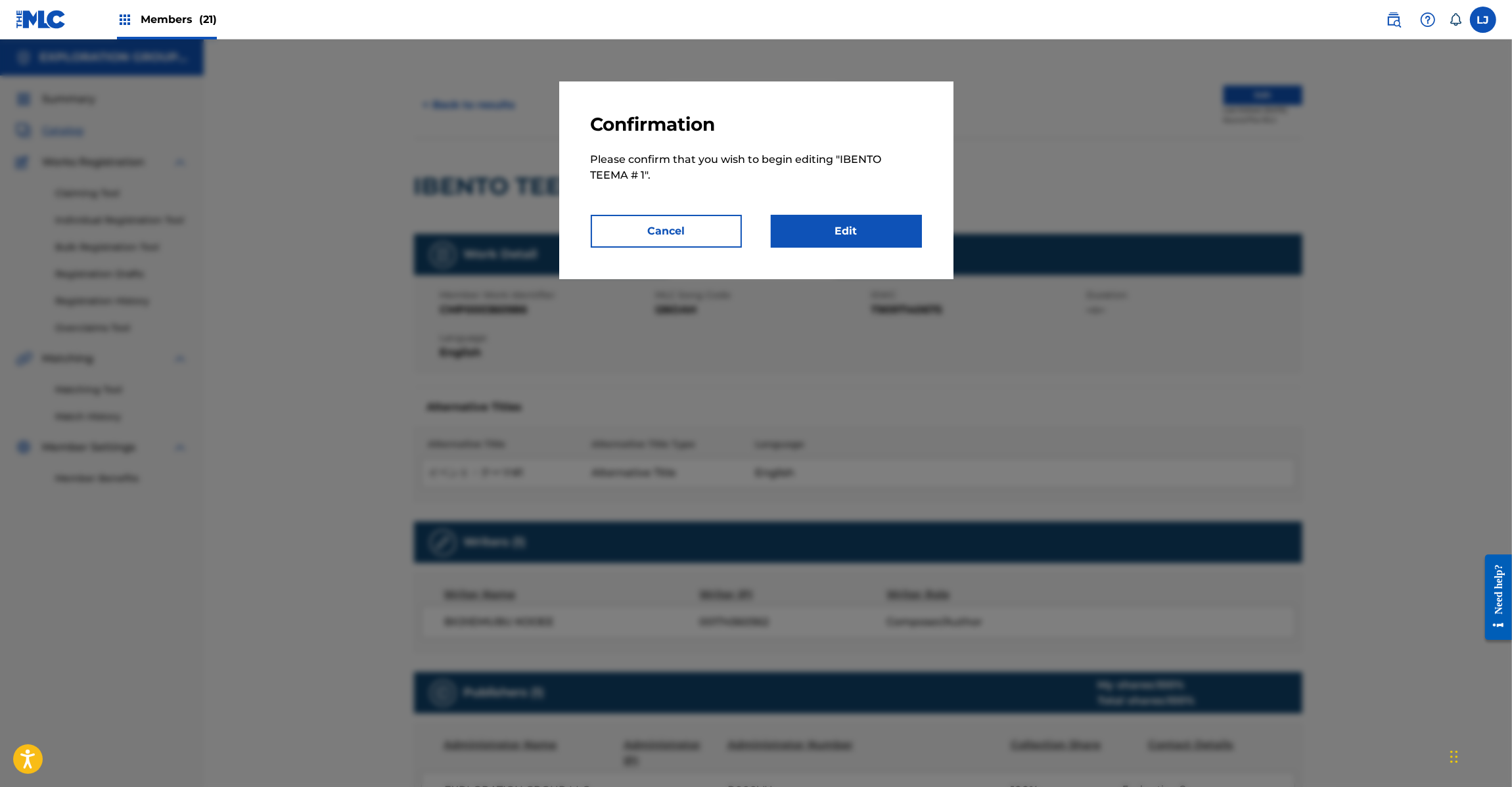
click at [856, 211] on p "Please confirm that you wish to begin editing " IBENTO TEEMA # 1 "." at bounding box center [756, 175] width 331 height 79
click at [846, 227] on link "Edit" at bounding box center [846, 231] width 151 height 33
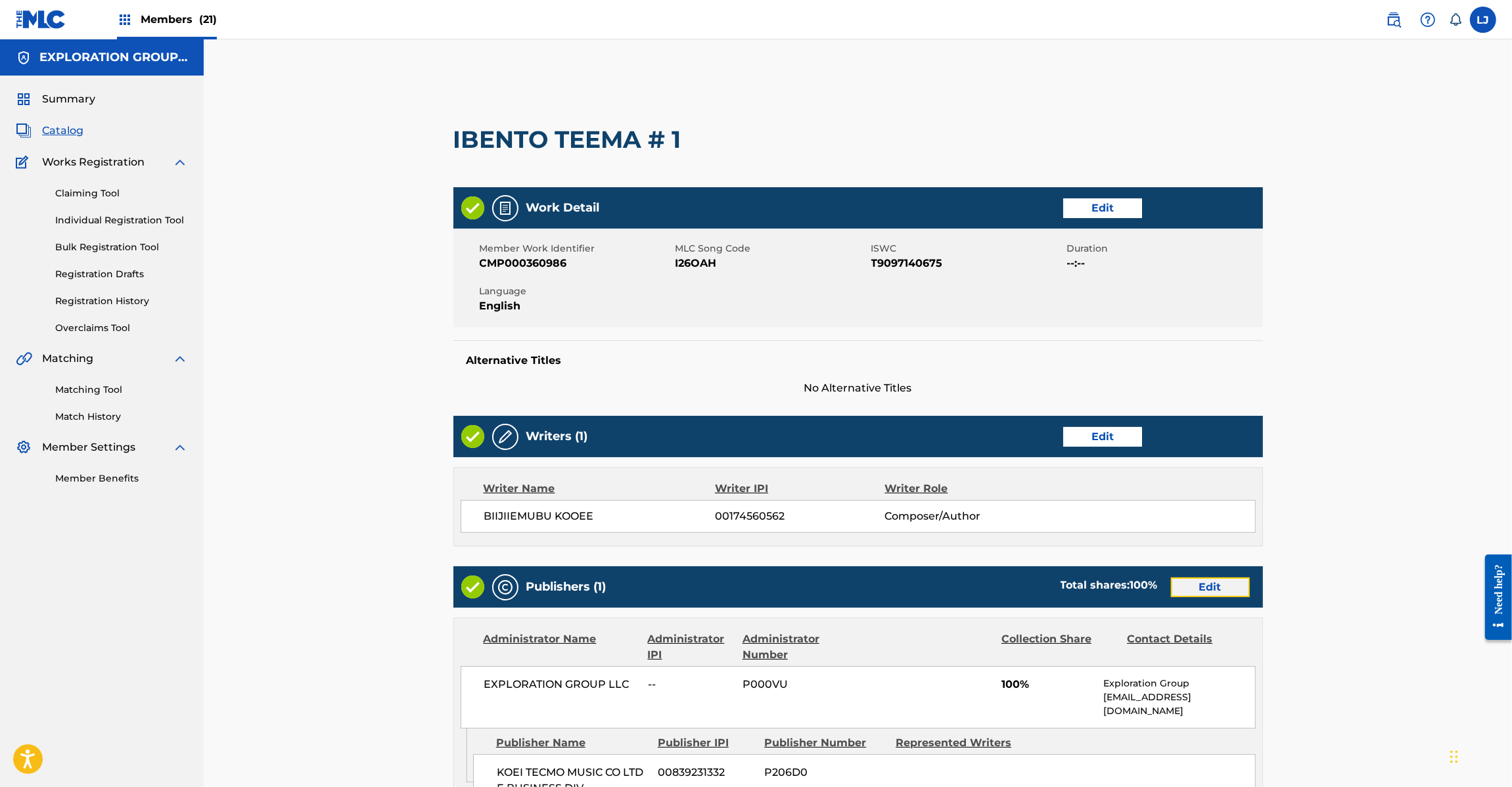
click at [1181, 591] on link "Edit" at bounding box center [1211, 587] width 79 height 20
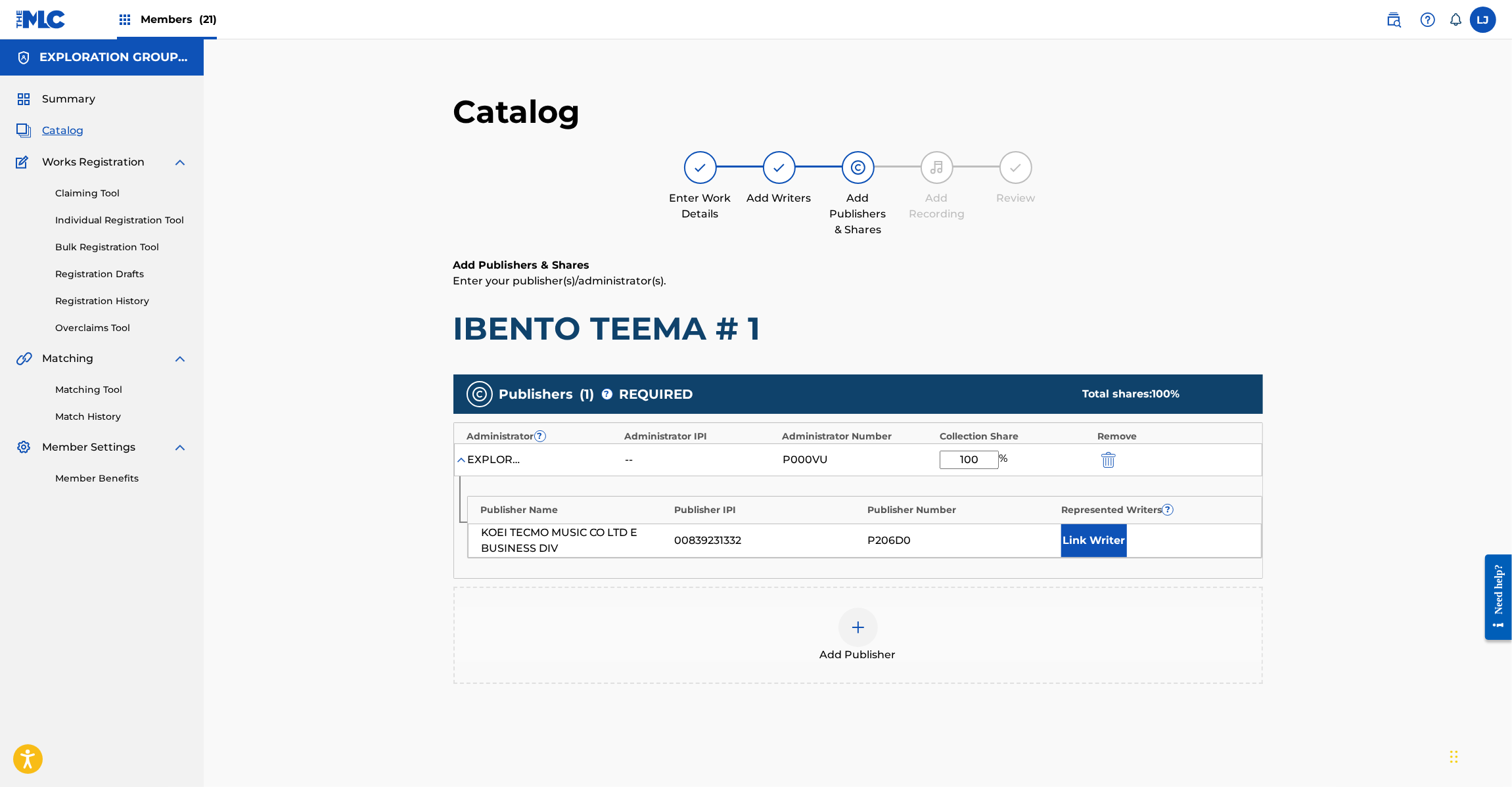
scroll to position [135, 0]
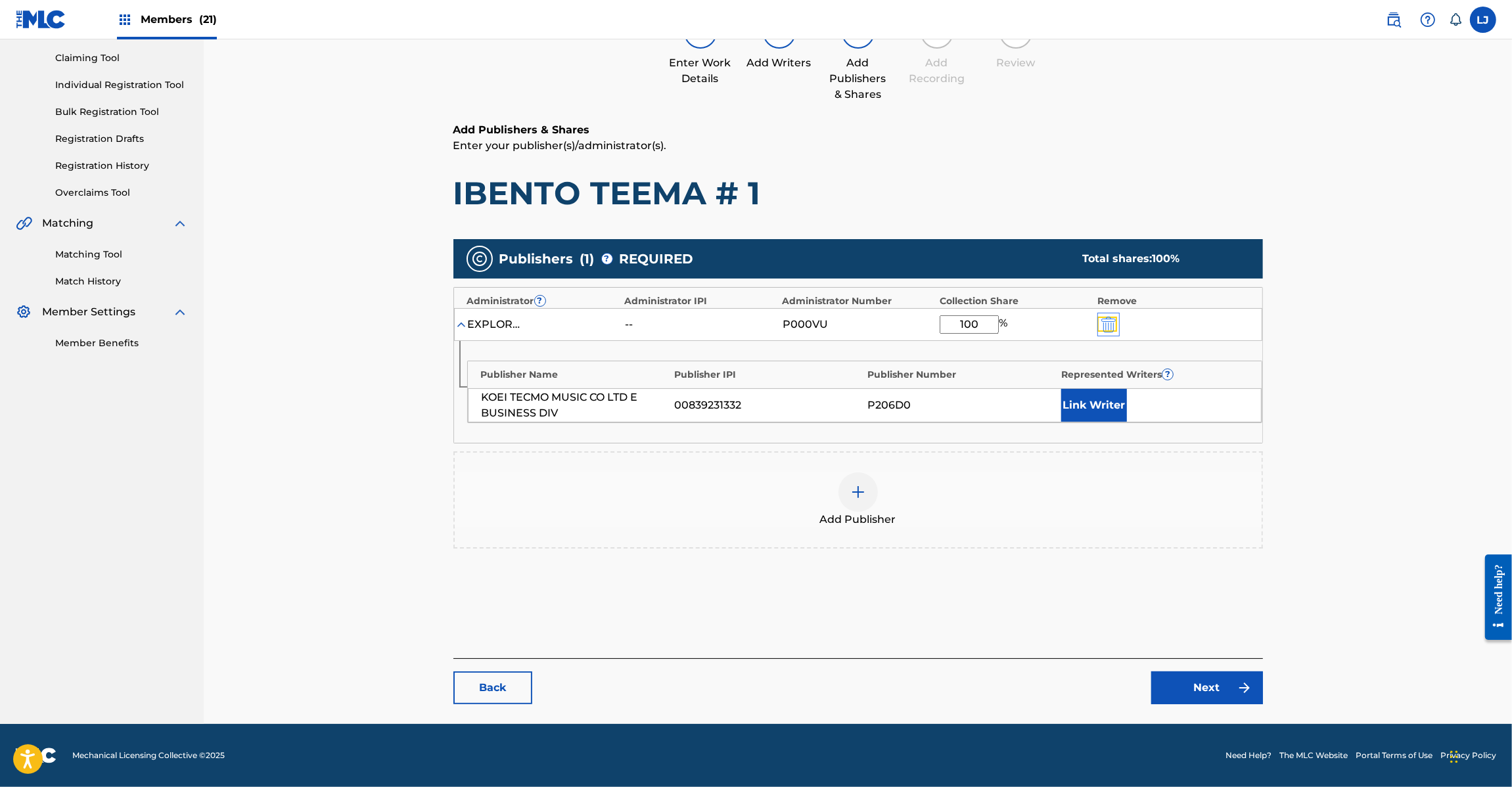
click at [1106, 319] on img "submit" at bounding box center [1108, 324] width 14 height 16
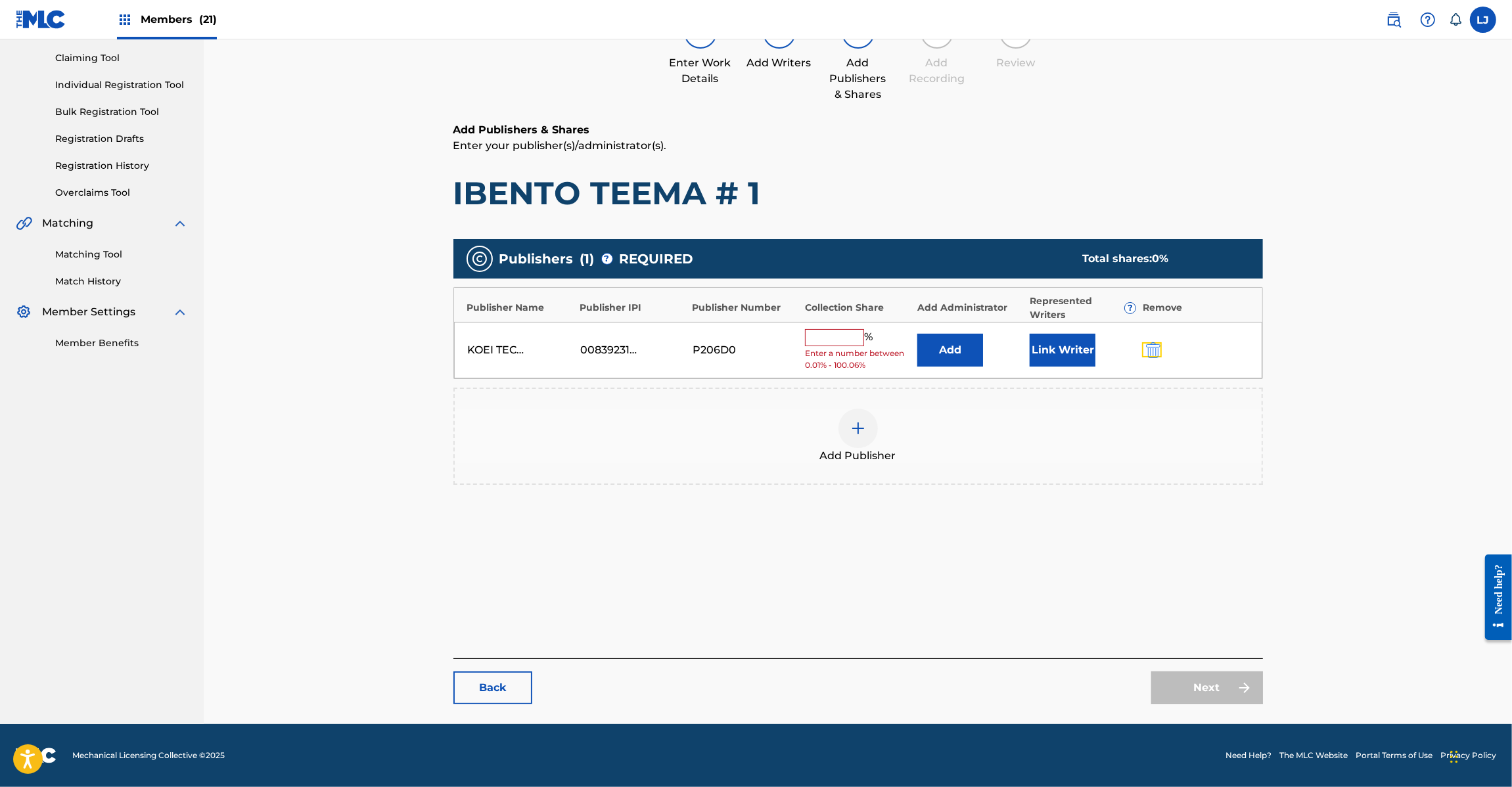
click at [1144, 345] on button "submit" at bounding box center [1152, 350] width 20 height 15
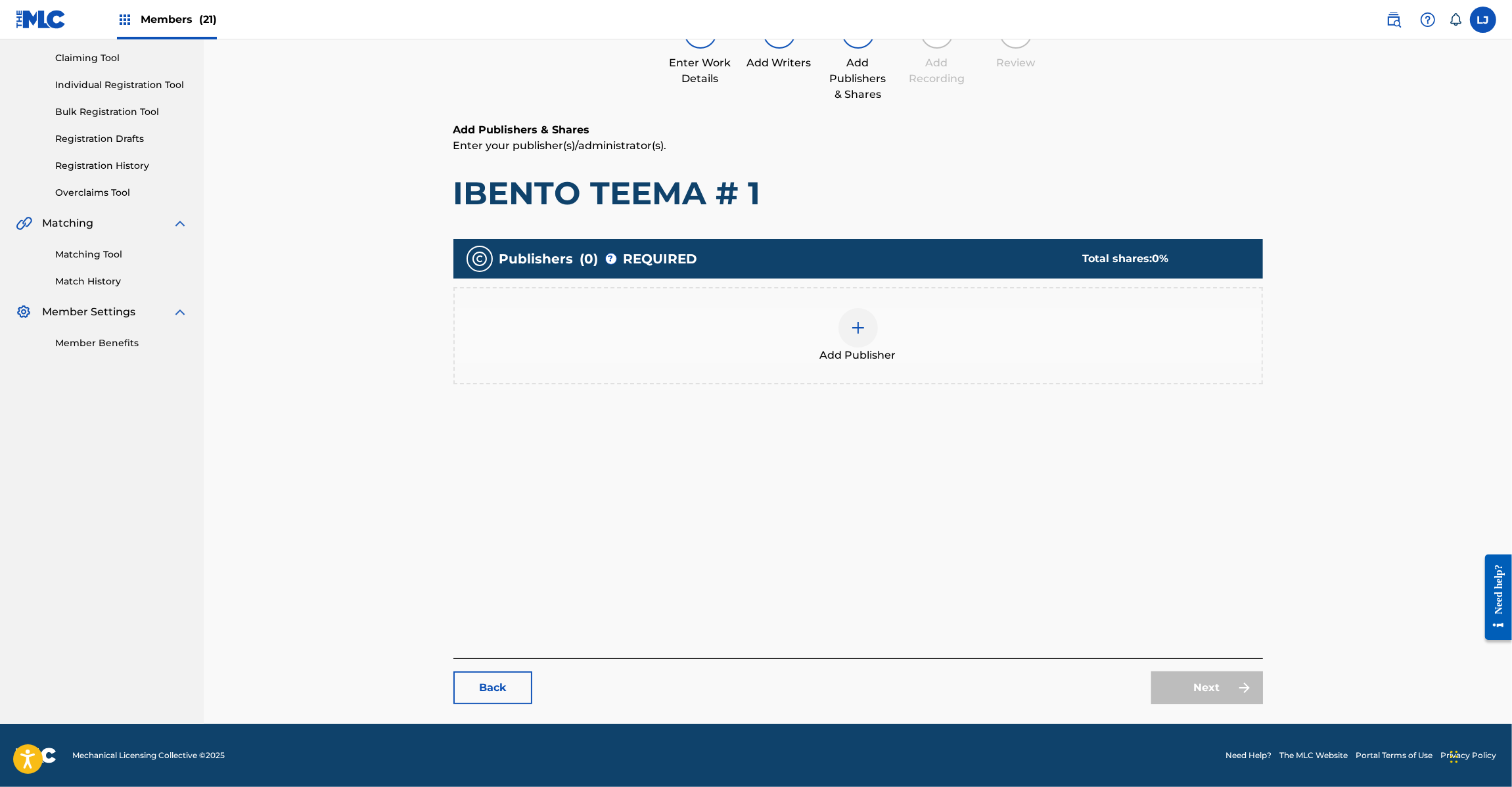
click at [854, 325] on img at bounding box center [858, 327] width 16 height 16
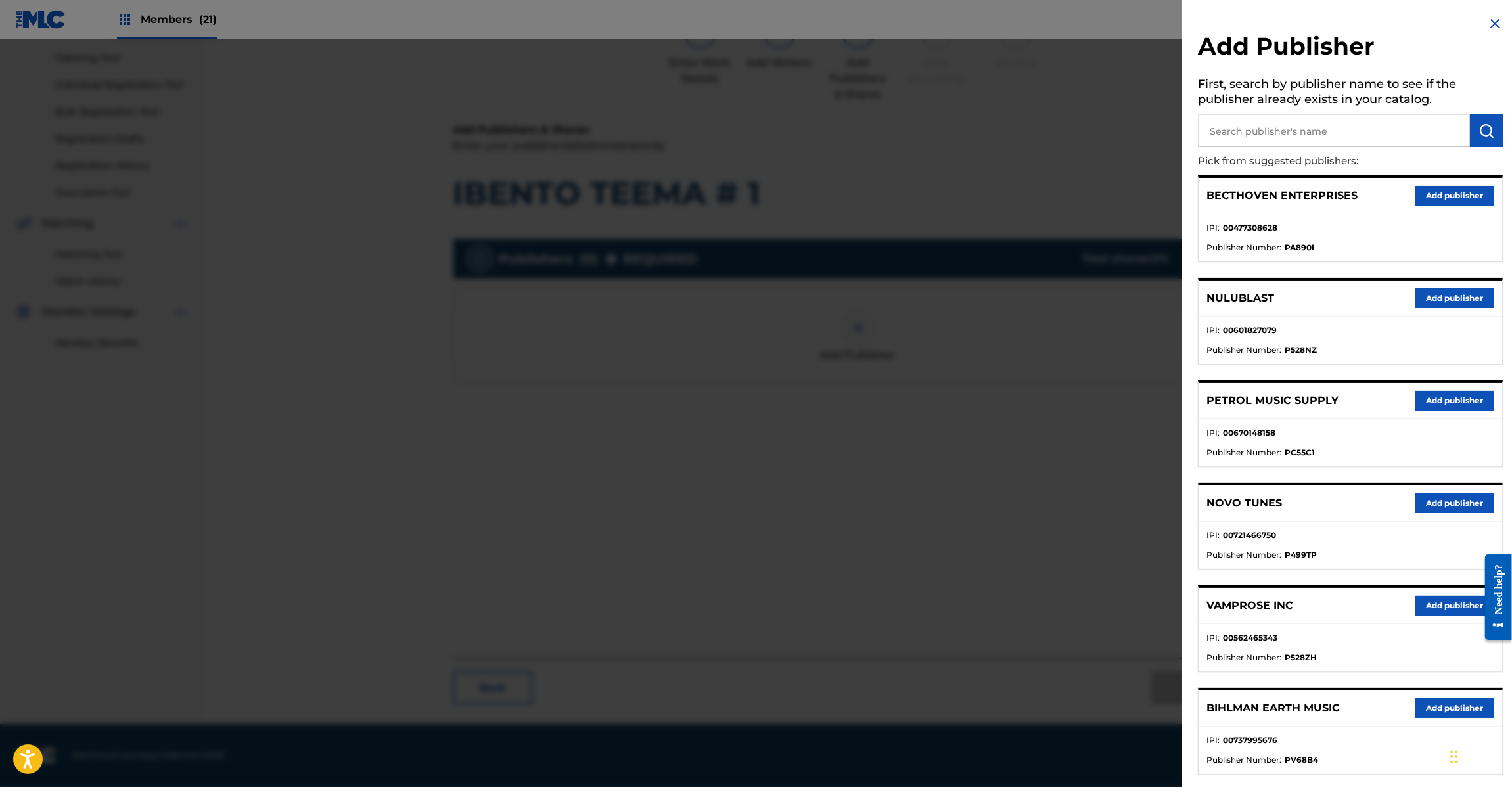
click at [1348, 122] on input "text" at bounding box center [1334, 130] width 272 height 33
paste input "Koei Tecmo Music Co Ltd N Business Div"
type input "Koei Tecmo Music Co Ltd N Business Div"
click at [1476, 122] on button "submit" at bounding box center [1486, 130] width 33 height 33
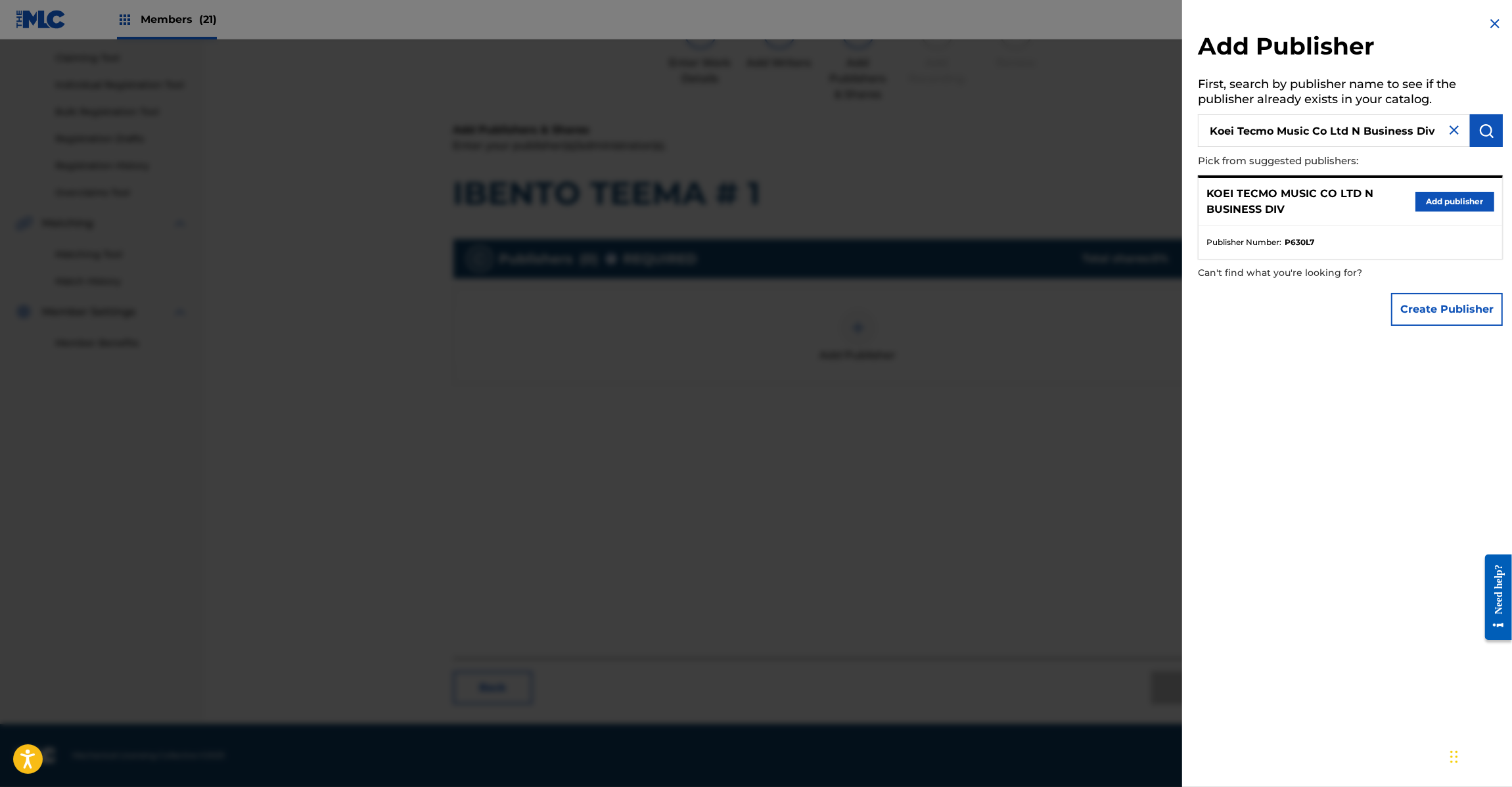
click at [1444, 188] on div "KOEI TECMO MUSIC CO LTD N BUSINESS DIV Add publisher" at bounding box center [1350, 201] width 303 height 48
click at [1436, 199] on button "Add publisher" at bounding box center [1455, 201] width 79 height 20
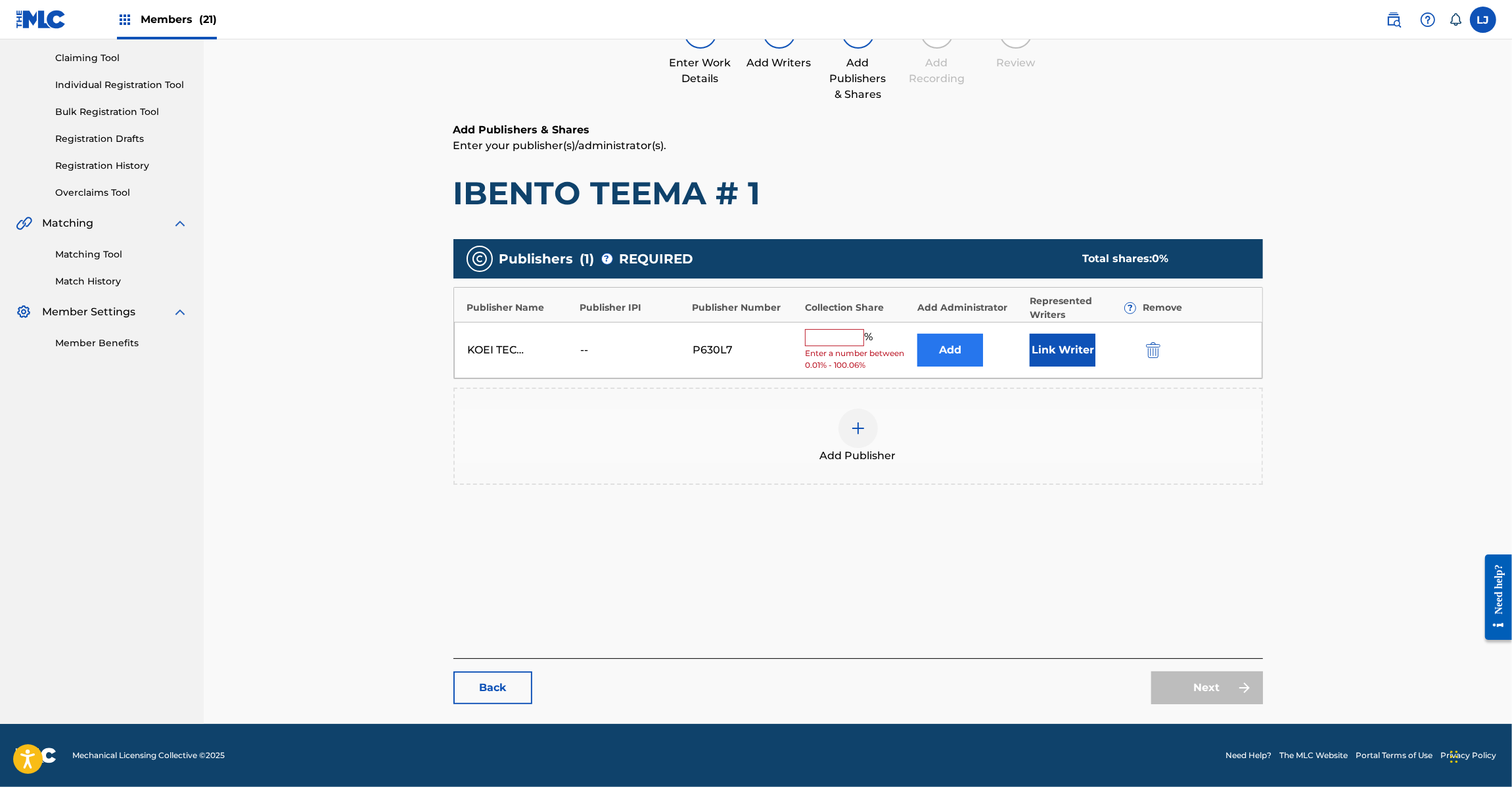
drag, startPoint x: 952, startPoint y: 326, endPoint x: 950, endPoint y: 347, distance: 21.1
click at [951, 326] on div "KOEI TECMO MUSIC CO LTD N BUSINESS DIV -- P630L7 % Enter a number between 0.01%…" at bounding box center [858, 350] width 808 height 57
click at [950, 347] on button "Add" at bounding box center [950, 350] width 66 height 33
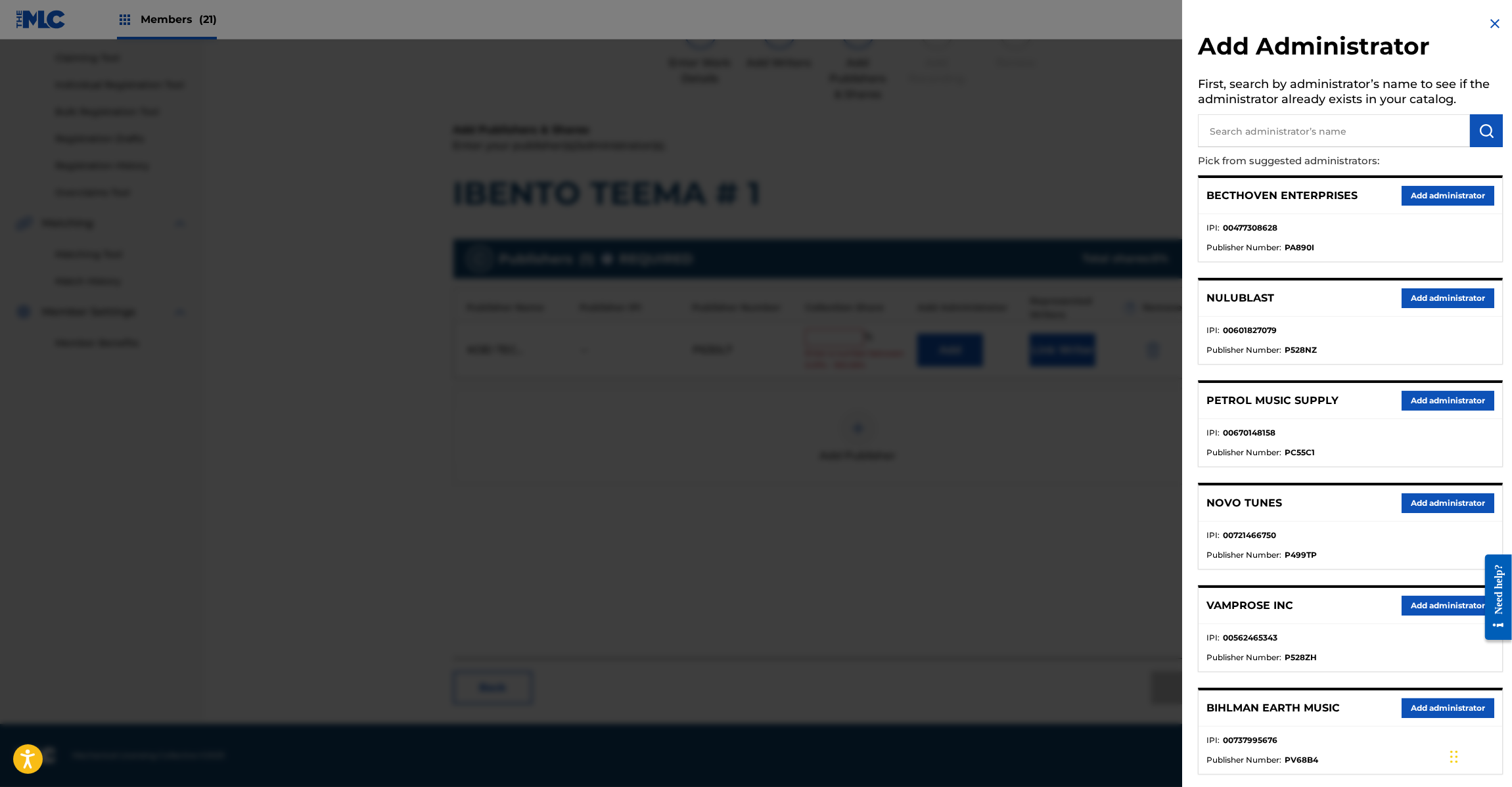
click at [1263, 140] on input "text" at bounding box center [1334, 130] width 272 height 33
paste input "Exploration Group LLC"
type input "Exploration Group LLC"
click at [1483, 125] on img "submit" at bounding box center [1486, 130] width 16 height 16
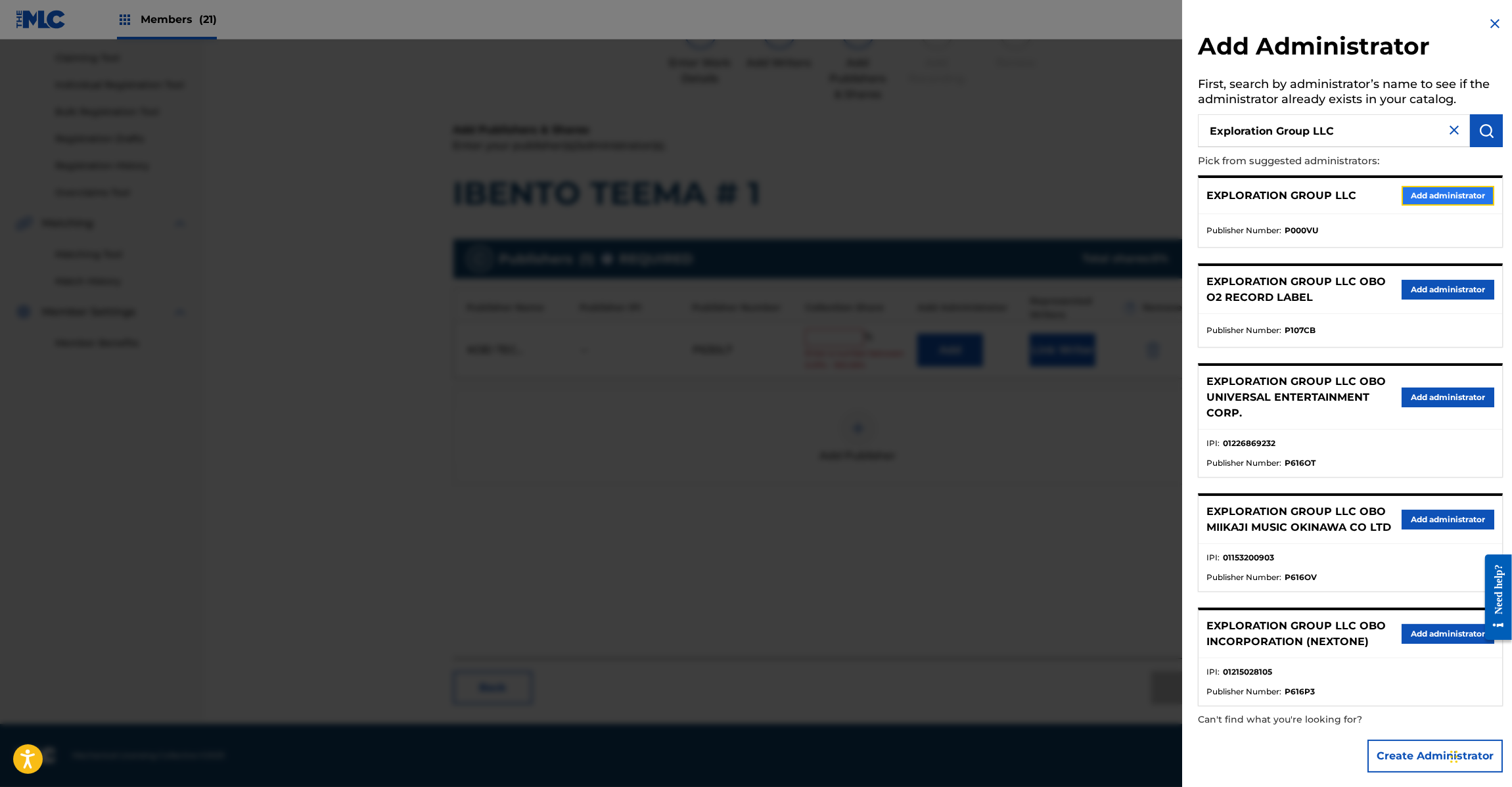
click at [1419, 188] on button "Add administrator" at bounding box center [1448, 195] width 93 height 20
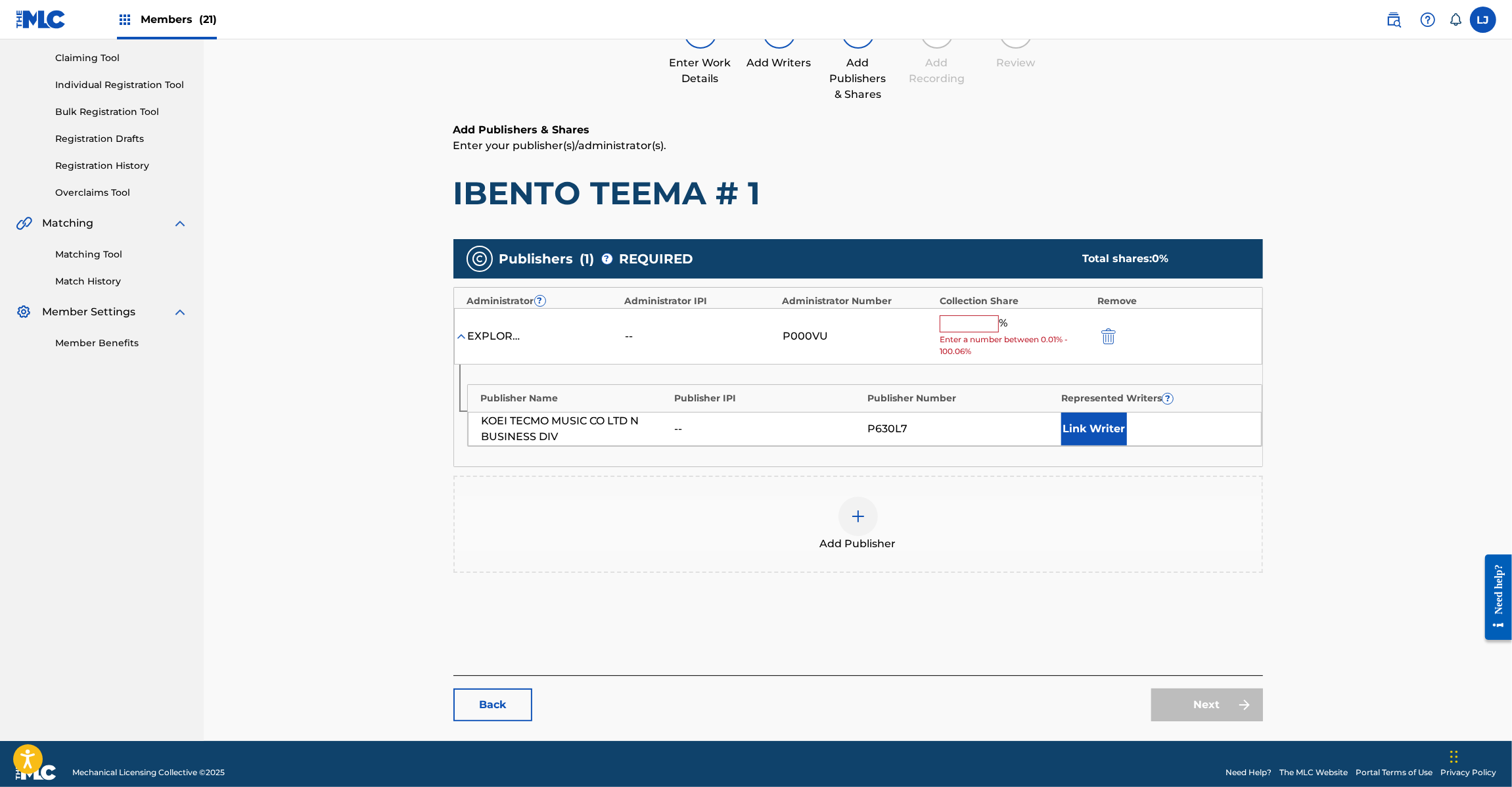
click at [970, 326] on input "text" at bounding box center [969, 324] width 59 height 17
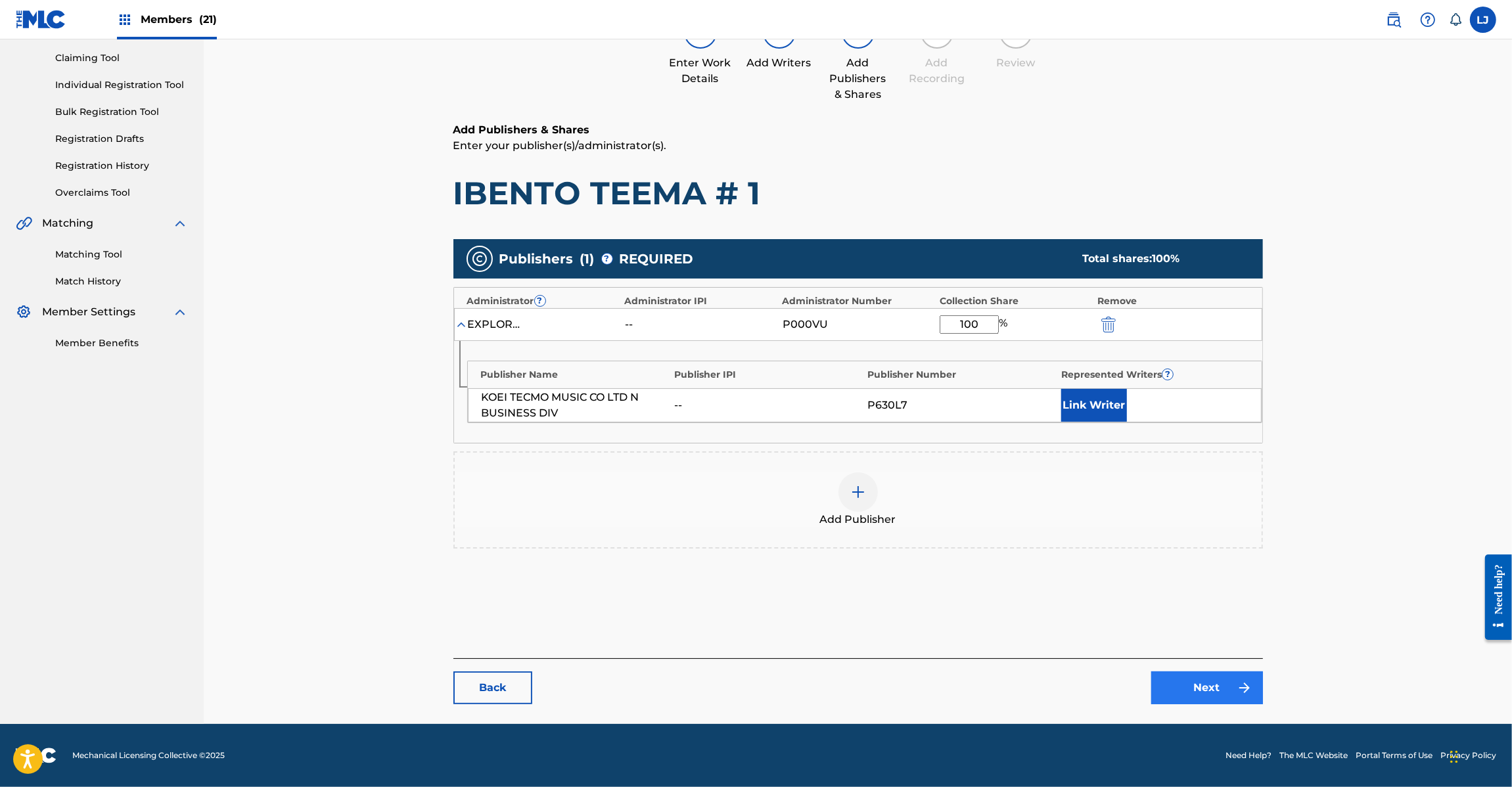
type input "100"
click at [1213, 685] on link "Next" at bounding box center [1206, 688] width 112 height 33
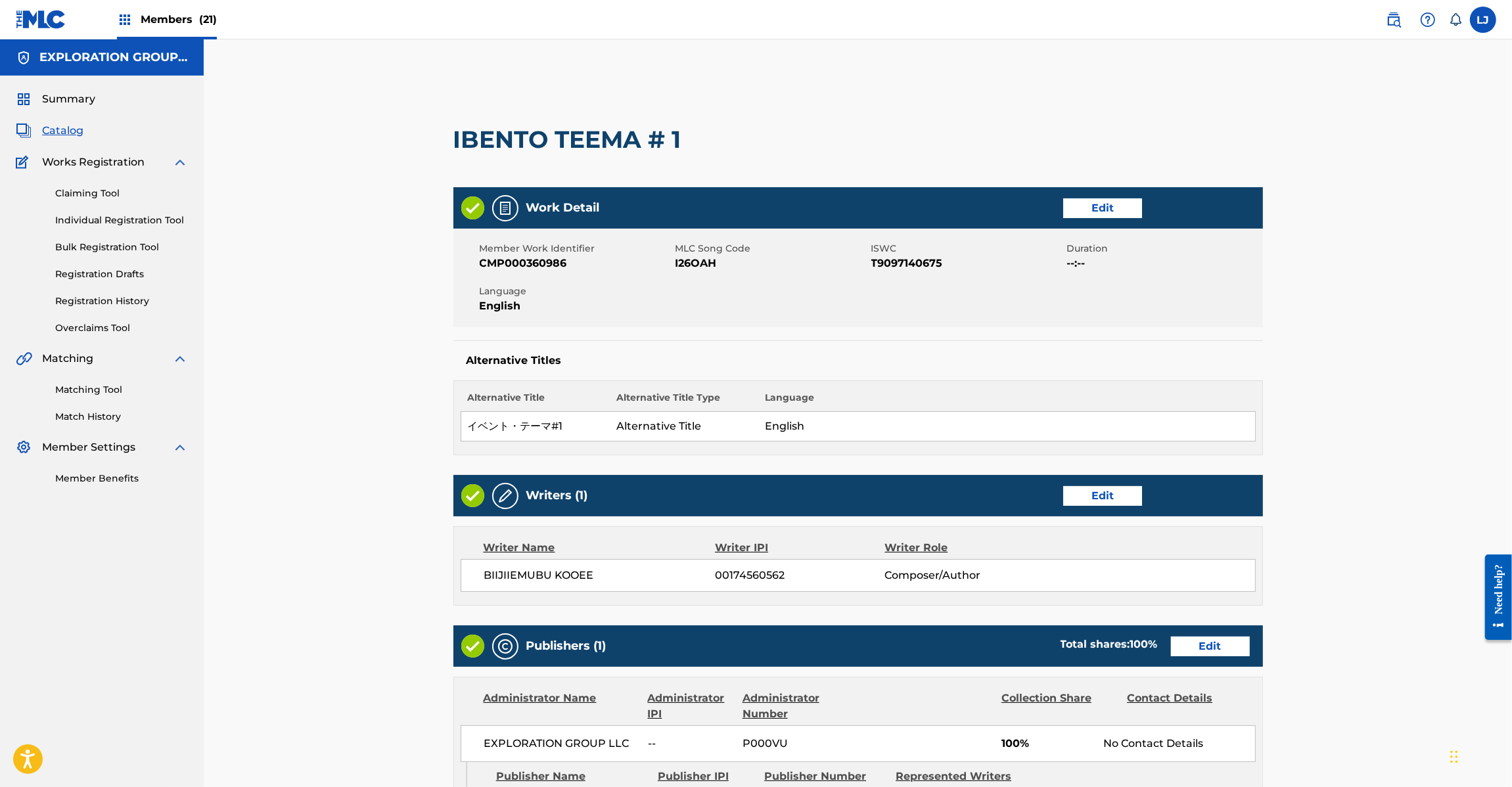
scroll to position [313, 0]
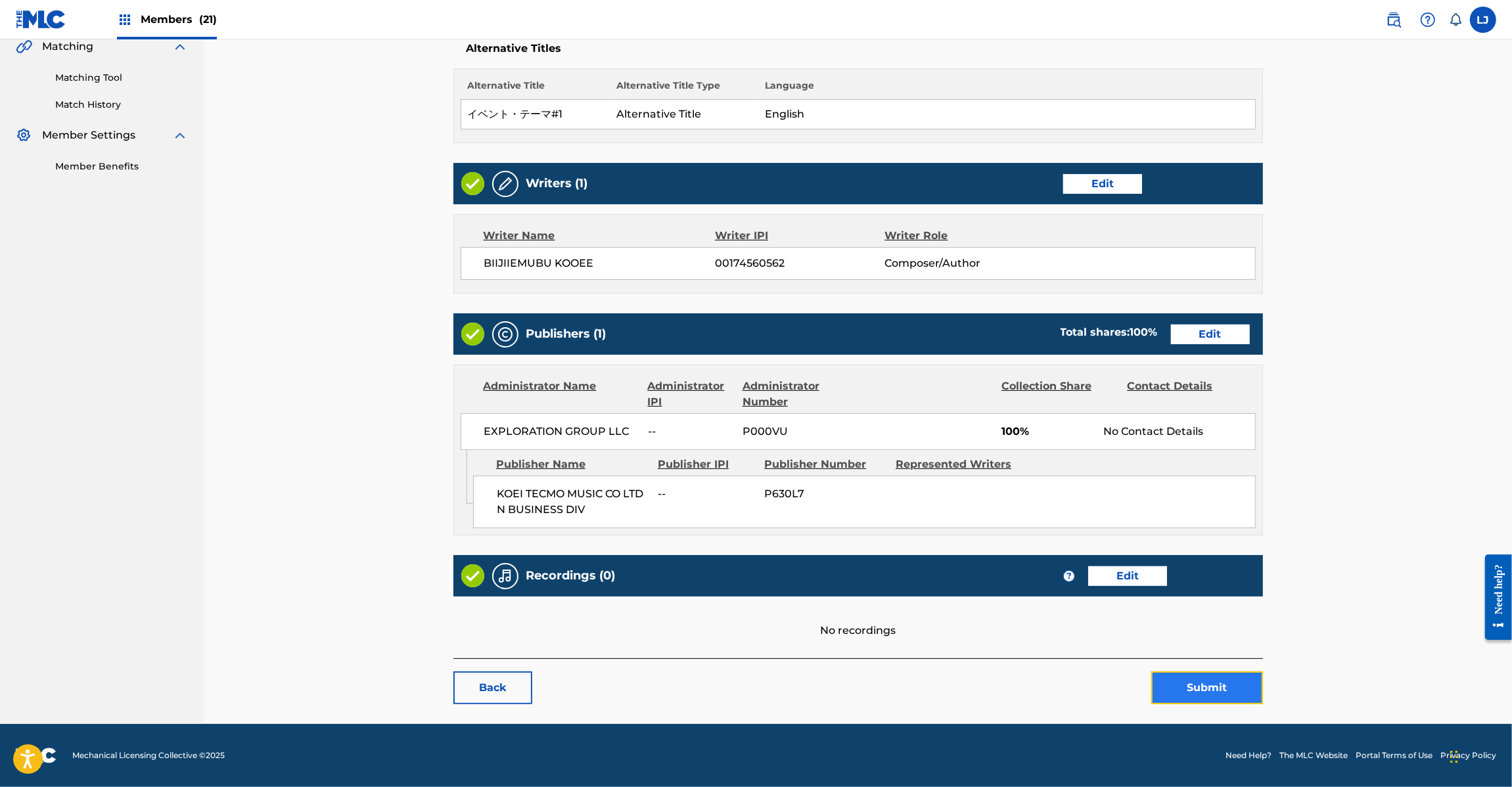
click at [1199, 685] on button "Submit" at bounding box center [1206, 688] width 112 height 33
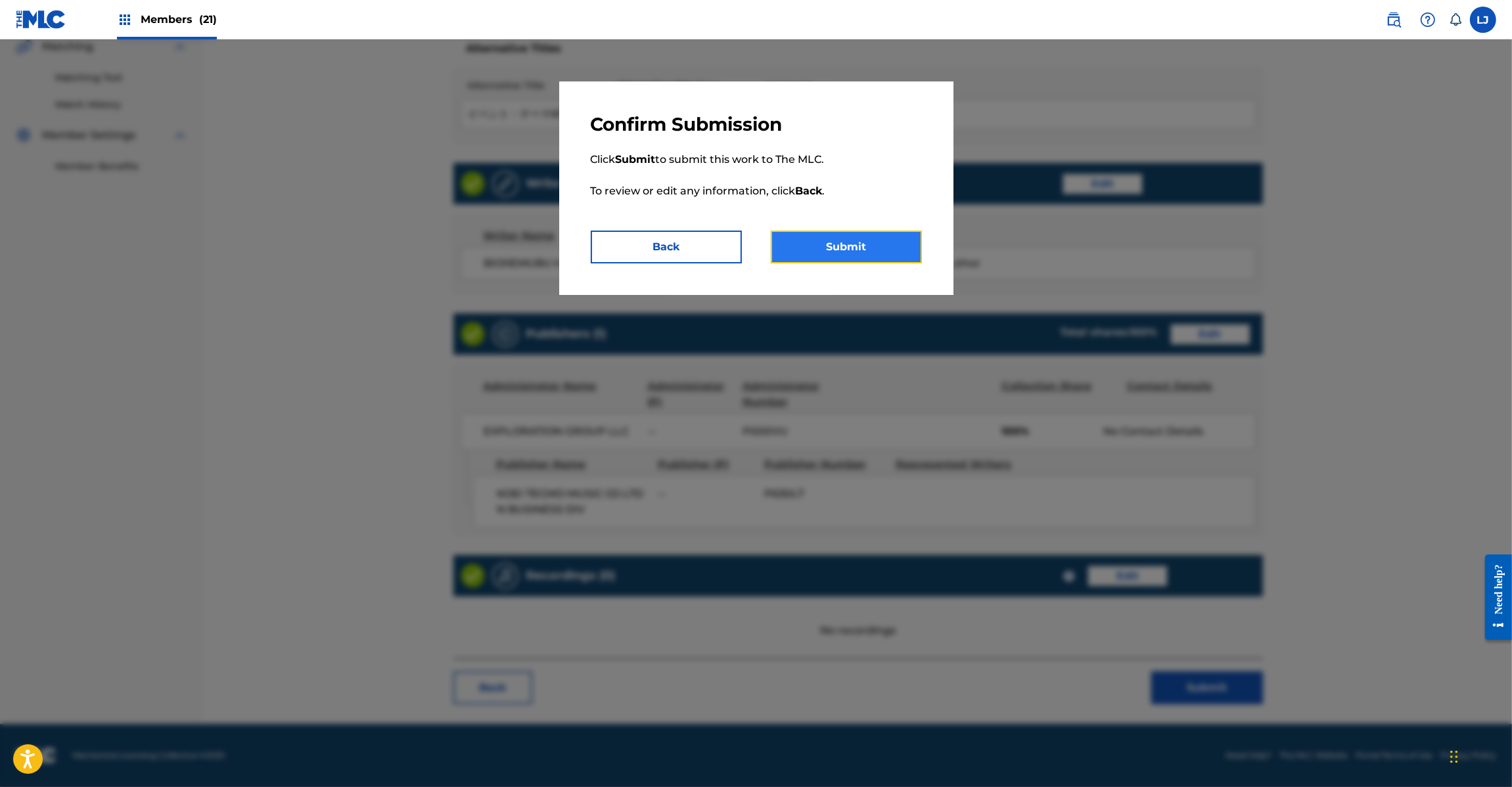
click at [859, 248] on button "Submit" at bounding box center [846, 247] width 151 height 33
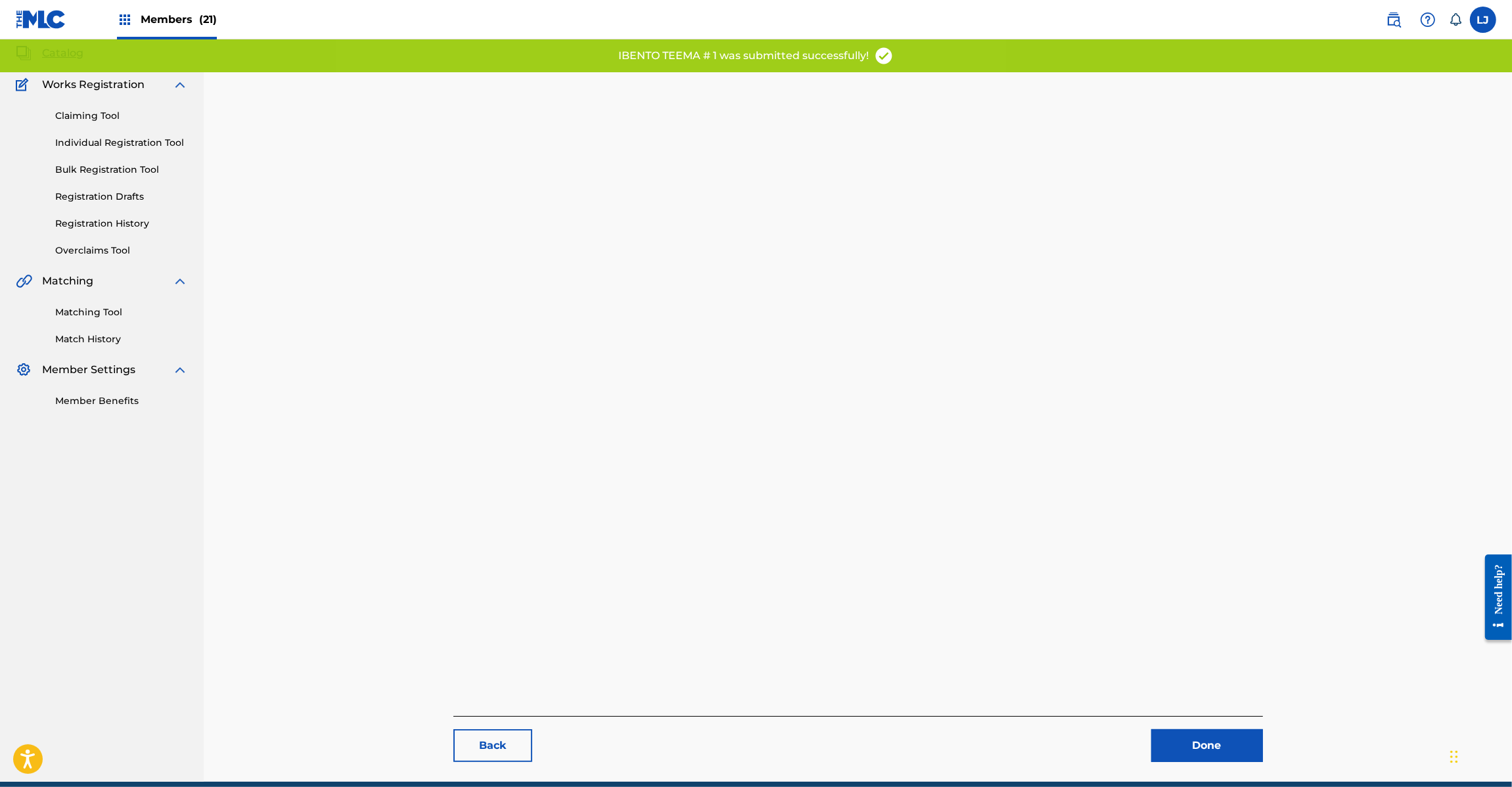
scroll to position [135, 0]
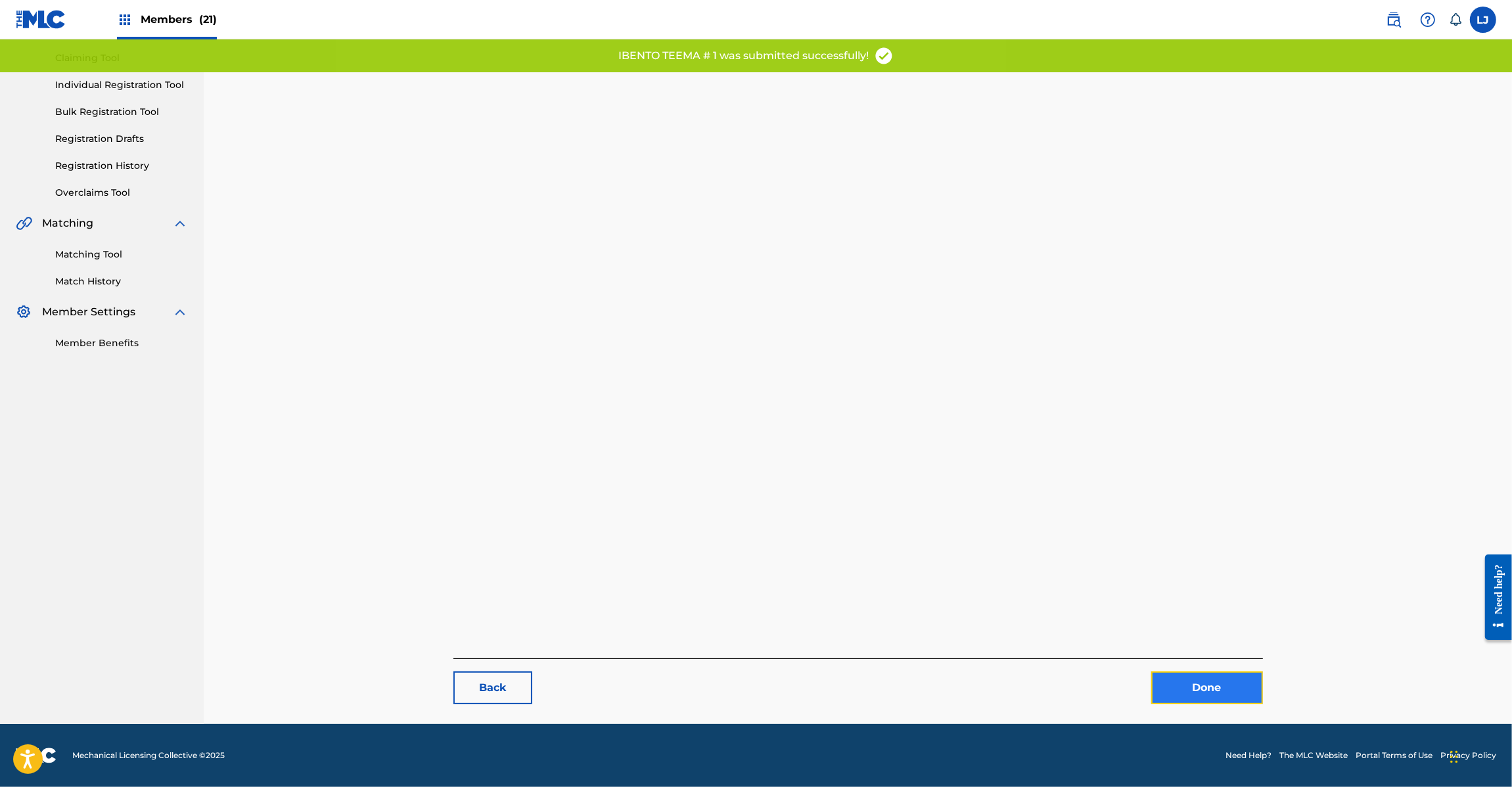
click at [1217, 692] on link "Done" at bounding box center [1206, 688] width 112 height 33
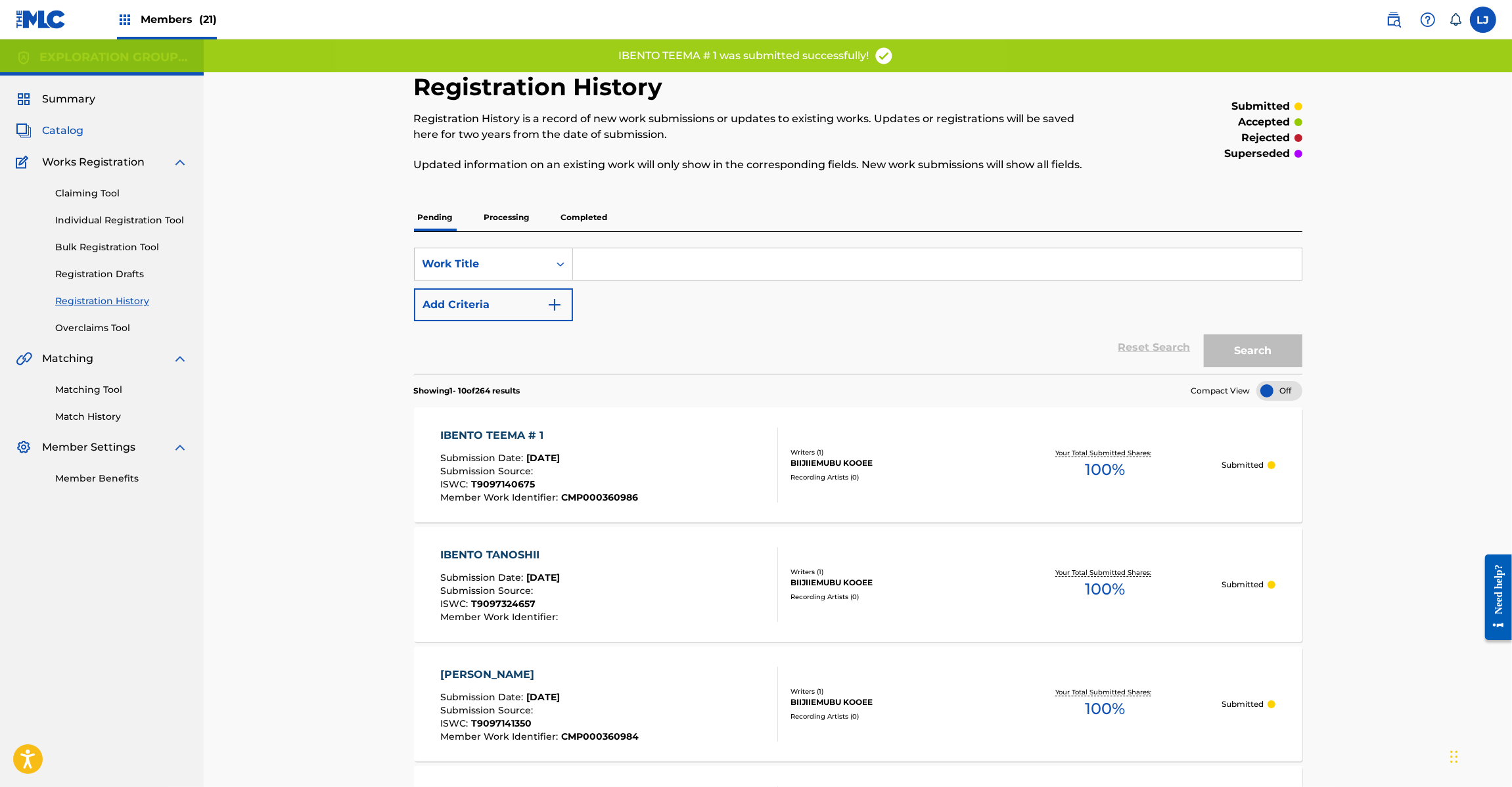
click at [64, 129] on span "Catalog" at bounding box center [62, 130] width 41 height 16
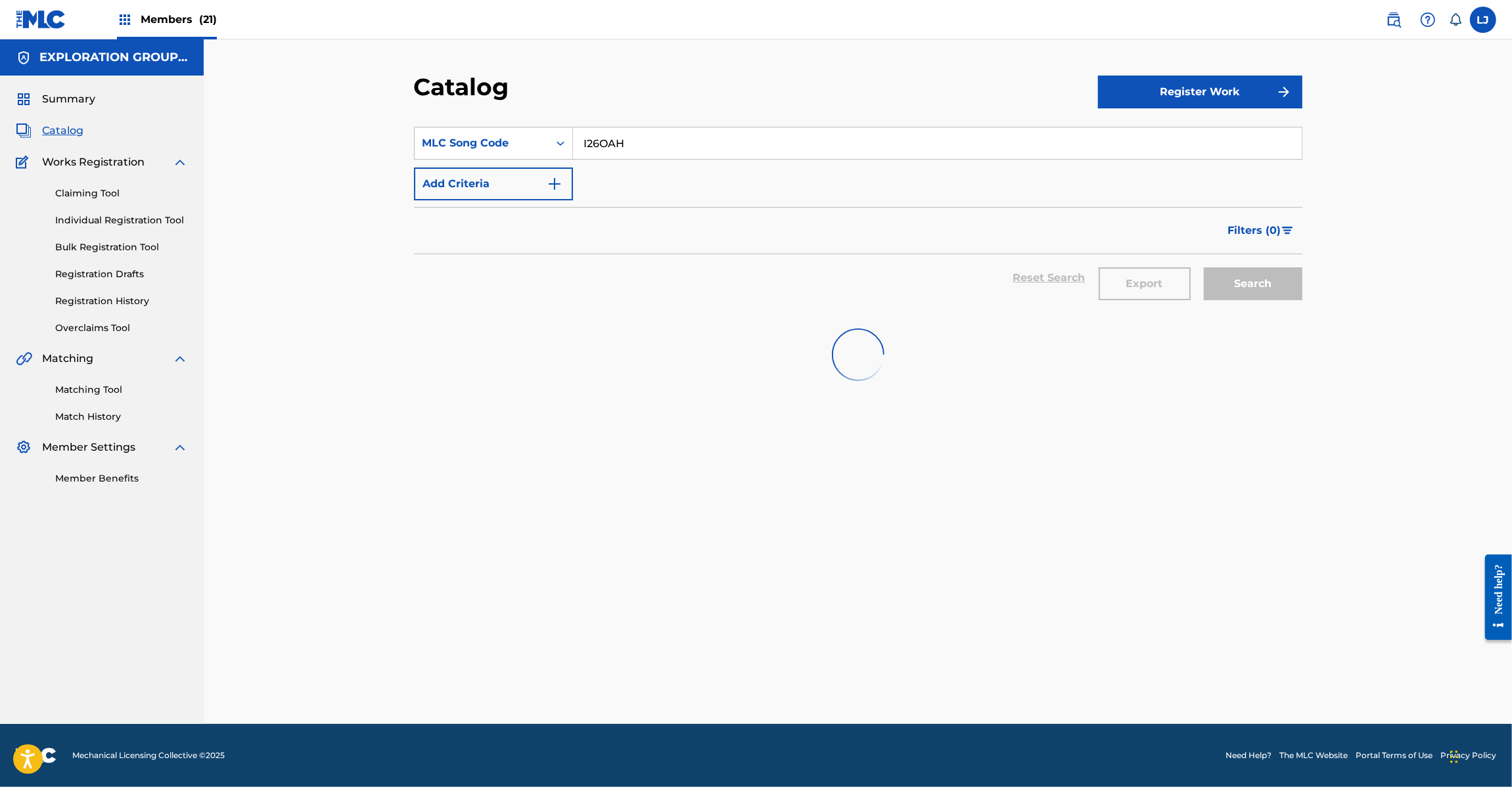
click at [599, 135] on input "I26OAH" at bounding box center [937, 143] width 729 height 32
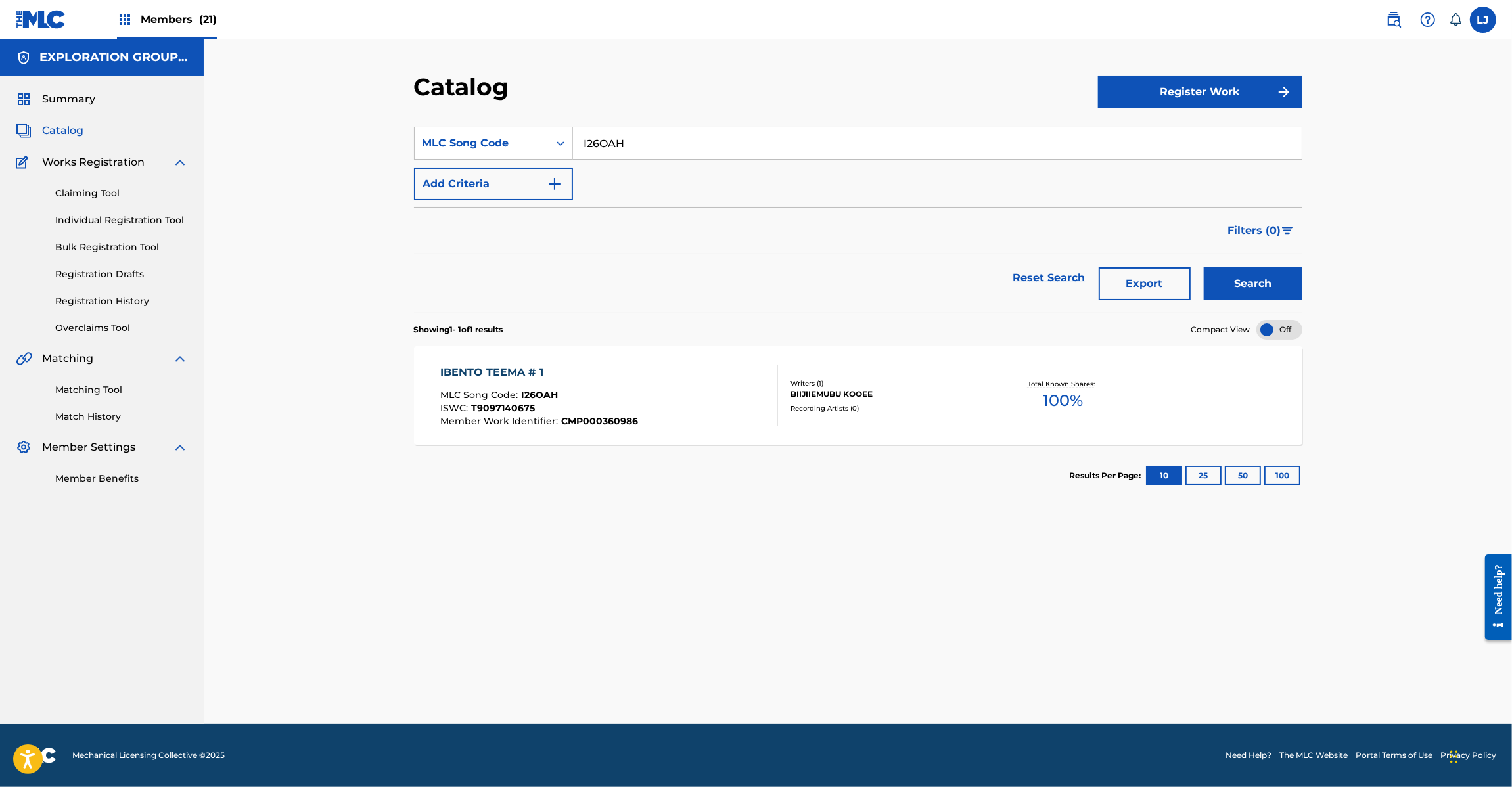
click at [599, 135] on input "I26OAH" at bounding box center [937, 143] width 729 height 32
paste input "D"
type input "I26OAD"
click at [1270, 282] on button "Search" at bounding box center [1253, 284] width 99 height 33
click at [689, 403] on div "IBENTO TEEMA # 3 MLC Song Code : I26OAD ISWC : T9097140799 Member Work Identifi…" at bounding box center [609, 395] width 338 height 61
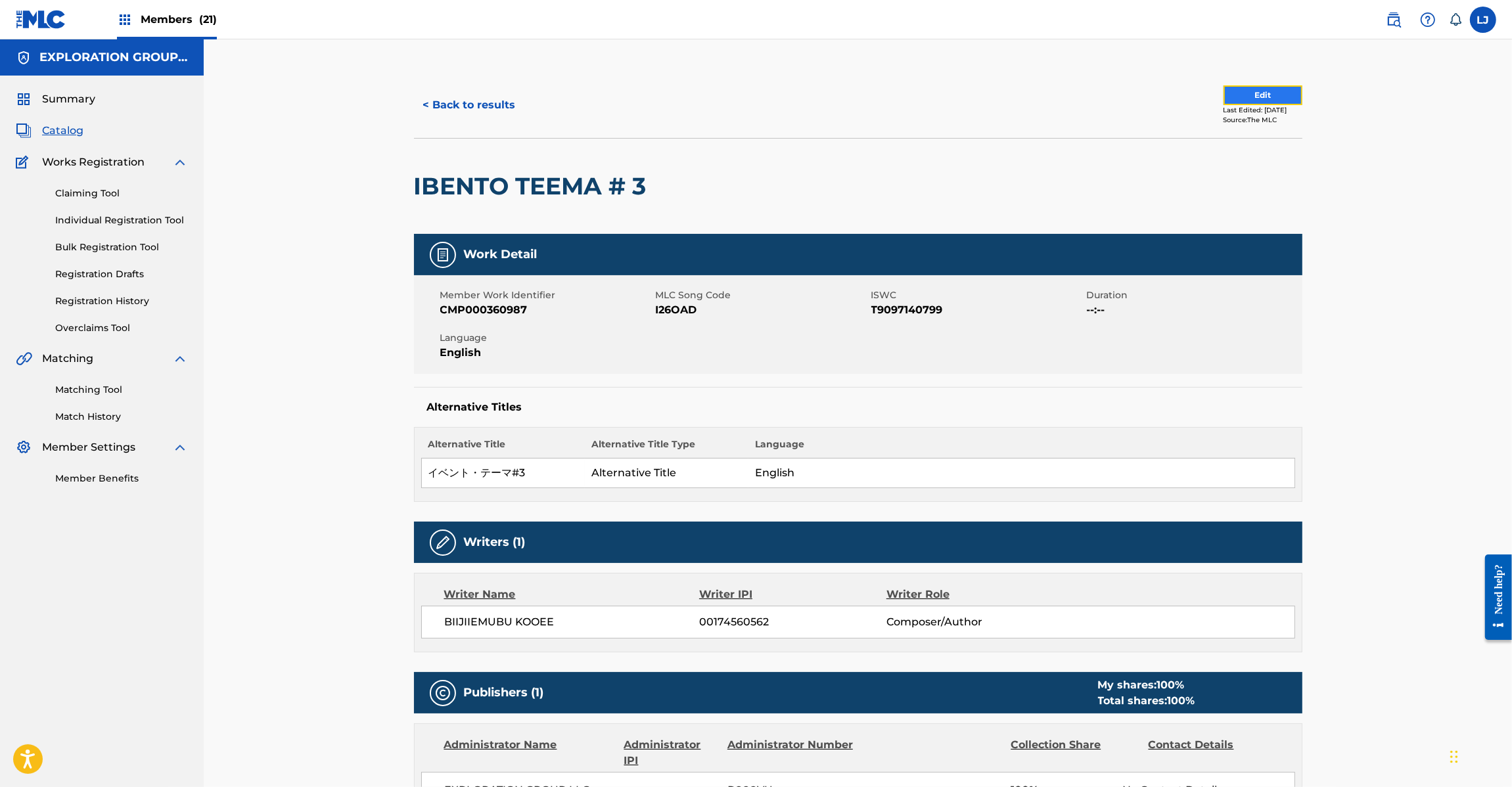
click at [1264, 94] on button "Edit" at bounding box center [1263, 95] width 79 height 20
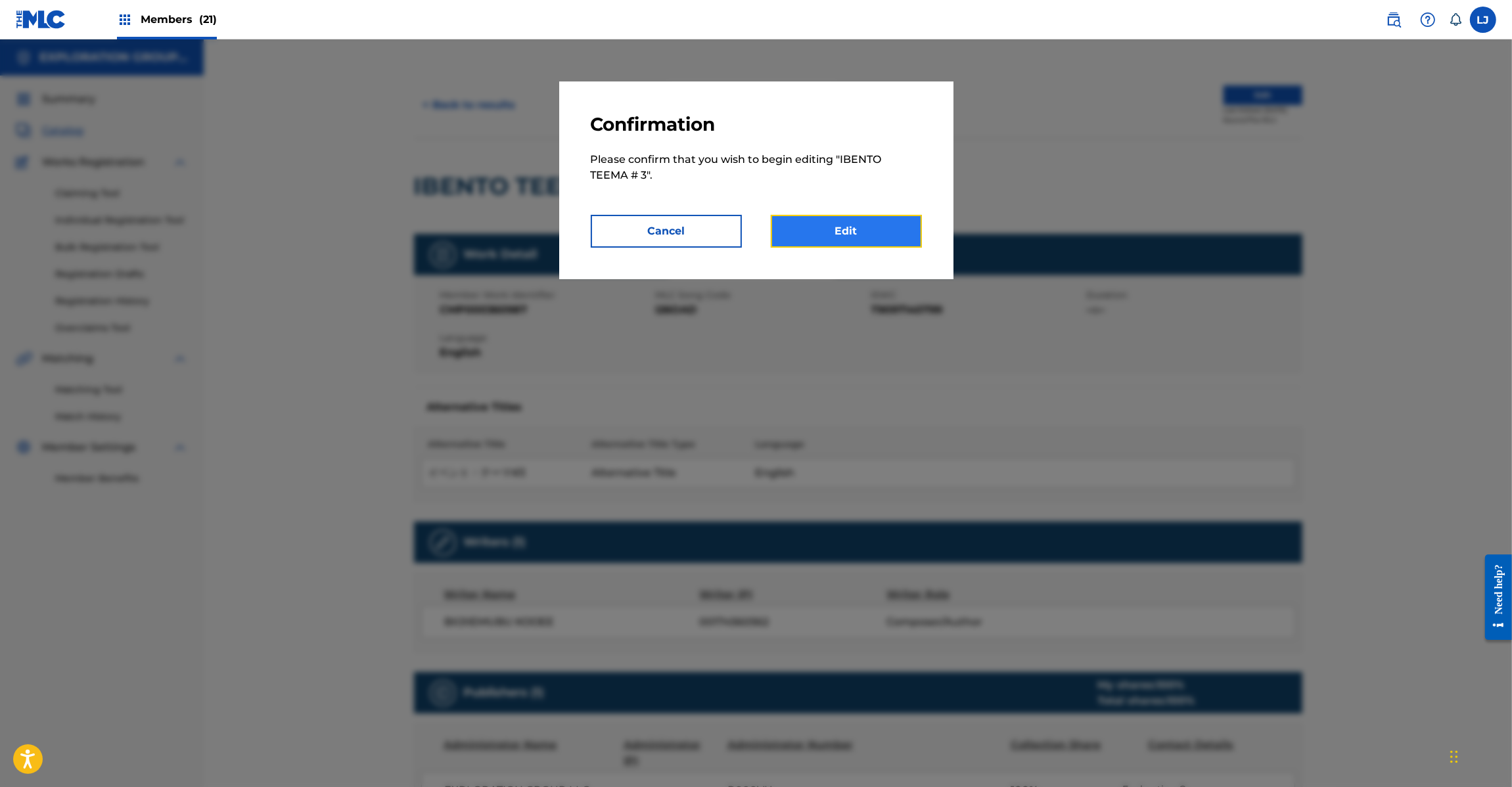
click at [895, 225] on link "Edit" at bounding box center [846, 231] width 151 height 33
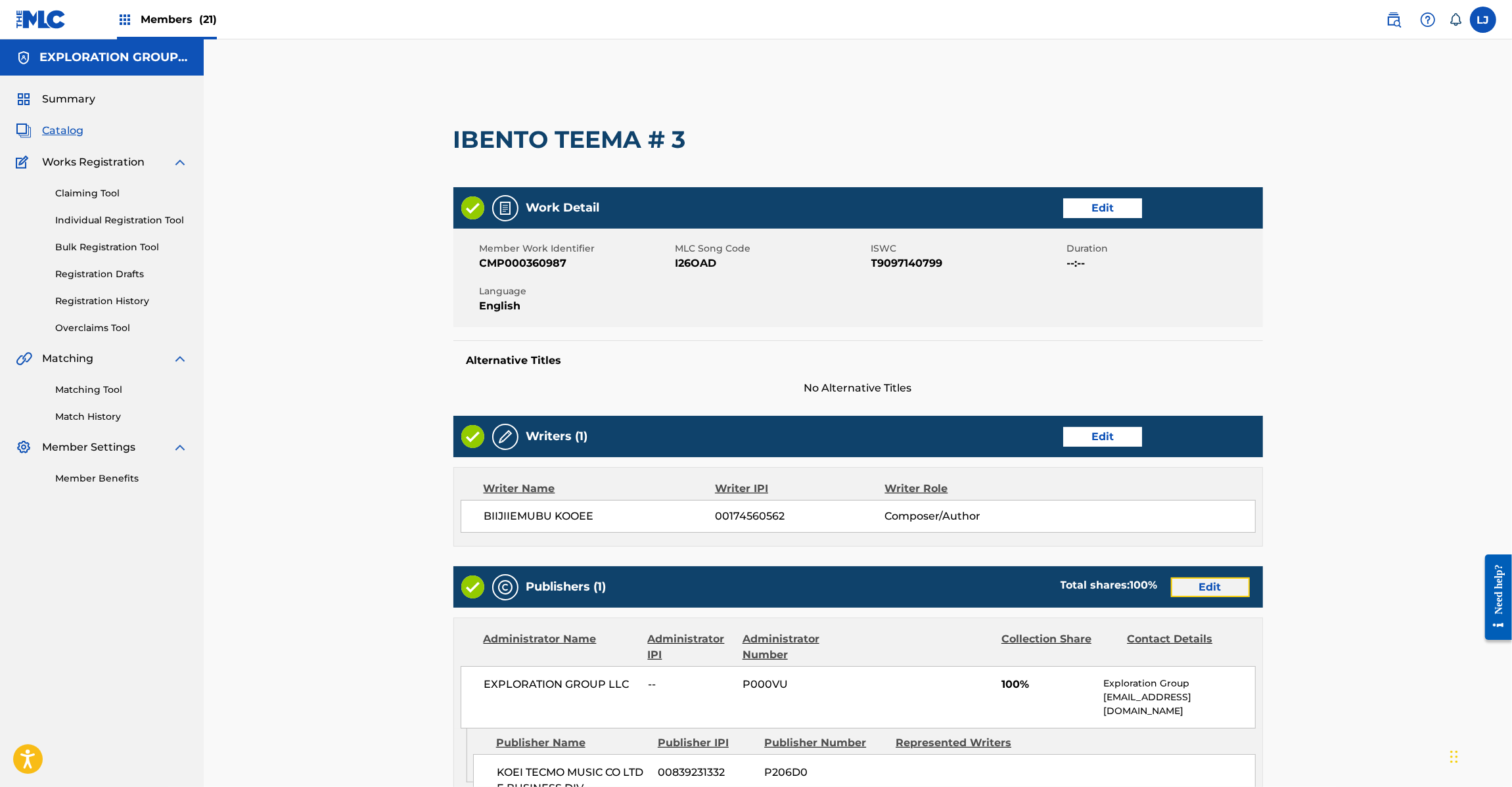
click at [1196, 591] on link "Edit" at bounding box center [1211, 587] width 79 height 20
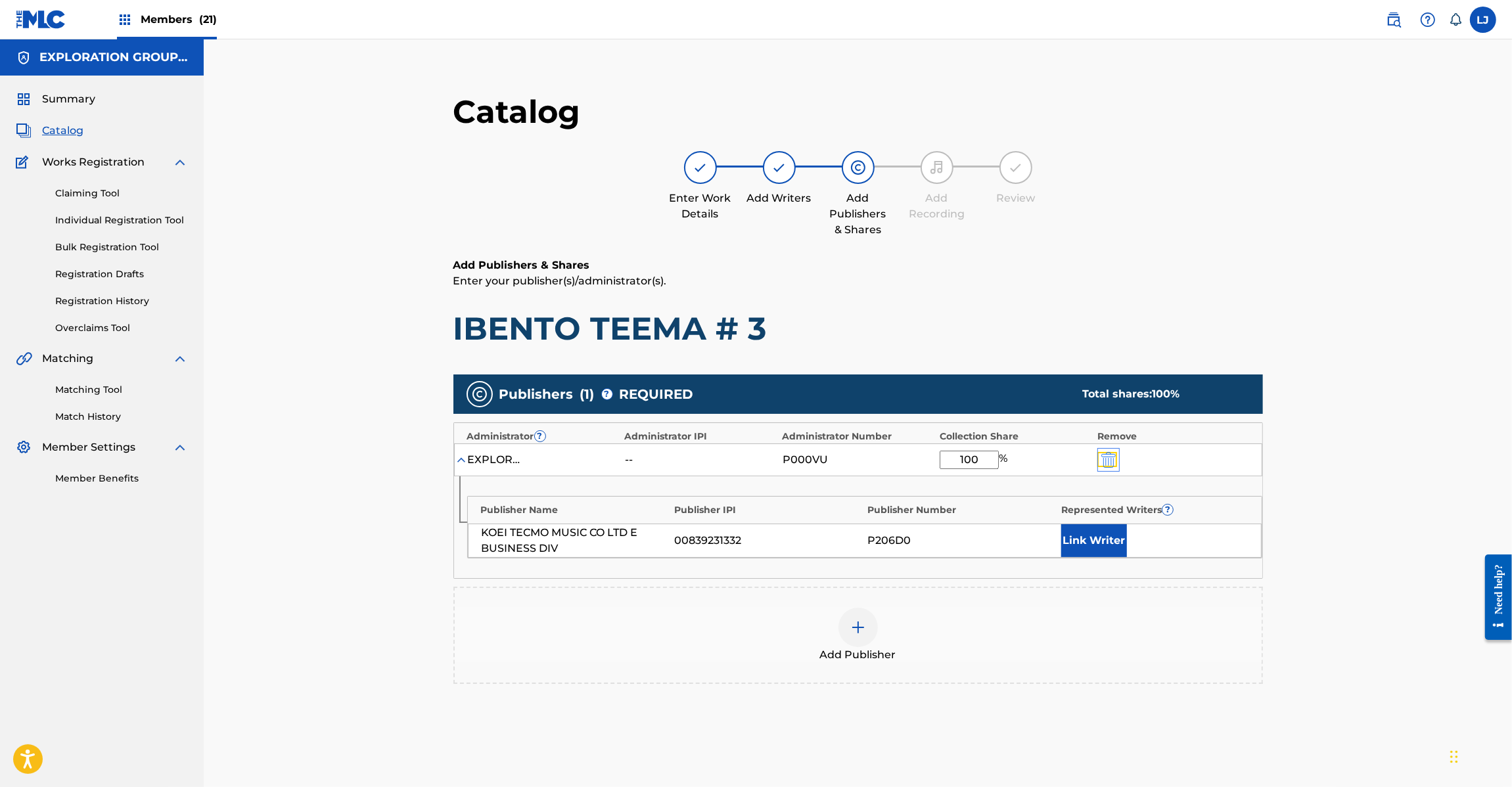
click at [1112, 457] on img "submit" at bounding box center [1108, 459] width 14 height 16
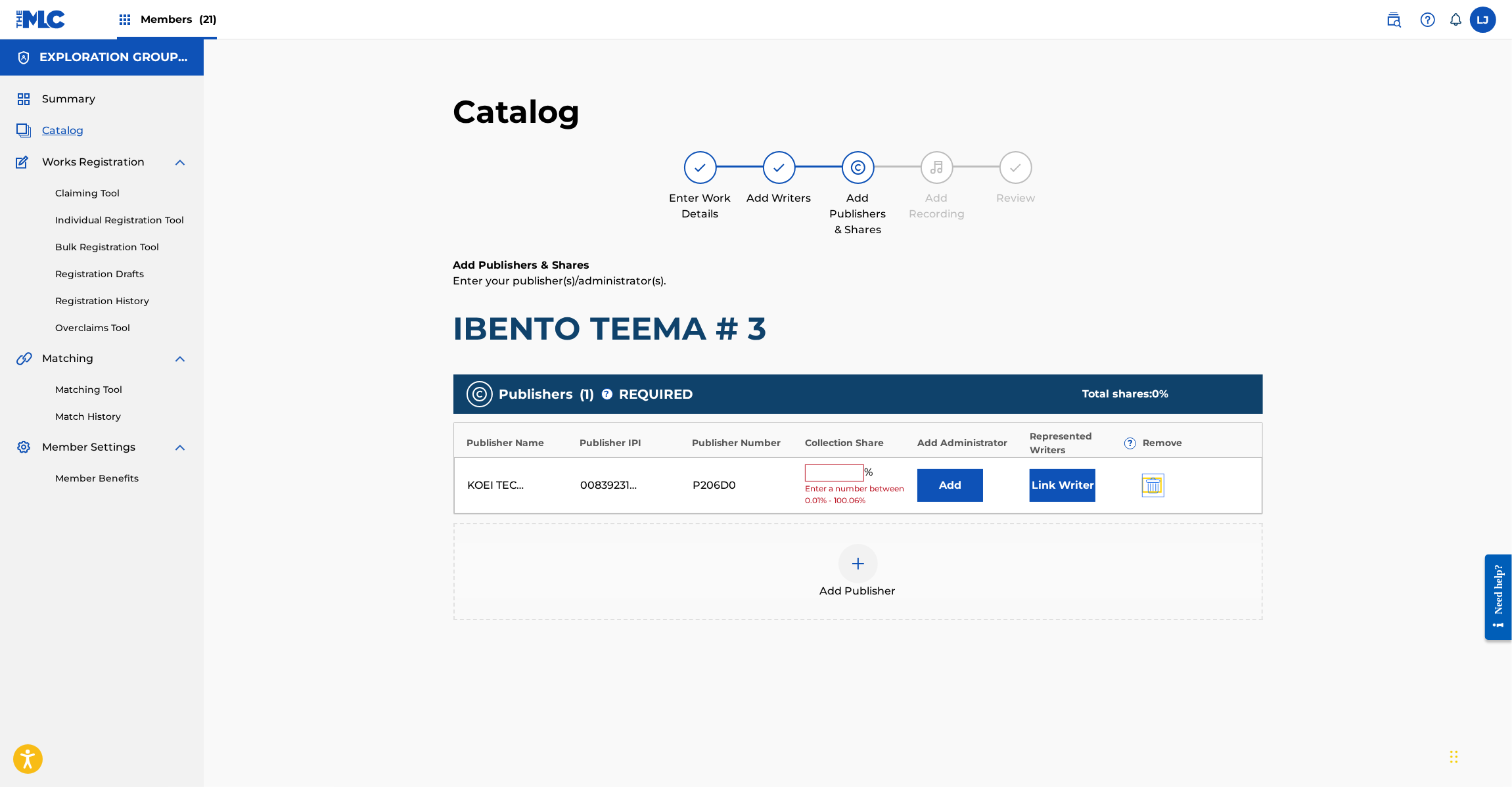
click at [1152, 487] on img "submit" at bounding box center [1153, 485] width 14 height 16
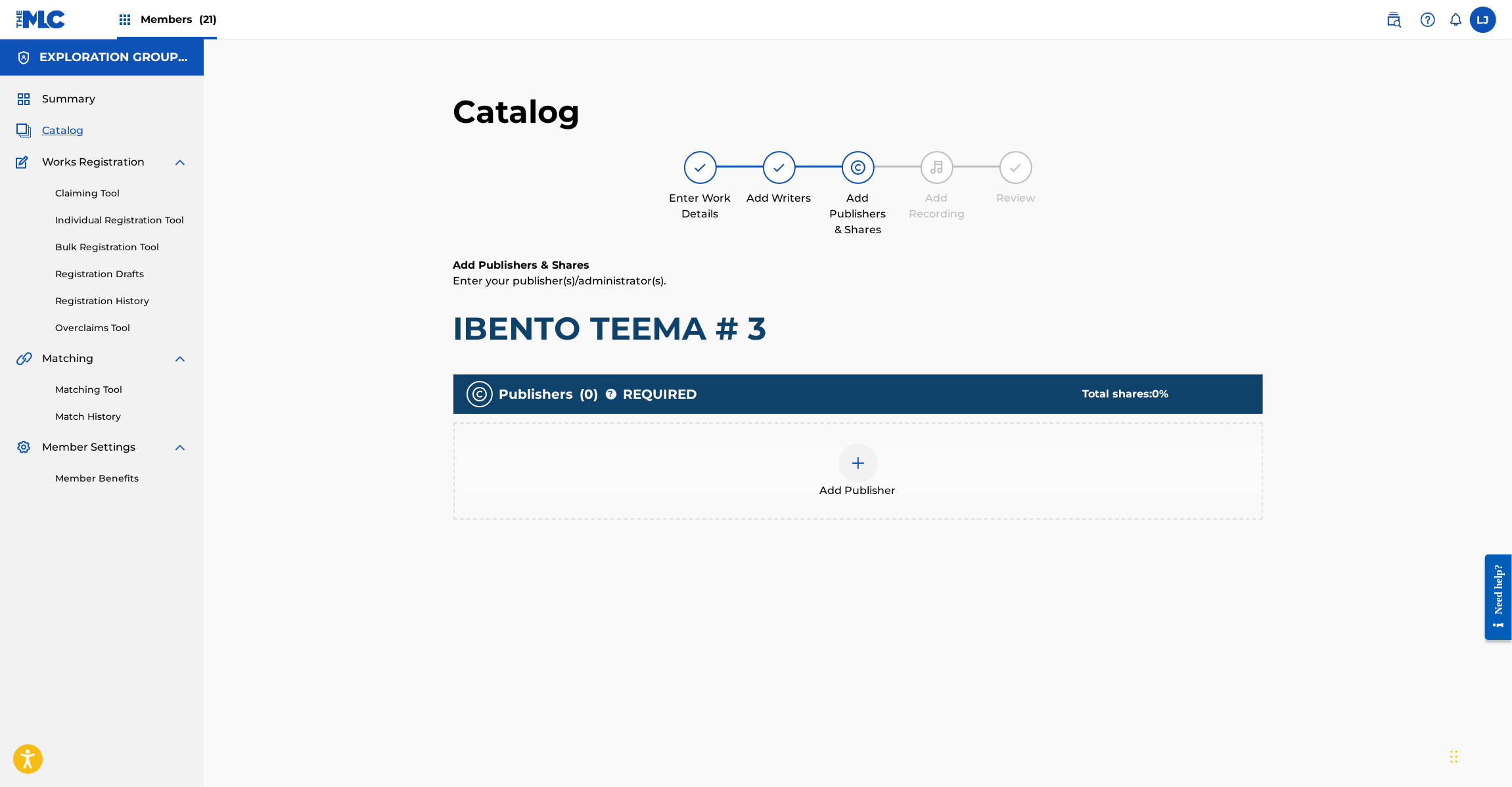
click at [862, 457] on img at bounding box center [858, 463] width 16 height 16
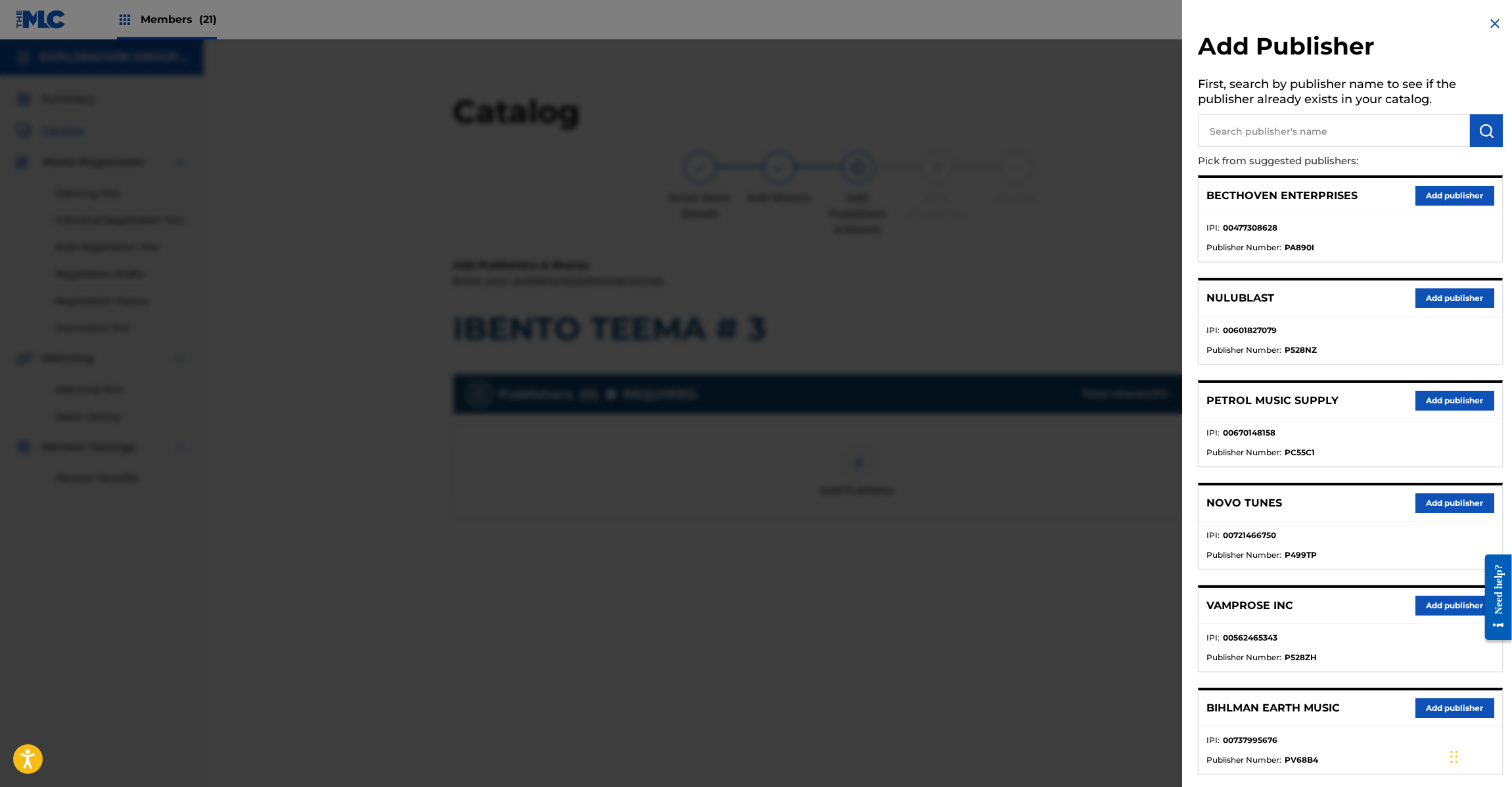
click at [1315, 127] on input "text" at bounding box center [1334, 130] width 272 height 33
paste input "Koei Tecmo Music Co Ltd N Business Div"
type input "Koei Tecmo Music Co Ltd N Business Div"
click at [1473, 129] on button "submit" at bounding box center [1486, 130] width 33 height 33
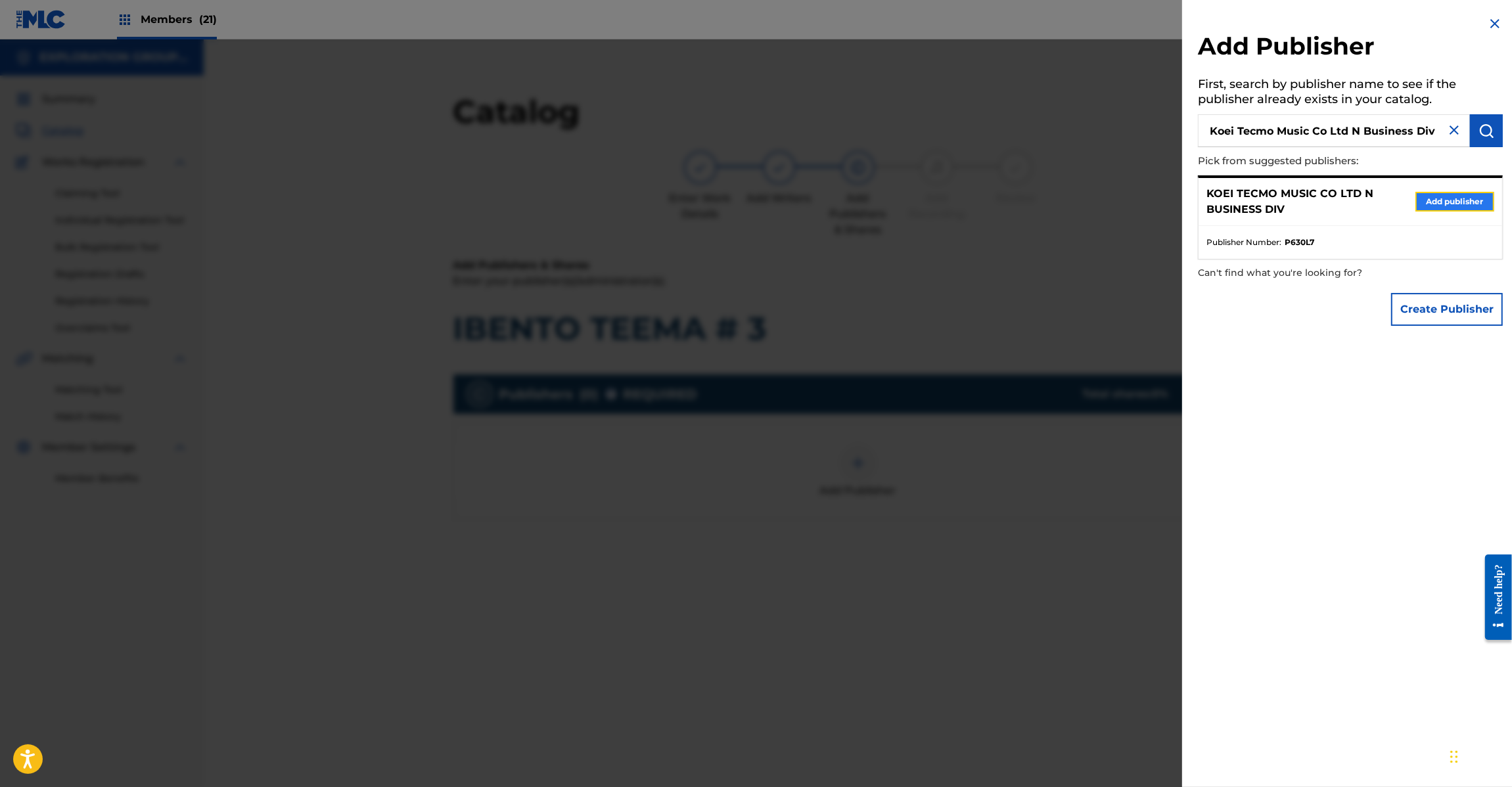
click at [1444, 192] on button "Add publisher" at bounding box center [1455, 201] width 79 height 20
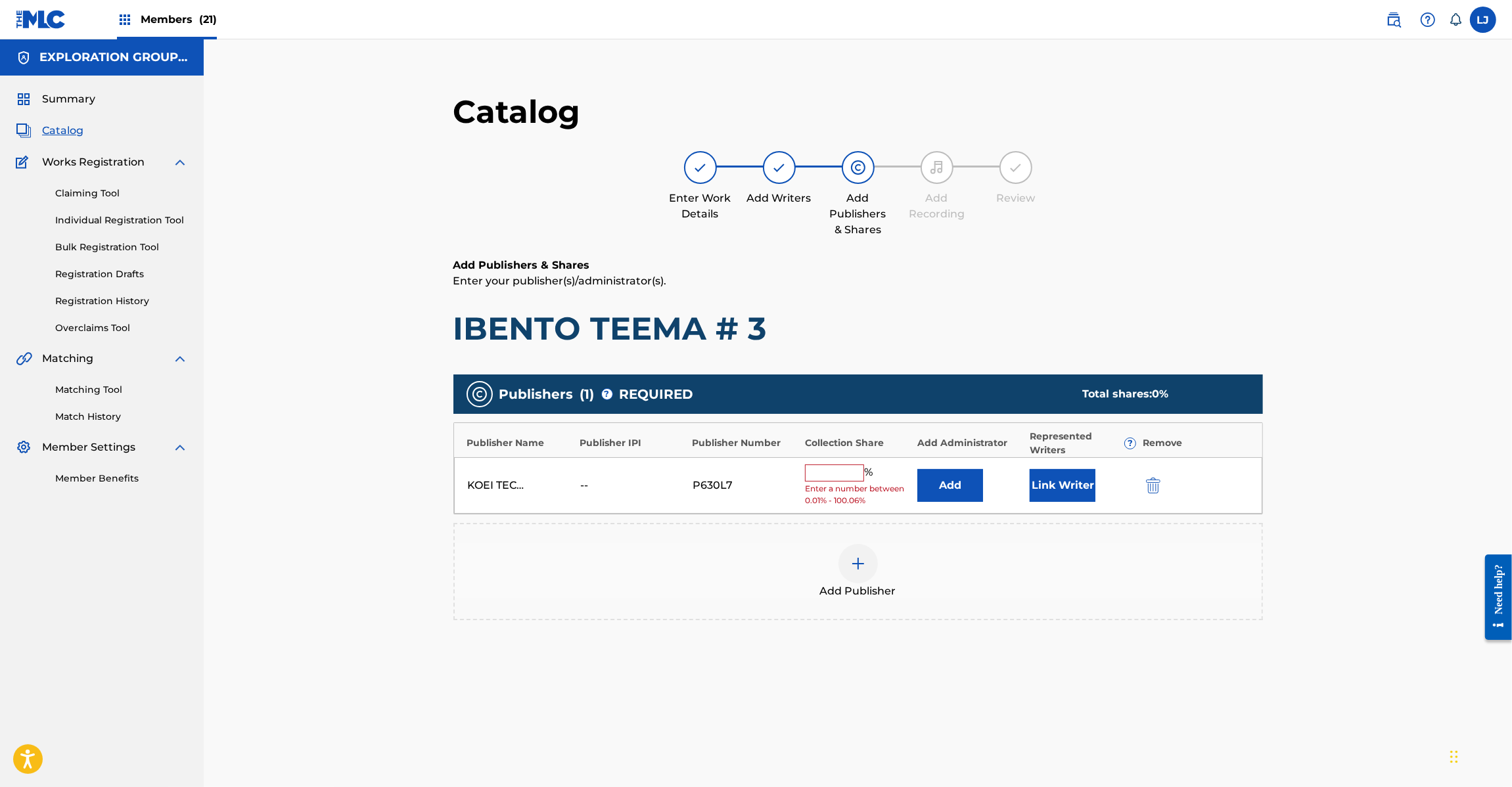
click at [898, 520] on div "Publishers ( 1 ) ? REQUIRED Total shares: 0 % Publisher Name Publisher IPI Publ…" at bounding box center [858, 497] width 810 height 246
click at [917, 504] on div "KOEI TECMO MUSIC CO LTD N BUSINESS DIV -- P630L7 % Enter a number between 0.01%…" at bounding box center [858, 486] width 808 height 57
click at [944, 486] on button "Add" at bounding box center [950, 485] width 66 height 33
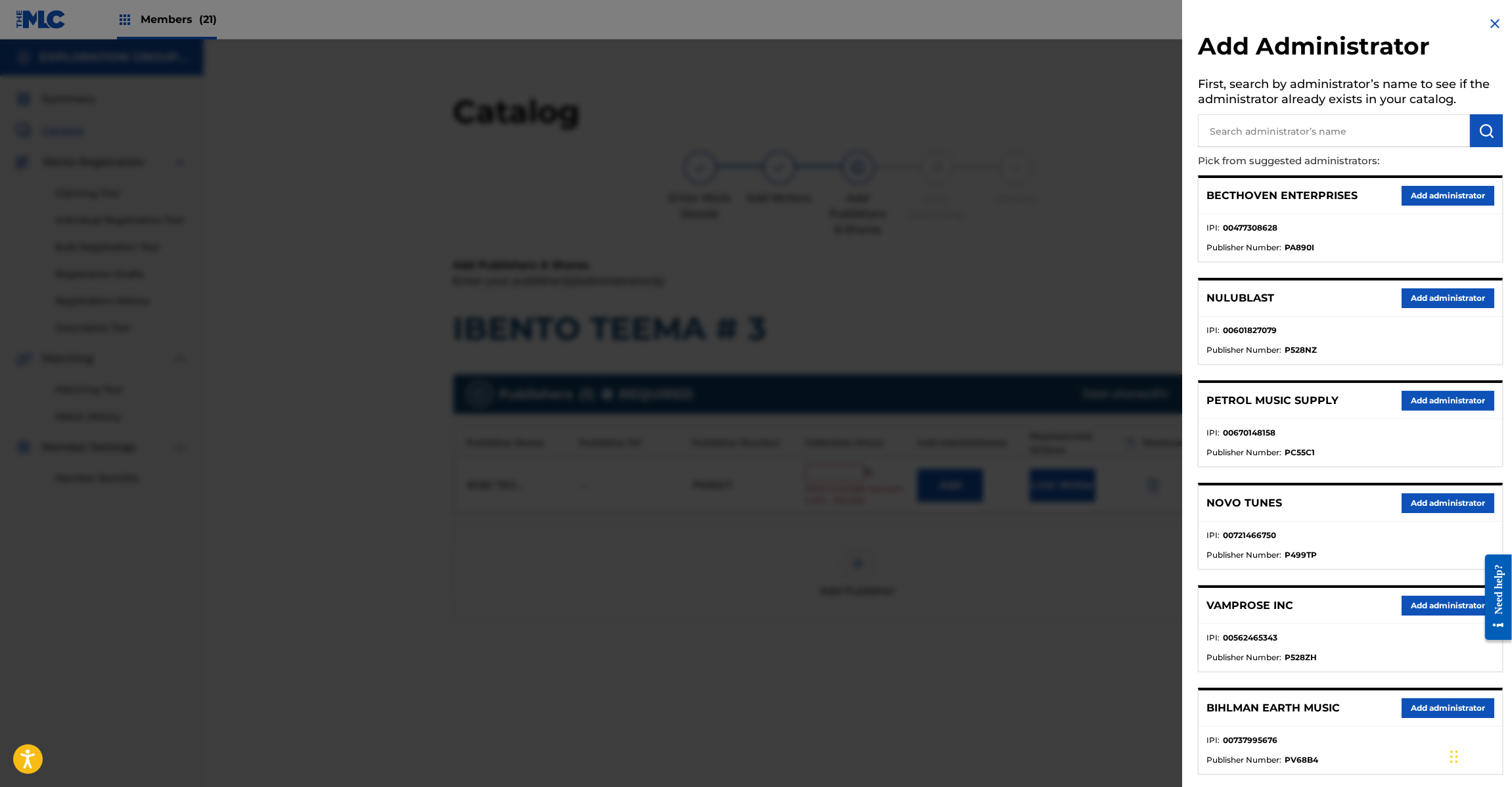
click at [1340, 132] on input "text" at bounding box center [1334, 130] width 272 height 33
paste input "Exploration Group LLC"
type input "Exploration Group LLC"
click at [1489, 132] on img "submit" at bounding box center [1486, 130] width 16 height 16
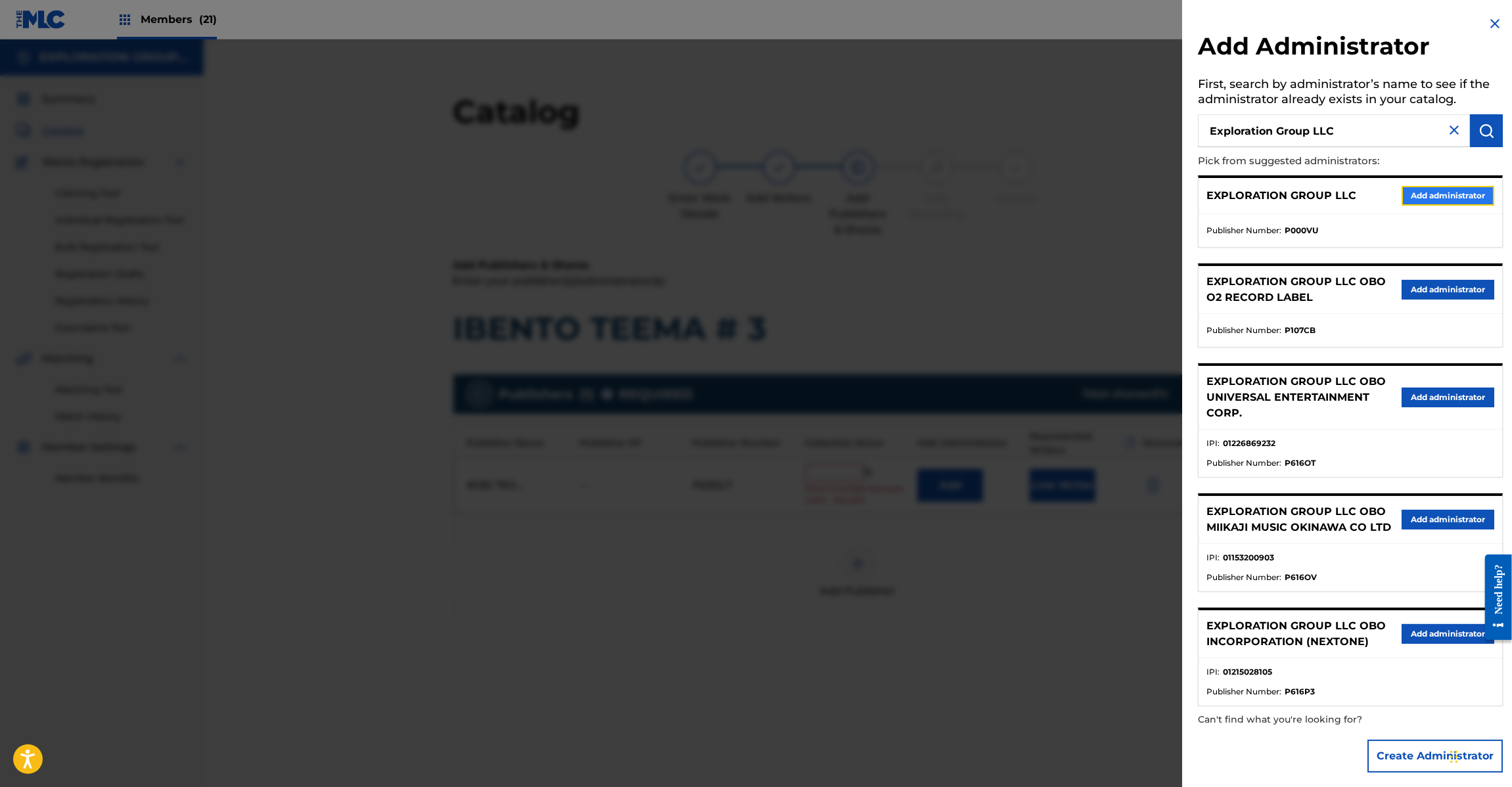
click at [1456, 192] on button "Add administrator" at bounding box center [1448, 195] width 93 height 20
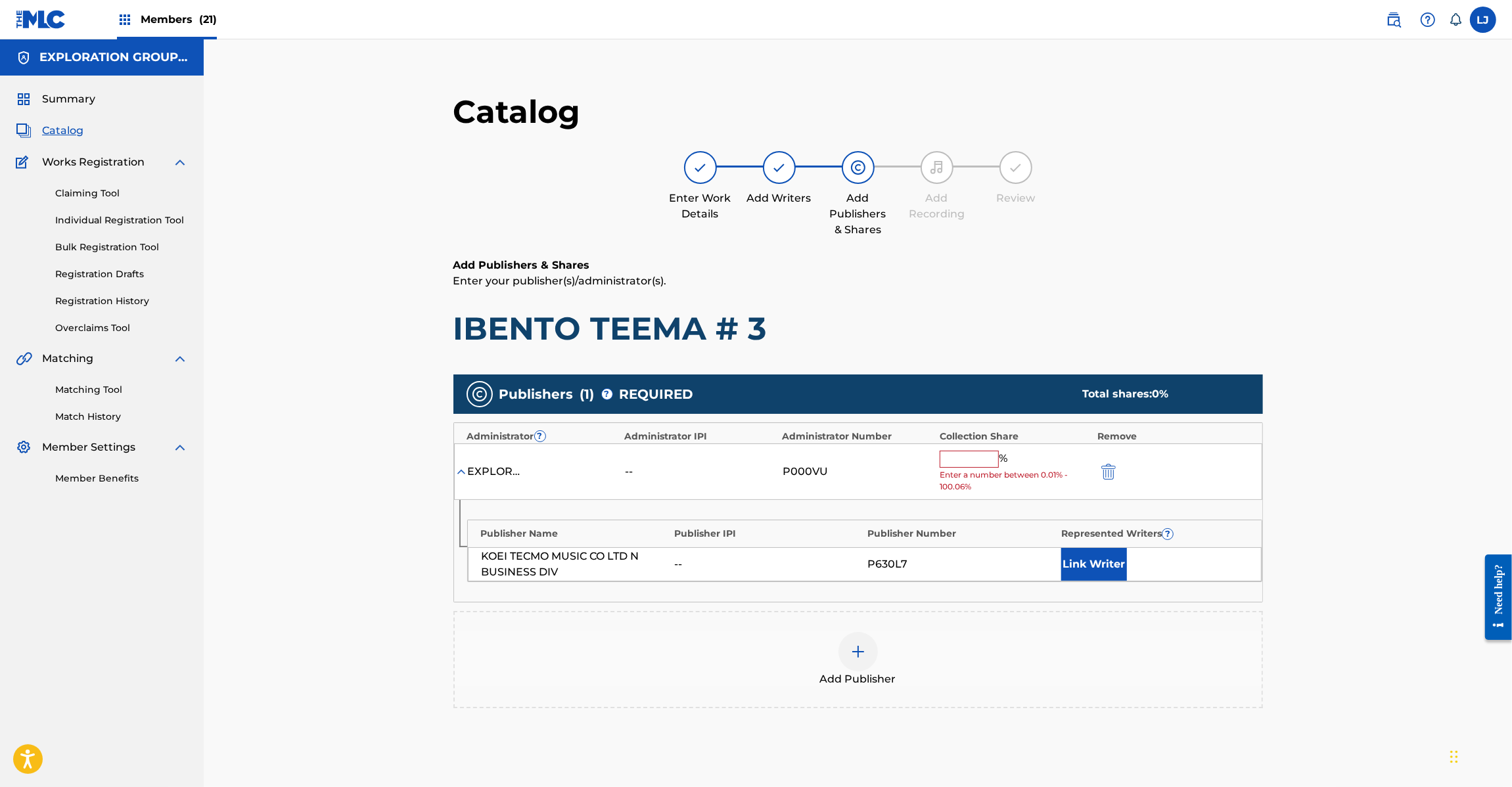
click at [955, 461] on input "text" at bounding box center [969, 459] width 59 height 17
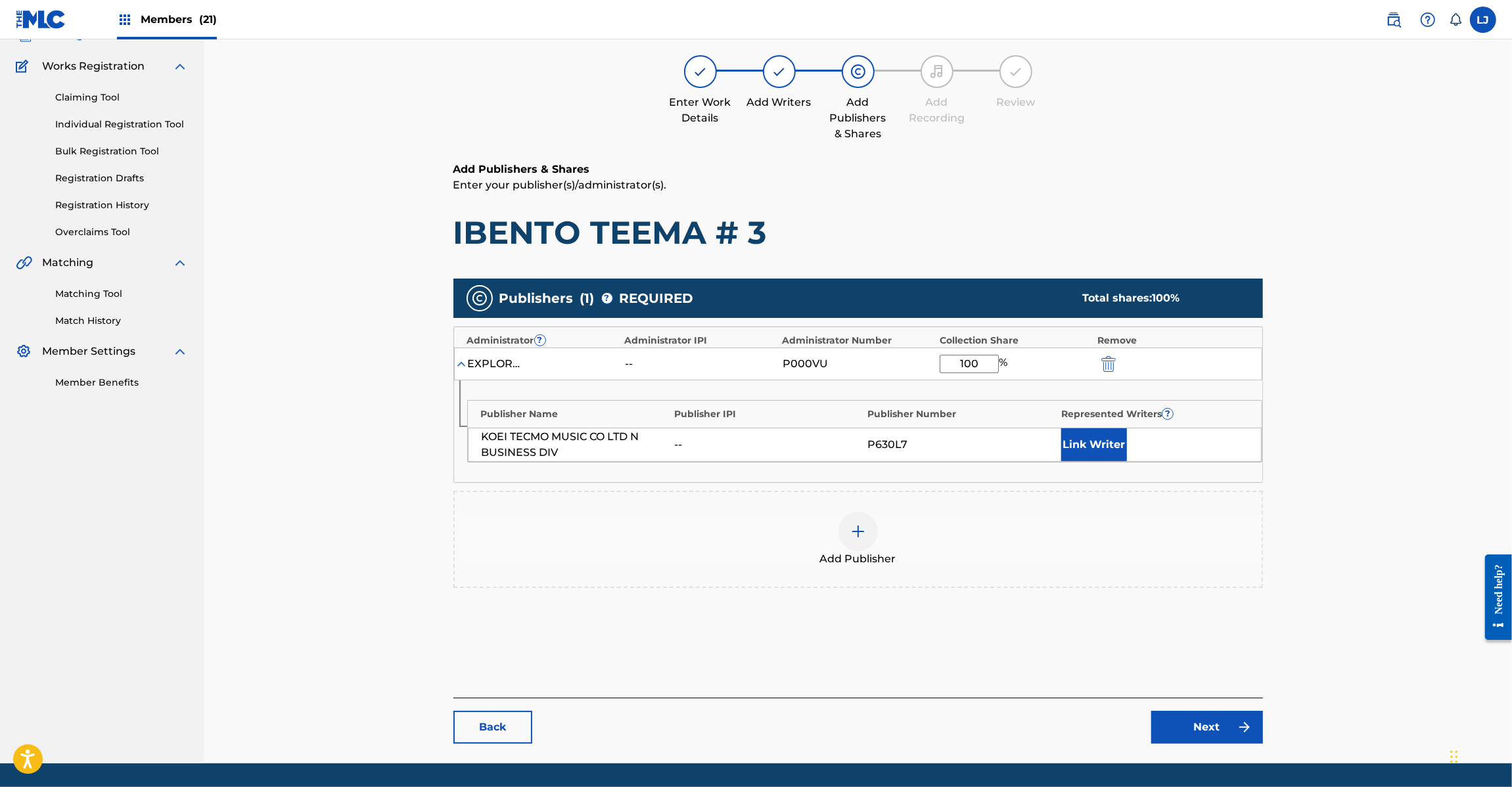
scroll to position [135, 0]
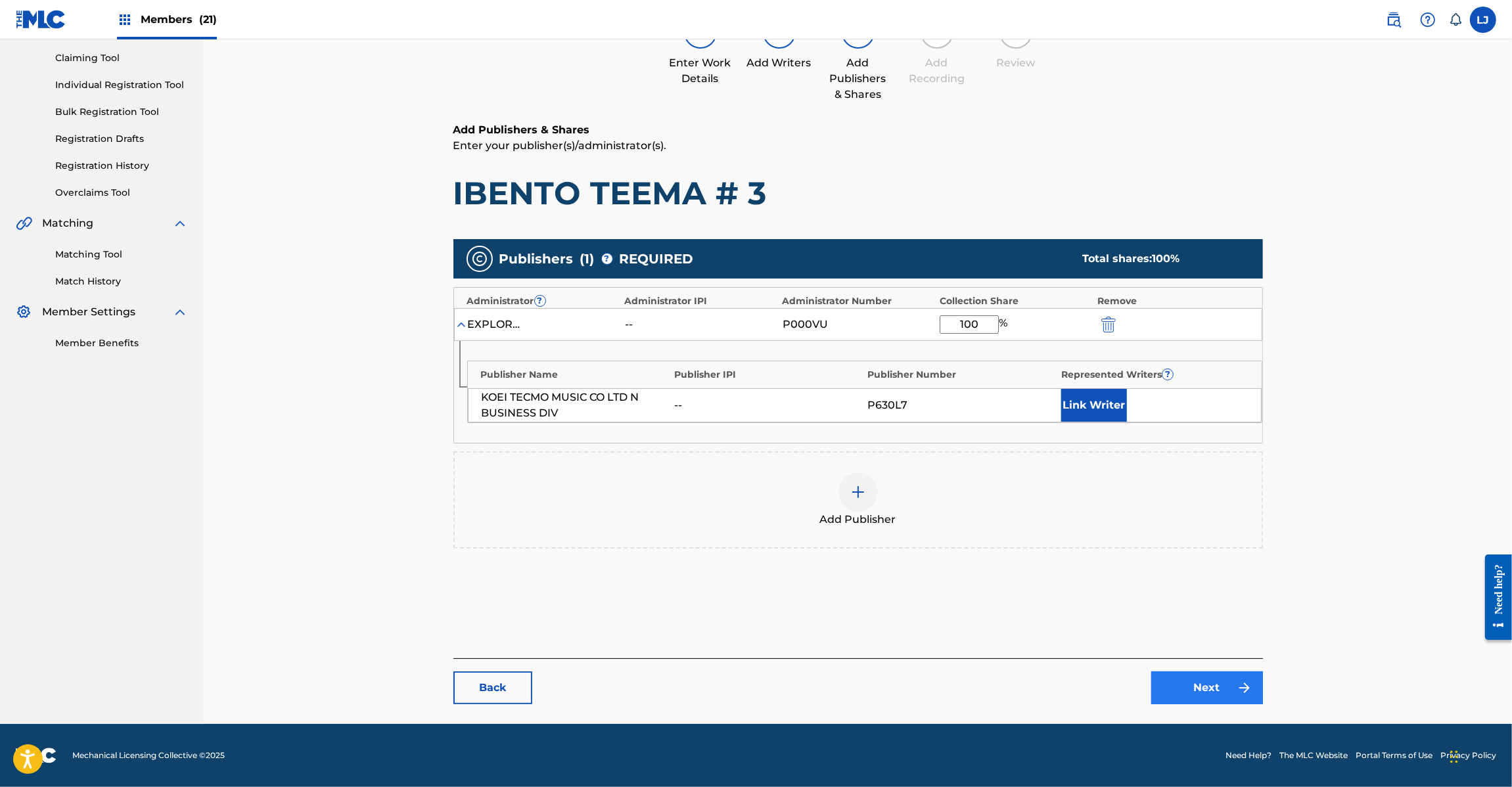
type input "100"
click at [1206, 696] on link "Next" at bounding box center [1206, 688] width 112 height 33
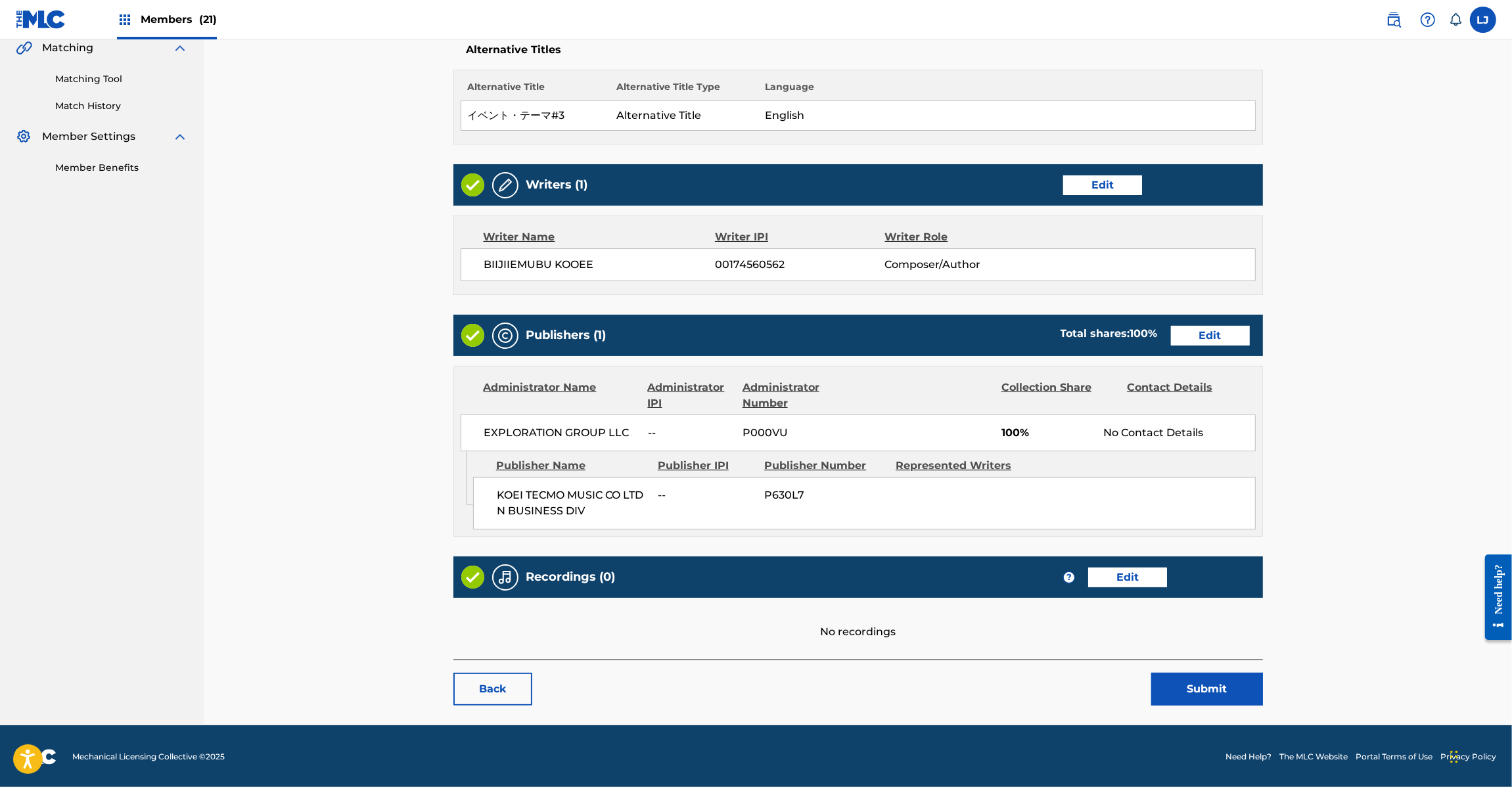
scroll to position [313, 0]
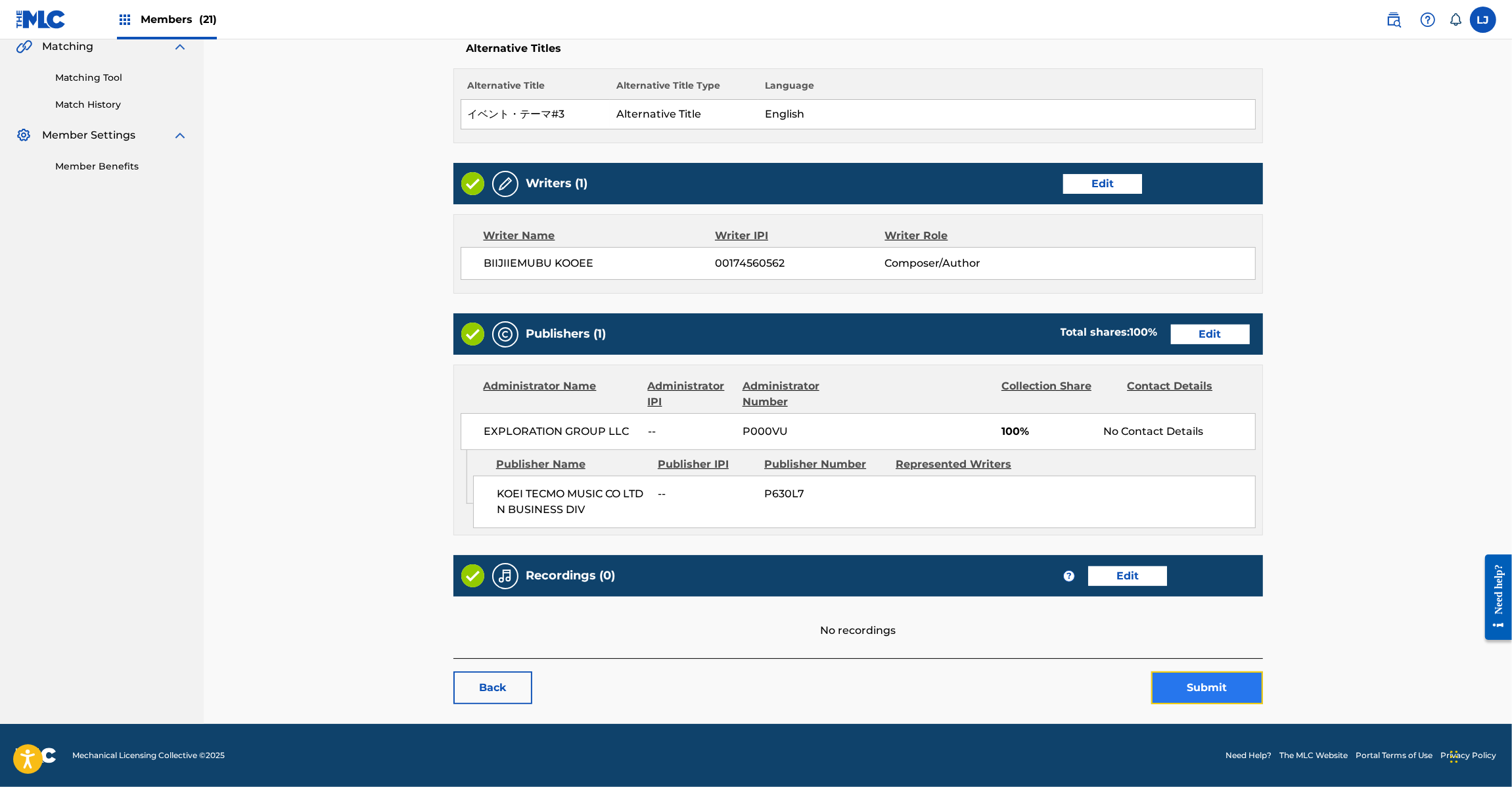
click at [1214, 688] on button "Submit" at bounding box center [1206, 688] width 112 height 33
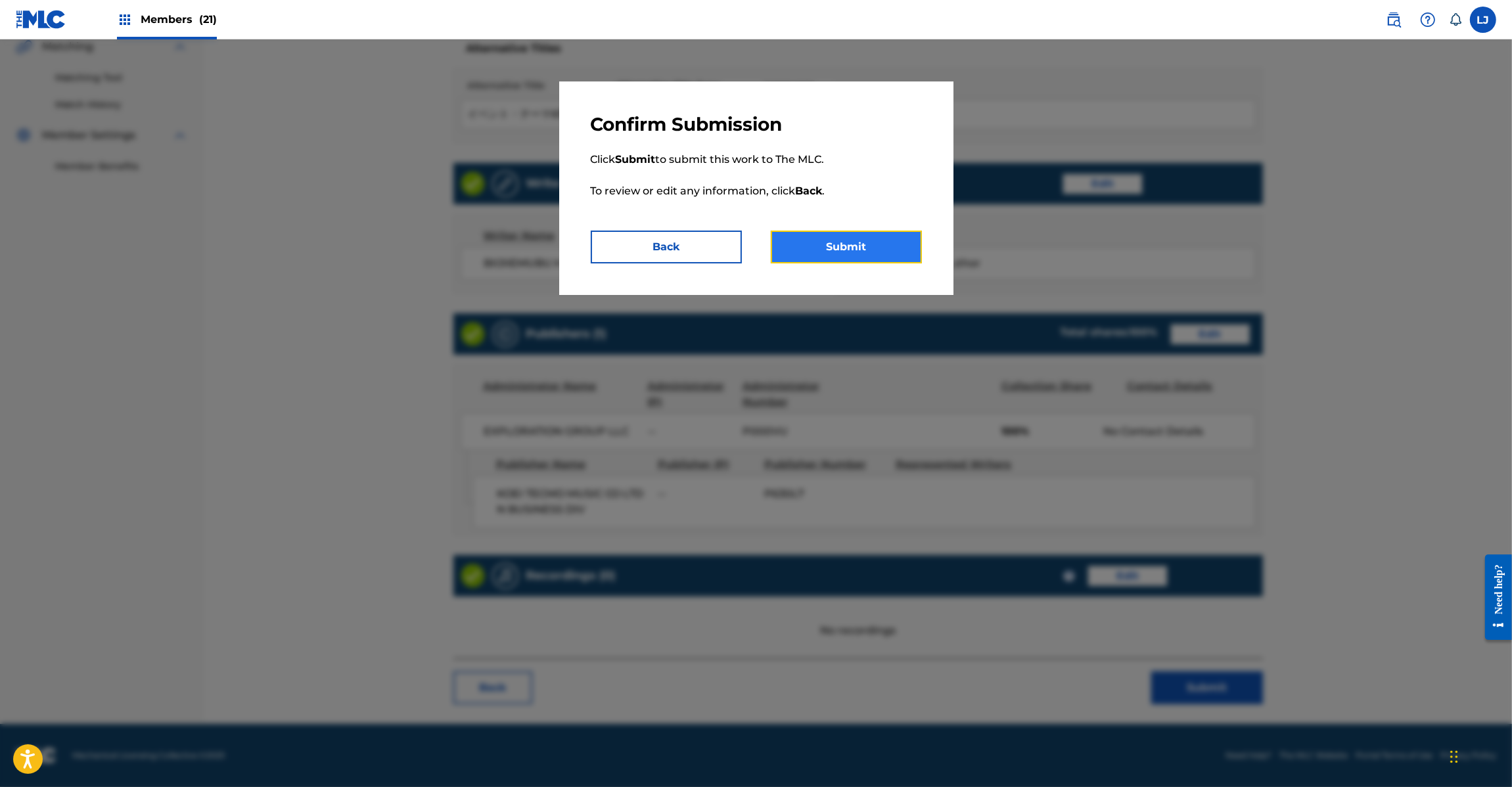
click at [869, 253] on button "Submit" at bounding box center [846, 247] width 151 height 33
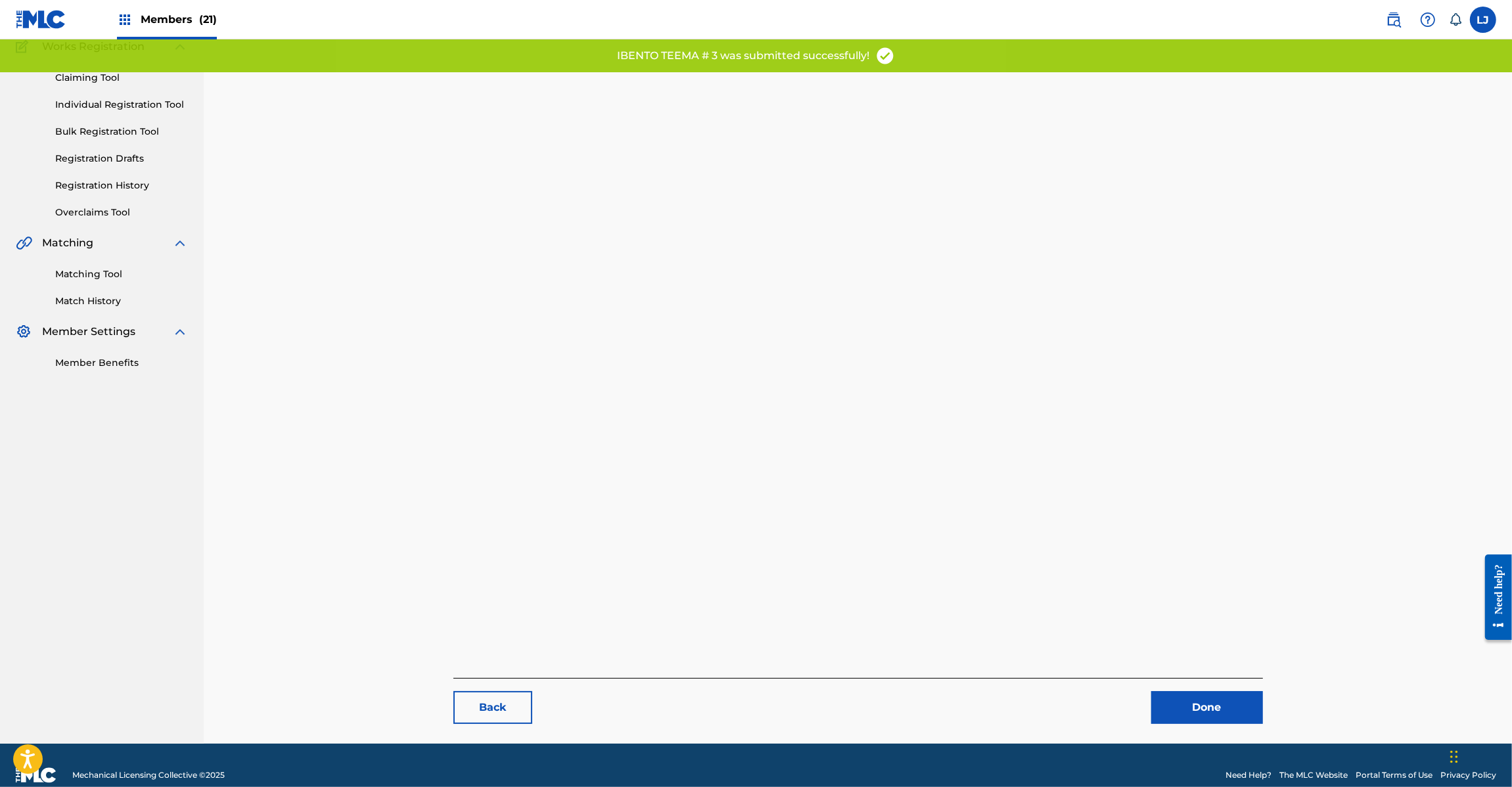
scroll to position [135, 0]
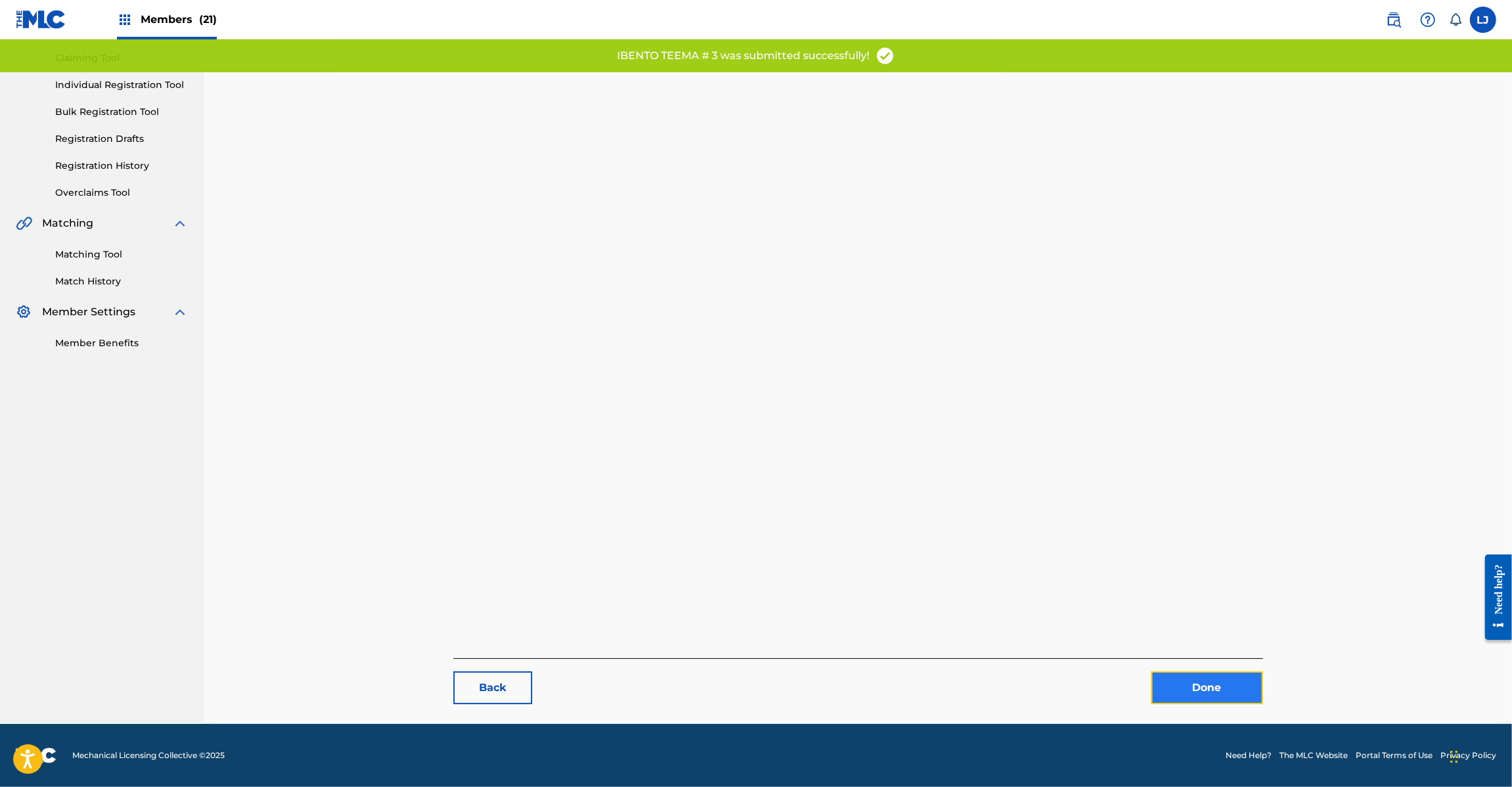
click at [1187, 677] on link "Done" at bounding box center [1206, 688] width 112 height 33
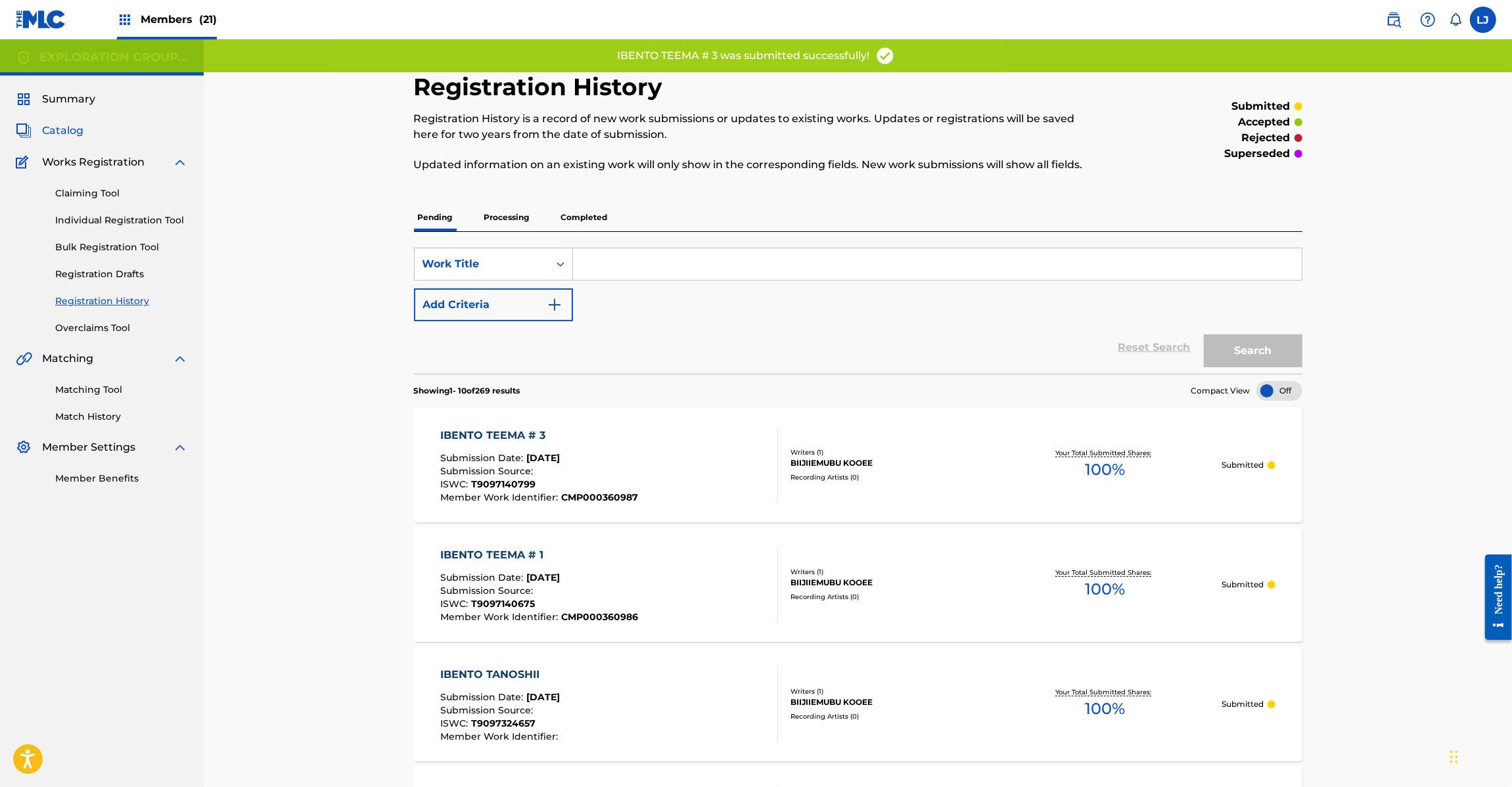
click at [43, 132] on span "Catalog" at bounding box center [62, 130] width 41 height 16
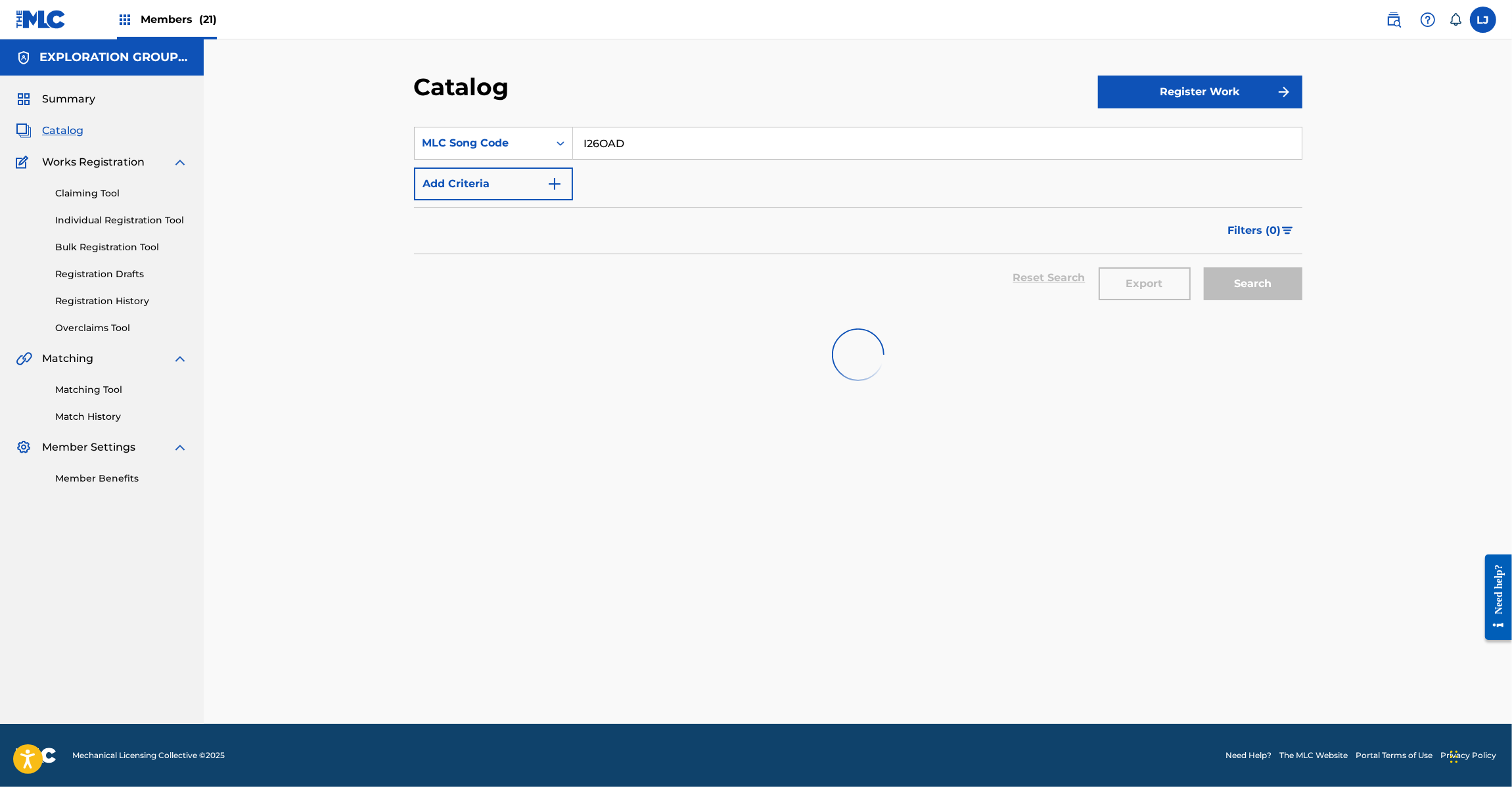
click at [611, 133] on input "I26OAD" at bounding box center [937, 143] width 729 height 32
paste input "Z"
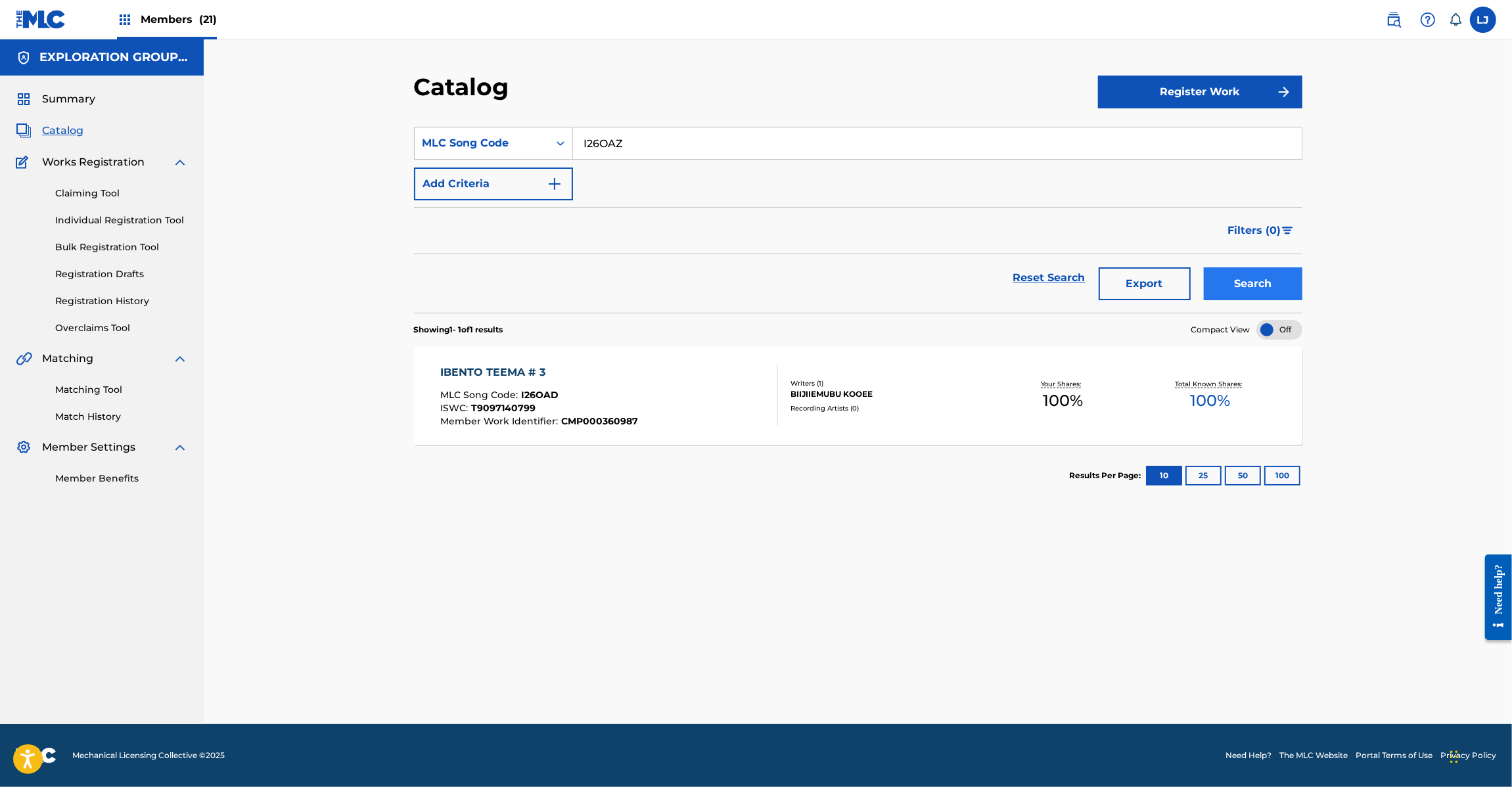
type input "I26OAZ"
click at [1286, 284] on button "Search" at bounding box center [1253, 284] width 99 height 33
click at [655, 399] on div "IBENTO WARUDAKUMI MLC Song Code : I26OAZ ISWC : T9097143129 Member Work Identif…" at bounding box center [609, 395] width 338 height 61
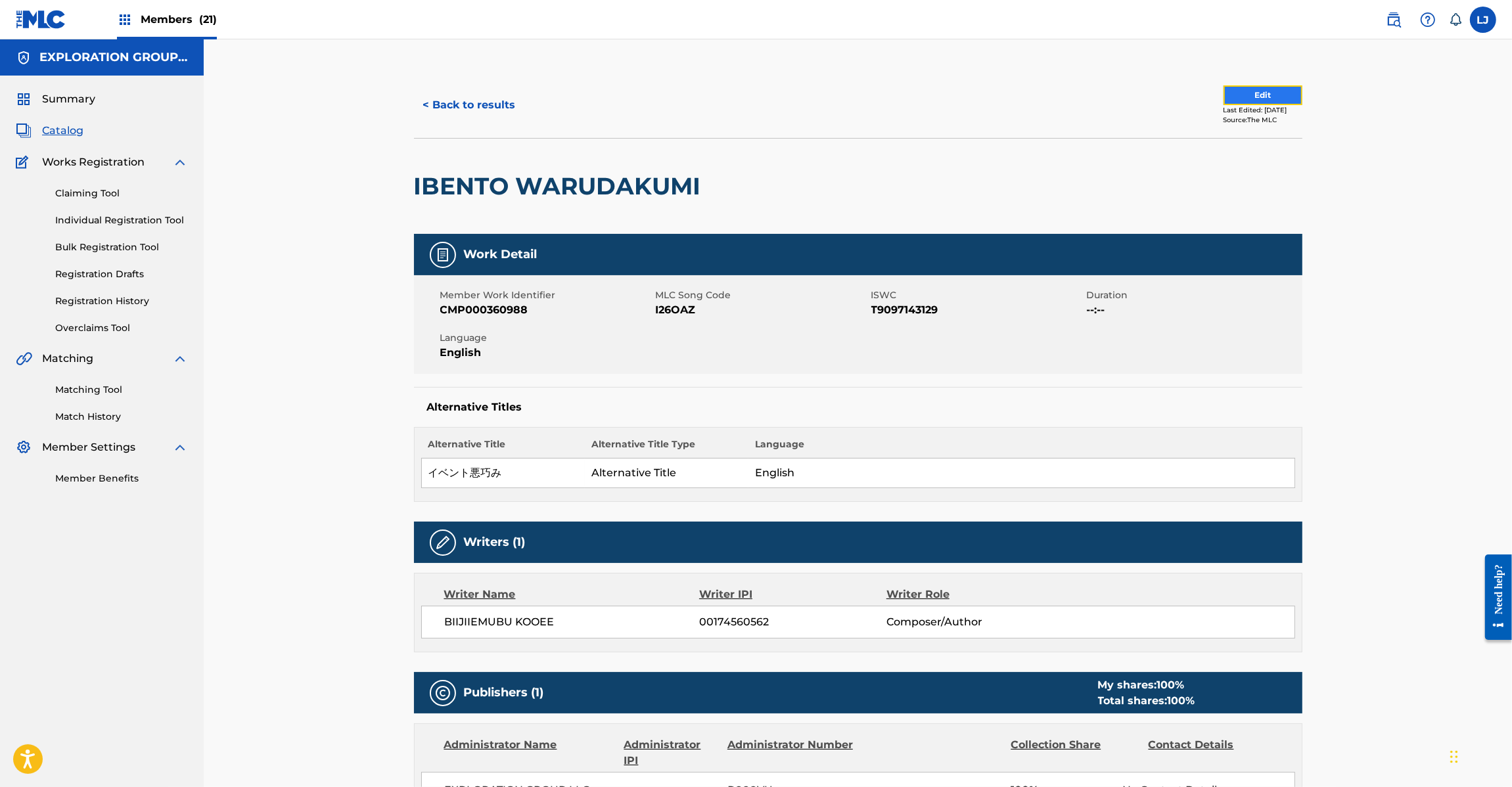
click at [1233, 94] on button "Edit" at bounding box center [1263, 95] width 79 height 20
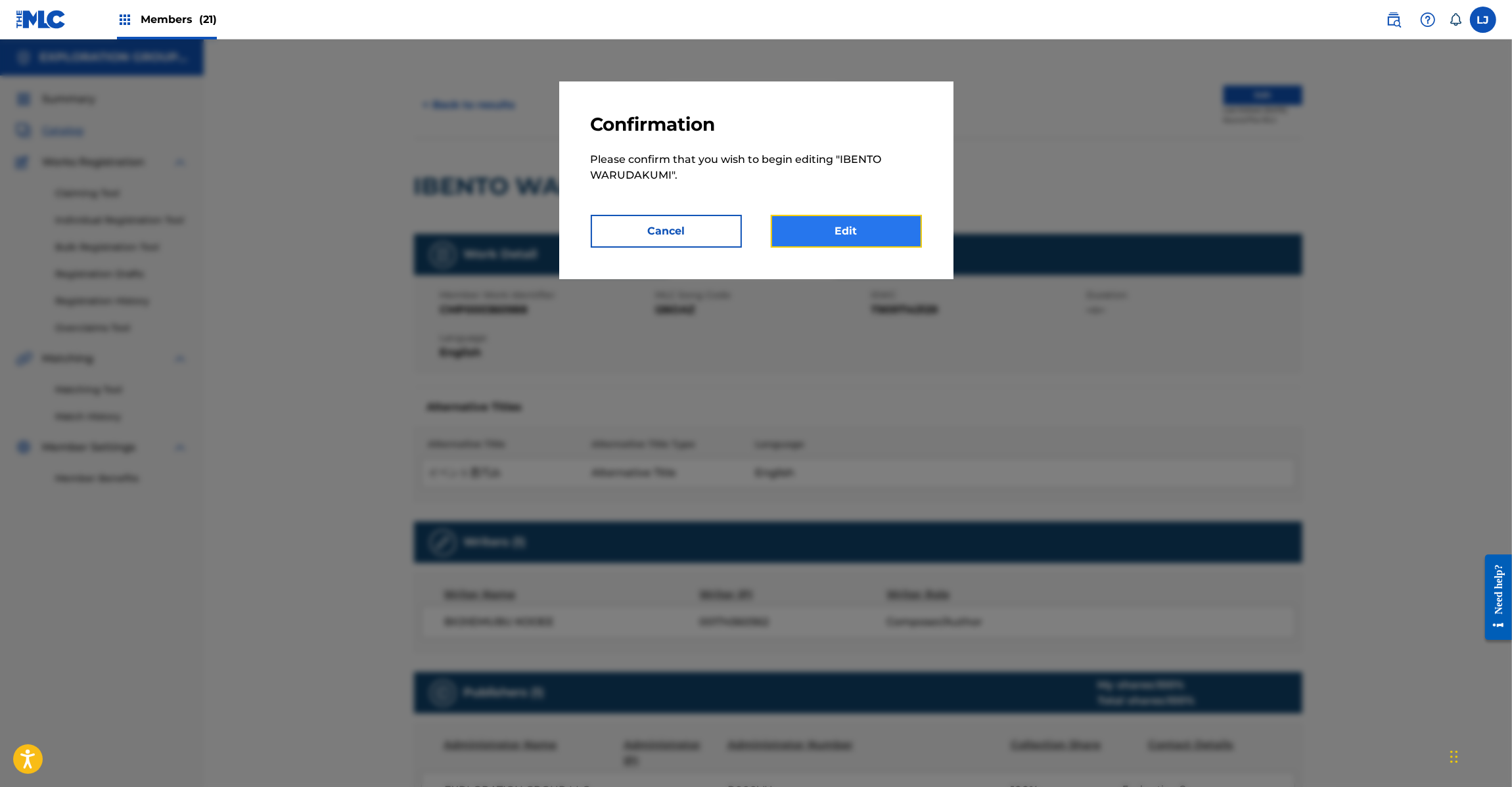
click at [835, 230] on link "Edit" at bounding box center [846, 231] width 151 height 33
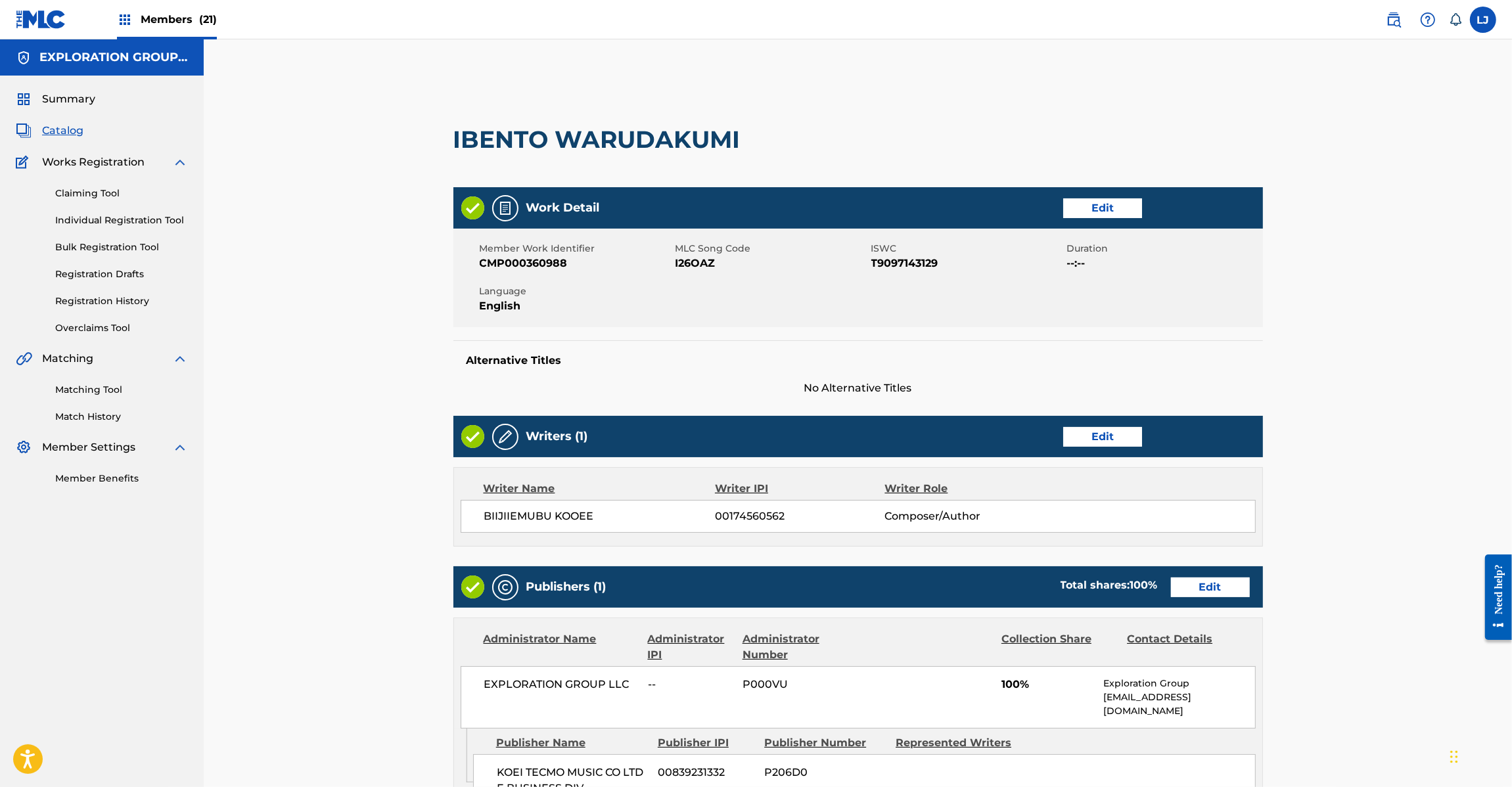
click at [1221, 599] on div "Publishers (1) Total shares: 100 % Edit" at bounding box center [858, 586] width 810 height 41
click at [1218, 590] on link "Edit" at bounding box center [1211, 587] width 79 height 20
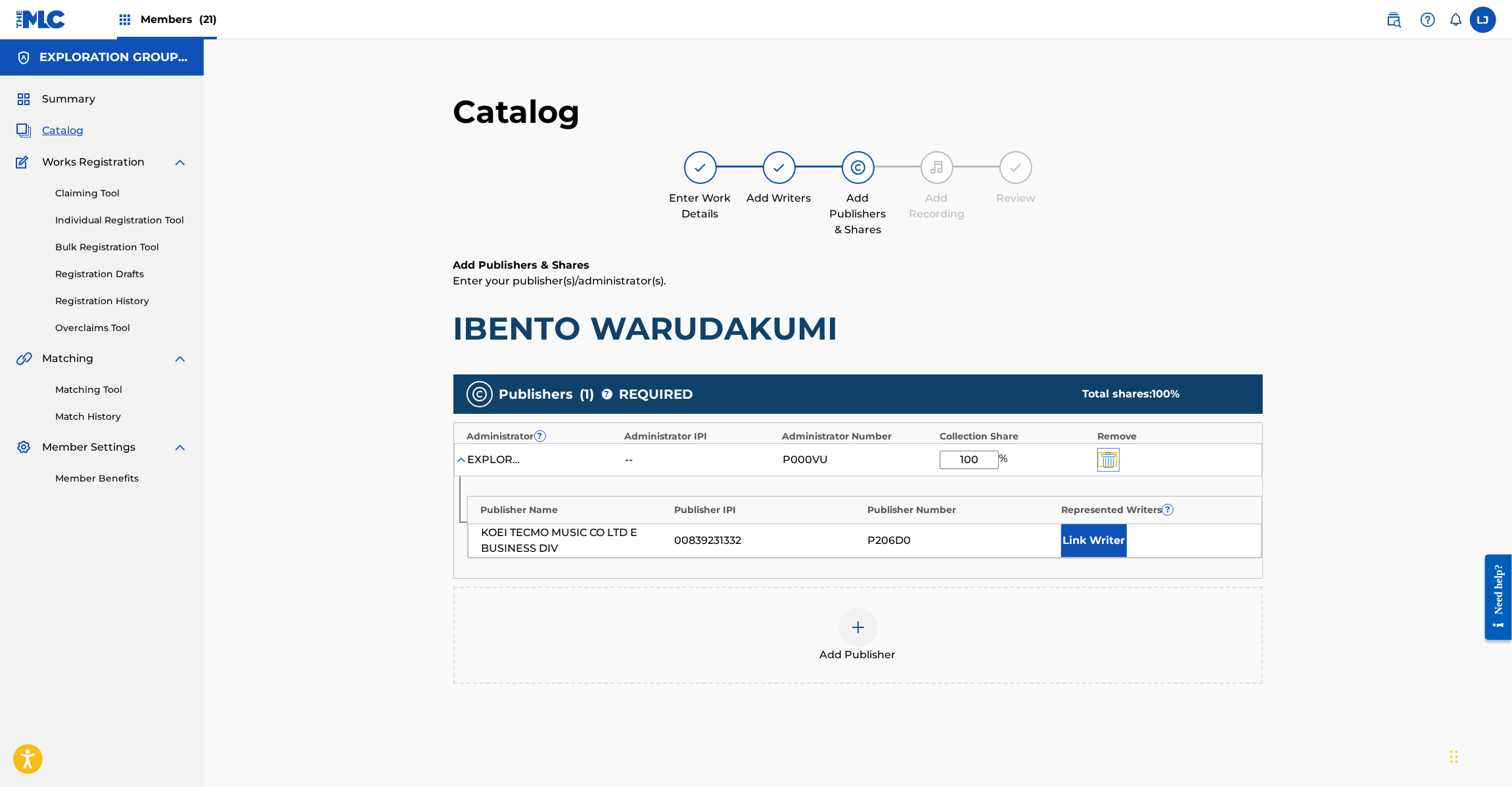
click at [1113, 452] on img "submit" at bounding box center [1108, 459] width 14 height 16
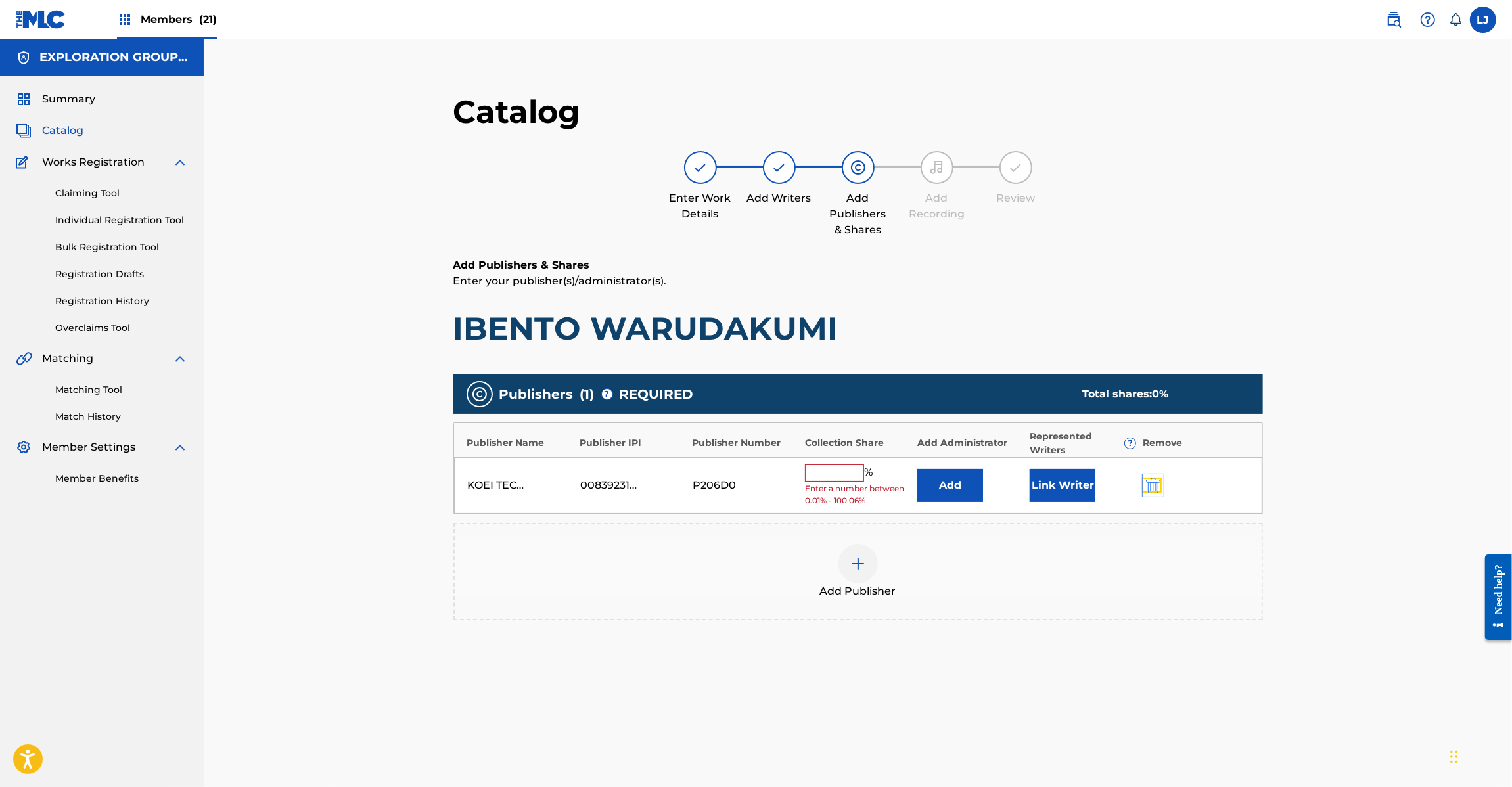
click at [1153, 490] on img "submit" at bounding box center [1153, 485] width 14 height 16
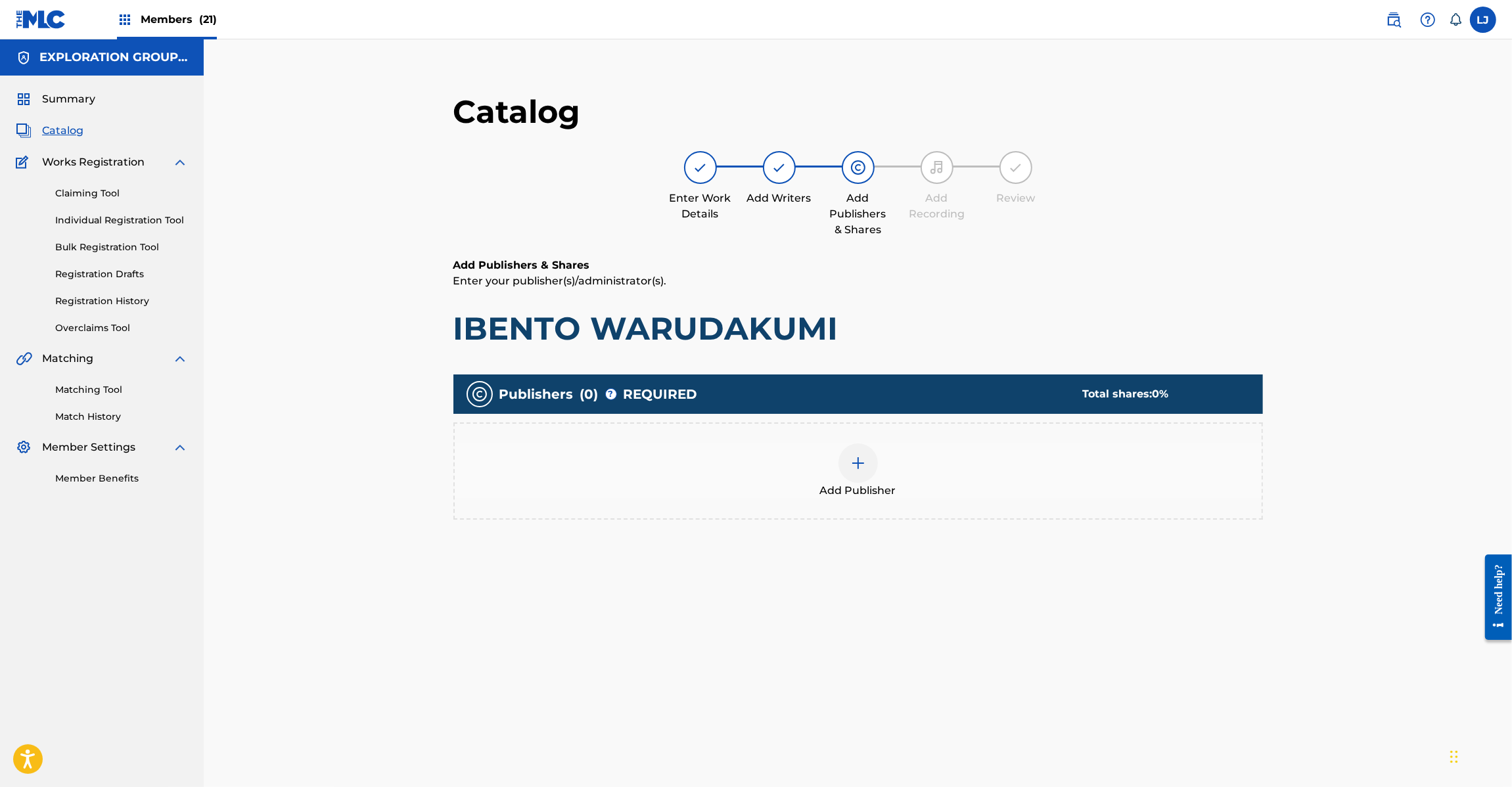
click at [867, 466] on div at bounding box center [858, 463] width 39 height 39
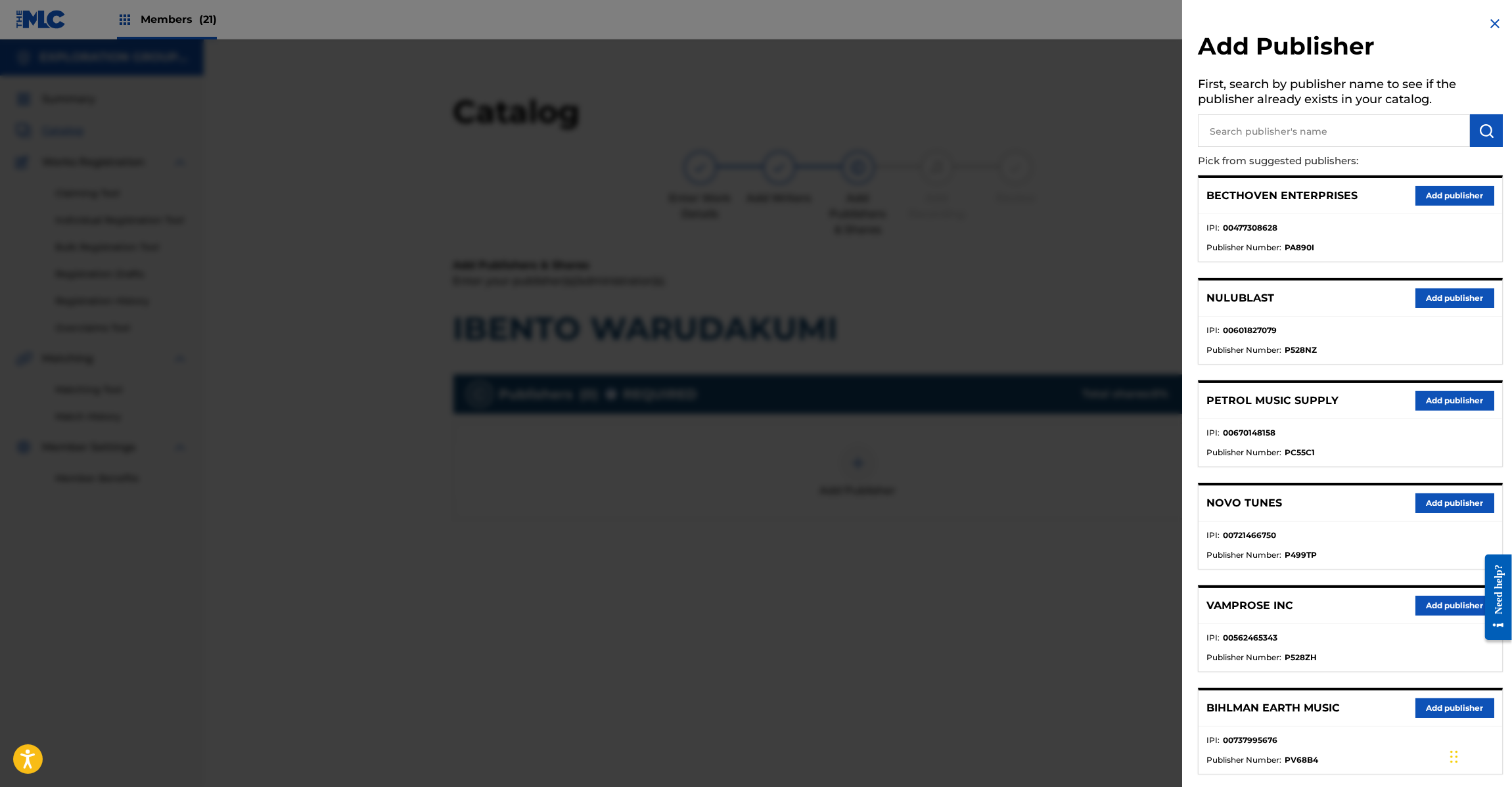
click at [1336, 136] on input "text" at bounding box center [1334, 130] width 272 height 33
paste input "Koei Tecmo Music Co Ltd N Business Div"
type input "Koei Tecmo Music Co Ltd N Business Div"
click at [1488, 131] on img "submit" at bounding box center [1486, 130] width 16 height 16
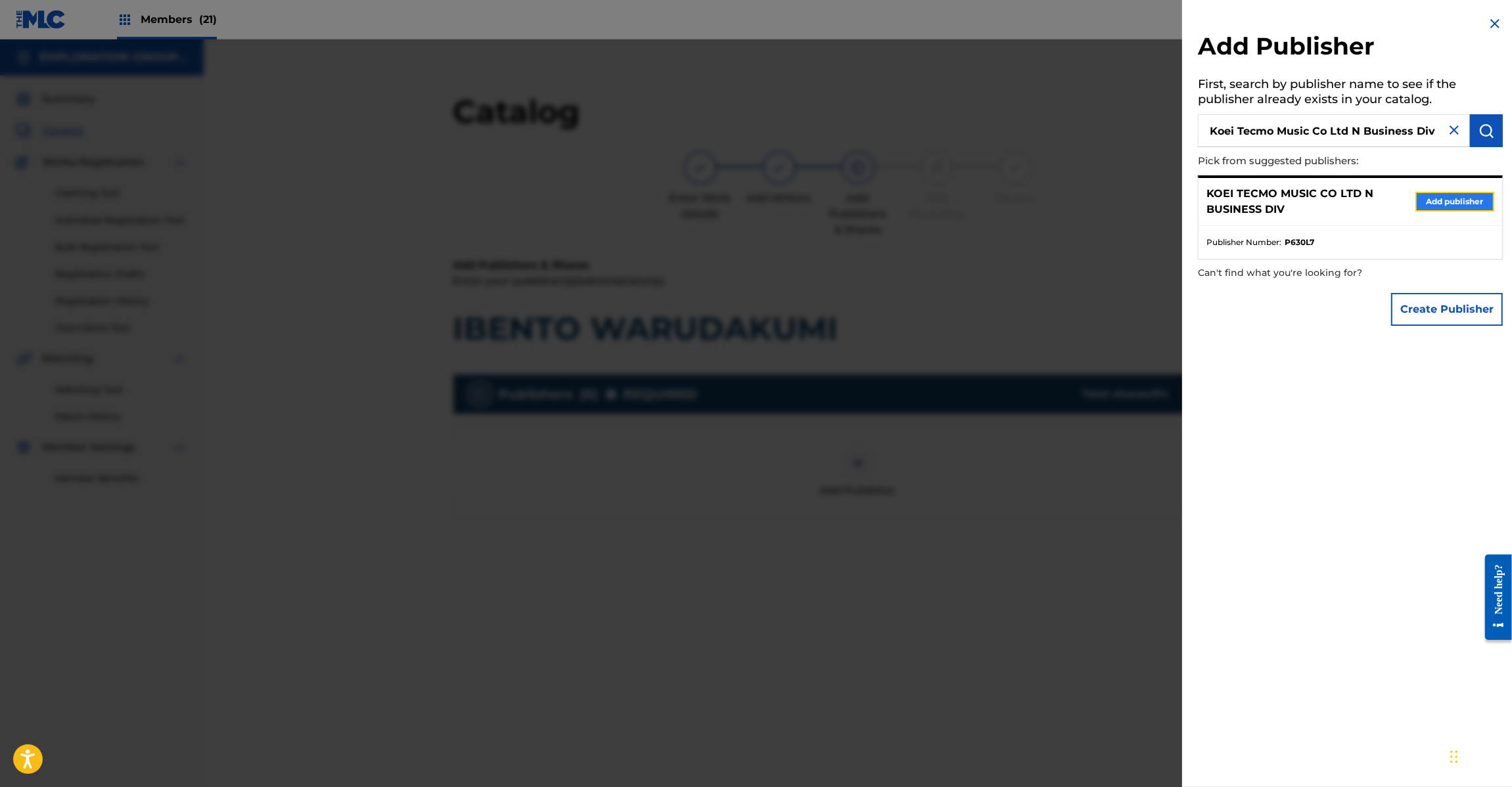
click at [1446, 193] on button "Add publisher" at bounding box center [1455, 201] width 79 height 20
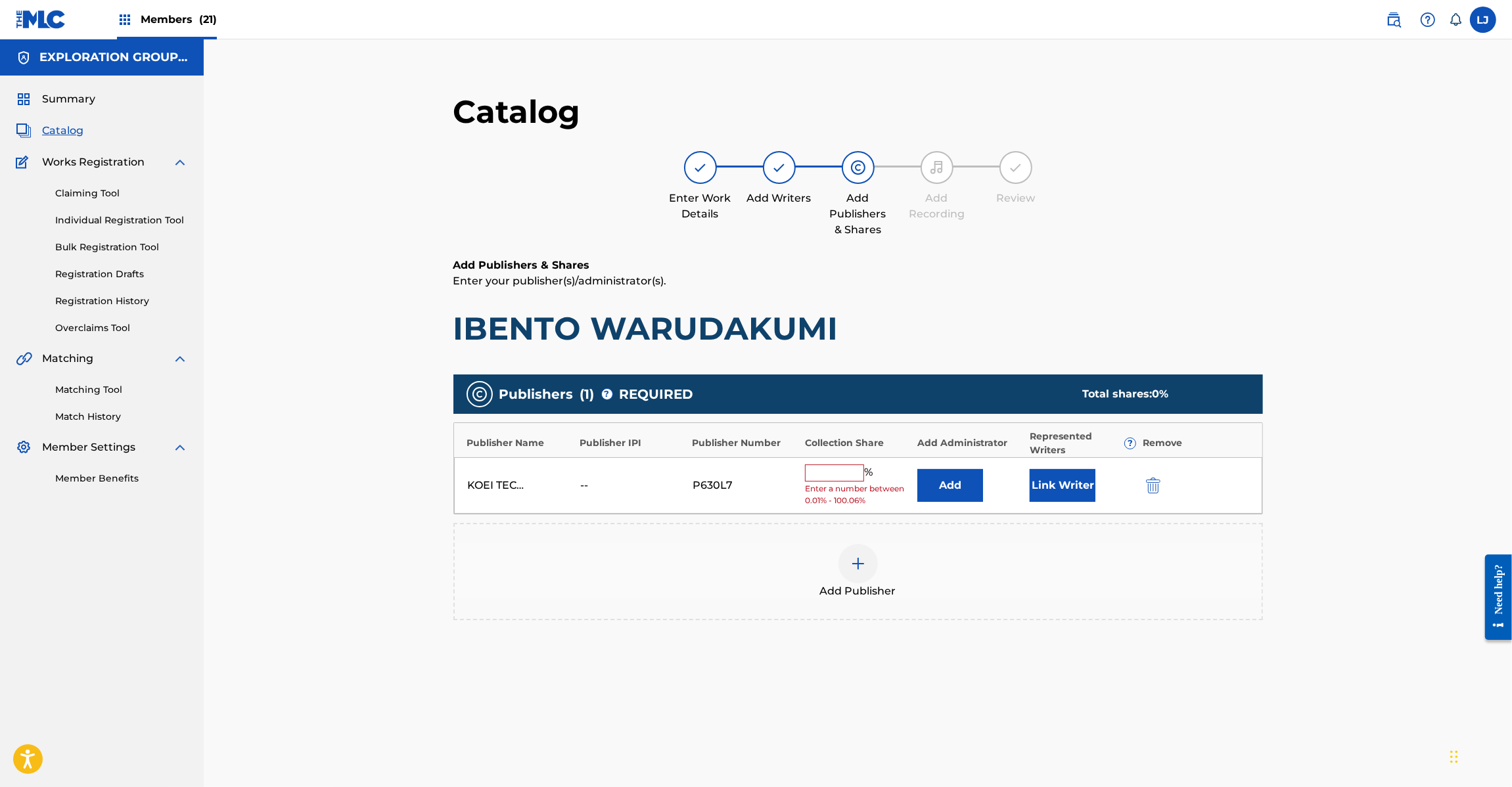
drag, startPoint x: 797, startPoint y: 480, endPoint x: 876, endPoint y: 481, distance: 79.0
click at [869, 481] on div "KOEI TECMO MUSIC CO LTD N BUSINESS DIV -- P630L7 % Enter a number between 0.01%…" at bounding box center [858, 486] width 808 height 57
click at [952, 481] on button "Add" at bounding box center [950, 485] width 66 height 33
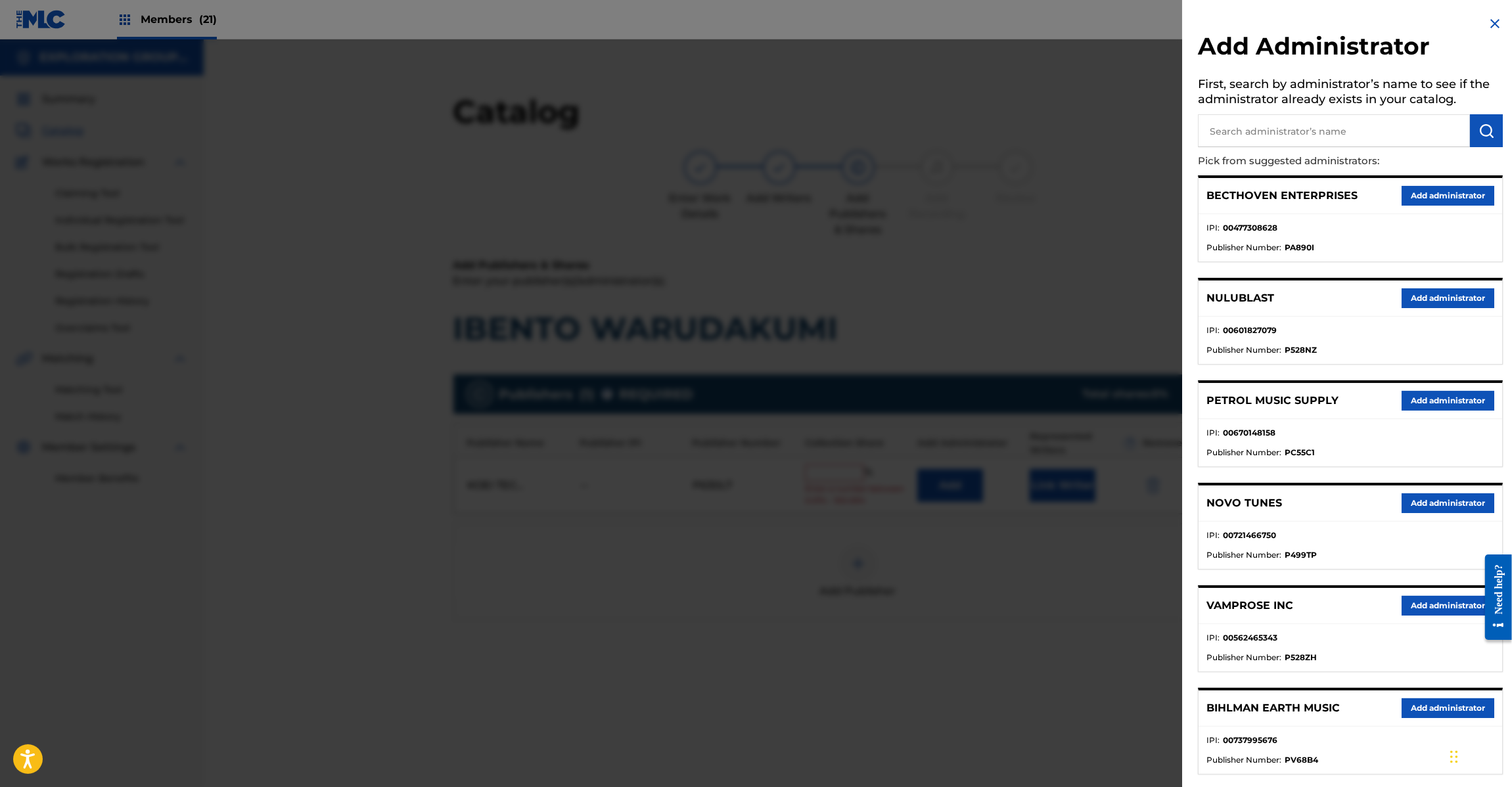
click at [1252, 109] on h5 "First, search by administrator’s name to see if the administrator already exist…" at bounding box center [1350, 93] width 305 height 41
paste input "Exploration Group LLC"
click at [1263, 138] on input "Exploration Group LLC" at bounding box center [1334, 130] width 272 height 33
type input "Exploration Group LLC"
click at [1479, 129] on img "submit" at bounding box center [1486, 130] width 16 height 16
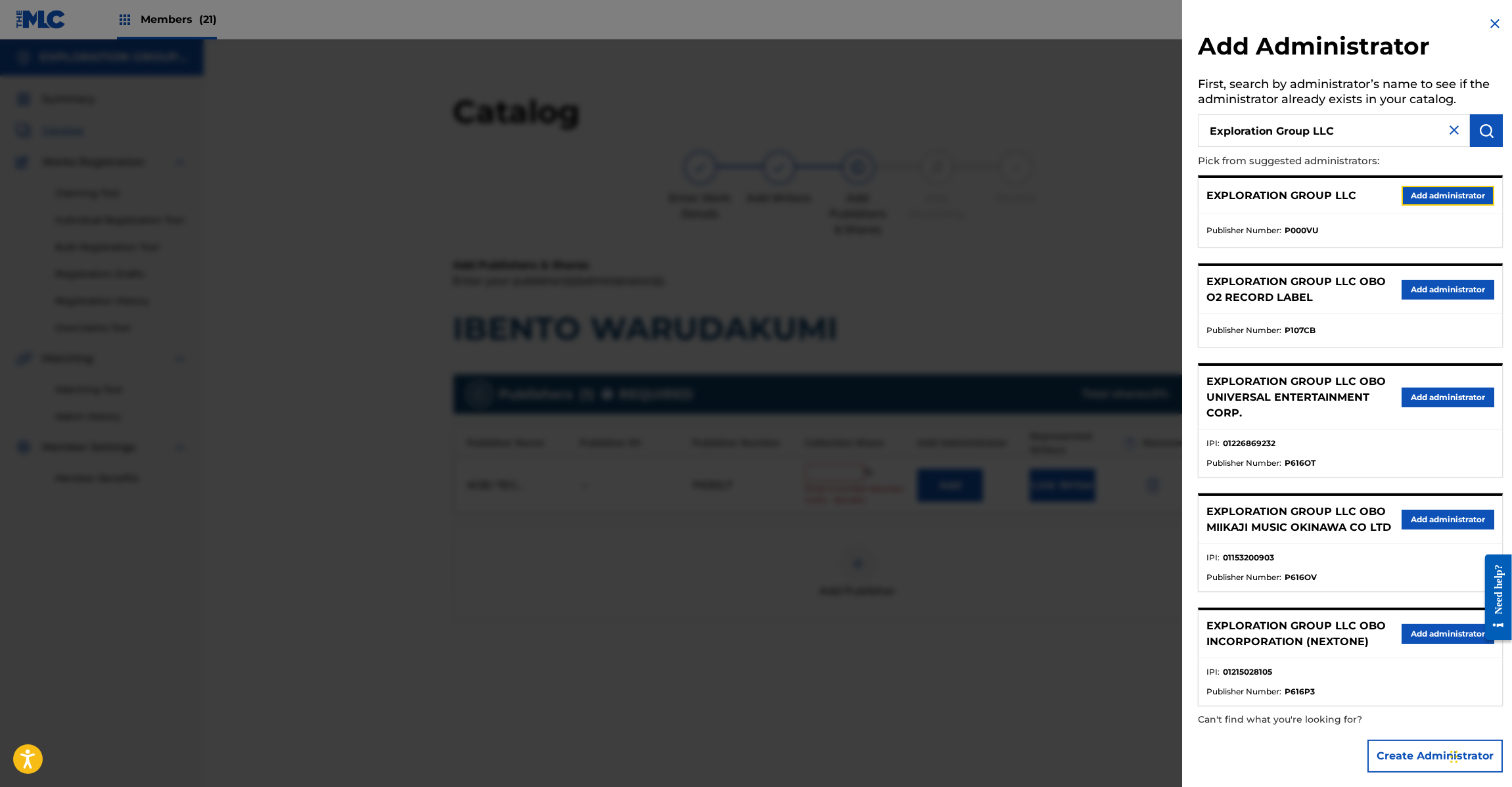
click at [1436, 204] on button "Add administrator" at bounding box center [1448, 195] width 93 height 20
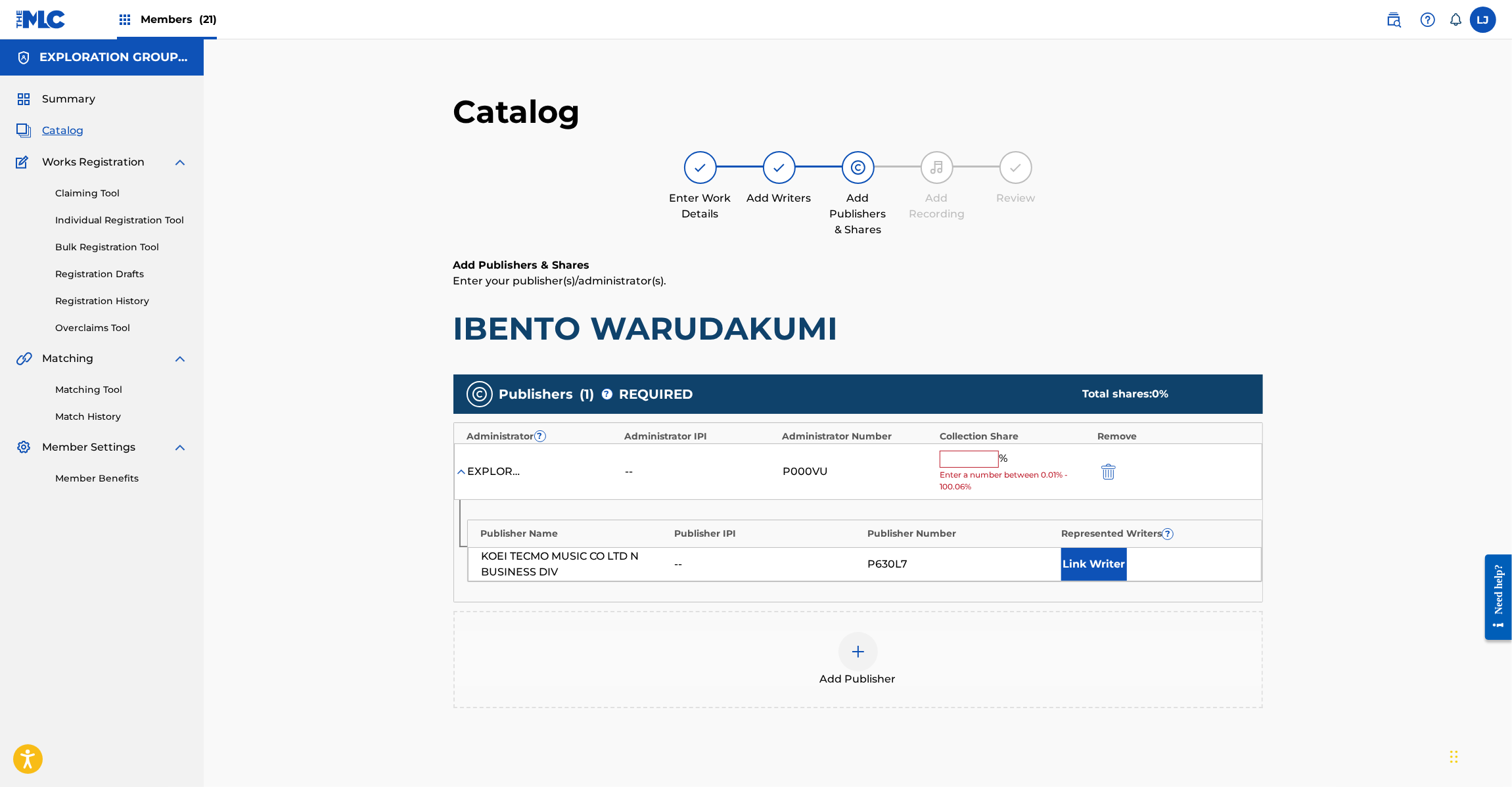
click at [952, 452] on input "text" at bounding box center [969, 459] width 59 height 17
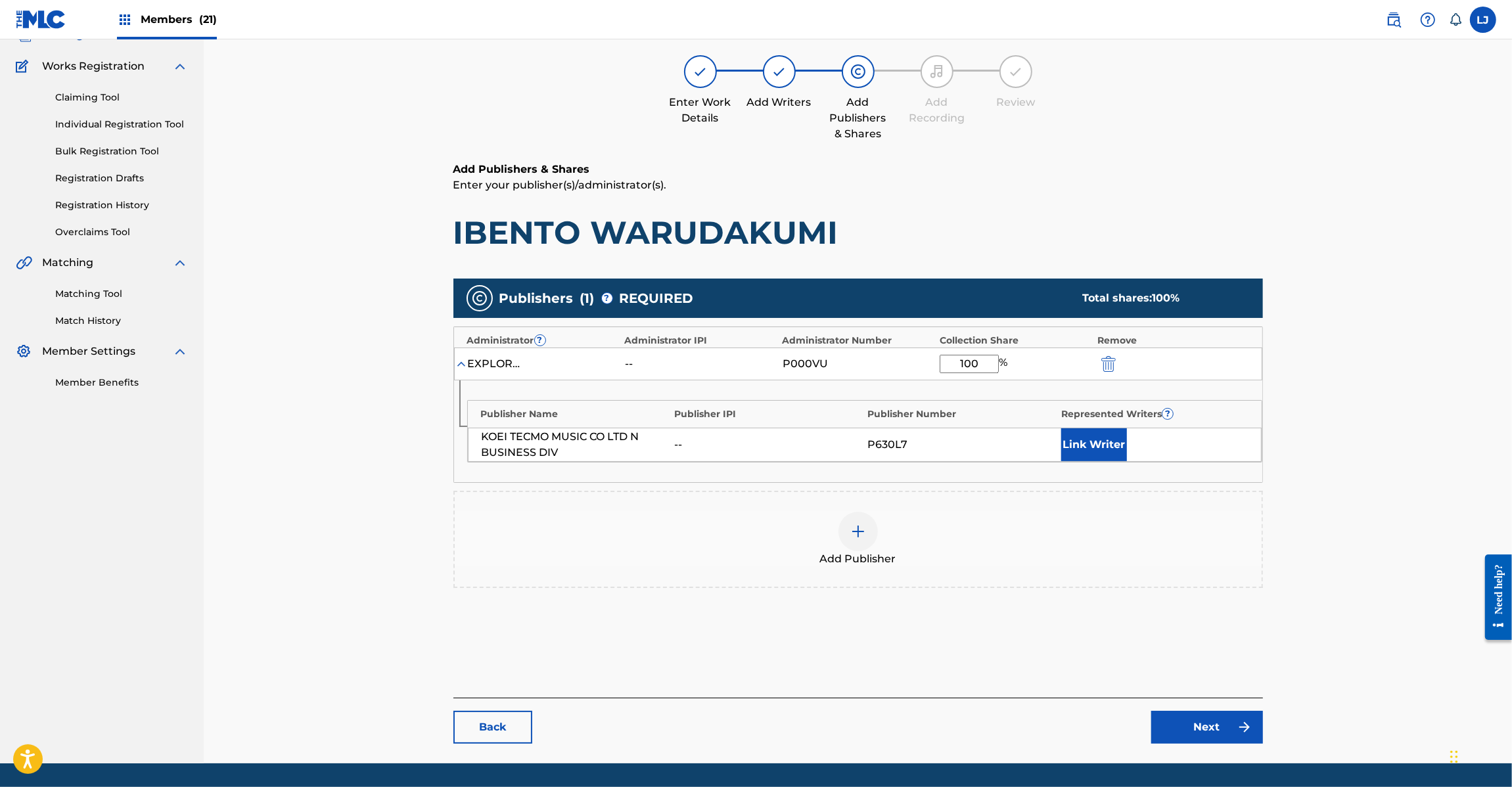
scroll to position [135, 0]
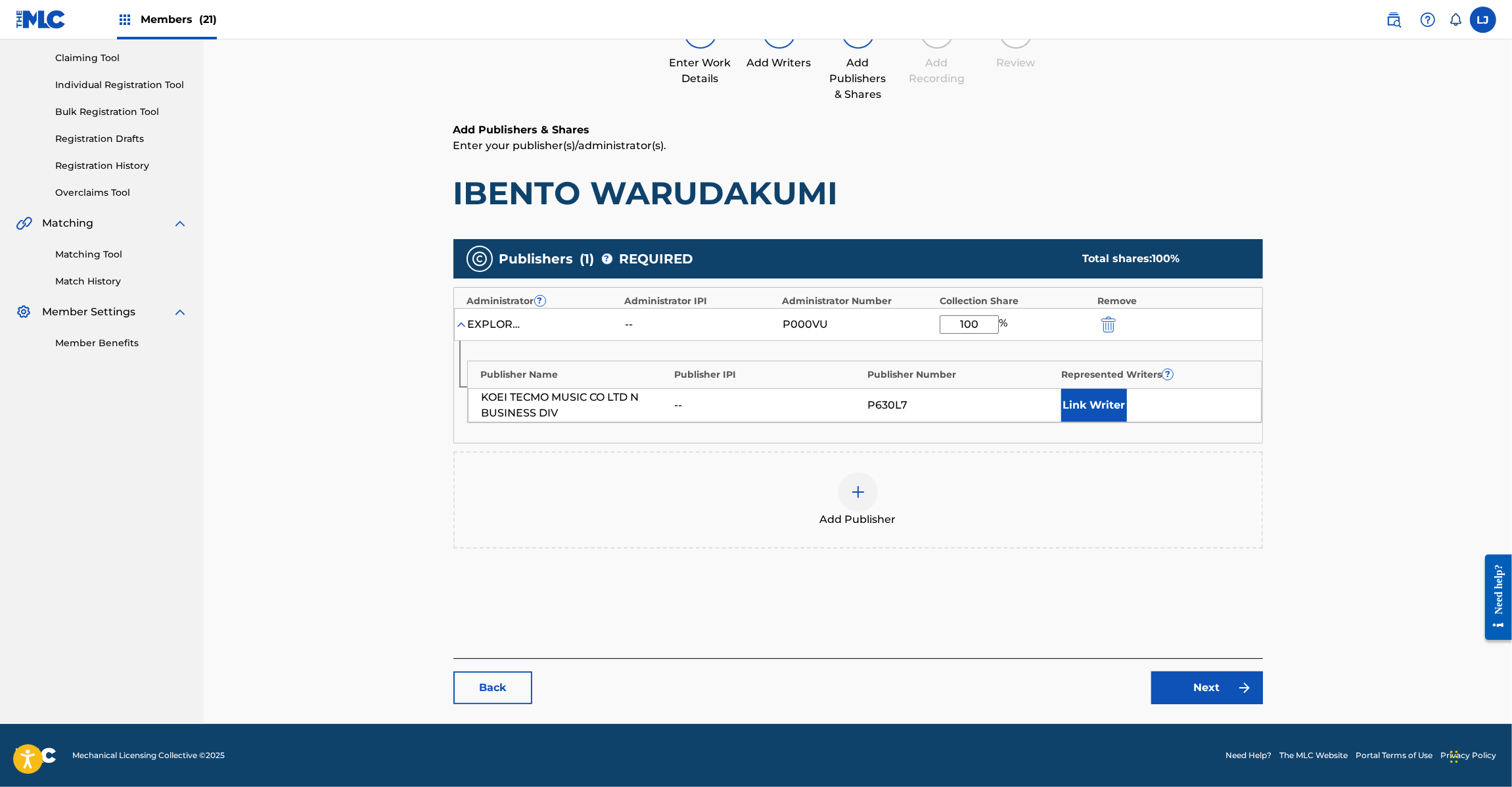
type input "100"
click at [1181, 661] on div "Back Next" at bounding box center [858, 681] width 810 height 46
click at [1183, 680] on link "Next" at bounding box center [1206, 688] width 112 height 33
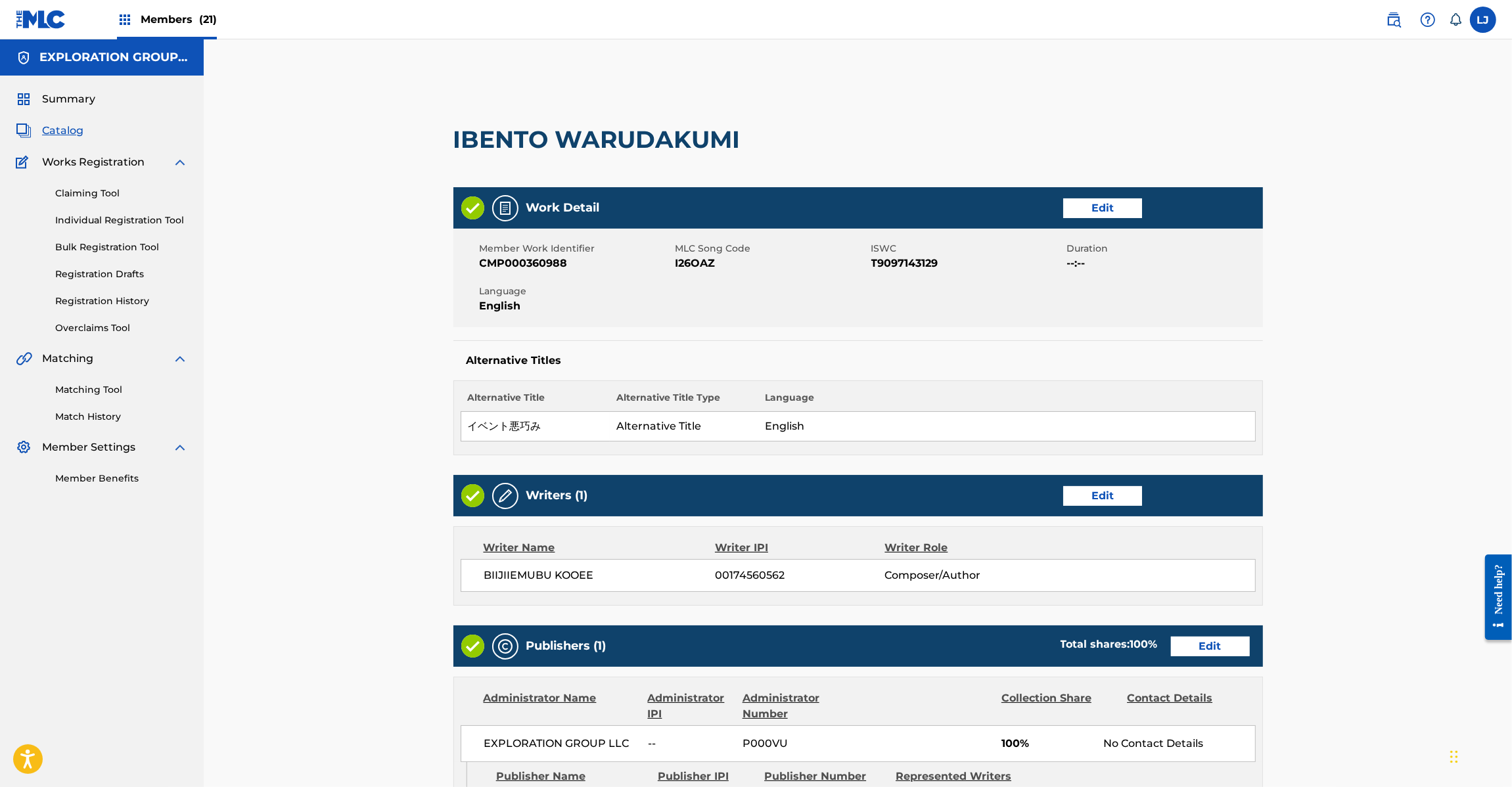
scroll to position [313, 0]
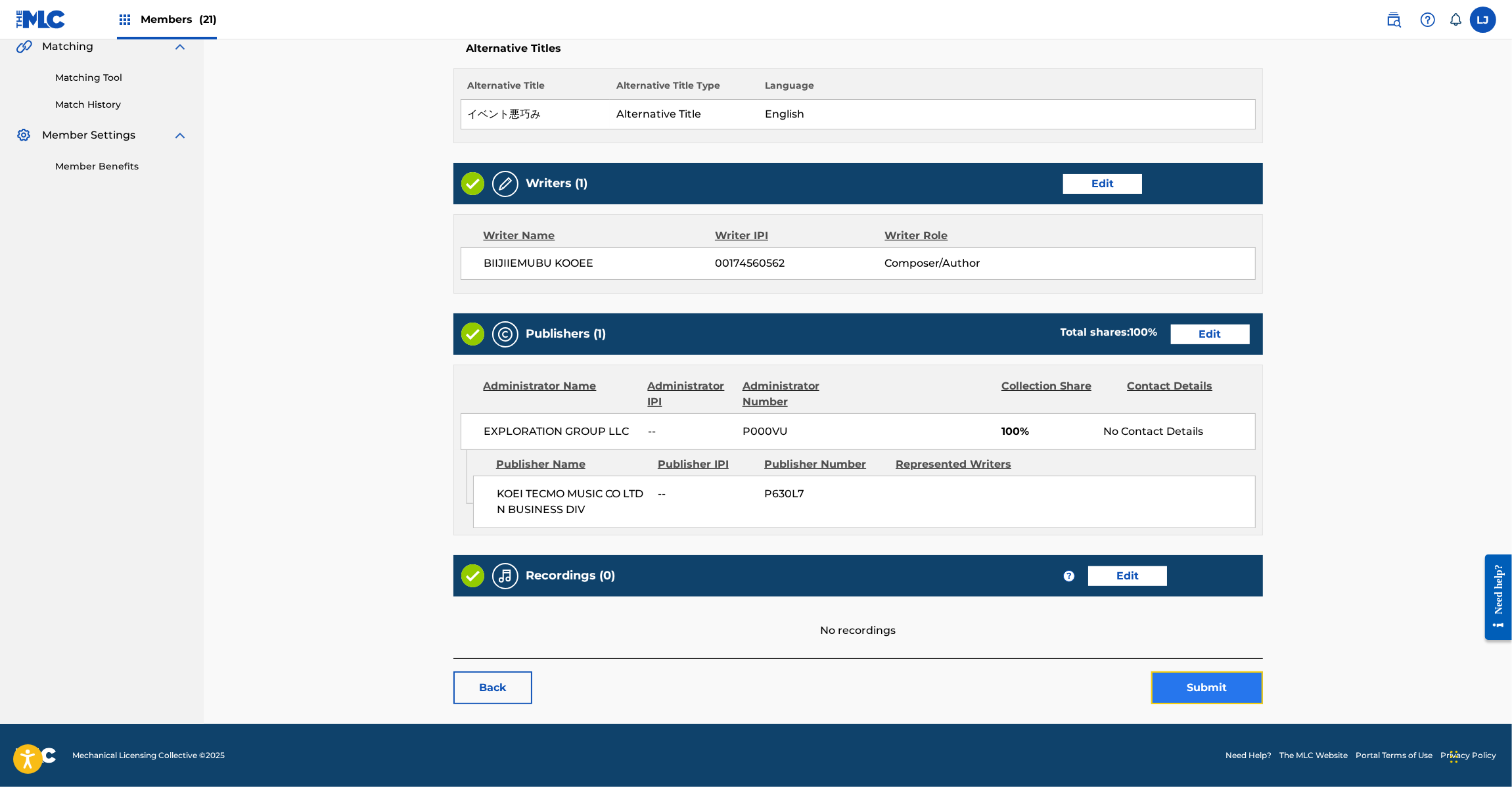
click at [1176, 686] on button "Submit" at bounding box center [1206, 688] width 112 height 33
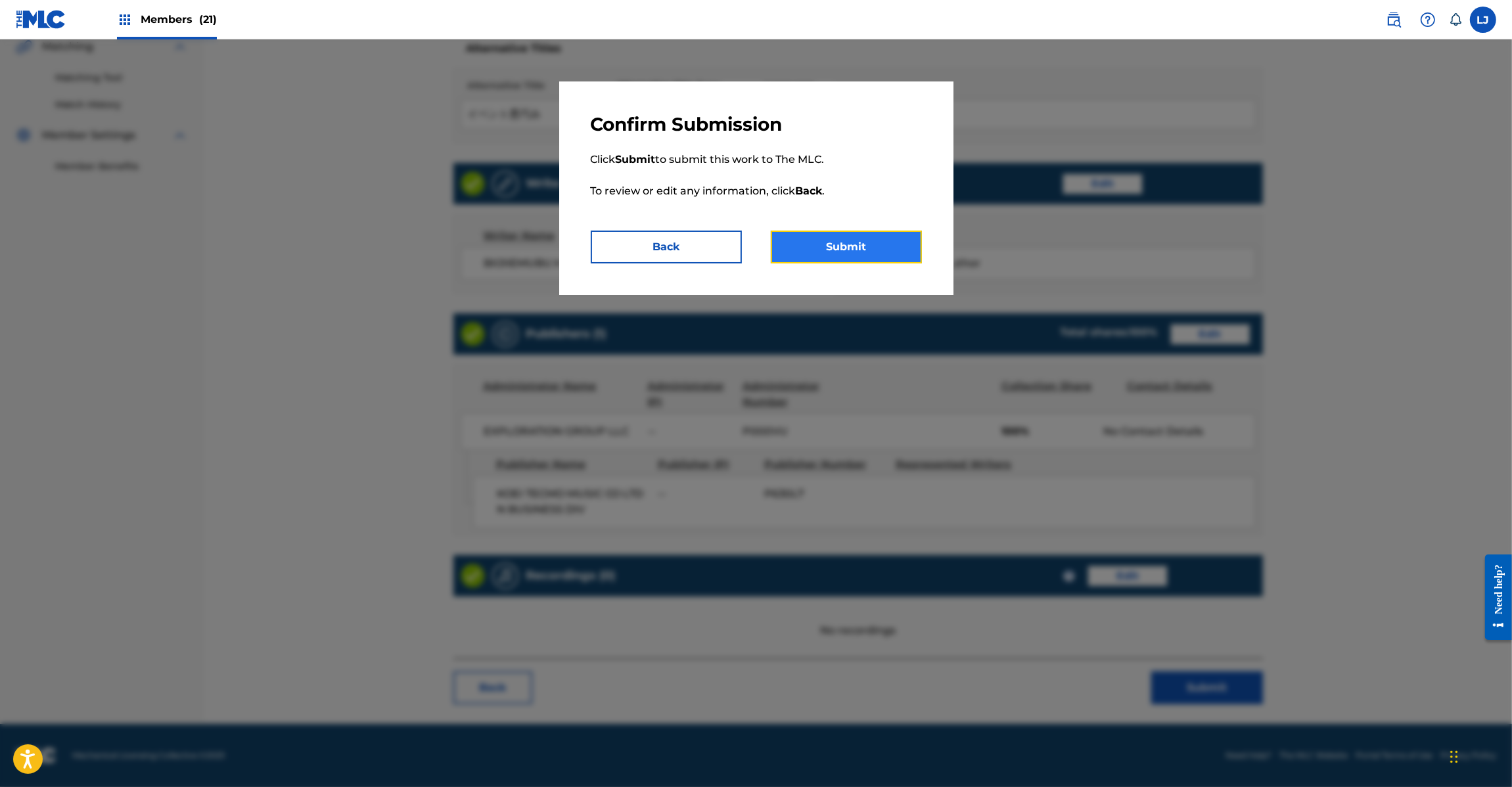
click at [852, 237] on button "Submit" at bounding box center [846, 247] width 151 height 33
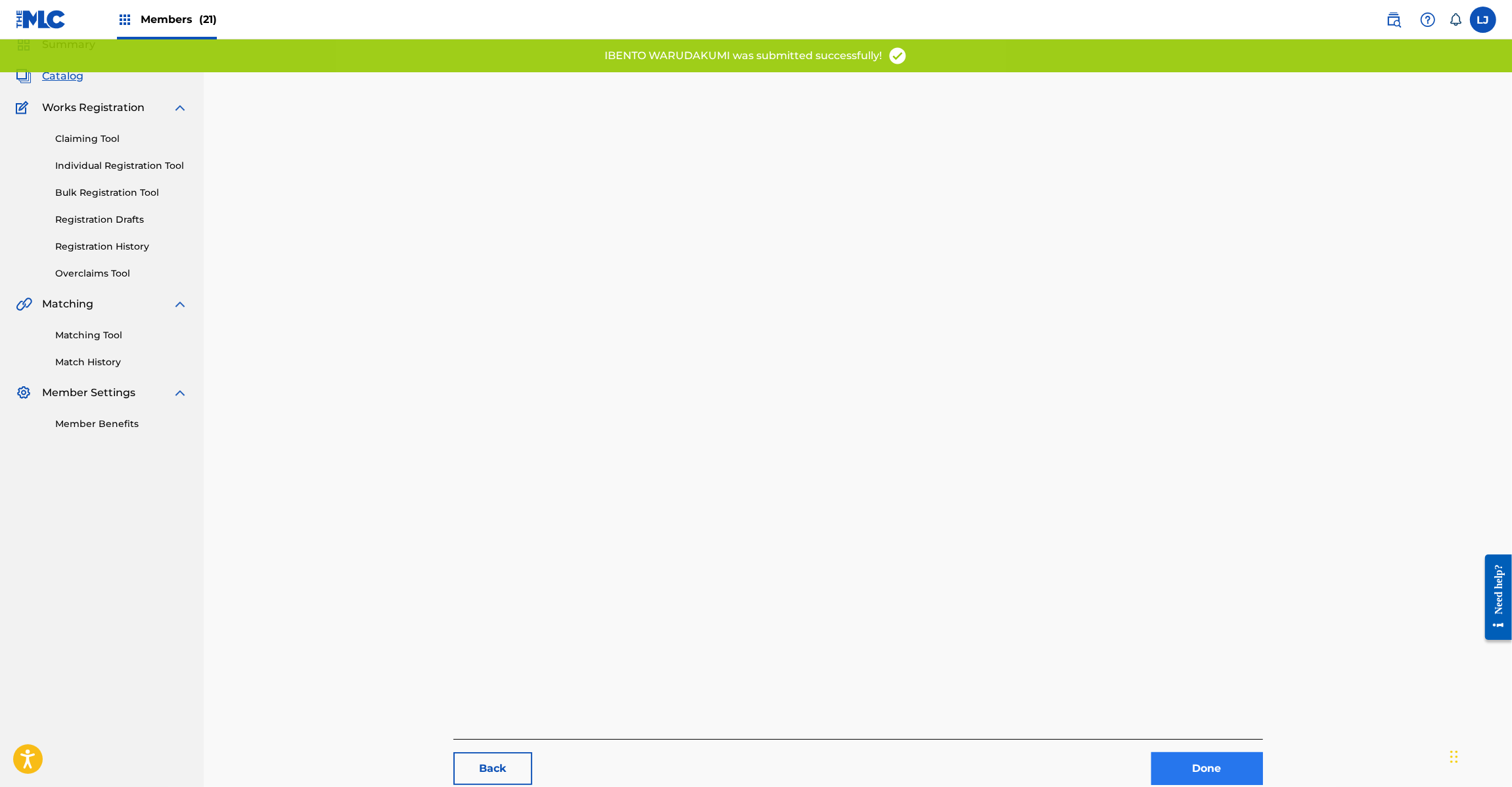
scroll to position [135, 0]
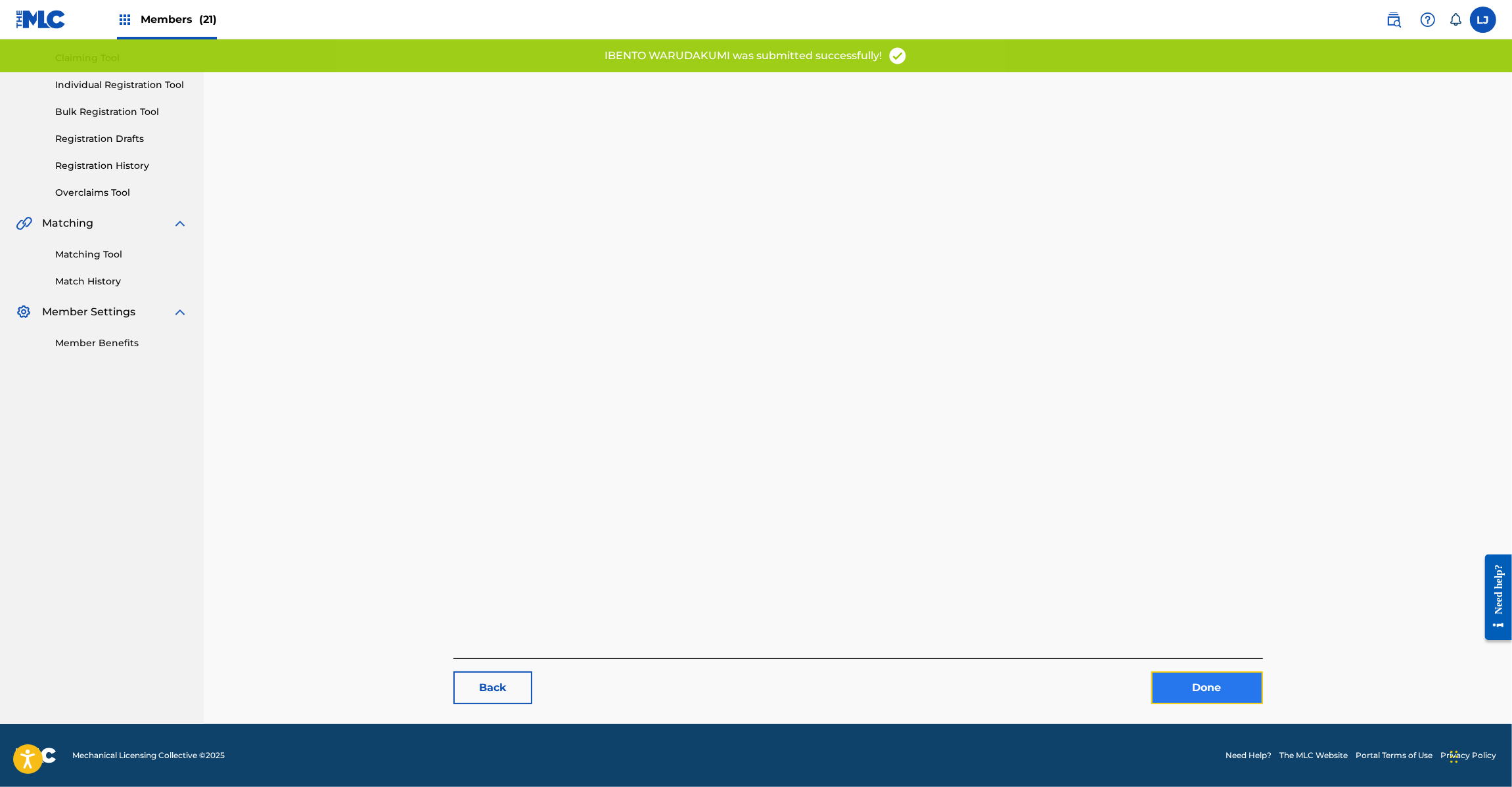
click at [1245, 701] on link "Done" at bounding box center [1206, 688] width 112 height 33
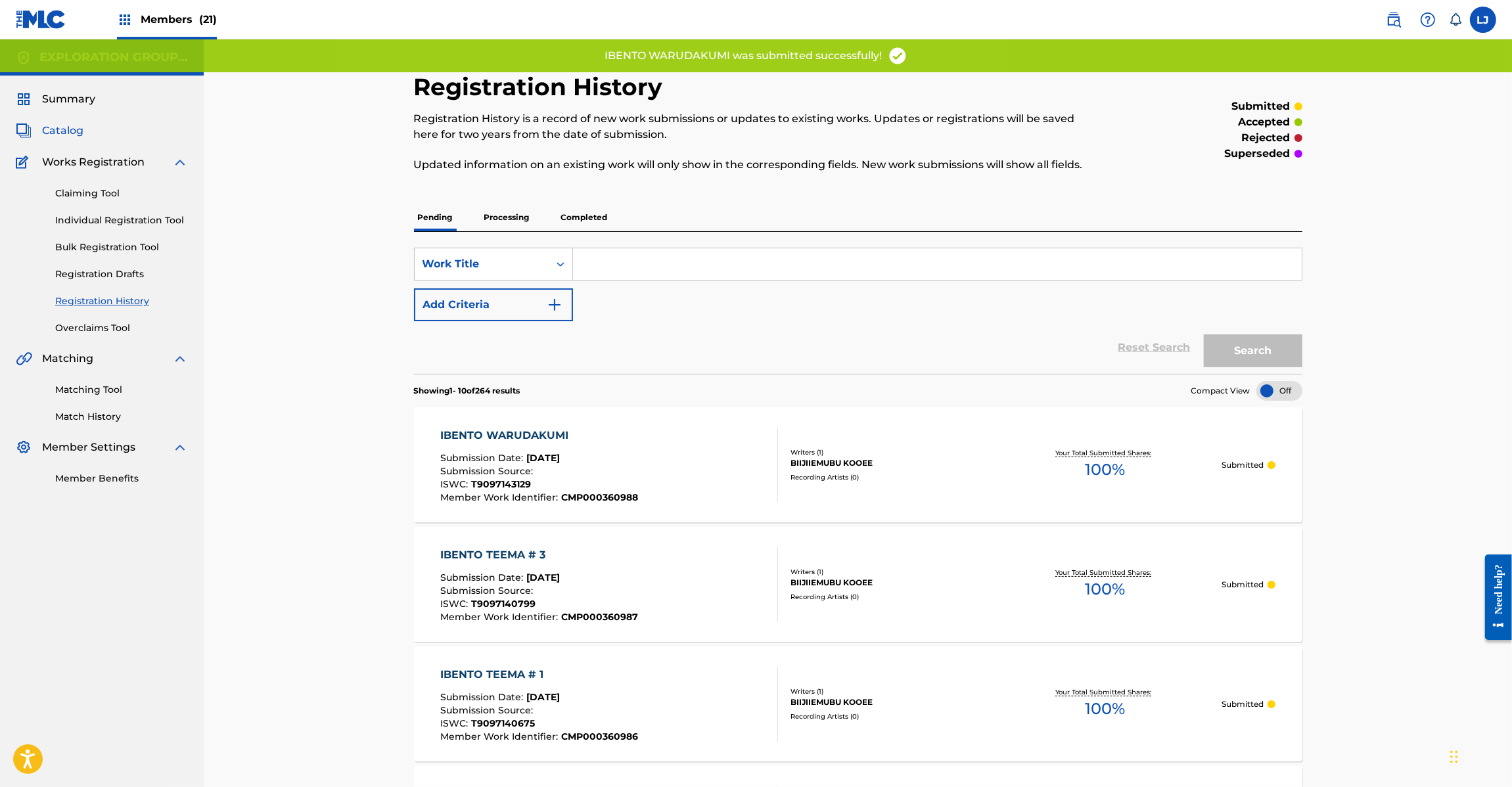
click at [69, 138] on span "Catalog" at bounding box center [62, 130] width 41 height 16
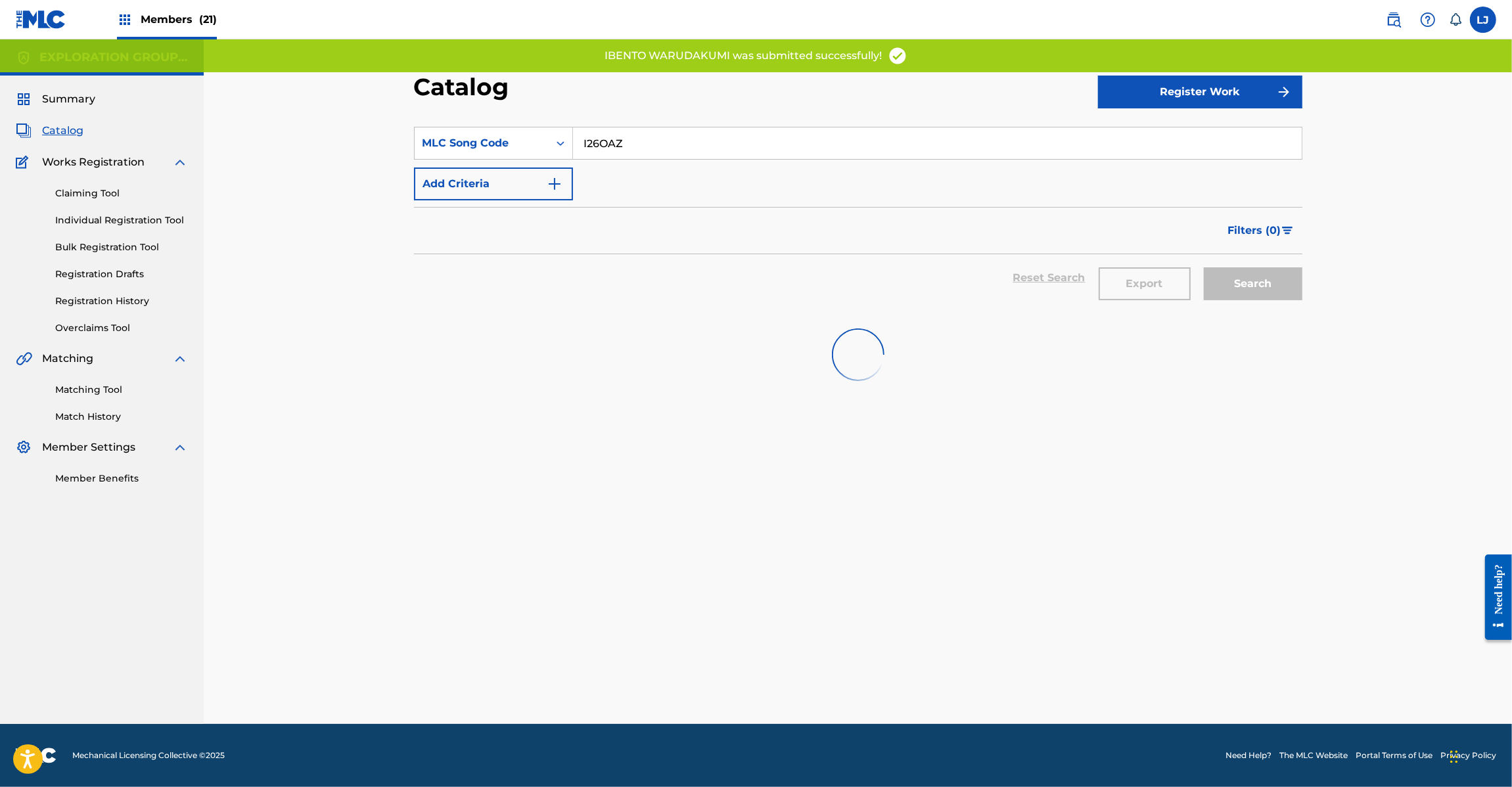
click at [580, 151] on input "I26OAZ" at bounding box center [937, 143] width 729 height 32
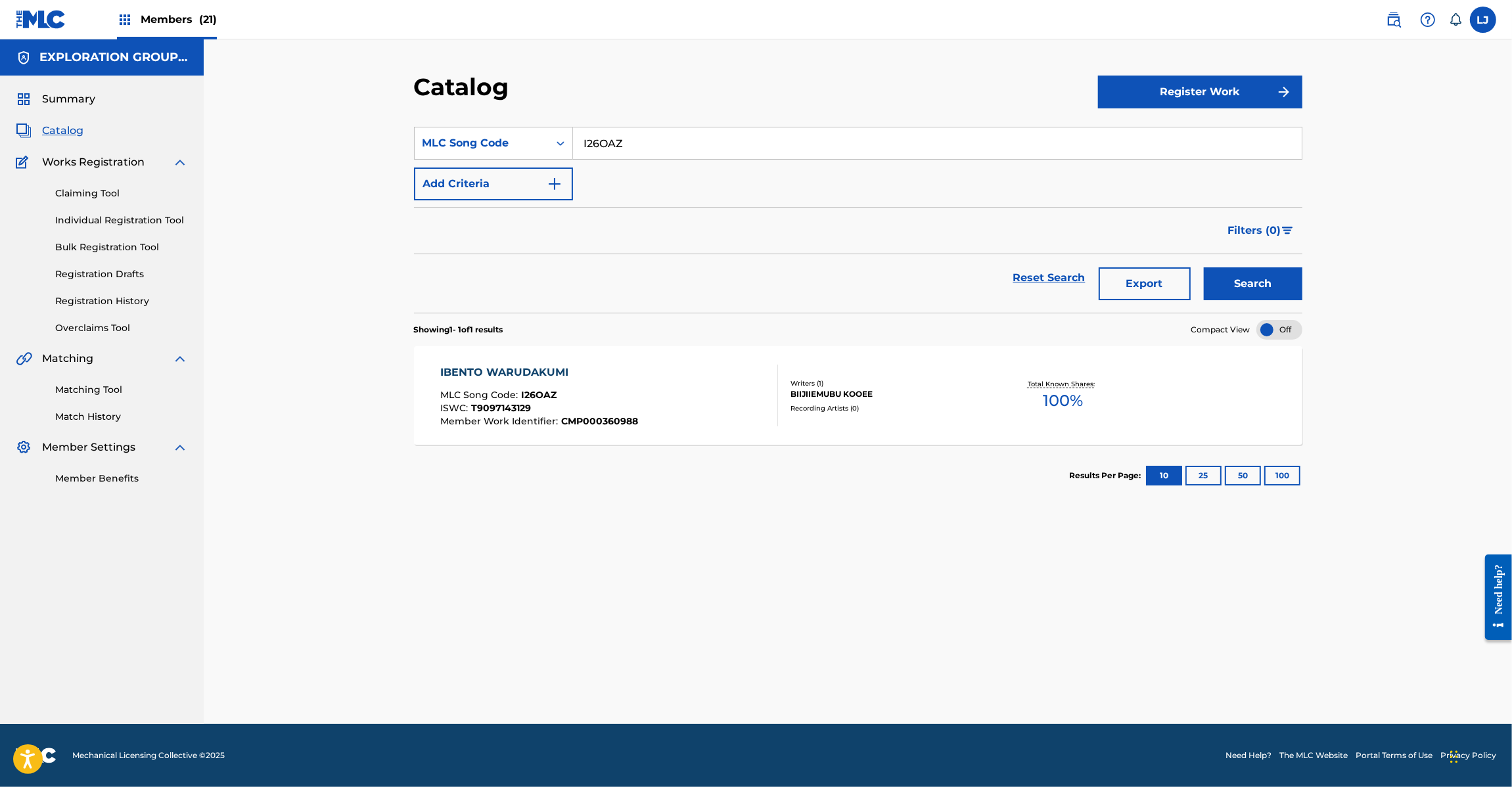
click at [580, 151] on input "I26OAZ" at bounding box center [937, 143] width 729 height 32
paste input "C3169"
type input "IC3169"
click at [1236, 282] on button "Search" at bounding box center [1253, 284] width 99 height 33
click at [675, 384] on div "IBENTO YASASHII MLC Song Code : IC3169 ISWC : T9097324395" at bounding box center [609, 396] width 338 height 59
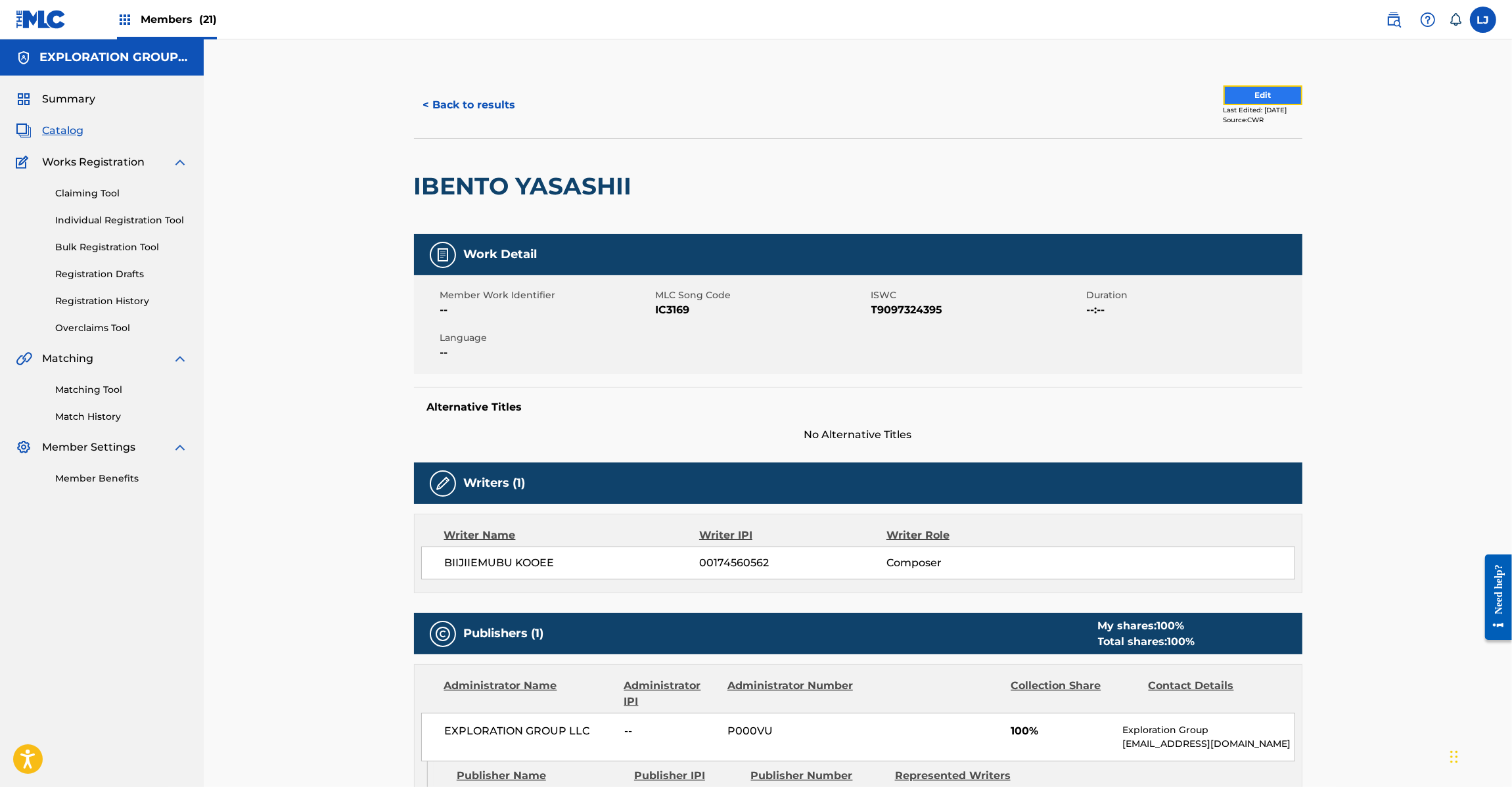
click at [1269, 96] on button "Edit" at bounding box center [1263, 95] width 79 height 20
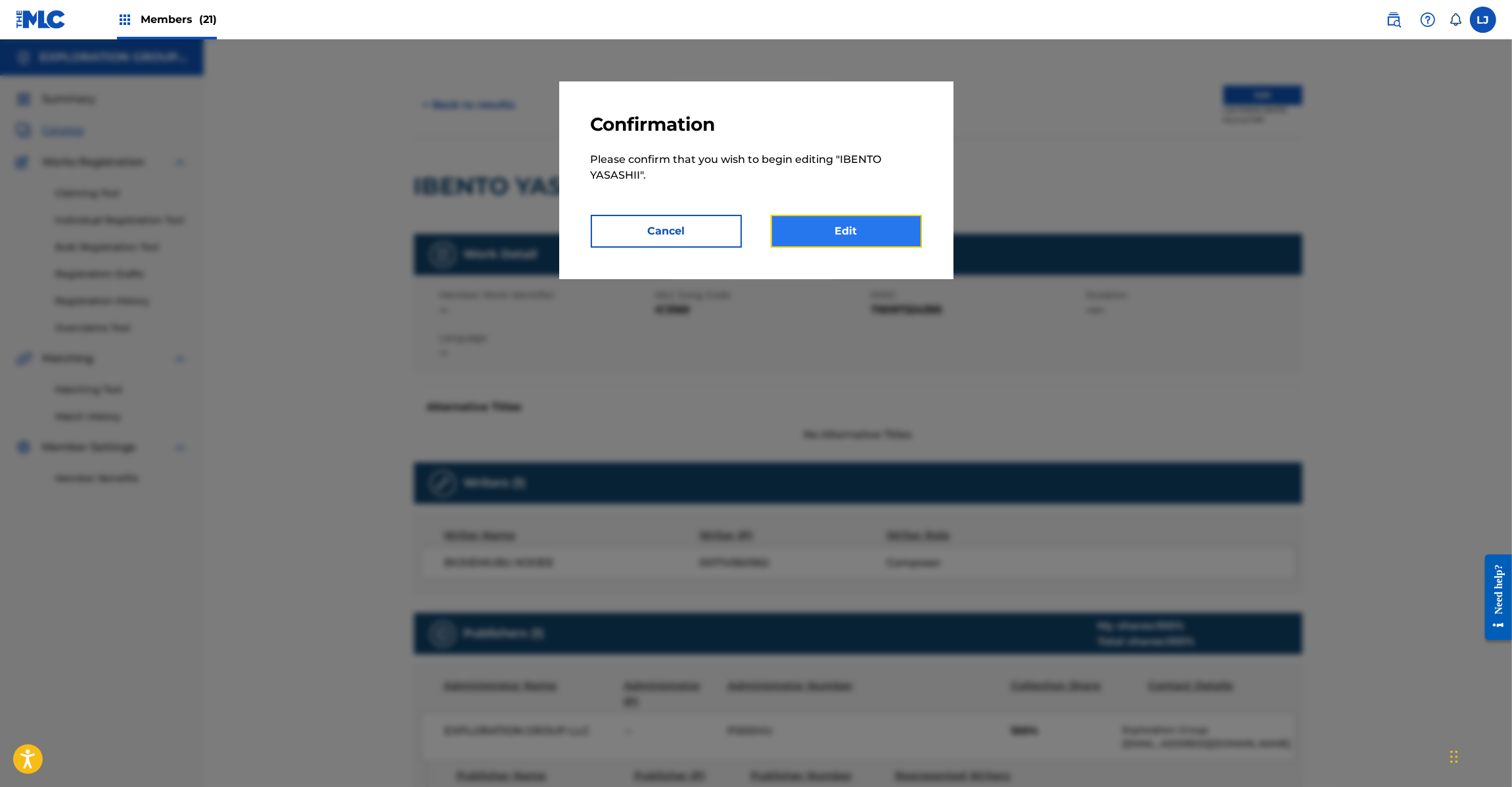
click at [864, 218] on link "Edit" at bounding box center [846, 231] width 151 height 33
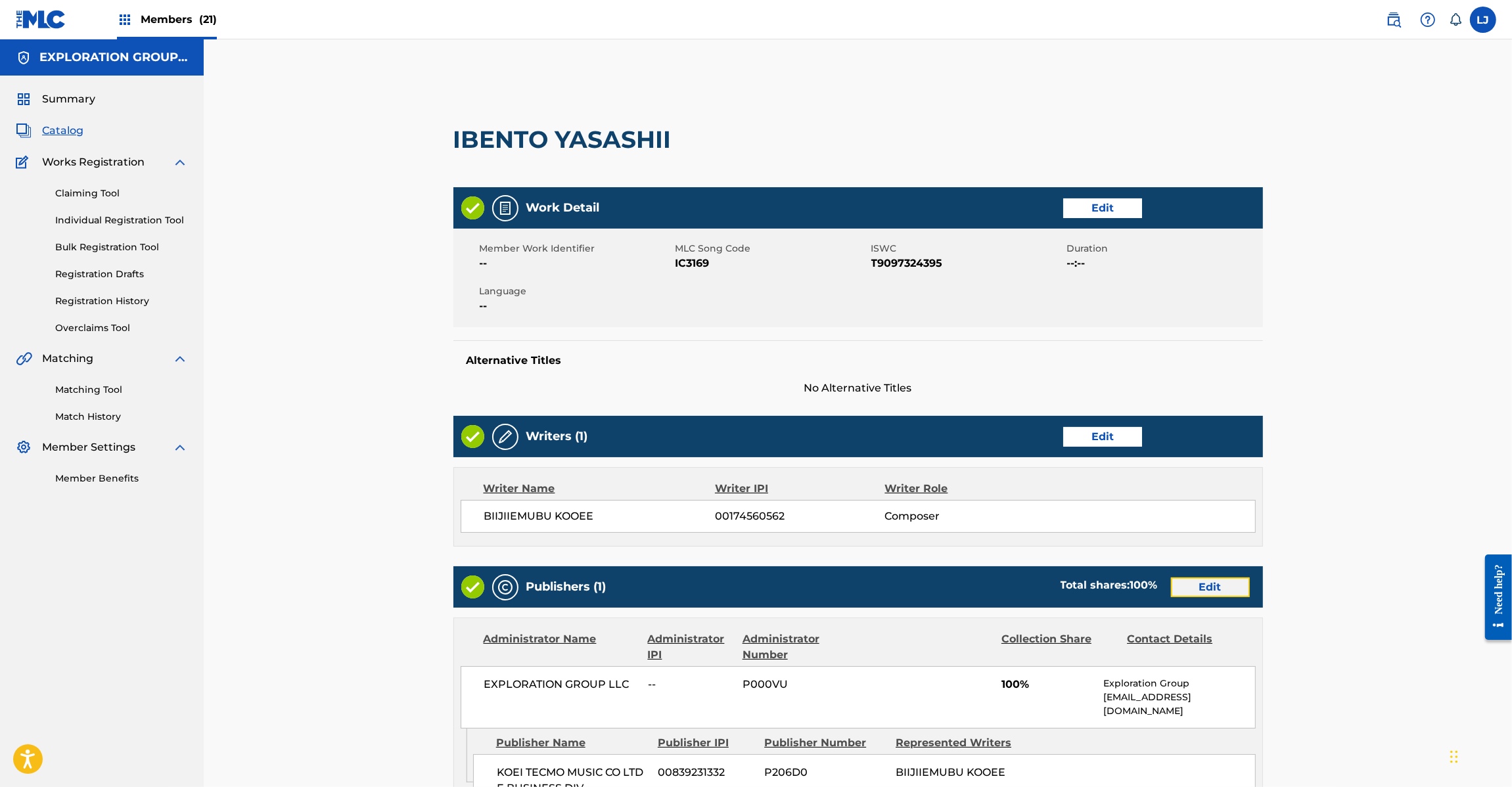
click at [1195, 586] on link "Edit" at bounding box center [1211, 587] width 79 height 20
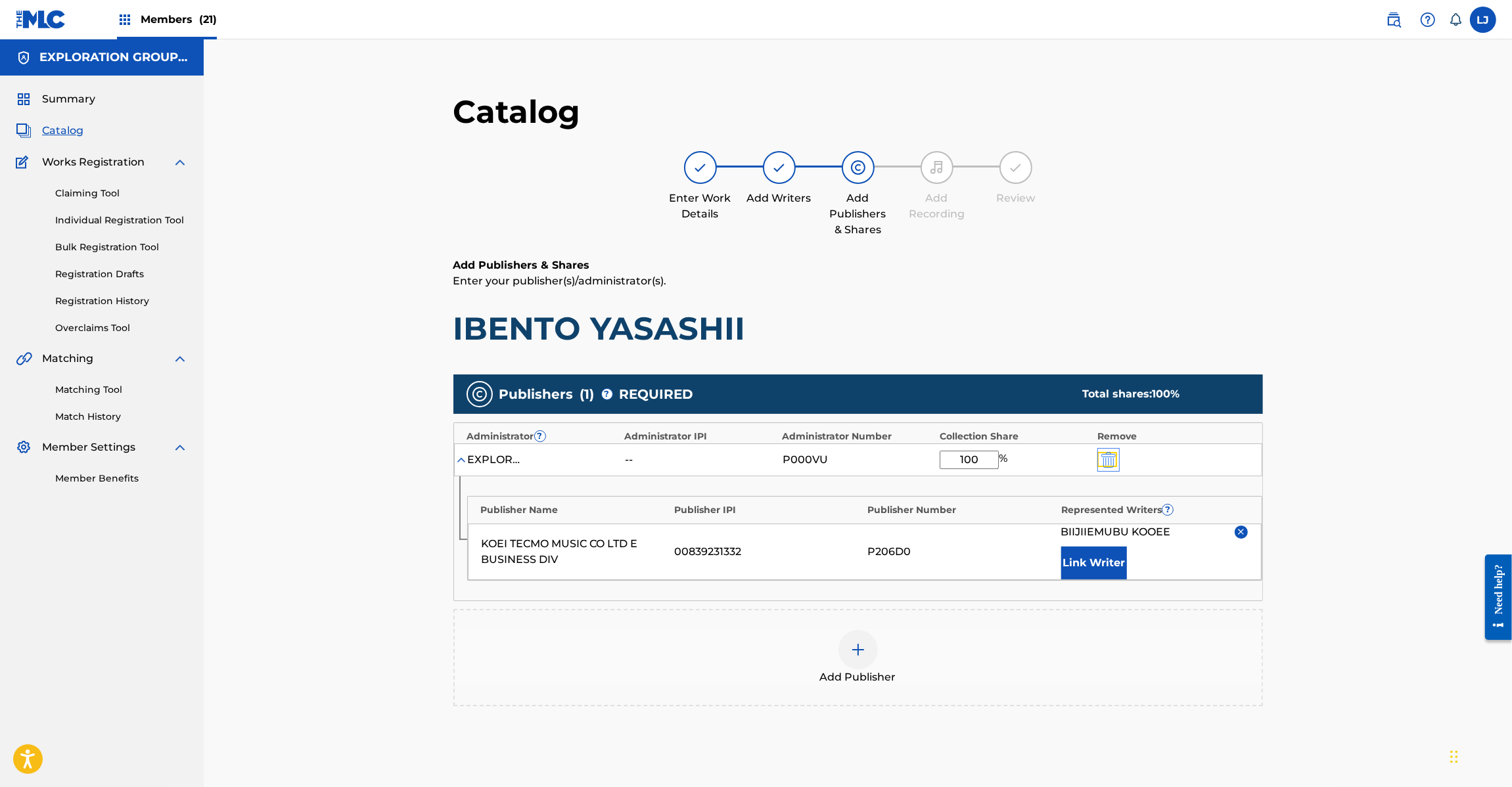
click at [1112, 455] on img "submit" at bounding box center [1108, 459] width 14 height 16
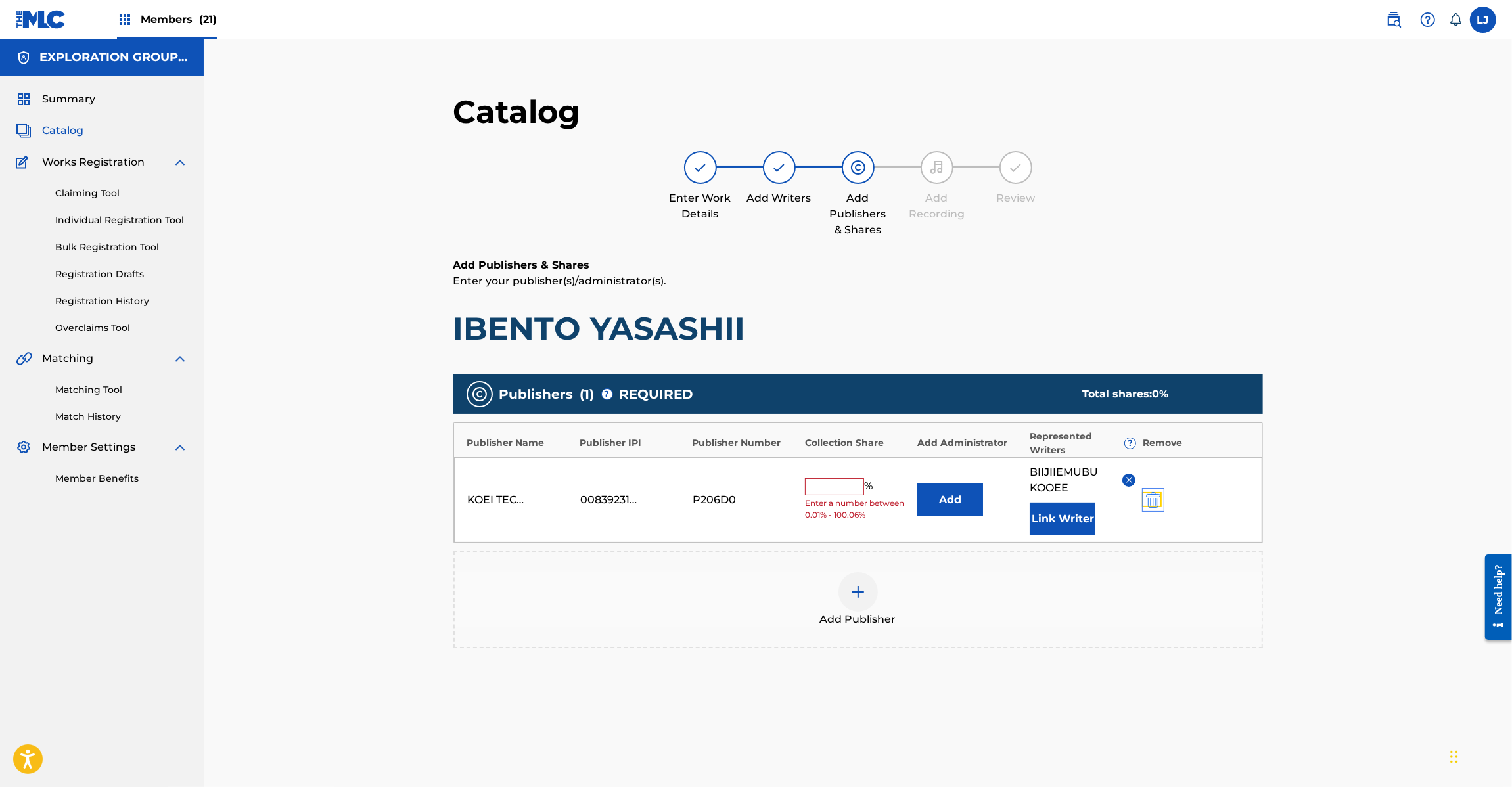
click at [1148, 497] on img "submit" at bounding box center [1153, 499] width 14 height 16
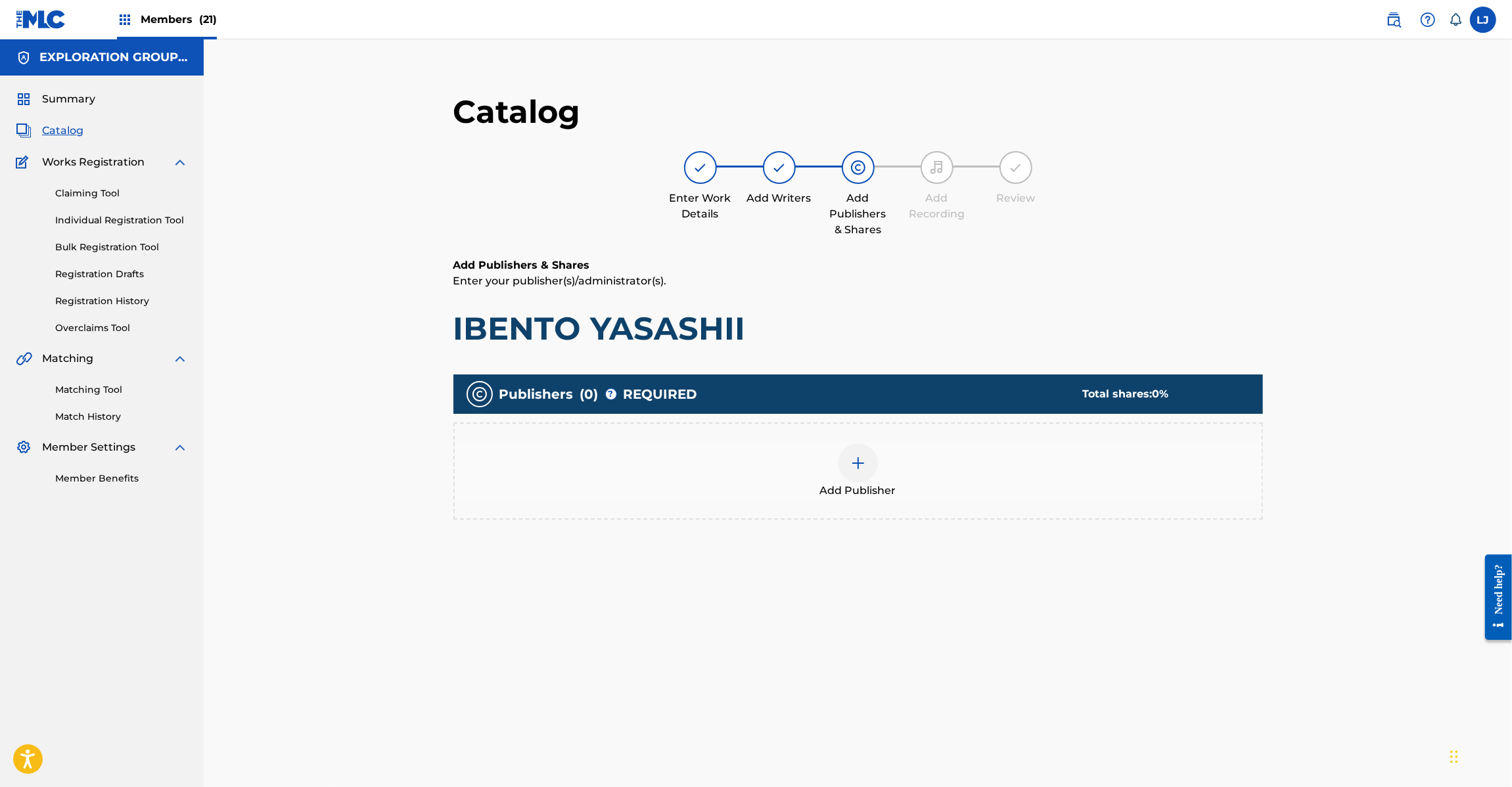
click at [867, 461] on div at bounding box center [858, 463] width 39 height 39
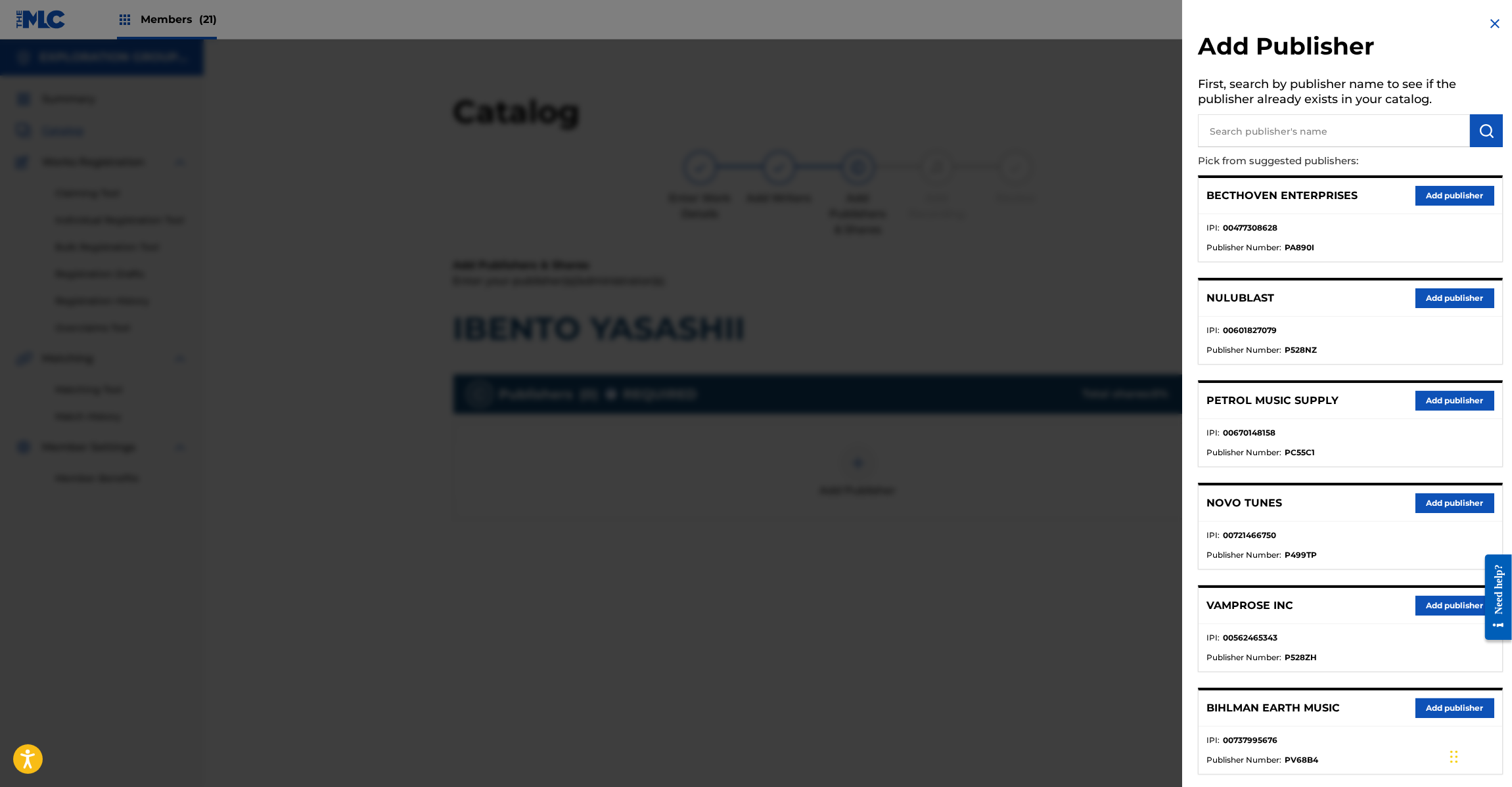
click at [1259, 127] on input "text" at bounding box center [1334, 130] width 272 height 33
paste input "Koei Tecmo Music Co Ltd N Business Div"
type input "Koei Tecmo Music Co Ltd N Business Div"
click at [1479, 130] on img "submit" at bounding box center [1486, 130] width 16 height 16
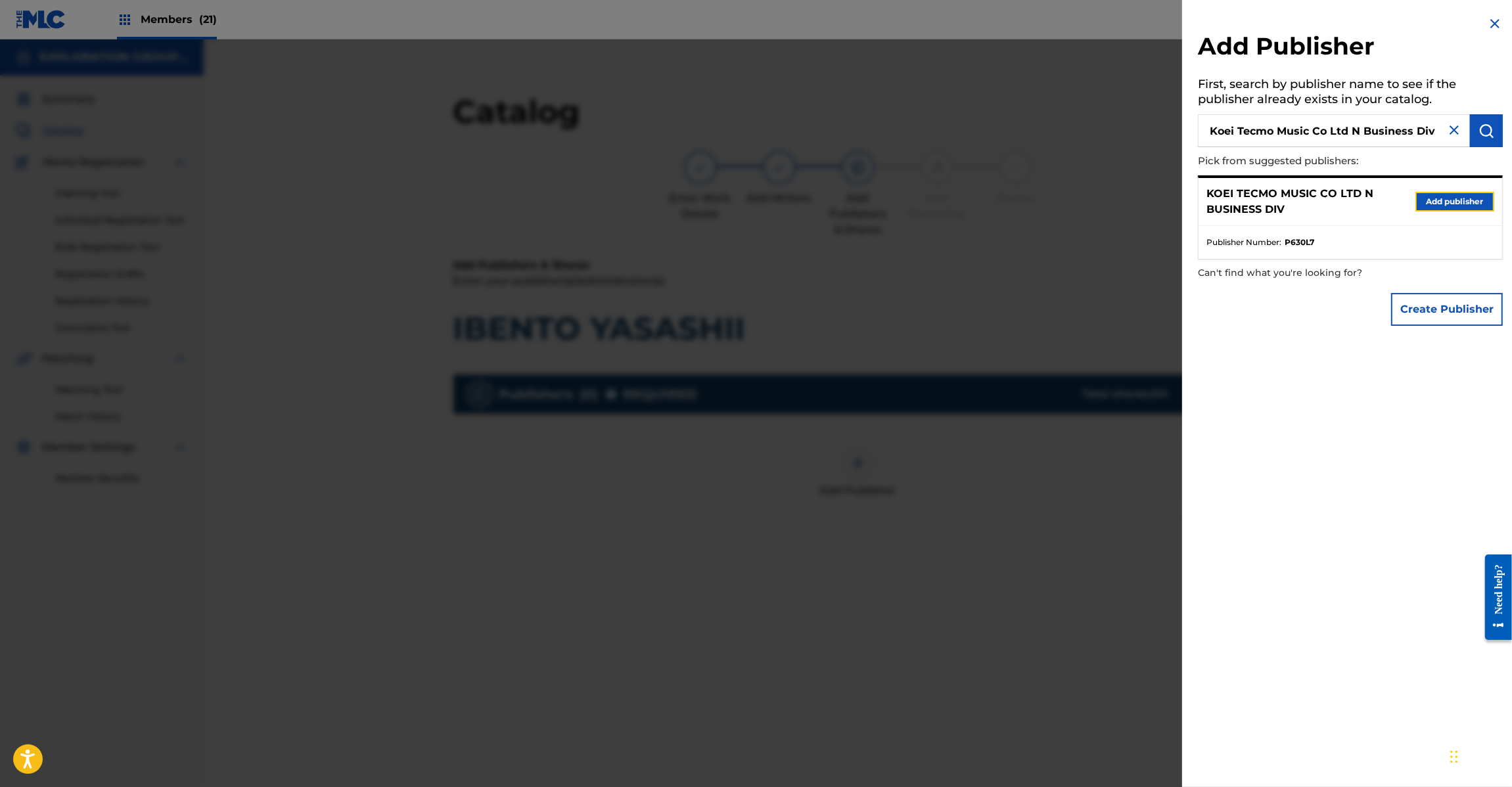
click at [1426, 195] on button "Add publisher" at bounding box center [1455, 201] width 79 height 20
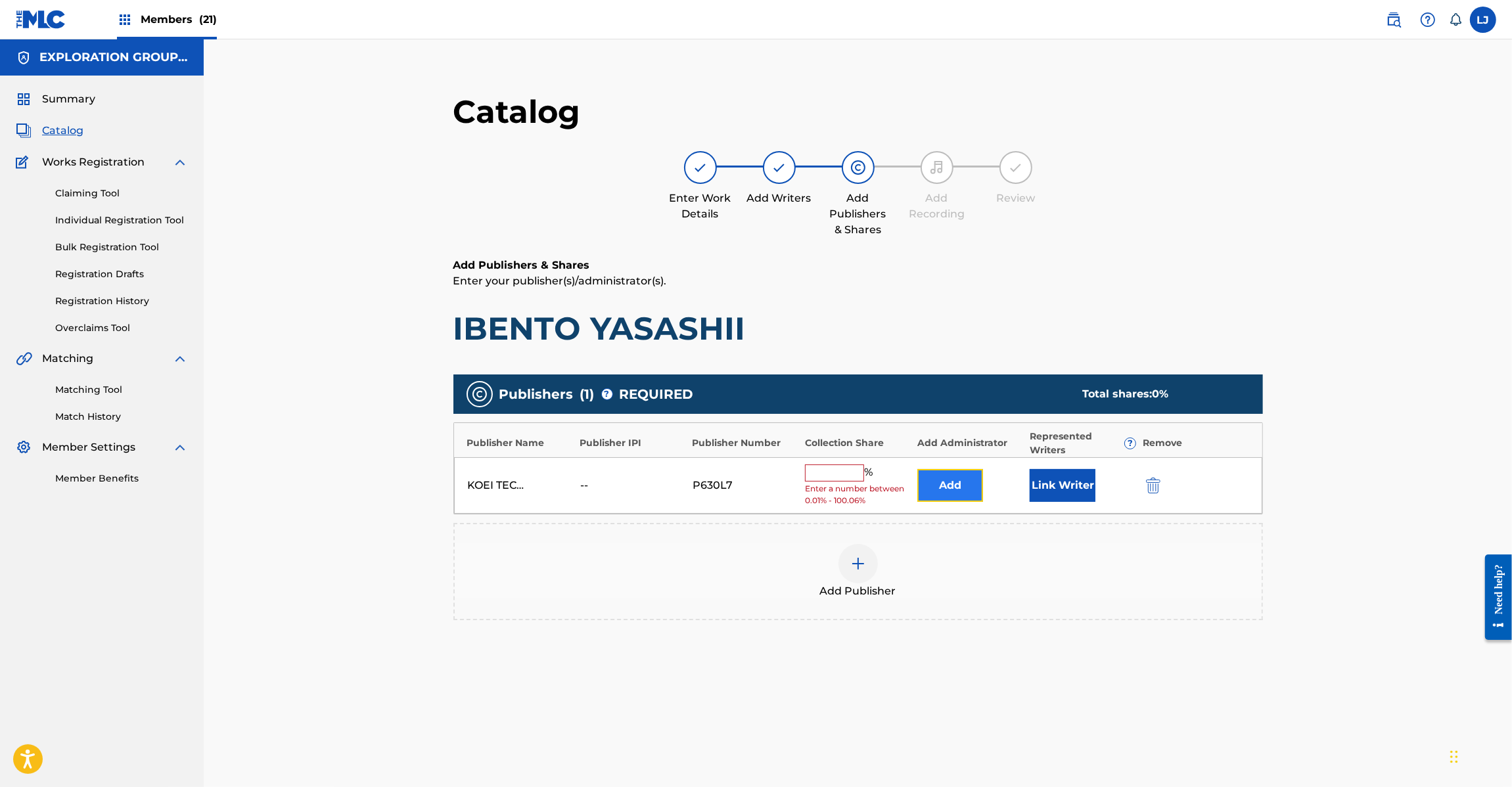
click at [935, 474] on button "Add" at bounding box center [950, 485] width 66 height 33
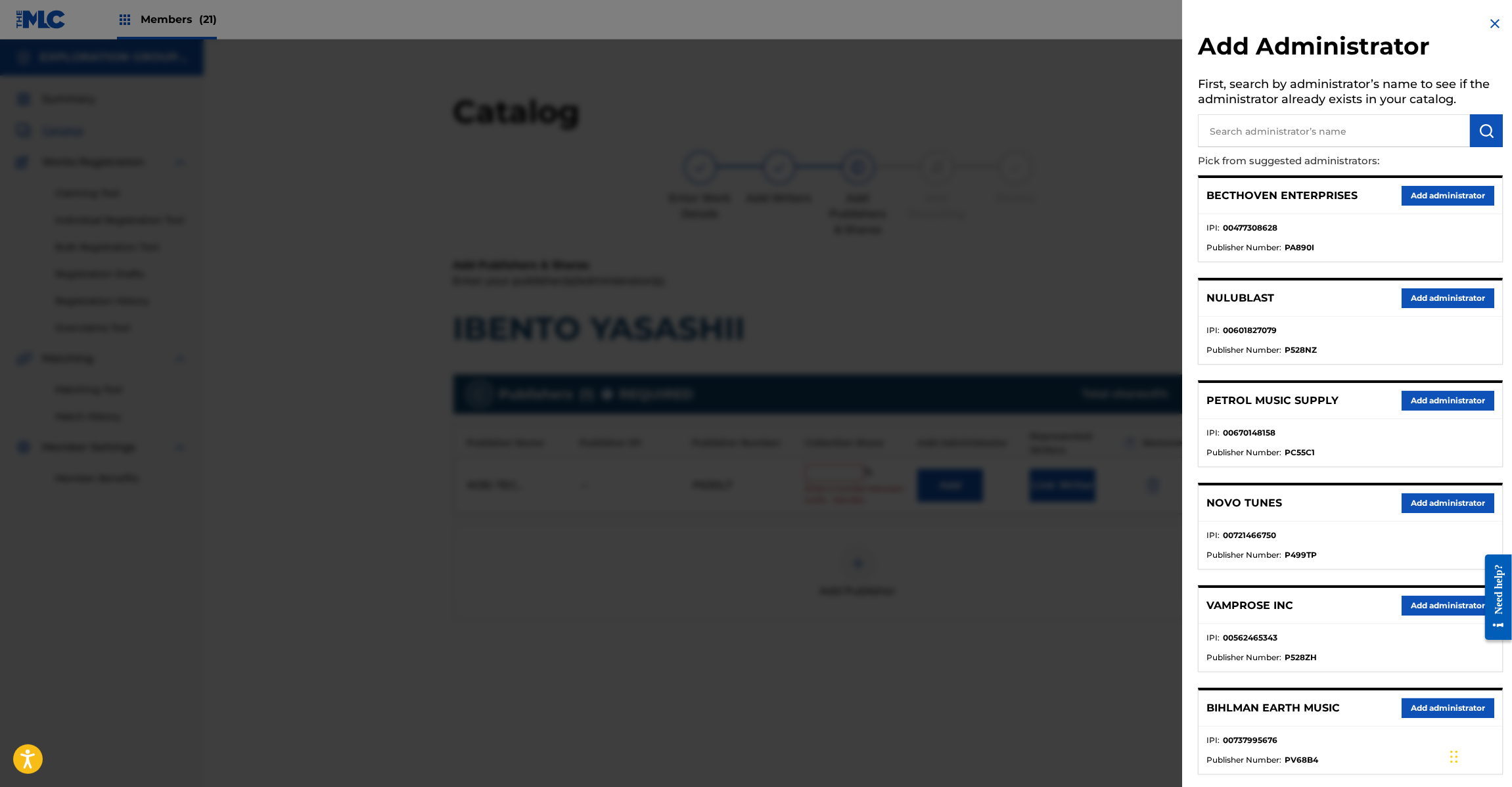
click at [1351, 129] on input "text" at bounding box center [1334, 130] width 272 height 33
paste input "Exploration Group LLC"
type input "Exploration Group LLC"
click at [1483, 129] on img "submit" at bounding box center [1486, 130] width 16 height 16
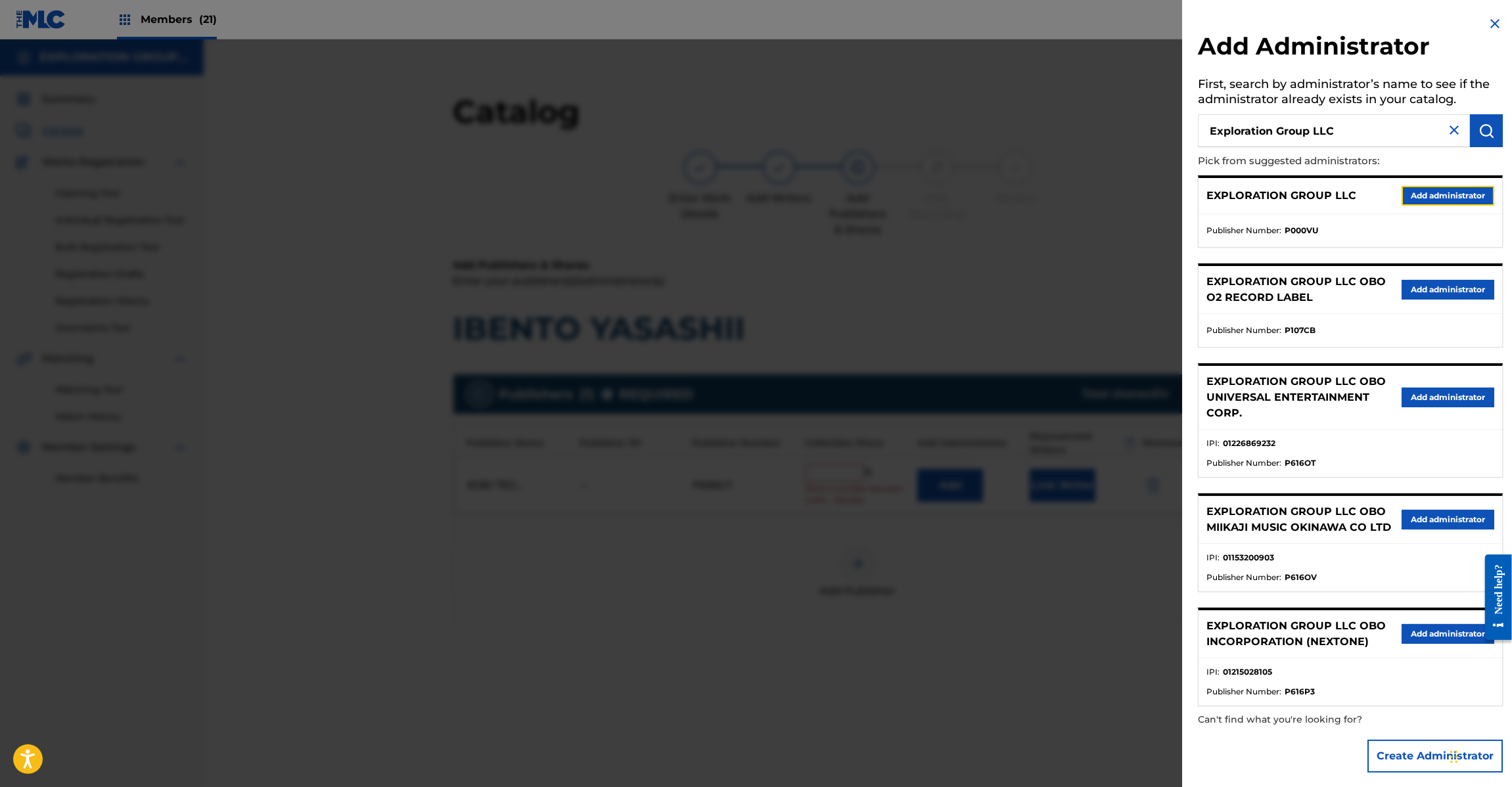
click at [1434, 193] on button "Add administrator" at bounding box center [1448, 195] width 93 height 20
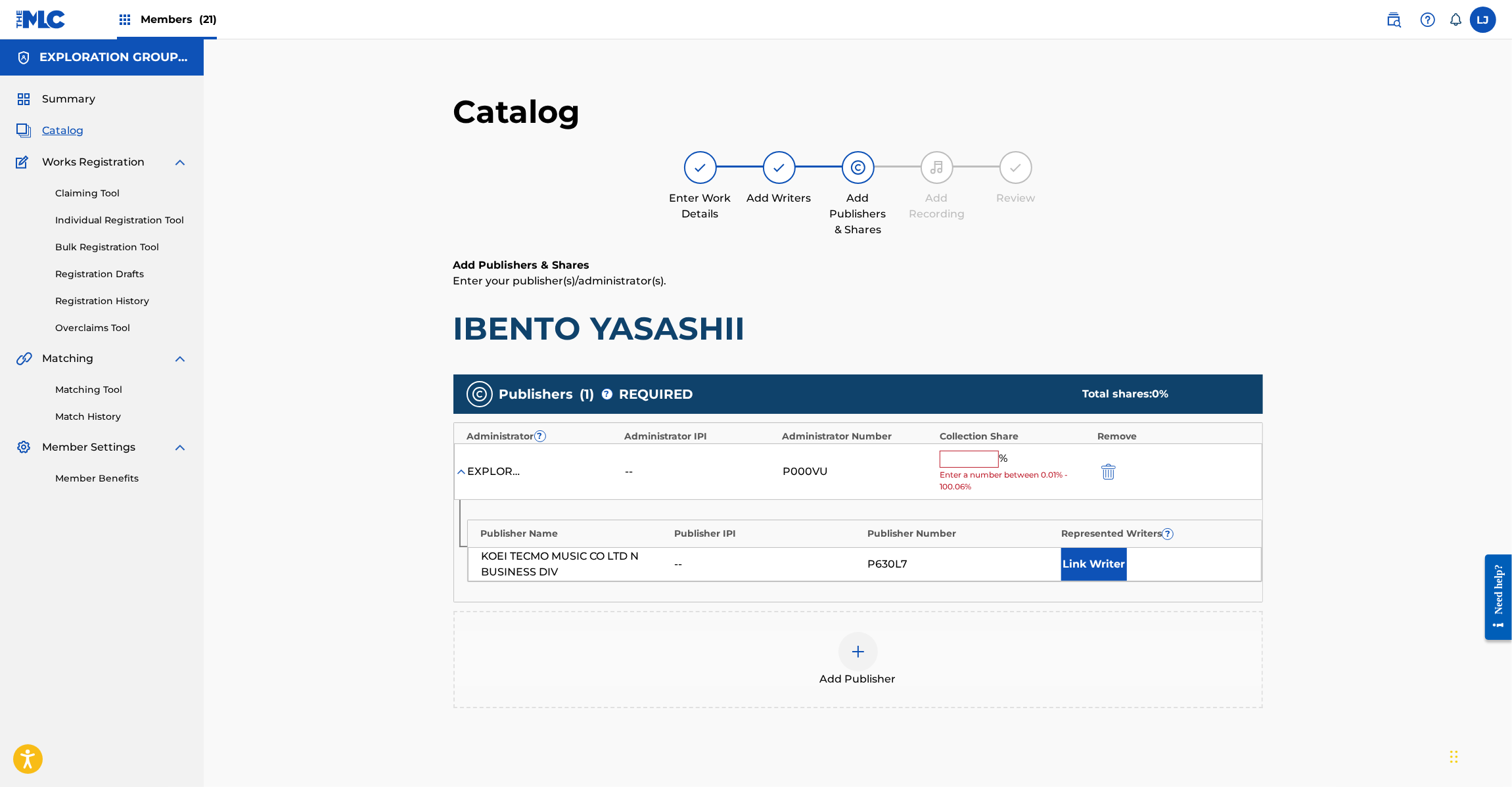
click at [962, 460] on input "text" at bounding box center [969, 459] width 59 height 17
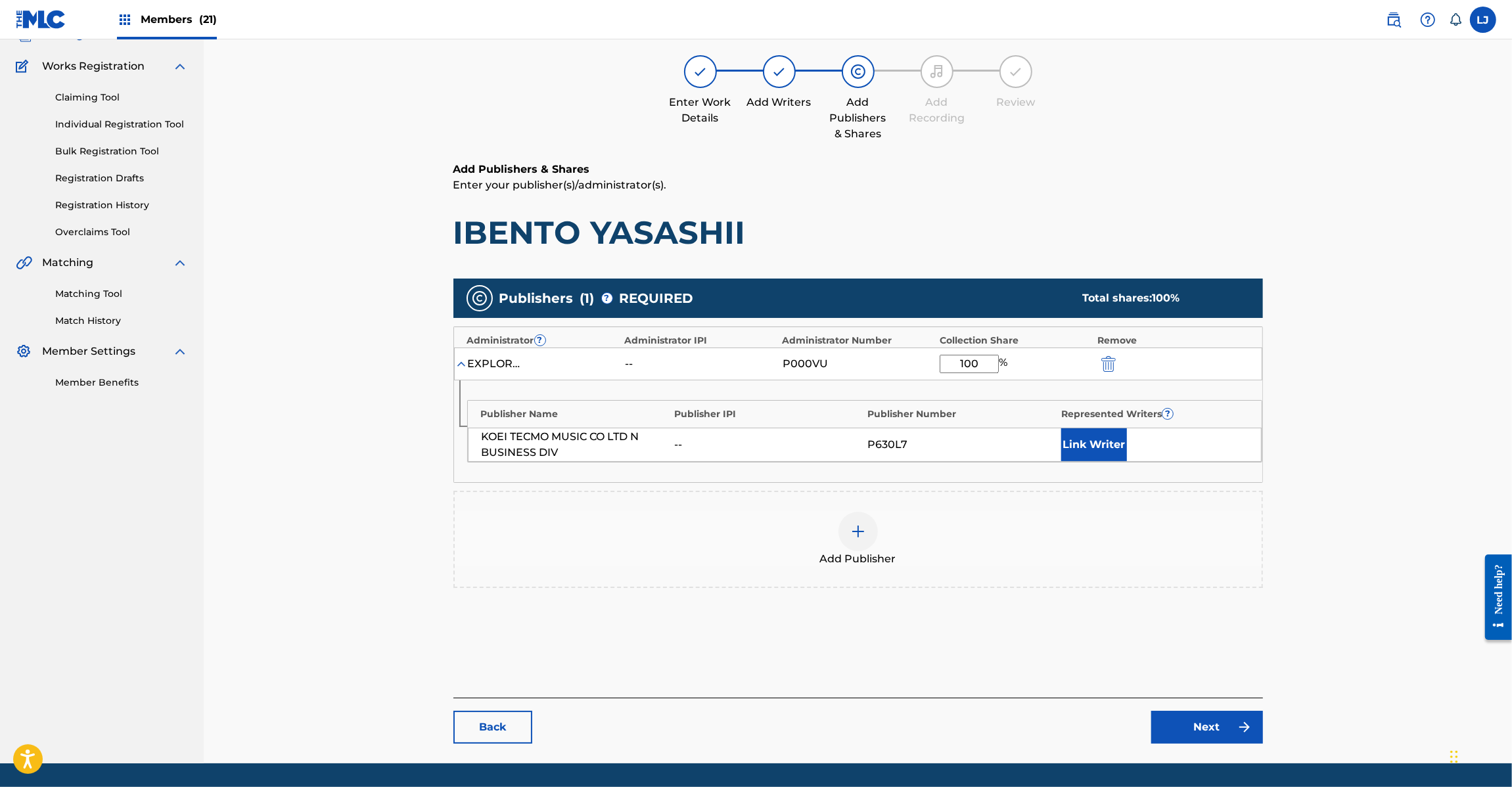
scroll to position [135, 0]
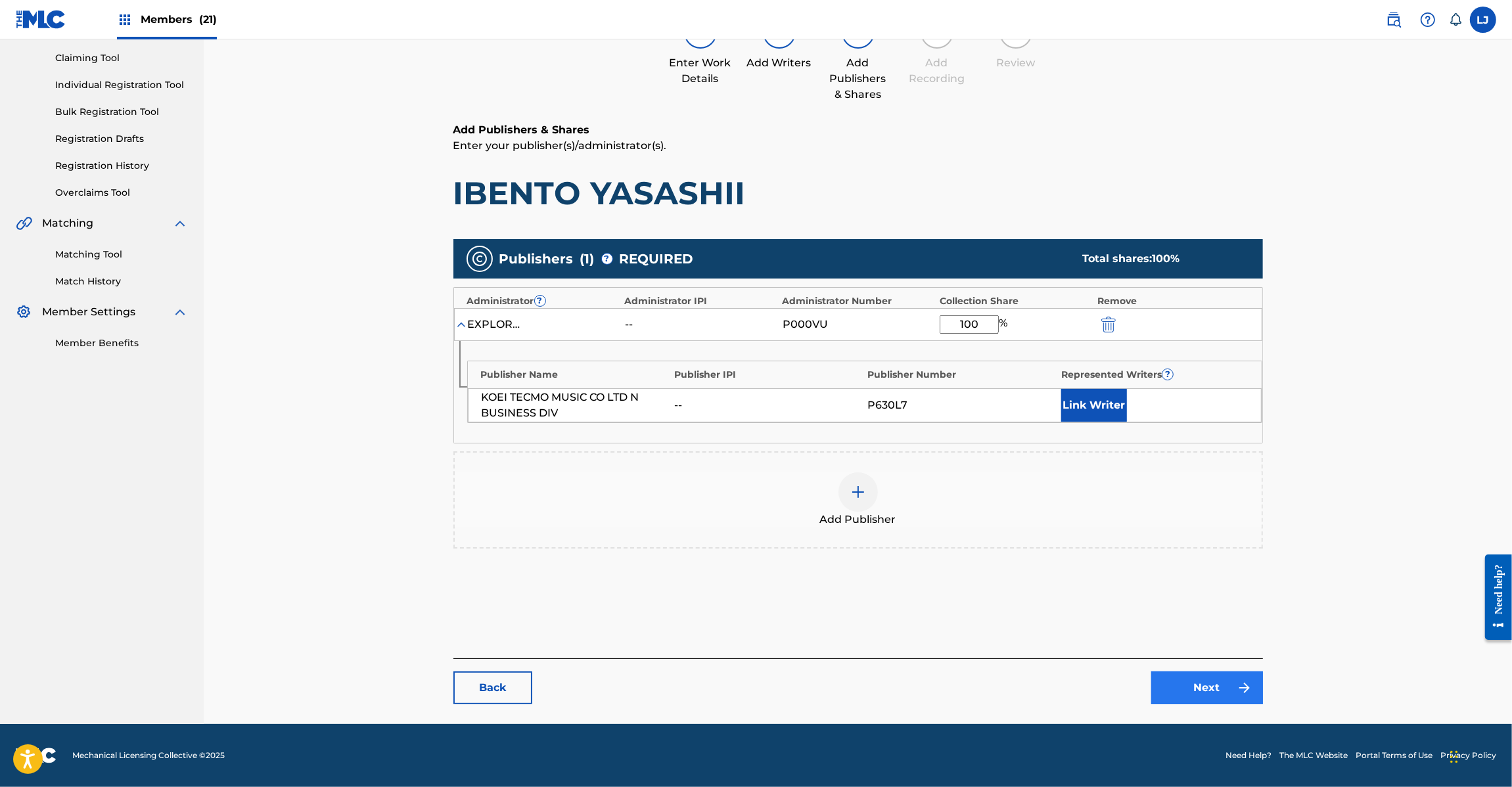
type input "100"
click at [1194, 687] on link "Next" at bounding box center [1206, 688] width 112 height 33
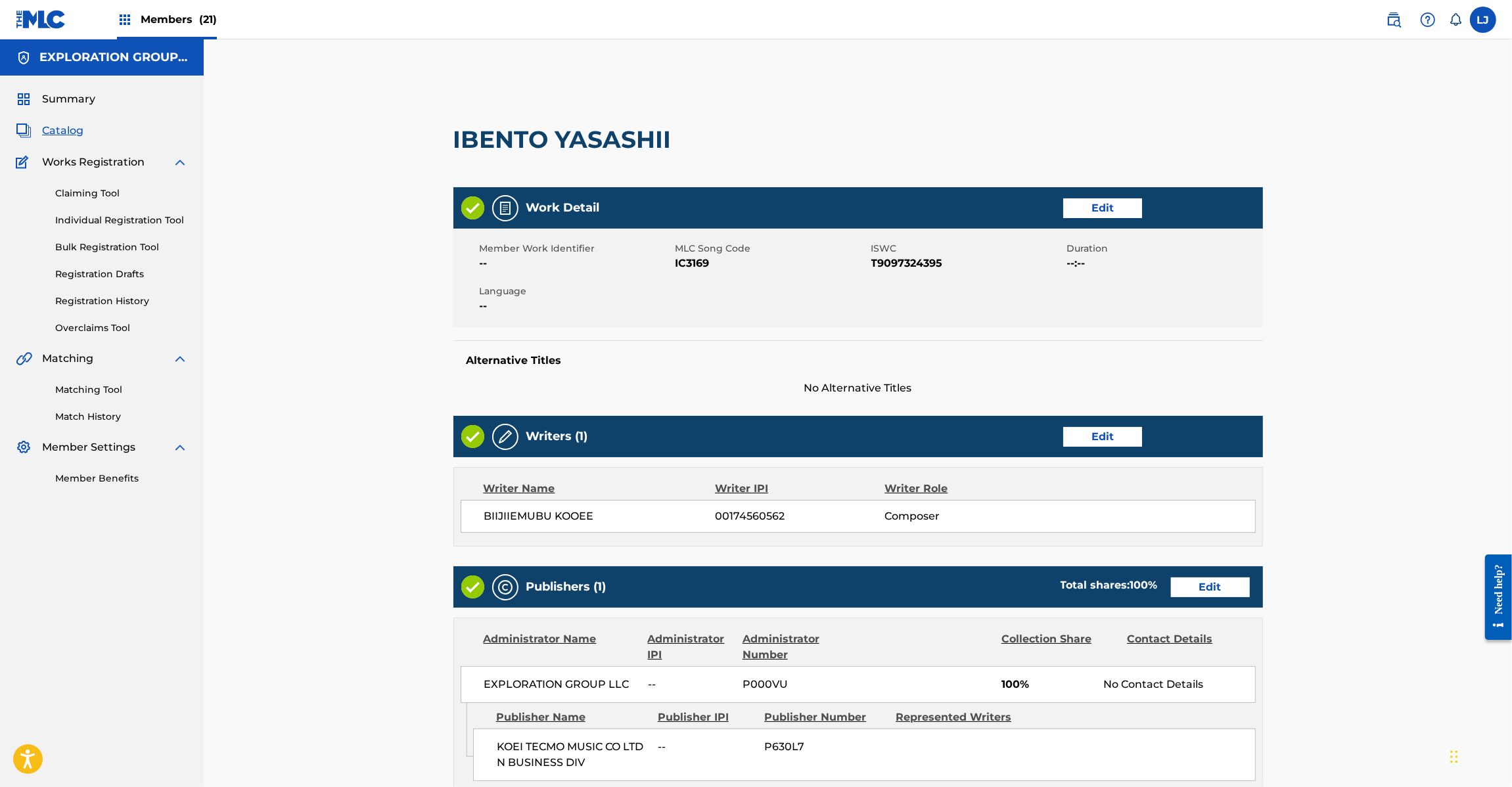
scroll to position [253, 0]
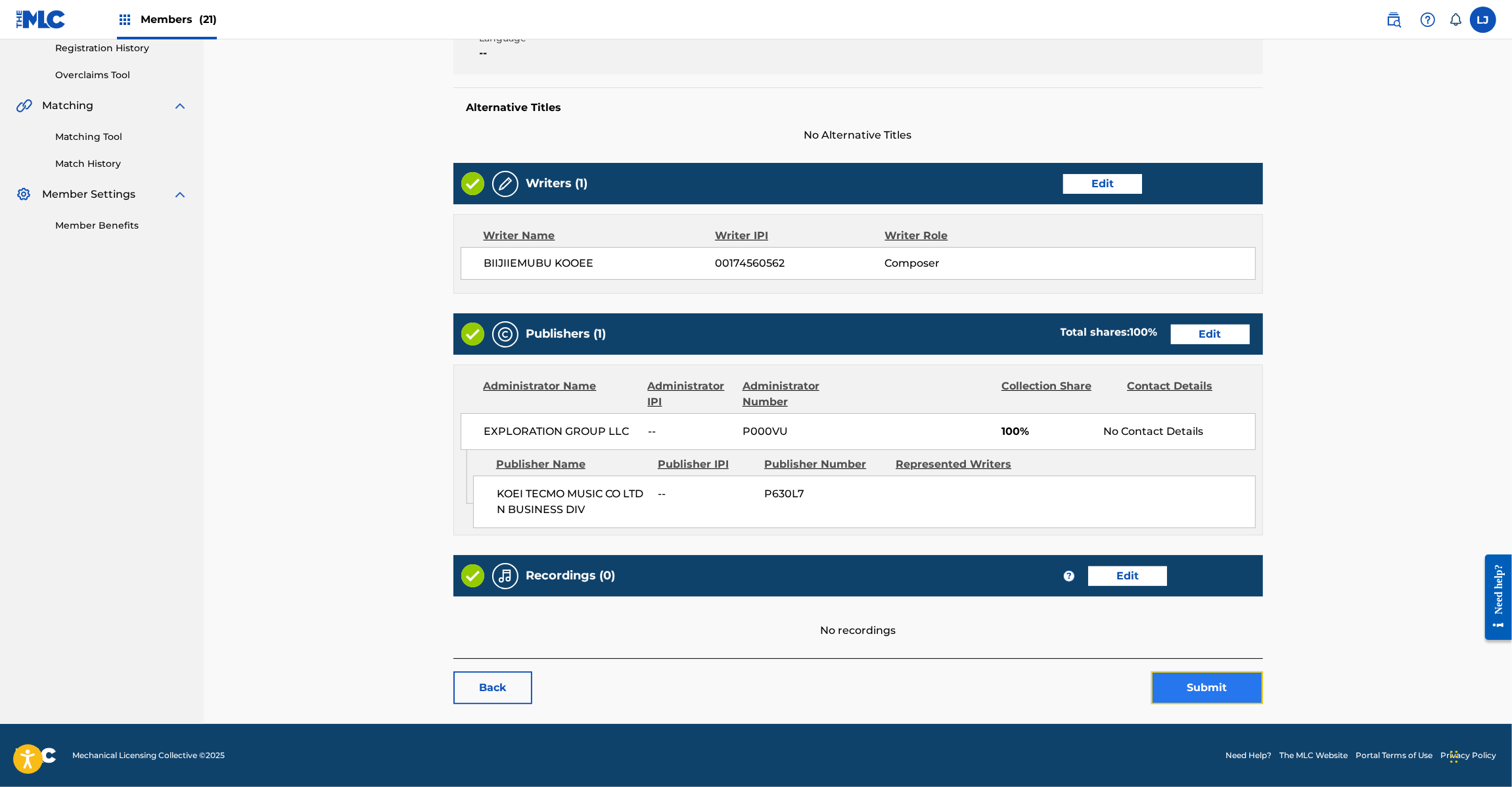
click at [1190, 695] on button "Submit" at bounding box center [1206, 688] width 112 height 33
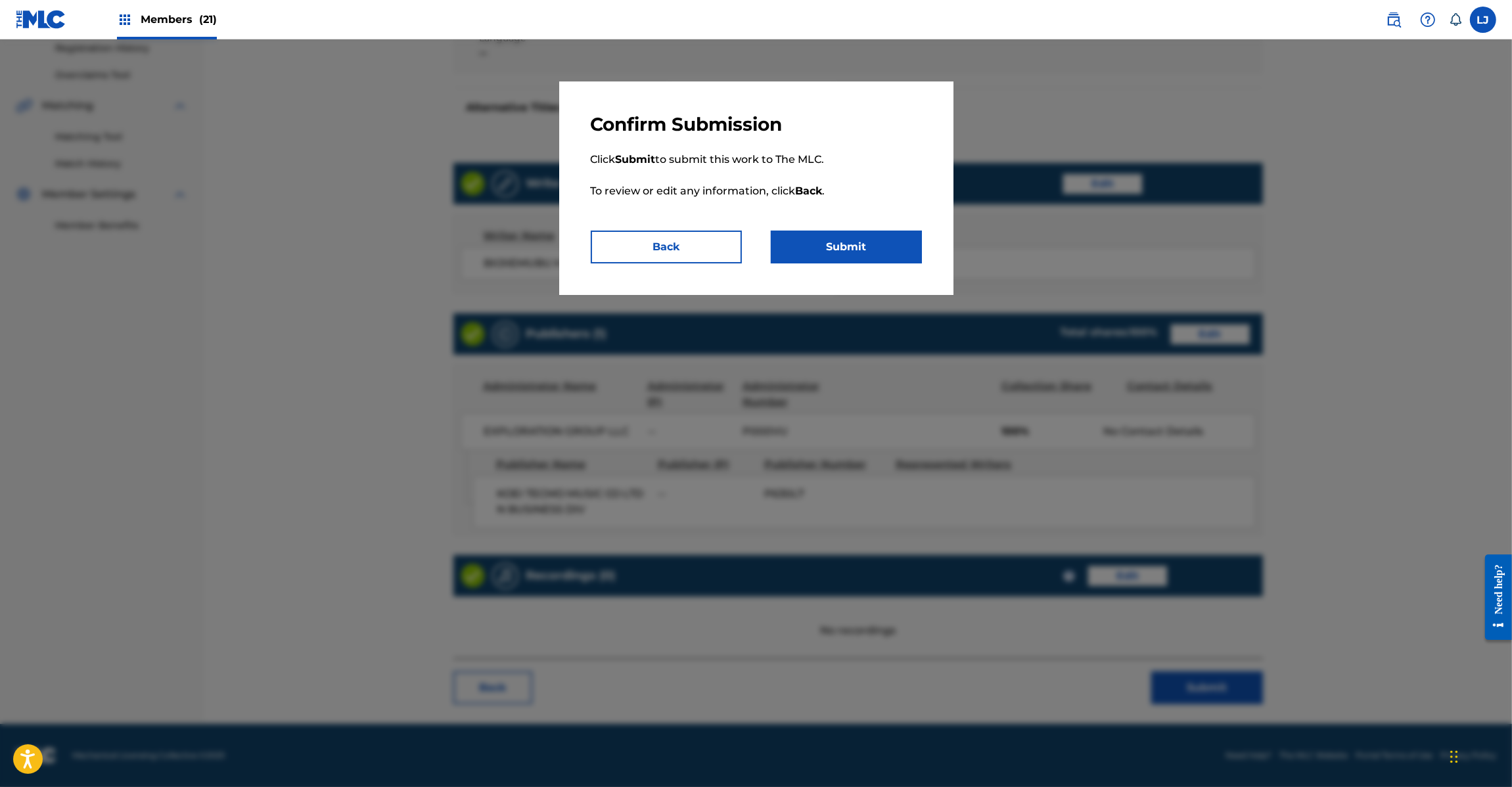
click at [842, 218] on p "Click Submit to submit this work to The MLC. To review or edit any information,…" at bounding box center [756, 183] width 331 height 95
click at [839, 234] on button "Submit" at bounding box center [846, 247] width 151 height 33
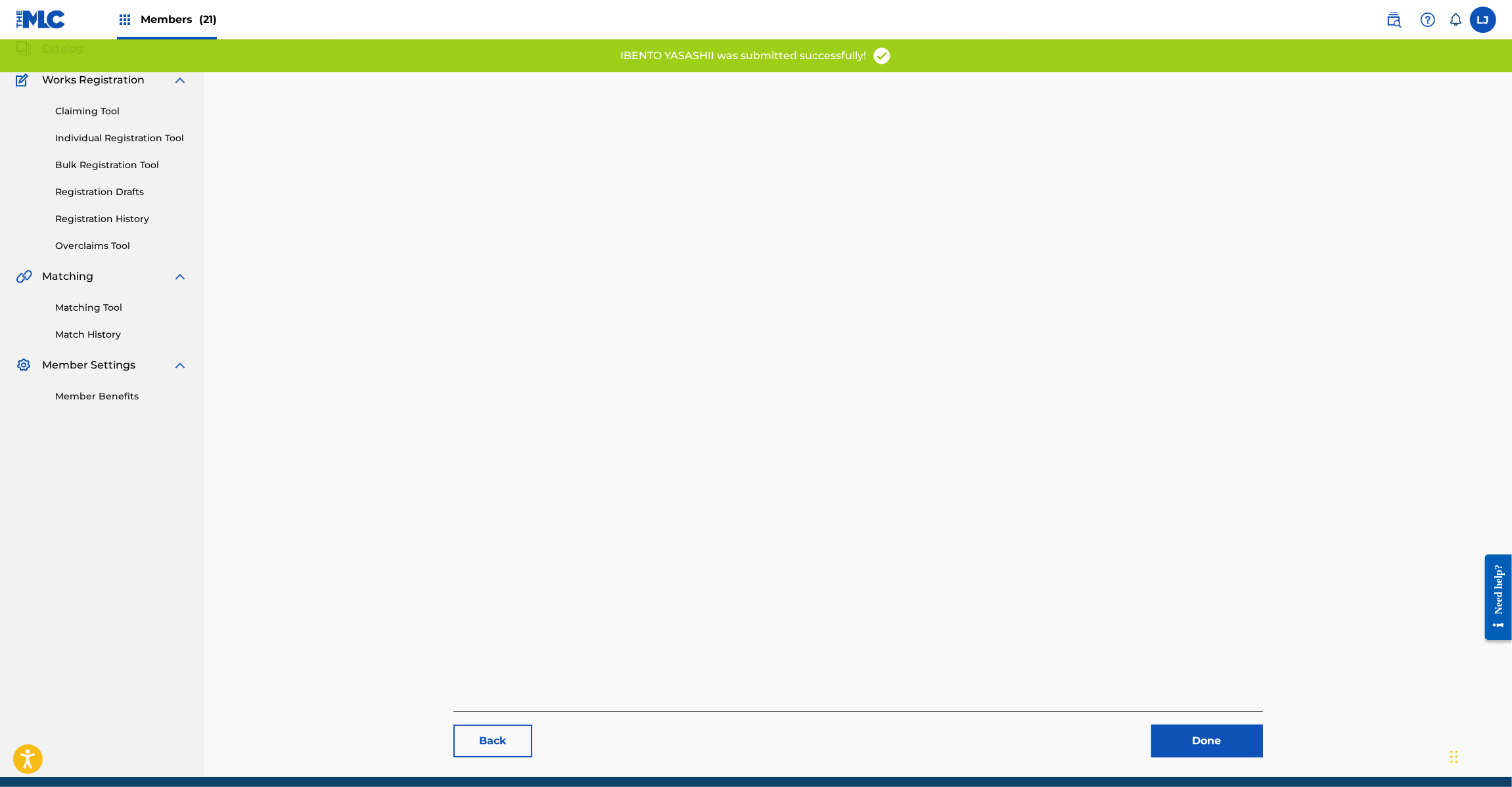
scroll to position [135, 0]
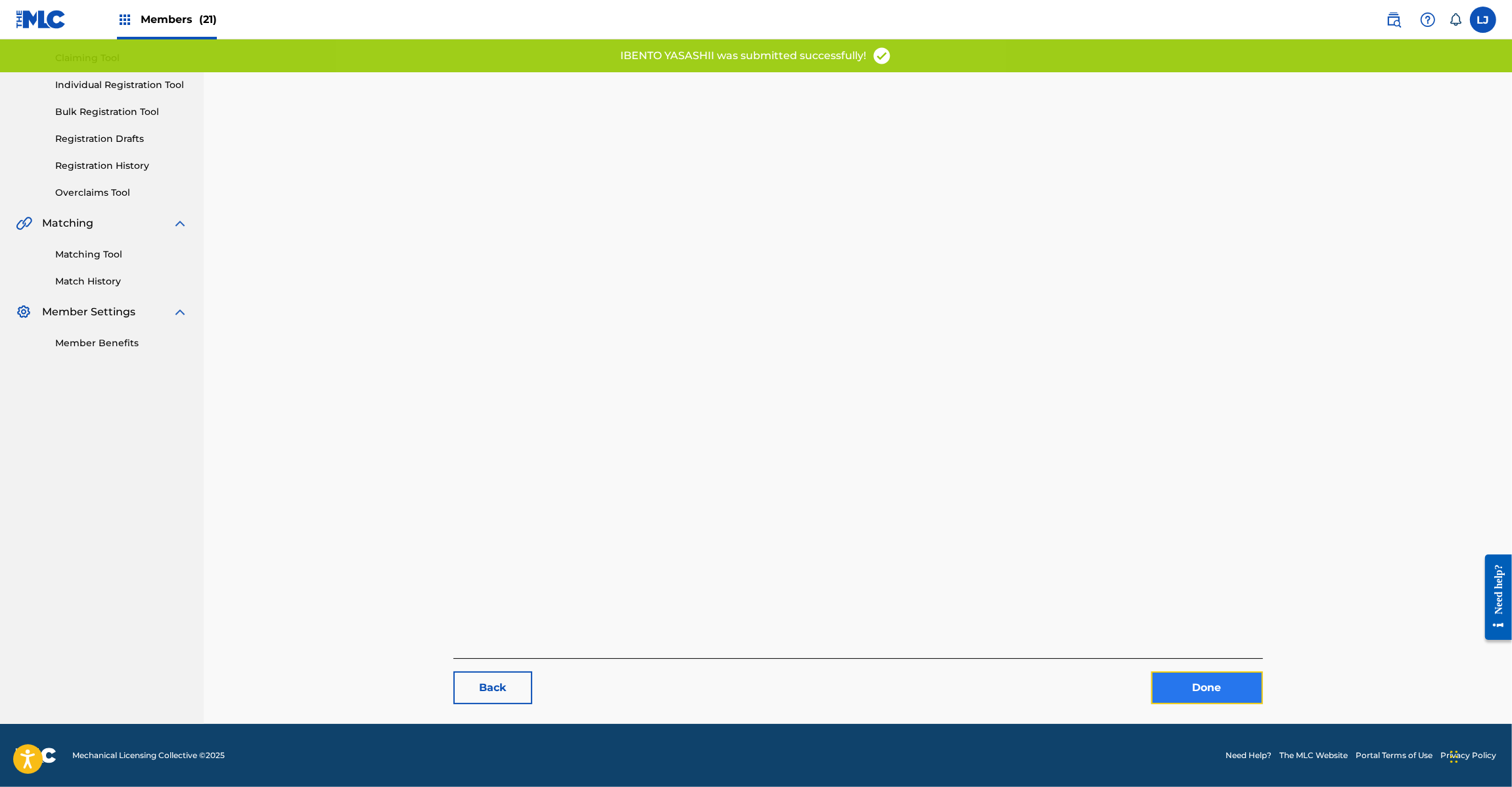
click at [1234, 688] on link "Done" at bounding box center [1206, 688] width 112 height 33
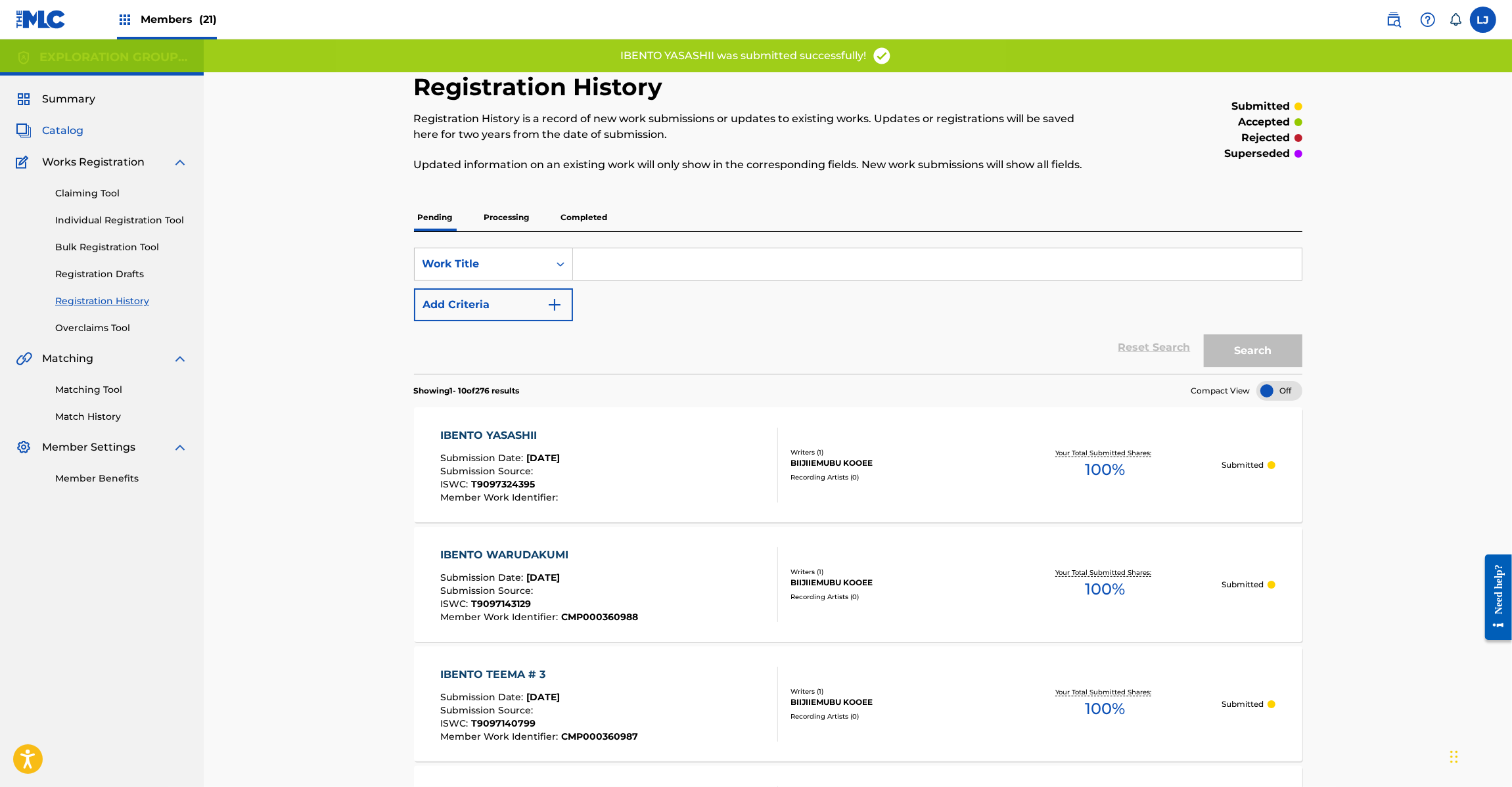
click at [58, 129] on span "Catalog" at bounding box center [62, 130] width 41 height 16
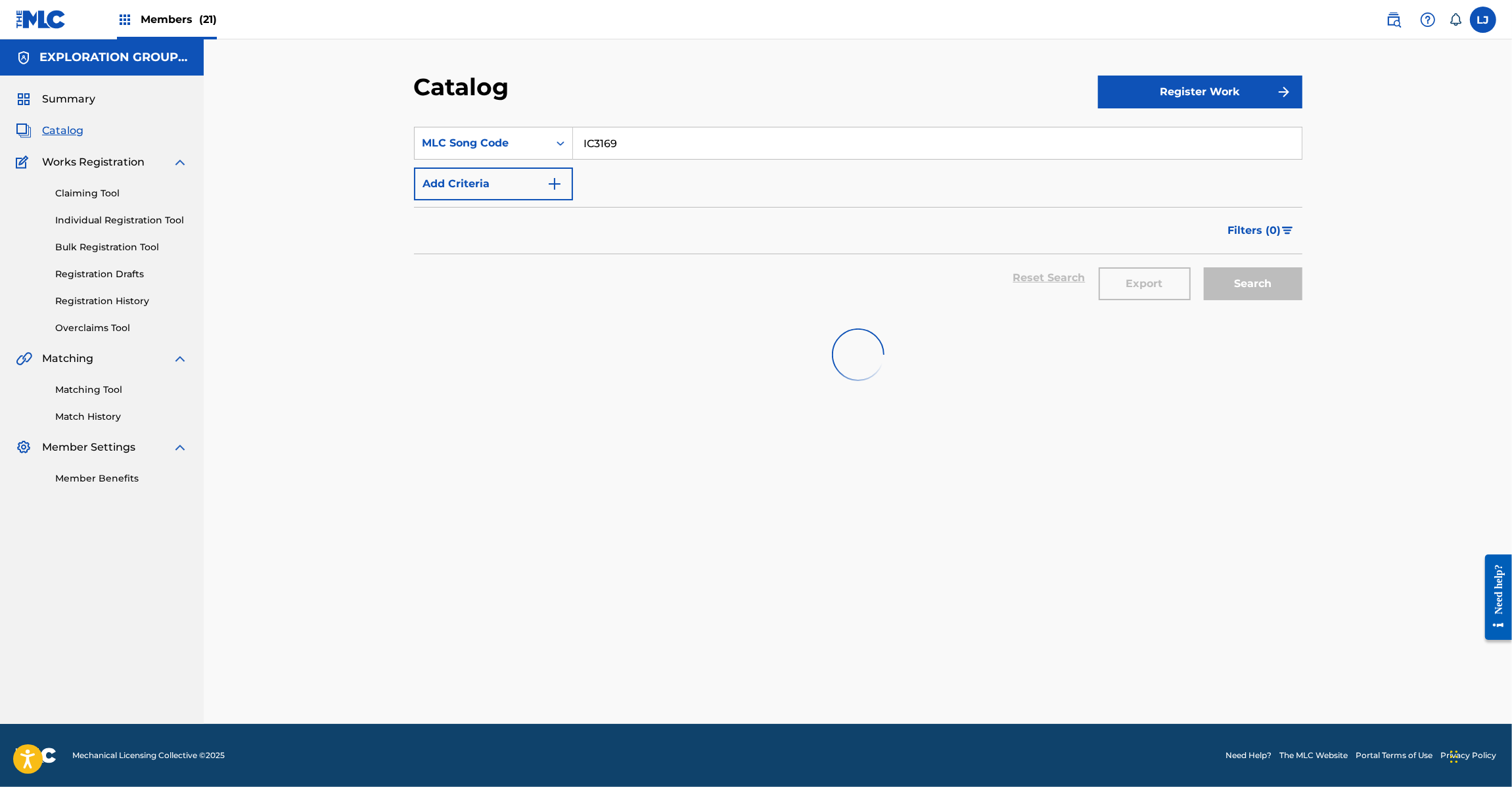
click at [627, 127] on div "IC3169" at bounding box center [937, 143] width 729 height 33
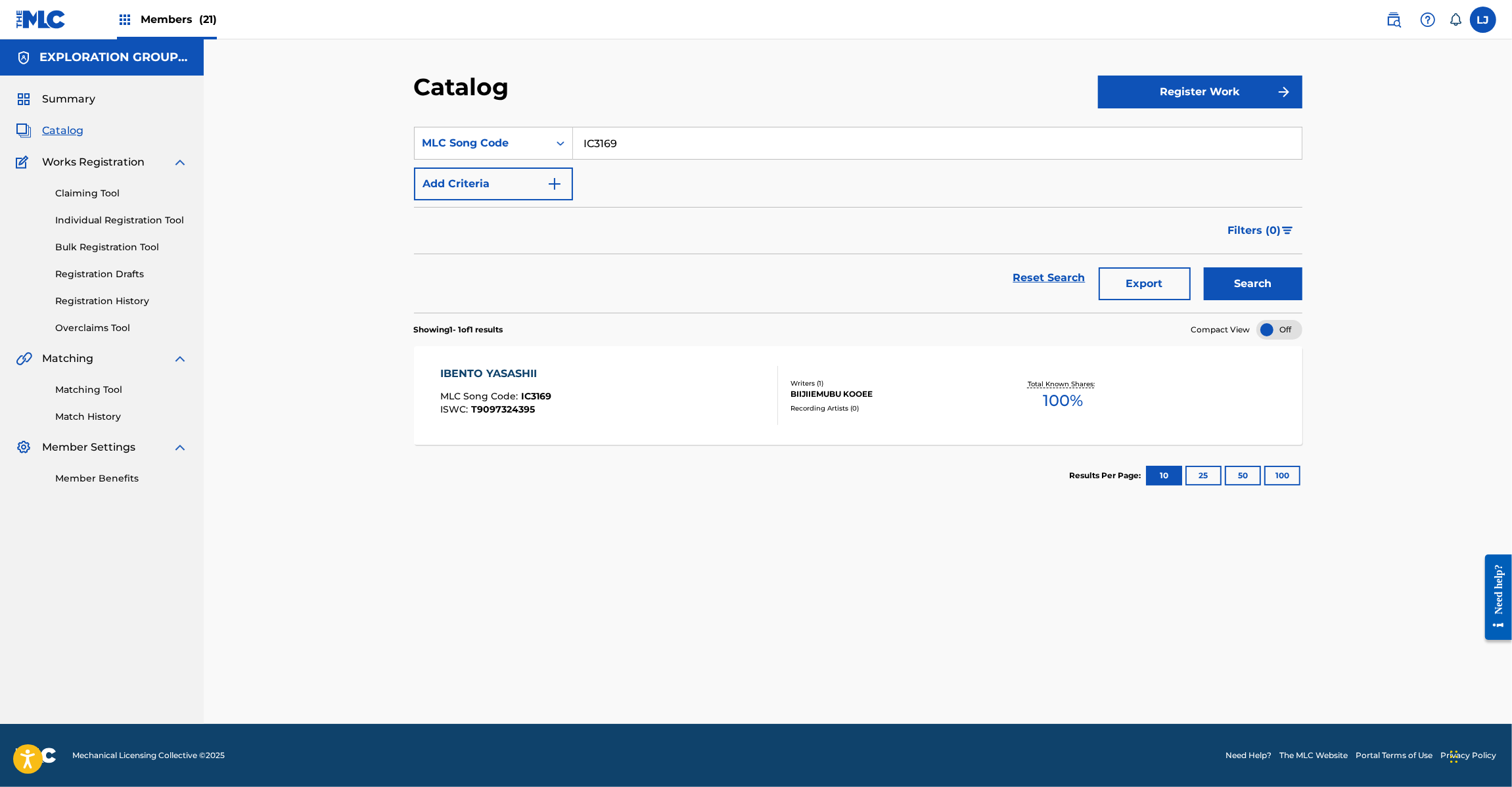
click at [627, 127] on div "IC3169" at bounding box center [937, 143] width 729 height 33
click at [627, 142] on input "IC3169" at bounding box center [937, 143] width 729 height 32
paste input "26N9H"
type input "I26N9H"
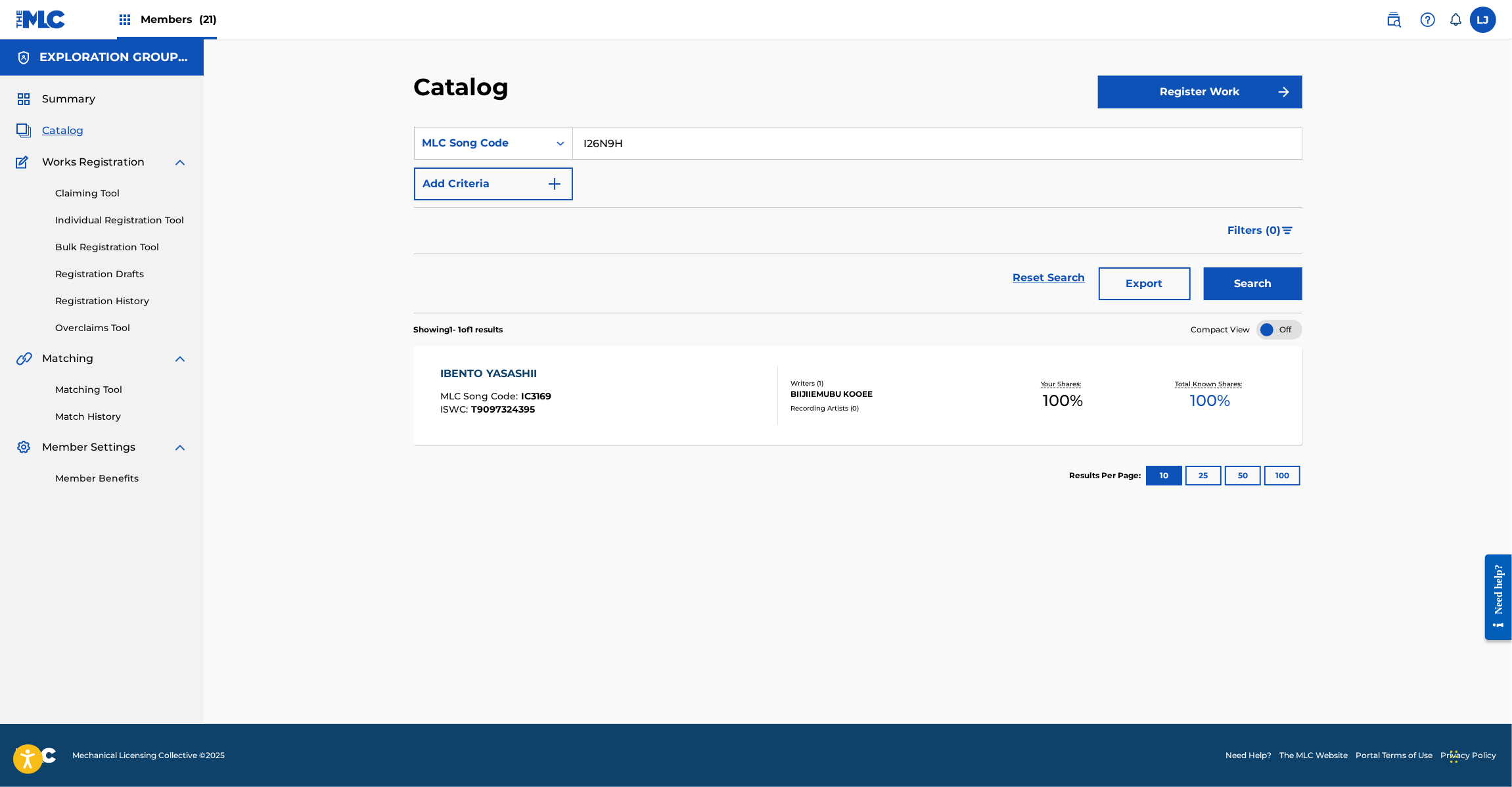
click at [1273, 258] on div "Search" at bounding box center [1250, 278] width 105 height 47
click at [1269, 272] on button "Search" at bounding box center [1253, 284] width 99 height 33
click at [666, 394] on div "IBENTO ZAUBERUNO TEEMA JOBANKARA KURAIMAKKUSUE MLC Song Code : I26N9H ISWC : T9…" at bounding box center [603, 395] width 326 height 61
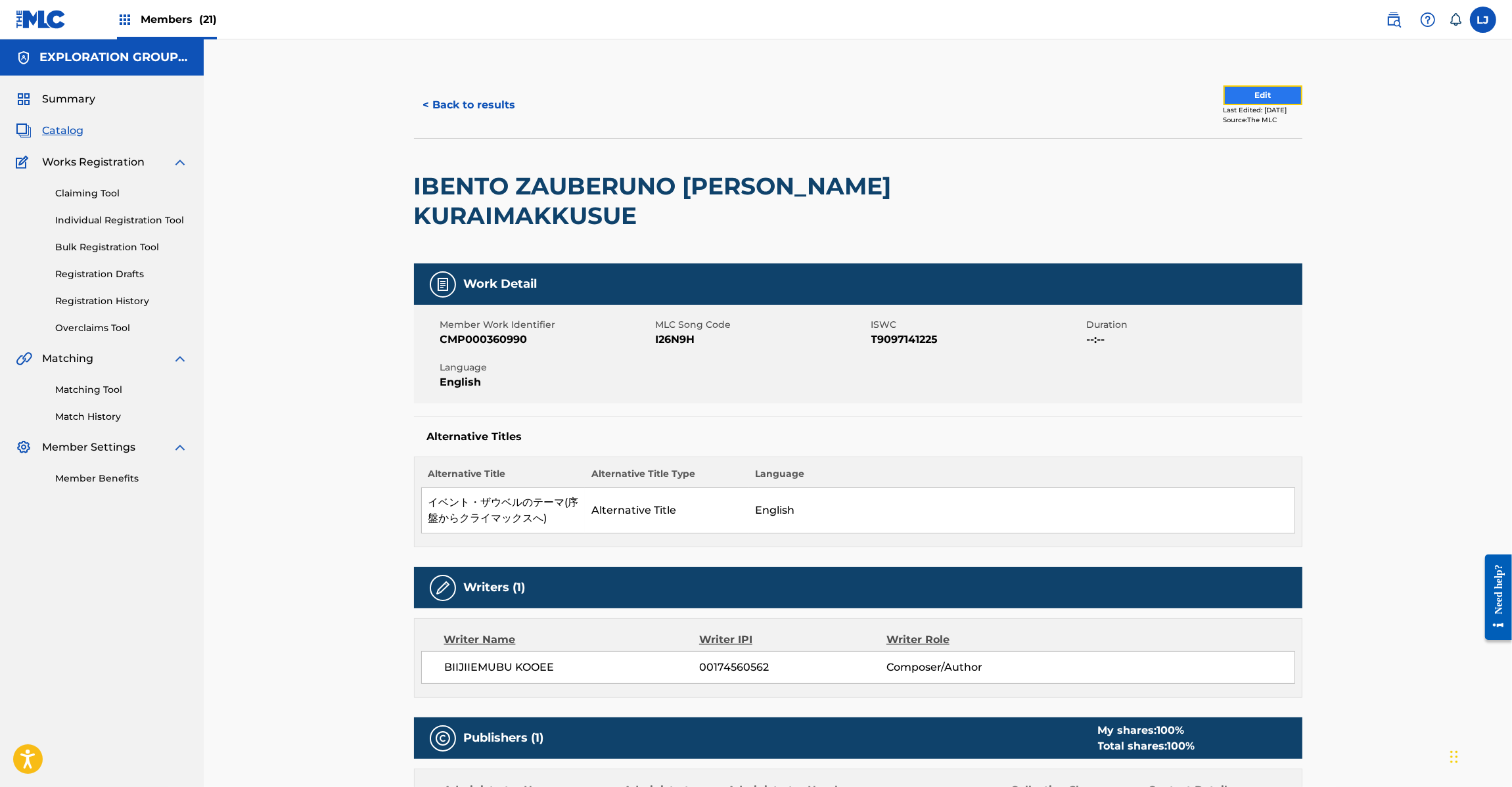
click at [1245, 90] on button "Edit" at bounding box center [1263, 95] width 79 height 20
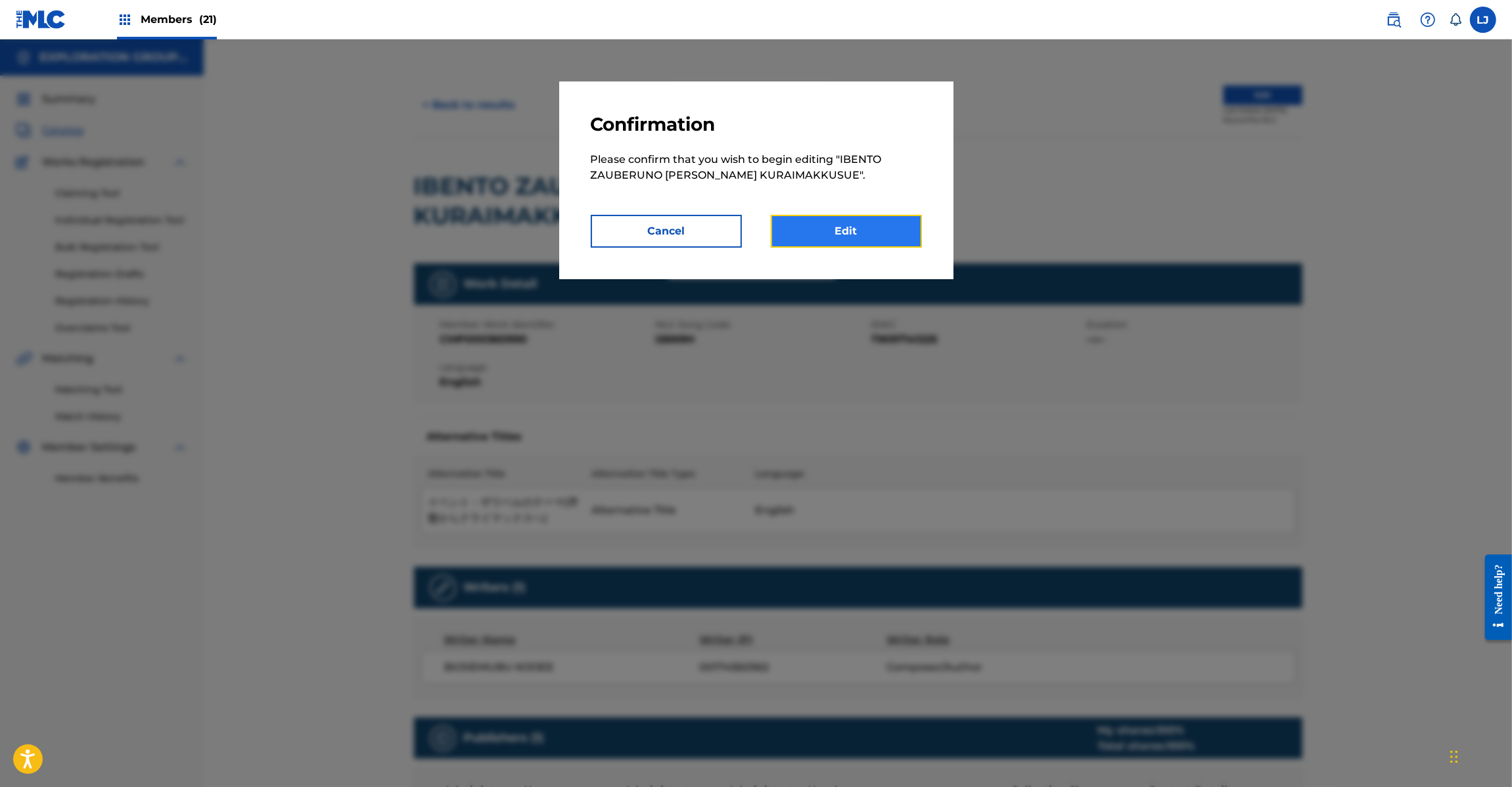
click at [856, 228] on link "Edit" at bounding box center [846, 231] width 151 height 33
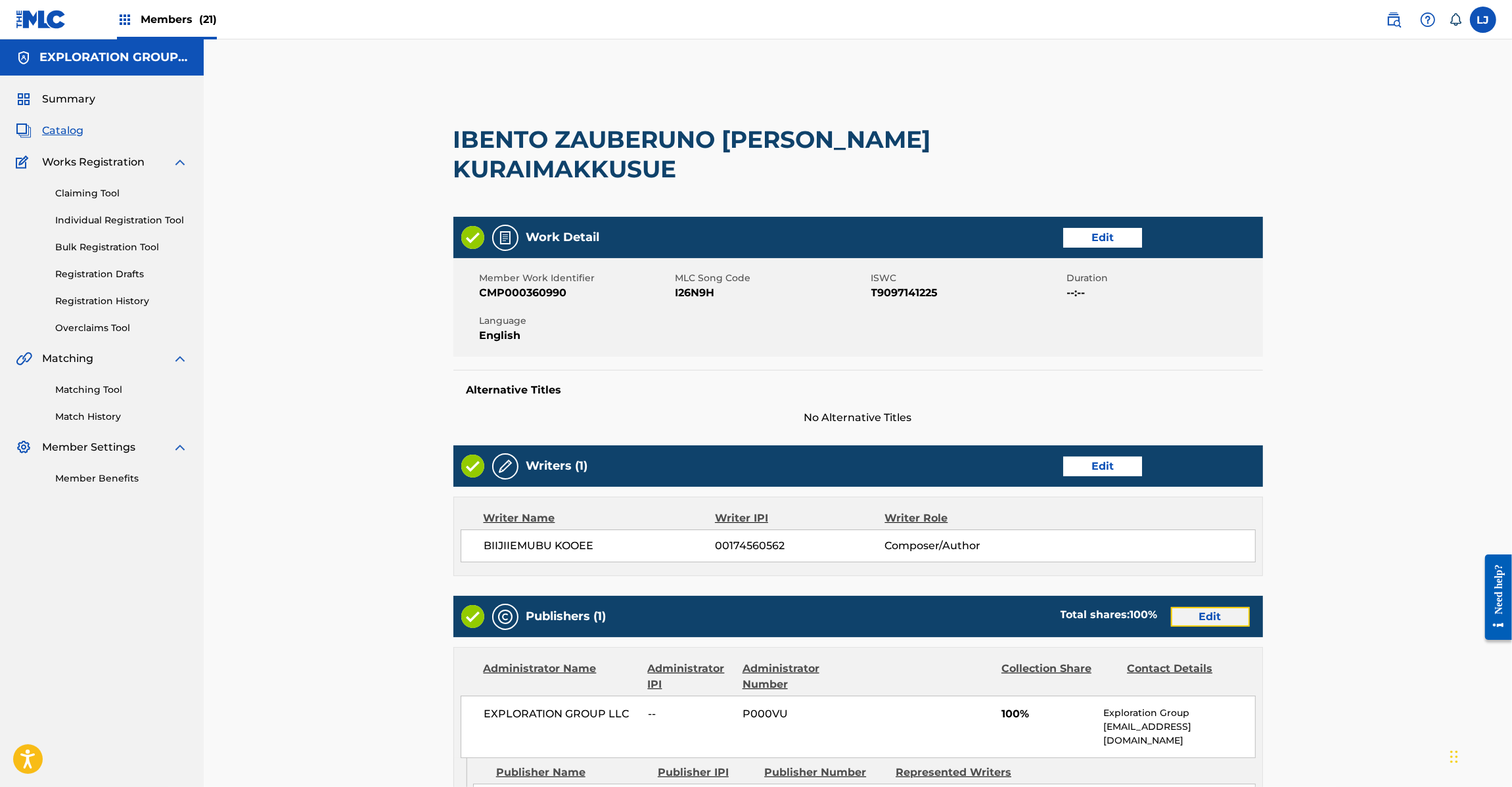
click at [1200, 614] on link "Edit" at bounding box center [1211, 616] width 79 height 20
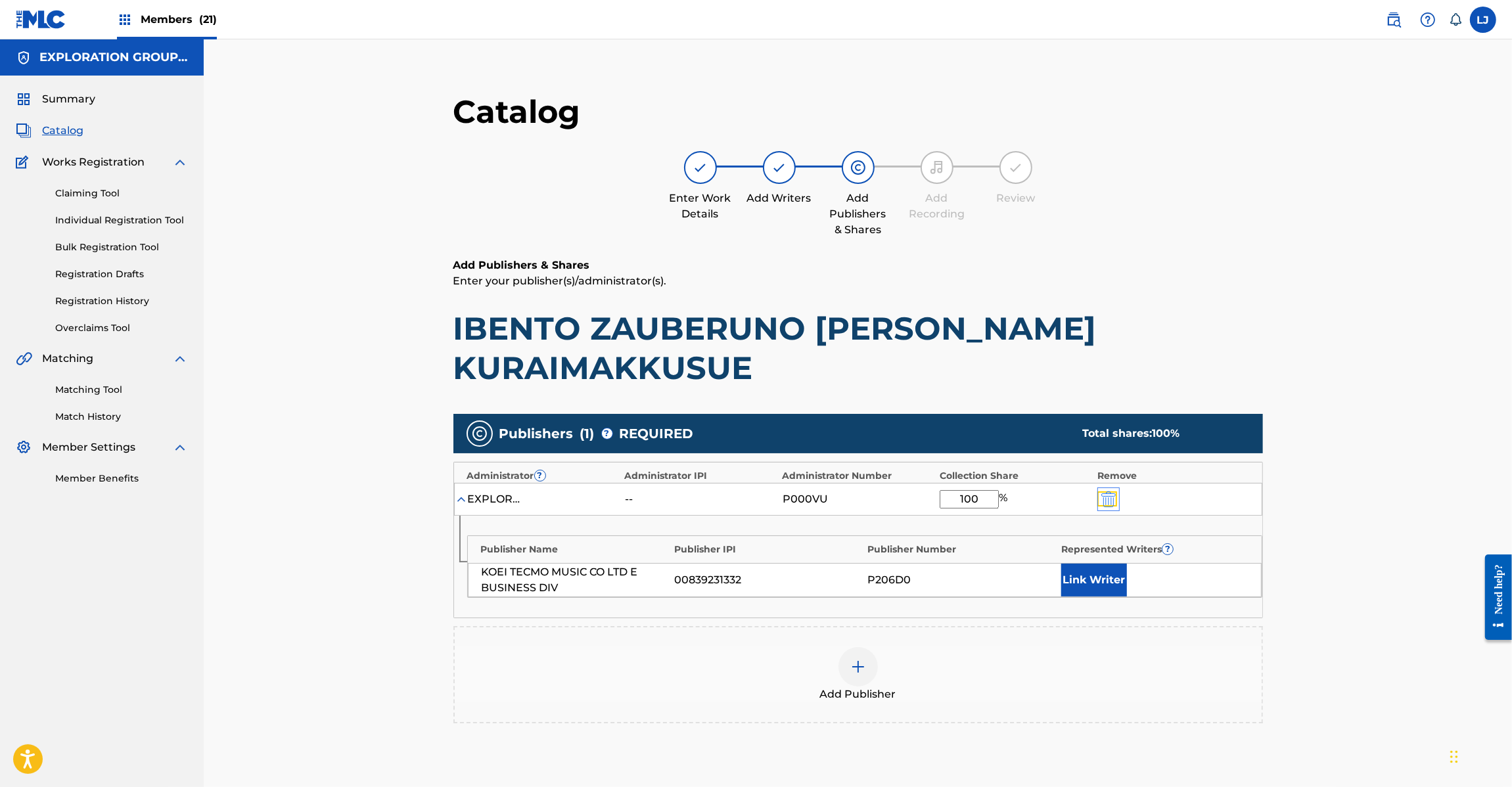
click at [1108, 494] on img "submit" at bounding box center [1108, 499] width 14 height 16
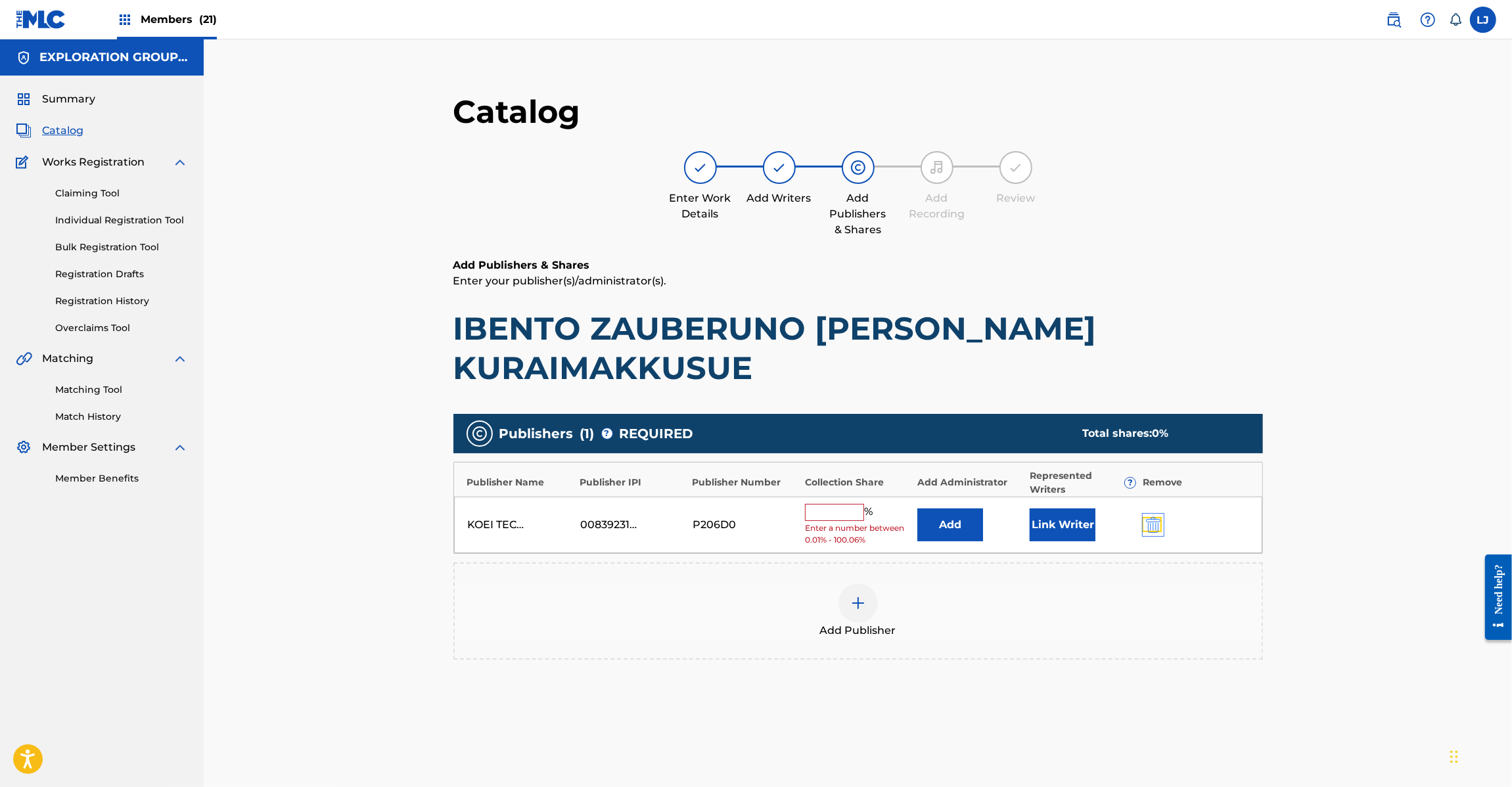
click at [1147, 522] on img "submit" at bounding box center [1153, 524] width 14 height 16
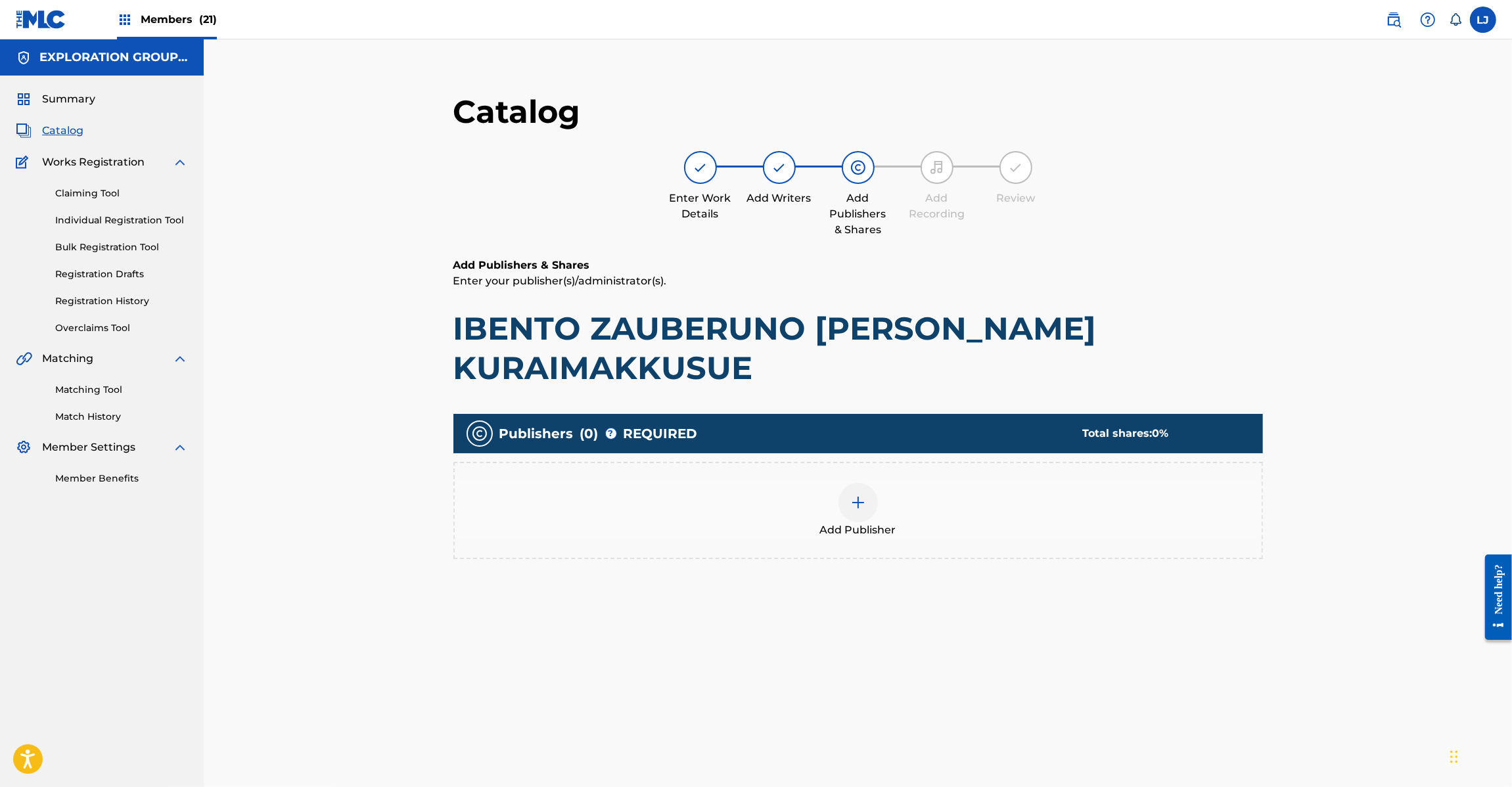
click at [829, 510] on div "Add Publisher" at bounding box center [858, 511] width 807 height 55
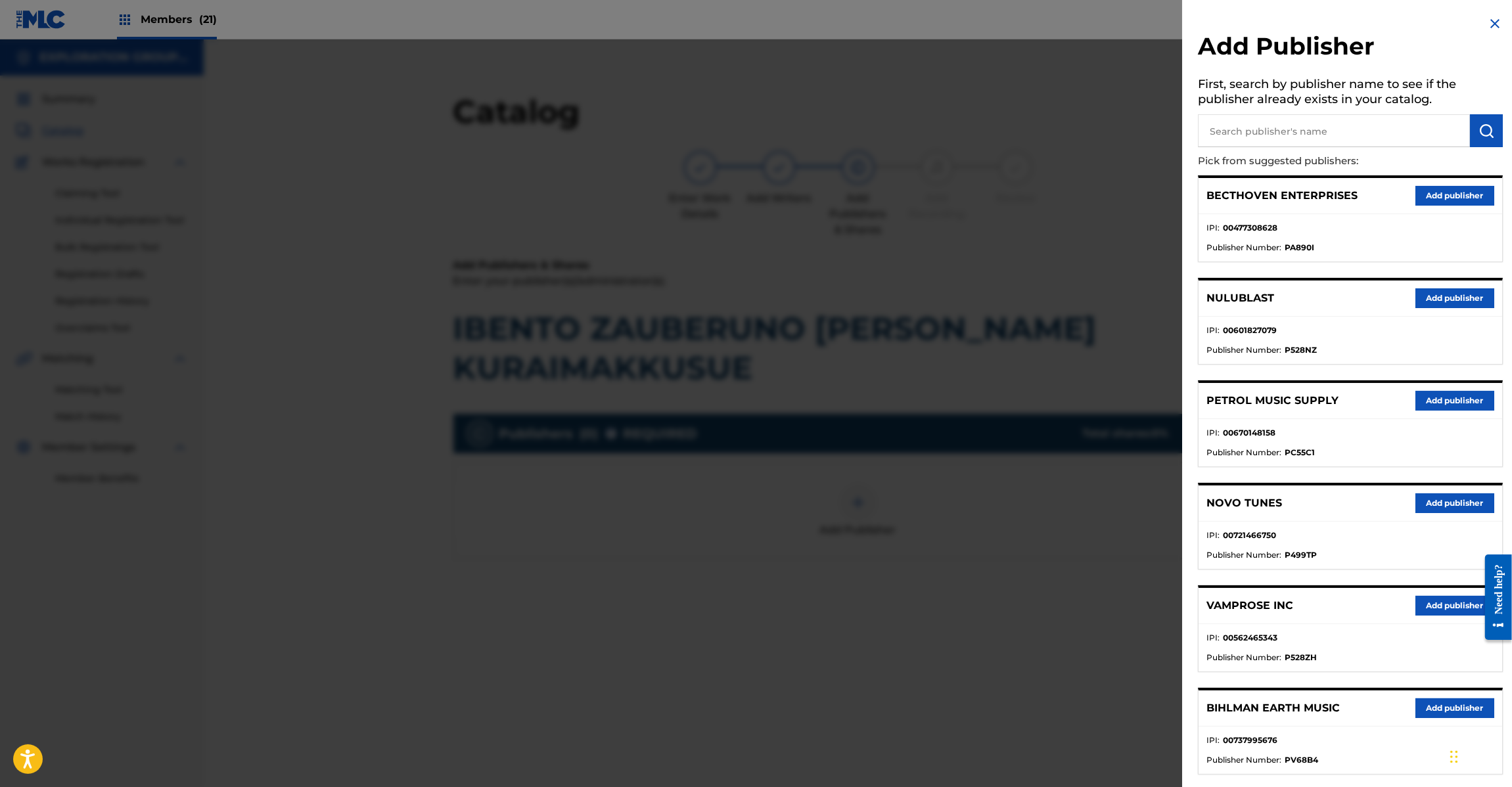
click at [1390, 141] on input "text" at bounding box center [1334, 130] width 272 height 33
paste
type input "Koei Tecmo Music Co Ltd N Business Div"
click at [1480, 123] on img "submit" at bounding box center [1486, 130] width 16 height 16
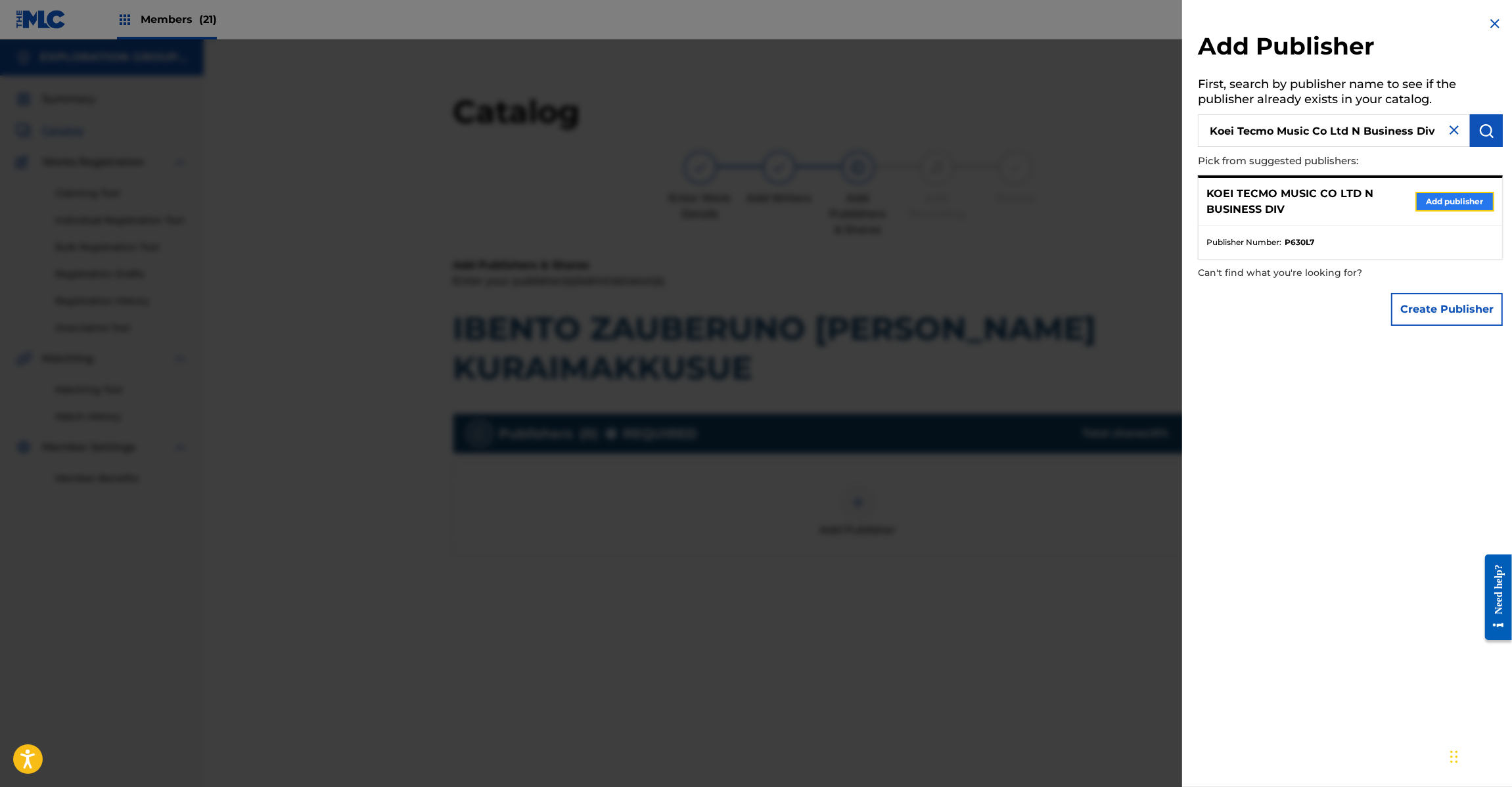
click at [1443, 194] on button "Add publisher" at bounding box center [1455, 201] width 79 height 20
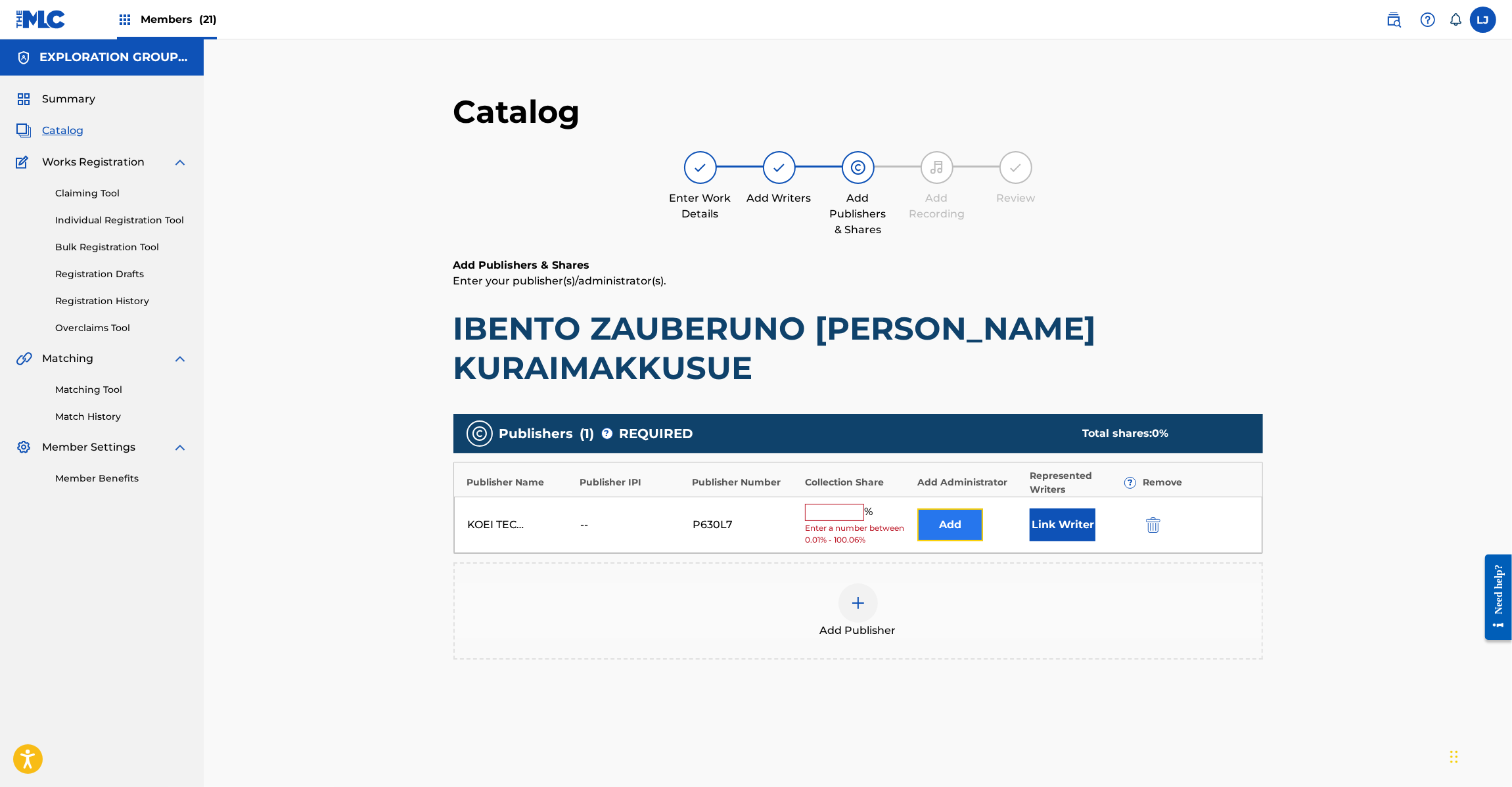
click at [931, 532] on button "Add" at bounding box center [950, 525] width 66 height 33
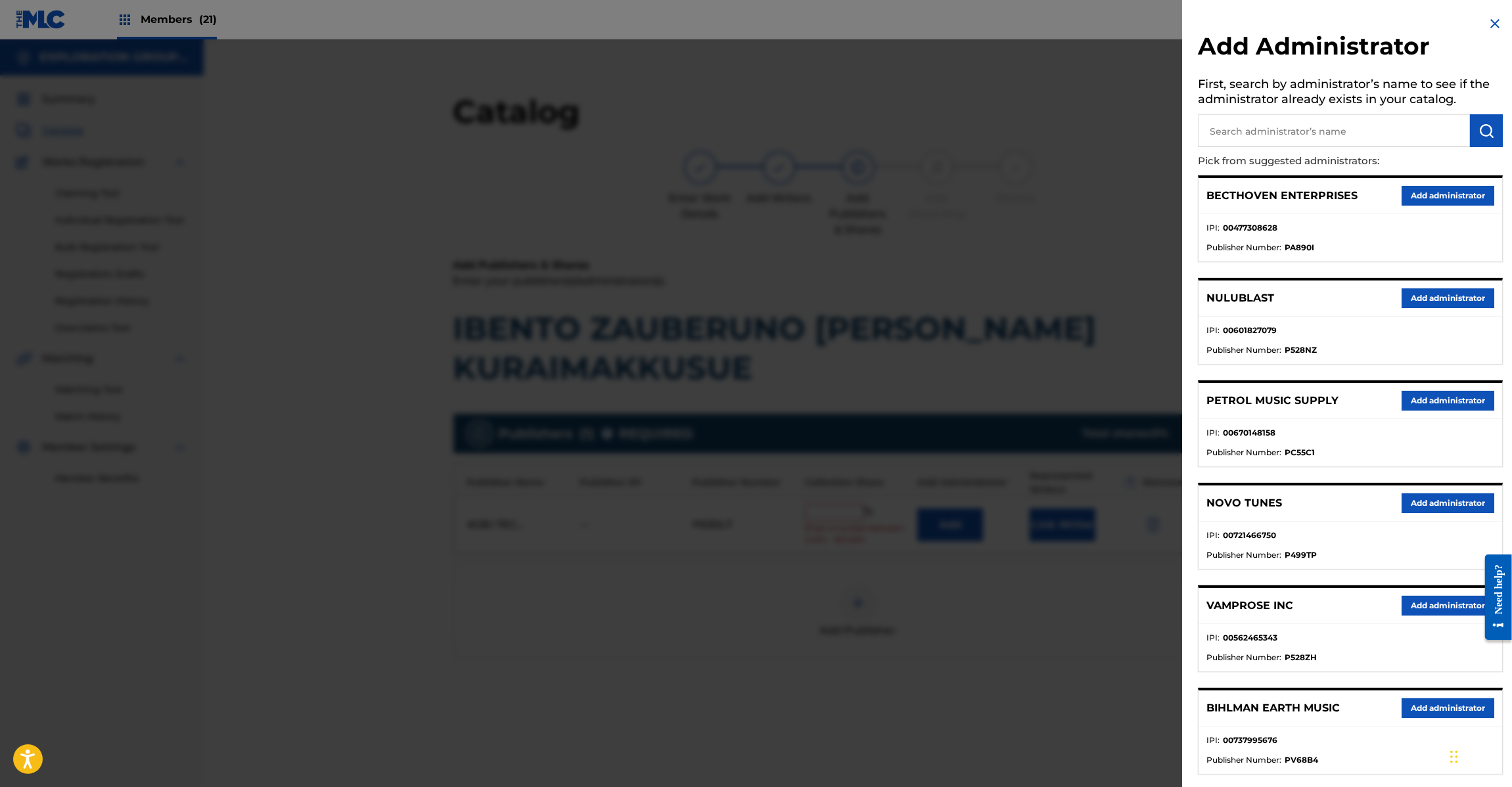
click at [1293, 126] on input "text" at bounding box center [1334, 130] width 272 height 33
type input "Exploration Group LLC"
click at [1470, 120] on button "submit" at bounding box center [1486, 130] width 33 height 33
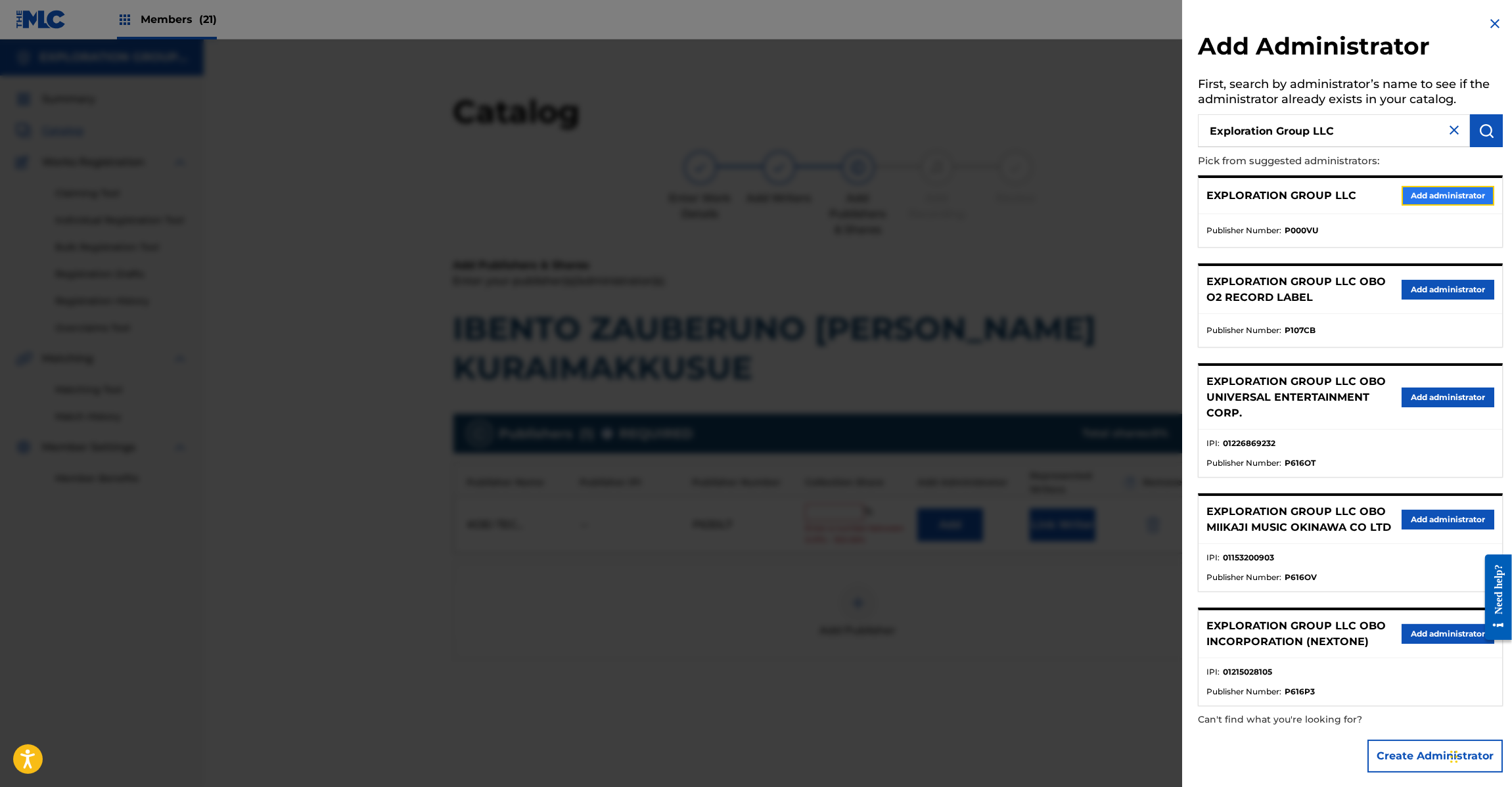
click at [1432, 186] on button "Add administrator" at bounding box center [1448, 195] width 93 height 20
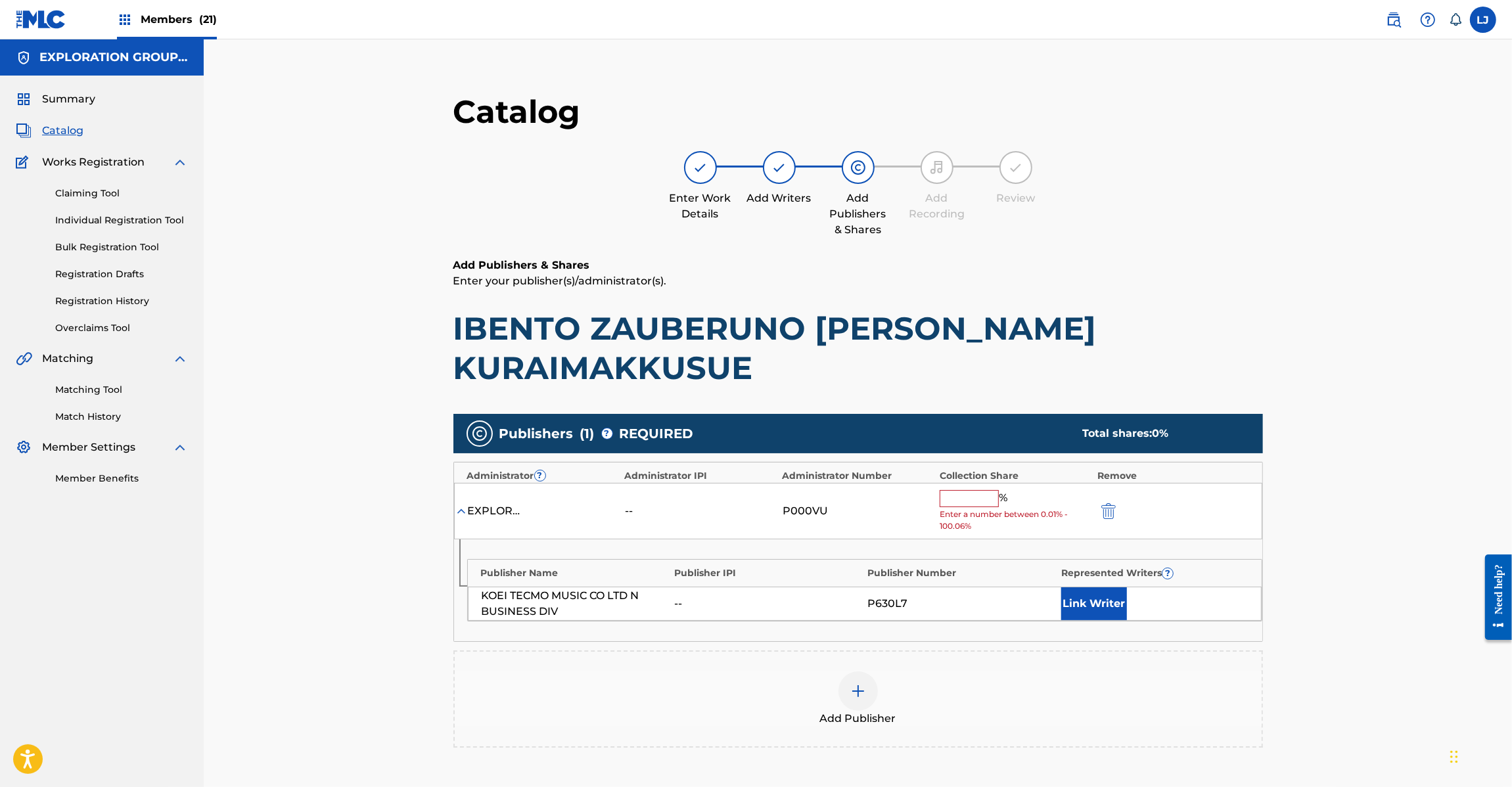
click at [974, 503] on input "text" at bounding box center [969, 498] width 59 height 17
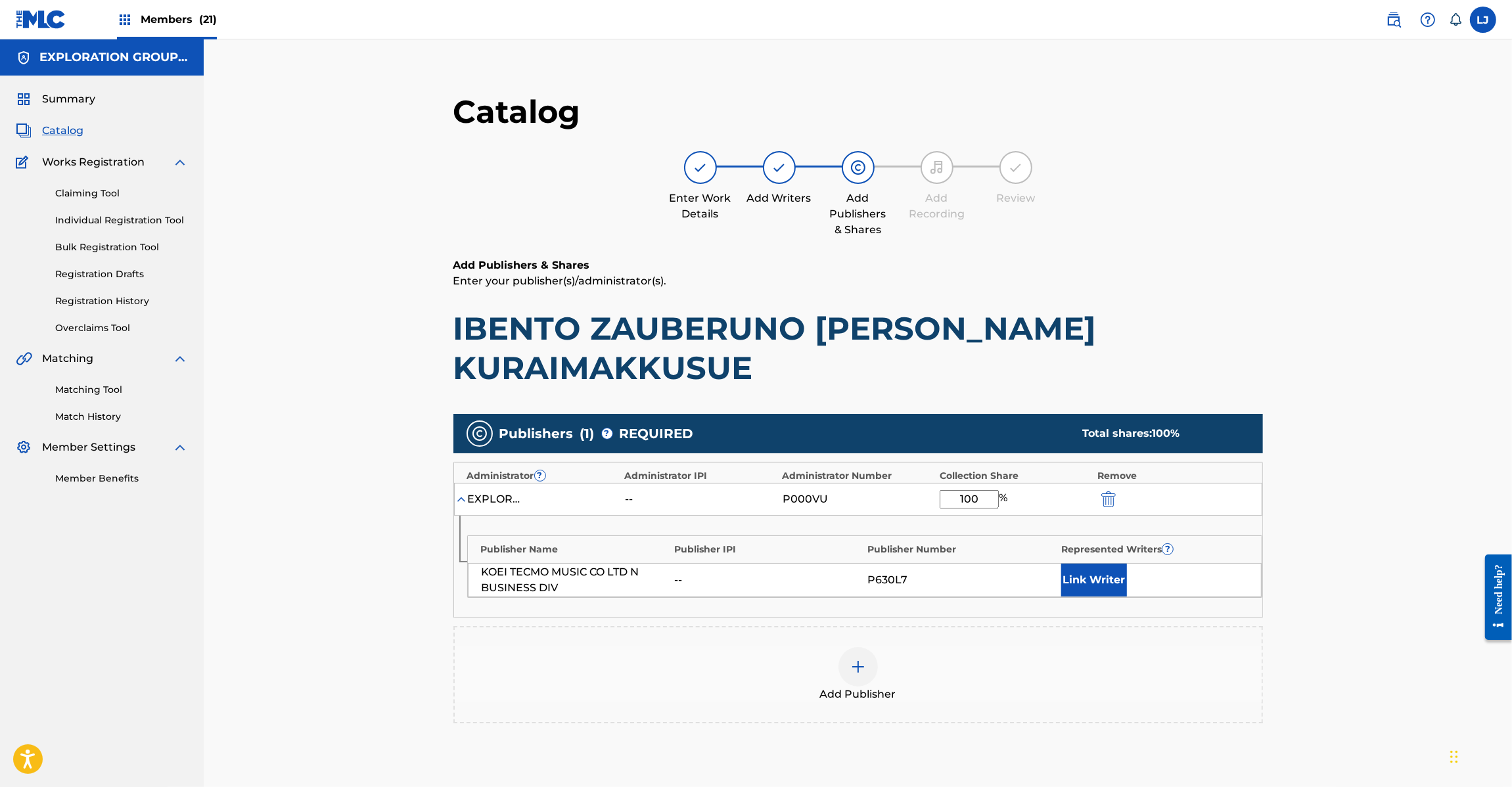
scroll to position [166, 0]
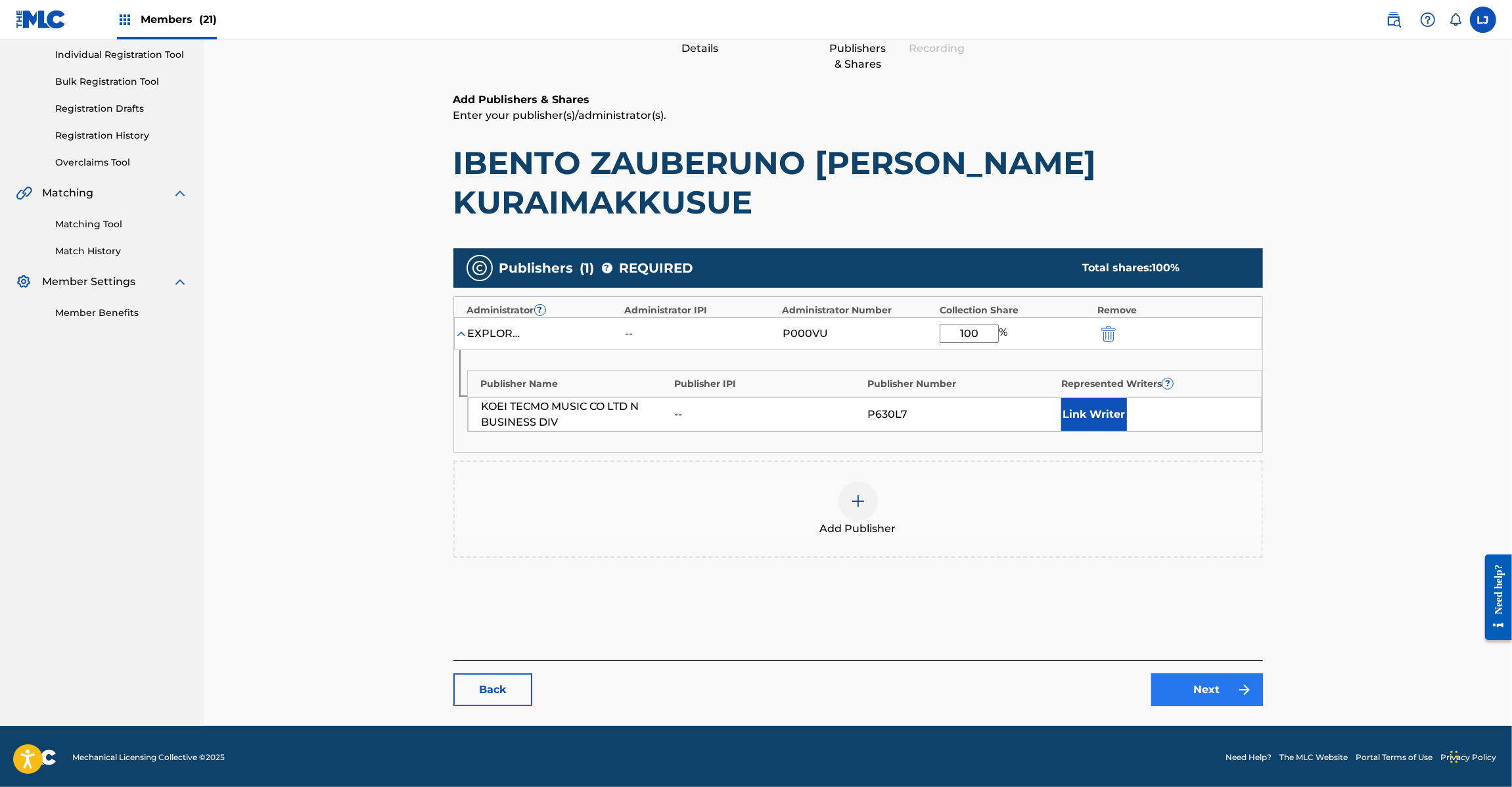
type input "100"
click at [1181, 688] on link "Next" at bounding box center [1206, 690] width 112 height 33
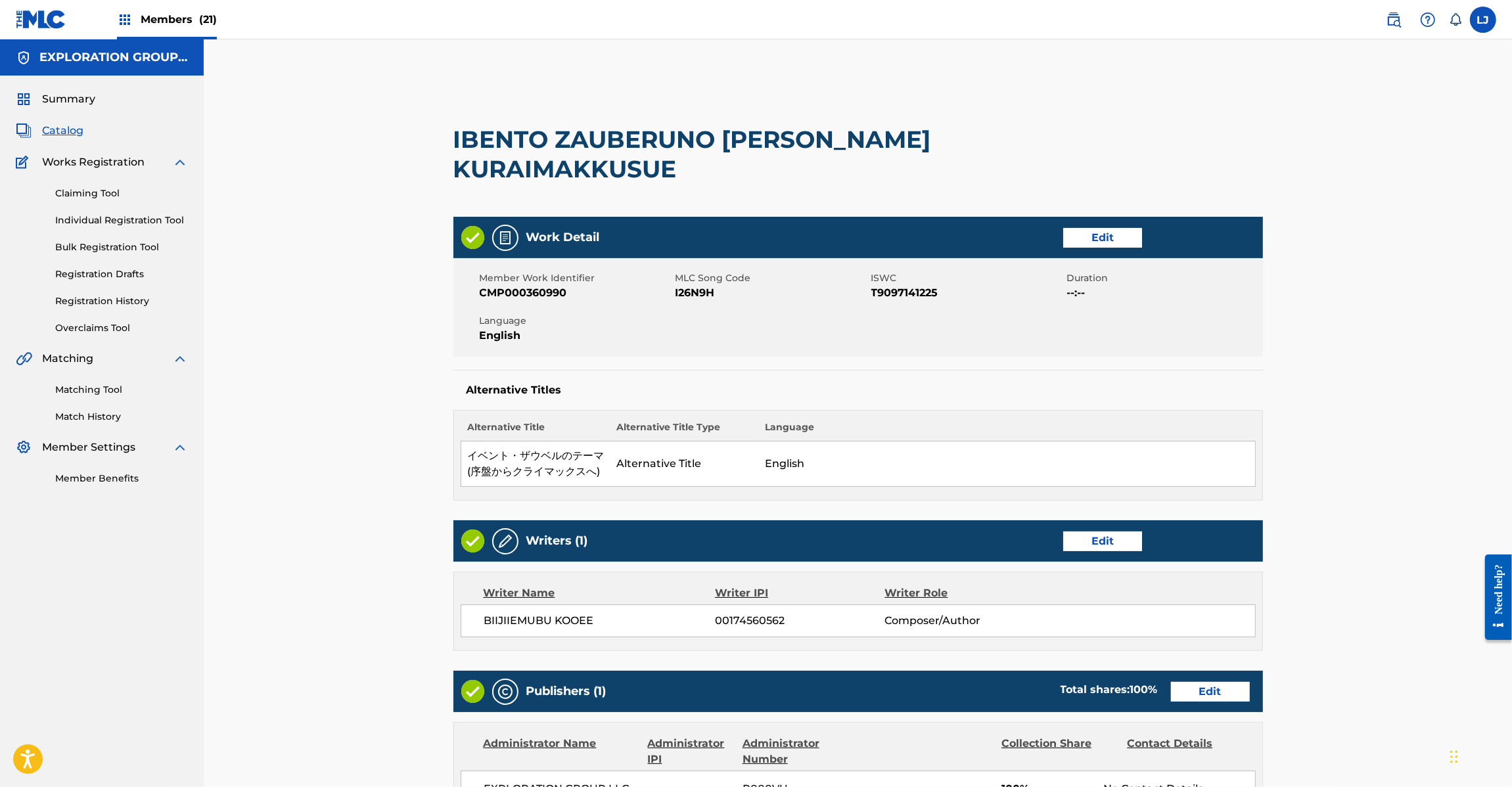
scroll to position [359, 0]
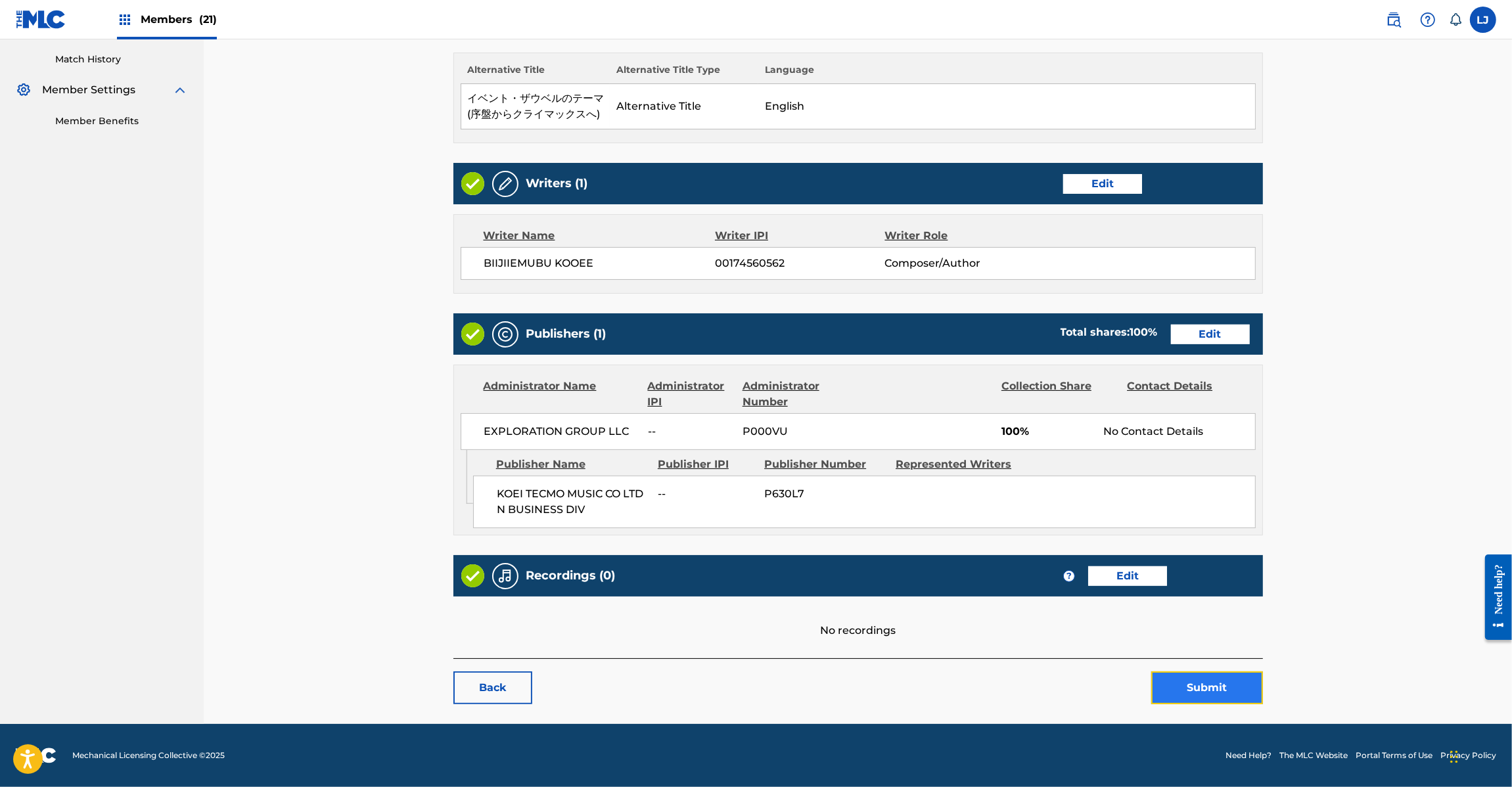
click at [1220, 674] on button "Submit" at bounding box center [1206, 688] width 112 height 33
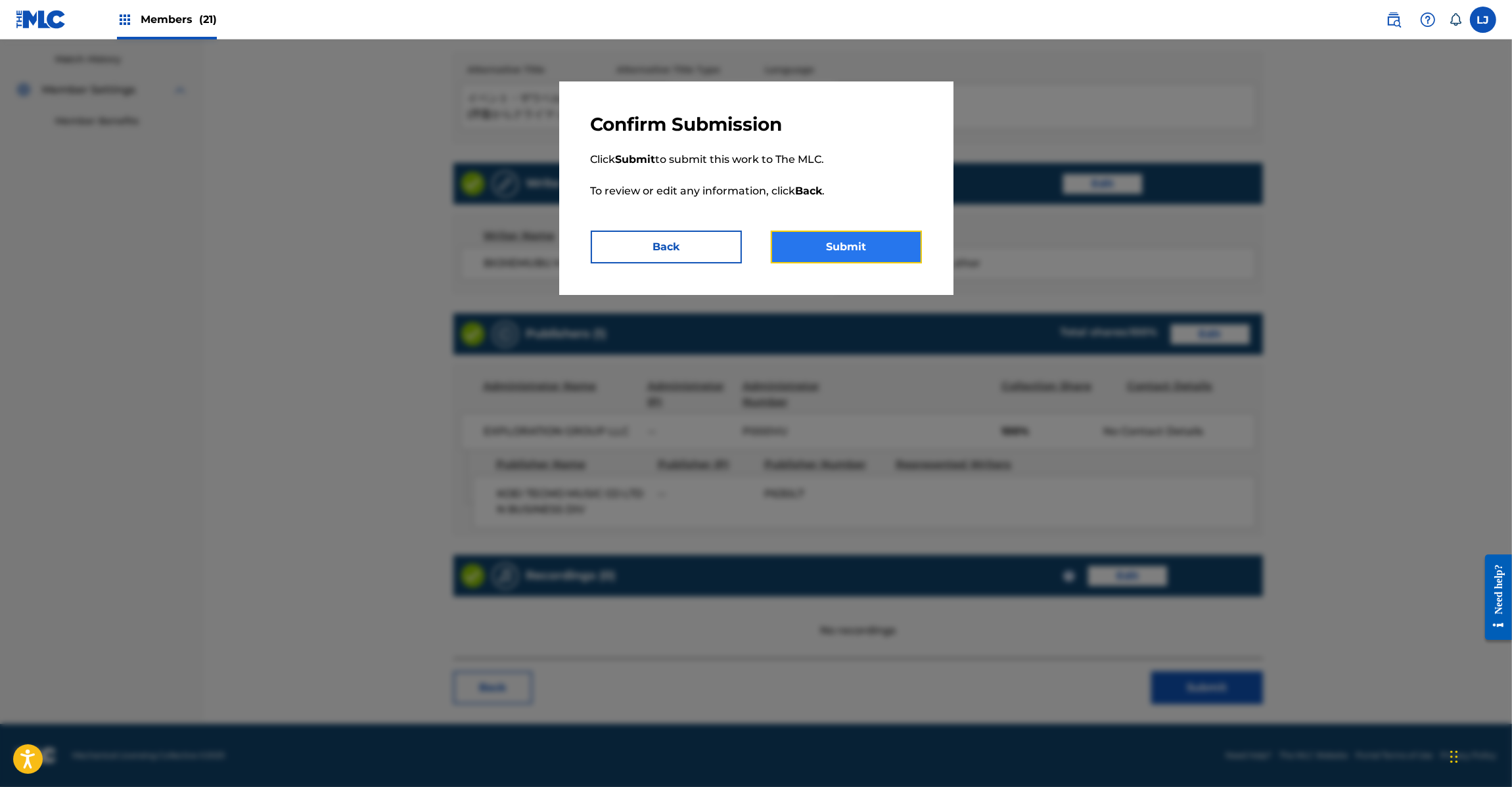
click at [821, 251] on button "Submit" at bounding box center [846, 247] width 151 height 33
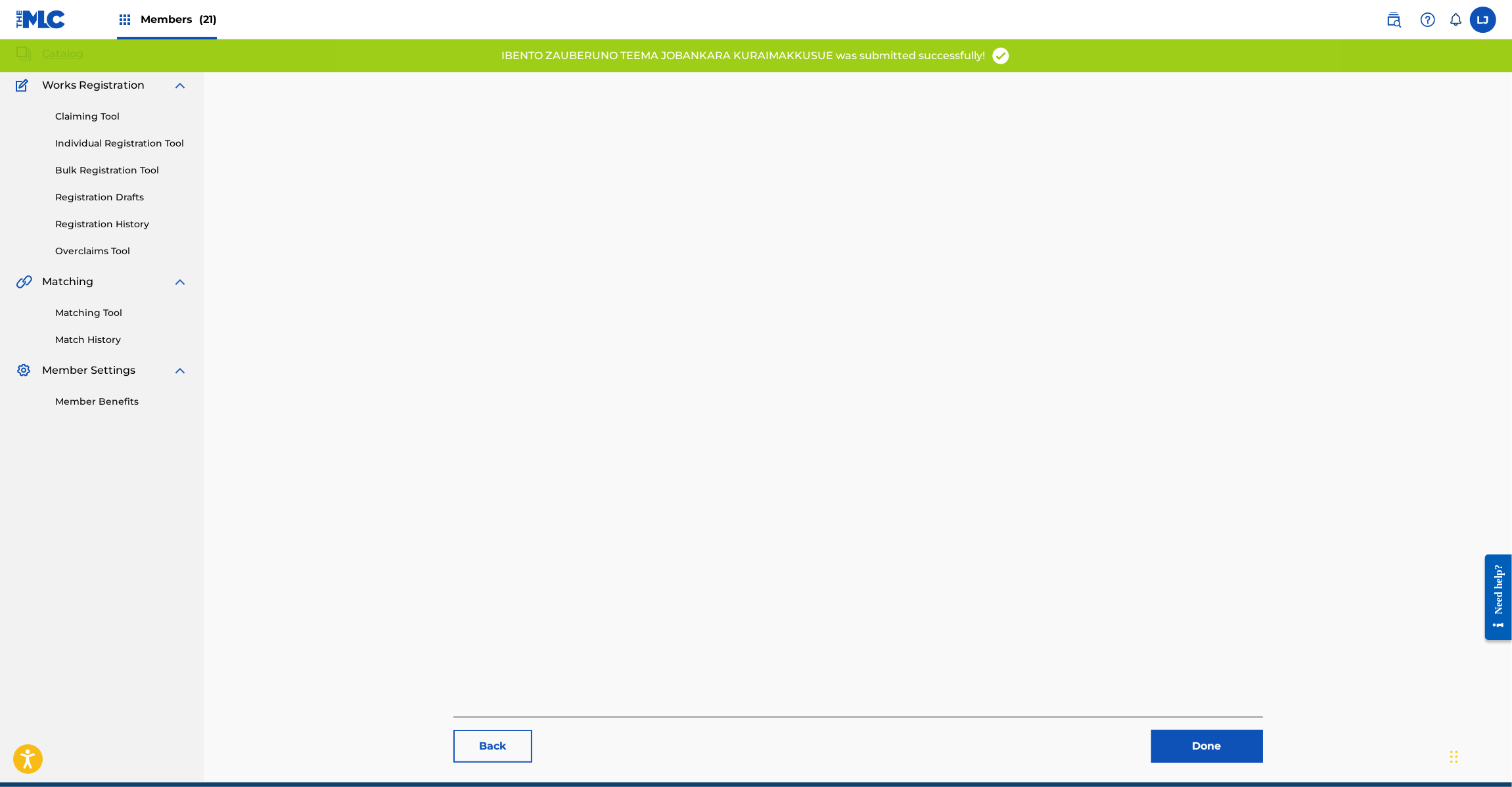
scroll to position [135, 0]
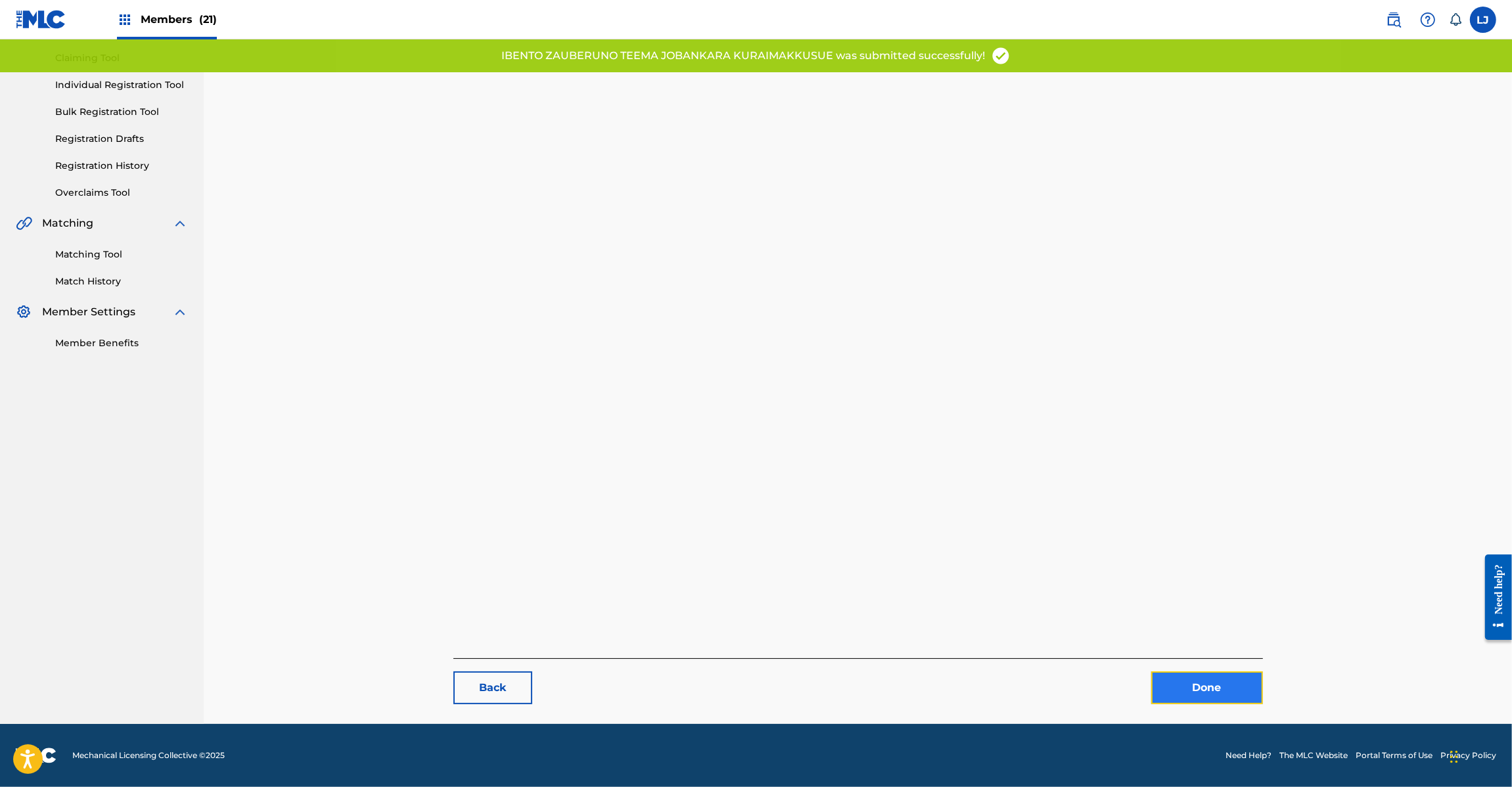
click at [1180, 703] on link "Done" at bounding box center [1206, 688] width 112 height 33
